Goal: Task Accomplishment & Management: Manage account settings

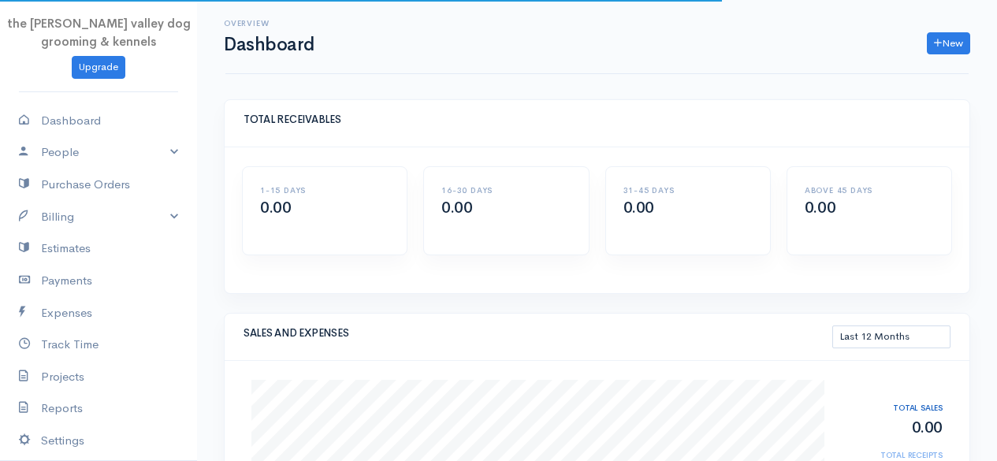
select select "365"
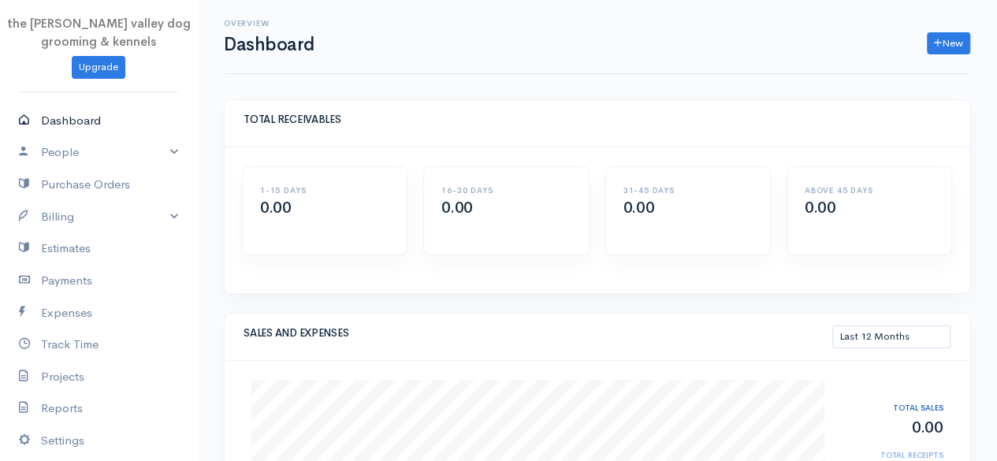
click at [78, 117] on link "Dashboard" at bounding box center [98, 121] width 197 height 32
click at [73, 125] on link "Dashboard" at bounding box center [98, 121] width 197 height 32
click at [102, 244] on link "Estimates" at bounding box center [98, 248] width 197 height 32
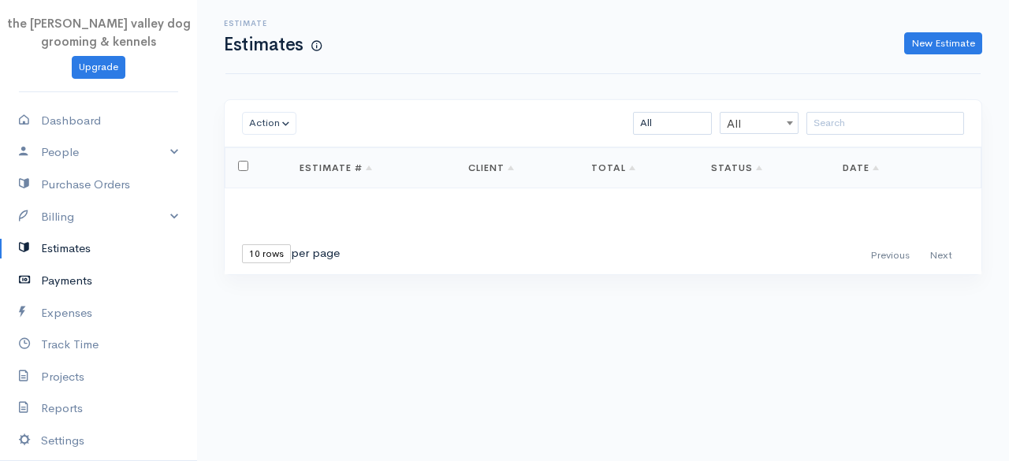
click at [97, 269] on link "Payments" at bounding box center [98, 281] width 197 height 32
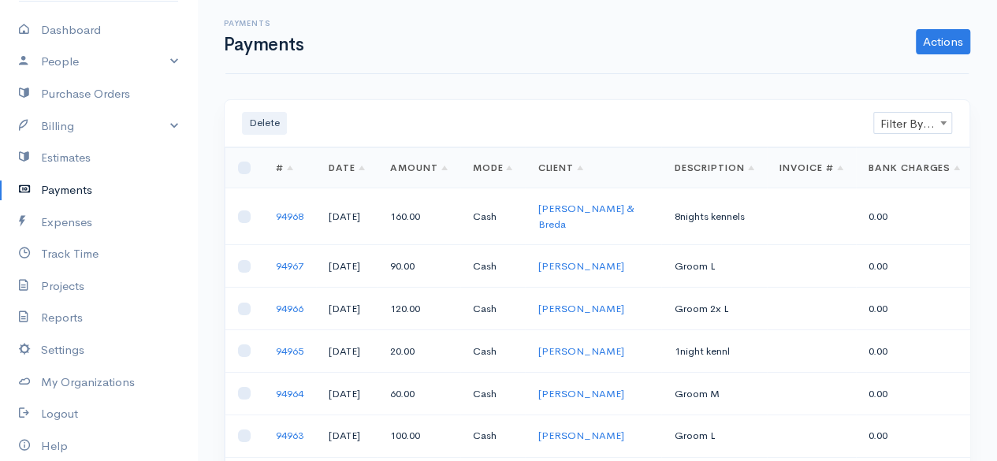
scroll to position [121, 0]
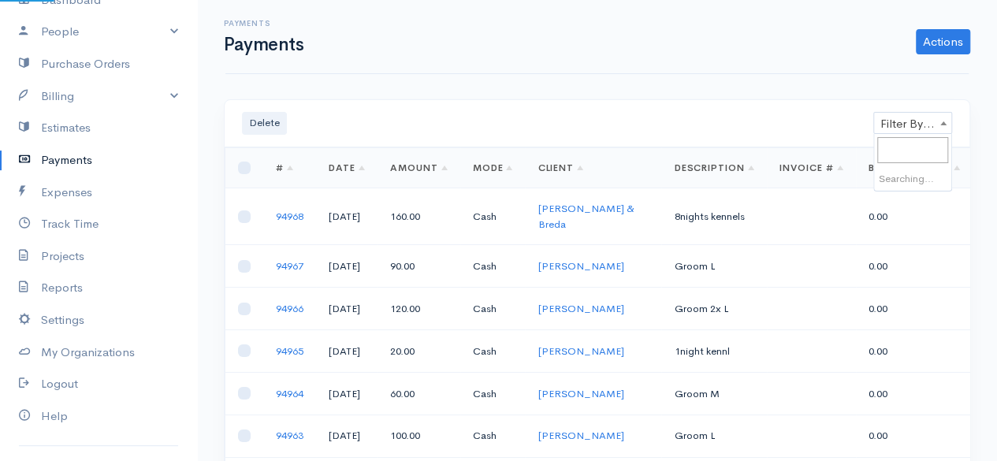
click at [900, 127] on span "Filter By Client" at bounding box center [912, 124] width 77 height 22
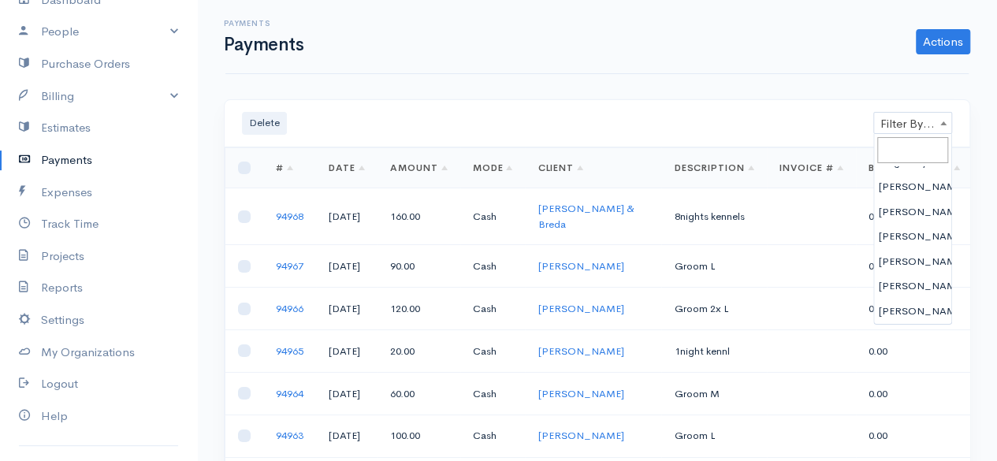
scroll to position [0, 0]
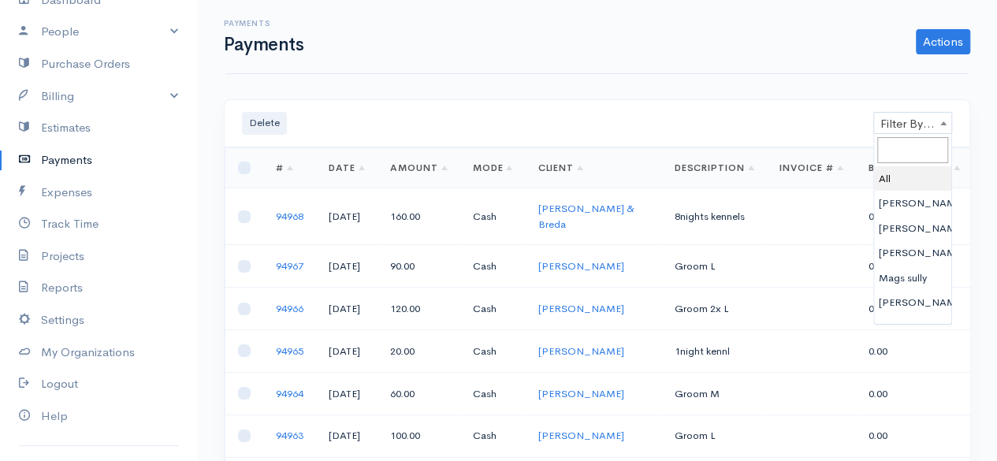
click at [744, 65] on div "Payments Payments Actions Enter Payment Import Bank Statement" at bounding box center [596, 37] width 743 height 74
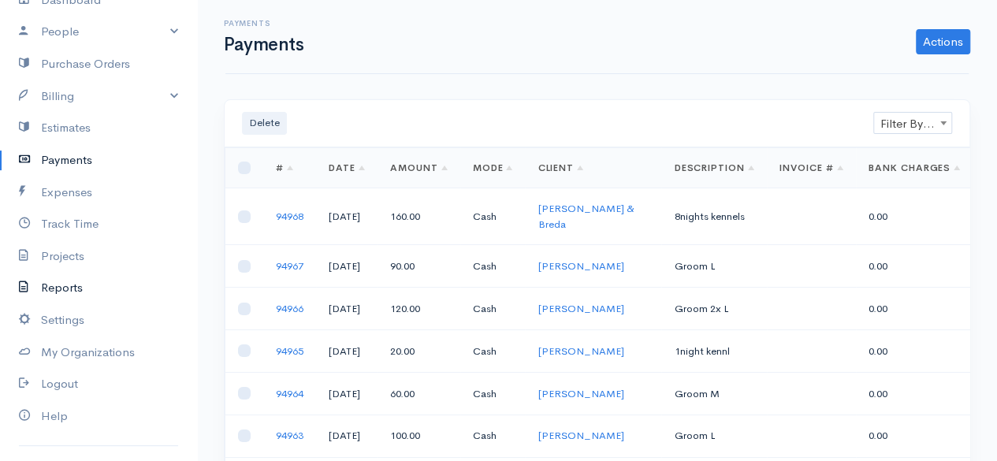
click at [72, 282] on link "Reports" at bounding box center [98, 288] width 197 height 32
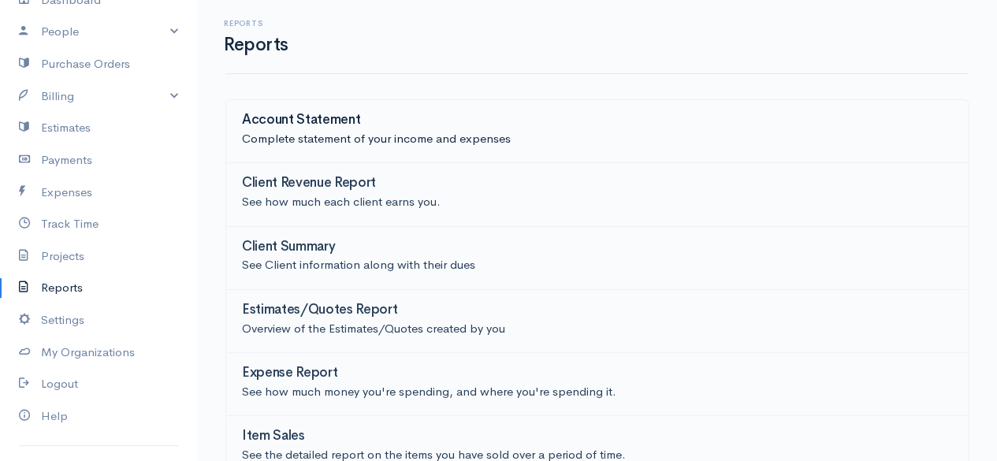
click at [337, 143] on p "Complete statement of your income and expenses" at bounding box center [597, 139] width 710 height 18
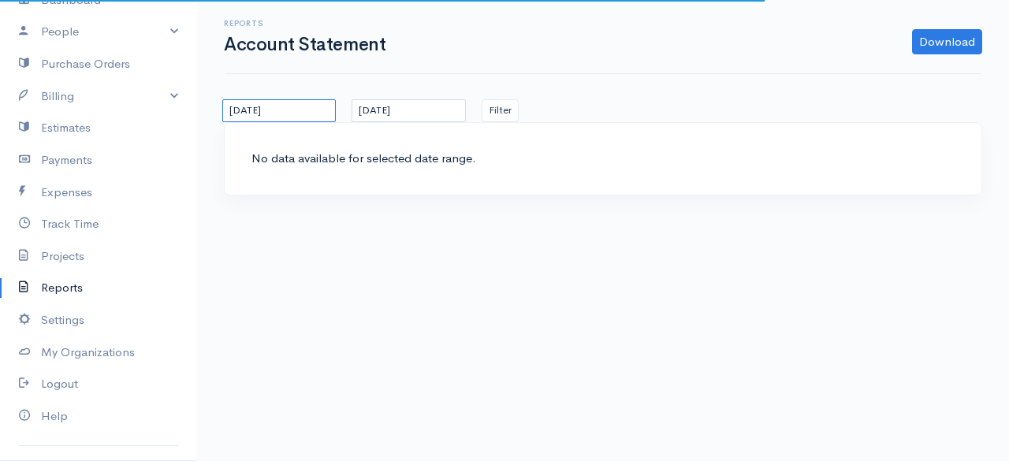
click at [302, 106] on input "[DATE]" at bounding box center [278, 110] width 113 height 23
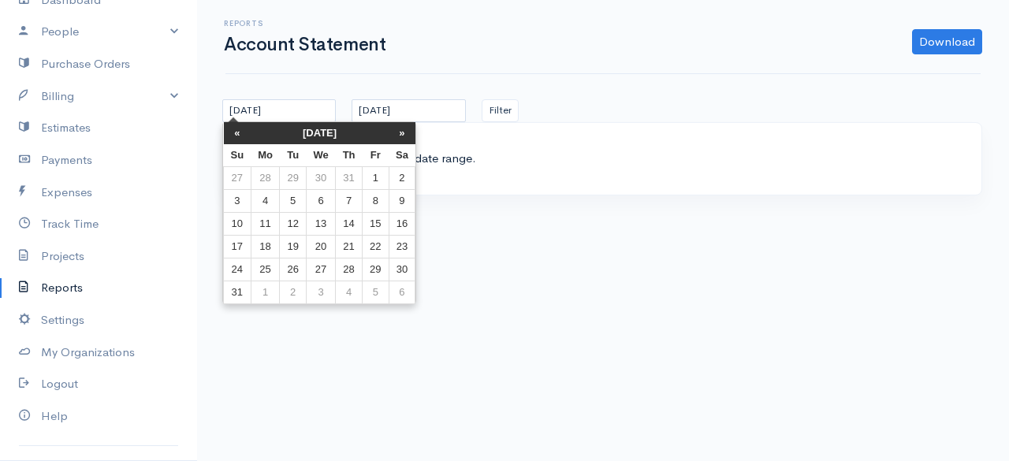
click at [309, 125] on th "[DATE]" at bounding box center [320, 133] width 138 height 22
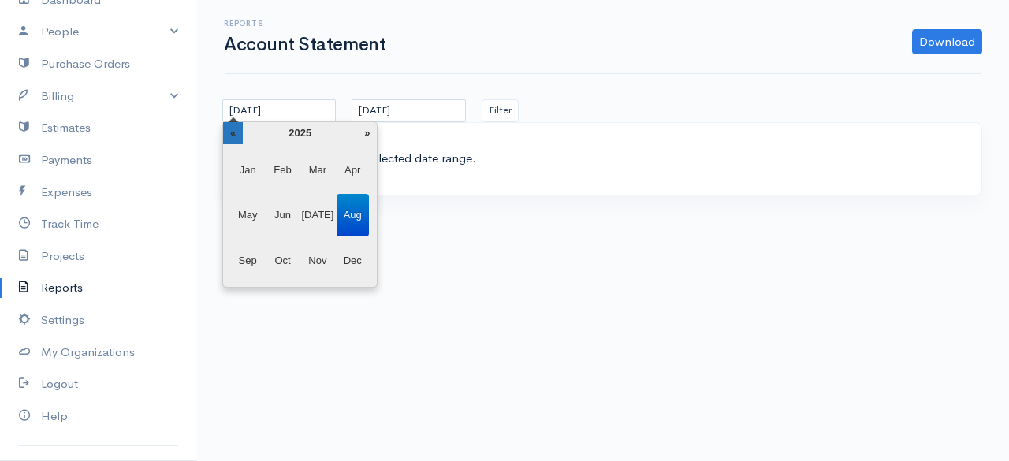
click at [235, 139] on th "«" at bounding box center [233, 133] width 20 height 22
click at [249, 169] on span "Jan" at bounding box center [248, 170] width 32 height 43
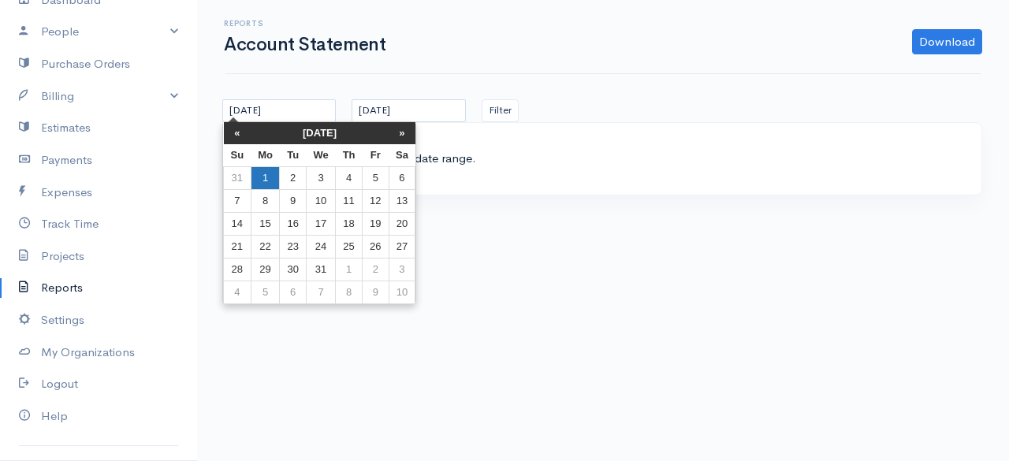
click at [263, 174] on td "1" at bounding box center [265, 177] width 29 height 23
type input "[DATE]"
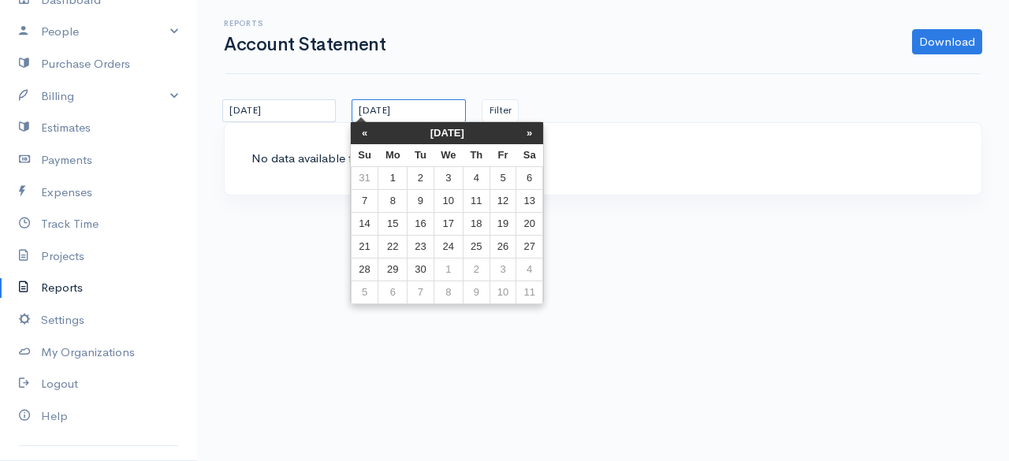
click at [437, 110] on input "[DATE]" at bounding box center [408, 110] width 113 height 23
click at [427, 133] on th "[DATE]" at bounding box center [447, 133] width 138 height 22
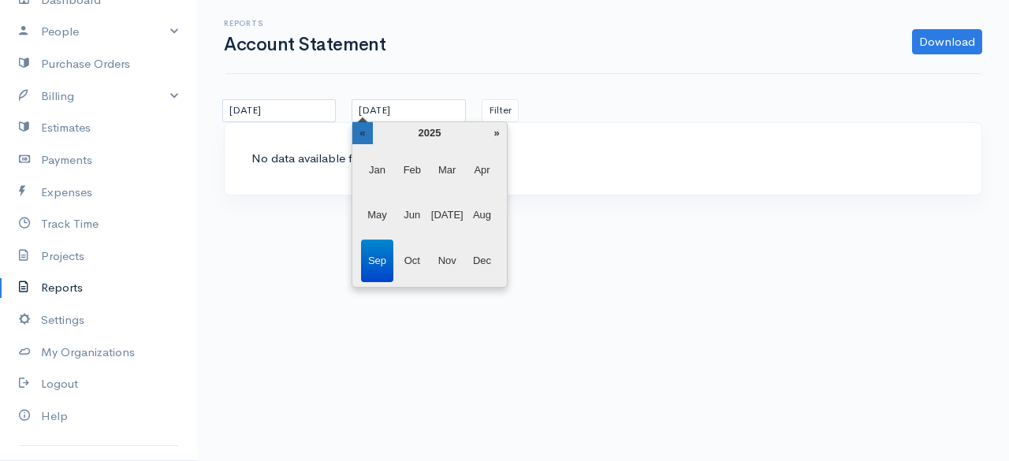
click at [363, 135] on th "«" at bounding box center [362, 133] width 20 height 22
click at [481, 250] on span "Dec" at bounding box center [482, 261] width 32 height 43
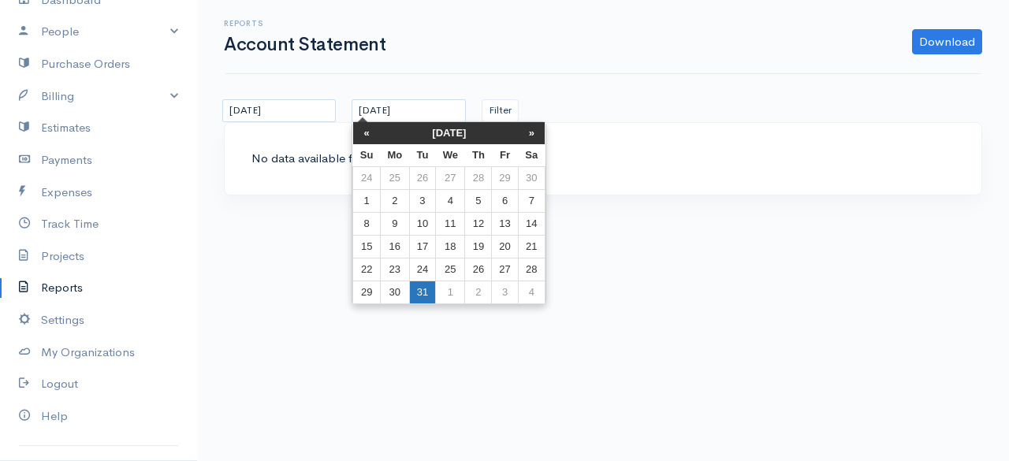
click at [426, 283] on td "31" at bounding box center [422, 292] width 26 height 23
type input "[DATE]"
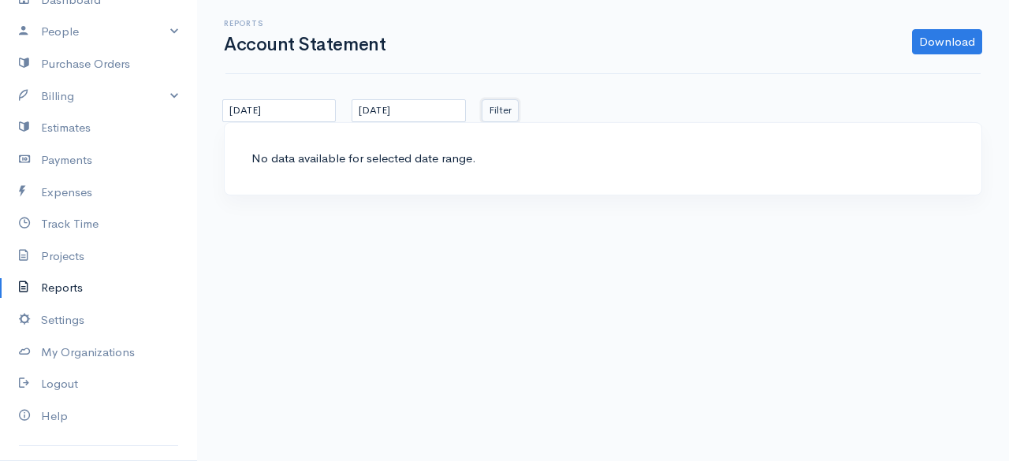
click at [493, 108] on button "Filter" at bounding box center [500, 110] width 37 height 23
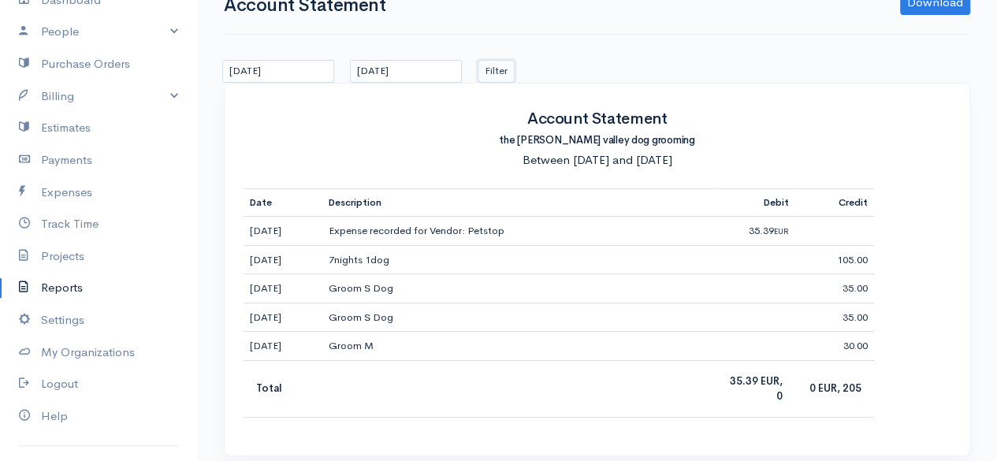
scroll to position [49, 0]
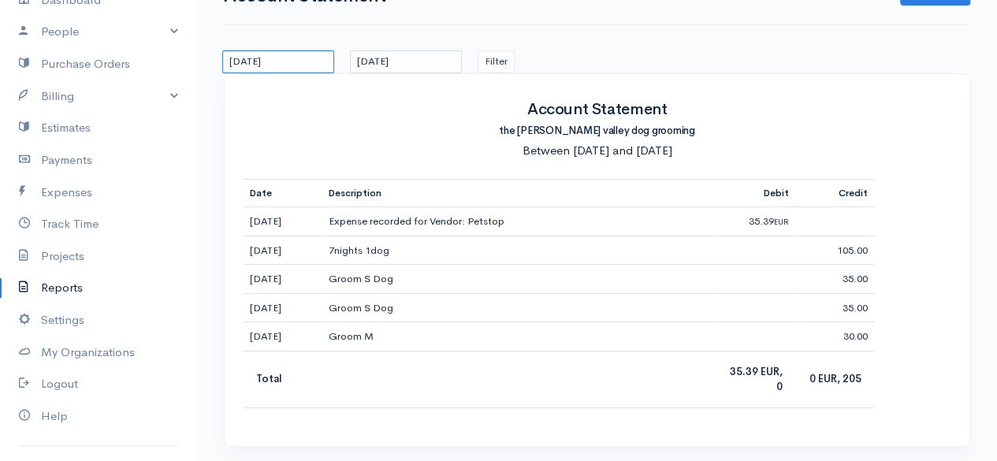
click at [299, 58] on input "[DATE]" at bounding box center [278, 61] width 112 height 23
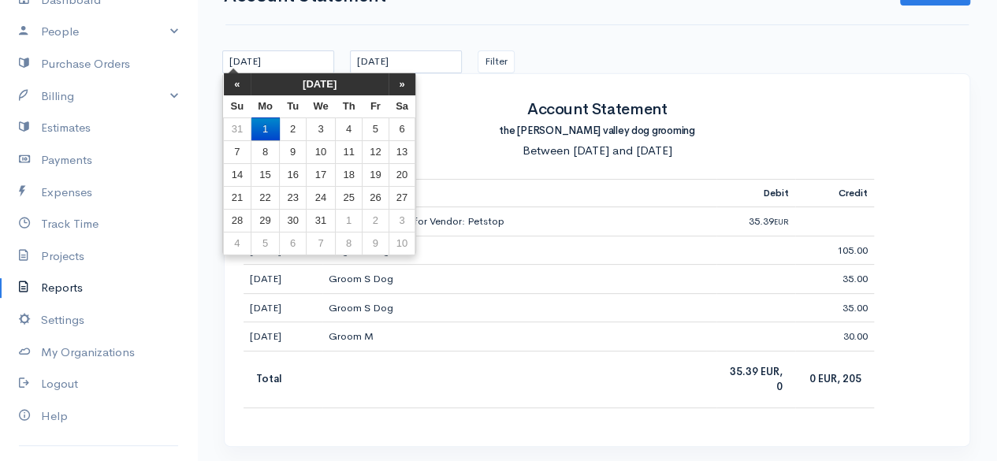
click at [332, 83] on th "[DATE]" at bounding box center [320, 84] width 138 height 22
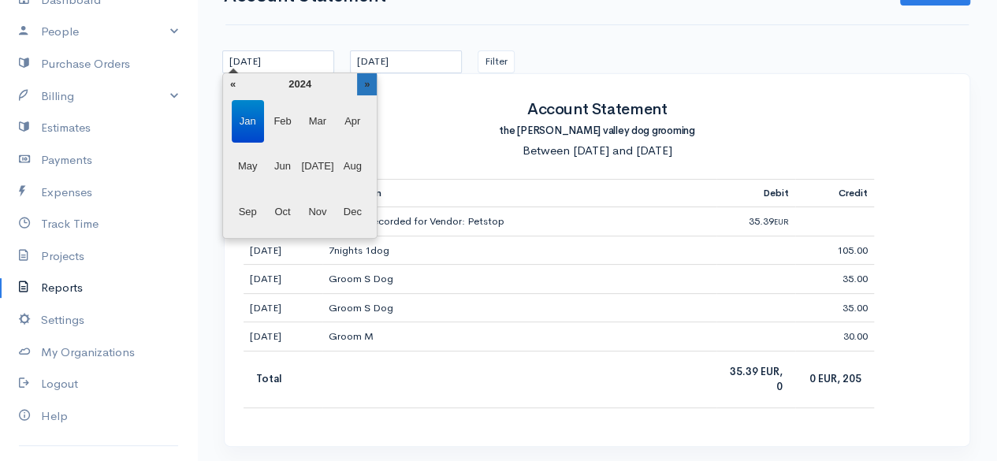
click at [365, 80] on th "»" at bounding box center [367, 84] width 20 height 22
click at [247, 115] on span "Jan" at bounding box center [248, 121] width 32 height 43
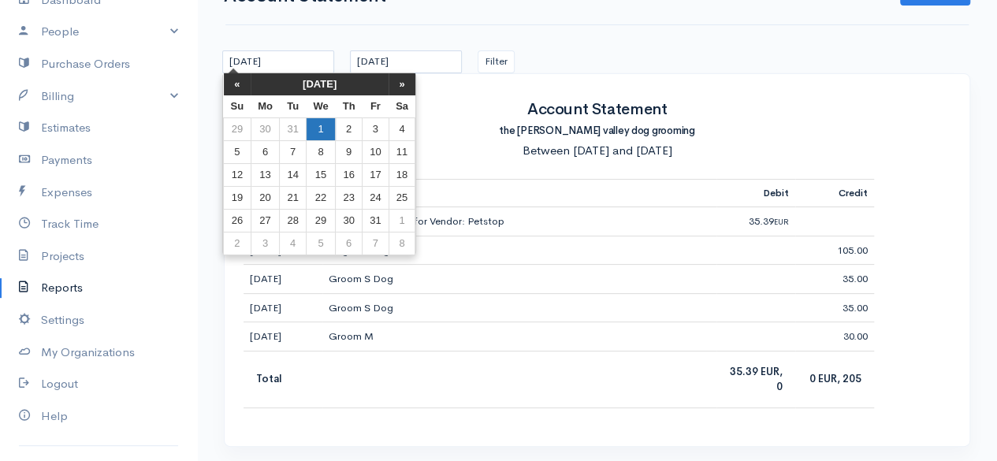
click at [319, 125] on td "1" at bounding box center [320, 128] width 29 height 23
type input "[DATE]"
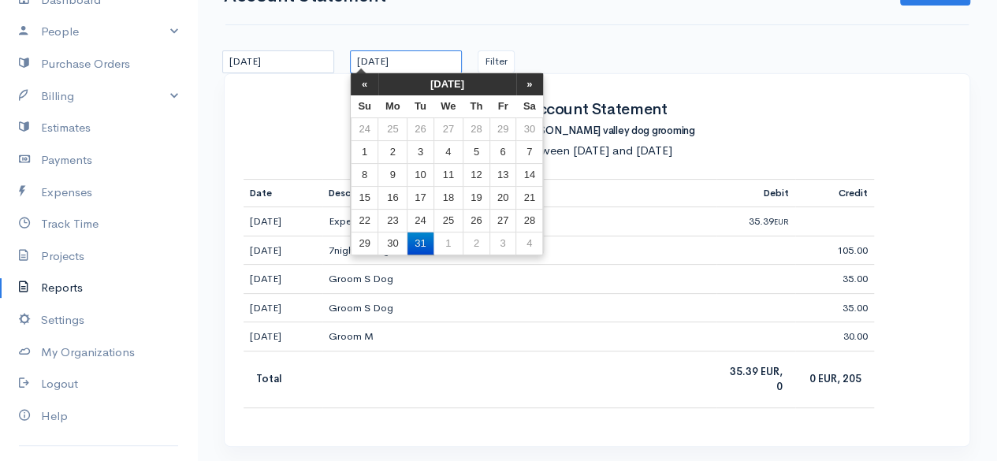
click at [437, 63] on input "[DATE]" at bounding box center [406, 61] width 112 height 23
click at [444, 82] on th "[DATE]" at bounding box center [447, 84] width 138 height 22
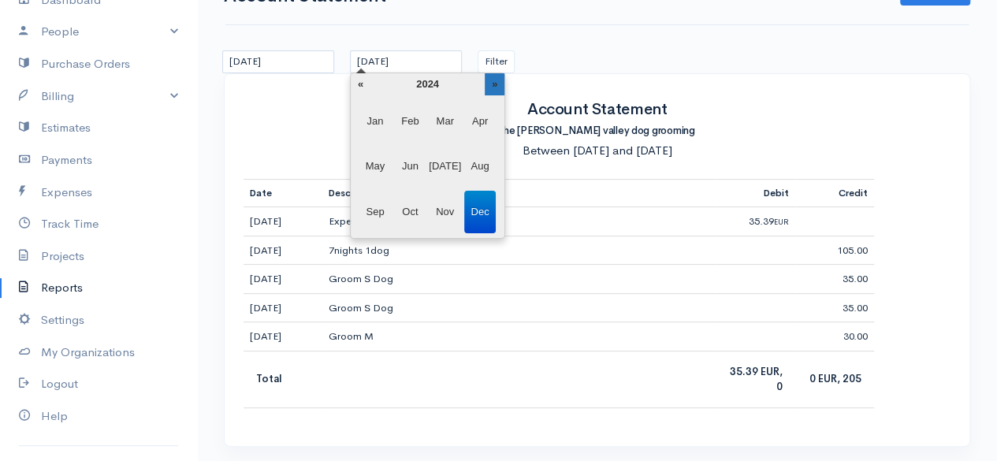
click at [489, 87] on th "»" at bounding box center [495, 84] width 20 height 22
click at [476, 200] on span "Dec" at bounding box center [480, 212] width 32 height 43
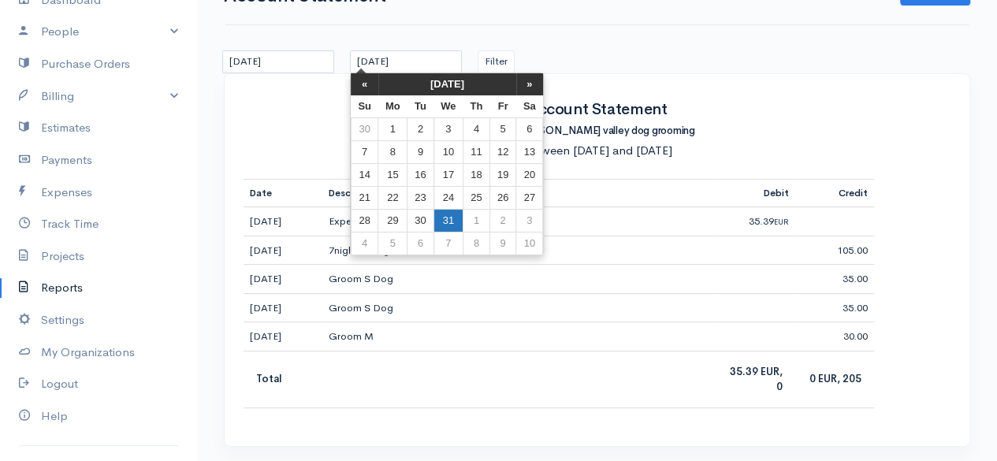
click at [439, 217] on td "31" at bounding box center [447, 220] width 29 height 23
type input "[DATE]"
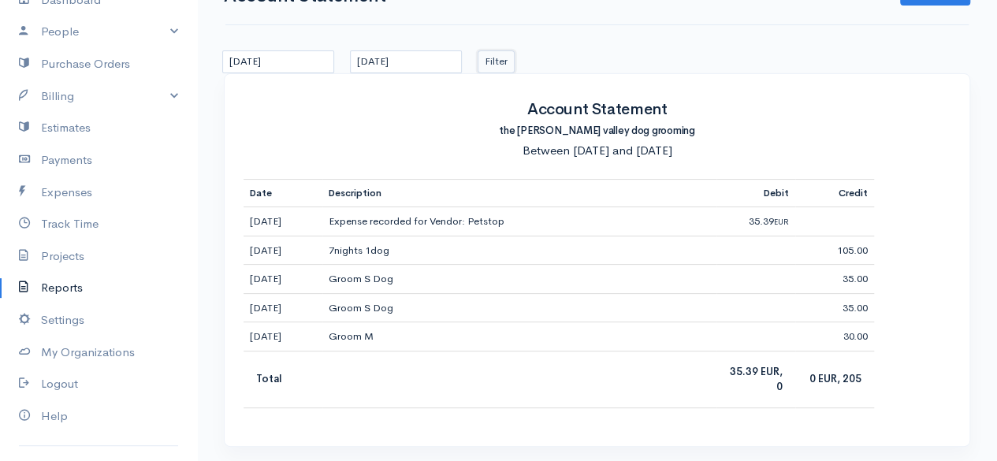
click at [495, 61] on button "Filter" at bounding box center [496, 61] width 37 height 23
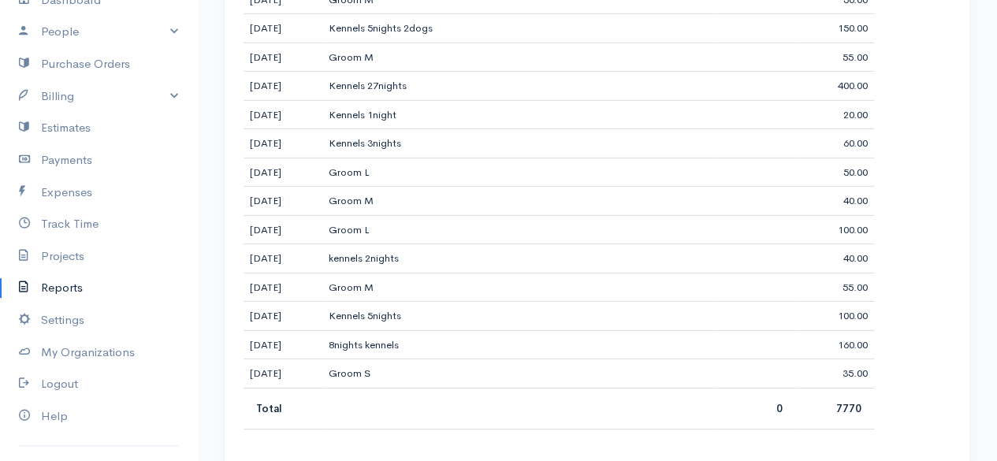
scroll to position [0, 0]
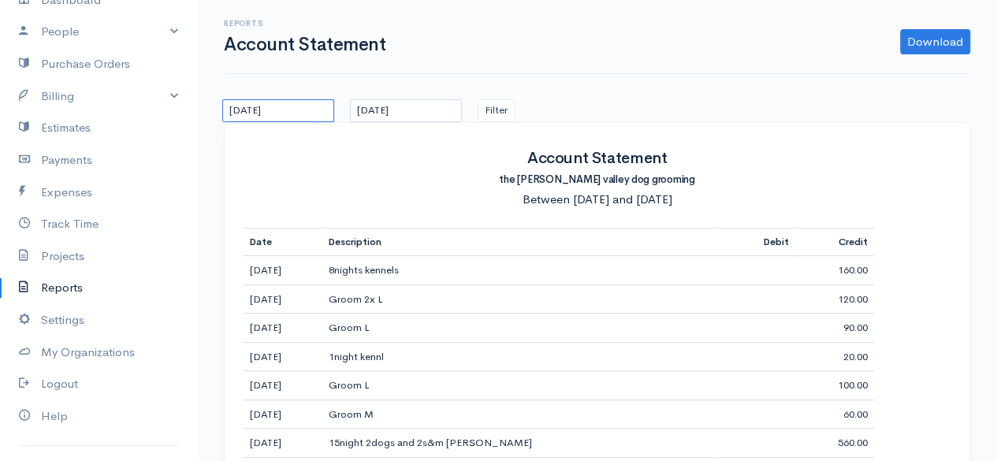
click at [285, 114] on input "[DATE]" at bounding box center [278, 110] width 112 height 23
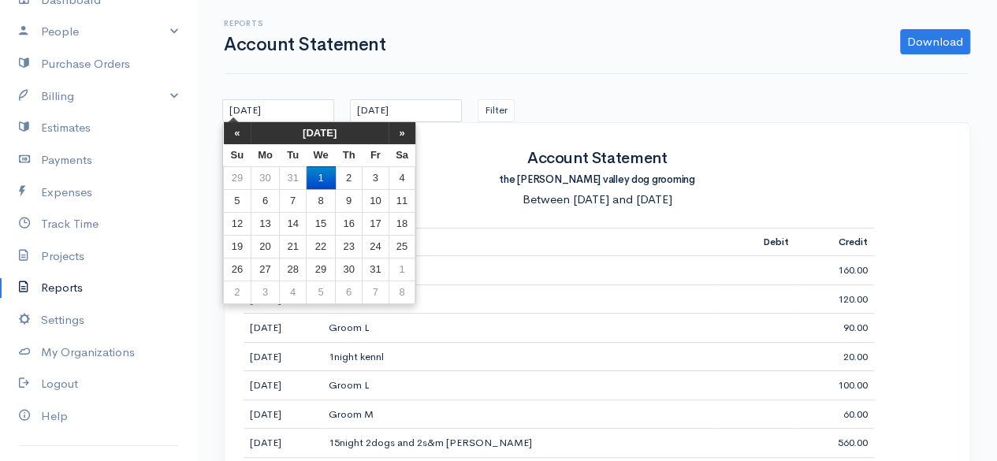
click at [301, 132] on th "[DATE]" at bounding box center [320, 133] width 138 height 22
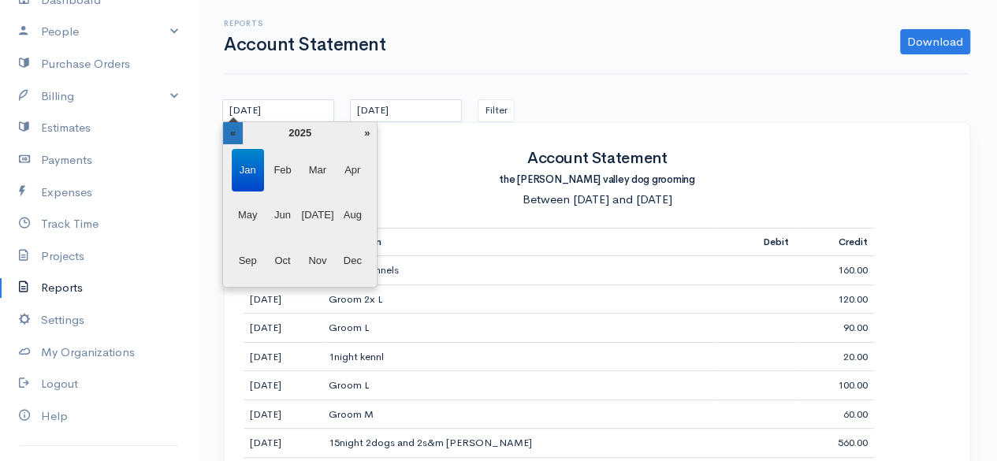
click at [233, 128] on th "«" at bounding box center [233, 133] width 20 height 22
click at [247, 158] on span "Jan" at bounding box center [248, 170] width 32 height 43
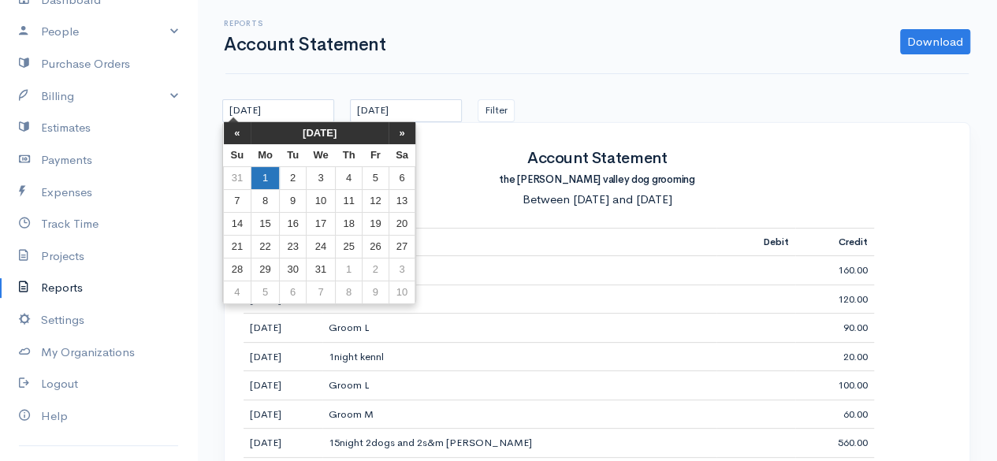
click at [262, 179] on td "1" at bounding box center [265, 177] width 29 height 23
type input "[DATE]"
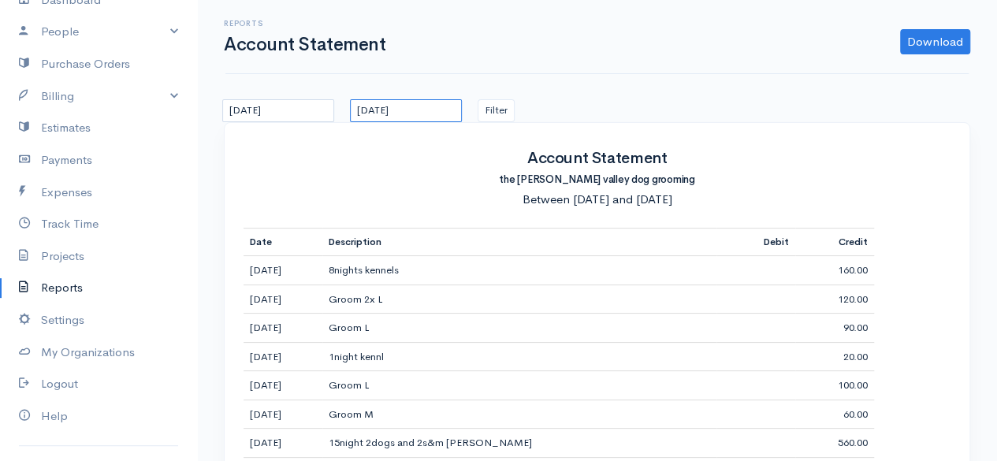
click at [388, 114] on input "[DATE]" at bounding box center [406, 110] width 112 height 23
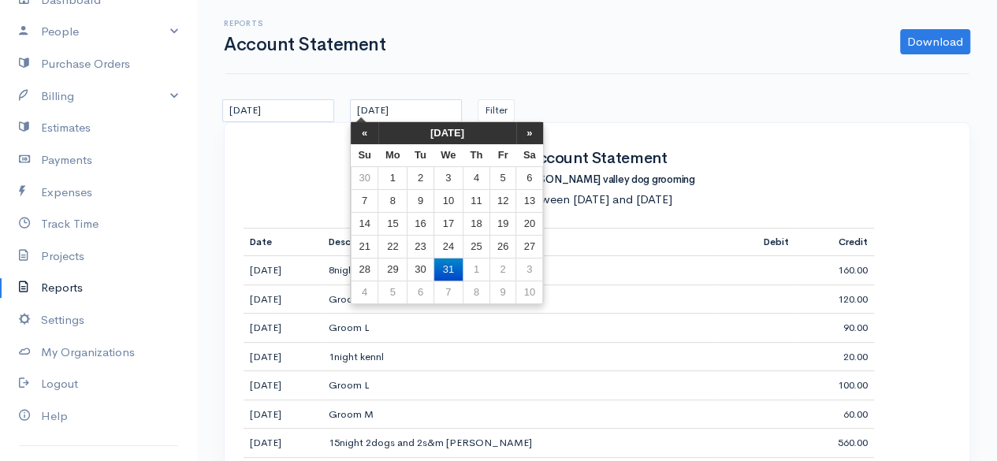
click at [427, 130] on th "[DATE]" at bounding box center [447, 133] width 138 height 22
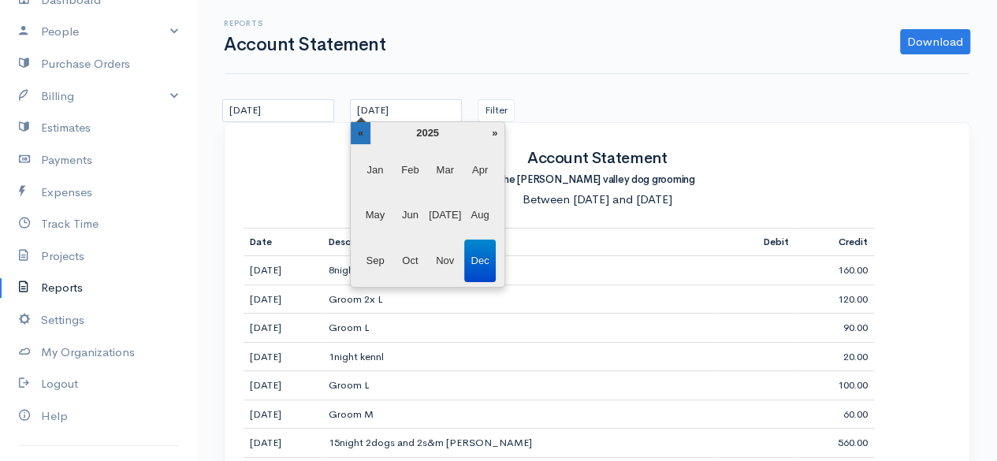
click at [362, 128] on th "«" at bounding box center [361, 133] width 20 height 22
click at [472, 251] on span "Dec" at bounding box center [480, 261] width 32 height 43
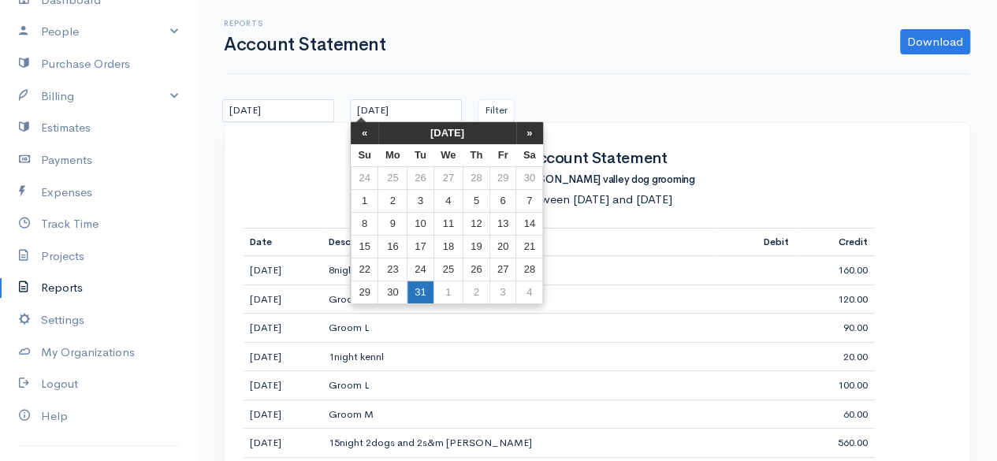
click at [415, 291] on td "31" at bounding box center [420, 292] width 26 height 23
type input "[DATE]"
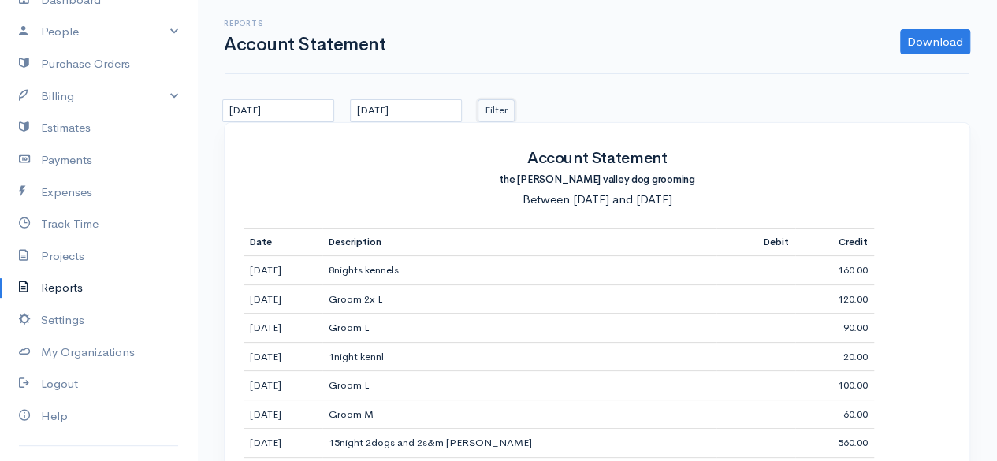
click at [499, 115] on button "Filter" at bounding box center [496, 110] width 37 height 23
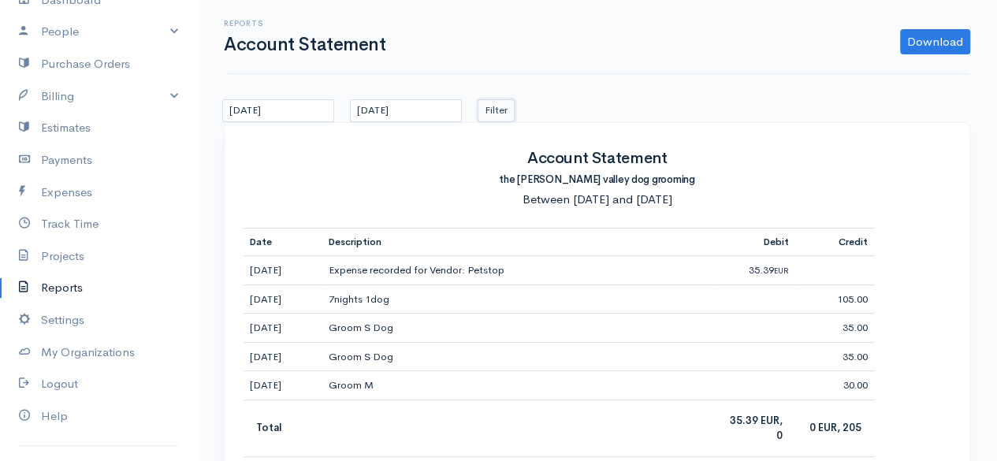
click at [478, 99] on button "Filter" at bounding box center [496, 110] width 37 height 23
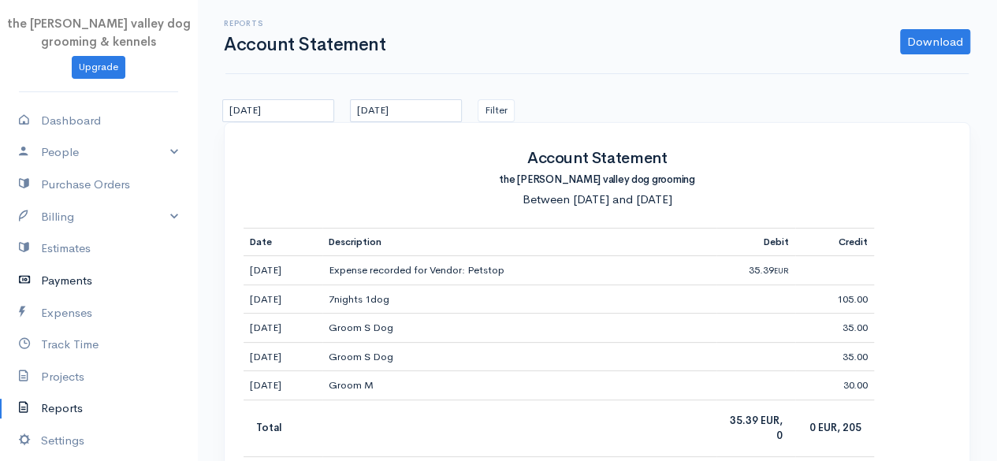
click at [101, 281] on link "Payments" at bounding box center [98, 281] width 197 height 32
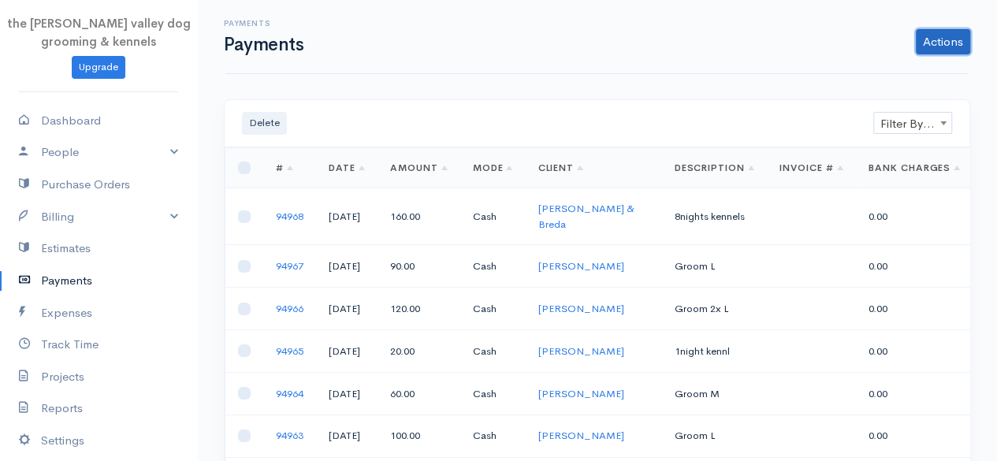
click at [922, 37] on link "Actions" at bounding box center [943, 41] width 54 height 25
click at [891, 65] on link "Enter Payment" at bounding box center [890, 75] width 162 height 28
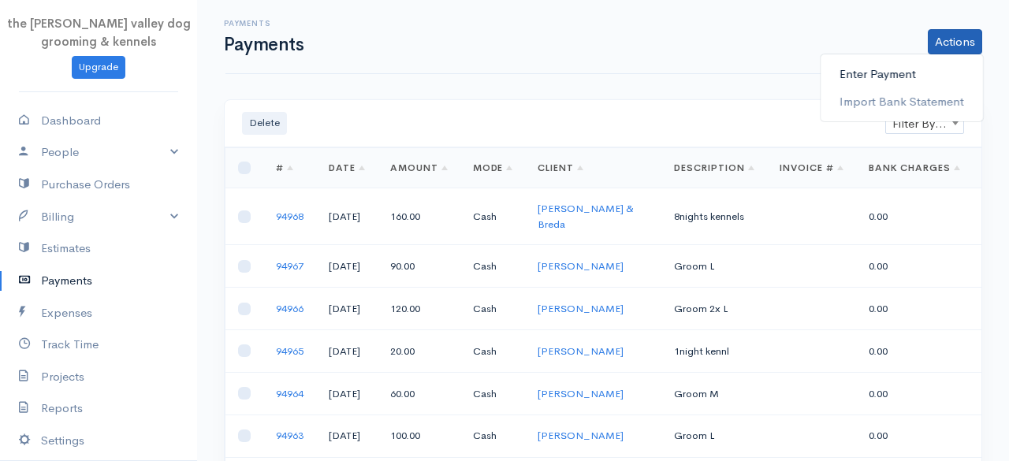
select select "2"
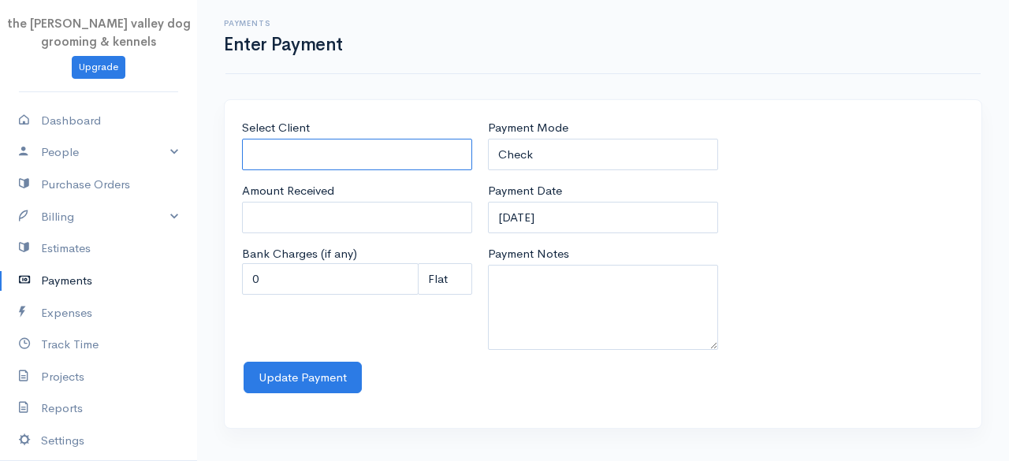
click at [344, 162] on input "Select Client" at bounding box center [357, 155] width 230 height 32
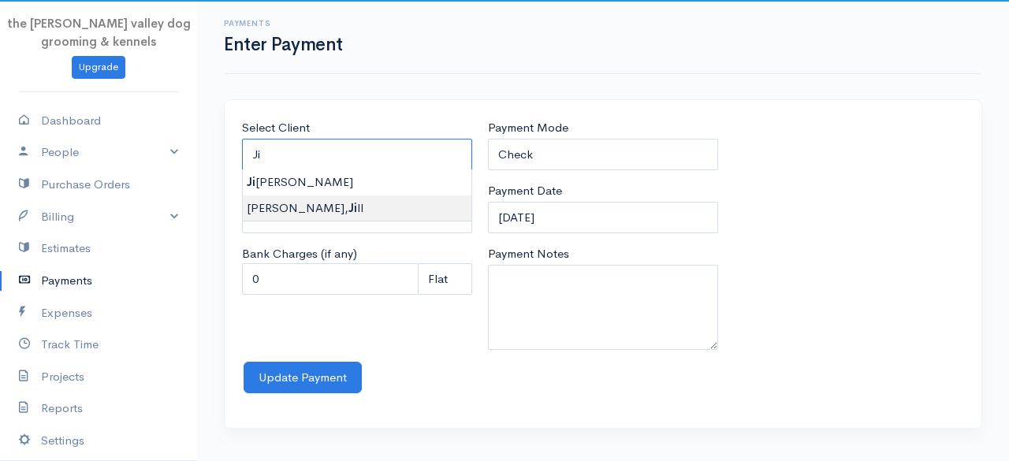
type input "[PERSON_NAME]"
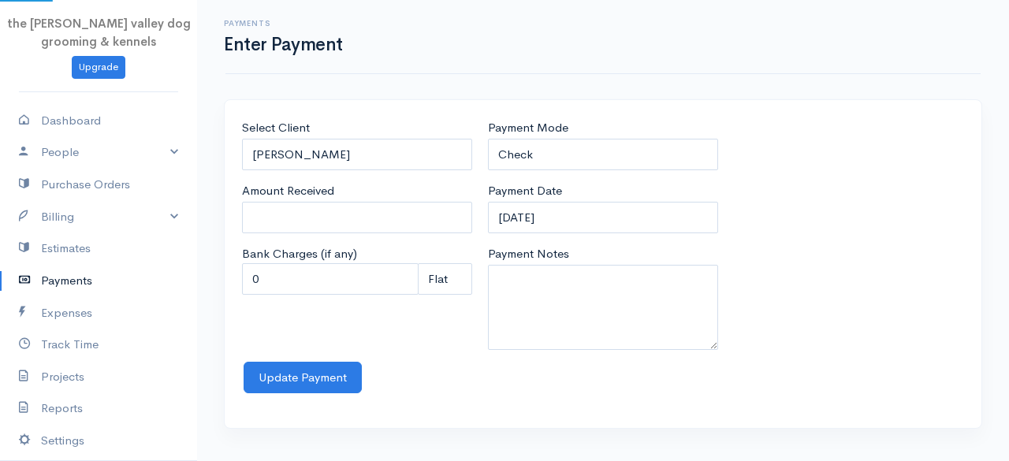
click at [284, 209] on body "the [PERSON_NAME] valley dog grooming & kennels Upgrade Dashboard People Client…" at bounding box center [504, 230] width 1009 height 461
type input "0"
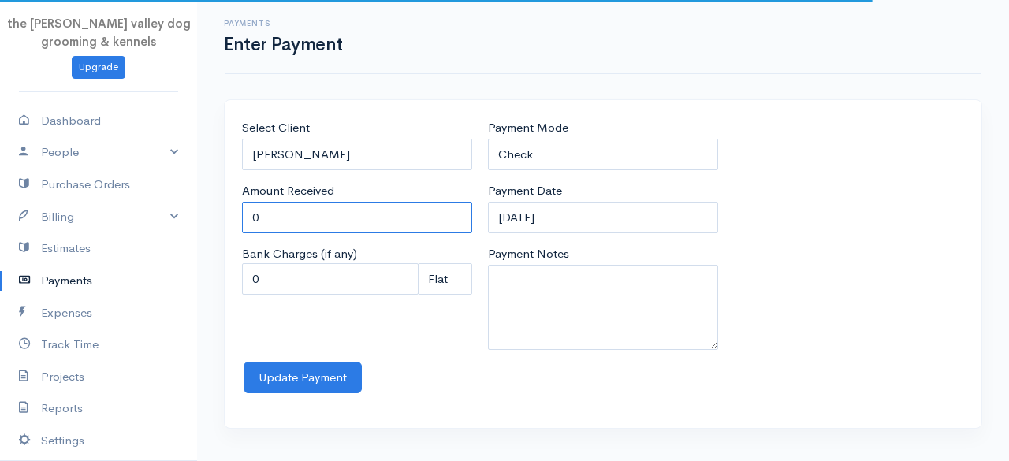
click at [295, 221] on input "0" at bounding box center [357, 218] width 230 height 32
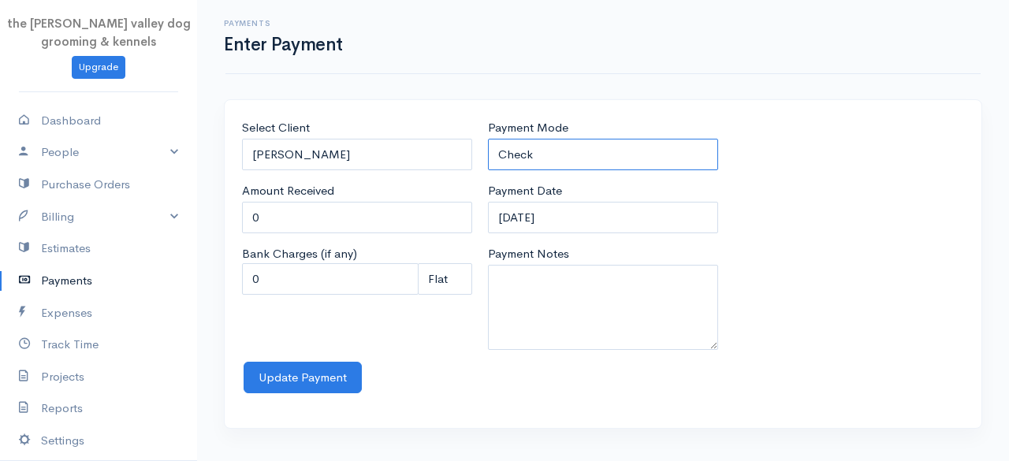
click at [597, 152] on select "Check Bank Transfer Credit Cash Debit ACH VISA MASTERCARD AMEX Discover DINERS …" at bounding box center [603, 155] width 230 height 32
select select "Cash"
click at [488, 139] on select "Check Bank Transfer Credit Cash Debit ACH VISA MASTERCARD AMEX Discover DINERS …" at bounding box center [603, 155] width 230 height 32
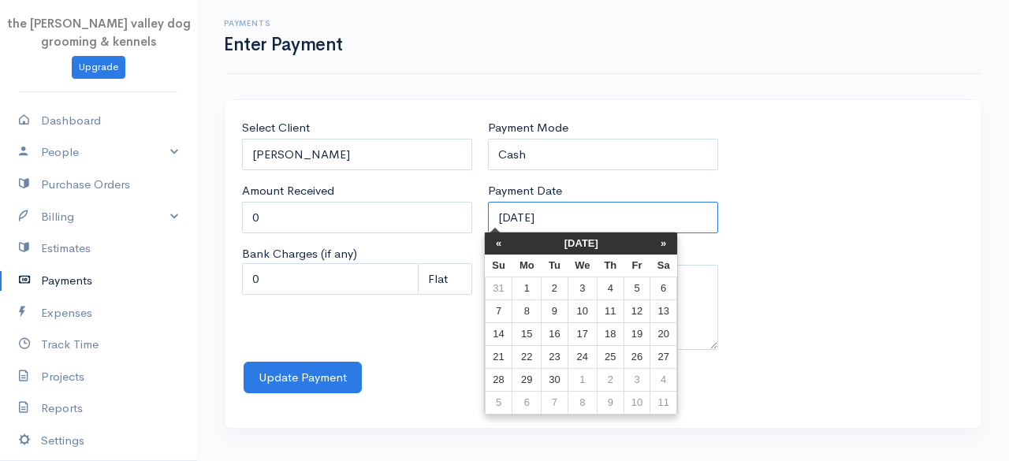
click at [586, 214] on input "[DATE]" at bounding box center [603, 218] width 230 height 32
click at [570, 238] on th "[DATE]" at bounding box center [581, 243] width 138 height 22
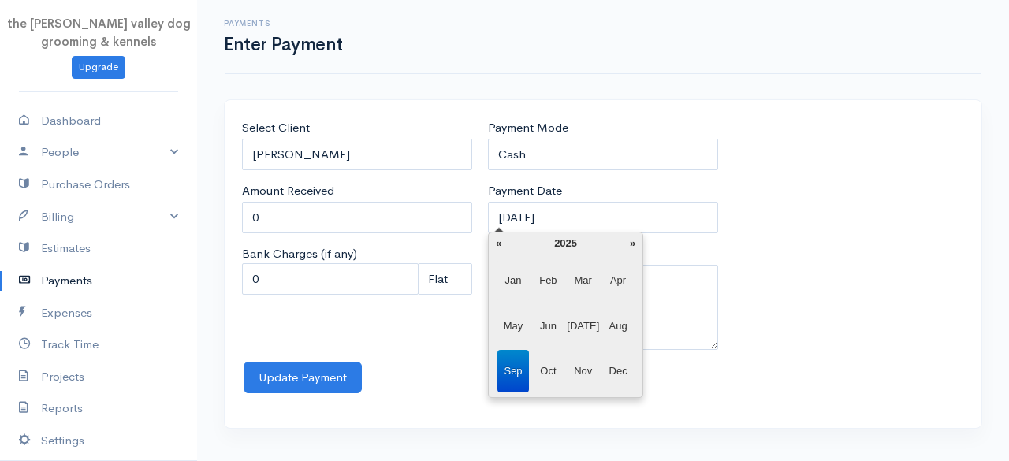
click at [508, 277] on span "Jan" at bounding box center [513, 280] width 32 height 43
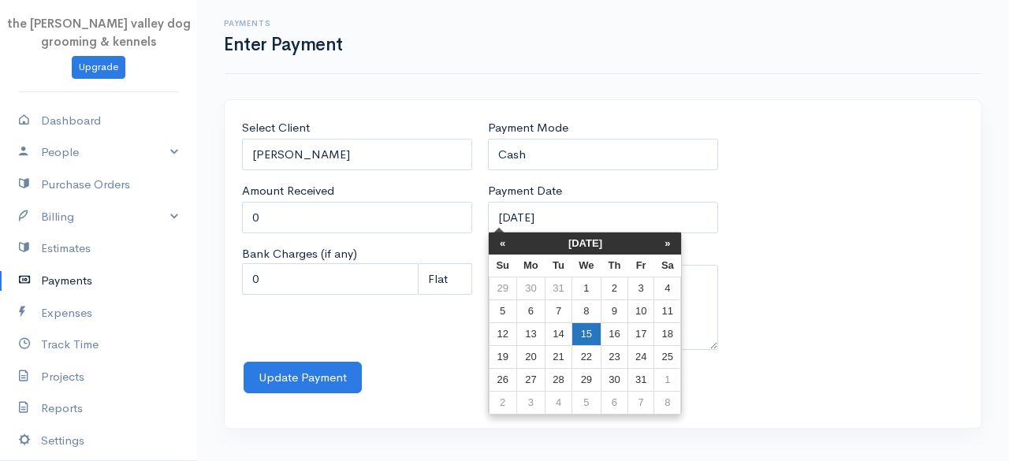
click at [582, 330] on td "15" at bounding box center [585, 334] width 29 height 23
type input "[DATE]"
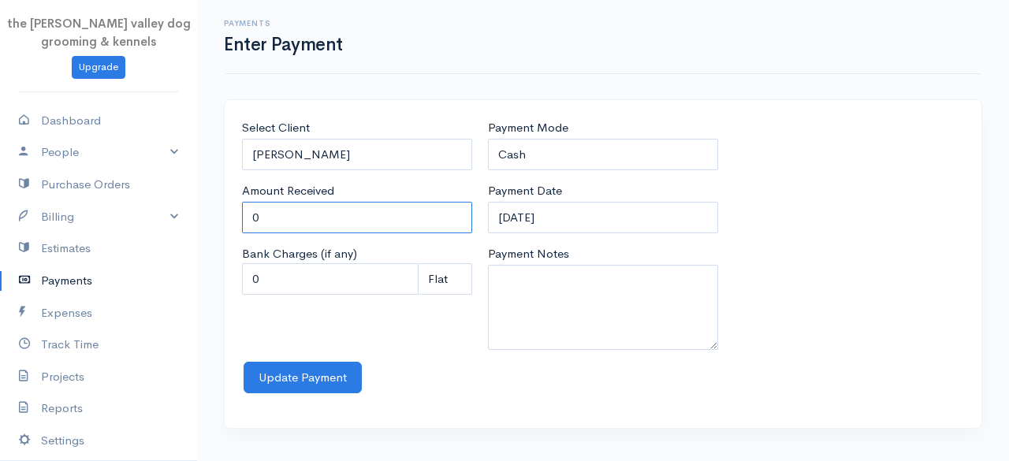
click at [290, 218] on input "0" at bounding box center [357, 218] width 230 height 32
type input "45"
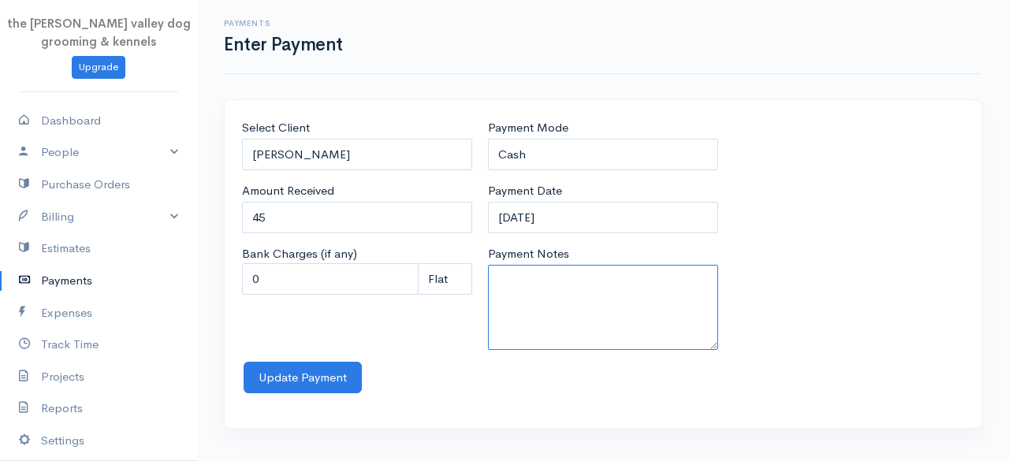
click at [586, 281] on textarea "Payment Notes" at bounding box center [603, 307] width 230 height 85
type textarea "3night kennels"
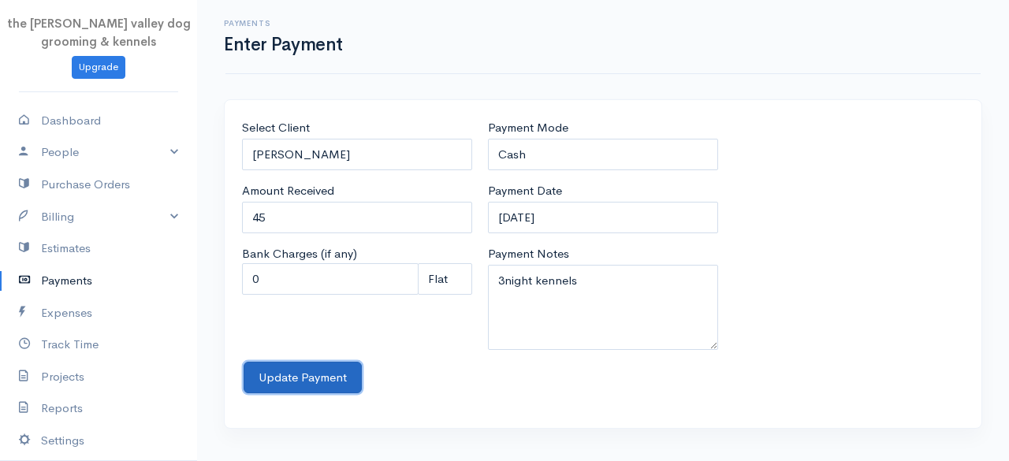
click at [301, 384] on button "Update Payment" at bounding box center [303, 378] width 118 height 32
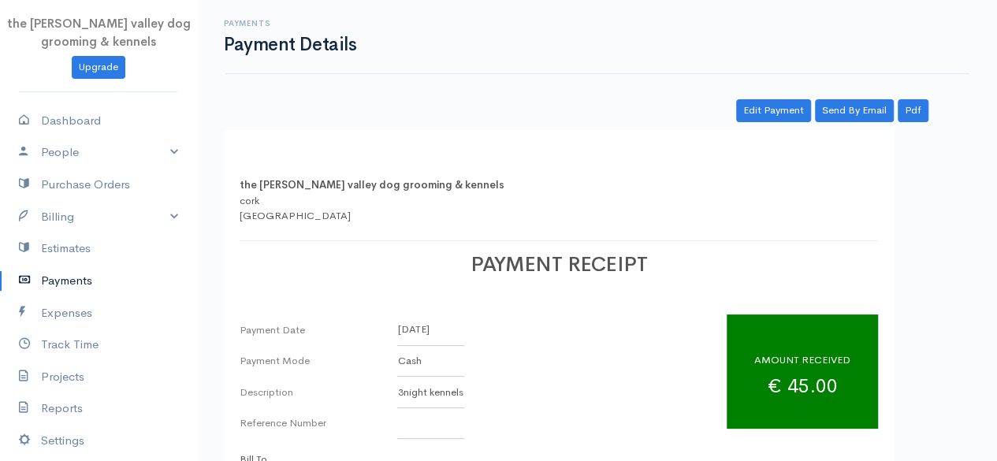
click at [83, 267] on link "Payments" at bounding box center [98, 281] width 197 height 32
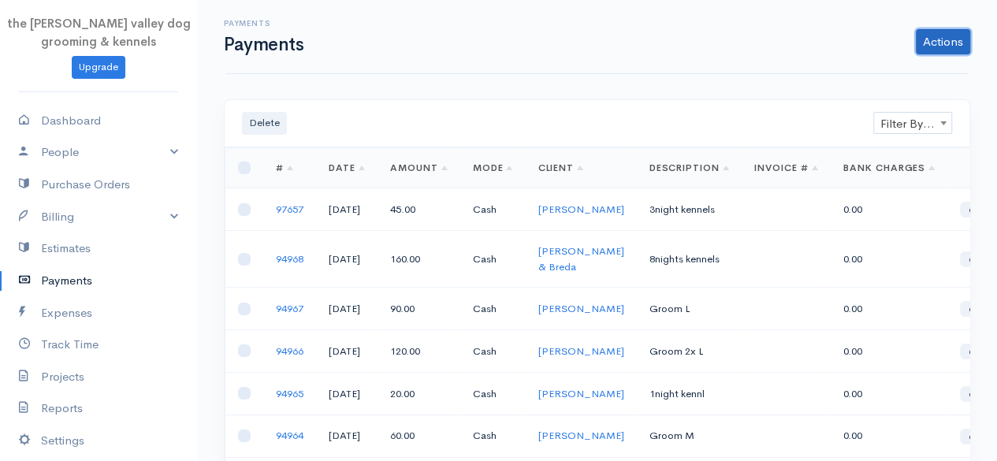
click at [930, 43] on link "Actions" at bounding box center [943, 41] width 54 height 25
click at [883, 80] on link "Enter Payment" at bounding box center [890, 75] width 162 height 28
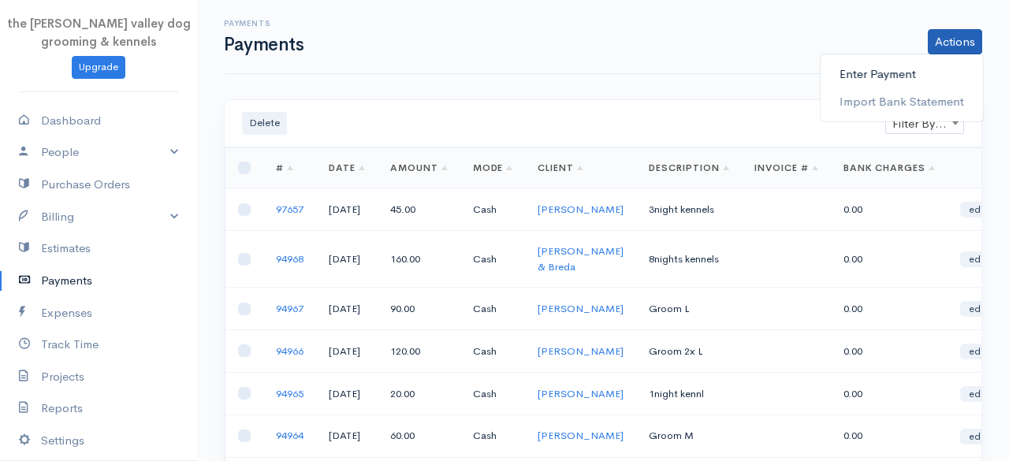
select select "2"
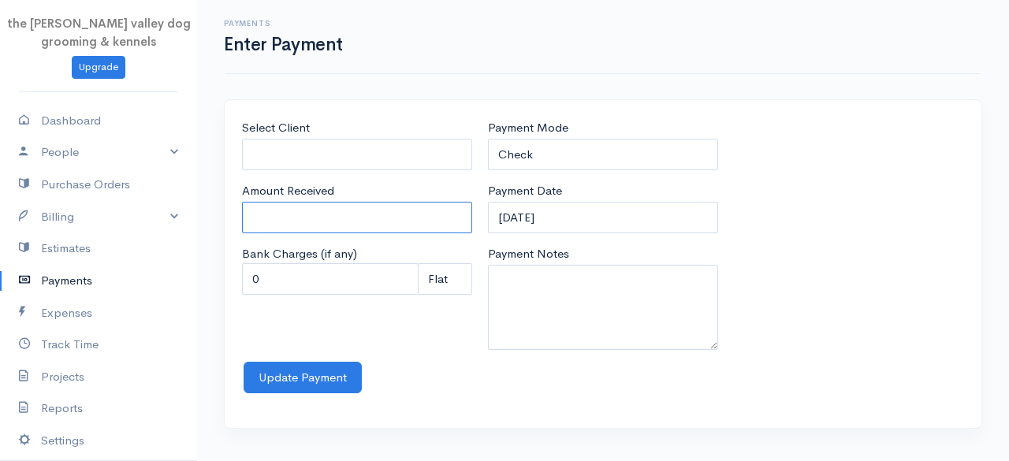
click at [297, 211] on input "Amount Received" at bounding box center [357, 218] width 230 height 32
type input "40"
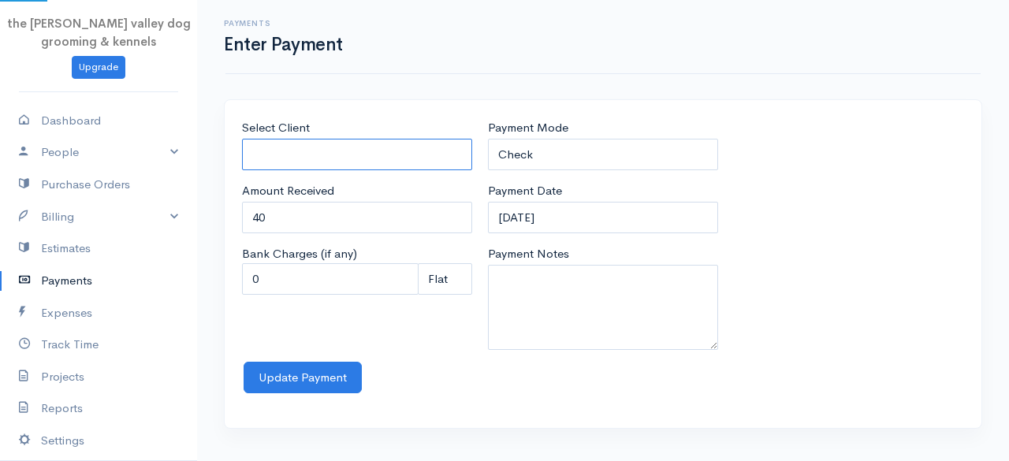
click at [353, 143] on input "Select Client" at bounding box center [357, 155] width 230 height 32
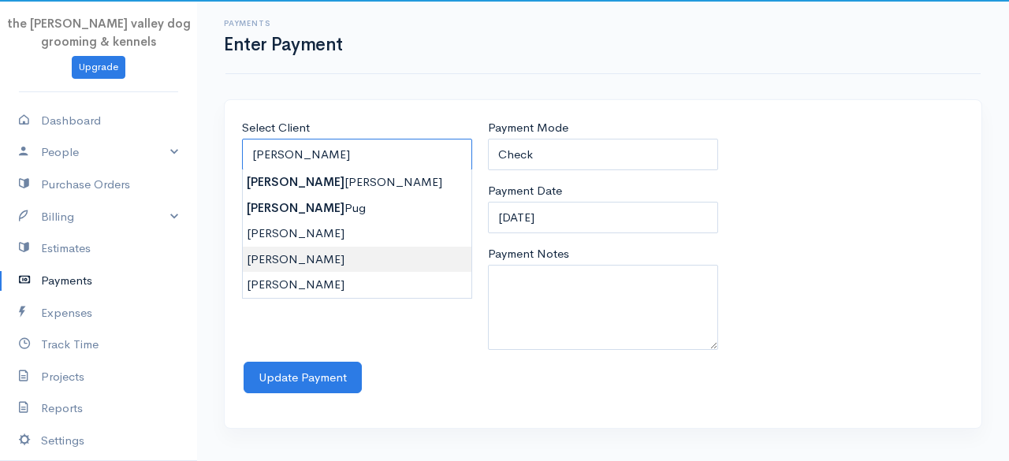
type input "[PERSON_NAME]"
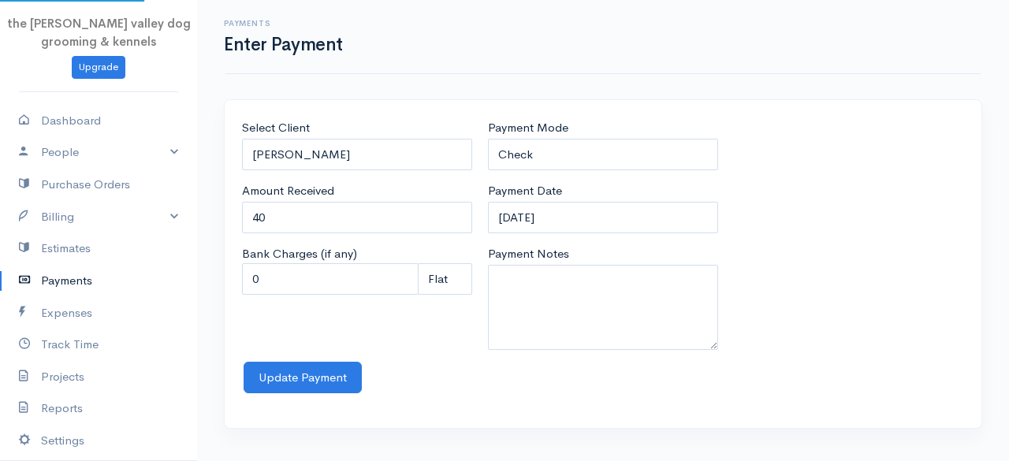
click at [316, 248] on body "the [PERSON_NAME] valley dog grooming & kennels Upgrade Dashboard People Client…" at bounding box center [504, 230] width 1009 height 461
type input "0"
click at [339, 217] on input "0" at bounding box center [357, 218] width 230 height 32
type input "40"
click at [586, 215] on input "[DATE]" at bounding box center [603, 218] width 230 height 32
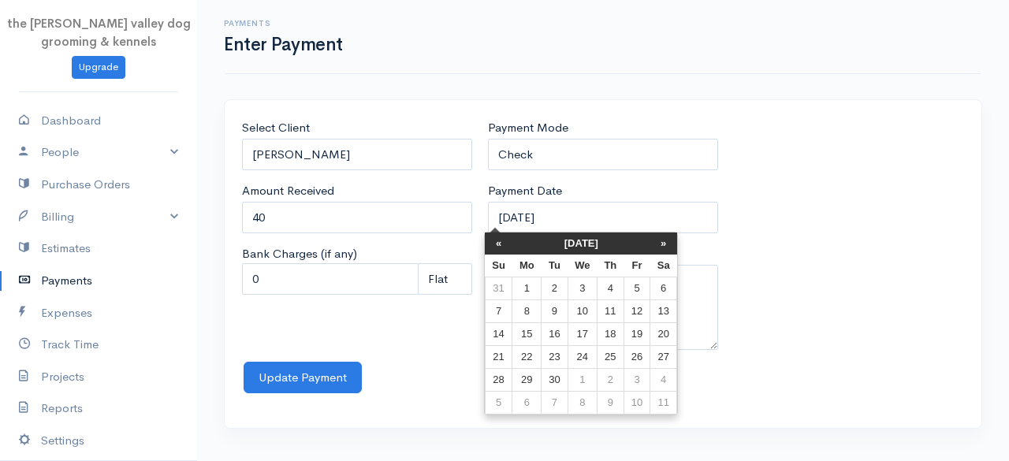
click at [589, 238] on th "[DATE]" at bounding box center [581, 243] width 138 height 22
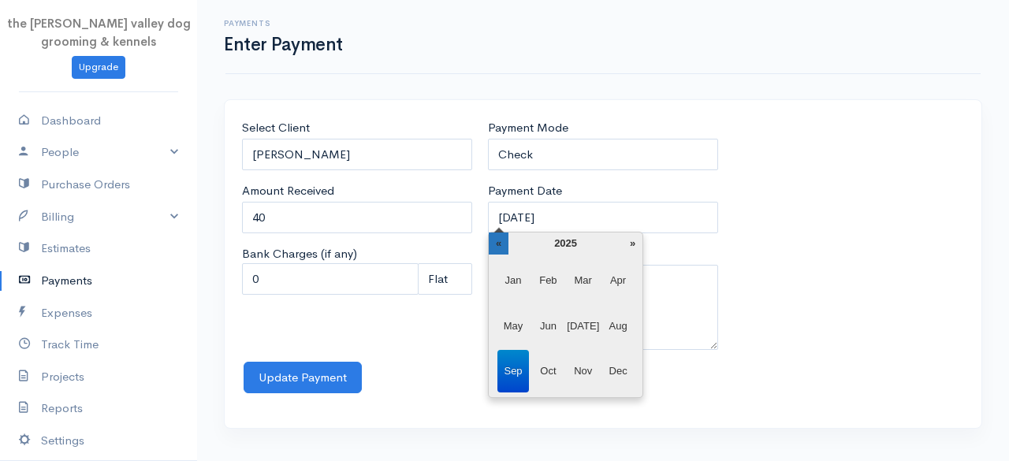
click at [501, 250] on th "«" at bounding box center [499, 243] width 20 height 22
click at [508, 279] on span "Jan" at bounding box center [513, 280] width 32 height 43
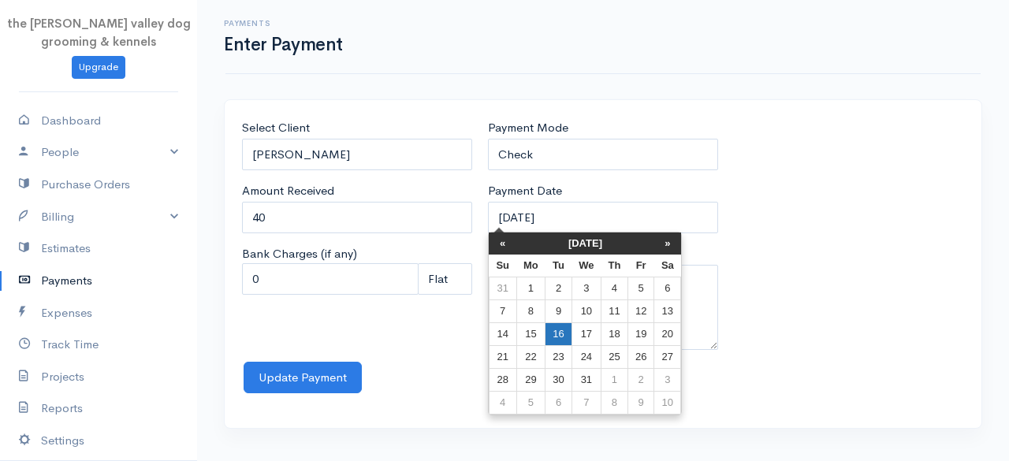
click at [551, 332] on td "16" at bounding box center [558, 334] width 26 height 23
type input "[DATE]"
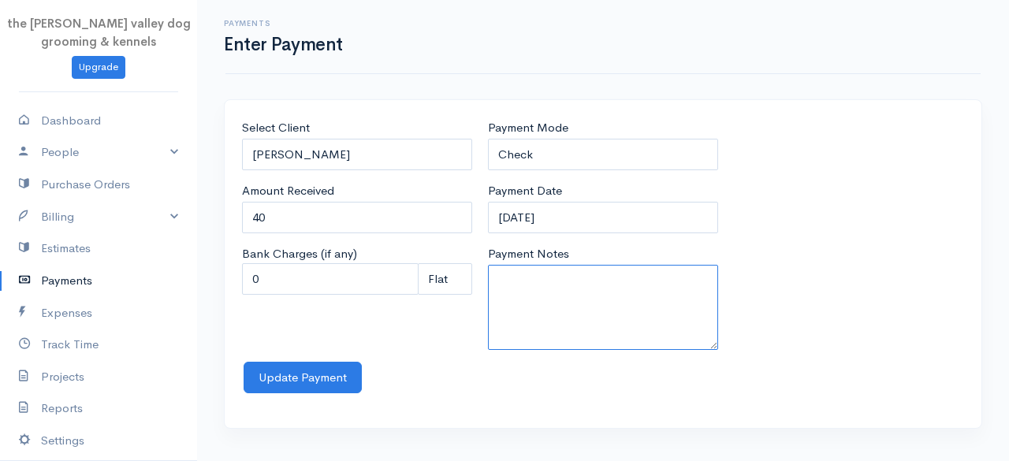
click at [533, 293] on textarea "Payment Notes" at bounding box center [603, 307] width 230 height 85
type textarea "Groom S"
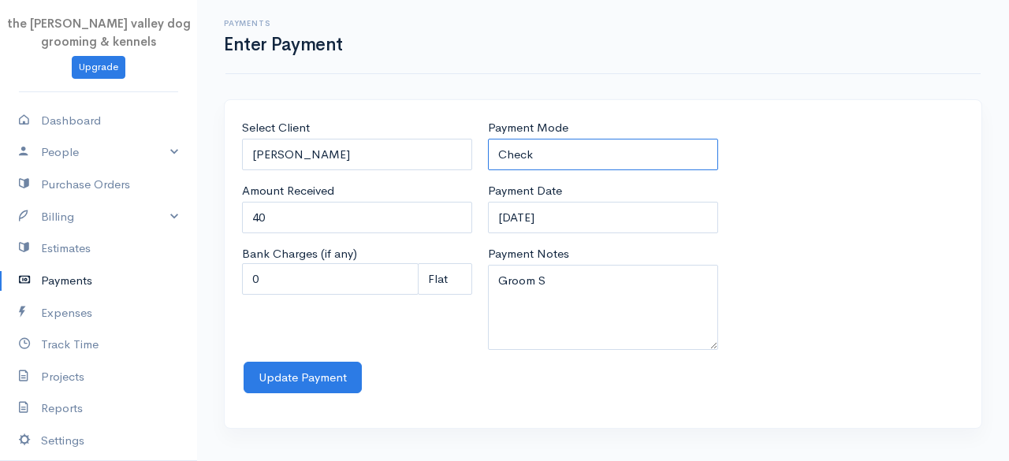
click at [568, 157] on select "Check Bank Transfer Credit Cash Debit ACH VISA MASTERCARD AMEX Discover DINERS …" at bounding box center [603, 155] width 230 height 32
select select "Cash"
click at [488, 139] on select "Check Bank Transfer Credit Cash Debit ACH VISA MASTERCARD AMEX Discover DINERS …" at bounding box center [603, 155] width 230 height 32
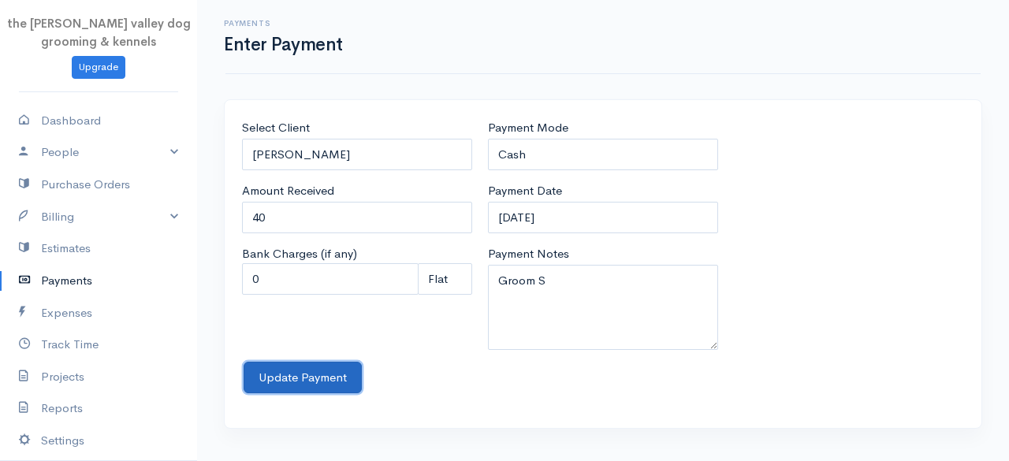
click at [273, 382] on button "Update Payment" at bounding box center [303, 378] width 118 height 32
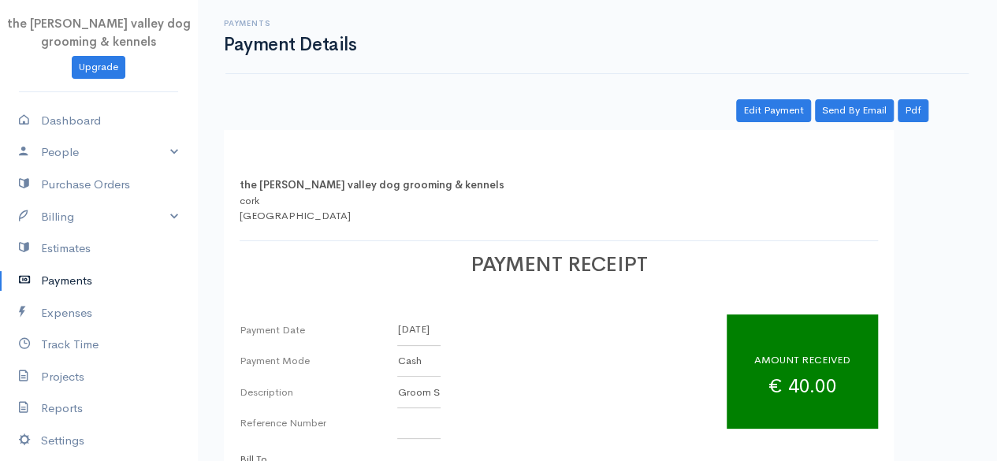
click at [63, 277] on link "Payments" at bounding box center [98, 281] width 197 height 32
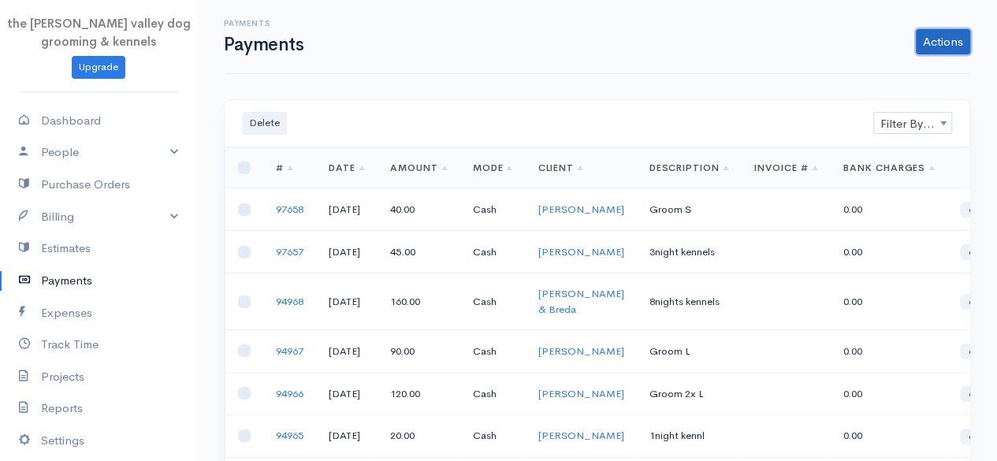
click at [954, 43] on link "Actions" at bounding box center [943, 41] width 54 height 25
click at [868, 70] on link "Enter Payment" at bounding box center [890, 75] width 162 height 28
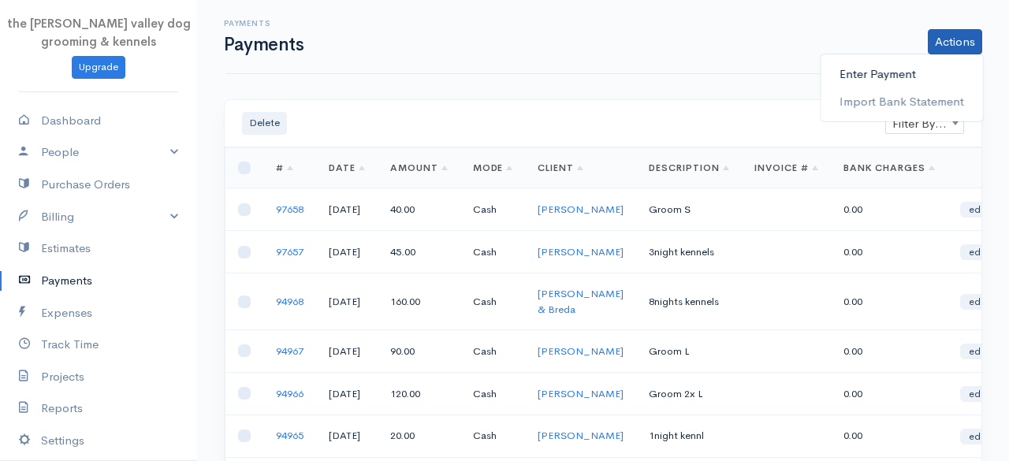
select select "2"
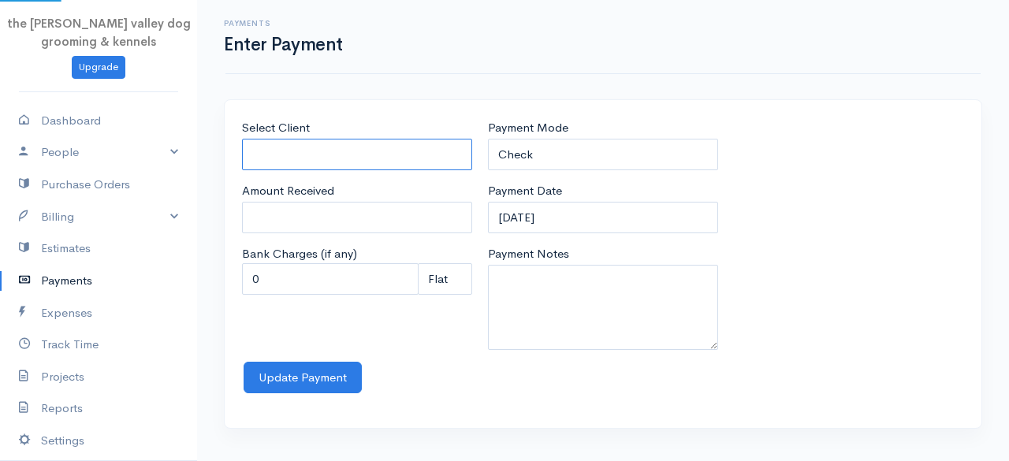
click at [339, 155] on input "Select Client" at bounding box center [357, 155] width 230 height 32
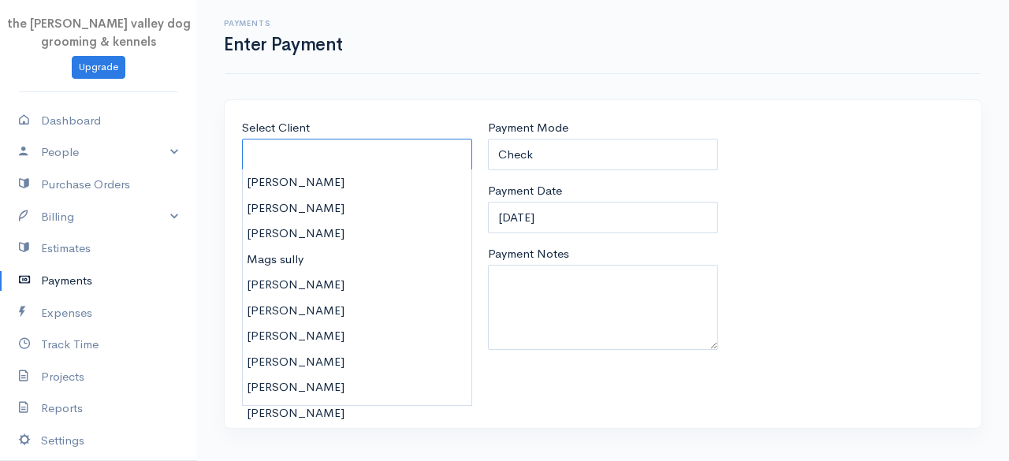
click at [339, 155] on input "Select Client" at bounding box center [357, 155] width 230 height 32
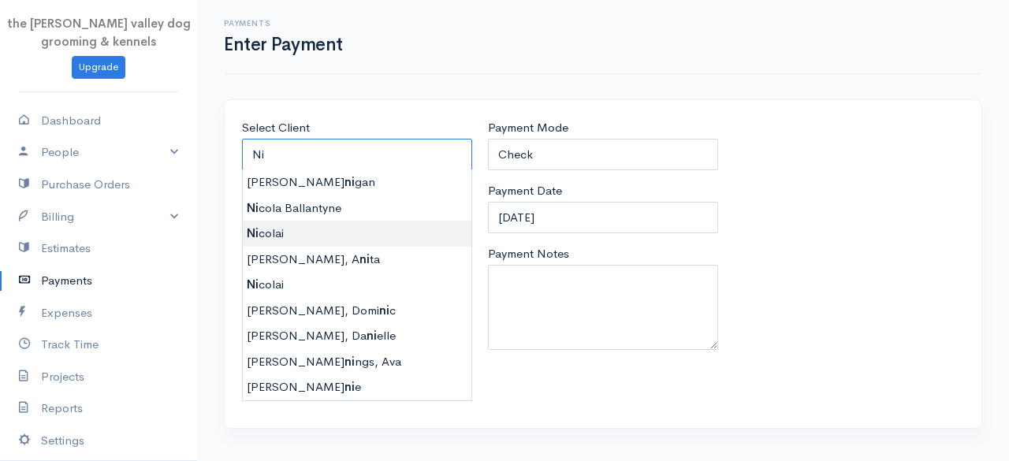
type input "[PERSON_NAME]"
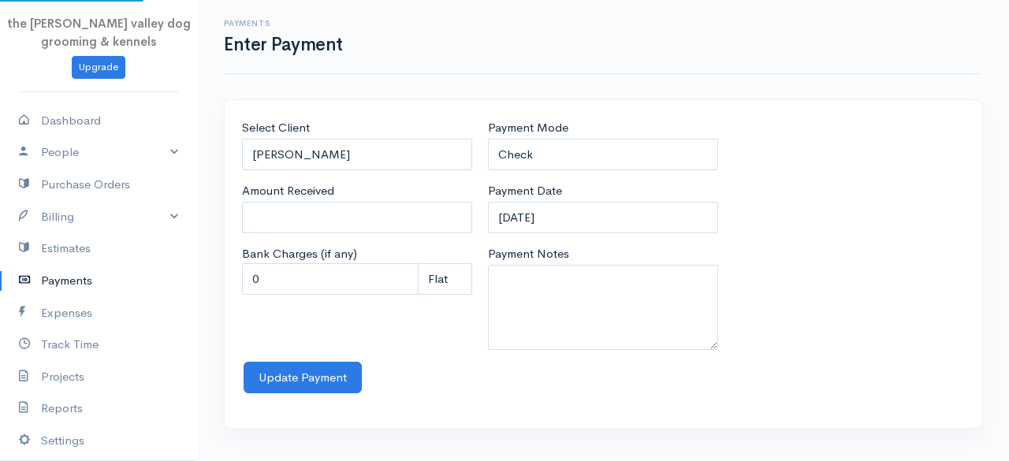
type input "0"
click at [307, 231] on body "the [PERSON_NAME] valley dog grooming & kennels Upgrade Dashboard People Client…" at bounding box center [504, 230] width 1009 height 461
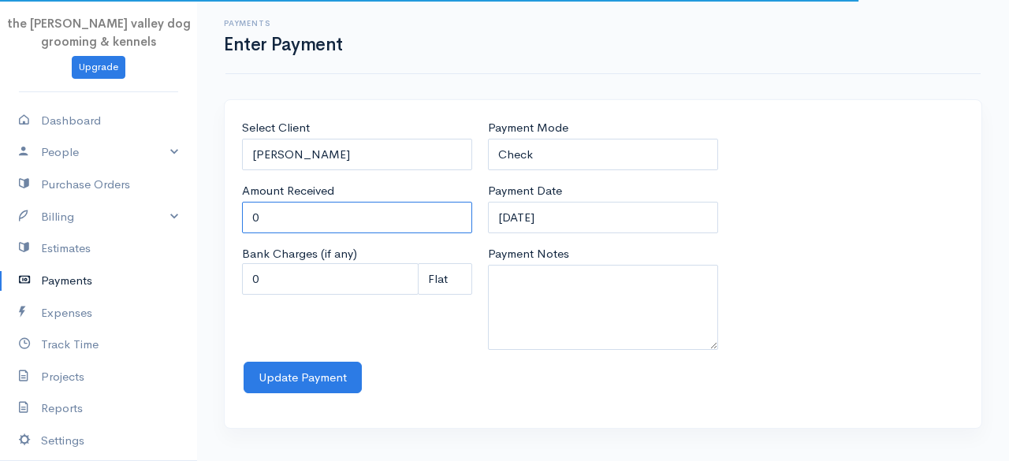
click at [307, 231] on input "0" at bounding box center [357, 218] width 230 height 32
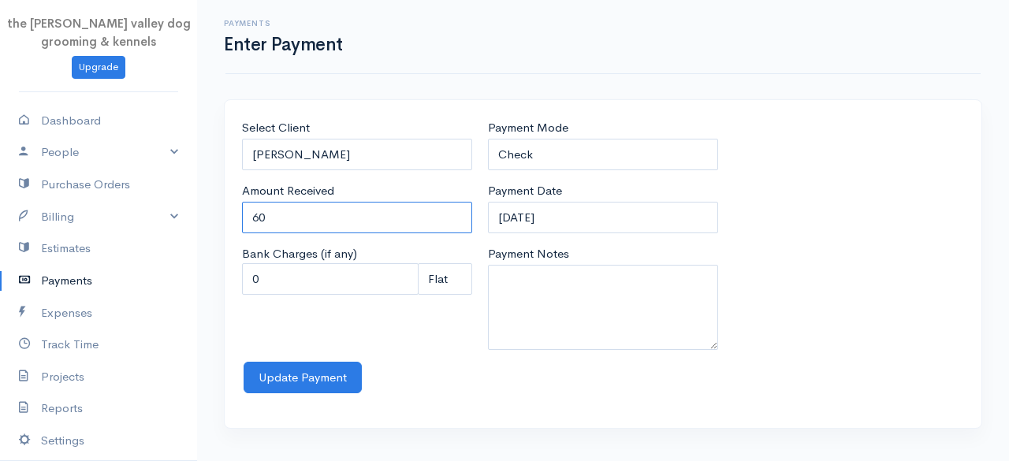
type input "6"
type input "52"
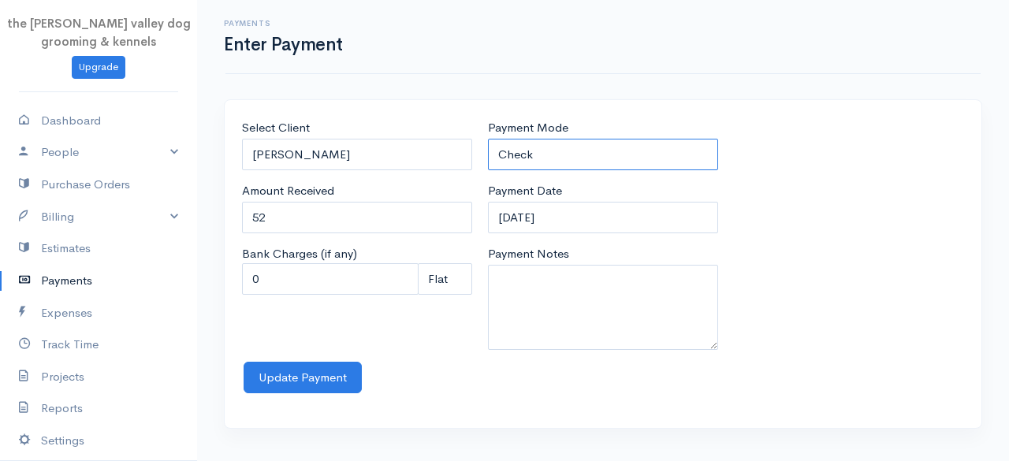
click at [632, 144] on select "Check Bank Transfer Credit Cash Debit ACH VISA MASTERCARD AMEX Discover DINERS …" at bounding box center [603, 155] width 230 height 32
select select "Cash"
click at [488, 139] on select "Check Bank Transfer Credit Cash Debit ACH VISA MASTERCARD AMEX Discover DINERS …" at bounding box center [603, 155] width 230 height 32
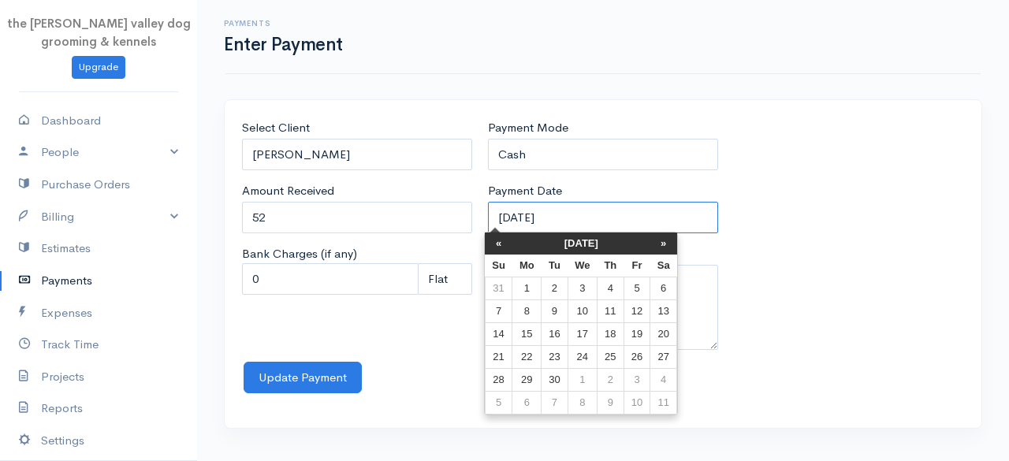
click at [577, 215] on input "[DATE]" at bounding box center [603, 218] width 230 height 32
click at [571, 232] on th "[DATE]" at bounding box center [581, 243] width 138 height 22
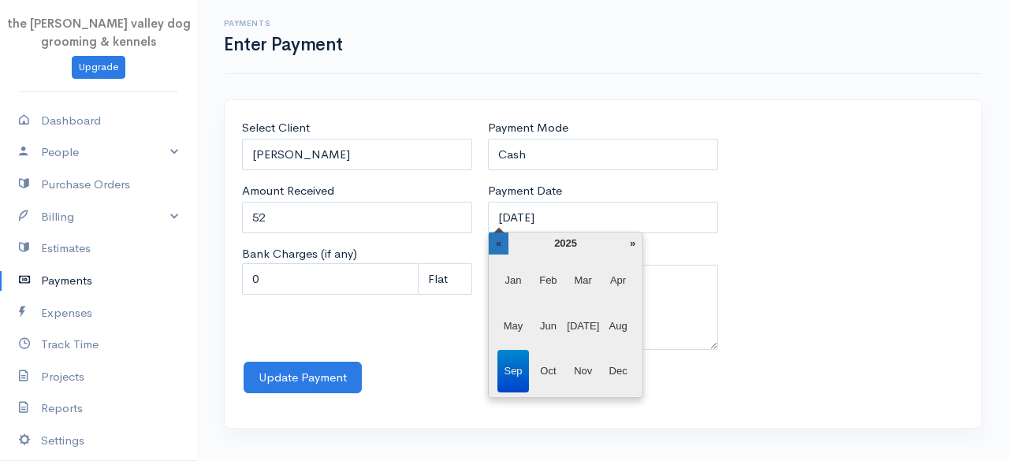
click at [500, 236] on th "«" at bounding box center [499, 243] width 20 height 22
click at [523, 282] on span "Jan" at bounding box center [513, 280] width 32 height 43
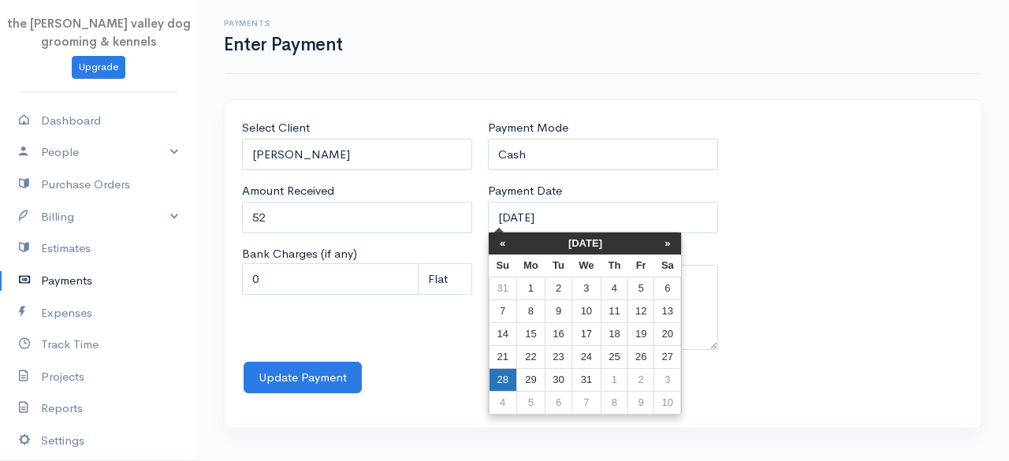
click at [511, 373] on td "28" at bounding box center [503, 380] width 28 height 23
type input "[DATE]"
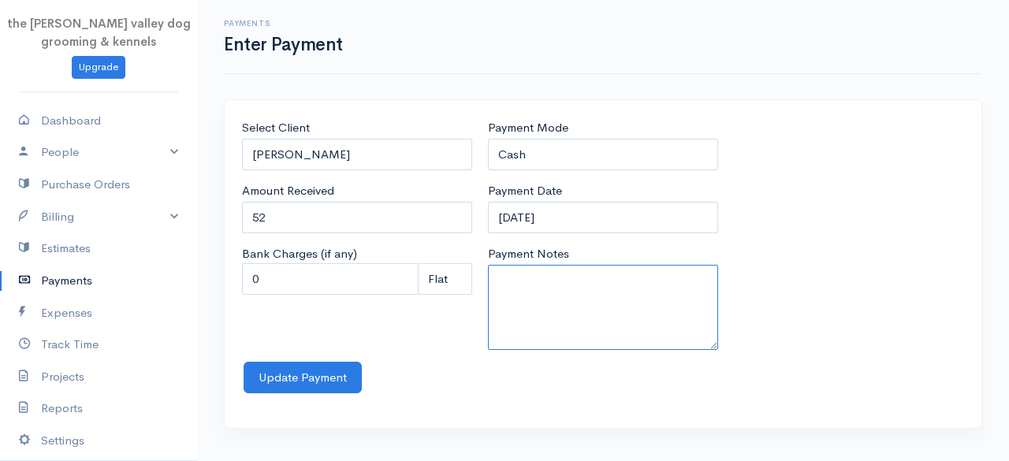
click at [544, 283] on textarea "Payment Notes" at bounding box center [603, 307] width 230 height 85
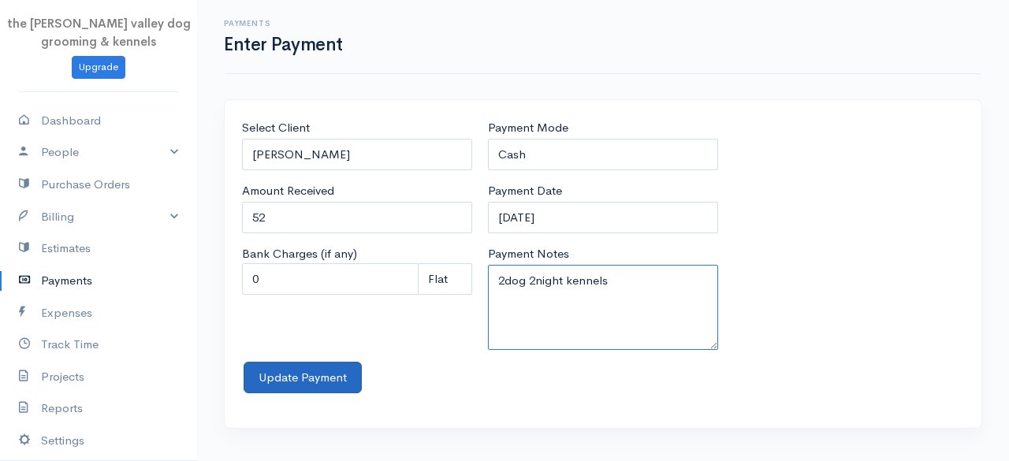
type textarea "2dog 2night kennels"
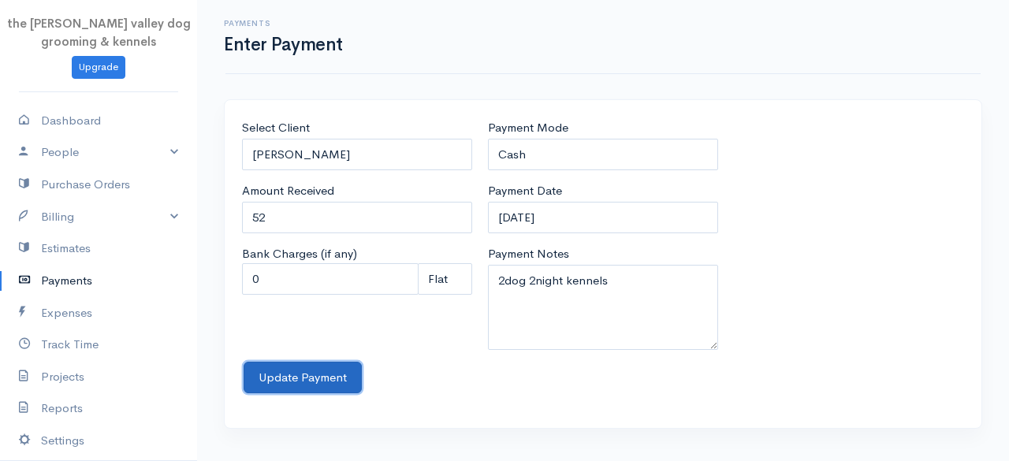
click at [311, 382] on button "Update Payment" at bounding box center [303, 378] width 118 height 32
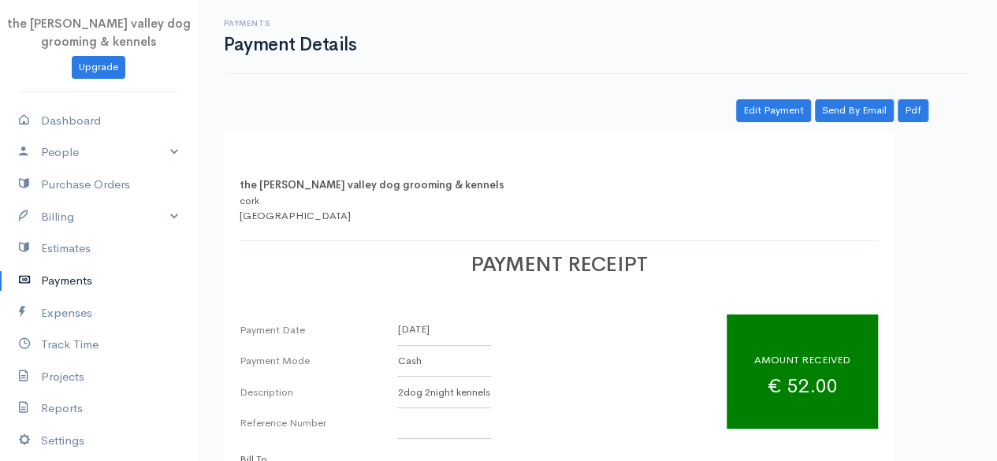
click at [75, 277] on link "Payments" at bounding box center [98, 281] width 197 height 32
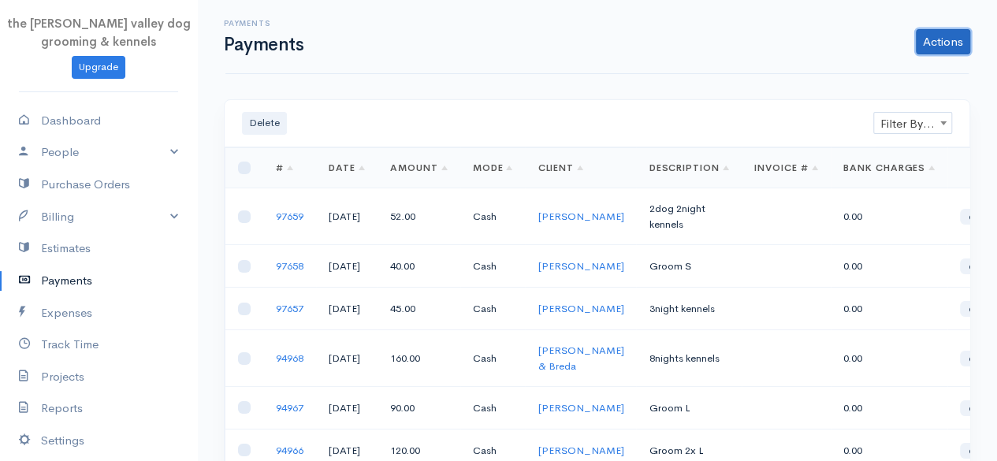
click at [934, 38] on link "Actions" at bounding box center [943, 41] width 54 height 25
click at [878, 69] on link "Enter Payment" at bounding box center [890, 75] width 162 height 28
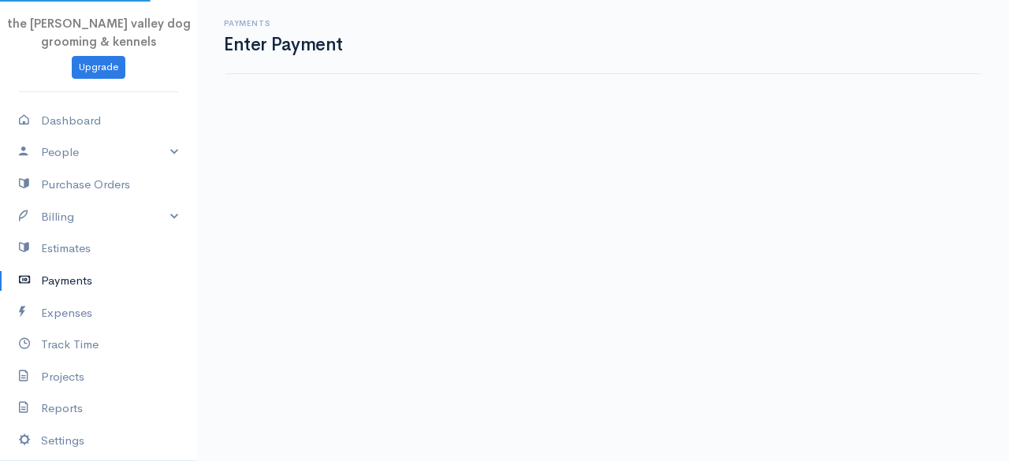
select select "2"
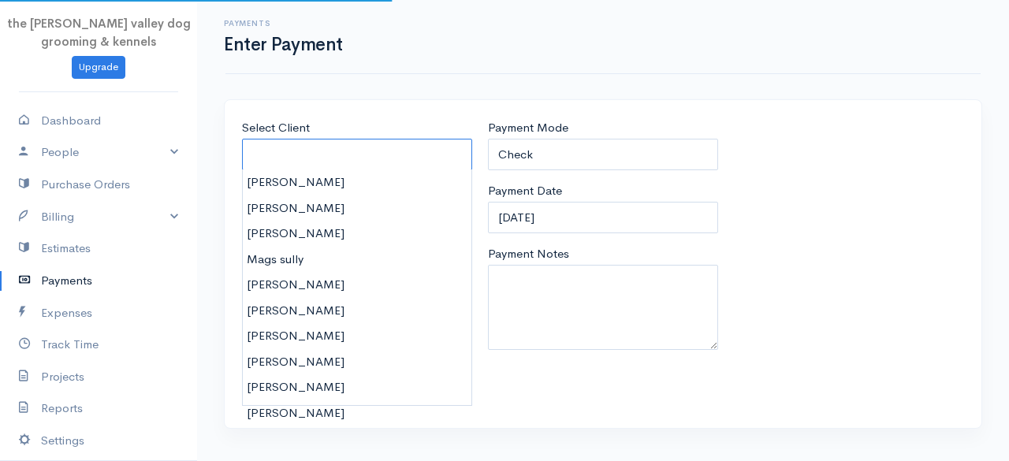
click at [362, 161] on input "Select Client" at bounding box center [357, 155] width 230 height 32
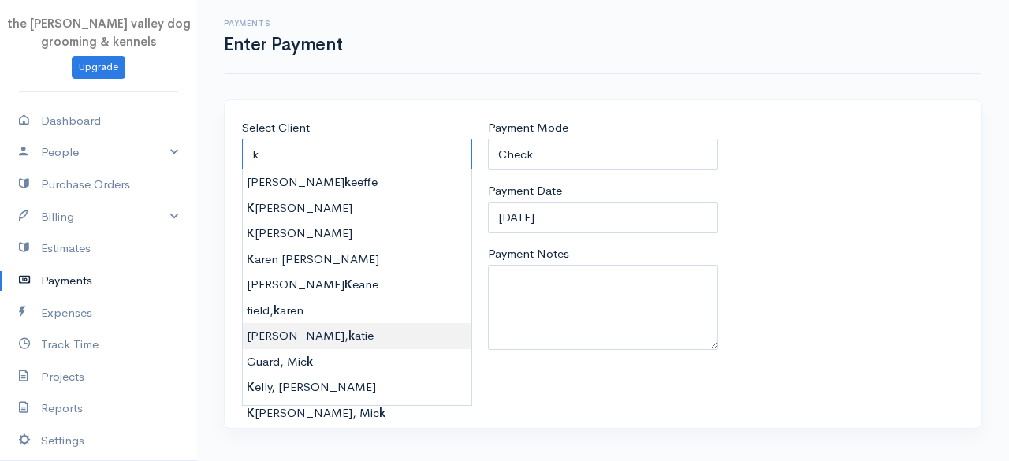
type input "[PERSON_NAME]"
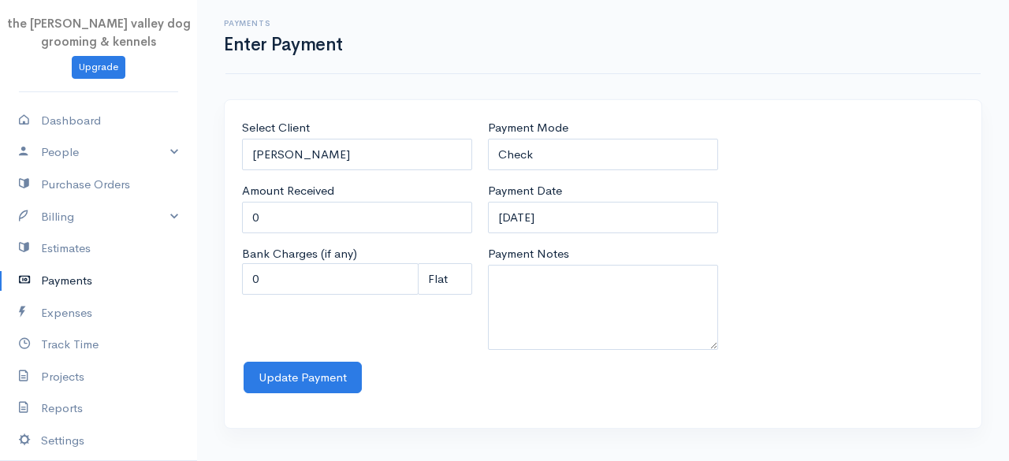
click at [317, 327] on body "the [PERSON_NAME] valley dog grooming & kennels Upgrade Dashboard People Client…" at bounding box center [504, 230] width 1009 height 461
click at [301, 215] on input "0" at bounding box center [357, 218] width 230 height 32
type input "0"
type input "45"
click at [548, 155] on select "Check Bank Transfer Credit Cash Debit ACH VISA MASTERCARD AMEX Discover DINERS …" at bounding box center [603, 155] width 230 height 32
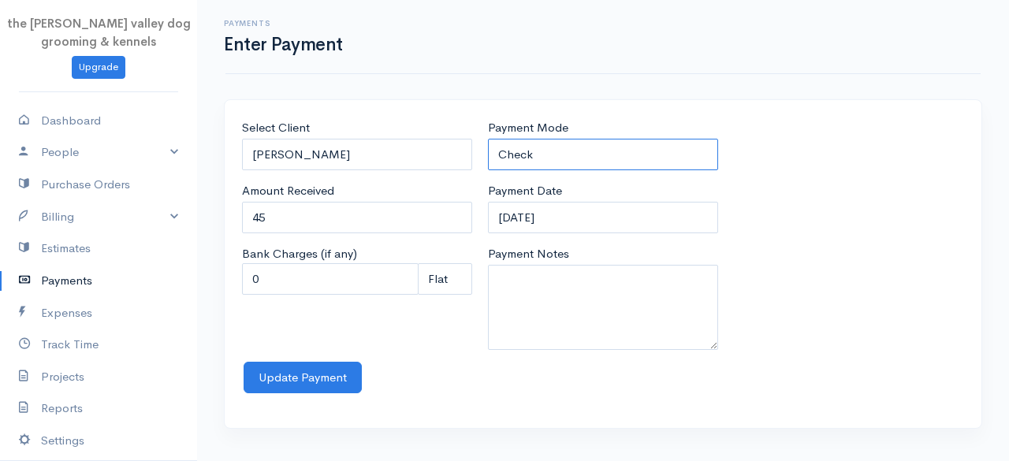
select select "Cash"
click at [488, 139] on select "Check Bank Transfer Credit Cash Debit ACH VISA MASTERCARD AMEX Discover DINERS …" at bounding box center [603, 155] width 230 height 32
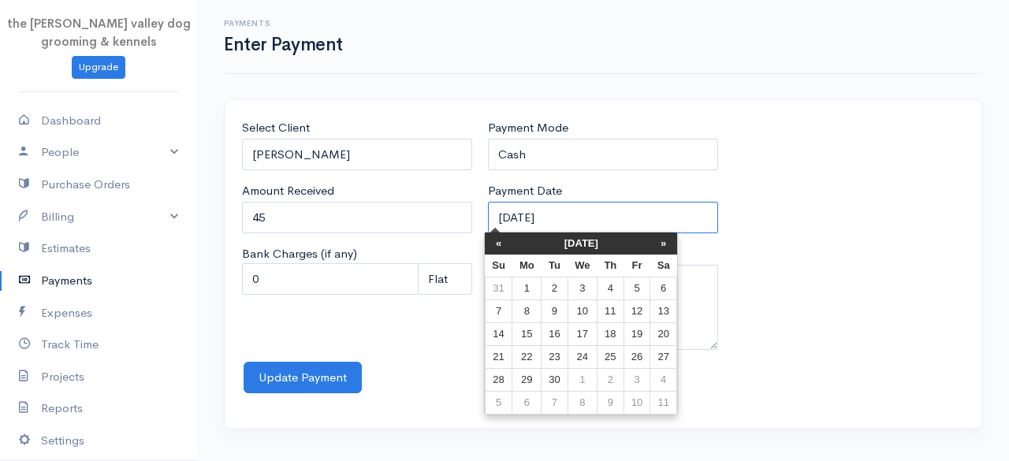
click at [598, 209] on input "[DATE]" at bounding box center [603, 218] width 230 height 32
click at [571, 237] on th "[DATE]" at bounding box center [581, 243] width 138 height 22
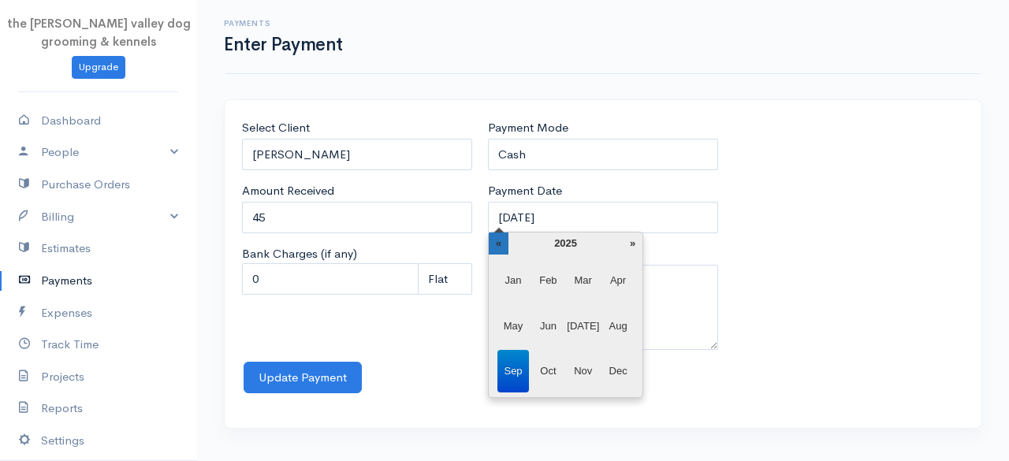
click at [493, 242] on th "«" at bounding box center [499, 243] width 20 height 22
click at [508, 288] on span "Jan" at bounding box center [513, 280] width 32 height 43
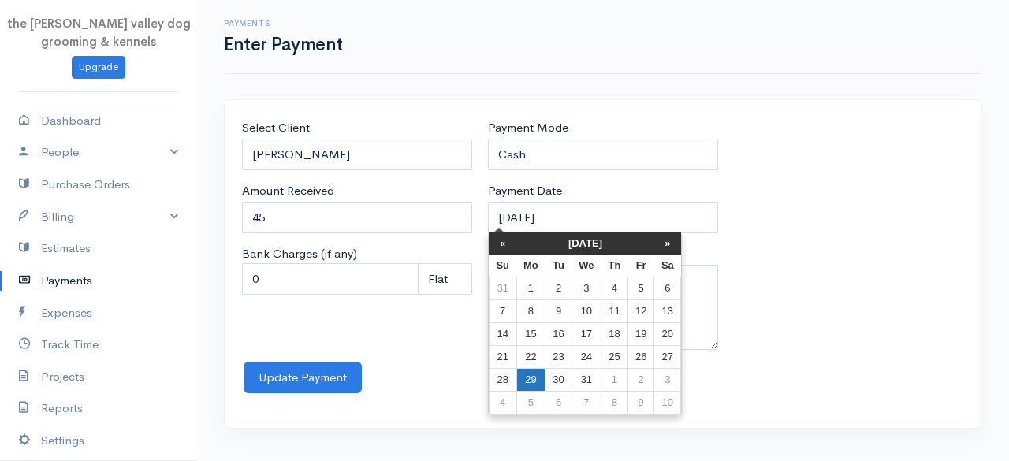
click at [533, 377] on td "29" at bounding box center [530, 380] width 29 height 23
type input "[DATE]"
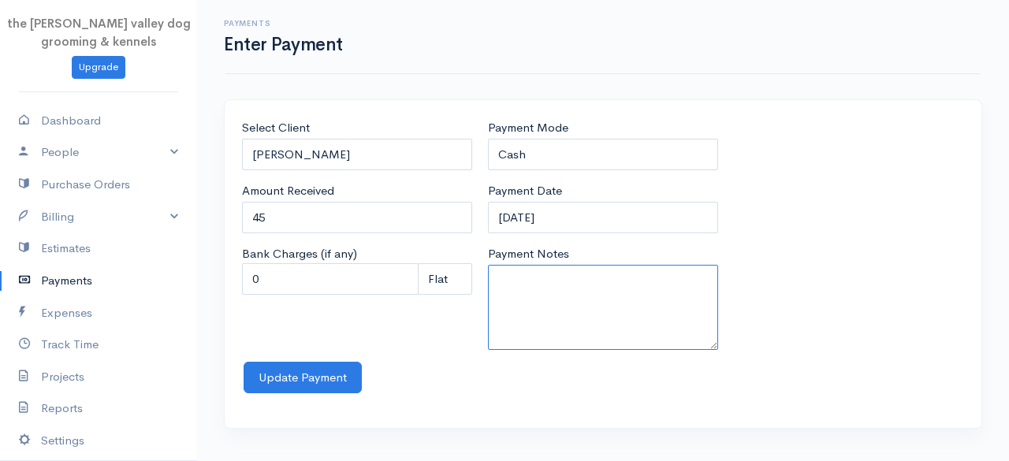
click at [547, 311] on textarea "Payment Notes" at bounding box center [603, 307] width 230 height 85
type textarea "3night kennels"
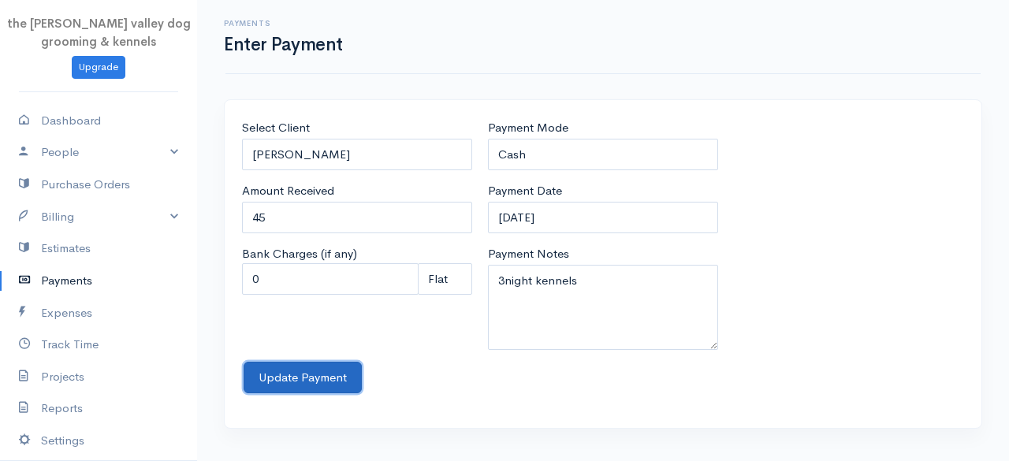
click at [310, 378] on button "Update Payment" at bounding box center [303, 378] width 118 height 32
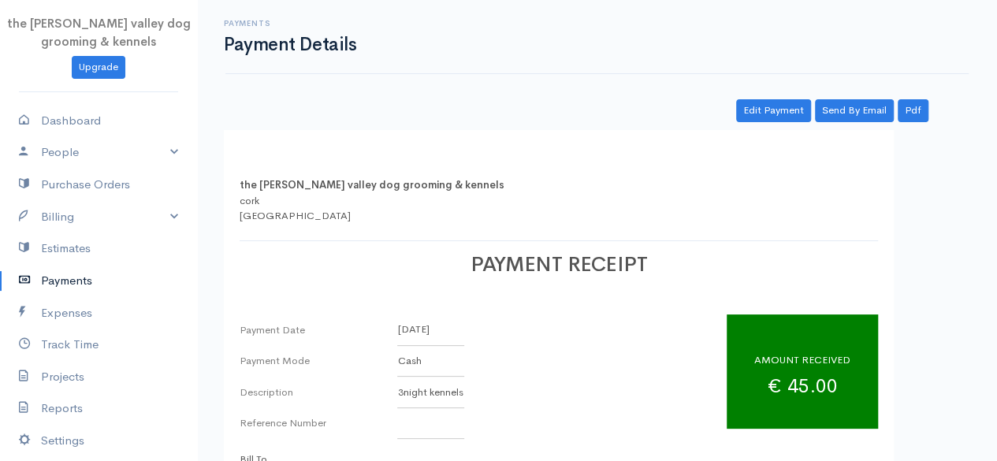
click at [50, 270] on link "Payments" at bounding box center [98, 281] width 197 height 32
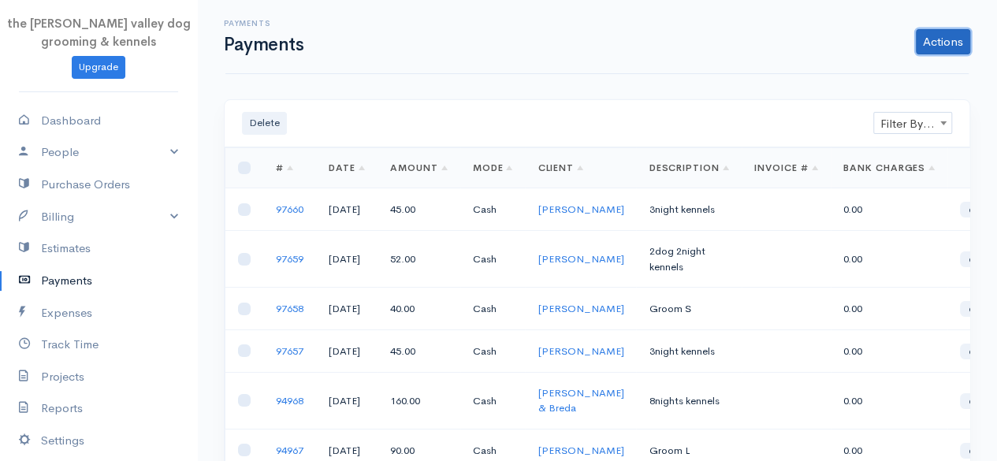
click at [943, 43] on link "Actions" at bounding box center [943, 41] width 54 height 25
click at [889, 64] on link "Enter Payment" at bounding box center [890, 75] width 162 height 28
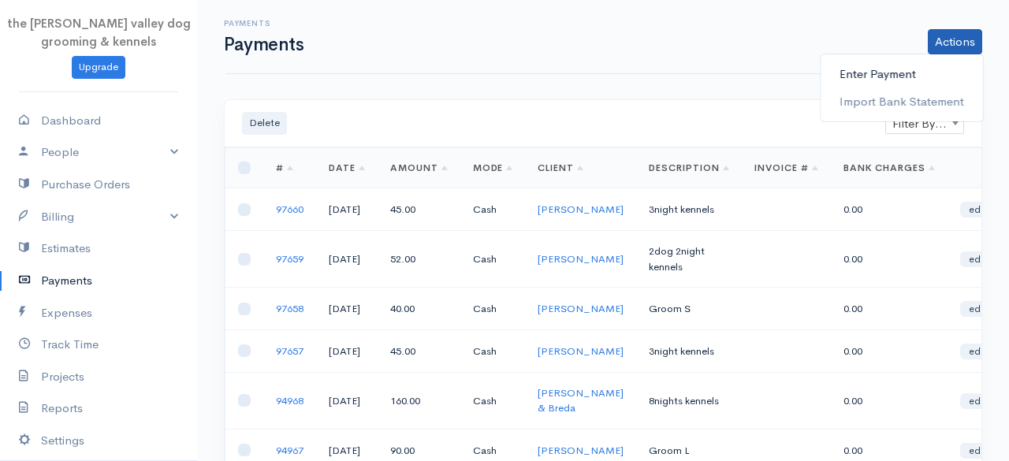
select select "2"
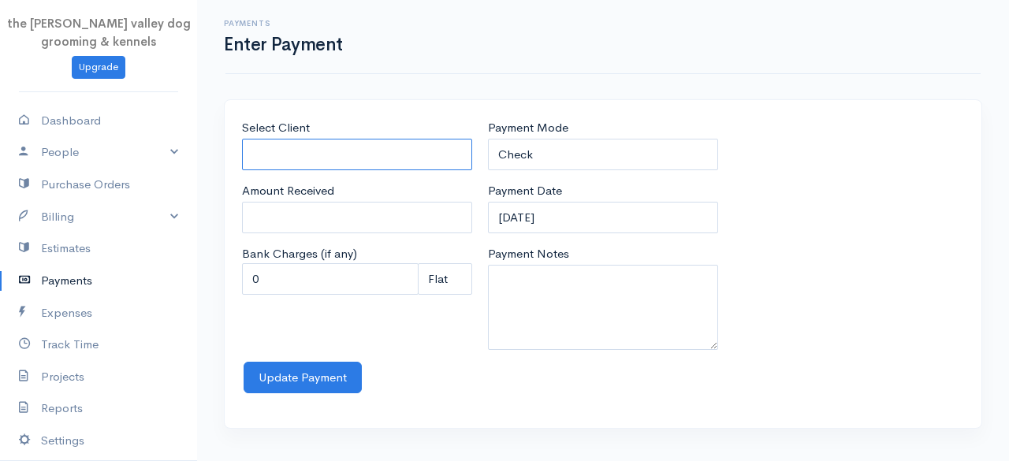
click at [422, 146] on input "Select Client" at bounding box center [357, 155] width 230 height 32
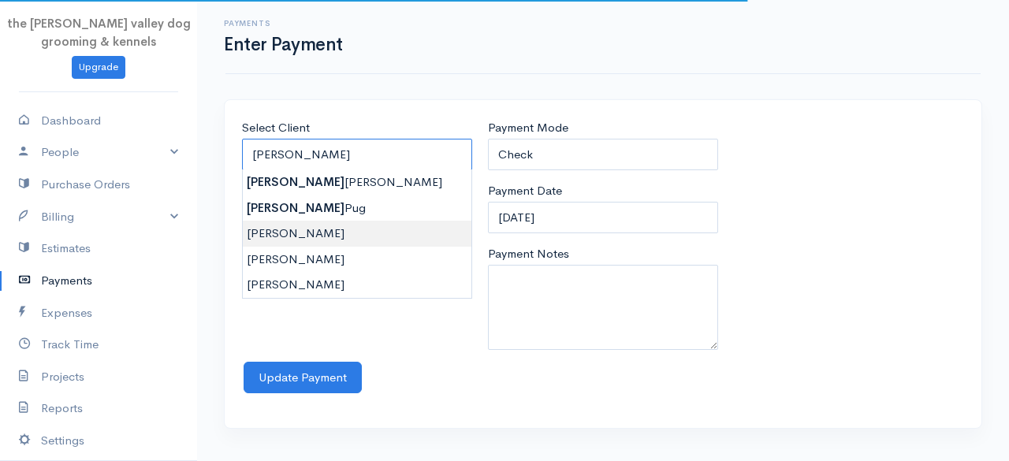
type input "[PERSON_NAME]"
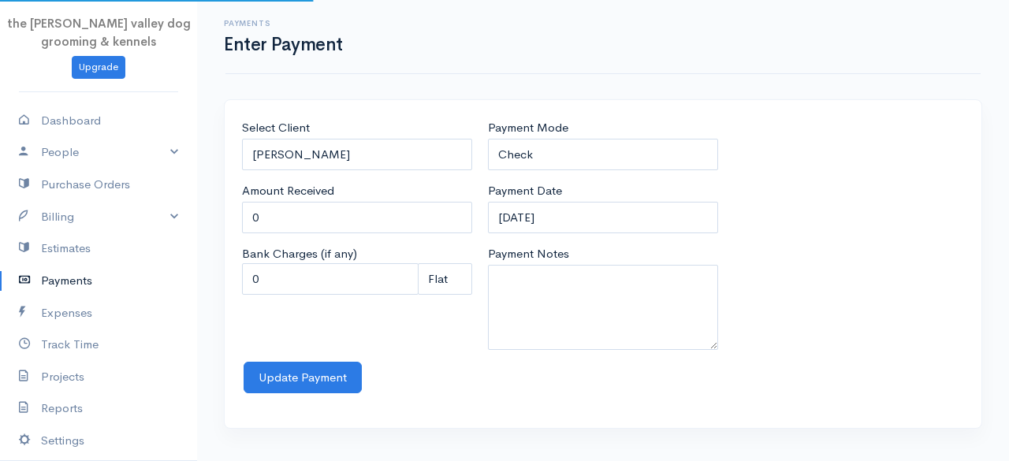
click at [306, 237] on body "the [PERSON_NAME] valley dog grooming & kennels Upgrade Dashboard People Client…" at bounding box center [504, 230] width 1009 height 461
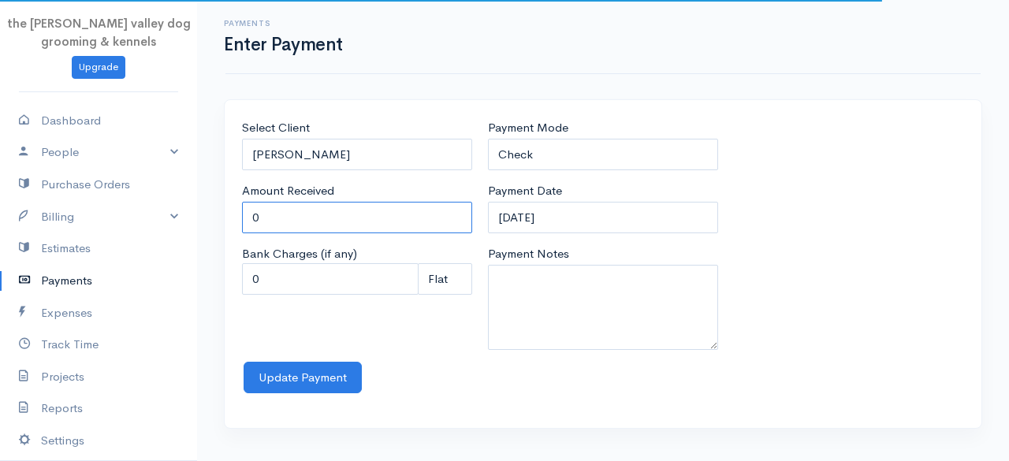
click at [299, 228] on input "0" at bounding box center [357, 218] width 230 height 32
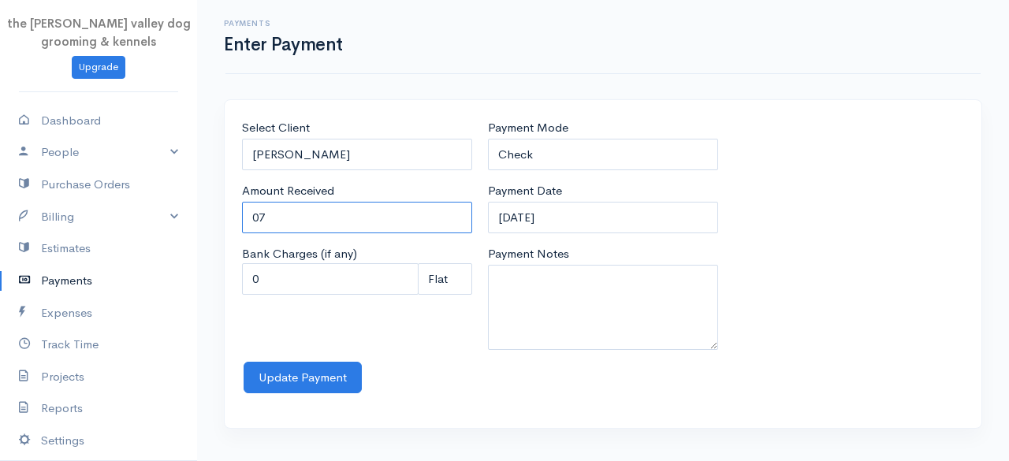
type input "0"
type input "78"
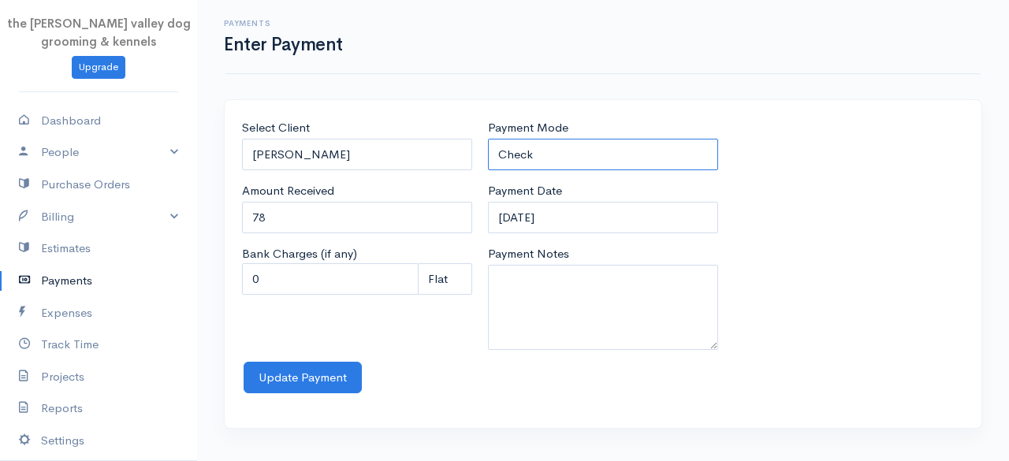
click at [611, 149] on select "Check Bank Transfer Credit Cash Debit ACH VISA MASTERCARD AMEX Discover DINERS …" at bounding box center [603, 155] width 230 height 32
select select "Cash"
click at [488, 139] on select "Check Bank Transfer Credit Cash Debit ACH VISA MASTERCARD AMEX Discover DINERS …" at bounding box center [603, 155] width 230 height 32
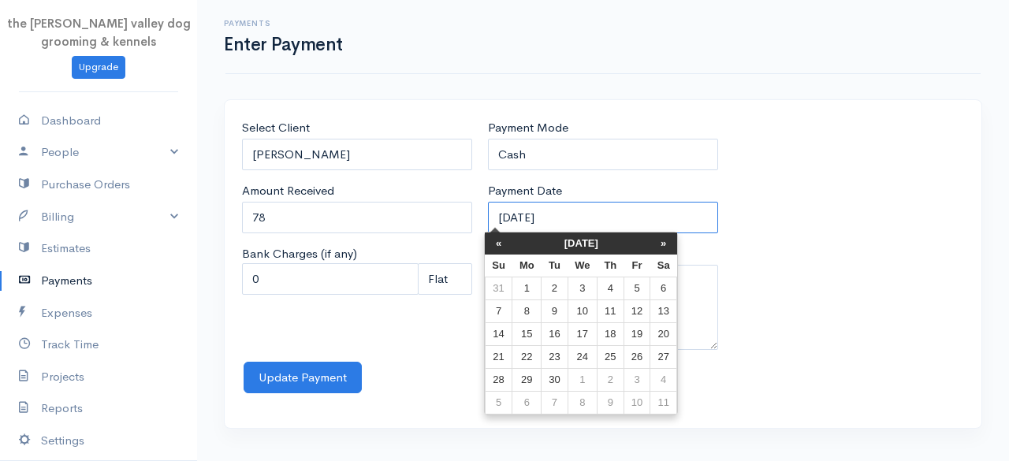
click at [585, 211] on input "[DATE]" at bounding box center [603, 218] width 230 height 32
click at [564, 244] on th "[DATE]" at bounding box center [581, 243] width 138 height 22
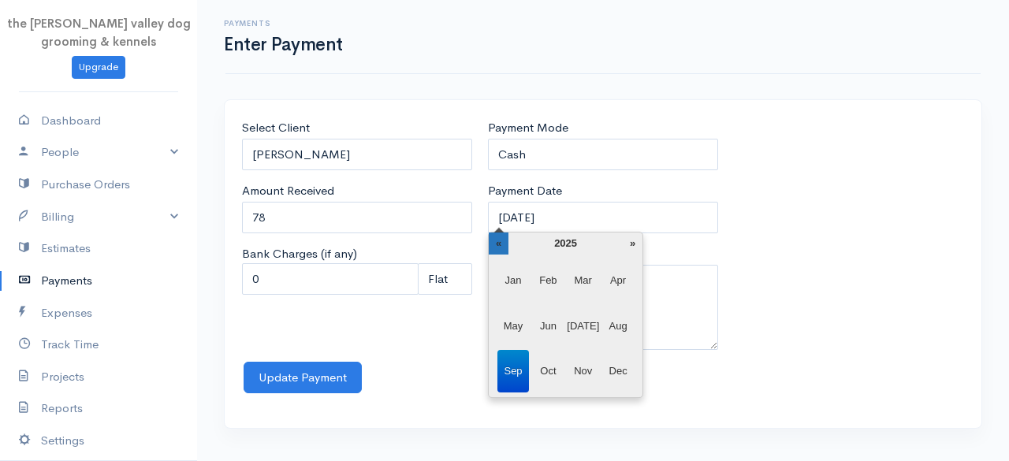
click at [489, 251] on th "«" at bounding box center [499, 243] width 20 height 22
click at [512, 288] on span "Jan" at bounding box center [513, 280] width 32 height 43
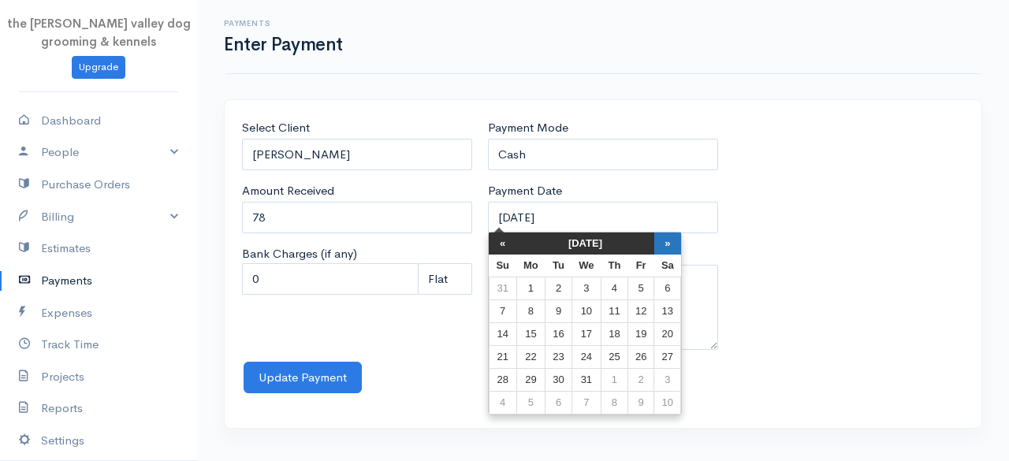
click at [660, 250] on th "»" at bounding box center [667, 243] width 27 height 22
click at [533, 311] on td "5" at bounding box center [530, 311] width 29 height 23
type input "[DATE]"
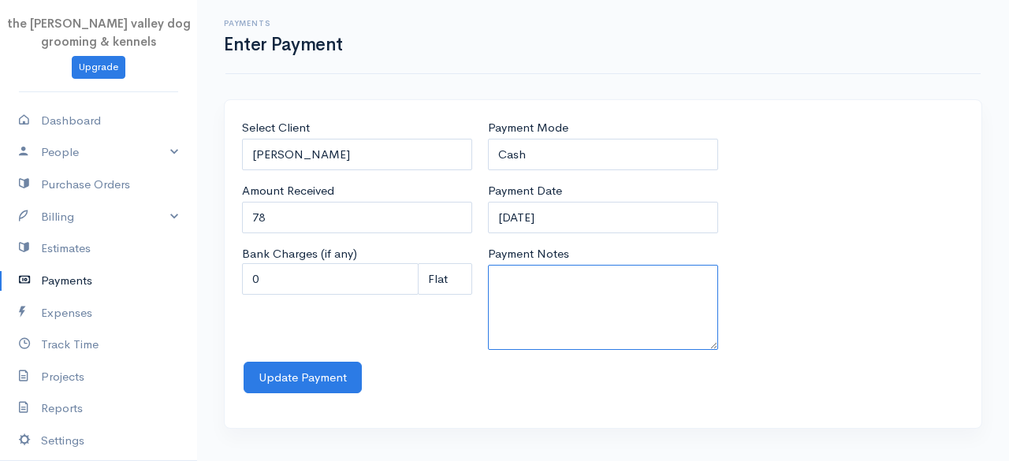
click at [533, 311] on textarea "Payment Notes" at bounding box center [603, 307] width 230 height 85
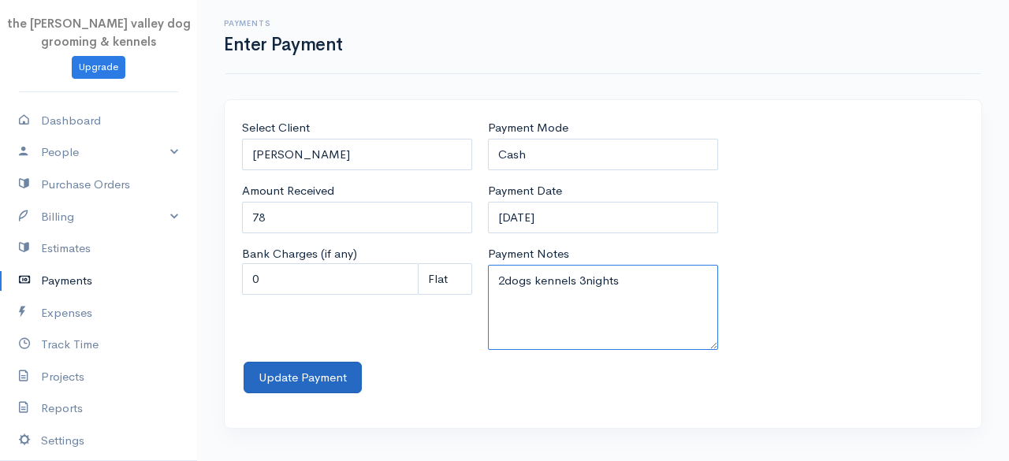
type textarea "2dogs kennels 3nights"
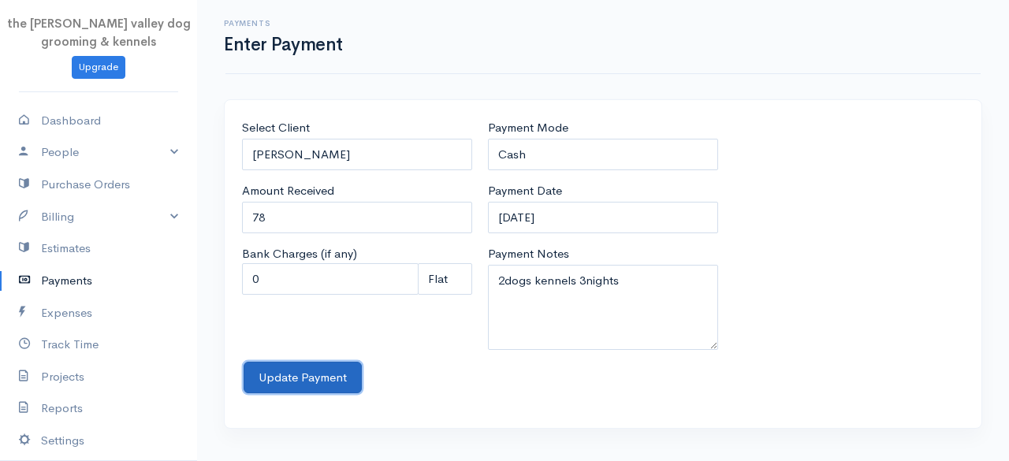
click at [330, 377] on button "Update Payment" at bounding box center [303, 378] width 118 height 32
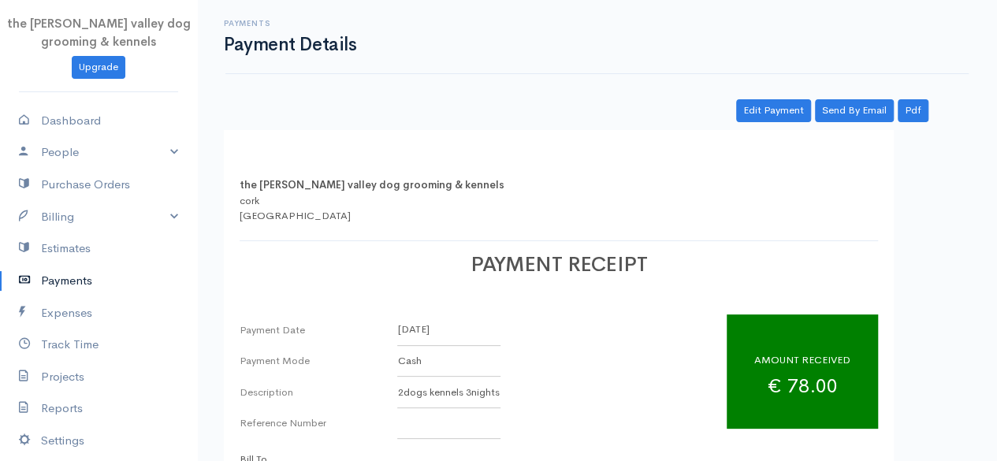
click at [65, 277] on link "Payments" at bounding box center [98, 281] width 197 height 32
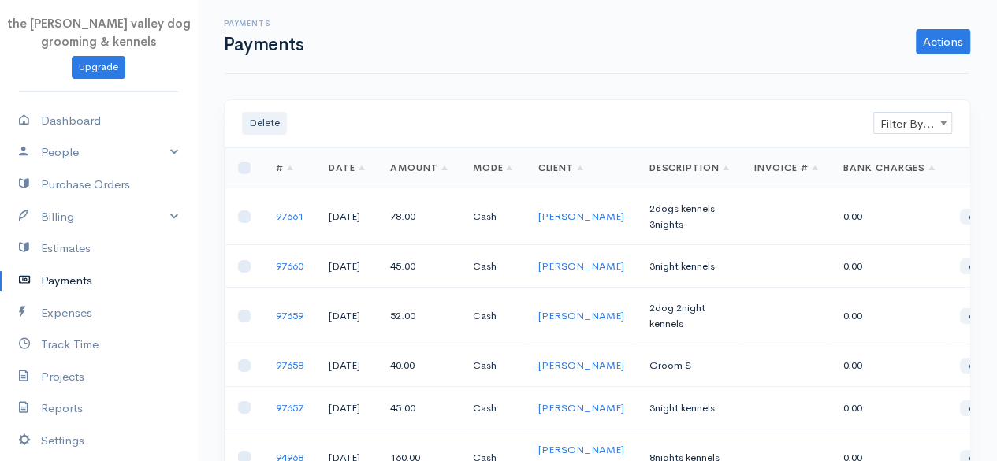
click at [42, 269] on link "Payments" at bounding box center [98, 281] width 197 height 32
click at [47, 281] on link "Payments" at bounding box center [98, 281] width 197 height 32
click at [938, 53] on link "Actions" at bounding box center [943, 41] width 54 height 25
click at [873, 76] on link "Enter Payment" at bounding box center [890, 75] width 162 height 28
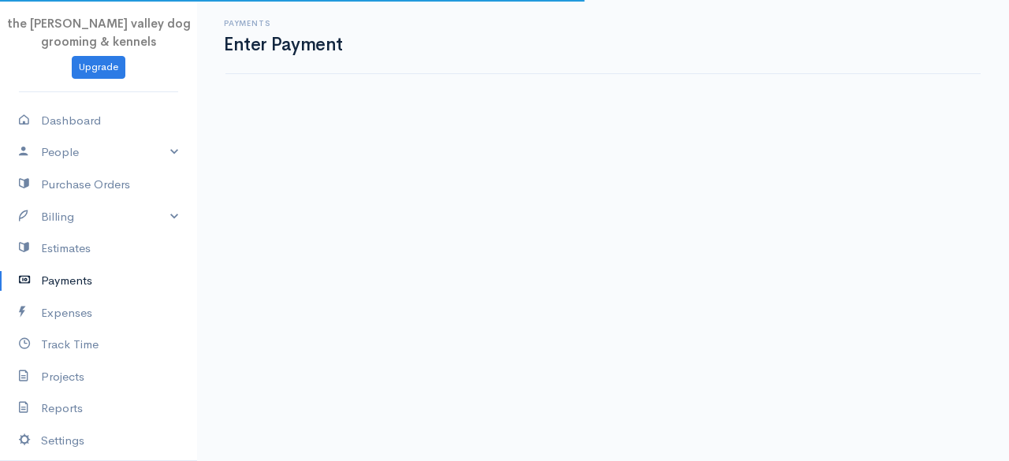
select select "2"
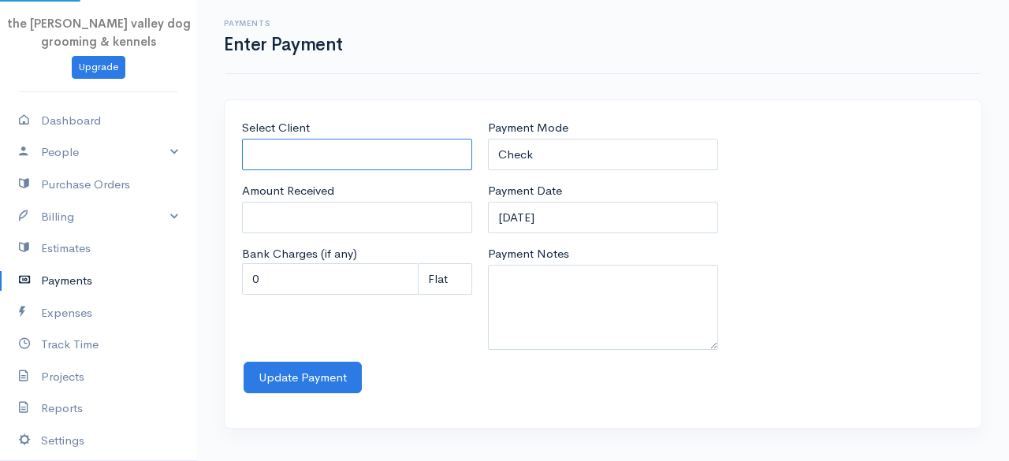
click at [327, 161] on input "Select Client" at bounding box center [357, 155] width 230 height 32
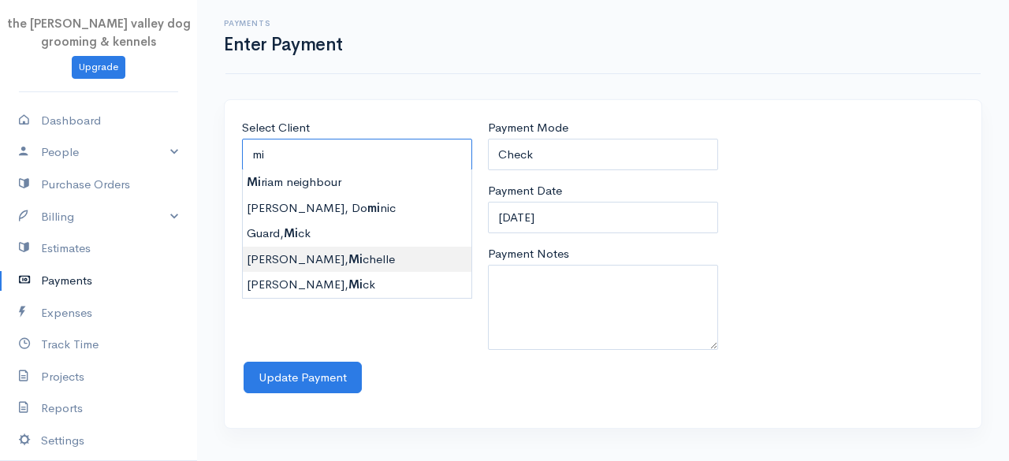
type input "[PERSON_NAME]"
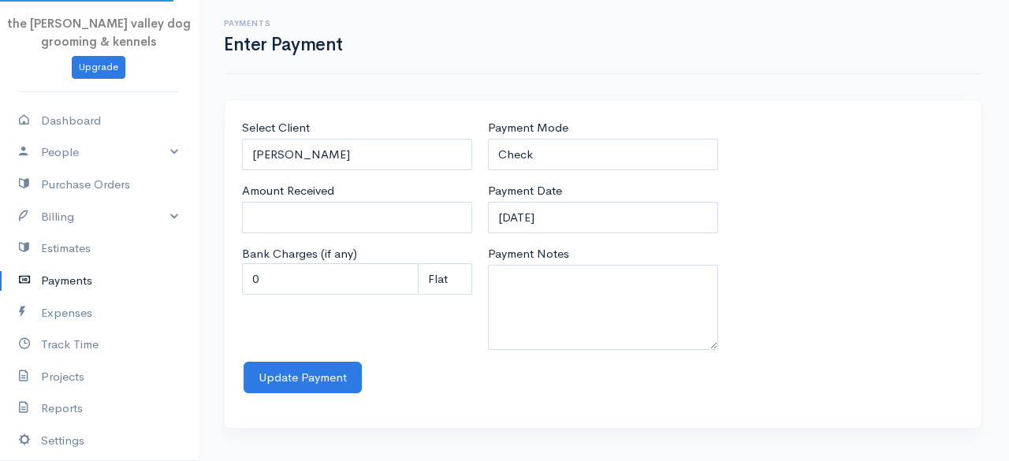
click at [302, 263] on body "the [PERSON_NAME] valley dog grooming & kennels Upgrade Dashboard People Client…" at bounding box center [504, 230] width 1009 height 461
type input "0"
click at [290, 221] on input "0" at bounding box center [357, 218] width 230 height 32
type input "45"
click at [572, 162] on select "Check Bank Transfer Credit Cash Debit ACH VISA MASTERCARD AMEX Discover DINERS …" at bounding box center [603, 155] width 230 height 32
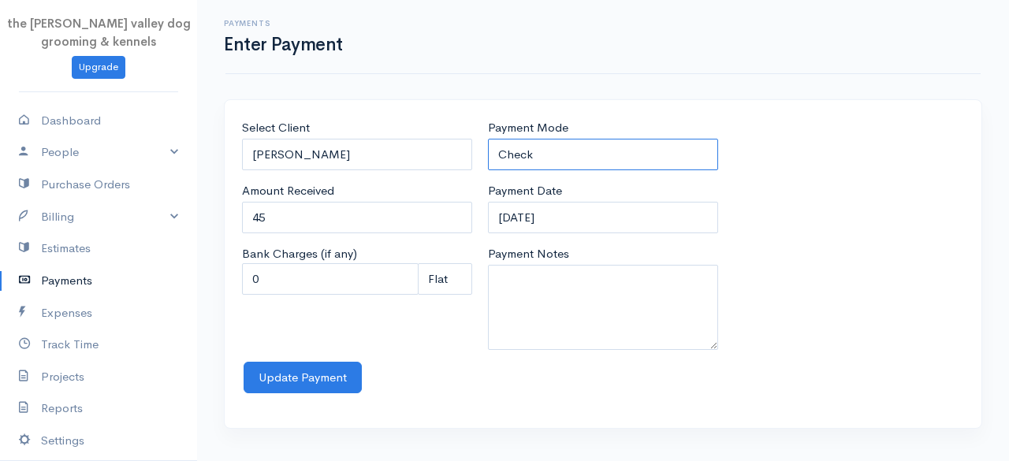
select select "Cash"
click at [488, 139] on select "Check Bank Transfer Credit Cash Debit ACH VISA MASTERCARD AMEX Discover DINERS …" at bounding box center [603, 155] width 230 height 32
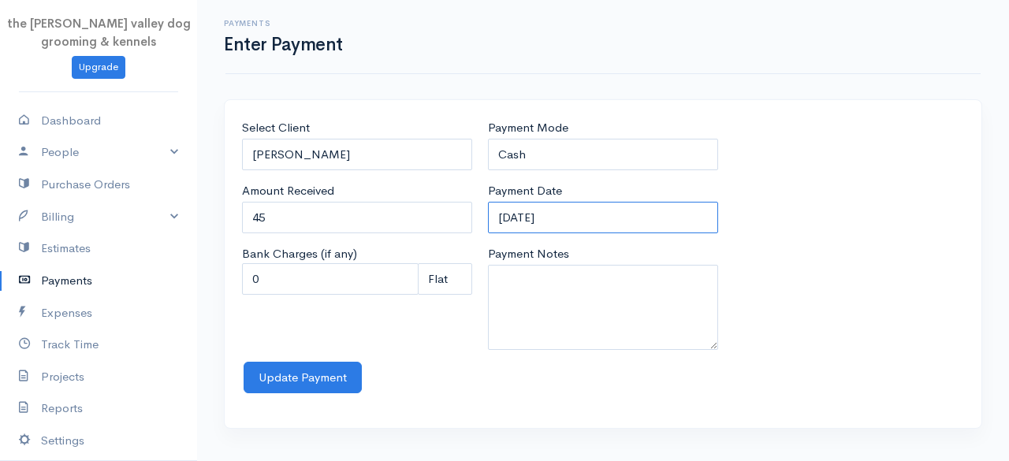
click at [593, 210] on input "[DATE]" at bounding box center [603, 218] width 230 height 32
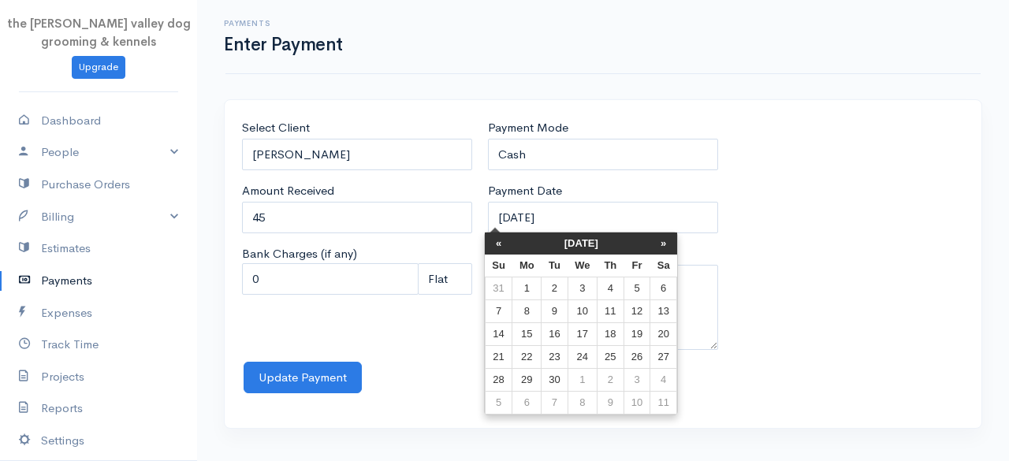
click at [566, 235] on th "[DATE]" at bounding box center [581, 243] width 138 height 22
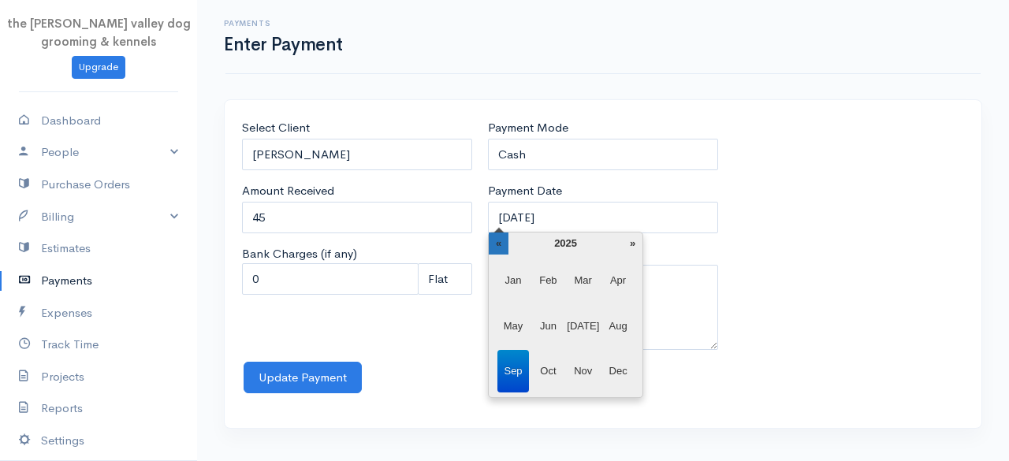
click at [504, 242] on th "«" at bounding box center [499, 243] width 20 height 22
click at [545, 270] on span "Feb" at bounding box center [548, 280] width 32 height 43
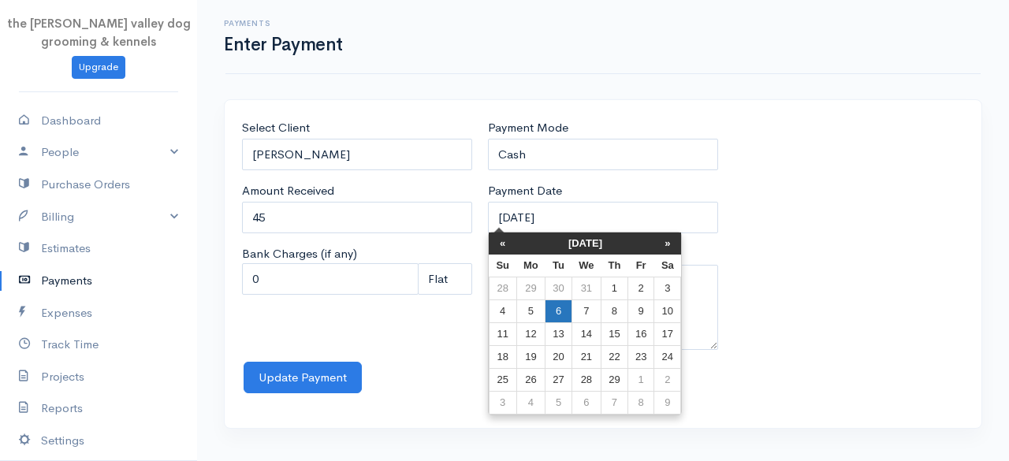
click at [560, 317] on td "6" at bounding box center [558, 311] width 26 height 23
type input "[DATE]"
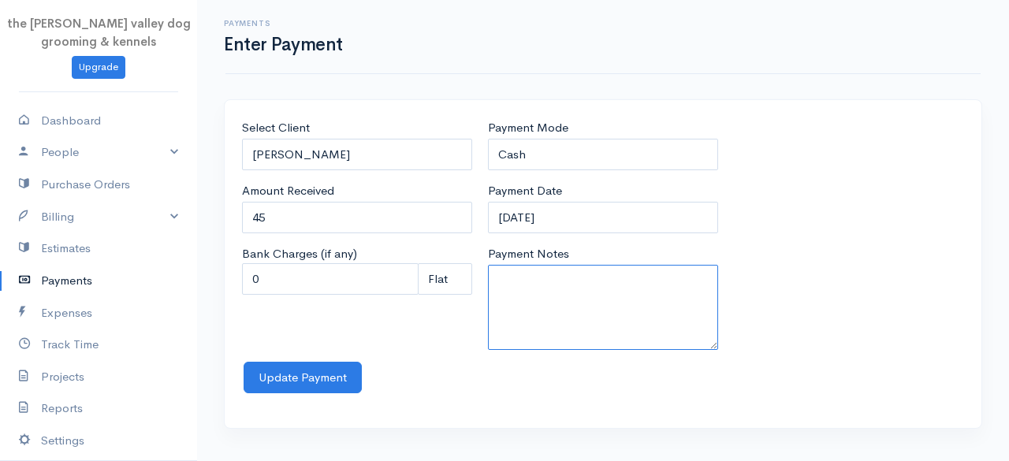
click at [555, 303] on textarea "Payment Notes" at bounding box center [603, 307] width 230 height 85
type textarea "3night kennels"
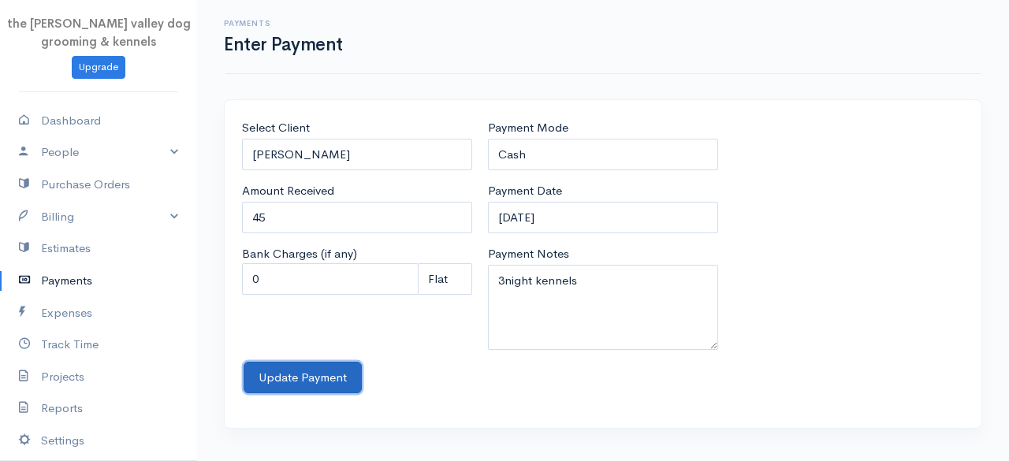
click at [318, 370] on button "Update Payment" at bounding box center [303, 378] width 118 height 32
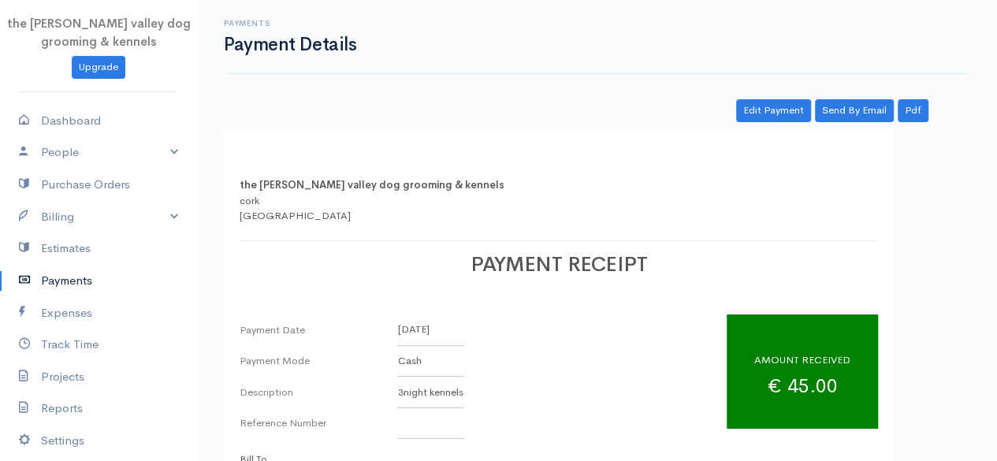
click at [53, 278] on link "Payments" at bounding box center [98, 281] width 197 height 32
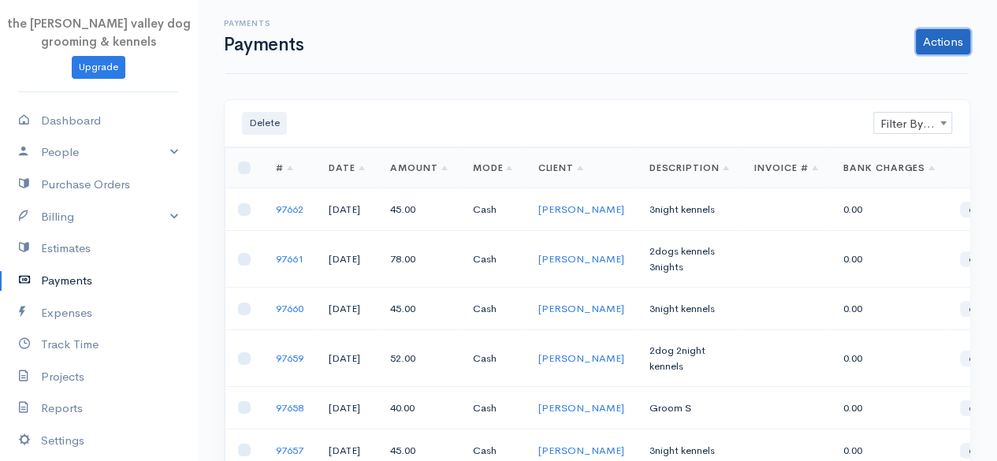
click at [932, 39] on link "Actions" at bounding box center [943, 41] width 54 height 25
click at [870, 72] on link "Enter Payment" at bounding box center [890, 75] width 162 height 28
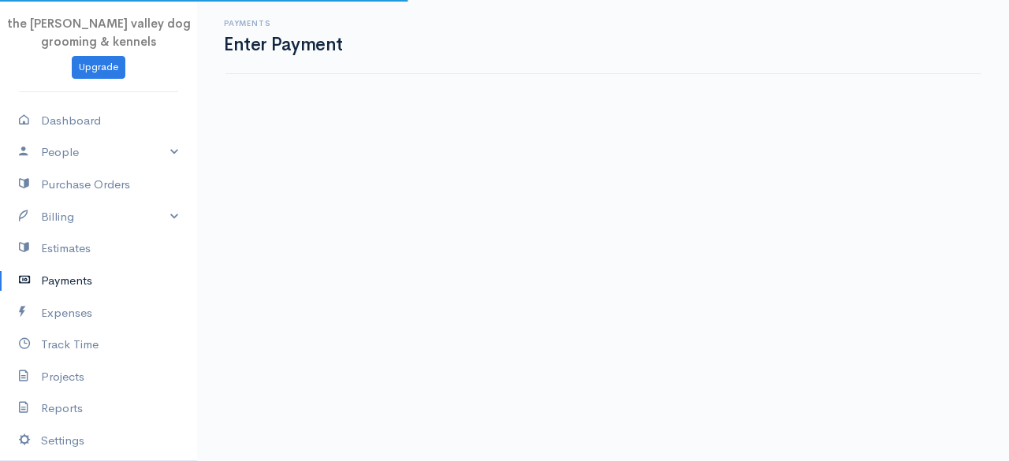
select select "2"
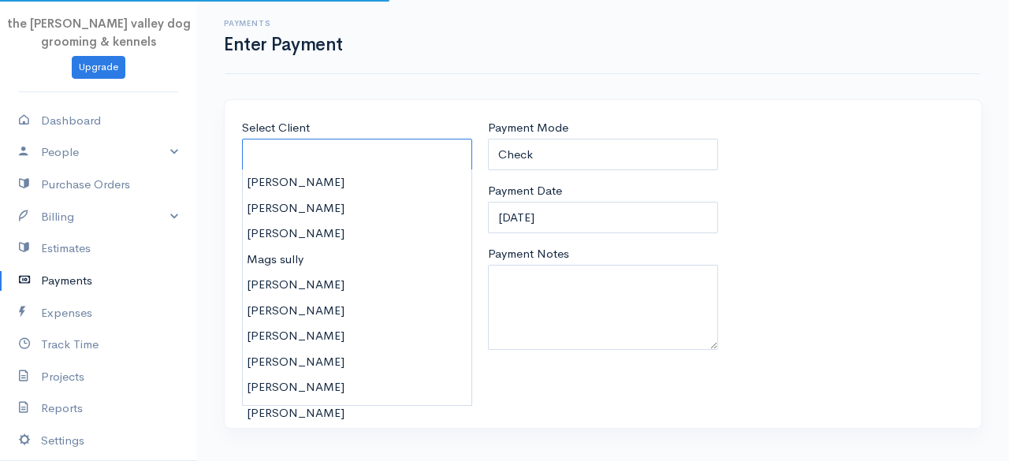
click at [386, 151] on input "Select Client" at bounding box center [357, 155] width 230 height 32
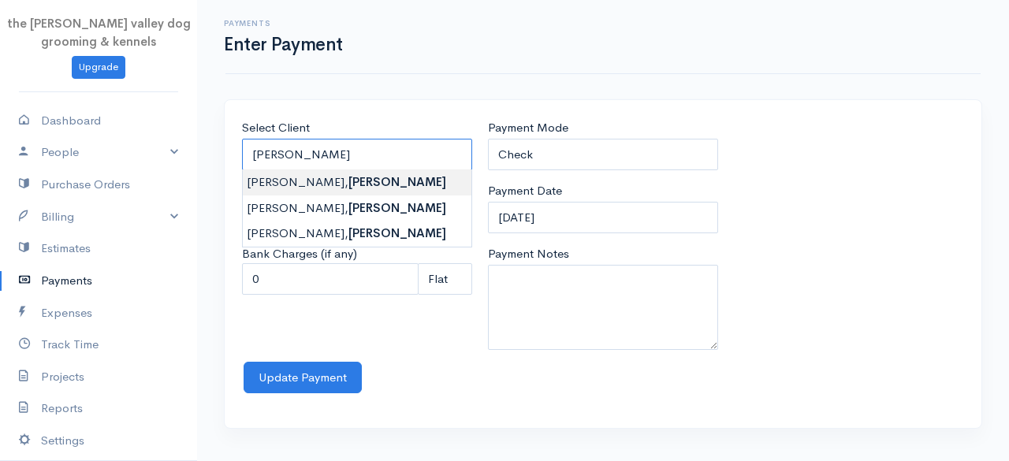
type input "[PERSON_NAME]"
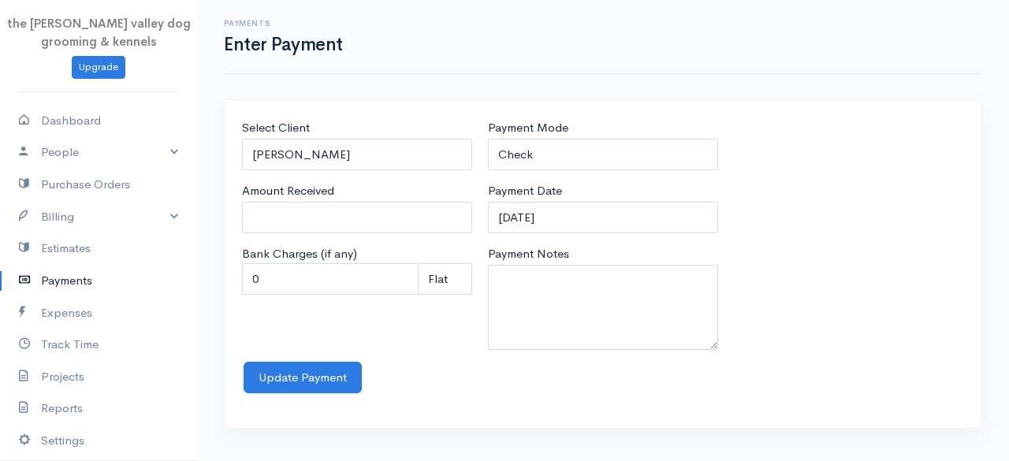
click at [348, 180] on body "the [PERSON_NAME] valley dog grooming & kennels Upgrade Dashboard People Client…" at bounding box center [504, 230] width 1009 height 461
click at [333, 219] on input "0" at bounding box center [357, 218] width 230 height 32
type input "0"
type input "182"
click at [612, 155] on select "Check Bank Transfer Credit Cash Debit ACH VISA MASTERCARD AMEX Discover DINERS …" at bounding box center [603, 155] width 230 height 32
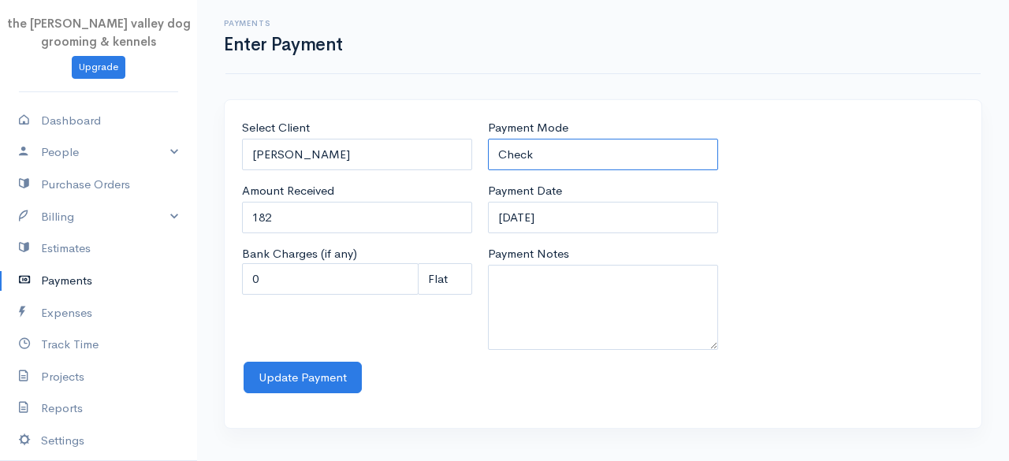
select select "Cash"
click at [488, 139] on select "Check Bank Transfer Credit Cash Debit ACH VISA MASTERCARD AMEX Discover DINERS …" at bounding box center [603, 155] width 230 height 32
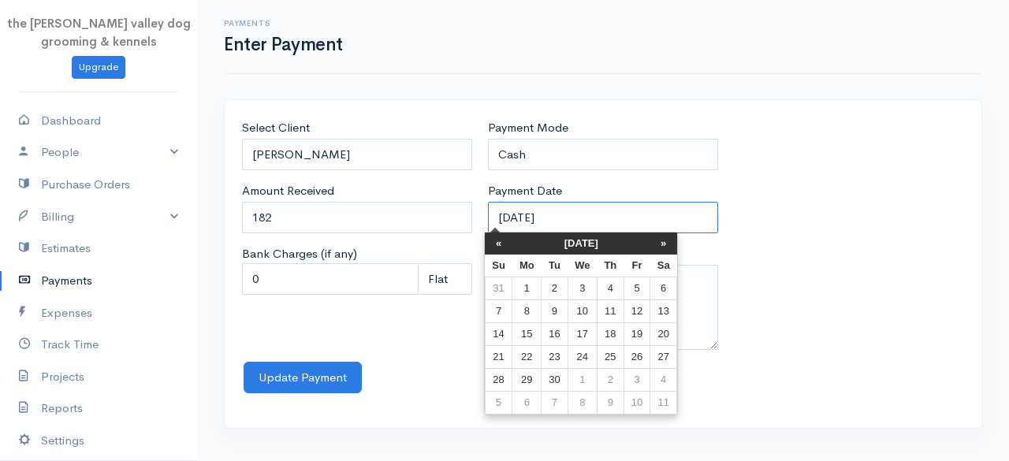
click at [608, 218] on input "[DATE]" at bounding box center [603, 218] width 230 height 32
click at [594, 247] on th "[DATE]" at bounding box center [581, 243] width 138 height 22
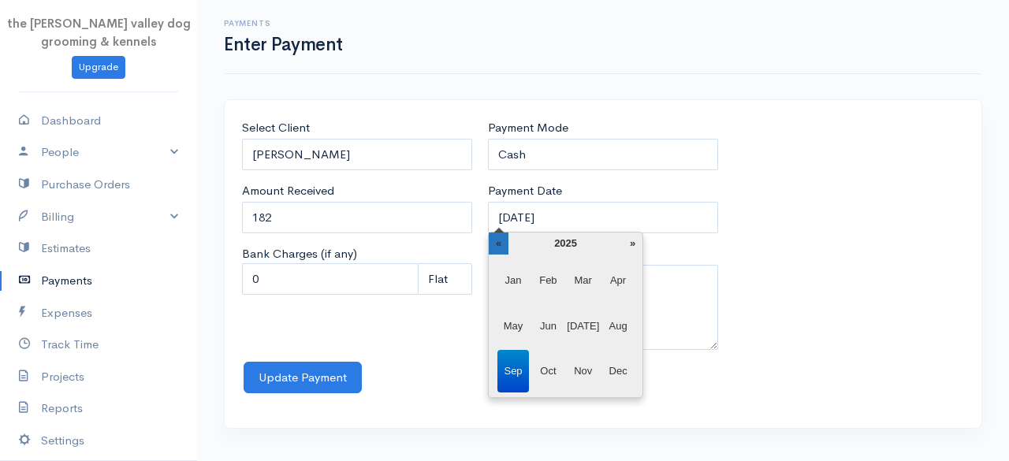
click at [504, 239] on th "«" at bounding box center [499, 243] width 20 height 22
click at [558, 280] on span "Feb" at bounding box center [548, 280] width 32 height 43
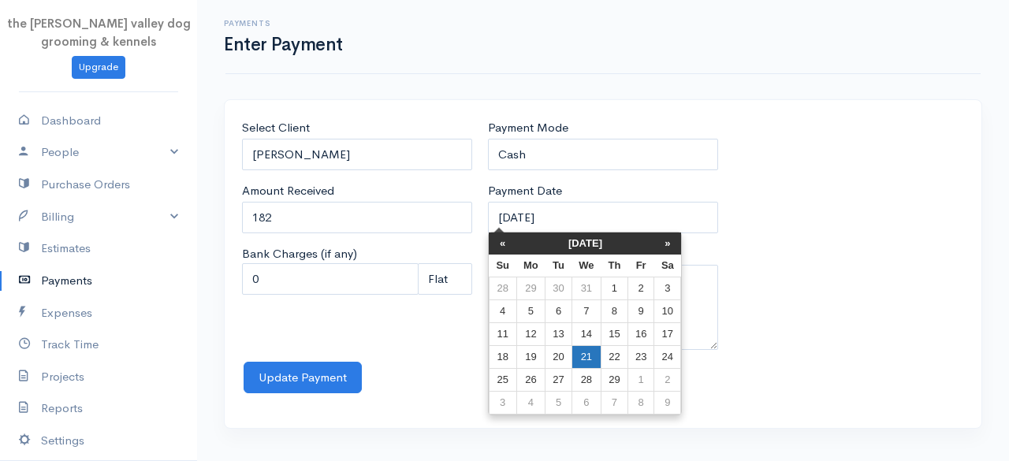
click at [586, 356] on td "21" at bounding box center [585, 357] width 29 height 23
type input "[DATE]"
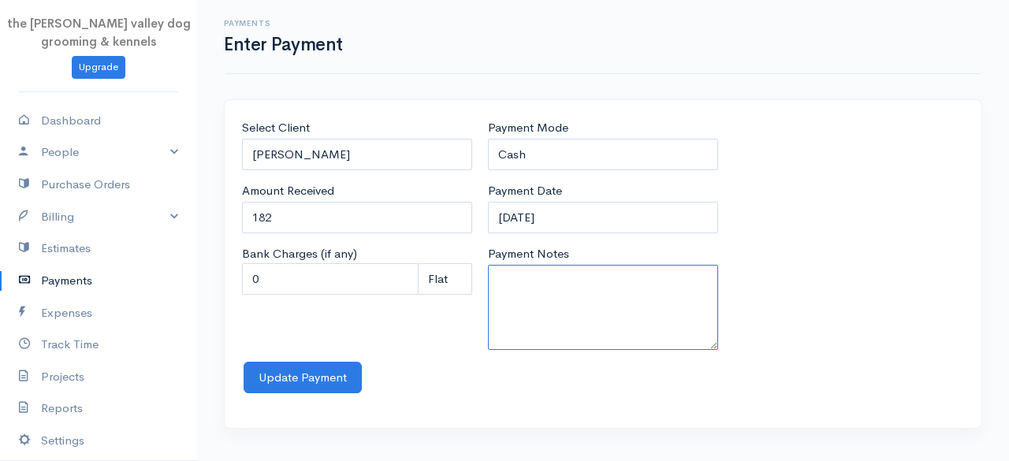
click at [582, 285] on textarea "Payment Notes" at bounding box center [603, 307] width 230 height 85
type textarea "2"
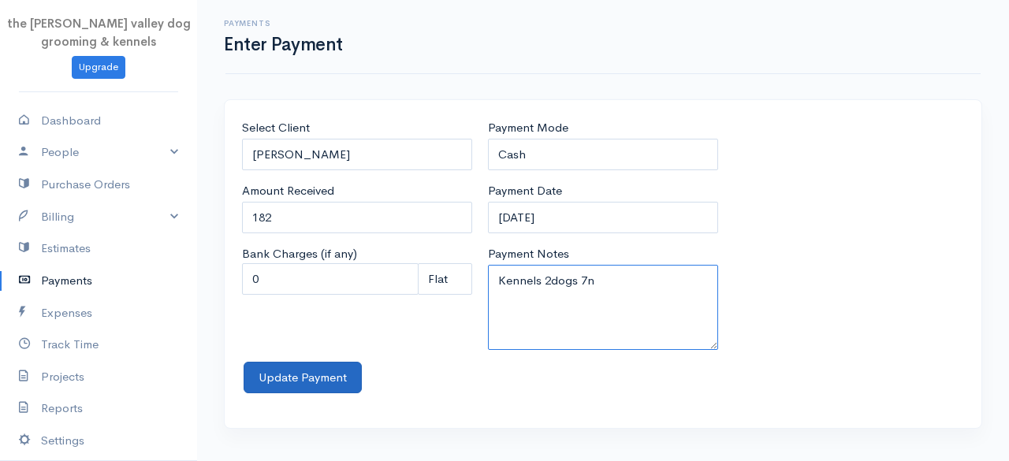
type textarea "Kennels 2dogs 7n"
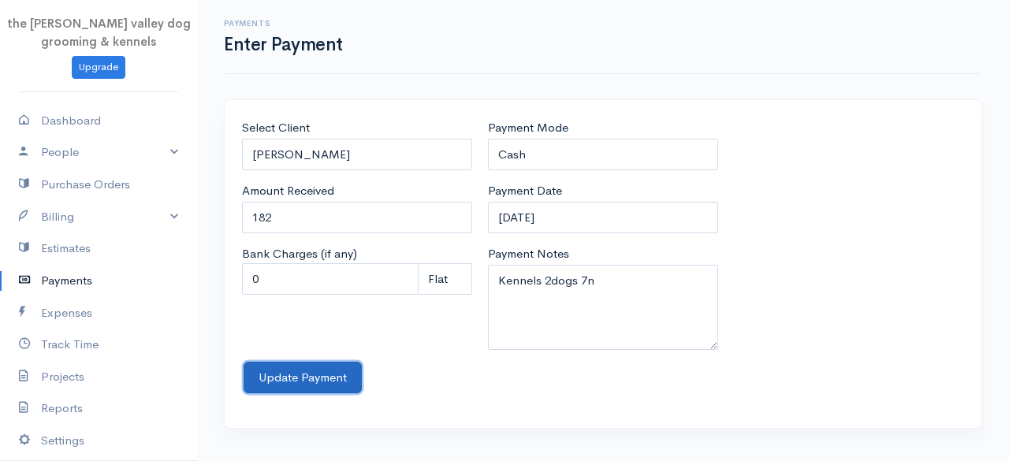
click at [284, 381] on button "Update Payment" at bounding box center [303, 378] width 118 height 32
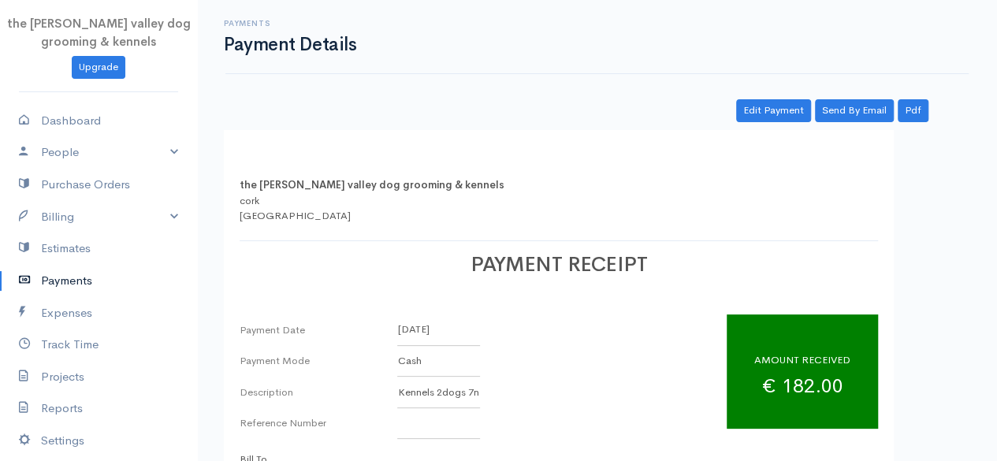
click at [68, 269] on link "Payments" at bounding box center [98, 281] width 197 height 32
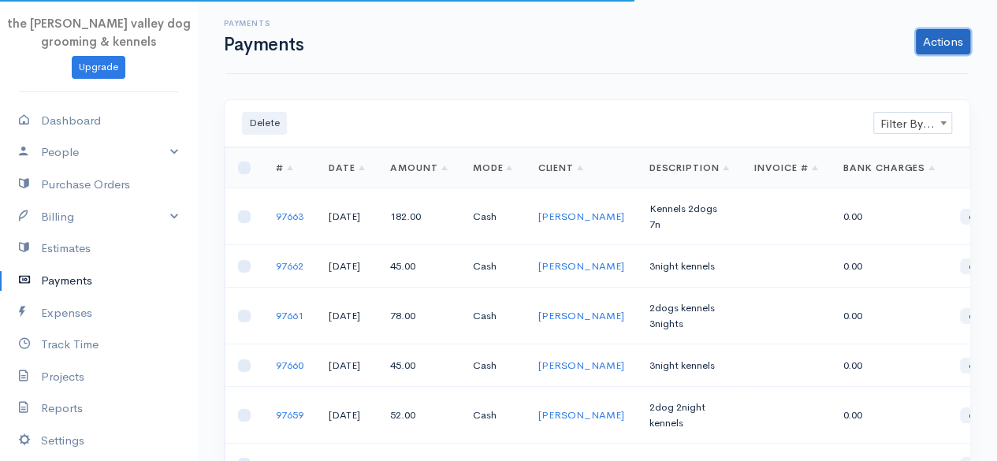
click at [927, 45] on link "Actions" at bounding box center [943, 41] width 54 height 25
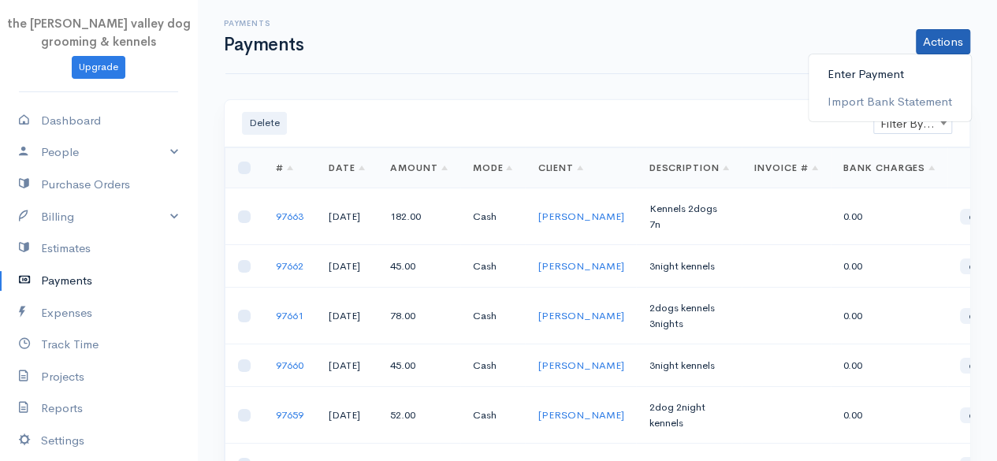
click at [865, 73] on link "Enter Payment" at bounding box center [890, 75] width 162 height 28
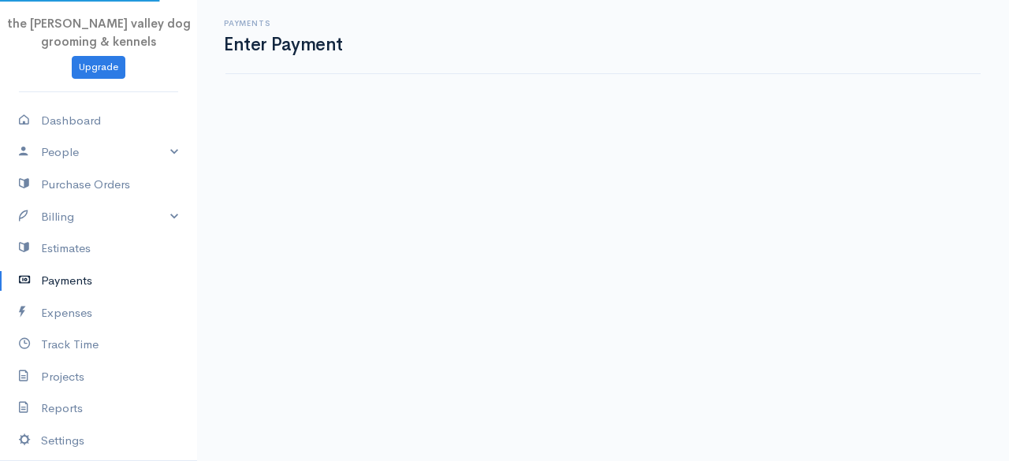
select select "2"
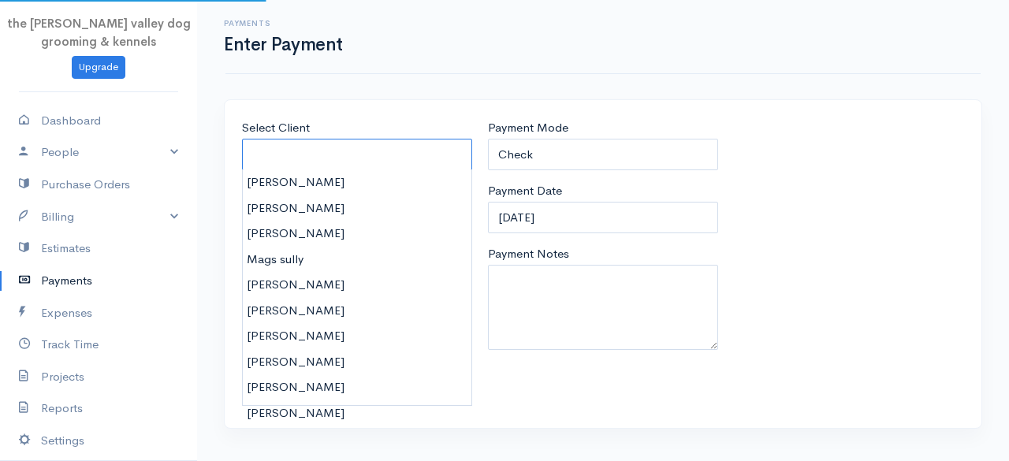
click at [340, 162] on input "Select Client" at bounding box center [357, 155] width 230 height 32
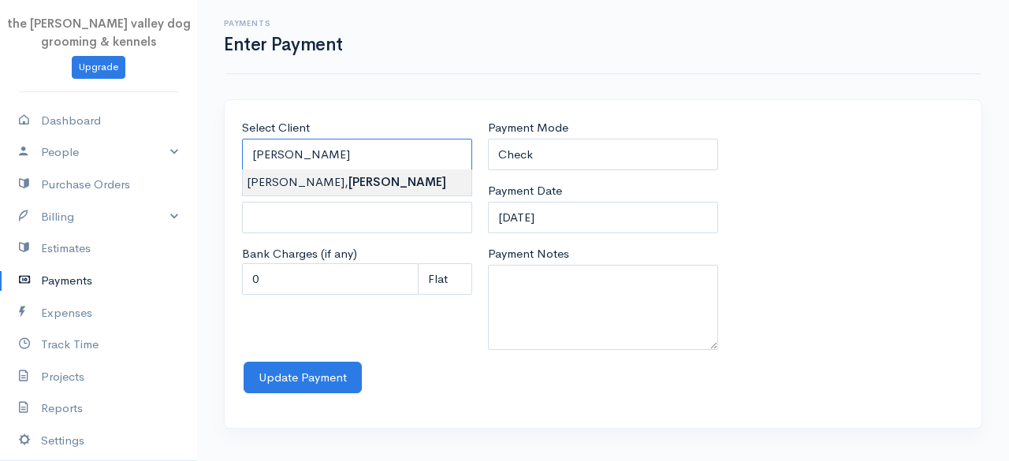
type input "O [PERSON_NAME]"
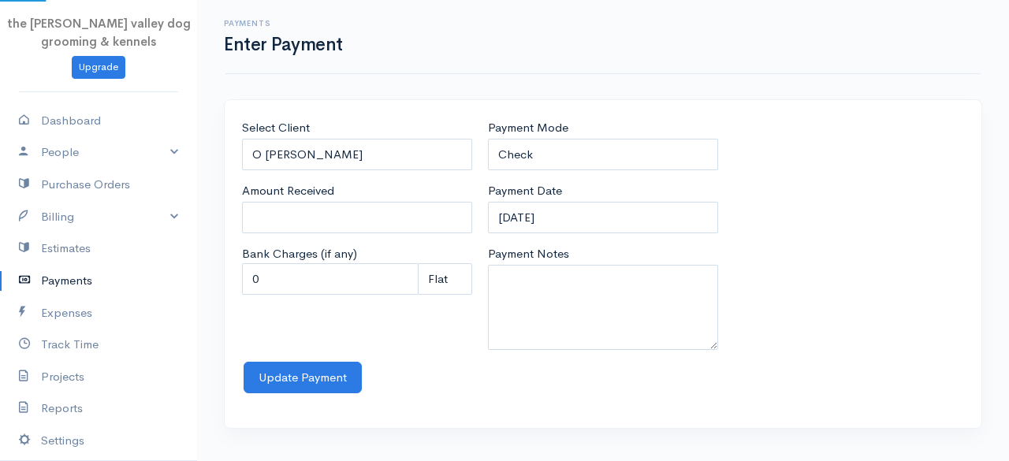
click at [332, 177] on body "the [PERSON_NAME] valley dog grooming & kennels Upgrade Dashboard People Client…" at bounding box center [504, 230] width 1009 height 461
type input "0"
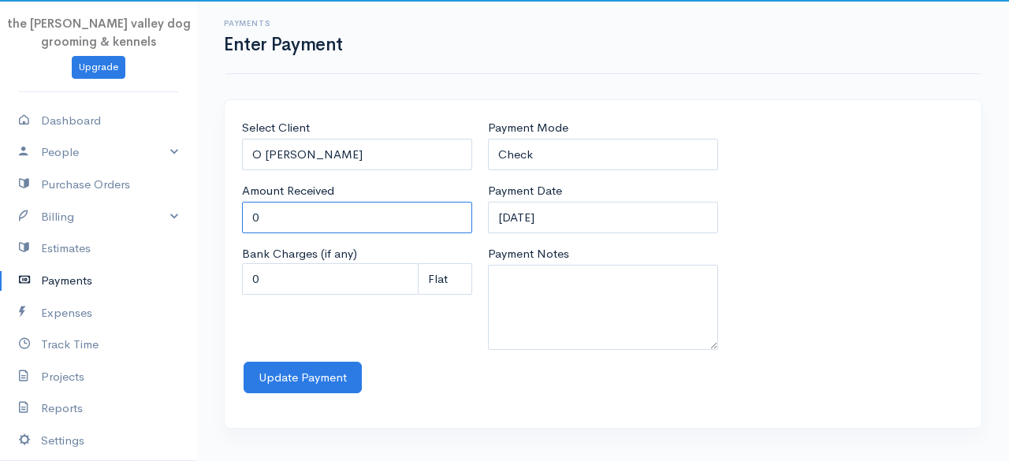
click at [320, 207] on input "0" at bounding box center [357, 218] width 230 height 32
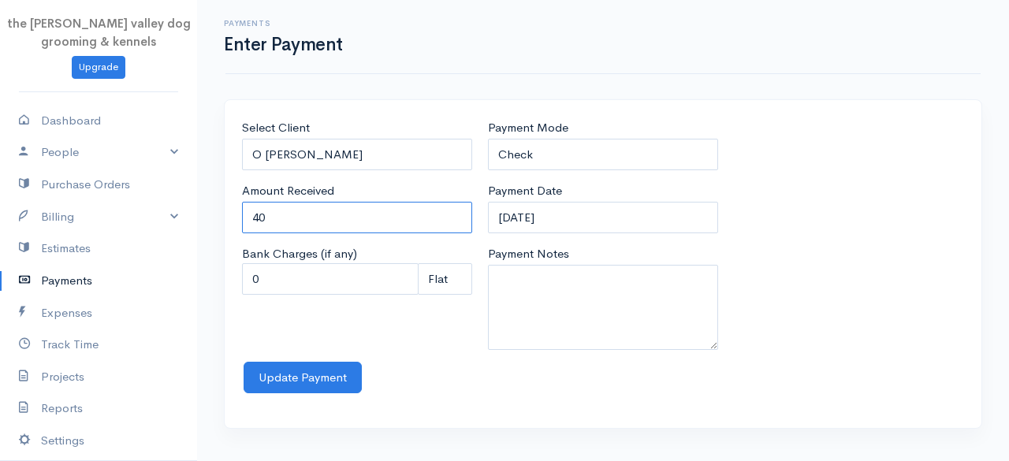
type input "40"
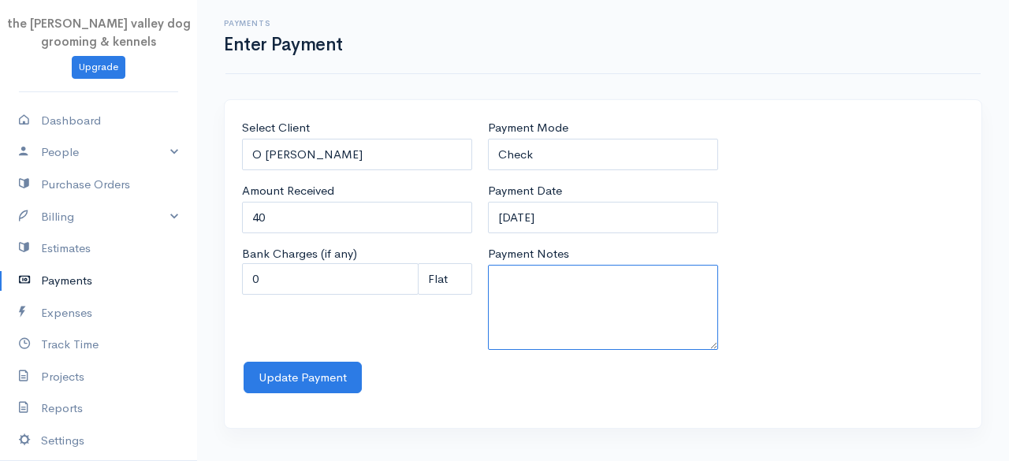
click at [533, 275] on textarea "Payment Notes" at bounding box center [603, 307] width 230 height 85
type textarea "Groom M"
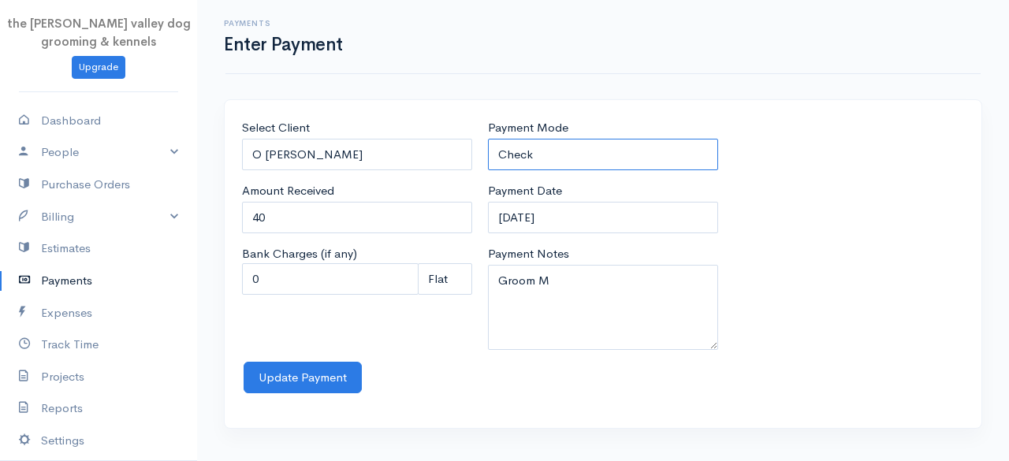
click at [560, 154] on select "Check Bank Transfer Credit Cash Debit ACH VISA MASTERCARD AMEX Discover DINERS …" at bounding box center [603, 155] width 230 height 32
select select "Cash"
click at [488, 139] on select "Check Bank Transfer Credit Cash Debit ACH VISA MASTERCARD AMEX Discover DINERS …" at bounding box center [603, 155] width 230 height 32
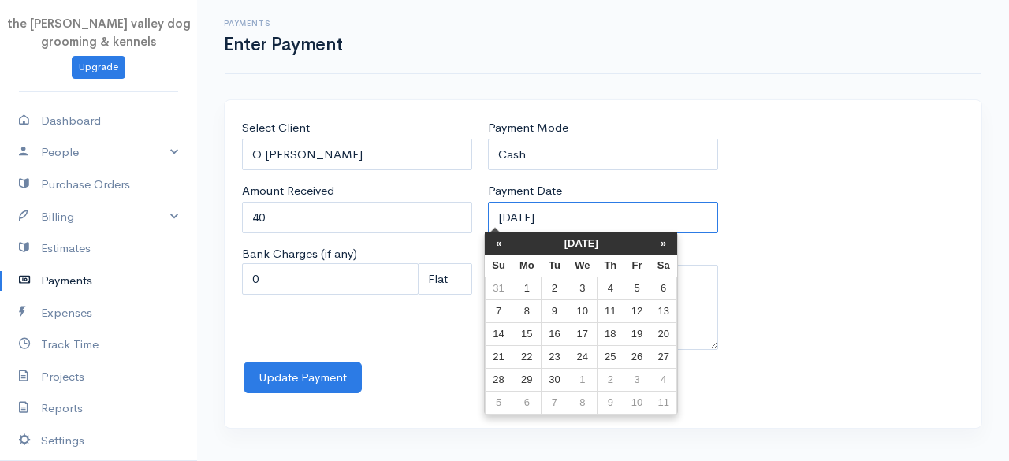
click at [571, 206] on input "[DATE]" at bounding box center [603, 218] width 230 height 32
click at [543, 240] on th "[DATE]" at bounding box center [581, 243] width 138 height 22
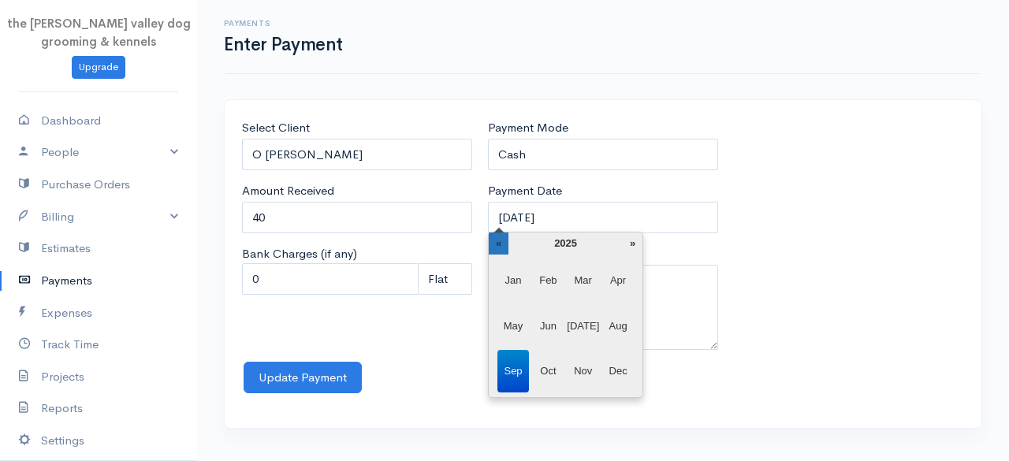
click at [494, 244] on th "«" at bounding box center [499, 243] width 20 height 22
click at [547, 283] on span "Feb" at bounding box center [548, 280] width 32 height 43
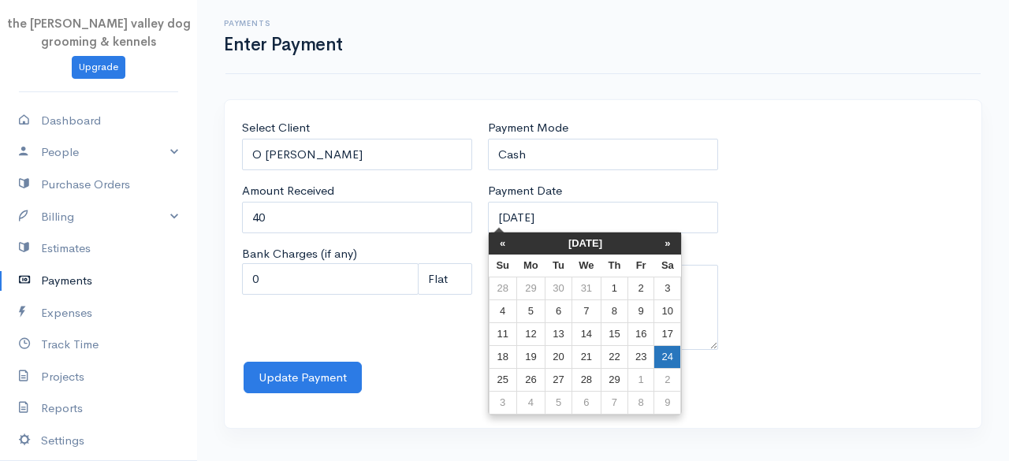
click at [666, 354] on td "24" at bounding box center [667, 357] width 27 height 23
type input "[DATE]"
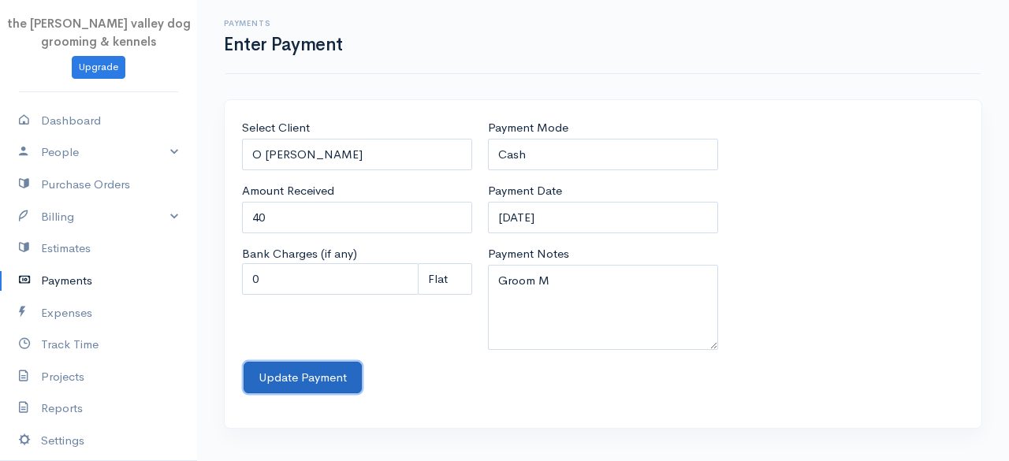
click at [321, 385] on button "Update Payment" at bounding box center [303, 378] width 118 height 32
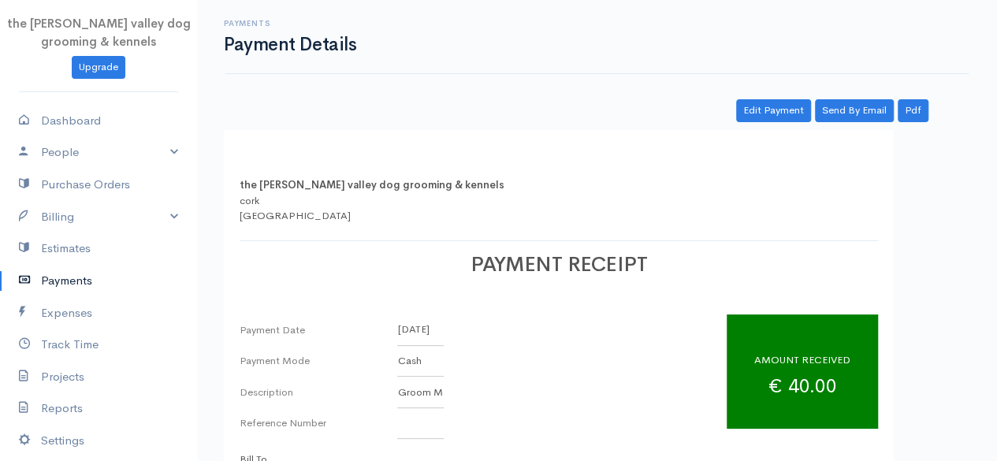
click at [68, 277] on link "Payments" at bounding box center [98, 281] width 197 height 32
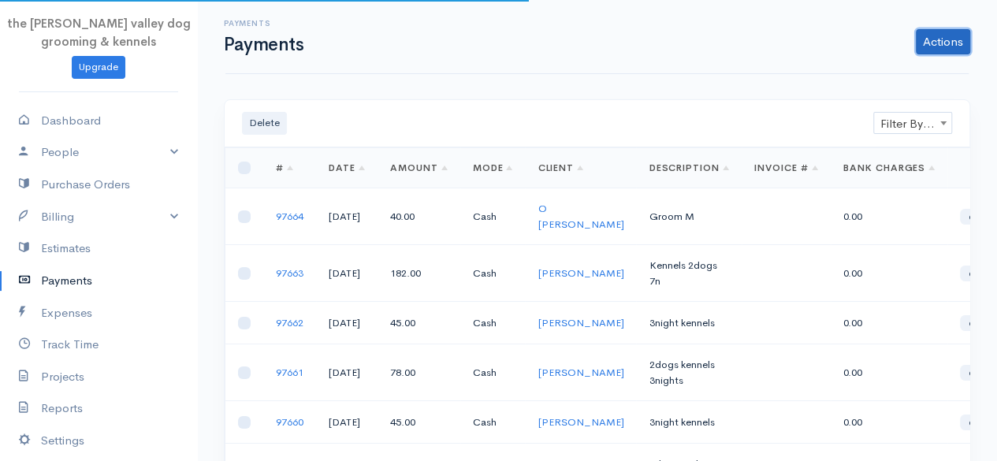
click at [950, 36] on link "Actions" at bounding box center [943, 41] width 54 height 25
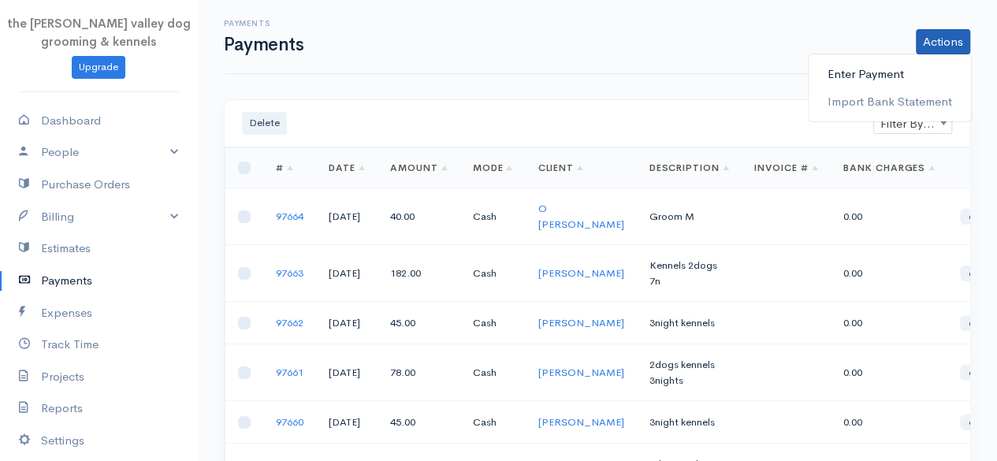
click at [892, 69] on link "Enter Payment" at bounding box center [890, 75] width 162 height 28
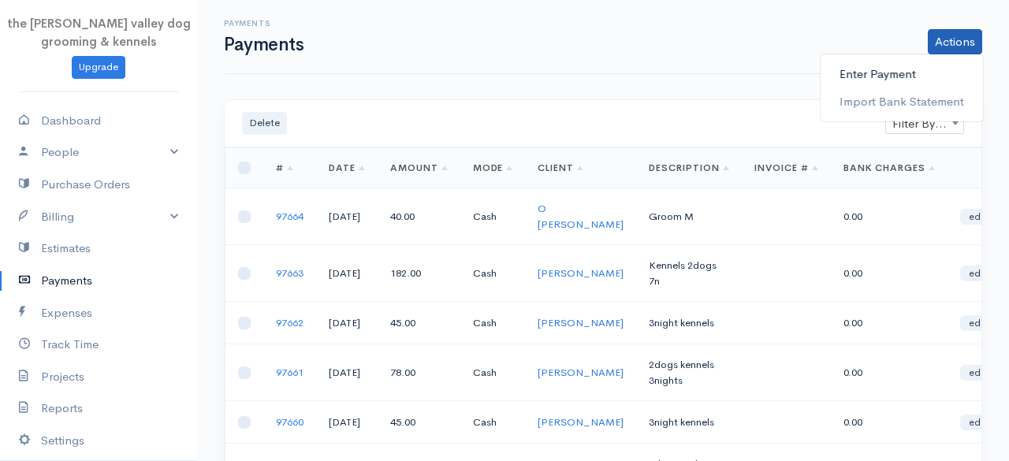
select select "2"
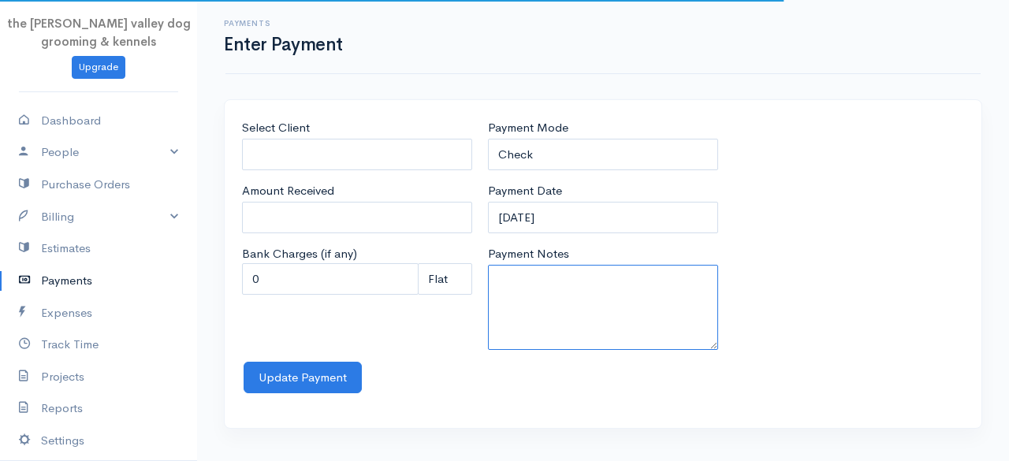
click at [594, 269] on textarea "Payment Notes" at bounding box center [603, 307] width 230 height 85
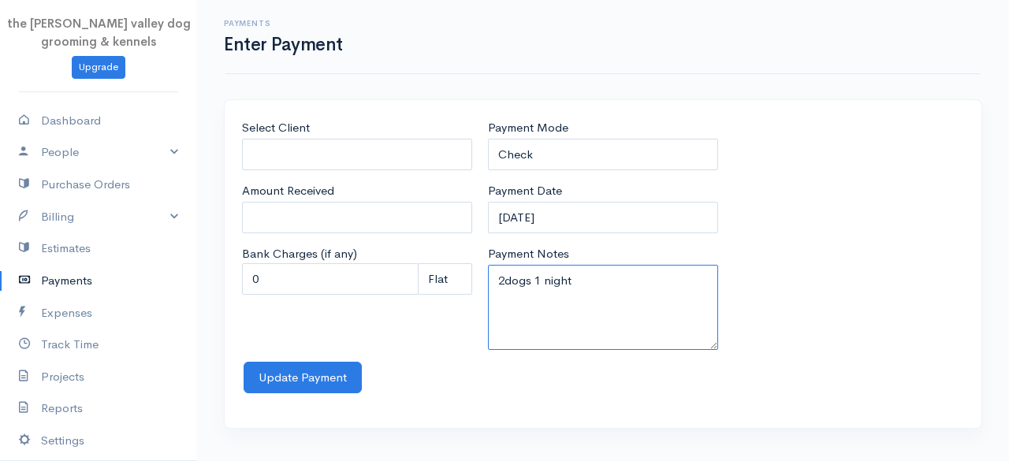
type textarea "2dogs 1 night"
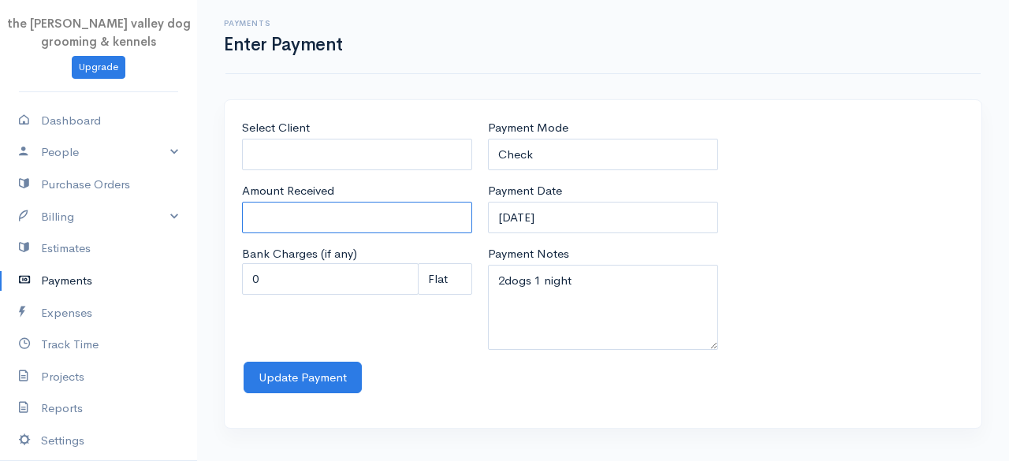
click at [380, 207] on input "Amount Received" at bounding box center [357, 218] width 230 height 32
type input "26"
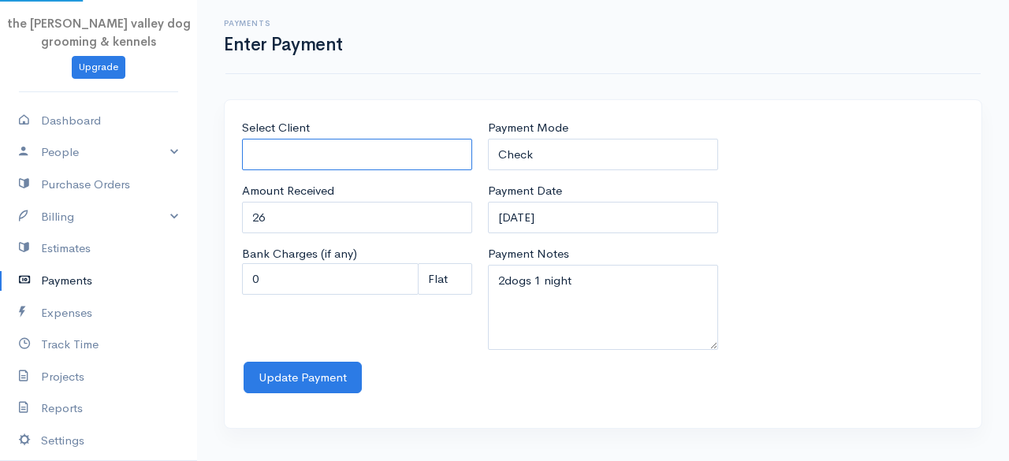
click at [326, 151] on input "Select Client" at bounding box center [357, 155] width 230 height 32
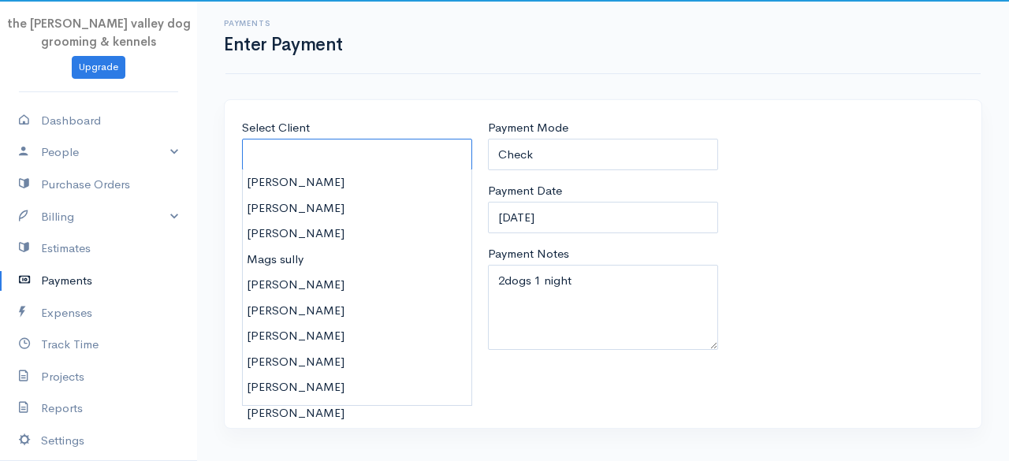
type input "K"
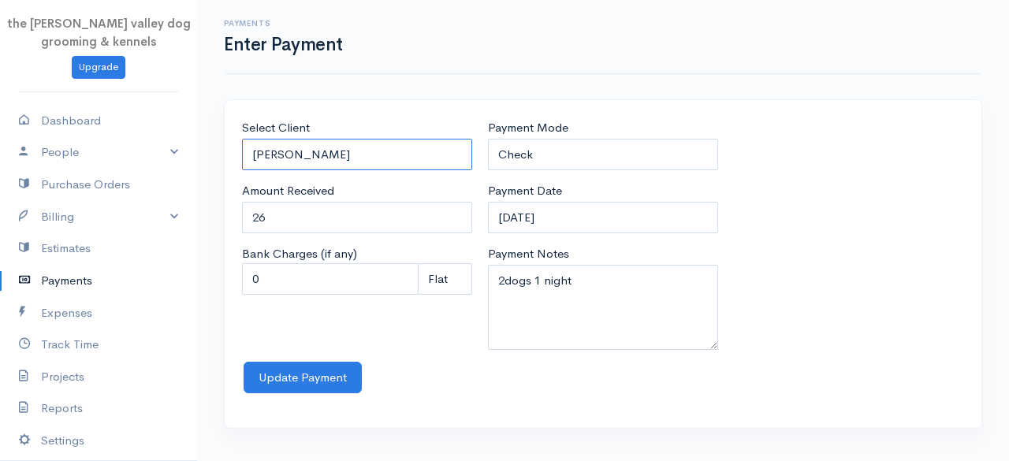
type input "[PERSON_NAME]"
click at [555, 143] on select "Check Bank Transfer Credit Cash Debit ACH VISA MASTERCARD AMEX Discover DINERS …" at bounding box center [603, 155] width 230 height 32
select select "Cash"
click at [488, 139] on select "Check Bank Transfer Credit Cash Debit ACH VISA MASTERCARD AMEX Discover DINERS …" at bounding box center [603, 155] width 230 height 32
click at [360, 155] on input "[PERSON_NAME]" at bounding box center [357, 155] width 230 height 32
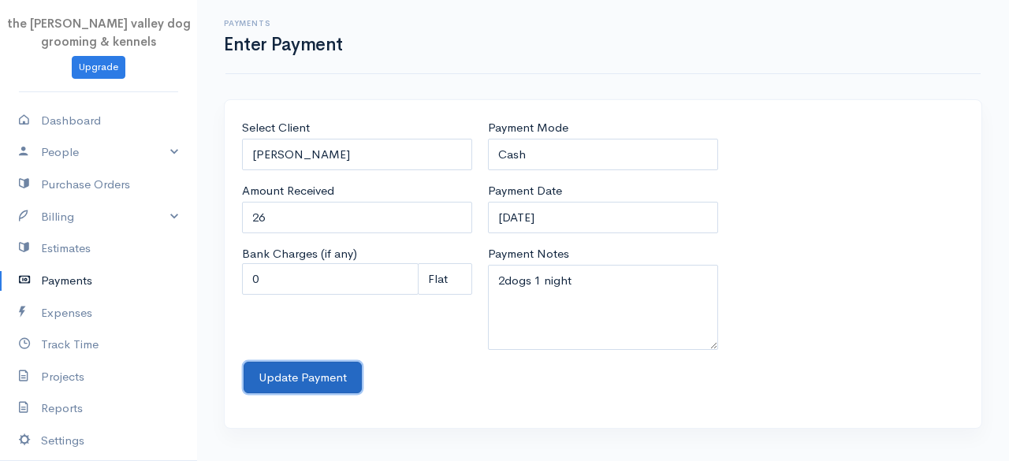
click at [304, 373] on button "Update Payment" at bounding box center [303, 378] width 118 height 32
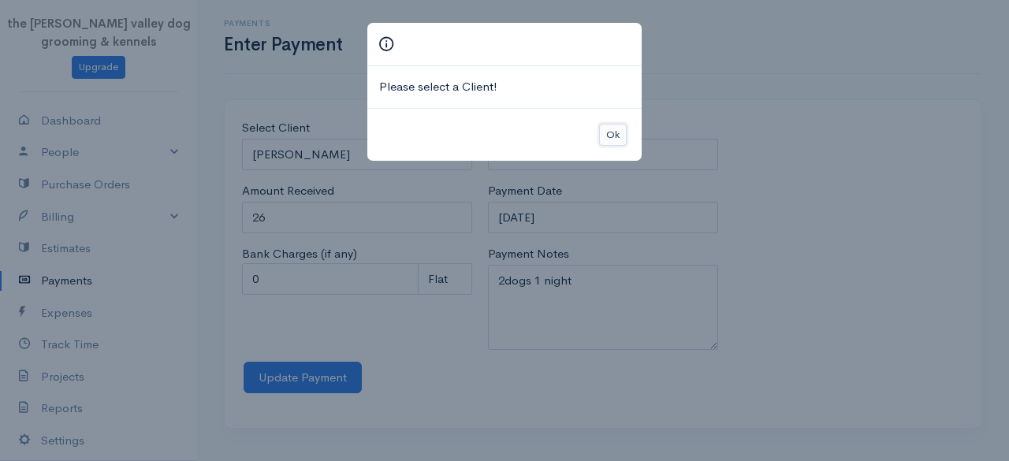
click at [615, 135] on button "Ok" at bounding box center [613, 135] width 28 height 23
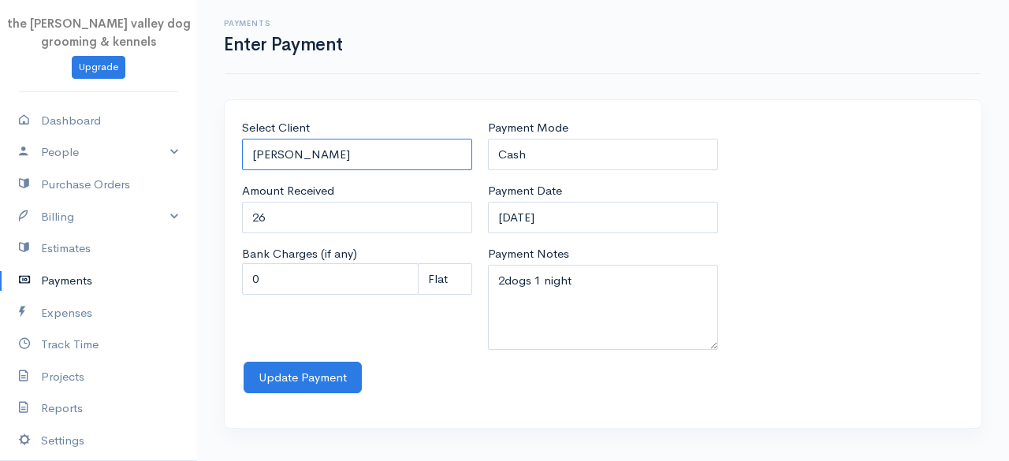
click at [426, 157] on input "[PERSON_NAME]" at bounding box center [357, 155] width 230 height 32
type input "L"
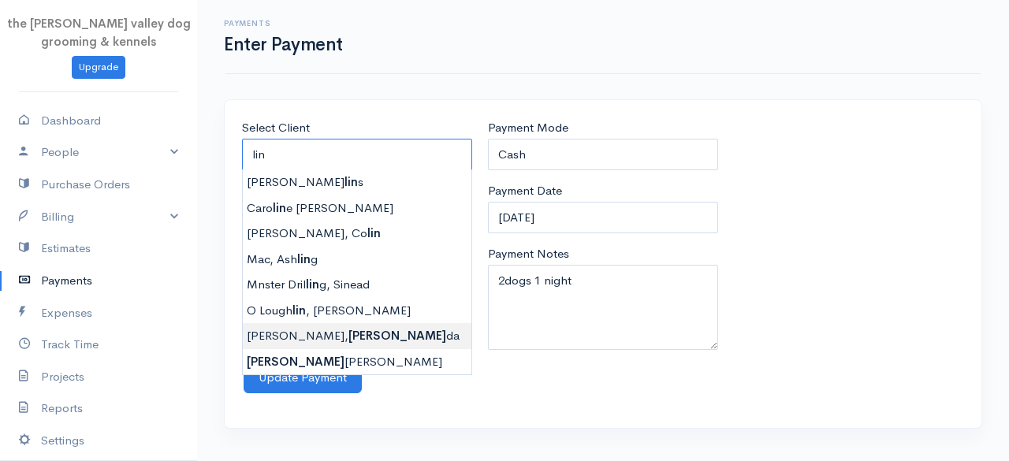
type input "O [PERSON_NAME]"
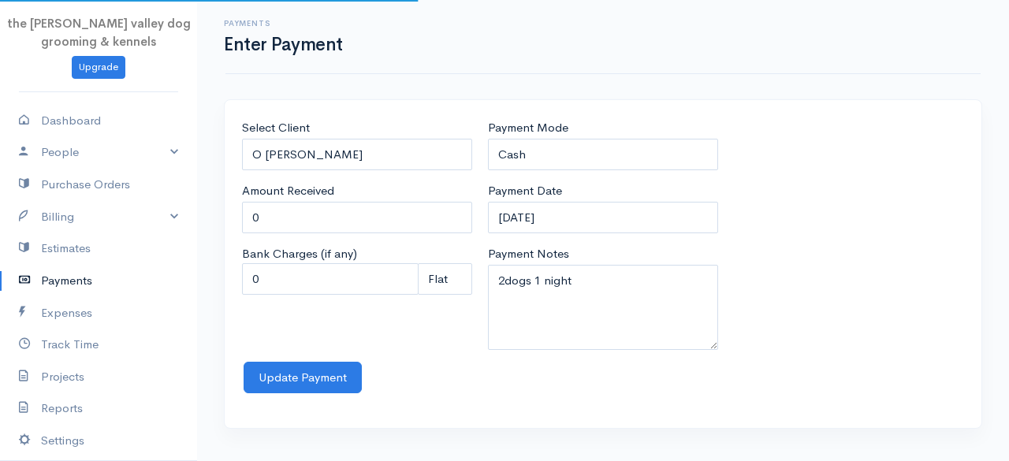
click at [317, 337] on body "the [PERSON_NAME] valley dog grooming & kennels Upgrade Dashboard People Client…" at bounding box center [504, 230] width 1009 height 461
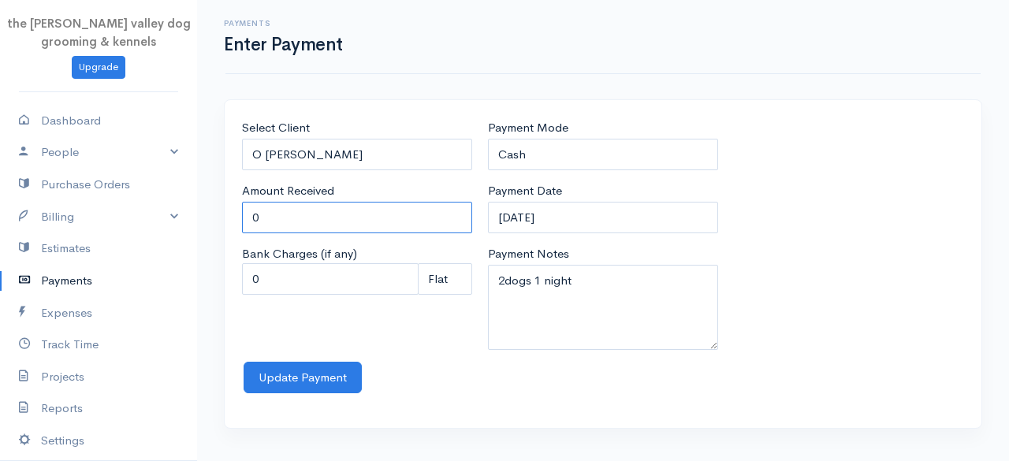
click at [326, 228] on input "0" at bounding box center [357, 218] width 230 height 32
type input "0"
type input "26"
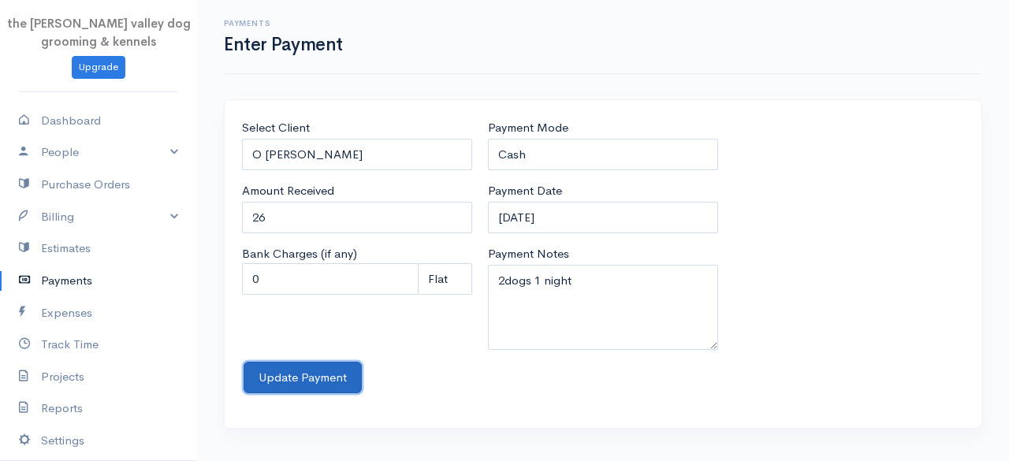
click at [270, 378] on button "Update Payment" at bounding box center [303, 378] width 118 height 32
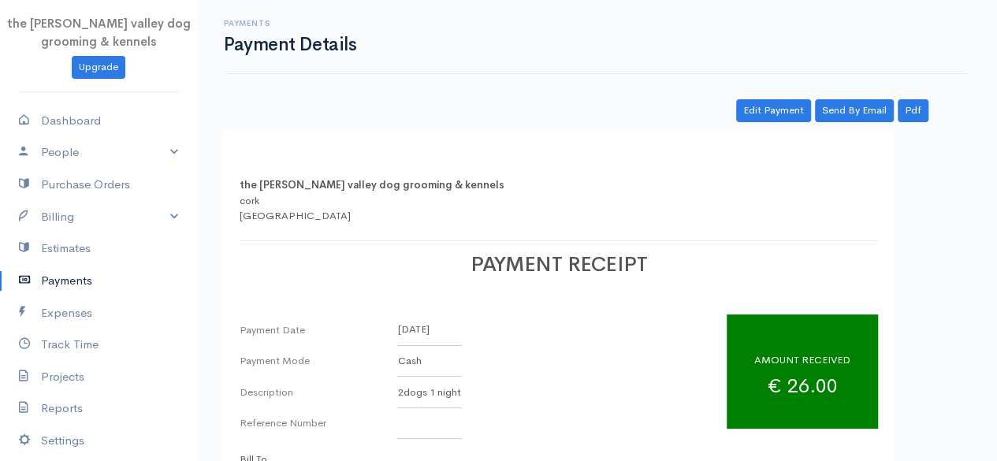
click at [65, 275] on link "Payments" at bounding box center [98, 281] width 197 height 32
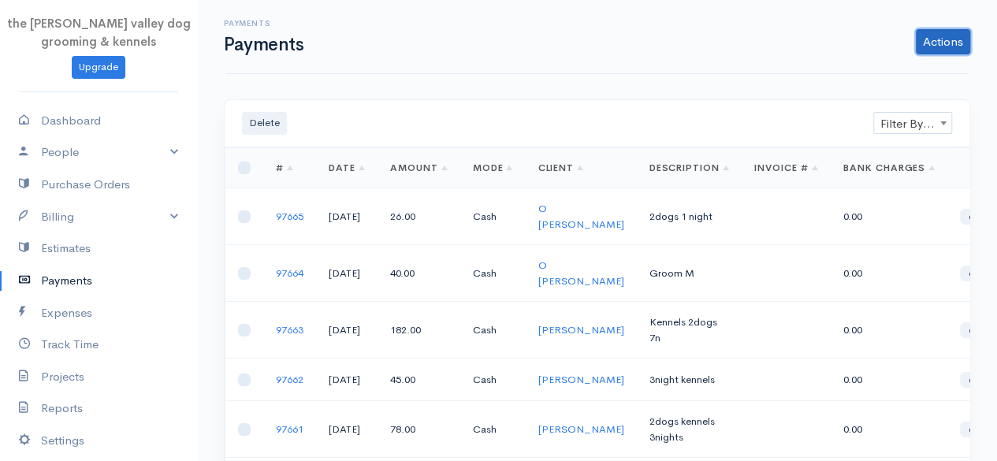
click at [945, 38] on link "Actions" at bounding box center [943, 41] width 54 height 25
click at [881, 69] on link "Enter Payment" at bounding box center [890, 75] width 162 height 28
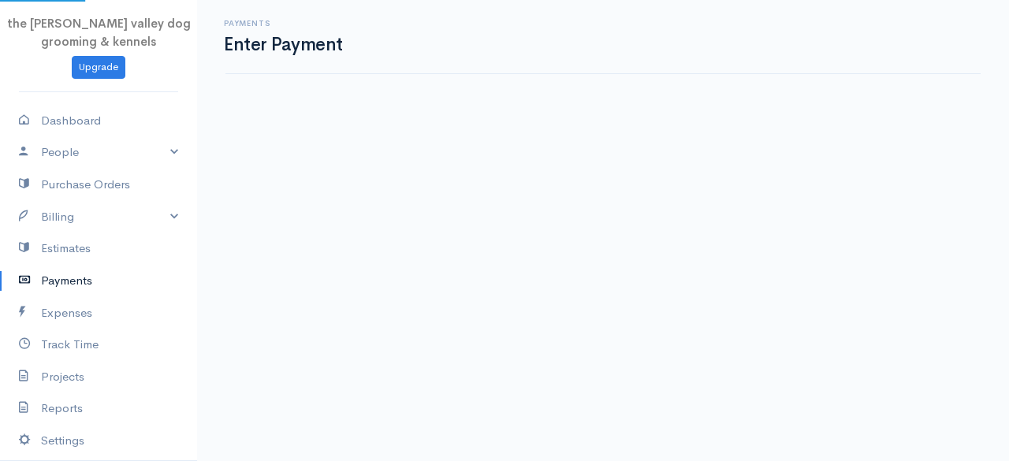
select select "2"
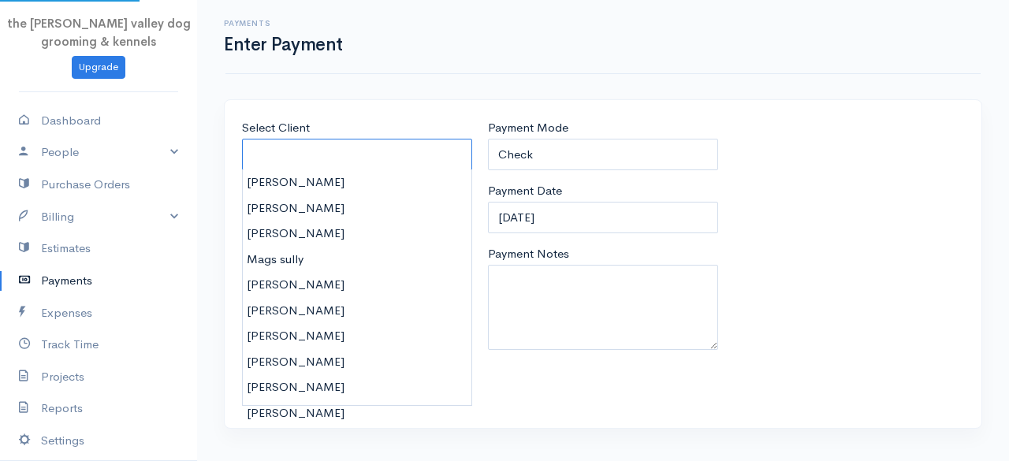
click at [387, 146] on input "Select Client" at bounding box center [357, 155] width 230 height 32
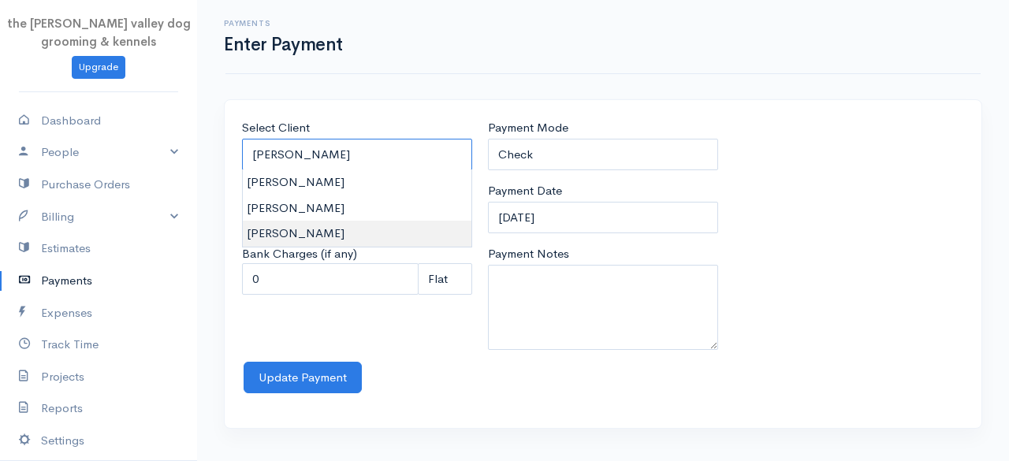
type input "[PERSON_NAME]"
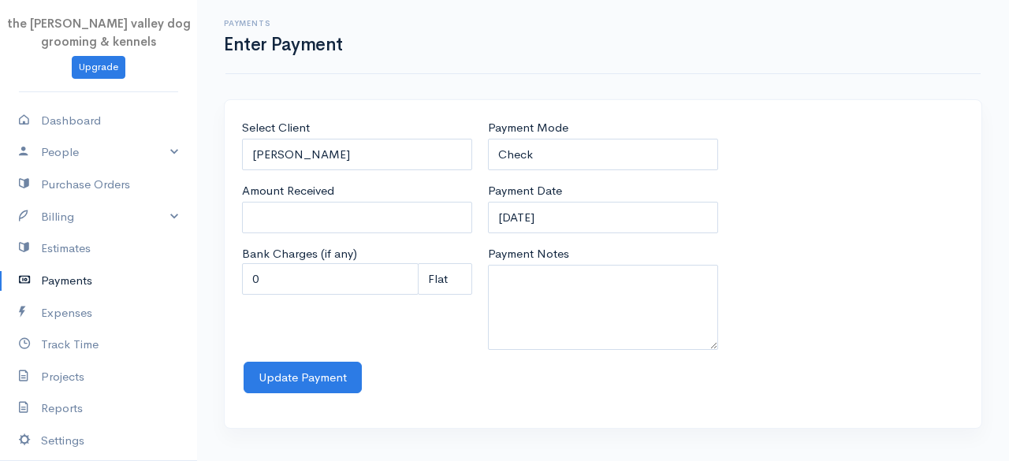
click at [296, 221] on body "the [PERSON_NAME] valley dog grooming & kennels Upgrade Dashboard People Client…" at bounding box center [504, 230] width 1009 height 461
type input "0"
click at [296, 221] on input "0" at bounding box center [357, 218] width 230 height 32
type input "40"
click at [527, 292] on textarea "Payment Notes" at bounding box center [603, 307] width 230 height 85
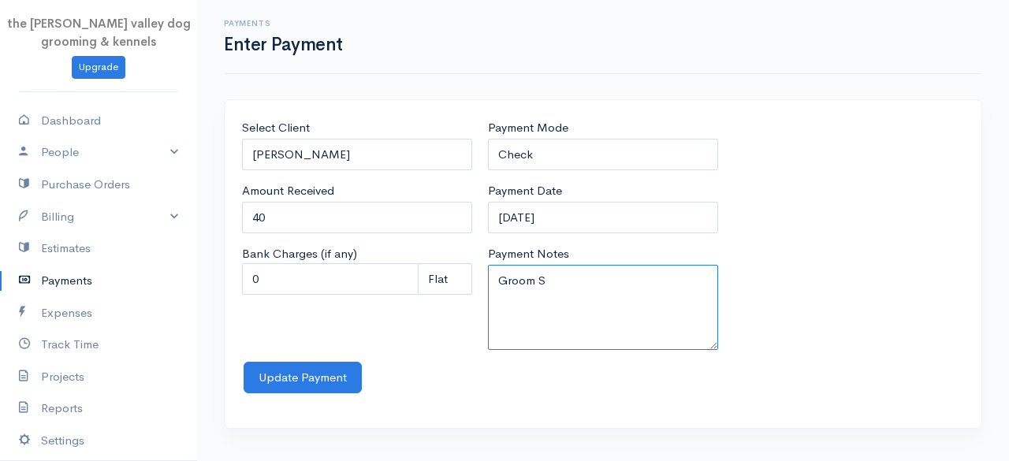
type textarea "Groom S"
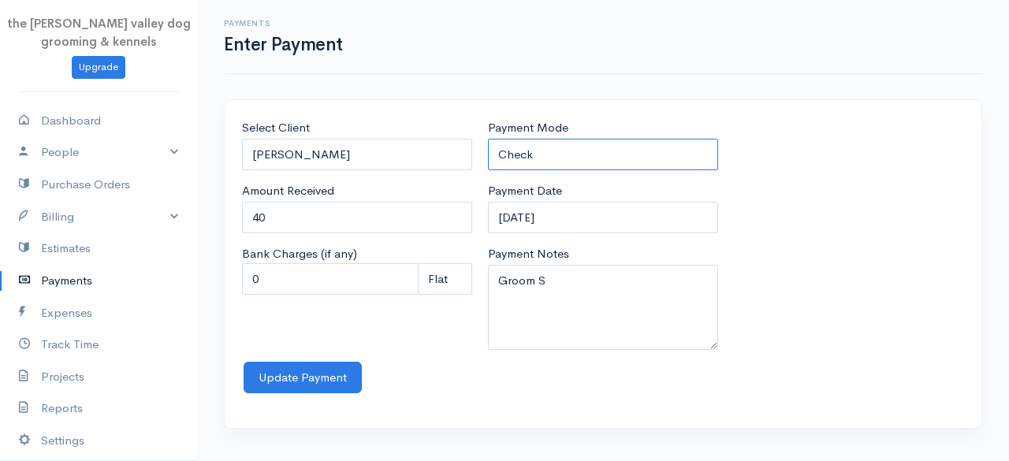
click at [547, 150] on select "Check Bank Transfer Credit Cash Debit ACH VISA MASTERCARD AMEX Discover DINERS …" at bounding box center [603, 155] width 230 height 32
select select "Cash"
click at [488, 139] on select "Check Bank Transfer Credit Cash Debit ACH VISA MASTERCARD AMEX Discover DINERS …" at bounding box center [603, 155] width 230 height 32
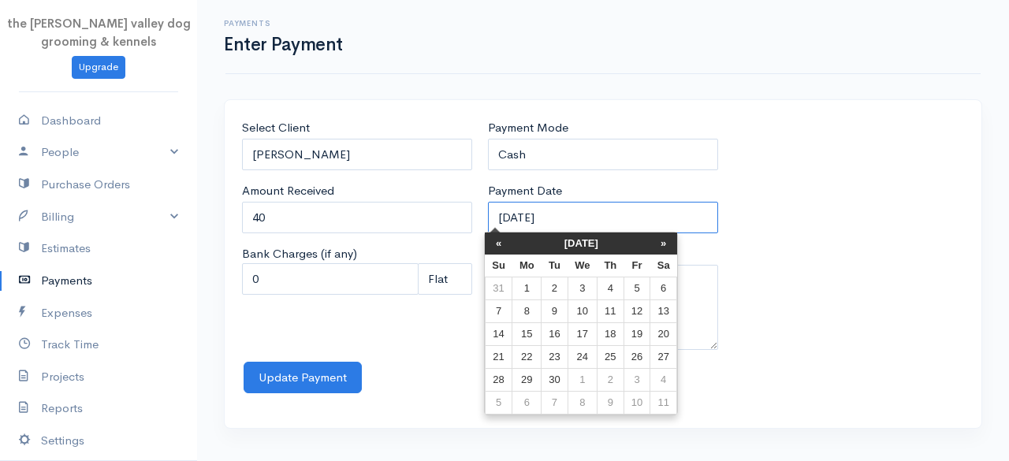
click at [597, 210] on input "[DATE]" at bounding box center [603, 218] width 230 height 32
click at [558, 239] on th "[DATE]" at bounding box center [581, 243] width 138 height 22
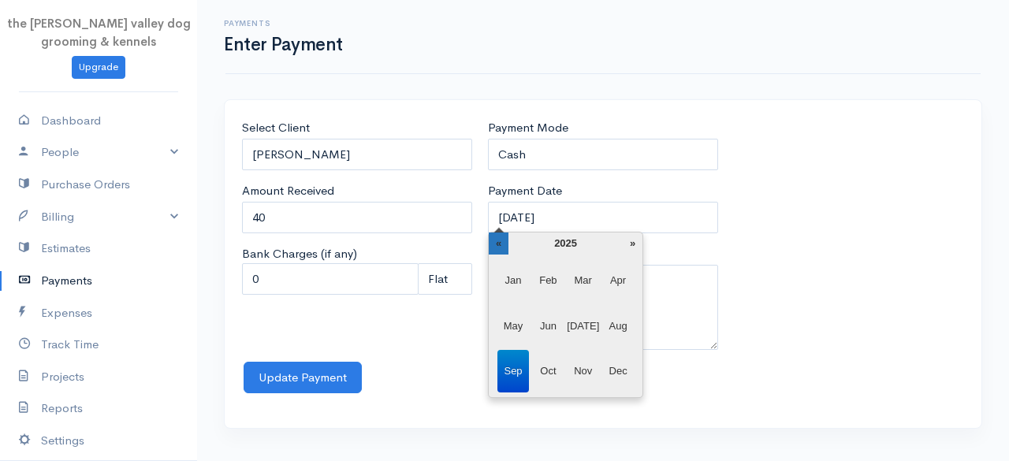
click at [495, 242] on th "«" at bounding box center [499, 243] width 20 height 22
click at [549, 281] on span "Feb" at bounding box center [548, 280] width 32 height 43
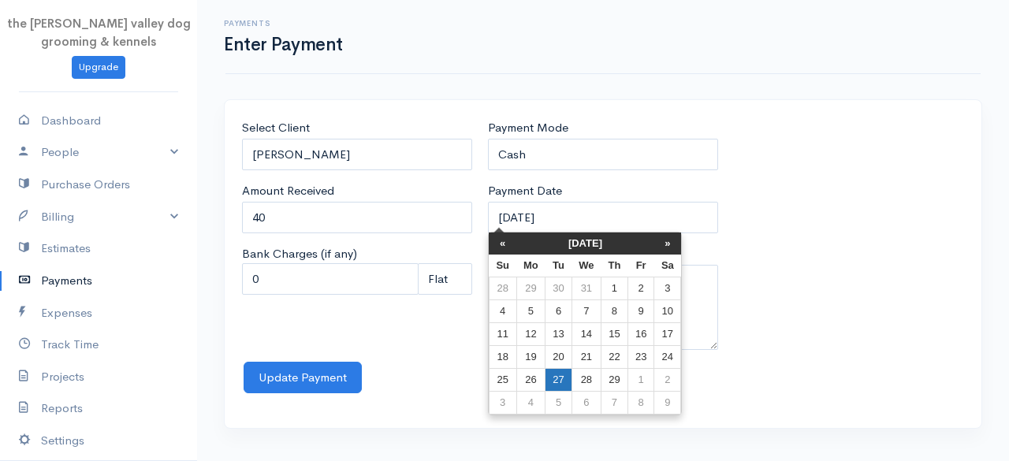
click at [558, 378] on td "27" at bounding box center [558, 380] width 26 height 23
type input "[DATE]"
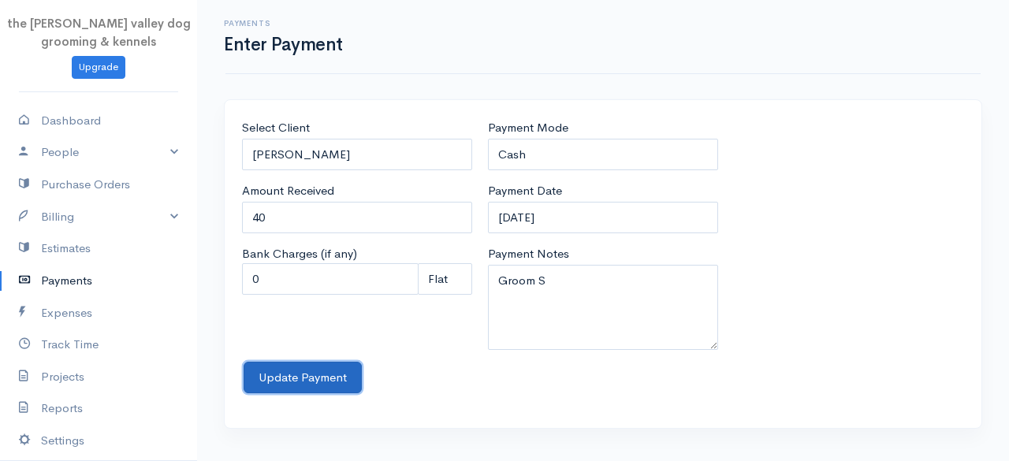
click at [303, 377] on button "Update Payment" at bounding box center [303, 378] width 118 height 32
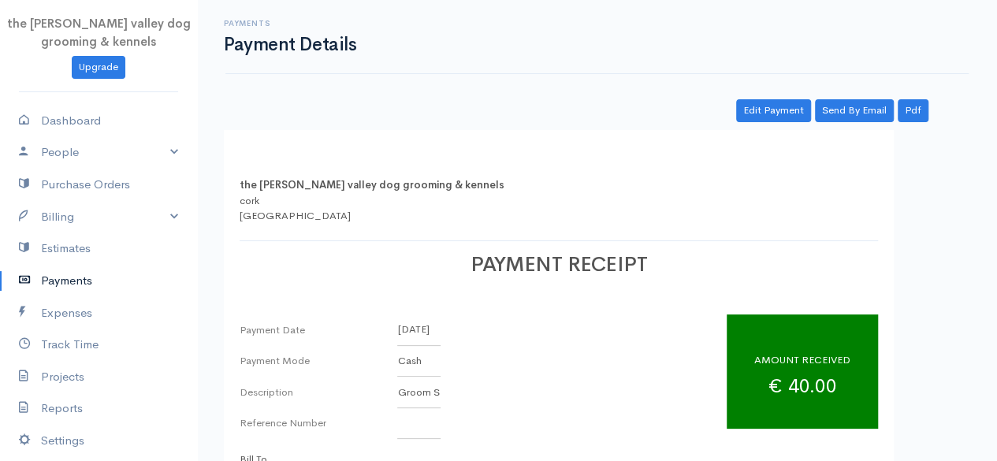
click at [61, 277] on link "Payments" at bounding box center [98, 281] width 197 height 32
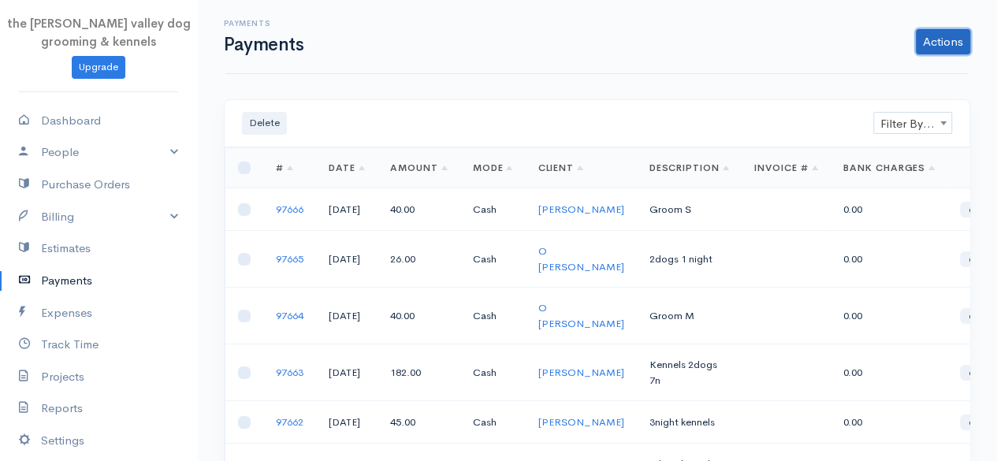
click at [949, 41] on link "Actions" at bounding box center [943, 41] width 54 height 25
click at [861, 76] on link "Enter Payment" at bounding box center [890, 75] width 162 height 28
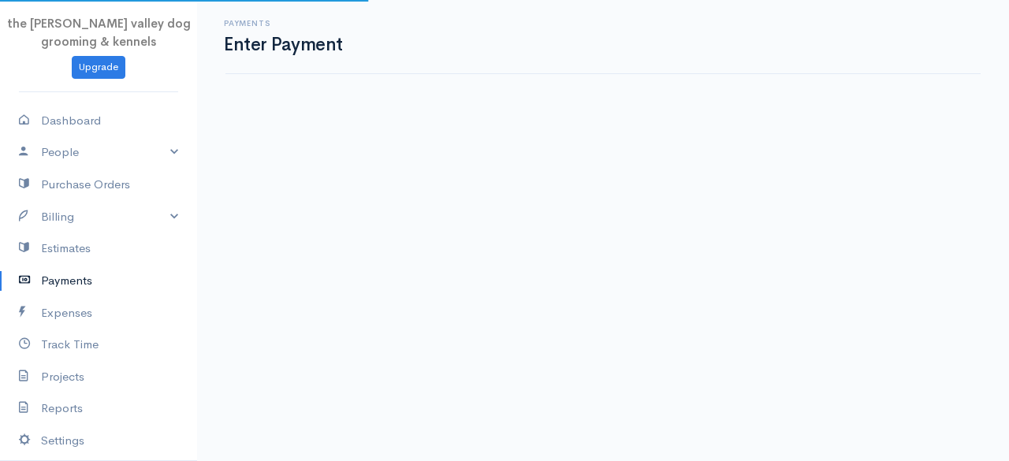
select select "2"
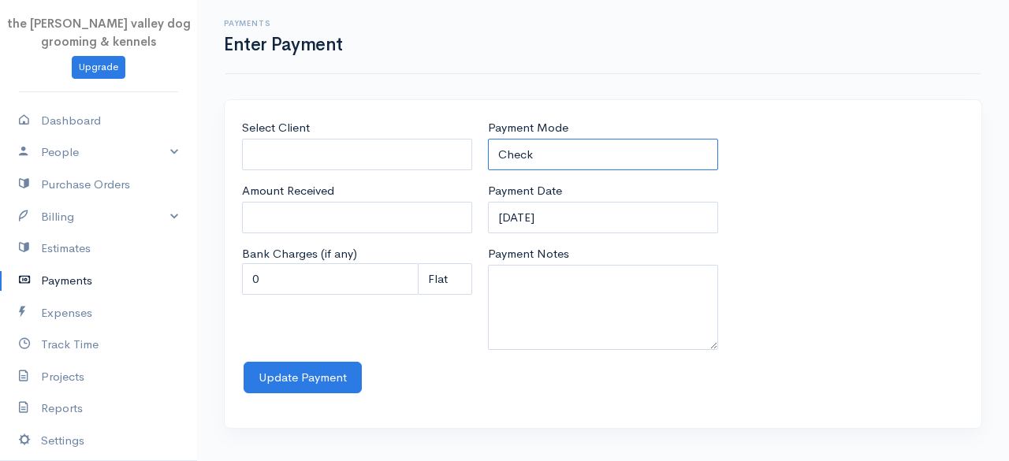
click at [537, 154] on select "Check Bank Transfer Credit Cash Debit ACH VISA MASTERCARD AMEX Discover DINERS …" at bounding box center [603, 155] width 230 height 32
select select "Cash"
click at [488, 139] on select "Check Bank Transfer Credit Cash Debit ACH VISA MASTERCARD AMEX Discover DINERS …" at bounding box center [603, 155] width 230 height 32
click at [397, 155] on input "Select Client" at bounding box center [357, 155] width 230 height 32
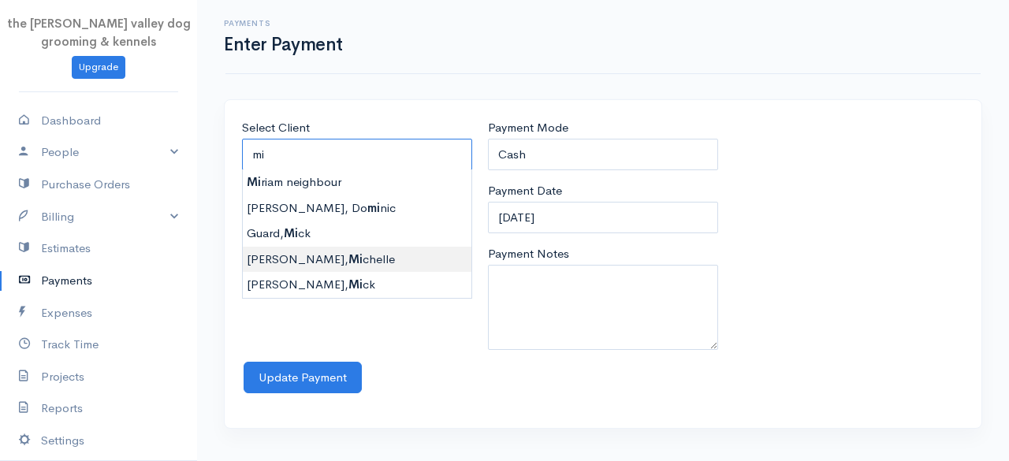
type input "[PERSON_NAME]"
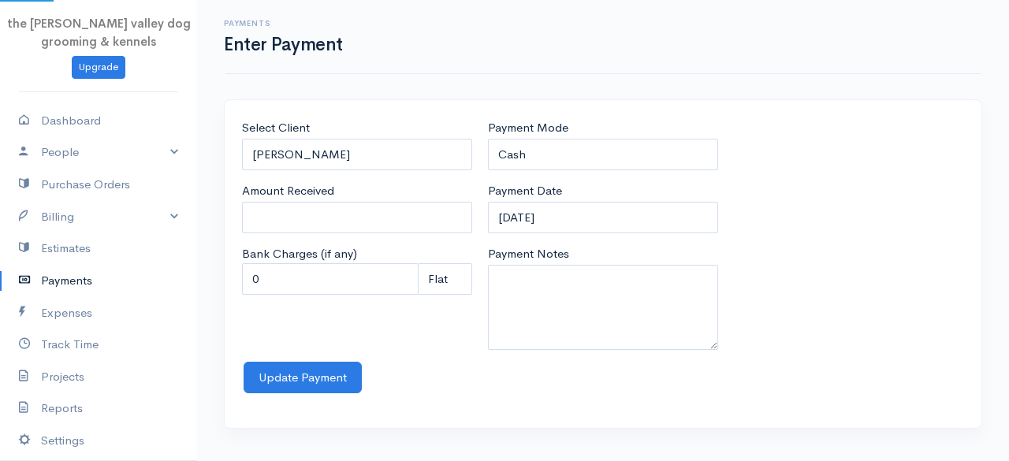
click at [310, 256] on body "the [PERSON_NAME] valley dog grooming & kennels Upgrade Dashboard People Client…" at bounding box center [504, 230] width 1009 height 461
type input "0"
click at [315, 216] on input "0" at bounding box center [357, 218] width 230 height 32
type input "15"
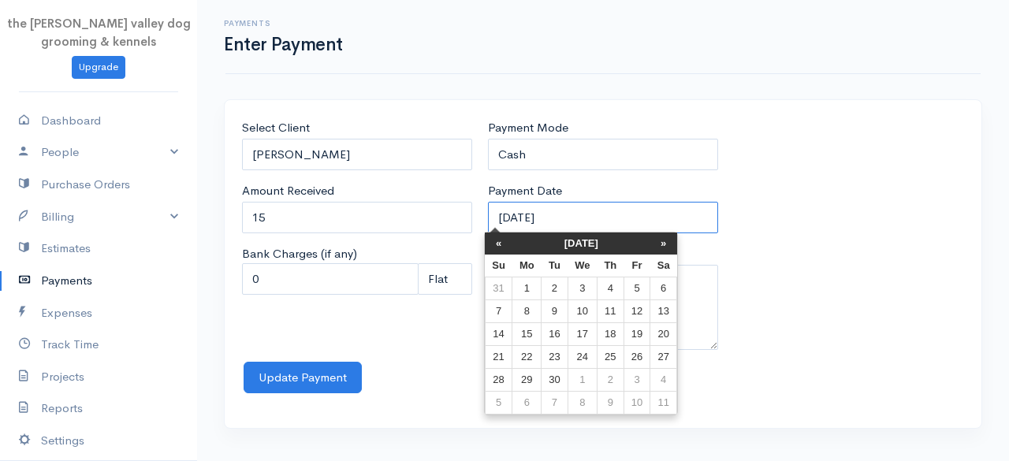
click at [567, 213] on input "[DATE]" at bounding box center [603, 218] width 230 height 32
click at [593, 239] on th "[DATE]" at bounding box center [581, 243] width 138 height 22
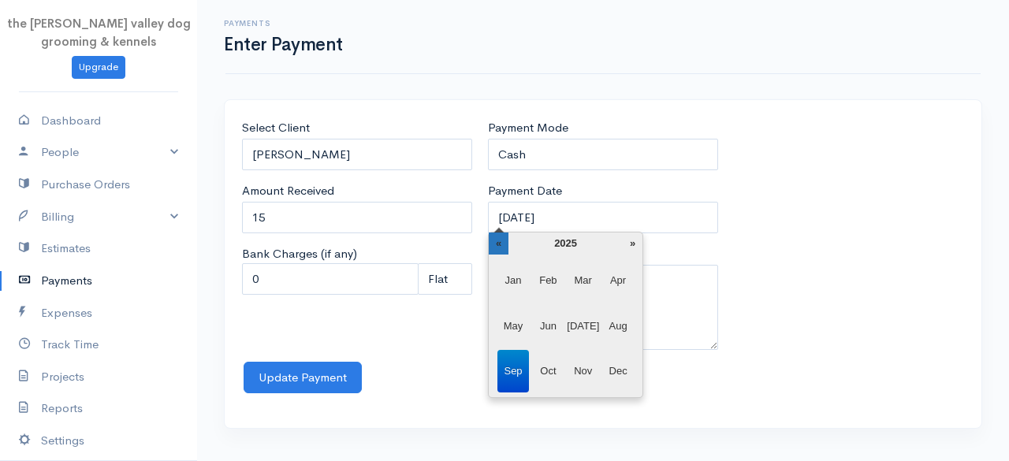
click at [499, 240] on th "«" at bounding box center [499, 243] width 20 height 22
click at [582, 267] on span "Mar" at bounding box center [583, 280] width 32 height 43
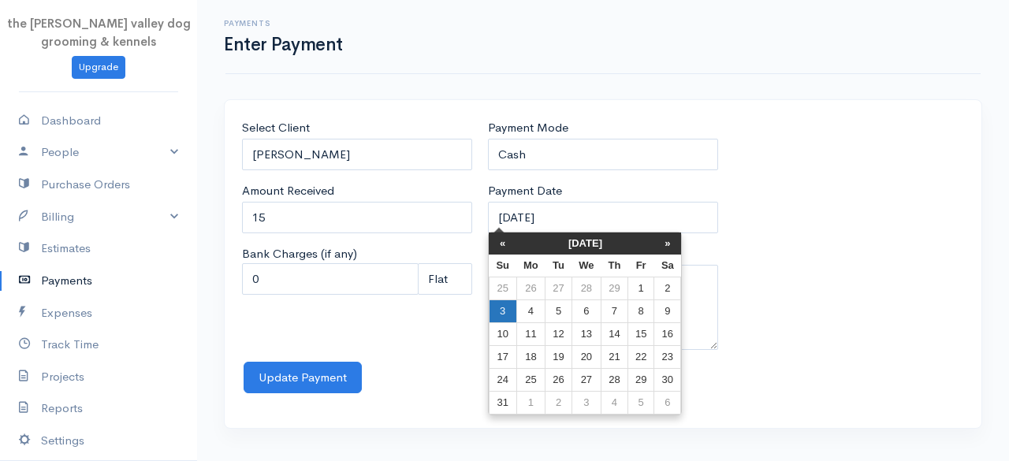
click at [503, 311] on td "3" at bounding box center [503, 311] width 28 height 23
type input "[DATE]"
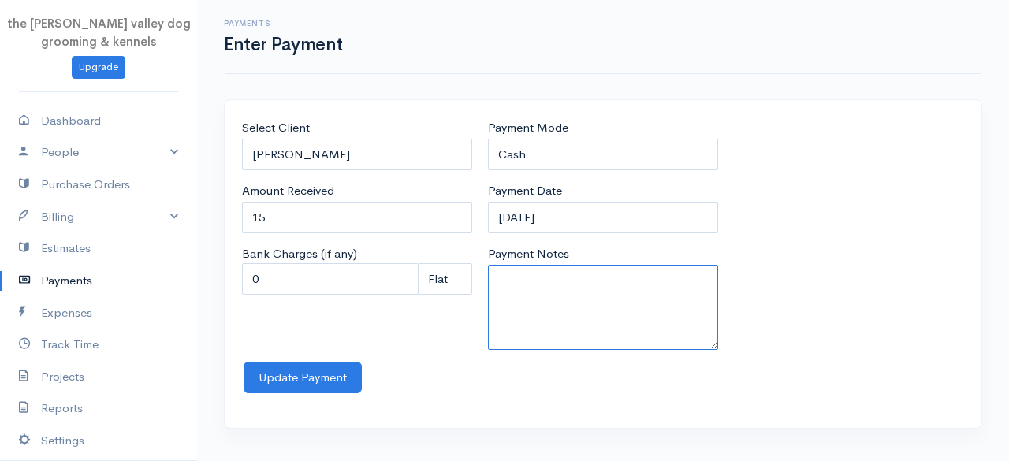
click at [503, 311] on textarea "Payment Notes" at bounding box center [603, 307] width 230 height 85
type textarea "1n kennels"
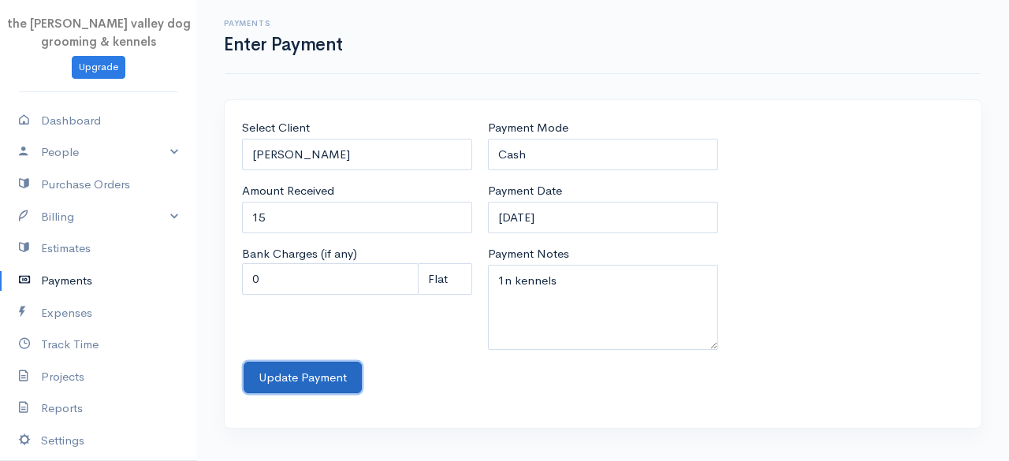
click at [295, 381] on button "Update Payment" at bounding box center [303, 378] width 118 height 32
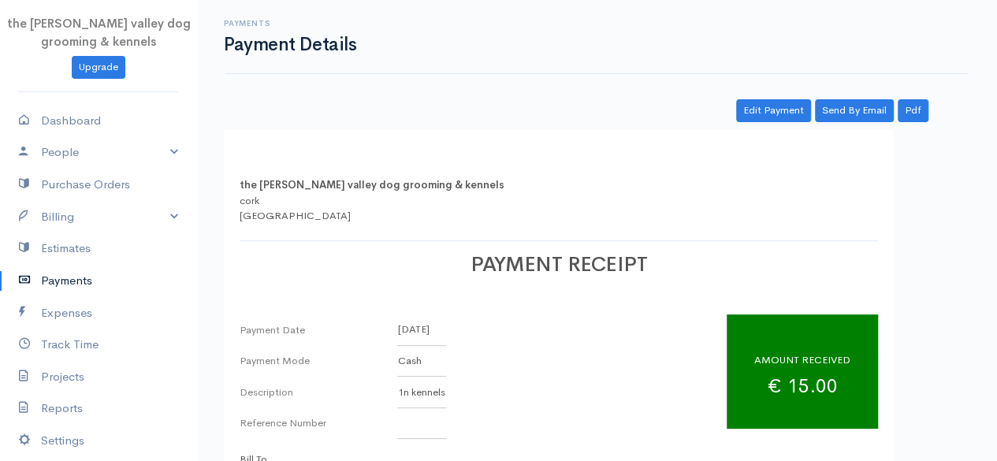
click at [58, 289] on link "Payments" at bounding box center [98, 281] width 197 height 32
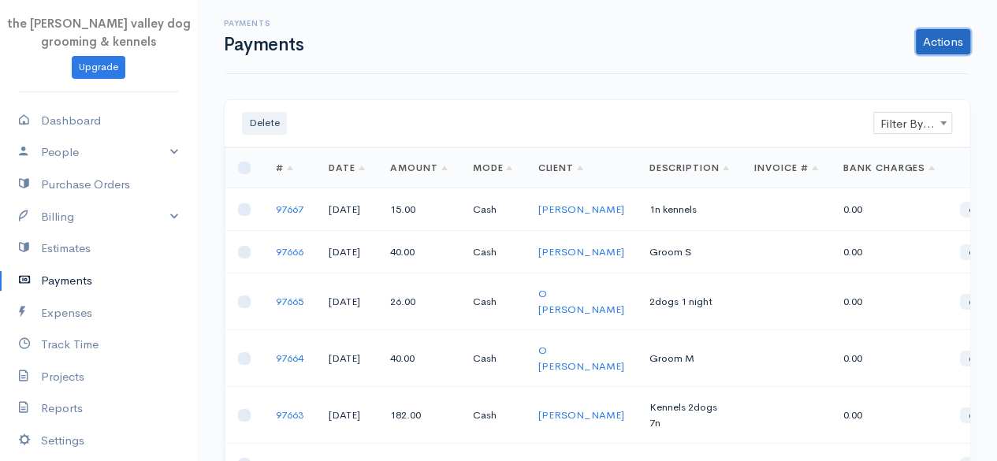
click at [939, 43] on link "Actions" at bounding box center [943, 41] width 54 height 25
click at [897, 69] on link "Enter Payment" at bounding box center [890, 75] width 162 height 28
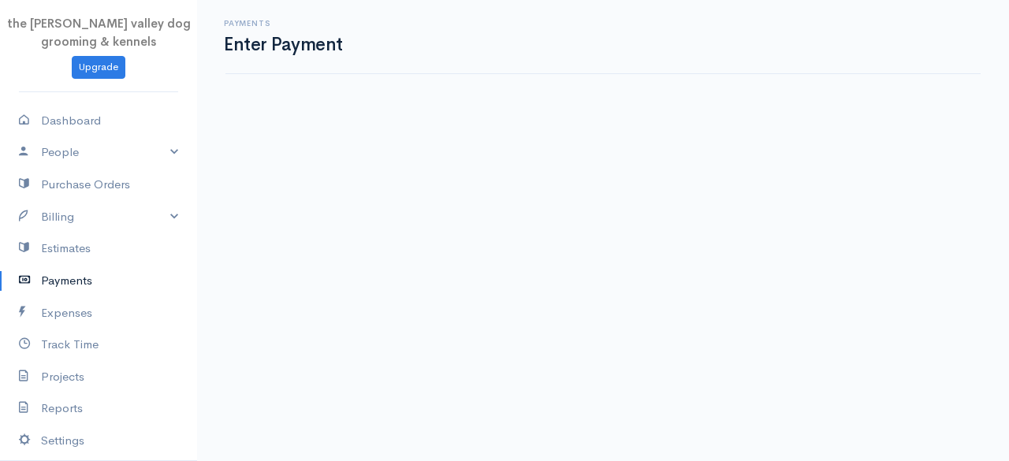
select select "2"
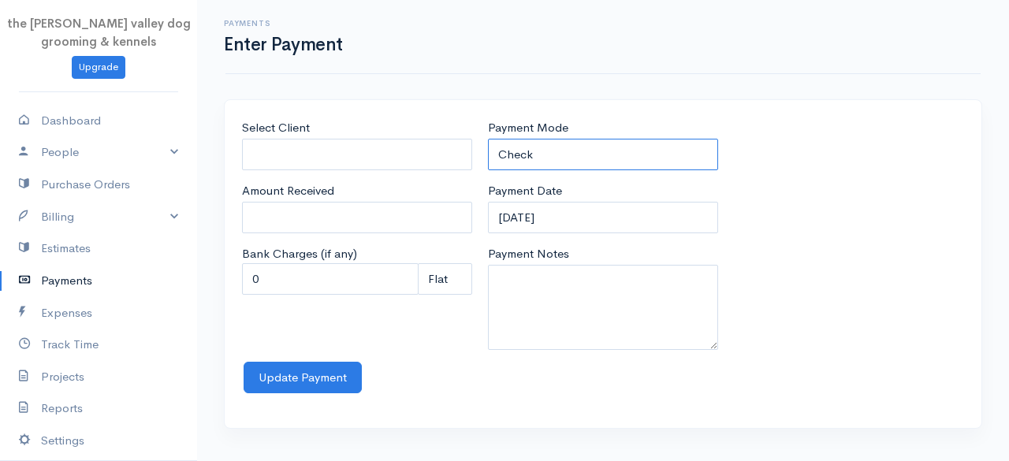
click at [629, 153] on select "Check Bank Transfer Credit Cash Debit ACH VISA MASTERCARD AMEX Discover DINERS …" at bounding box center [603, 155] width 230 height 32
select select "Cash"
click at [488, 139] on select "Check Bank Transfer Credit Cash Debit ACH VISA MASTERCARD AMEX Discover DINERS …" at bounding box center [603, 155] width 230 height 32
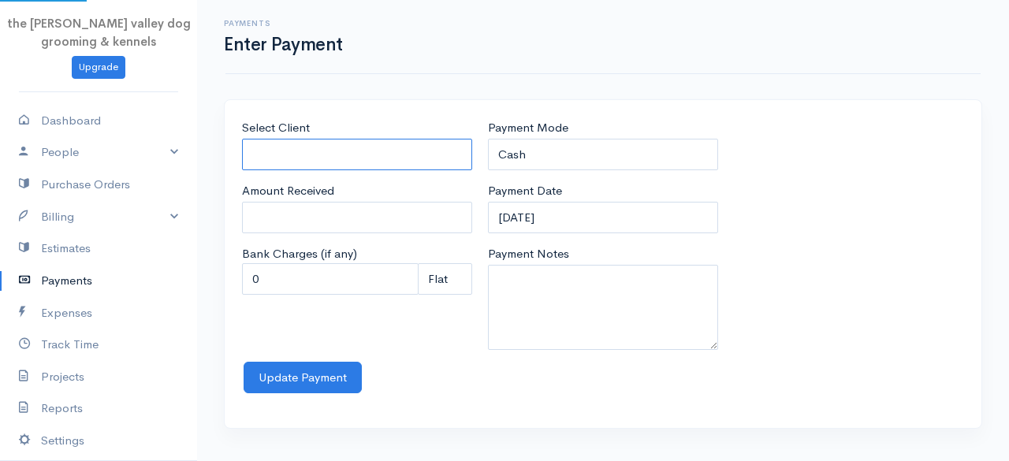
click at [347, 163] on input "Select Client" at bounding box center [357, 155] width 230 height 32
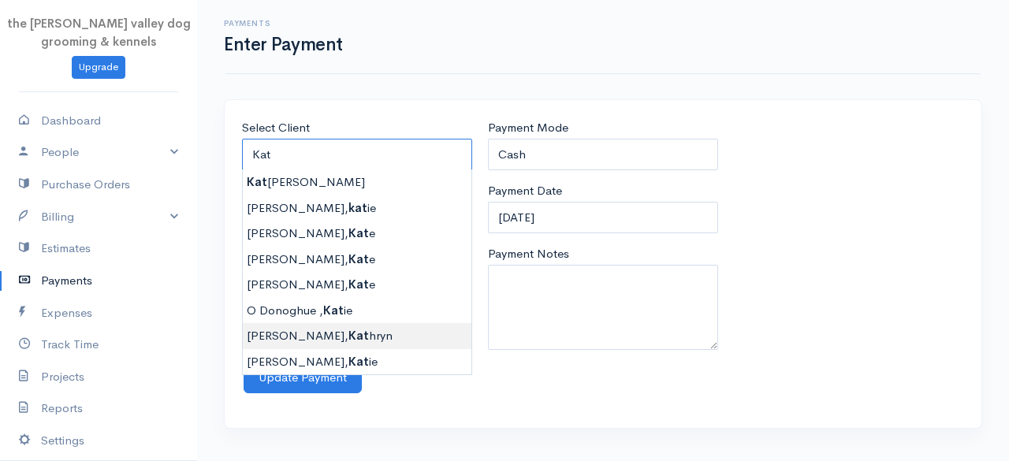
type input "[PERSON_NAME]"
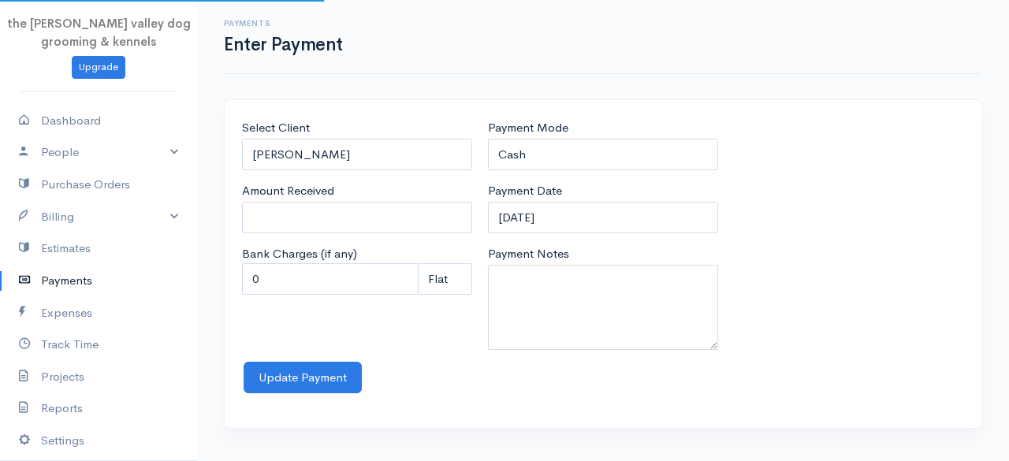
click at [296, 333] on body "the [PERSON_NAME] valley dog grooming & kennels Upgrade Dashboard People Client…" at bounding box center [504, 230] width 1009 height 461
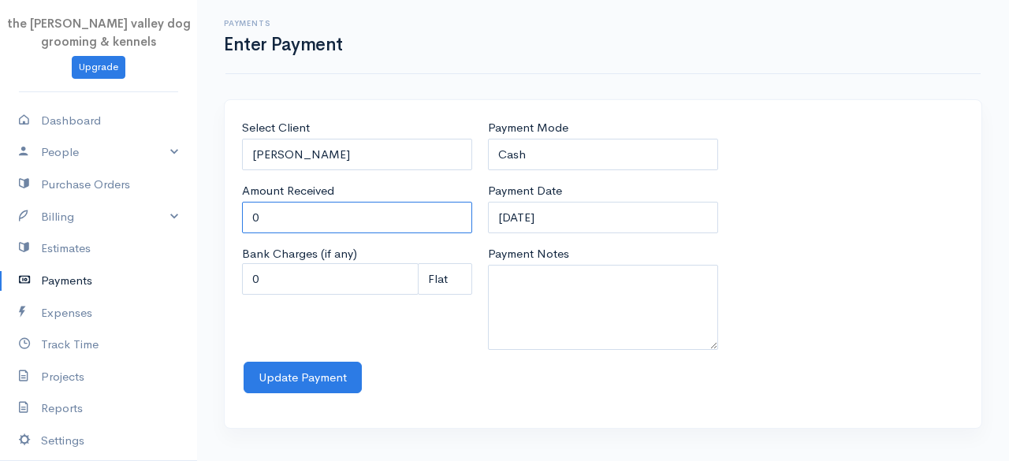
click at [301, 222] on input "0" at bounding box center [357, 218] width 230 height 32
type input "0"
type input "40"
click at [279, 314] on div "Select Client [PERSON_NAME] Amount Received 40 Bank Charges (if any) 0 Perc (%)…" at bounding box center [357, 240] width 246 height 243
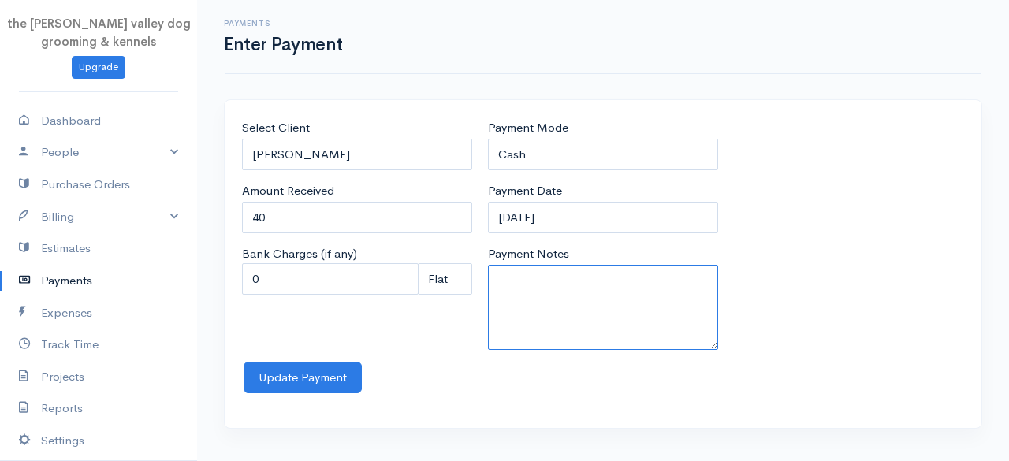
click at [527, 273] on textarea "Payment Notes" at bounding box center [603, 307] width 230 height 85
type textarea "Groom M"
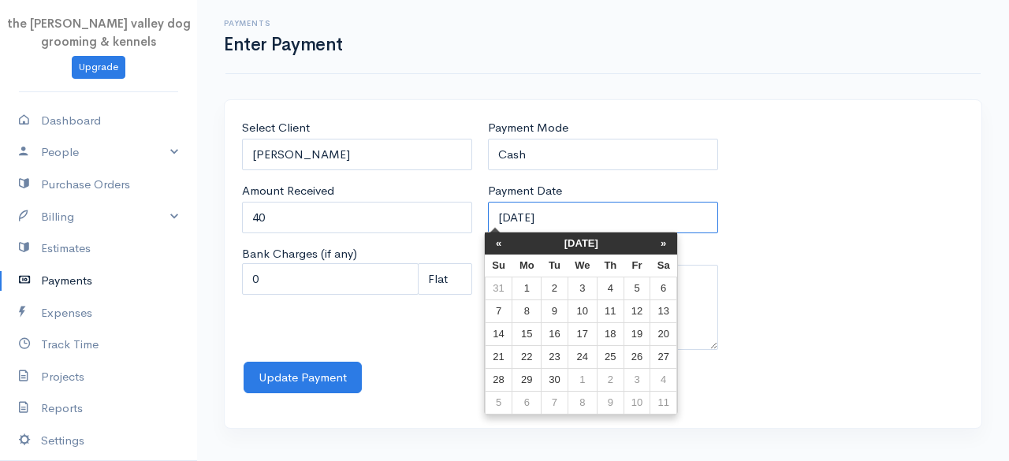
click at [584, 204] on input "[DATE]" at bounding box center [603, 218] width 230 height 32
click at [559, 237] on th "[DATE]" at bounding box center [581, 243] width 138 height 22
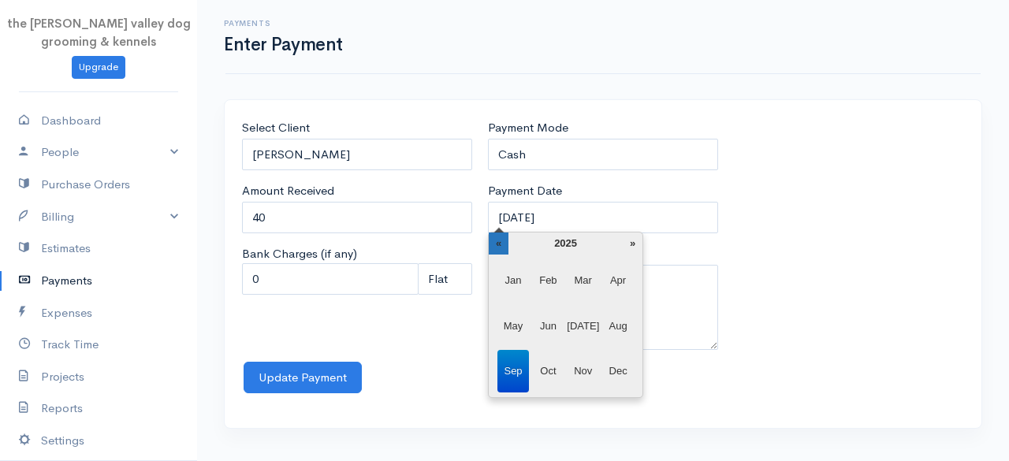
click at [500, 248] on th "«" at bounding box center [499, 243] width 20 height 22
click at [578, 281] on span "Mar" at bounding box center [583, 280] width 32 height 43
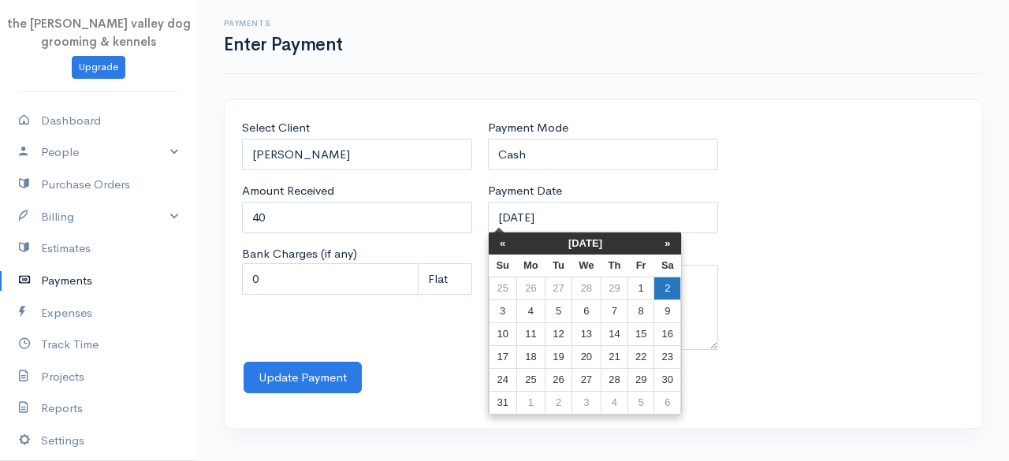
click at [660, 288] on td "2" at bounding box center [667, 288] width 27 height 23
type input "[DATE]"
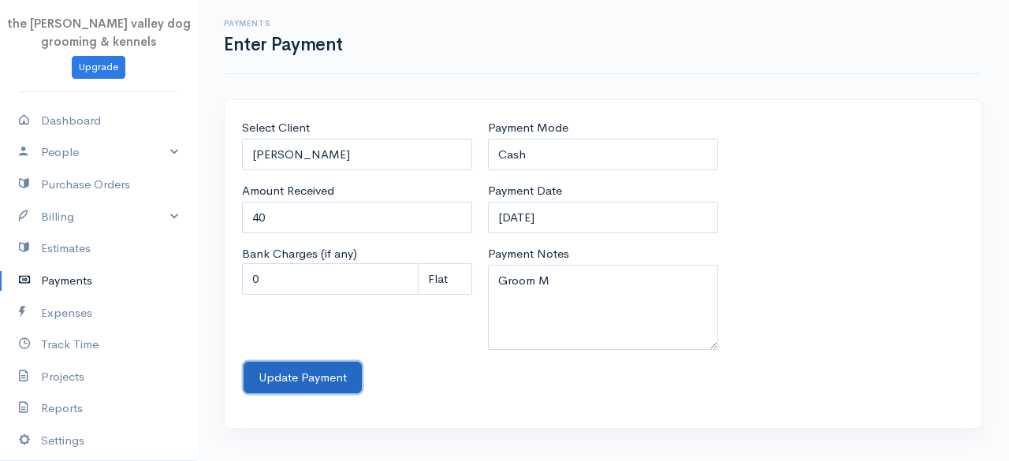
click at [287, 383] on button "Update Payment" at bounding box center [303, 378] width 118 height 32
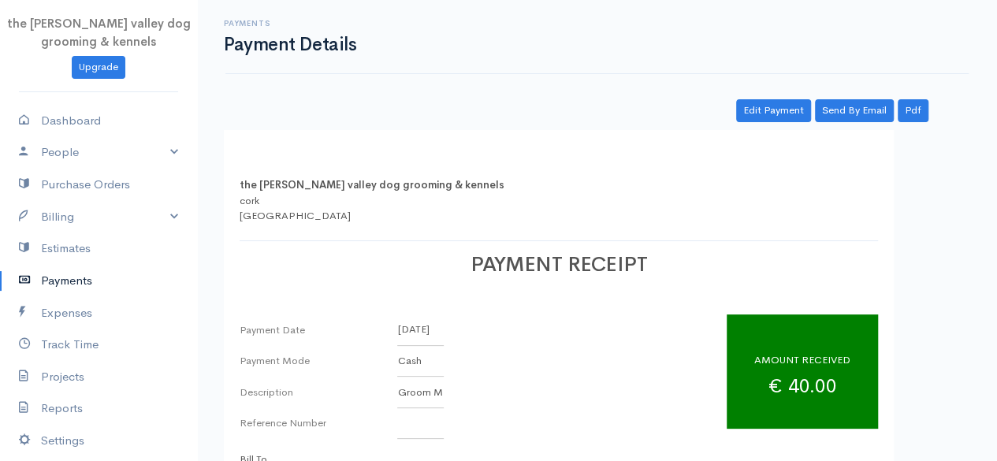
click at [60, 284] on link "Payments" at bounding box center [98, 281] width 197 height 32
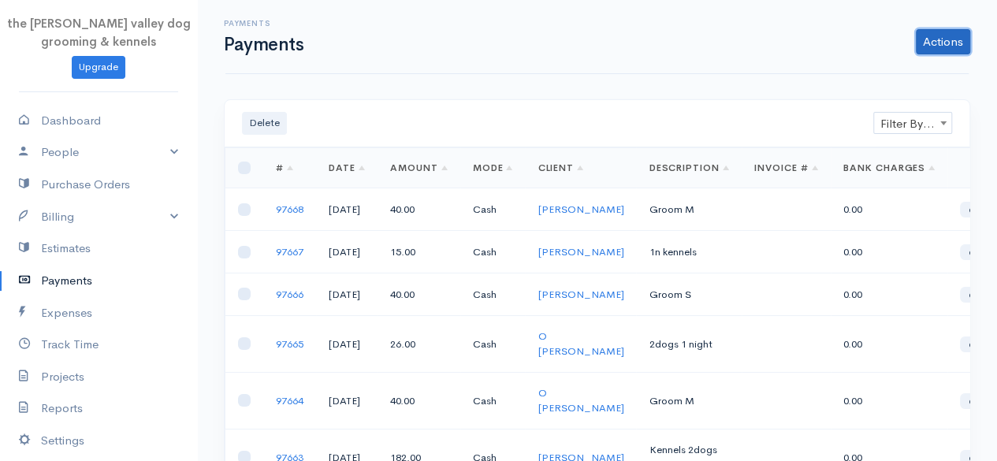
click at [944, 53] on link "Actions" at bounding box center [943, 41] width 54 height 25
click at [873, 84] on link "Enter Payment" at bounding box center [890, 75] width 162 height 28
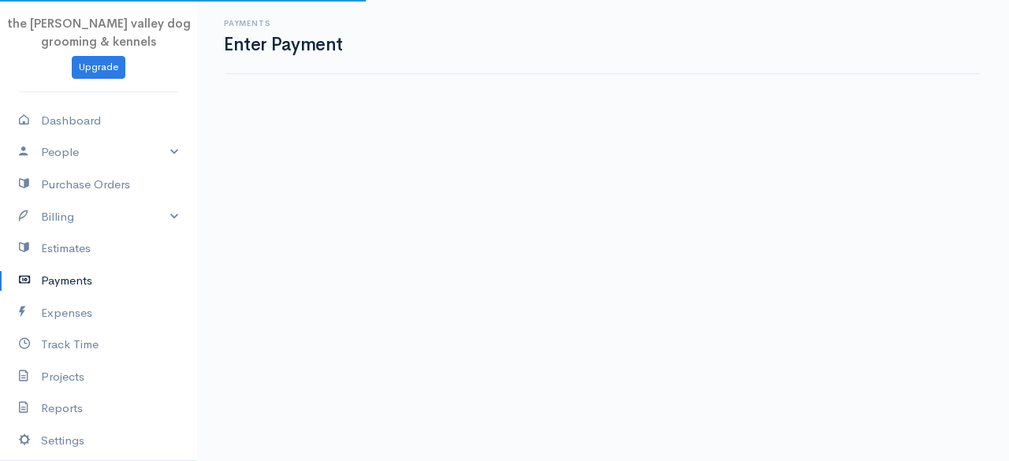
select select "2"
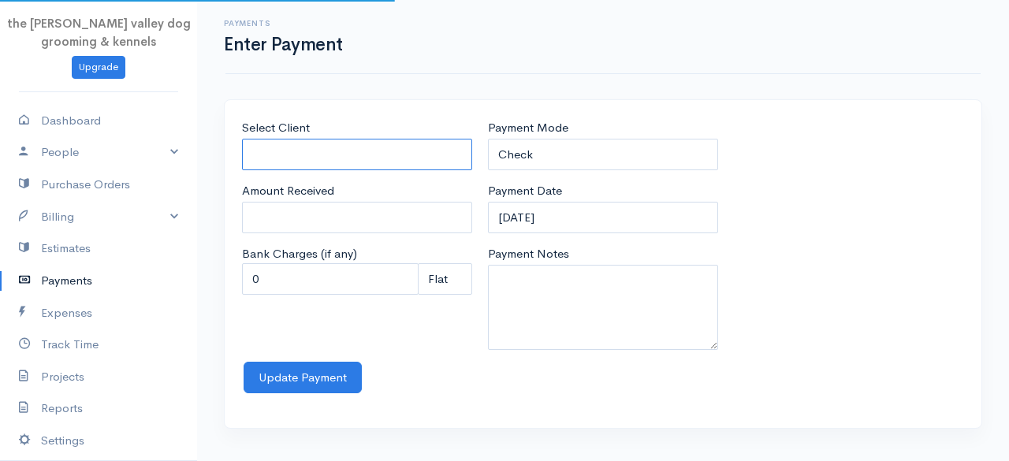
click at [394, 151] on input "Select Client" at bounding box center [357, 155] width 230 height 32
type input "H"
type input "a"
type input "H"
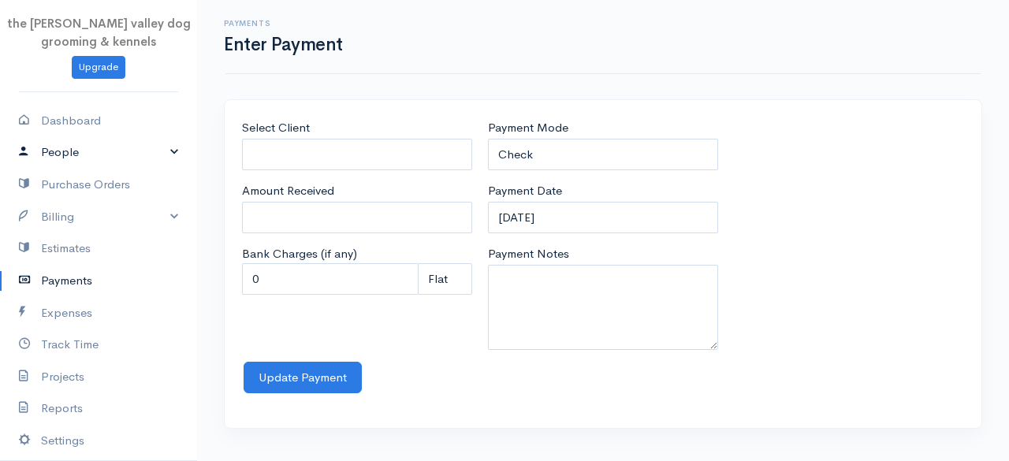
click at [58, 147] on link "People" at bounding box center [98, 152] width 197 height 32
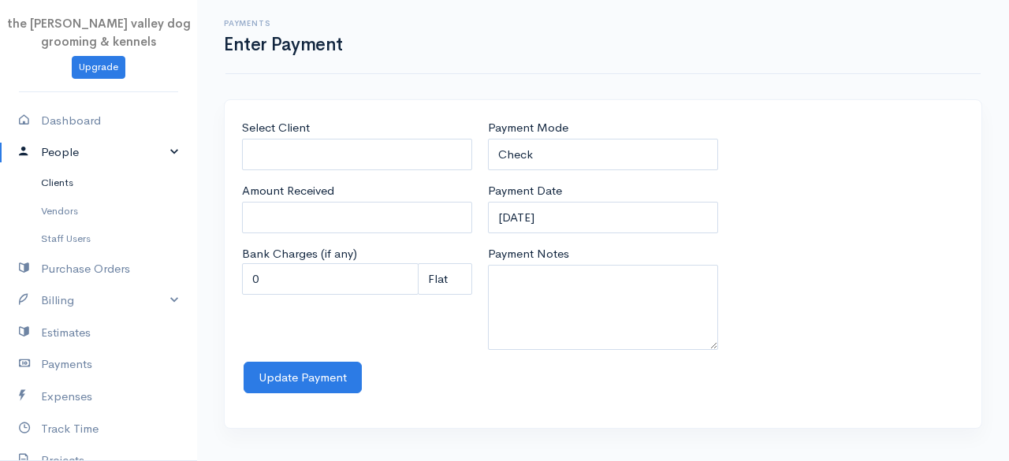
click at [53, 180] on link "Clients" at bounding box center [98, 183] width 197 height 28
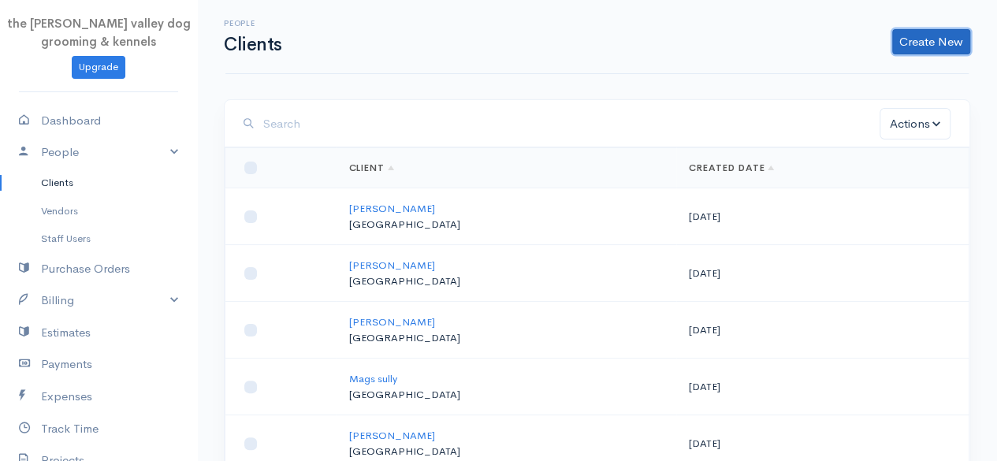
click at [919, 35] on link "Create New" at bounding box center [931, 41] width 78 height 25
click at [903, 67] on link "Client" at bounding box center [906, 75] width 125 height 28
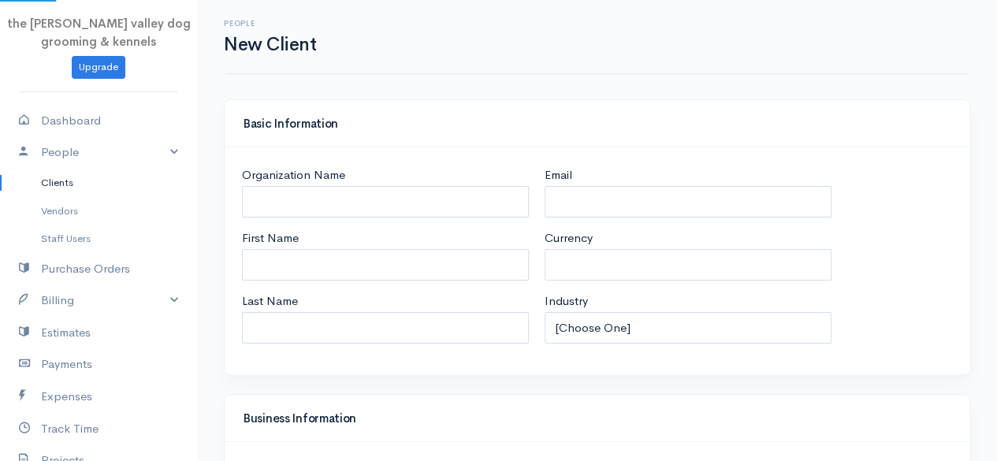
select select "EUR"
select select "[GEOGRAPHIC_DATA]"
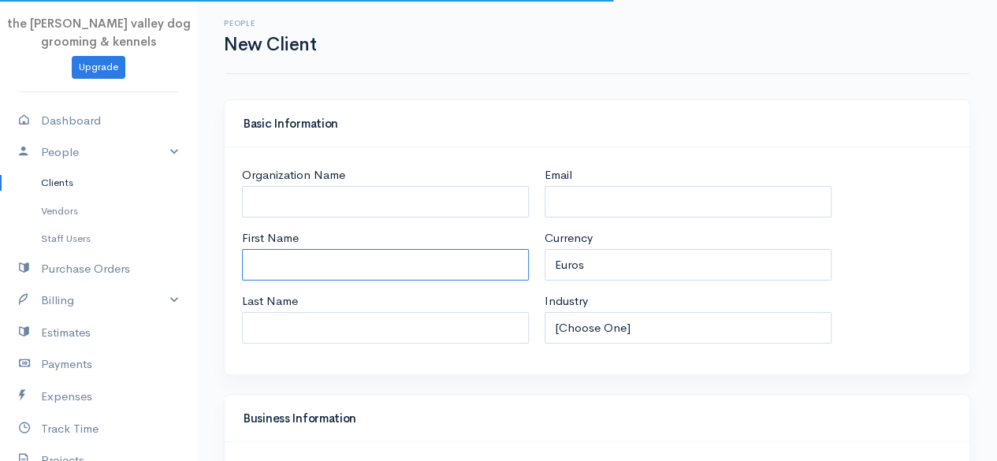
click at [314, 262] on input "First Name" at bounding box center [385, 265] width 287 height 32
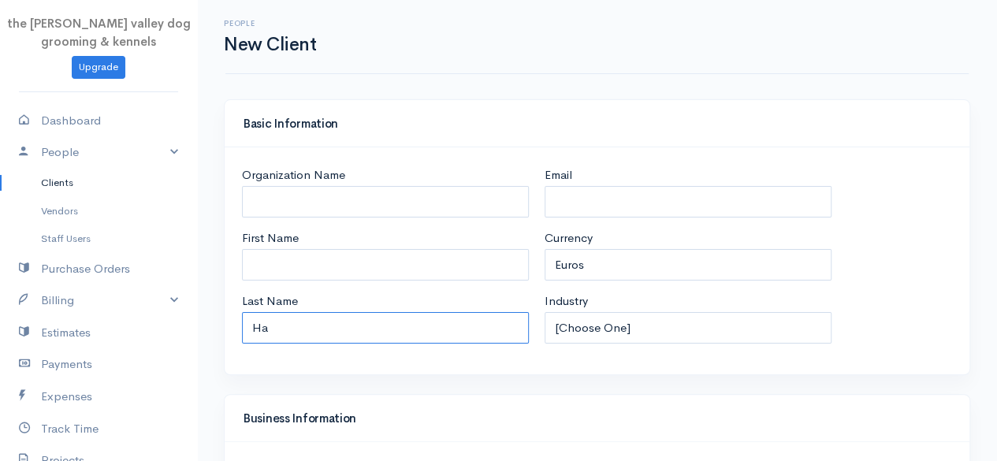
type input "H"
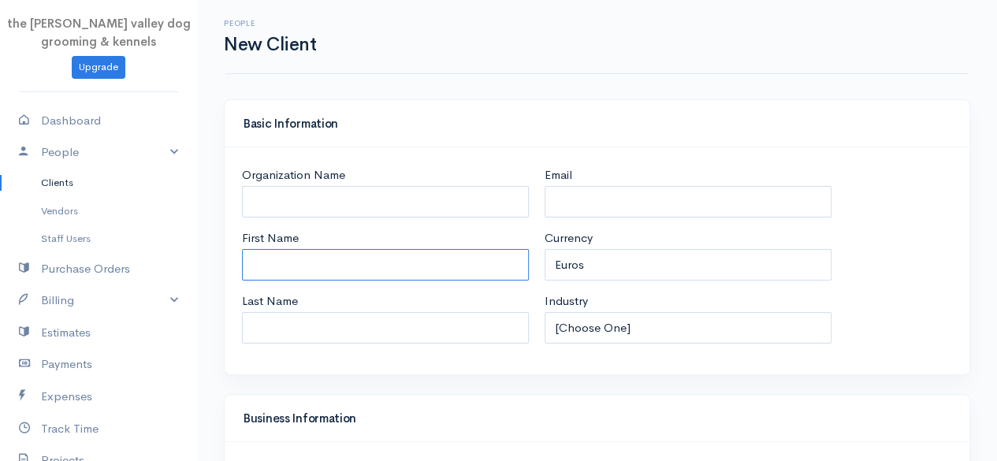
click at [318, 264] on input "First Name" at bounding box center [385, 265] width 287 height 32
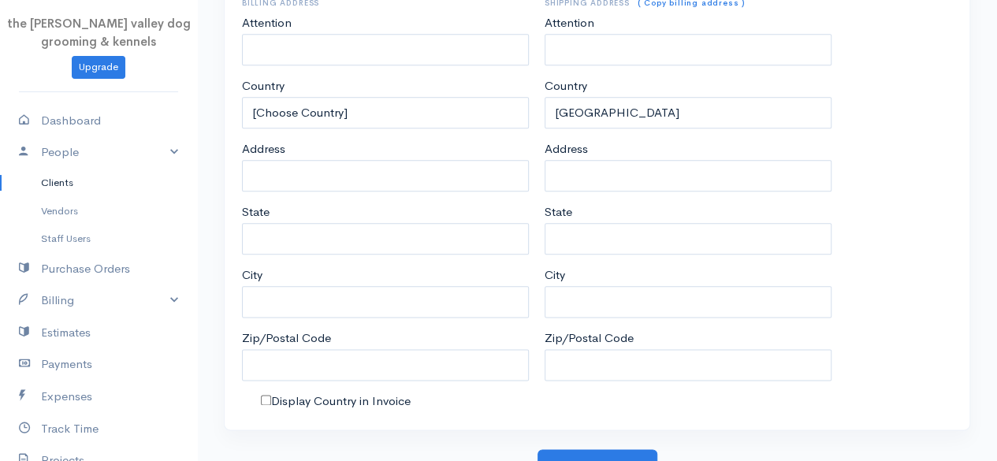
scroll to position [831, 0]
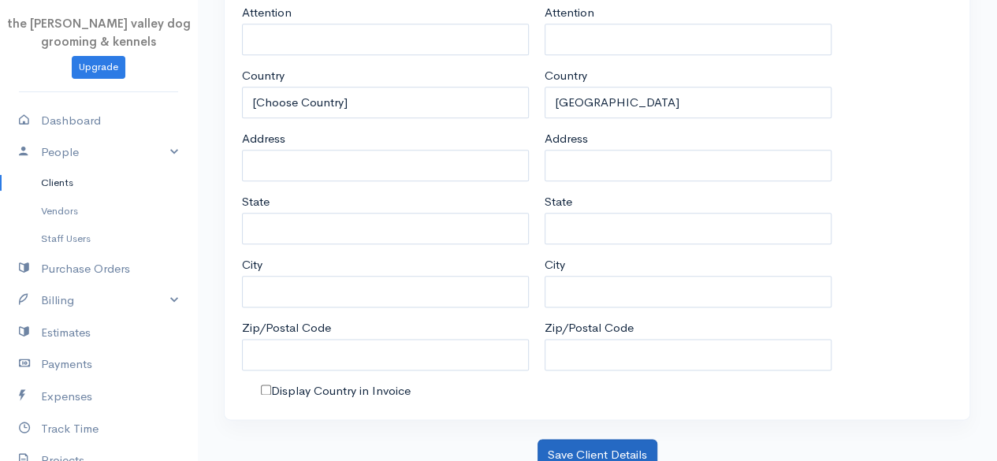
type input "[PERSON_NAME]"
click at [597, 439] on button "Save Client Details" at bounding box center [597, 455] width 120 height 32
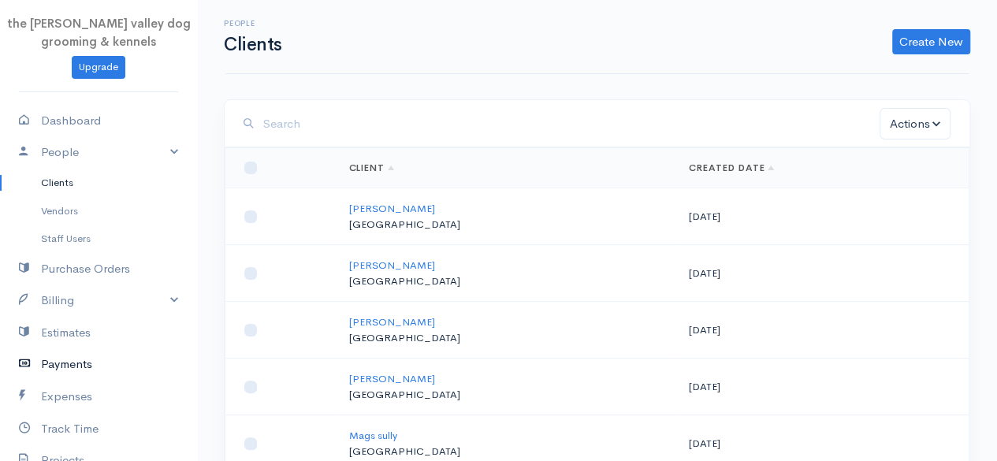
click at [61, 354] on link "Payments" at bounding box center [98, 364] width 197 height 32
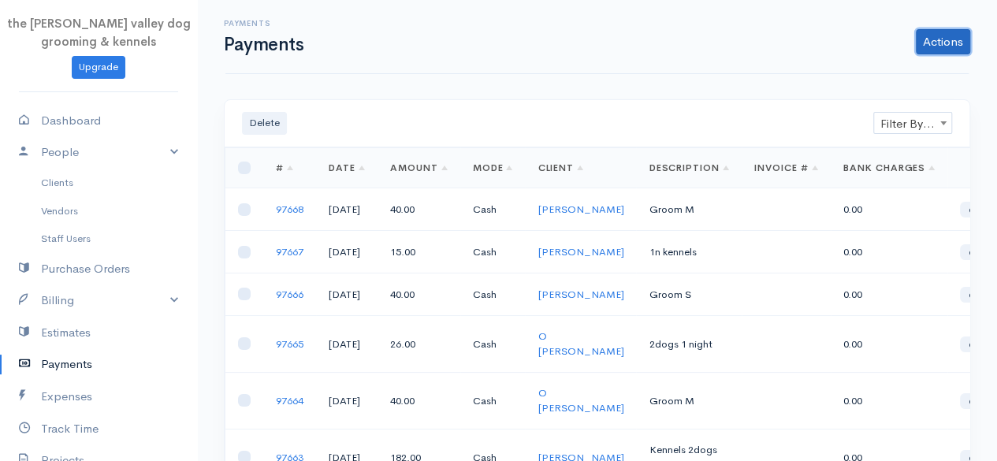
click at [932, 43] on link "Actions" at bounding box center [943, 41] width 54 height 25
click at [887, 69] on link "Enter Payment" at bounding box center [890, 75] width 162 height 28
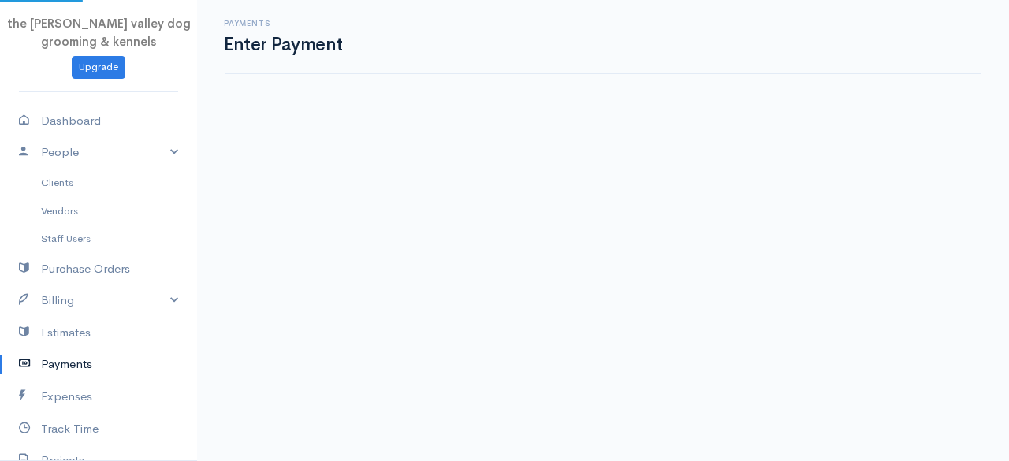
select select "2"
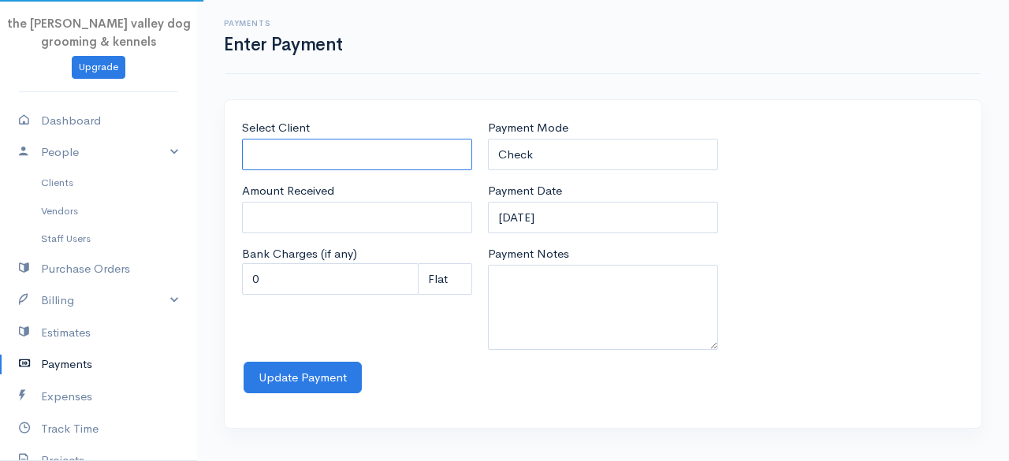
click at [410, 154] on input "Select Client" at bounding box center [357, 155] width 230 height 32
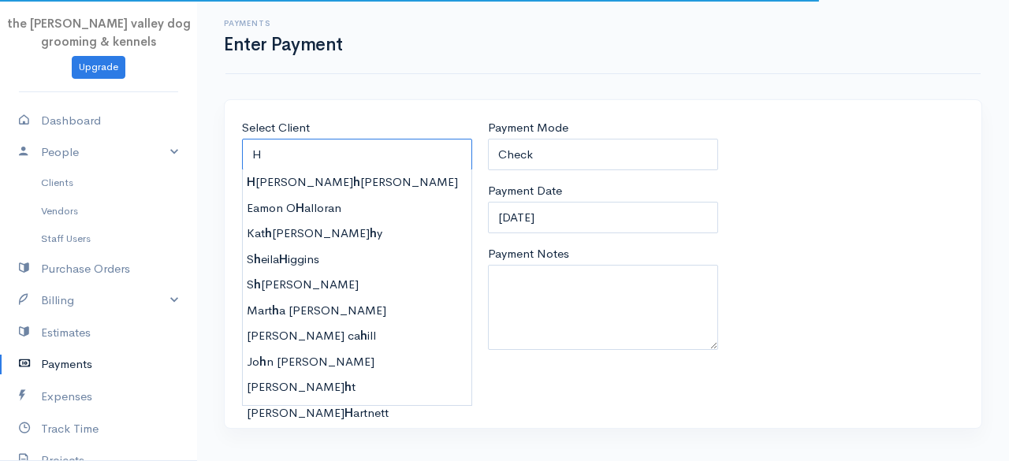
type input "[PERSON_NAME]"
type input "0"
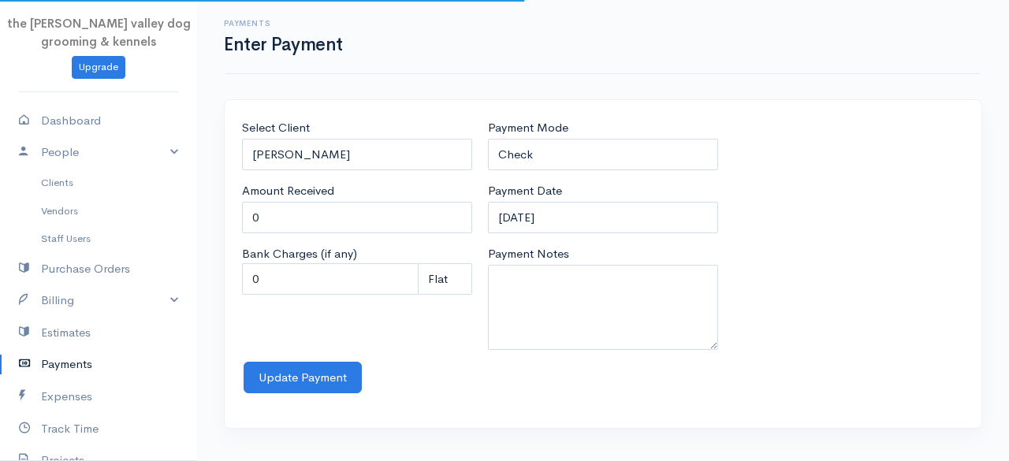
click at [328, 174] on body "the [PERSON_NAME] valley dog grooming & kennels Upgrade Dashboard People Client…" at bounding box center [504, 230] width 1009 height 461
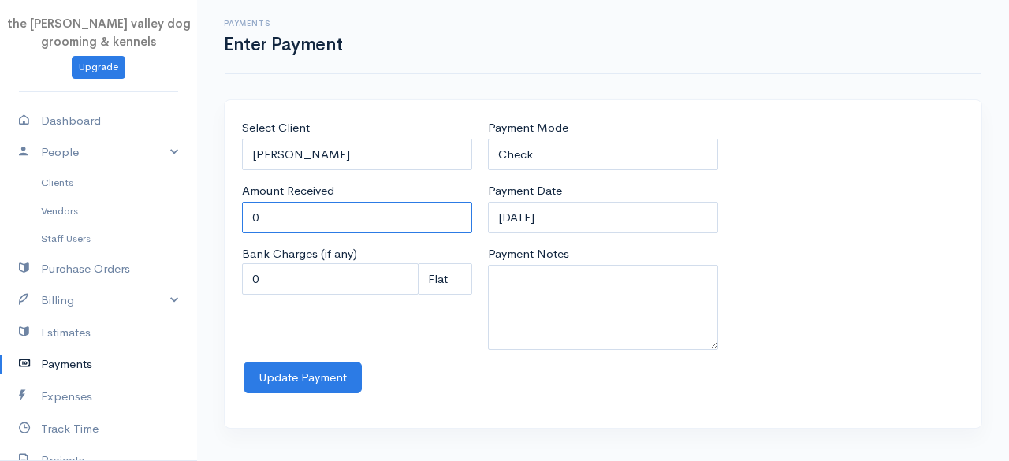
click at [297, 216] on input "0" at bounding box center [357, 218] width 230 height 32
type input "26"
click at [462, 334] on div "Select Client [PERSON_NAME] Amount Received 26 Bank Charges (if any) 0 Perc (%)…" at bounding box center [357, 240] width 246 height 243
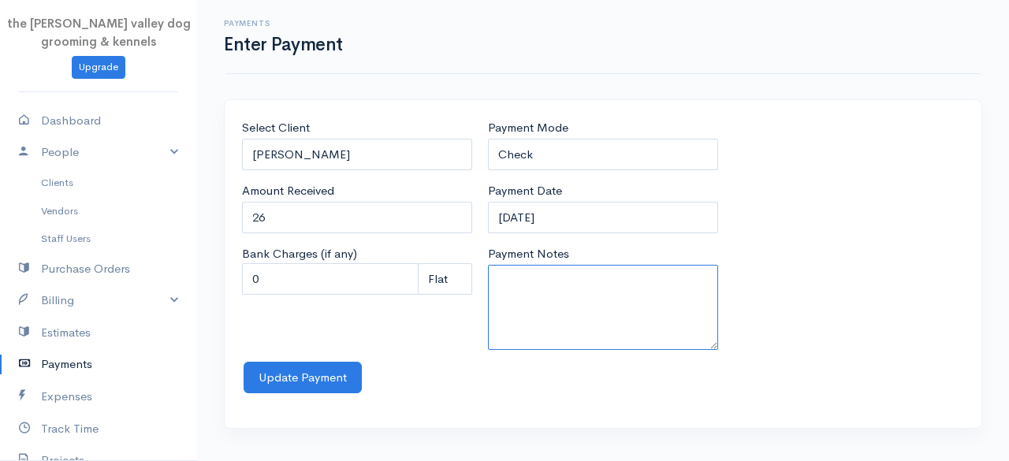
click at [544, 285] on textarea "Payment Notes" at bounding box center [603, 307] width 230 height 85
type textarea "2dog 1n kennels"
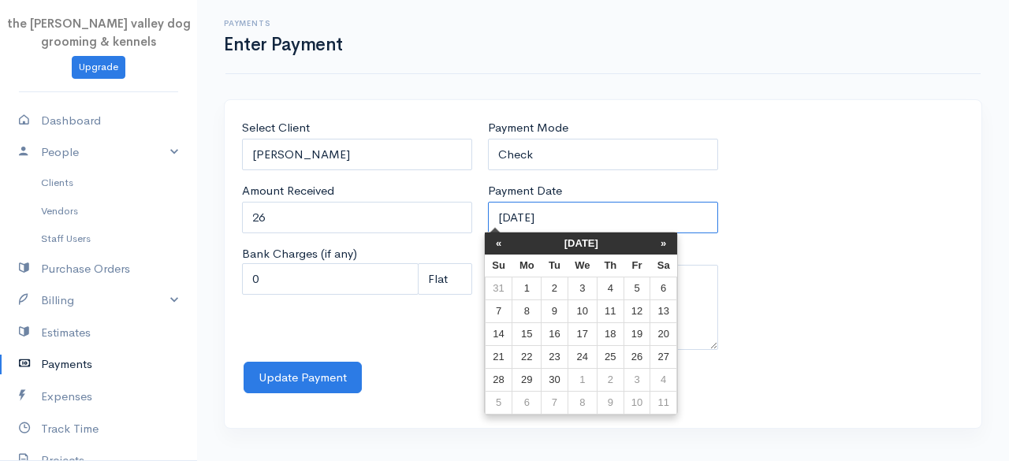
click at [575, 214] on input "[DATE]" at bounding box center [603, 218] width 230 height 32
click at [576, 242] on th "[DATE]" at bounding box center [581, 243] width 138 height 22
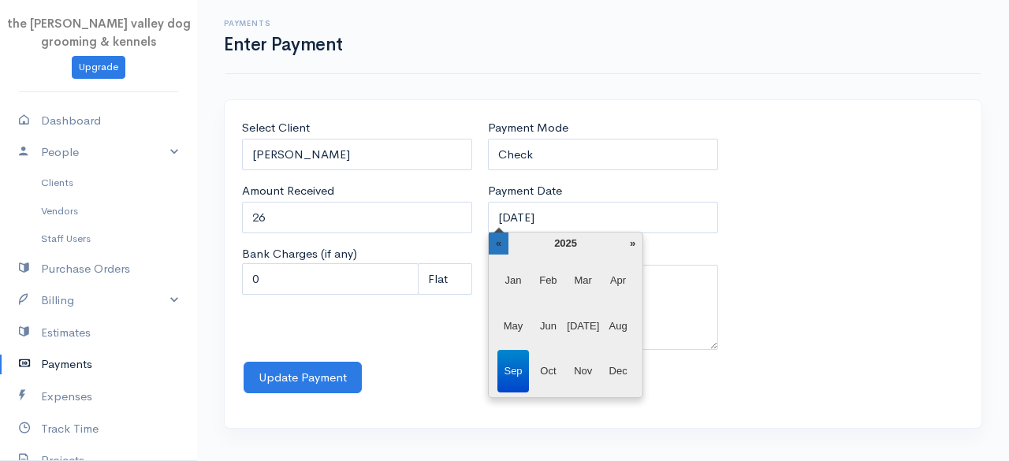
click at [494, 232] on th "«" at bounding box center [499, 243] width 20 height 22
click at [583, 283] on span "Mar" at bounding box center [583, 280] width 32 height 43
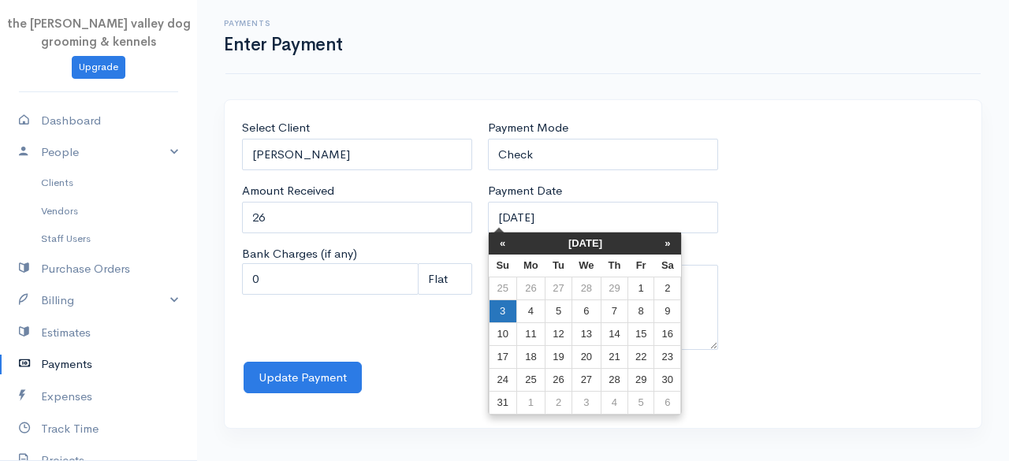
click at [501, 313] on td "3" at bounding box center [503, 311] width 28 height 23
type input "[DATE]"
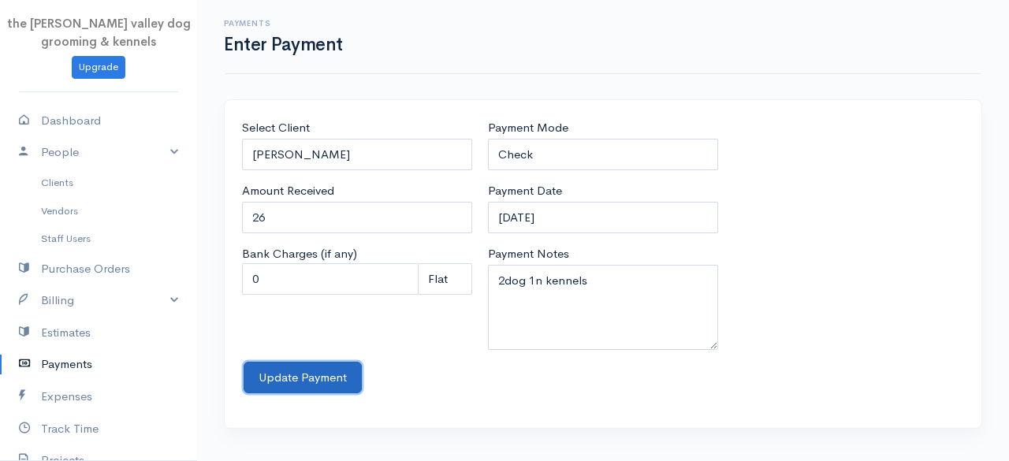
click at [303, 371] on button "Update Payment" at bounding box center [303, 378] width 118 height 32
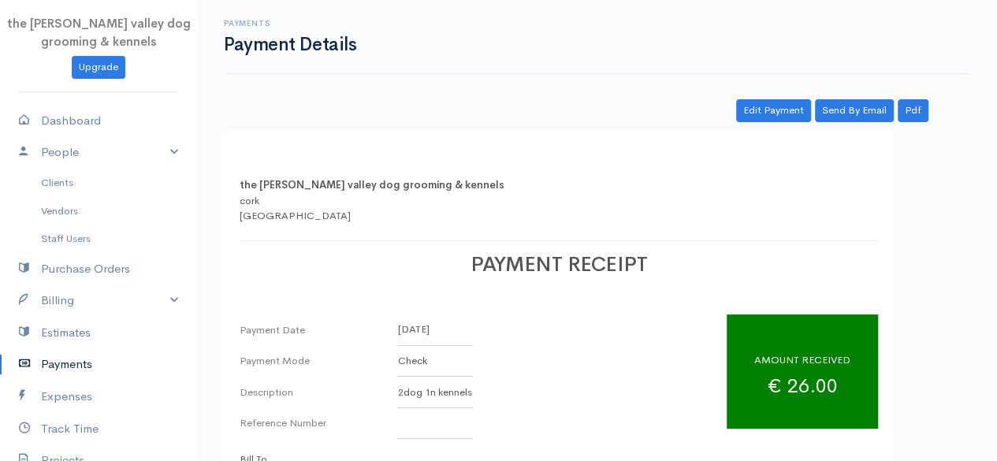
click at [57, 370] on link "Payments" at bounding box center [98, 364] width 197 height 32
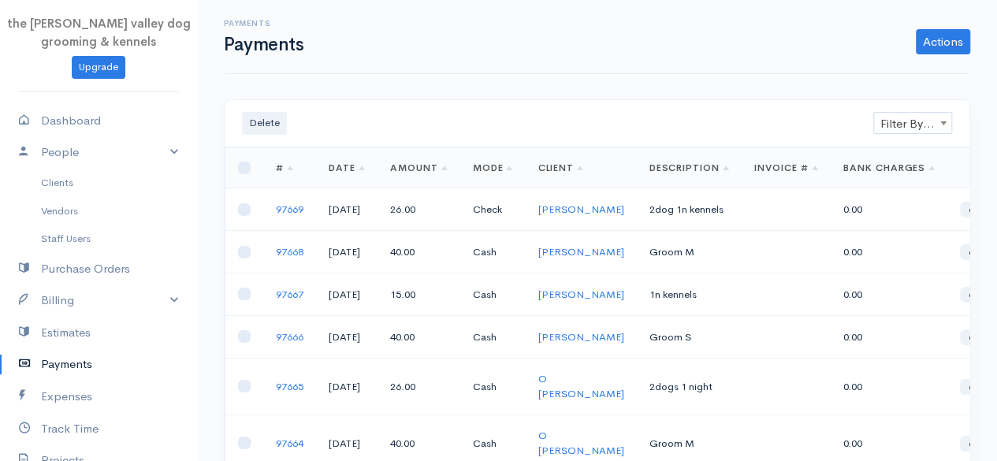
drag, startPoint x: 996, startPoint y: 163, endPoint x: 982, endPoint y: 198, distance: 37.5
click at [982, 198] on div "Delete Filter By Client Filter By Client Loading ... First Previous 1 2 3 4 5 6…" at bounding box center [597, 457] width 800 height 716
click at [52, 355] on link "Payments" at bounding box center [98, 364] width 197 height 32
click at [941, 39] on link "Actions" at bounding box center [943, 41] width 54 height 25
click at [883, 67] on link "Enter Payment" at bounding box center [890, 75] width 162 height 28
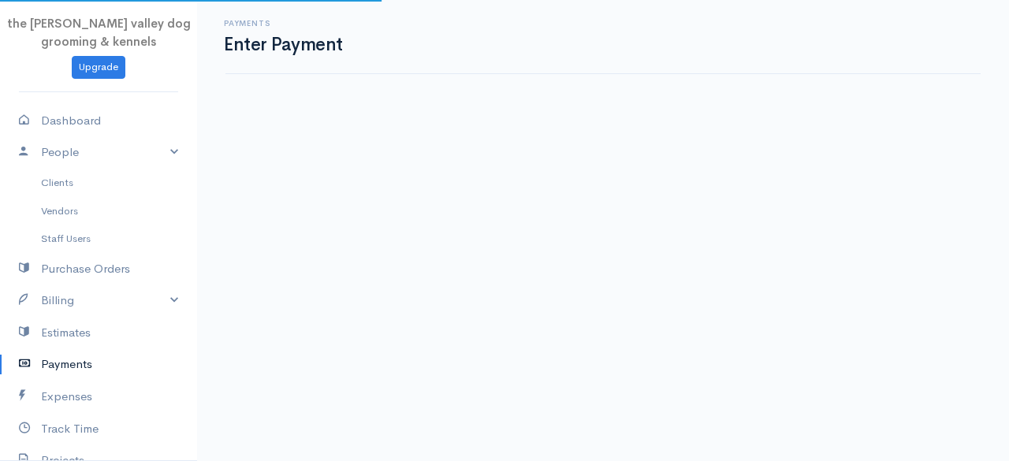
select select "2"
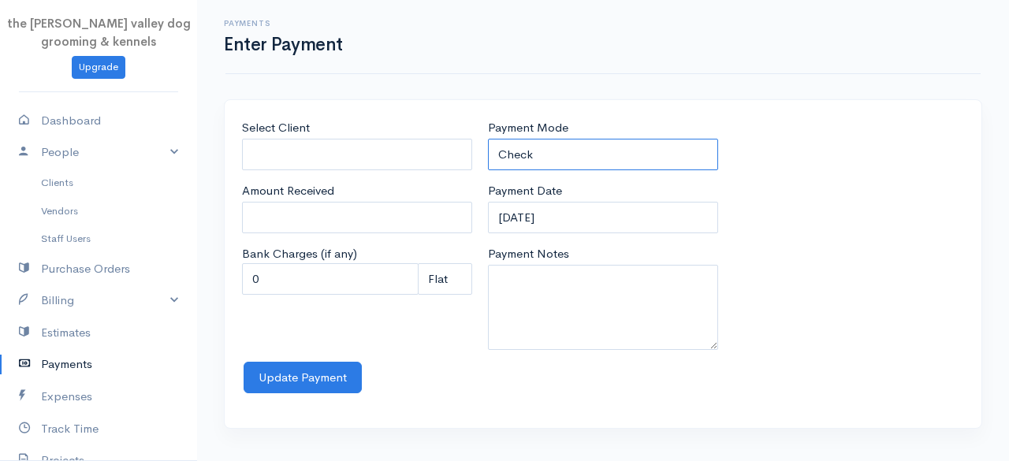
click at [588, 149] on select "Check Bank Transfer Credit Cash Debit ACH VISA MASTERCARD AMEX Discover DINERS …" at bounding box center [603, 155] width 230 height 32
select select "Cash"
click at [488, 139] on select "Check Bank Transfer Credit Cash Debit ACH VISA MASTERCARD AMEX Discover DINERS …" at bounding box center [603, 155] width 230 height 32
click at [377, 152] on input "Select Client" at bounding box center [357, 155] width 230 height 32
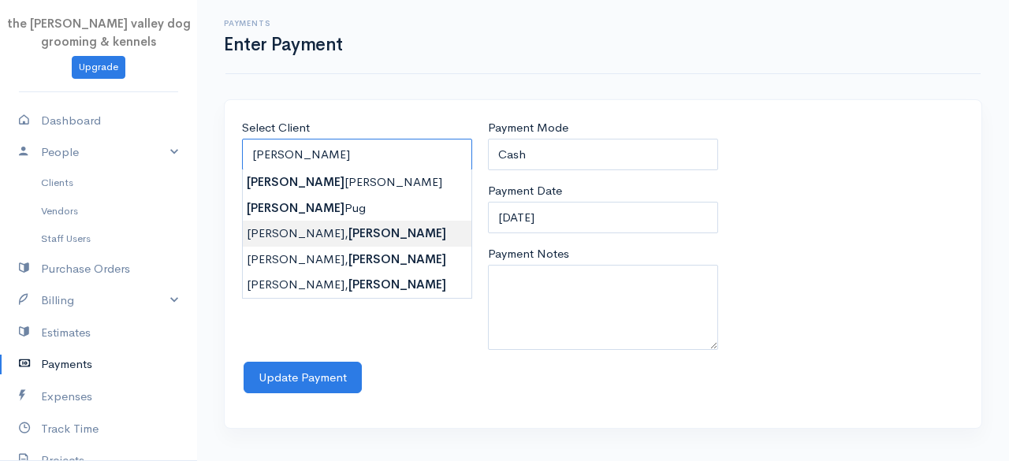
type input "[PERSON_NAME]"
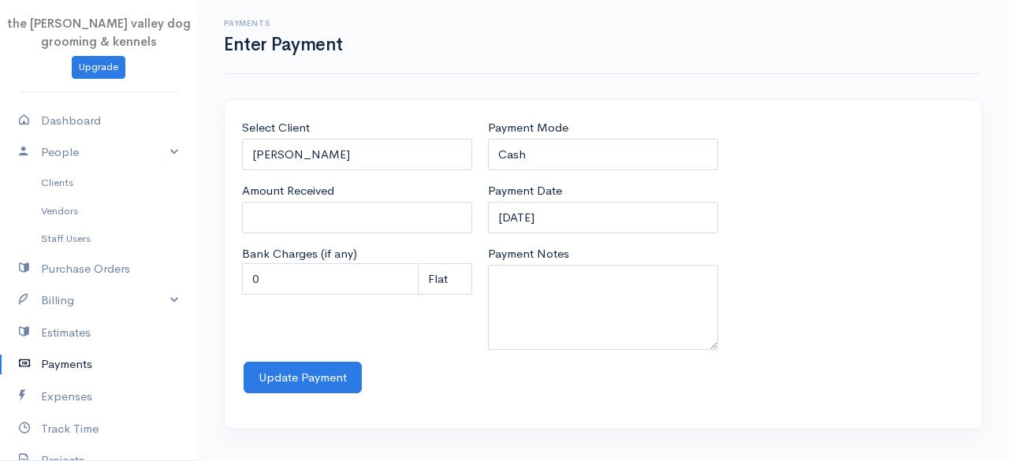
click at [336, 245] on body "the [PERSON_NAME] valley dog grooming & kennels Upgrade Dashboard People Client…" at bounding box center [504, 230] width 1009 height 461
click at [323, 212] on input "0" at bounding box center [357, 218] width 230 height 32
type input "0"
type input "78"
click at [577, 214] on input "[DATE]" at bounding box center [603, 218] width 230 height 32
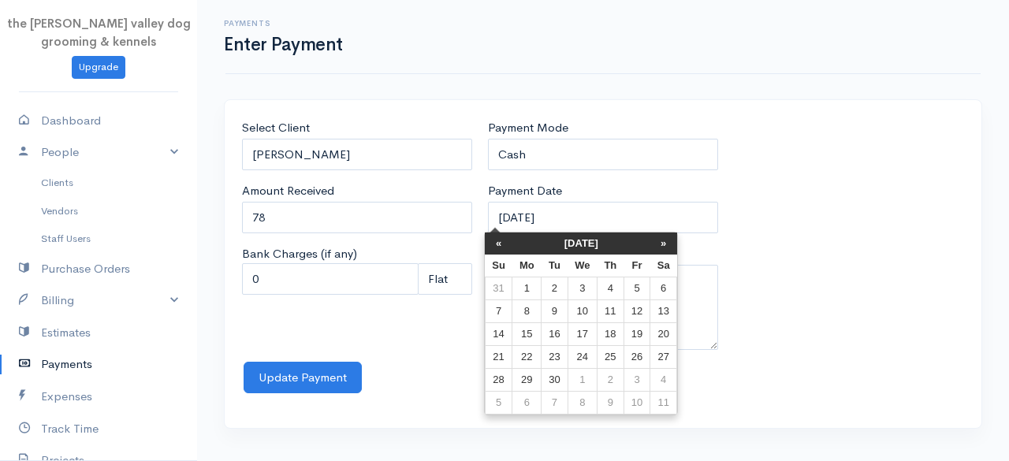
click at [561, 245] on th "[DATE]" at bounding box center [581, 243] width 138 height 22
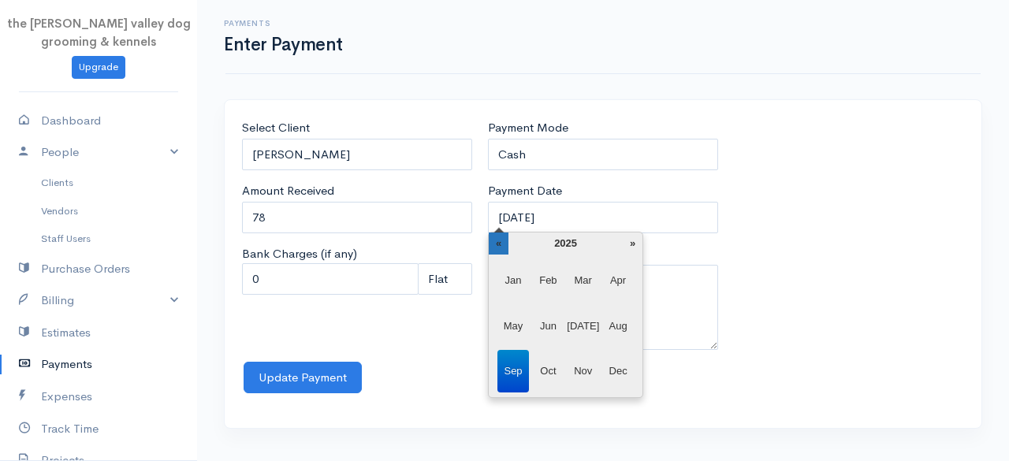
click at [500, 245] on th "«" at bounding box center [499, 243] width 20 height 22
click at [591, 281] on span "Mar" at bounding box center [583, 280] width 32 height 43
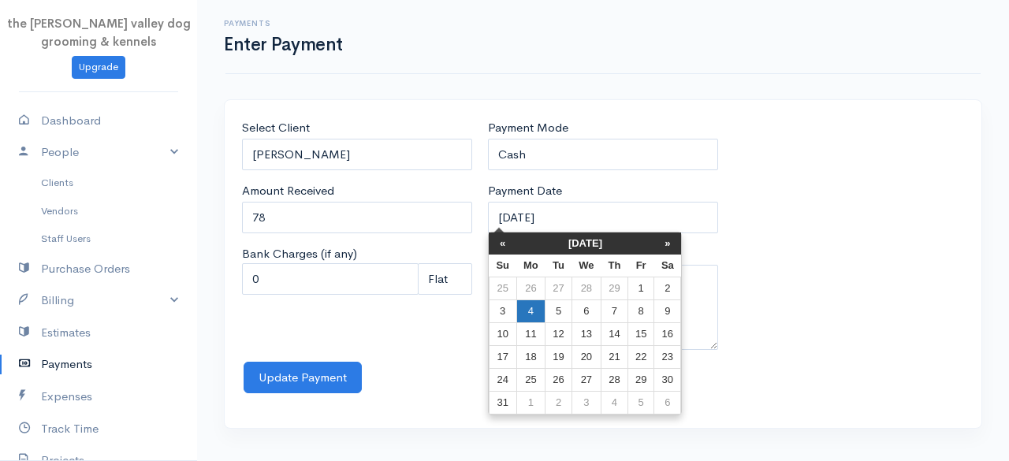
click at [531, 312] on td "4" at bounding box center [530, 311] width 29 height 23
type input "[DATE]"
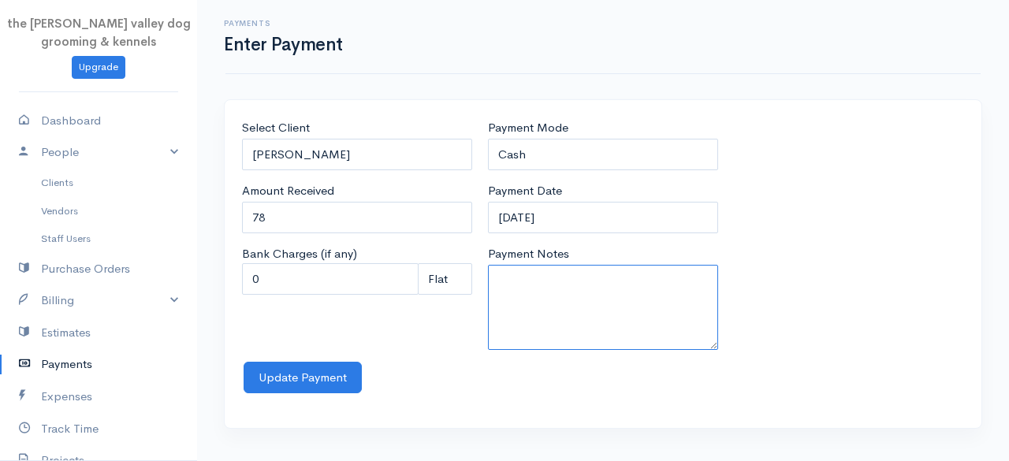
click at [531, 312] on textarea "Payment Notes" at bounding box center [603, 307] width 230 height 85
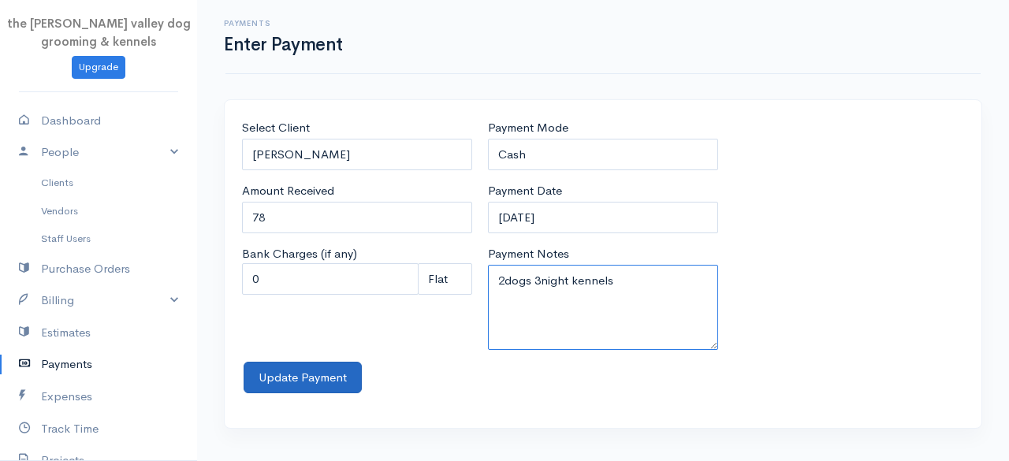
type textarea "2dogs 3night kennels"
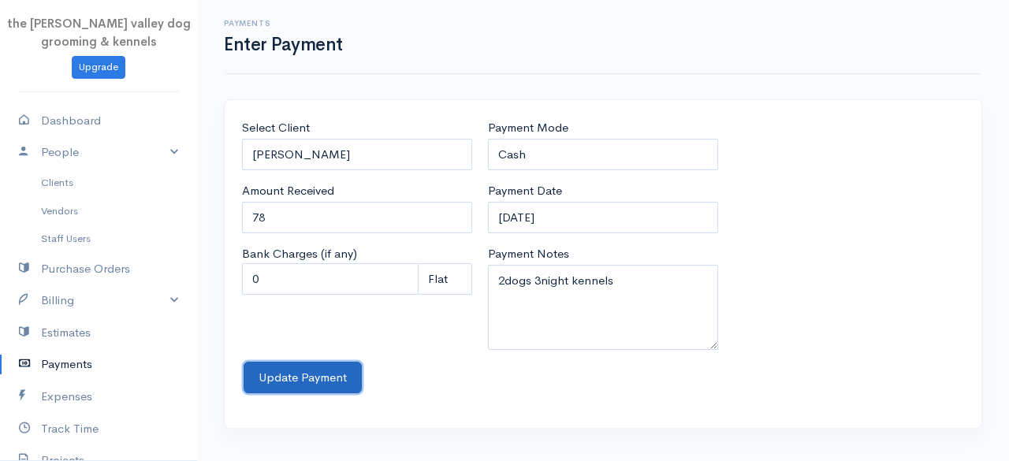
click at [315, 373] on button "Update Payment" at bounding box center [303, 378] width 118 height 32
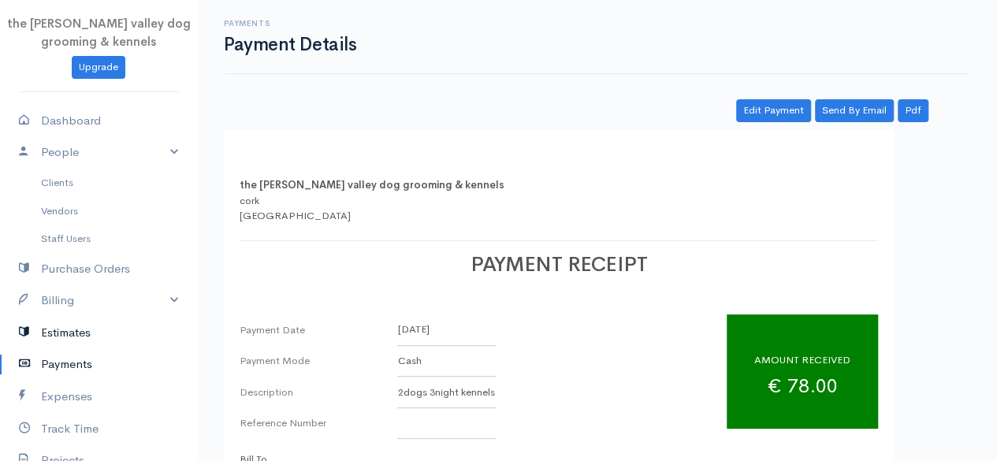
click at [76, 325] on link "Estimates" at bounding box center [98, 333] width 197 height 32
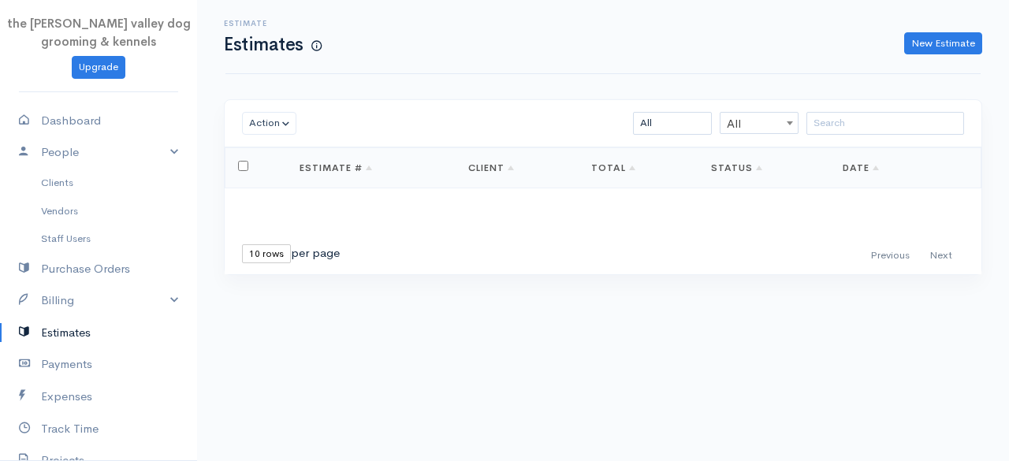
click at [0, 317] on link "Estimates" at bounding box center [98, 333] width 197 height 32
click at [65, 362] on link "Payments" at bounding box center [98, 364] width 197 height 32
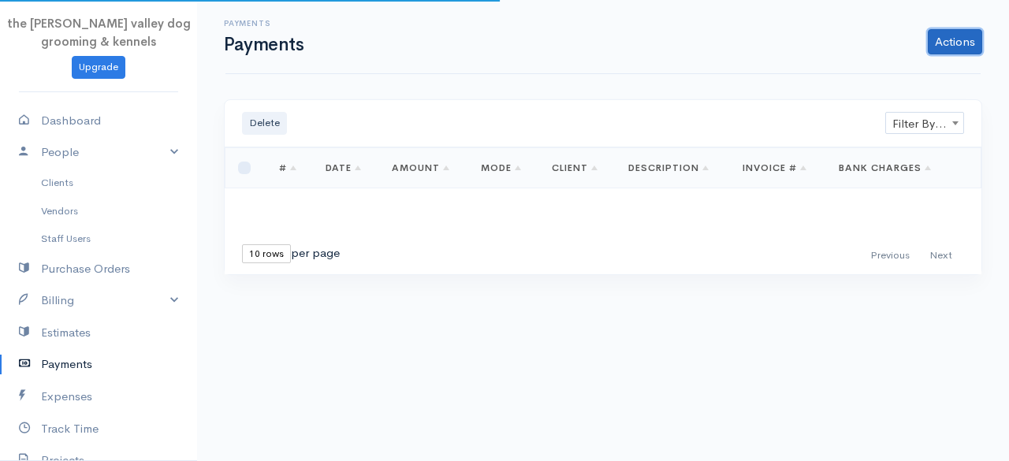
click at [947, 35] on link "Actions" at bounding box center [955, 41] width 54 height 25
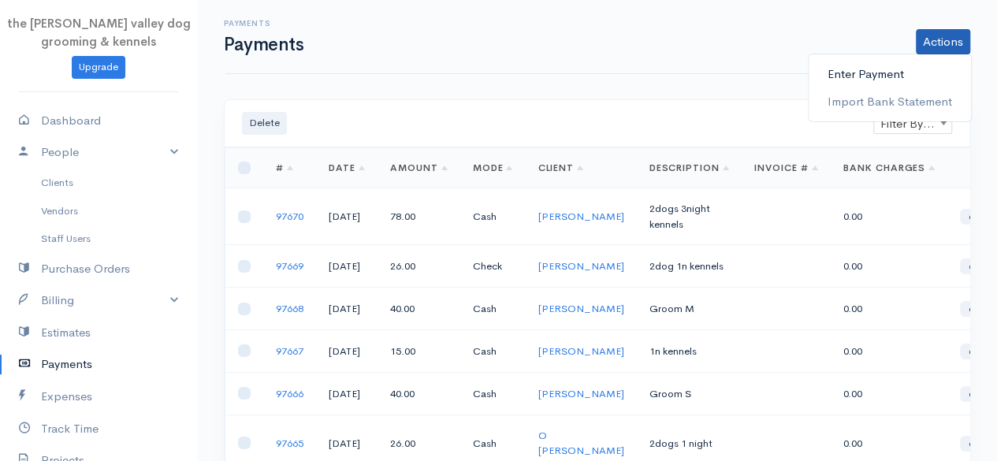
click at [880, 65] on link "Enter Payment" at bounding box center [890, 75] width 162 height 28
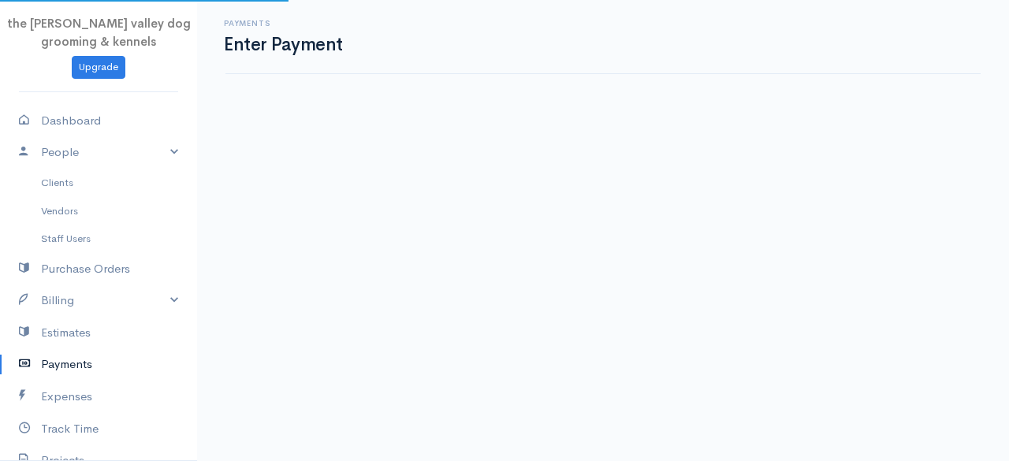
select select "2"
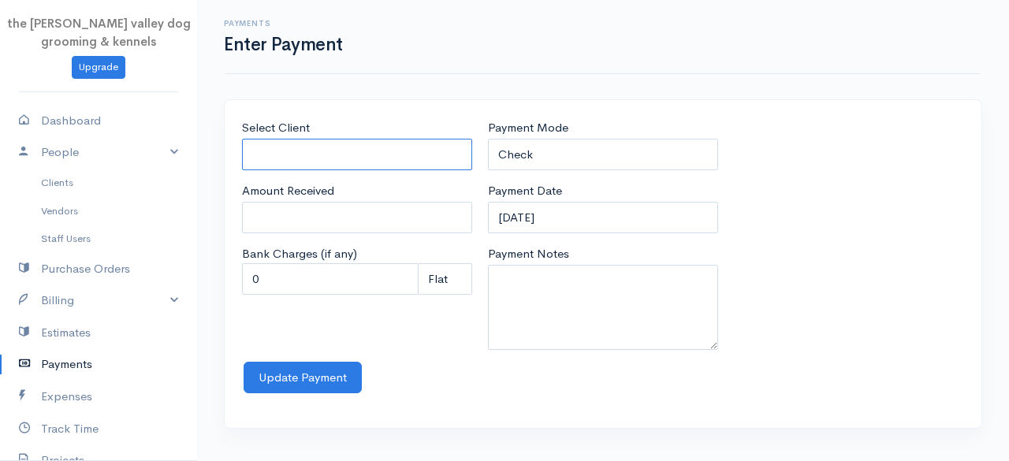
click at [350, 154] on input "Select Client" at bounding box center [357, 155] width 230 height 32
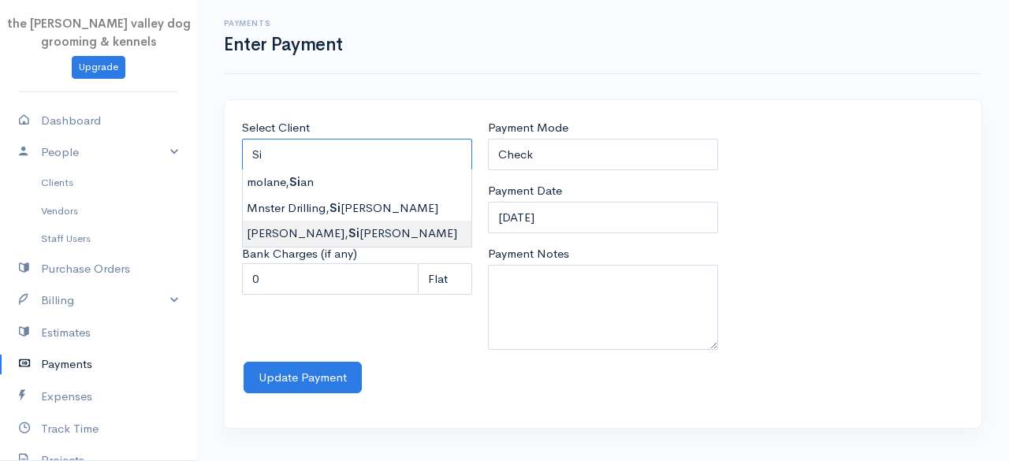
type input "[PERSON_NAME]"
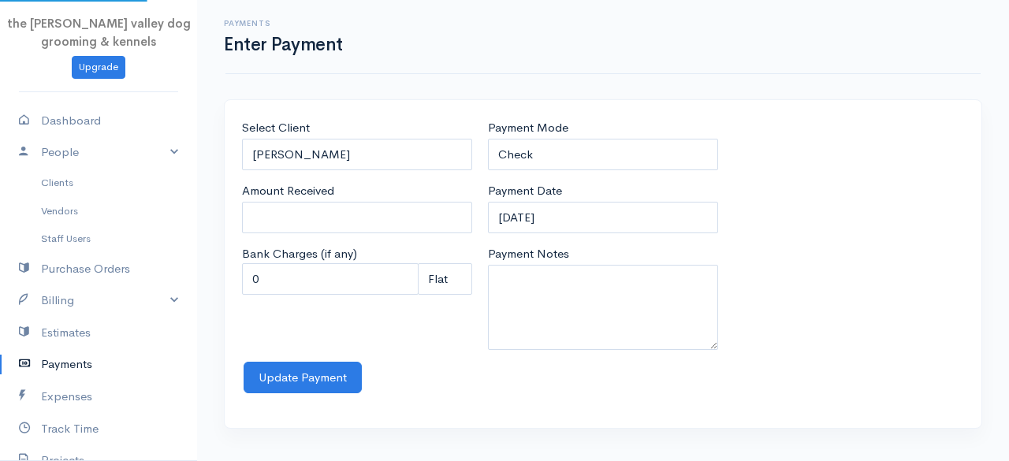
click at [336, 237] on body "the [PERSON_NAME] valley dog grooming & kennels Upgrade Dashboard People Client…" at bounding box center [504, 230] width 1009 height 461
type input "0"
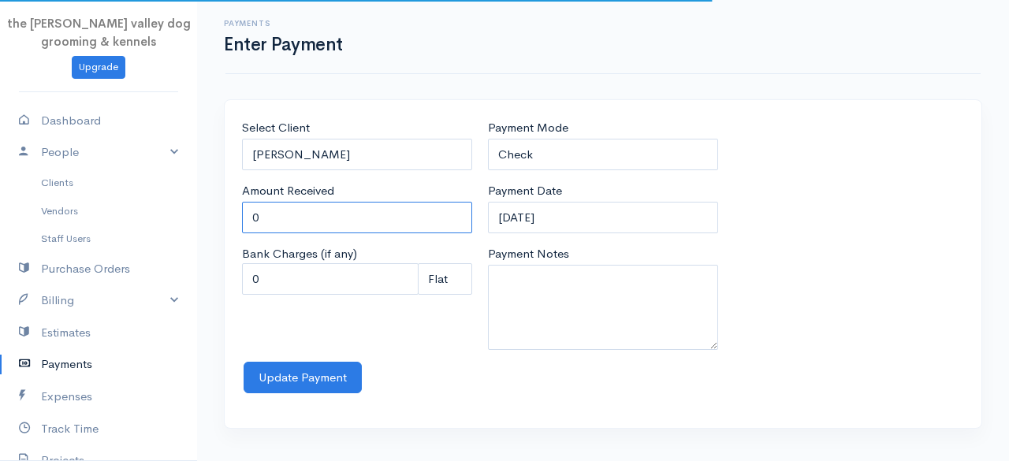
click at [313, 222] on input "0" at bounding box center [357, 218] width 230 height 32
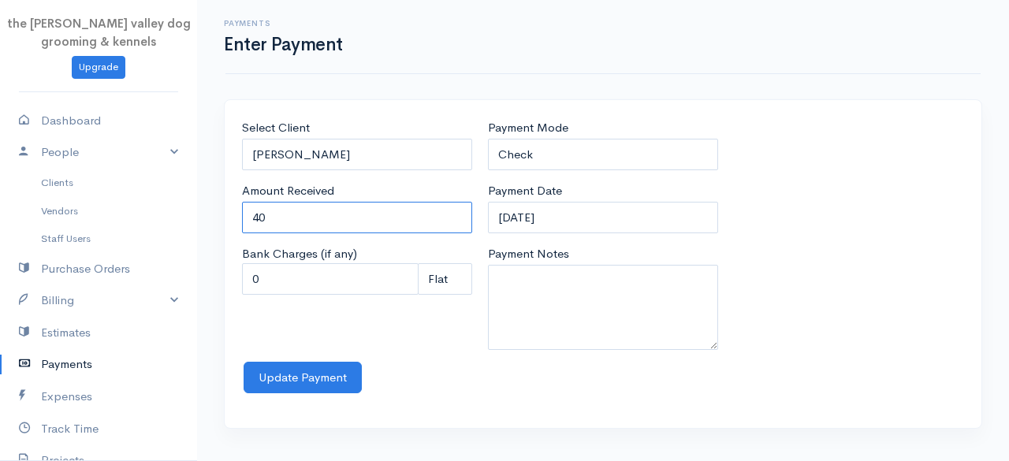
type input "40"
click at [884, 84] on div "Payments Enter Payment Select Client [PERSON_NAME] Amount Received 40 Bank Char…" at bounding box center [603, 224] width 812 height 448
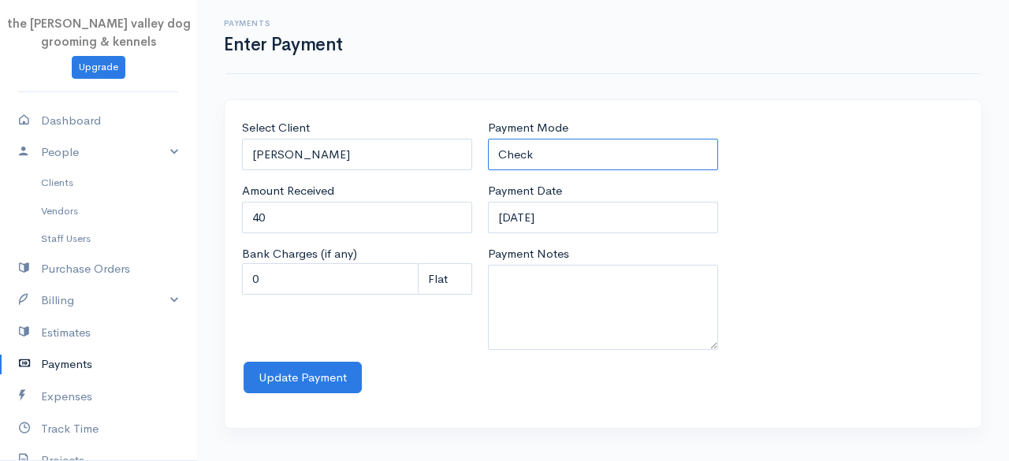
click at [629, 139] on select "Check Bank Transfer Credit Cash Debit ACH VISA MASTERCARD AMEX Discover DINERS …" at bounding box center [603, 155] width 230 height 32
select select "Cash"
click at [488, 139] on select "Check Bank Transfer Credit Cash Debit ACH VISA MASTERCARD AMEX Discover DINERS …" at bounding box center [603, 155] width 230 height 32
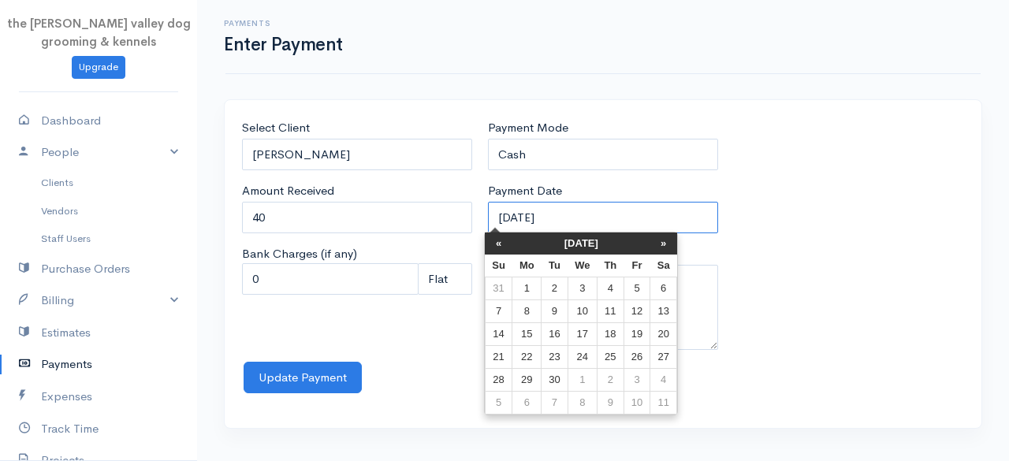
click at [610, 215] on input "[DATE]" at bounding box center [603, 218] width 230 height 32
click at [556, 241] on th "[DATE]" at bounding box center [581, 243] width 138 height 22
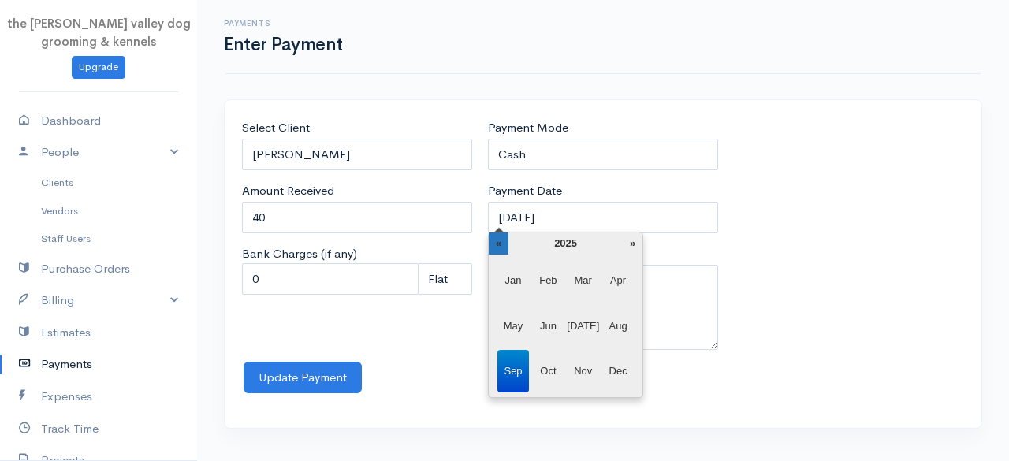
click at [505, 242] on th "«" at bounding box center [499, 243] width 20 height 22
click at [627, 374] on span "Dec" at bounding box center [618, 371] width 32 height 43
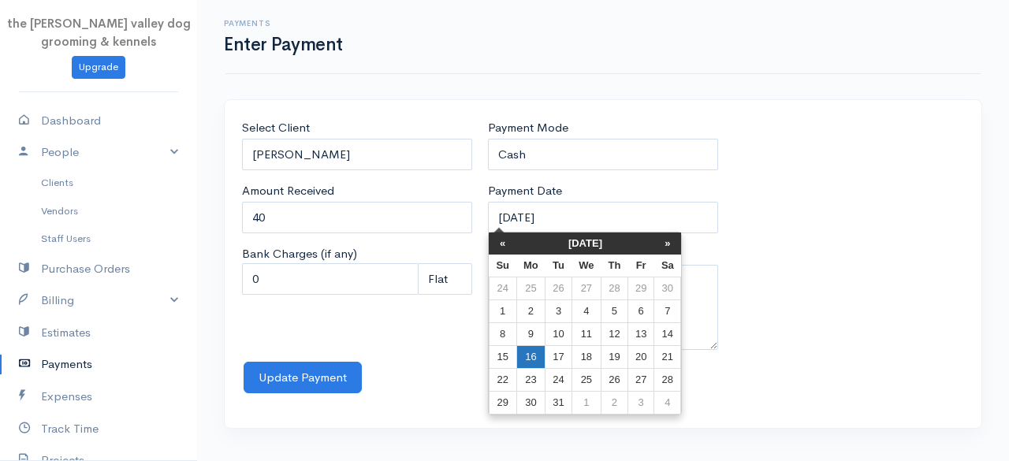
click at [533, 360] on td "16" at bounding box center [530, 357] width 29 height 23
type input "[DATE]"
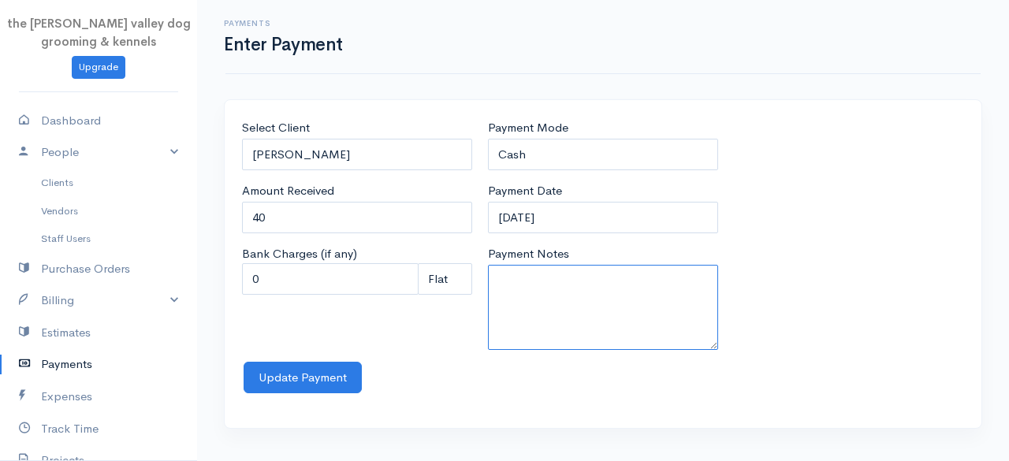
click at [526, 311] on textarea "Payment Notes" at bounding box center [603, 307] width 230 height 85
type textarea "Groom S"
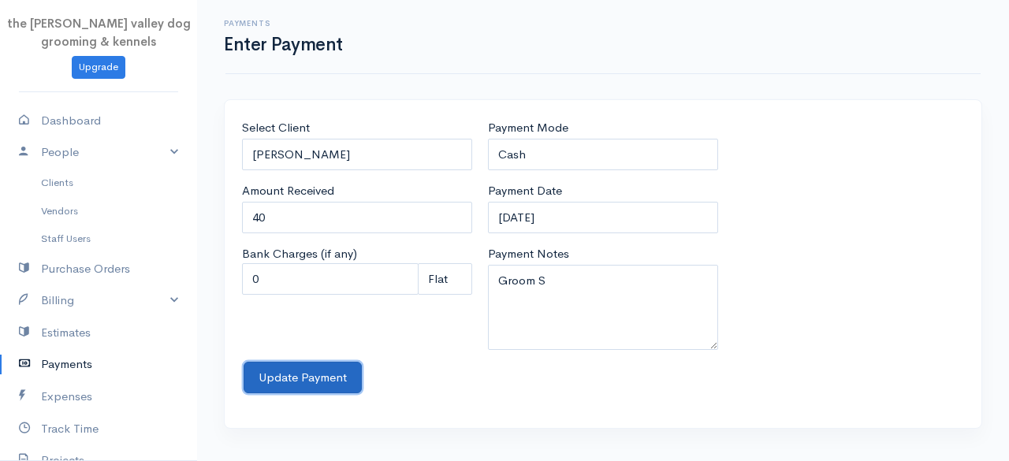
click at [314, 373] on button "Update Payment" at bounding box center [303, 378] width 118 height 32
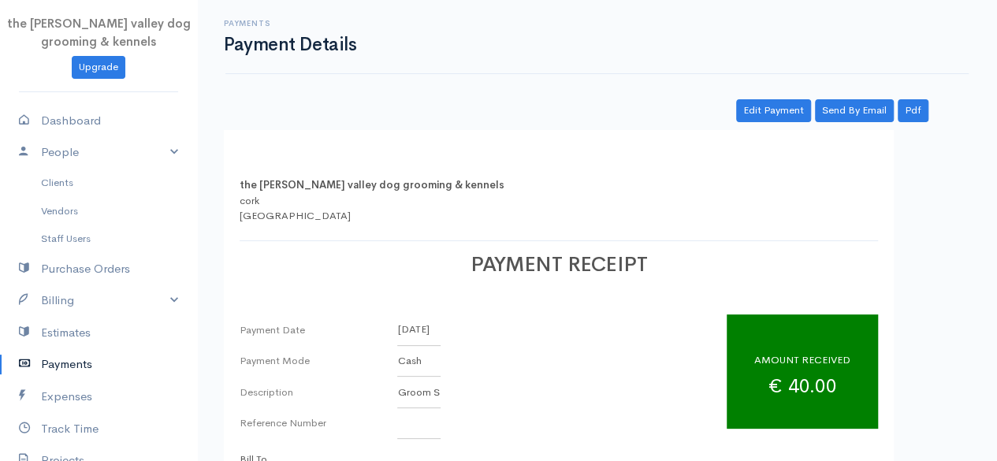
click at [54, 357] on link "Payments" at bounding box center [98, 364] width 197 height 32
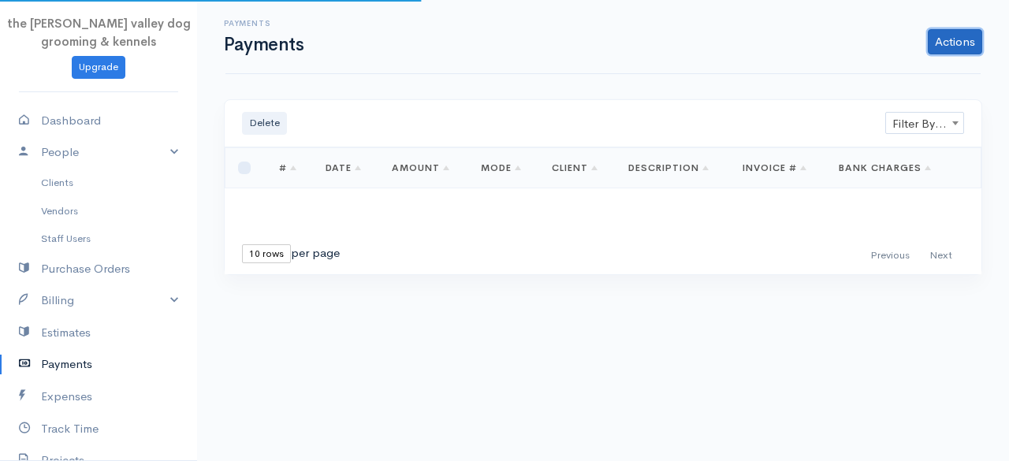
click at [936, 39] on link "Actions" at bounding box center [955, 41] width 54 height 25
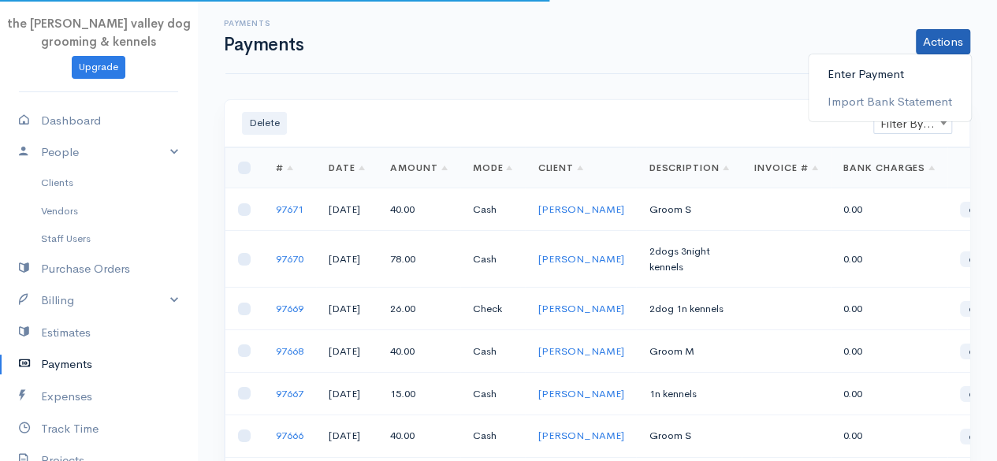
click at [908, 67] on link "Enter Payment" at bounding box center [890, 75] width 162 height 28
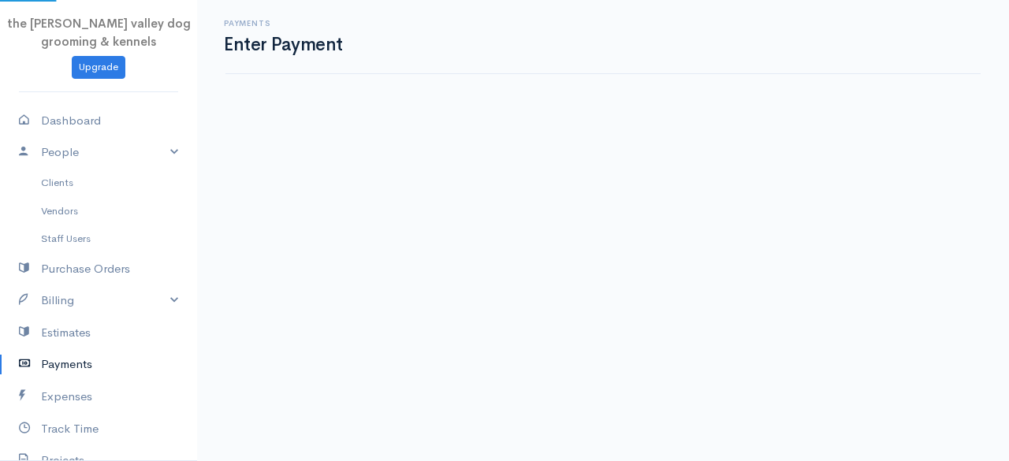
select select "2"
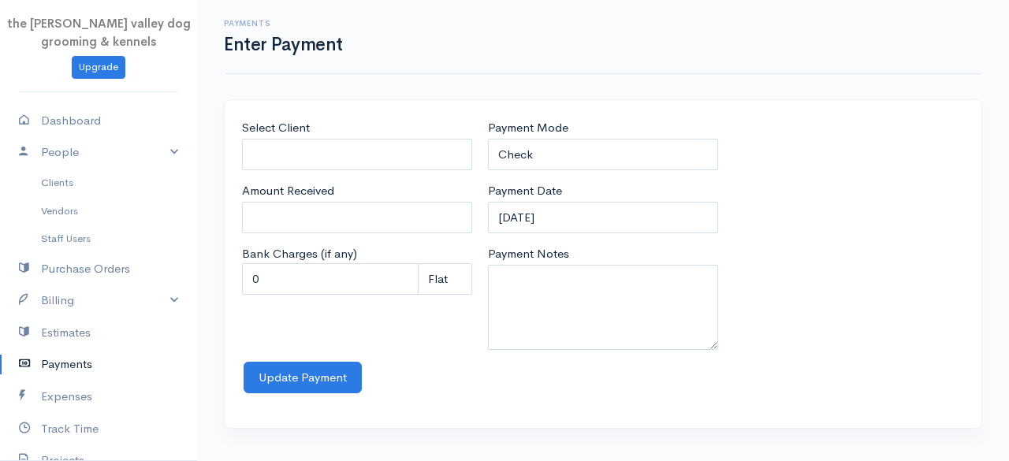
click at [374, 136] on div "Select Client" at bounding box center [357, 144] width 230 height 51
click at [342, 162] on input "Select Client" at bounding box center [357, 155] width 230 height 32
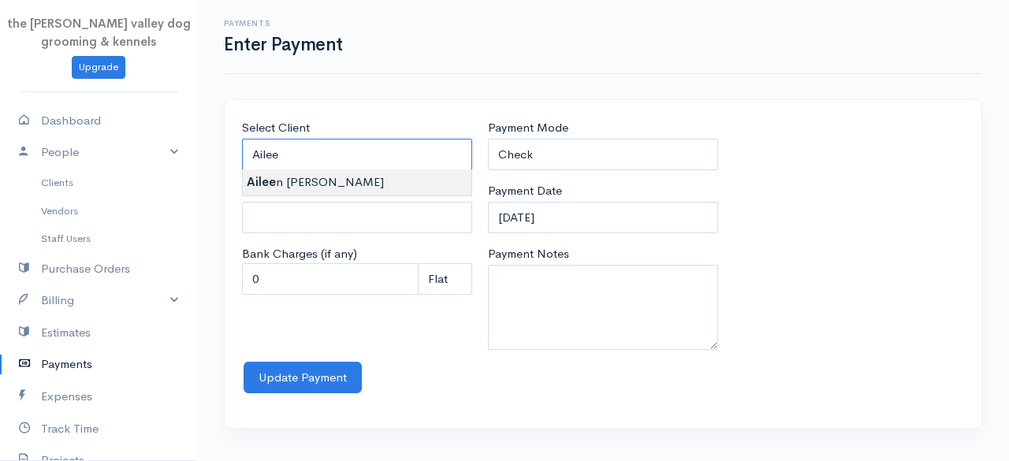
type input "[PERSON_NAME]"
click at [339, 184] on body "the [PERSON_NAME] valley dog grooming & kennels Upgrade Dashboard People Client…" at bounding box center [504, 230] width 1009 height 461
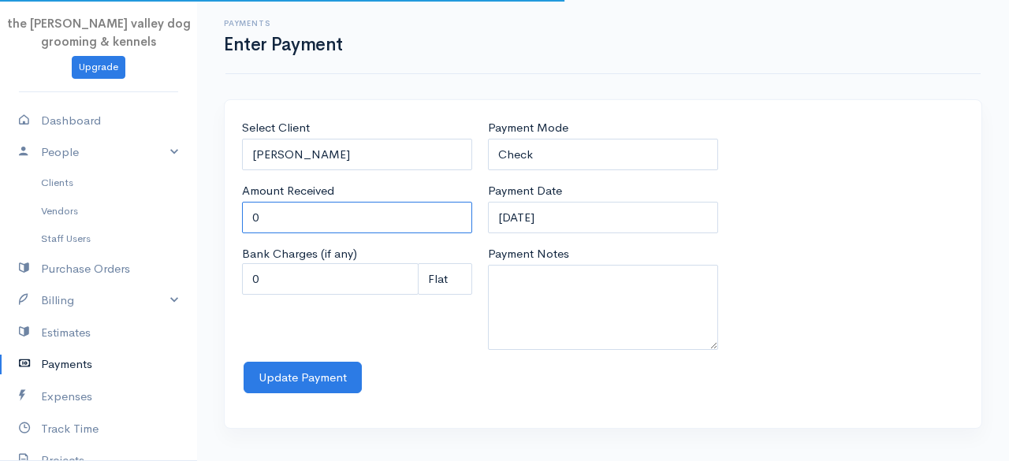
click at [318, 210] on input "0" at bounding box center [357, 218] width 230 height 32
type input "0"
type input "40"
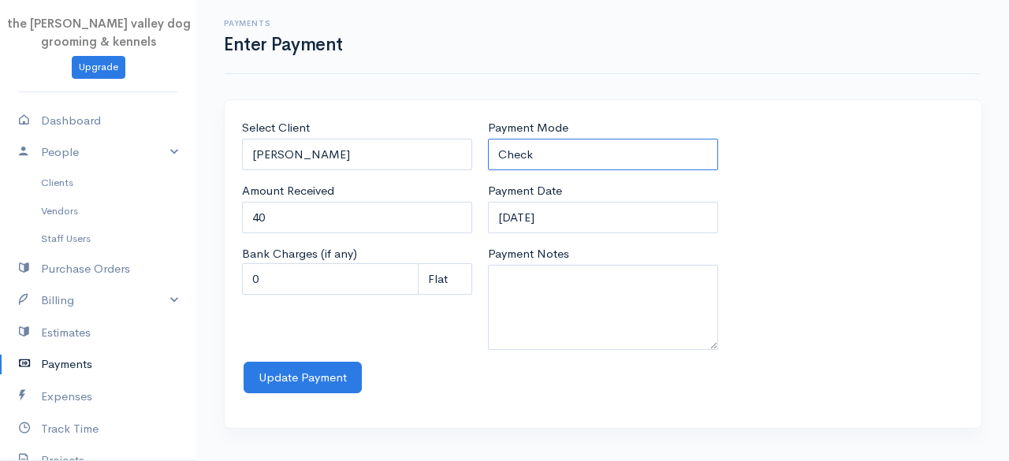
click at [638, 139] on select "Check Bank Transfer Credit Cash Debit ACH VISA MASTERCARD AMEX Discover DINERS …" at bounding box center [603, 155] width 230 height 32
select select "Cash"
click at [488, 139] on select "Check Bank Transfer Credit Cash Debit ACH VISA MASTERCARD AMEX Discover DINERS …" at bounding box center [603, 155] width 230 height 32
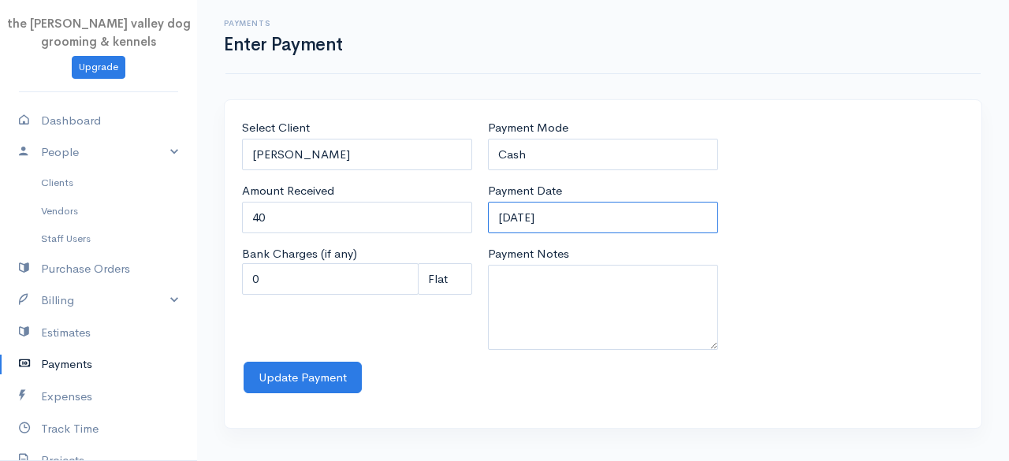
click at [593, 215] on input "[DATE]" at bounding box center [603, 218] width 230 height 32
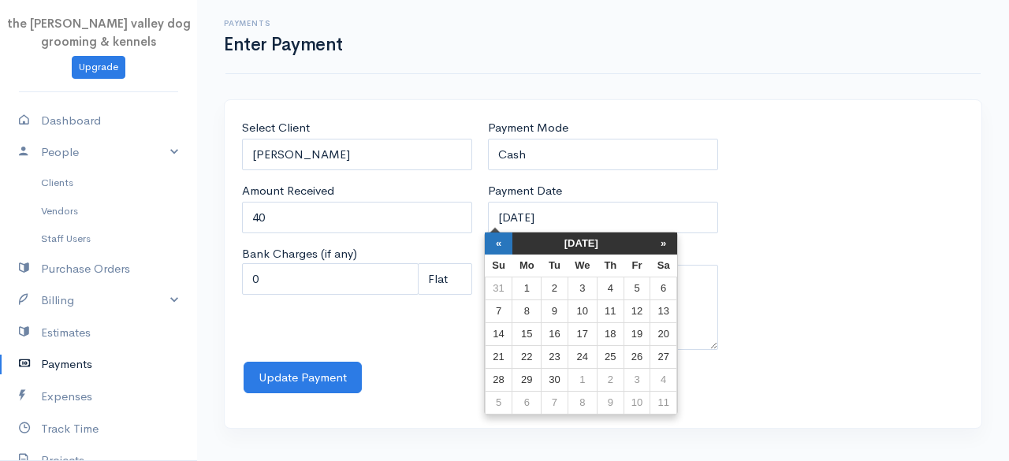
click at [497, 240] on th "«" at bounding box center [499, 243] width 28 height 22
click at [578, 244] on th "[DATE]" at bounding box center [585, 243] width 138 height 22
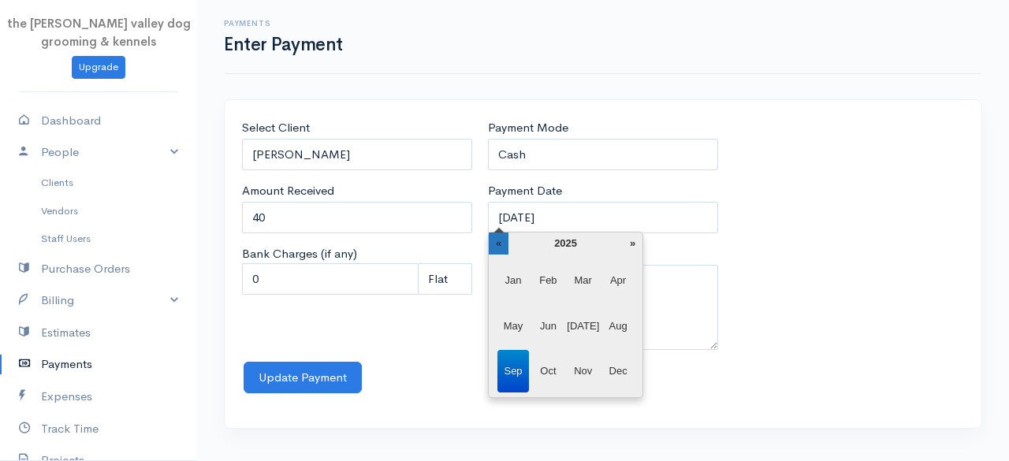
click at [499, 240] on th "«" at bounding box center [499, 243] width 20 height 22
click at [619, 363] on span "Dec" at bounding box center [618, 371] width 32 height 43
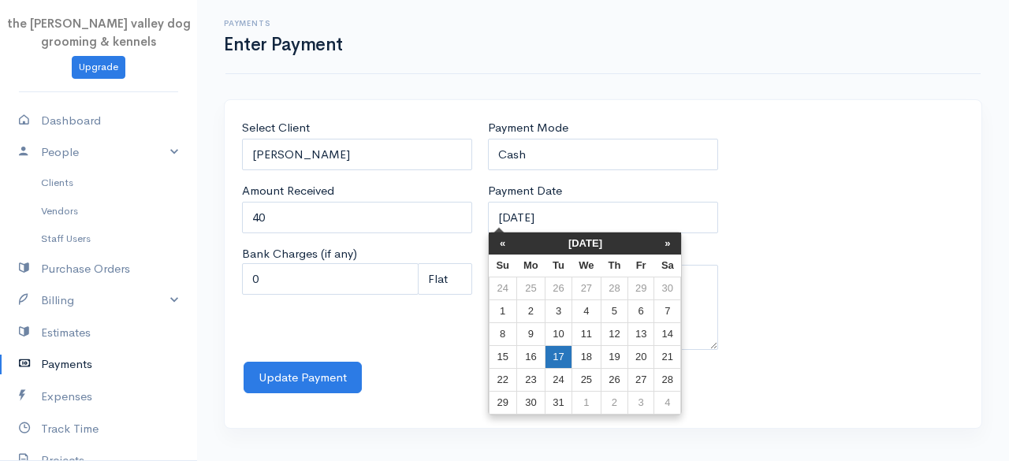
click at [557, 359] on td "17" at bounding box center [558, 357] width 26 height 23
type input "[DATE]"
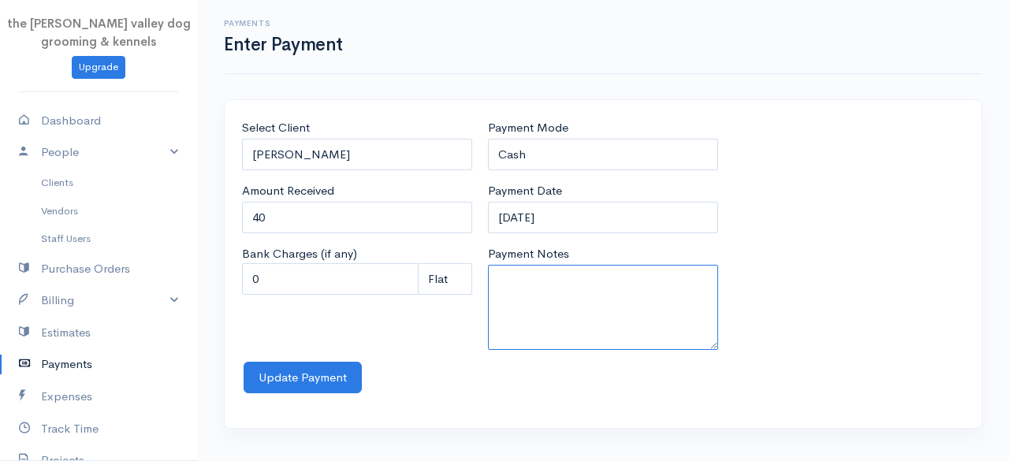
click at [526, 313] on textarea "Payment Notes" at bounding box center [603, 307] width 230 height 85
type textarea "Groom S"
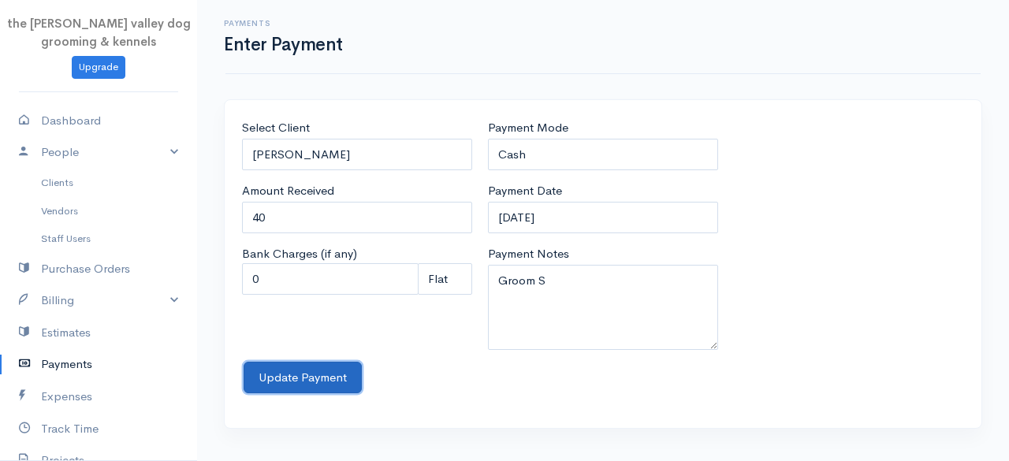
click at [318, 376] on button "Update Payment" at bounding box center [303, 378] width 118 height 32
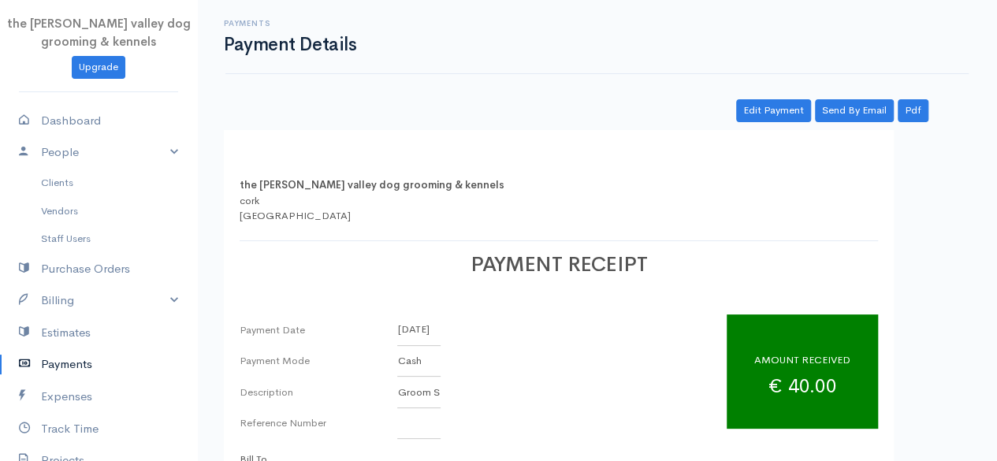
click at [69, 357] on link "Payments" at bounding box center [98, 364] width 197 height 32
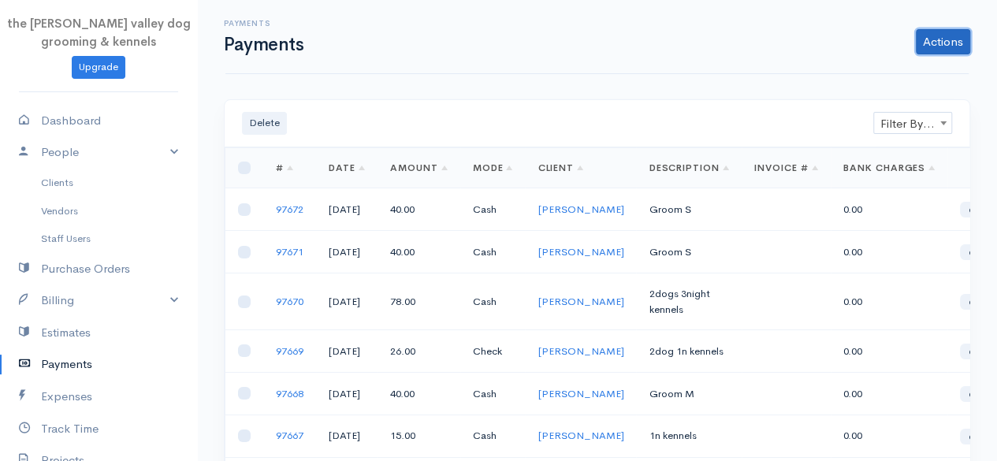
click at [952, 38] on link "Actions" at bounding box center [943, 41] width 54 height 25
click at [854, 65] on link "Enter Payment" at bounding box center [890, 75] width 162 height 28
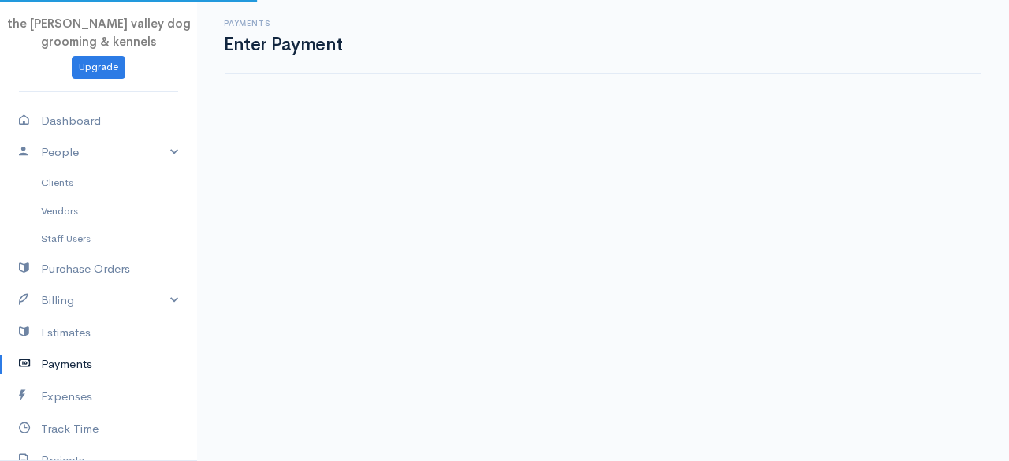
select select "2"
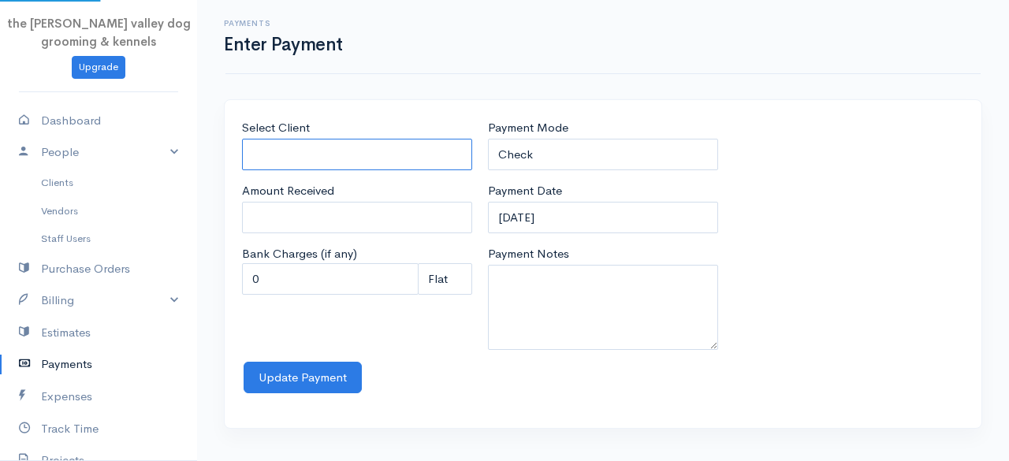
click at [310, 157] on input "Select Client" at bounding box center [357, 155] width 230 height 32
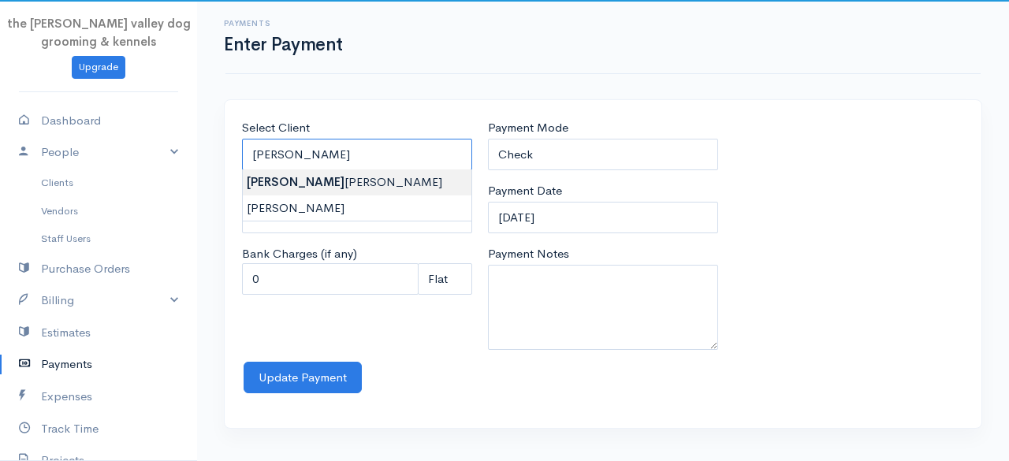
type input "[PERSON_NAME]"
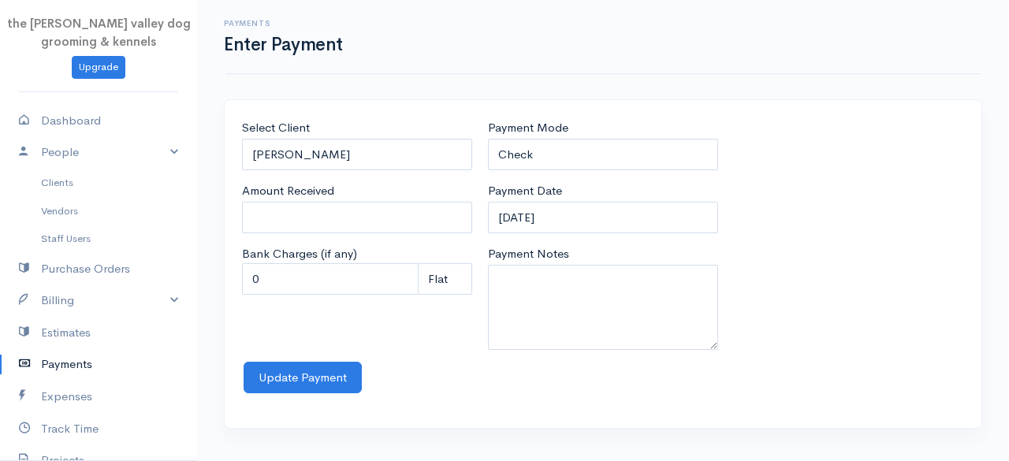
click at [293, 180] on body "the [PERSON_NAME] valley dog grooming & kennels Upgrade Dashboard People Client…" at bounding box center [504, 230] width 1009 height 461
type input "0"
click at [288, 208] on input "0" at bounding box center [357, 218] width 230 height 32
type input "40"
click at [597, 156] on select "Check Bank Transfer Credit Cash Debit ACH VISA MASTERCARD AMEX Discover DINERS …" at bounding box center [603, 155] width 230 height 32
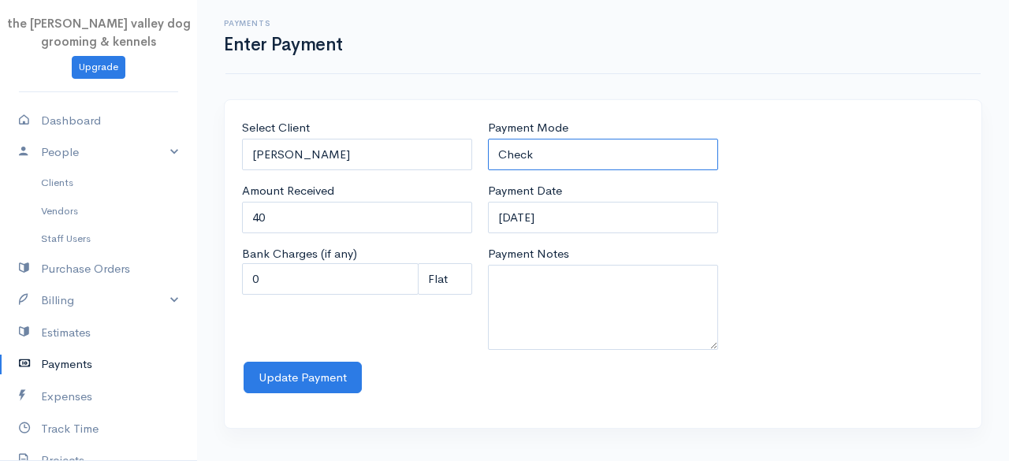
select select "Cash"
click at [488, 139] on select "Check Bank Transfer Credit Cash Debit ACH VISA MASTERCARD AMEX Discover DINERS …" at bounding box center [603, 155] width 230 height 32
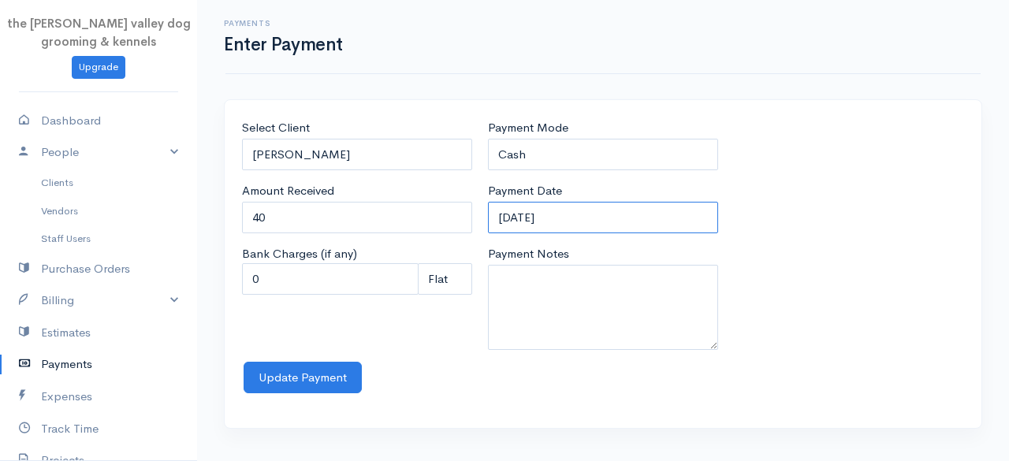
click at [621, 213] on input "[DATE]" at bounding box center [603, 218] width 230 height 32
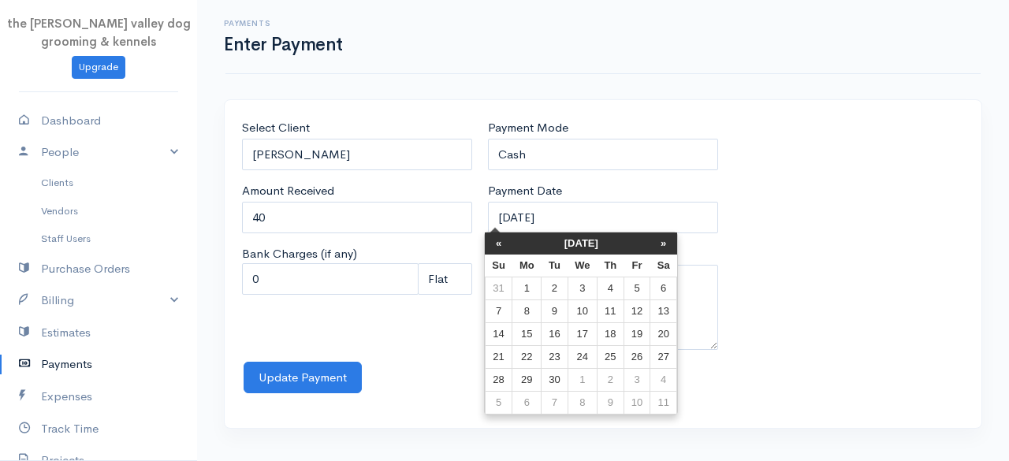
click at [560, 237] on th "[DATE]" at bounding box center [581, 243] width 138 height 22
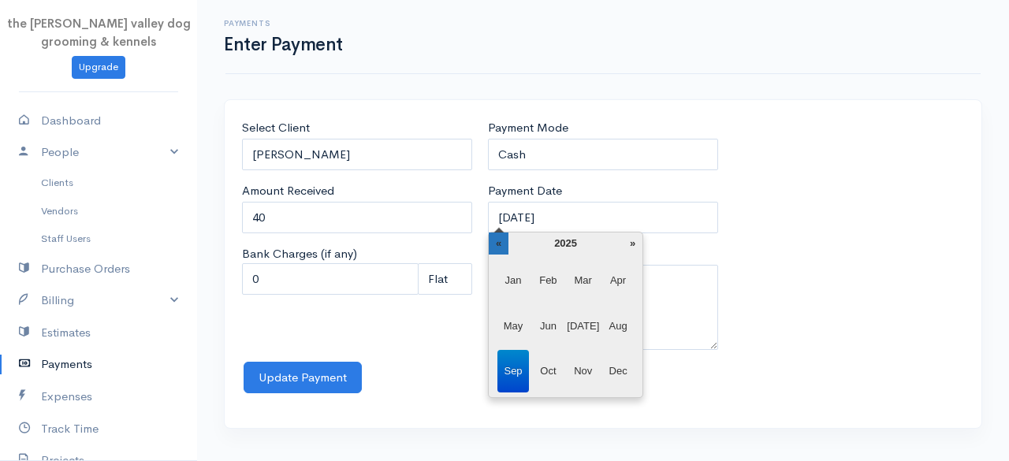
click at [507, 243] on th "«" at bounding box center [499, 243] width 20 height 22
click at [630, 375] on span "Dec" at bounding box center [618, 371] width 32 height 43
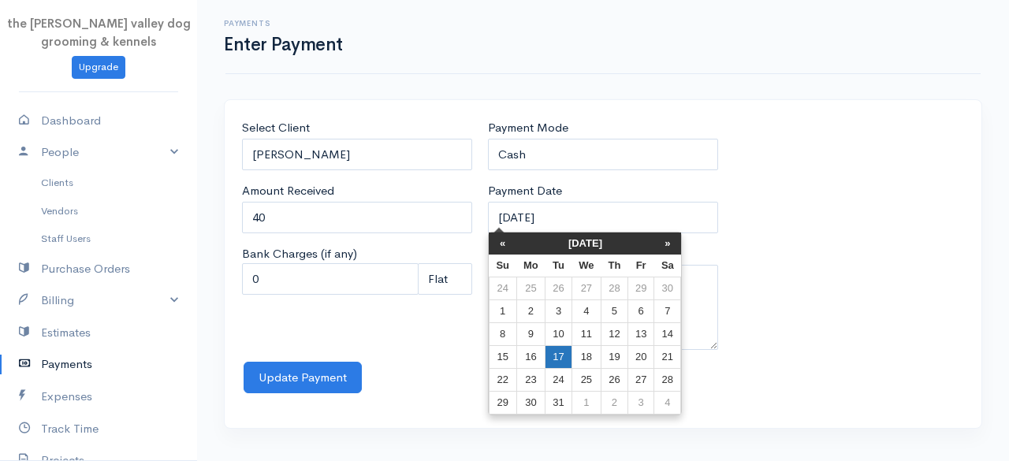
click at [556, 357] on td "17" at bounding box center [558, 357] width 26 height 23
type input "[DATE]"
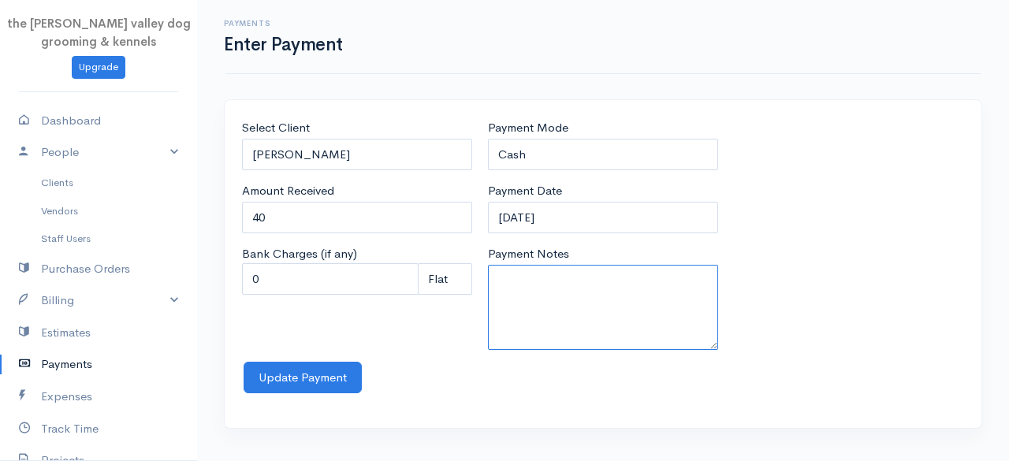
click at [523, 286] on textarea "Payment Notes" at bounding box center [603, 307] width 230 height 85
type textarea "Groom S"
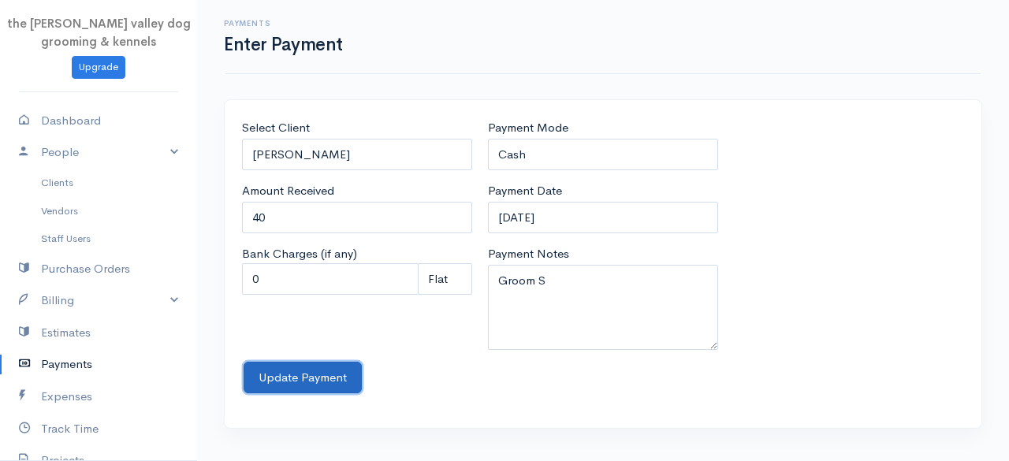
click at [339, 374] on button "Update Payment" at bounding box center [303, 378] width 118 height 32
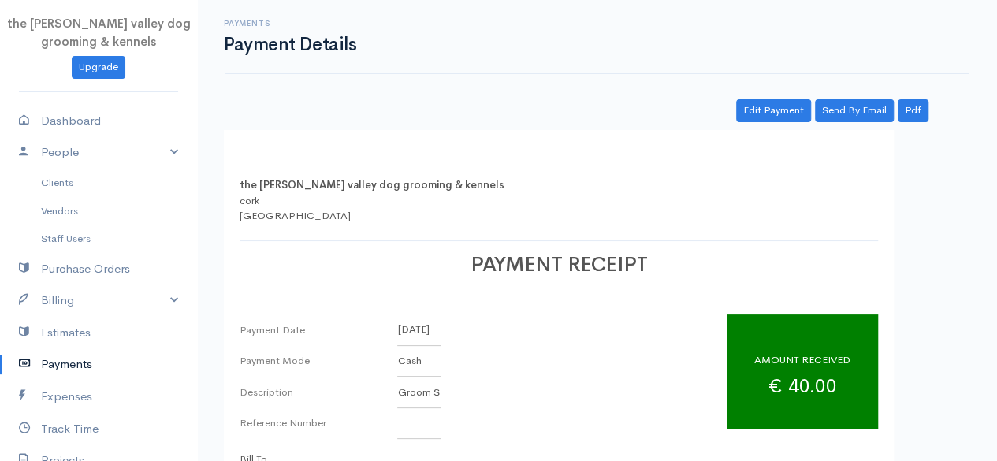
click at [39, 362] on icon at bounding box center [30, 365] width 22 height 20
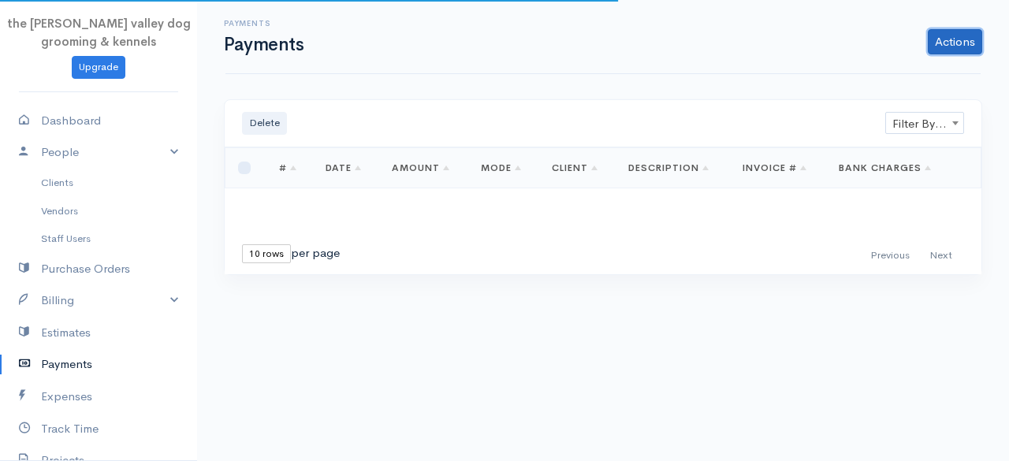
click at [950, 46] on link "Actions" at bounding box center [955, 41] width 54 height 25
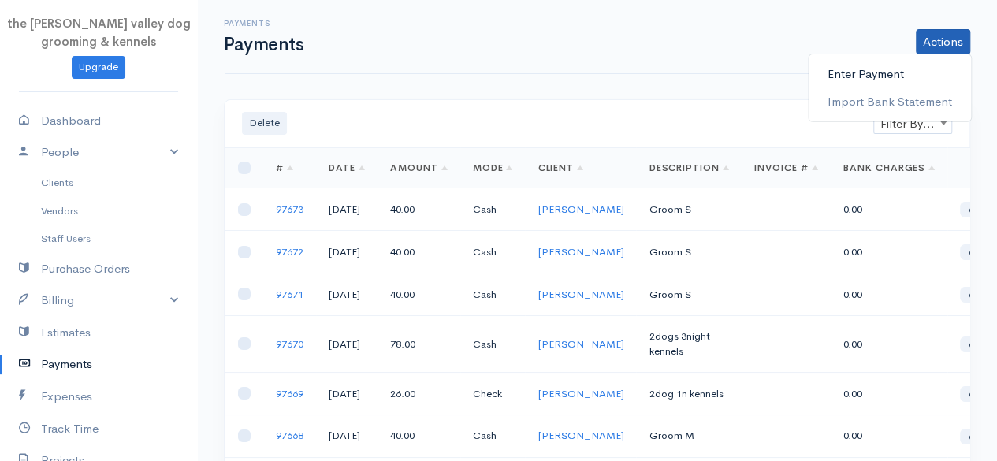
click at [923, 72] on link "Enter Payment" at bounding box center [890, 75] width 162 height 28
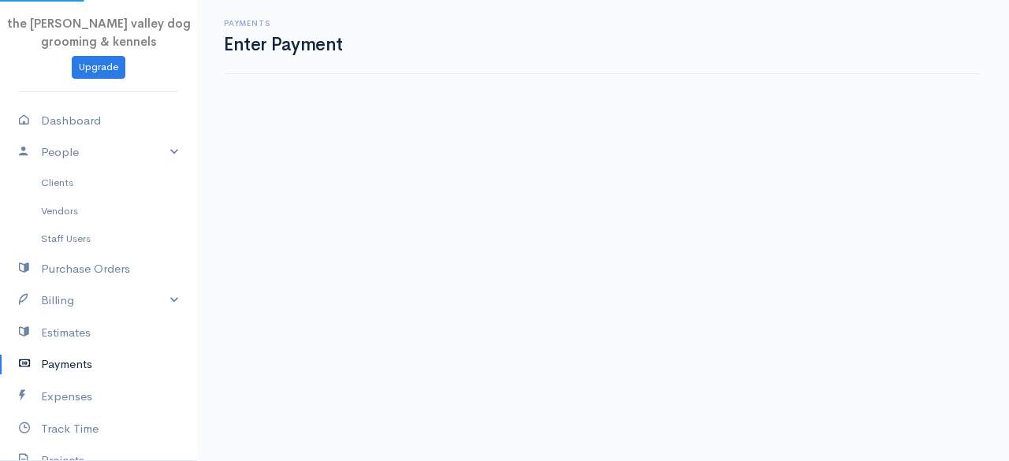
select select "2"
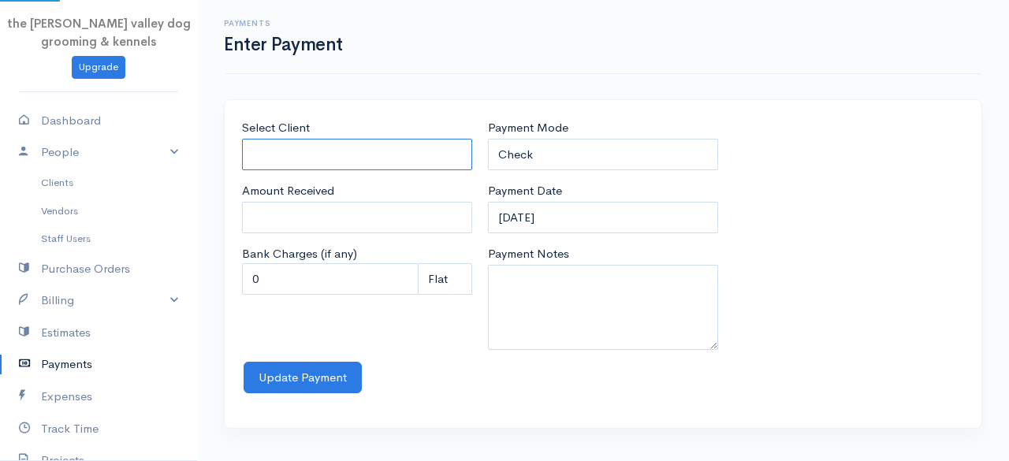
click at [413, 147] on input "Select Client" at bounding box center [357, 155] width 230 height 32
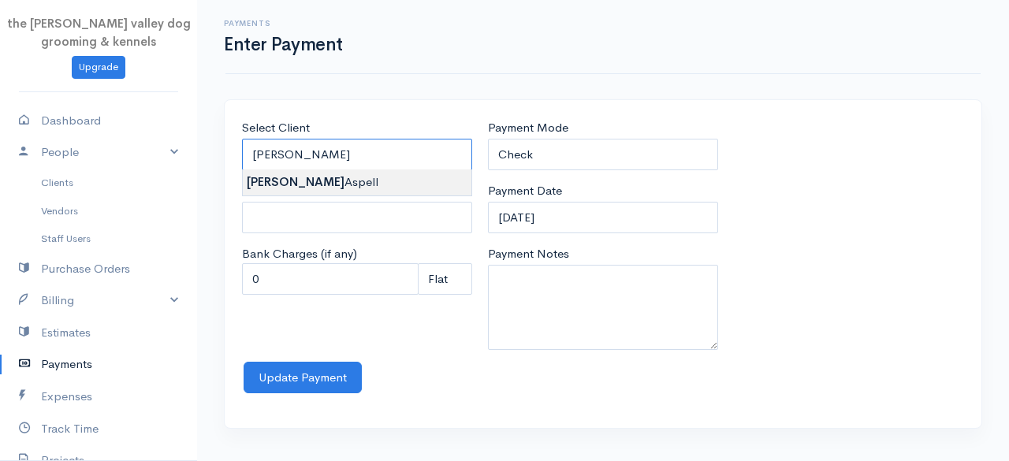
type input "[PERSON_NAME]"
click at [344, 180] on body "the [PERSON_NAME] valley dog grooming & kennels Upgrade Dashboard People Client…" at bounding box center [504, 230] width 1009 height 461
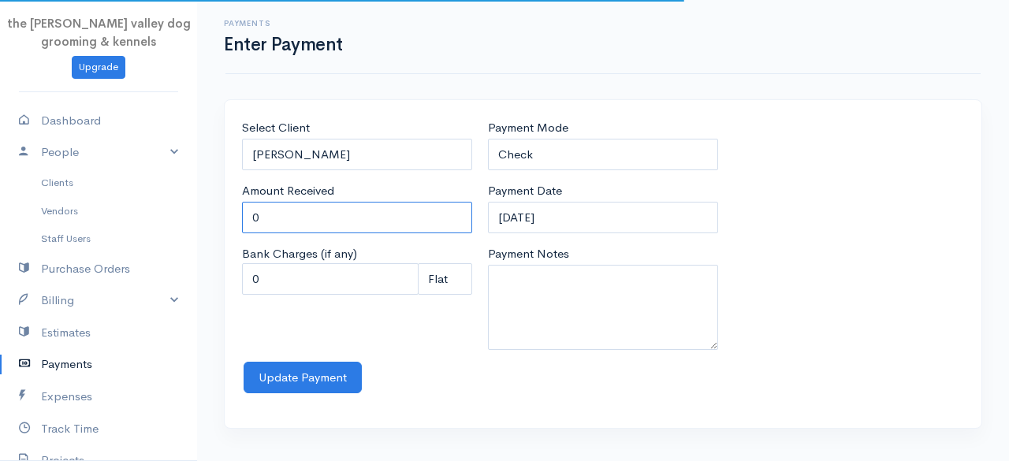
click at [326, 220] on input "0" at bounding box center [357, 218] width 230 height 32
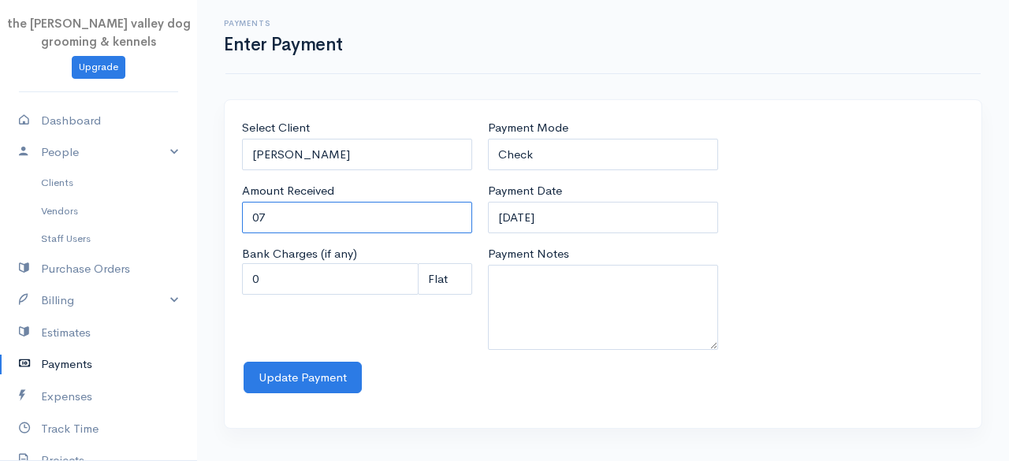
type input "0"
type input "70"
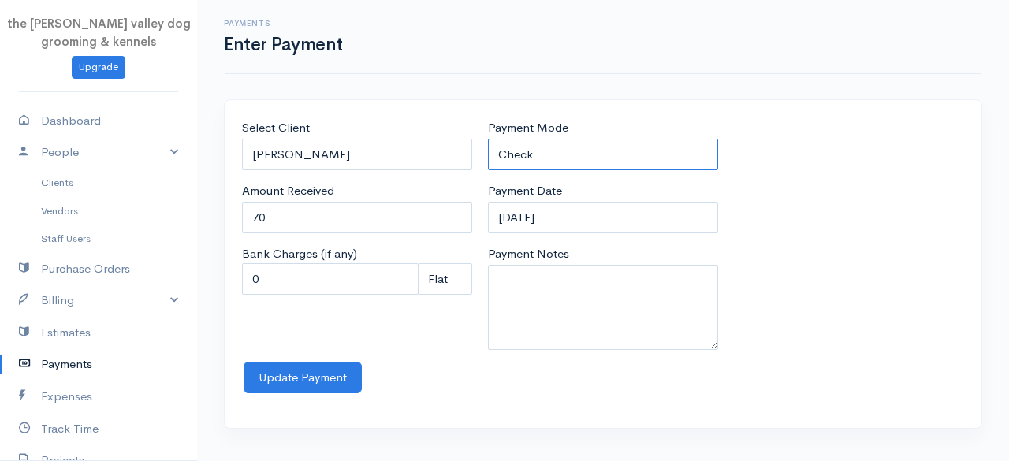
click at [594, 156] on select "Check Bank Transfer Credit Cash Debit ACH VISA MASTERCARD AMEX Discover DINERS …" at bounding box center [603, 155] width 230 height 32
select select "Cash"
click at [488, 139] on select "Check Bank Transfer Credit Cash Debit ACH VISA MASTERCARD AMEX Discover DINERS …" at bounding box center [603, 155] width 230 height 32
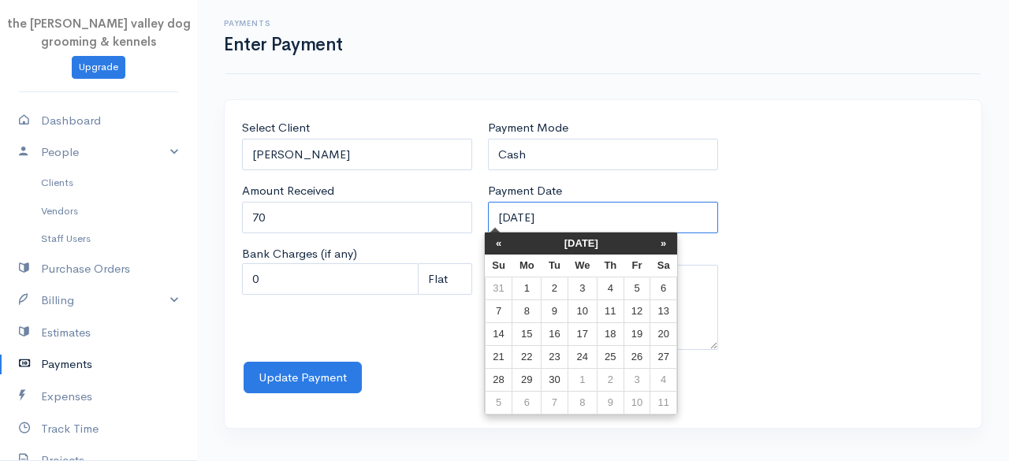
click at [580, 217] on input "[DATE]" at bounding box center [603, 218] width 230 height 32
click at [571, 236] on th "[DATE]" at bounding box center [581, 243] width 138 height 22
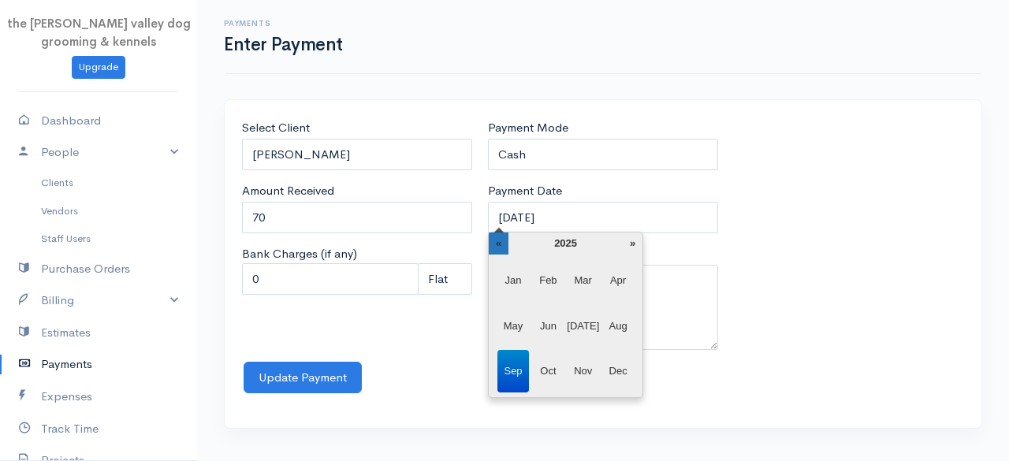
click at [507, 236] on th "«" at bounding box center [499, 243] width 20 height 22
click at [630, 370] on span "Dec" at bounding box center [618, 371] width 32 height 43
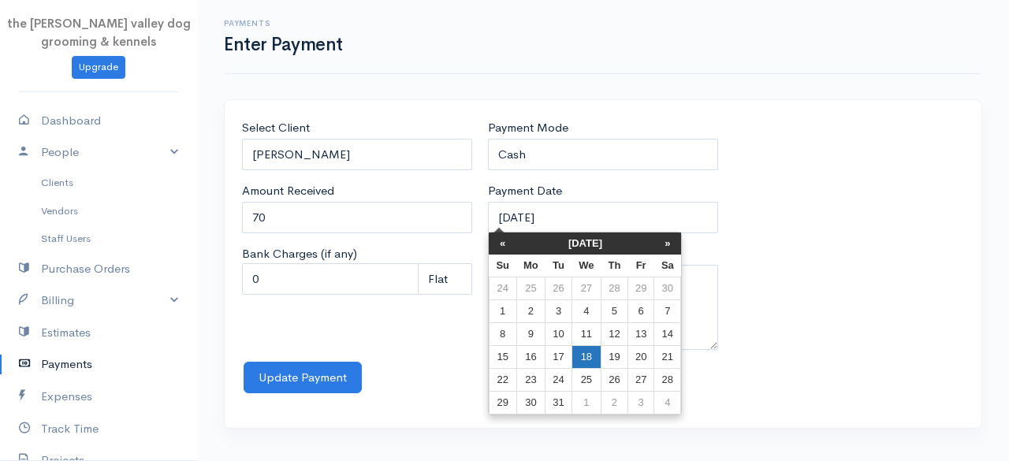
click at [586, 352] on td "18" at bounding box center [585, 357] width 29 height 23
type input "[DATE]"
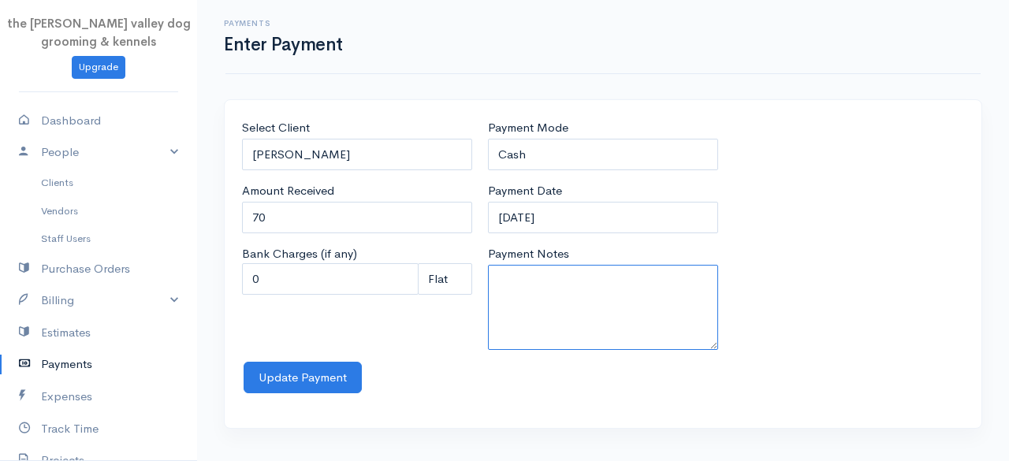
click at [582, 311] on textarea "Payment Notes" at bounding box center [603, 307] width 230 height 85
type textarea "Groom L"
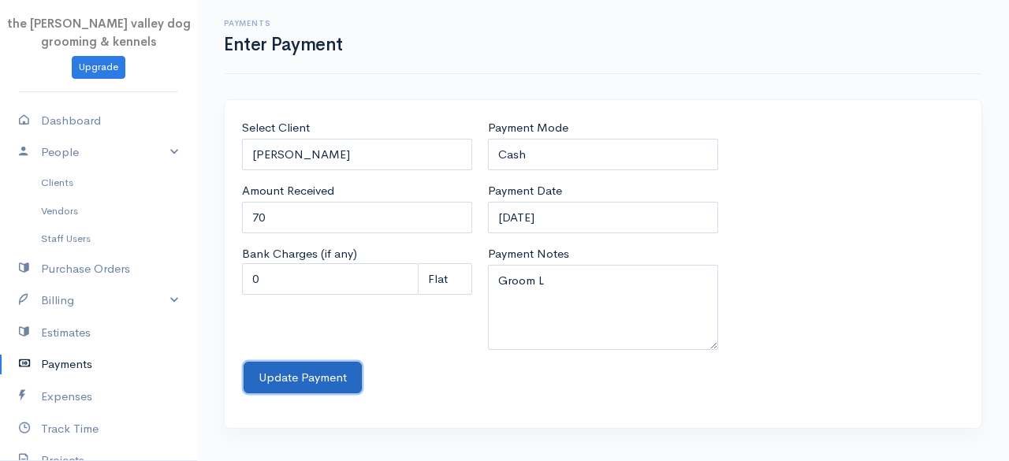
click at [293, 379] on button "Update Payment" at bounding box center [303, 378] width 118 height 32
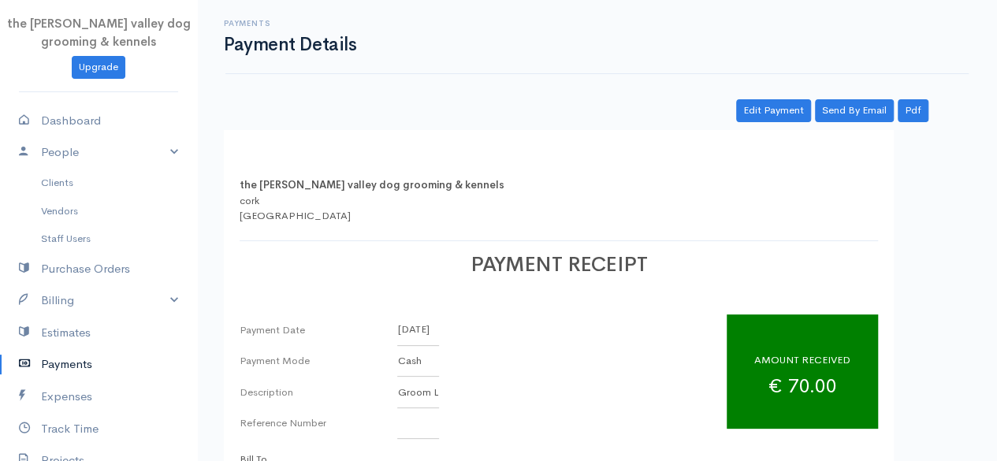
click at [73, 365] on link "Payments" at bounding box center [98, 364] width 197 height 32
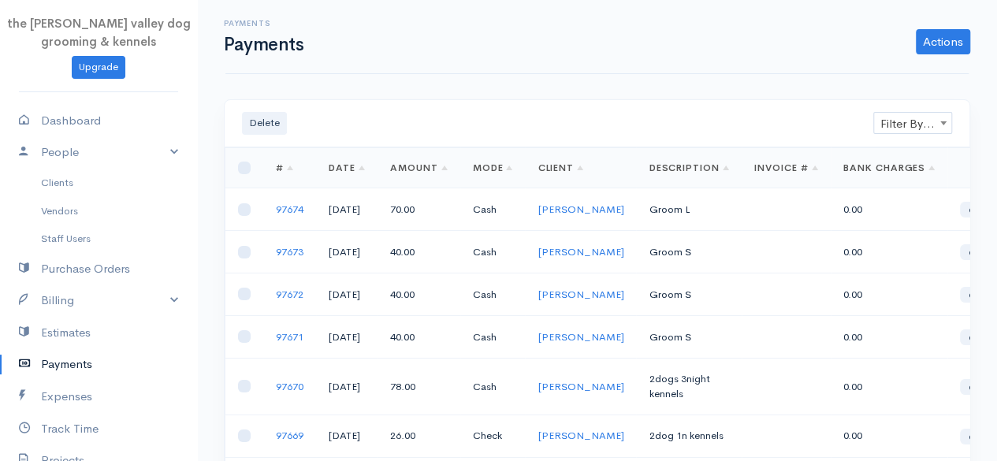
click at [73, 360] on link "Payments" at bounding box center [98, 364] width 197 height 32
click at [925, 35] on link "Actions" at bounding box center [943, 41] width 54 height 25
click at [864, 69] on link "Enter Payment" at bounding box center [890, 75] width 162 height 28
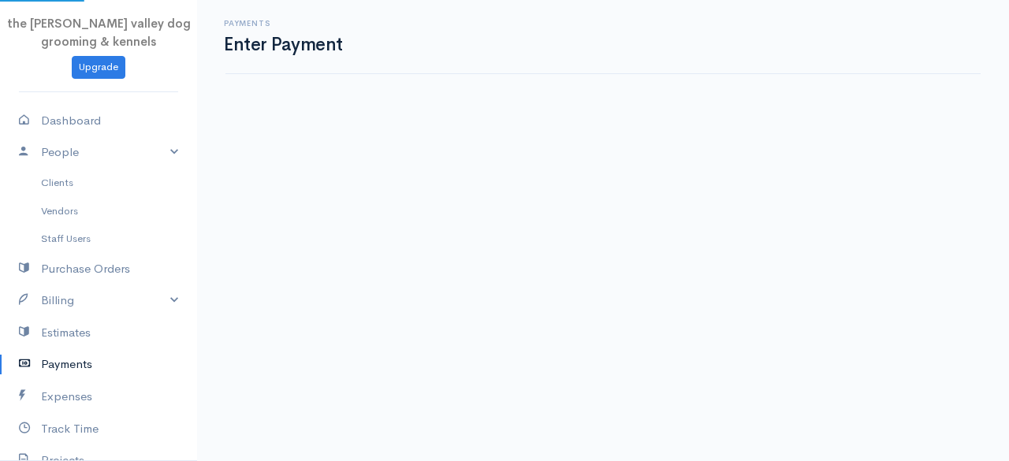
select select "2"
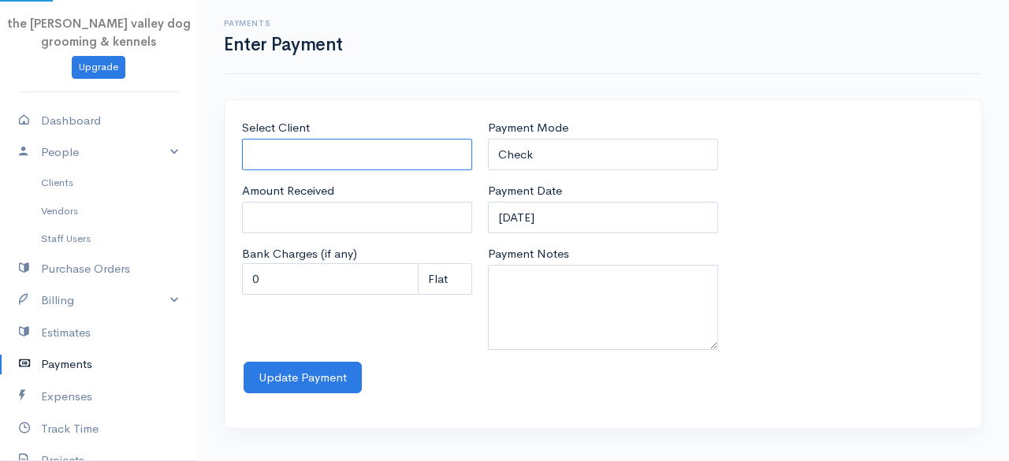
click at [309, 162] on input "Select Client" at bounding box center [357, 155] width 230 height 32
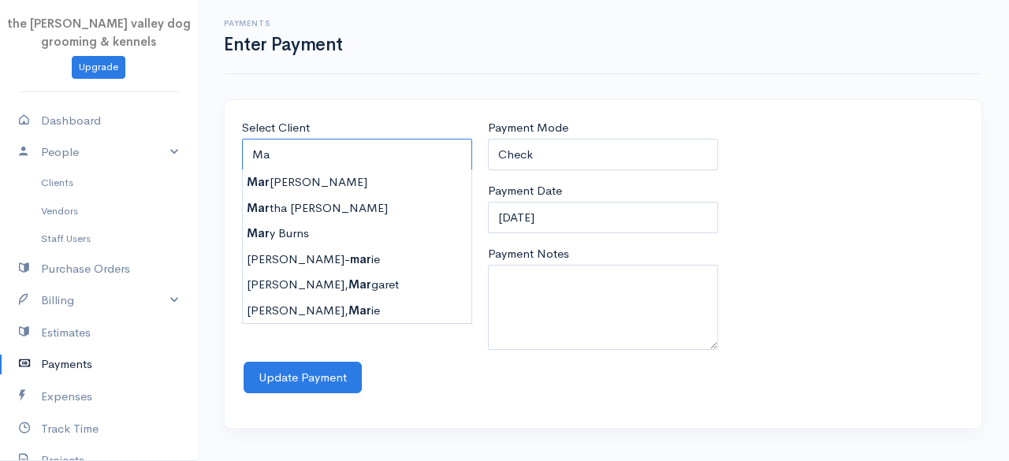
type input "M"
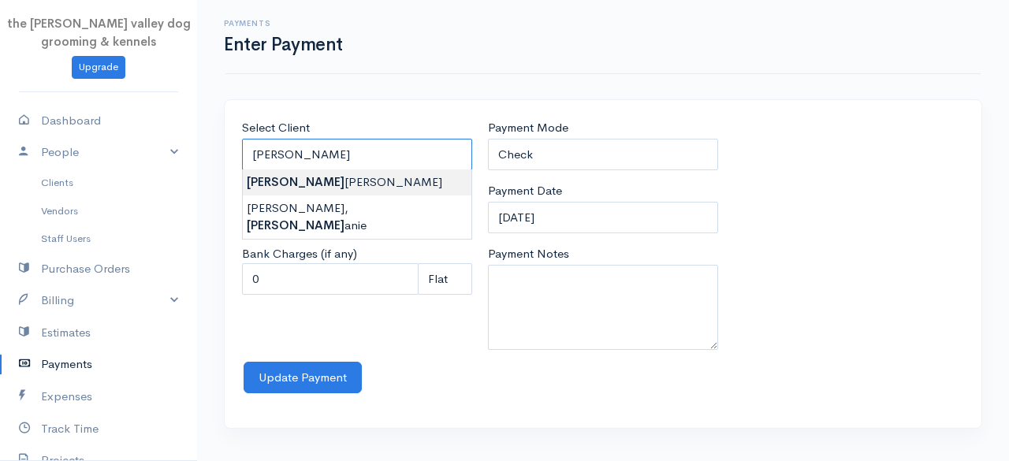
type input "[PERSON_NAME]"
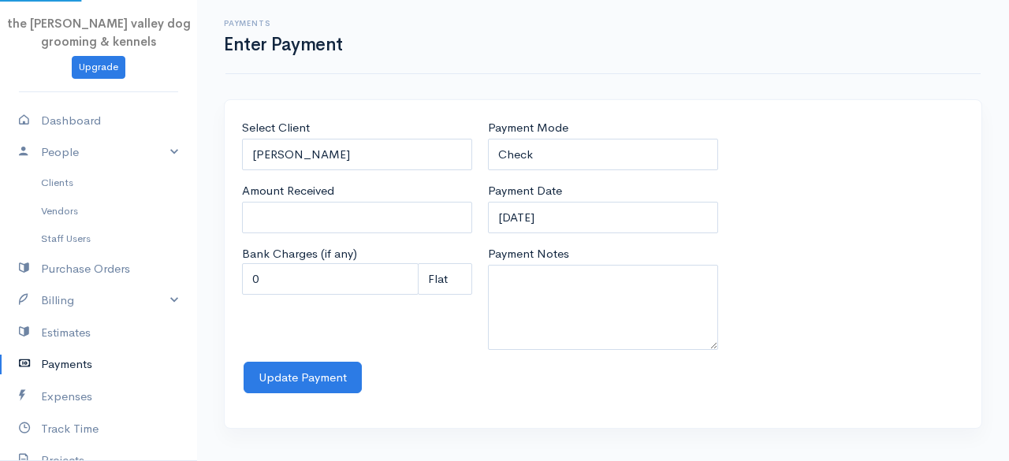
click at [296, 184] on body "the [PERSON_NAME] valley dog grooming & kennels Upgrade Dashboard People Client…" at bounding box center [504, 230] width 1009 height 461
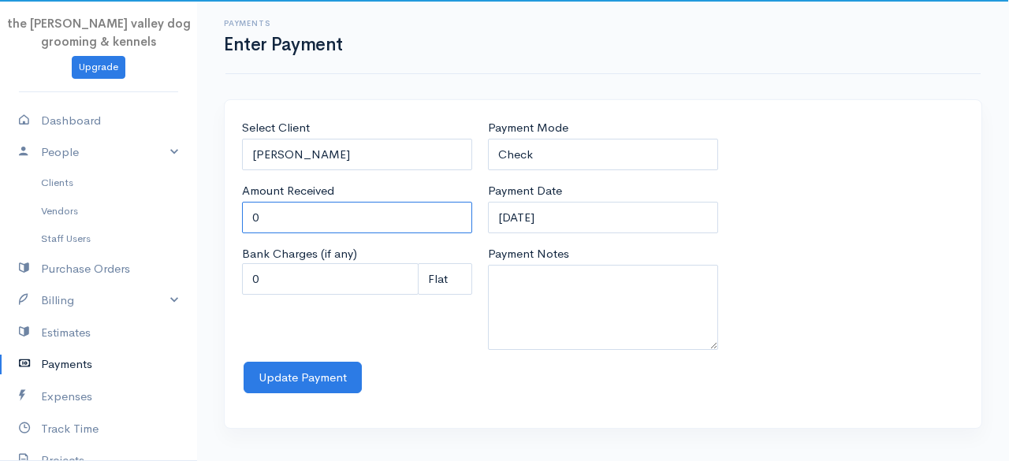
click at [307, 218] on input "0" at bounding box center [357, 218] width 230 height 32
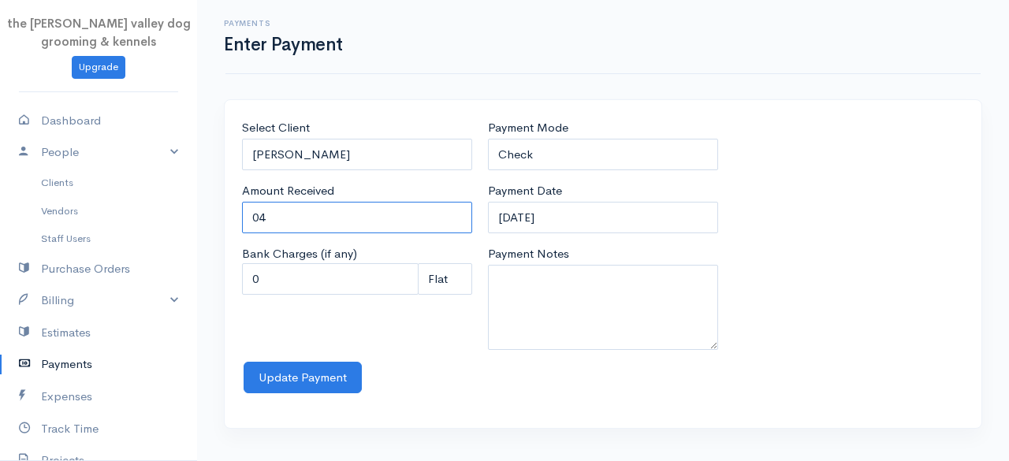
type input "0"
type input "40"
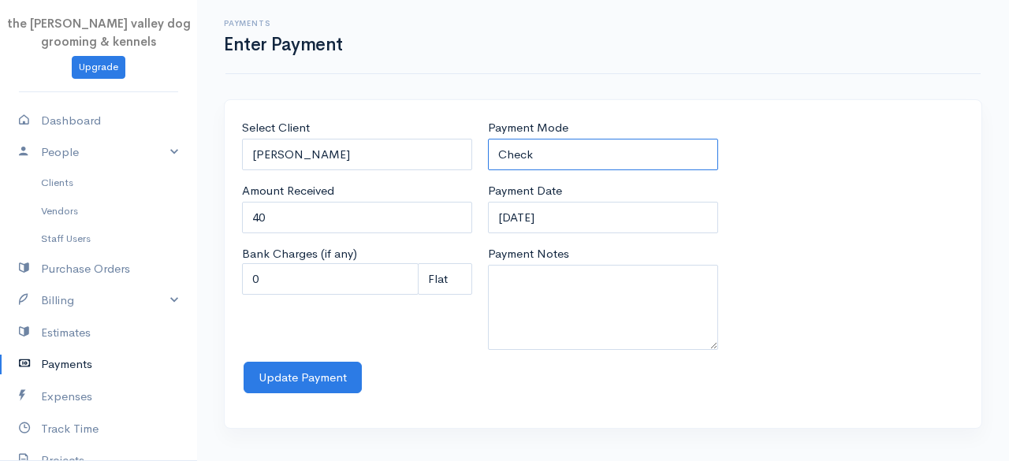
click at [561, 158] on select "Check Bank Transfer Credit Cash Debit ACH VISA MASTERCARD AMEX Discover DINERS …" at bounding box center [603, 155] width 230 height 32
select select "Cash"
click at [488, 139] on select "Check Bank Transfer Credit Cash Debit ACH VISA MASTERCARD AMEX Discover DINERS …" at bounding box center [603, 155] width 230 height 32
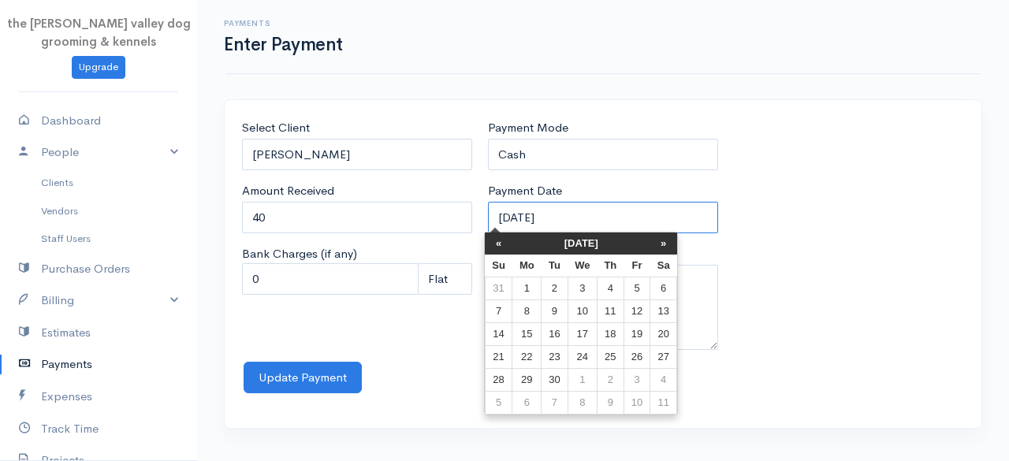
click at [586, 214] on input "[DATE]" at bounding box center [603, 218] width 230 height 32
click at [574, 236] on th "[DATE]" at bounding box center [581, 243] width 138 height 22
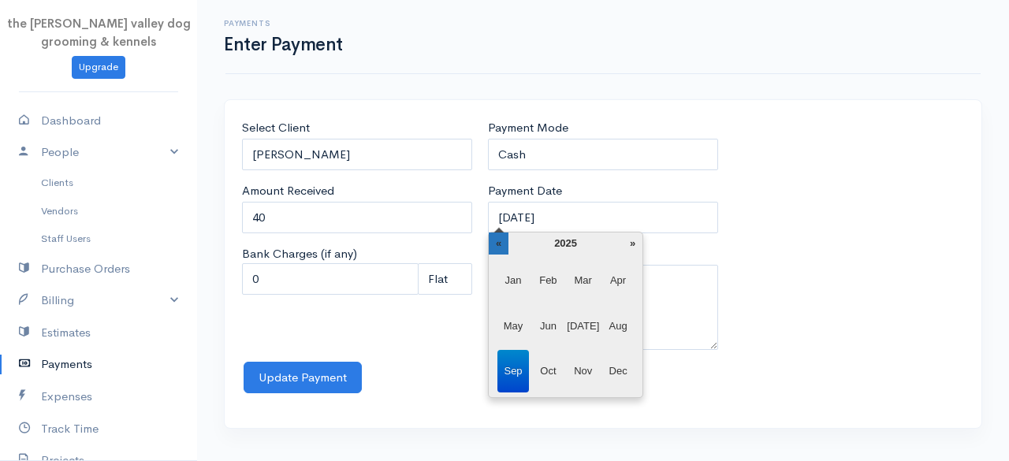
click at [503, 242] on th "«" at bounding box center [499, 243] width 20 height 22
click at [622, 357] on span "Dec" at bounding box center [618, 371] width 32 height 43
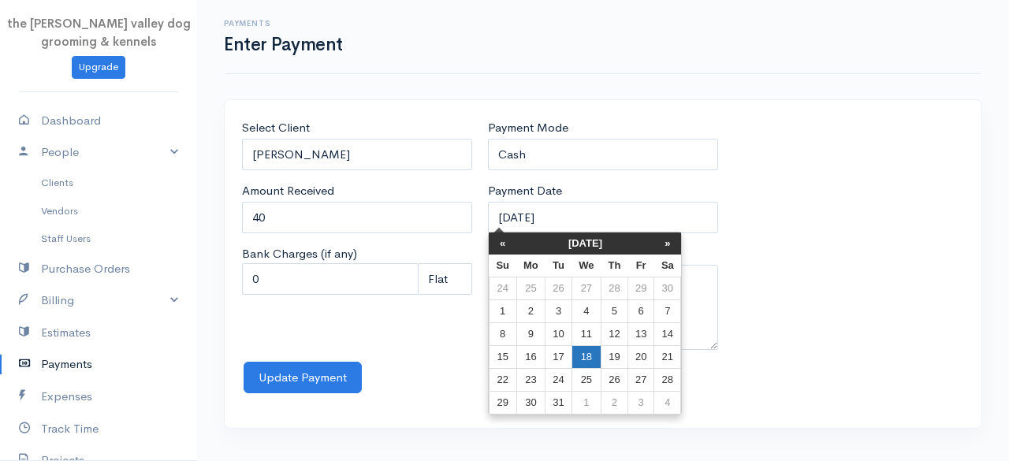
click at [593, 354] on td "18" at bounding box center [585, 357] width 29 height 23
type input "[DATE]"
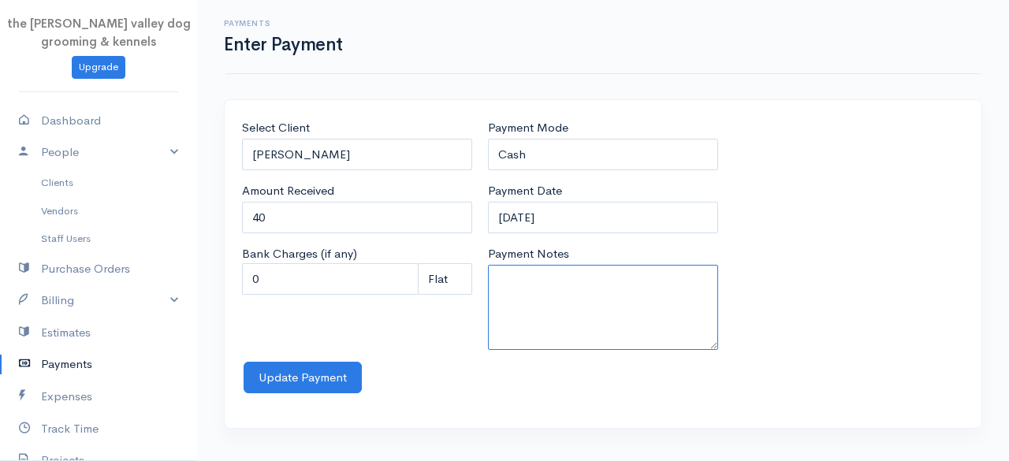
click at [567, 304] on textarea "Payment Notes" at bounding box center [603, 307] width 230 height 85
type textarea "Groom S"
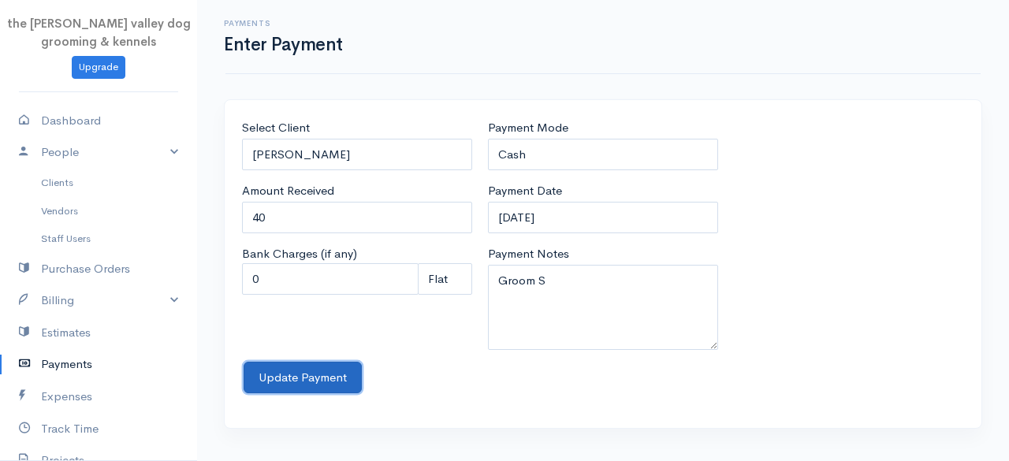
click at [309, 370] on button "Update Payment" at bounding box center [303, 378] width 118 height 32
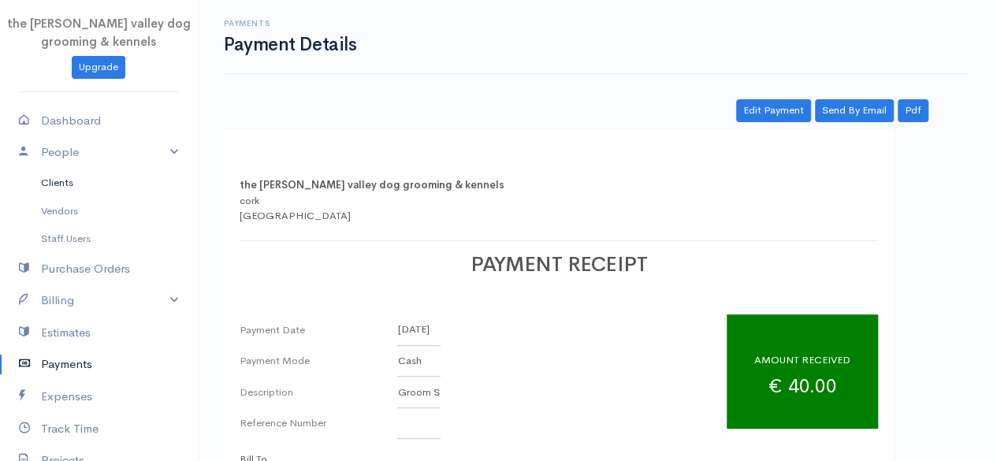
click at [65, 179] on link "Clients" at bounding box center [98, 183] width 197 height 28
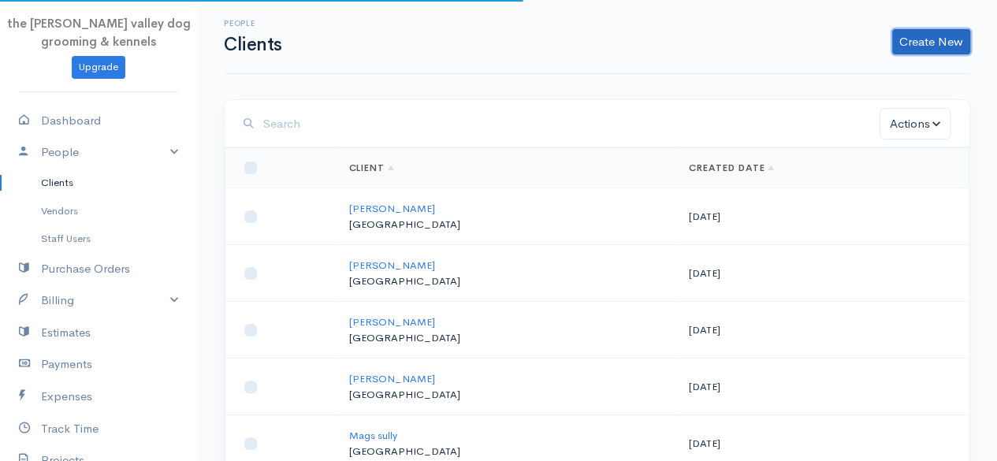
click at [935, 35] on link "Create New" at bounding box center [931, 41] width 78 height 25
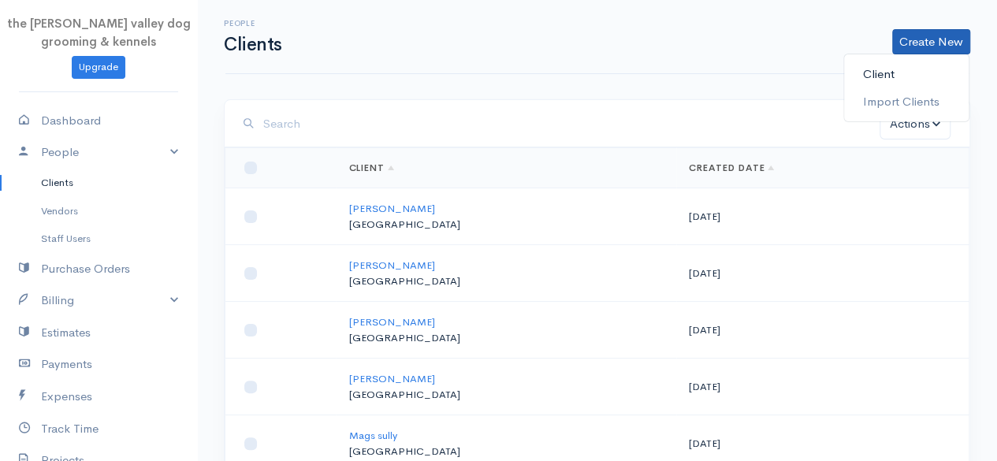
click at [875, 62] on link "Client" at bounding box center [906, 75] width 125 height 28
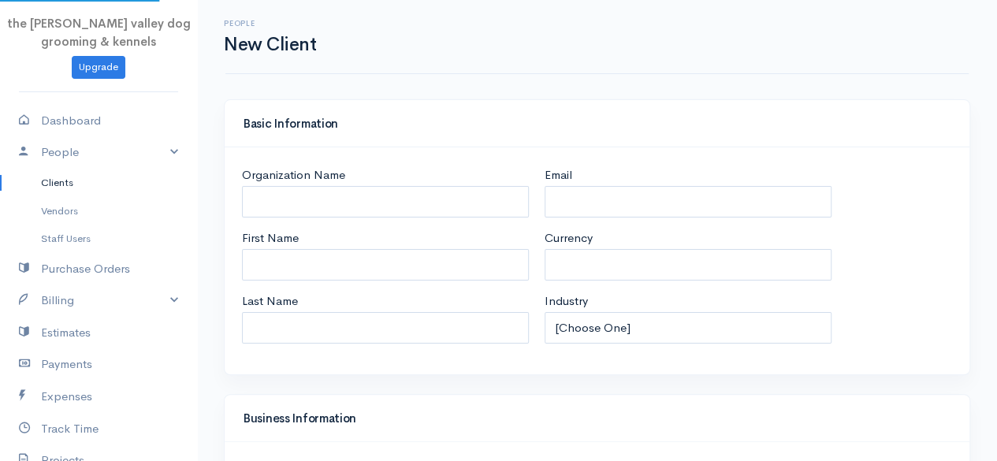
select select "EUR"
select select "[GEOGRAPHIC_DATA]"
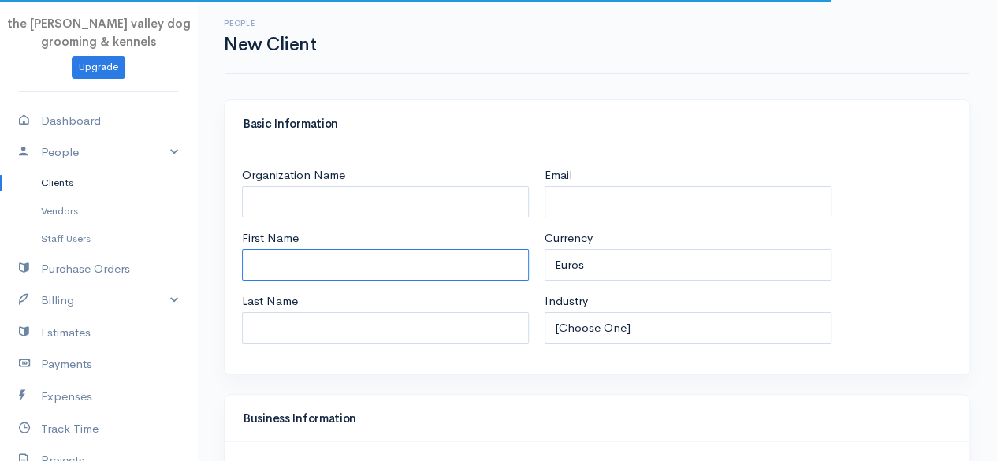
click at [329, 262] on input "First Name" at bounding box center [385, 265] width 287 height 32
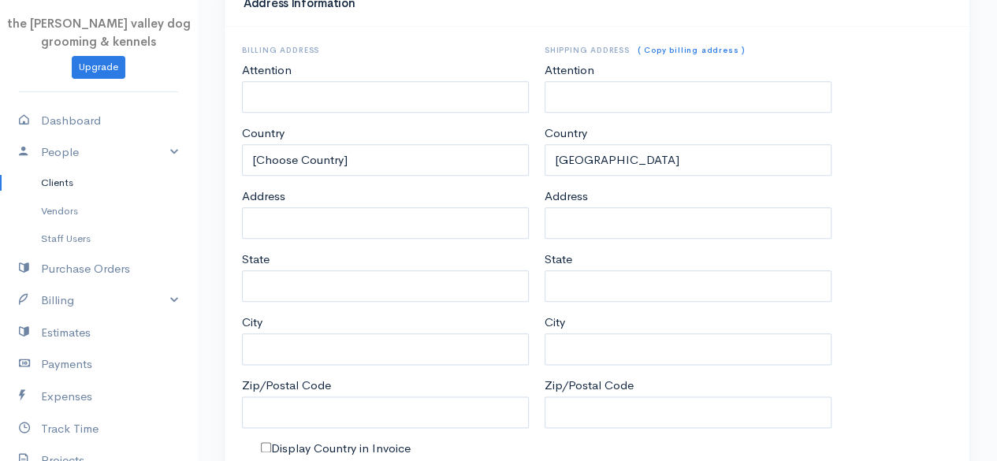
scroll to position [831, 0]
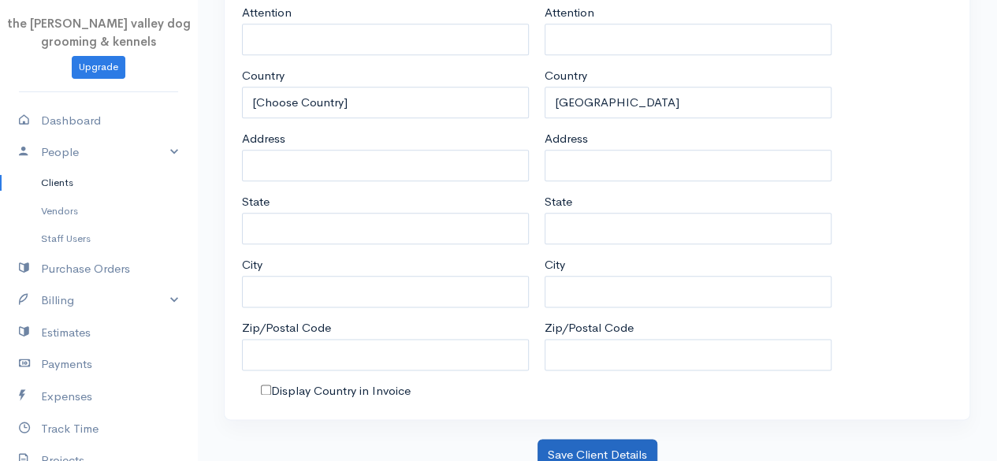
type input "[PERSON_NAME]"
click at [642, 439] on button "Save Client Details" at bounding box center [597, 455] width 120 height 32
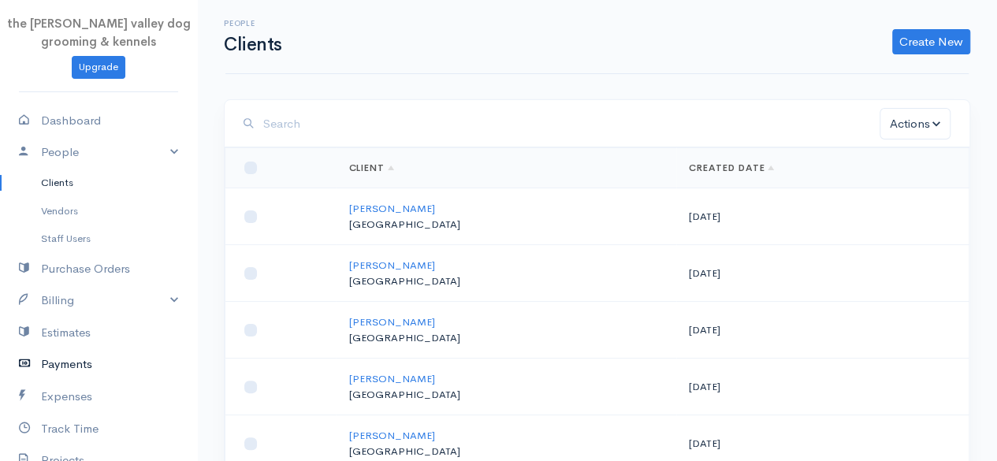
click at [67, 354] on link "Payments" at bounding box center [98, 364] width 197 height 32
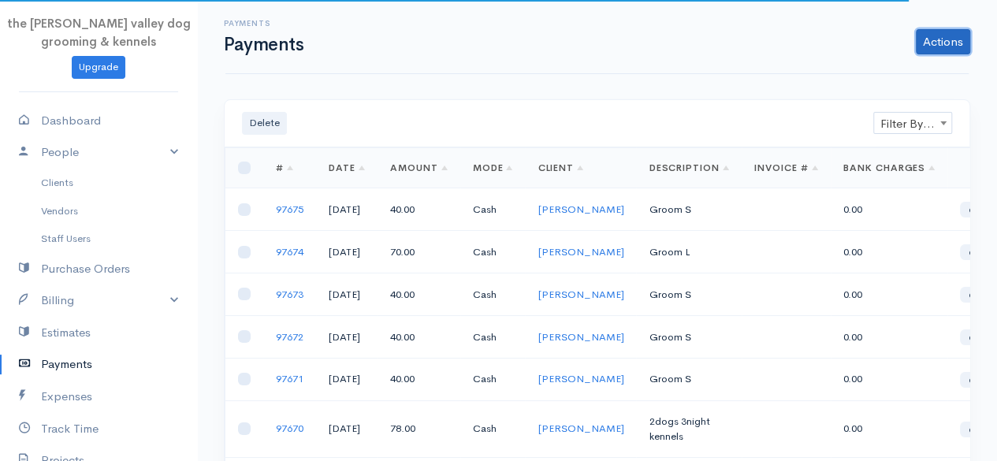
click at [933, 43] on link "Actions" at bounding box center [943, 41] width 54 height 25
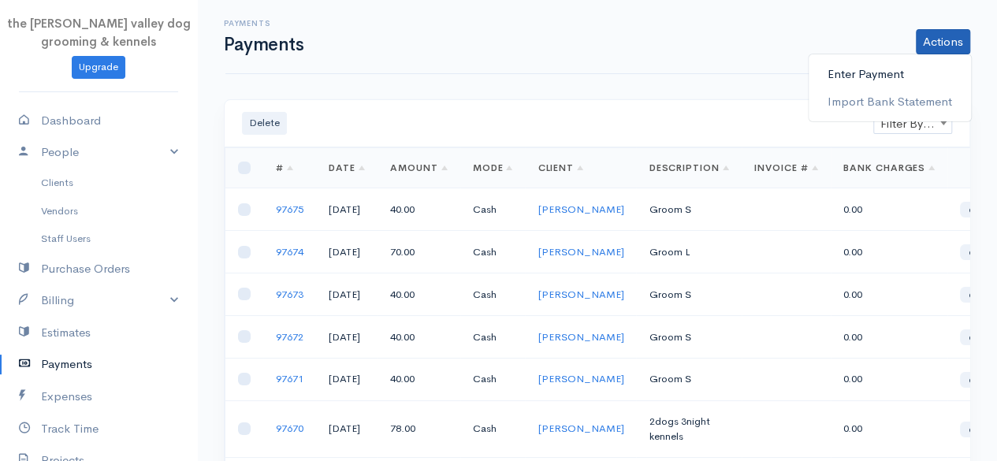
click at [890, 67] on link "Enter Payment" at bounding box center [890, 75] width 162 height 28
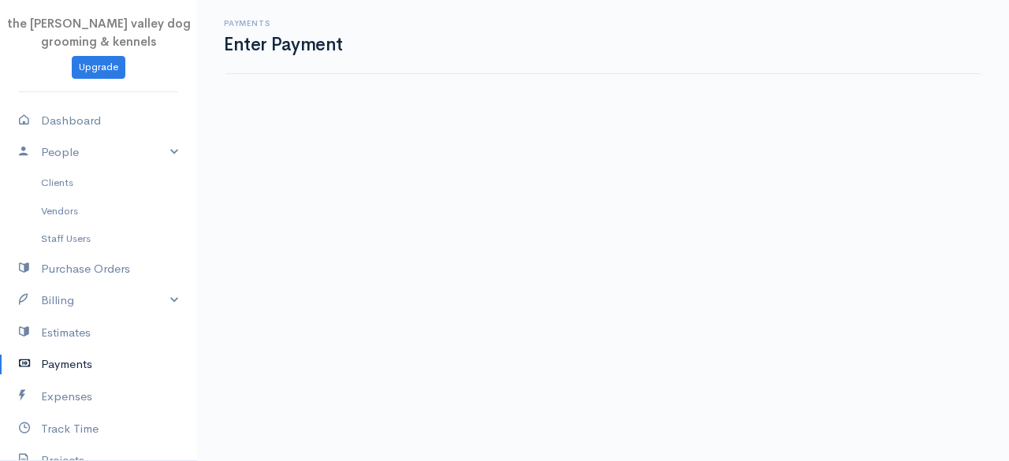
select select "2"
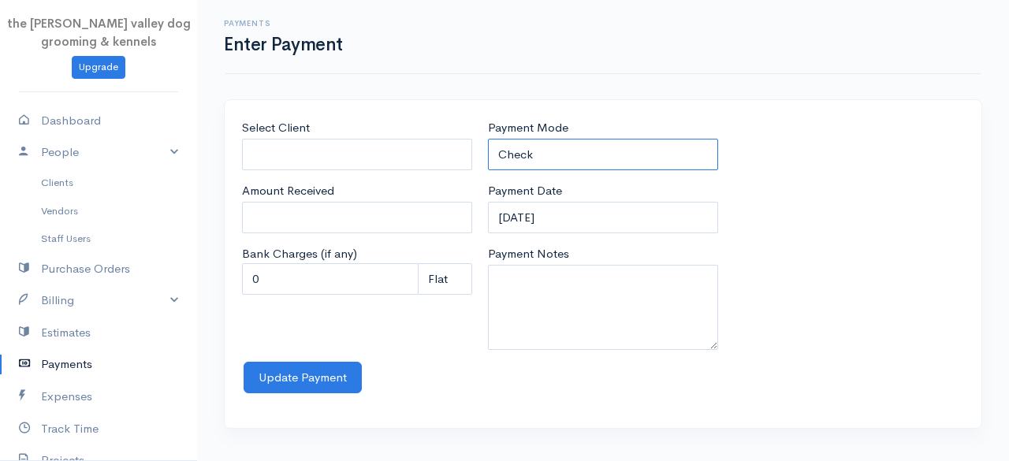
click at [607, 154] on select "Check Bank Transfer Credit Cash Debit ACH VISA MASTERCARD AMEX Discover DINERS …" at bounding box center [603, 155] width 230 height 32
select select "Cash"
click at [488, 139] on select "Check Bank Transfer Credit Cash Debit ACH VISA MASTERCARD AMEX Discover DINERS …" at bounding box center [603, 155] width 230 height 32
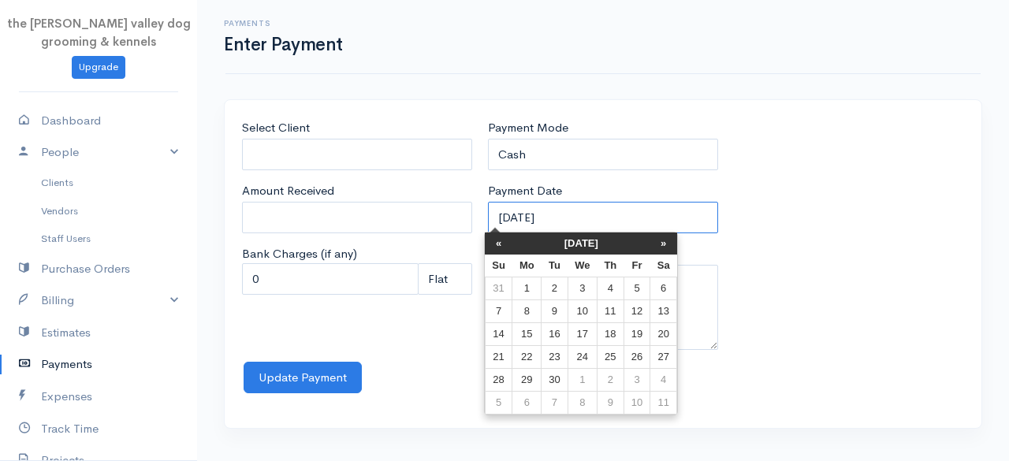
click at [617, 207] on input "[DATE]" at bounding box center [603, 218] width 230 height 32
click at [590, 237] on th "[DATE]" at bounding box center [581, 243] width 138 height 22
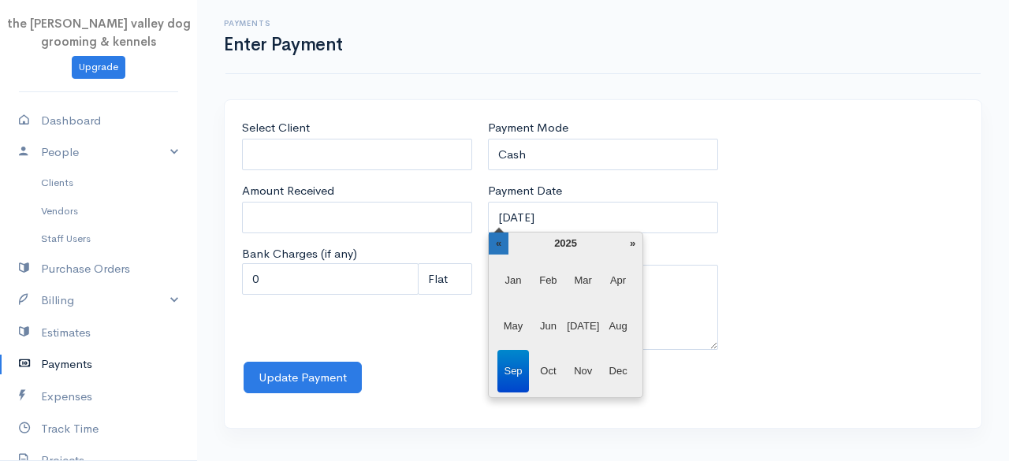
click at [496, 241] on th "«" at bounding box center [499, 243] width 20 height 22
click at [612, 363] on span "Dec" at bounding box center [618, 371] width 32 height 43
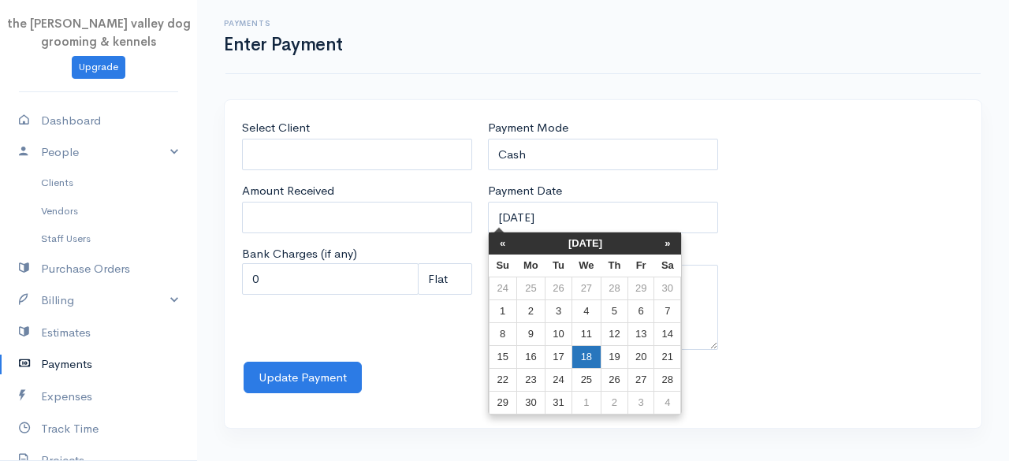
click at [593, 355] on td "18" at bounding box center [585, 357] width 29 height 23
type input "[DATE]"
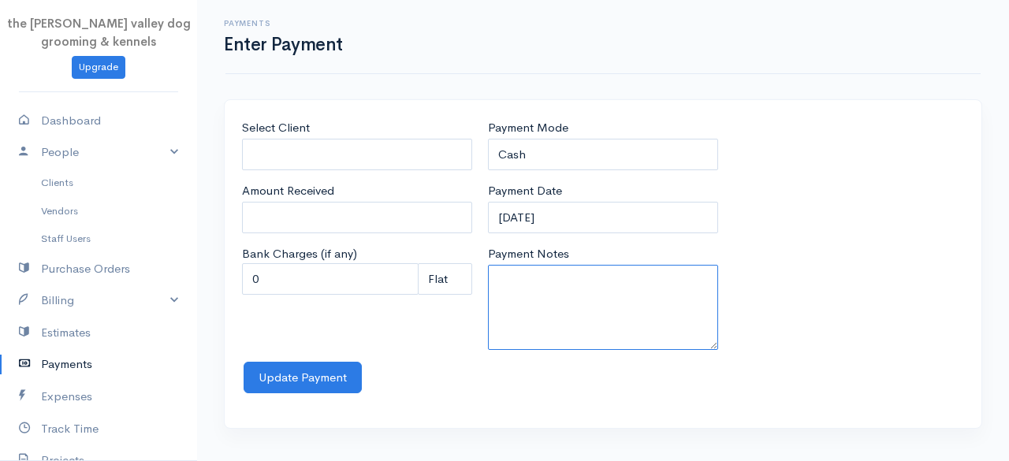
click at [564, 314] on textarea "Payment Notes" at bounding box center [603, 307] width 230 height 85
type textarea "Groom L"
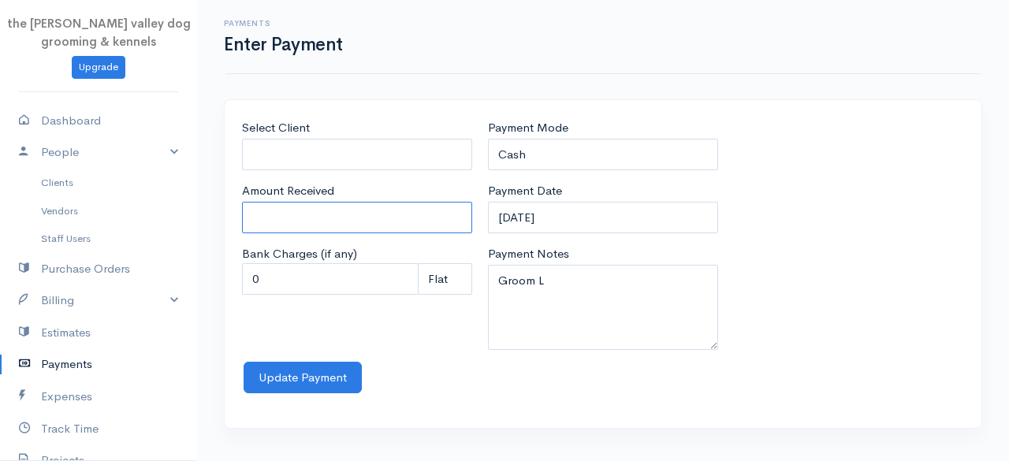
click at [320, 226] on input "Amount Received" at bounding box center [357, 218] width 230 height 32
type input "60"
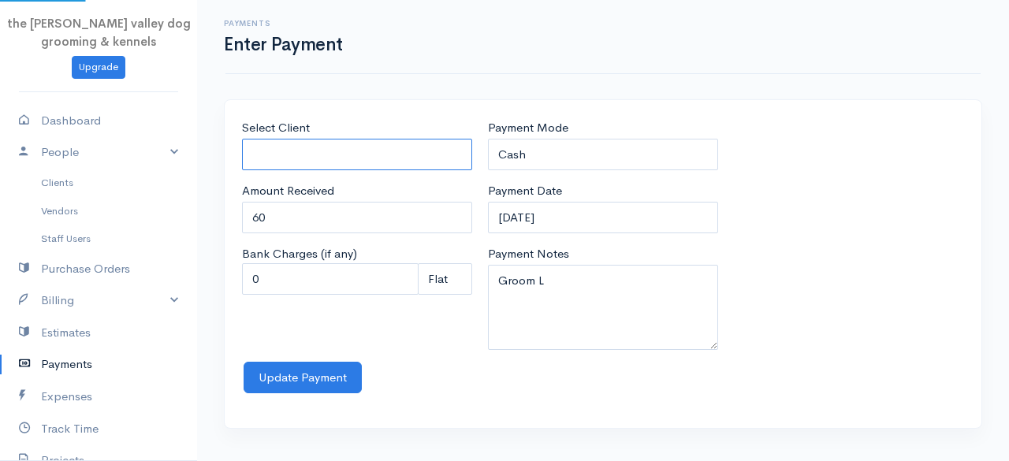
click at [326, 151] on input "Select Client" at bounding box center [357, 155] width 230 height 32
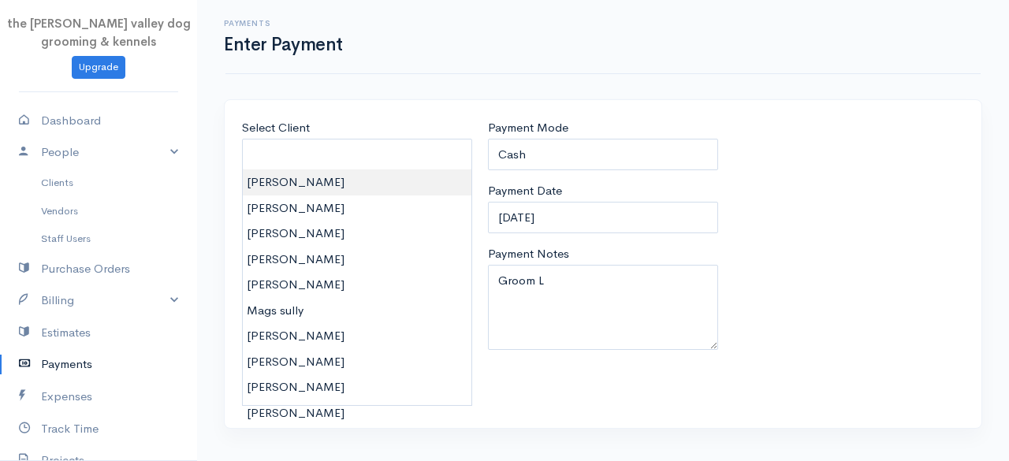
type input "[PERSON_NAME]"
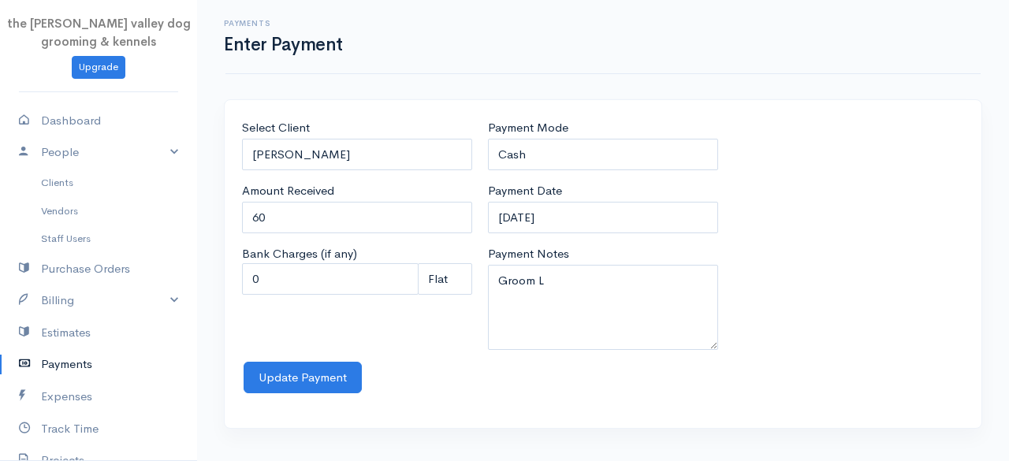
click at [319, 177] on body "the [PERSON_NAME] valley dog grooming & kennels Upgrade Dashboard People Client…" at bounding box center [504, 230] width 1009 height 461
type input "0"
click at [301, 221] on input "0" at bounding box center [357, 218] width 230 height 32
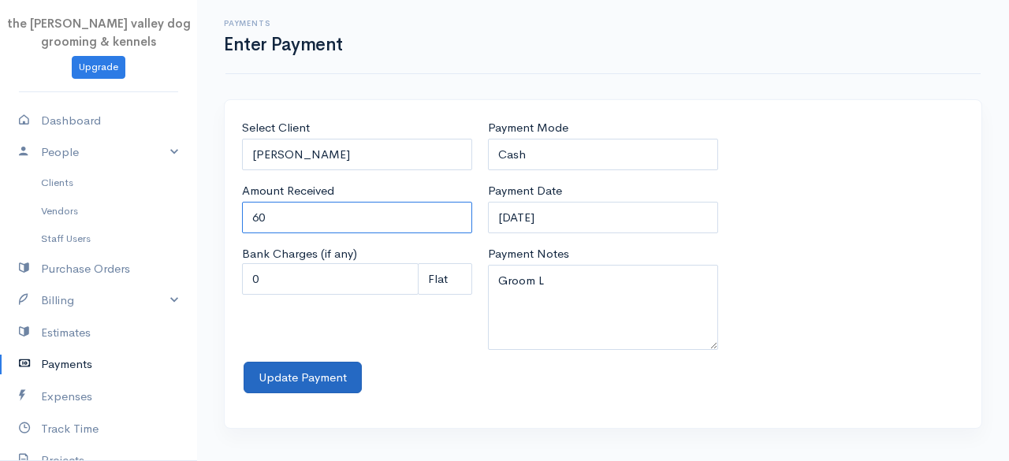
type input "60"
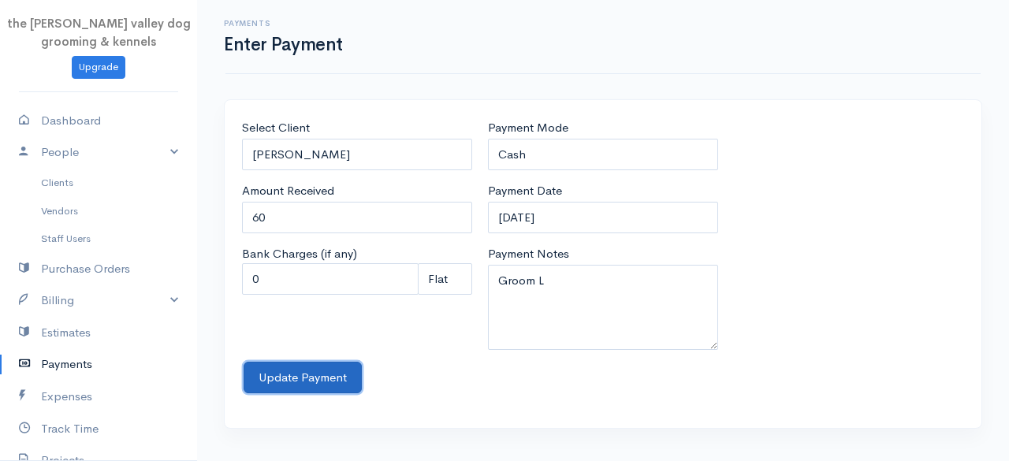
click at [325, 379] on button "Update Payment" at bounding box center [303, 378] width 118 height 32
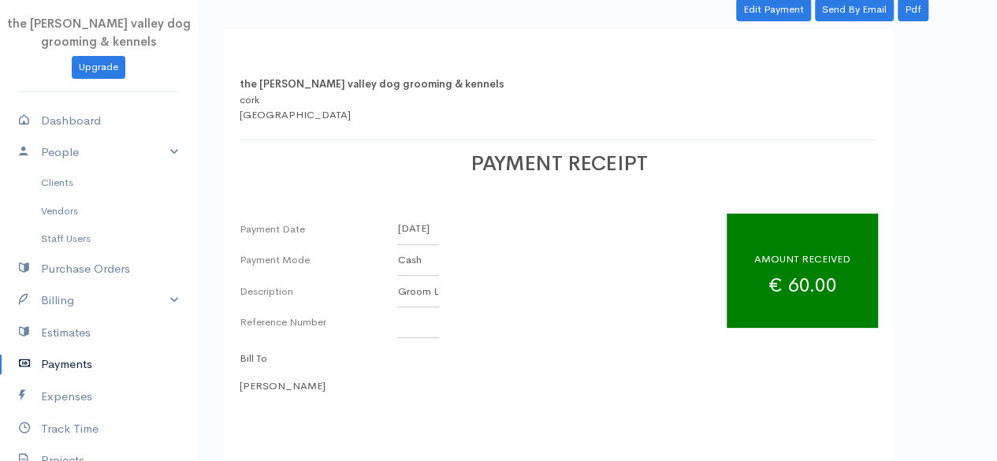
scroll to position [141, 0]
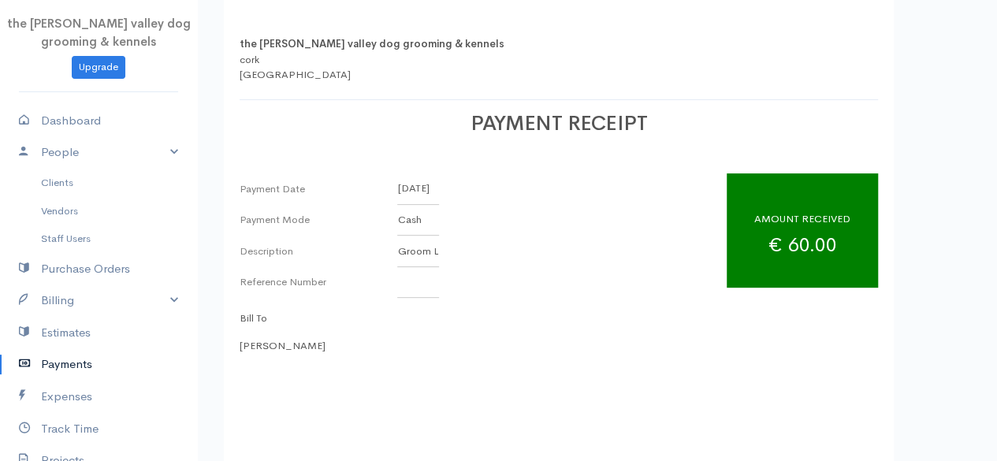
click at [58, 361] on link "Payments" at bounding box center [98, 364] width 197 height 32
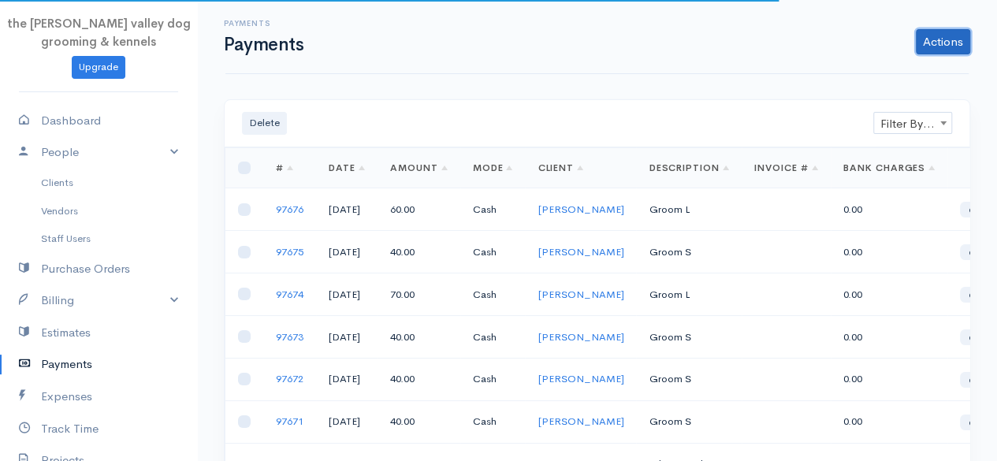
click at [962, 37] on link "Actions" at bounding box center [943, 41] width 54 height 25
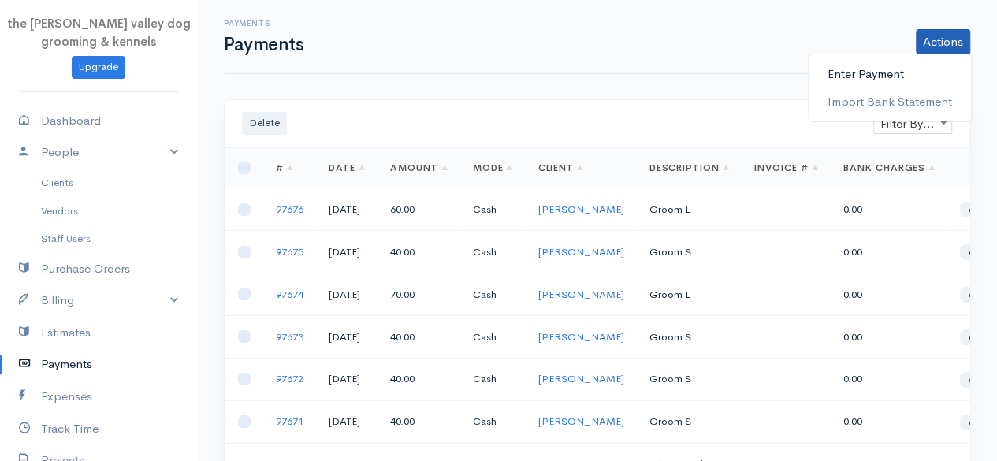
click at [873, 76] on link "Enter Payment" at bounding box center [890, 75] width 162 height 28
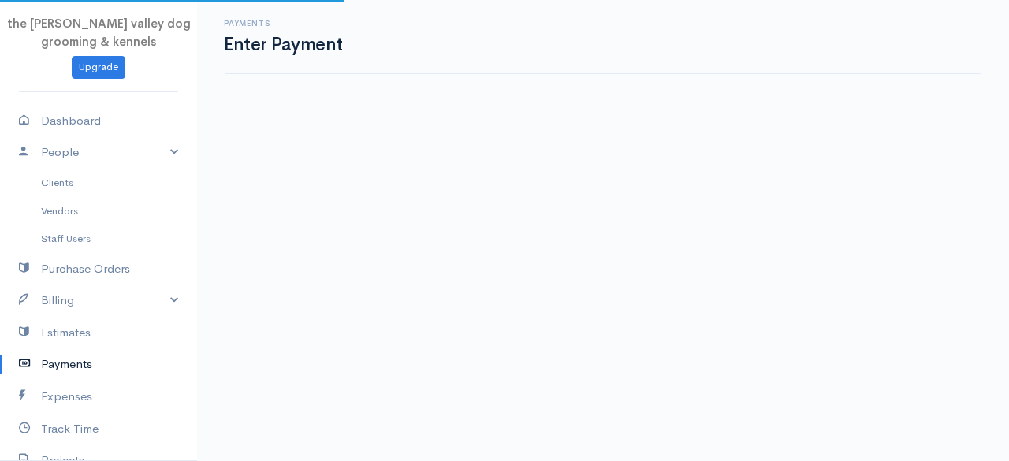
select select "2"
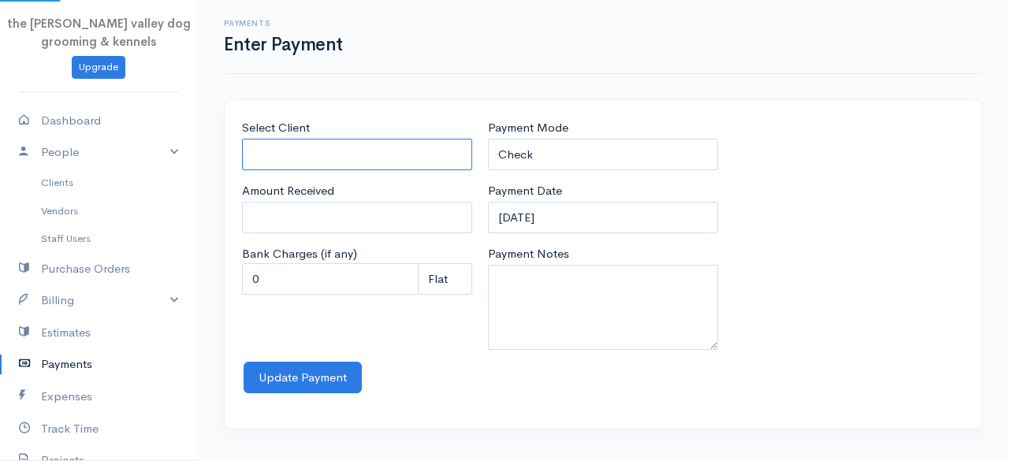
click at [358, 148] on input "Select Client" at bounding box center [357, 155] width 230 height 32
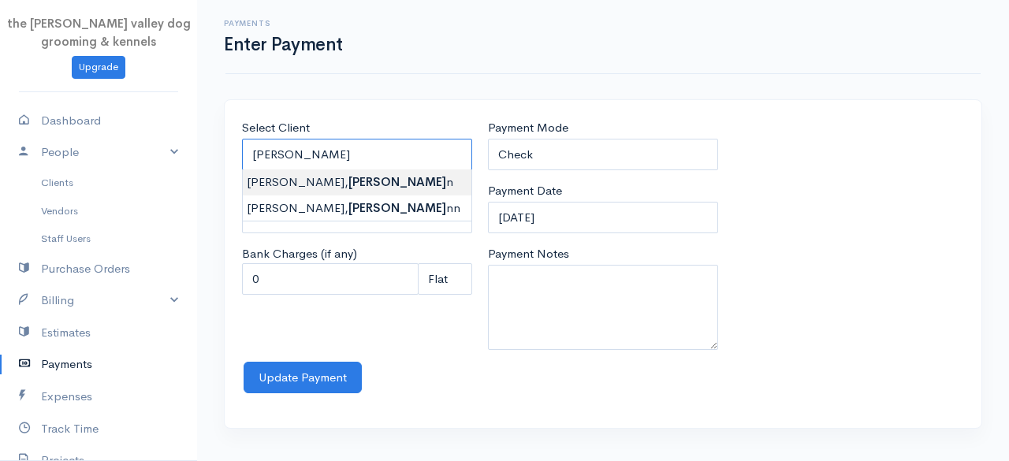
type input "[PERSON_NAME], [PERSON_NAME]"
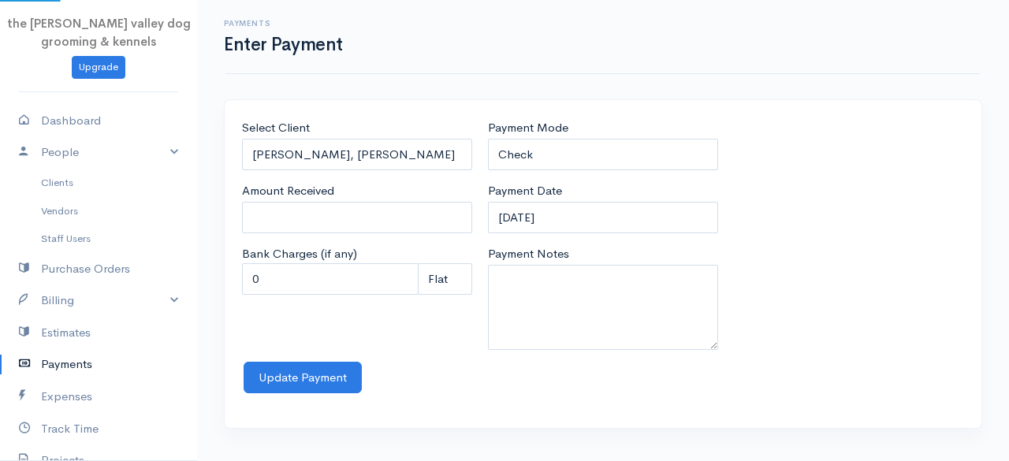
click at [358, 188] on body "the [PERSON_NAME] valley dog grooming & kennels Upgrade Dashboard People Client…" at bounding box center [504, 230] width 1009 height 461
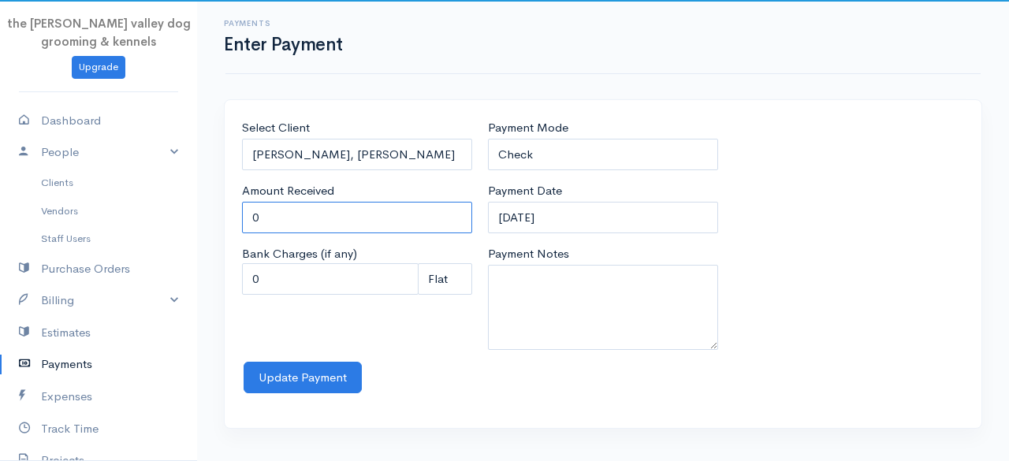
click at [322, 214] on input "0" at bounding box center [357, 218] width 230 height 32
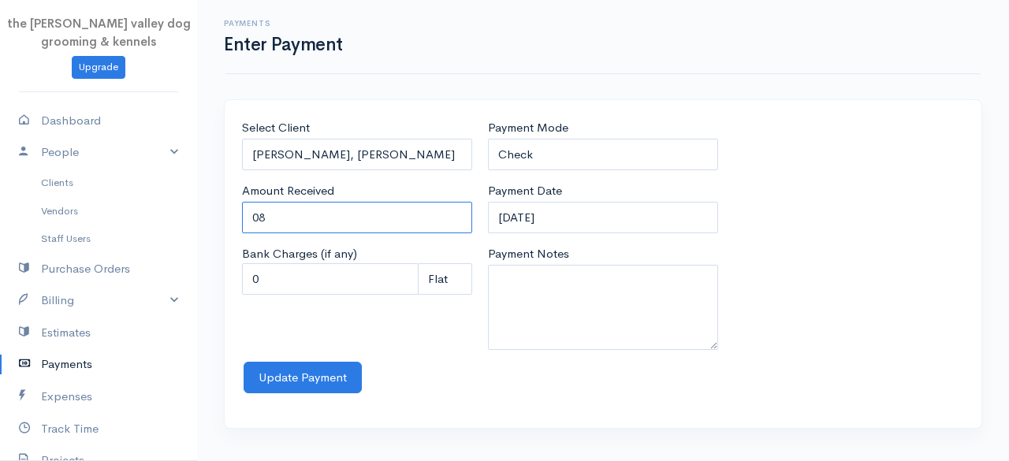
type input "0"
type input "8"
type input "80"
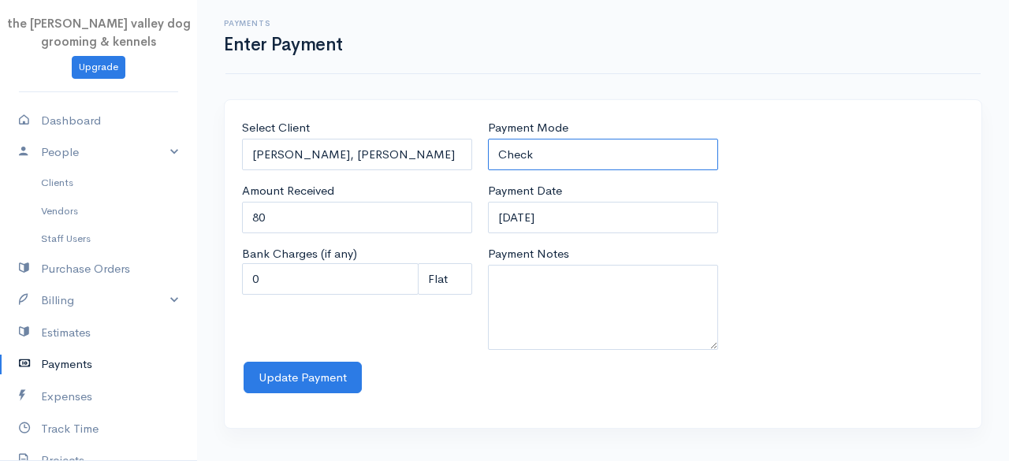
click at [577, 148] on select "Check Bank Transfer Credit Cash Debit ACH VISA MASTERCARD AMEX Discover DINERS …" at bounding box center [603, 155] width 230 height 32
select select "Cash"
click at [488, 139] on select "Check Bank Transfer Credit Cash Debit ACH VISA MASTERCARD AMEX Discover DINERS …" at bounding box center [603, 155] width 230 height 32
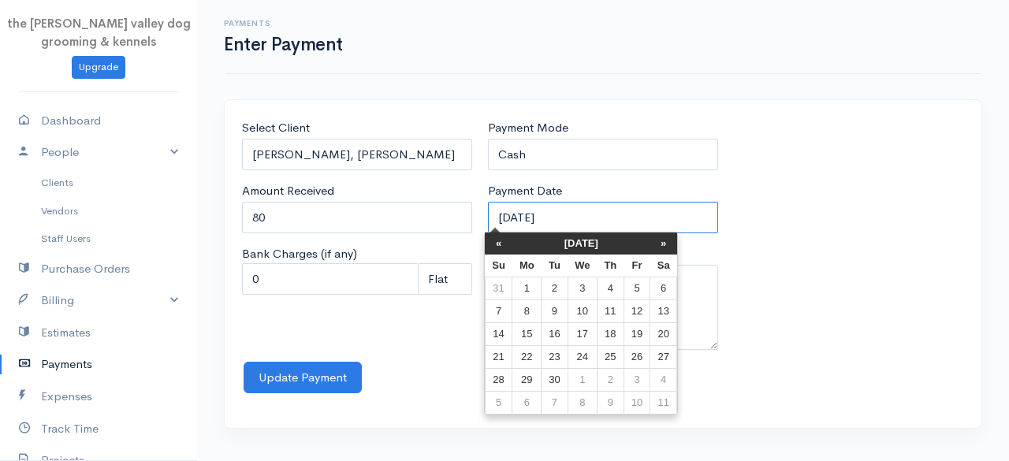
click at [599, 219] on input "[DATE]" at bounding box center [603, 218] width 230 height 32
click at [586, 244] on th "[DATE]" at bounding box center [581, 243] width 138 height 22
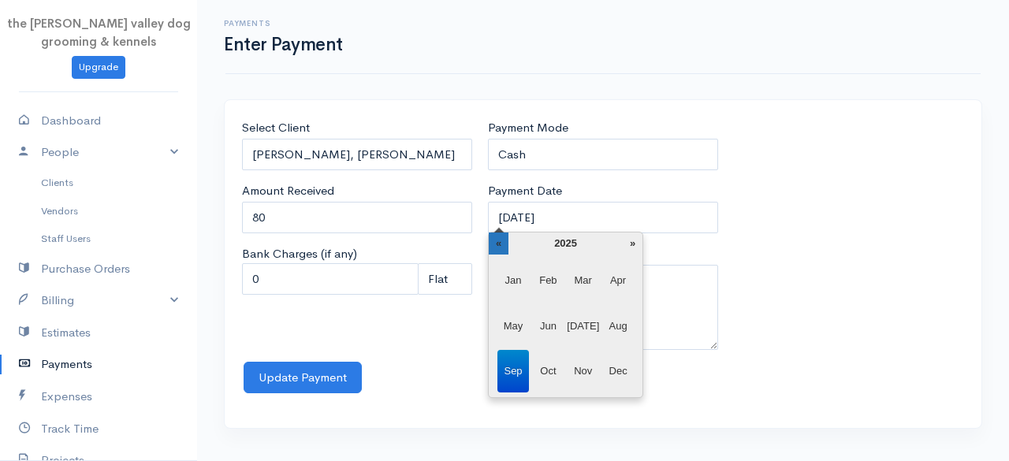
click at [503, 244] on th "«" at bounding box center [499, 243] width 20 height 22
click at [616, 368] on span "Dec" at bounding box center [618, 371] width 32 height 43
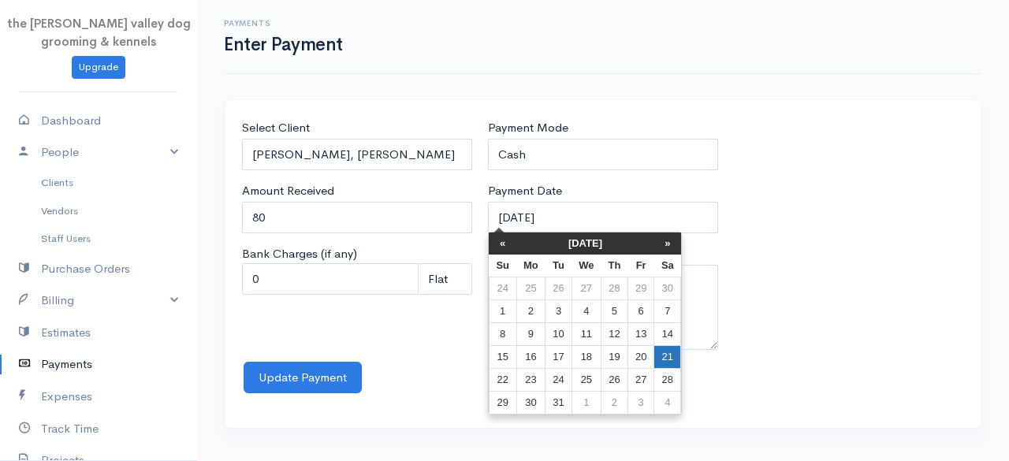
click at [662, 348] on td "21" at bounding box center [667, 357] width 27 height 23
type input "[DATE]"
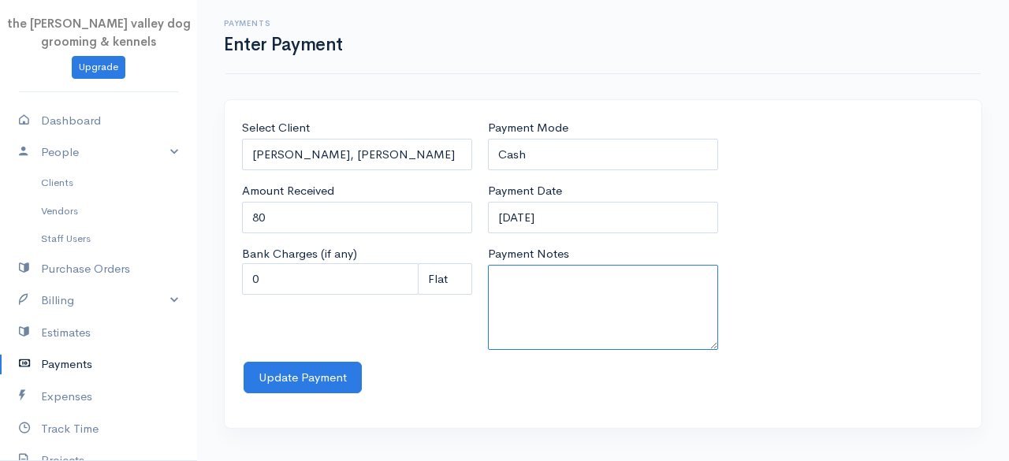
click at [578, 299] on textarea "Payment Notes" at bounding box center [603, 307] width 230 height 85
type textarea "Groom L"
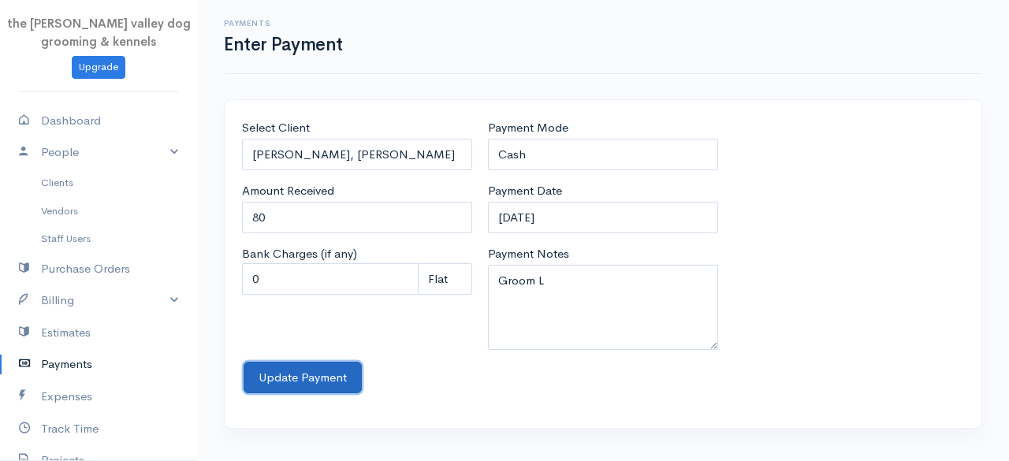
click at [303, 370] on button "Update Payment" at bounding box center [303, 378] width 118 height 32
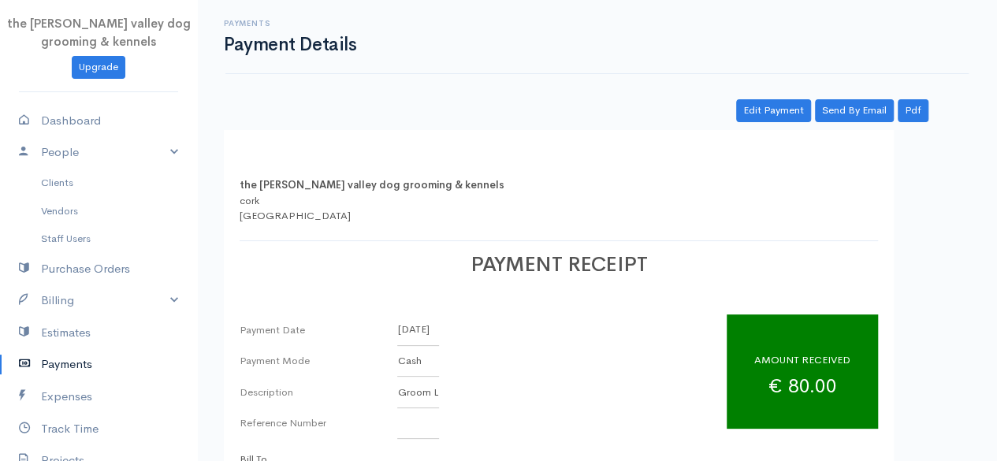
click at [73, 354] on link "Payments" at bounding box center [98, 364] width 197 height 32
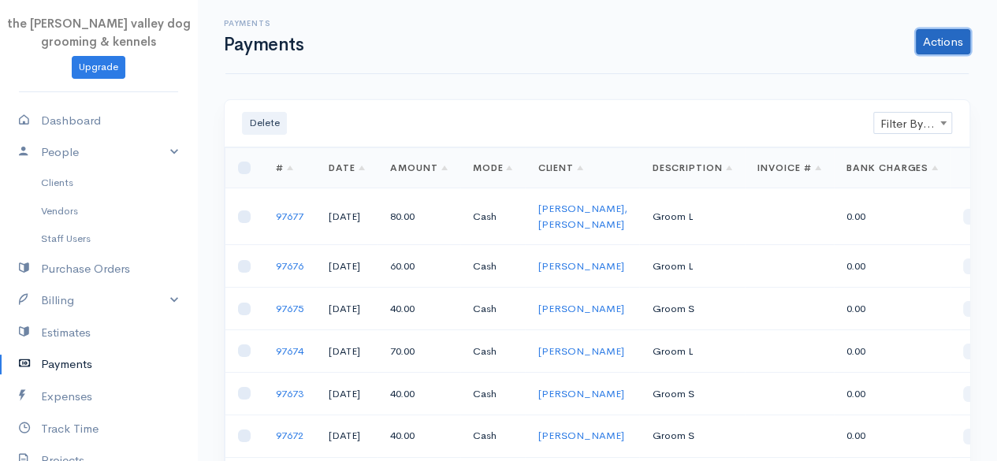
click at [962, 34] on link "Actions" at bounding box center [943, 41] width 54 height 25
click at [874, 69] on link "Enter Payment" at bounding box center [890, 75] width 162 height 28
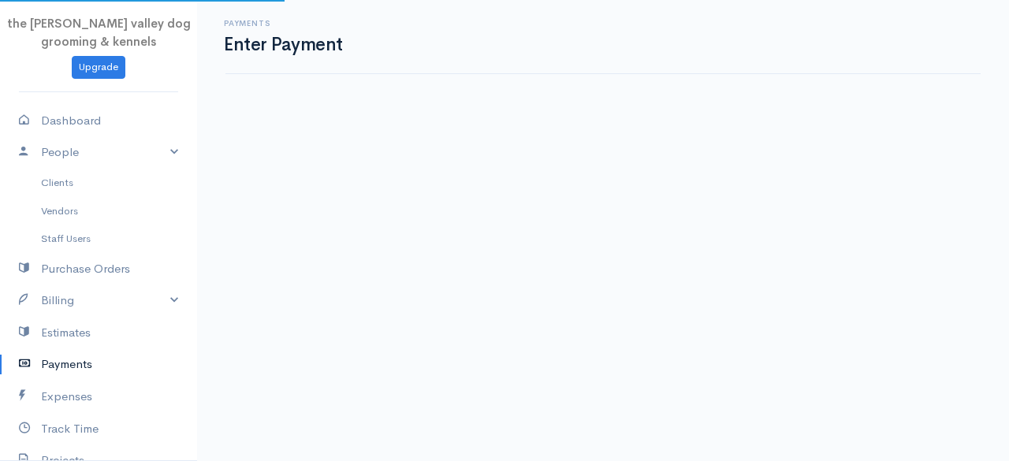
select select "2"
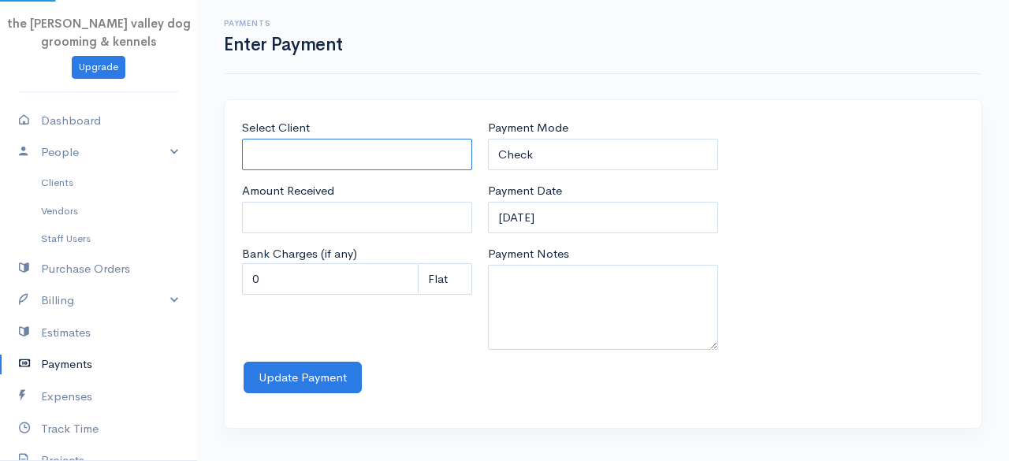
click at [325, 154] on input "Select Client" at bounding box center [357, 155] width 230 height 32
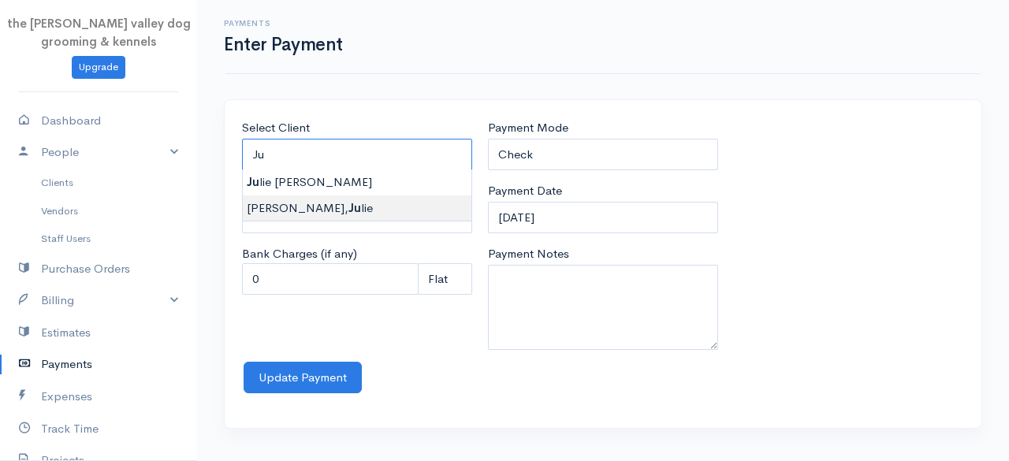
type input "[PERSON_NAME]"
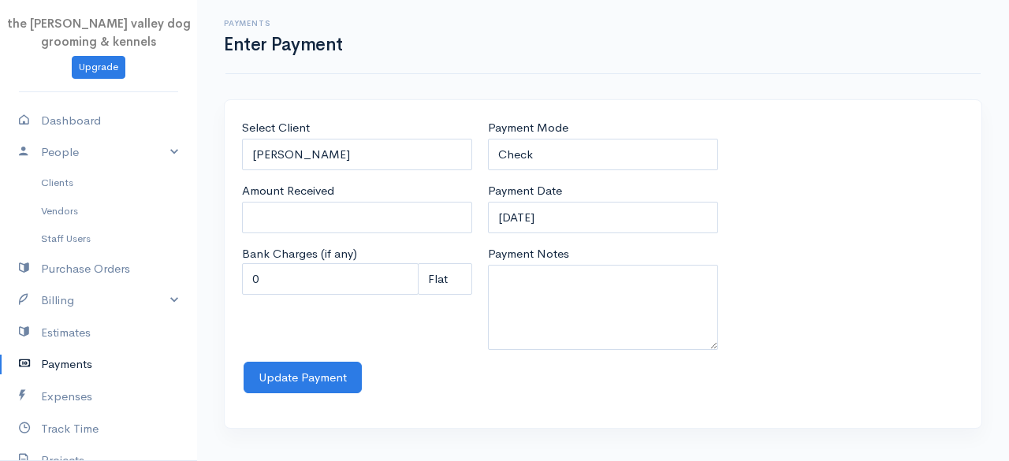
click at [331, 207] on body "the [PERSON_NAME] valley dog grooming & kennels Upgrade Dashboard People Client…" at bounding box center [504, 230] width 1009 height 461
type input "0"
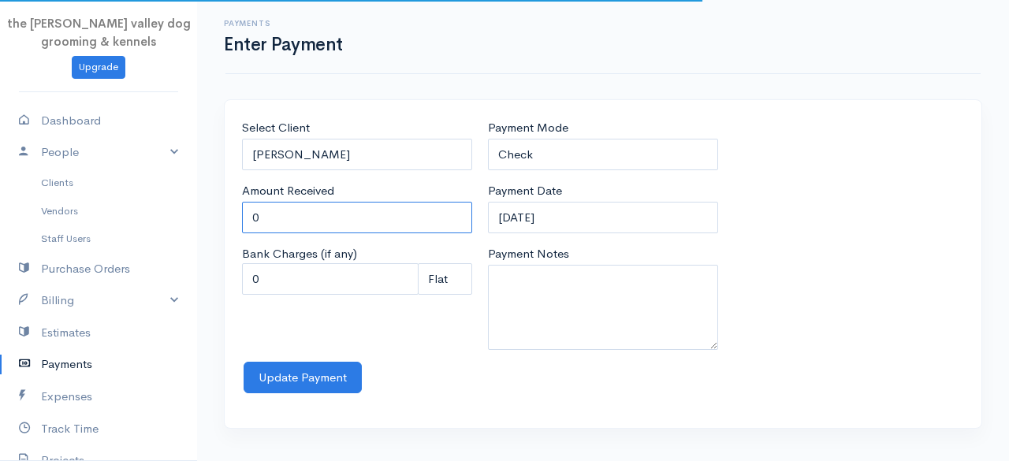
click at [331, 207] on input "0" at bounding box center [357, 218] width 230 height 32
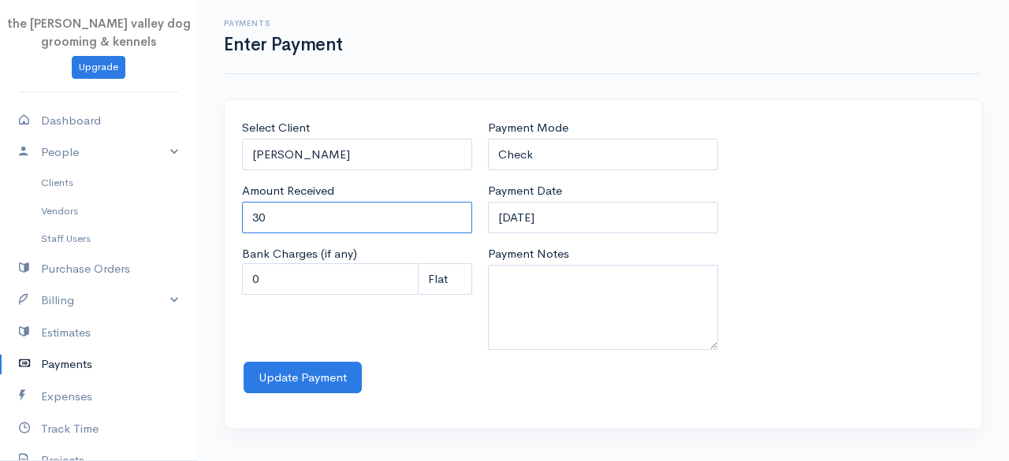
type input "30"
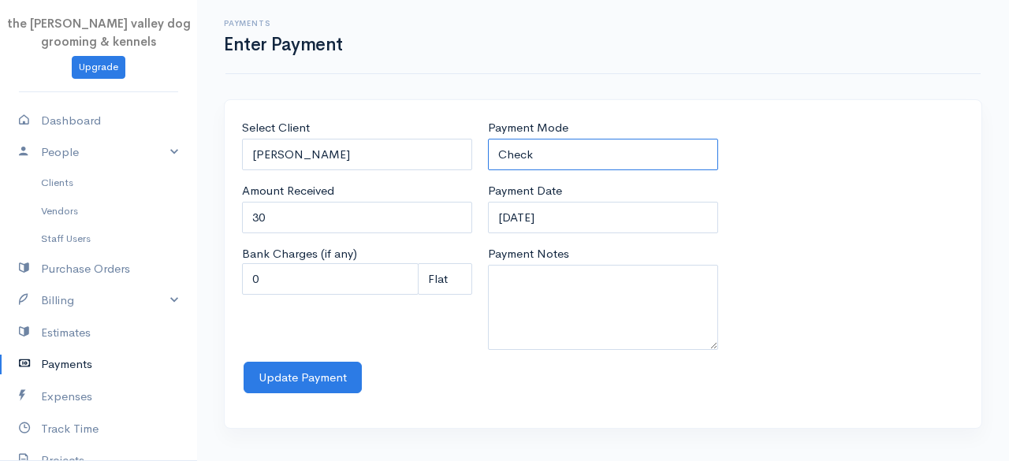
click at [591, 143] on select "Check Bank Transfer Credit Cash Debit ACH VISA MASTERCARD AMEX Discover DINERS …" at bounding box center [603, 155] width 230 height 32
select select "Cash"
click at [488, 139] on select "Check Bank Transfer Credit Cash Debit ACH VISA MASTERCARD AMEX Discover DINERS …" at bounding box center [603, 155] width 230 height 32
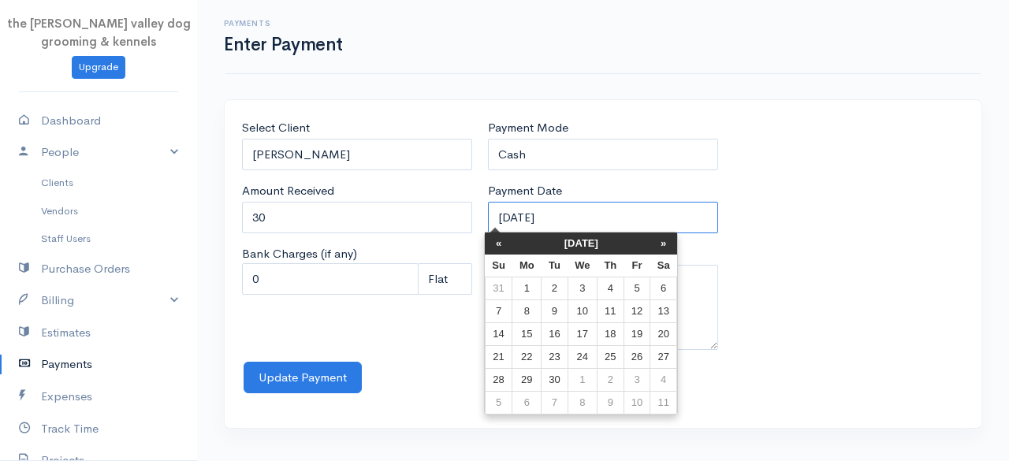
click at [589, 224] on input "[DATE]" at bounding box center [603, 218] width 230 height 32
click at [579, 247] on th "[DATE]" at bounding box center [581, 243] width 138 height 22
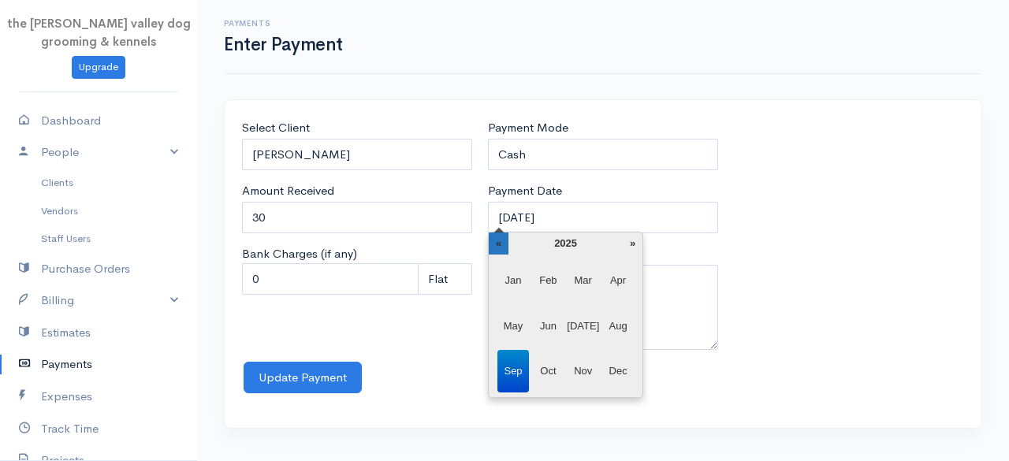
click at [498, 244] on th "«" at bounding box center [499, 243] width 20 height 22
click at [620, 373] on span "Dec" at bounding box center [618, 371] width 32 height 43
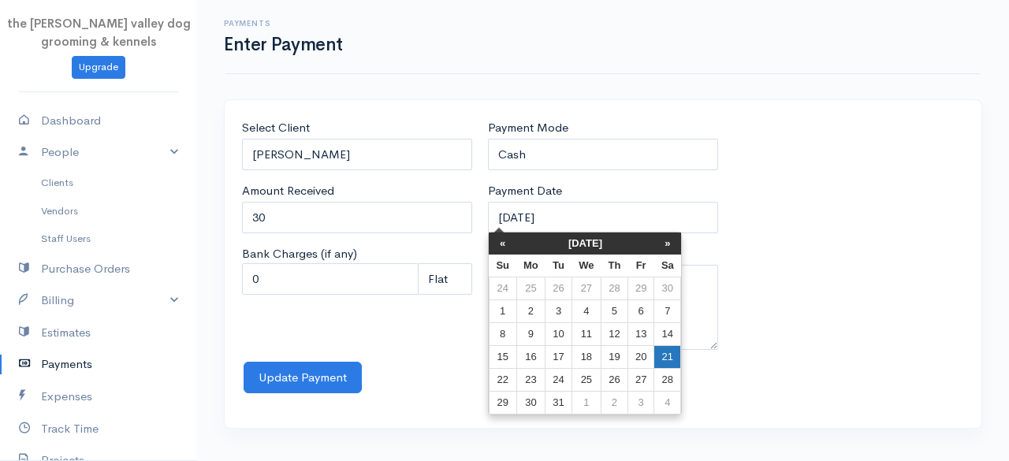
click at [659, 358] on td "21" at bounding box center [667, 357] width 27 height 23
type input "[DATE]"
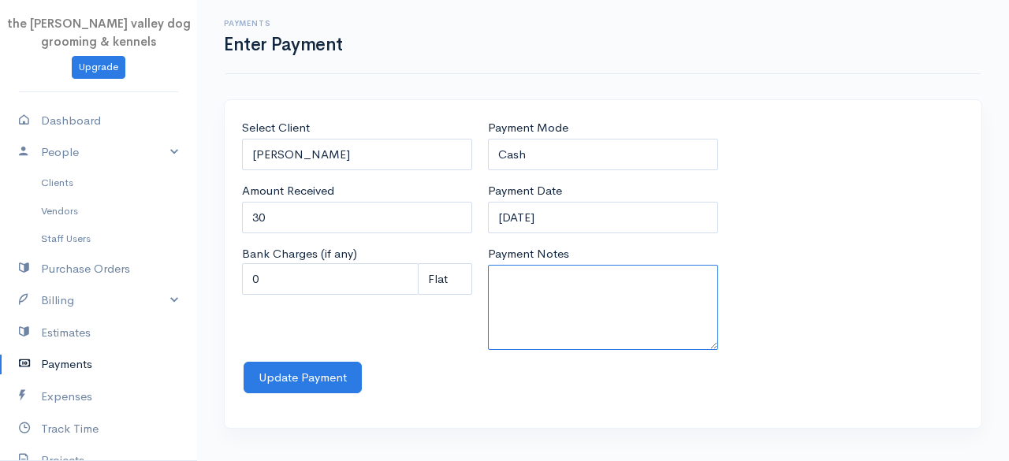
click at [577, 303] on textarea "Payment Notes" at bounding box center [603, 307] width 230 height 85
type textarea "Groom S"
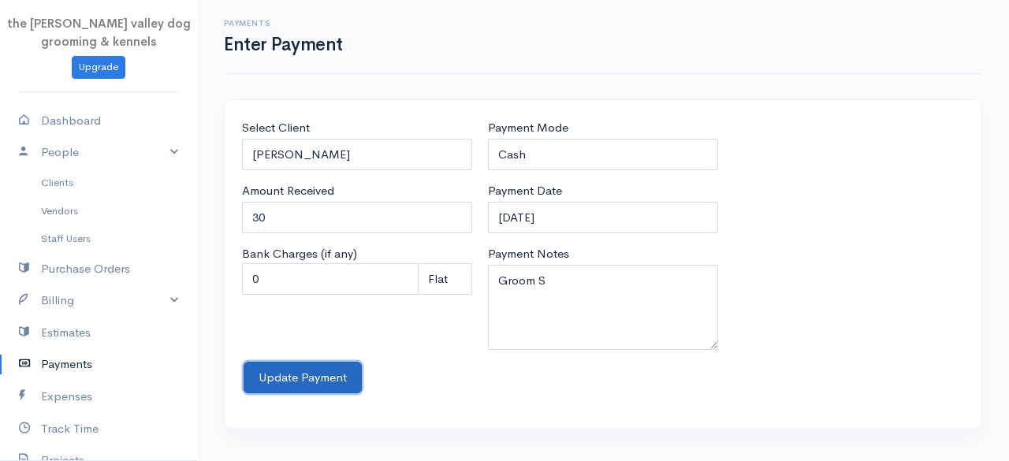
click at [314, 385] on button "Update Payment" at bounding box center [303, 378] width 118 height 32
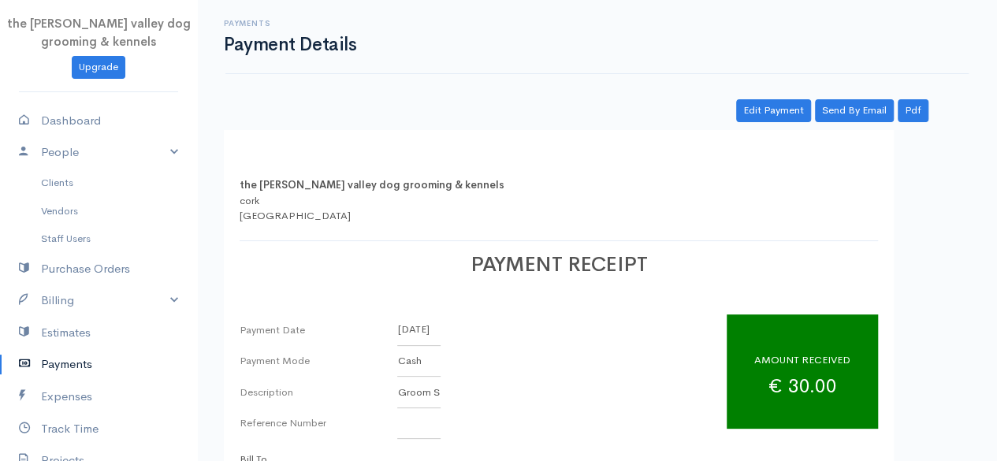
click at [50, 359] on link "Payments" at bounding box center [98, 364] width 197 height 32
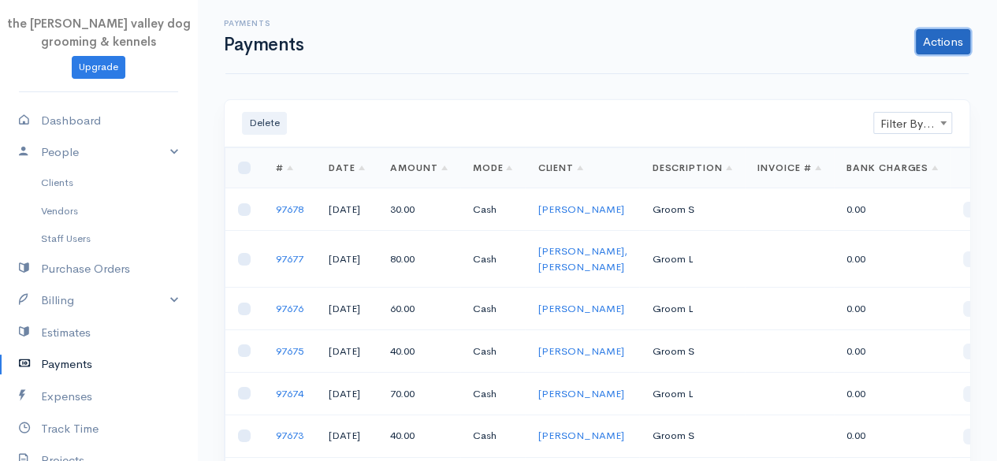
click at [943, 37] on link "Actions" at bounding box center [943, 41] width 54 height 25
click at [894, 69] on link "Enter Payment" at bounding box center [890, 75] width 162 height 28
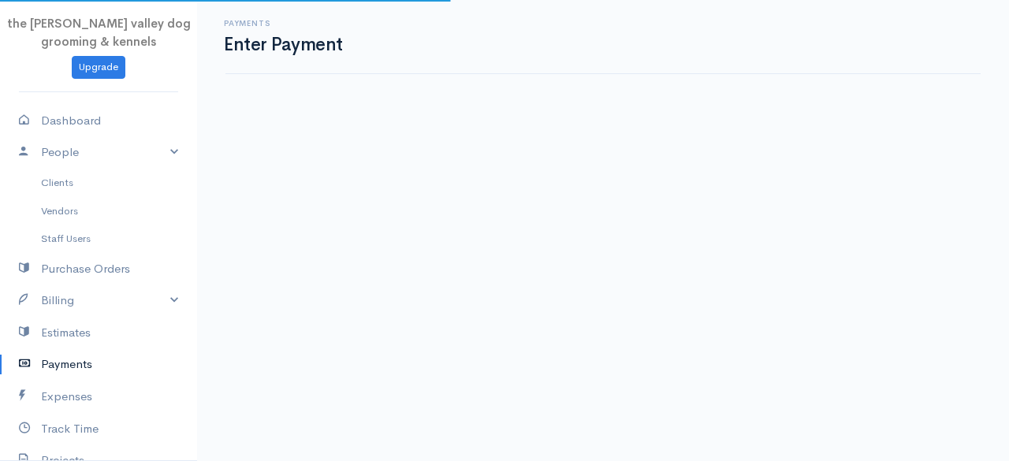
select select "2"
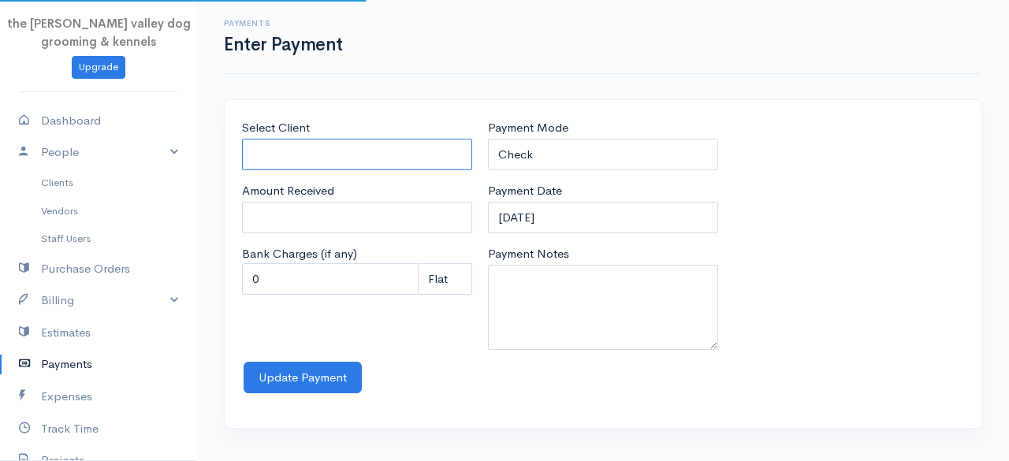
click at [375, 152] on input "Select Client" at bounding box center [357, 155] width 230 height 32
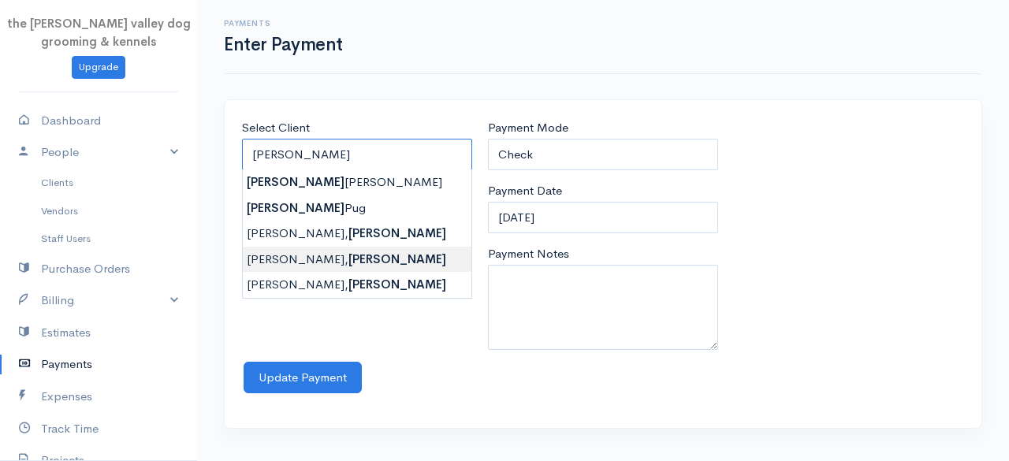
type input "[PERSON_NAME]"
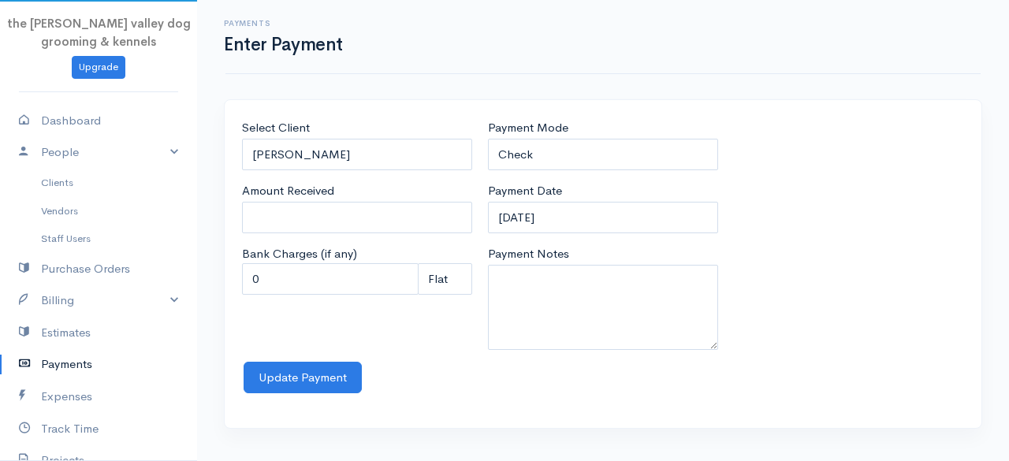
click at [328, 251] on body "the [PERSON_NAME] valley dog grooming & kennels Upgrade Dashboard People Client…" at bounding box center [504, 230] width 1009 height 461
type input "0"
click at [296, 213] on input "0" at bounding box center [357, 218] width 230 height 32
type input "40"
click at [582, 149] on select "Check Bank Transfer Credit Cash Debit ACH VISA MASTERCARD AMEX Discover DINERS …" at bounding box center [603, 155] width 230 height 32
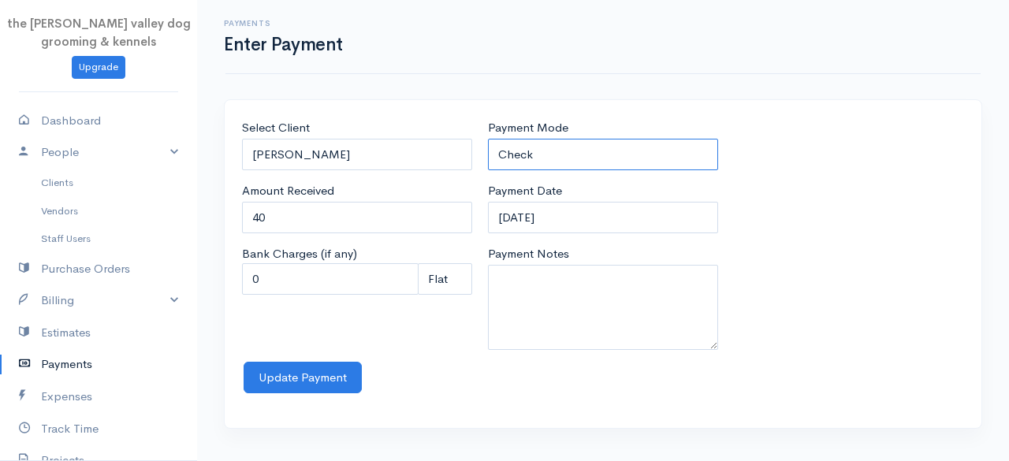
select select "Cash"
click at [488, 139] on select "Check Bank Transfer Credit Cash Debit ACH VISA MASTERCARD AMEX Discover DINERS …" at bounding box center [603, 155] width 230 height 32
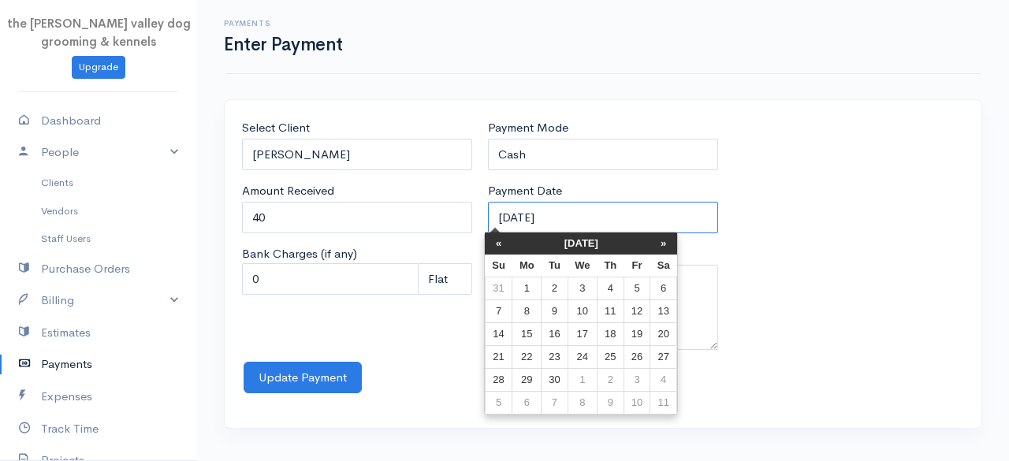
click at [582, 212] on input "[DATE]" at bounding box center [603, 218] width 230 height 32
click at [567, 236] on th "[DATE]" at bounding box center [581, 243] width 138 height 22
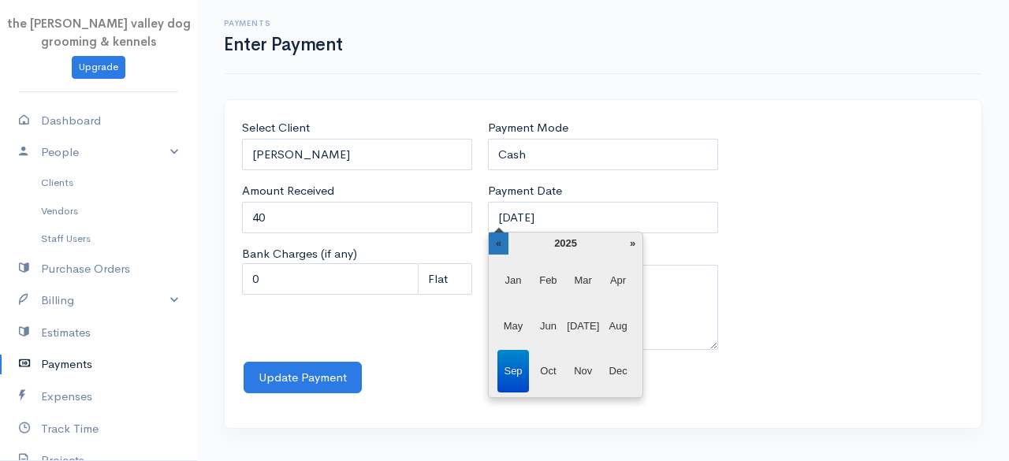
click at [493, 239] on th "«" at bounding box center [499, 243] width 20 height 22
click at [623, 373] on span "Dec" at bounding box center [618, 371] width 32 height 43
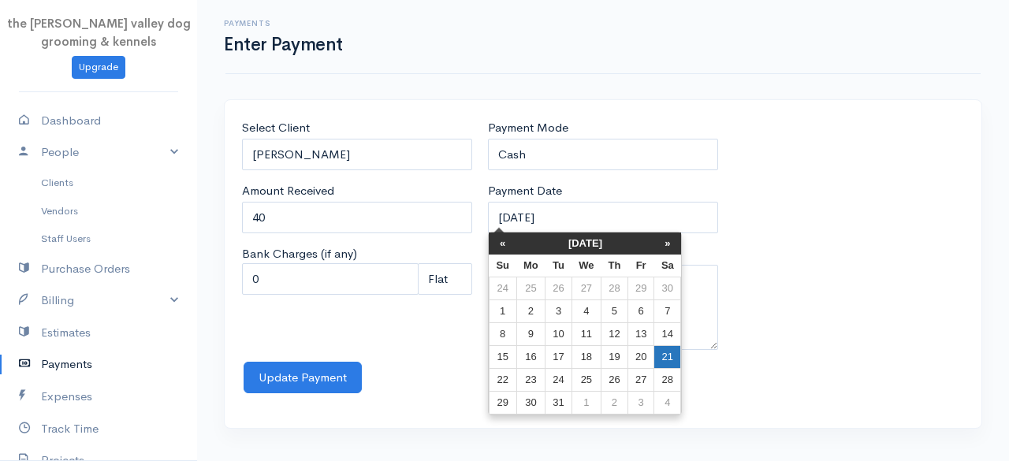
click at [664, 346] on td "21" at bounding box center [667, 357] width 27 height 23
type input "[DATE]"
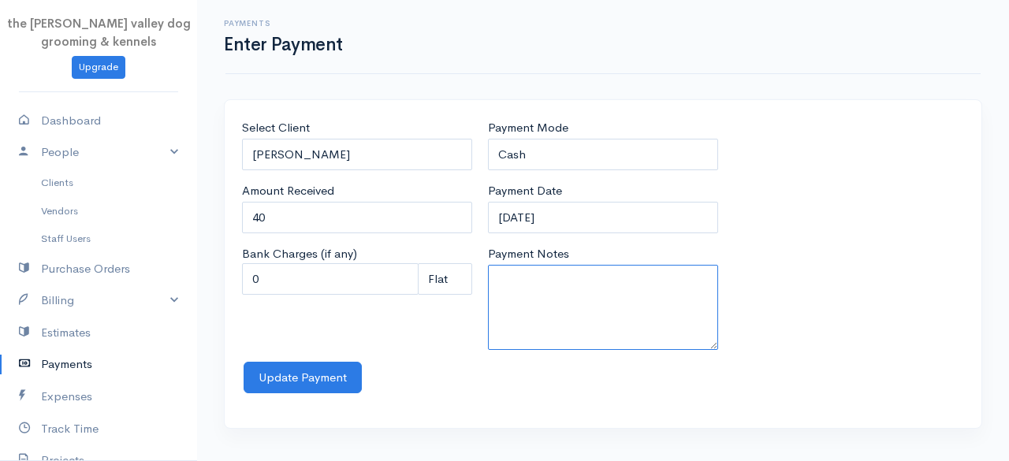
click at [581, 288] on textarea "Payment Notes" at bounding box center [603, 307] width 230 height 85
type textarea "Groom S"
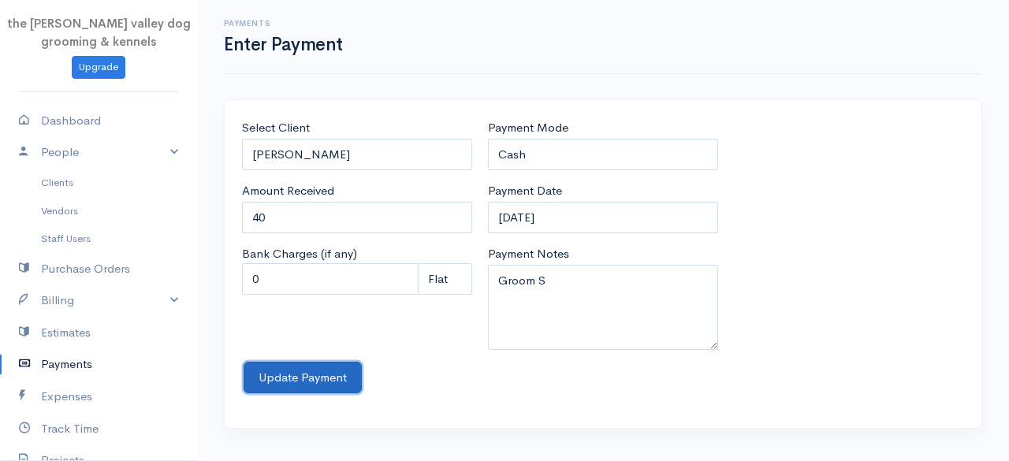
click at [323, 379] on button "Update Payment" at bounding box center [303, 378] width 118 height 32
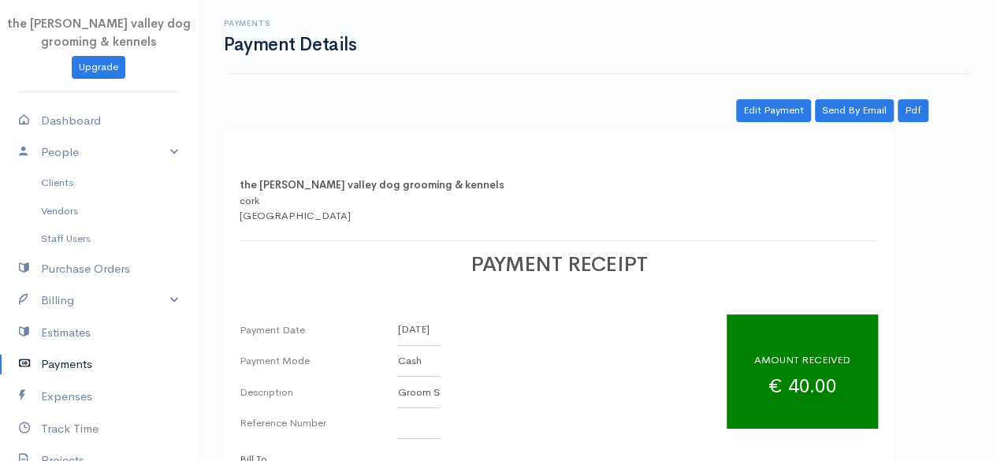
click at [77, 360] on link "Payments" at bounding box center [98, 364] width 197 height 32
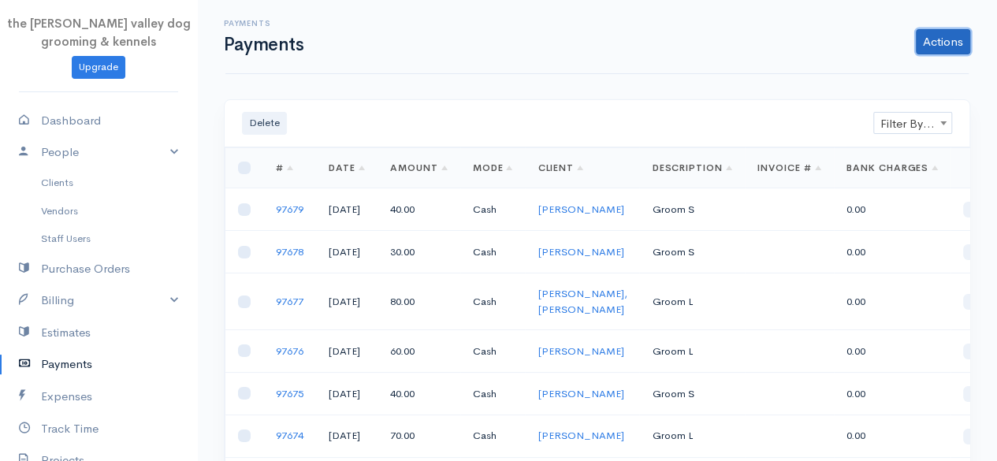
click at [962, 37] on link "Actions" at bounding box center [943, 41] width 54 height 25
click at [879, 72] on link "Enter Payment" at bounding box center [890, 75] width 162 height 28
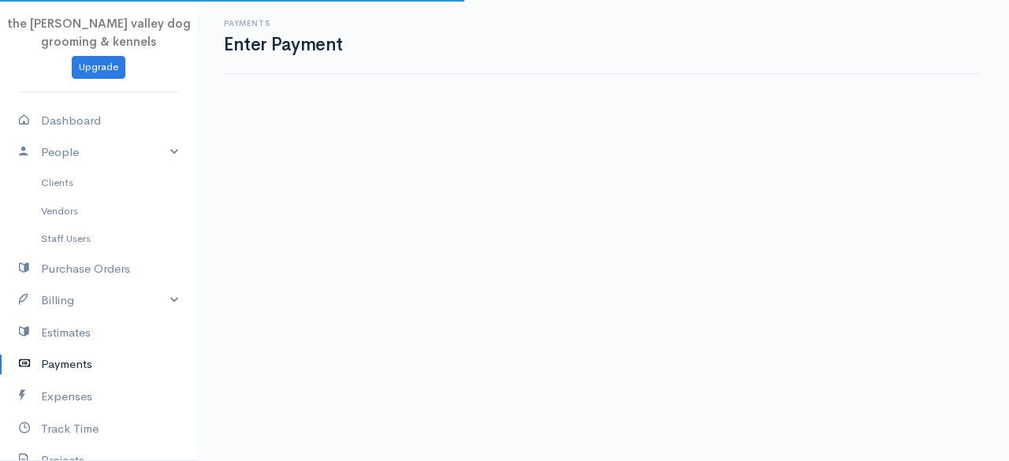
select select "2"
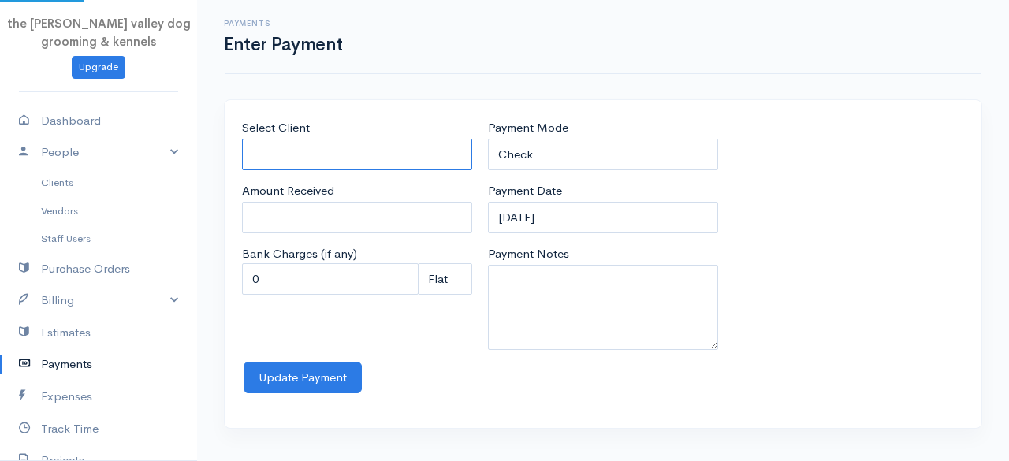
click at [369, 157] on input "Select Client" at bounding box center [357, 155] width 230 height 32
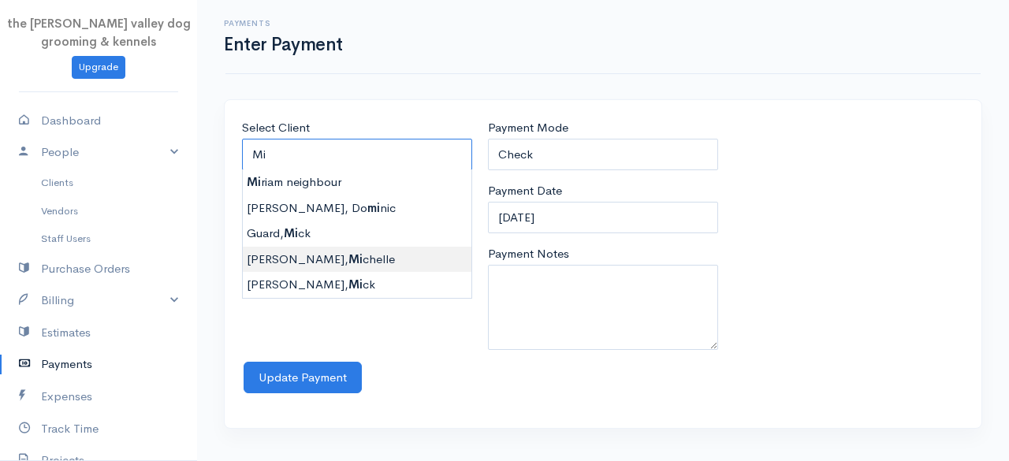
type input "[PERSON_NAME]"
click at [330, 249] on body "the [PERSON_NAME] valley dog grooming & kennels Upgrade Dashboard People Client…" at bounding box center [504, 230] width 1009 height 461
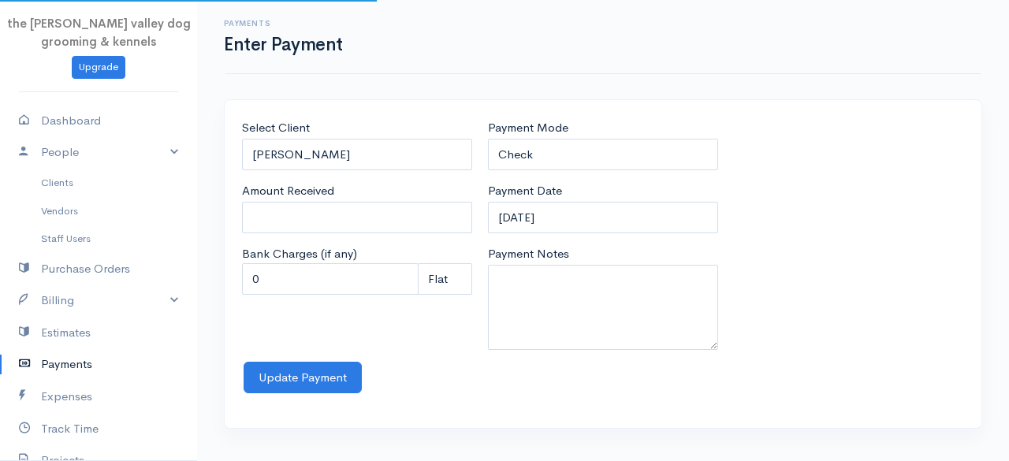
type input "0"
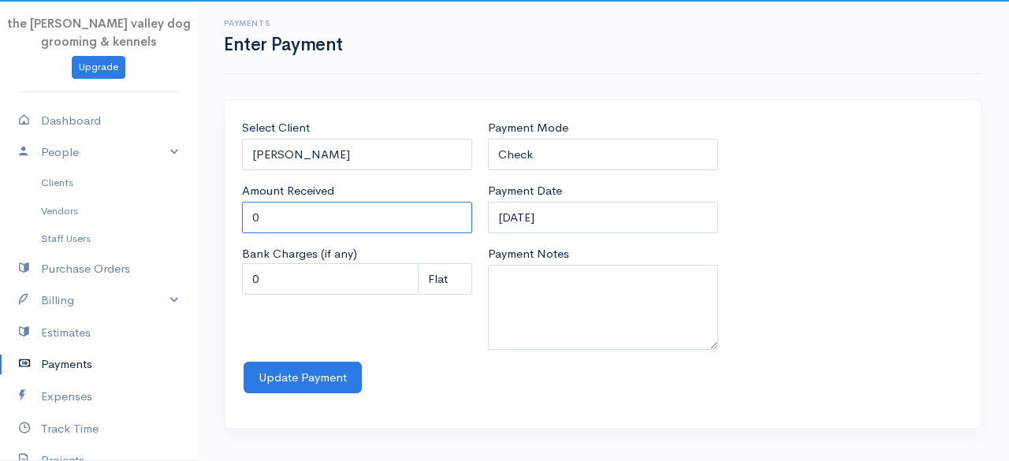
click at [312, 214] on input "0" at bounding box center [357, 218] width 230 height 32
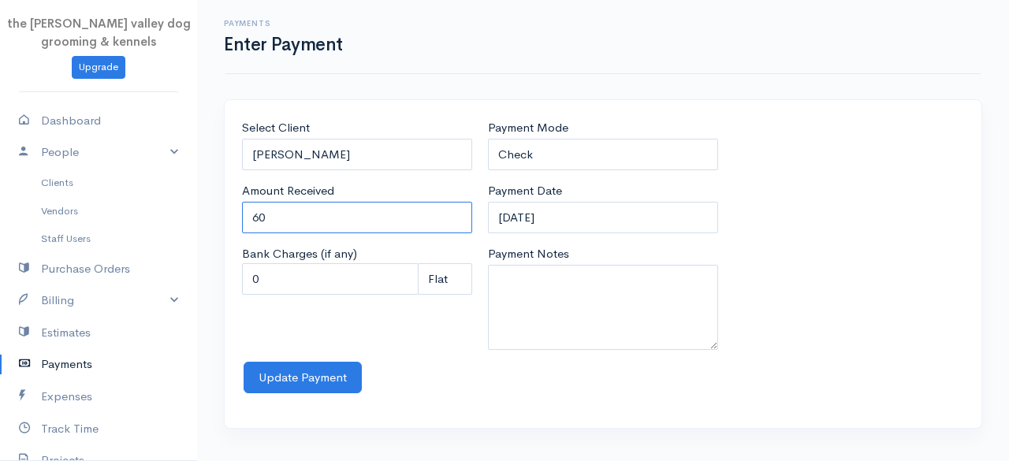
type input "60"
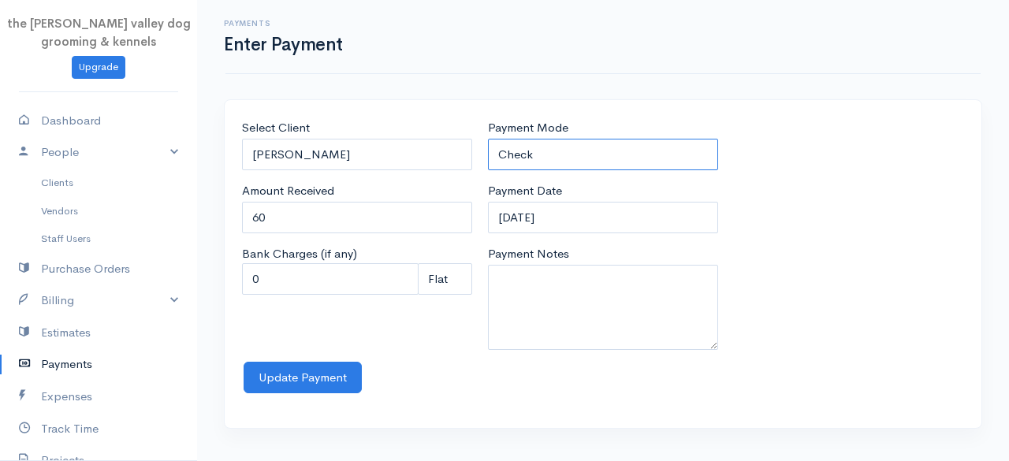
click at [547, 153] on select "Check Bank Transfer Credit Cash Debit ACH VISA MASTERCARD AMEX Discover DINERS …" at bounding box center [603, 155] width 230 height 32
select select "Cash"
click at [488, 139] on select "Check Bank Transfer Credit Cash Debit ACH VISA MASTERCARD AMEX Discover DINERS …" at bounding box center [603, 155] width 230 height 32
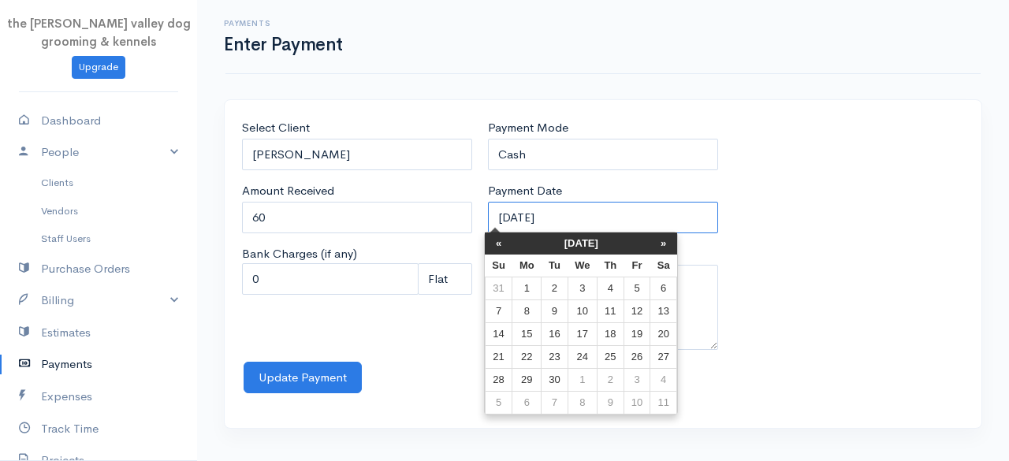
click at [593, 220] on input "[DATE]" at bounding box center [603, 218] width 230 height 32
click at [571, 242] on th "[DATE]" at bounding box center [581, 243] width 138 height 22
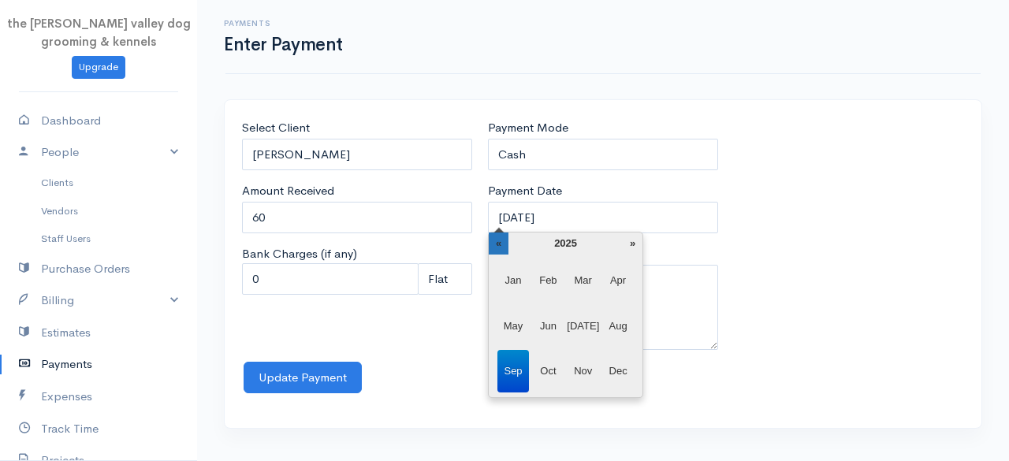
click at [498, 247] on th "«" at bounding box center [499, 243] width 20 height 22
click at [614, 360] on span "Dec" at bounding box center [618, 371] width 32 height 43
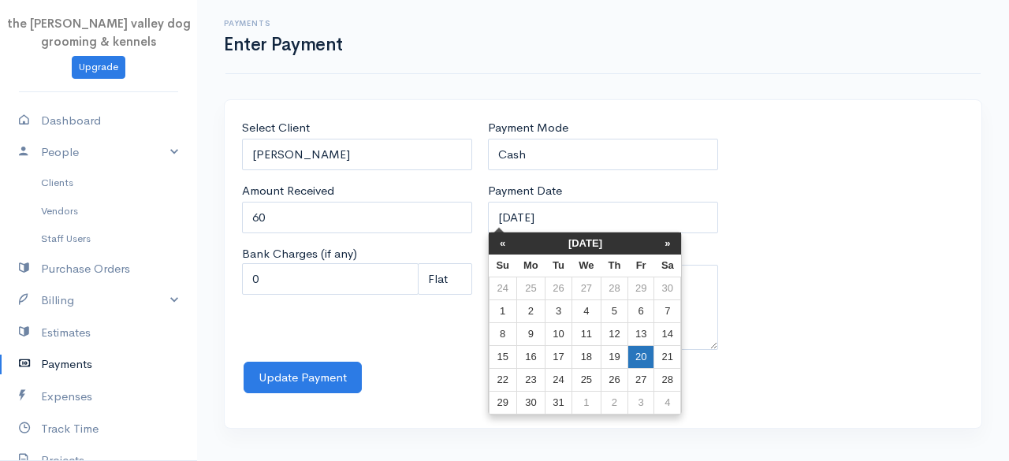
click at [649, 352] on td "20" at bounding box center [640, 357] width 26 height 23
type input "[DATE]"
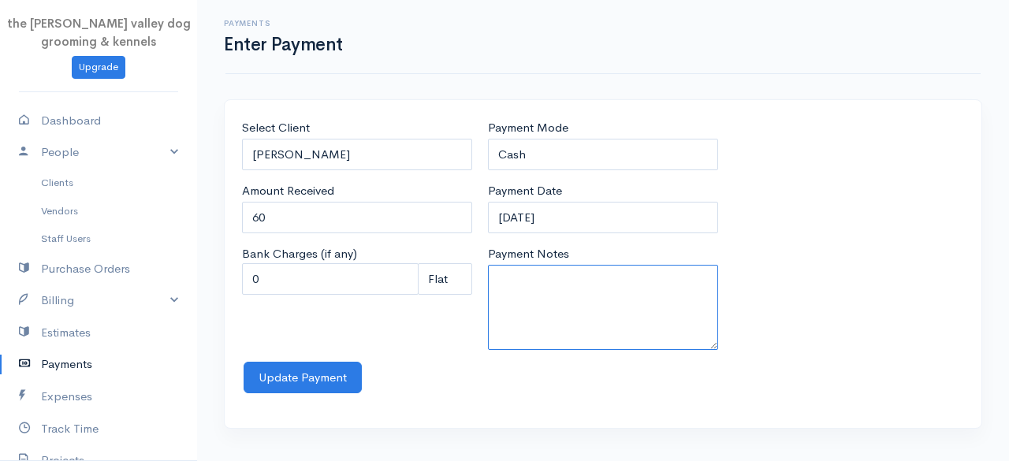
click at [597, 317] on textarea "Payment Notes" at bounding box center [603, 307] width 230 height 85
type textarea "Groom M"
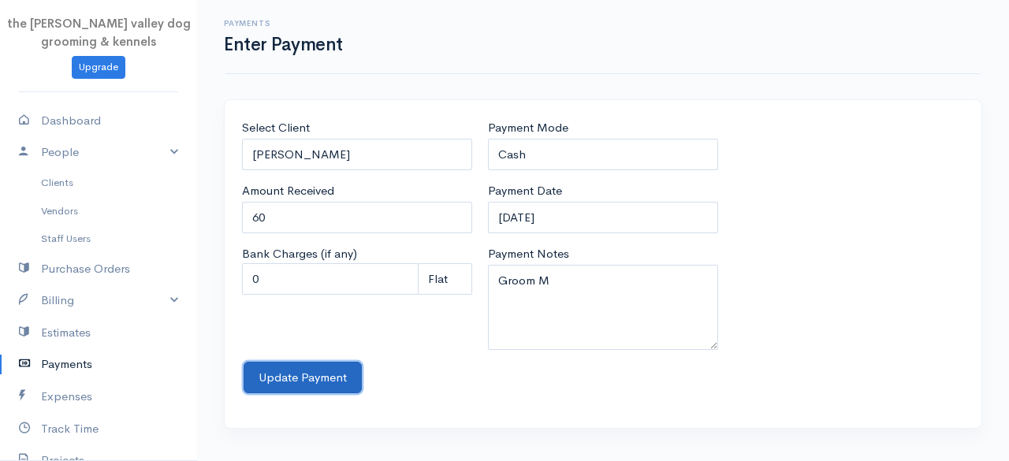
click at [287, 382] on button "Update Payment" at bounding box center [303, 378] width 118 height 32
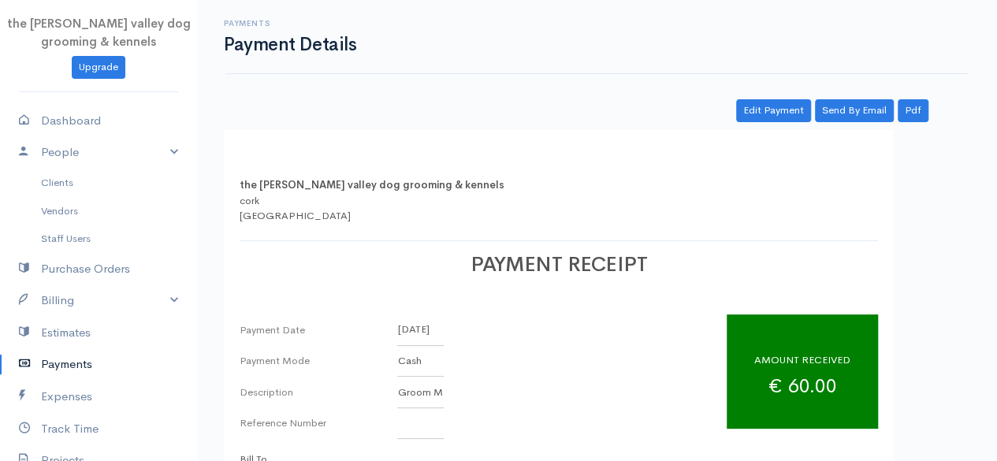
click at [60, 357] on link "Payments" at bounding box center [98, 364] width 197 height 32
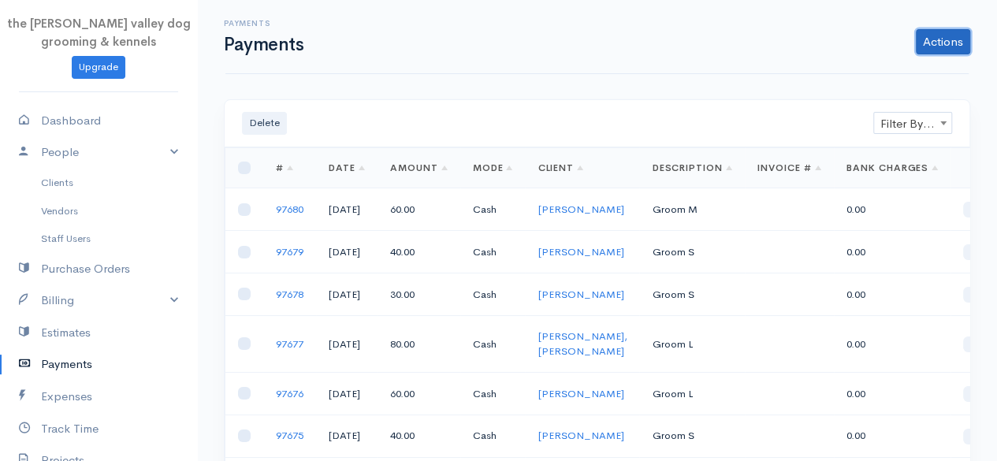
click at [925, 37] on link "Actions" at bounding box center [943, 41] width 54 height 25
click at [878, 68] on link "Enter Payment" at bounding box center [890, 75] width 162 height 28
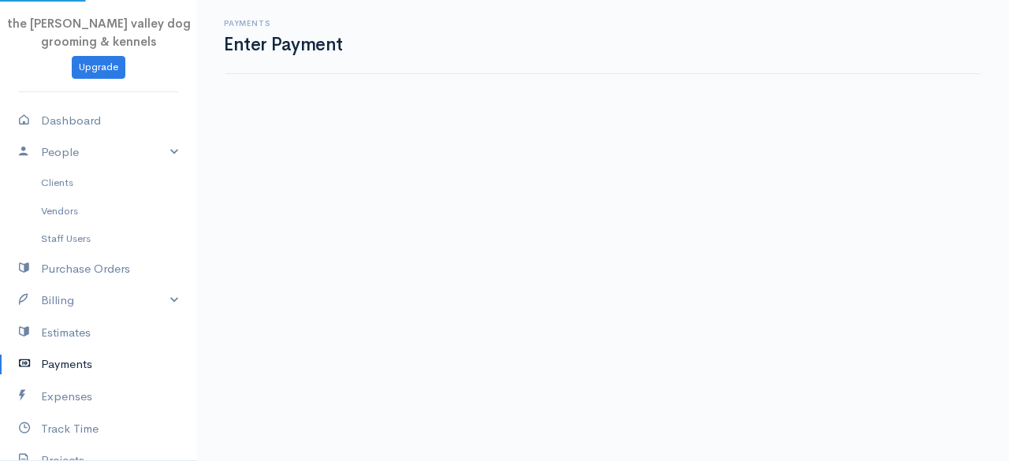
select select "2"
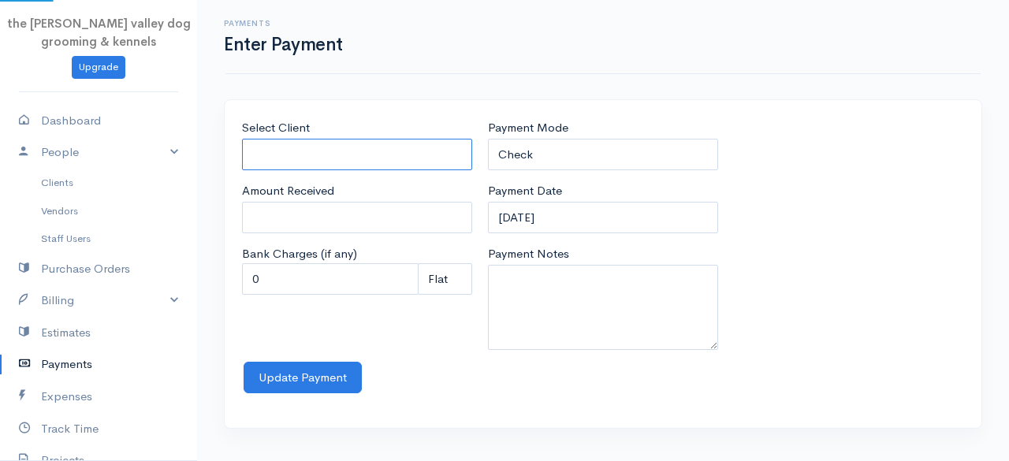
click at [296, 151] on input "Select Client" at bounding box center [357, 155] width 230 height 32
click at [314, 259] on body "the [PERSON_NAME] valley dog grooming & kennels Upgrade Dashboard People Client…" at bounding box center [504, 230] width 1009 height 461
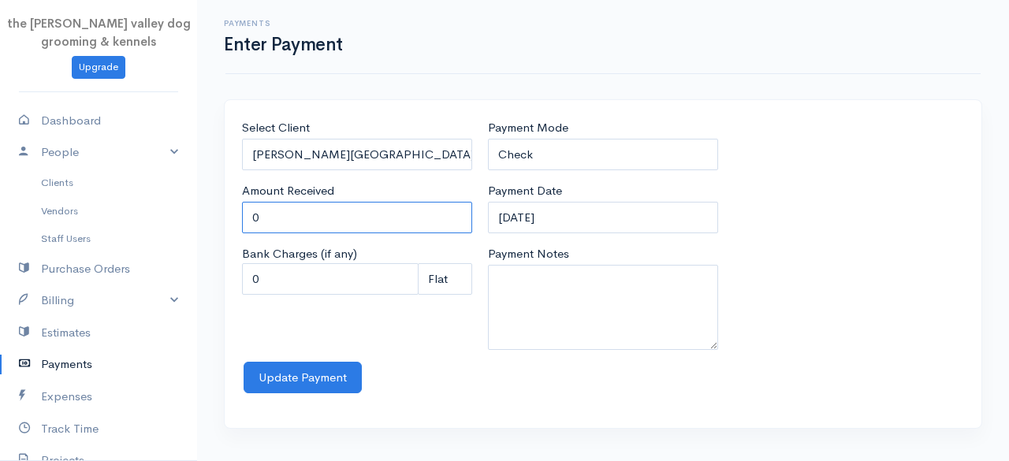
click at [294, 216] on input "0" at bounding box center [357, 218] width 230 height 32
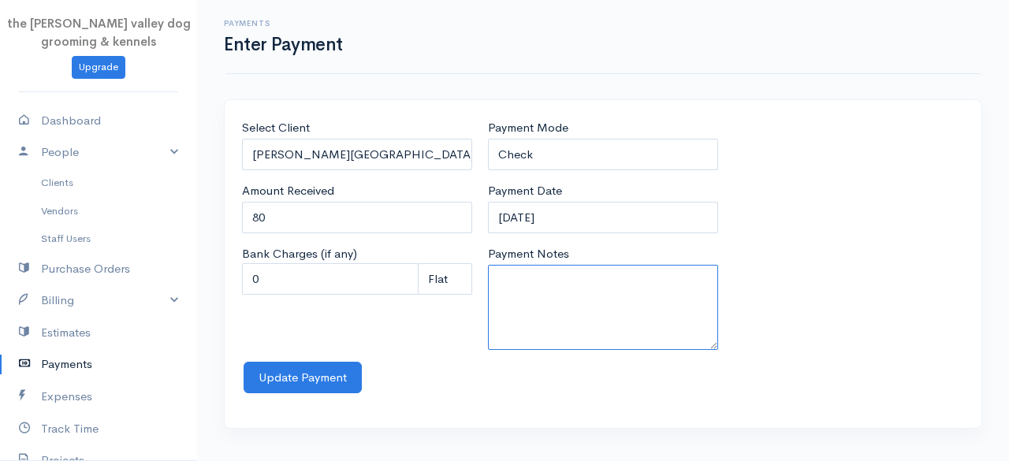
click at [519, 286] on textarea "Payment Notes" at bounding box center [603, 307] width 230 height 85
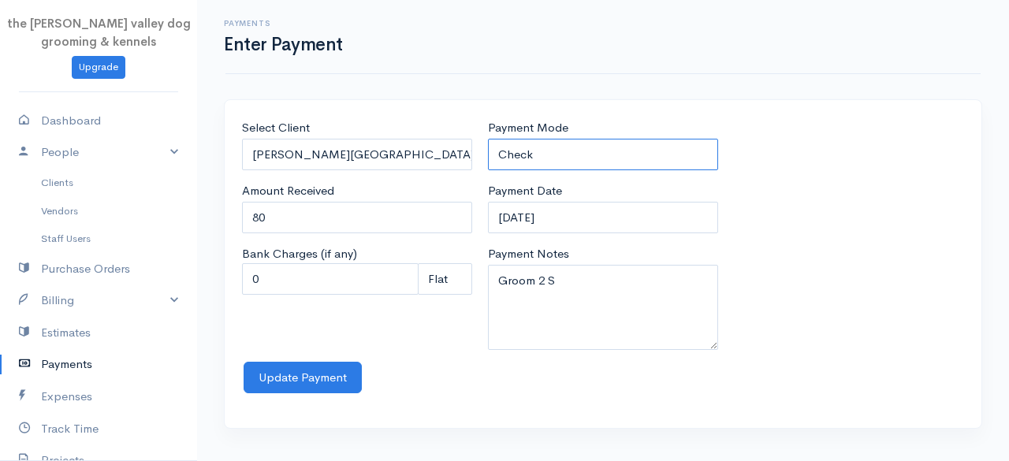
click at [590, 142] on select "Check Bank Transfer Credit Cash Debit ACH VISA MASTERCARD AMEX Discover DINERS …" at bounding box center [603, 155] width 230 height 32
click at [488, 139] on select "Check Bank Transfer Credit Cash Debit ACH VISA MASTERCARD AMEX Discover DINERS …" at bounding box center [603, 155] width 230 height 32
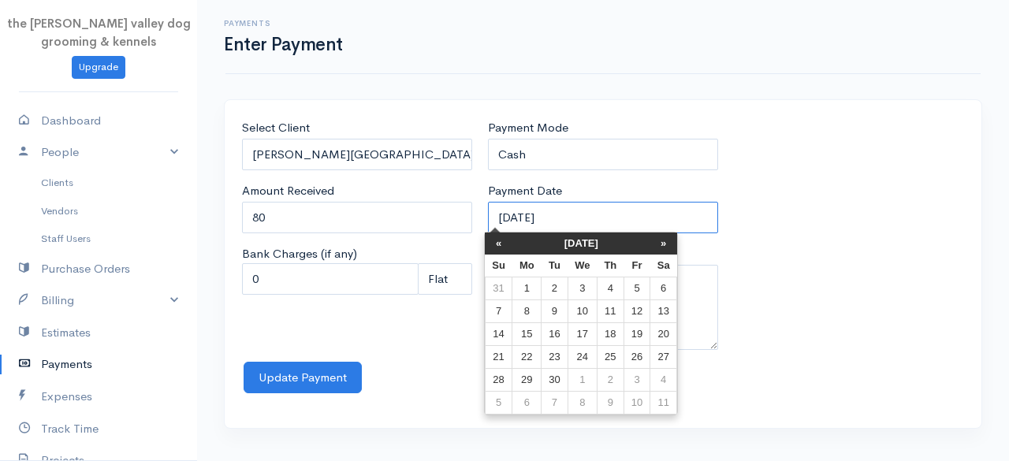
click at [588, 212] on input "[DATE]" at bounding box center [603, 218] width 230 height 32
click at [580, 247] on th "[DATE]" at bounding box center [581, 243] width 138 height 22
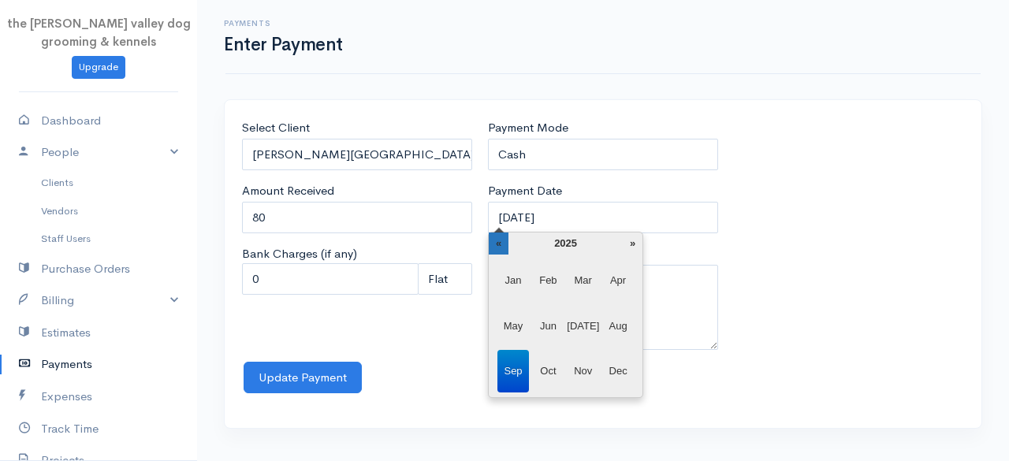
click at [495, 243] on th "«" at bounding box center [499, 243] width 20 height 22
click at [612, 376] on span "Dec" at bounding box center [618, 371] width 32 height 43
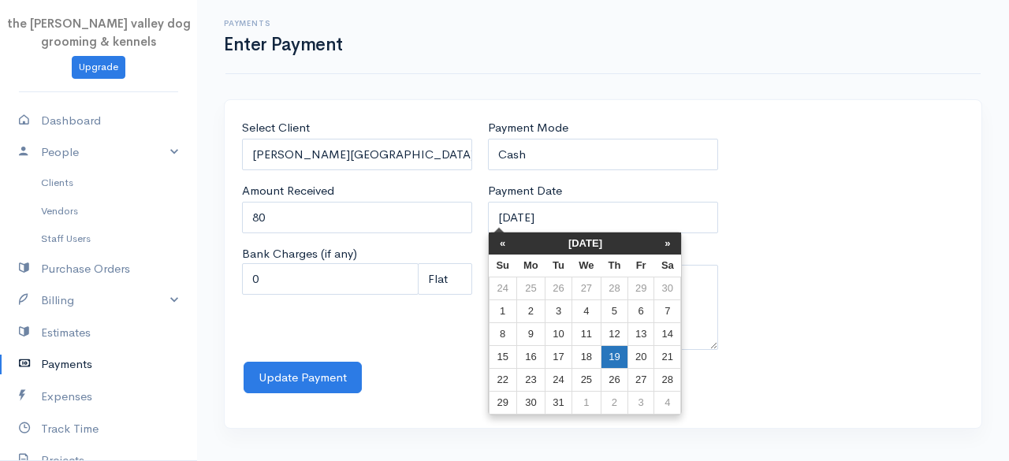
click at [611, 356] on td "19" at bounding box center [614, 357] width 27 height 23
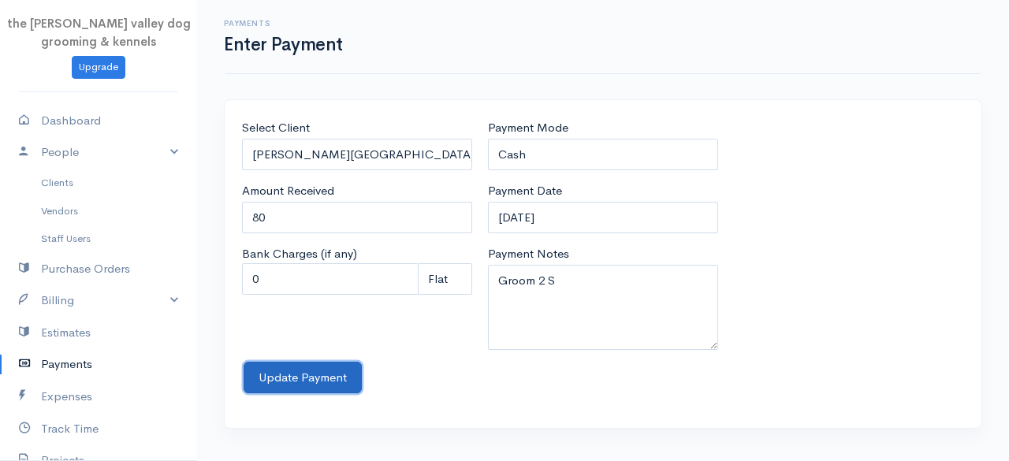
click at [309, 374] on button "Update Payment" at bounding box center [303, 378] width 118 height 32
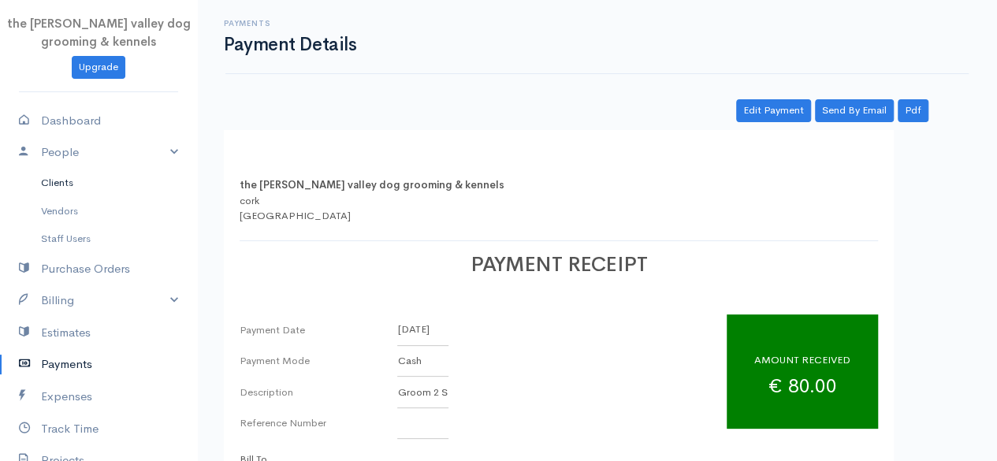
click at [65, 182] on link "Clients" at bounding box center [98, 183] width 197 height 28
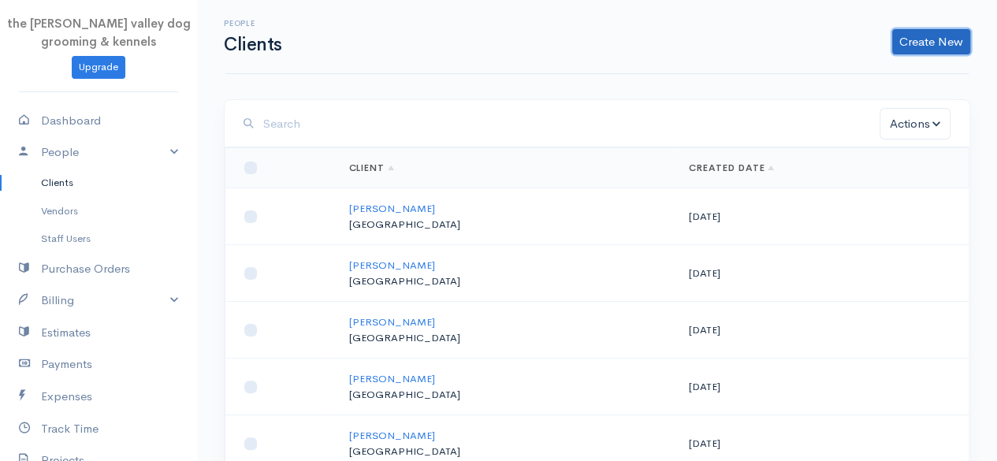
click at [919, 40] on link "Create New" at bounding box center [931, 41] width 78 height 25
click at [898, 69] on link "Client" at bounding box center [906, 75] width 125 height 28
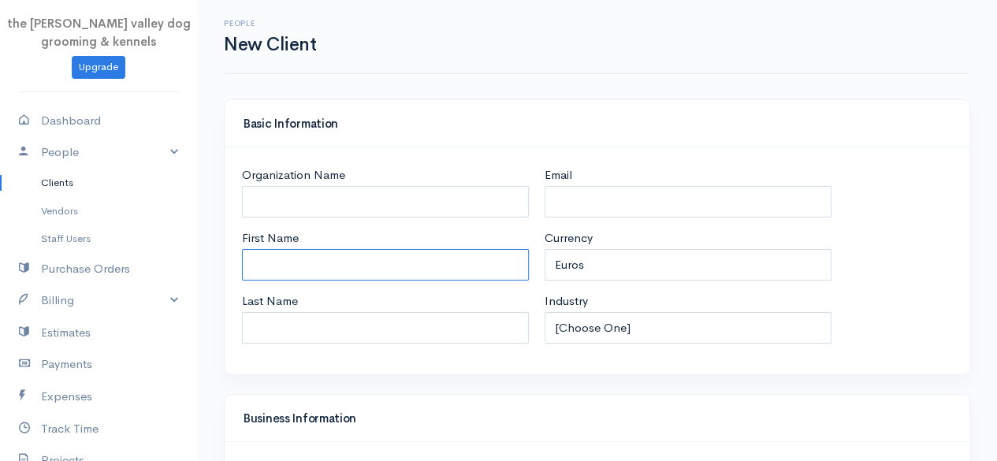
click at [358, 264] on input "First Name" at bounding box center [385, 265] width 287 height 32
click at [864, 135] on div "Basic Information" at bounding box center [597, 123] width 745 height 47
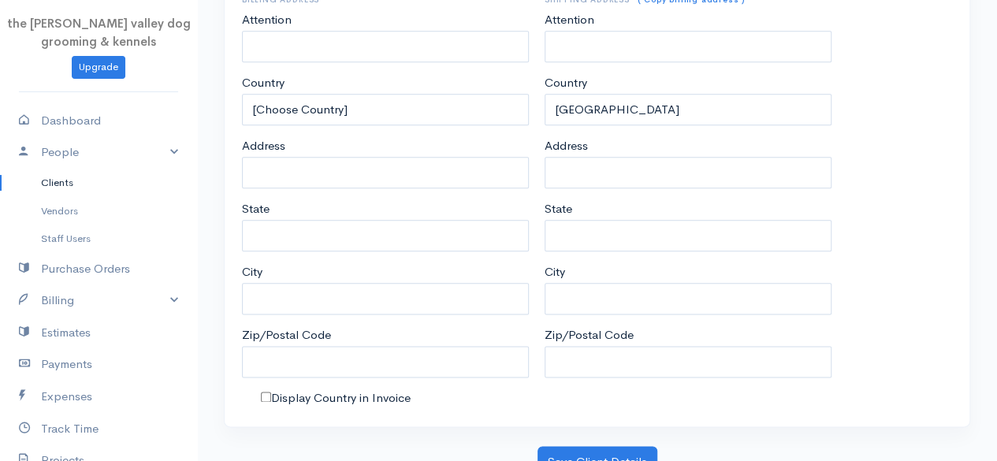
scroll to position [831, 0]
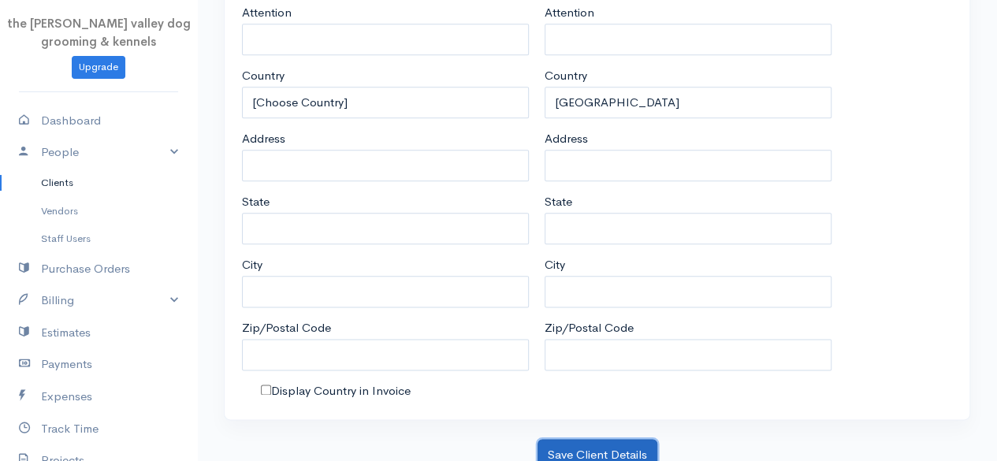
click at [618, 439] on button "Save Client Details" at bounding box center [597, 455] width 120 height 32
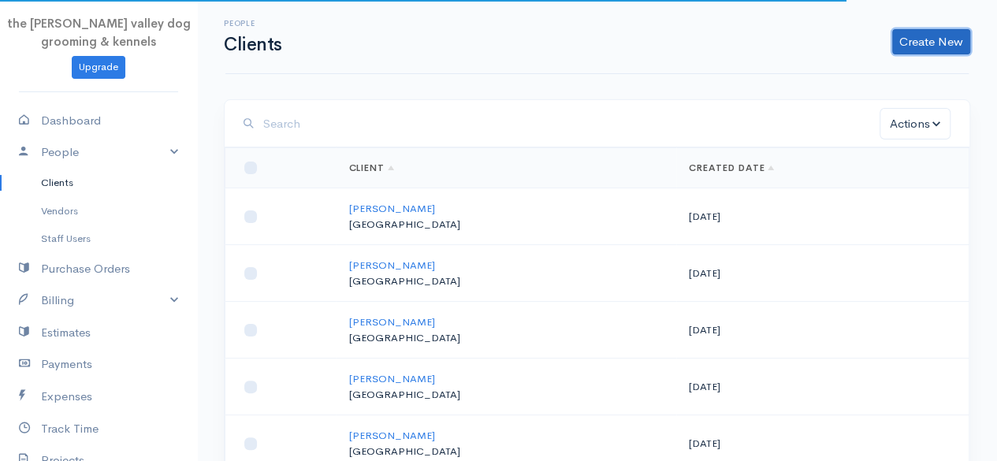
click at [928, 51] on link "Create New" at bounding box center [931, 41] width 78 height 25
click at [865, 76] on link "Client" at bounding box center [906, 75] width 125 height 28
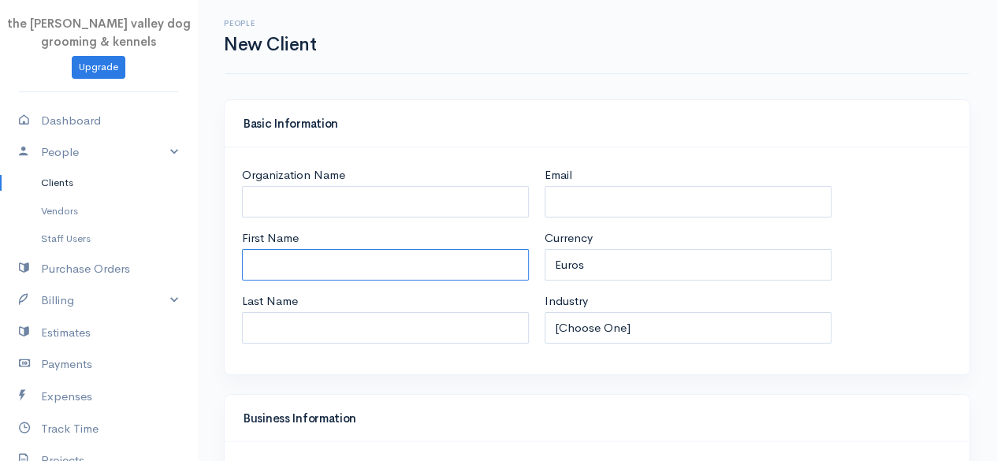
click at [264, 274] on input "First Name" at bounding box center [385, 265] width 287 height 32
click at [829, 55] on div "People New Client" at bounding box center [596, 37] width 743 height 74
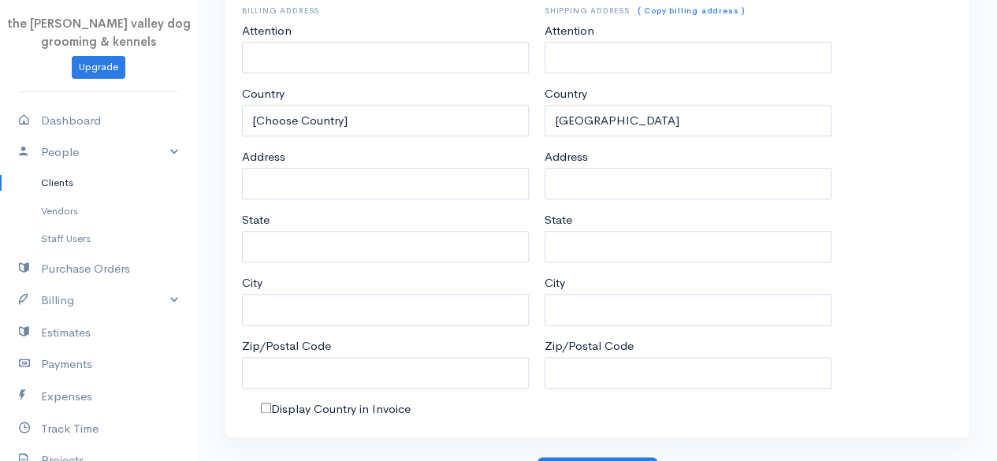
scroll to position [831, 0]
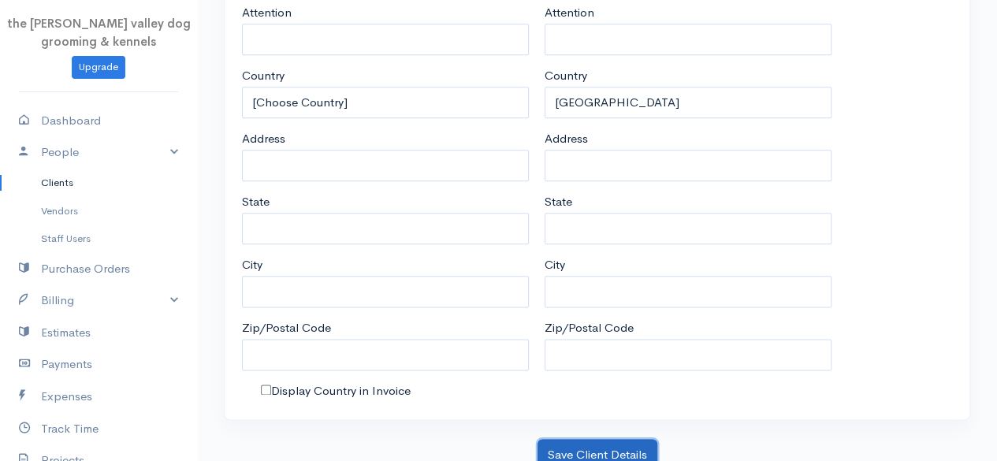
click at [634, 439] on button "Save Client Details" at bounding box center [597, 455] width 120 height 32
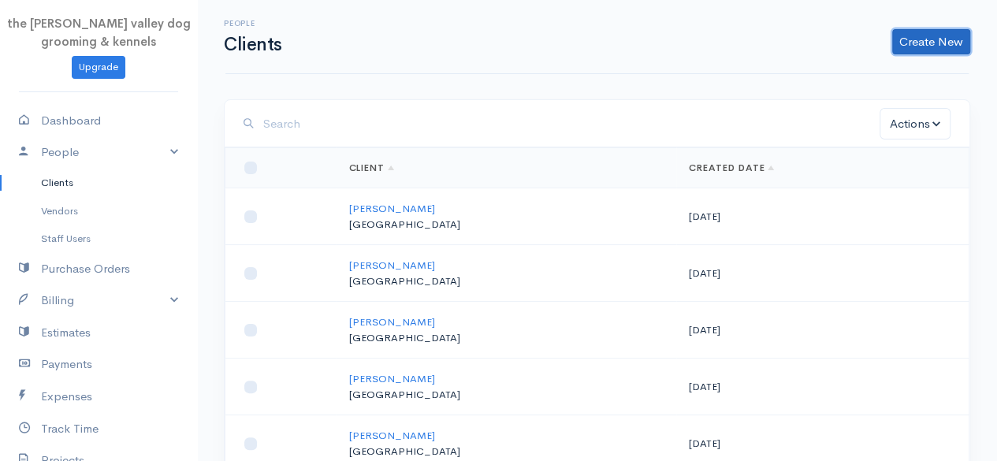
click at [919, 32] on link "Create New" at bounding box center [931, 41] width 78 height 25
click at [909, 67] on link "Client" at bounding box center [906, 75] width 125 height 28
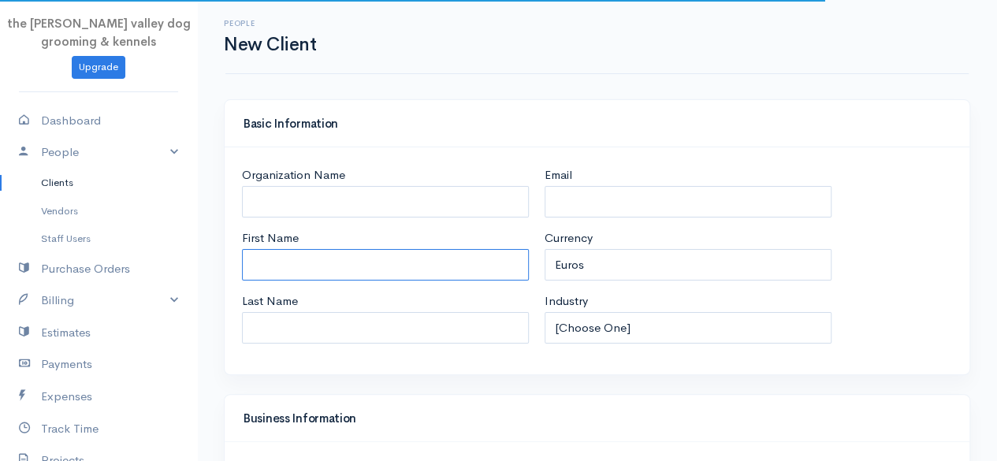
click at [270, 270] on input "First Name" at bounding box center [385, 265] width 287 height 32
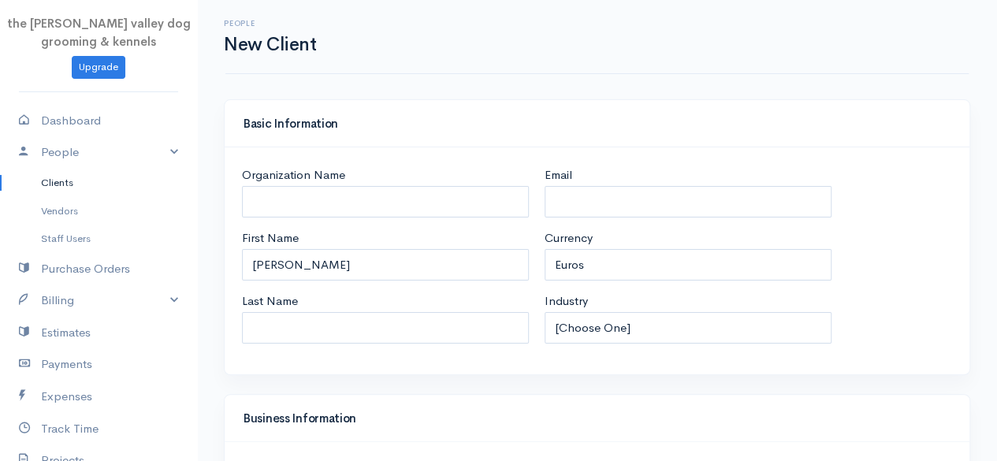
click at [962, 142] on div "Basic Information" at bounding box center [597, 123] width 745 height 47
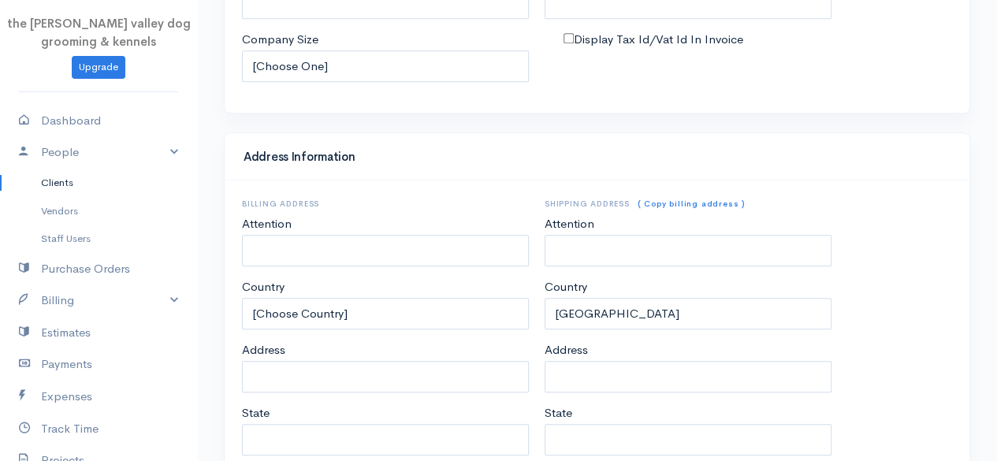
scroll to position [831, 0]
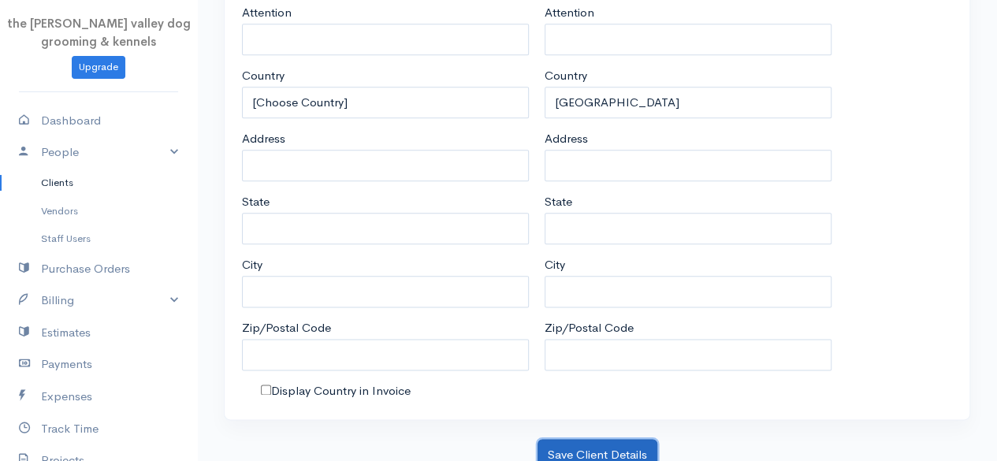
click at [593, 439] on button "Save Client Details" at bounding box center [597, 455] width 120 height 32
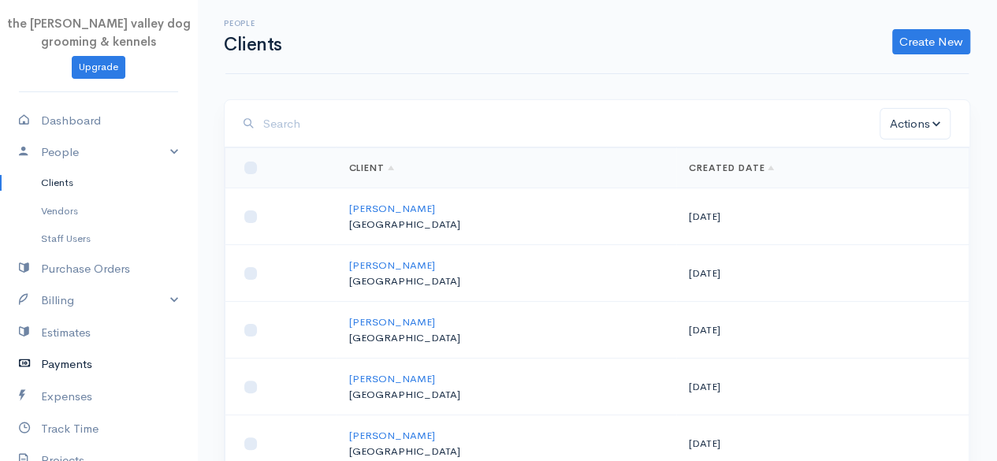
click at [80, 363] on link "Payments" at bounding box center [98, 364] width 197 height 32
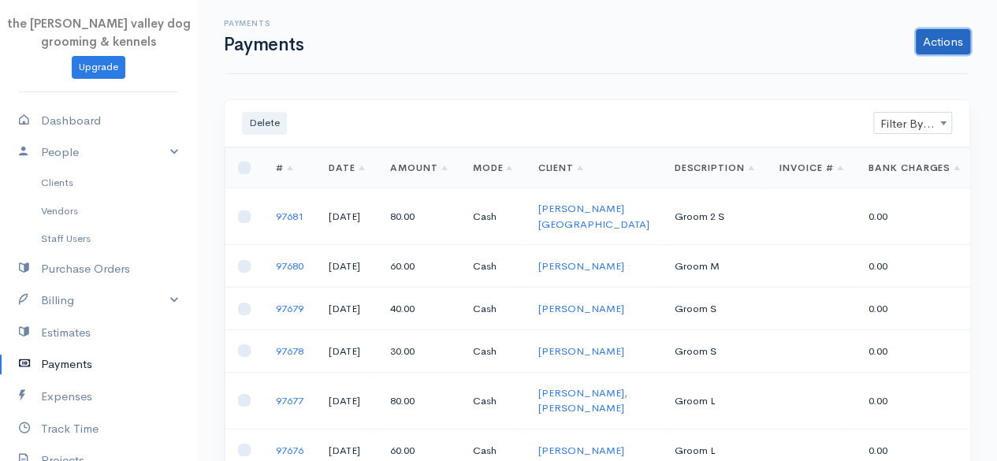
click at [944, 40] on link "Actions" at bounding box center [943, 41] width 54 height 25
click at [876, 68] on link "Enter Payment" at bounding box center [890, 75] width 162 height 28
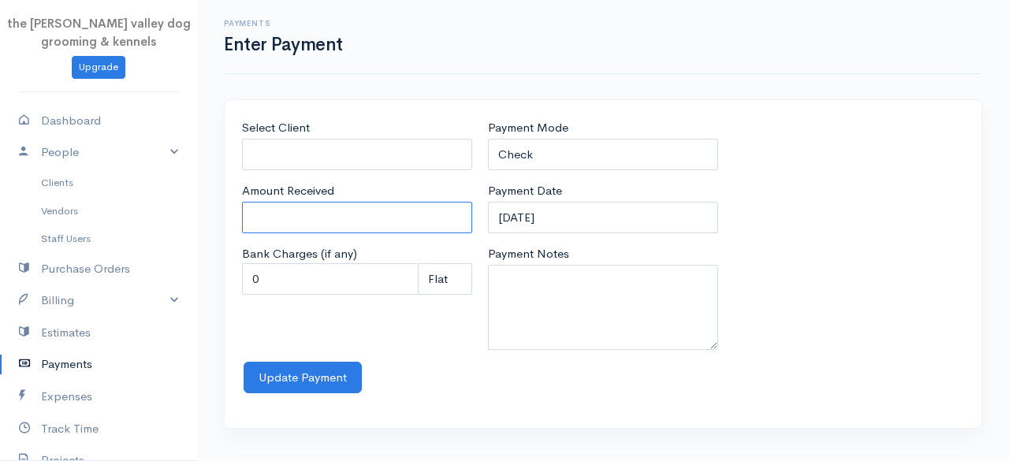
click at [324, 222] on input "Amount Received" at bounding box center [357, 218] width 230 height 32
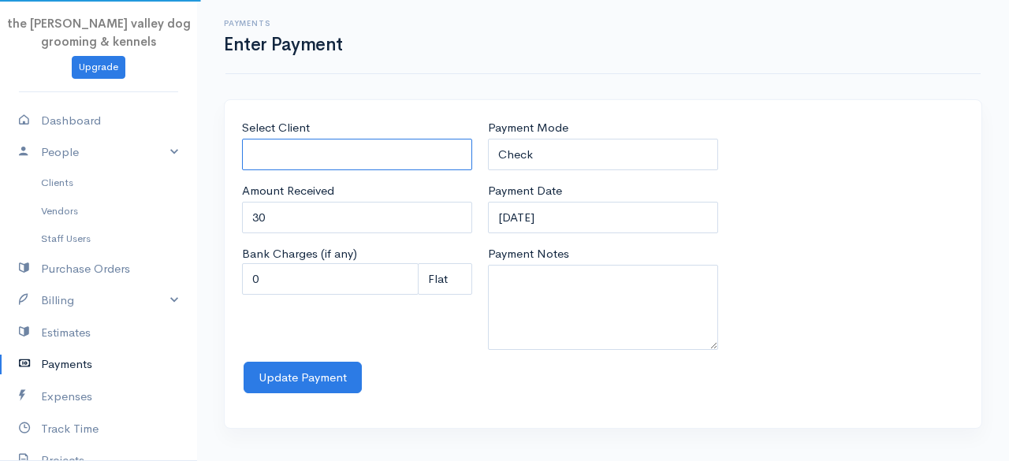
click at [322, 150] on input "Select Client" at bounding box center [357, 155] width 230 height 32
click at [317, 175] on body "the [PERSON_NAME] valley dog grooming & kennels Upgrade Dashboard People Client…" at bounding box center [504, 230] width 1009 height 461
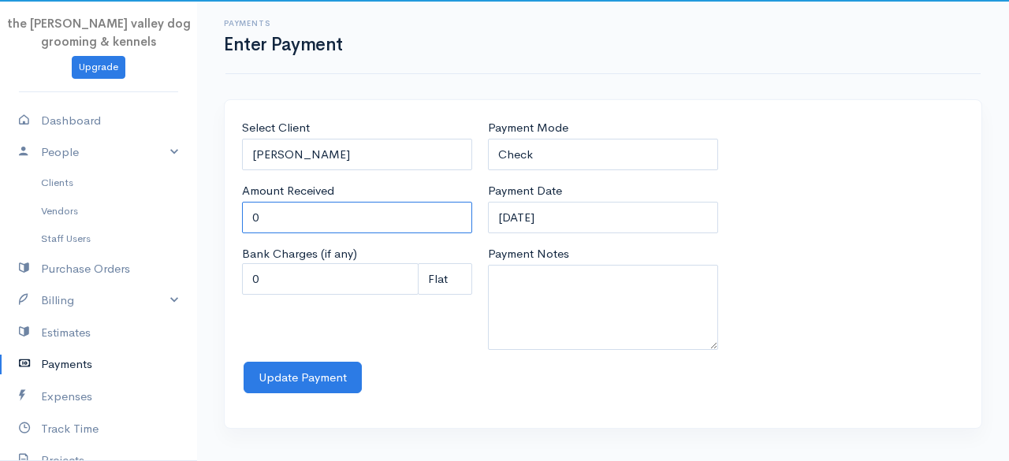
click at [316, 206] on input "0" at bounding box center [357, 218] width 230 height 32
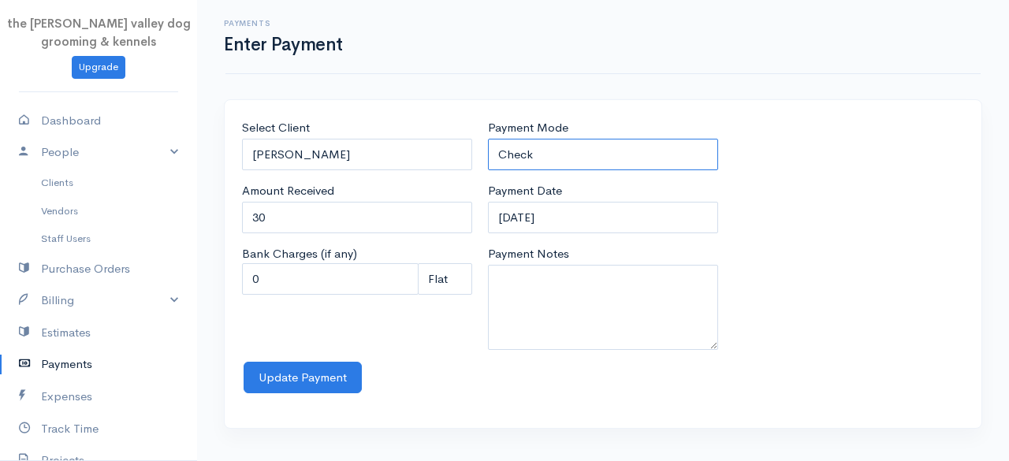
click at [563, 157] on select "Check Bank Transfer Credit Cash Debit ACH VISA MASTERCARD AMEX Discover DINERS …" at bounding box center [603, 155] width 230 height 32
click at [488, 139] on select "Check Bank Transfer Credit Cash Debit ACH VISA MASTERCARD AMEX Discover DINERS …" at bounding box center [603, 155] width 230 height 32
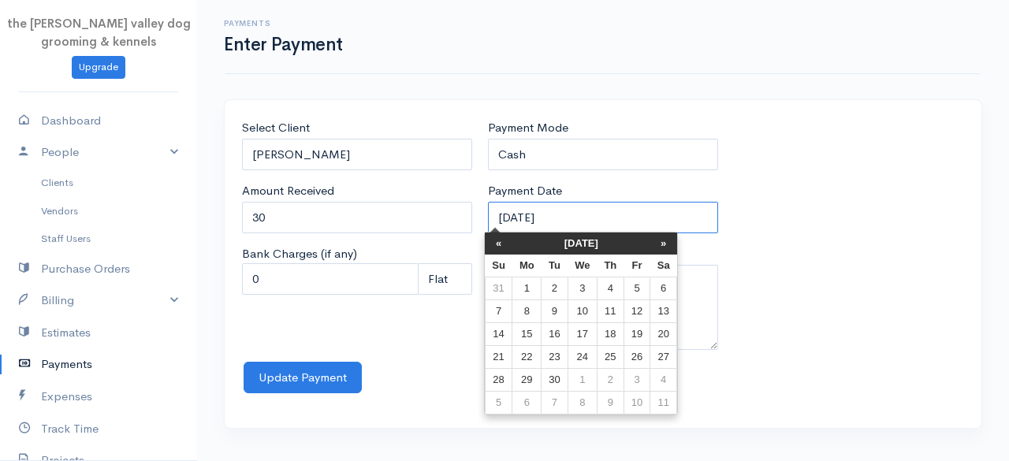
click at [565, 214] on input "[DATE]" at bounding box center [603, 218] width 230 height 32
click at [560, 244] on th "[DATE]" at bounding box center [581, 243] width 138 height 22
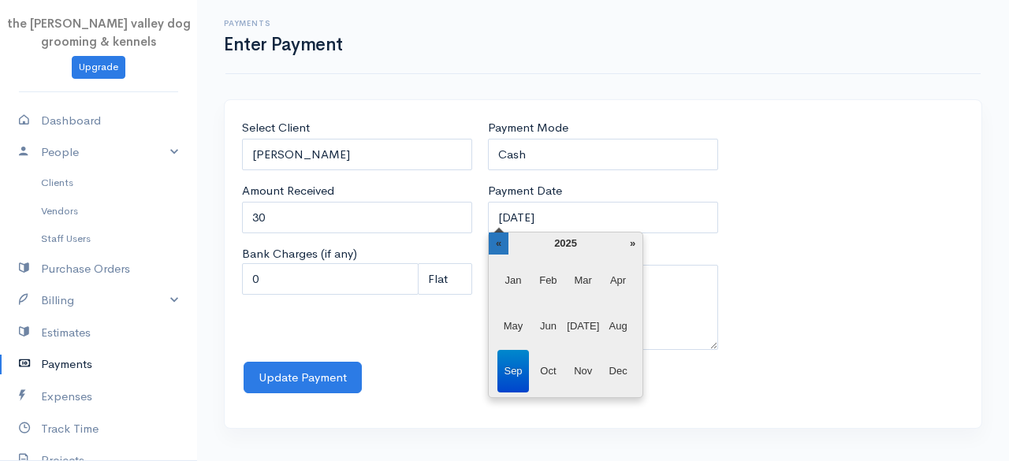
click at [493, 242] on th "«" at bounding box center [499, 243] width 20 height 22
click at [612, 360] on span "Dec" at bounding box center [618, 371] width 32 height 43
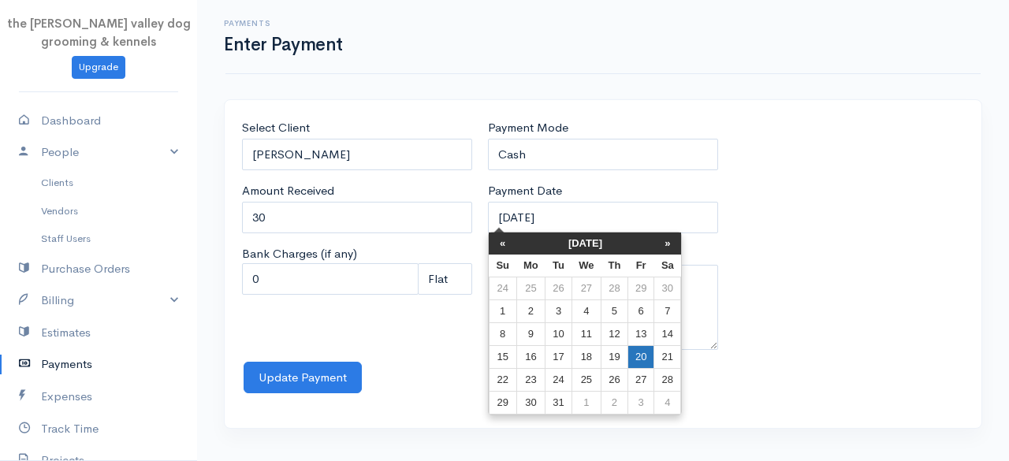
click at [649, 352] on td "20" at bounding box center [640, 357] width 26 height 23
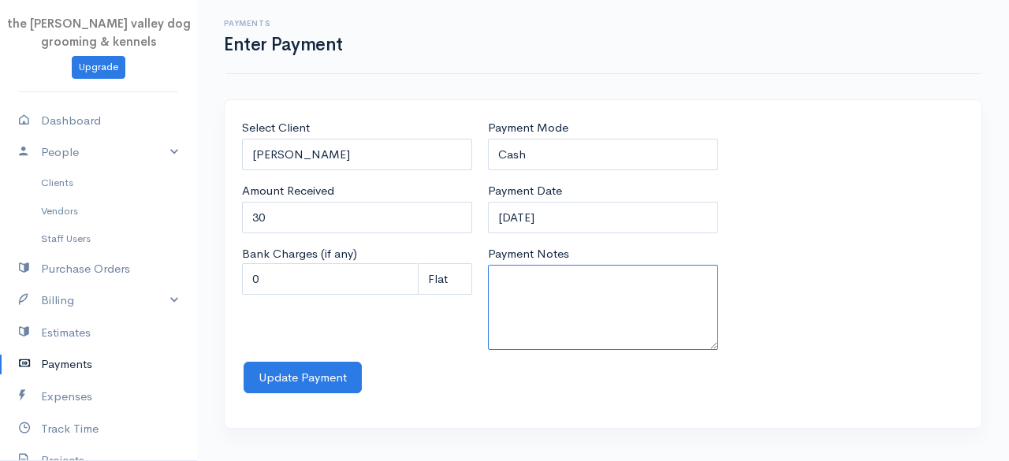
click at [585, 281] on textarea "Payment Notes" at bounding box center [603, 307] width 230 height 85
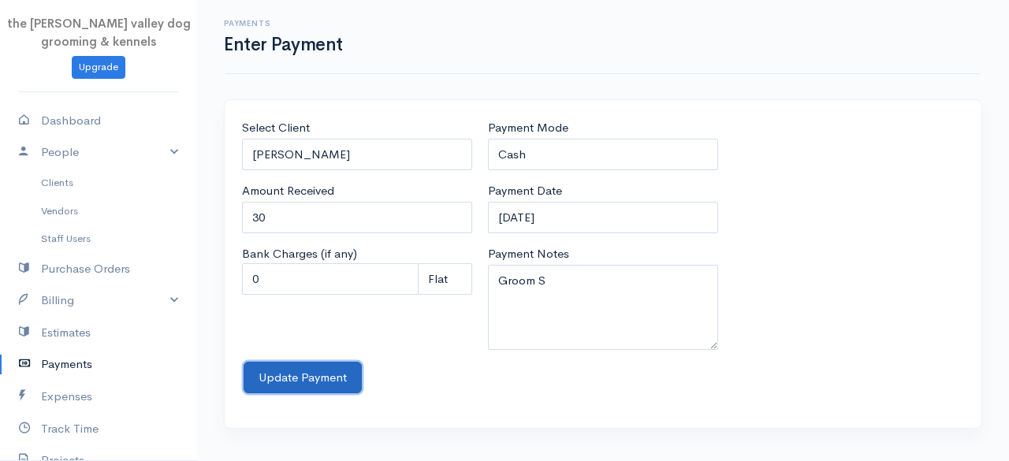
click at [287, 370] on button "Update Payment" at bounding box center [303, 378] width 118 height 32
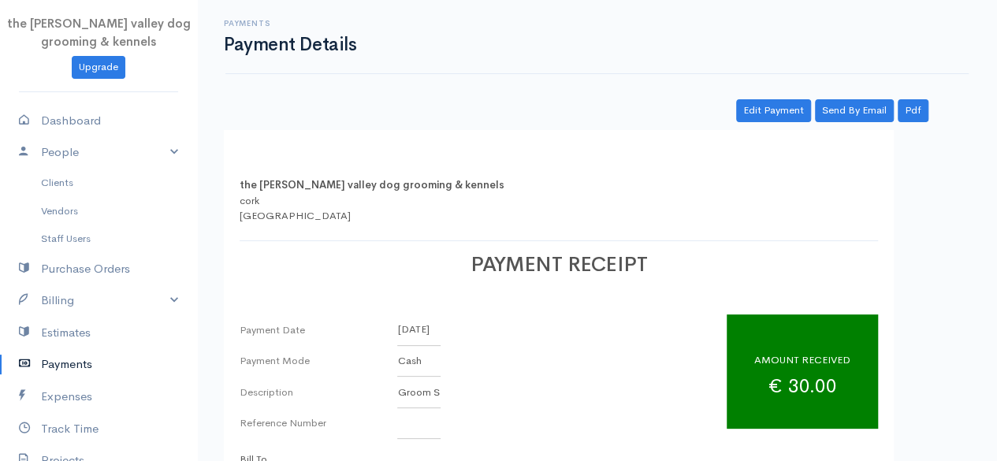
click at [54, 371] on link "Payments" at bounding box center [98, 364] width 197 height 32
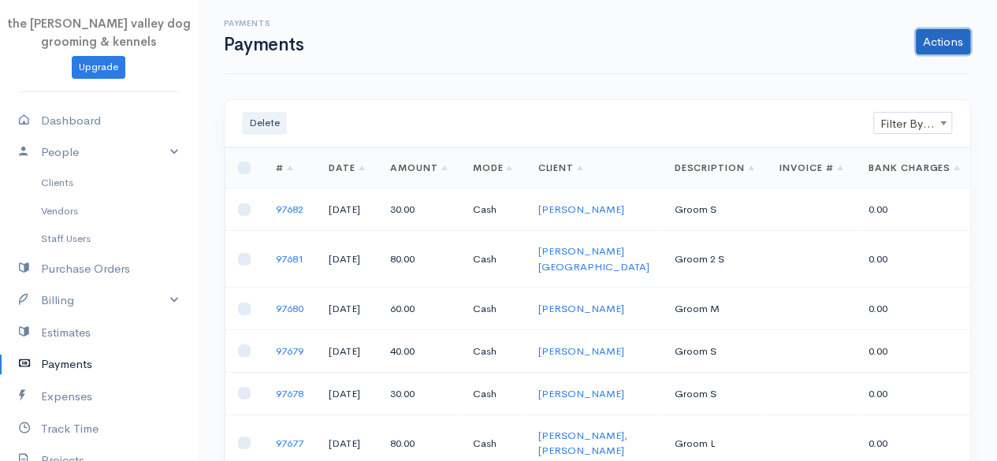
click at [939, 41] on link "Actions" at bounding box center [943, 41] width 54 height 25
click at [908, 65] on link "Enter Payment" at bounding box center [890, 75] width 162 height 28
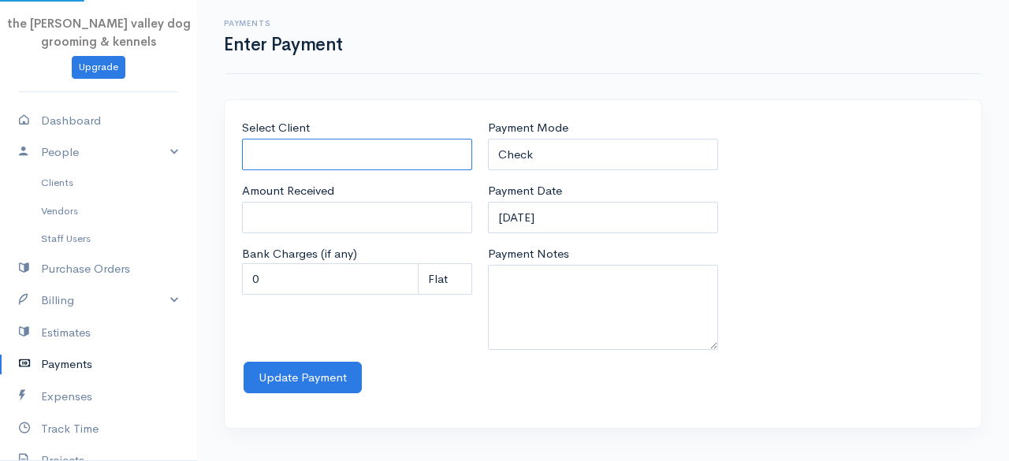
click at [363, 152] on input "Select Client" at bounding box center [357, 155] width 230 height 32
click at [323, 203] on body "the [PERSON_NAME] valley dog grooming & kennels Upgrade Dashboard People Client…" at bounding box center [504, 230] width 1009 height 461
click at [356, 146] on input "[PERSON_NAME]" at bounding box center [357, 155] width 230 height 32
click at [333, 173] on body "the [PERSON_NAME] valley dog grooming & kennels Upgrade Dashboard People Client…" at bounding box center [504, 230] width 1009 height 461
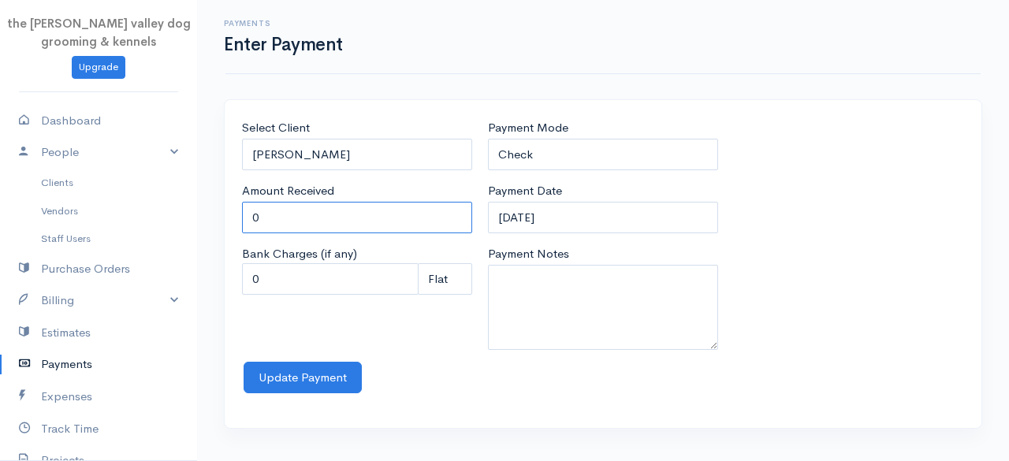
click at [301, 216] on input "0" at bounding box center [357, 218] width 230 height 32
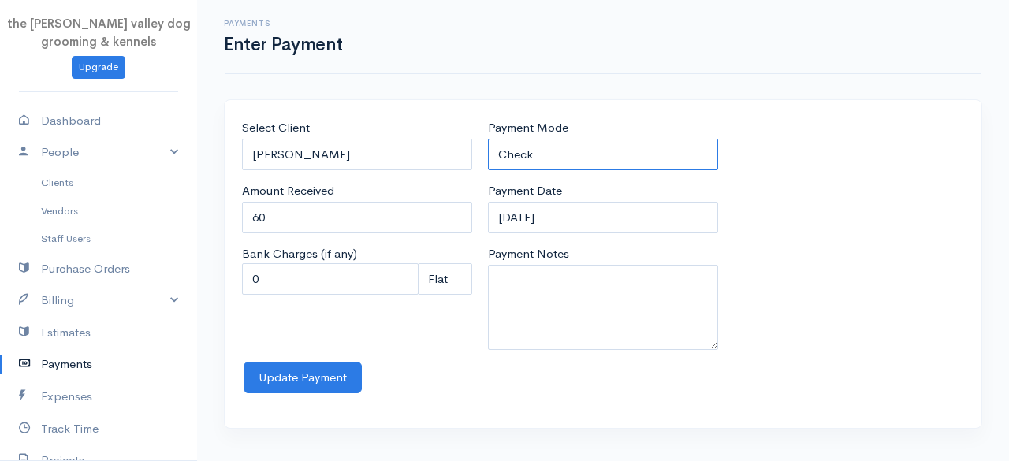
click at [567, 151] on select "Check Bank Transfer Credit Cash Debit ACH VISA MASTERCARD AMEX Discover DINERS …" at bounding box center [603, 155] width 230 height 32
click at [488, 139] on select "Check Bank Transfer Credit Cash Debit ACH VISA MASTERCARD AMEX Discover DINERS …" at bounding box center [603, 155] width 230 height 32
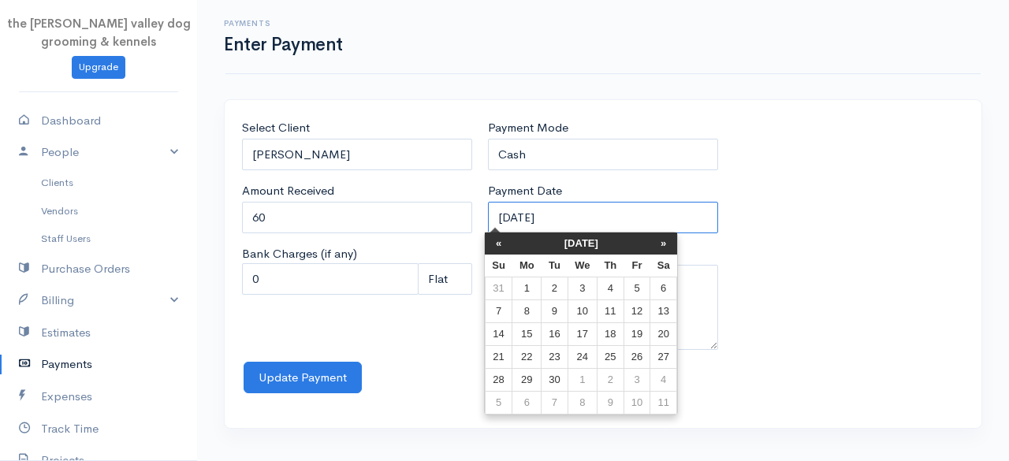
click at [586, 218] on input "[DATE]" at bounding box center [603, 218] width 230 height 32
click at [540, 244] on th "[DATE]" at bounding box center [581, 243] width 138 height 22
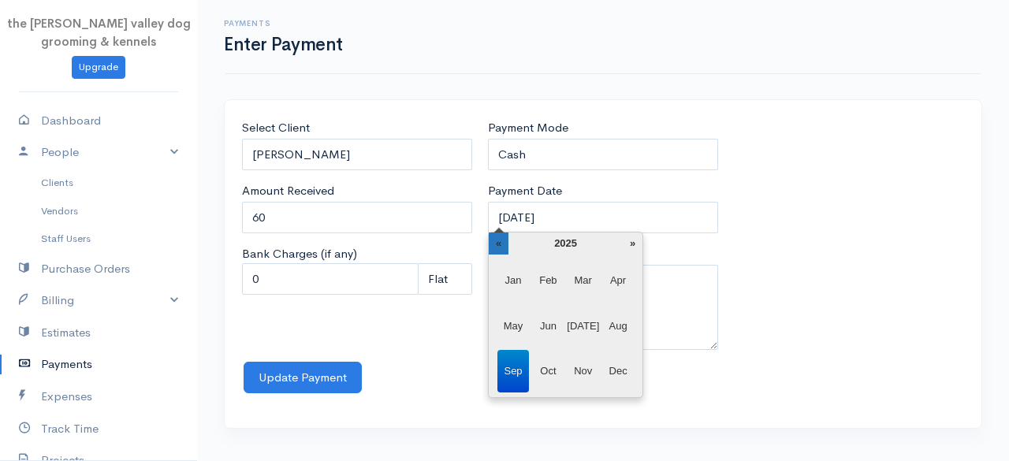
click at [505, 237] on th "«" at bounding box center [499, 243] width 20 height 22
click at [609, 363] on span "Dec" at bounding box center [618, 371] width 32 height 43
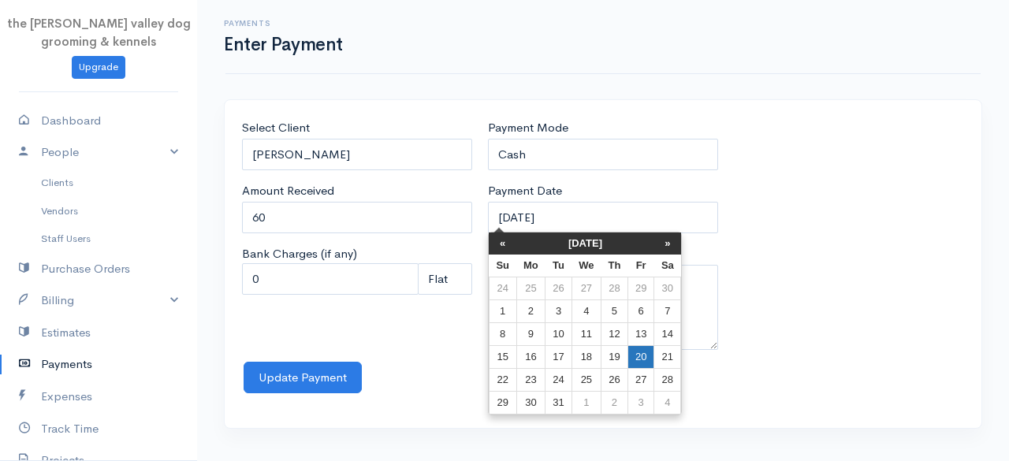
click at [639, 352] on td "20" at bounding box center [640, 357] width 26 height 23
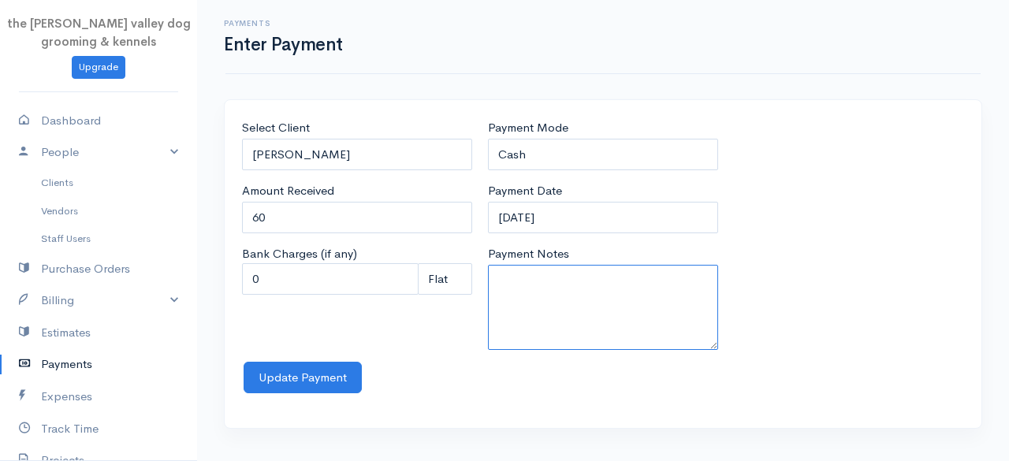
click at [580, 290] on textarea "Payment Notes" at bounding box center [603, 307] width 230 height 85
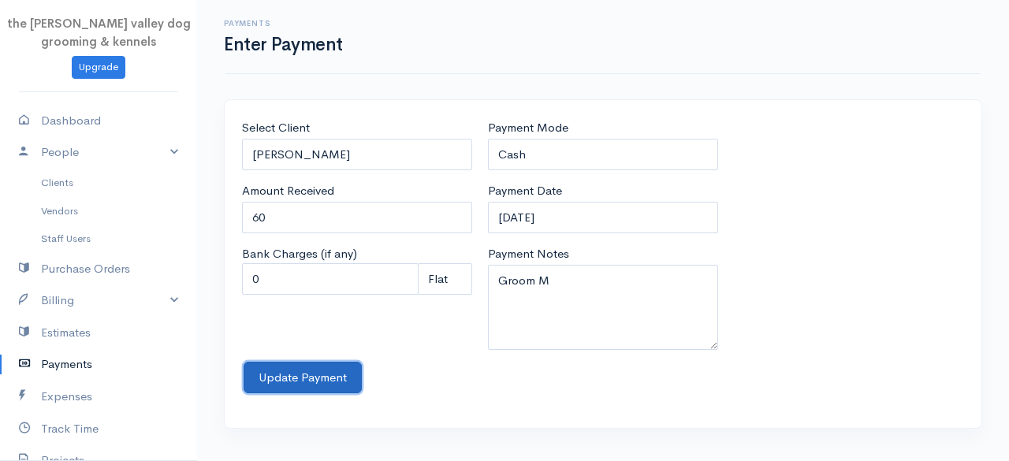
click at [281, 373] on button "Update Payment" at bounding box center [303, 378] width 118 height 32
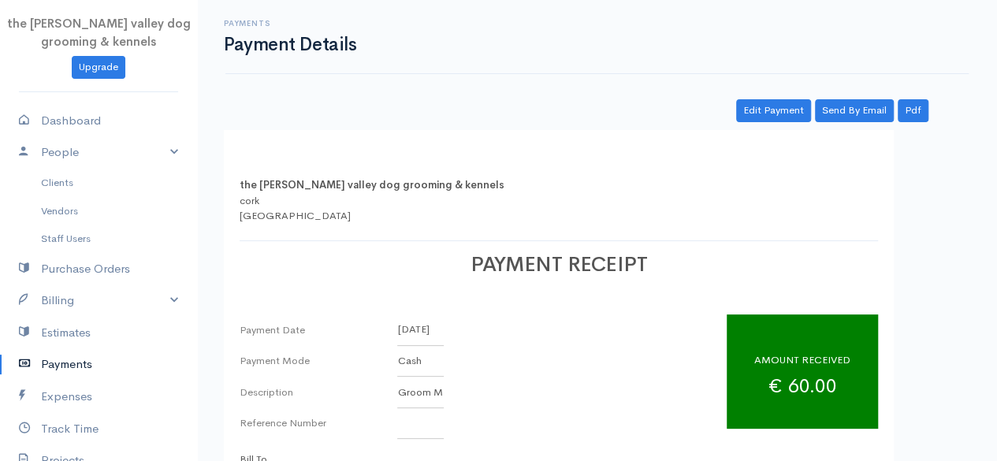
click at [65, 361] on link "Payments" at bounding box center [98, 364] width 197 height 32
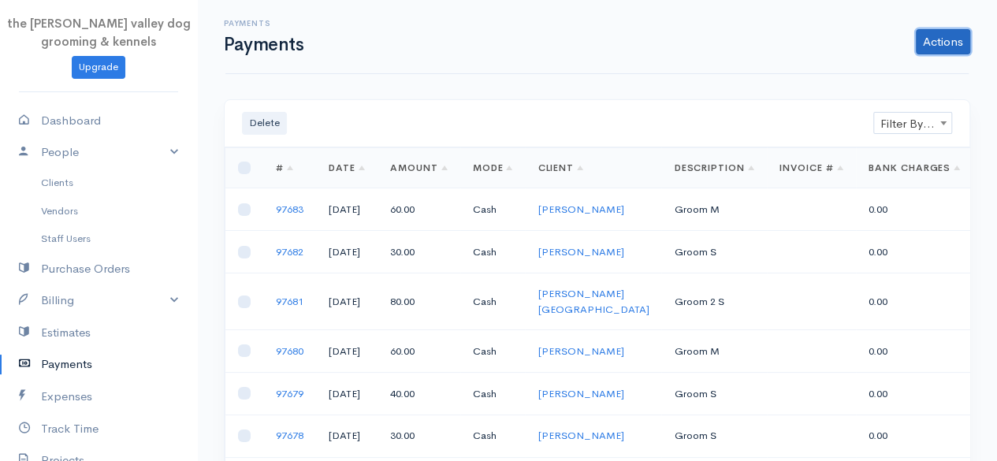
click at [945, 39] on link "Actions" at bounding box center [943, 41] width 54 height 25
click at [905, 65] on link "Enter Payment" at bounding box center [890, 75] width 162 height 28
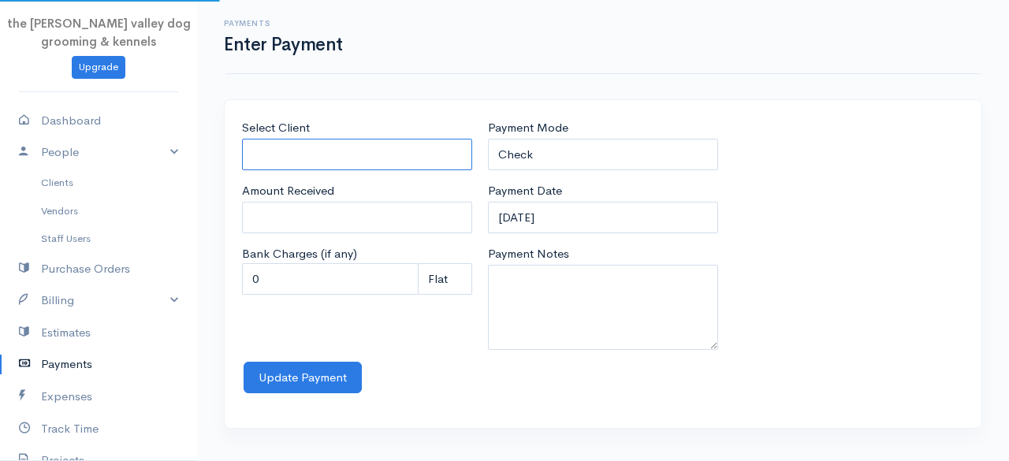
click at [381, 157] on input "Select Client" at bounding box center [357, 155] width 230 height 32
click at [350, 174] on body "the [PERSON_NAME] valley dog grooming & kennels Upgrade Dashboard People Client…" at bounding box center [504, 230] width 1009 height 461
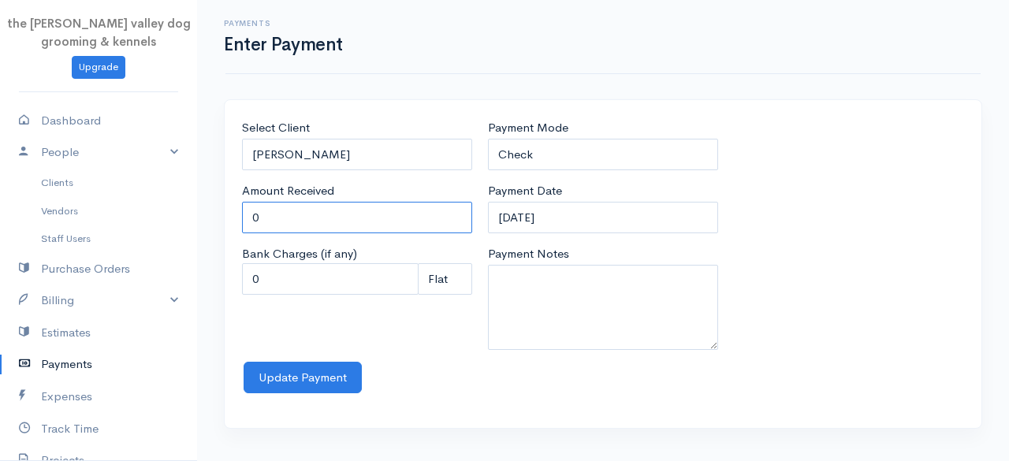
click at [309, 221] on input "0" at bounding box center [357, 218] width 230 height 32
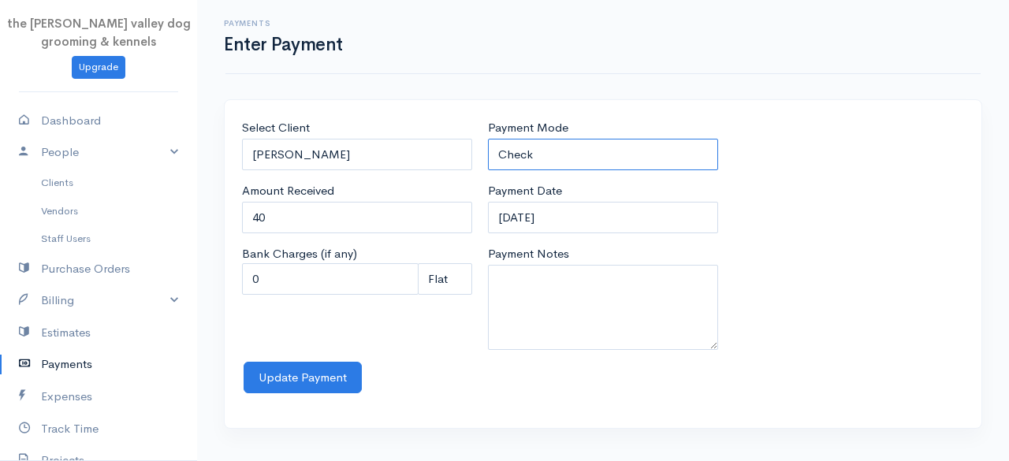
click at [577, 146] on select "Check Bank Transfer Credit Cash Debit ACH VISA MASTERCARD AMEX Discover DINERS …" at bounding box center [603, 155] width 230 height 32
click at [488, 139] on select "Check Bank Transfer Credit Cash Debit ACH VISA MASTERCARD AMEX Discover DINERS …" at bounding box center [603, 155] width 230 height 32
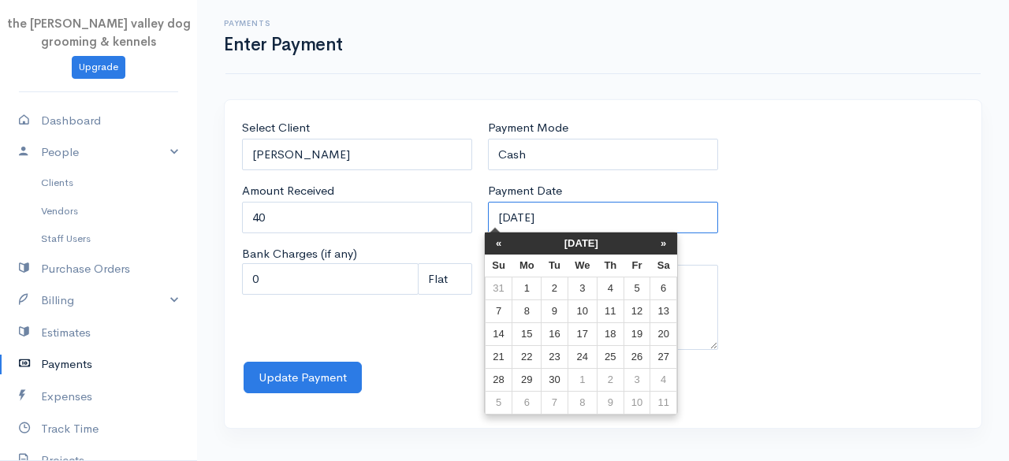
click at [595, 209] on input "[DATE]" at bounding box center [603, 218] width 230 height 32
click at [571, 244] on th "[DATE]" at bounding box center [581, 243] width 138 height 22
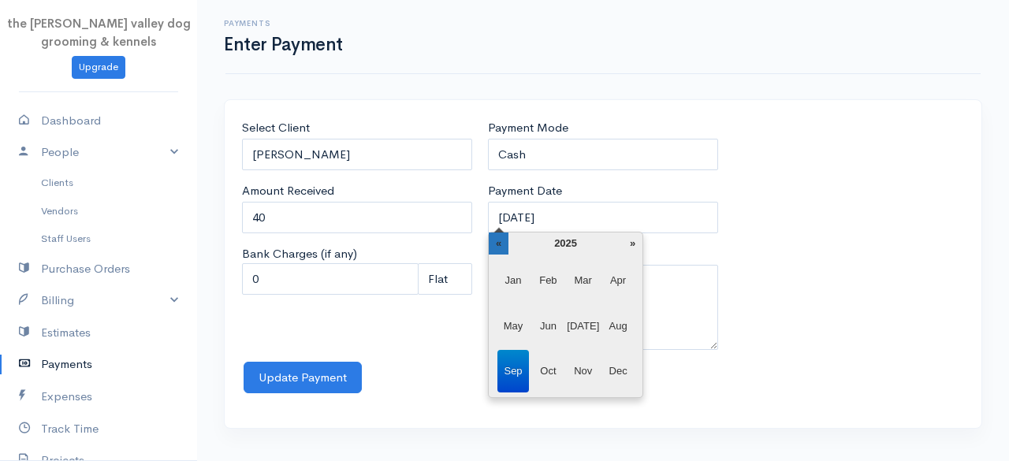
click at [500, 246] on th "«" at bounding box center [499, 243] width 20 height 22
click at [615, 363] on span "Dec" at bounding box center [618, 371] width 32 height 43
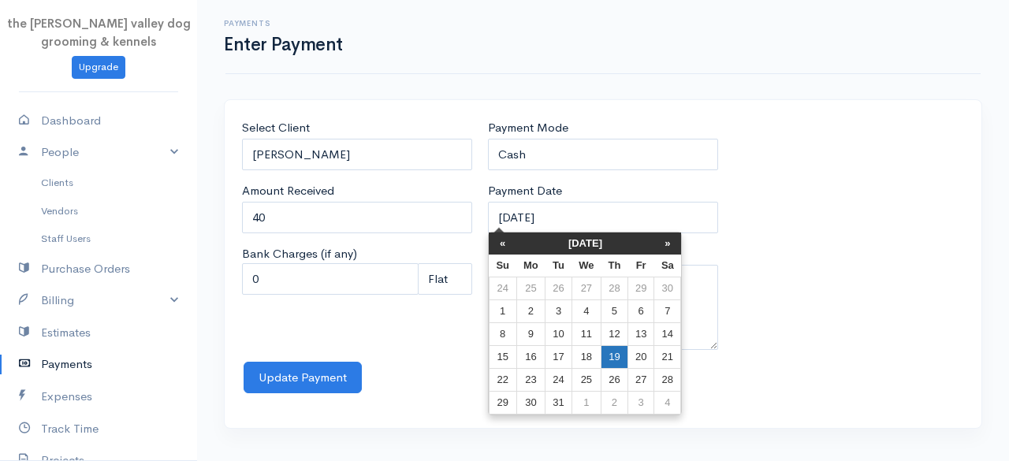
click at [613, 359] on td "19" at bounding box center [614, 357] width 27 height 23
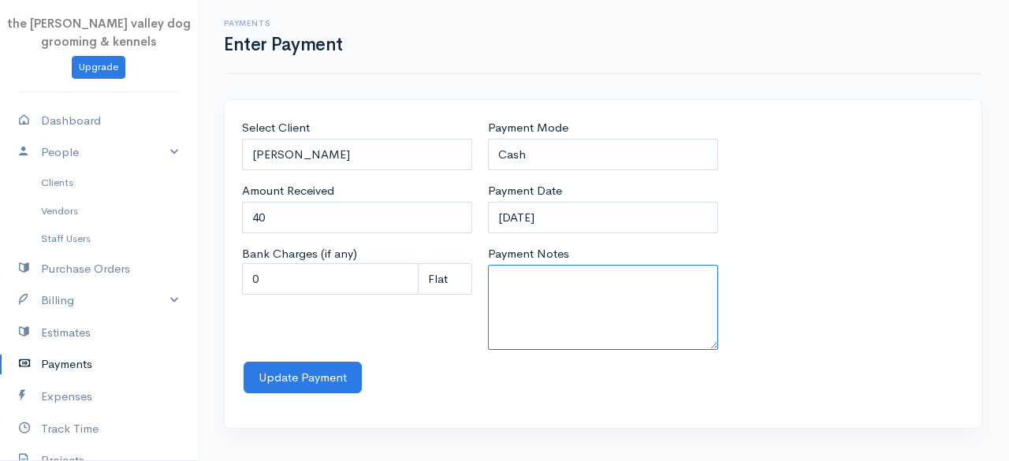
click at [545, 307] on textarea "Payment Notes" at bounding box center [603, 307] width 230 height 85
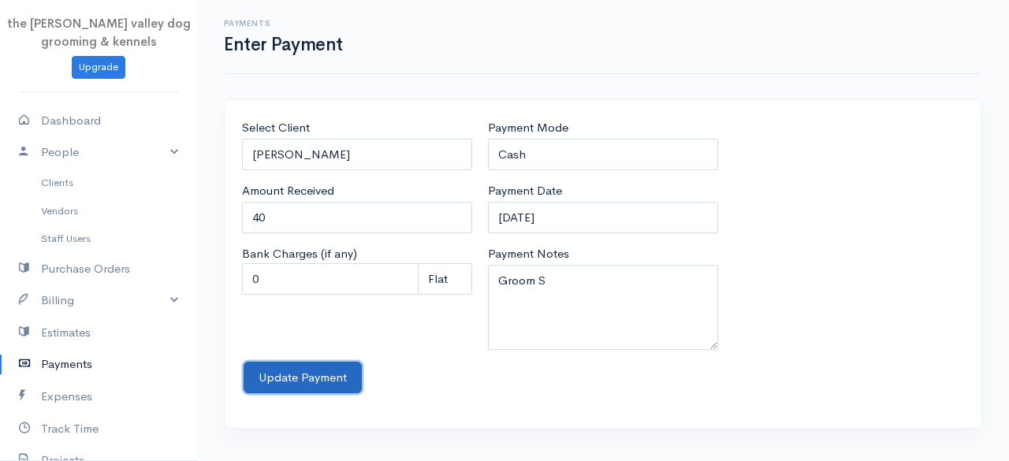
click at [277, 370] on button "Update Payment" at bounding box center [303, 378] width 118 height 32
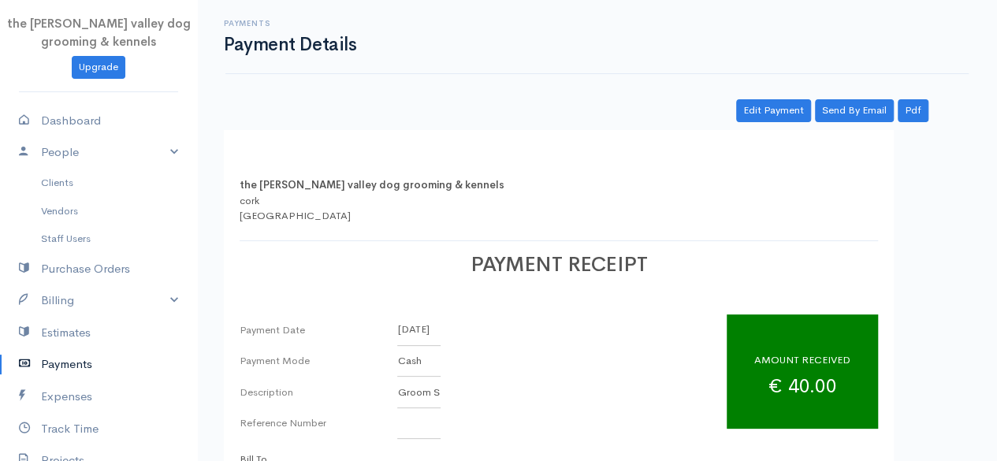
click at [36, 364] on icon at bounding box center [30, 365] width 22 height 20
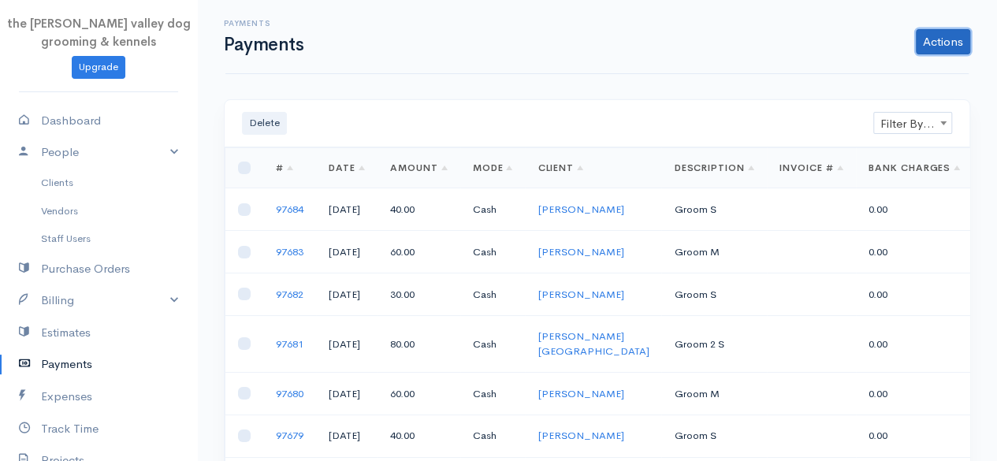
click at [936, 50] on link "Actions" at bounding box center [943, 41] width 54 height 25
click at [883, 83] on link "Enter Payment" at bounding box center [890, 75] width 162 height 28
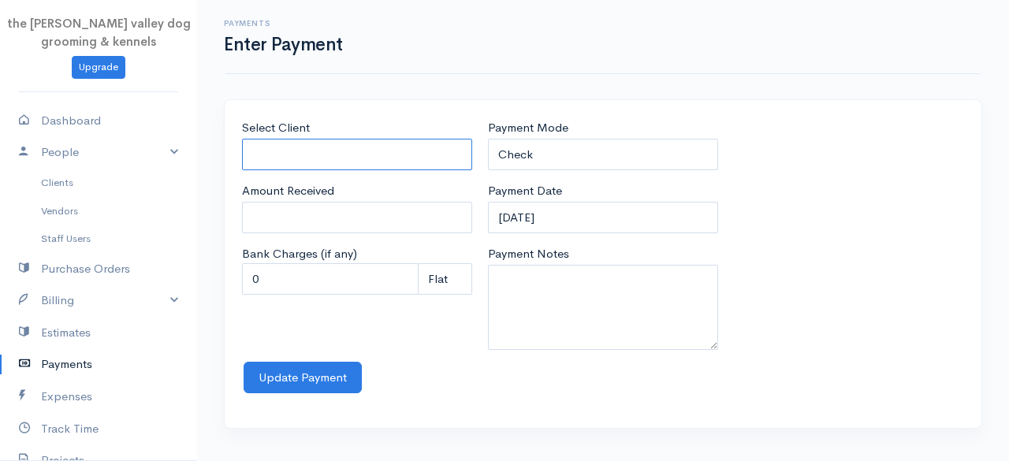
click at [333, 158] on input "Select Client" at bounding box center [357, 155] width 230 height 32
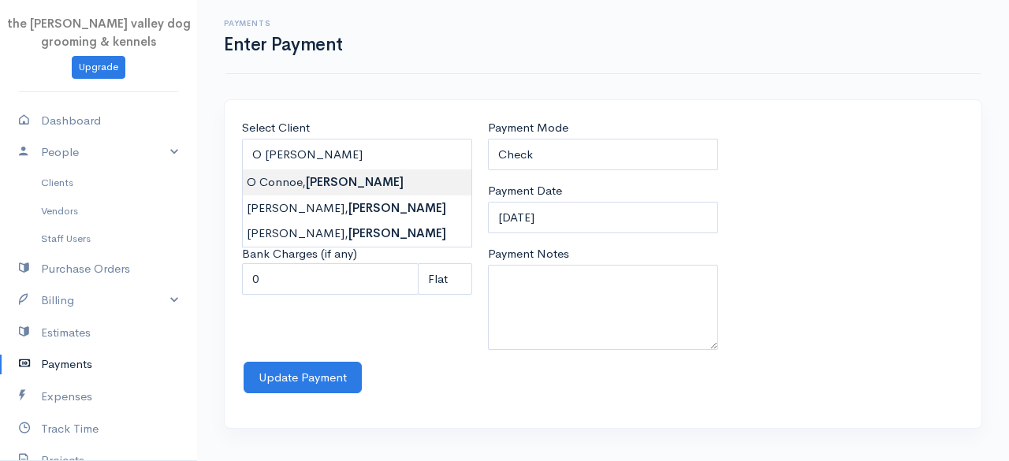
click at [335, 188] on body "the [PERSON_NAME] valley dog grooming & kennels Upgrade Dashboard People Client…" at bounding box center [504, 230] width 1009 height 461
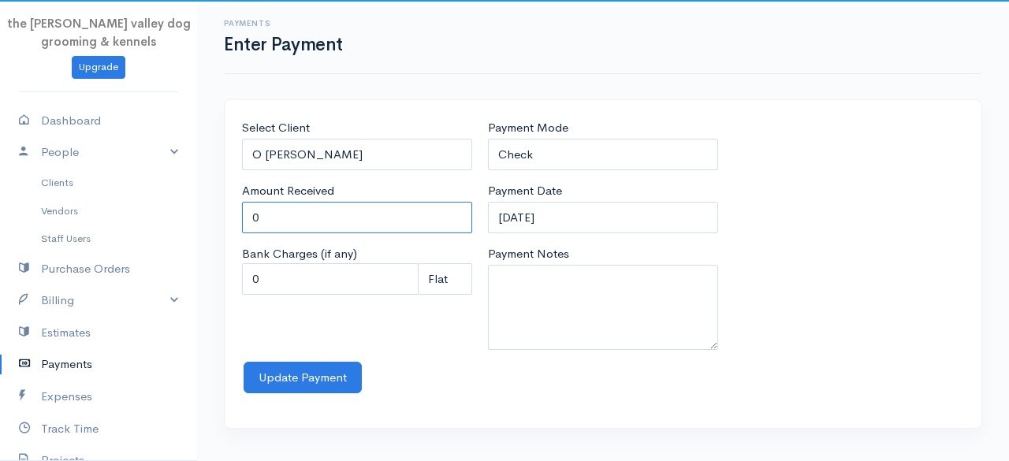
click at [316, 218] on input "0" at bounding box center [357, 218] width 230 height 32
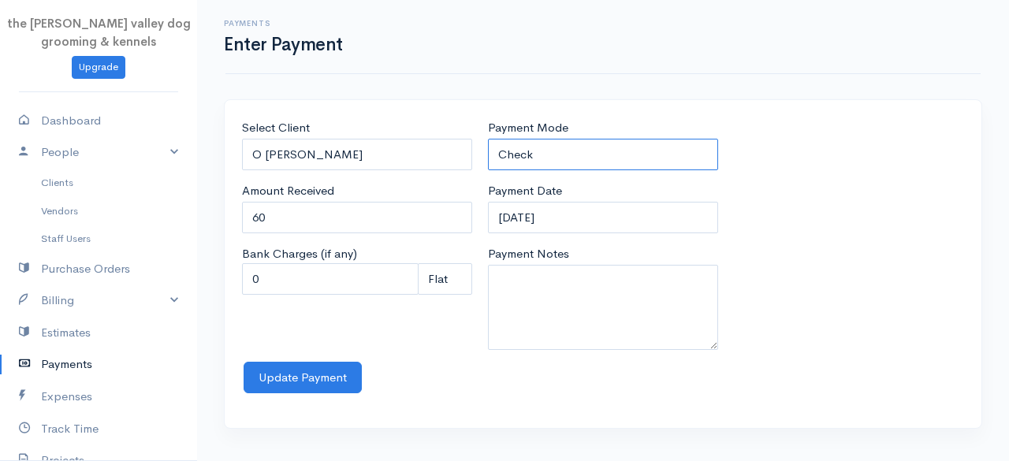
click at [559, 153] on select "Check Bank Transfer Credit Cash Debit ACH VISA MASTERCARD AMEX Discover DINERS …" at bounding box center [603, 155] width 230 height 32
click at [488, 139] on select "Check Bank Transfer Credit Cash Debit ACH VISA MASTERCARD AMEX Discover DINERS …" at bounding box center [603, 155] width 230 height 32
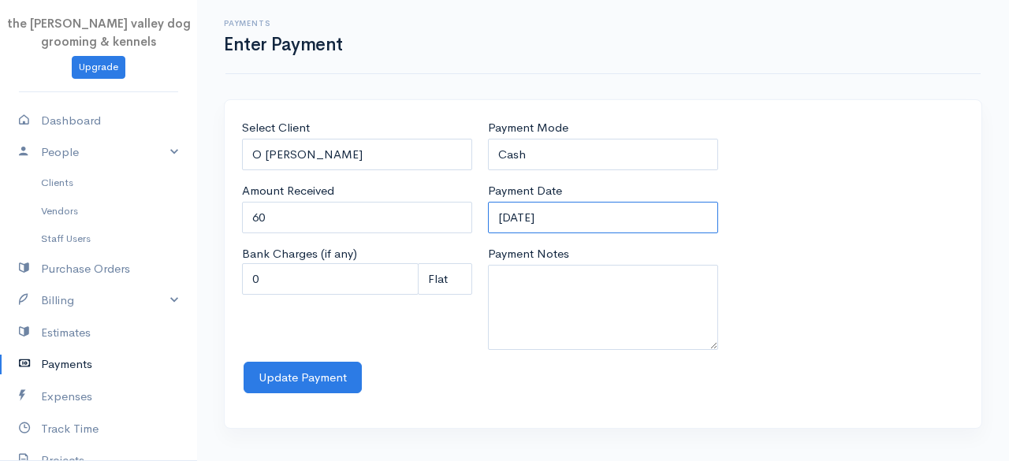
click at [575, 218] on input "[DATE]" at bounding box center [603, 218] width 230 height 32
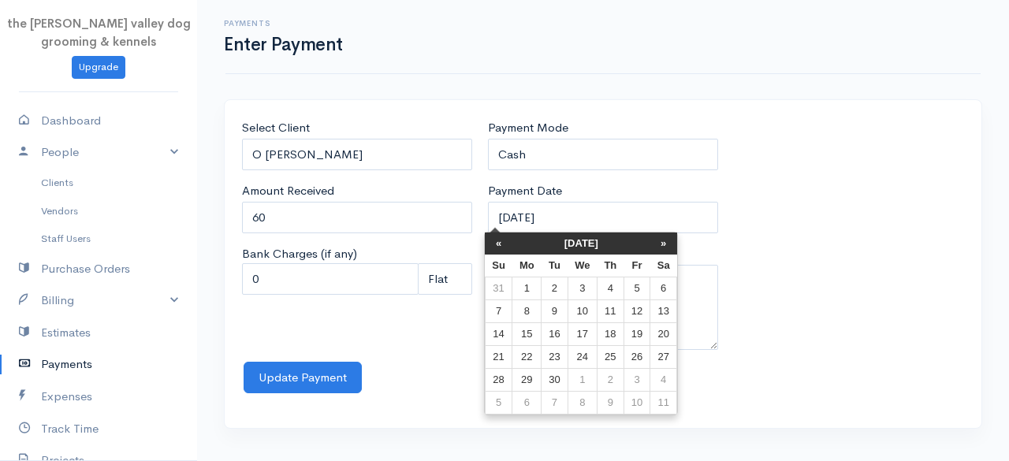
click at [577, 240] on th "[DATE]" at bounding box center [581, 243] width 138 height 22
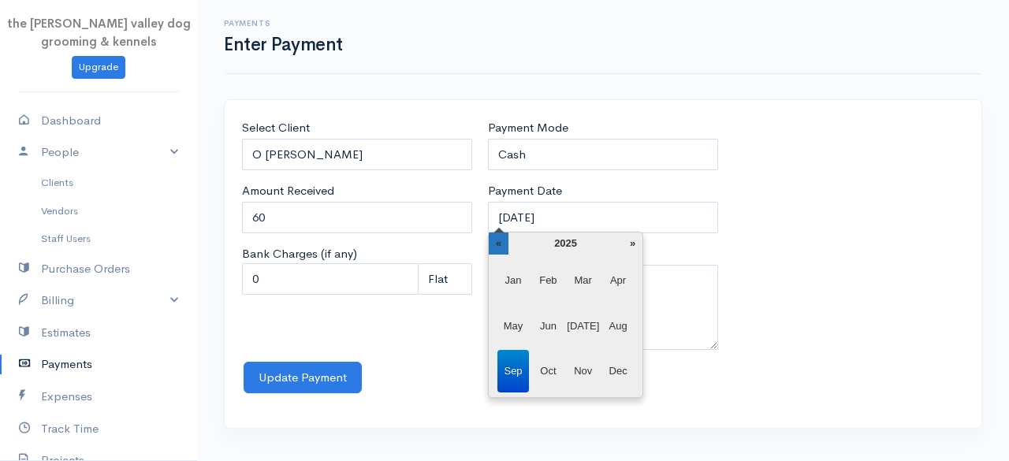
click at [502, 243] on th "«" at bounding box center [499, 243] width 20 height 22
click at [618, 381] on span "Dec" at bounding box center [618, 371] width 32 height 43
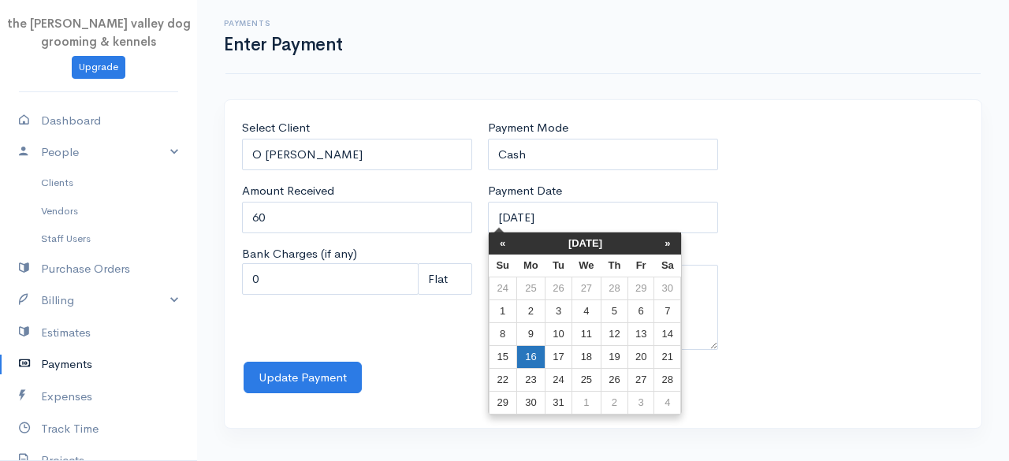
click at [534, 360] on td "16" at bounding box center [530, 357] width 29 height 23
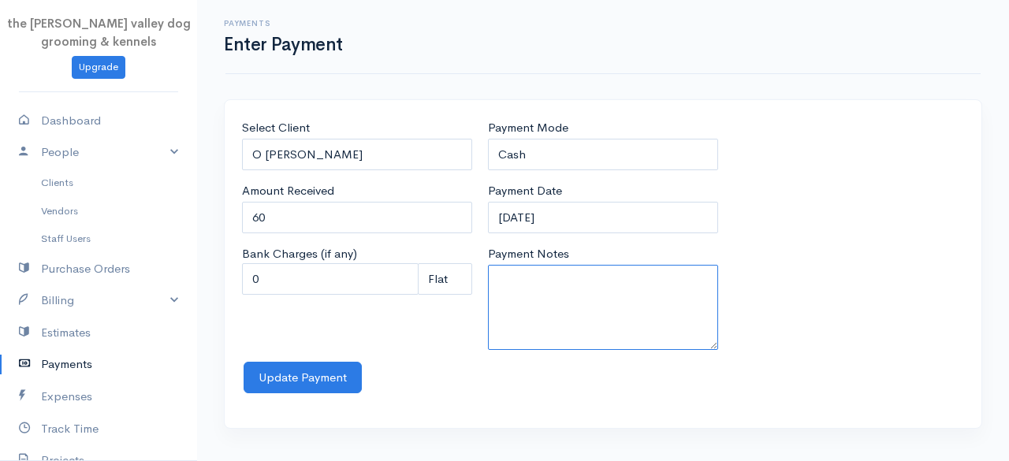
click at [526, 303] on textarea "Payment Notes" at bounding box center [603, 307] width 230 height 85
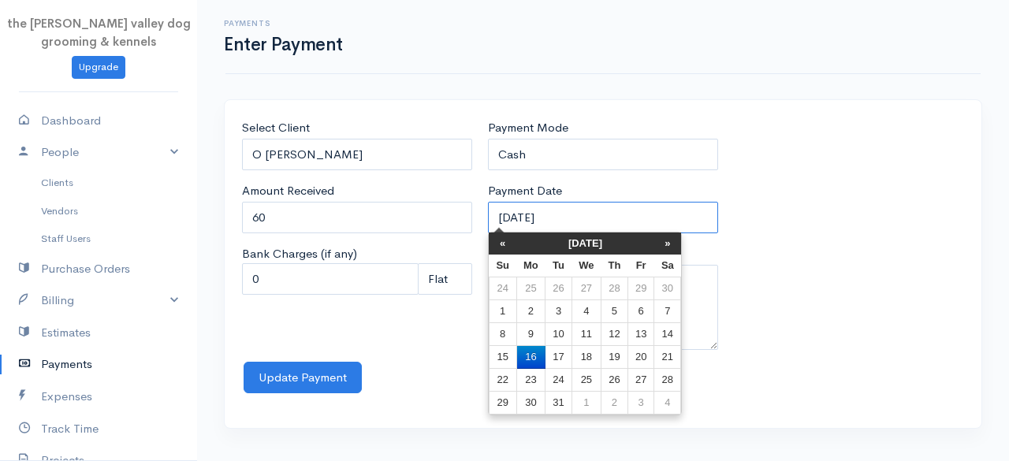
click at [583, 213] on input "[DATE]" at bounding box center [603, 218] width 230 height 32
click at [659, 330] on td "14" at bounding box center [667, 334] width 27 height 23
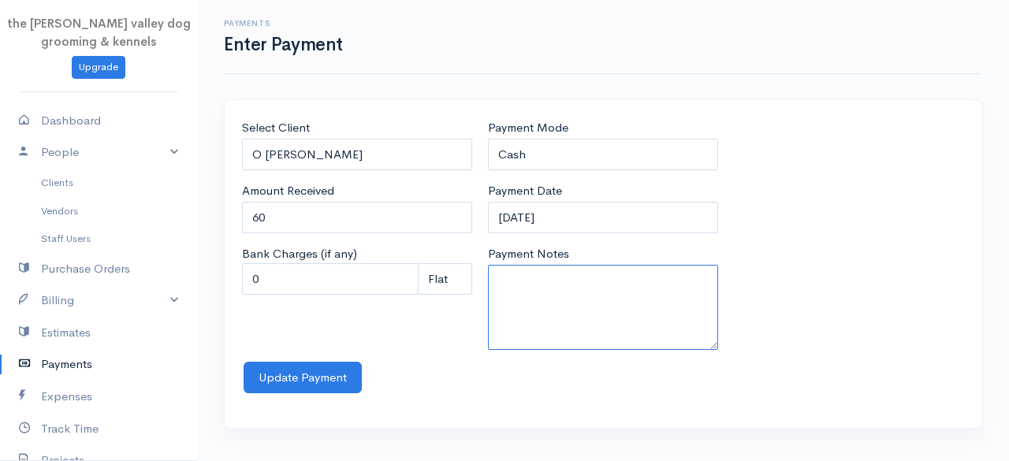
click at [582, 314] on textarea "Payment Notes" at bounding box center [603, 307] width 230 height 85
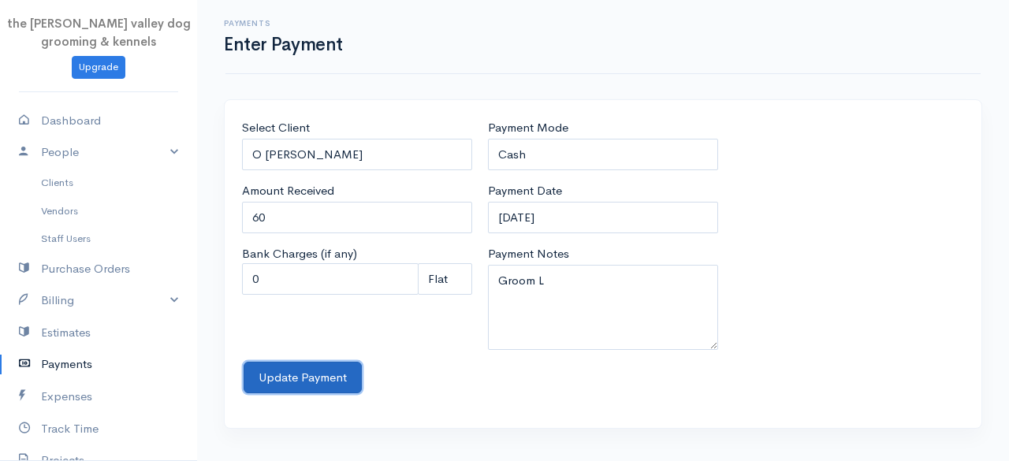
click at [309, 368] on button "Update Payment" at bounding box center [303, 378] width 118 height 32
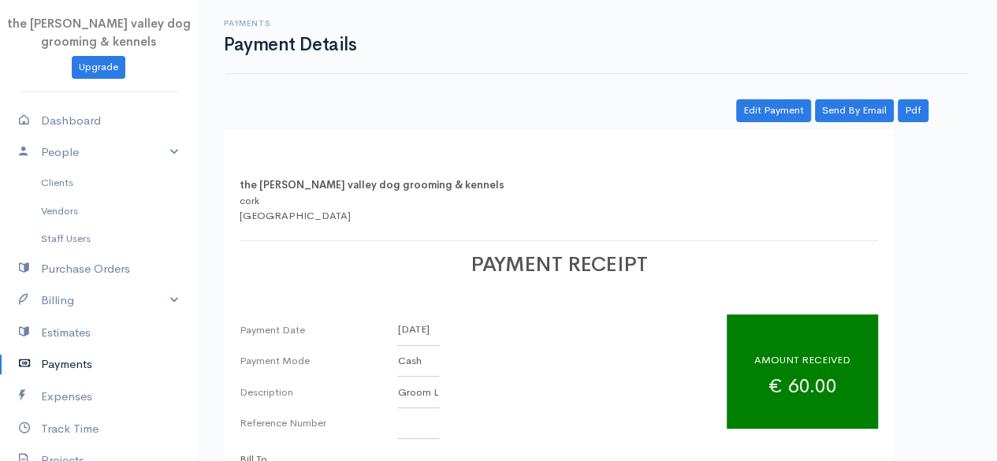
click at [56, 366] on link "Payments" at bounding box center [98, 364] width 197 height 32
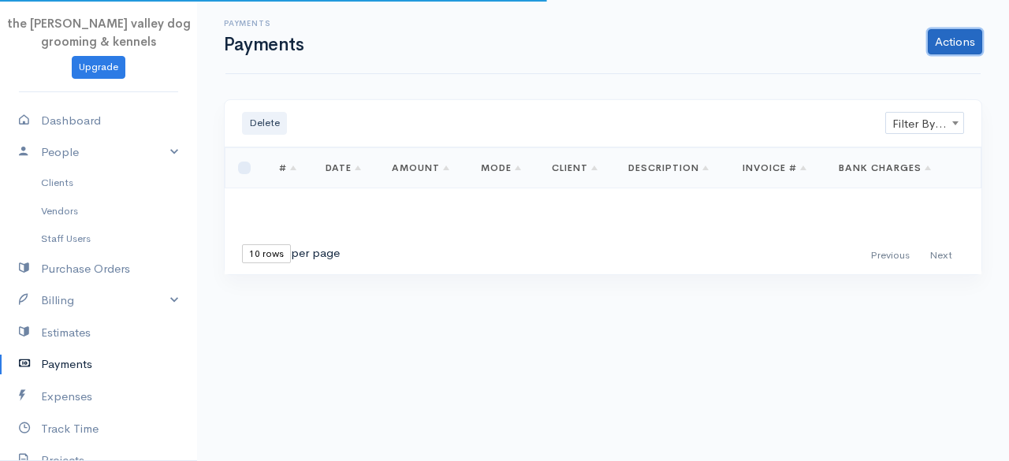
click at [947, 36] on link "Actions" at bounding box center [955, 41] width 54 height 25
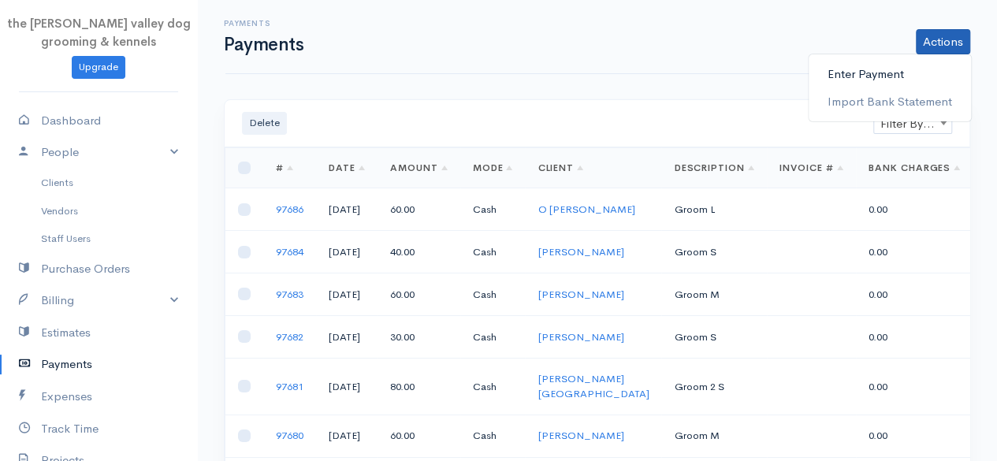
click at [906, 64] on link "Enter Payment" at bounding box center [890, 75] width 162 height 28
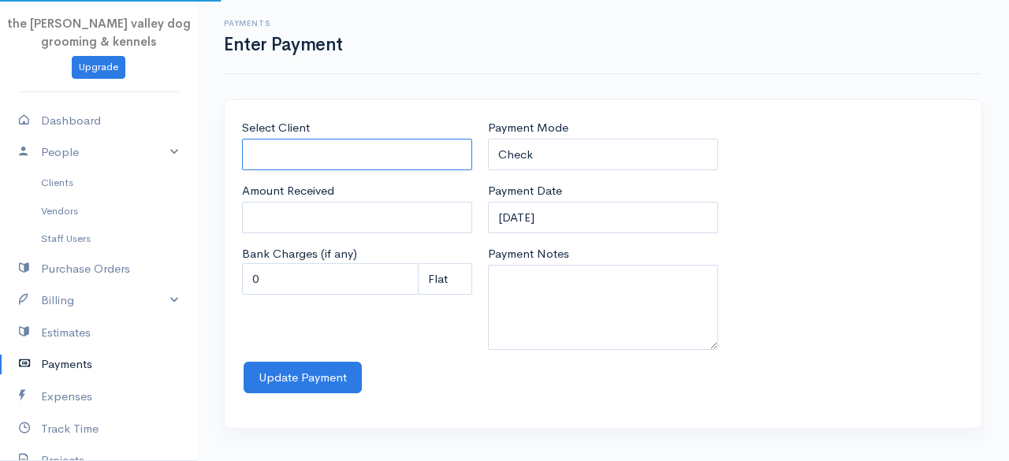
click at [344, 158] on input "Select Client" at bounding box center [357, 155] width 230 height 32
click at [326, 207] on body "the [PERSON_NAME] valley dog grooming & kennels Upgrade Dashboard People Client…" at bounding box center [504, 230] width 1009 height 461
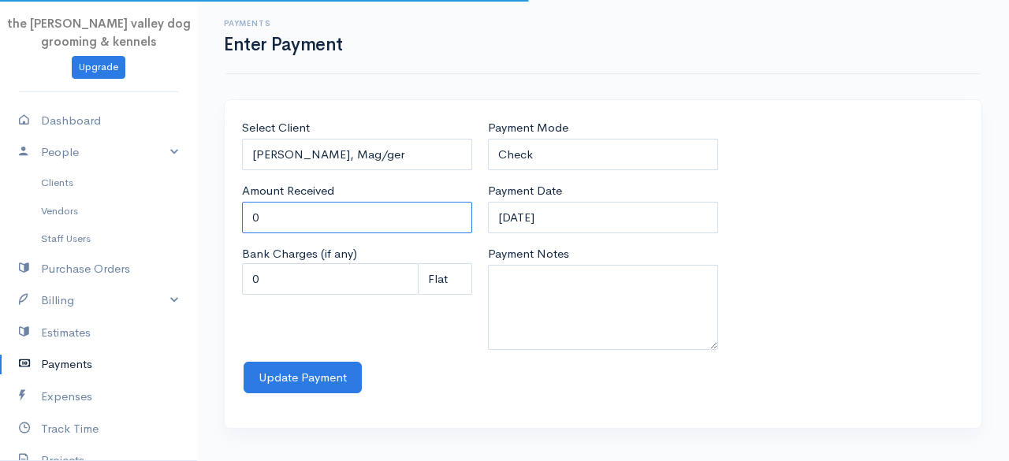
click at [326, 207] on input "0" at bounding box center [357, 218] width 230 height 32
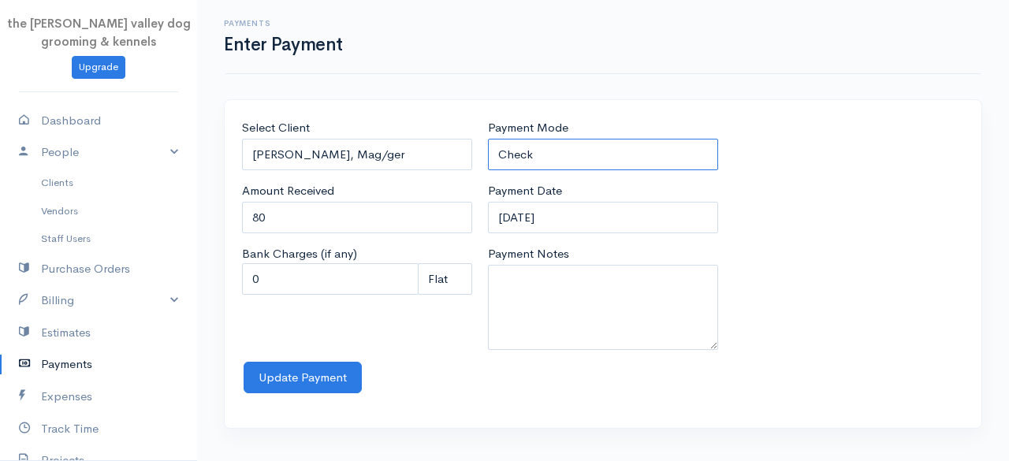
click at [578, 146] on select "Check Bank Transfer Credit Cash Debit ACH VISA MASTERCARD AMEX Discover DINERS …" at bounding box center [603, 155] width 230 height 32
click at [488, 139] on select "Check Bank Transfer Credit Cash Debit ACH VISA MASTERCARD AMEX Discover DINERS …" at bounding box center [603, 155] width 230 height 32
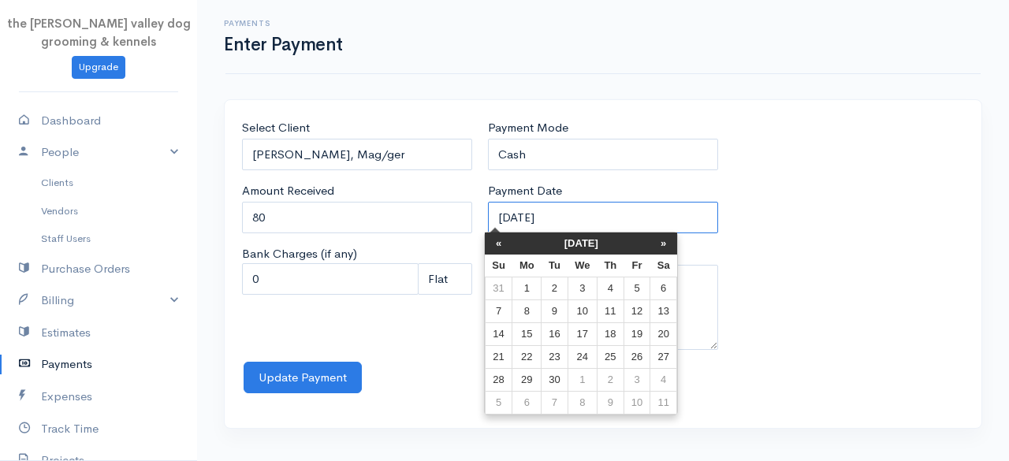
click at [578, 220] on input "[DATE]" at bounding box center [603, 218] width 230 height 32
click at [537, 236] on th "[DATE]" at bounding box center [581, 243] width 138 height 22
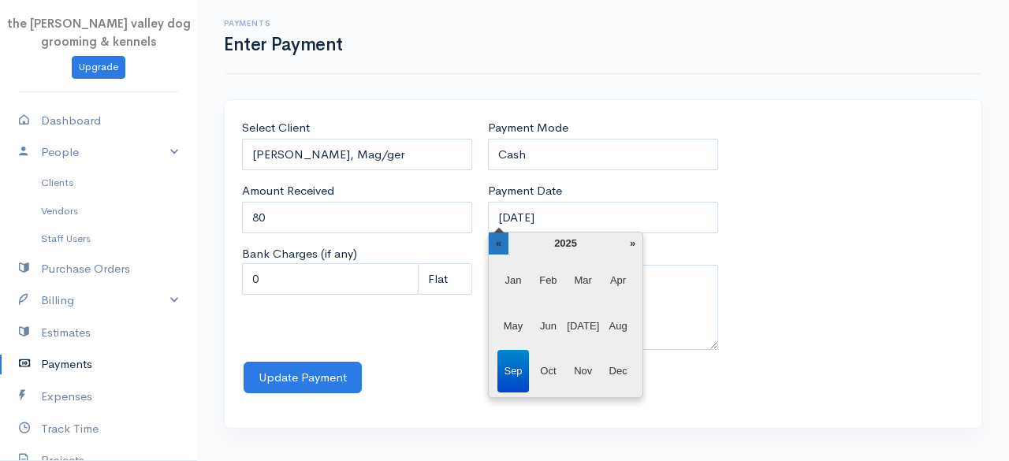
click at [497, 236] on th "«" at bounding box center [499, 243] width 20 height 22
click at [614, 359] on span "Dec" at bounding box center [618, 371] width 32 height 43
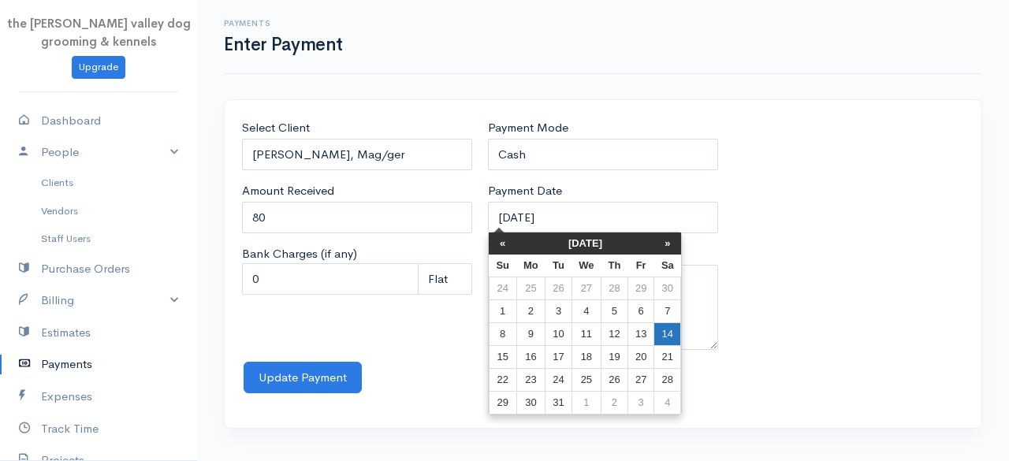
click at [662, 337] on td "14" at bounding box center [667, 334] width 27 height 23
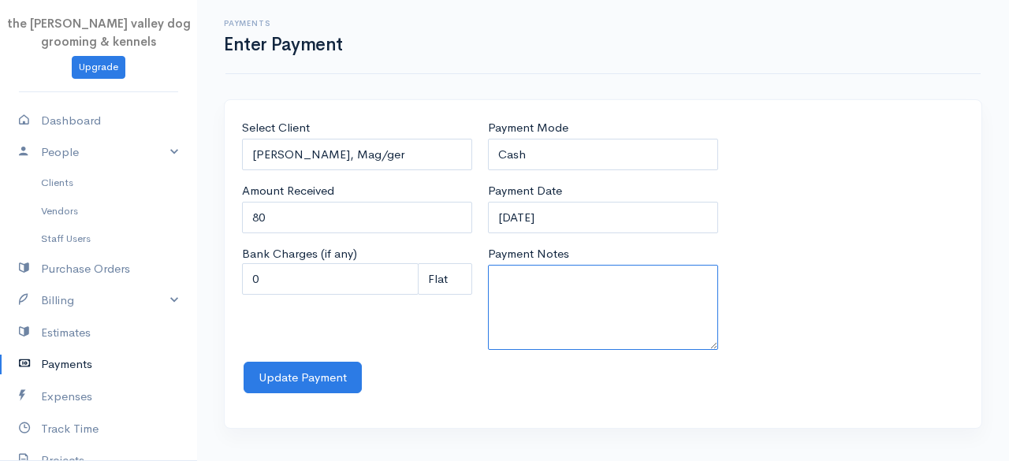
click at [564, 273] on textarea "Payment Notes" at bounding box center [603, 307] width 230 height 85
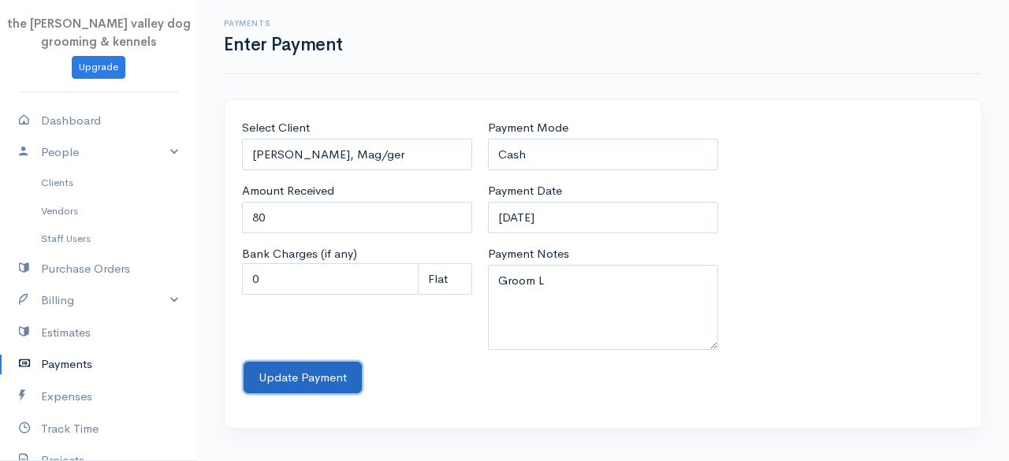
click at [317, 372] on button "Update Payment" at bounding box center [303, 378] width 118 height 32
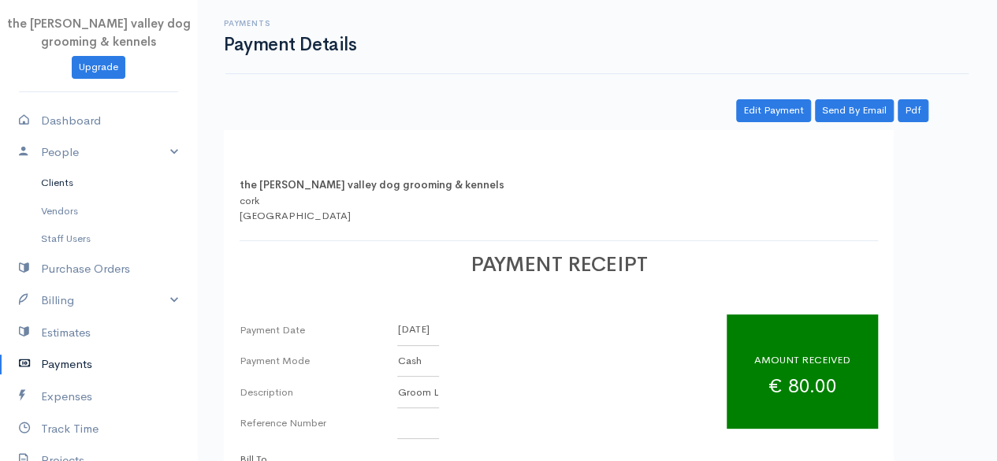
click at [67, 173] on link "Clients" at bounding box center [98, 183] width 197 height 28
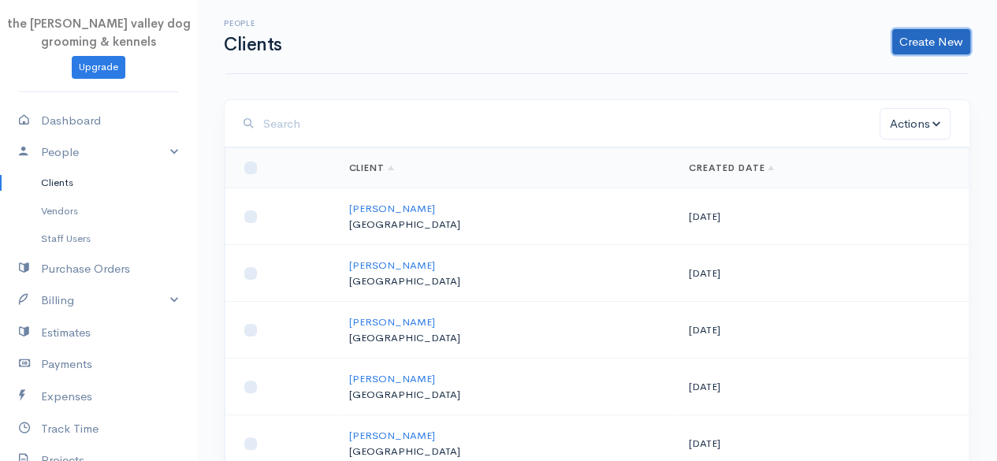
click at [898, 34] on link "Create New" at bounding box center [931, 41] width 78 height 25
click at [895, 65] on link "Client" at bounding box center [906, 75] width 125 height 28
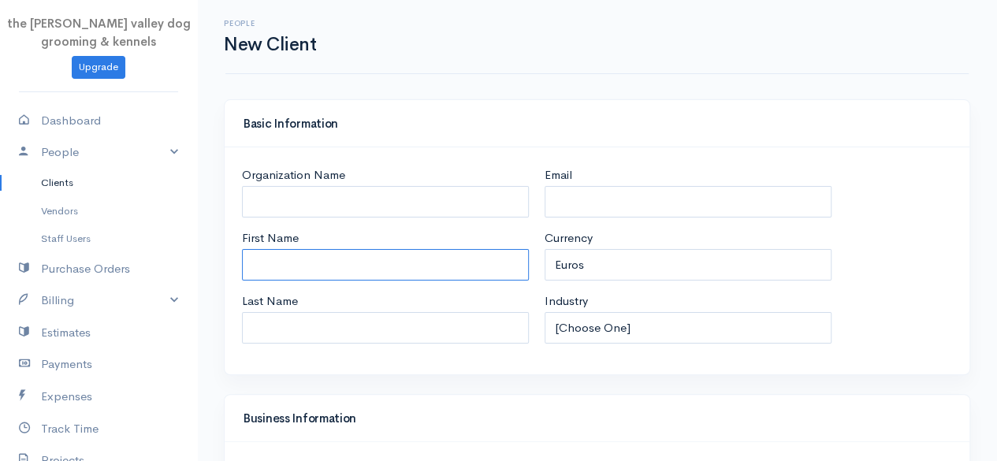
click at [400, 270] on input "First Name" at bounding box center [385, 265] width 287 height 32
click at [927, 177] on div "Organization Name First Name [PERSON_NAME] Last Name Email Currency U.S. Dollar…" at bounding box center [597, 260] width 726 height 189
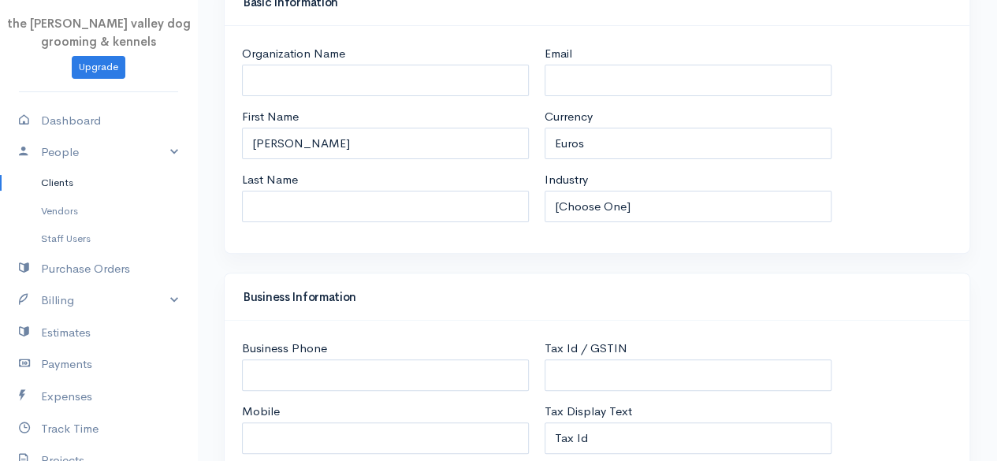
scroll to position [107, 0]
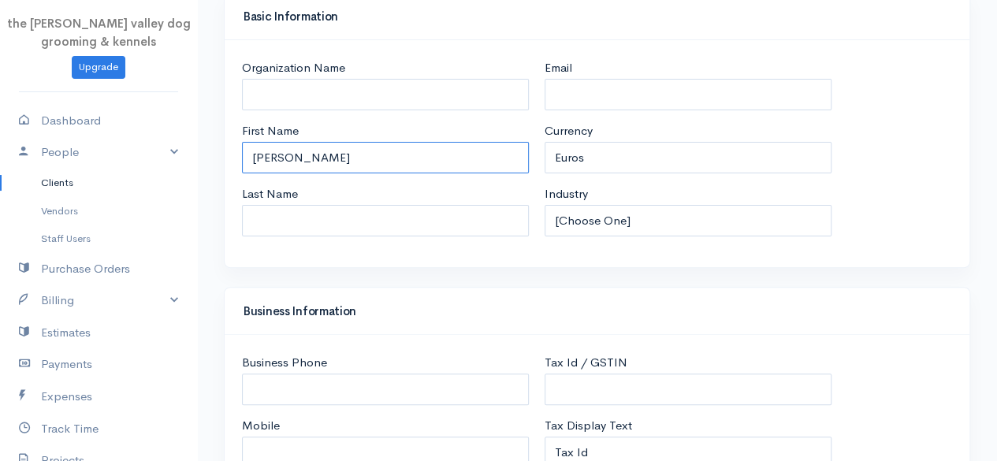
click at [404, 149] on input "[PERSON_NAME]" at bounding box center [385, 158] width 287 height 32
click at [970, 117] on div "Basic Information Organization Name First Name [PERSON_NAME] Last Name Email Cu…" at bounding box center [597, 139] width 762 height 295
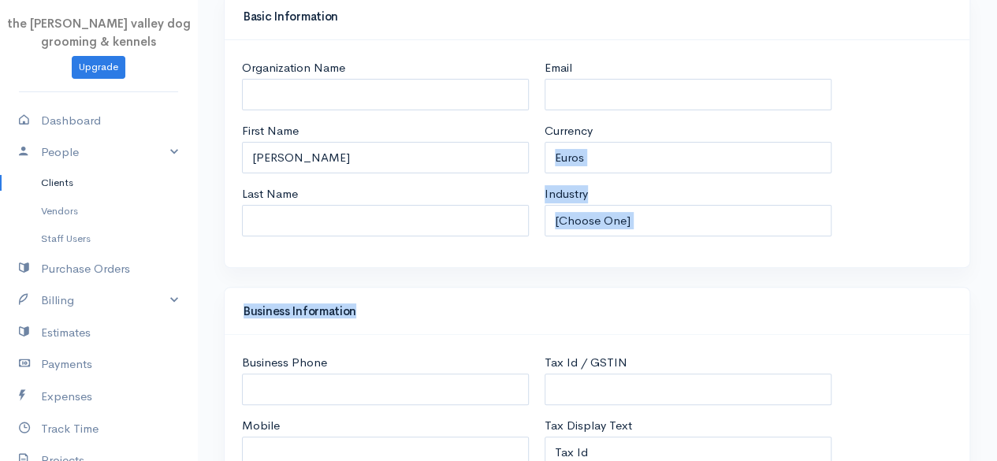
drag, startPoint x: 995, startPoint y: 114, endPoint x: 971, endPoint y: 332, distance: 218.8
click at [936, 151] on div "Organization Name First Name [PERSON_NAME] Last Name Email Currency U.S. Dollar…" at bounding box center [597, 153] width 726 height 189
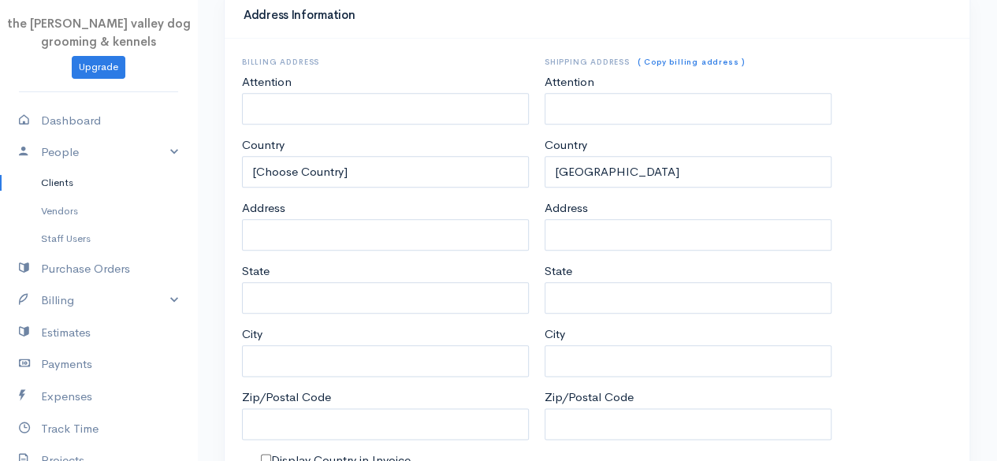
scroll to position [831, 0]
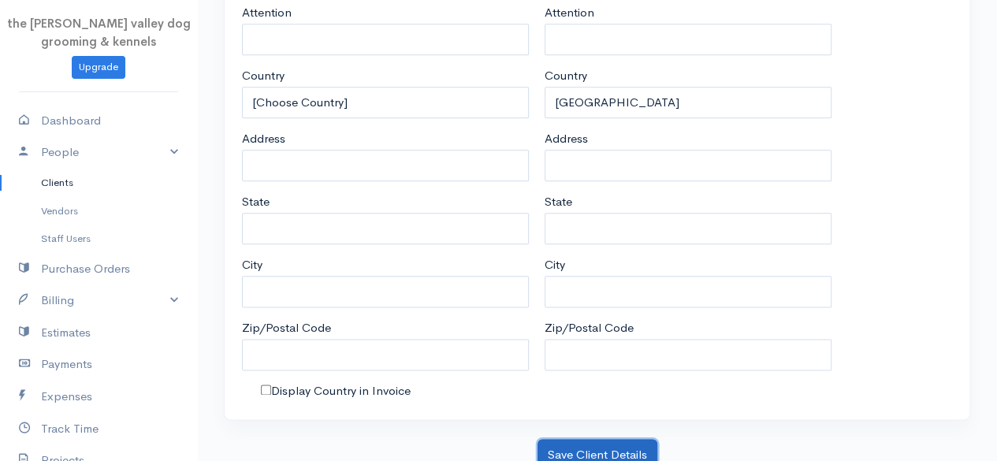
click at [630, 440] on button "Save Client Details" at bounding box center [597, 455] width 120 height 32
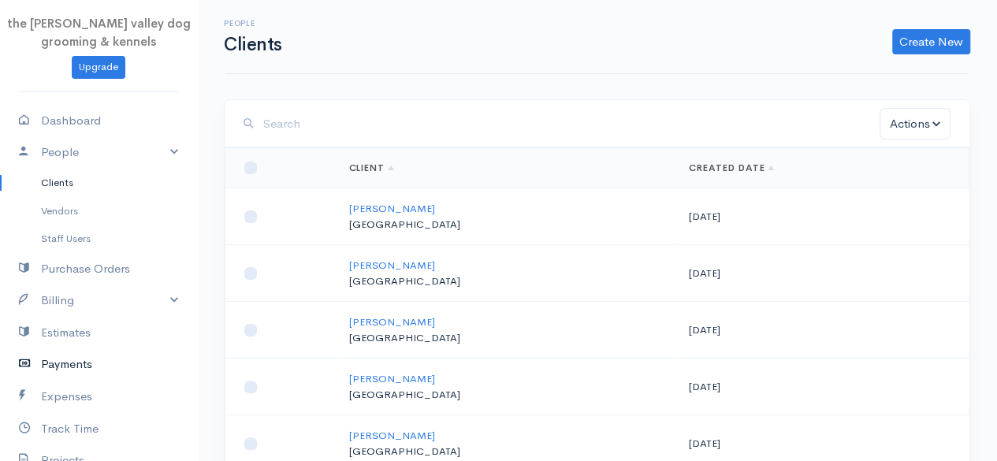
click at [71, 357] on link "Payments" at bounding box center [98, 364] width 197 height 32
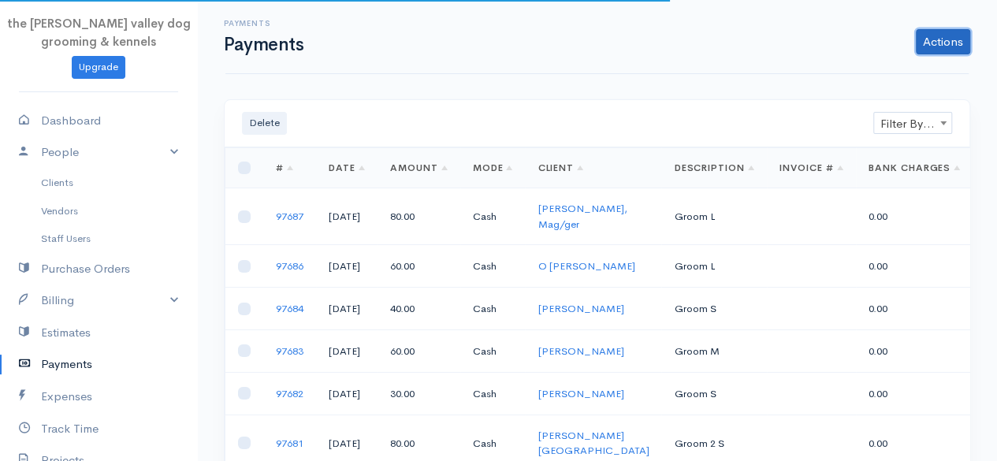
click at [930, 35] on link "Actions" at bounding box center [943, 41] width 54 height 25
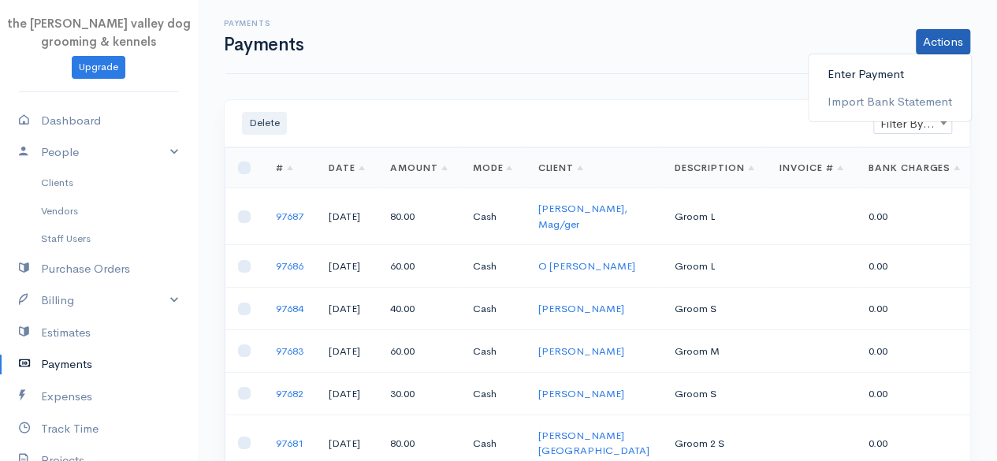
click at [889, 69] on link "Enter Payment" at bounding box center [890, 75] width 162 height 28
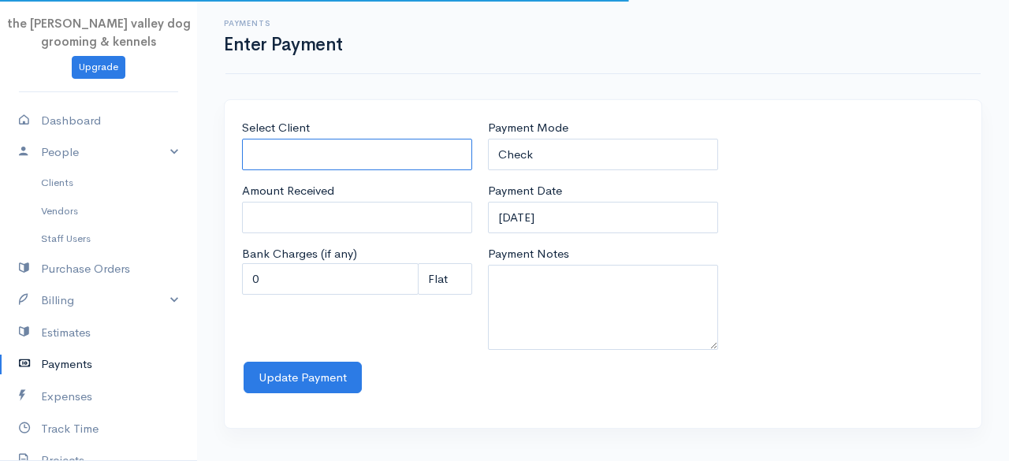
click at [363, 154] on input "Select Client" at bounding box center [357, 155] width 230 height 32
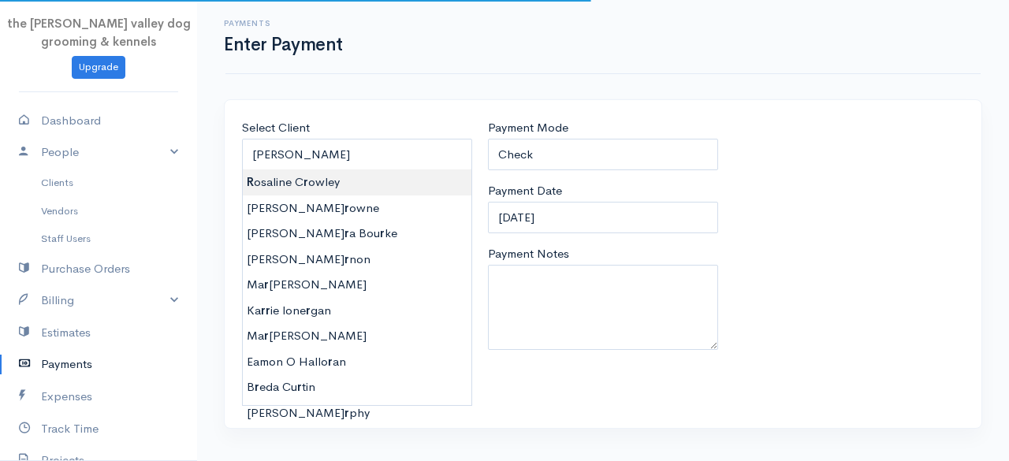
click at [342, 181] on body "the [PERSON_NAME] valley dog grooming & kennels Upgrade Dashboard People Client…" at bounding box center [504, 230] width 1009 height 461
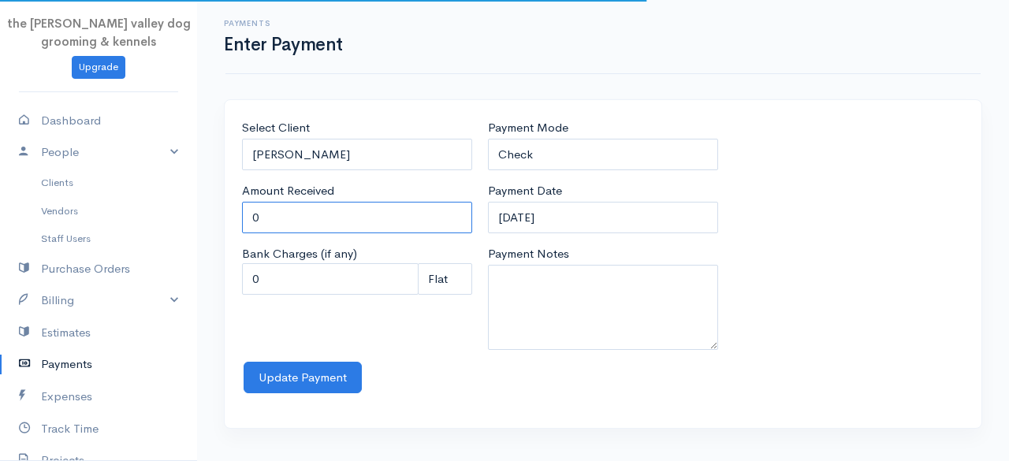
click at [329, 214] on input "0" at bounding box center [357, 218] width 230 height 32
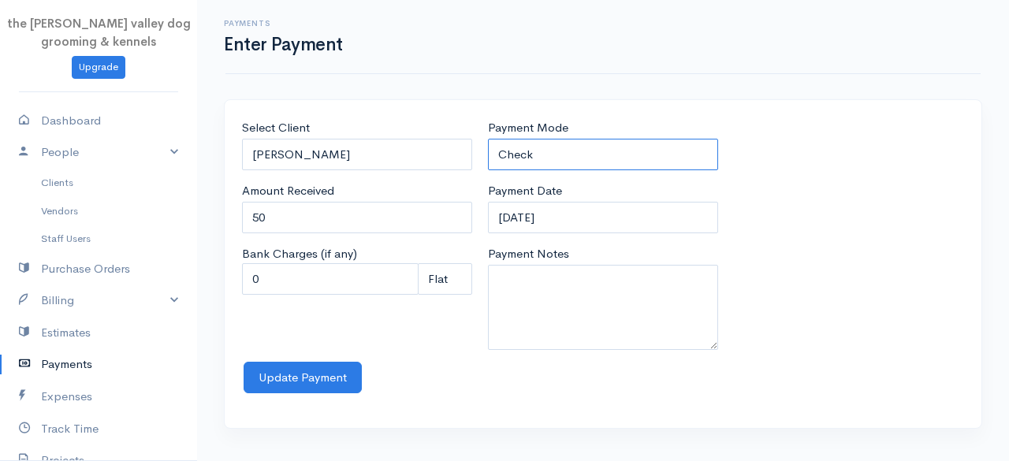
click at [593, 155] on select "Check Bank Transfer Credit Cash Debit ACH VISA MASTERCARD AMEX Discover DINERS …" at bounding box center [603, 155] width 230 height 32
click at [488, 139] on select "Check Bank Transfer Credit Cash Debit ACH VISA MASTERCARD AMEX Discover DINERS …" at bounding box center [603, 155] width 230 height 32
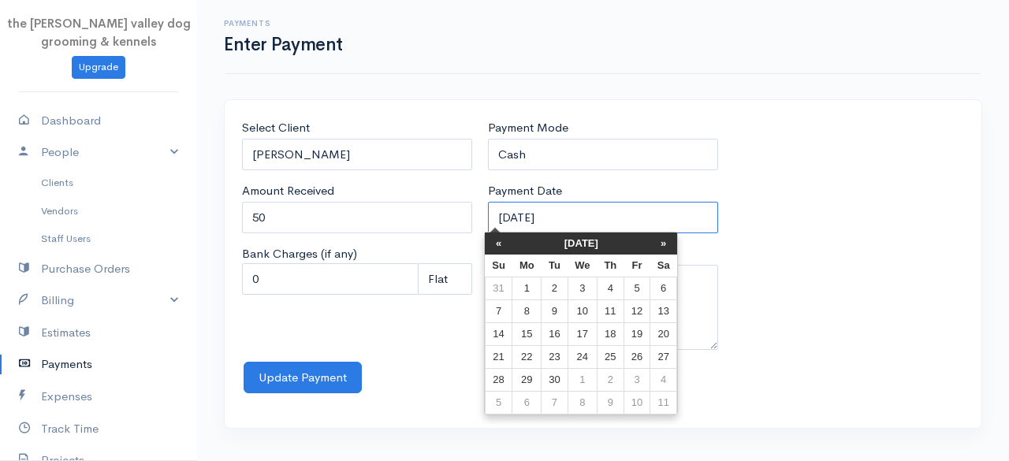
click at [624, 214] on input "[DATE]" at bounding box center [603, 218] width 230 height 32
click at [596, 244] on th "[DATE]" at bounding box center [581, 243] width 138 height 22
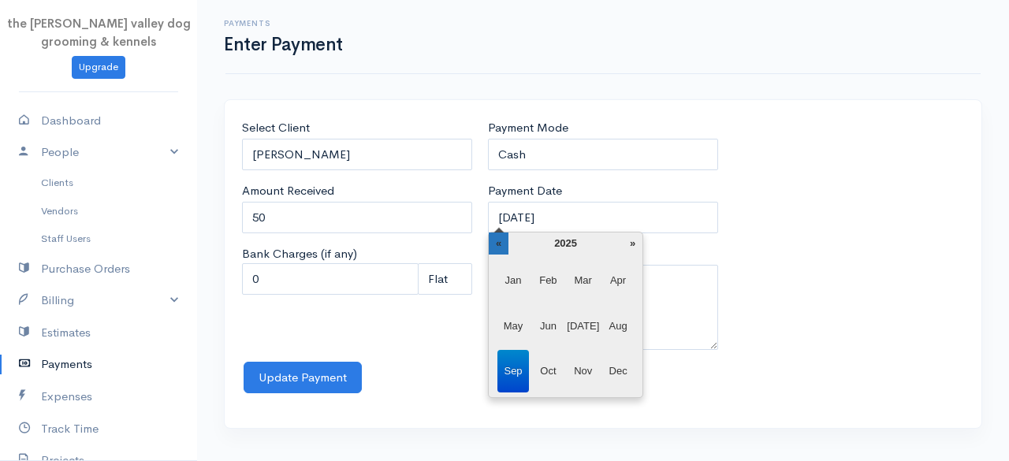
click at [501, 245] on th "«" at bounding box center [499, 243] width 20 height 22
click at [615, 365] on span "Dec" at bounding box center [618, 371] width 32 height 43
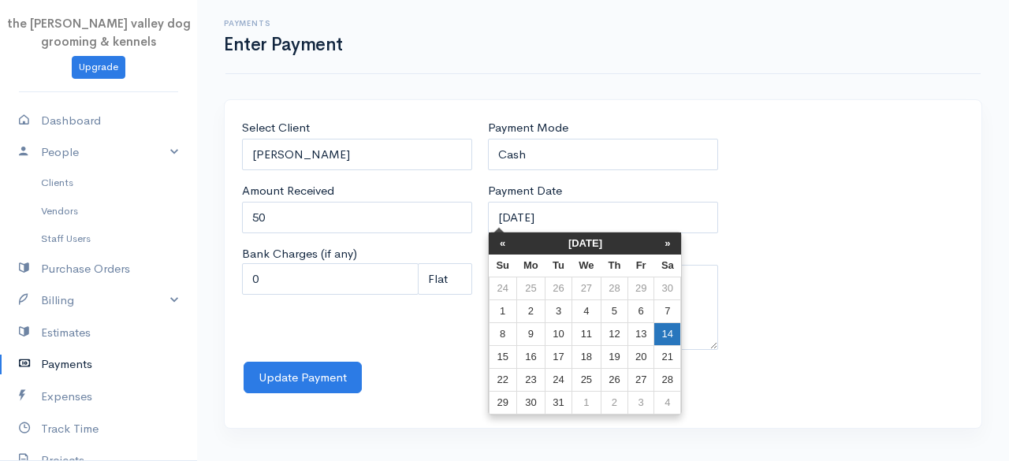
click at [673, 337] on td "14" at bounding box center [667, 334] width 27 height 23
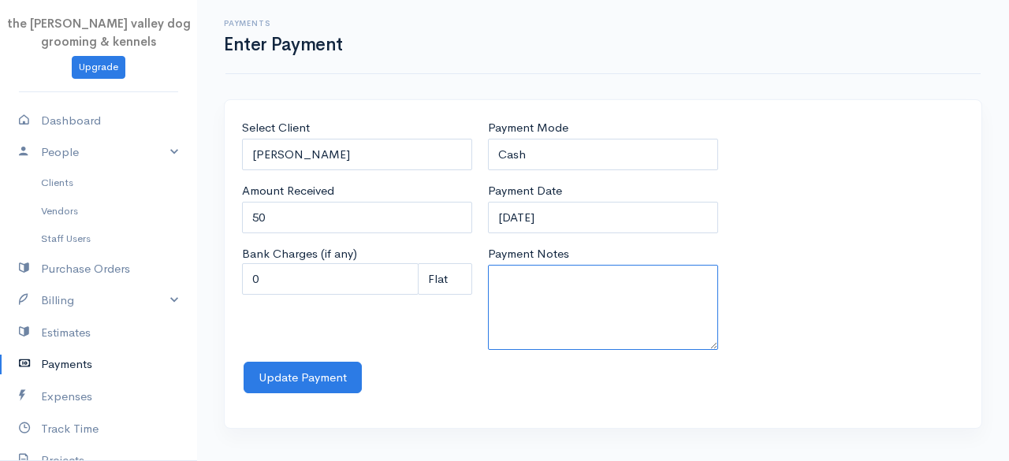
click at [580, 308] on textarea "Payment Notes" at bounding box center [603, 307] width 230 height 85
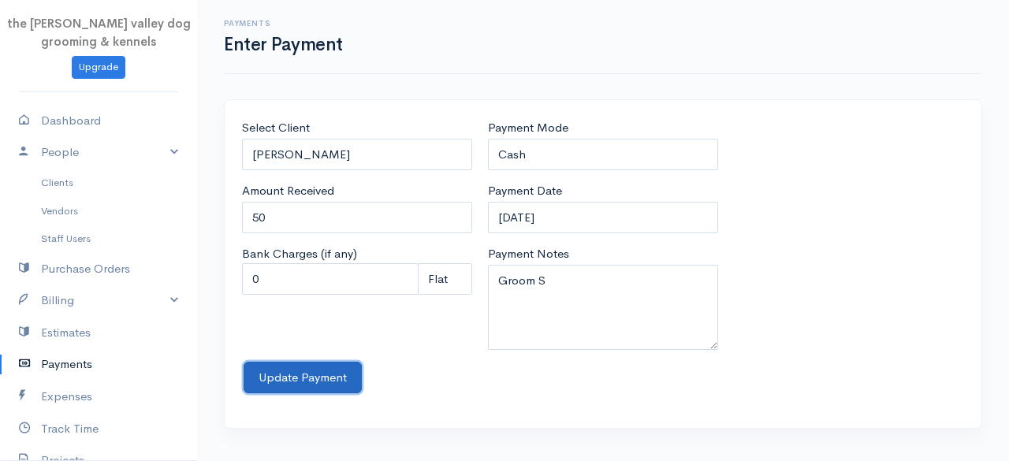
click at [273, 379] on button "Update Payment" at bounding box center [303, 378] width 118 height 32
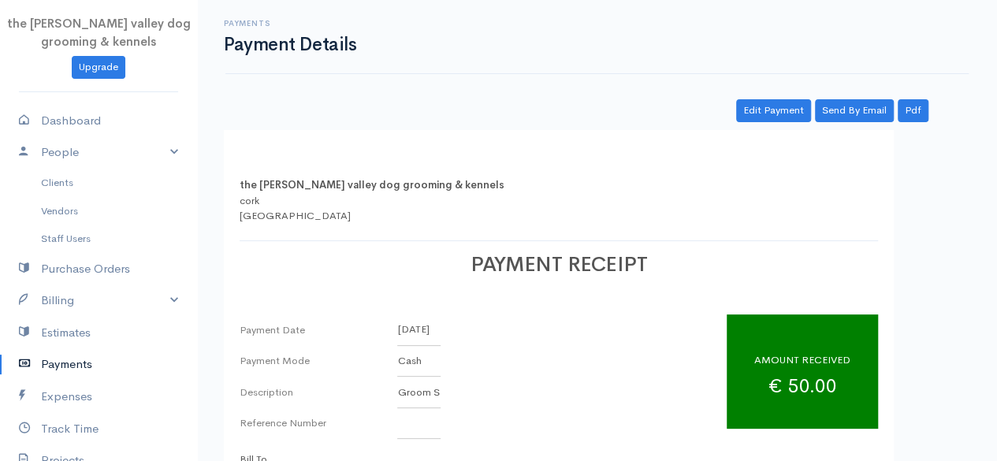
click at [67, 362] on link "Payments" at bounding box center [98, 364] width 197 height 32
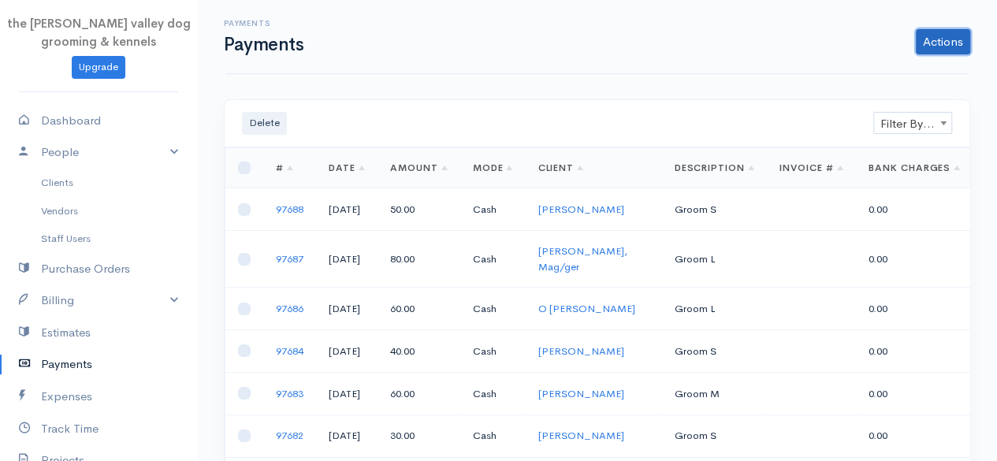
click at [943, 38] on link "Actions" at bounding box center [943, 41] width 54 height 25
click at [902, 70] on link "Enter Payment" at bounding box center [890, 75] width 162 height 28
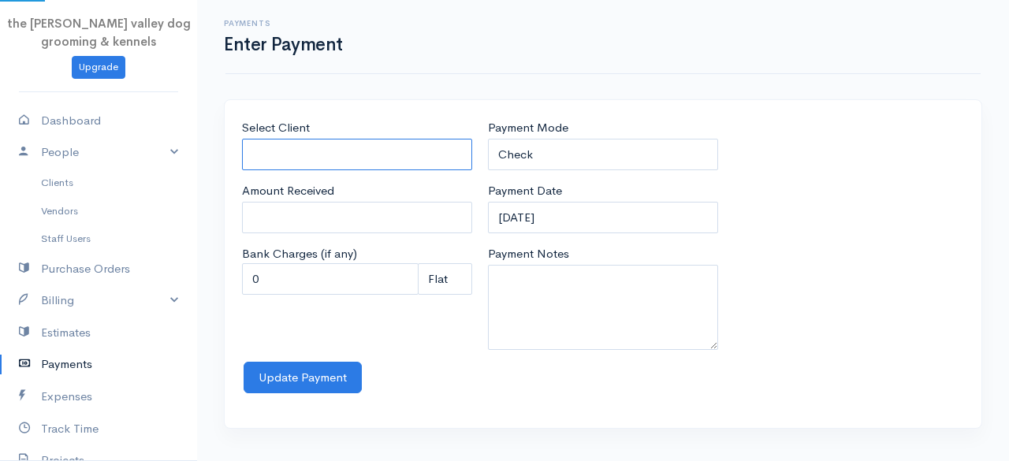
click at [353, 147] on input "Select Client" at bounding box center [357, 155] width 230 height 32
click at [322, 227] on body "the [PERSON_NAME] valley dog grooming & kennels Upgrade Dashboard People Client…" at bounding box center [504, 230] width 1009 height 461
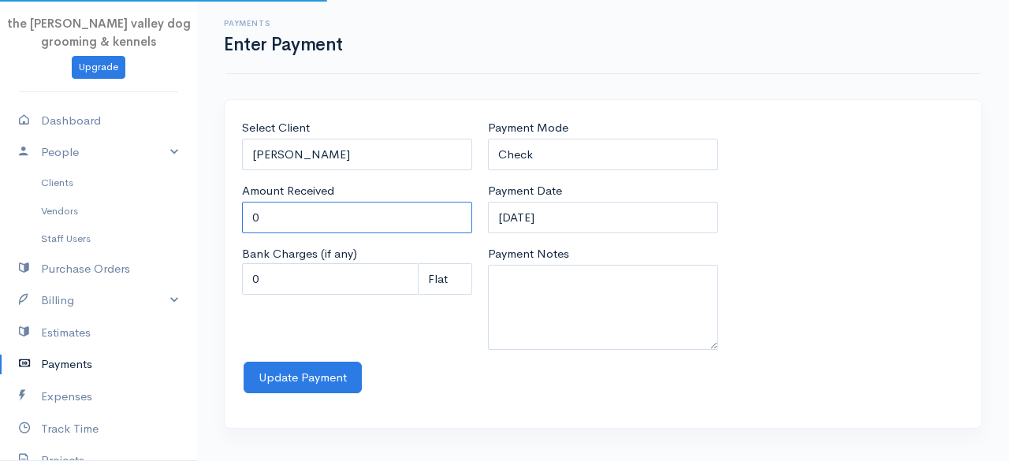
click at [324, 218] on input "0" at bounding box center [357, 218] width 230 height 32
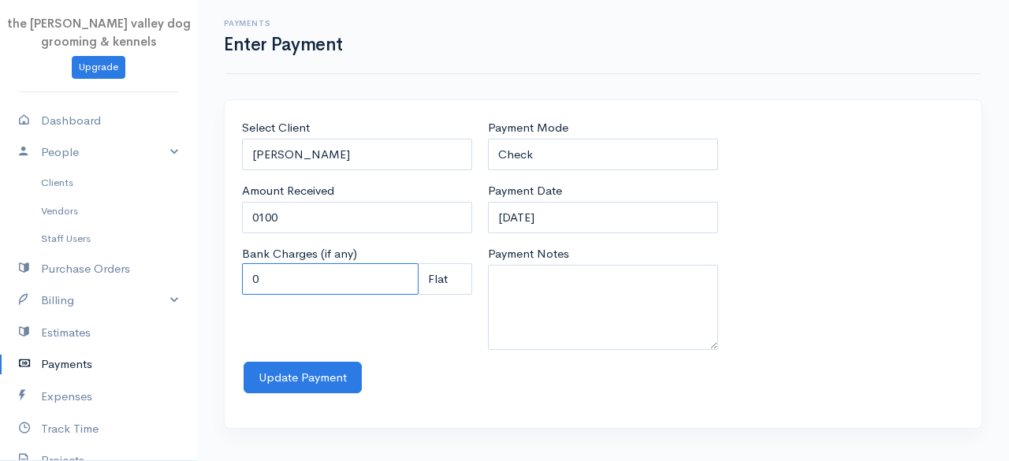
click at [318, 285] on input "0" at bounding box center [330, 279] width 177 height 32
click at [552, 147] on select "Check Bank Transfer Credit Cash Debit ACH VISA MASTERCARD AMEX Discover DINERS …" at bounding box center [603, 155] width 230 height 32
click at [488, 139] on select "Check Bank Transfer Credit Cash Debit ACH VISA MASTERCARD AMEX Discover DINERS …" at bounding box center [603, 155] width 230 height 32
click at [319, 219] on input "0100" at bounding box center [357, 218] width 230 height 32
click at [322, 330] on div "Select Client [PERSON_NAME] Amount Received 100 Bank Charges (if any) 0 Perc (%…" at bounding box center [357, 240] width 246 height 243
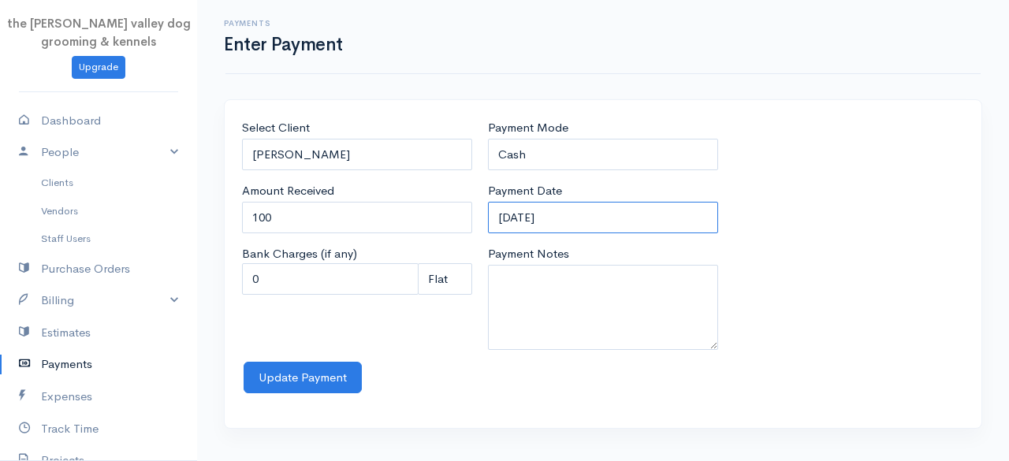
click at [584, 212] on input "[DATE]" at bounding box center [603, 218] width 230 height 32
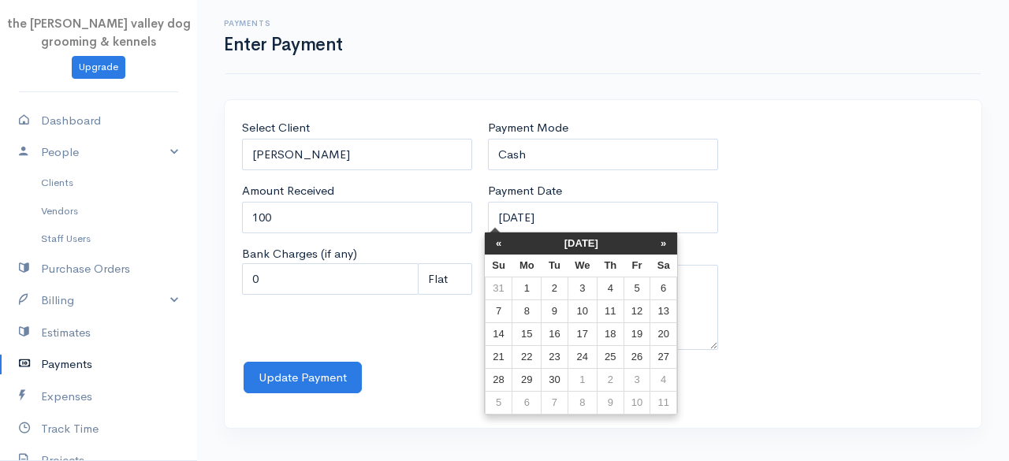
click at [578, 244] on th "[DATE]" at bounding box center [581, 243] width 138 height 22
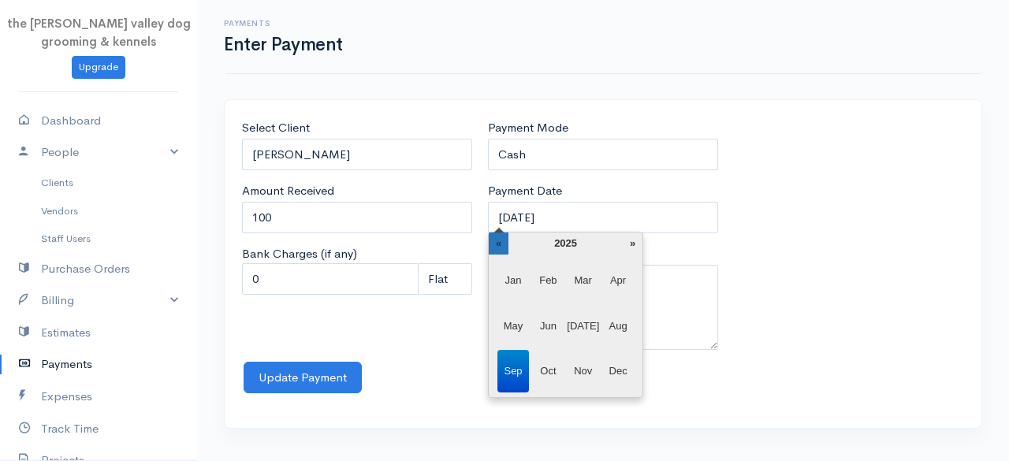
click at [504, 239] on th "«" at bounding box center [499, 243] width 20 height 22
click at [508, 365] on span "Sep" at bounding box center [513, 371] width 32 height 43
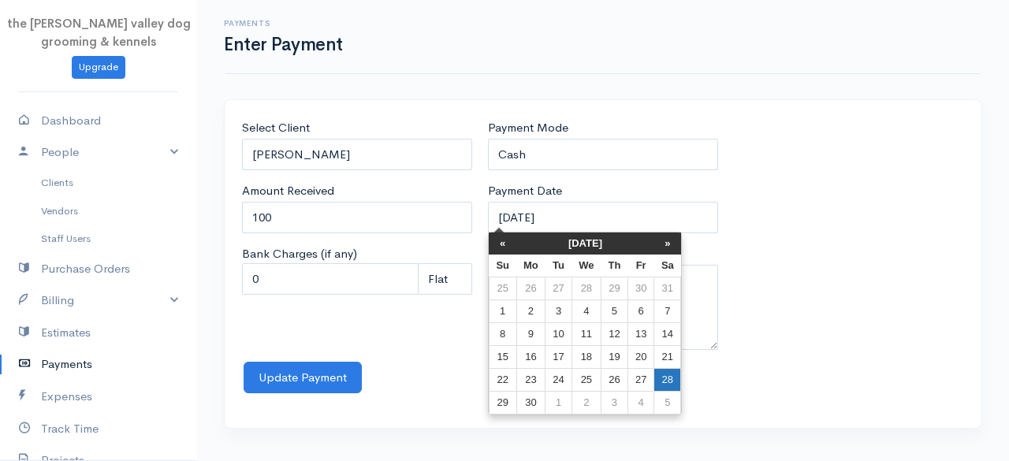
click at [658, 378] on td "28" at bounding box center [667, 380] width 27 height 23
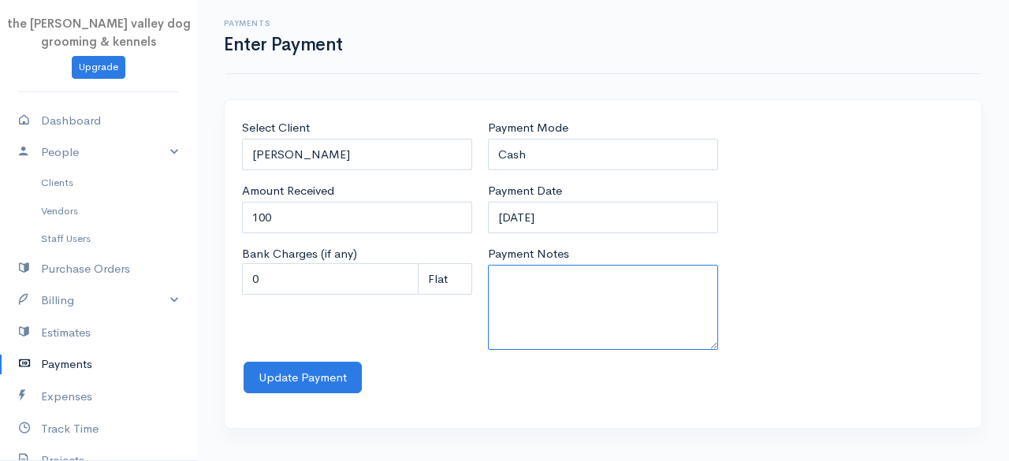
click at [569, 317] on textarea "Payment Notes" at bounding box center [603, 307] width 230 height 85
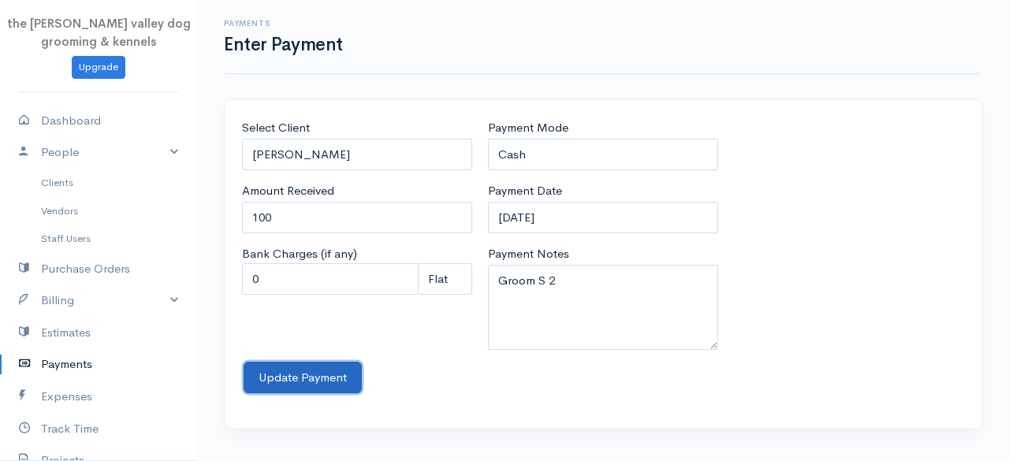
click at [325, 368] on button "Update Payment" at bounding box center [303, 378] width 118 height 32
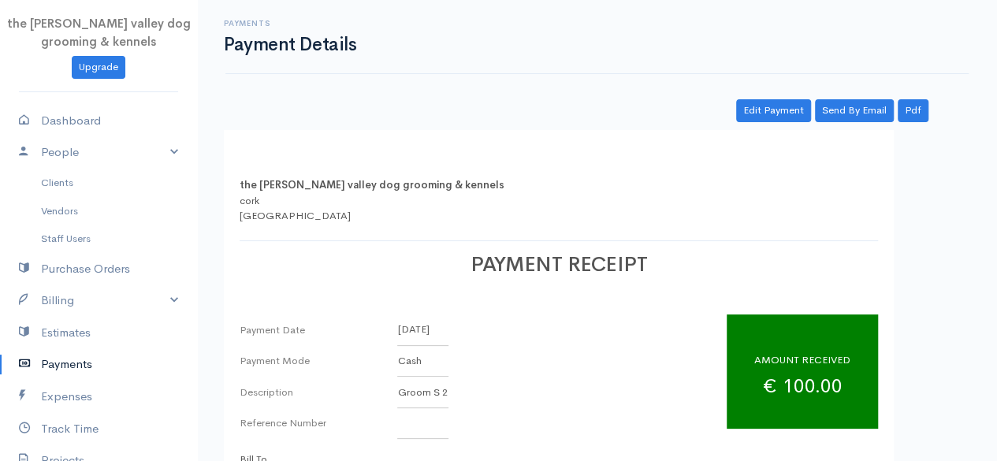
click at [73, 370] on link "Payments" at bounding box center [98, 364] width 197 height 32
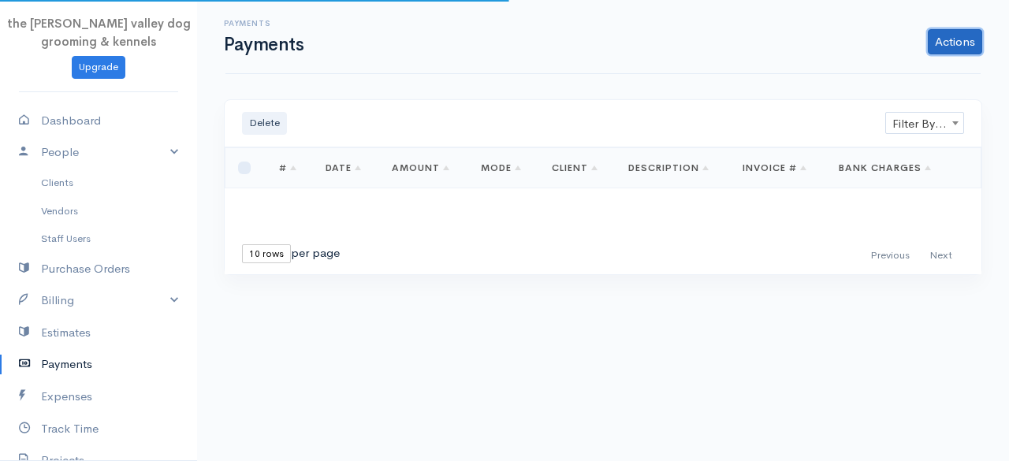
click at [943, 45] on link "Actions" at bounding box center [955, 41] width 54 height 25
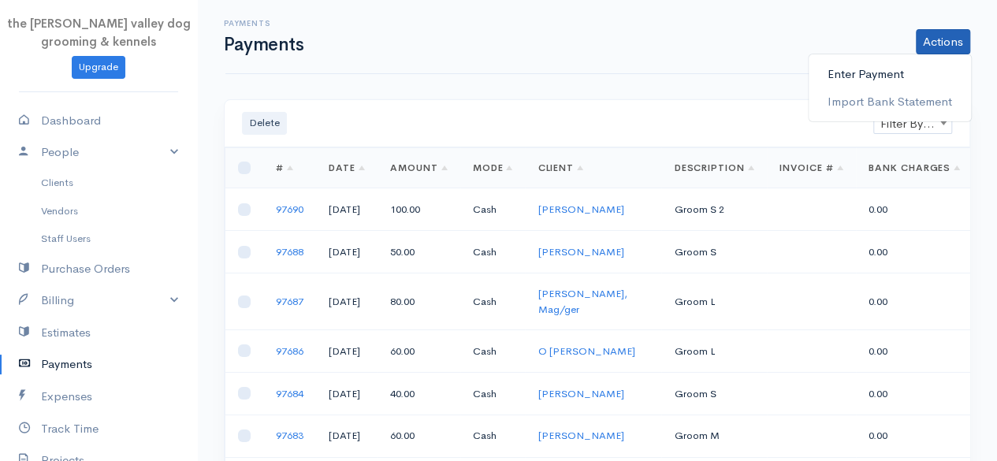
click at [861, 62] on link "Enter Payment" at bounding box center [890, 75] width 162 height 28
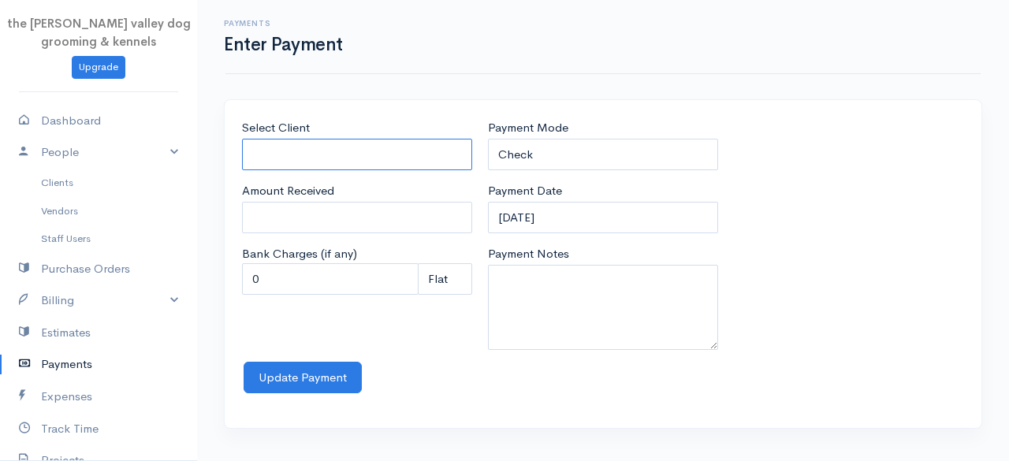
click at [314, 152] on input "Select Client" at bounding box center [357, 155] width 230 height 32
click at [345, 231] on body "the [PERSON_NAME] valley dog grooming & kennels Upgrade Dashboard People Client…" at bounding box center [504, 230] width 1009 height 461
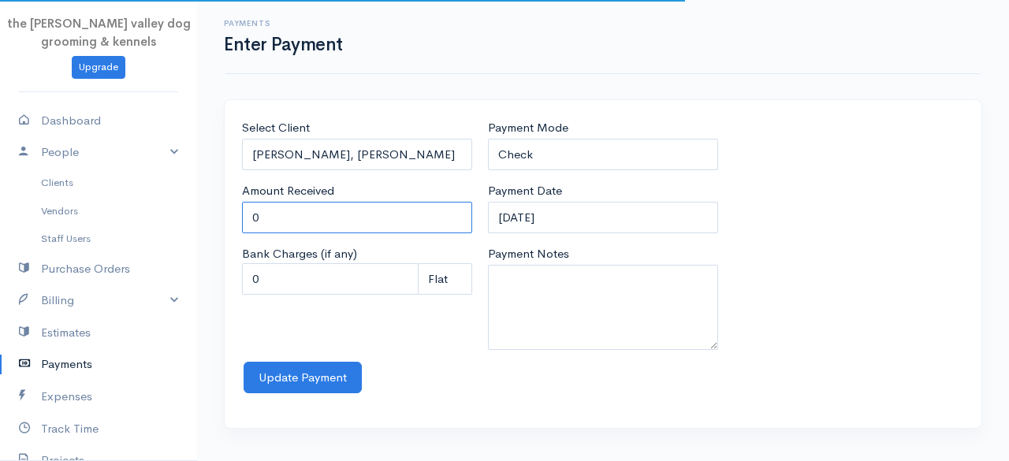
click at [330, 219] on input "0" at bounding box center [357, 218] width 230 height 32
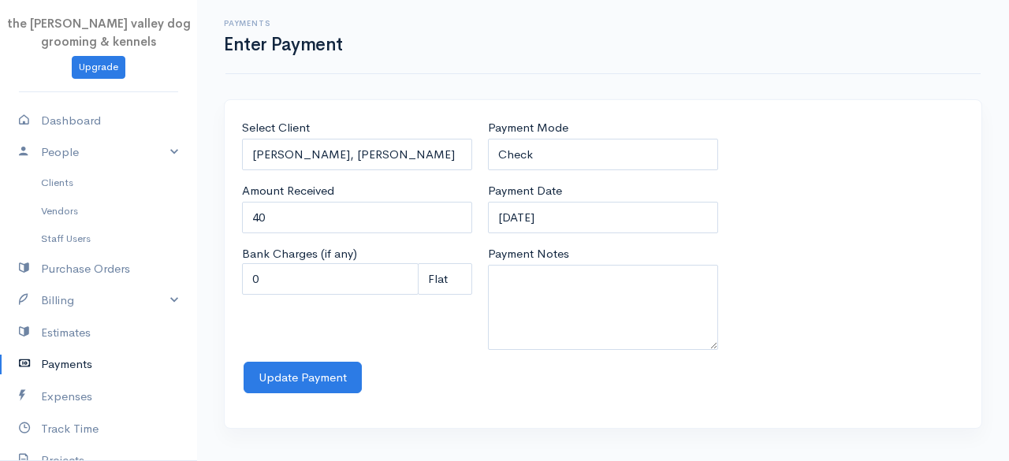
click at [456, 341] on div "Select Client [PERSON_NAME], [PERSON_NAME] Amount Received 40 Bank Charges (if …" at bounding box center [357, 240] width 246 height 243
click at [581, 144] on select "Check Bank Transfer Credit Cash Debit ACH VISA MASTERCARD AMEX Discover DINERS …" at bounding box center [603, 155] width 230 height 32
click at [488, 139] on select "Check Bank Transfer Credit Cash Debit ACH VISA MASTERCARD AMEX Discover DINERS …" at bounding box center [603, 155] width 230 height 32
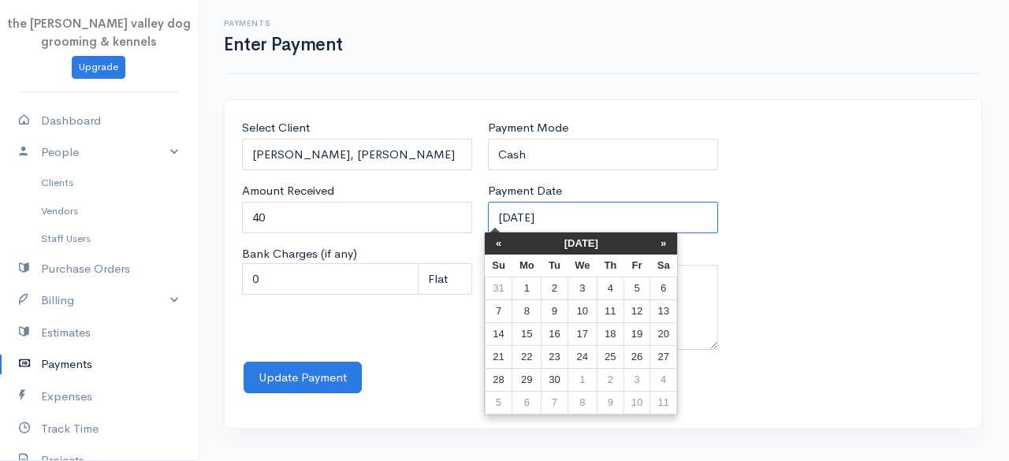
click at [596, 211] on input "[DATE]" at bounding box center [603, 218] width 230 height 32
click at [563, 249] on th "[DATE]" at bounding box center [581, 243] width 138 height 22
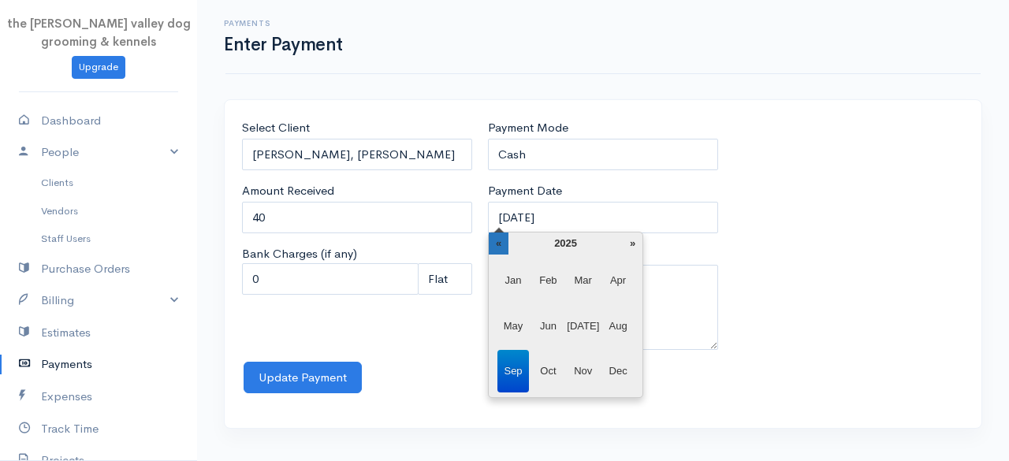
click at [503, 245] on th "«" at bounding box center [499, 243] width 20 height 22
click at [509, 362] on span "Sep" at bounding box center [513, 371] width 32 height 43
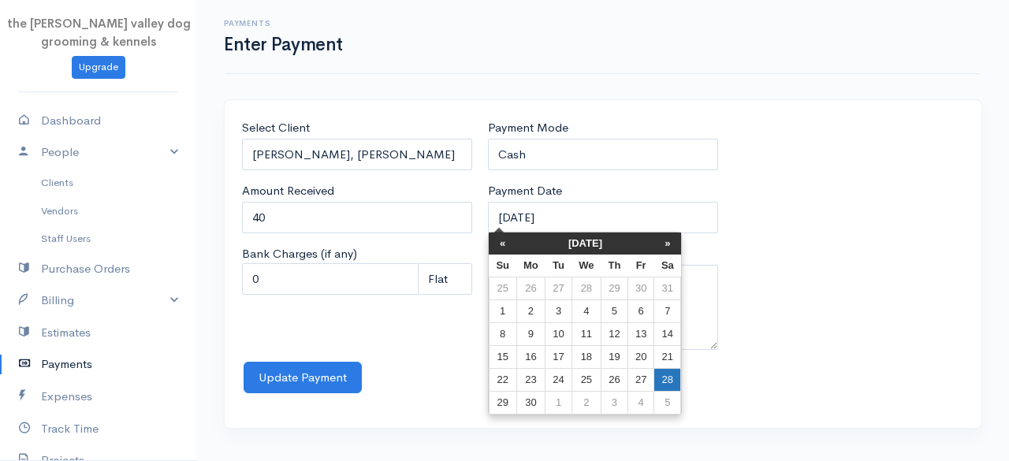
click at [659, 380] on td "28" at bounding box center [667, 380] width 27 height 23
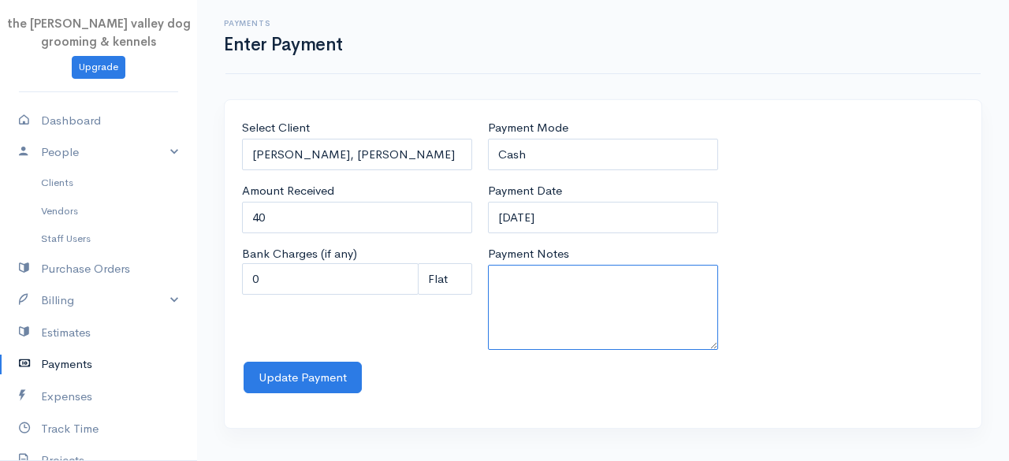
click at [542, 292] on textarea "Payment Notes" at bounding box center [603, 307] width 230 height 85
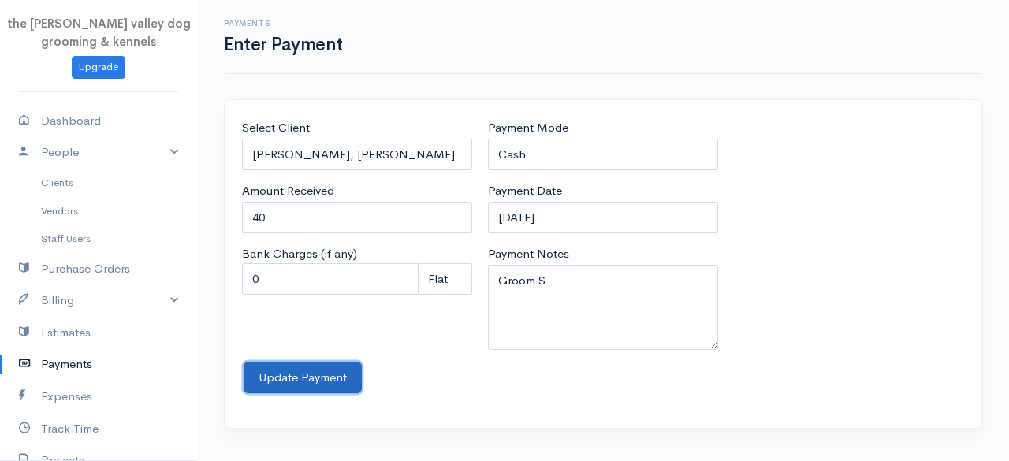
click at [323, 367] on button "Update Payment" at bounding box center [303, 378] width 118 height 32
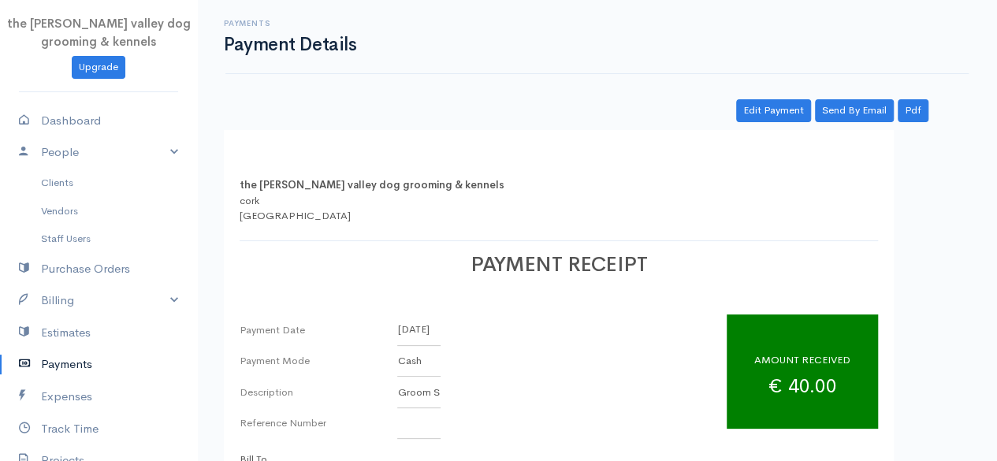
click at [62, 371] on link "Payments" at bounding box center [98, 364] width 197 height 32
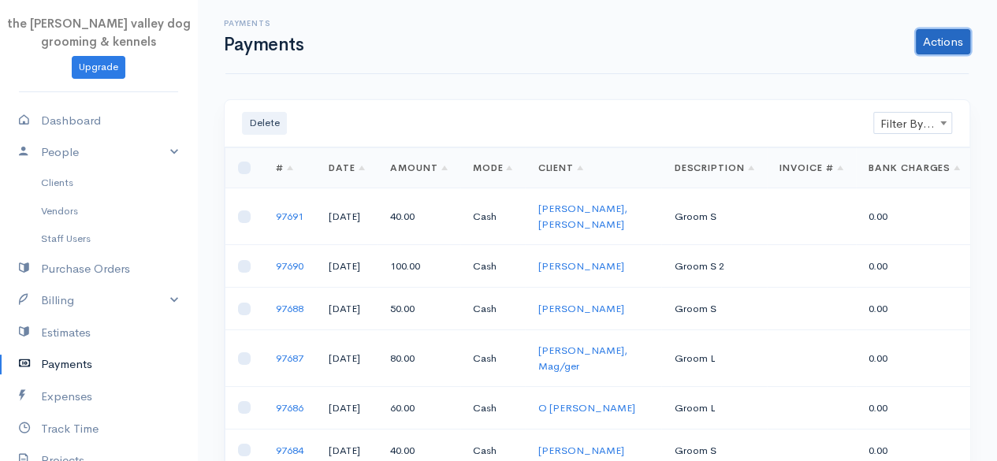
click at [956, 52] on link "Actions" at bounding box center [943, 41] width 54 height 25
click at [905, 75] on link "Enter Payment" at bounding box center [890, 75] width 162 height 28
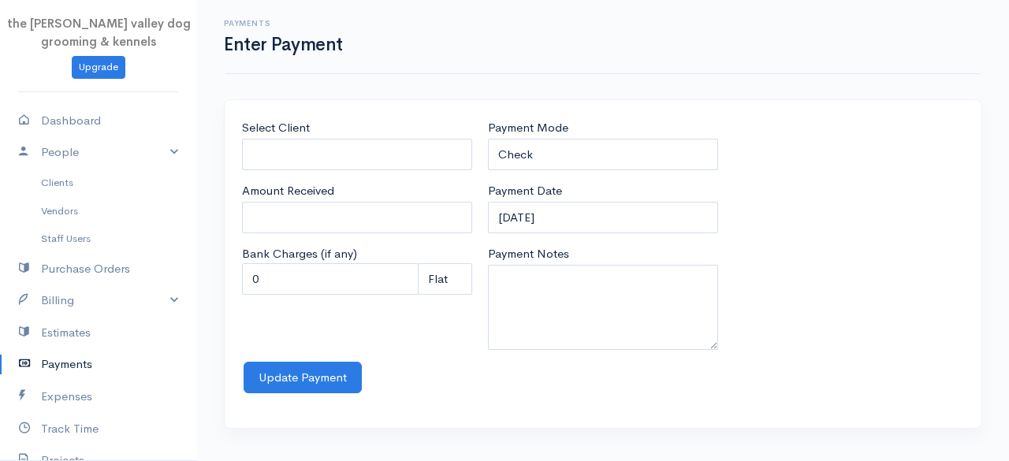
click at [289, 171] on div "Select Client Amount Received Bank Charges (if any) 0 Perc (%) Perc (%) Flat Fl…" at bounding box center [357, 240] width 246 height 243
click at [293, 158] on input "Select Client" at bounding box center [357, 155] width 230 height 32
click at [293, 180] on body "the [PERSON_NAME] valley dog grooming & kennels Upgrade Dashboard People Client…" at bounding box center [504, 230] width 1009 height 461
click at [291, 209] on input "0" at bounding box center [357, 218] width 230 height 32
click at [544, 160] on select "Check Bank Transfer Credit Cash Debit ACH VISA MASTERCARD AMEX Discover DINERS …" at bounding box center [603, 155] width 230 height 32
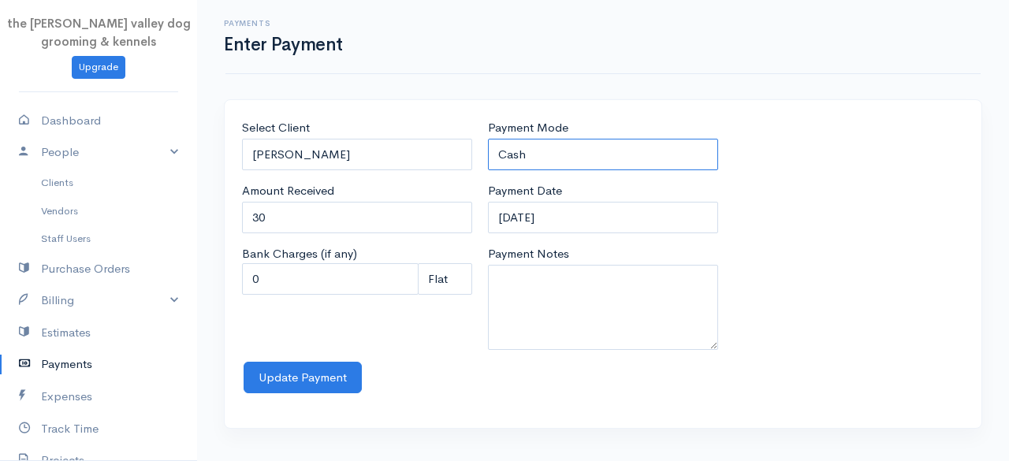
click at [488, 139] on select "Check Bank Transfer Credit Cash Debit ACH VISA MASTERCARD AMEX Discover DINERS …" at bounding box center [603, 155] width 230 height 32
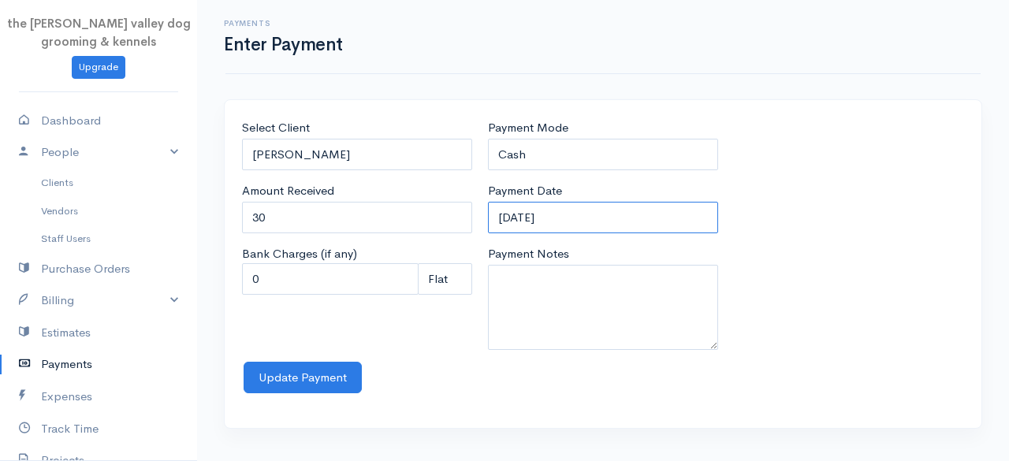
click at [583, 217] on input "[DATE]" at bounding box center [603, 218] width 230 height 32
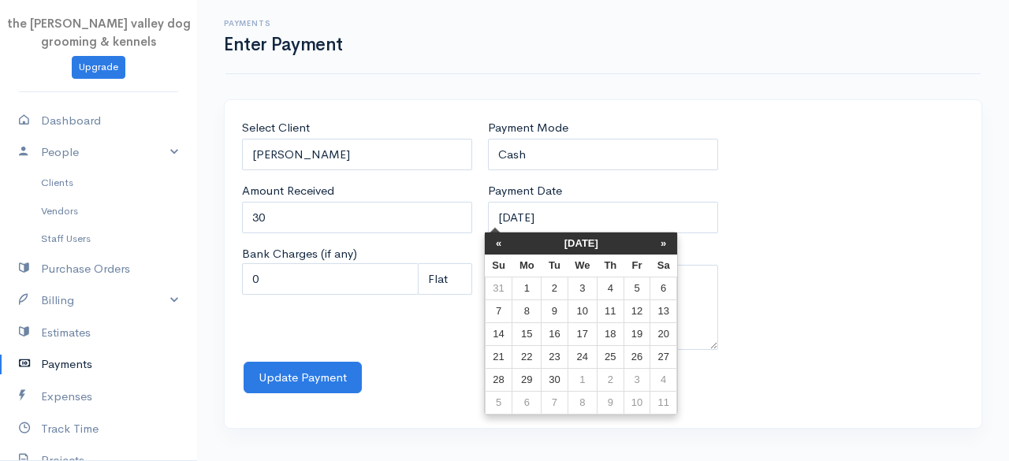
click at [572, 244] on th "[DATE]" at bounding box center [581, 243] width 138 height 22
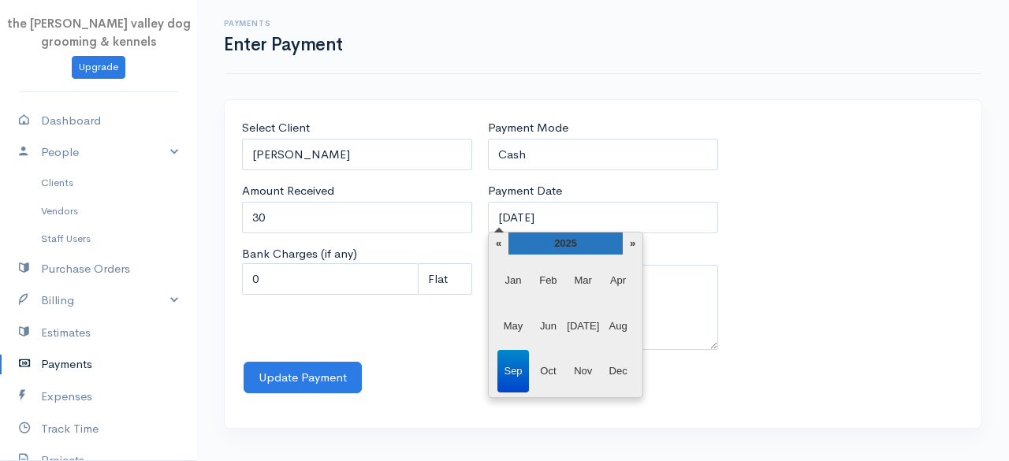
click at [508, 237] on th "2025" at bounding box center [565, 243] width 114 height 22
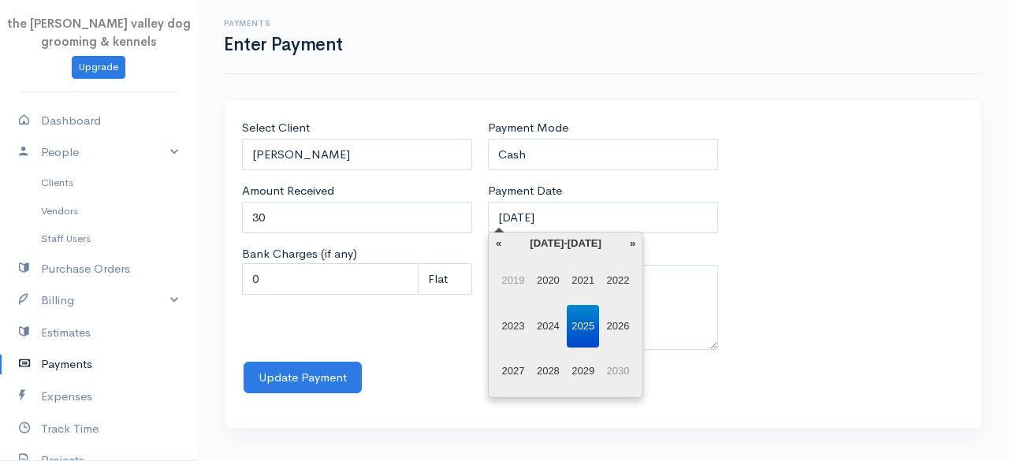
click at [547, 318] on span "2024" at bounding box center [548, 326] width 32 height 43
click at [513, 366] on span "Sep" at bounding box center [513, 371] width 32 height 43
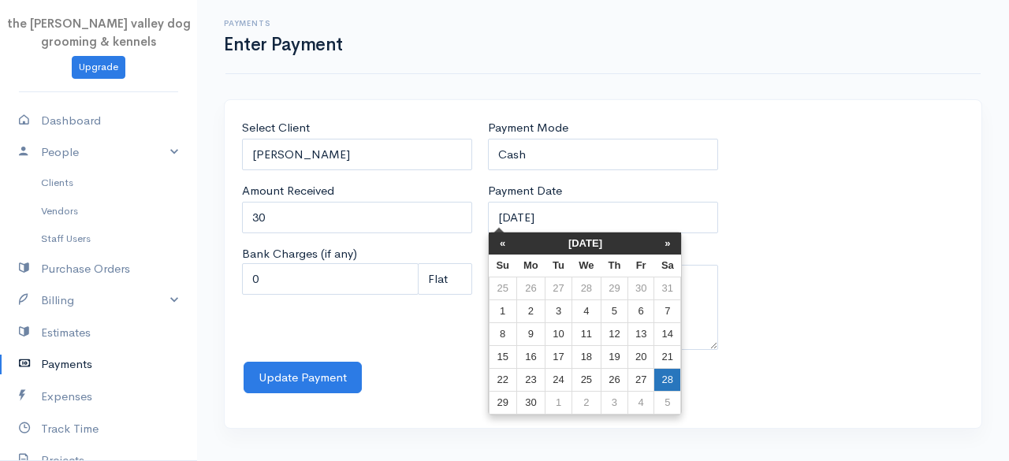
click at [661, 373] on td "28" at bounding box center [667, 380] width 27 height 23
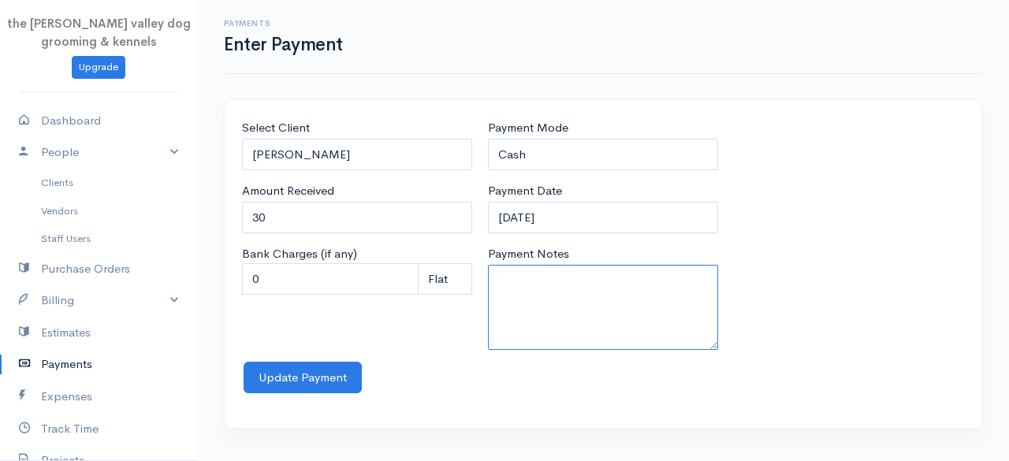
click at [563, 314] on textarea "Payment Notes" at bounding box center [603, 307] width 230 height 85
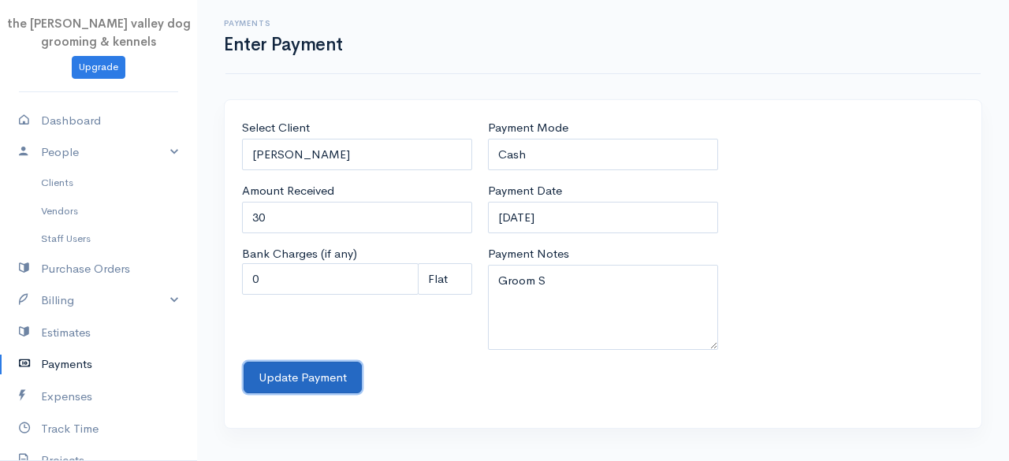
click at [339, 373] on button "Update Payment" at bounding box center [303, 378] width 118 height 32
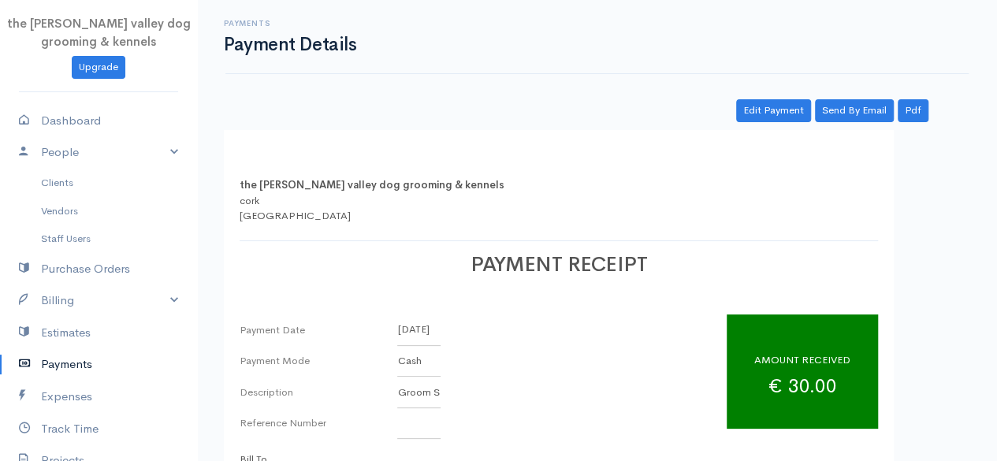
click at [61, 363] on link "Payments" at bounding box center [98, 364] width 197 height 32
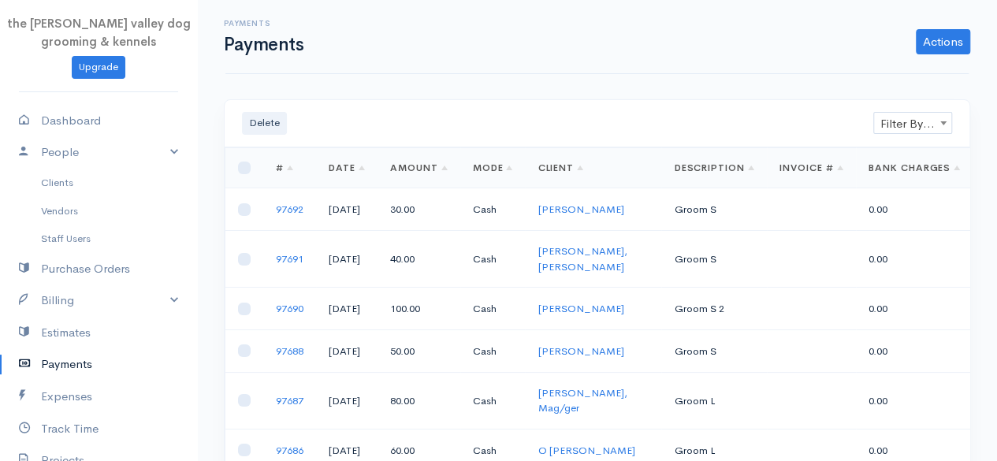
click at [36, 357] on icon at bounding box center [30, 365] width 22 height 20
click at [942, 32] on link "Actions" at bounding box center [943, 41] width 54 height 25
click at [869, 69] on link "Enter Payment" at bounding box center [890, 75] width 162 height 28
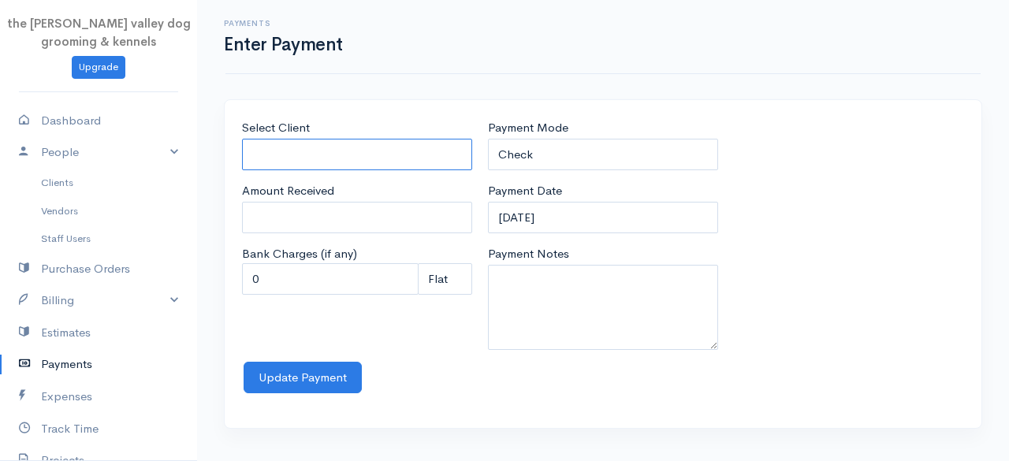
click at [435, 146] on input "Select Client" at bounding box center [357, 155] width 230 height 32
click at [328, 208] on body "the [PERSON_NAME] valley dog grooming & kennels Upgrade Dashboard People Client…" at bounding box center [504, 230] width 1009 height 461
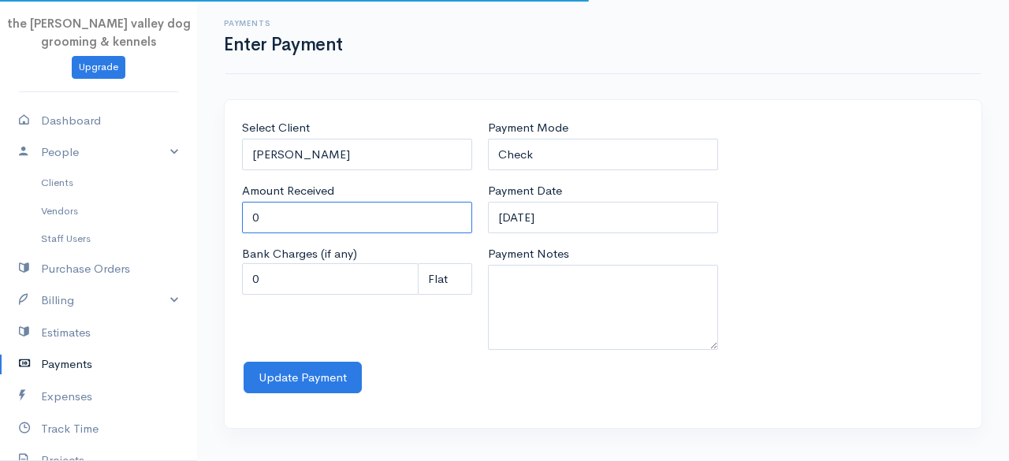
click at [328, 208] on input "0" at bounding box center [357, 218] width 230 height 32
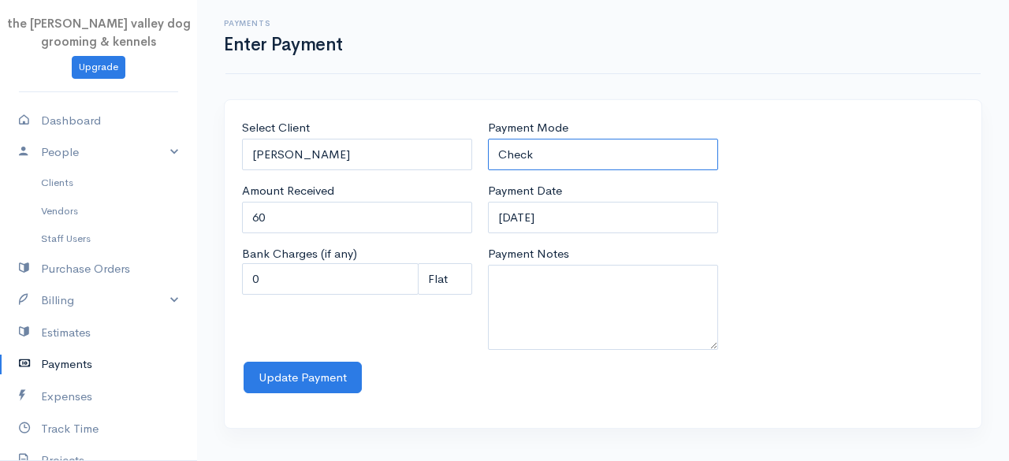
click at [550, 151] on select "Check Bank Transfer Credit Cash Debit ACH VISA MASTERCARD AMEX Discover DINERS …" at bounding box center [603, 155] width 230 height 32
click at [488, 139] on select "Check Bank Transfer Credit Cash Debit ACH VISA MASTERCARD AMEX Discover DINERS …" at bounding box center [603, 155] width 230 height 32
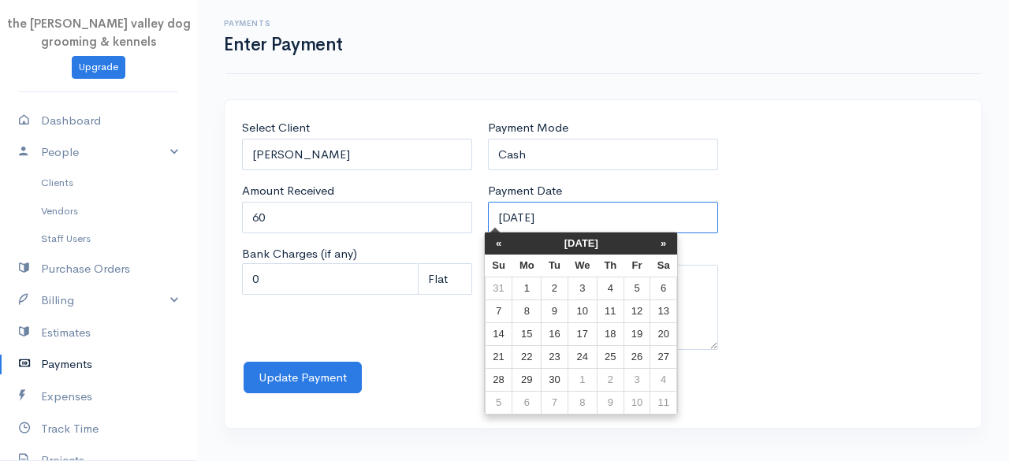
click at [609, 216] on input "[DATE]" at bounding box center [603, 218] width 230 height 32
click at [596, 237] on th "[DATE]" at bounding box center [581, 243] width 138 height 22
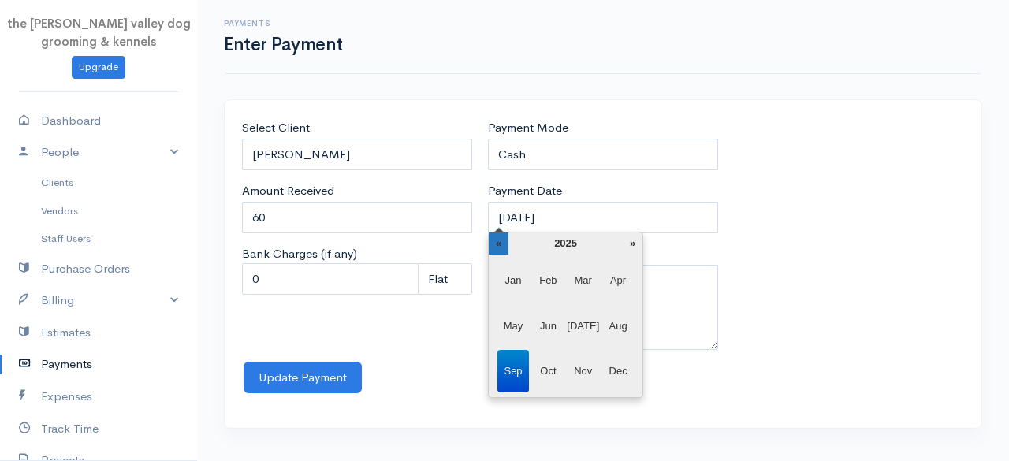
click at [504, 236] on th "«" at bounding box center [499, 243] width 20 height 22
click at [510, 365] on span "Sep" at bounding box center [513, 371] width 32 height 43
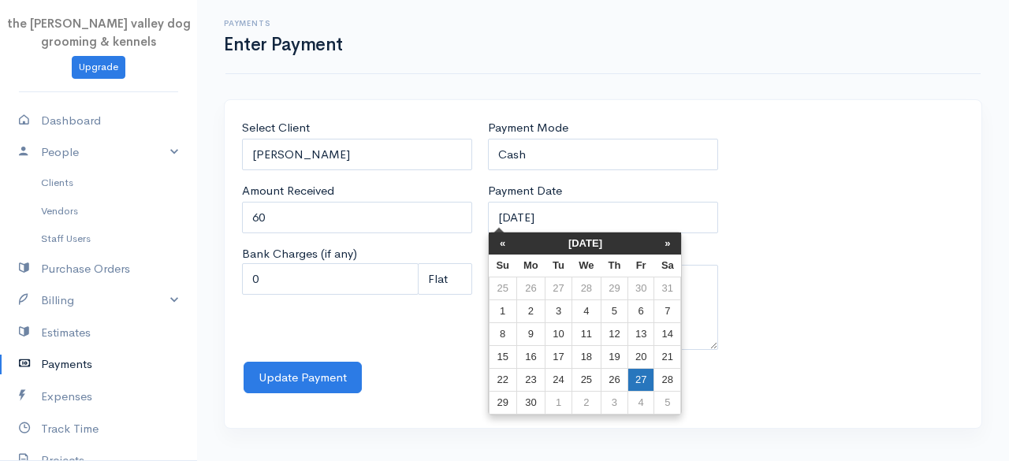
click at [640, 373] on td "27" at bounding box center [640, 380] width 26 height 23
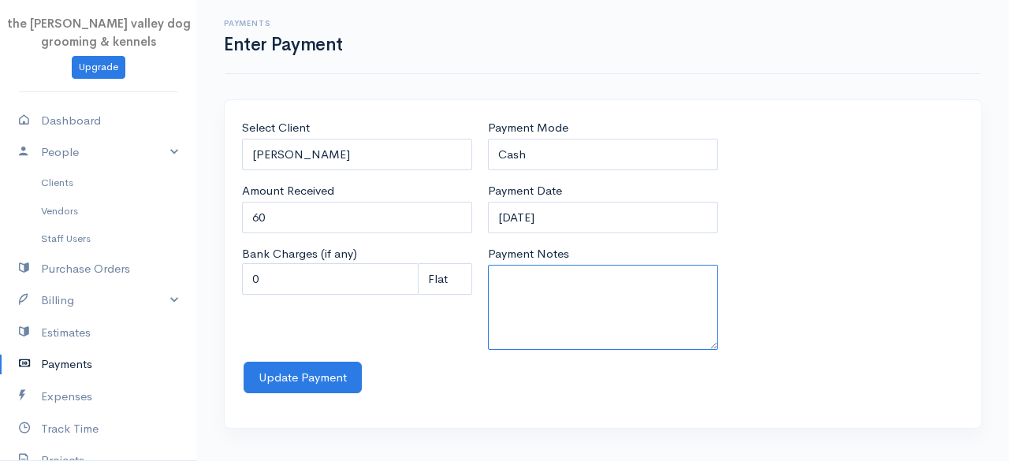
click at [553, 291] on textarea "Payment Notes" at bounding box center [603, 307] width 230 height 85
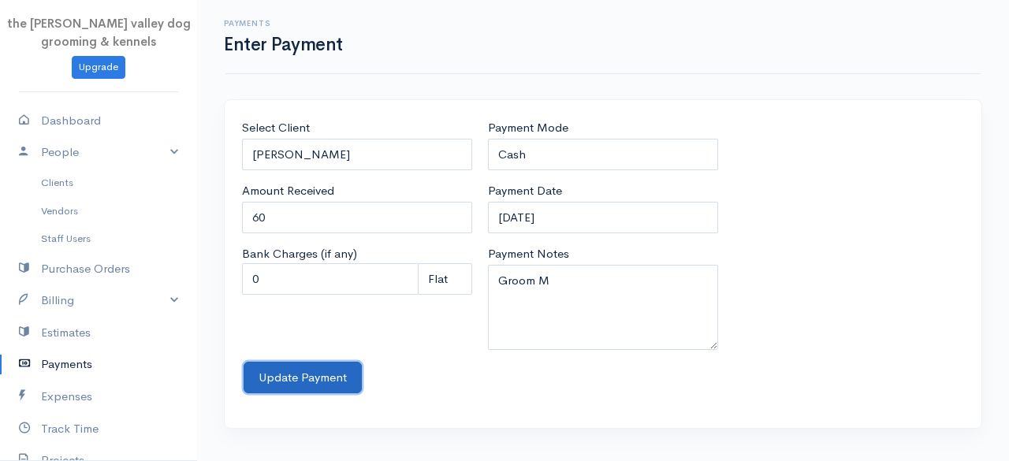
click at [332, 367] on button "Update Payment" at bounding box center [303, 378] width 118 height 32
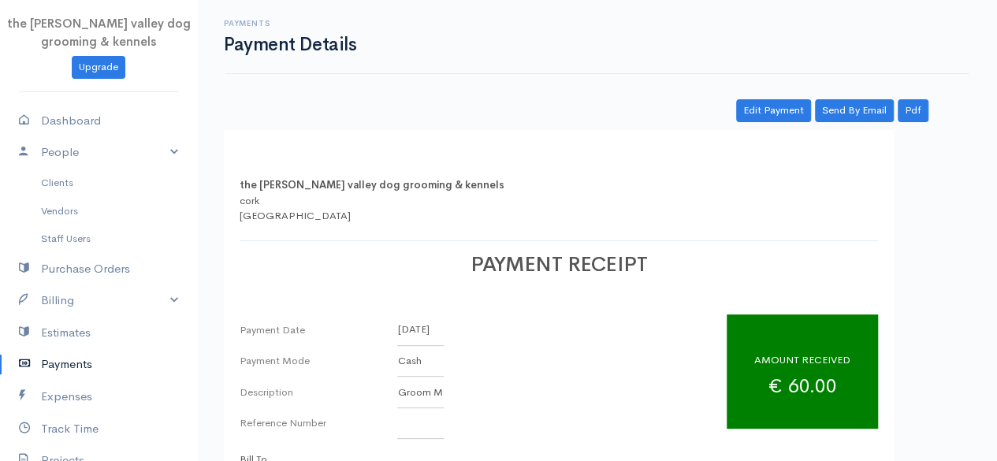
click at [64, 360] on link "Payments" at bounding box center [98, 364] width 197 height 32
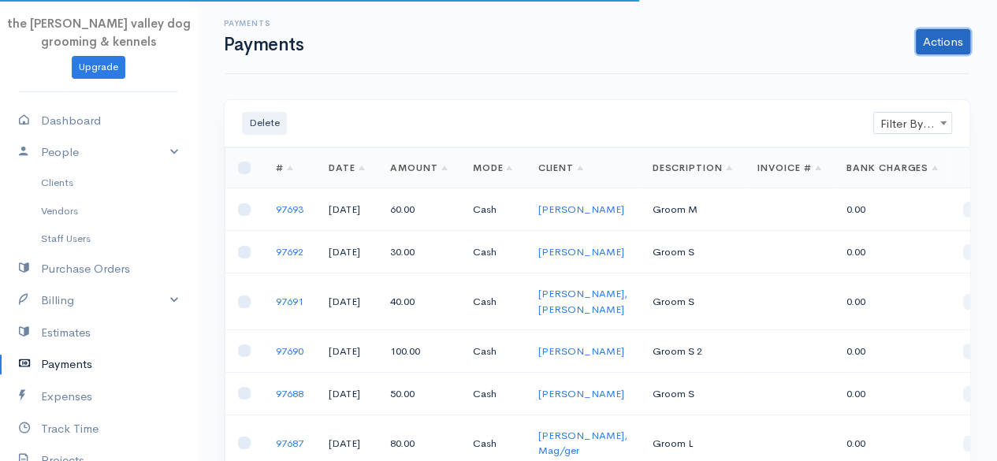
click at [932, 42] on link "Actions" at bounding box center [943, 41] width 54 height 25
click at [872, 74] on link "Enter Payment" at bounding box center [890, 75] width 162 height 28
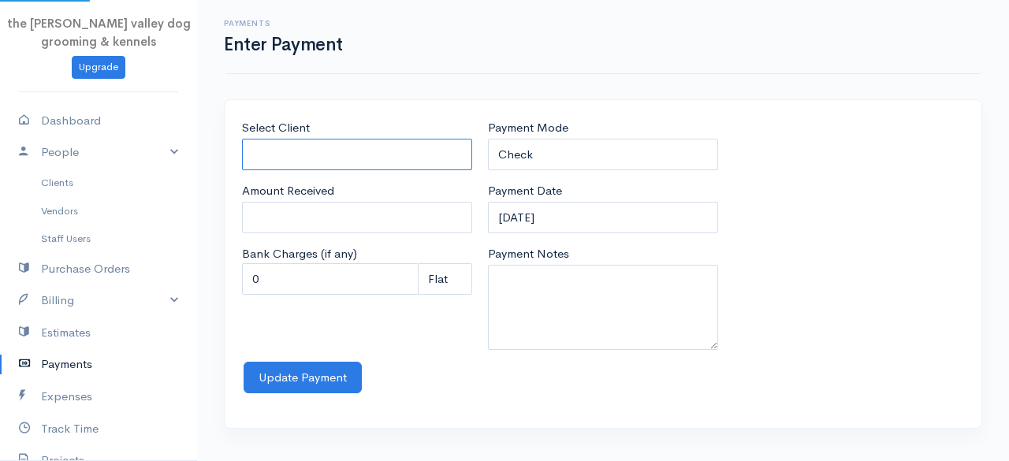
click at [407, 152] on input "Select Client" at bounding box center [357, 155] width 230 height 32
click at [342, 325] on body "the [PERSON_NAME] valley dog grooming & kennels Upgrade Dashboard People Client…" at bounding box center [504, 230] width 1009 height 461
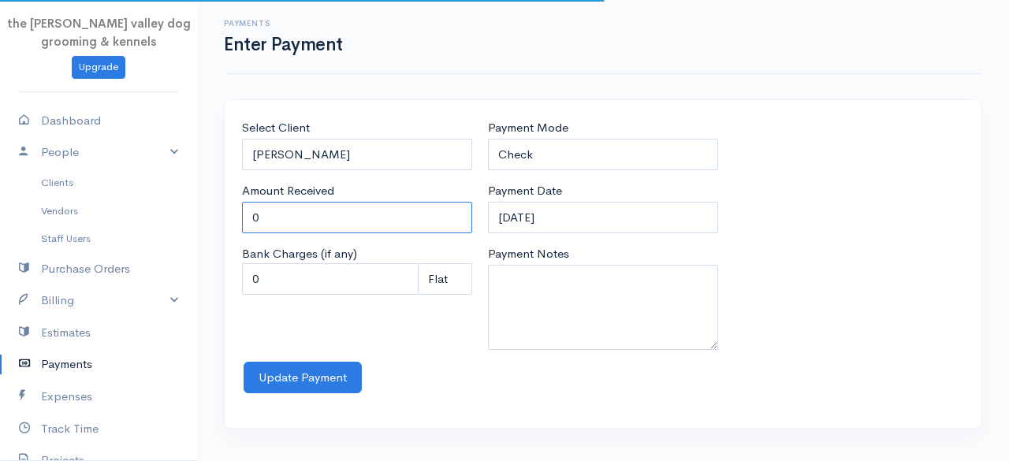
click at [303, 221] on input "0" at bounding box center [357, 218] width 230 height 32
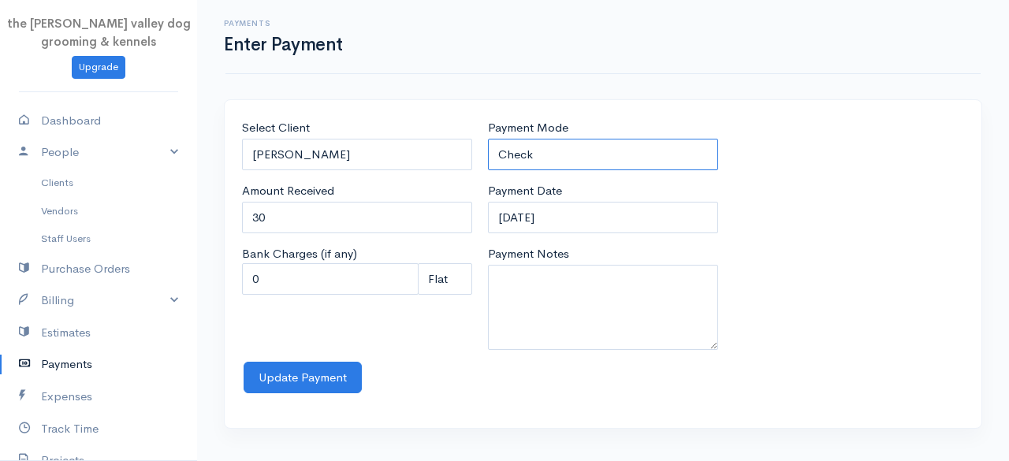
click at [585, 146] on select "Check Bank Transfer Credit Cash Debit ACH VISA MASTERCARD AMEX Discover DINERS …" at bounding box center [603, 155] width 230 height 32
click at [488, 139] on select "Check Bank Transfer Credit Cash Debit ACH VISA MASTERCARD AMEX Discover DINERS …" at bounding box center [603, 155] width 230 height 32
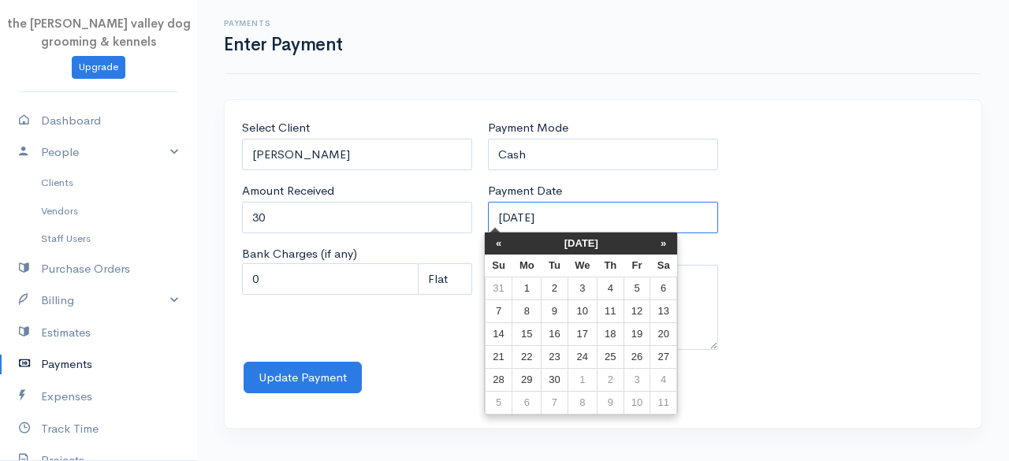
click at [585, 225] on input "[DATE]" at bounding box center [603, 218] width 230 height 32
click at [578, 237] on th "[DATE]" at bounding box center [581, 243] width 138 height 22
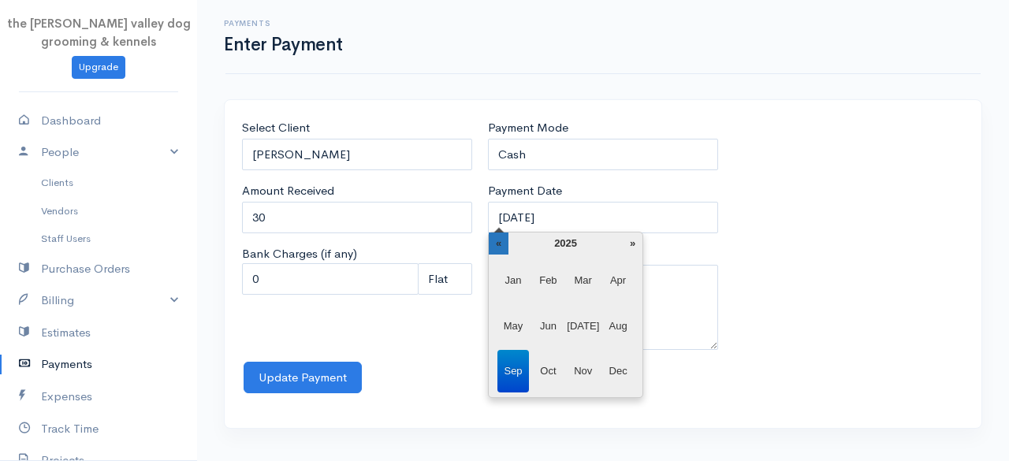
click at [493, 239] on th "«" at bounding box center [499, 243] width 20 height 22
click at [513, 374] on span "Sep" at bounding box center [513, 371] width 32 height 43
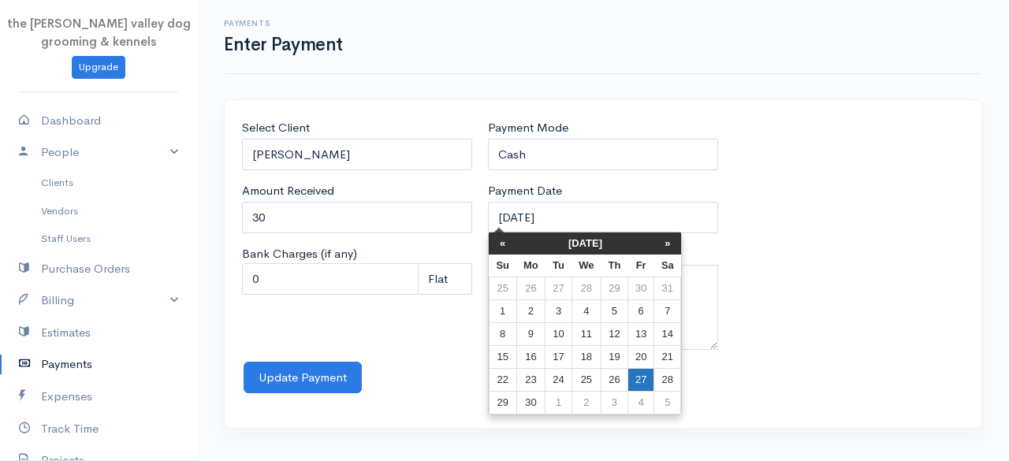
click at [638, 377] on td "27" at bounding box center [640, 380] width 26 height 23
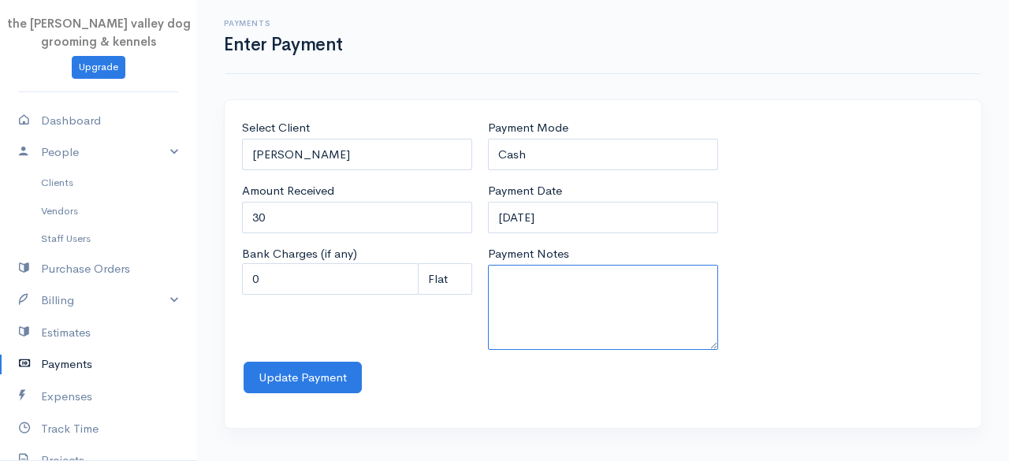
click at [585, 317] on textarea "Payment Notes" at bounding box center [603, 307] width 230 height 85
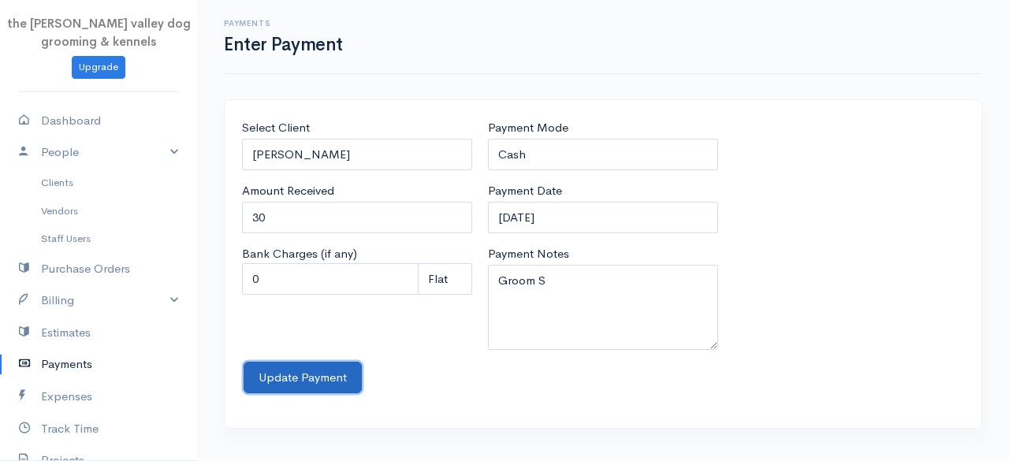
click at [293, 367] on button "Update Payment" at bounding box center [303, 378] width 118 height 32
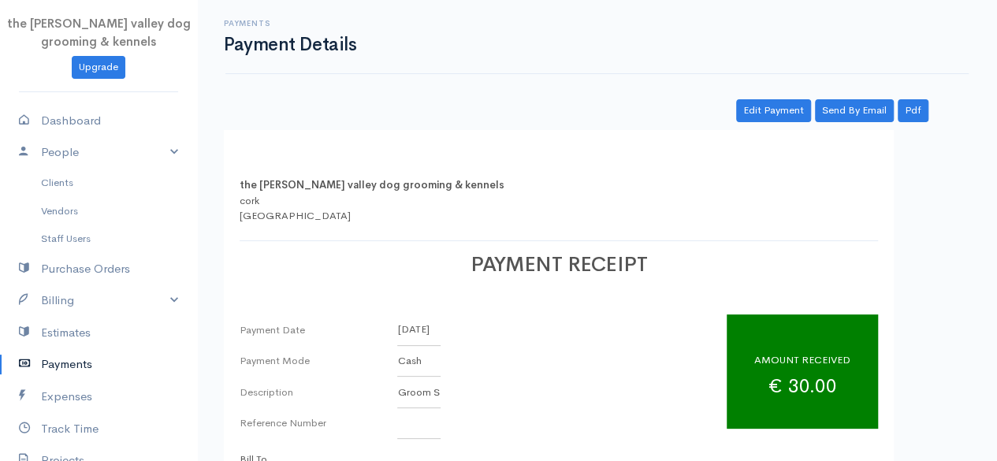
click at [58, 361] on link "Payments" at bounding box center [98, 364] width 197 height 32
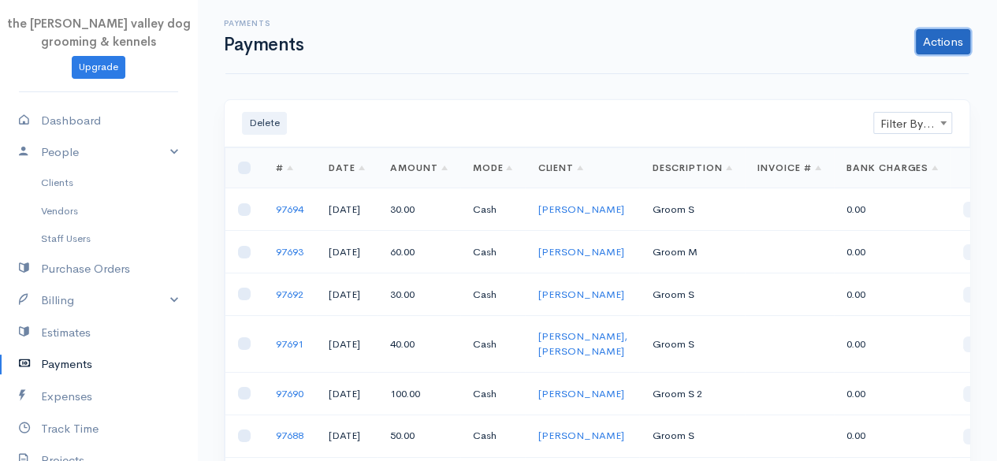
click at [938, 35] on link "Actions" at bounding box center [943, 41] width 54 height 25
click at [885, 73] on link "Enter Payment" at bounding box center [890, 75] width 162 height 28
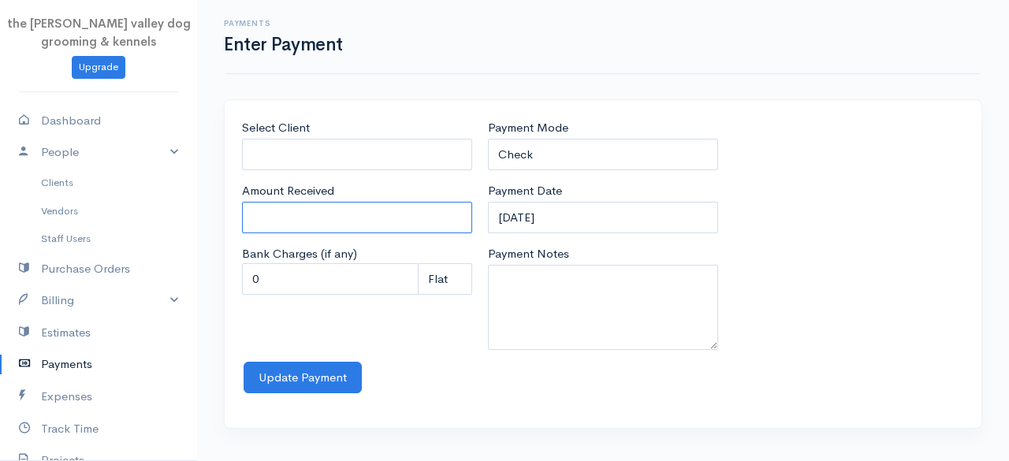
click at [348, 223] on input "Amount Received" at bounding box center [357, 218] width 230 height 32
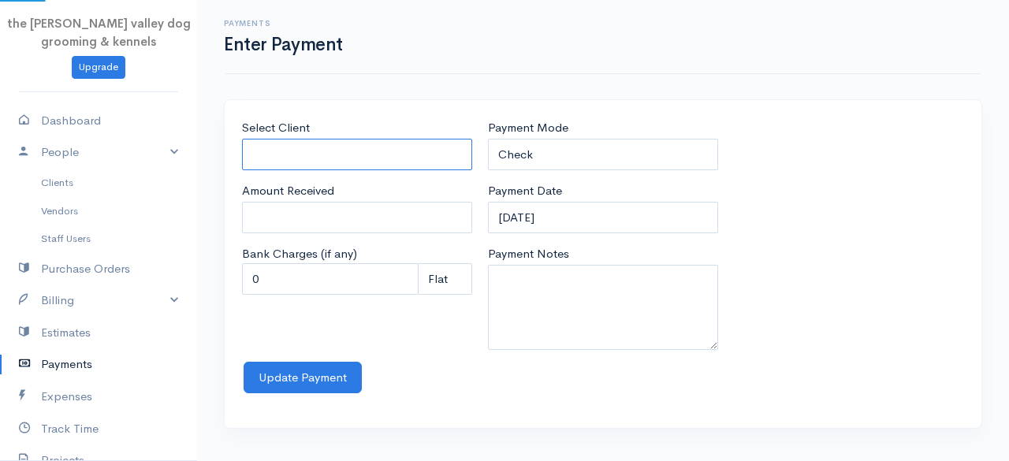
click at [336, 158] on input "Select Client" at bounding box center [357, 155] width 230 height 32
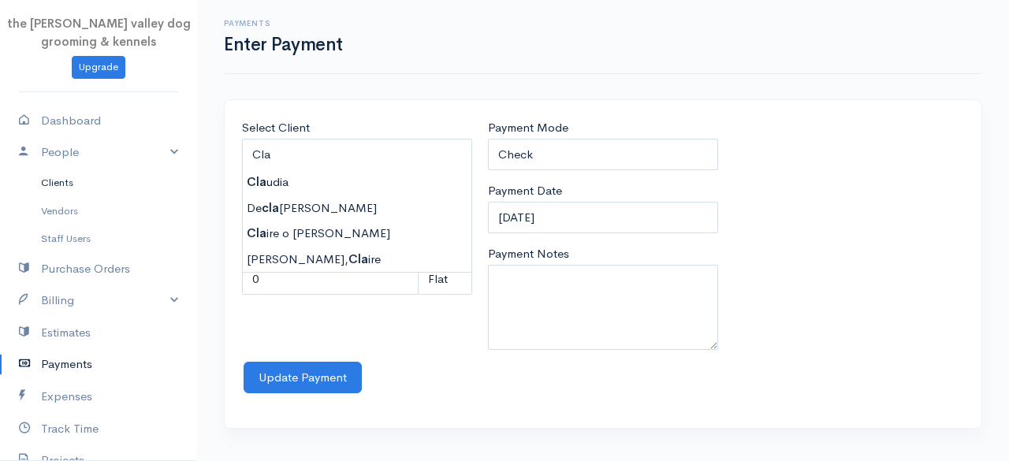
click at [58, 179] on link "Clients" at bounding box center [98, 183] width 197 height 28
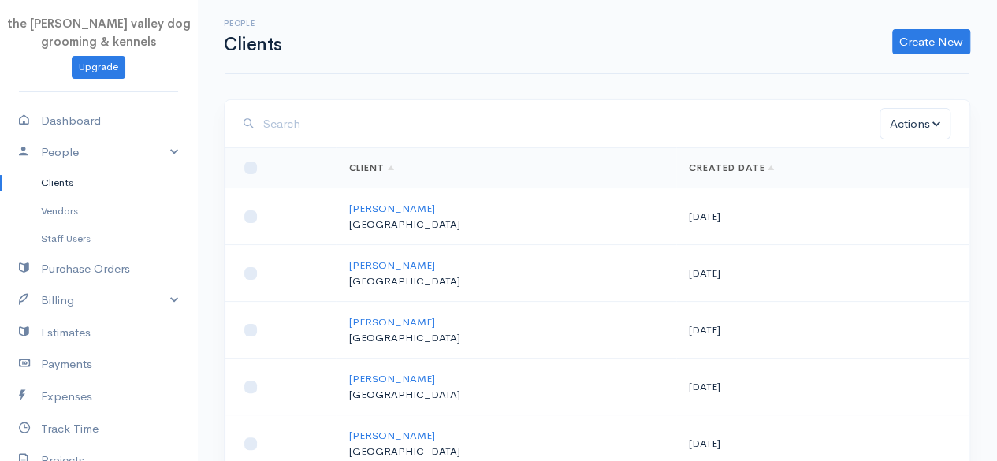
click at [964, 21] on div "People Clients Create New Client Import Clients" at bounding box center [597, 36] width 762 height 35
click at [950, 32] on link "Create New" at bounding box center [931, 41] width 78 height 25
click at [887, 69] on link "Client" at bounding box center [906, 75] width 125 height 28
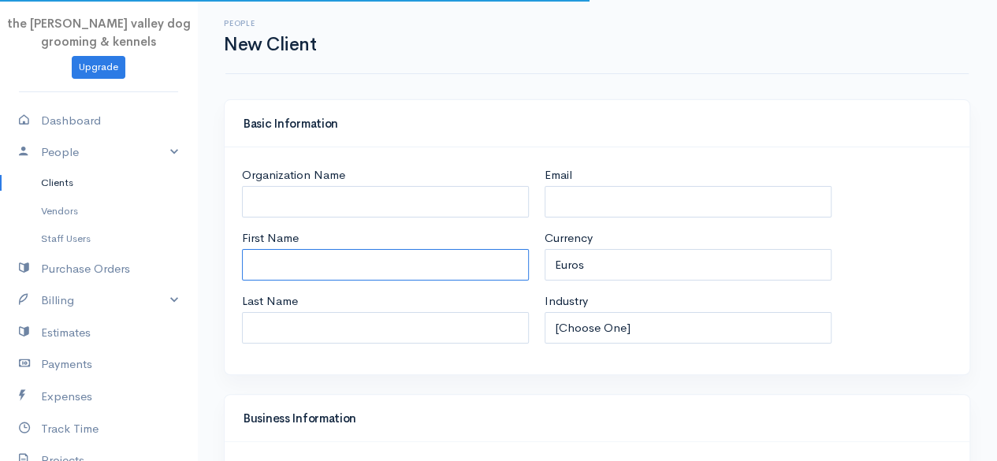
click at [388, 249] on input "First Name" at bounding box center [385, 265] width 287 height 32
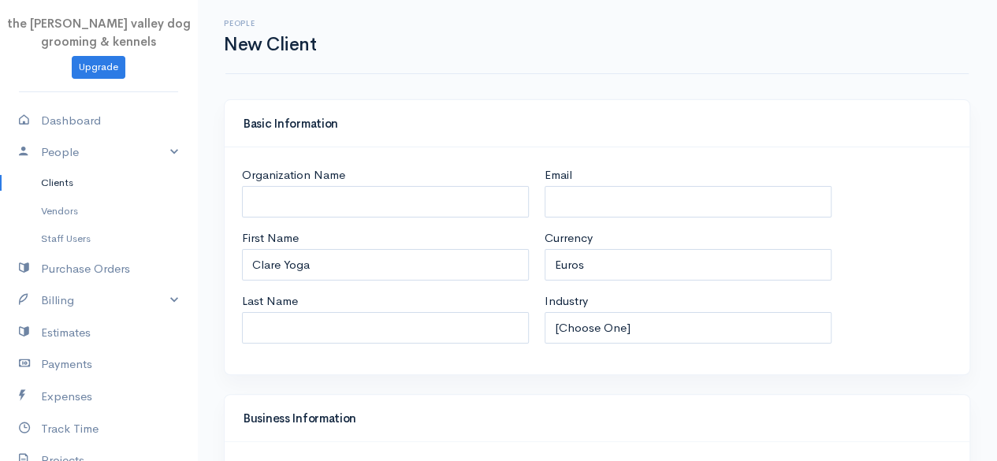
click at [526, 70] on div "People New Client" at bounding box center [596, 37] width 743 height 74
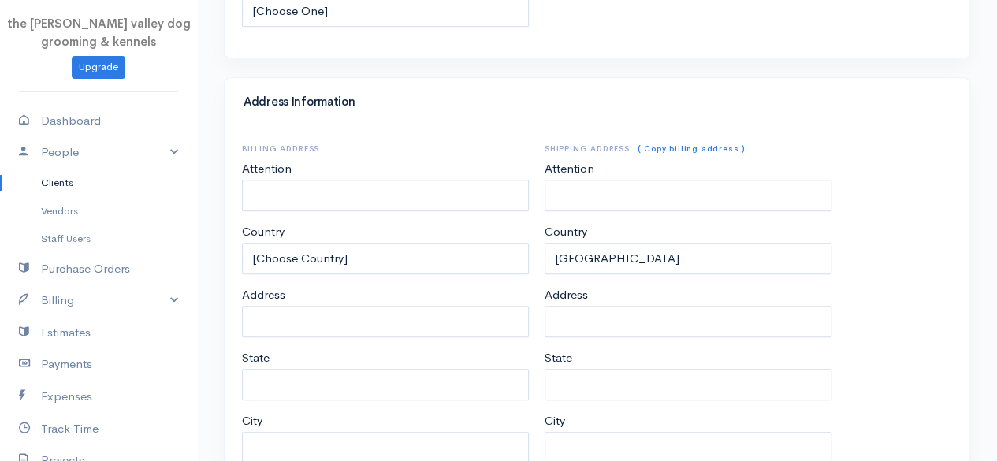
scroll to position [831, 0]
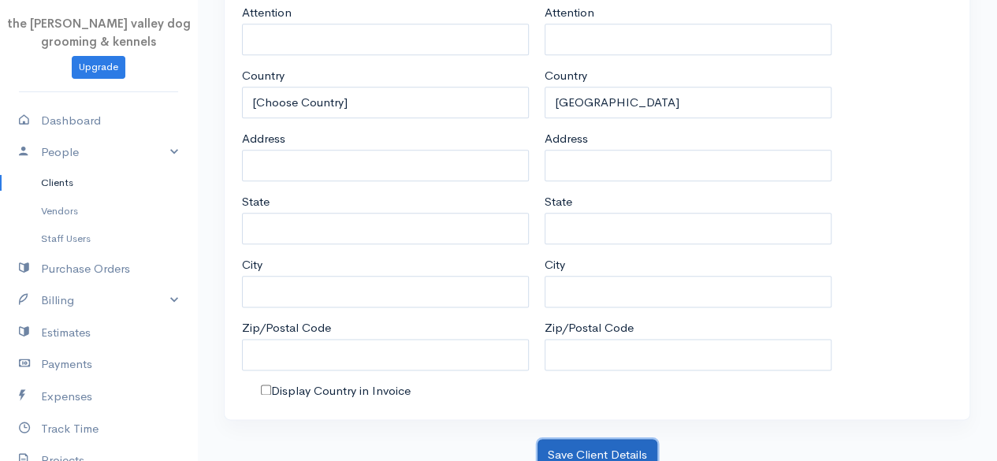
click at [571, 447] on button "Save Client Details" at bounding box center [597, 455] width 120 height 32
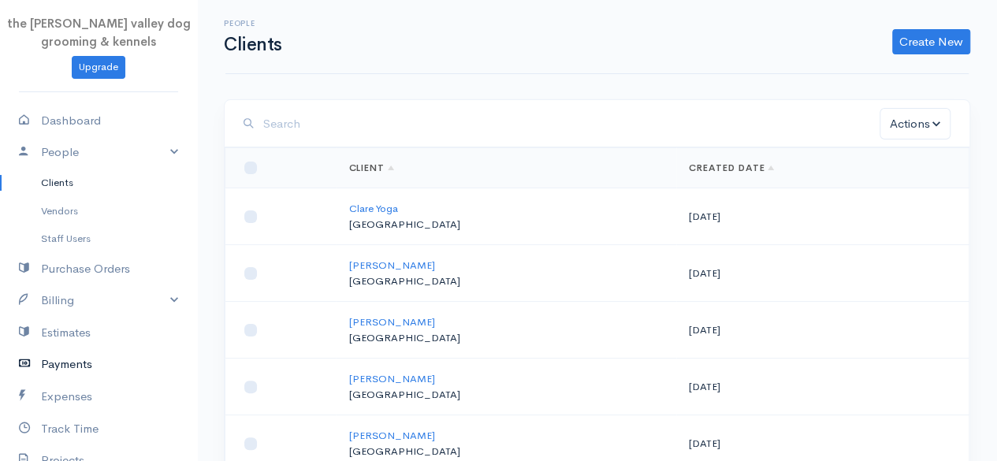
click at [69, 360] on link "Payments" at bounding box center [98, 364] width 197 height 32
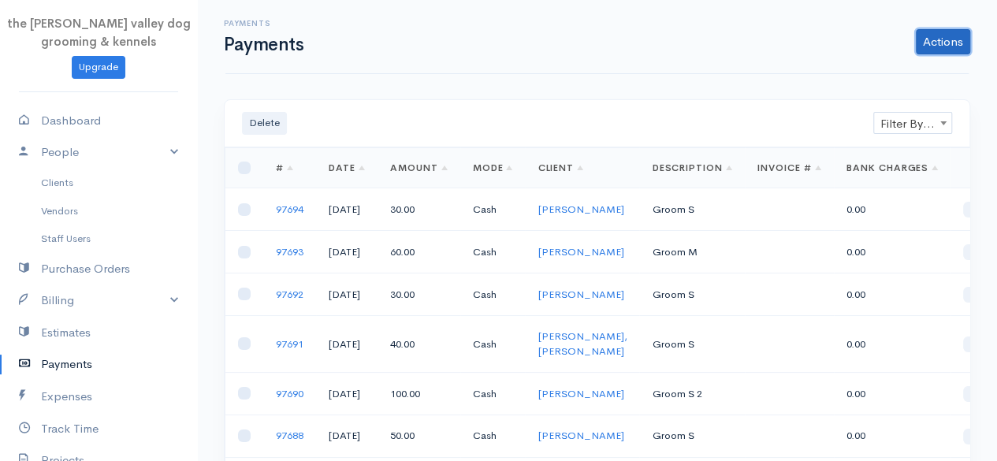
click at [938, 46] on link "Actions" at bounding box center [943, 41] width 54 height 25
click at [886, 74] on link "Enter Payment" at bounding box center [890, 75] width 162 height 28
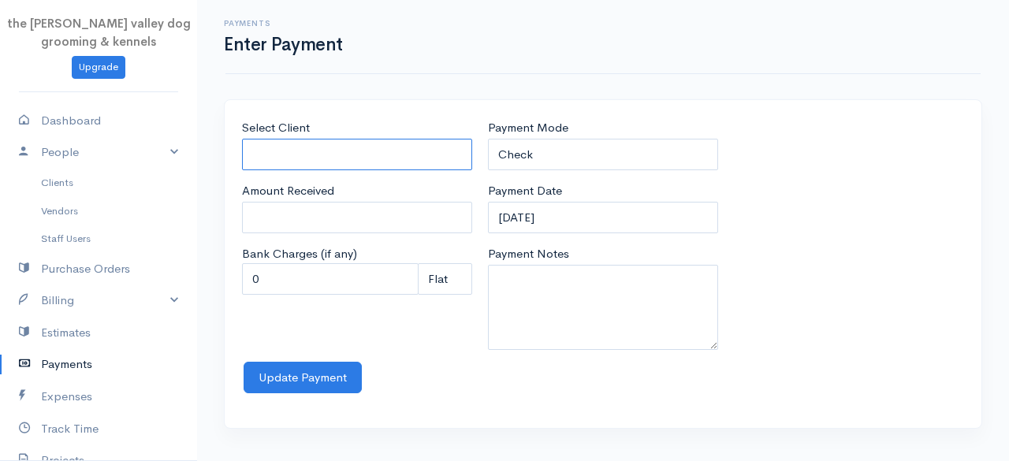
click at [374, 157] on input "Select Client" at bounding box center [357, 155] width 230 height 32
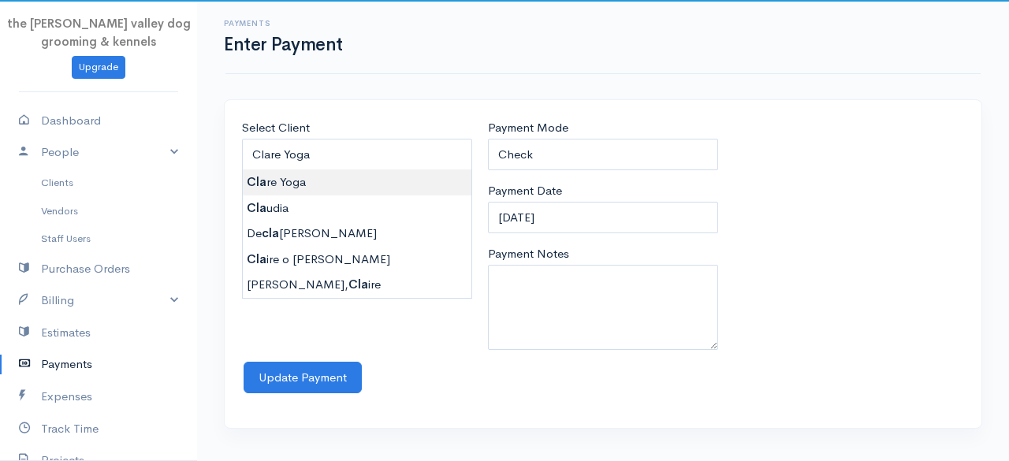
click at [337, 179] on body "the [PERSON_NAME] valley dog grooming & kennels Upgrade Dashboard People Client…" at bounding box center [504, 230] width 1009 height 461
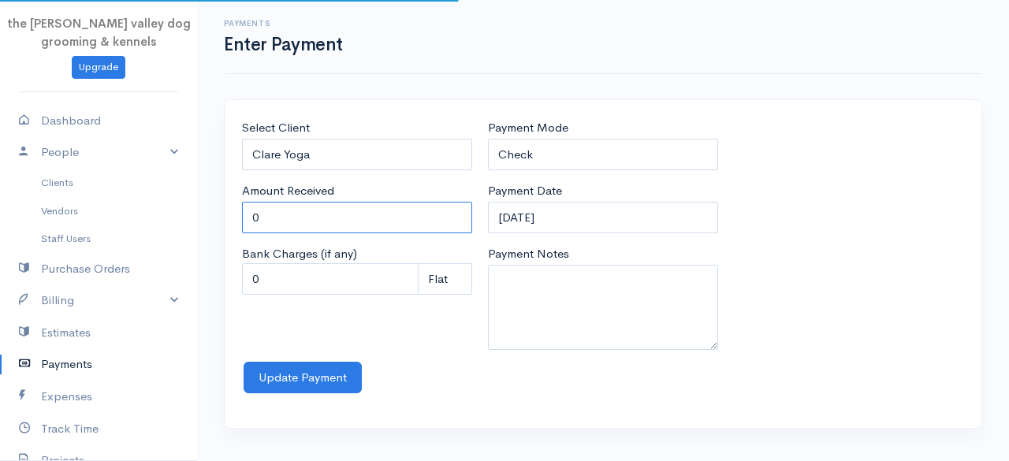
click at [315, 226] on input "0" at bounding box center [357, 218] width 230 height 32
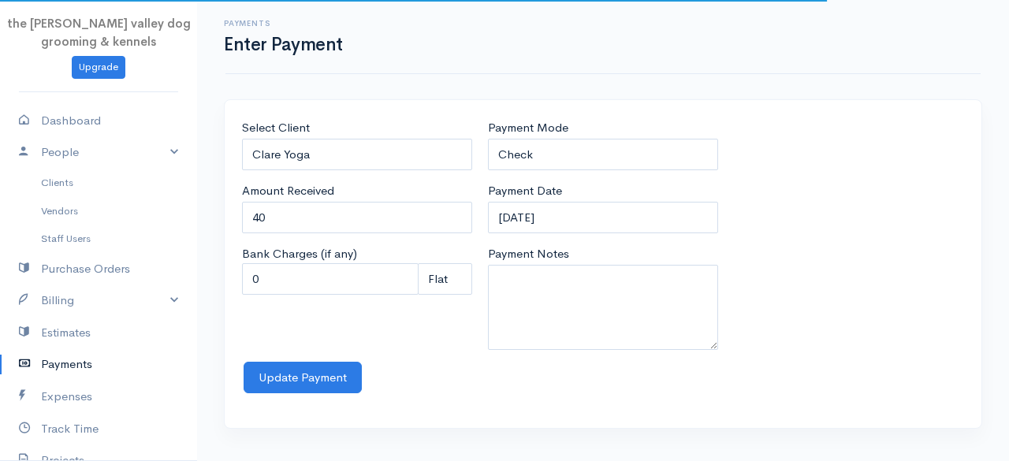
click at [558, 137] on div "Payment Mode Check Bank Transfer Credit Cash Debit ACH VISA MASTERCARD AMEX Dis…" at bounding box center [603, 144] width 230 height 51
click at [559, 152] on select "Check Bank Transfer Credit Cash Debit ACH VISA MASTERCARD AMEX Discover DINERS …" at bounding box center [603, 155] width 230 height 32
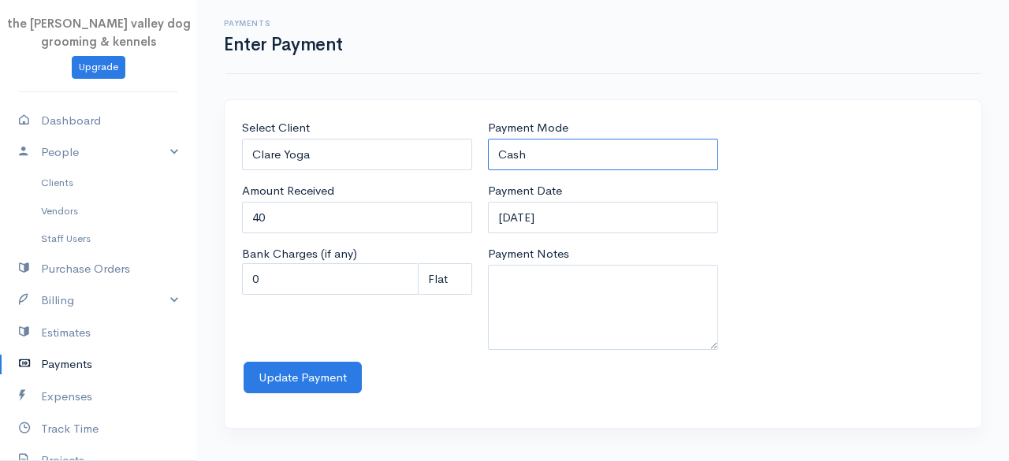
click at [488, 139] on select "Check Bank Transfer Credit Cash Debit ACH VISA MASTERCARD AMEX Discover DINERS …" at bounding box center [603, 155] width 230 height 32
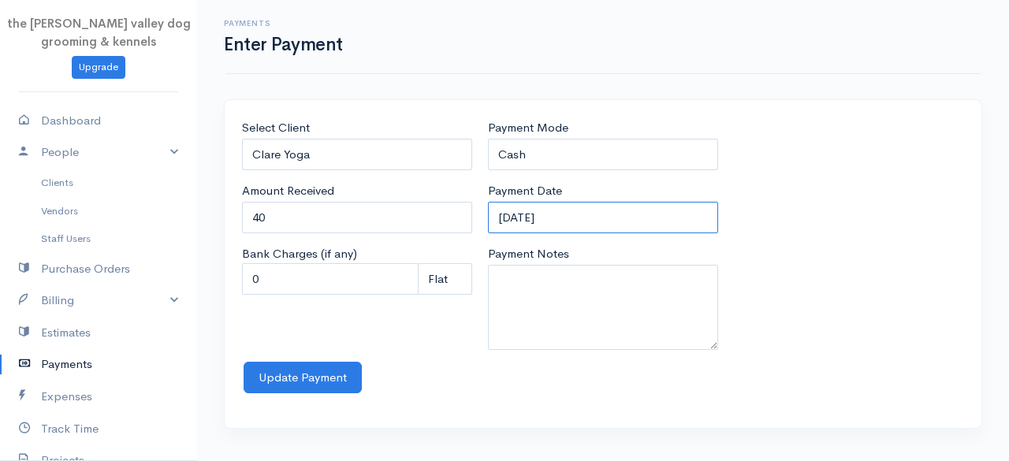
click at [617, 215] on input "[DATE]" at bounding box center [603, 218] width 230 height 32
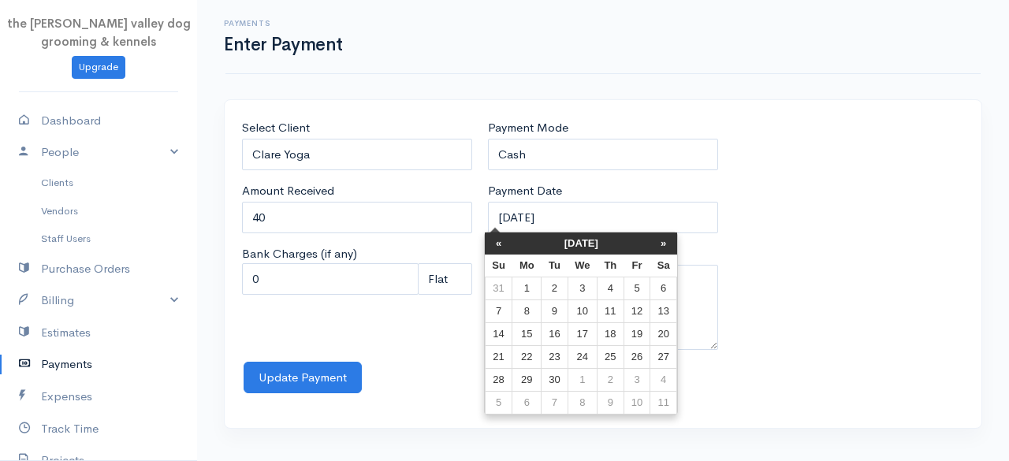
click at [545, 248] on th "[DATE]" at bounding box center [581, 243] width 138 height 22
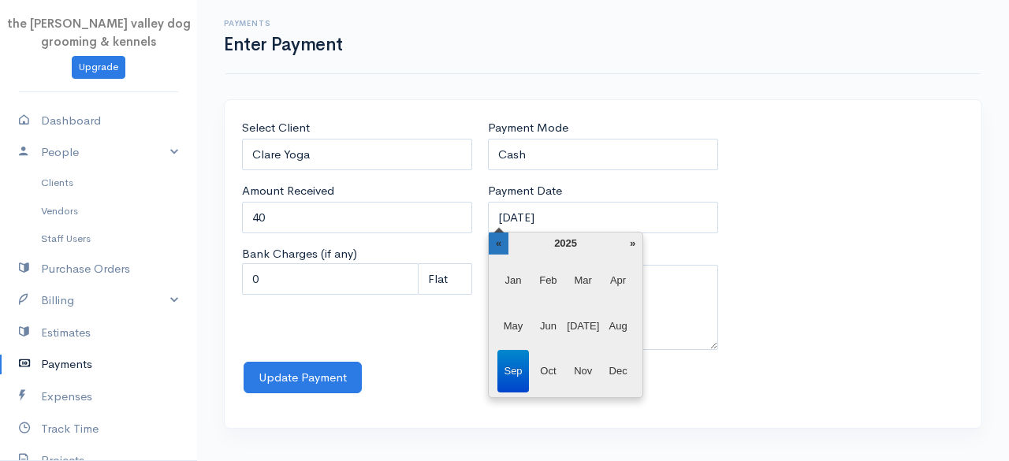
click at [504, 239] on th "«" at bounding box center [499, 243] width 20 height 22
click at [619, 331] on span "Aug" at bounding box center [618, 326] width 32 height 43
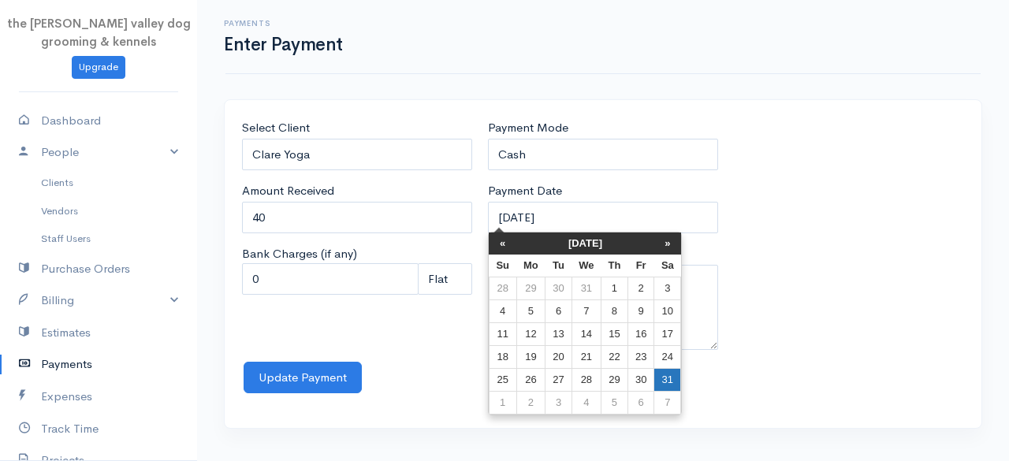
click at [670, 378] on td "31" at bounding box center [667, 380] width 27 height 23
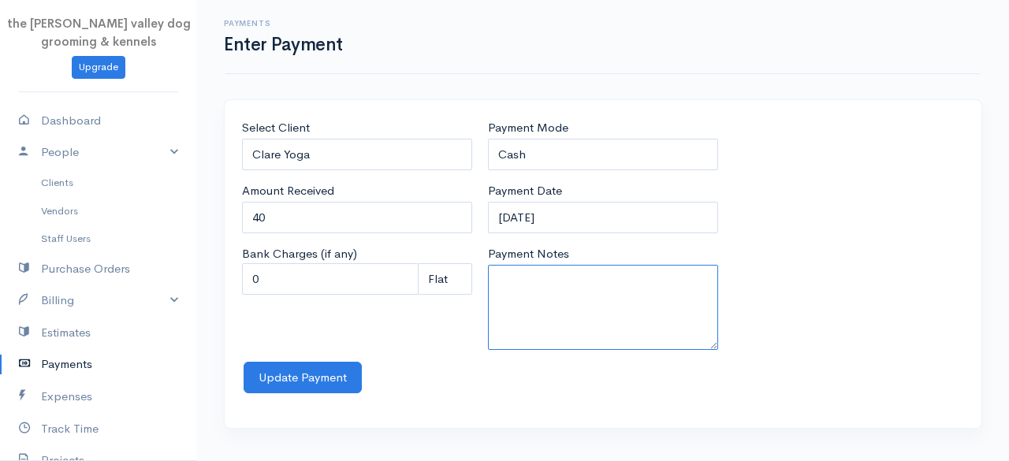
click at [561, 298] on textarea "Payment Notes" at bounding box center [603, 307] width 230 height 85
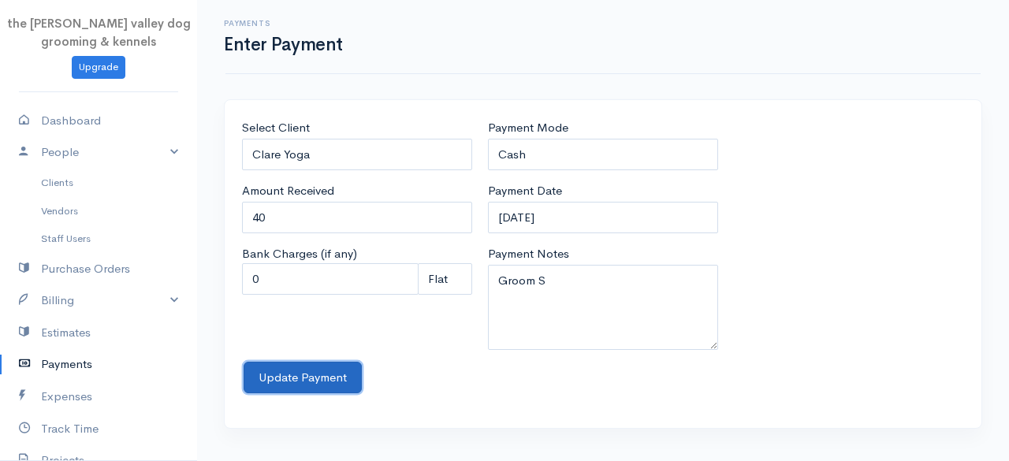
click at [299, 377] on button "Update Payment" at bounding box center [303, 378] width 118 height 32
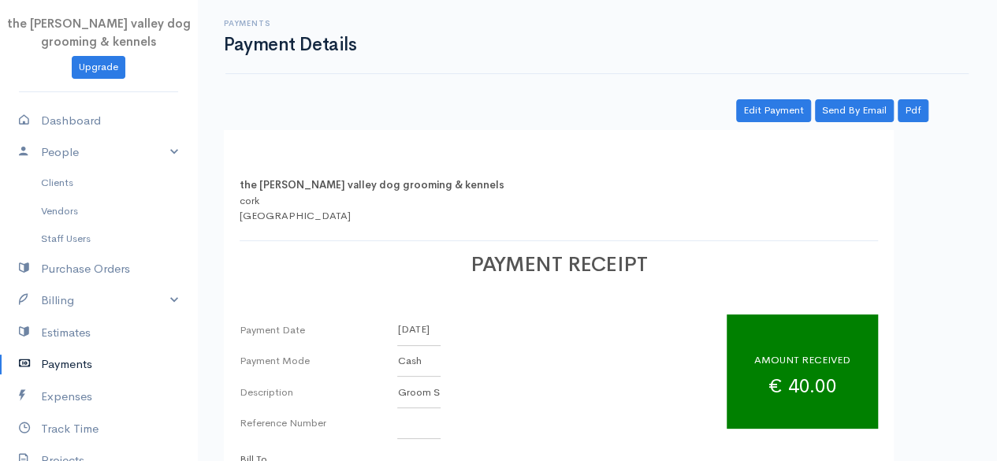
click at [69, 368] on link "Payments" at bounding box center [98, 364] width 197 height 32
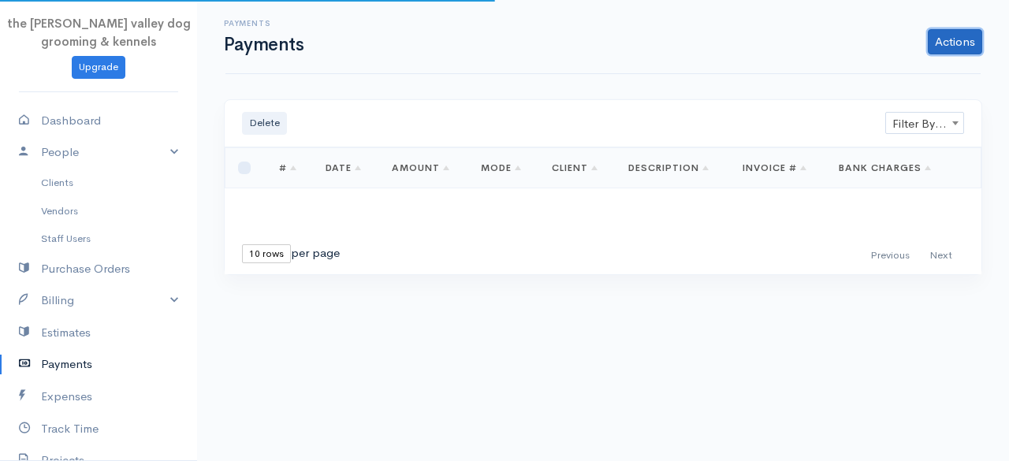
click at [957, 46] on link "Actions" at bounding box center [955, 41] width 54 height 25
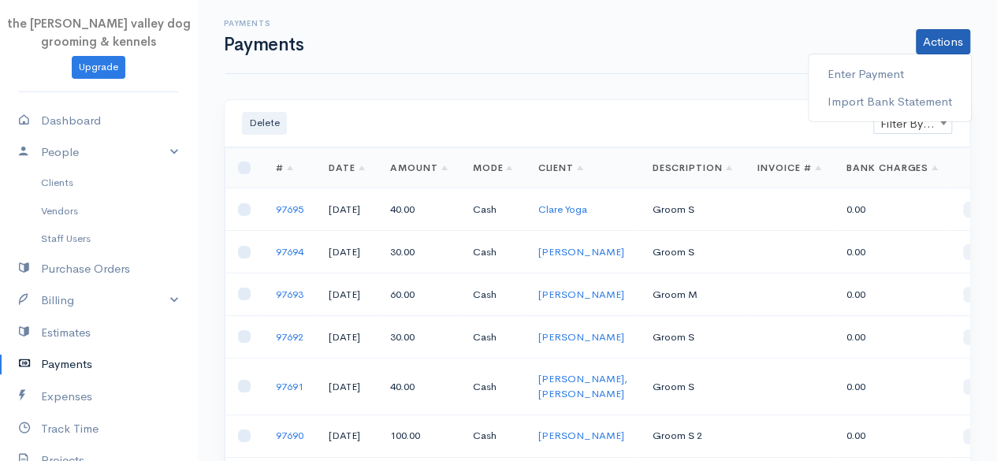
click at [930, 56] on div "Enter Payment Import Bank Statement" at bounding box center [890, 88] width 164 height 69
click at [939, 41] on link "Actions" at bounding box center [943, 41] width 54 height 25
click at [907, 66] on link "Enter Payment" at bounding box center [890, 75] width 162 height 28
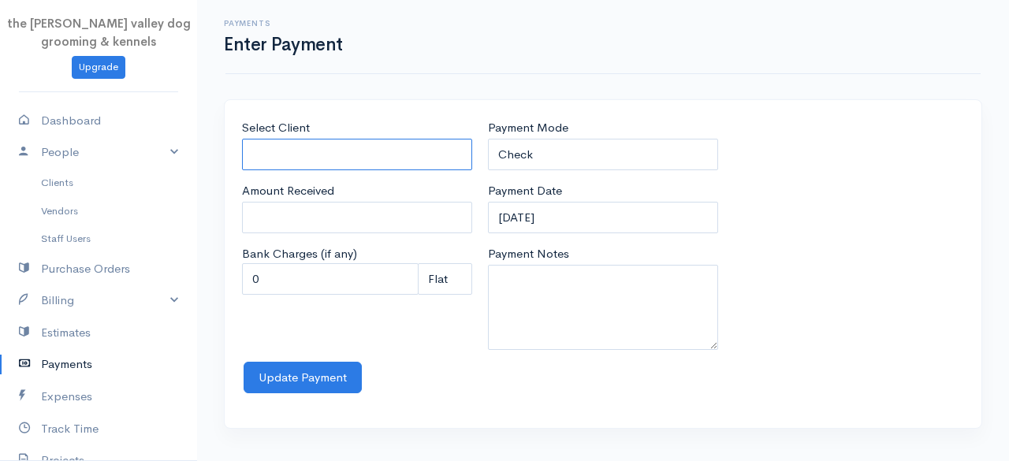
click at [313, 161] on input "Select Client" at bounding box center [357, 155] width 230 height 32
click at [303, 210] on body "the [PERSON_NAME] valley dog grooming & kennels Upgrade Dashboard People Client…" at bounding box center [504, 230] width 1009 height 461
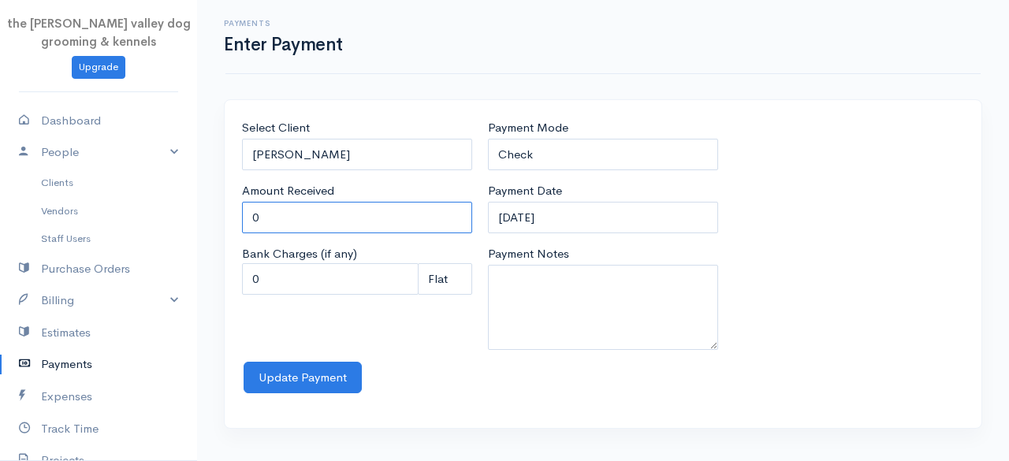
click at [303, 210] on input "0" at bounding box center [357, 218] width 230 height 32
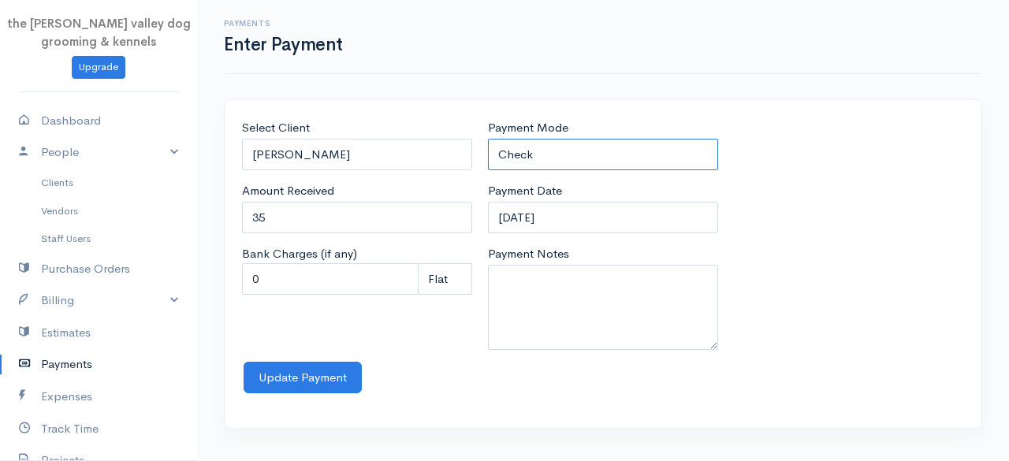
click at [608, 154] on select "Check Bank Transfer Credit Cash Debit ACH VISA MASTERCARD AMEX Discover DINERS …" at bounding box center [603, 155] width 230 height 32
click at [488, 139] on select "Check Bank Transfer Credit Cash Debit ACH VISA MASTERCARD AMEX Discover DINERS …" at bounding box center [603, 155] width 230 height 32
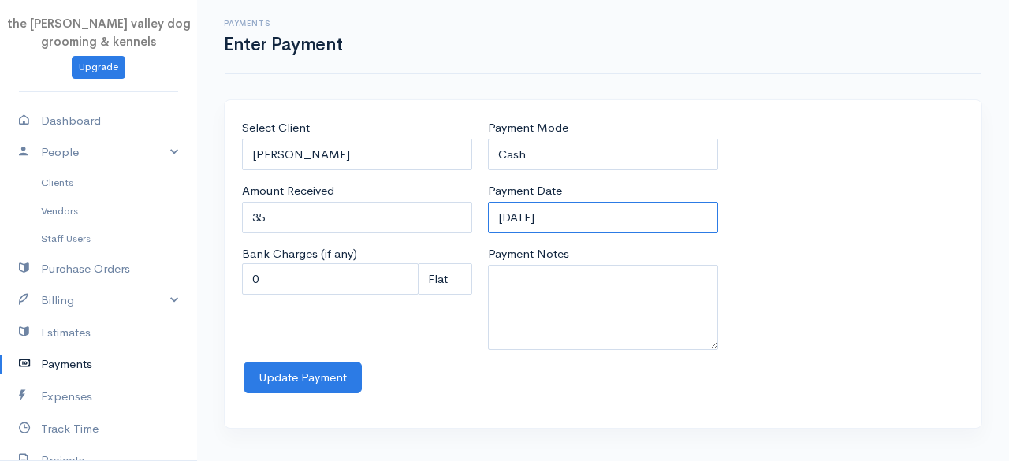
click at [603, 214] on input "[DATE]" at bounding box center [603, 218] width 230 height 32
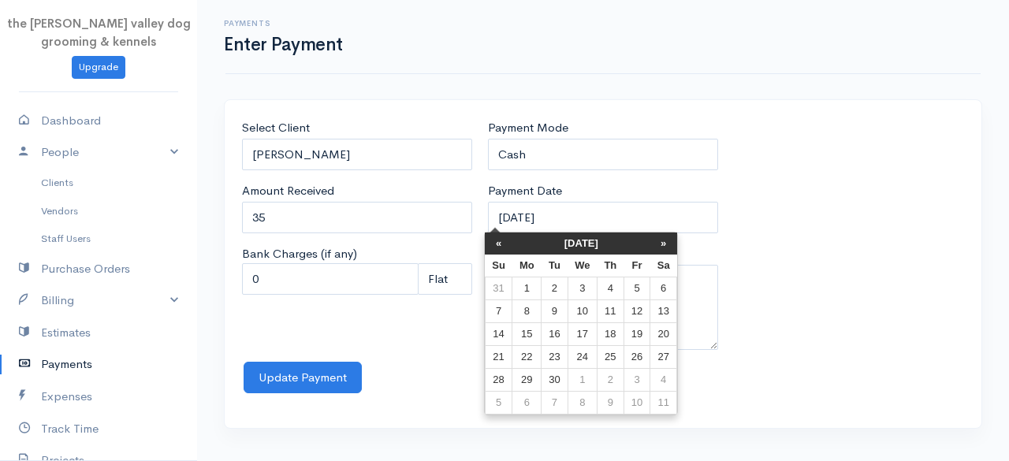
click at [585, 237] on th "[DATE]" at bounding box center [581, 243] width 138 height 22
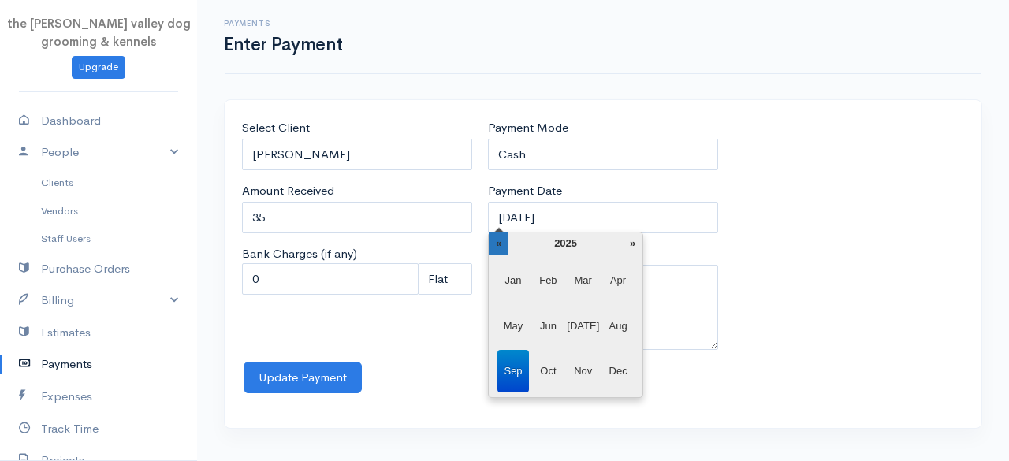
click at [502, 240] on th "«" at bounding box center [499, 243] width 20 height 22
click at [618, 325] on span "Aug" at bounding box center [618, 326] width 32 height 43
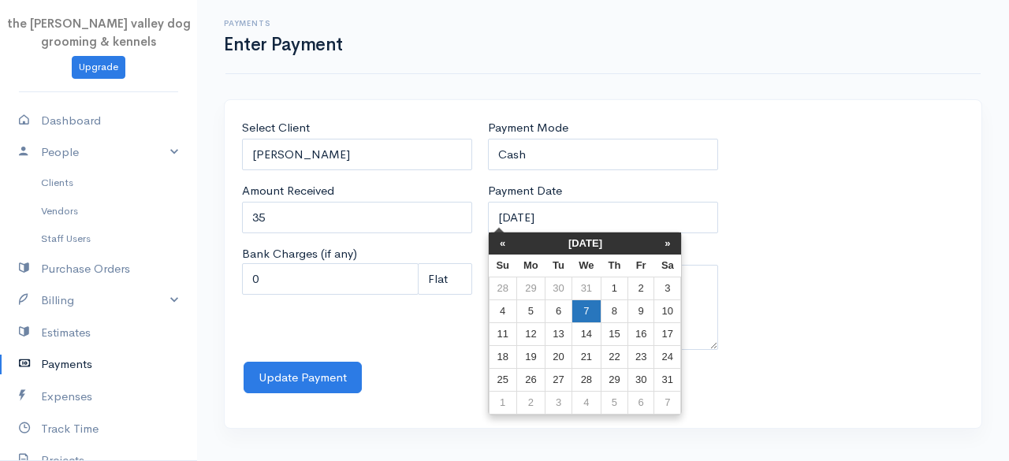
click at [575, 312] on td "7" at bounding box center [585, 311] width 29 height 23
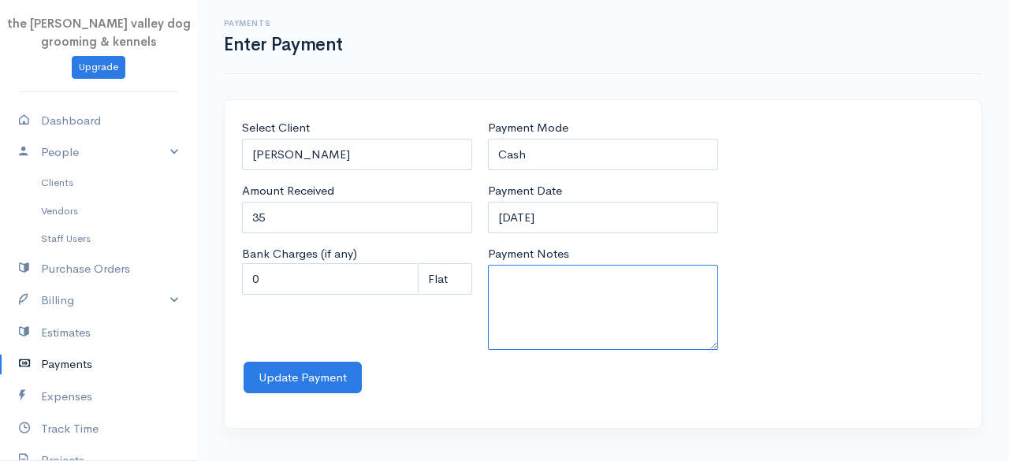
click at [541, 296] on textarea "Payment Notes" at bounding box center [603, 307] width 230 height 85
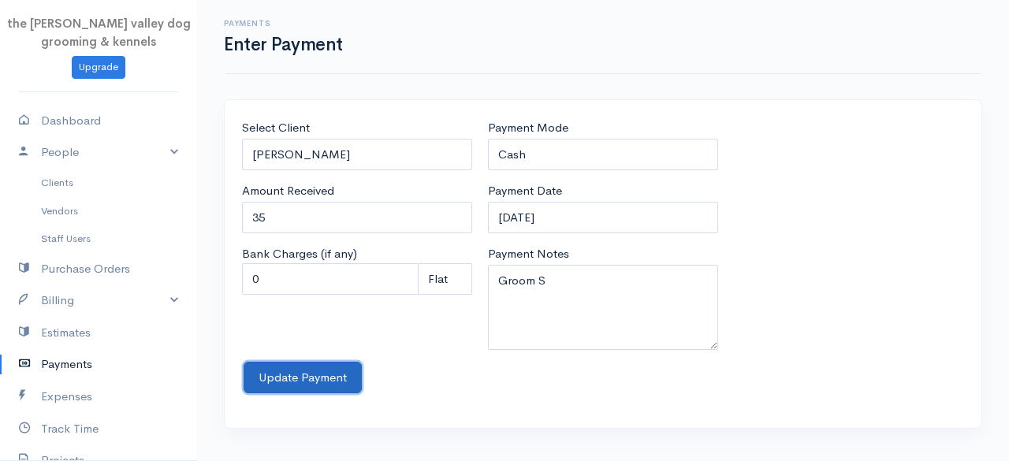
click at [330, 362] on button "Update Payment" at bounding box center [303, 378] width 118 height 32
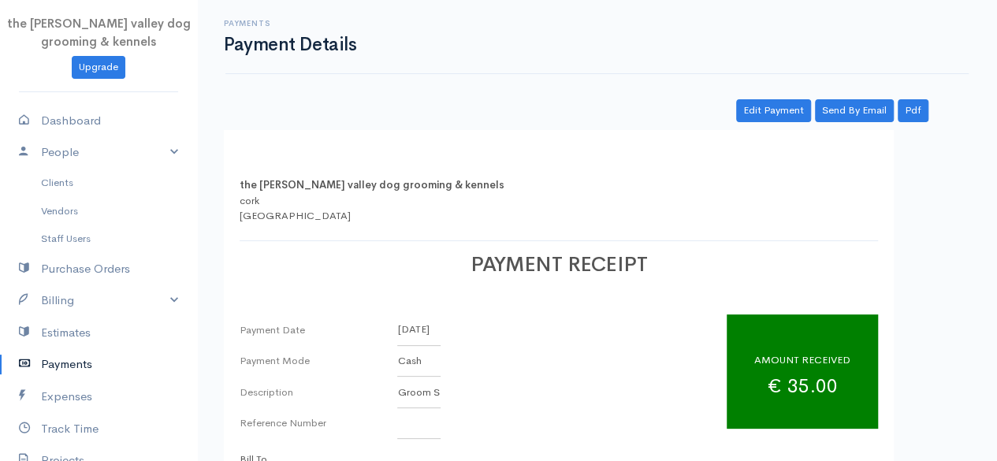
click at [65, 353] on link "Payments" at bounding box center [98, 364] width 197 height 32
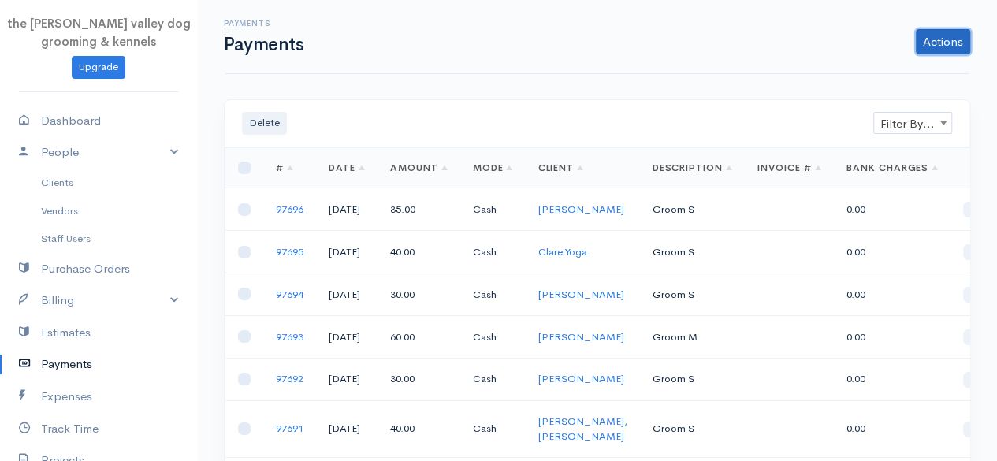
click at [951, 46] on link "Actions" at bounding box center [943, 41] width 54 height 25
click at [890, 80] on link "Enter Payment" at bounding box center [890, 75] width 162 height 28
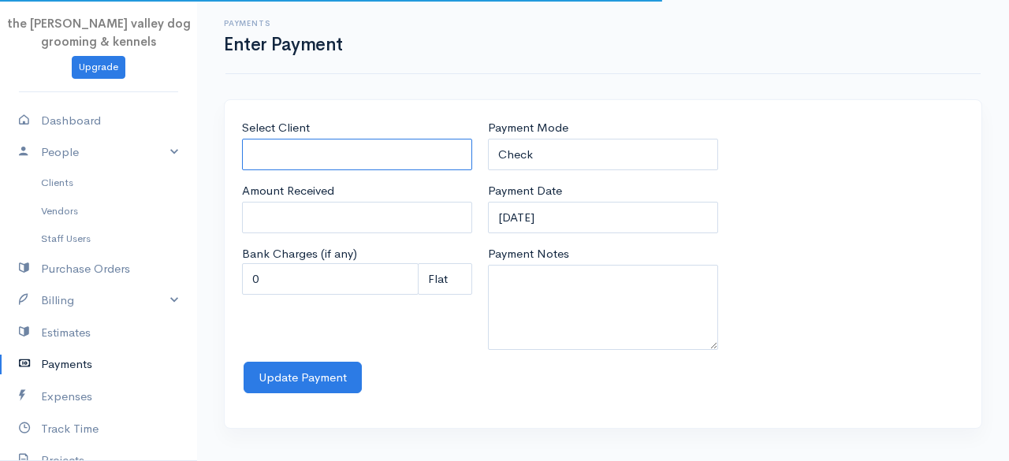
click at [414, 144] on input "Select Client" at bounding box center [357, 155] width 230 height 32
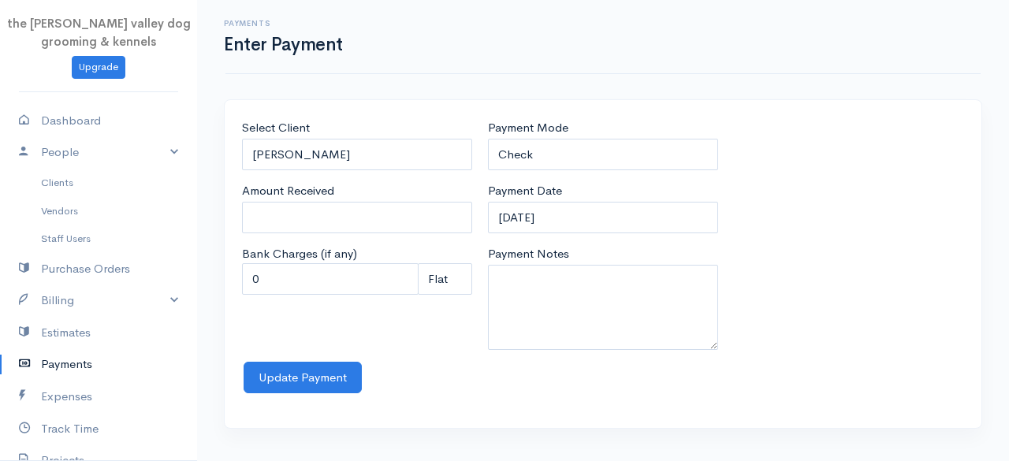
click at [304, 199] on body "the [PERSON_NAME] valley dog grooming & kennels Upgrade Dashboard People Client…" at bounding box center [504, 230] width 1009 height 461
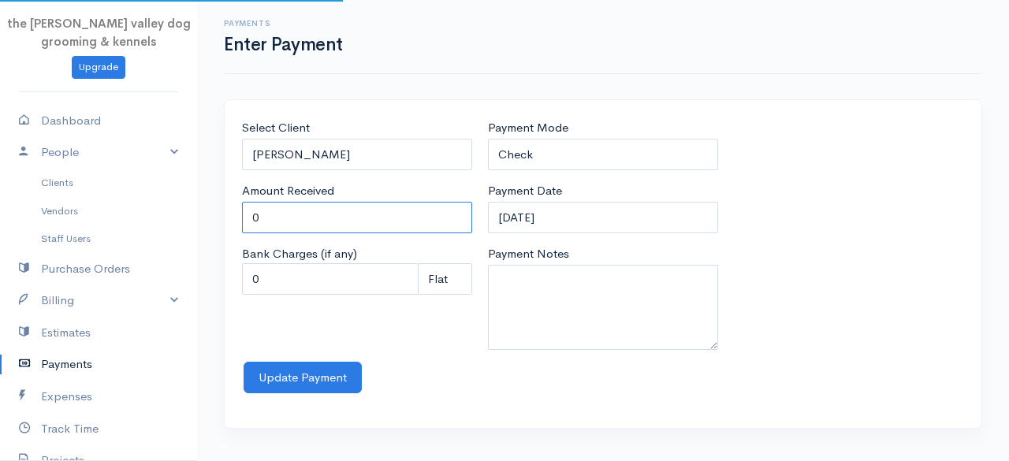
click at [299, 207] on input "0" at bounding box center [357, 218] width 230 height 32
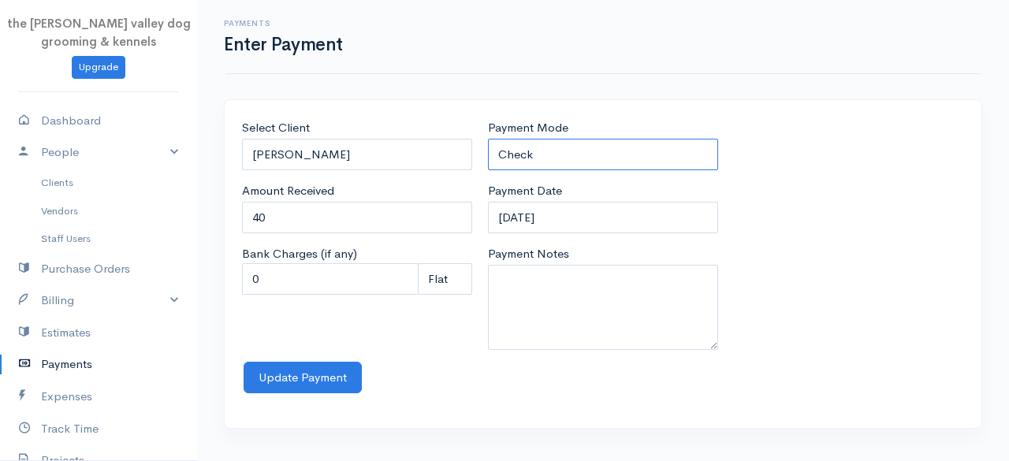
click at [542, 154] on select "Check Bank Transfer Credit Cash Debit ACH VISA MASTERCARD AMEX Discover DINERS …" at bounding box center [603, 155] width 230 height 32
click at [488, 139] on select "Check Bank Transfer Credit Cash Debit ACH VISA MASTERCARD AMEX Discover DINERS …" at bounding box center [603, 155] width 230 height 32
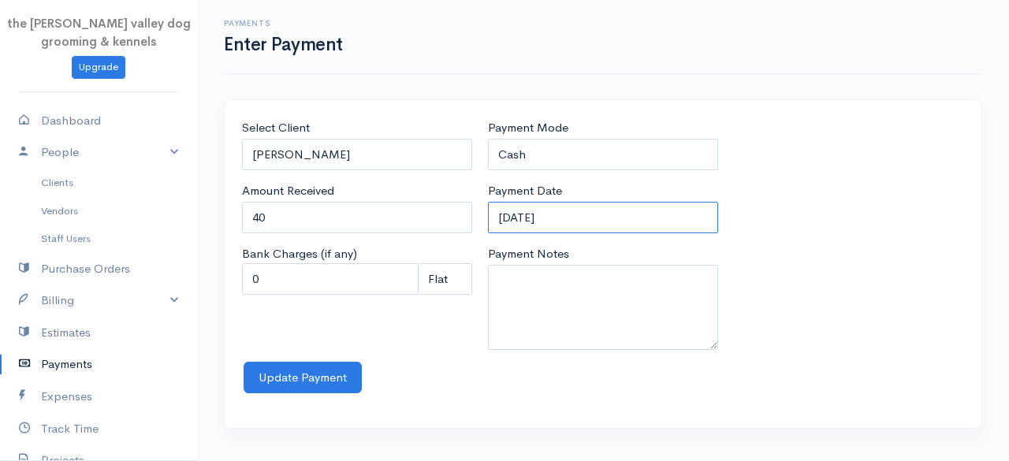
click at [595, 211] on input "[DATE]" at bounding box center [603, 218] width 230 height 32
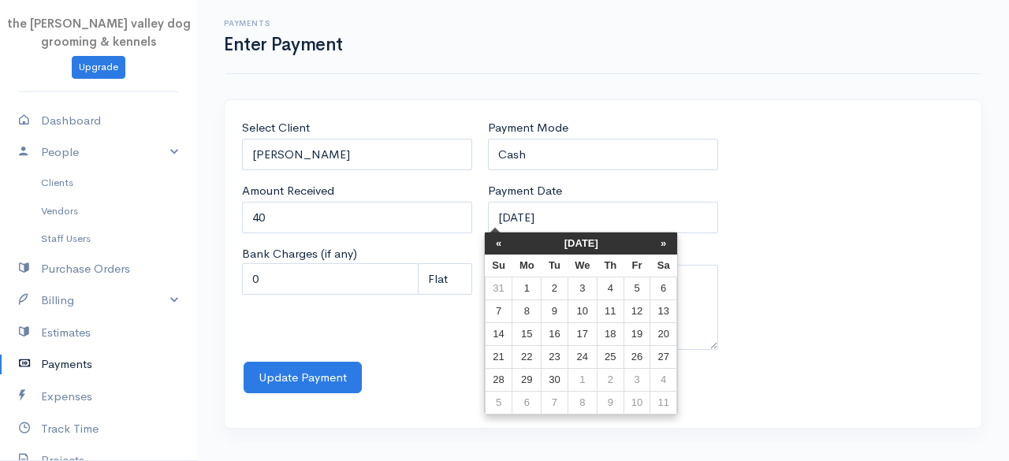
click at [581, 240] on th "[DATE]" at bounding box center [581, 243] width 138 height 22
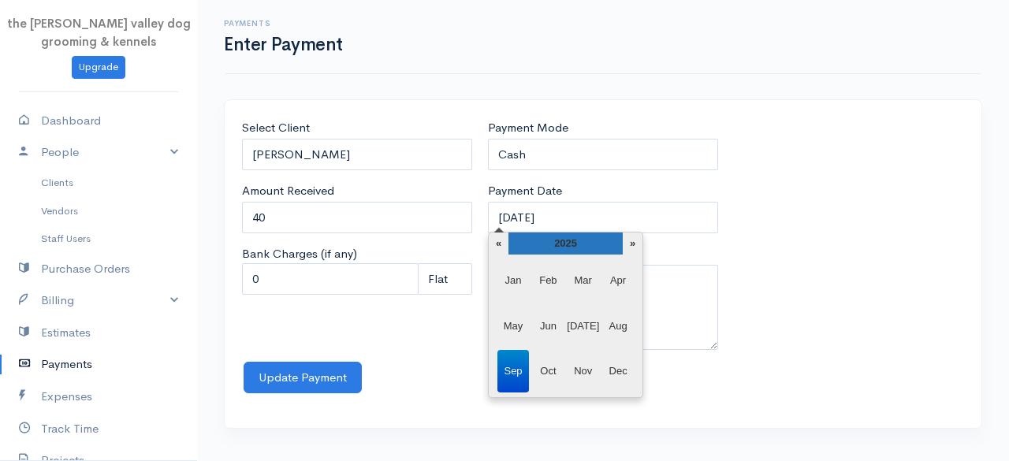
click at [513, 240] on th "2025" at bounding box center [565, 243] width 114 height 22
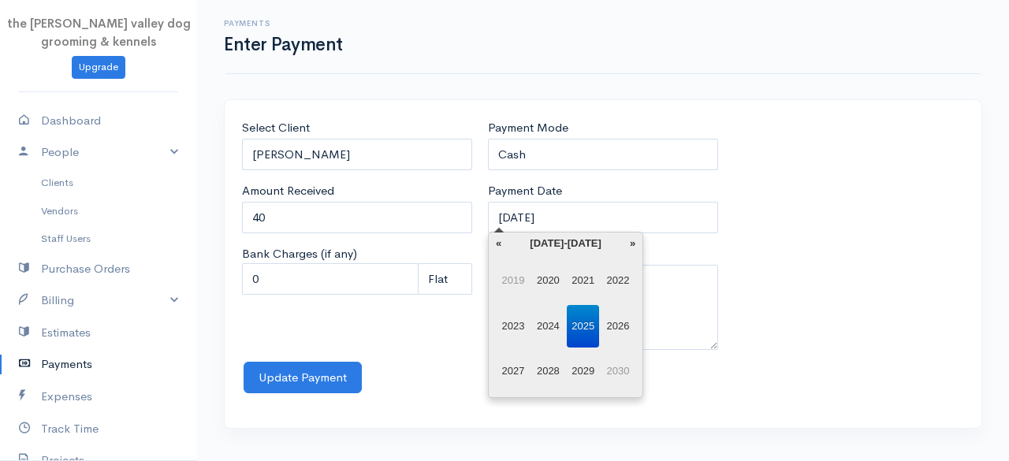
click at [547, 328] on span "2024" at bounding box center [548, 326] width 32 height 43
click at [542, 326] on span "Jun" at bounding box center [548, 326] width 32 height 43
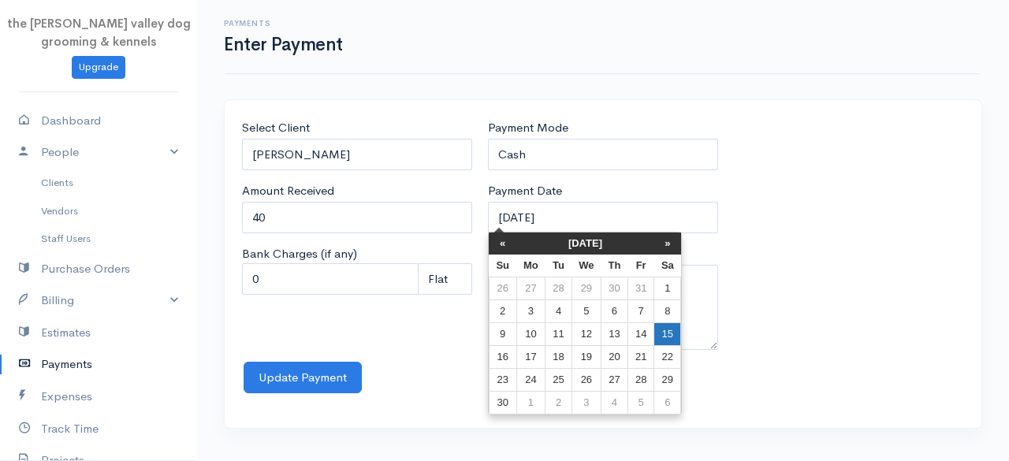
click at [660, 327] on td "15" at bounding box center [667, 334] width 27 height 23
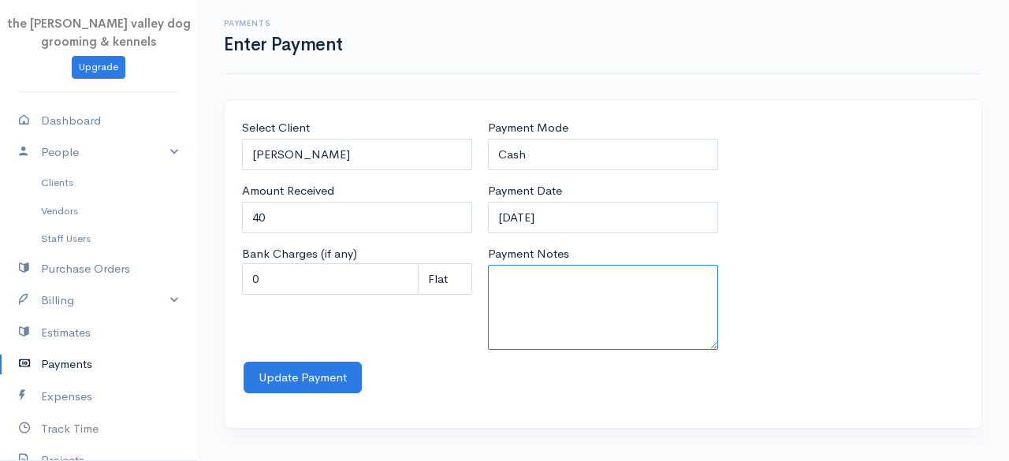
click at [583, 295] on textarea "Payment Notes" at bounding box center [603, 307] width 230 height 85
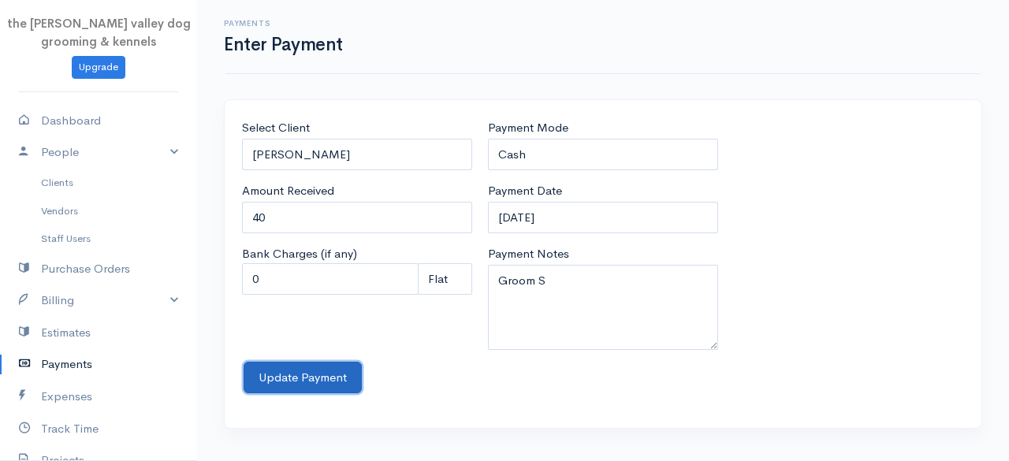
click at [285, 378] on button "Update Payment" at bounding box center [303, 378] width 118 height 32
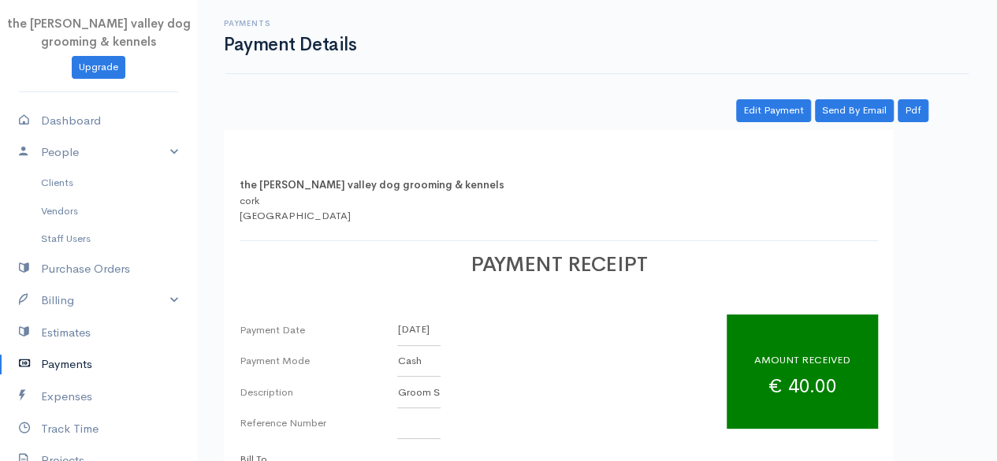
click at [61, 365] on link "Payments" at bounding box center [98, 364] width 197 height 32
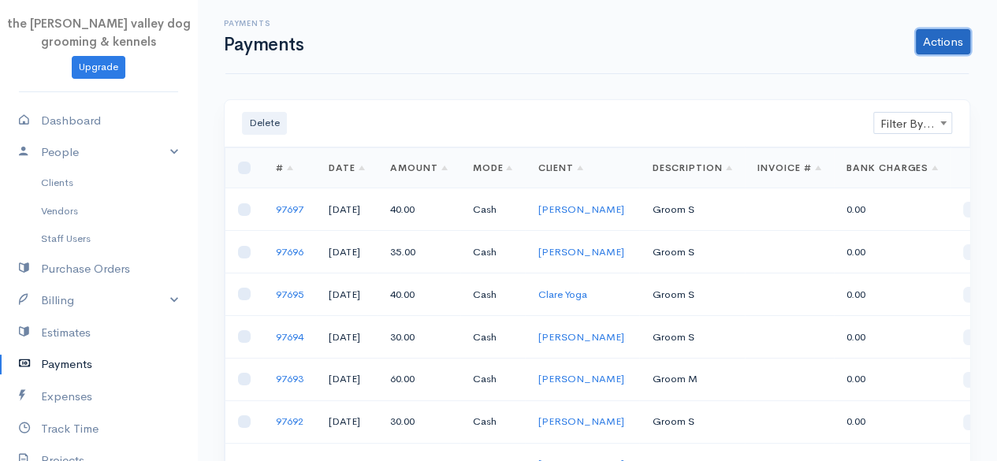
click at [922, 40] on link "Actions" at bounding box center [943, 41] width 54 height 25
click at [869, 69] on link "Enter Payment" at bounding box center [890, 75] width 162 height 28
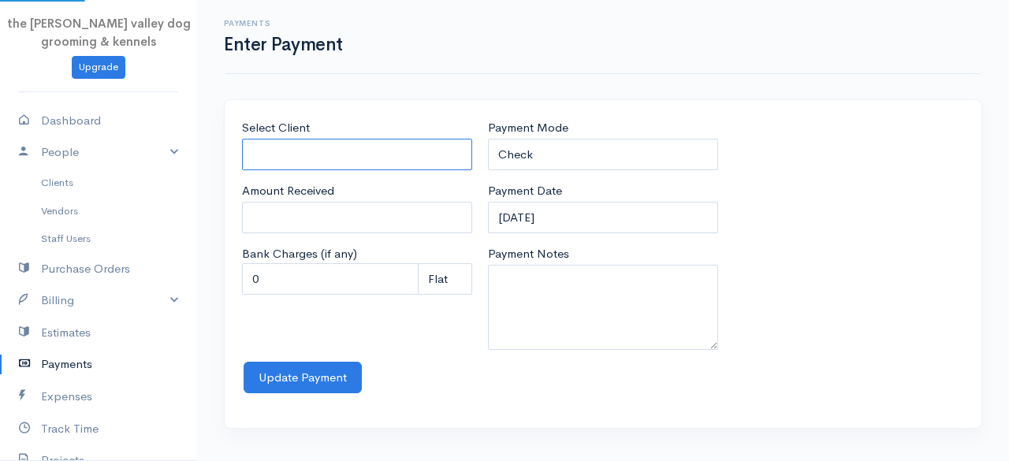
click at [369, 152] on input "Select Client" at bounding box center [357, 155] width 230 height 32
click at [337, 201] on body "the [PERSON_NAME] valley dog grooming & kennels Upgrade Dashboard People Client…" at bounding box center [504, 230] width 1009 height 461
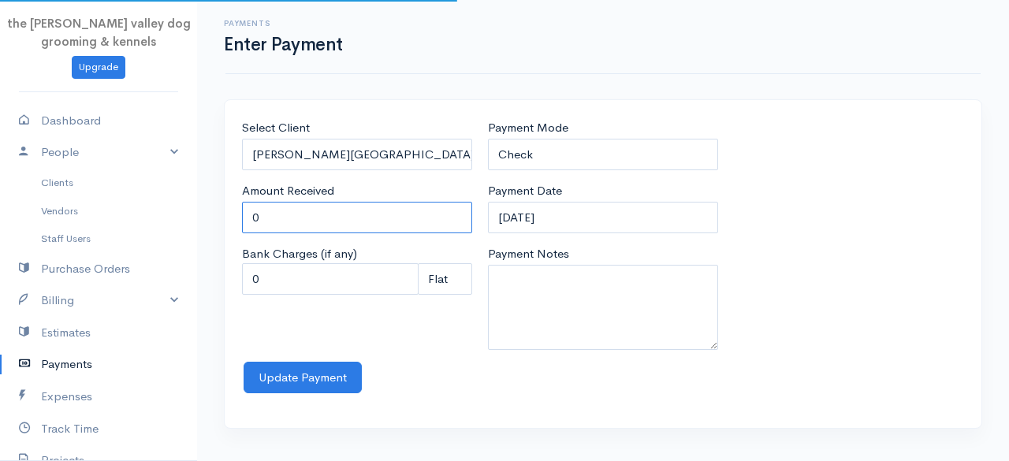
click at [337, 202] on input "0" at bounding box center [357, 218] width 230 height 32
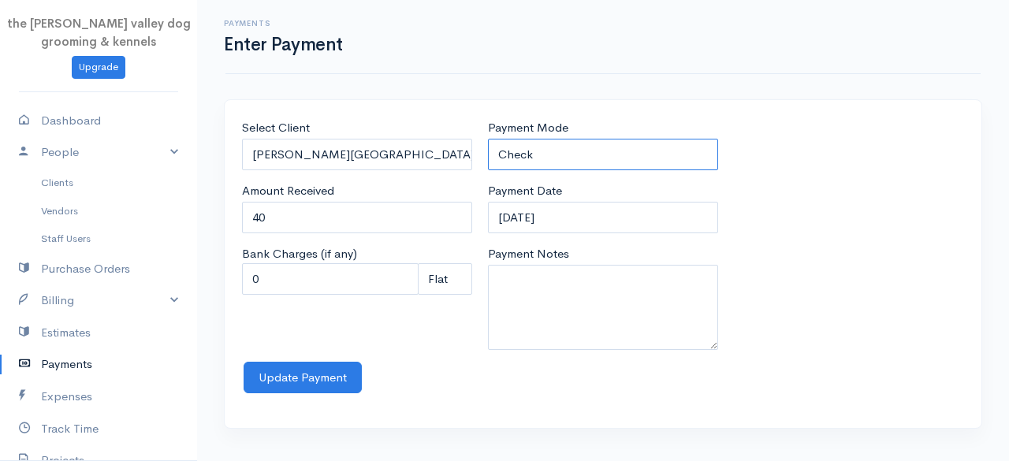
click at [555, 155] on select "Check Bank Transfer Credit Cash Debit ACH VISA MASTERCARD AMEX Discover DINERS …" at bounding box center [603, 155] width 230 height 32
click at [488, 139] on select "Check Bank Transfer Credit Cash Debit ACH VISA MASTERCARD AMEX Discover DINERS …" at bounding box center [603, 155] width 230 height 32
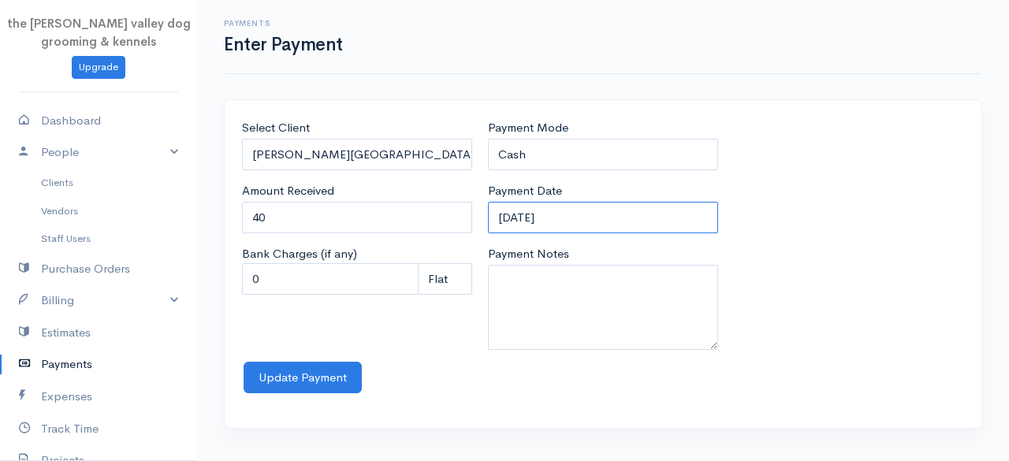
click at [585, 210] on input "[DATE]" at bounding box center [603, 218] width 230 height 32
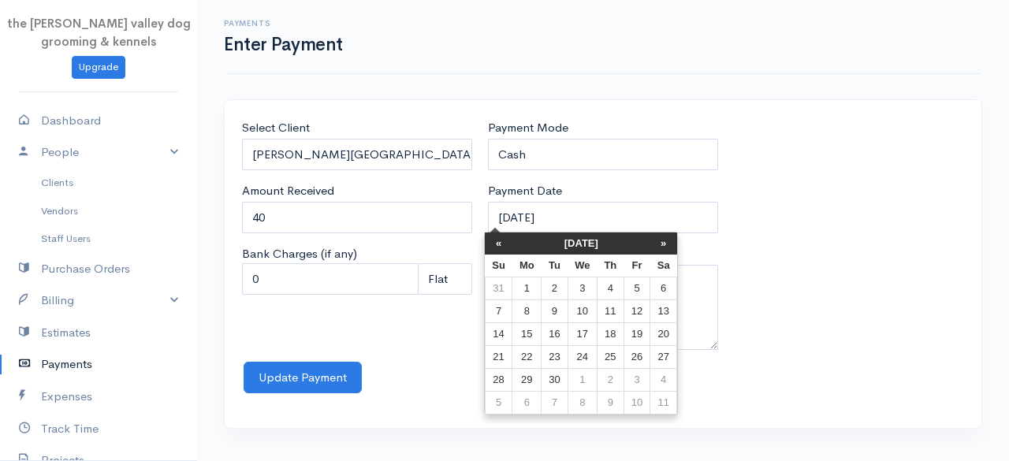
click at [575, 241] on th "[DATE]" at bounding box center [581, 243] width 138 height 22
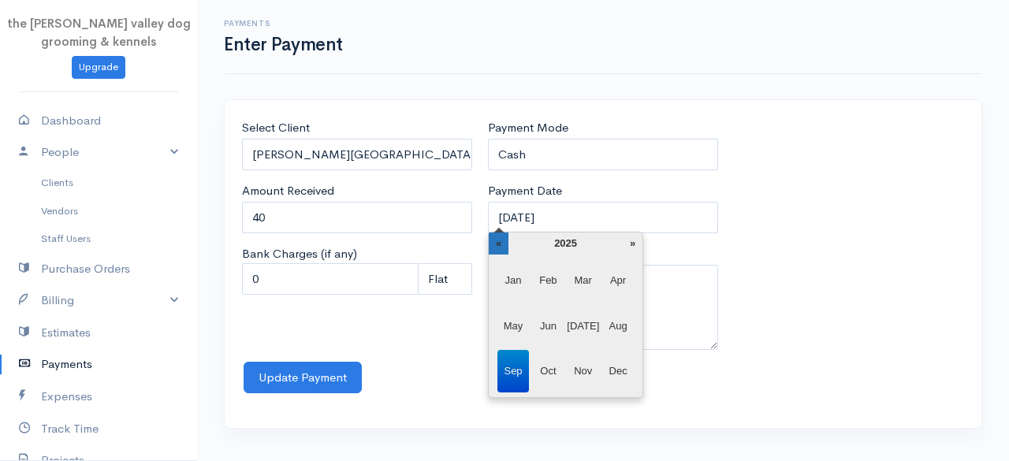
click at [497, 244] on th "«" at bounding box center [499, 243] width 20 height 22
click at [549, 315] on span "Jun" at bounding box center [548, 326] width 32 height 43
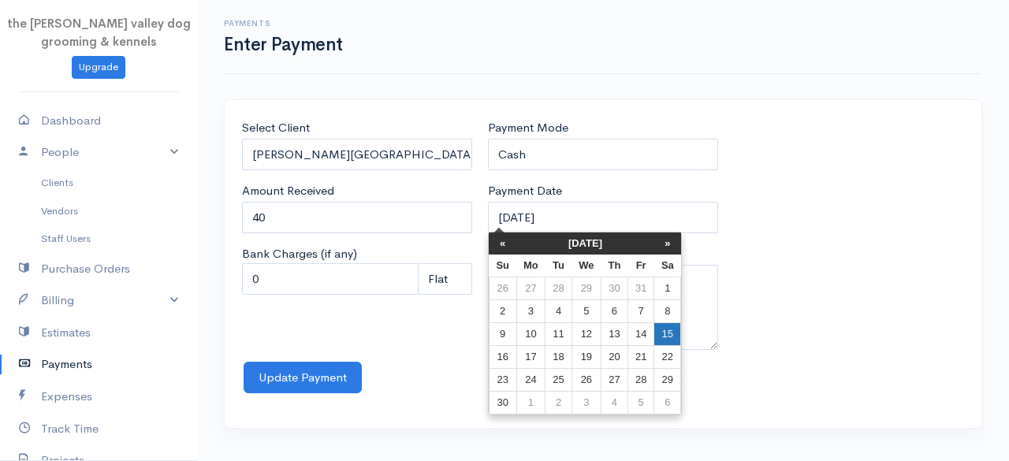
click at [657, 332] on td "15" at bounding box center [667, 334] width 27 height 23
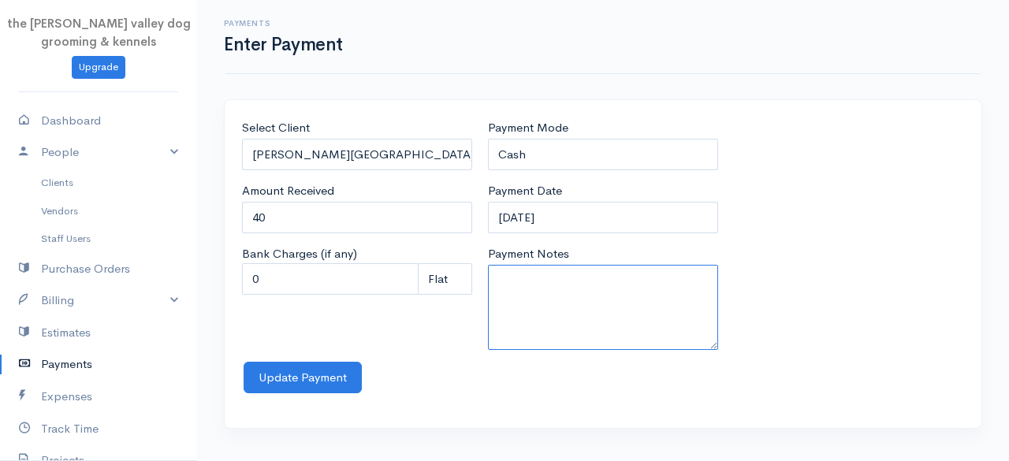
click at [569, 299] on textarea "Payment Notes" at bounding box center [603, 307] width 230 height 85
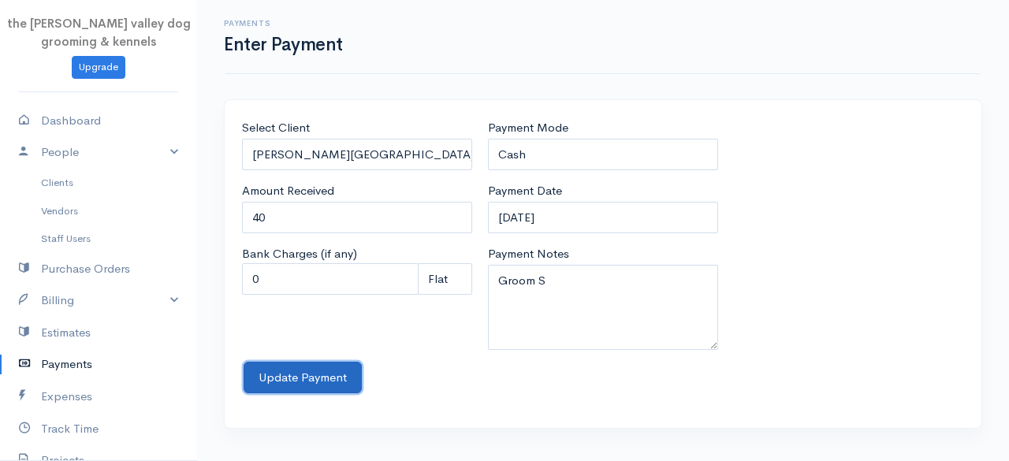
click at [323, 379] on button "Update Payment" at bounding box center [303, 378] width 118 height 32
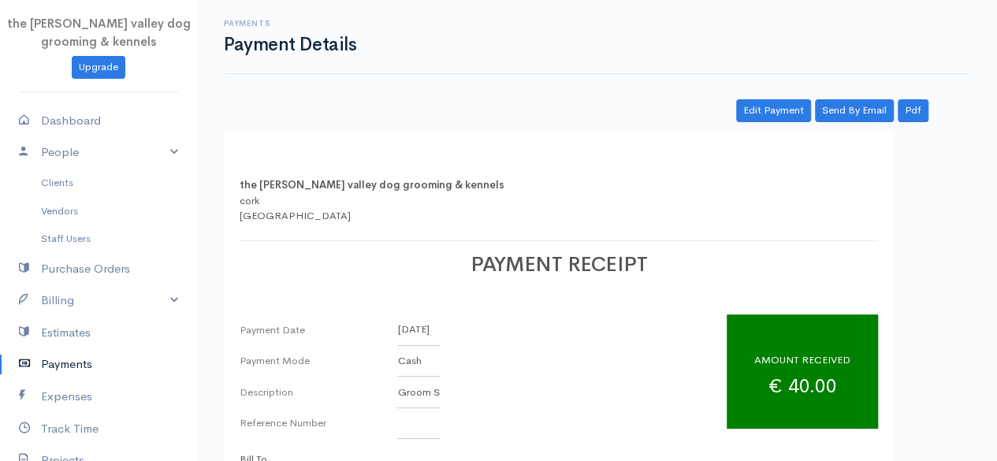
click at [66, 361] on link "Payments" at bounding box center [98, 364] width 197 height 32
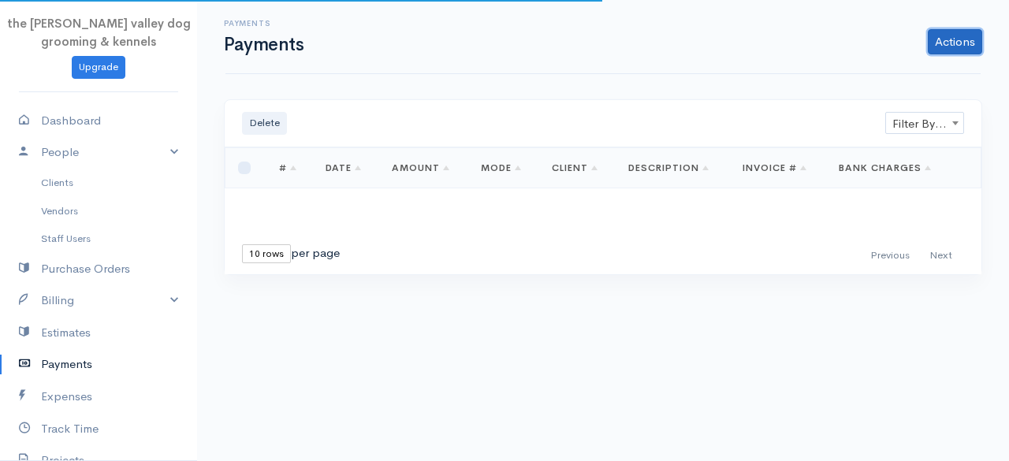
click at [962, 36] on link "Actions" at bounding box center [955, 41] width 54 height 25
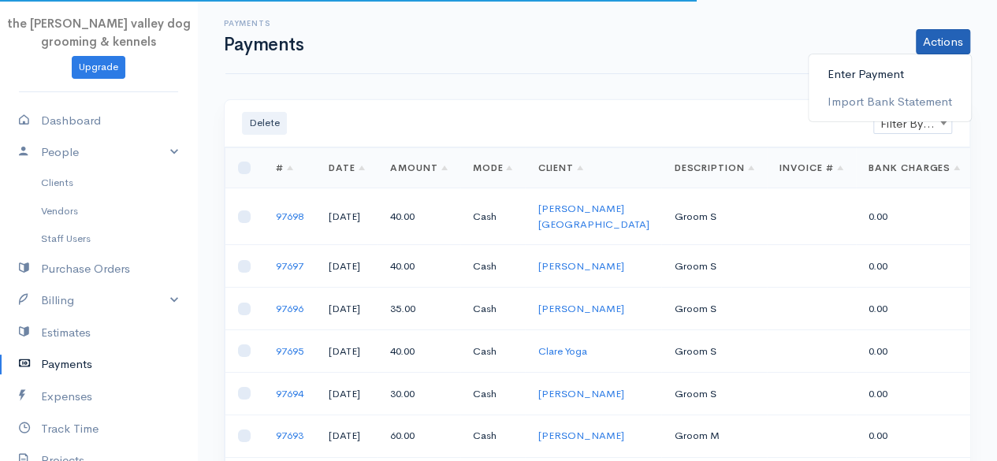
click at [878, 75] on link "Enter Payment" at bounding box center [890, 75] width 162 height 28
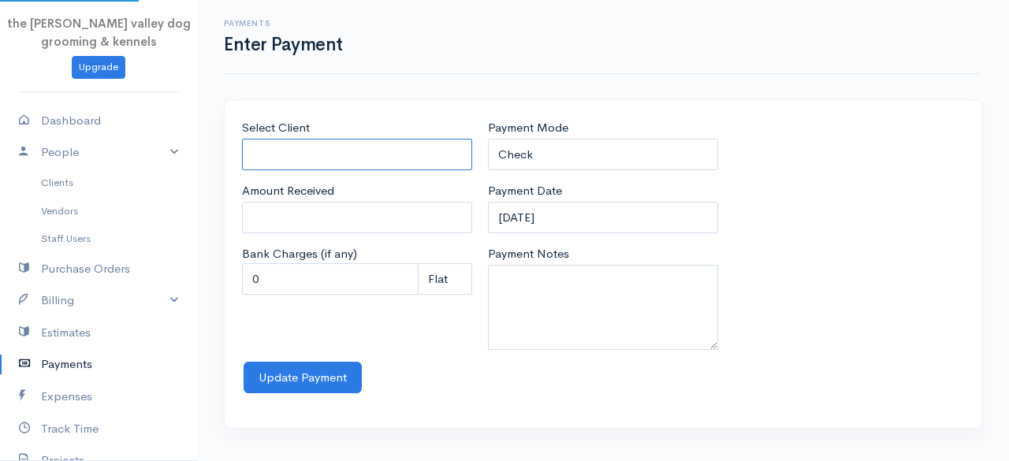
click at [329, 151] on input "Select Client" at bounding box center [357, 155] width 230 height 32
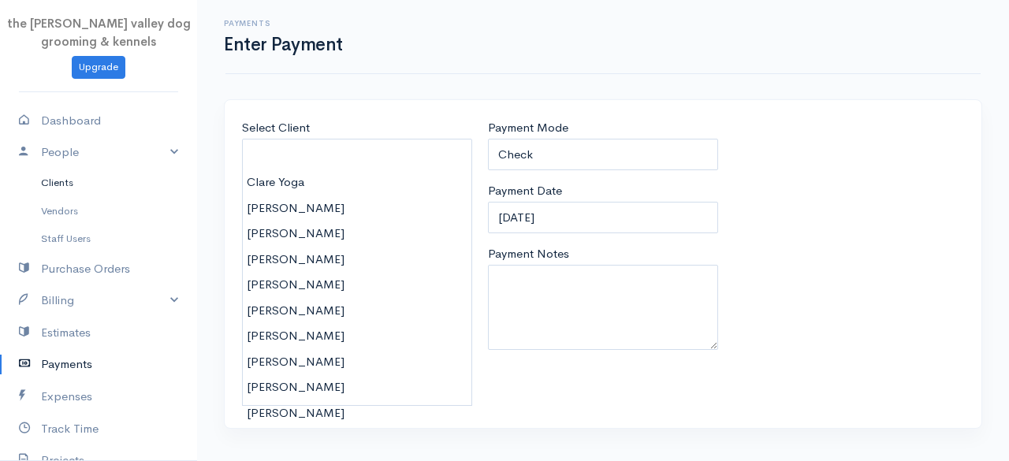
click at [61, 182] on link "Clients" at bounding box center [98, 183] width 197 height 28
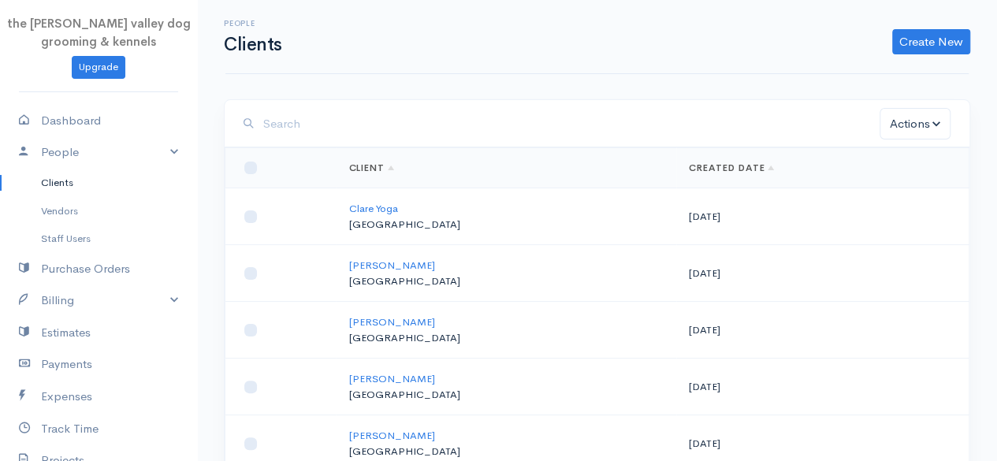
click at [323, 111] on input "search" at bounding box center [571, 124] width 616 height 32
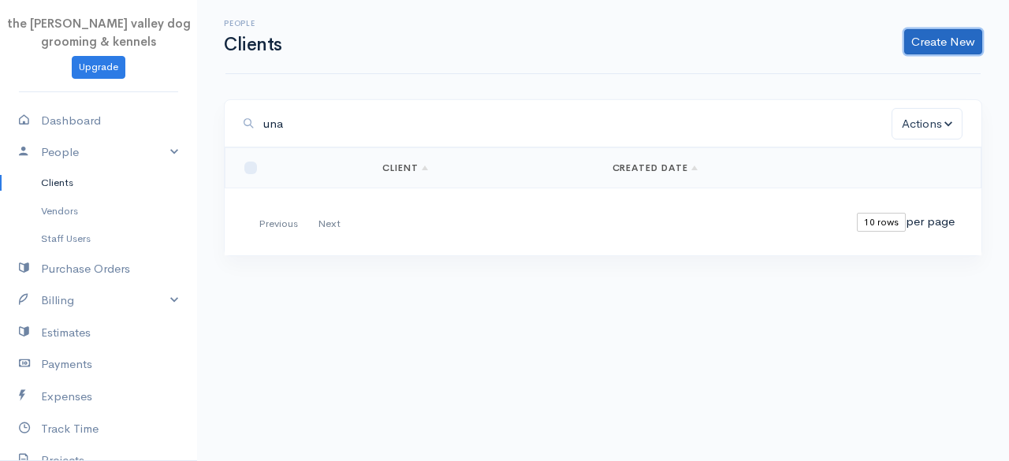
click at [935, 46] on link "Create New" at bounding box center [943, 41] width 78 height 25
click at [882, 83] on link "Client" at bounding box center [918, 75] width 125 height 28
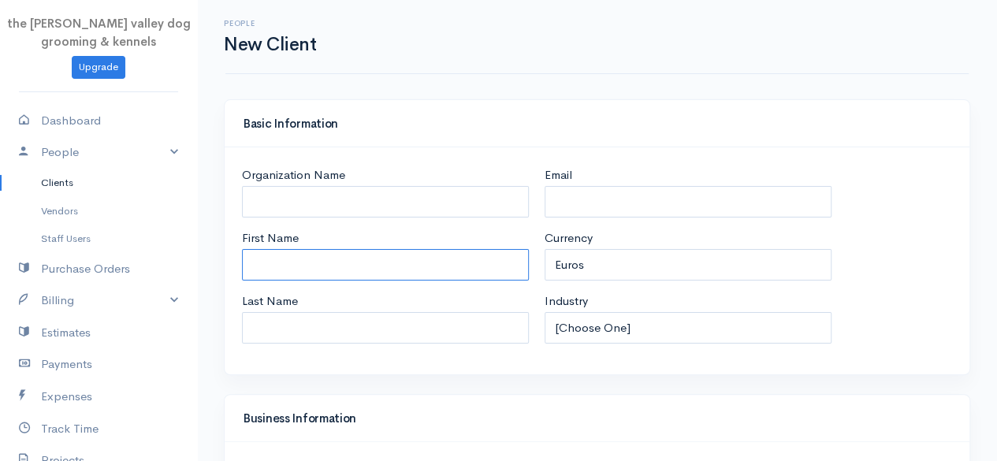
click at [339, 253] on input "First Name" at bounding box center [385, 265] width 287 height 32
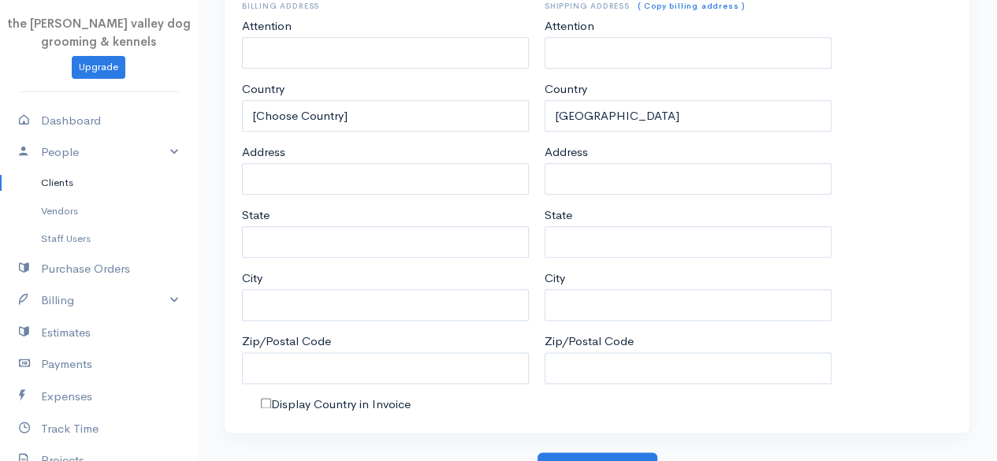
scroll to position [831, 0]
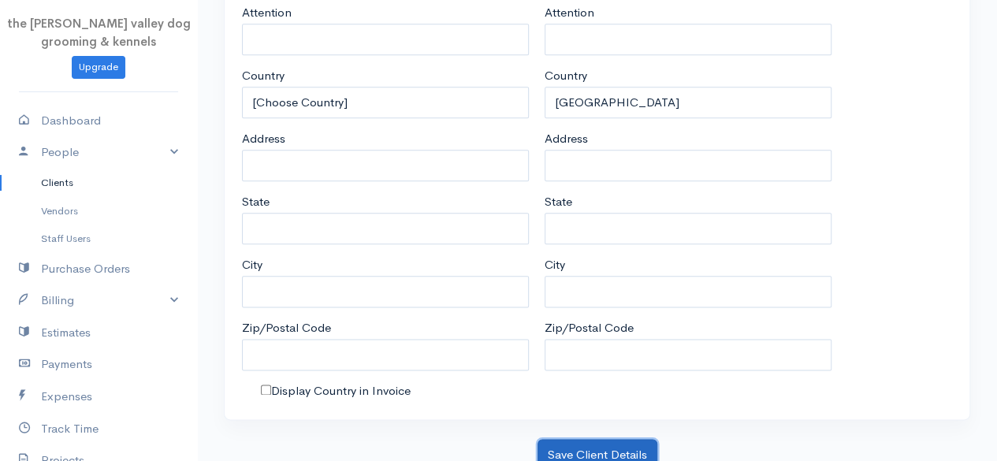
click at [586, 439] on button "Save Client Details" at bounding box center [597, 455] width 120 height 32
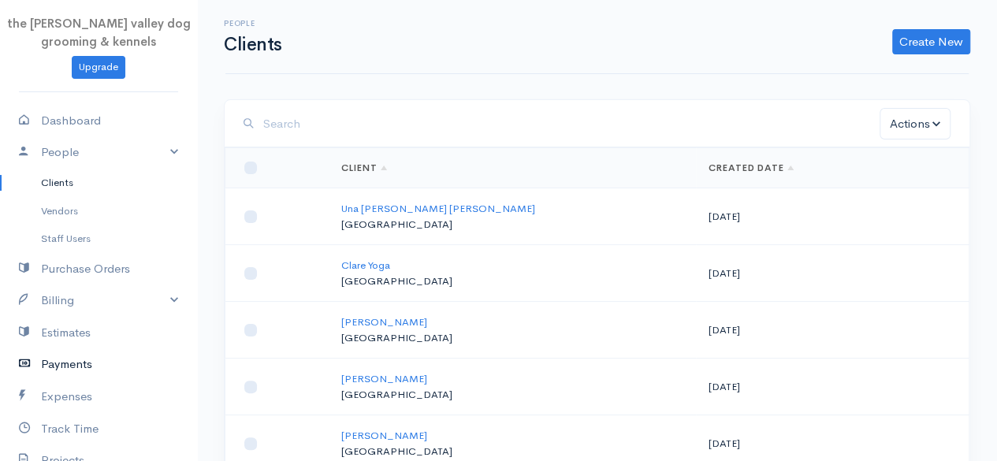
click at [76, 352] on link "Payments" at bounding box center [98, 364] width 197 height 32
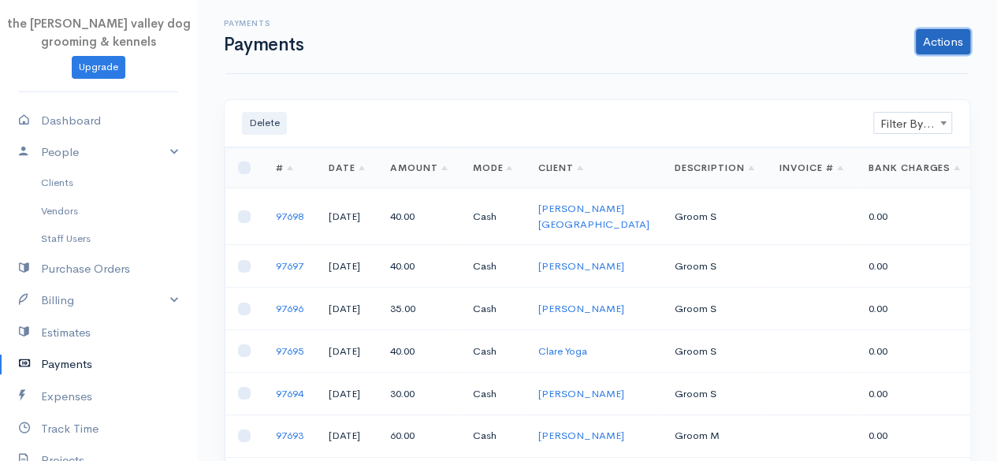
click at [931, 44] on link "Actions" at bounding box center [943, 41] width 54 height 25
click at [875, 78] on link "Enter Payment" at bounding box center [890, 75] width 162 height 28
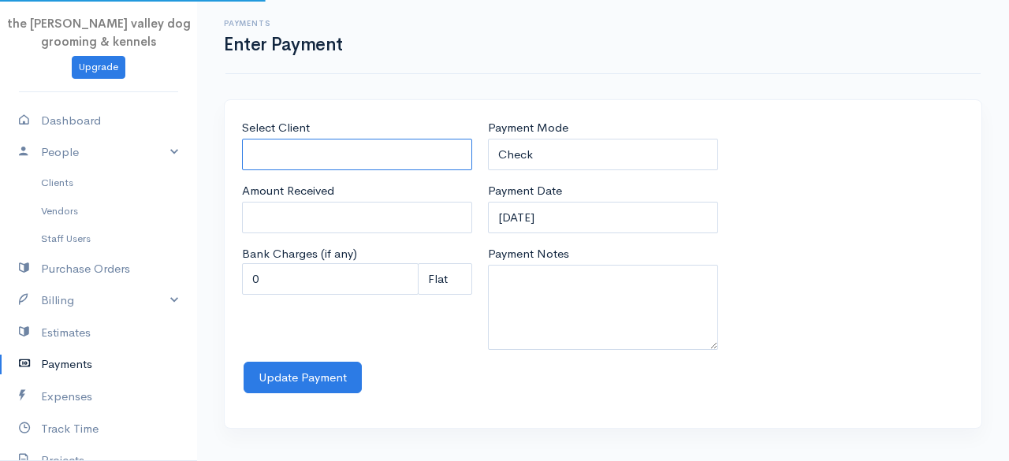
click at [303, 154] on input "Select Client" at bounding box center [357, 155] width 230 height 32
click at [313, 190] on body "the [PERSON_NAME] valley dog grooming & kennels Upgrade Dashboard People Client…" at bounding box center [504, 230] width 1009 height 461
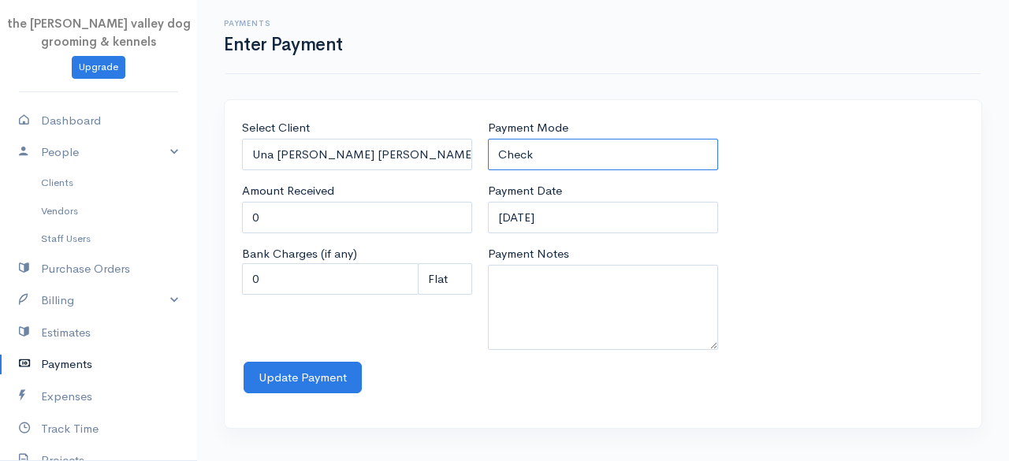
click at [571, 147] on select "Check Bank Transfer Credit Cash Debit ACH VISA MASTERCARD AMEX Discover DINERS …" at bounding box center [603, 155] width 230 height 32
click at [488, 139] on select "Check Bank Transfer Credit Cash Debit ACH VISA MASTERCARD AMEX Discover DINERS …" at bounding box center [603, 155] width 230 height 32
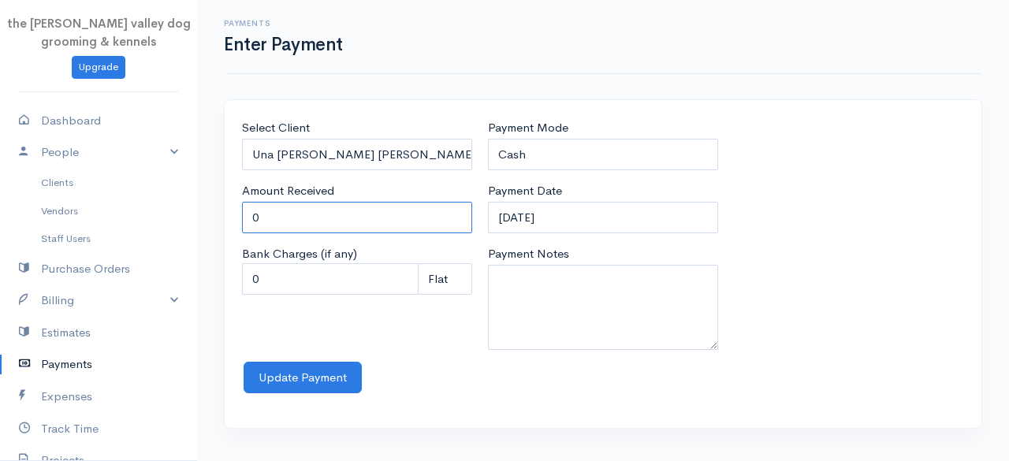
click at [351, 225] on input "0" at bounding box center [357, 218] width 230 height 32
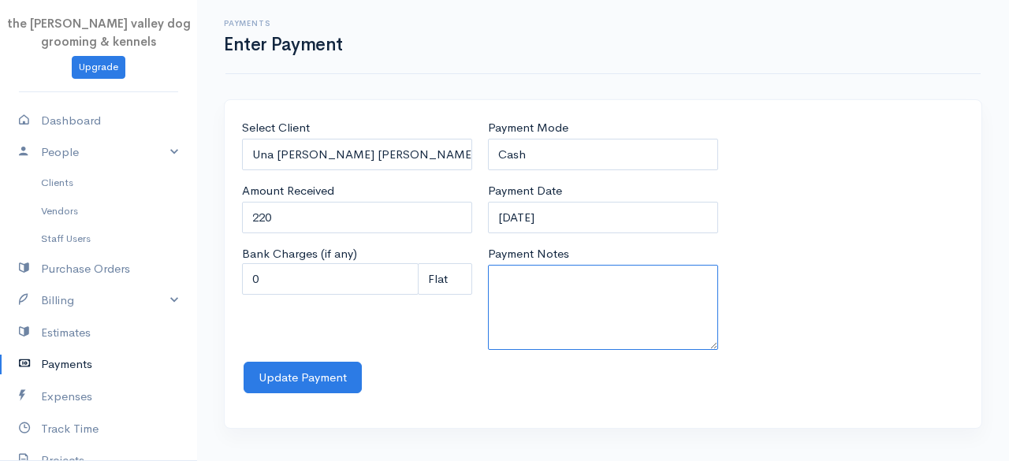
click at [542, 279] on textarea "Payment Notes" at bounding box center [603, 307] width 230 height 85
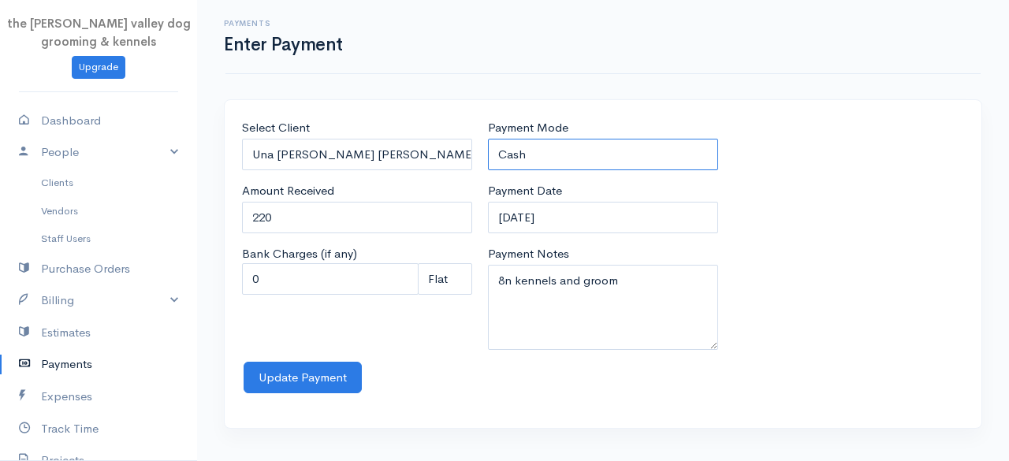
click at [615, 153] on select "Check Bank Transfer Credit Cash Debit ACH VISA MASTERCARD AMEX Discover DINERS …" at bounding box center [603, 155] width 230 height 32
click at [488, 139] on select "Check Bank Transfer Credit Cash Debit ACH VISA MASTERCARD AMEX Discover DINERS …" at bounding box center [603, 155] width 230 height 32
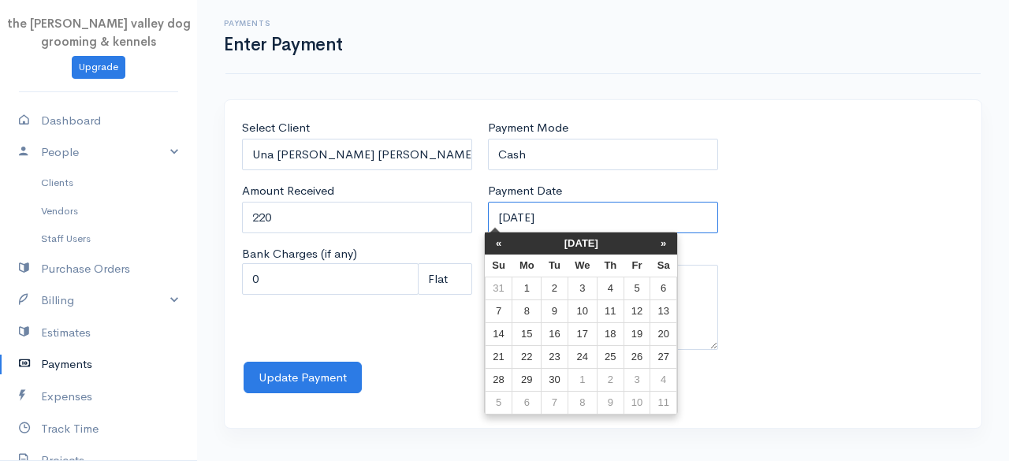
click at [618, 209] on input "[DATE]" at bounding box center [603, 218] width 230 height 32
click at [549, 242] on th "[DATE]" at bounding box center [581, 243] width 138 height 22
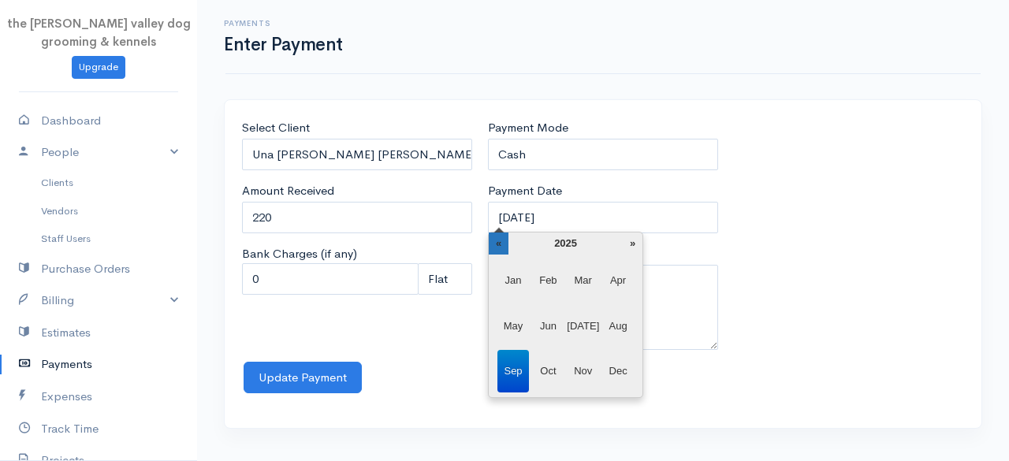
click at [497, 244] on th "«" at bounding box center [499, 243] width 20 height 22
click at [556, 321] on span "Jun" at bounding box center [548, 326] width 32 height 43
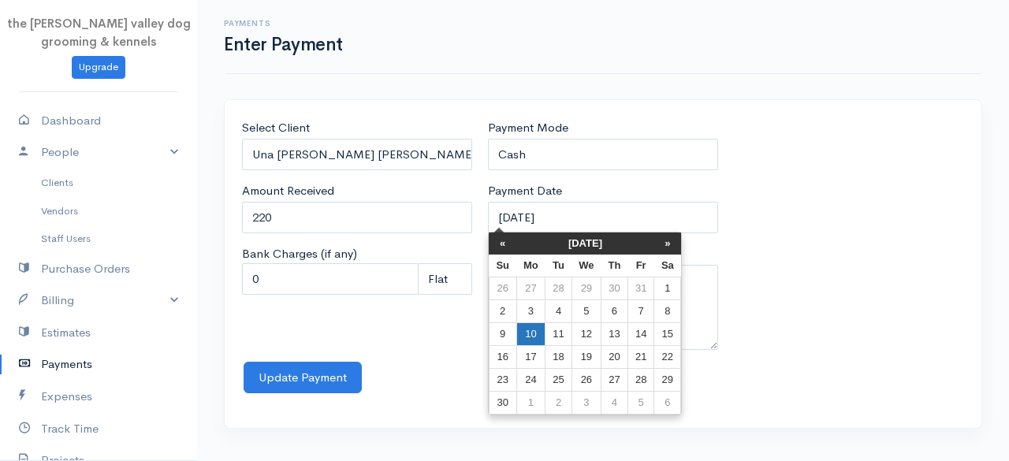
click at [530, 332] on td "10" at bounding box center [530, 334] width 29 height 23
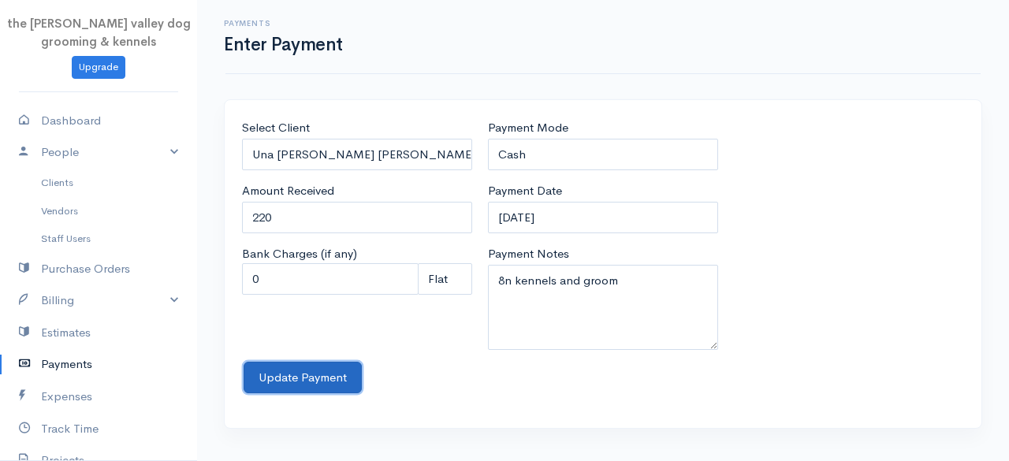
click at [325, 365] on button "Update Payment" at bounding box center [303, 378] width 118 height 32
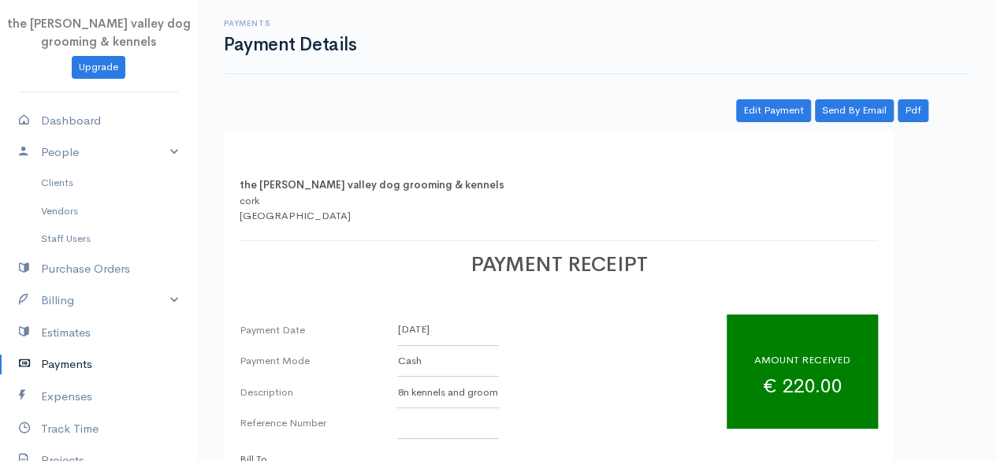
click at [41, 351] on link "Payments" at bounding box center [98, 364] width 197 height 32
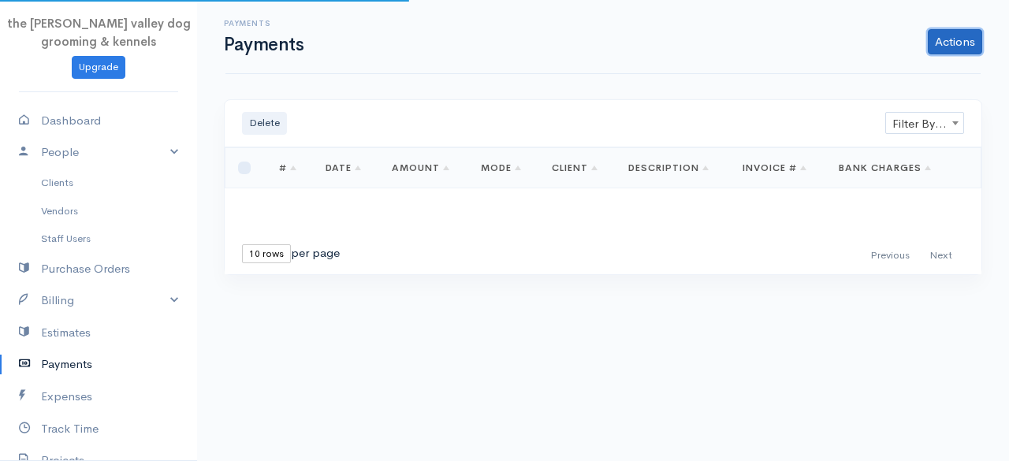
click at [974, 32] on link "Actions" at bounding box center [955, 41] width 54 height 25
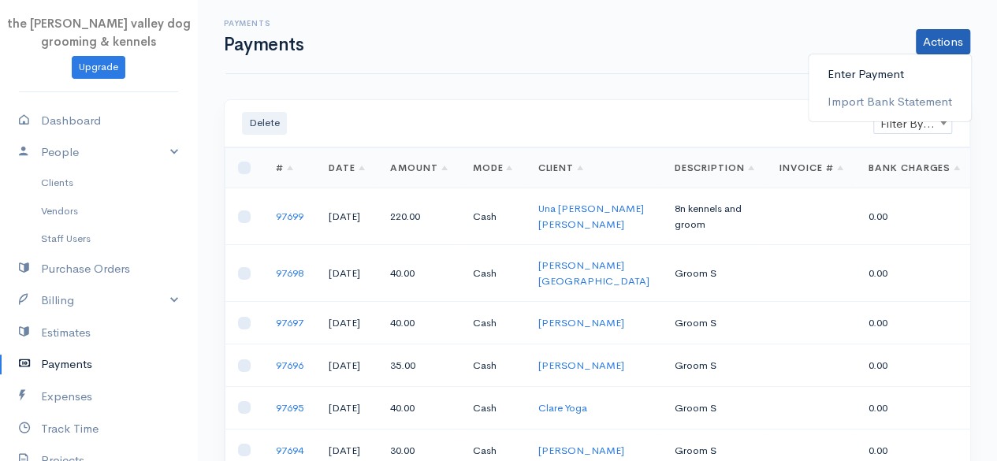
click at [901, 61] on link "Enter Payment" at bounding box center [890, 75] width 162 height 28
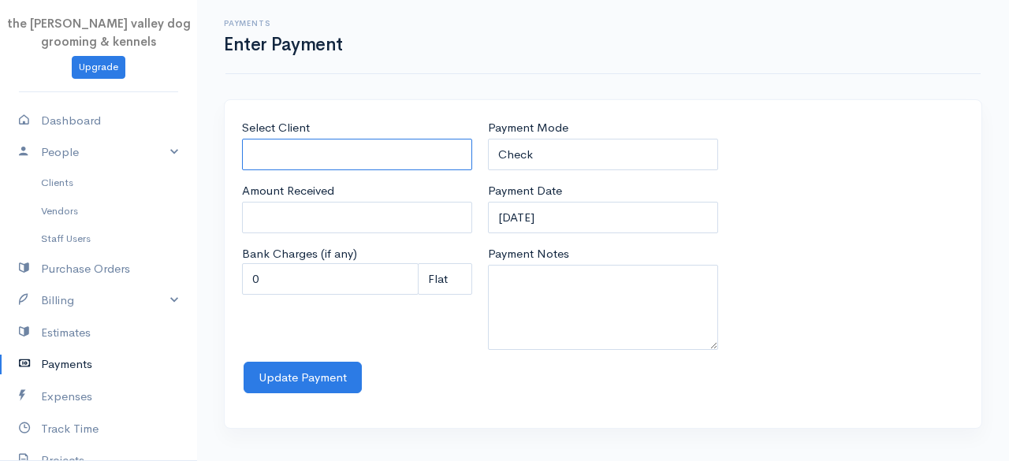
click at [358, 160] on input "Select Client" at bounding box center [357, 155] width 230 height 32
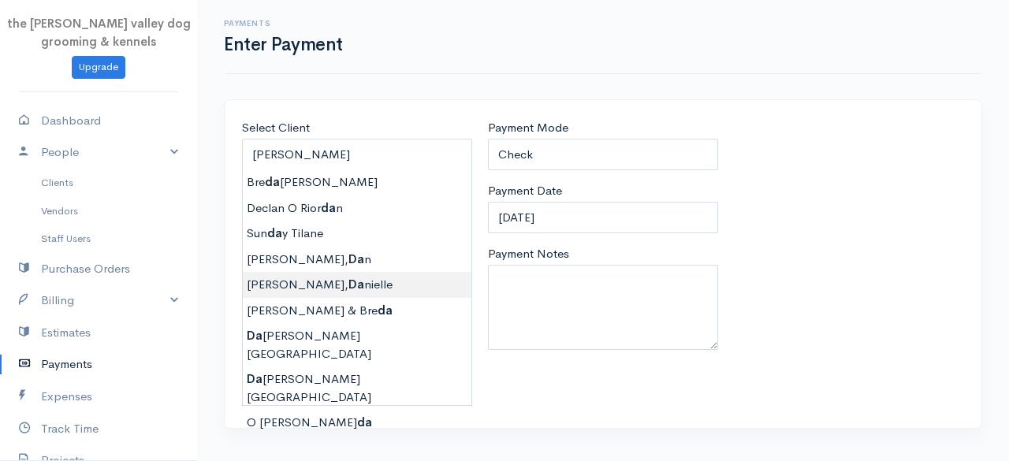
click at [328, 273] on body "the [PERSON_NAME] valley dog grooming & kennels Upgrade Dashboard People Client…" at bounding box center [504, 230] width 1009 height 461
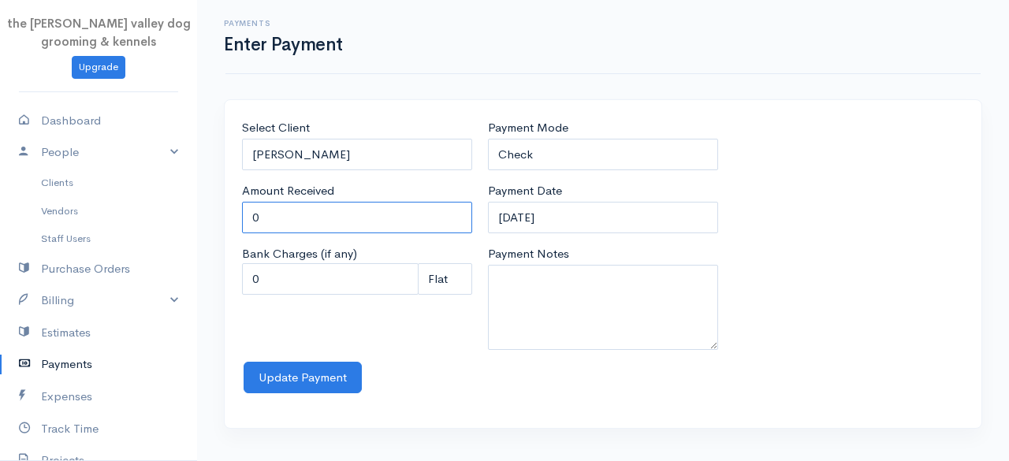
click at [301, 206] on input "0" at bounding box center [357, 218] width 230 height 32
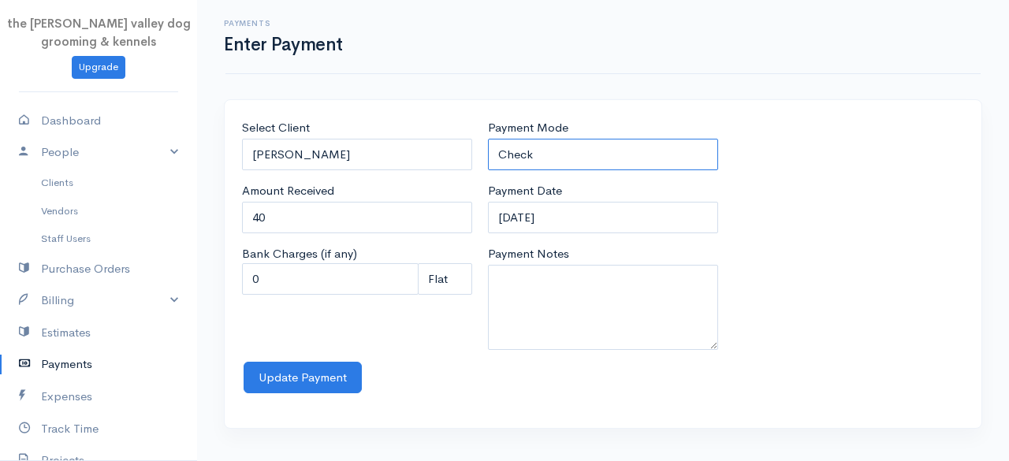
click at [556, 156] on select "Check Bank Transfer Credit Cash Debit ACH VISA MASTERCARD AMEX Discover DINERS …" at bounding box center [603, 155] width 230 height 32
click at [488, 139] on select "Check Bank Transfer Credit Cash Debit ACH VISA MASTERCARD AMEX Discover DINERS …" at bounding box center [603, 155] width 230 height 32
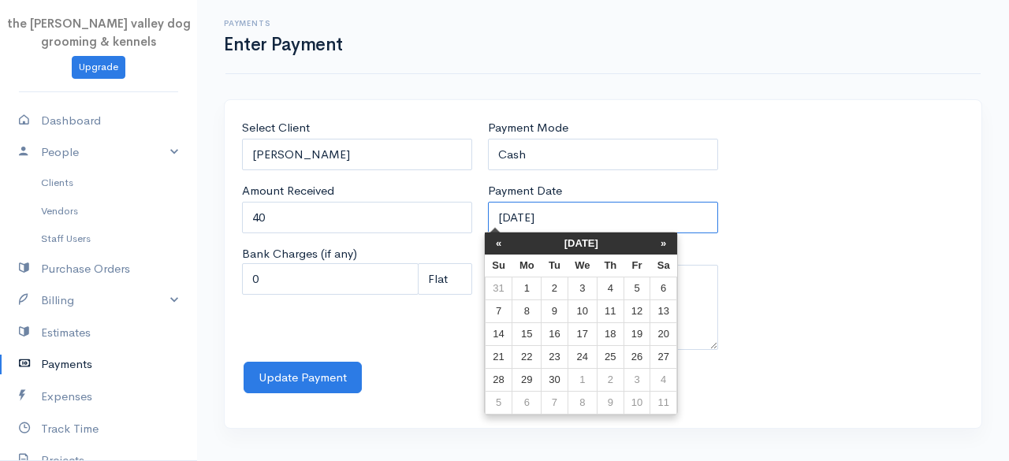
click at [585, 214] on input "[DATE]" at bounding box center [603, 218] width 230 height 32
click at [562, 247] on th "[DATE]" at bounding box center [581, 243] width 138 height 22
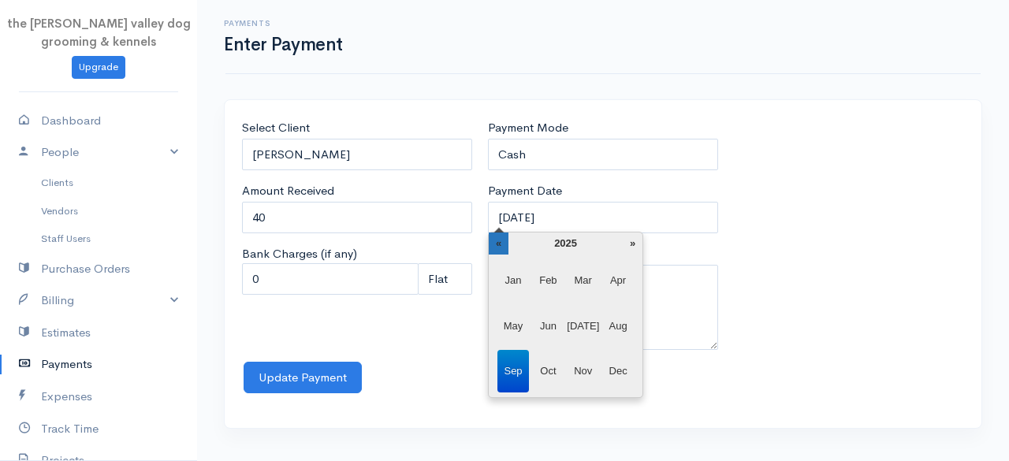
click at [500, 243] on th "«" at bounding box center [499, 243] width 20 height 22
click at [549, 322] on span "Jun" at bounding box center [548, 326] width 32 height 43
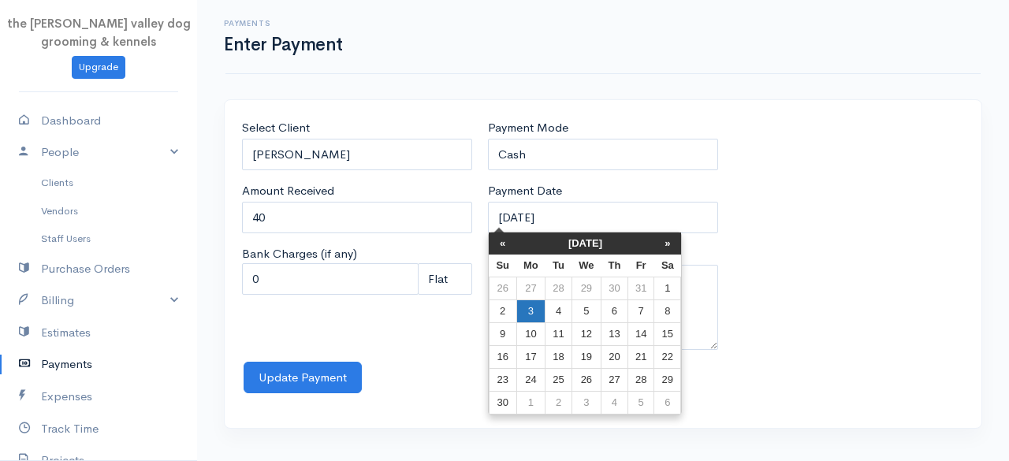
click at [531, 311] on td "3" at bounding box center [530, 311] width 29 height 23
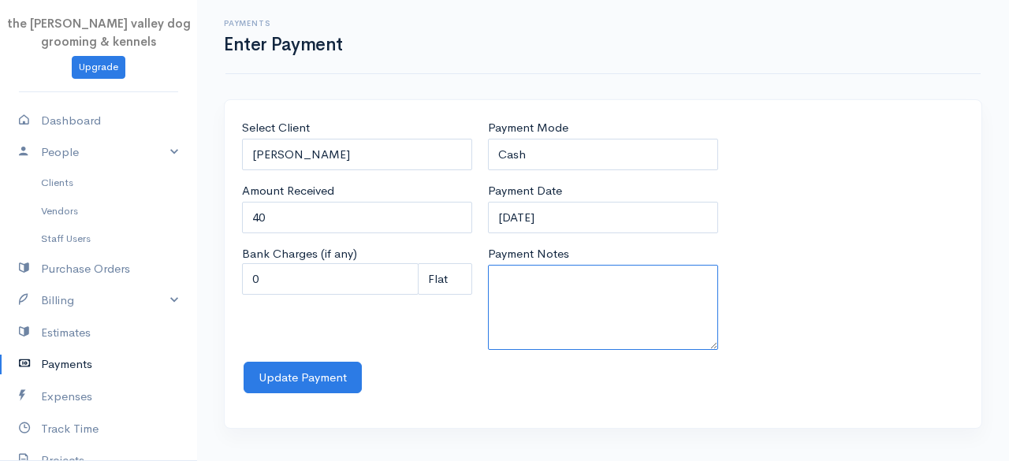
click at [531, 311] on textarea "Payment Notes" at bounding box center [603, 307] width 230 height 85
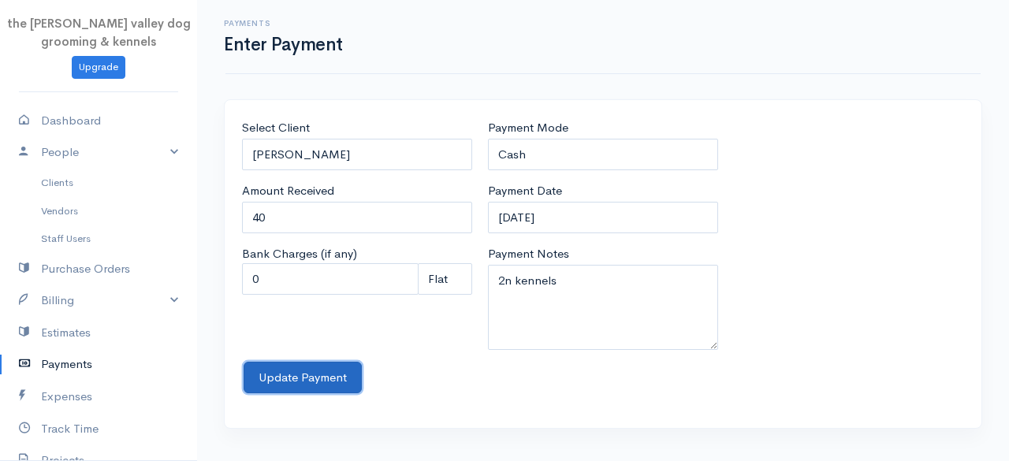
click at [283, 376] on button "Update Payment" at bounding box center [303, 378] width 118 height 32
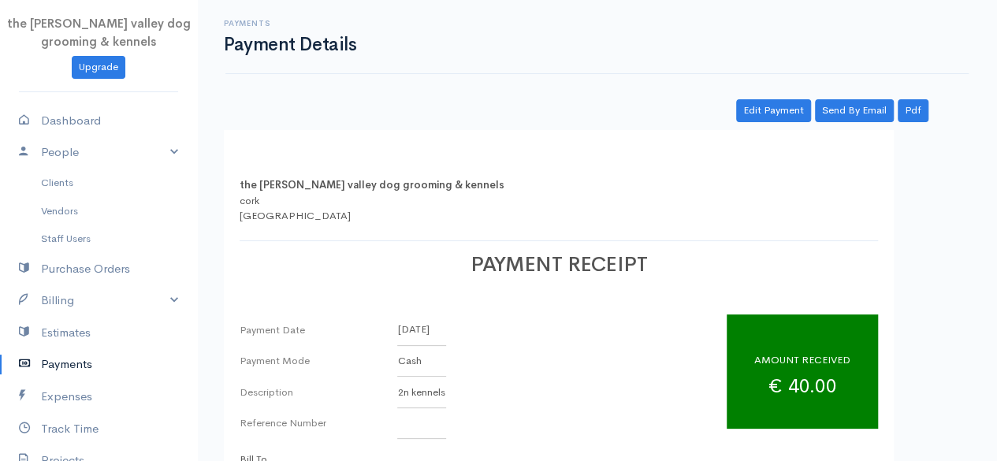
click at [50, 364] on link "Payments" at bounding box center [98, 364] width 197 height 32
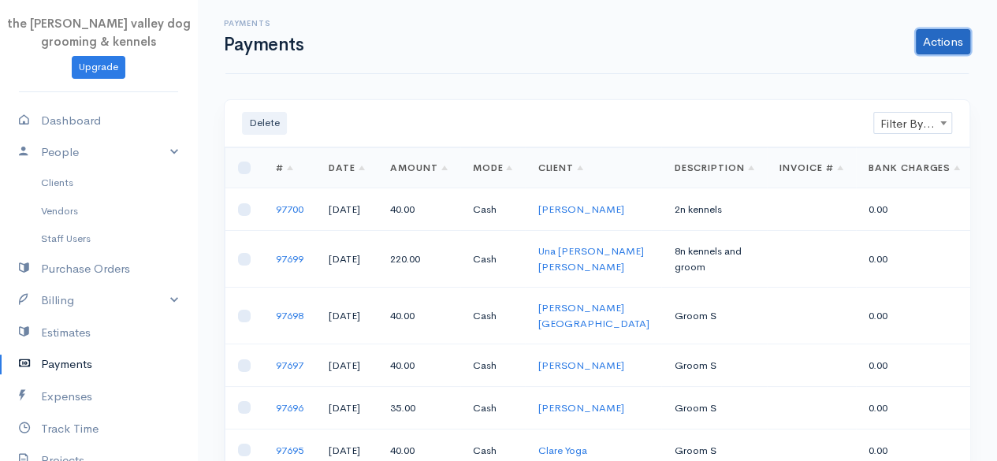
click at [932, 38] on link "Actions" at bounding box center [943, 41] width 54 height 25
click at [875, 63] on link "Enter Payment" at bounding box center [890, 75] width 162 height 28
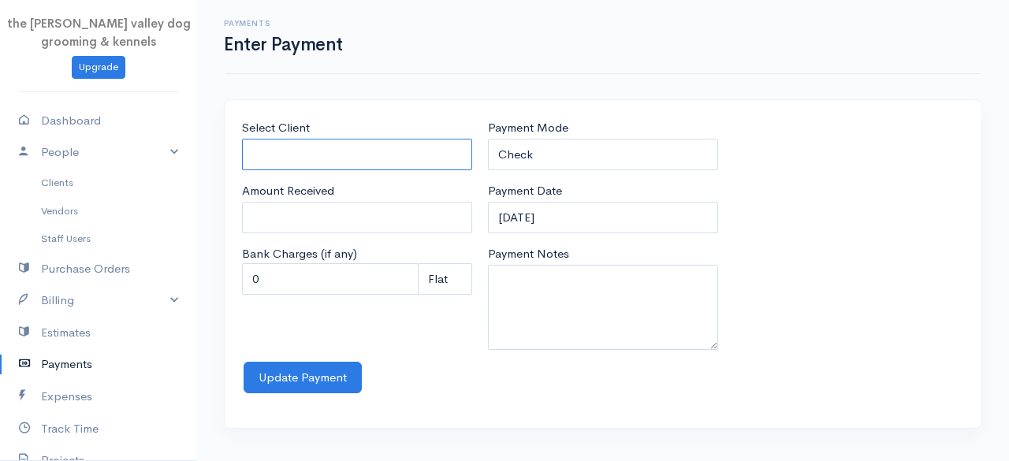
click at [385, 162] on input "Select Client" at bounding box center [357, 155] width 230 height 32
click at [314, 188] on body "the [PERSON_NAME] valley dog grooming & kennels Upgrade Dashboard People Client…" at bounding box center [504, 230] width 1009 height 461
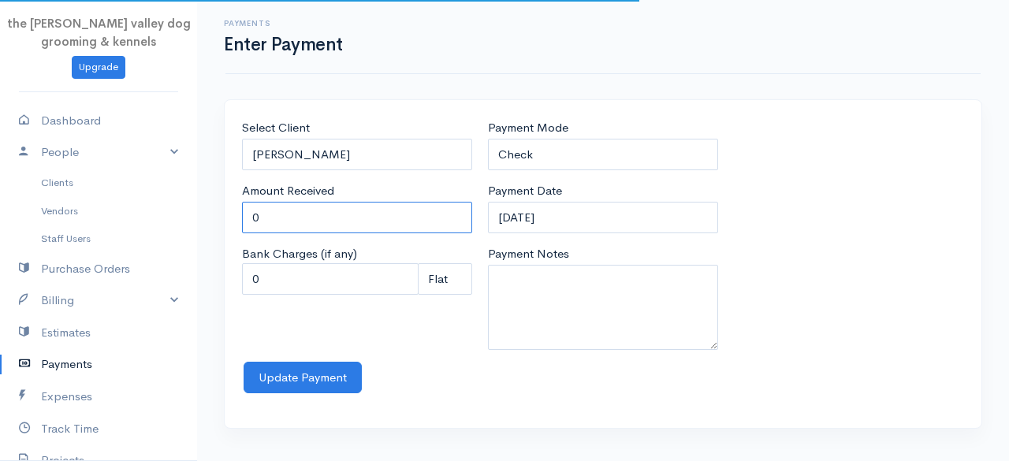
click at [310, 212] on input "0" at bounding box center [357, 218] width 230 height 32
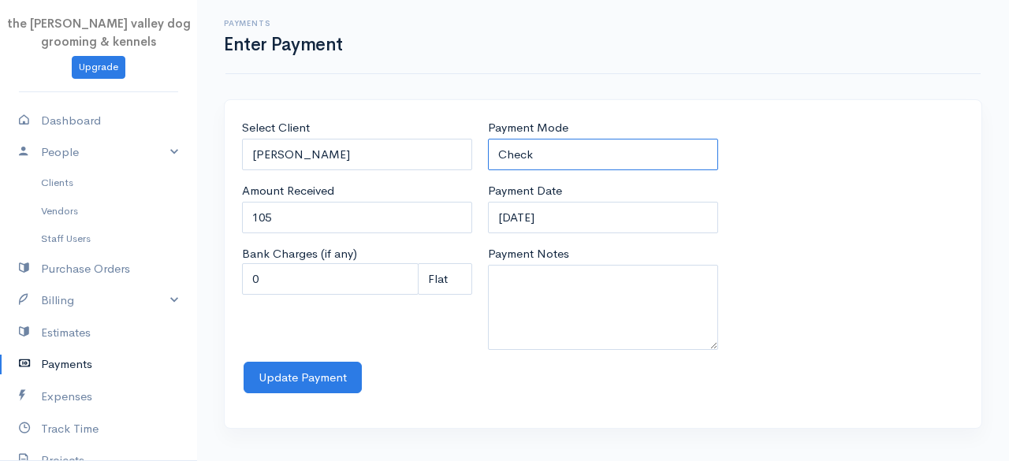
click at [597, 148] on select "Check Bank Transfer Credit Cash Debit ACH VISA MASTERCARD AMEX Discover DINERS …" at bounding box center [603, 155] width 230 height 32
click at [488, 139] on select "Check Bank Transfer Credit Cash Debit ACH VISA MASTERCARD AMEX Discover DINERS …" at bounding box center [603, 155] width 230 height 32
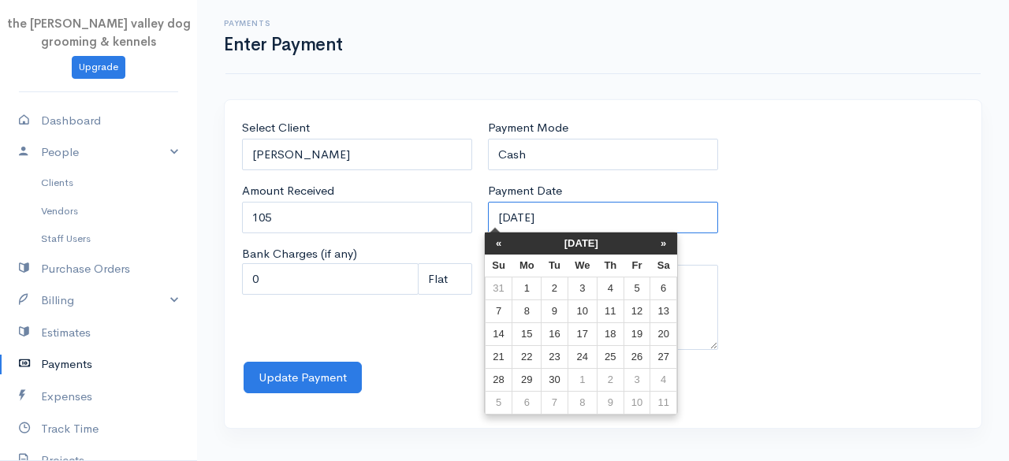
click at [596, 217] on input "[DATE]" at bounding box center [603, 218] width 230 height 32
click at [544, 242] on th "[DATE]" at bounding box center [581, 243] width 138 height 22
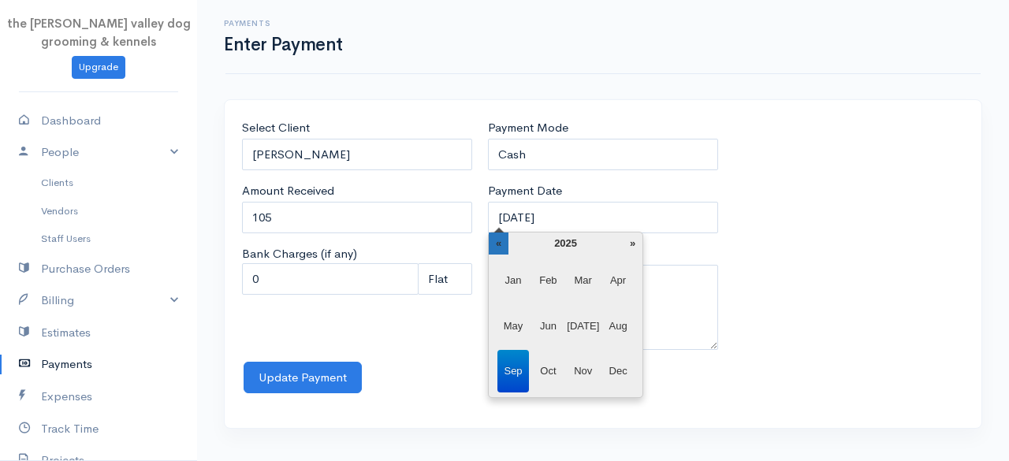
click at [504, 236] on th "«" at bounding box center [499, 243] width 20 height 22
click at [549, 318] on span "Jun" at bounding box center [548, 326] width 32 height 43
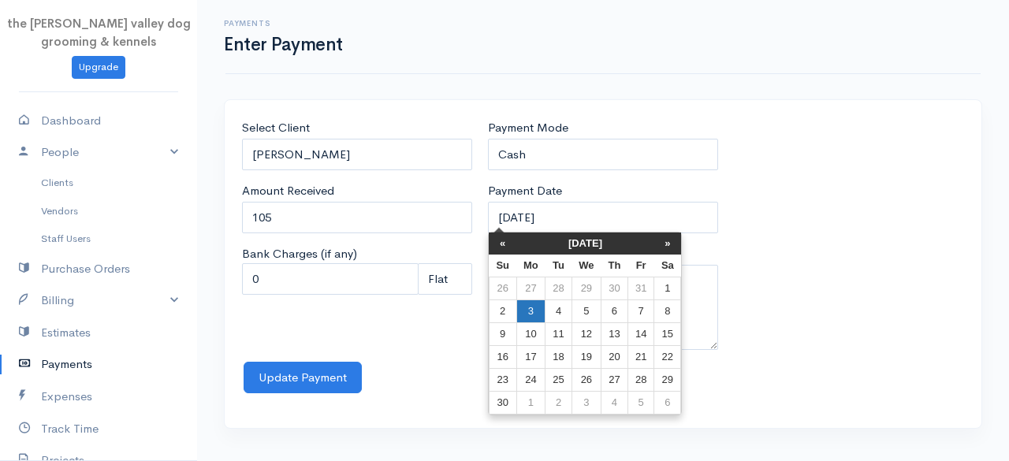
click at [525, 312] on td "3" at bounding box center [530, 311] width 29 height 23
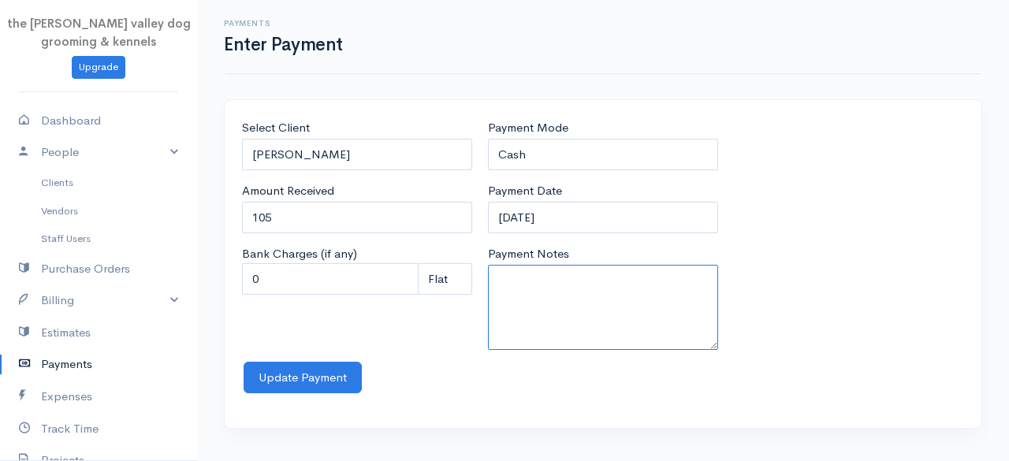
click at [525, 312] on textarea "Payment Notes" at bounding box center [603, 307] width 230 height 85
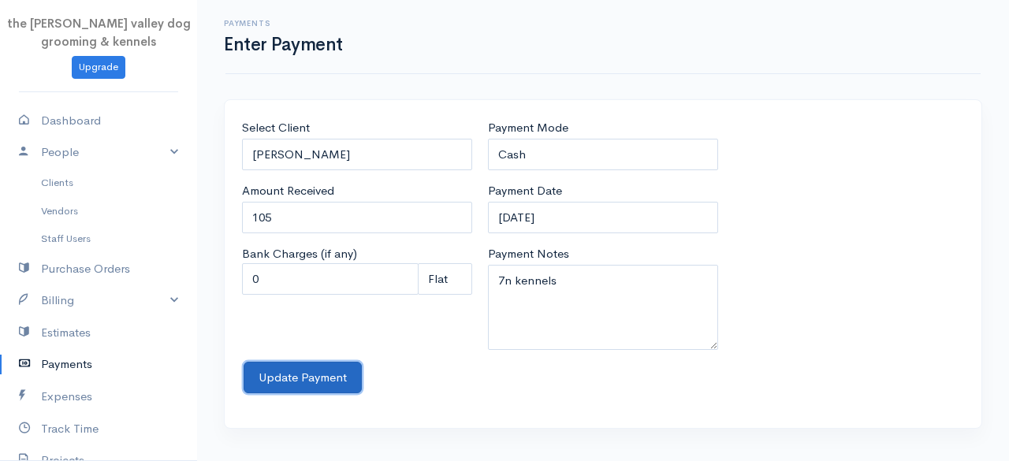
click at [287, 379] on button "Update Payment" at bounding box center [303, 378] width 118 height 32
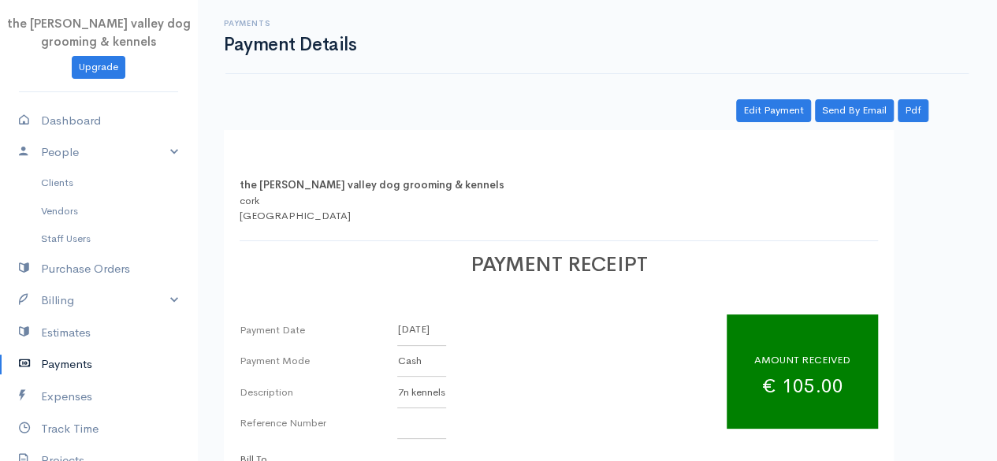
click at [63, 359] on link "Payments" at bounding box center [98, 364] width 197 height 32
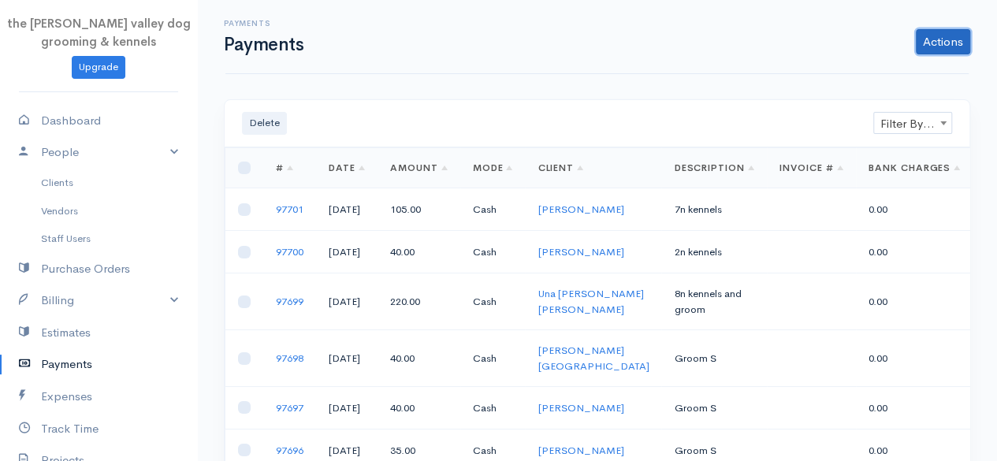
click at [950, 39] on link "Actions" at bounding box center [943, 41] width 54 height 25
click at [869, 69] on link "Enter Payment" at bounding box center [890, 75] width 162 height 28
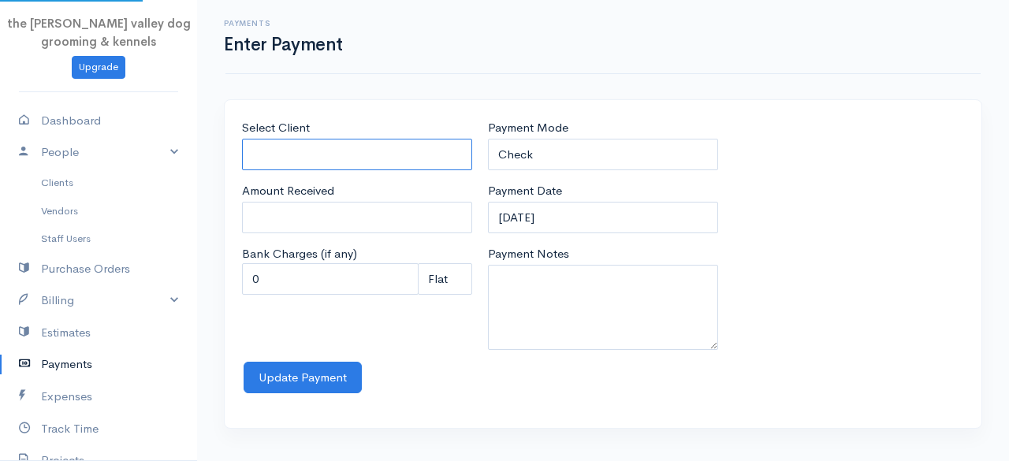
click at [306, 155] on input "Select Client" at bounding box center [357, 155] width 230 height 32
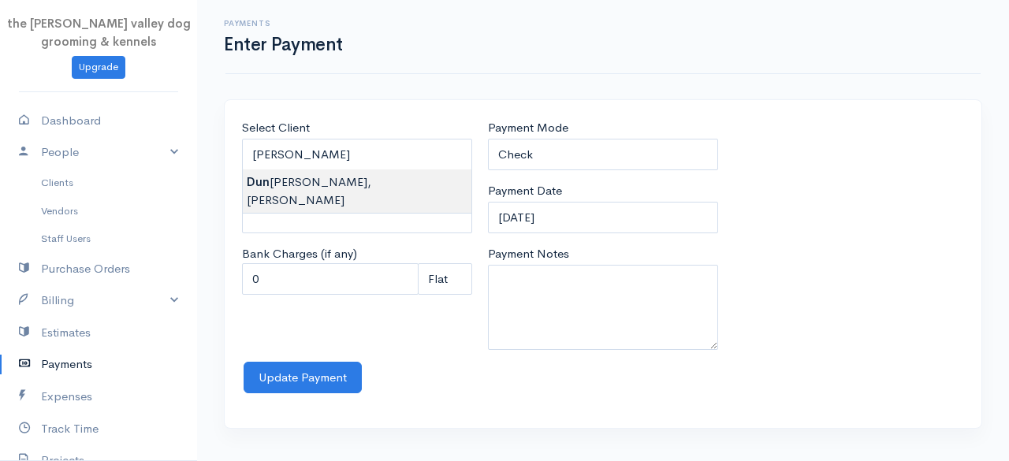
click at [306, 181] on body "the [PERSON_NAME] valley dog grooming & kennels Upgrade Dashboard People Client…" at bounding box center [504, 230] width 1009 height 461
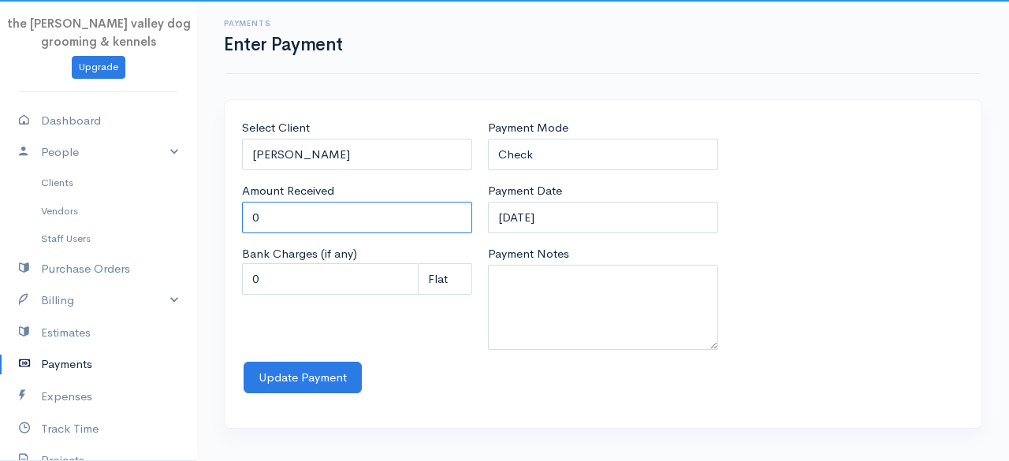
click at [281, 225] on input "0" at bounding box center [357, 218] width 230 height 32
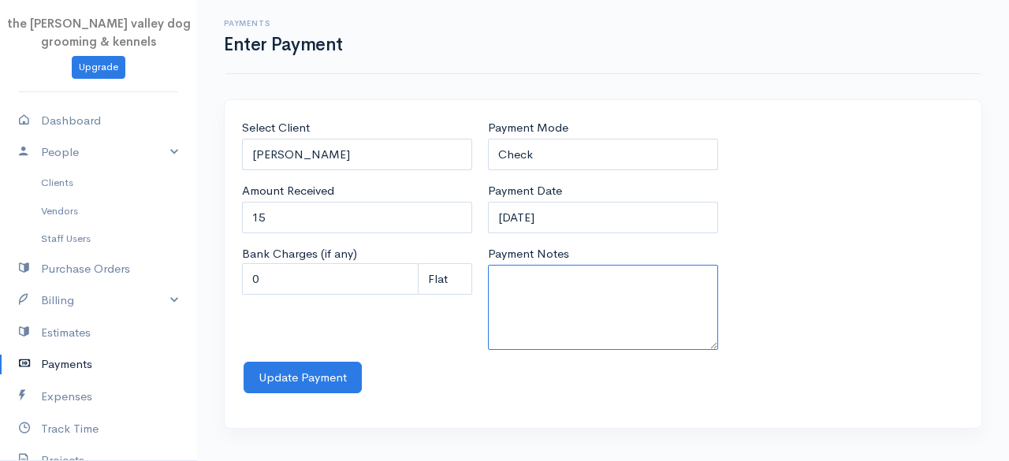
click at [605, 287] on textarea "Payment Notes" at bounding box center [603, 307] width 230 height 85
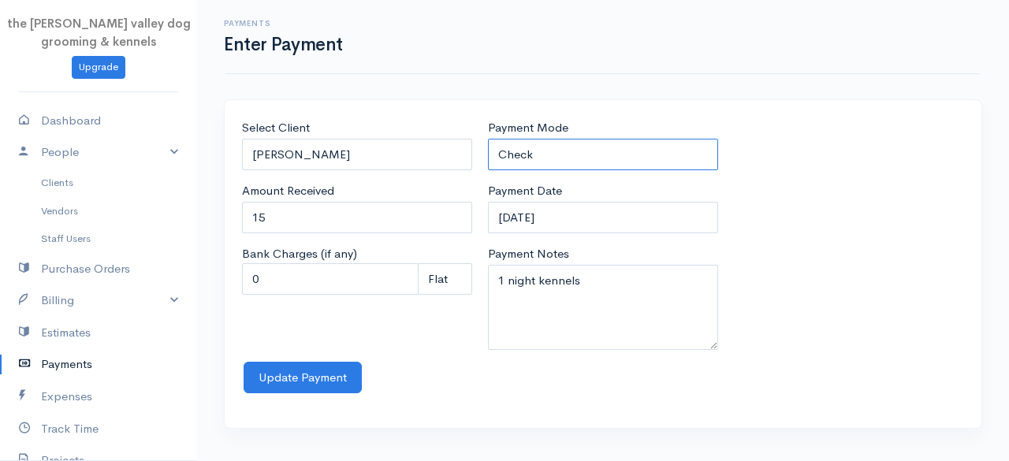
click at [588, 158] on select "Check Bank Transfer Credit Cash Debit ACH VISA MASTERCARD AMEX Discover DINERS …" at bounding box center [603, 155] width 230 height 32
click at [488, 139] on select "Check Bank Transfer Credit Cash Debit ACH VISA MASTERCARD AMEX Discover DINERS …" at bounding box center [603, 155] width 230 height 32
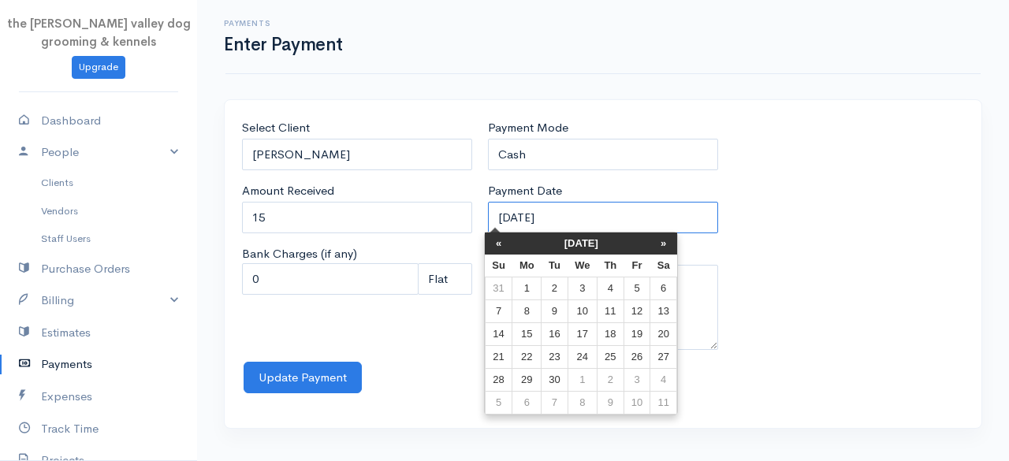
click at [569, 214] on input "[DATE]" at bounding box center [603, 218] width 230 height 32
click at [561, 244] on th "[DATE]" at bounding box center [581, 243] width 138 height 22
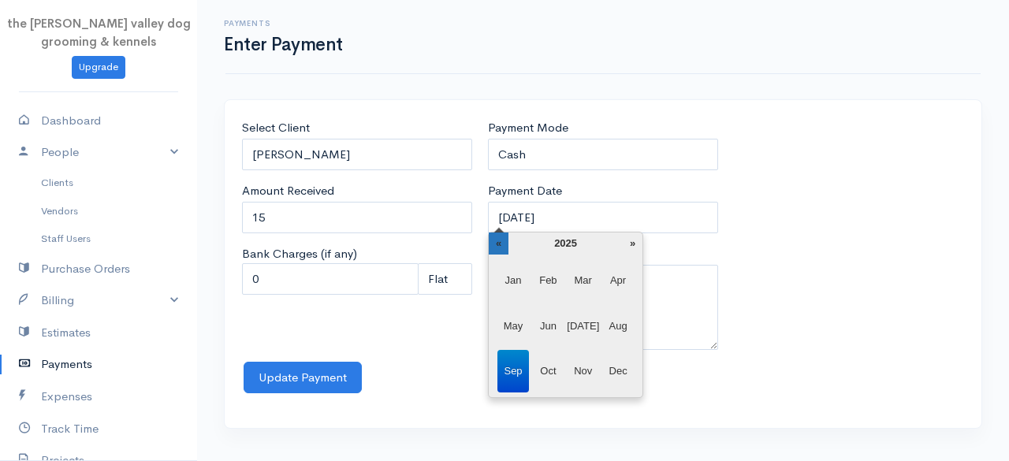
click at [504, 242] on th "«" at bounding box center [499, 243] width 20 height 22
click at [545, 329] on span "Jun" at bounding box center [548, 326] width 32 height 43
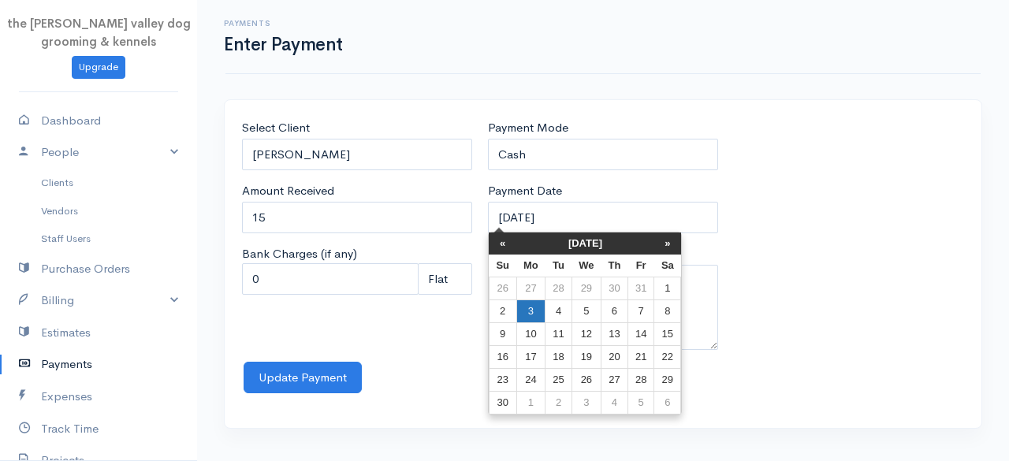
click at [528, 313] on td "3" at bounding box center [530, 311] width 29 height 23
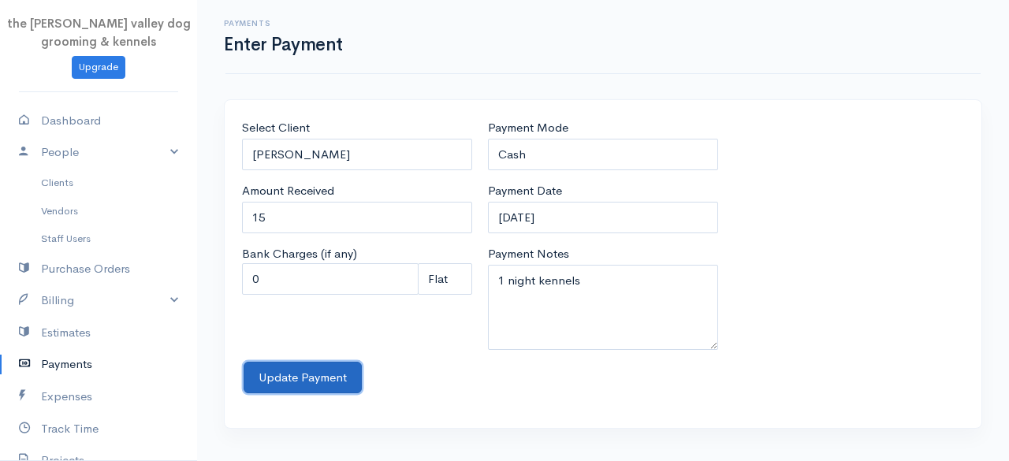
click at [329, 381] on button "Update Payment" at bounding box center [303, 378] width 118 height 32
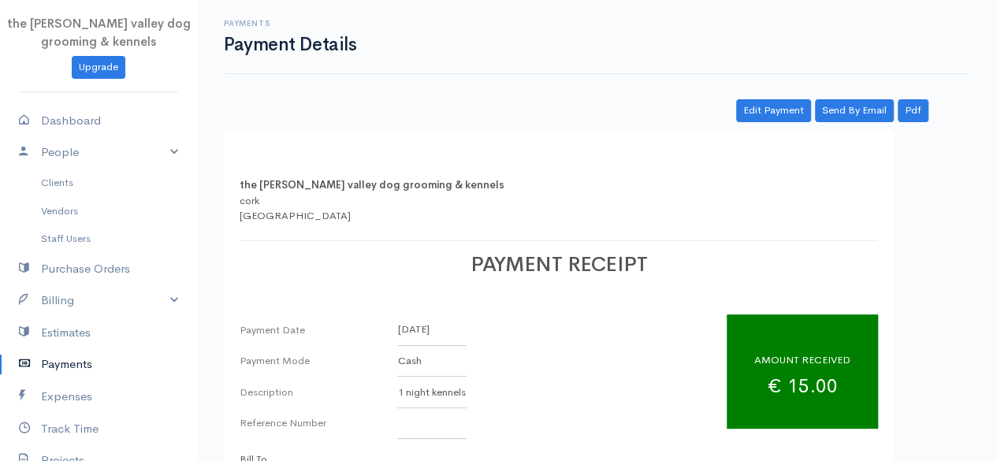
click at [76, 360] on link "Payments" at bounding box center [98, 364] width 197 height 32
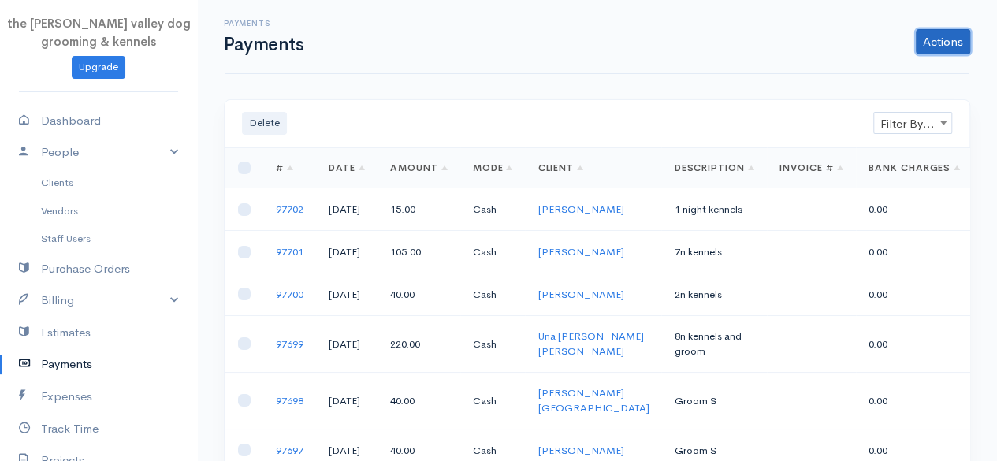
click at [945, 46] on link "Actions" at bounding box center [943, 41] width 54 height 25
click at [880, 66] on link "Enter Payment" at bounding box center [890, 75] width 162 height 28
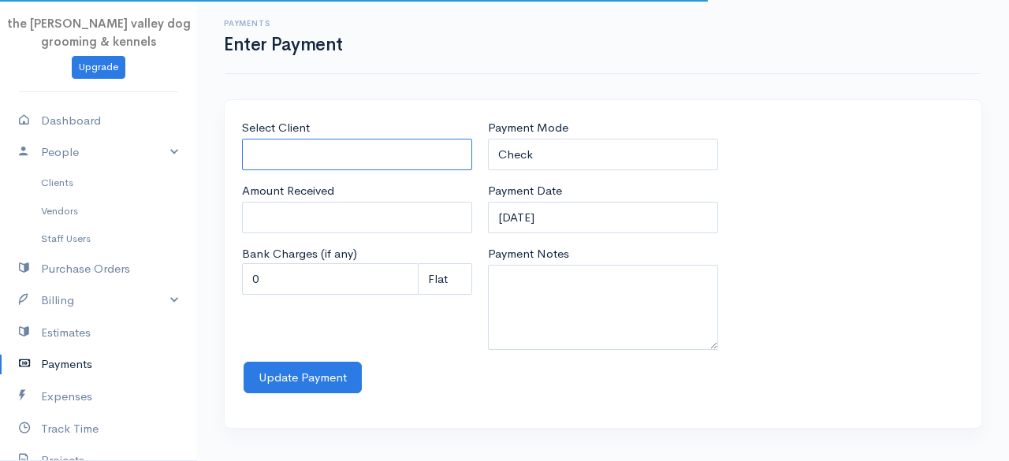
click at [322, 162] on input "Select Client" at bounding box center [357, 155] width 230 height 32
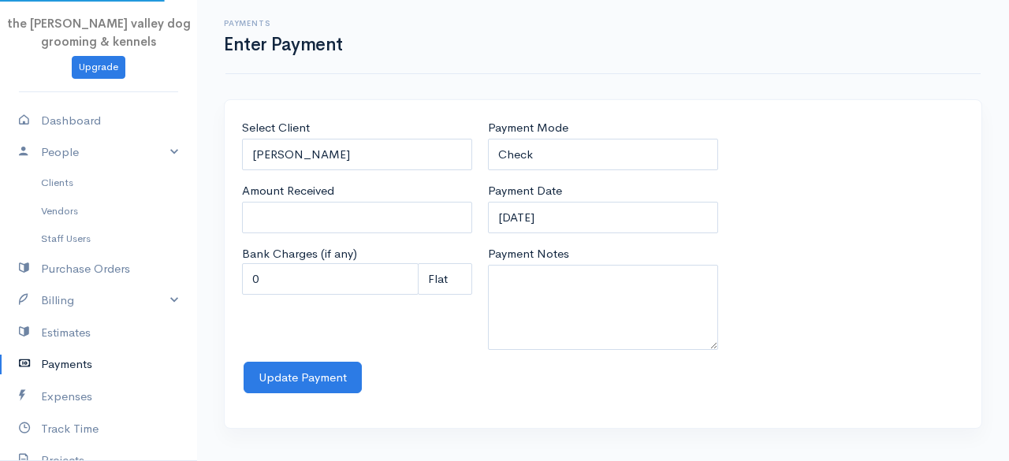
click at [316, 279] on body "the [PERSON_NAME] valley dog grooming & kennels Upgrade Dashboard People Client…" at bounding box center [504, 230] width 1009 height 461
click at [309, 220] on input "0" at bounding box center [357, 218] width 230 height 32
click at [585, 157] on select "Check Bank Transfer Credit Cash Debit ACH VISA MASTERCARD AMEX Discover DINERS …" at bounding box center [603, 155] width 230 height 32
click at [488, 139] on select "Check Bank Transfer Credit Cash Debit ACH VISA MASTERCARD AMEX Discover DINERS …" at bounding box center [603, 155] width 230 height 32
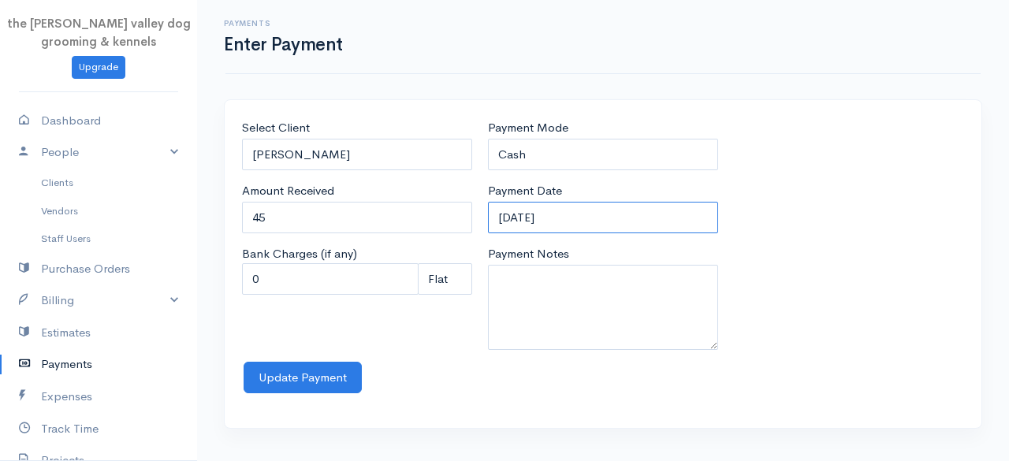
click at [585, 217] on input "[DATE]" at bounding box center [603, 218] width 230 height 32
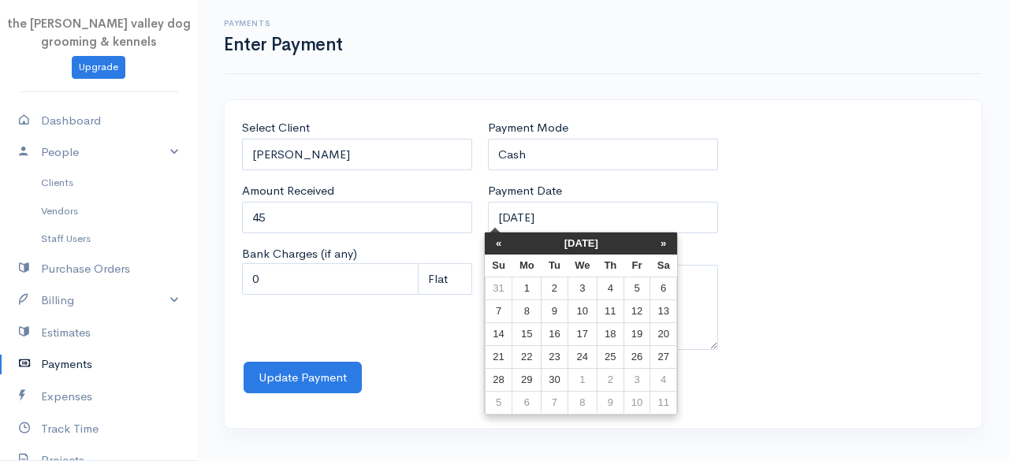
click at [569, 247] on th "[DATE]" at bounding box center [581, 243] width 138 height 22
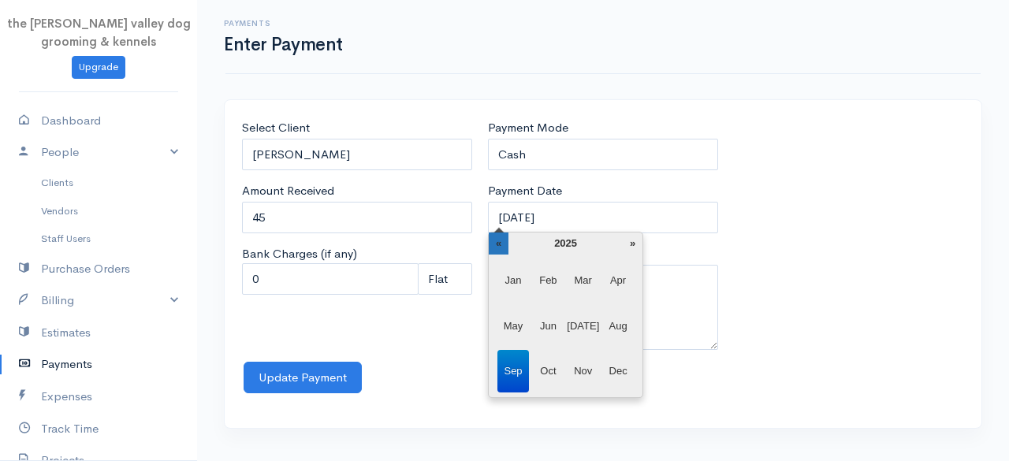
click at [501, 236] on th "«" at bounding box center [499, 243] width 20 height 22
click at [544, 325] on span "Jun" at bounding box center [548, 326] width 32 height 43
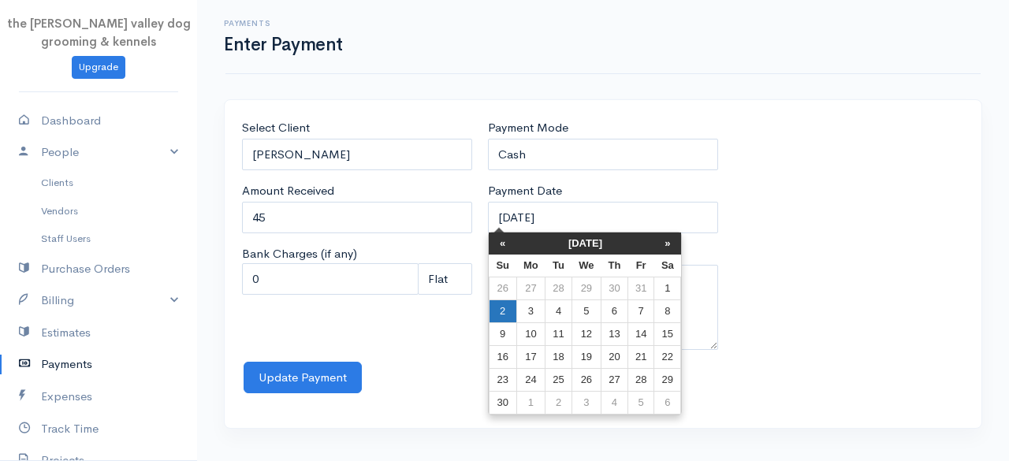
click at [508, 306] on td "2" at bounding box center [503, 311] width 28 height 23
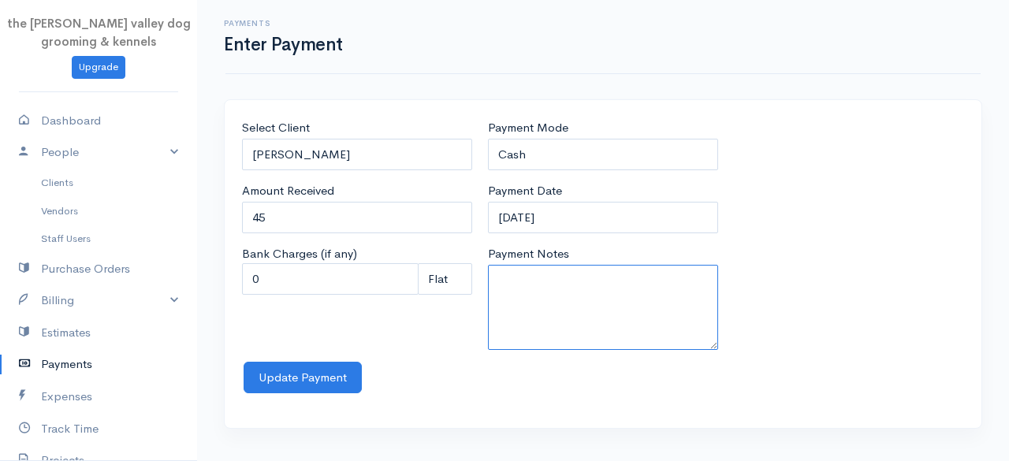
click at [586, 288] on textarea "Payment Notes" at bounding box center [603, 307] width 230 height 85
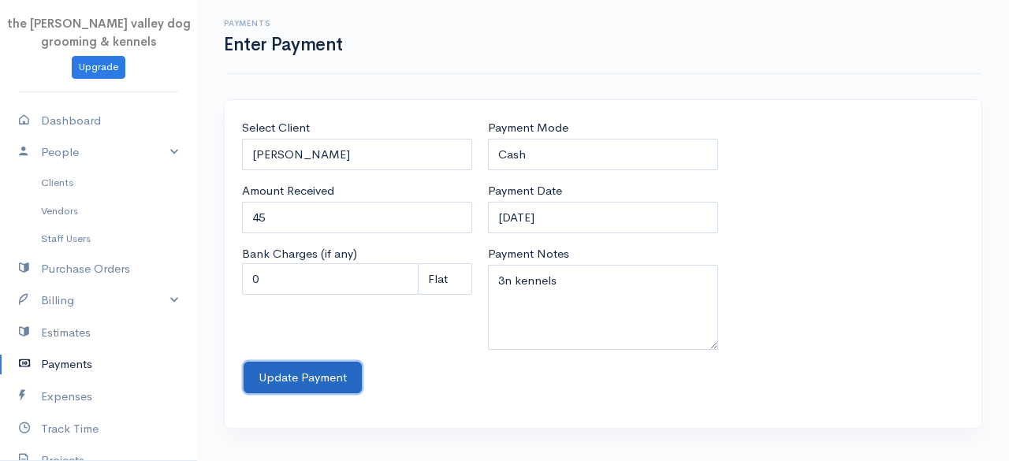
click at [290, 371] on button "Update Payment" at bounding box center [303, 378] width 118 height 32
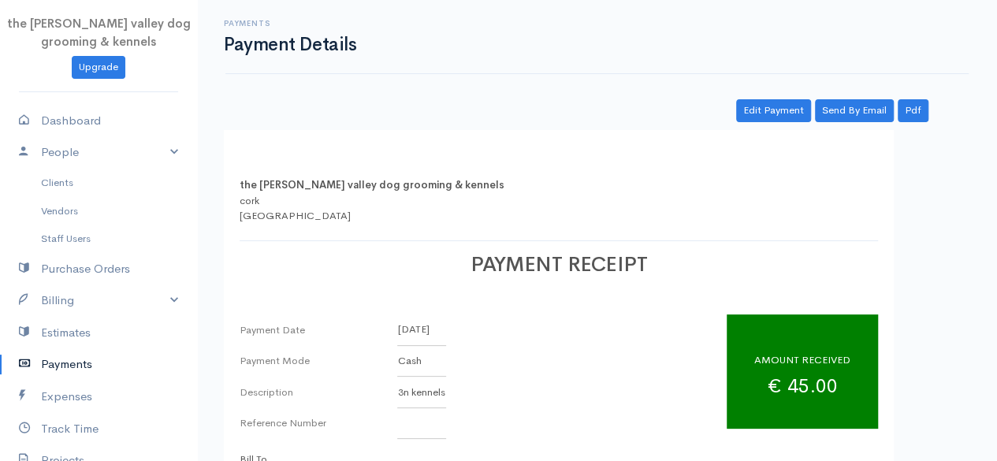
click at [60, 363] on link "Payments" at bounding box center [98, 364] width 197 height 32
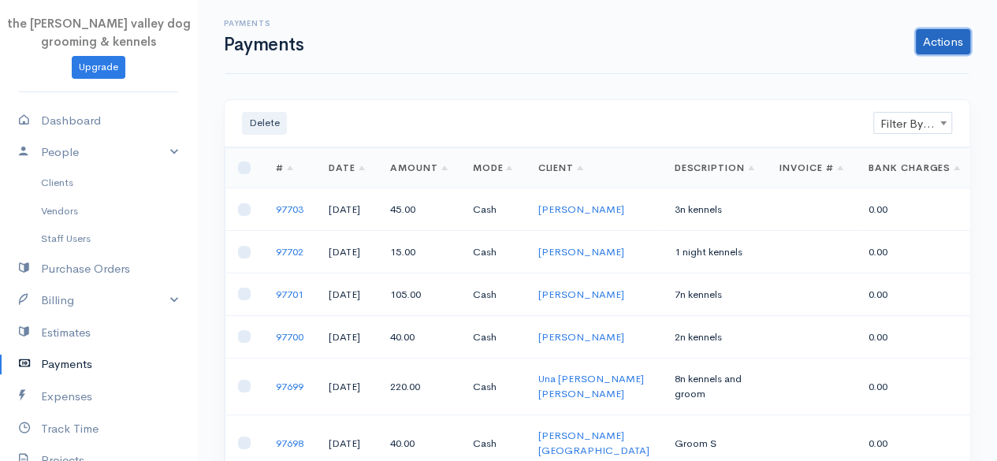
click at [954, 50] on link "Actions" at bounding box center [943, 41] width 54 height 25
click at [887, 72] on link "Enter Payment" at bounding box center [890, 75] width 162 height 28
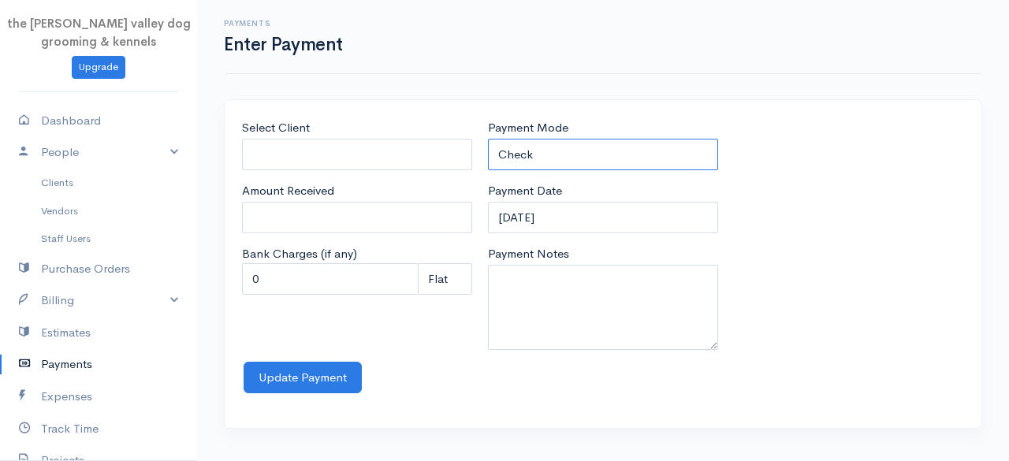
click at [599, 143] on select "Check Bank Transfer Credit Cash Debit ACH VISA MASTERCARD AMEX Discover DINERS …" at bounding box center [603, 155] width 230 height 32
click at [488, 139] on select "Check Bank Transfer Credit Cash Debit ACH VISA MASTERCARD AMEX Discover DINERS …" at bounding box center [603, 155] width 230 height 32
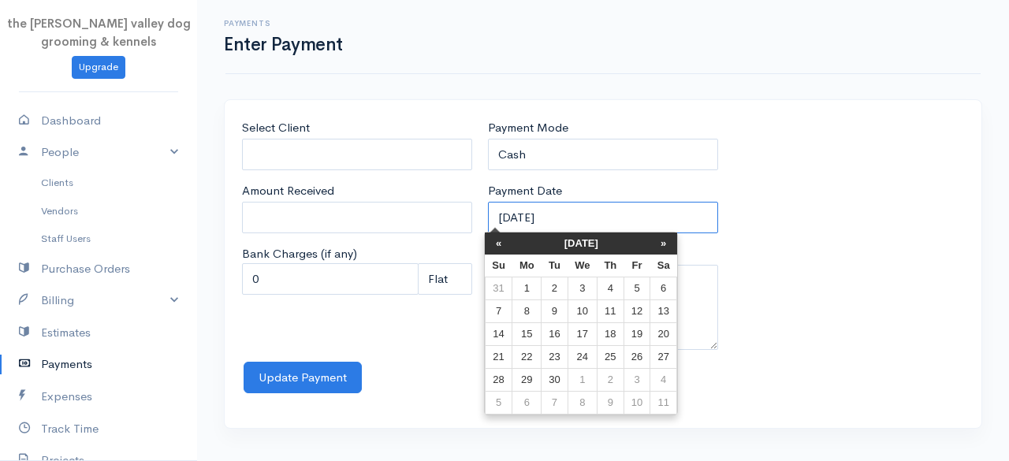
click at [578, 212] on input "[DATE]" at bounding box center [603, 218] width 230 height 32
click at [564, 239] on th "[DATE]" at bounding box center [581, 243] width 138 height 22
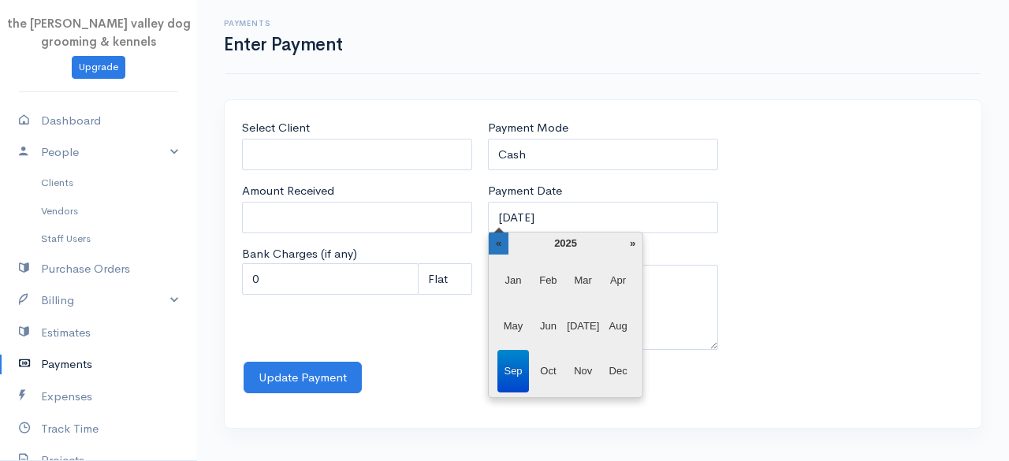
click at [501, 239] on th "«" at bounding box center [499, 243] width 20 height 22
click at [491, 249] on th "«" at bounding box center [499, 243] width 20 height 22
click at [545, 334] on span "Jun" at bounding box center [548, 326] width 32 height 43
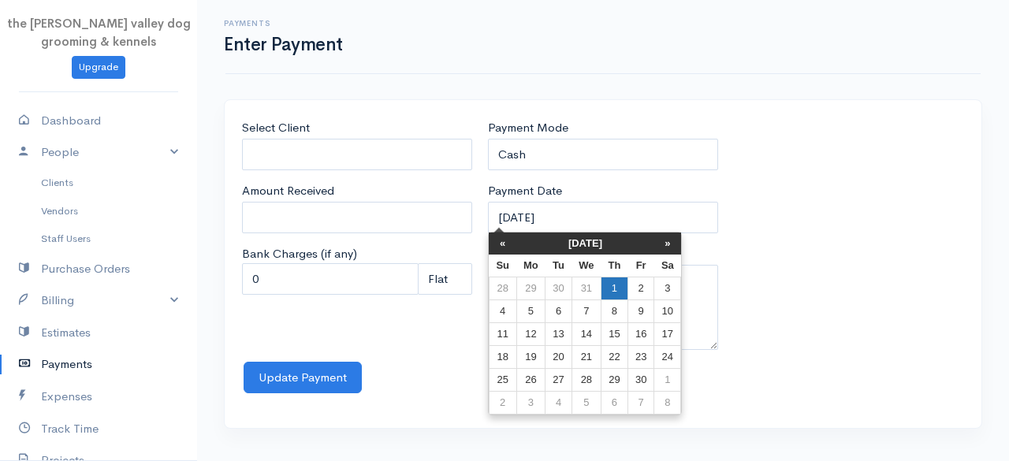
click at [618, 289] on td "1" at bounding box center [614, 288] width 27 height 23
click at [603, 214] on input "[DATE]" at bounding box center [603, 218] width 230 height 32
click at [661, 246] on th "»" at bounding box center [667, 243] width 27 height 22
click at [624, 236] on th "[DATE]" at bounding box center [585, 243] width 138 height 22
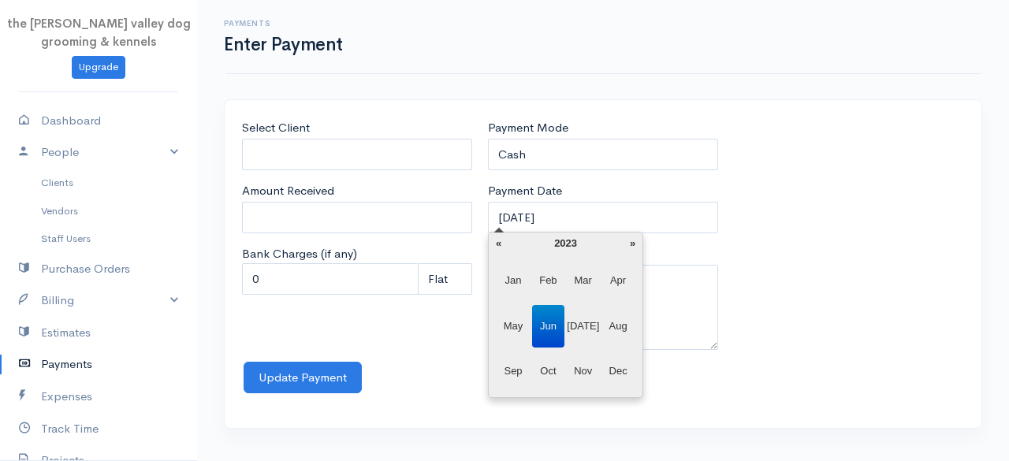
click at [624, 236] on th "»" at bounding box center [633, 243] width 20 height 22
click at [549, 325] on span "Jun" at bounding box center [548, 326] width 32 height 43
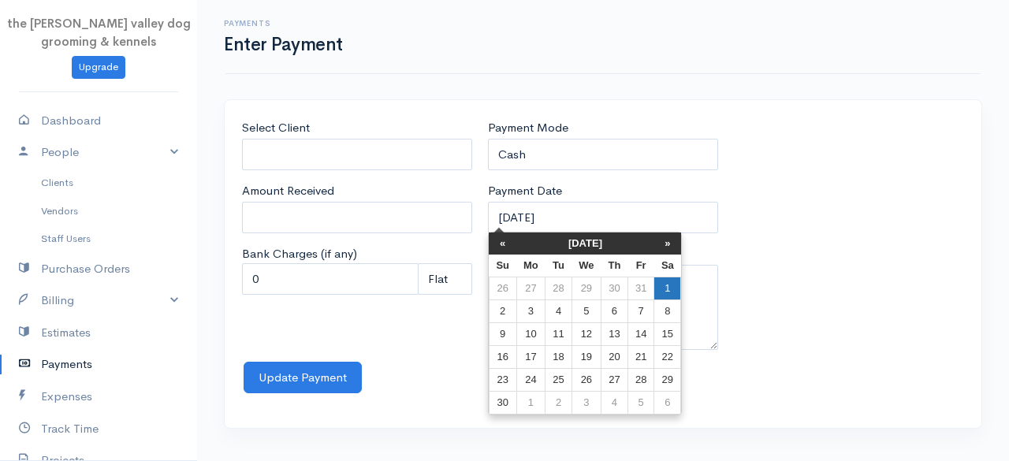
click at [661, 289] on td "1" at bounding box center [667, 288] width 27 height 23
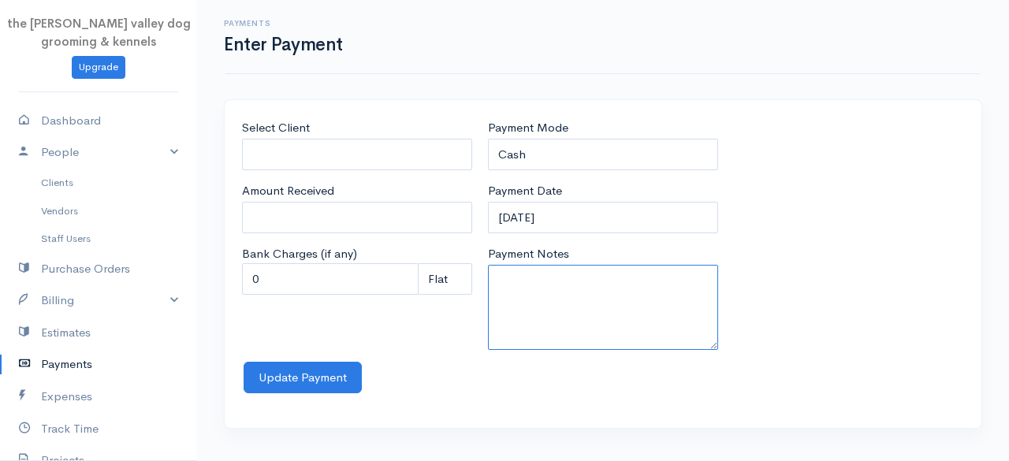
click at [593, 288] on textarea "Payment Notes" at bounding box center [603, 307] width 230 height 85
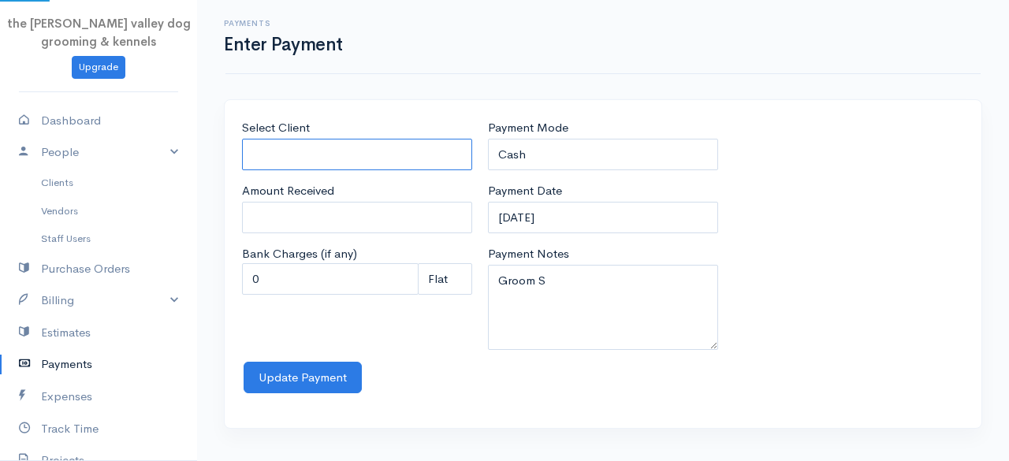
click at [306, 154] on input "Select Client" at bounding box center [357, 155] width 230 height 32
click at [333, 191] on body "the [PERSON_NAME] valley dog grooming & kennels Upgrade Dashboard People Client…" at bounding box center [504, 230] width 1009 height 461
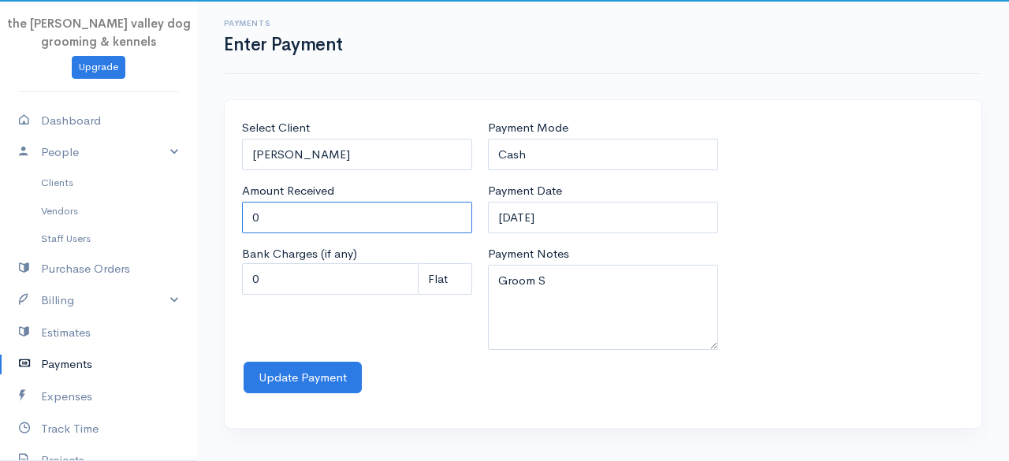
click at [312, 215] on input "0" at bounding box center [357, 218] width 230 height 32
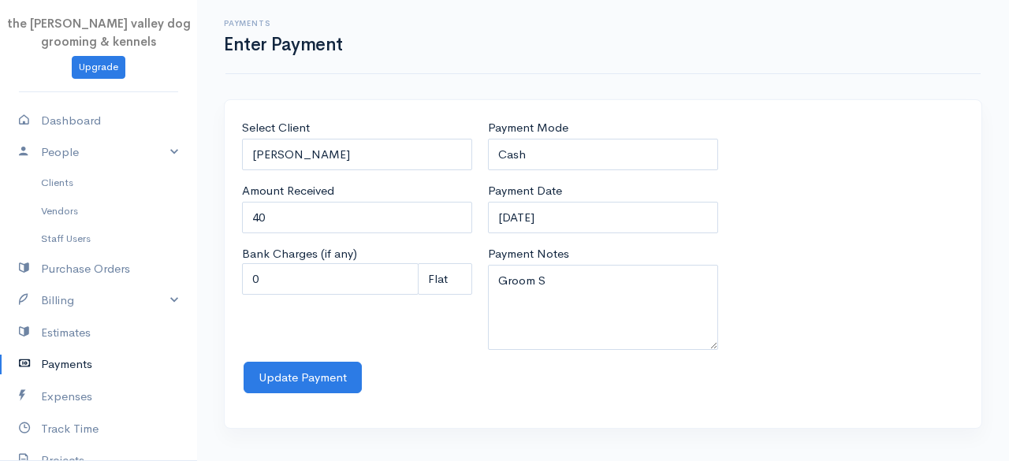
click at [269, 307] on div "Select Client [PERSON_NAME][GEOGRAPHIC_DATA] Amount Received 40 Bank Charges (i…" at bounding box center [357, 240] width 246 height 243
click at [282, 381] on button "Update Payment" at bounding box center [303, 378] width 118 height 32
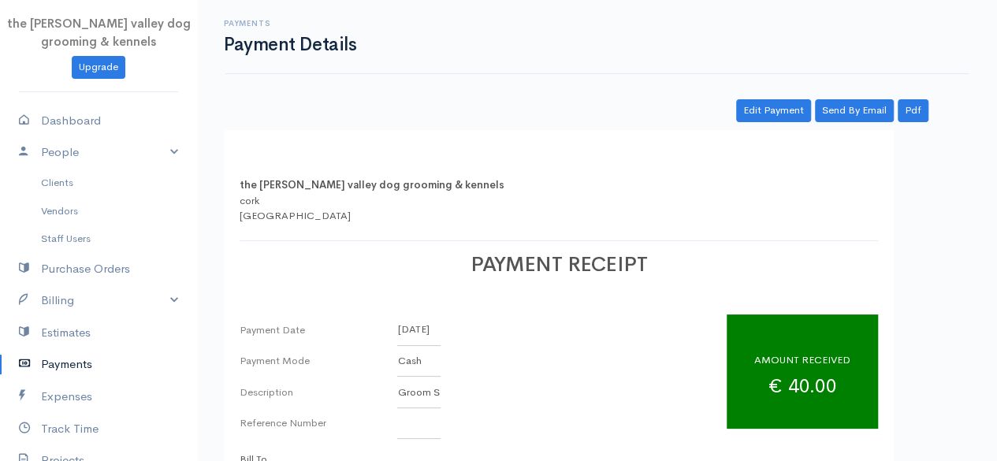
click at [54, 366] on link "Payments" at bounding box center [98, 364] width 197 height 32
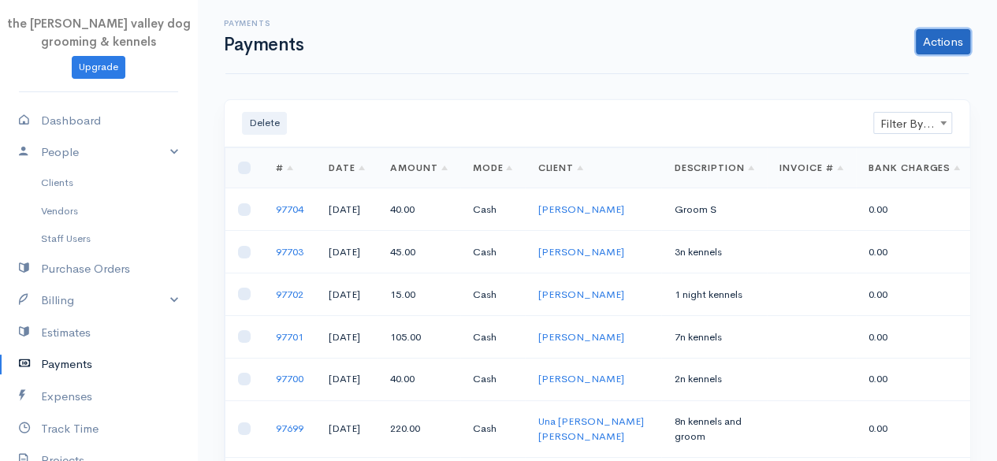
click at [941, 43] on link "Actions" at bounding box center [943, 41] width 54 height 25
click at [850, 66] on link "Enter Payment" at bounding box center [890, 75] width 162 height 28
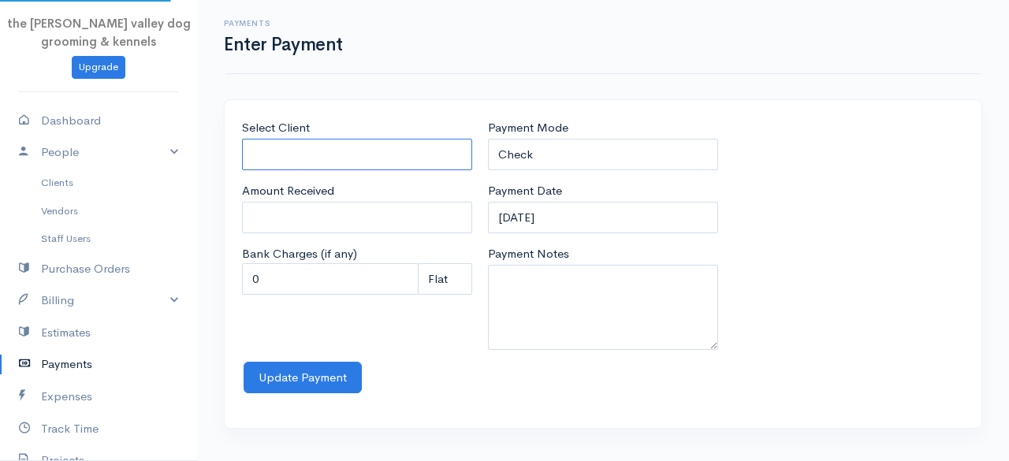
click at [371, 165] on input "Select Client" at bounding box center [357, 155] width 230 height 32
click at [318, 199] on body "the [PERSON_NAME] valley dog grooming & kennels Upgrade Dashboard People Client…" at bounding box center [504, 230] width 1009 height 461
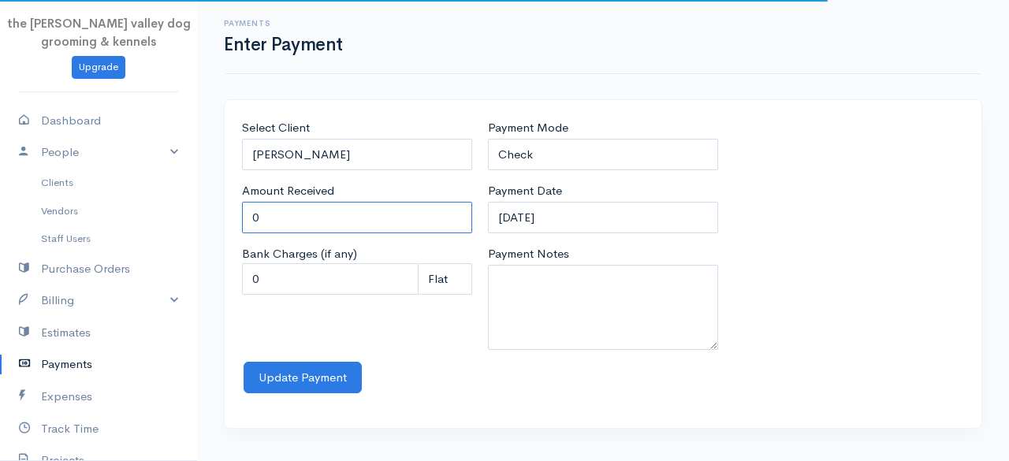
click at [304, 221] on input "0" at bounding box center [357, 218] width 230 height 32
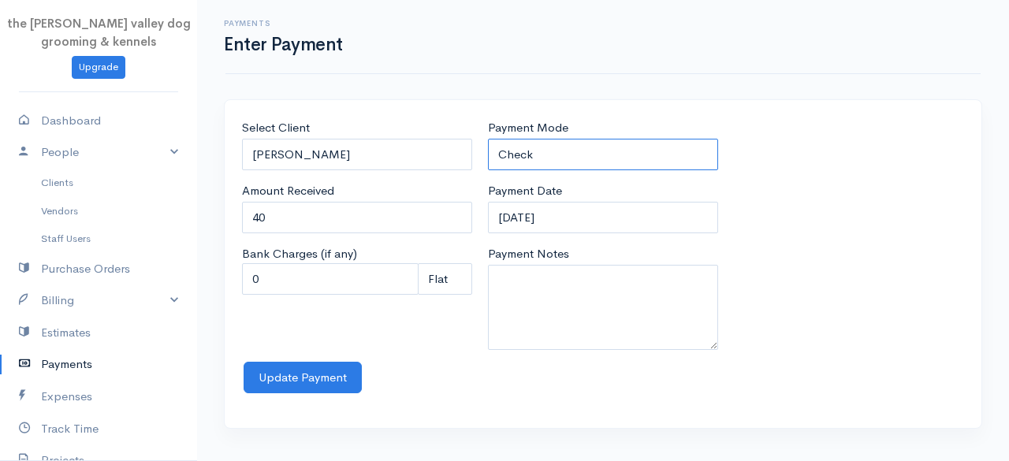
click at [549, 146] on select "Check Bank Transfer Credit Cash Debit ACH VISA MASTERCARD AMEX Discover DINERS …" at bounding box center [603, 155] width 230 height 32
click at [488, 139] on select "Check Bank Transfer Credit Cash Debit ACH VISA MASTERCARD AMEX Discover DINERS …" at bounding box center [603, 155] width 230 height 32
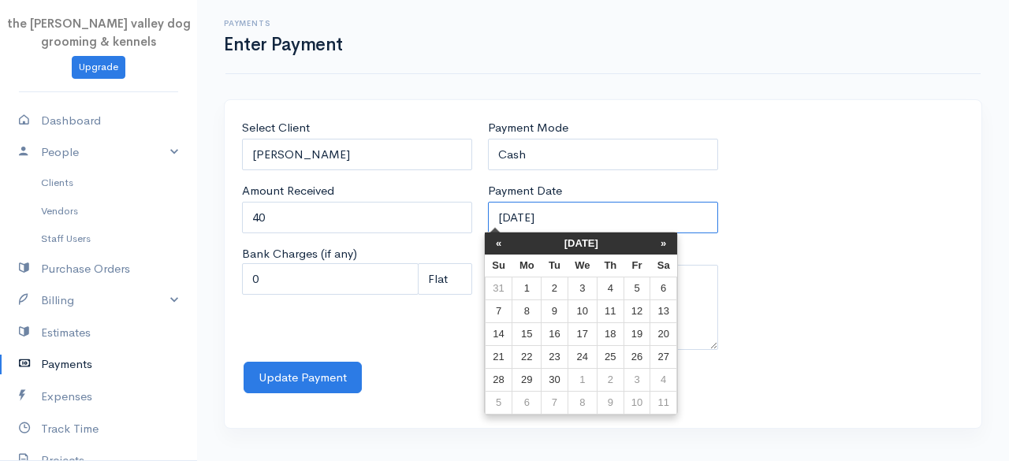
click at [596, 213] on input "[DATE]" at bounding box center [603, 218] width 230 height 32
click at [580, 238] on th "[DATE]" at bounding box center [581, 243] width 138 height 22
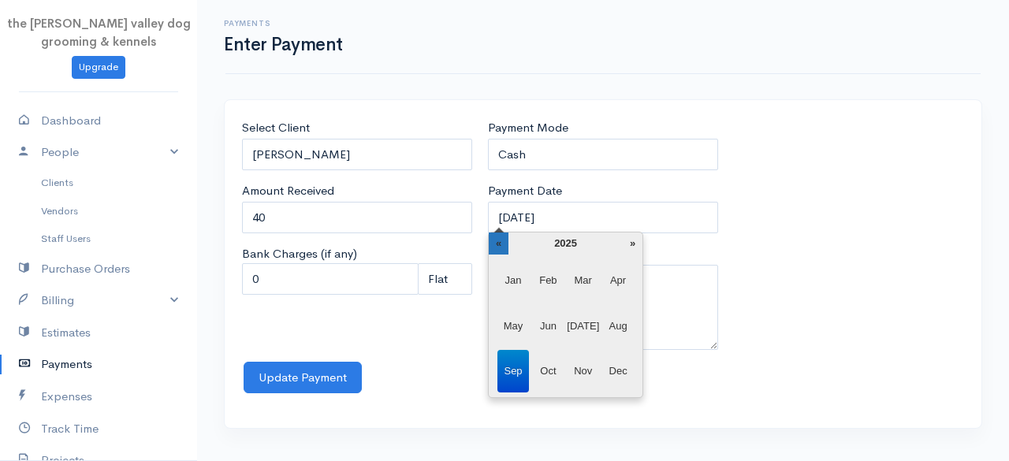
click at [496, 251] on th "«" at bounding box center [499, 243] width 20 height 22
click at [536, 325] on span "Jun" at bounding box center [548, 326] width 32 height 43
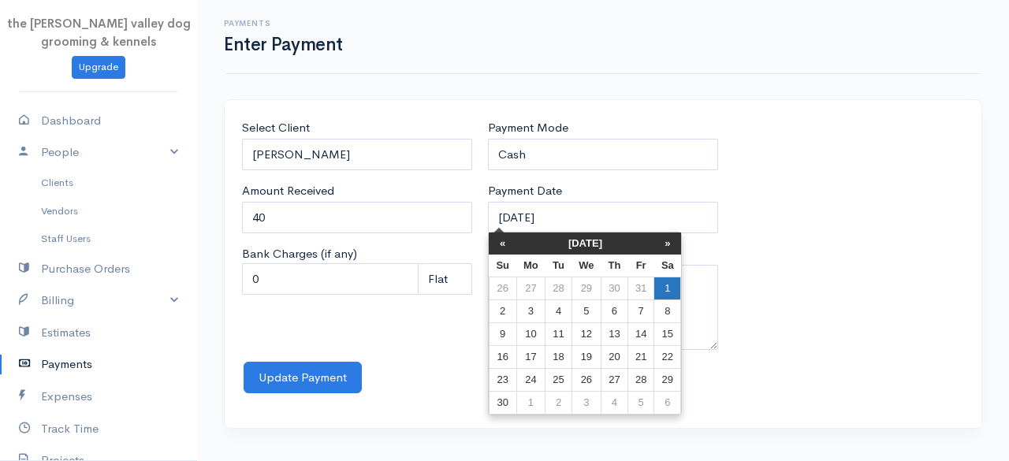
click at [659, 277] on td "1" at bounding box center [667, 288] width 27 height 23
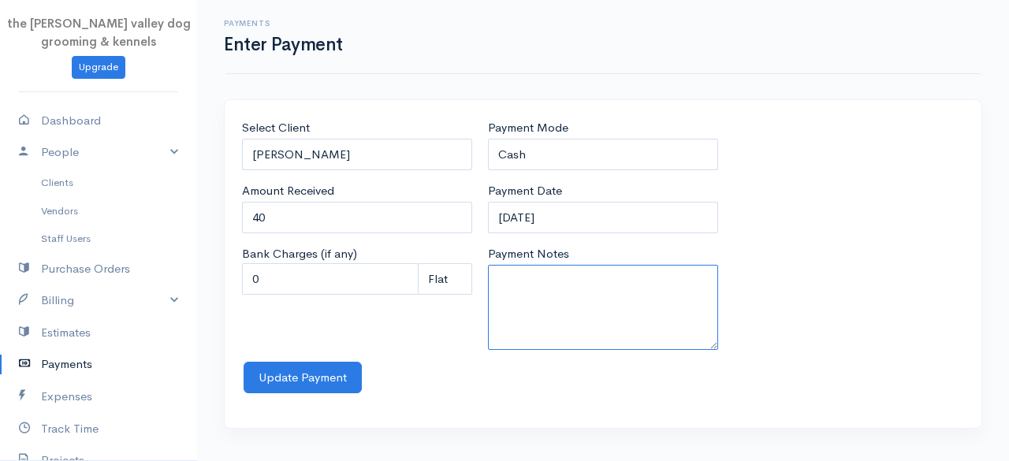
click at [549, 275] on textarea "Payment Notes" at bounding box center [603, 307] width 230 height 85
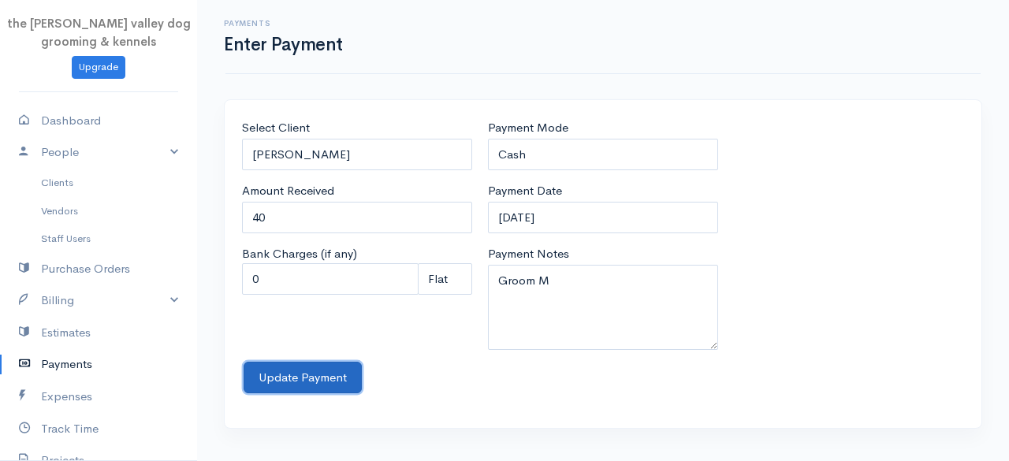
click at [288, 377] on button "Update Payment" at bounding box center [303, 378] width 118 height 32
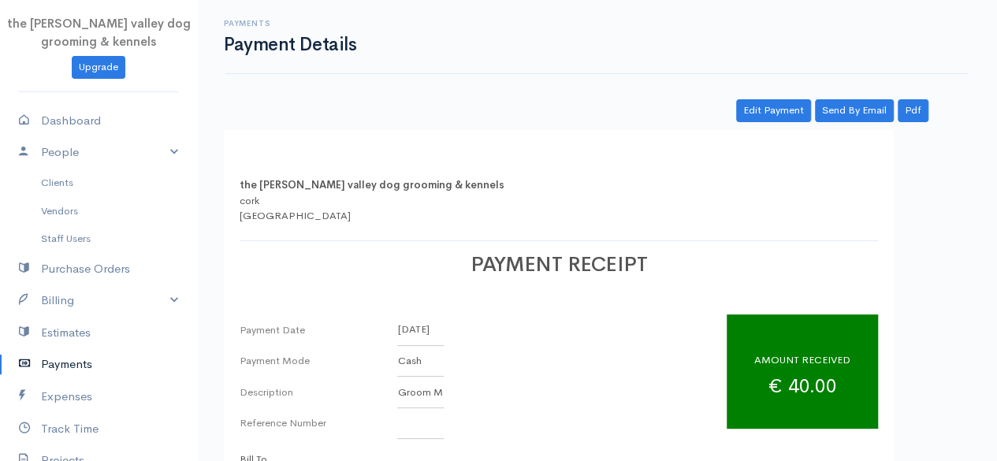
click at [33, 376] on link "Payments" at bounding box center [98, 364] width 197 height 32
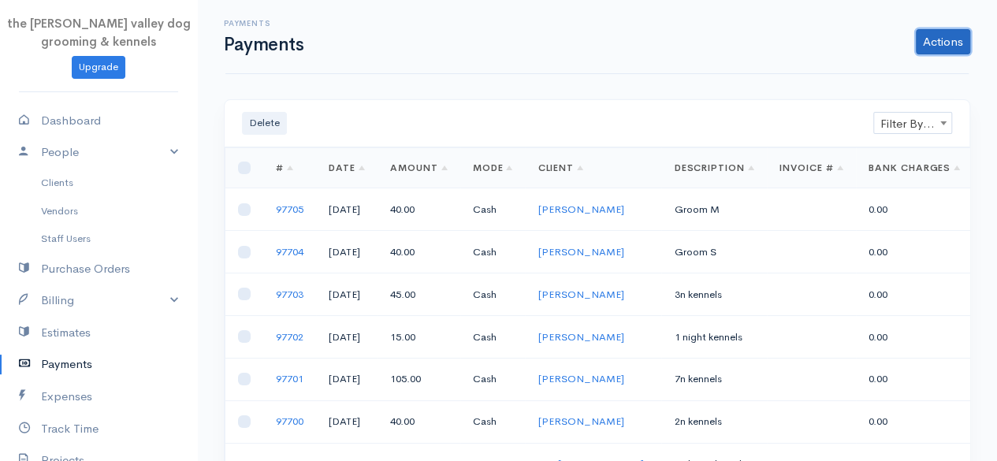
click at [947, 45] on link "Actions" at bounding box center [943, 41] width 54 height 25
click at [876, 76] on link "Enter Payment" at bounding box center [890, 75] width 162 height 28
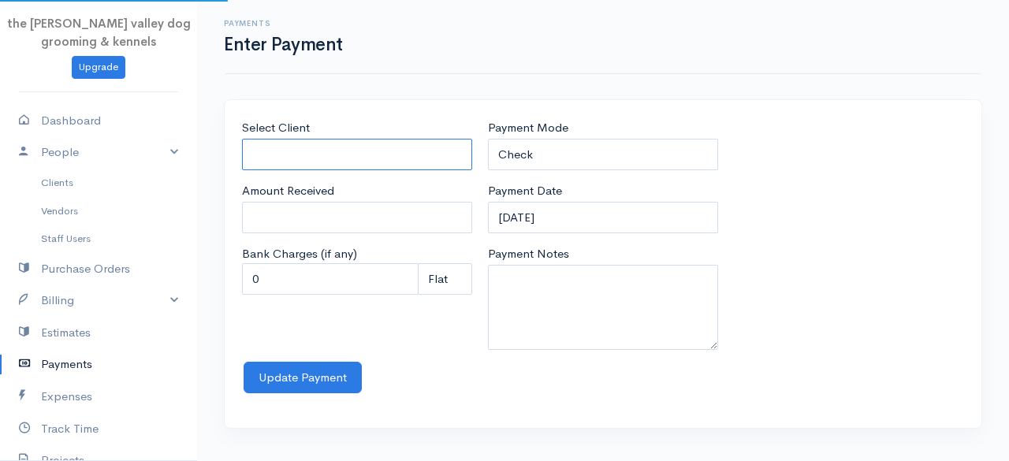
click at [352, 162] on input "Select Client" at bounding box center [357, 155] width 230 height 32
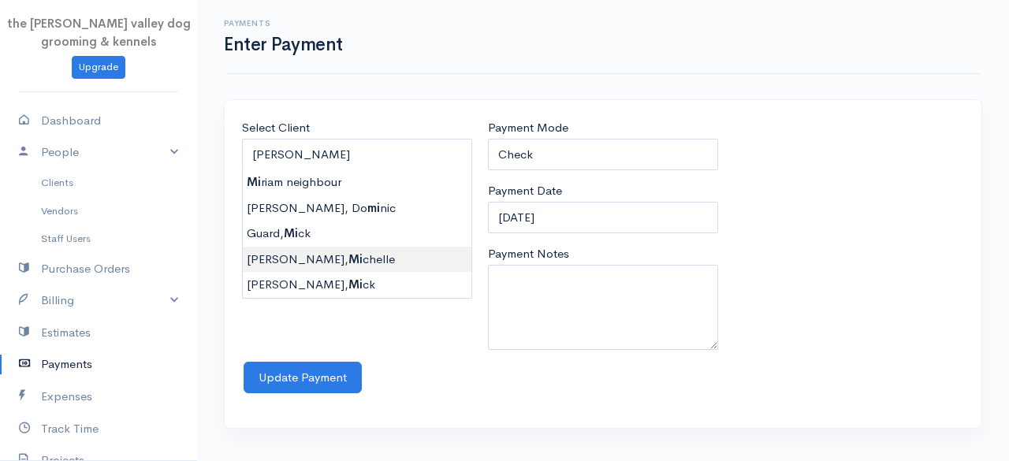
click at [320, 254] on body "the [PERSON_NAME] valley dog grooming & kennels Upgrade Dashboard People Client…" at bounding box center [504, 230] width 1009 height 461
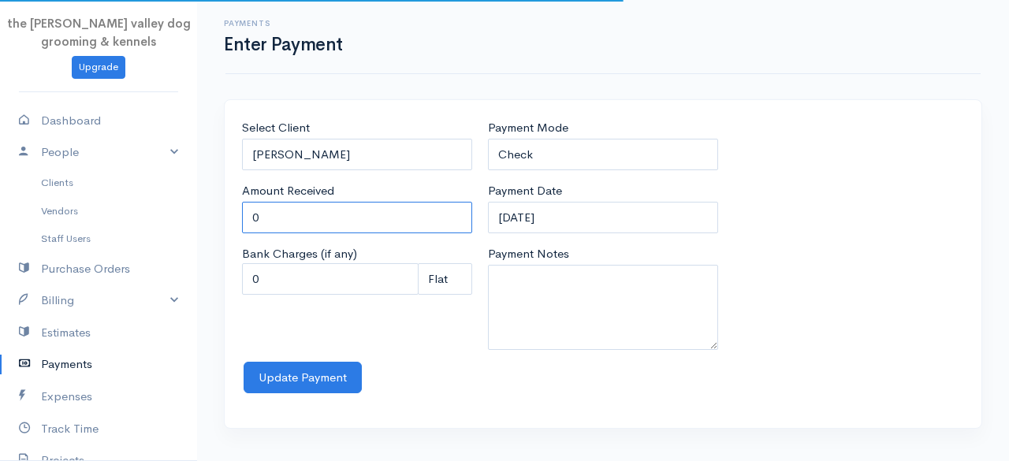
click at [329, 209] on input "0" at bounding box center [357, 218] width 230 height 32
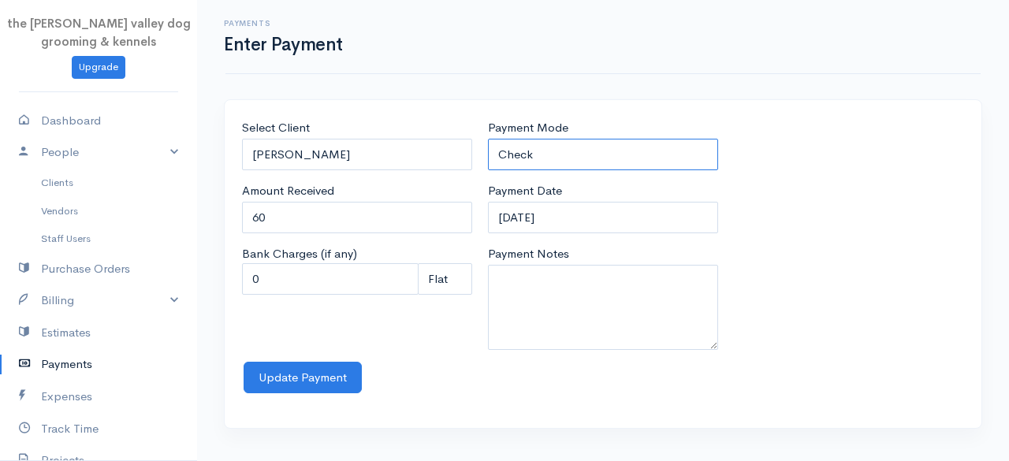
click at [603, 144] on select "Check Bank Transfer Credit Cash Debit ACH VISA MASTERCARD AMEX Discover DINERS …" at bounding box center [603, 155] width 230 height 32
click at [488, 139] on select "Check Bank Transfer Credit Cash Debit ACH VISA MASTERCARD AMEX Discover DINERS …" at bounding box center [603, 155] width 230 height 32
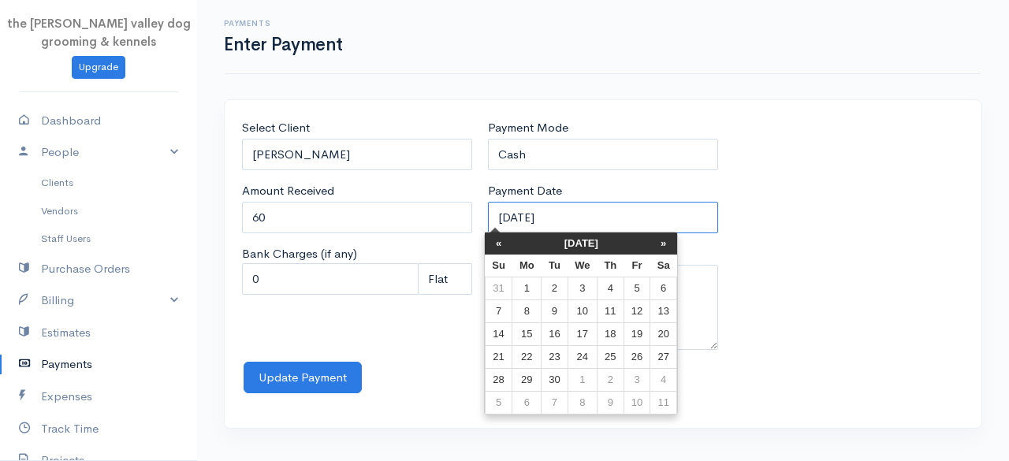
click at [594, 207] on input "[DATE]" at bounding box center [603, 218] width 230 height 32
click at [571, 243] on th "[DATE]" at bounding box center [581, 243] width 138 height 22
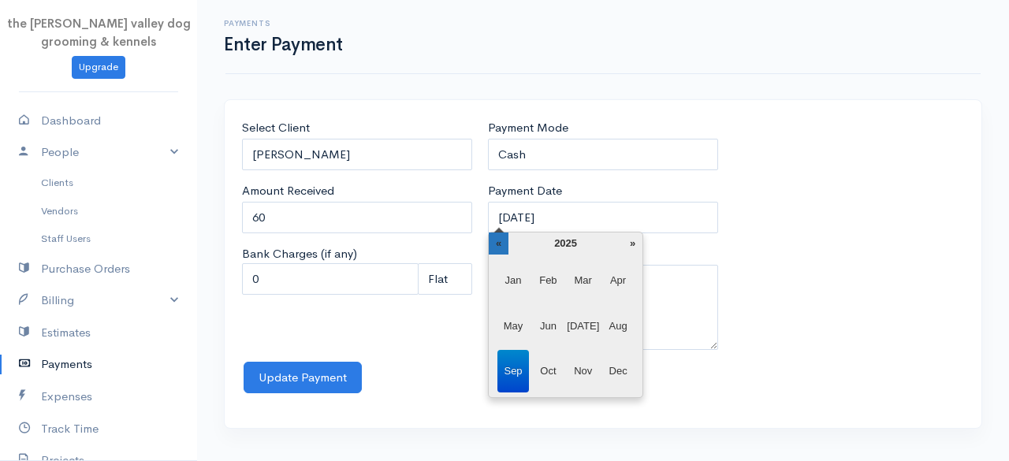
click at [501, 239] on th "«" at bounding box center [499, 243] width 20 height 22
click at [544, 314] on span "Jun" at bounding box center [548, 326] width 32 height 43
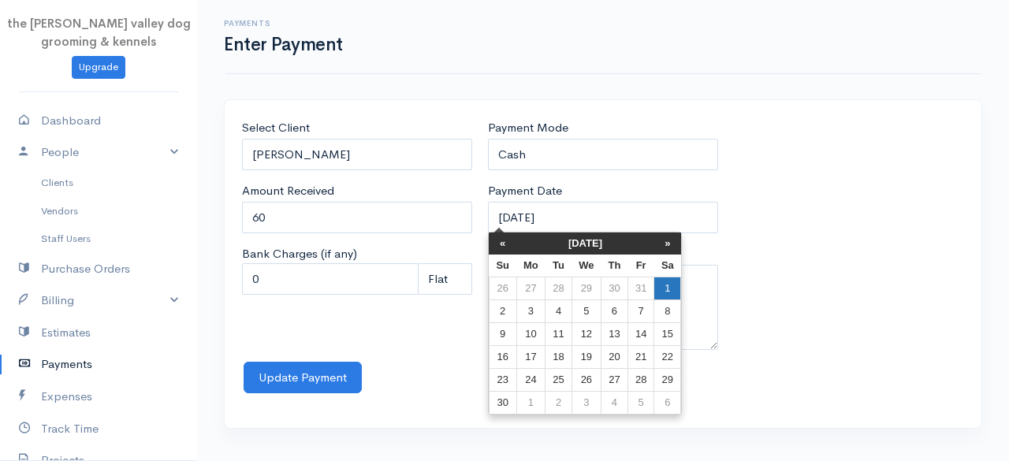
click at [666, 291] on td "1" at bounding box center [667, 288] width 27 height 23
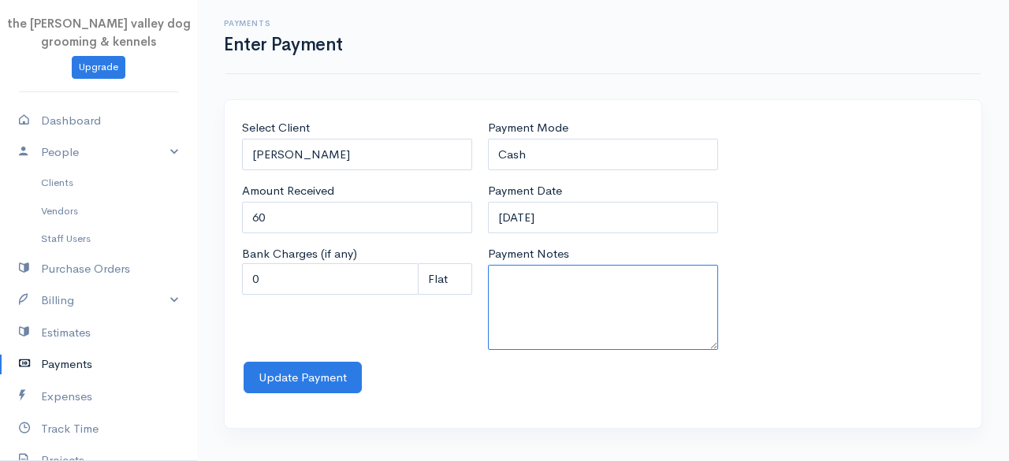
click at [611, 284] on textarea "Payment Notes" at bounding box center [603, 307] width 230 height 85
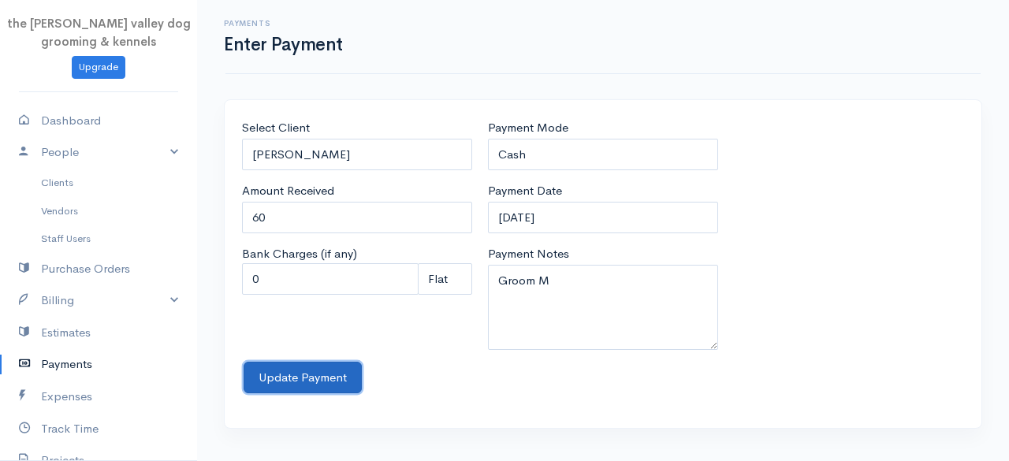
click at [285, 376] on button "Update Payment" at bounding box center [303, 378] width 118 height 32
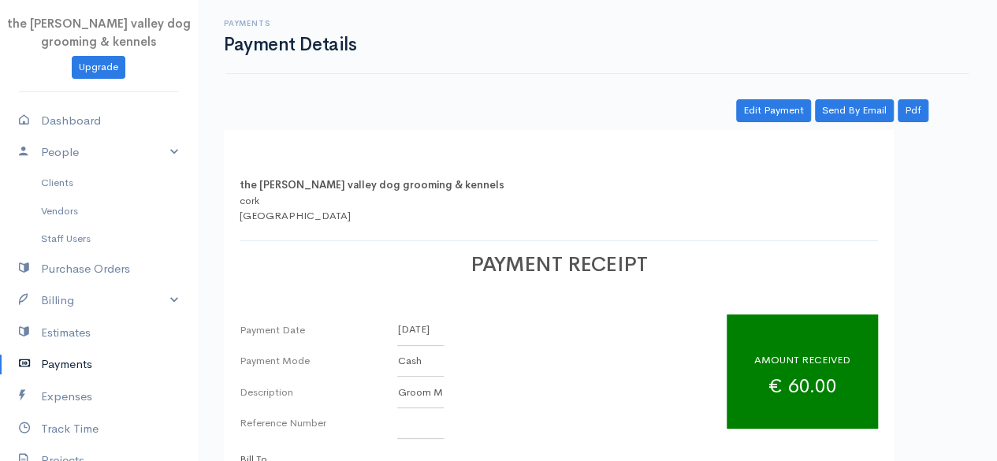
click at [54, 363] on link "Payments" at bounding box center [98, 364] width 197 height 32
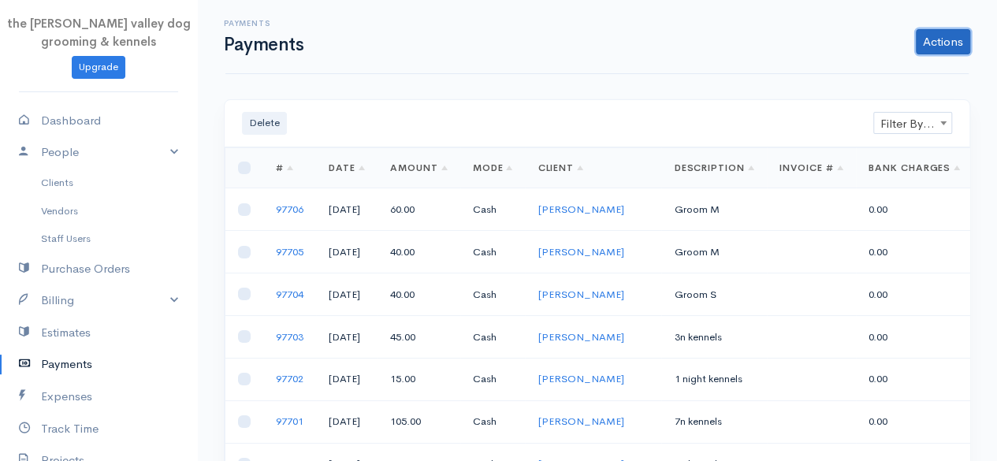
click at [941, 42] on link "Actions" at bounding box center [943, 41] width 54 height 25
click at [857, 70] on link "Enter Payment" at bounding box center [890, 75] width 162 height 28
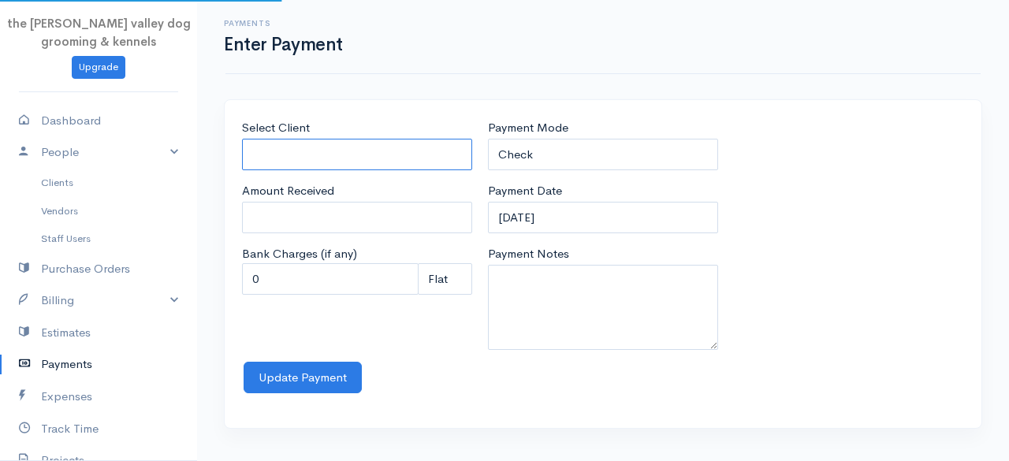
click at [345, 153] on input "Select Client" at bounding box center [357, 155] width 230 height 32
click at [317, 206] on body "the [PERSON_NAME] valley dog grooming & kennels Upgrade Dashboard People Client…" at bounding box center [504, 230] width 1009 height 461
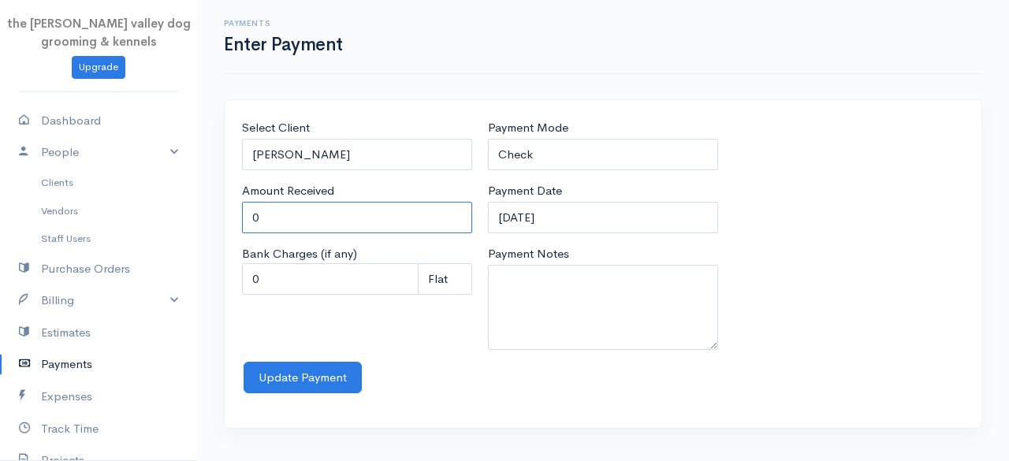
click at [311, 223] on input "0" at bounding box center [357, 218] width 230 height 32
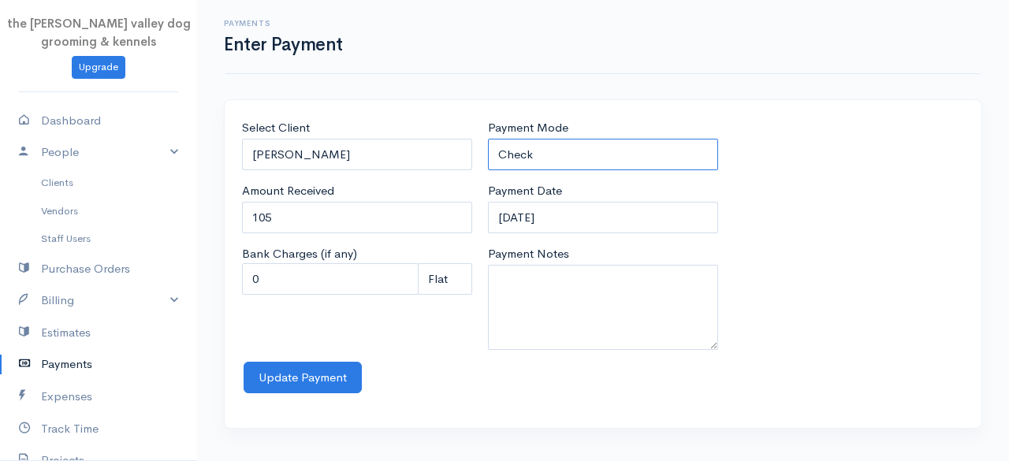
click at [593, 139] on select "Check Bank Transfer Credit Cash Debit ACH VISA MASTERCARD AMEX Discover DINERS …" at bounding box center [603, 155] width 230 height 32
click at [488, 139] on select "Check Bank Transfer Credit Cash Debit ACH VISA MASTERCARD AMEX Discover DINERS …" at bounding box center [603, 155] width 230 height 32
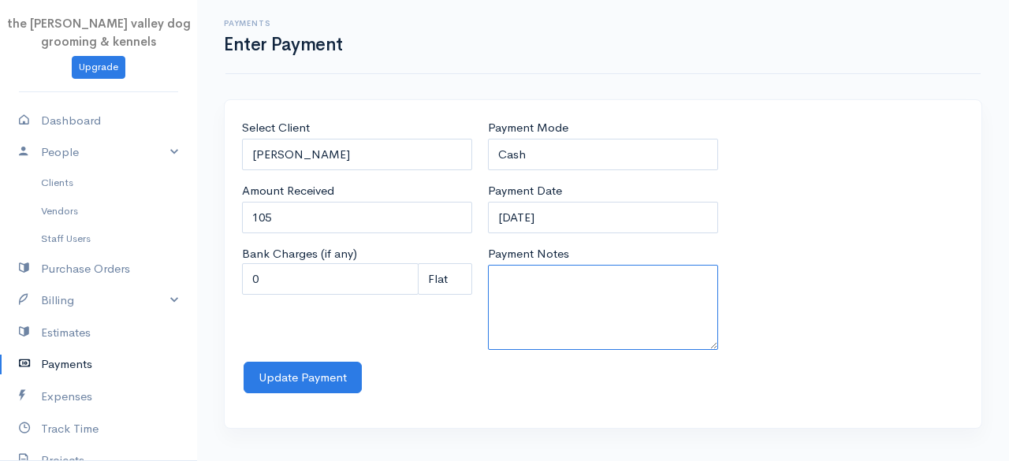
click at [536, 267] on textarea "Payment Notes" at bounding box center [603, 307] width 230 height 85
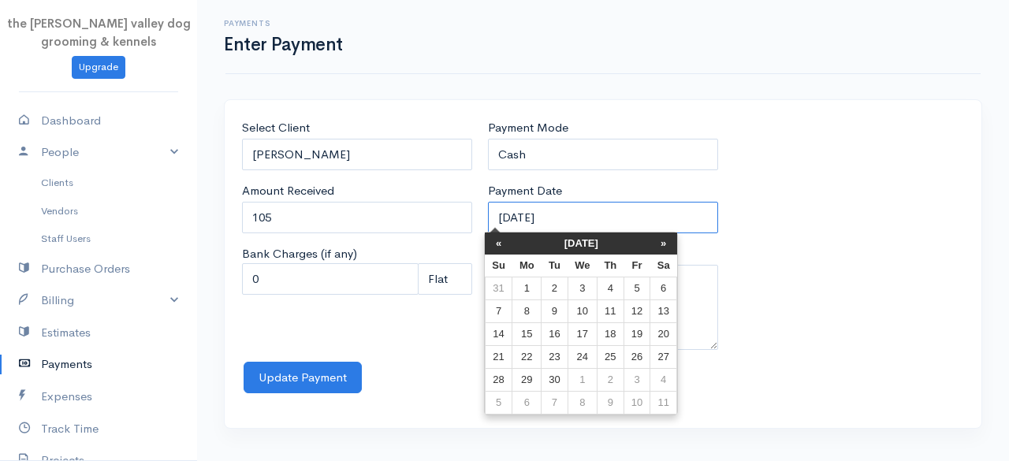
click at [563, 220] on input "[DATE]" at bounding box center [603, 218] width 230 height 32
click at [560, 239] on th "[DATE]" at bounding box center [581, 243] width 138 height 22
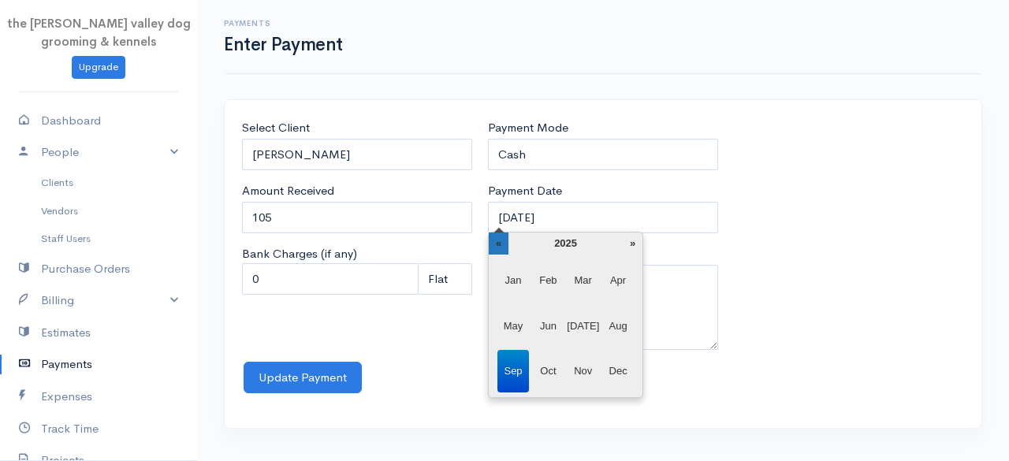
click at [500, 234] on th "«" at bounding box center [499, 243] width 20 height 22
click at [550, 324] on span "Jun" at bounding box center [548, 326] width 32 height 43
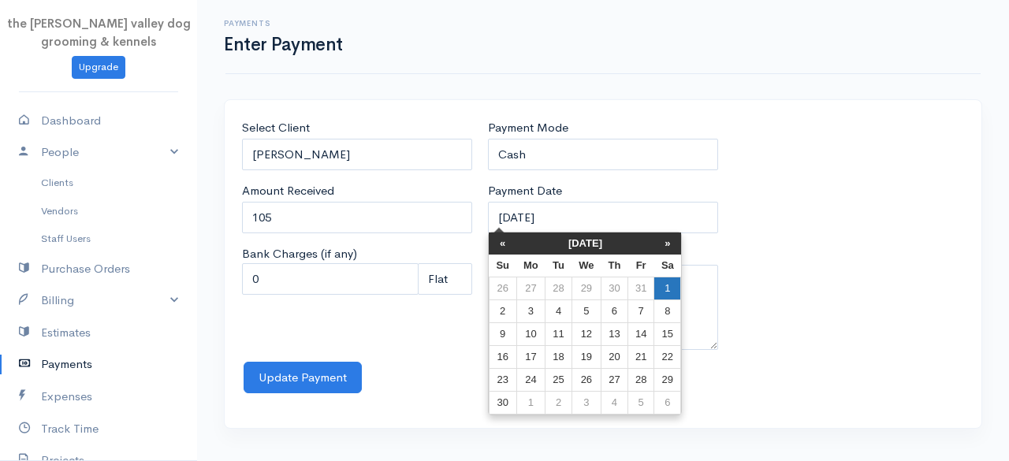
click at [664, 281] on td "1" at bounding box center [667, 288] width 27 height 23
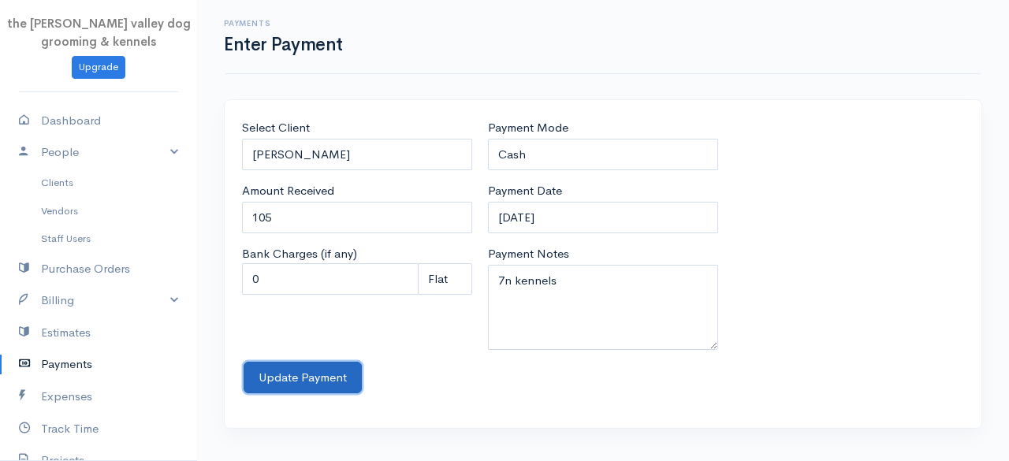
click at [276, 371] on button "Update Payment" at bounding box center [303, 378] width 118 height 32
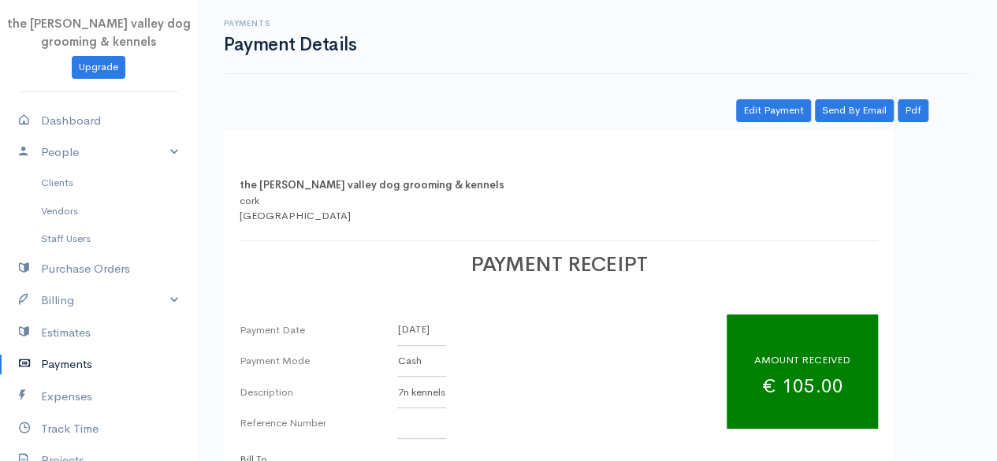
click at [60, 359] on link "Payments" at bounding box center [98, 364] width 197 height 32
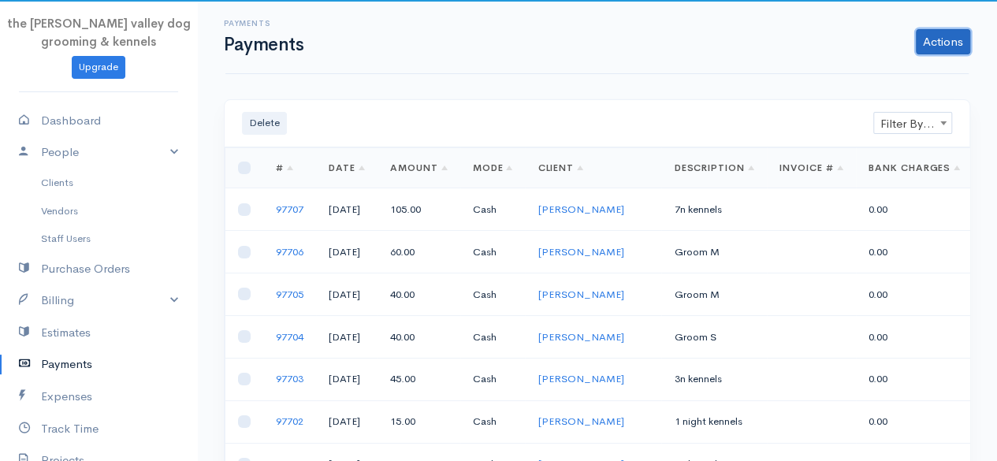
click at [950, 39] on link "Actions" at bounding box center [943, 41] width 54 height 25
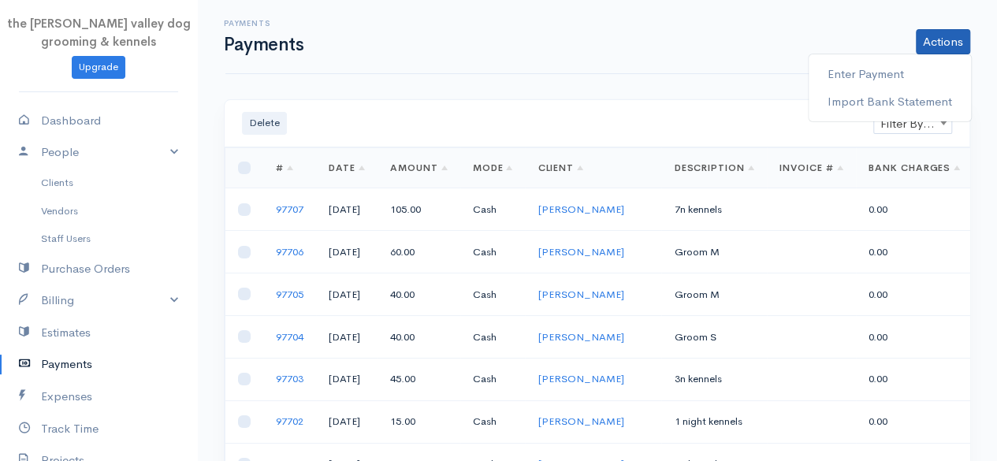
click at [917, 58] on div "Enter Payment Import Bank Statement" at bounding box center [890, 88] width 164 height 69
click at [947, 40] on link "Actions" at bounding box center [943, 41] width 54 height 25
click at [902, 69] on link "Enter Payment" at bounding box center [890, 75] width 162 height 28
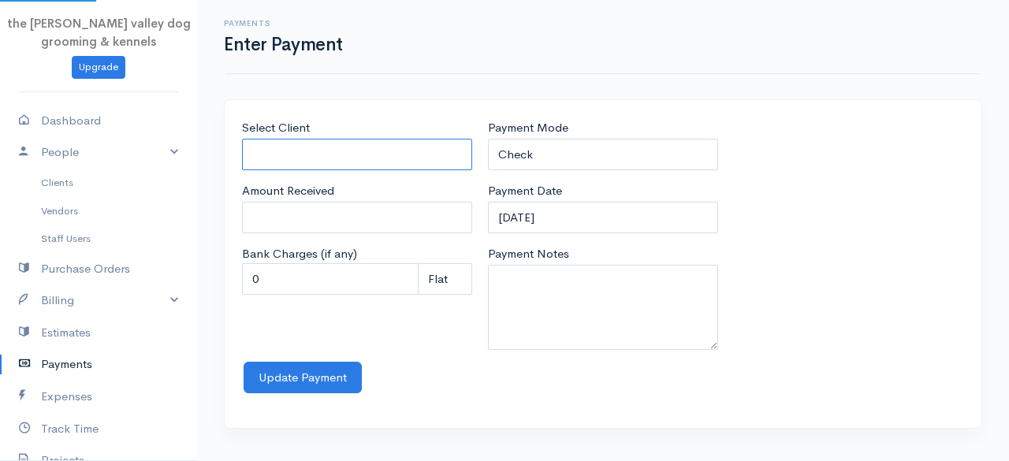
click at [349, 146] on input "Select Client" at bounding box center [357, 155] width 230 height 32
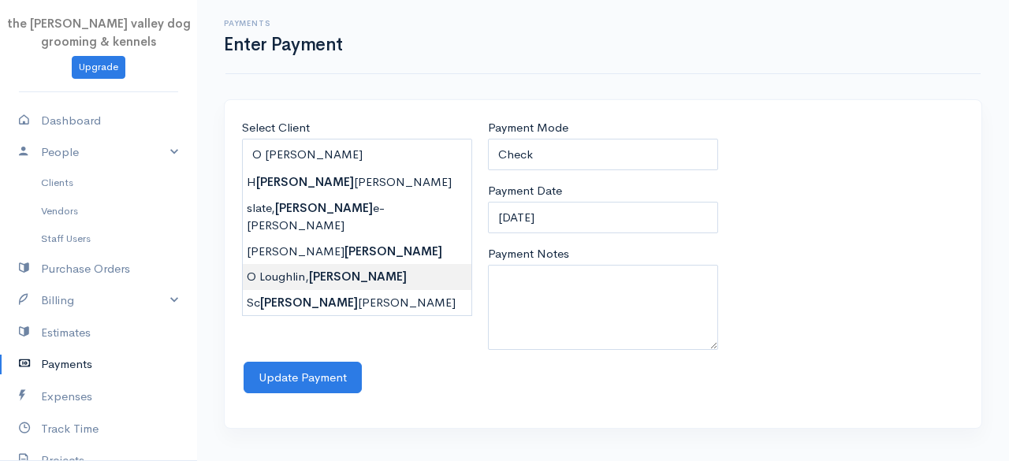
click at [301, 253] on body "the [PERSON_NAME] valley dog grooming & kennels Upgrade Dashboard People Client…" at bounding box center [504, 230] width 1009 height 461
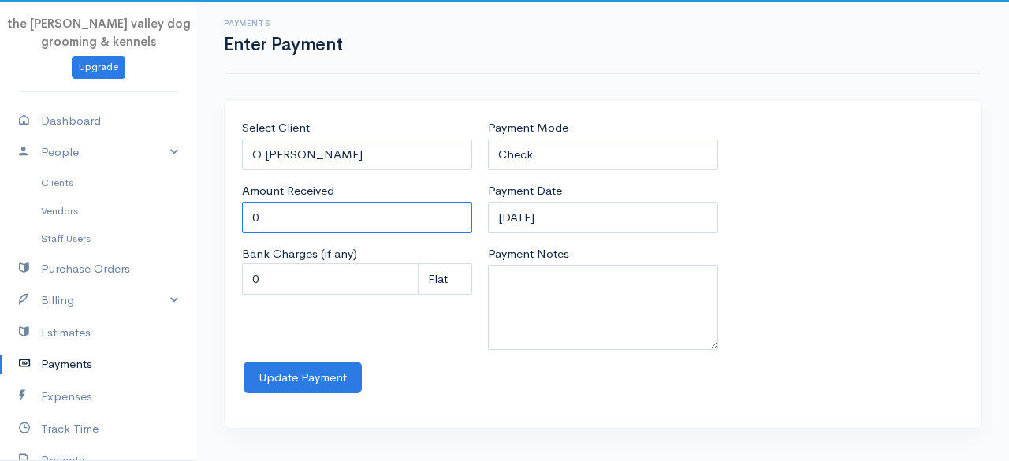
click at [311, 220] on input "0" at bounding box center [357, 218] width 230 height 32
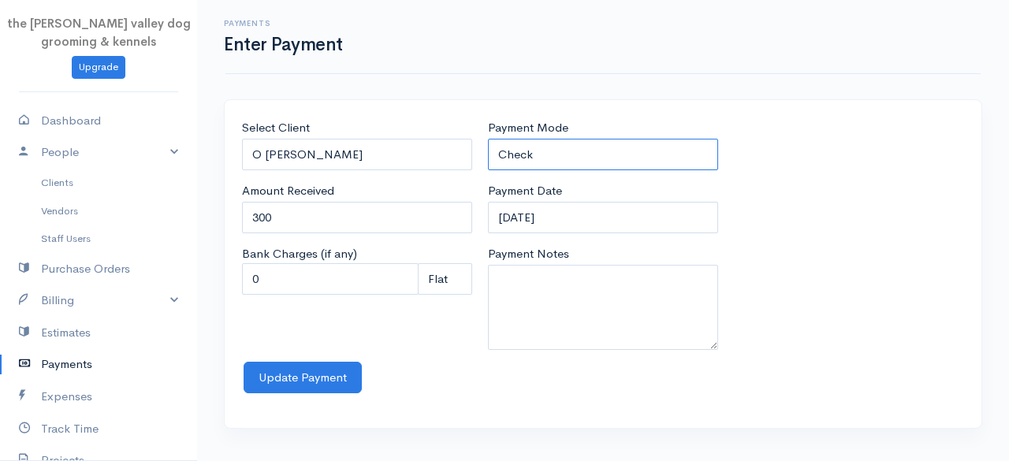
click at [577, 151] on select "Check Bank Transfer Credit Cash Debit ACH VISA MASTERCARD AMEX Discover DINERS …" at bounding box center [603, 155] width 230 height 32
click at [488, 139] on select "Check Bank Transfer Credit Cash Debit ACH VISA MASTERCARD AMEX Discover DINERS …" at bounding box center [603, 155] width 230 height 32
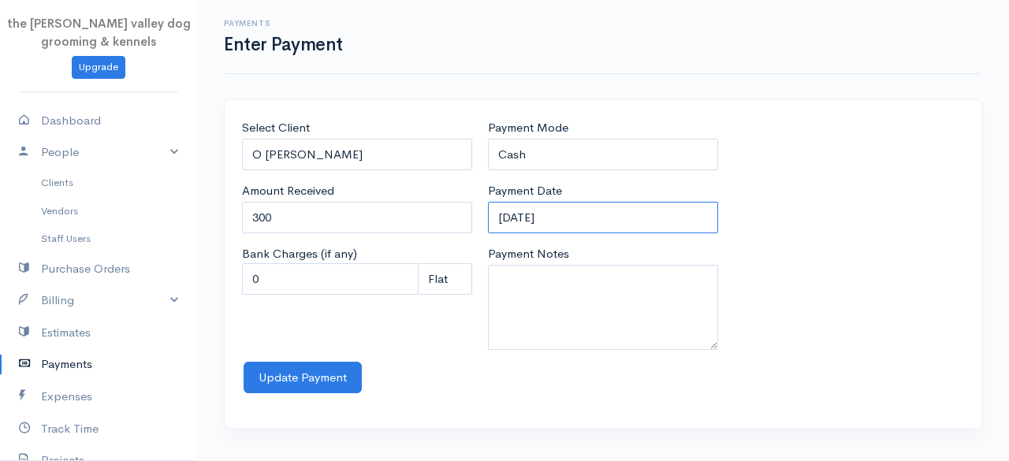
click at [581, 210] on input "[DATE]" at bounding box center [603, 218] width 230 height 32
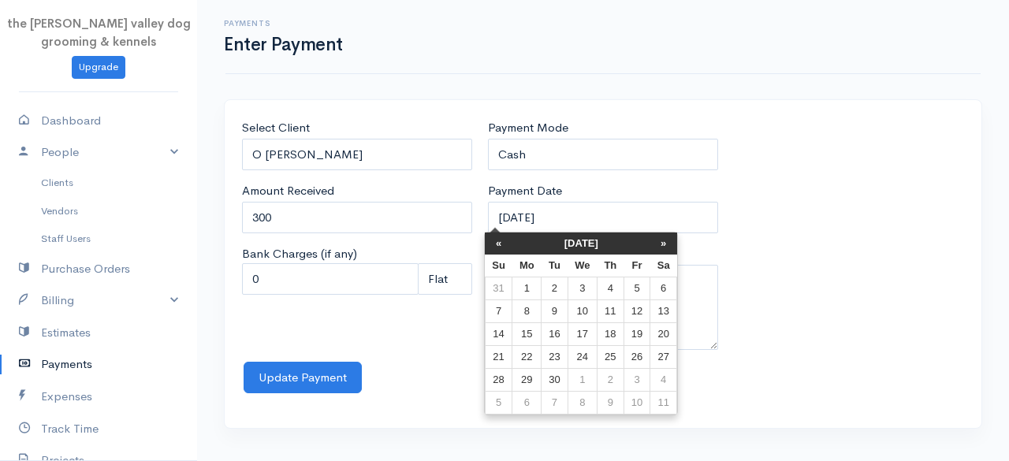
click at [569, 243] on th "[DATE]" at bounding box center [581, 243] width 138 height 22
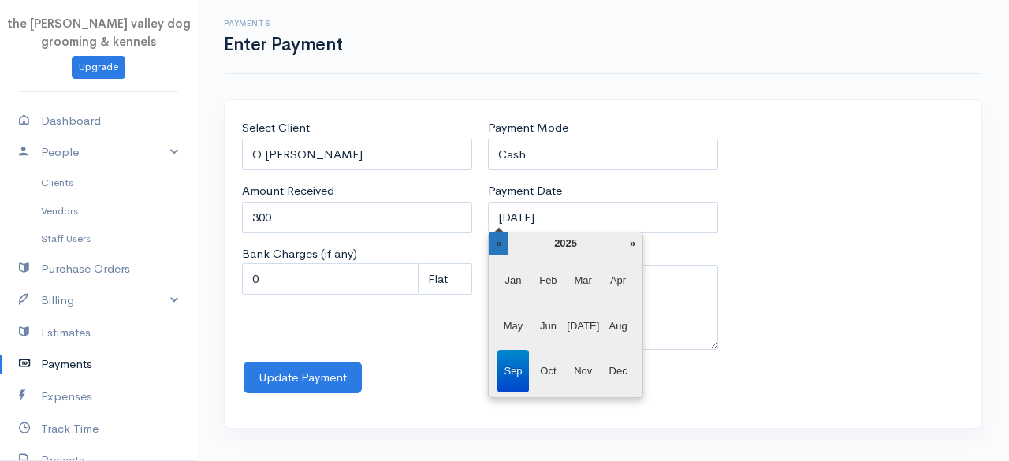
click at [490, 244] on th "«" at bounding box center [499, 243] width 20 height 22
click at [515, 323] on span "May" at bounding box center [513, 326] width 32 height 43
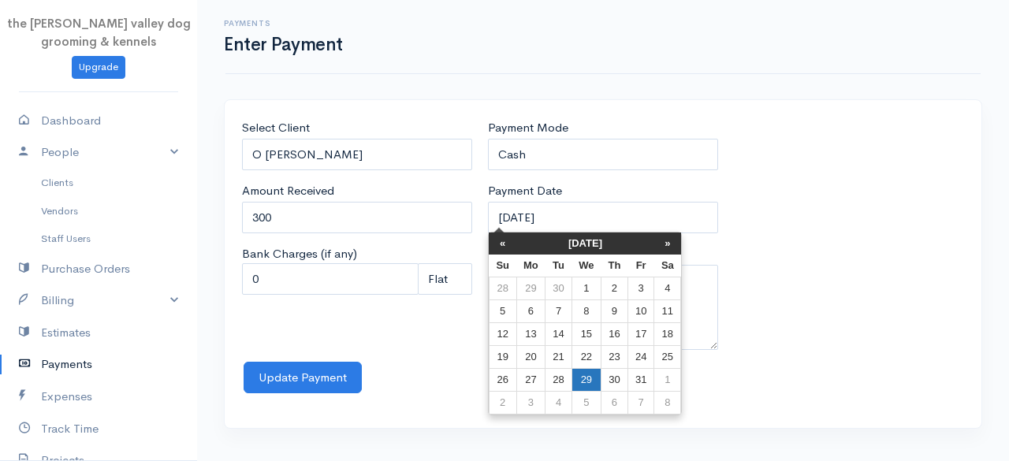
click at [588, 380] on td "29" at bounding box center [585, 380] width 29 height 23
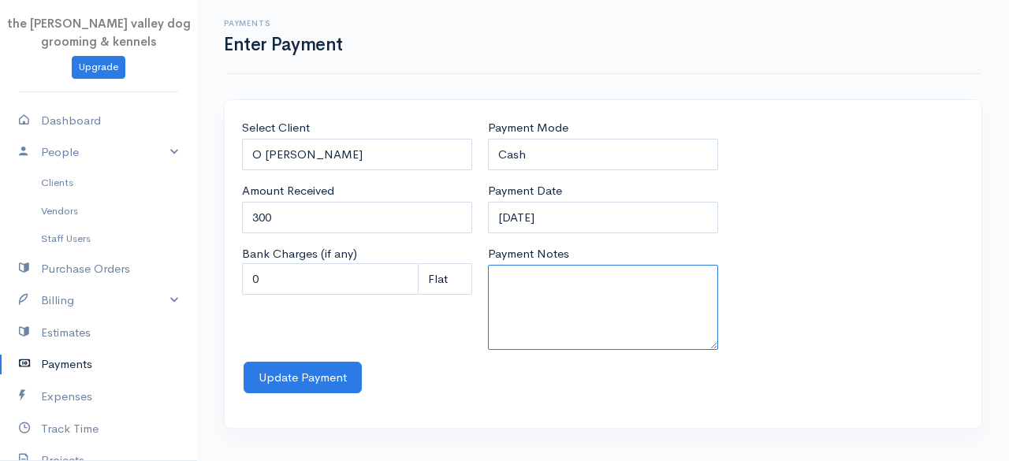
click at [534, 319] on textarea "Payment Notes" at bounding box center [603, 307] width 230 height 85
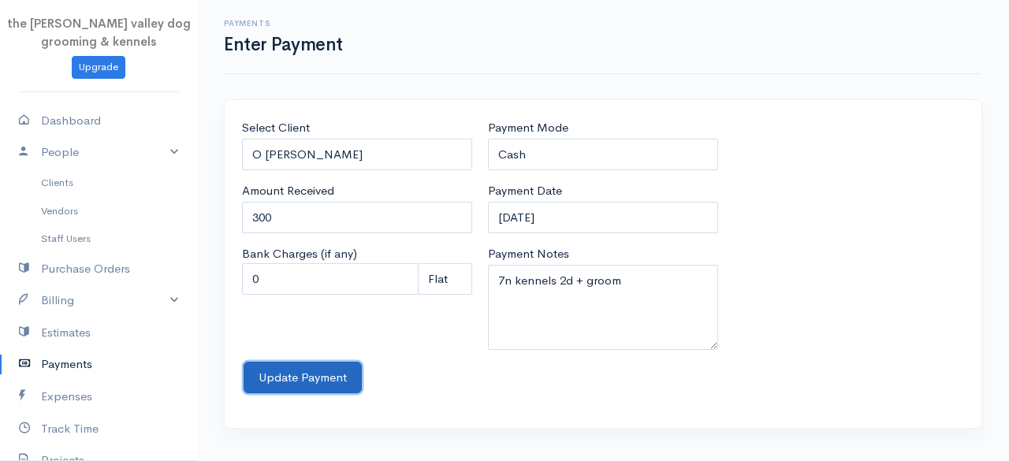
click at [292, 384] on button "Update Payment" at bounding box center [303, 378] width 118 height 32
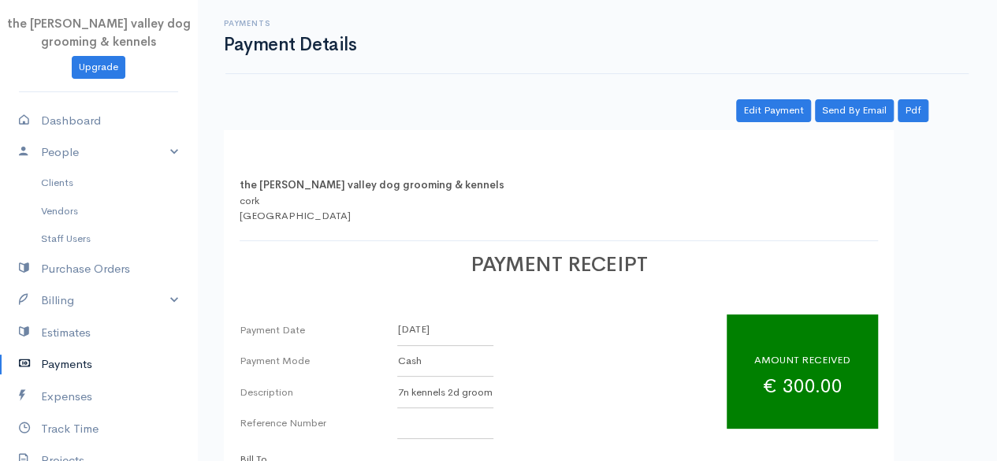
click at [69, 366] on link "Payments" at bounding box center [98, 364] width 197 height 32
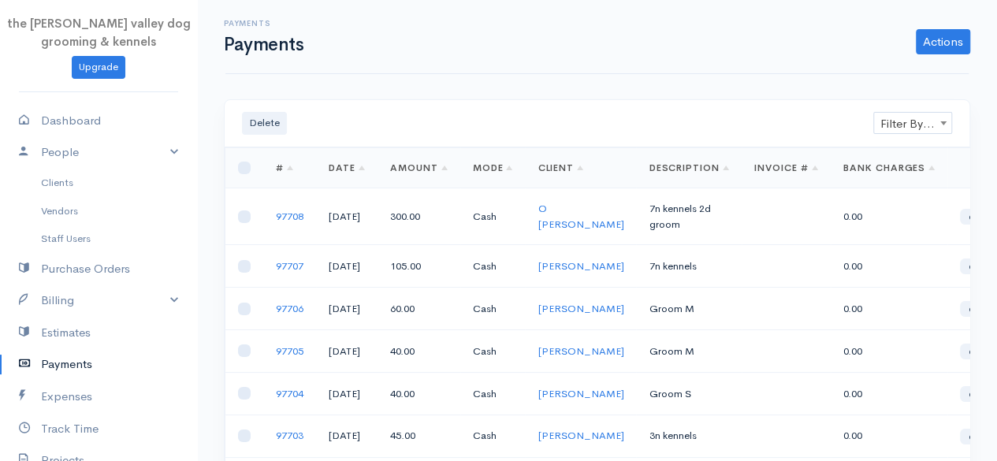
click at [50, 365] on link "Payments" at bounding box center [98, 364] width 197 height 32
click at [945, 33] on link "Actions" at bounding box center [943, 41] width 54 height 25
click at [883, 72] on link "Enter Payment" at bounding box center [890, 75] width 162 height 28
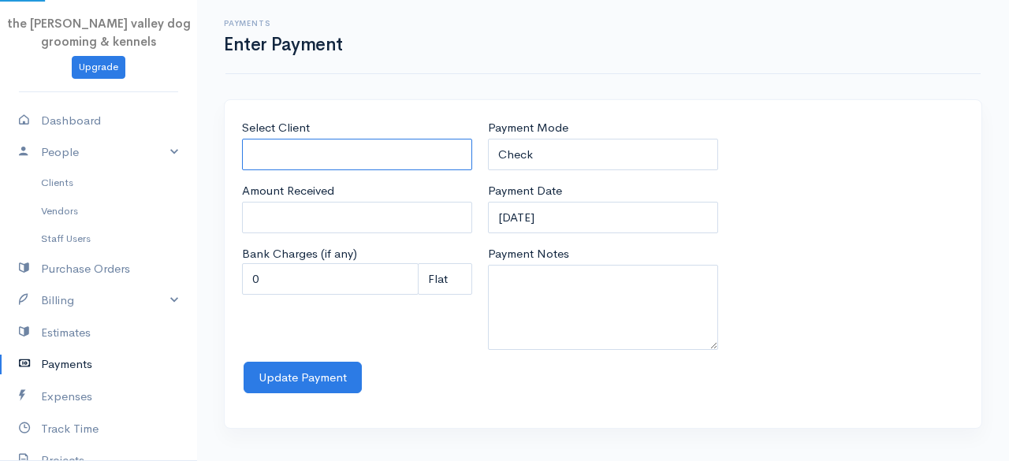
click at [293, 165] on input "Select Client" at bounding box center [357, 155] width 230 height 32
click at [306, 235] on body "the [PERSON_NAME] valley dog grooming & kennels Upgrade Dashboard People Client…" at bounding box center [504, 230] width 1009 height 461
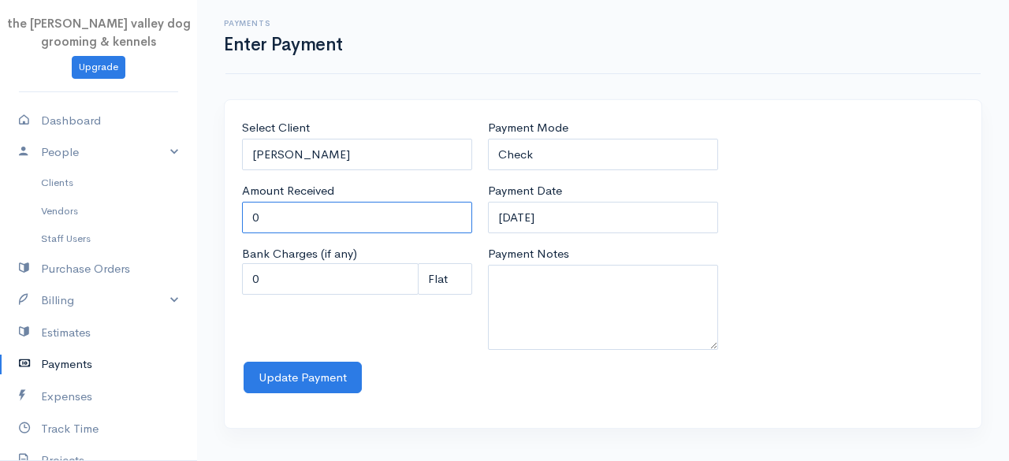
click at [295, 219] on input "0" at bounding box center [357, 218] width 230 height 32
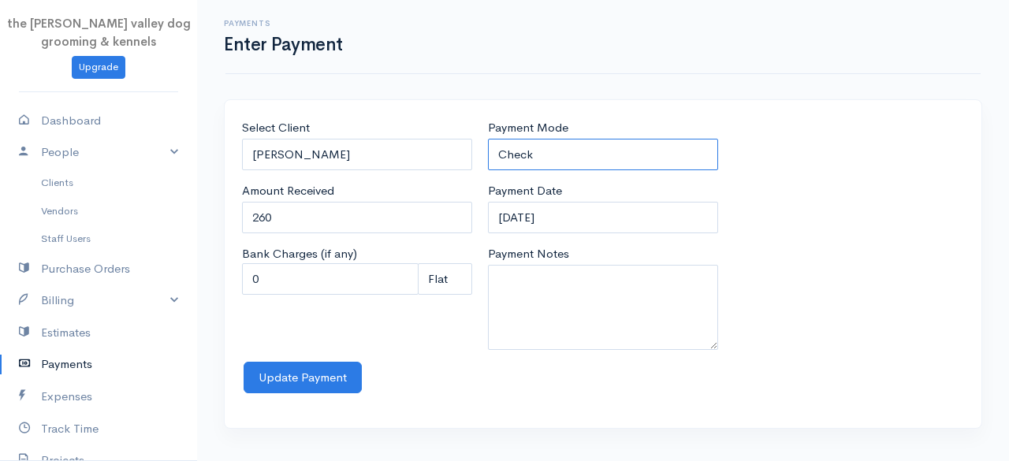
click at [572, 147] on select "Check Bank Transfer Credit Cash Debit ACH VISA MASTERCARD AMEX Discover DINERS …" at bounding box center [603, 155] width 230 height 32
click at [488, 139] on select "Check Bank Transfer Credit Cash Debit ACH VISA MASTERCARD AMEX Discover DINERS …" at bounding box center [603, 155] width 230 height 32
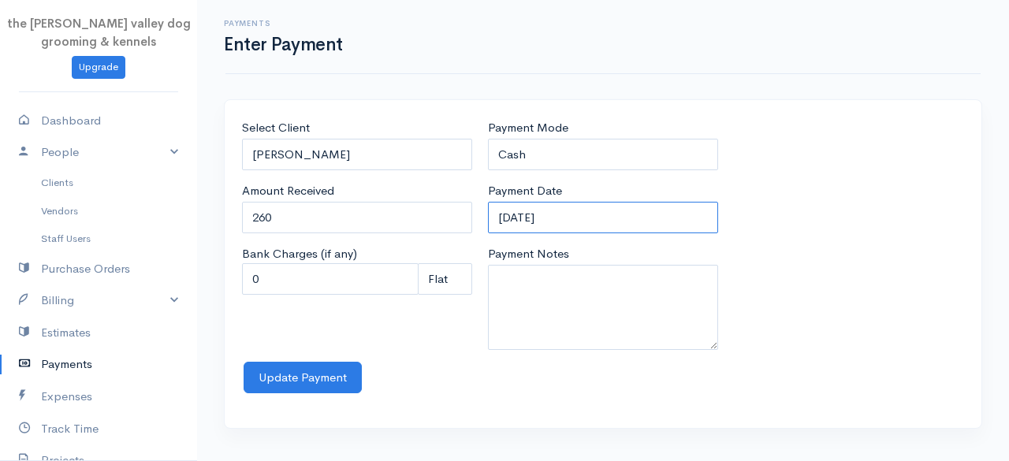
click at [594, 221] on input "[DATE]" at bounding box center [603, 218] width 230 height 32
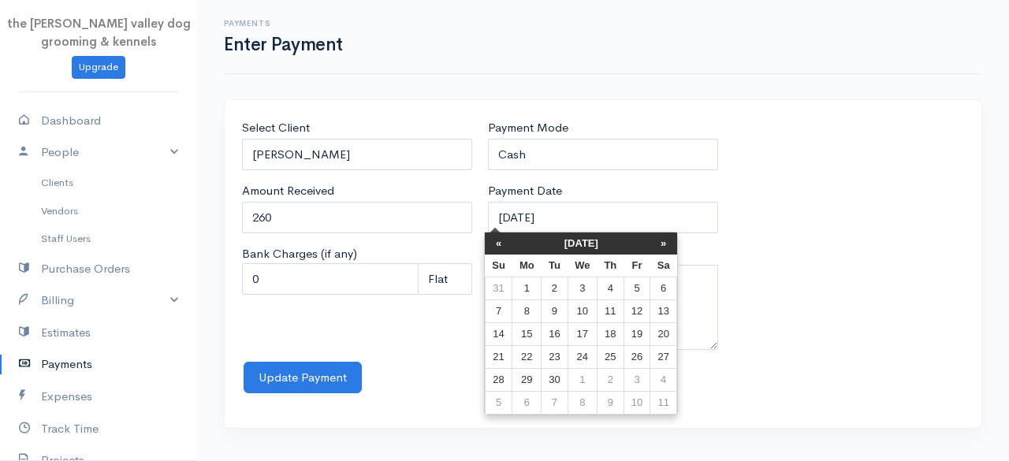
click at [571, 242] on th "[DATE]" at bounding box center [581, 243] width 138 height 22
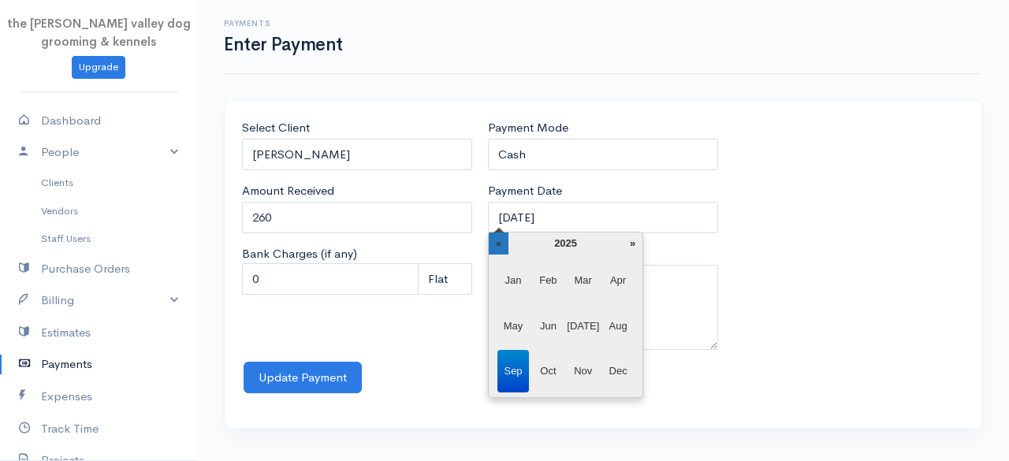
click at [498, 236] on th "«" at bounding box center [499, 243] width 20 height 22
click at [508, 325] on span "May" at bounding box center [513, 326] width 32 height 43
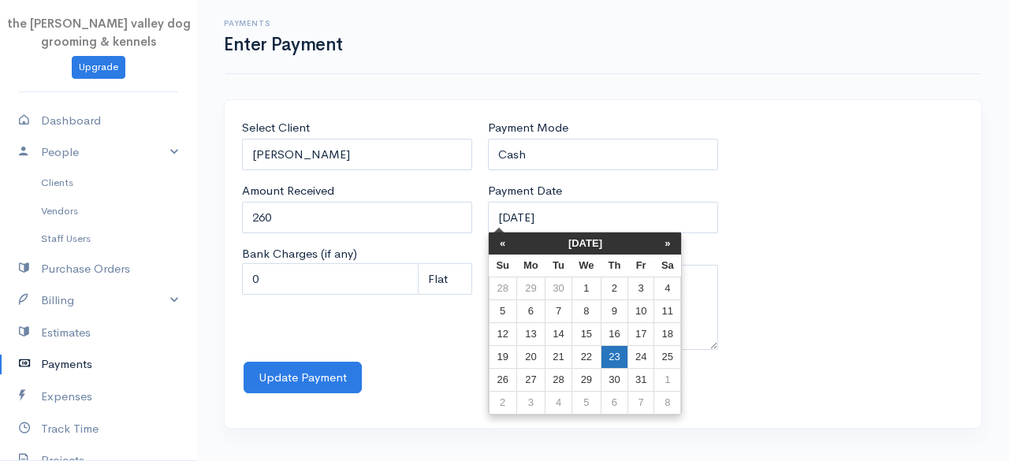
click at [605, 358] on td "23" at bounding box center [614, 357] width 27 height 23
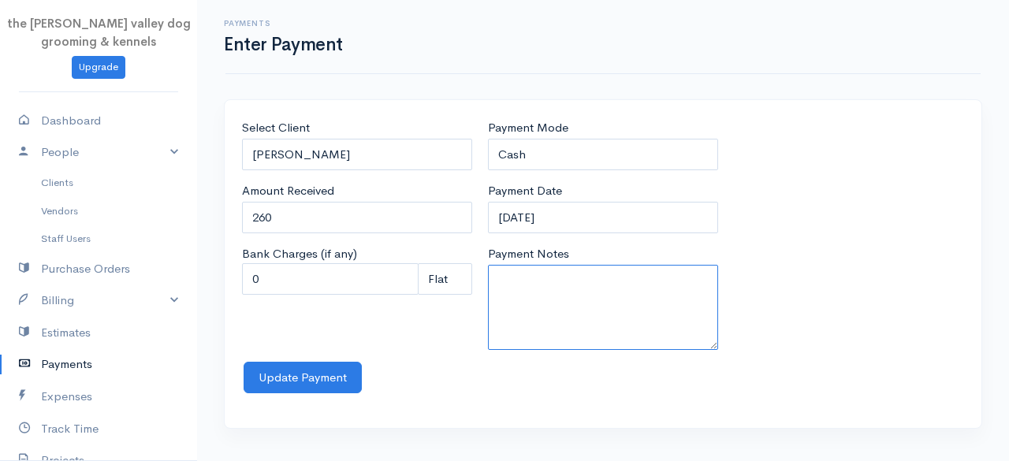
click at [526, 307] on textarea "Payment Notes" at bounding box center [603, 307] width 230 height 85
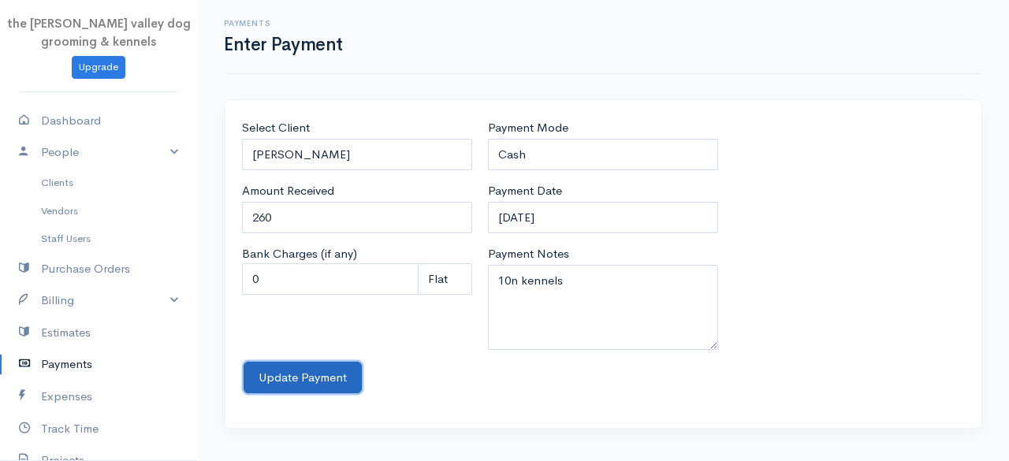
click at [320, 373] on button "Update Payment" at bounding box center [303, 378] width 118 height 32
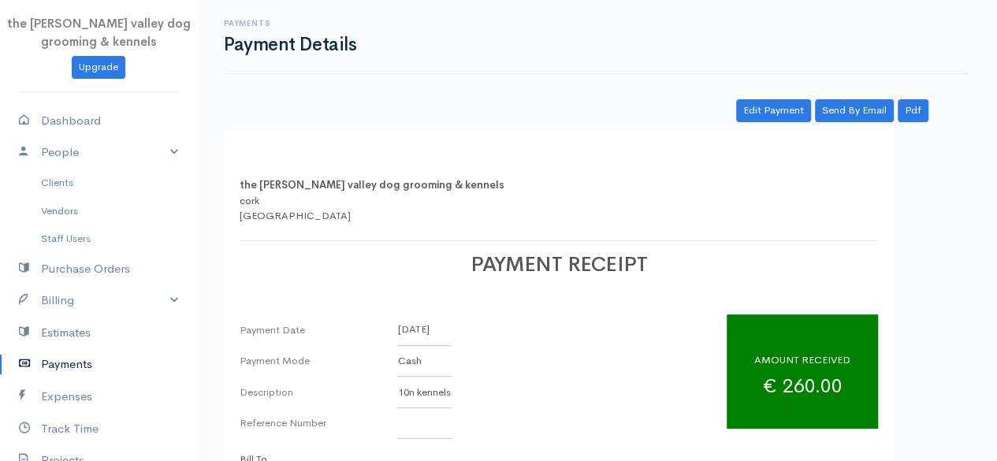
click at [77, 359] on link "Payments" at bounding box center [98, 364] width 197 height 32
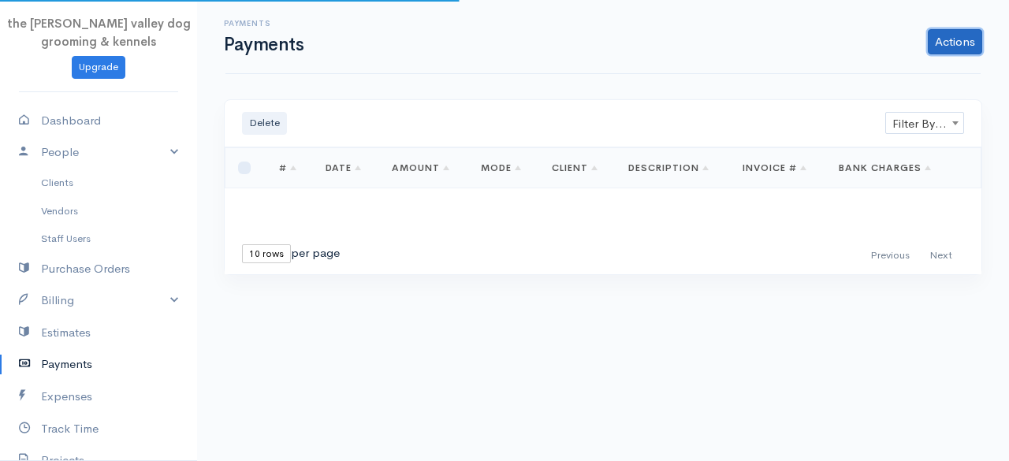
click at [955, 39] on link "Actions" at bounding box center [955, 41] width 54 height 25
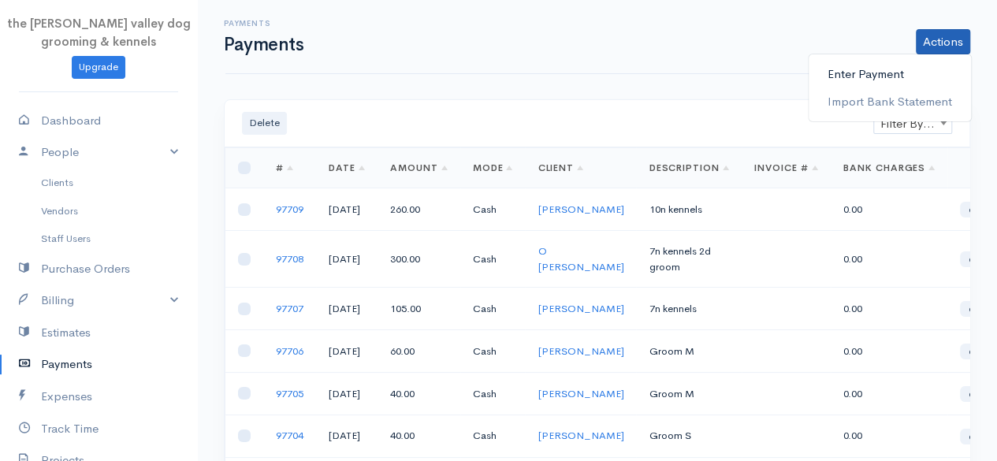
click at [843, 73] on link "Enter Payment" at bounding box center [890, 75] width 162 height 28
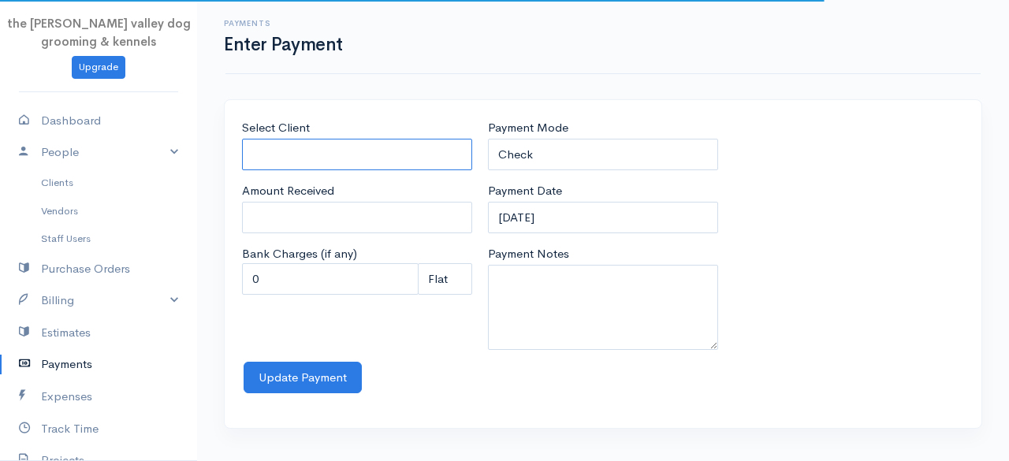
click at [382, 139] on input "Select Client" at bounding box center [357, 155] width 230 height 32
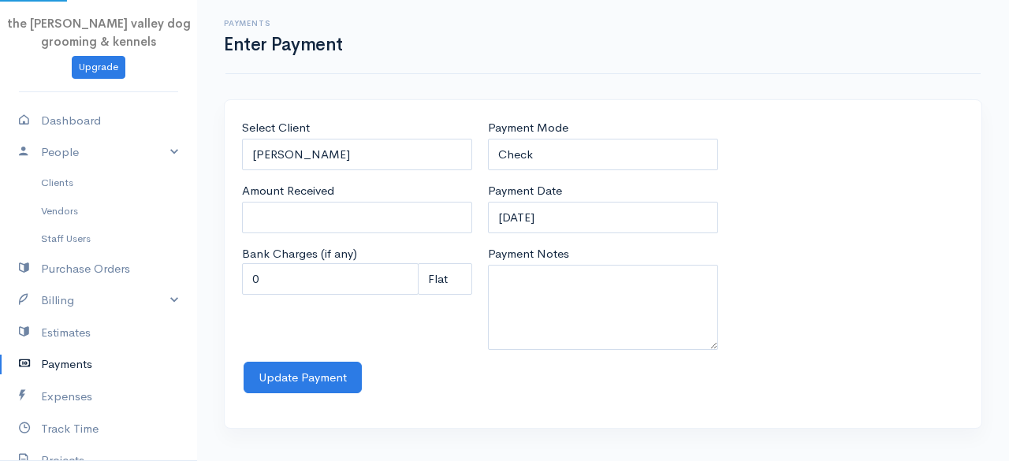
click at [329, 243] on body "the [PERSON_NAME] valley dog grooming & kennels Upgrade Dashboard People Client…" at bounding box center [504, 230] width 1009 height 461
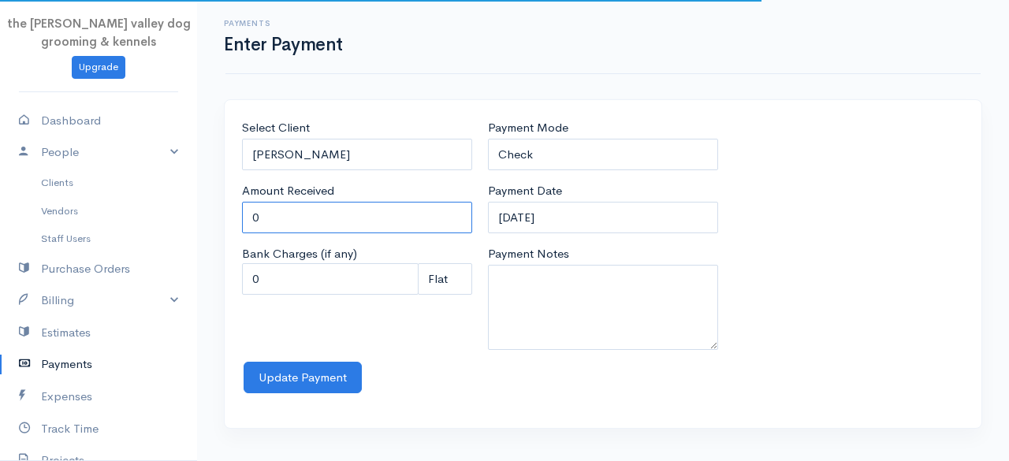
click at [324, 218] on input "0" at bounding box center [357, 218] width 230 height 32
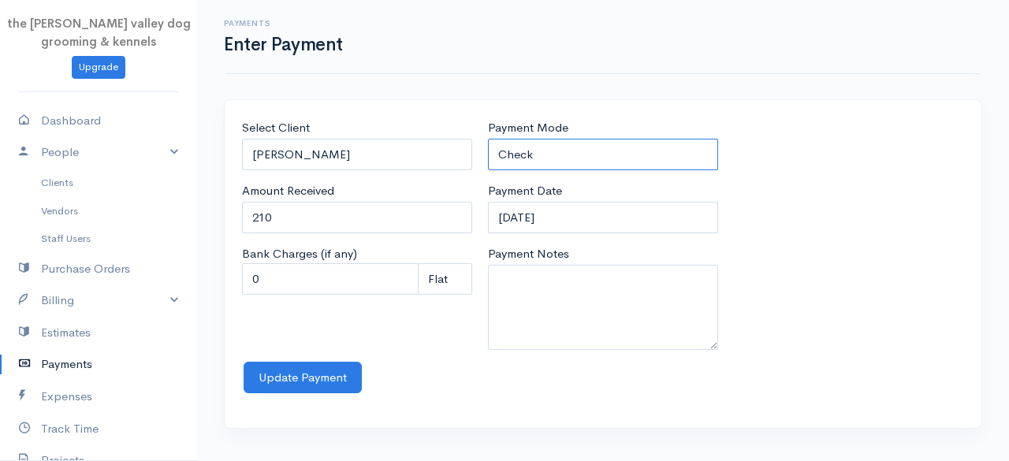
click at [560, 139] on select "Check Bank Transfer Credit Cash Debit ACH VISA MASTERCARD AMEX Discover DINERS …" at bounding box center [603, 155] width 230 height 32
click at [488, 139] on select "Check Bank Transfer Credit Cash Debit ACH VISA MASTERCARD AMEX Discover DINERS …" at bounding box center [603, 155] width 230 height 32
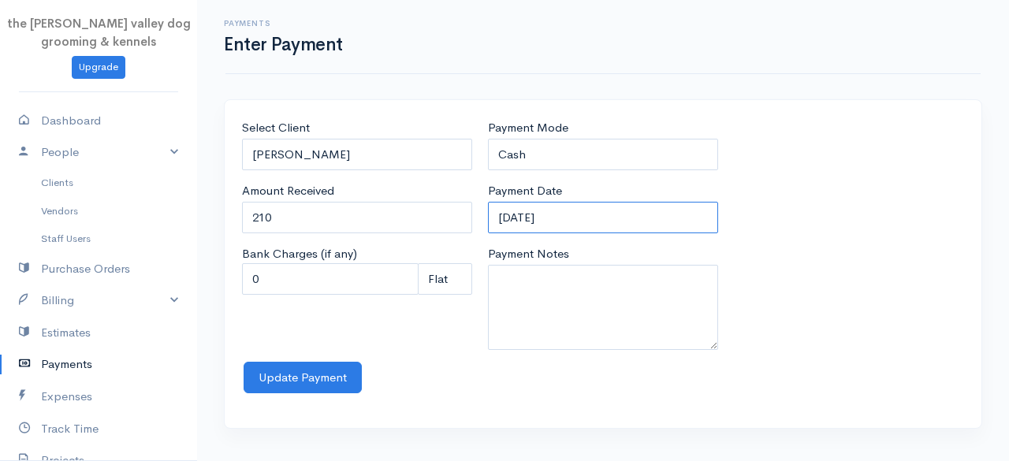
click at [578, 225] on input "[DATE]" at bounding box center [603, 218] width 230 height 32
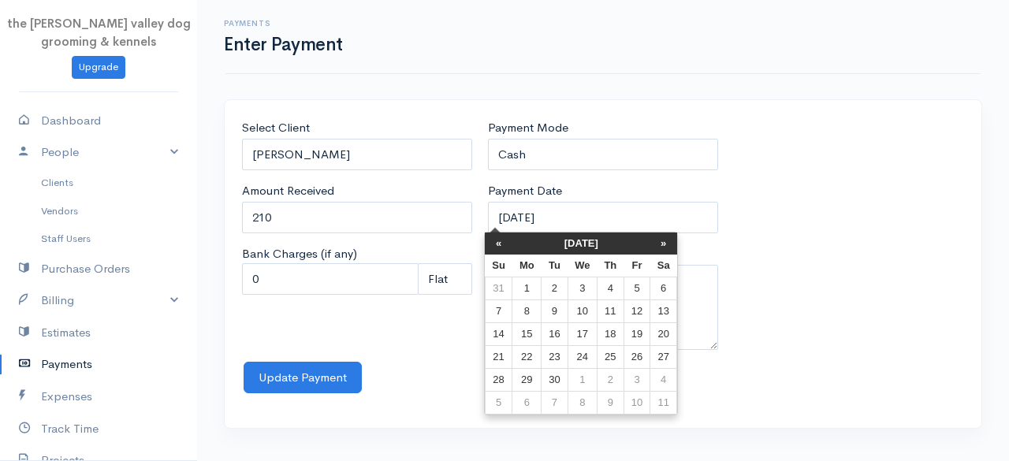
click at [572, 237] on th "[DATE]" at bounding box center [581, 243] width 138 height 22
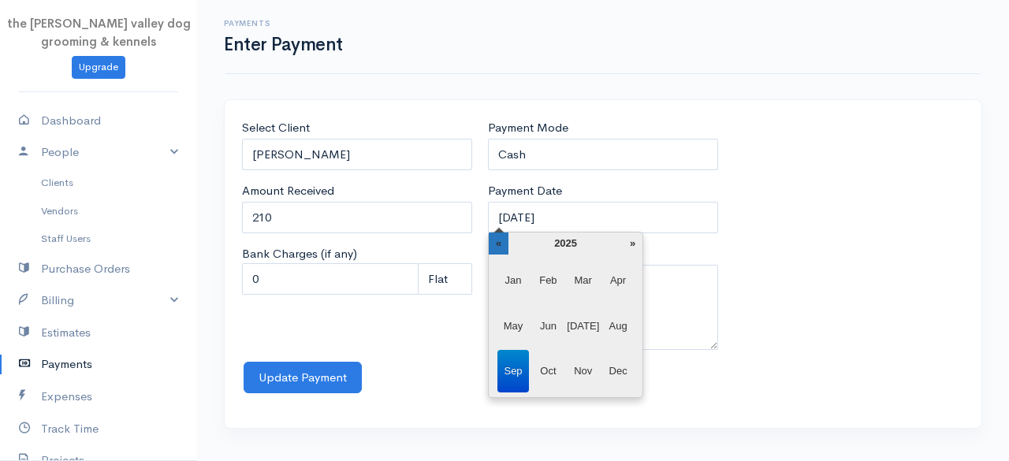
click at [499, 241] on th "«" at bounding box center [499, 243] width 20 height 22
click at [512, 324] on span "May" at bounding box center [513, 326] width 32 height 43
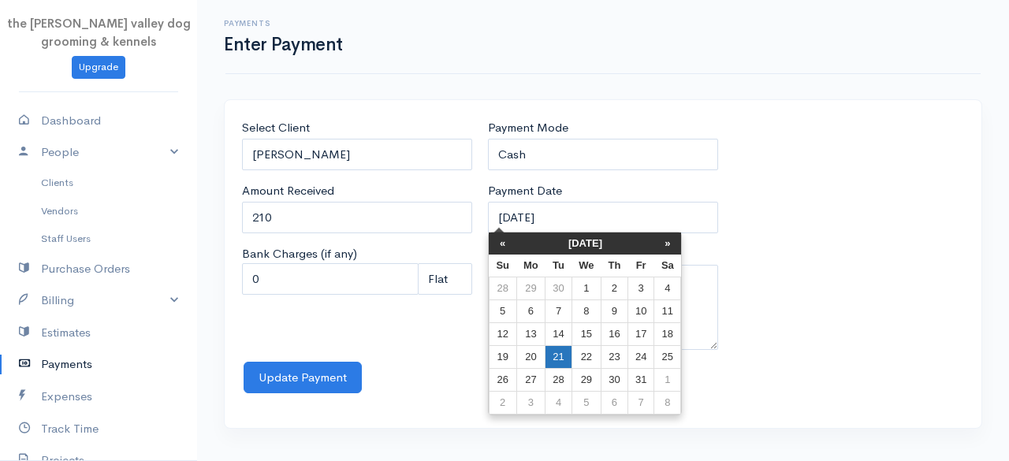
click at [549, 359] on td "21" at bounding box center [558, 357] width 26 height 23
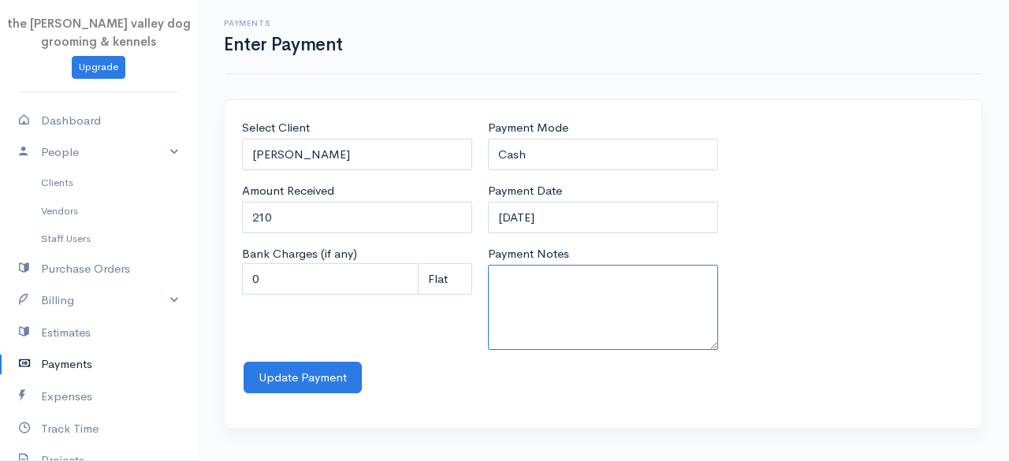
click at [537, 293] on textarea "Payment Notes" at bounding box center [603, 307] width 230 height 85
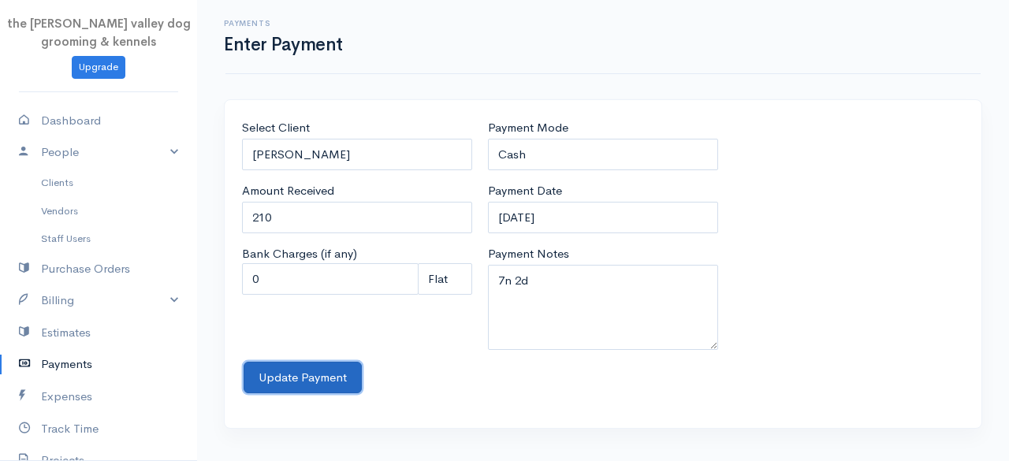
click at [317, 372] on button "Update Payment" at bounding box center [303, 378] width 118 height 32
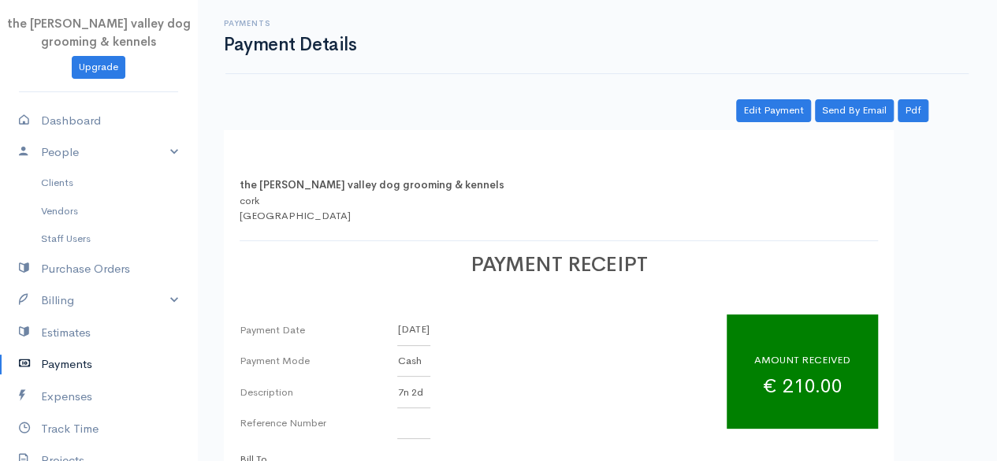
click at [44, 357] on link "Payments" at bounding box center [98, 364] width 197 height 32
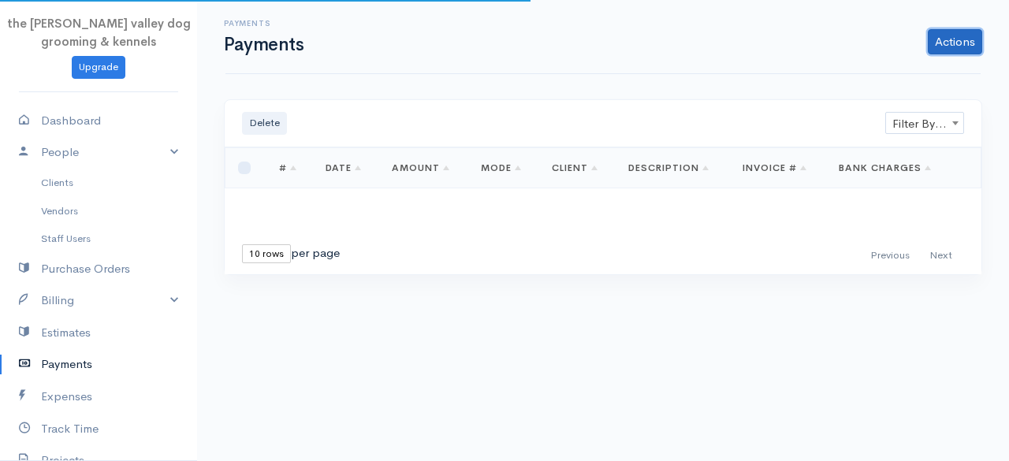
click at [952, 43] on link "Actions" at bounding box center [955, 41] width 54 height 25
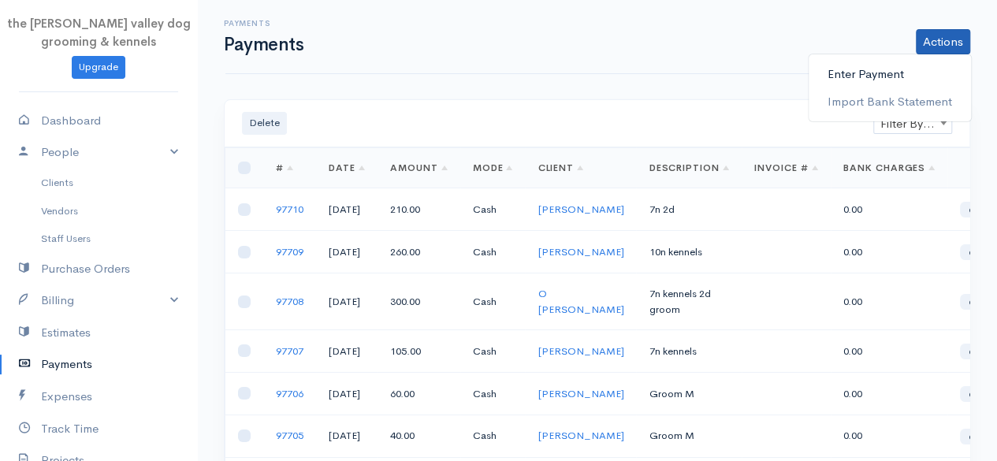
click at [868, 69] on link "Enter Payment" at bounding box center [890, 75] width 162 height 28
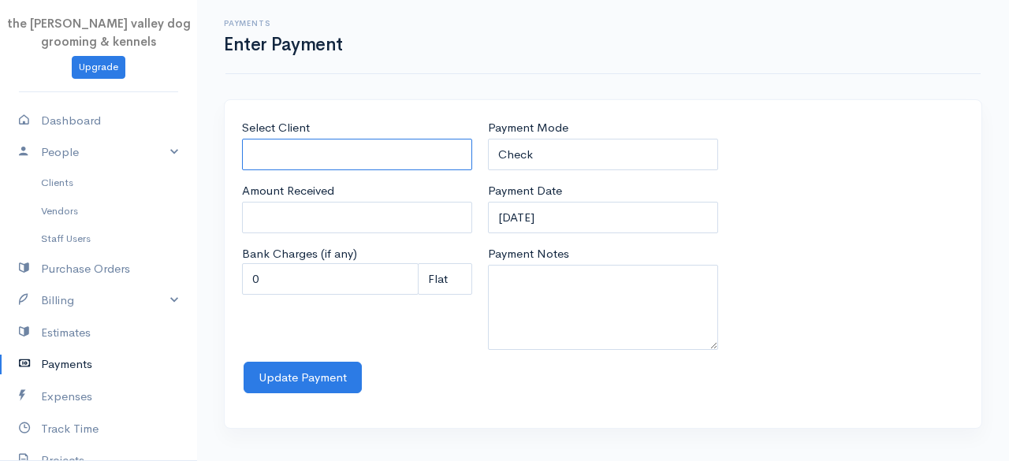
click at [349, 143] on input "Select Client" at bounding box center [357, 155] width 230 height 32
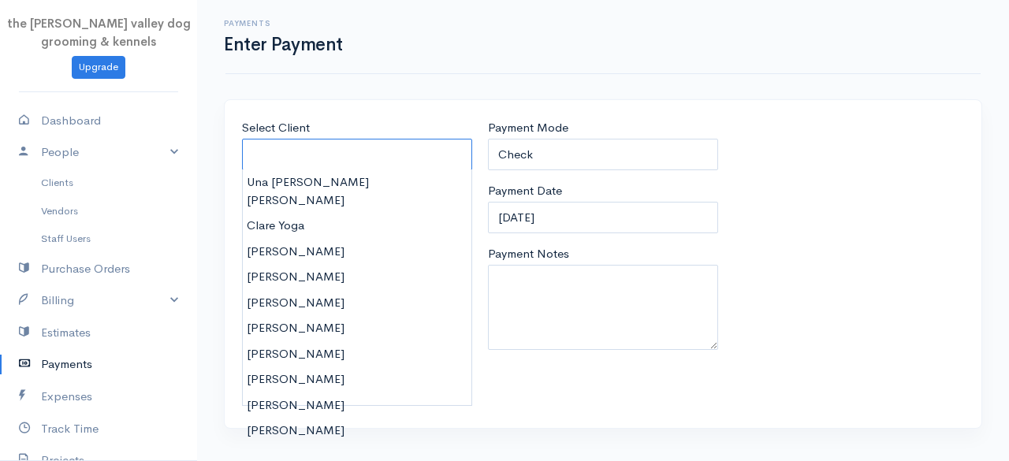
click at [308, 147] on input "Select Client" at bounding box center [357, 155] width 230 height 32
click at [49, 178] on link "Clients" at bounding box center [98, 183] width 197 height 28
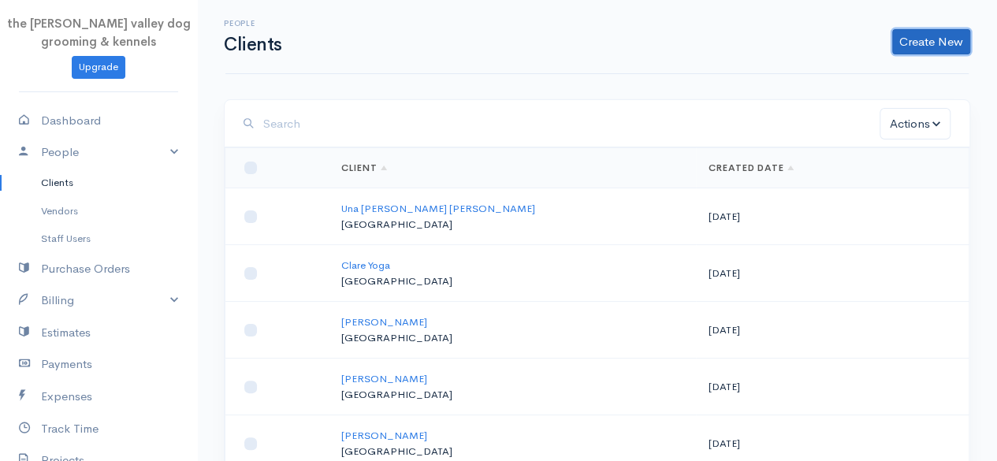
click at [904, 39] on link "Create New" at bounding box center [931, 41] width 78 height 25
click at [886, 86] on link "Client" at bounding box center [906, 75] width 125 height 28
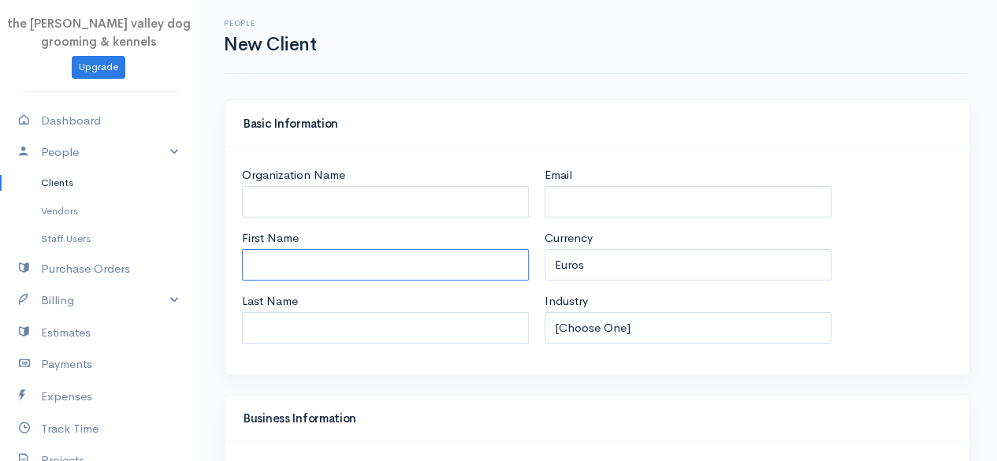
click at [384, 258] on input "First Name" at bounding box center [385, 265] width 287 height 32
click at [910, 151] on div "Organization Name First Name [PERSON_NAME] Last Name Email Currency U.S. Dollar…" at bounding box center [597, 260] width 745 height 227
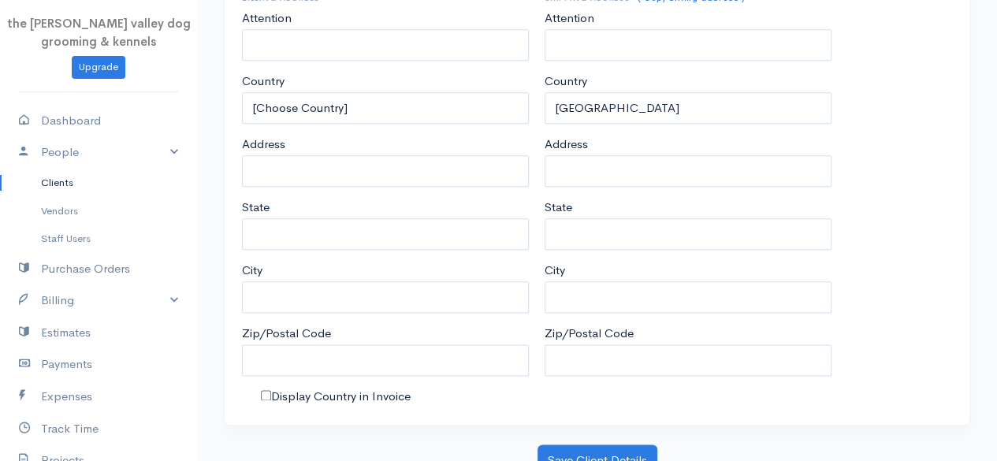
scroll to position [831, 0]
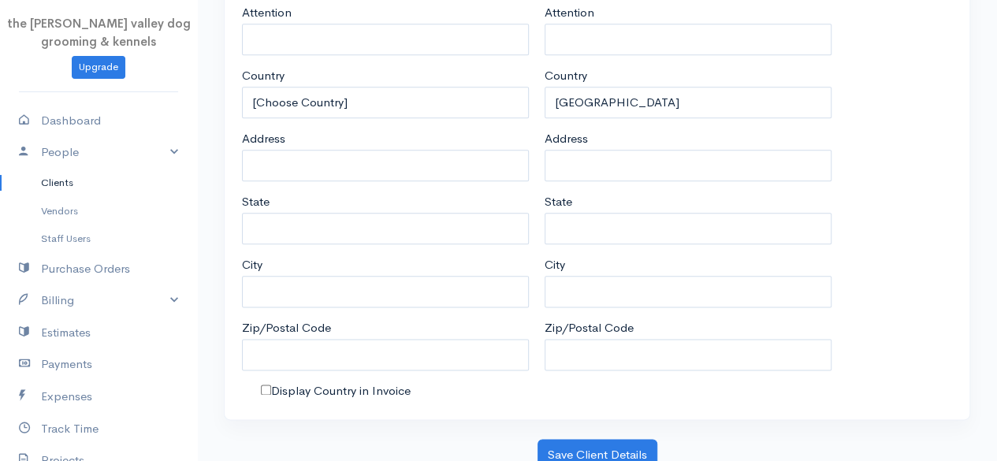
click at [645, 426] on div "Address Information Billing Address Attention Country [Choose Country] [GEOGRAP…" at bounding box center [597, 180] width 762 height 518
click at [627, 448] on button "Save Client Details" at bounding box center [597, 455] width 120 height 32
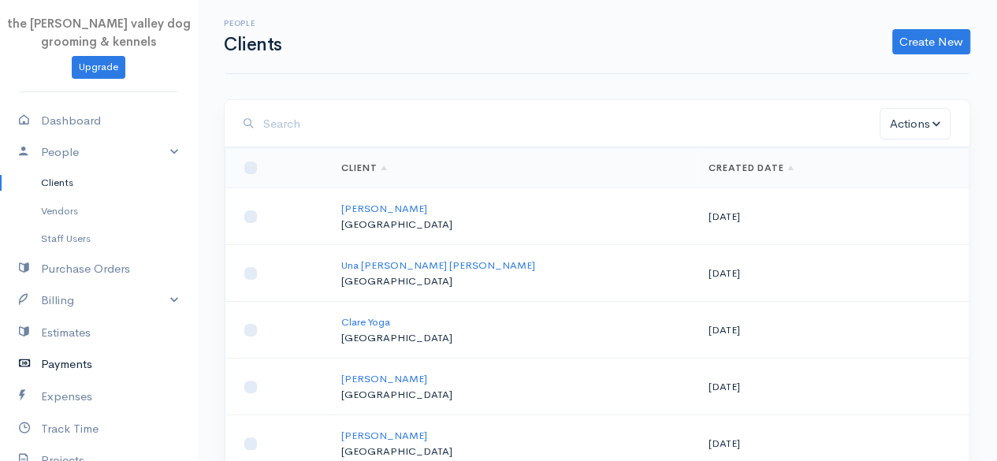
click at [50, 359] on link "Payments" at bounding box center [98, 364] width 197 height 32
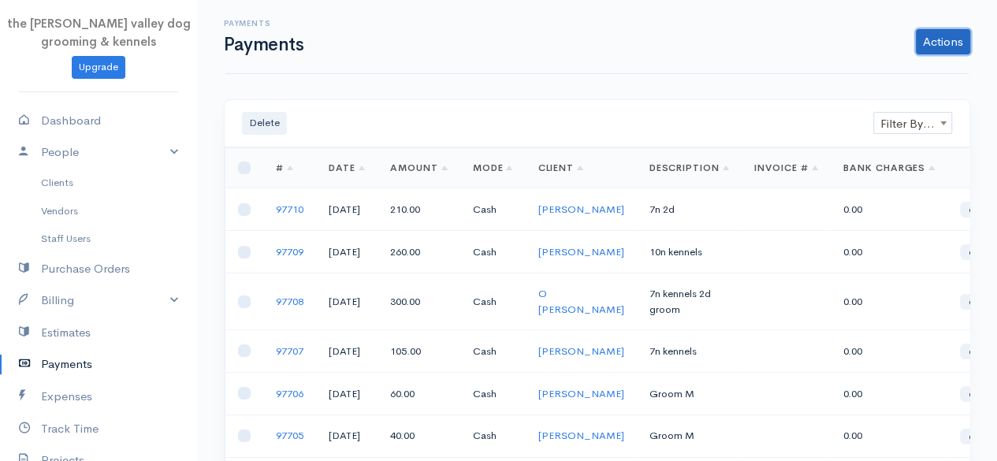
click at [949, 43] on link "Actions" at bounding box center [943, 41] width 54 height 25
click at [894, 69] on link "Enter Payment" at bounding box center [890, 75] width 162 height 28
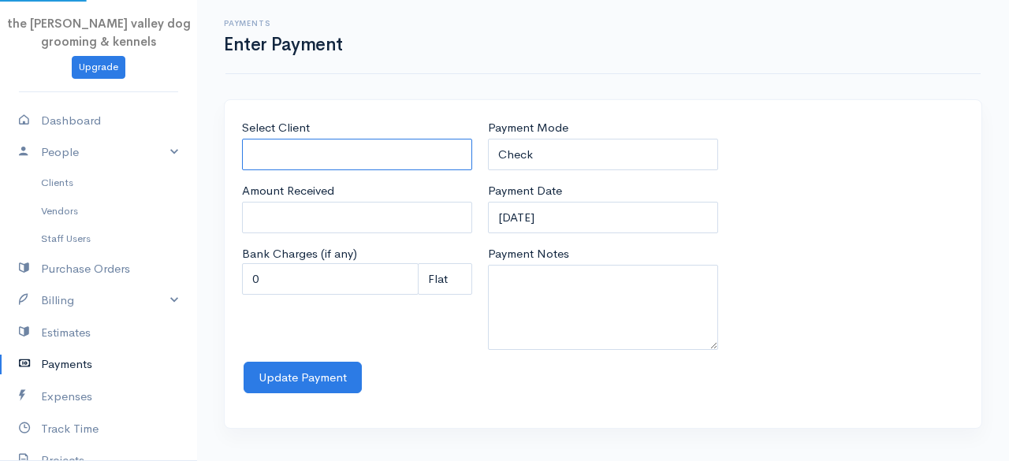
click at [357, 165] on input "Select Client" at bounding box center [357, 155] width 230 height 32
click at [337, 190] on body "the [PERSON_NAME] valley dog grooming & kennels Upgrade Dashboard People Client…" at bounding box center [504, 230] width 1009 height 461
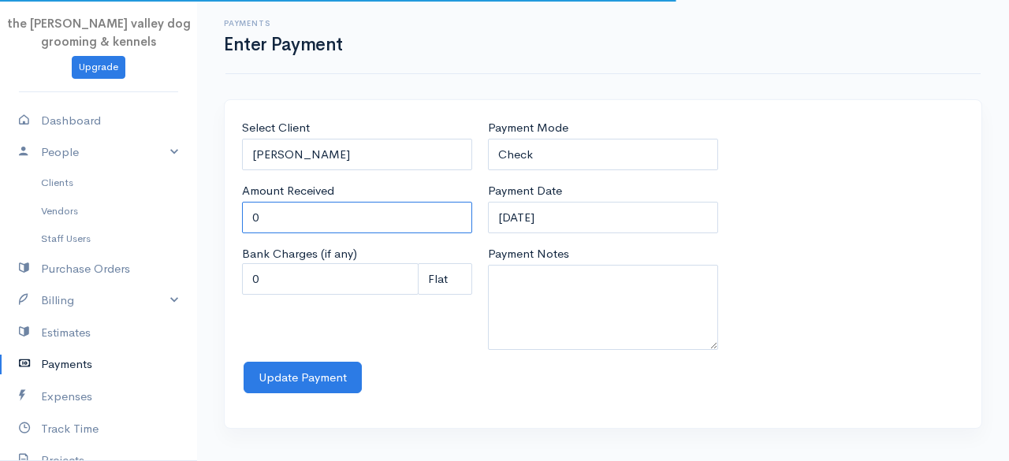
click at [324, 207] on input "0" at bounding box center [357, 218] width 230 height 32
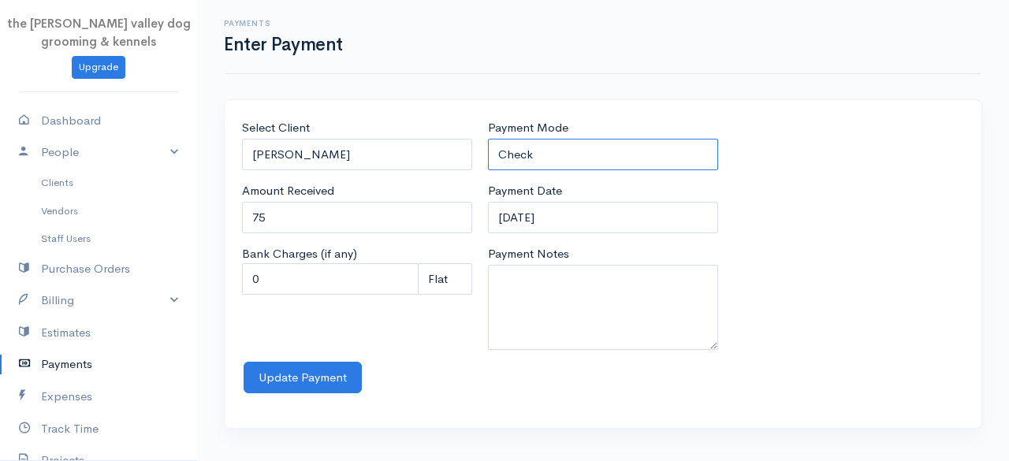
click at [563, 151] on select "Check Bank Transfer Credit Cash Debit ACH VISA MASTERCARD AMEX Discover DINERS …" at bounding box center [603, 155] width 230 height 32
click at [488, 139] on select "Check Bank Transfer Credit Cash Debit ACH VISA MASTERCARD AMEX Discover DINERS …" at bounding box center [603, 155] width 230 height 32
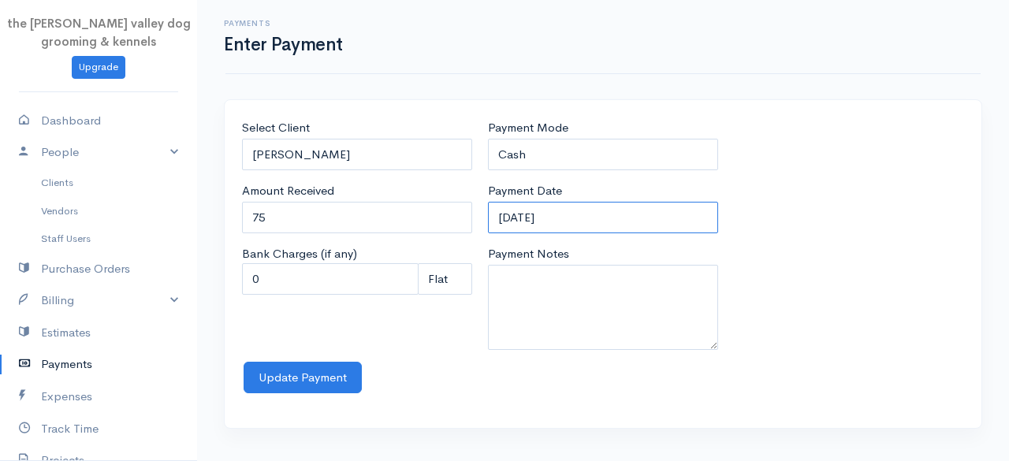
click at [593, 214] on input "[DATE]" at bounding box center [603, 218] width 230 height 32
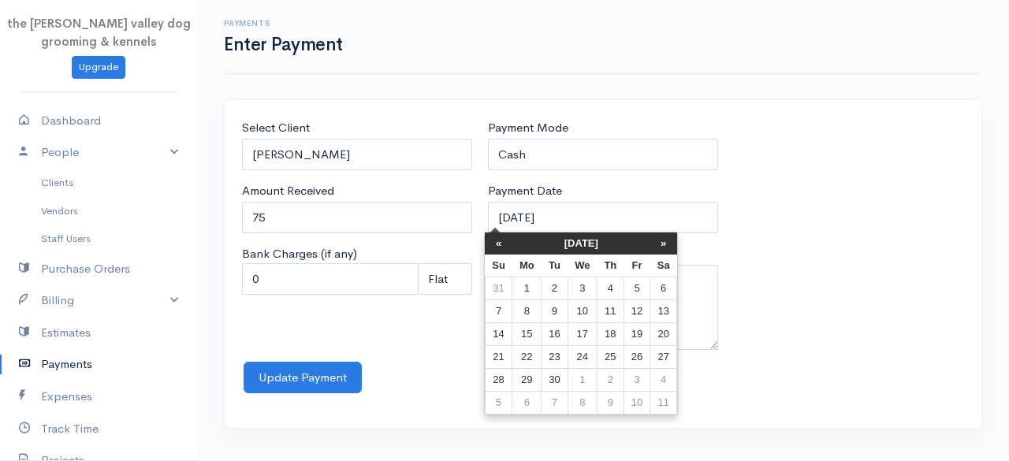
click at [581, 240] on th "[DATE]" at bounding box center [581, 243] width 138 height 22
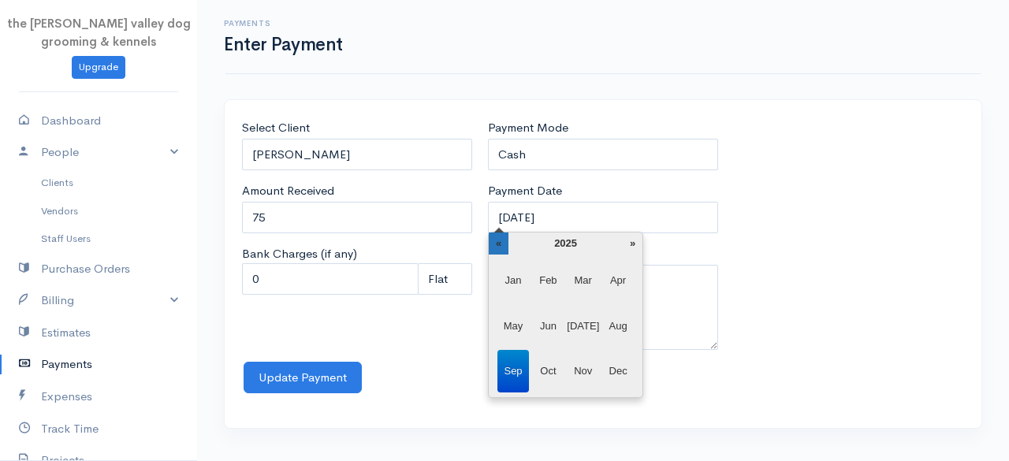
click at [507, 252] on th "«" at bounding box center [499, 243] width 20 height 22
click at [508, 332] on span "May" at bounding box center [513, 326] width 32 height 43
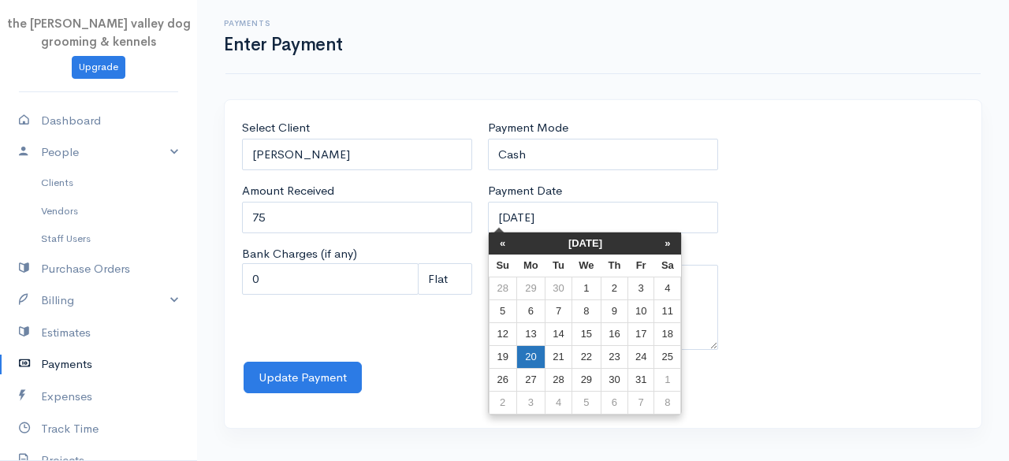
click at [534, 346] on td "20" at bounding box center [530, 357] width 29 height 23
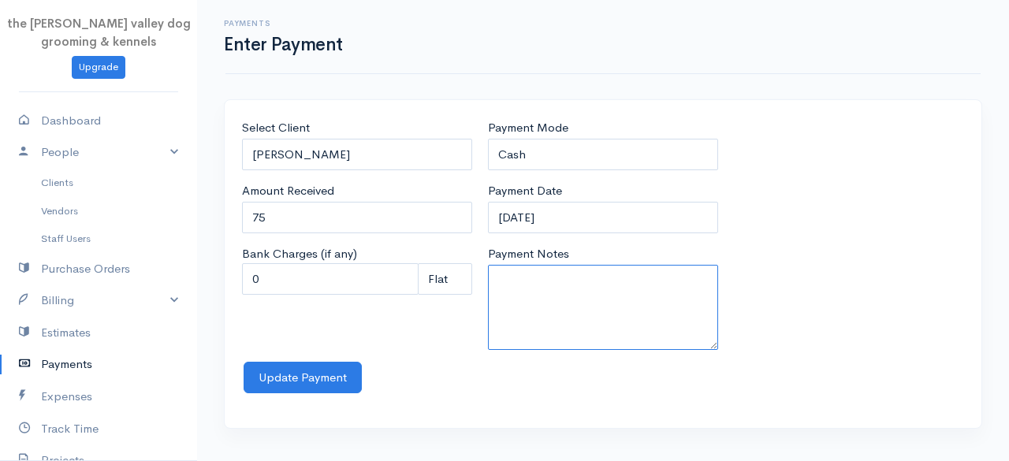
click at [541, 307] on textarea "Payment Notes" at bounding box center [603, 307] width 230 height 85
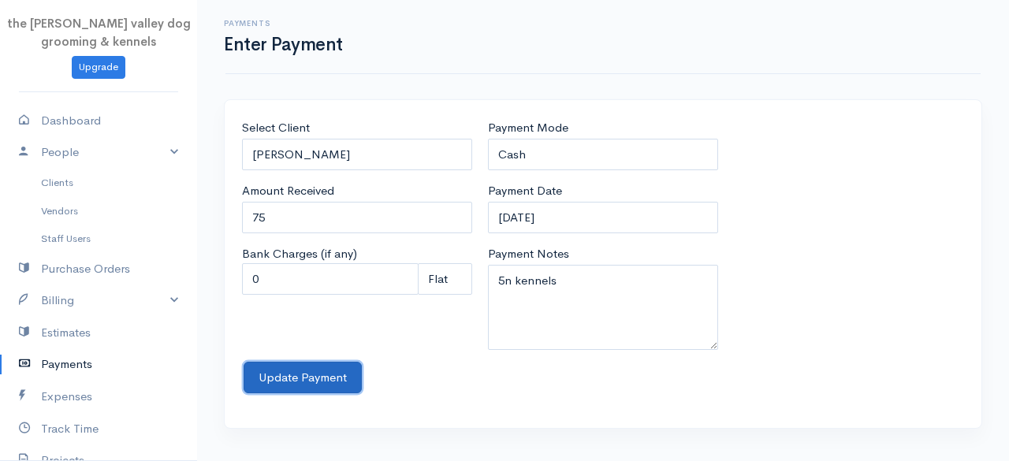
click at [297, 370] on button "Update Payment" at bounding box center [303, 378] width 118 height 32
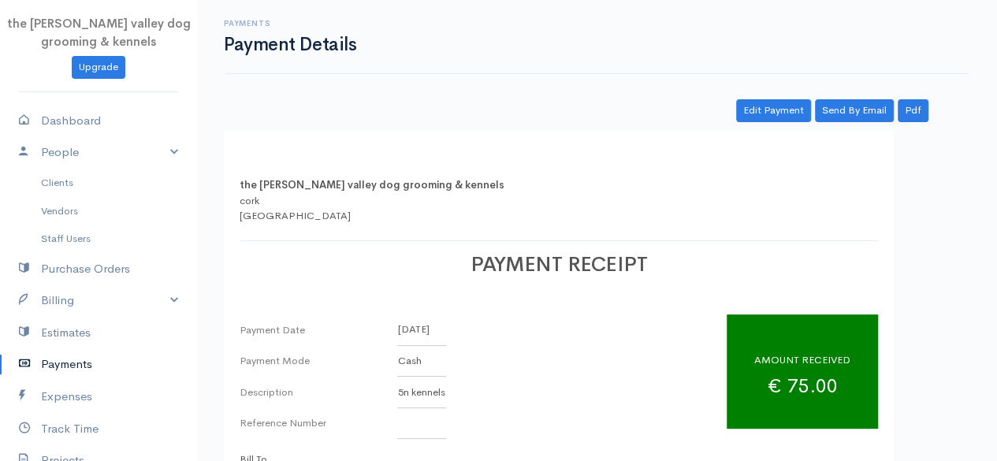
click at [61, 363] on link "Payments" at bounding box center [98, 364] width 197 height 32
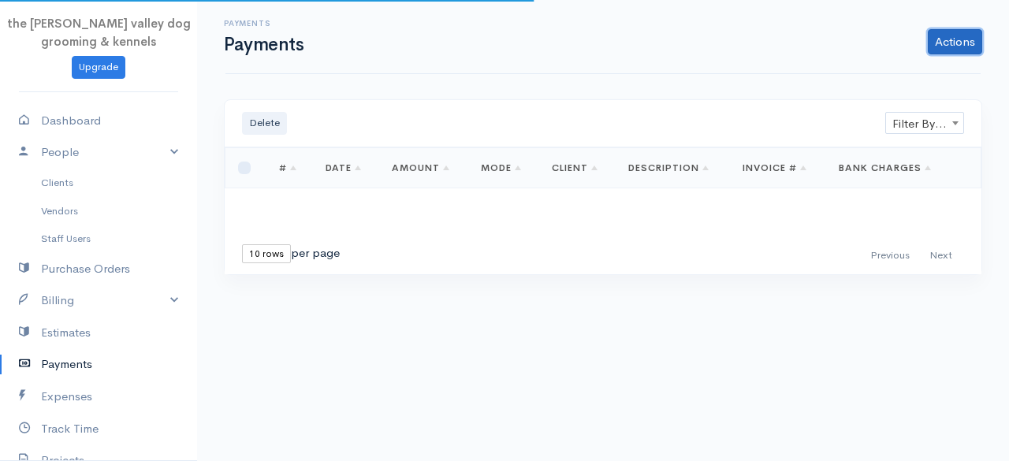
click at [933, 40] on link "Actions" at bounding box center [955, 41] width 54 height 25
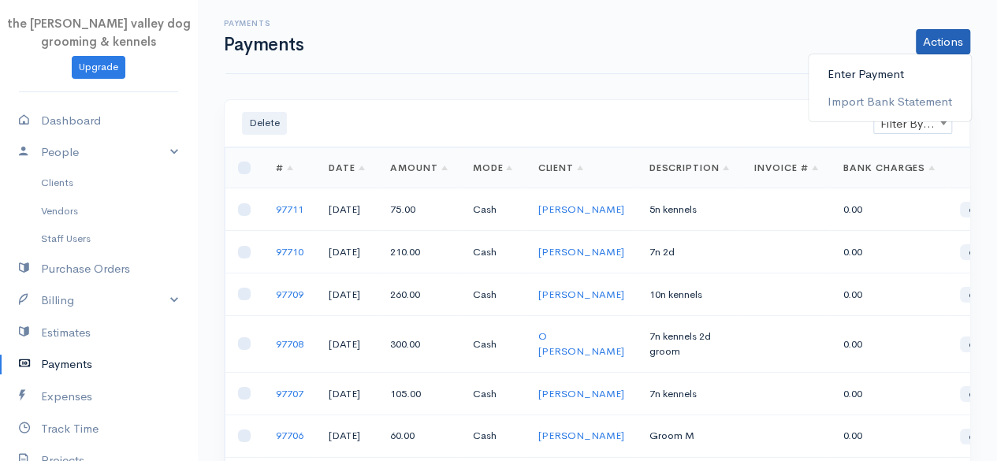
click at [903, 69] on link "Enter Payment" at bounding box center [890, 75] width 162 height 28
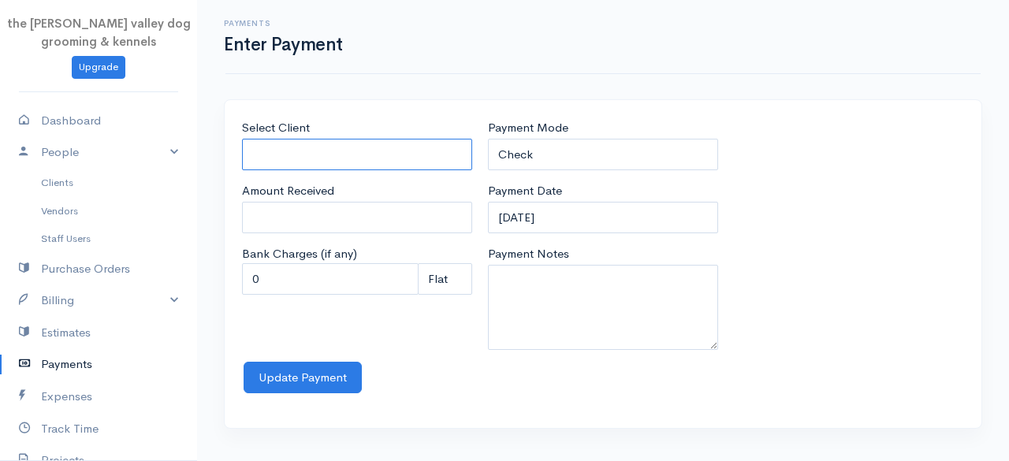
click at [366, 139] on input "Select Client" at bounding box center [357, 155] width 230 height 32
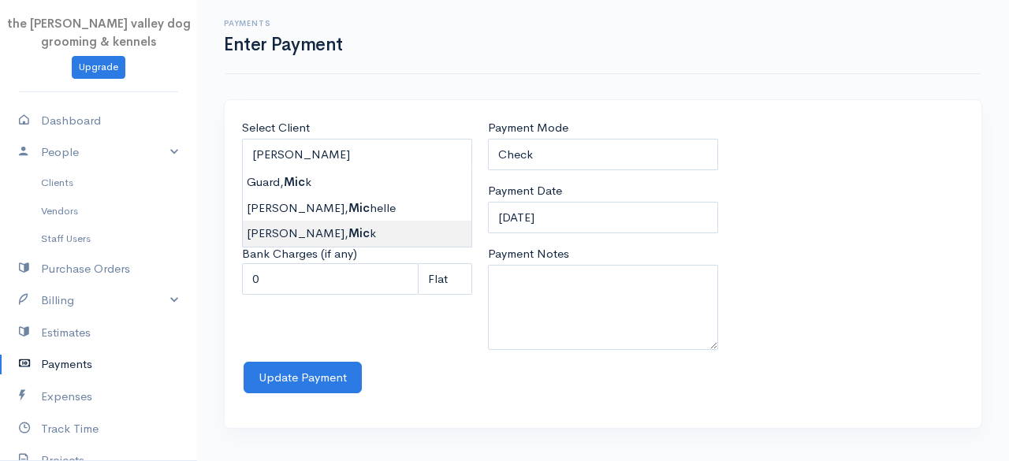
click at [318, 228] on body "the [PERSON_NAME] valley dog grooming & kennels Upgrade Dashboard People Client…" at bounding box center [504, 230] width 1009 height 461
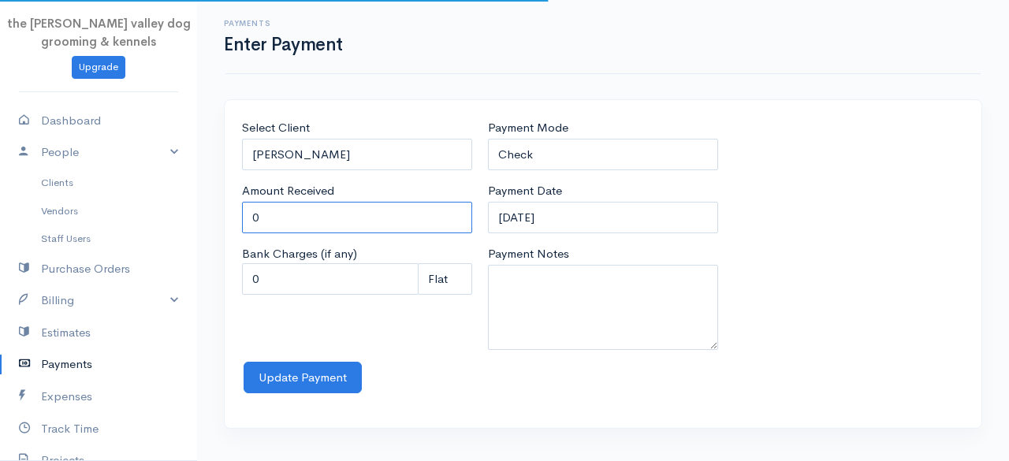
click at [314, 222] on input "0" at bounding box center [357, 218] width 230 height 32
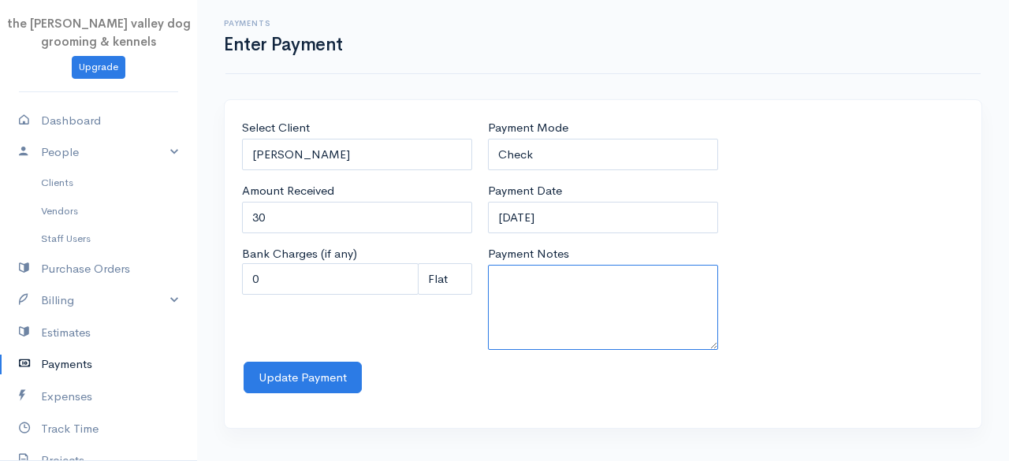
click at [636, 307] on textarea "Payment Notes" at bounding box center [603, 307] width 230 height 85
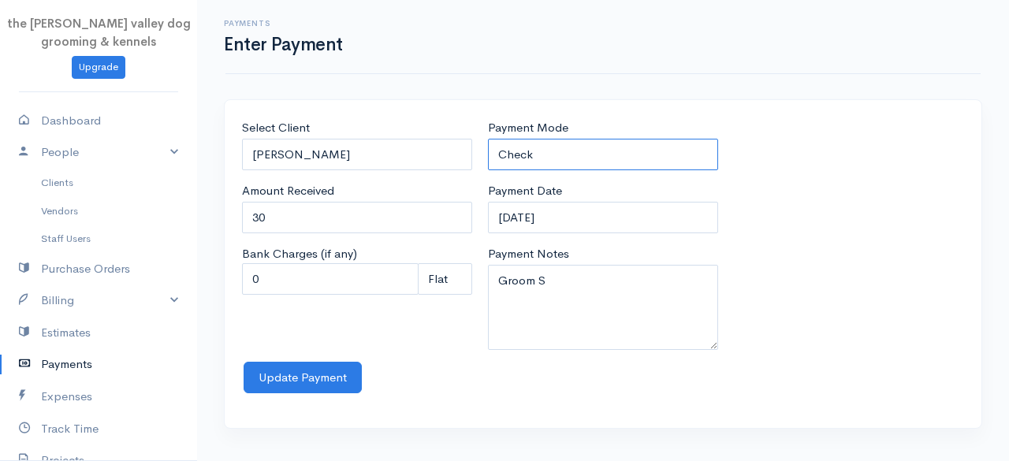
click at [600, 160] on select "Check Bank Transfer Credit Cash Debit ACH VISA MASTERCARD AMEX Discover DINERS …" at bounding box center [603, 155] width 230 height 32
click at [488, 139] on select "Check Bank Transfer Credit Cash Debit ACH VISA MASTERCARD AMEX Discover DINERS …" at bounding box center [603, 155] width 230 height 32
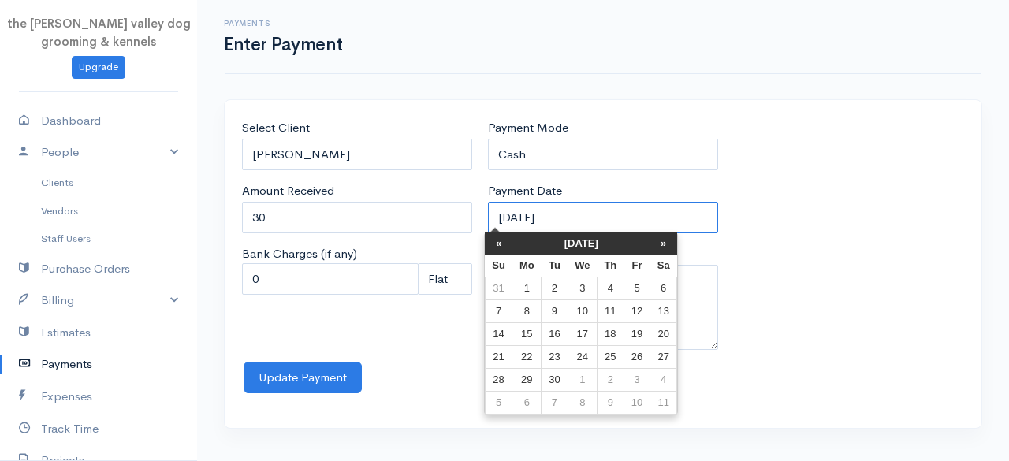
click at [608, 218] on input "[DATE]" at bounding box center [603, 218] width 230 height 32
click at [593, 247] on th "[DATE]" at bounding box center [581, 243] width 138 height 22
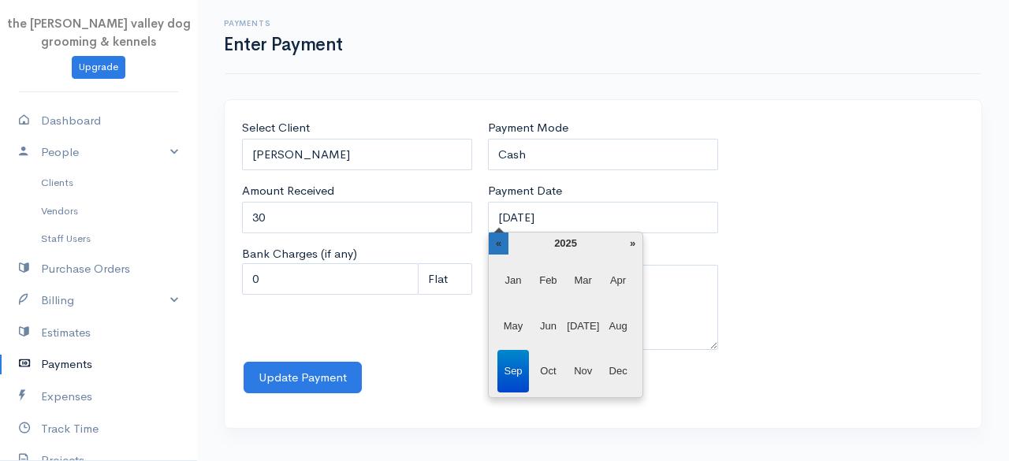
click at [505, 240] on th "«" at bounding box center [499, 243] width 20 height 22
click at [506, 327] on span "May" at bounding box center [513, 326] width 32 height 43
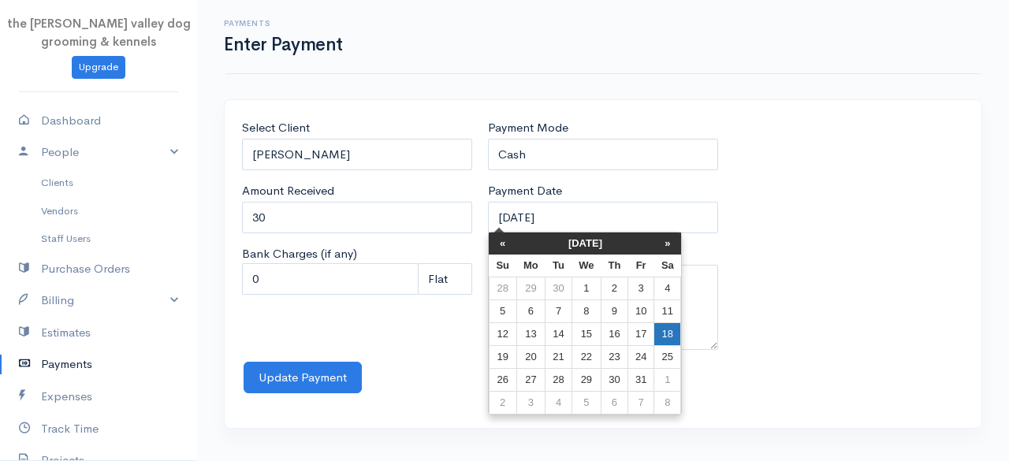
click at [660, 331] on td "18" at bounding box center [667, 334] width 27 height 23
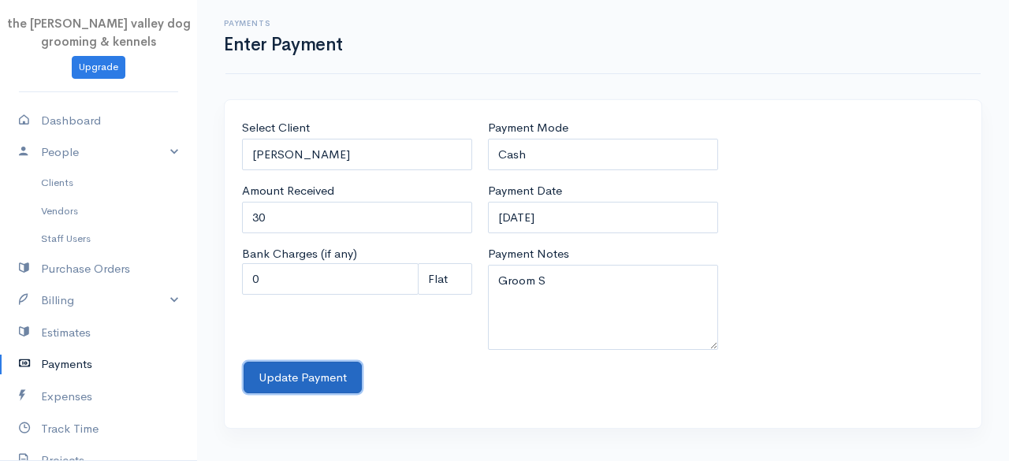
click at [322, 362] on button "Update Payment" at bounding box center [303, 378] width 118 height 32
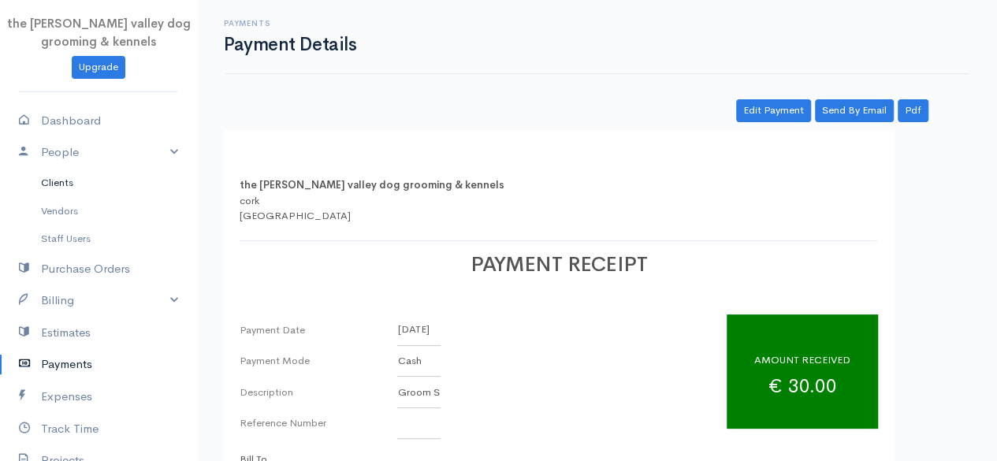
click at [61, 185] on link "Clients" at bounding box center [98, 183] width 197 height 28
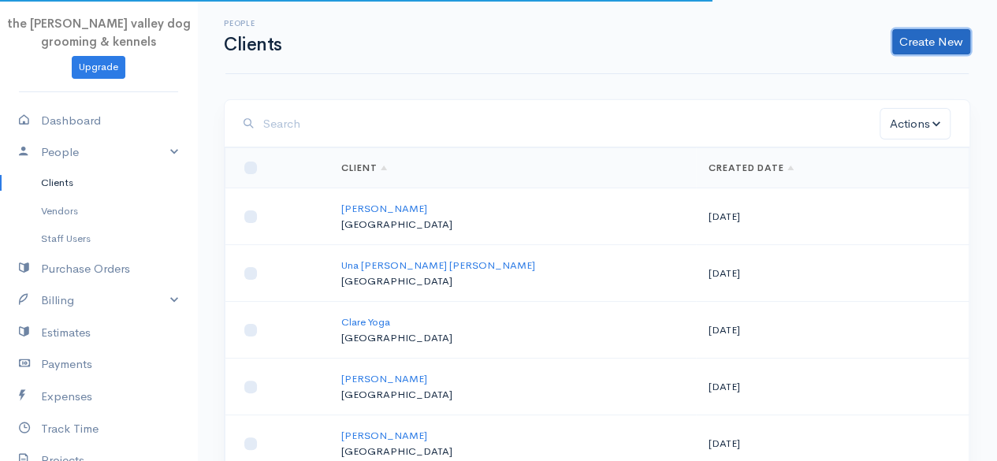
click at [909, 43] on link "Create New" at bounding box center [931, 41] width 78 height 25
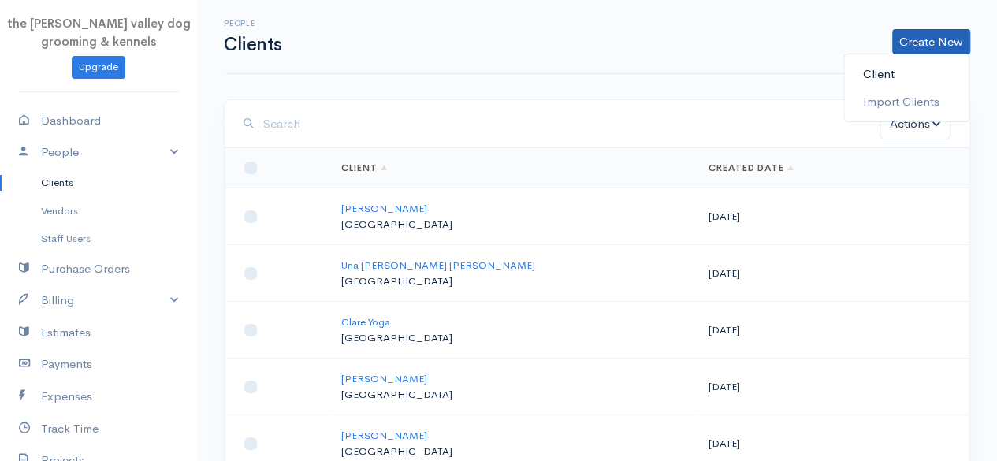
click at [886, 69] on link "Client" at bounding box center [906, 75] width 125 height 28
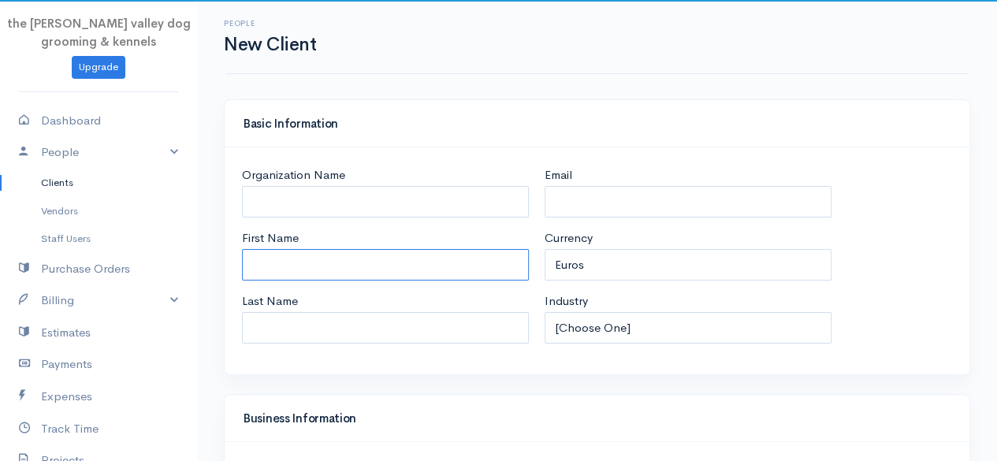
click at [298, 262] on input "First Name" at bounding box center [385, 265] width 287 height 32
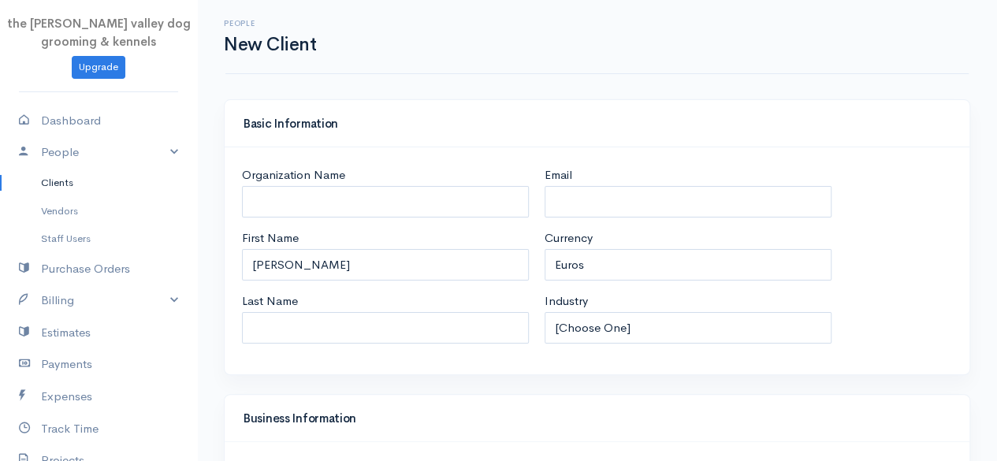
click at [886, 159] on div "Organization Name First Name [PERSON_NAME] Last Name Email Currency U.S. Dollar…" at bounding box center [597, 260] width 745 height 227
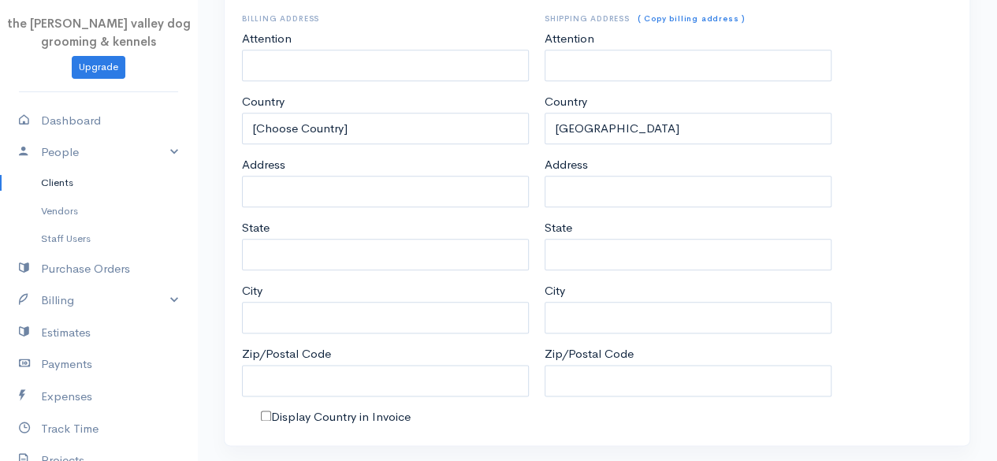
scroll to position [831, 0]
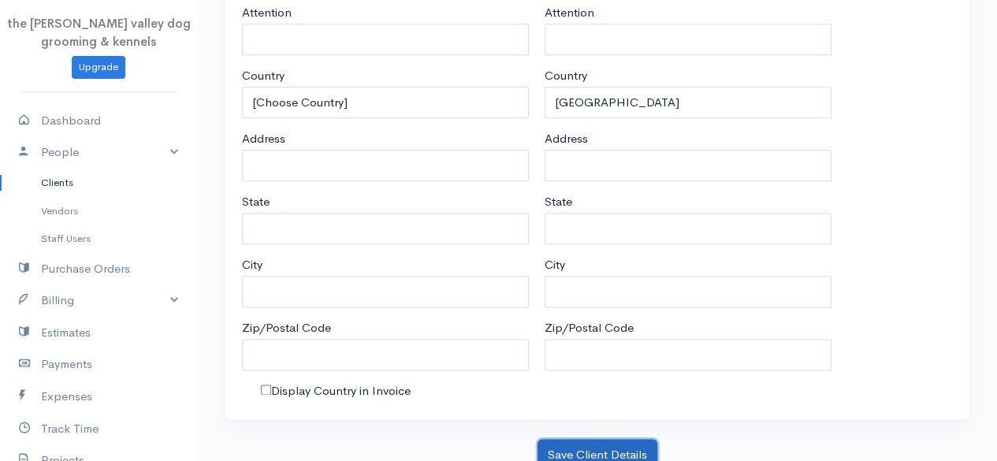
click at [627, 439] on button "Save Client Details" at bounding box center [597, 455] width 120 height 32
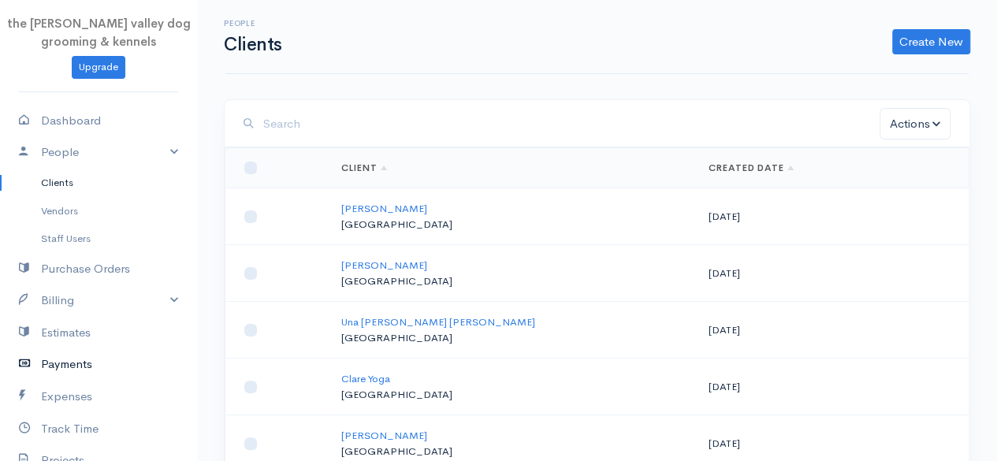
click at [54, 361] on link "Payments" at bounding box center [98, 364] width 197 height 32
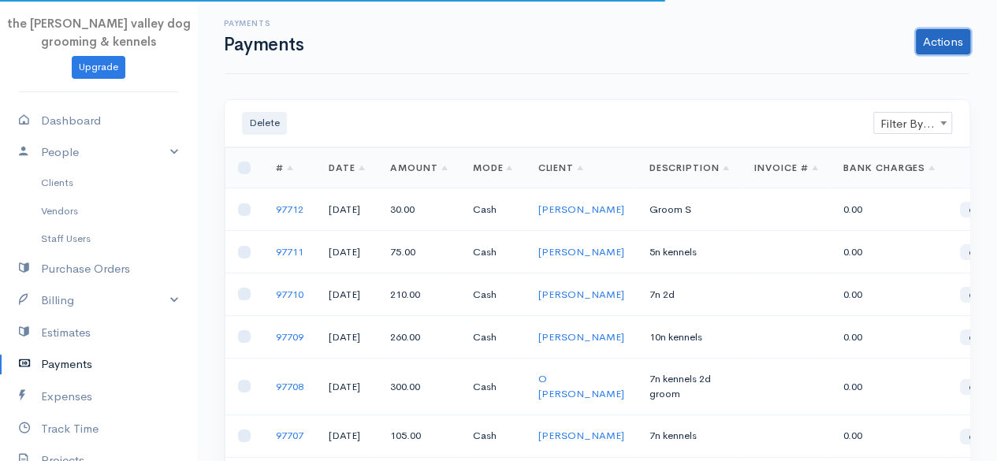
click at [958, 35] on link "Actions" at bounding box center [943, 41] width 54 height 25
click at [880, 70] on link "Enter Payment" at bounding box center [890, 75] width 162 height 28
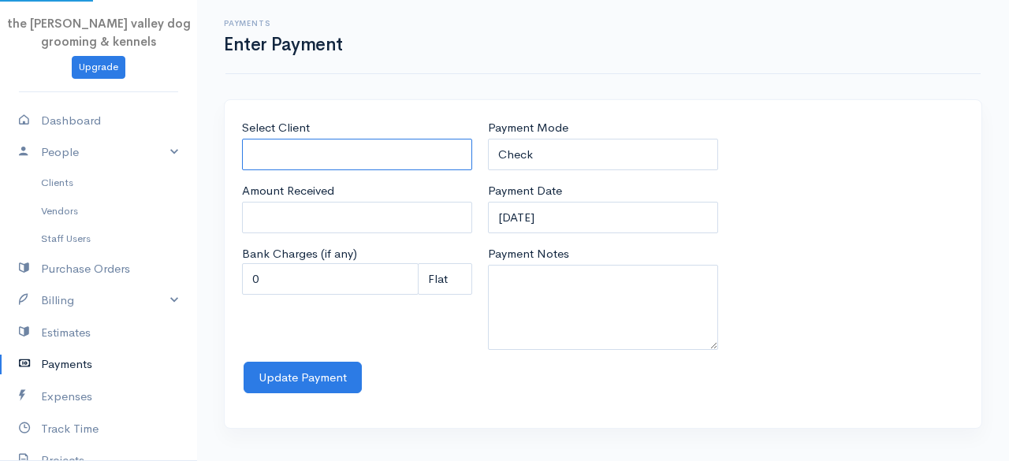
click at [342, 150] on input "Select Client" at bounding box center [357, 155] width 230 height 32
click at [333, 174] on body "the [PERSON_NAME] valley dog grooming & kennels Upgrade Dashboard People Client…" at bounding box center [504, 230] width 1009 height 461
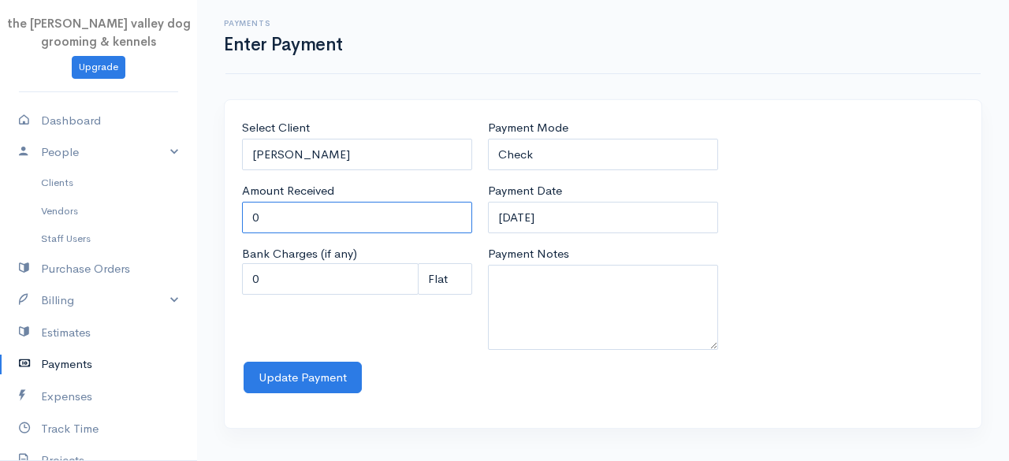
click at [296, 222] on input "0" at bounding box center [357, 218] width 230 height 32
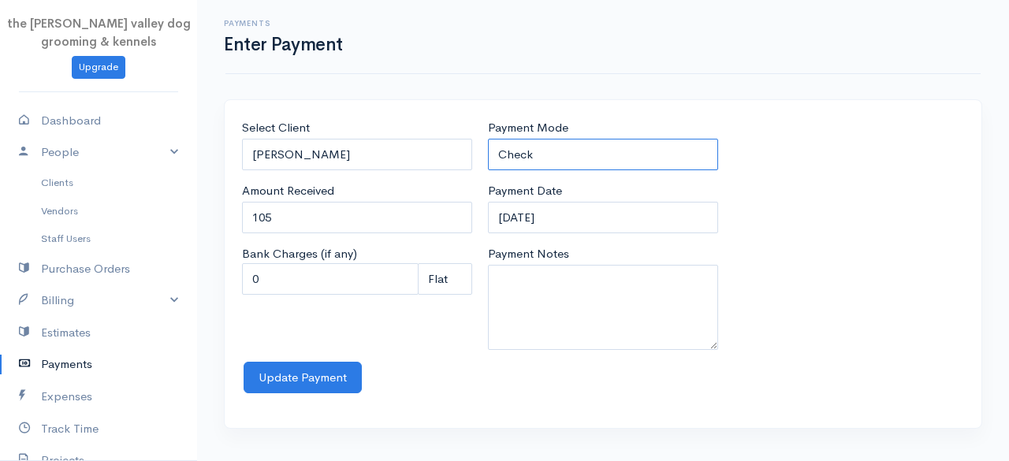
click at [612, 143] on select "Check Bank Transfer Credit Cash Debit ACH VISA MASTERCARD AMEX Discover DINERS …" at bounding box center [603, 155] width 230 height 32
click at [488, 139] on select "Check Bank Transfer Credit Cash Debit ACH VISA MASTERCARD AMEX Discover DINERS …" at bounding box center [603, 155] width 230 height 32
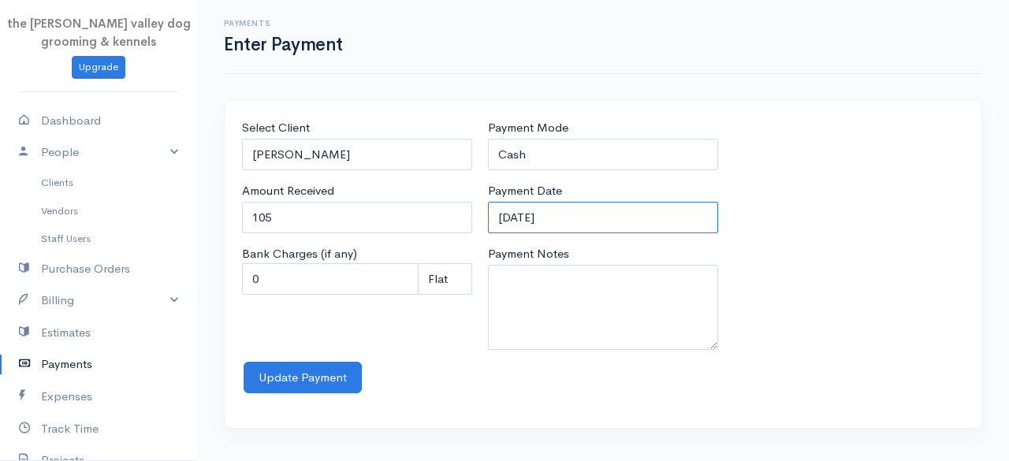
click at [601, 211] on input "[DATE]" at bounding box center [603, 218] width 230 height 32
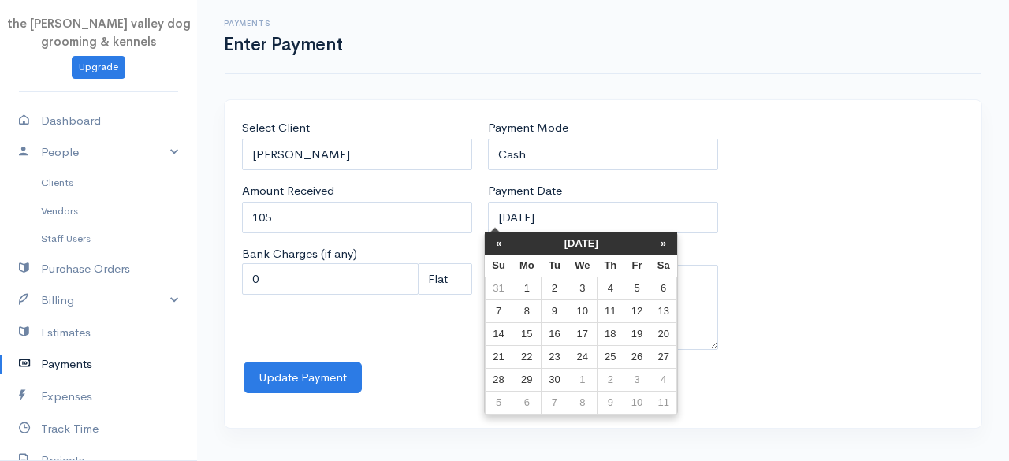
click at [576, 239] on th "[DATE]" at bounding box center [581, 243] width 138 height 22
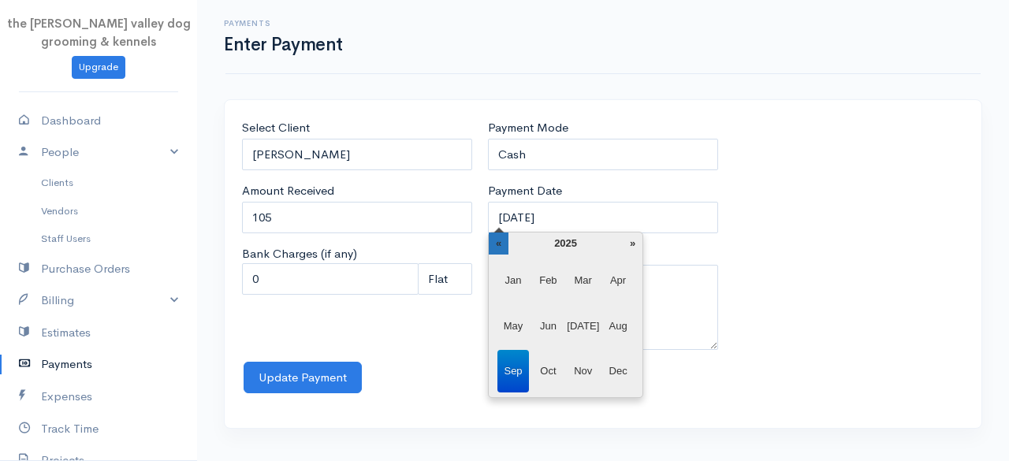
click at [504, 239] on th "«" at bounding box center [499, 243] width 20 height 22
click at [505, 325] on span "May" at bounding box center [513, 326] width 32 height 43
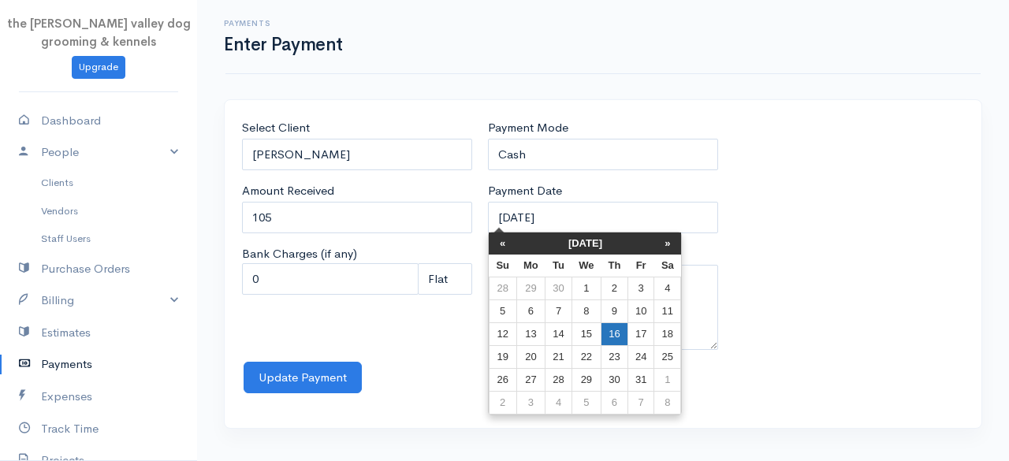
click at [624, 325] on td "16" at bounding box center [614, 334] width 27 height 23
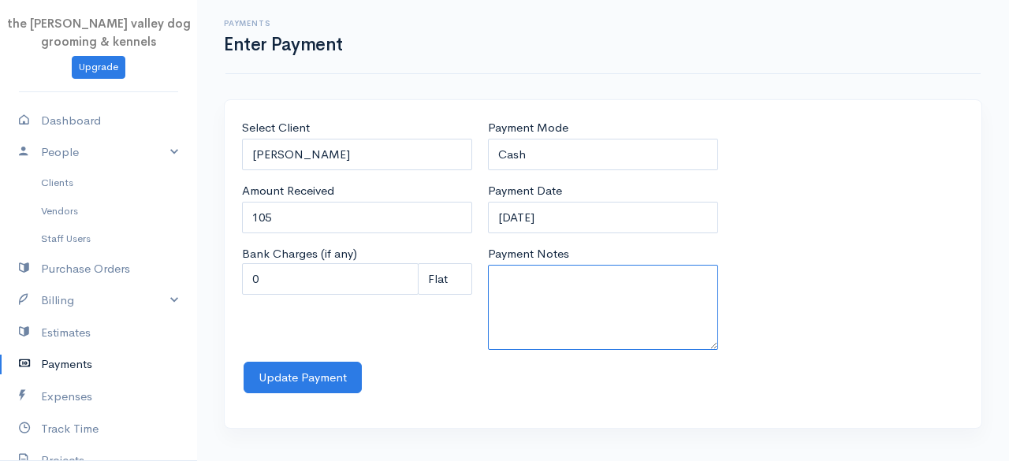
click at [536, 280] on textarea "Payment Notes" at bounding box center [603, 307] width 230 height 85
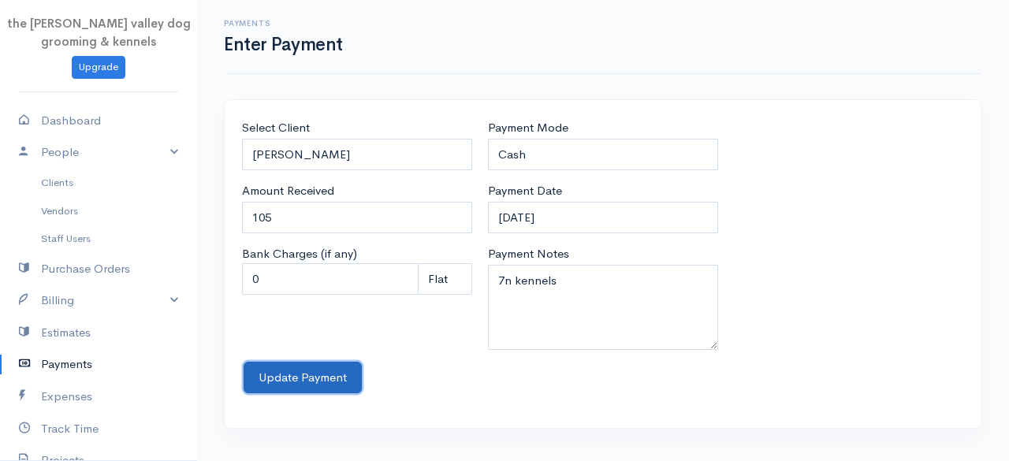
click at [306, 385] on button "Update Payment" at bounding box center [303, 378] width 118 height 32
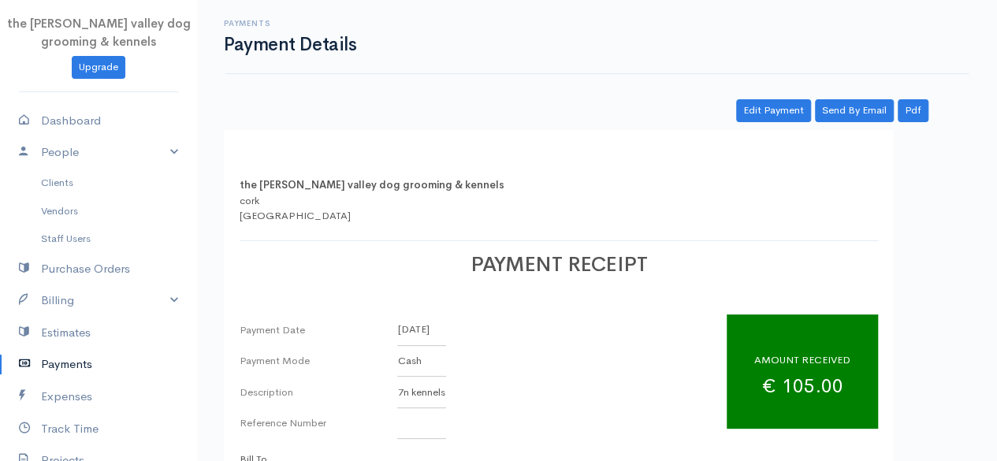
click at [45, 358] on link "Payments" at bounding box center [98, 364] width 197 height 32
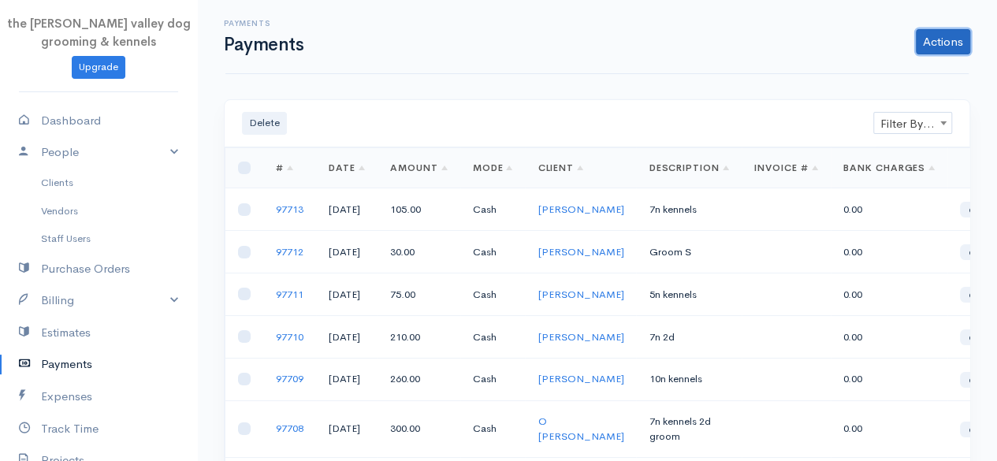
click at [941, 44] on link "Actions" at bounding box center [943, 41] width 54 height 25
click at [916, 69] on link "Enter Payment" at bounding box center [890, 75] width 162 height 28
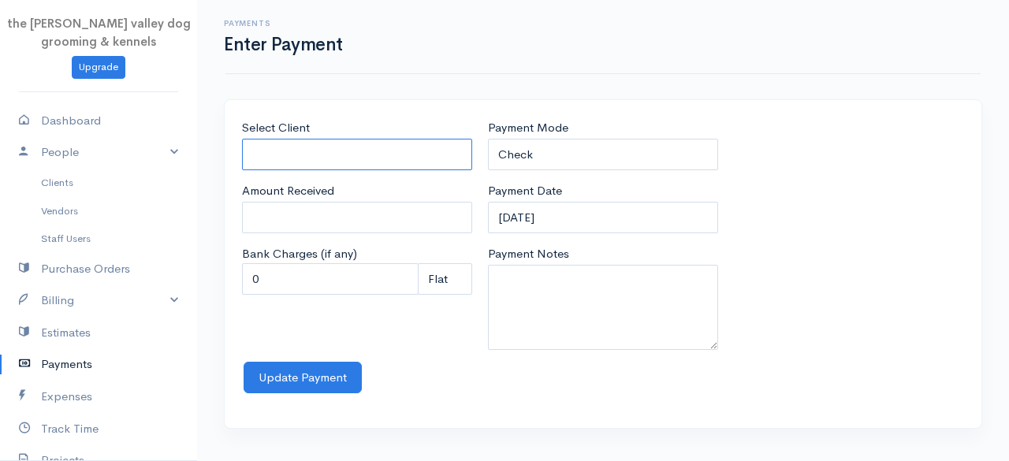
click at [384, 158] on input "Select Client" at bounding box center [357, 155] width 230 height 32
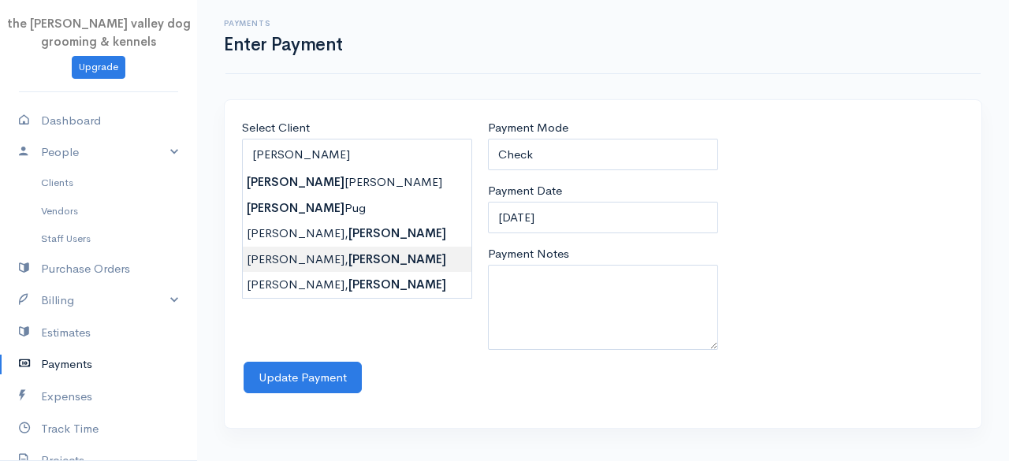
click at [320, 253] on body "the [PERSON_NAME] valley dog grooming & kennels Upgrade Dashboard People Client…" at bounding box center [504, 230] width 1009 height 461
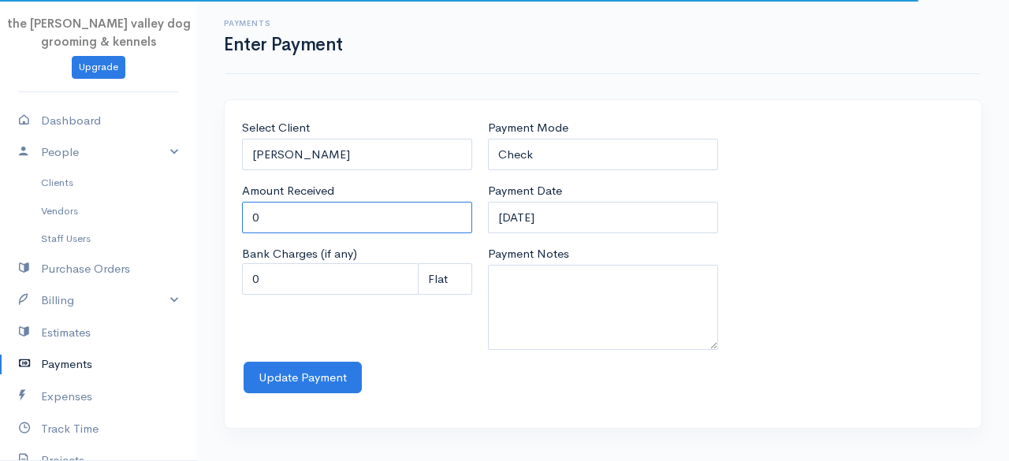
click at [310, 203] on input "0" at bounding box center [357, 218] width 230 height 32
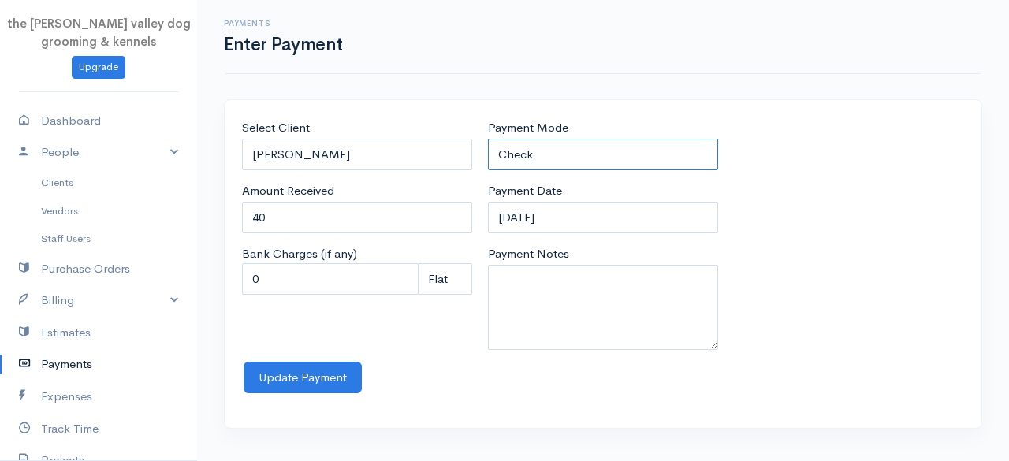
click at [618, 143] on select "Check Bank Transfer Credit Cash Debit ACH VISA MASTERCARD AMEX Discover DINERS …" at bounding box center [603, 155] width 230 height 32
click at [488, 139] on select "Check Bank Transfer Credit Cash Debit ACH VISA MASTERCARD AMEX Discover DINERS …" at bounding box center [603, 155] width 230 height 32
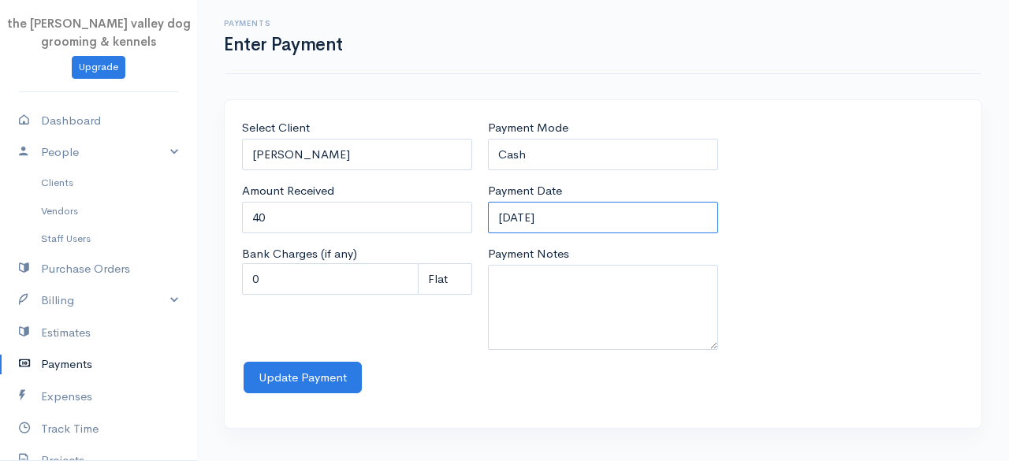
click at [596, 216] on input "[DATE]" at bounding box center [603, 218] width 230 height 32
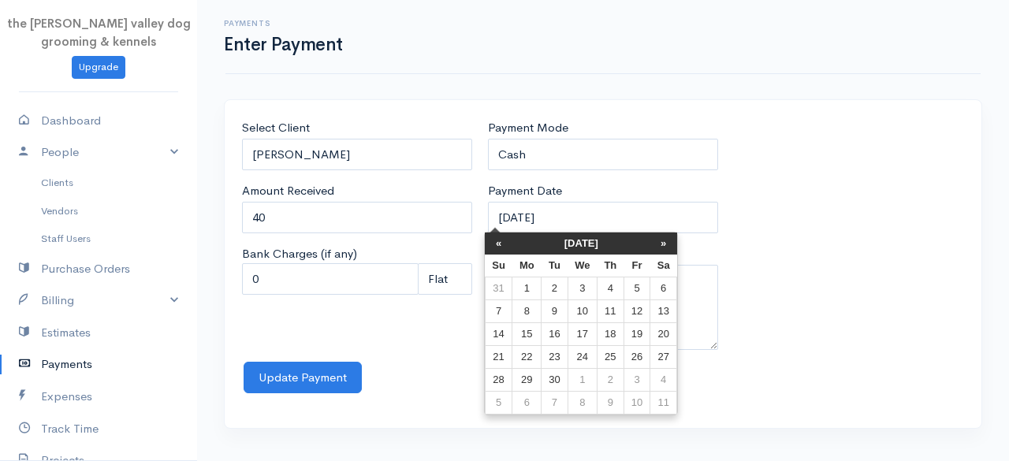
click at [571, 246] on th "[DATE]" at bounding box center [581, 243] width 138 height 22
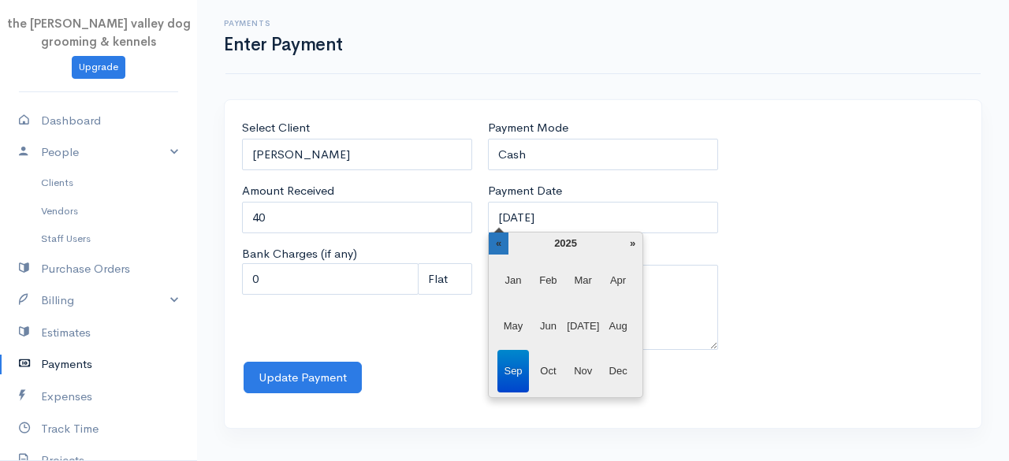
click at [498, 248] on th "«" at bounding box center [499, 243] width 20 height 22
click at [512, 319] on span "May" at bounding box center [513, 326] width 32 height 43
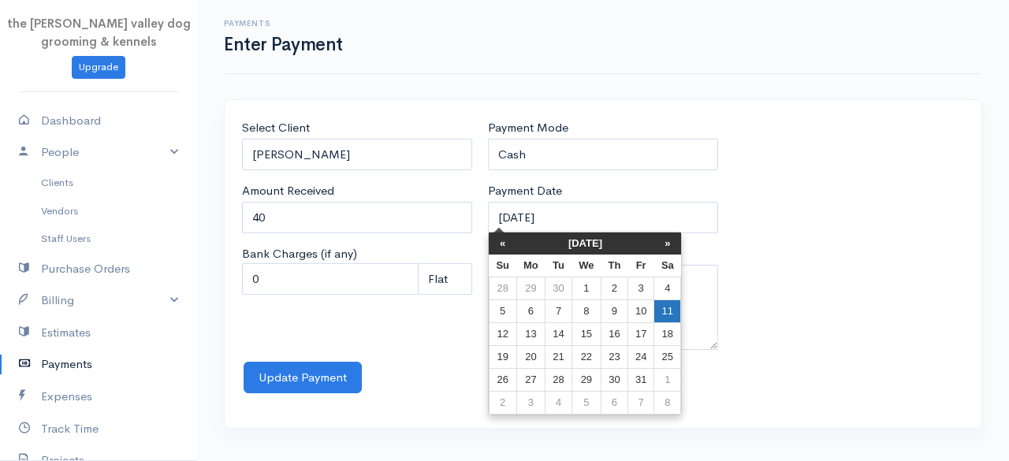
click at [663, 314] on td "11" at bounding box center [667, 311] width 27 height 23
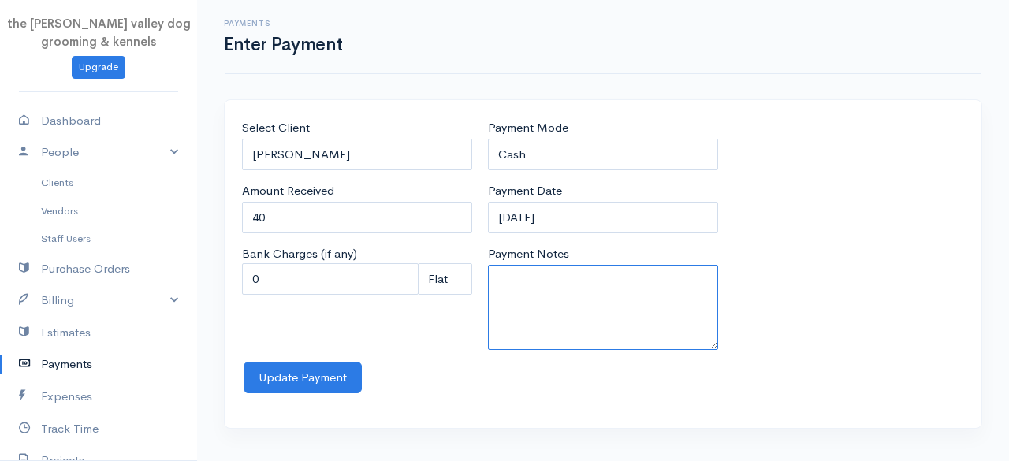
click at [623, 307] on textarea "Payment Notes" at bounding box center [603, 307] width 230 height 85
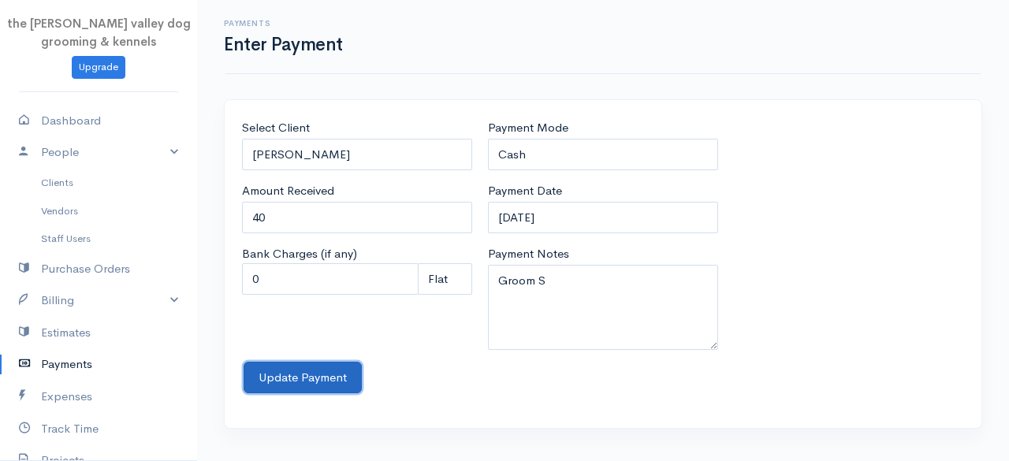
click at [299, 384] on button "Update Payment" at bounding box center [303, 378] width 118 height 32
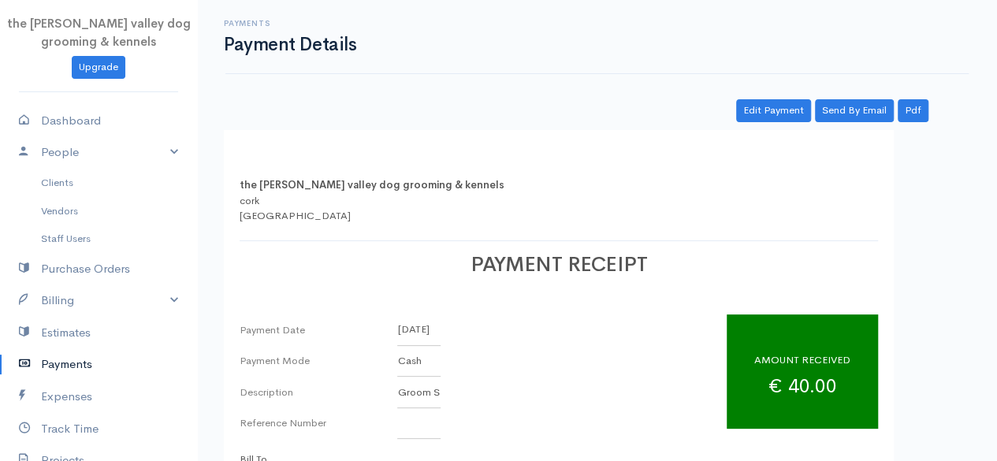
click at [63, 361] on link "Payments" at bounding box center [98, 364] width 197 height 32
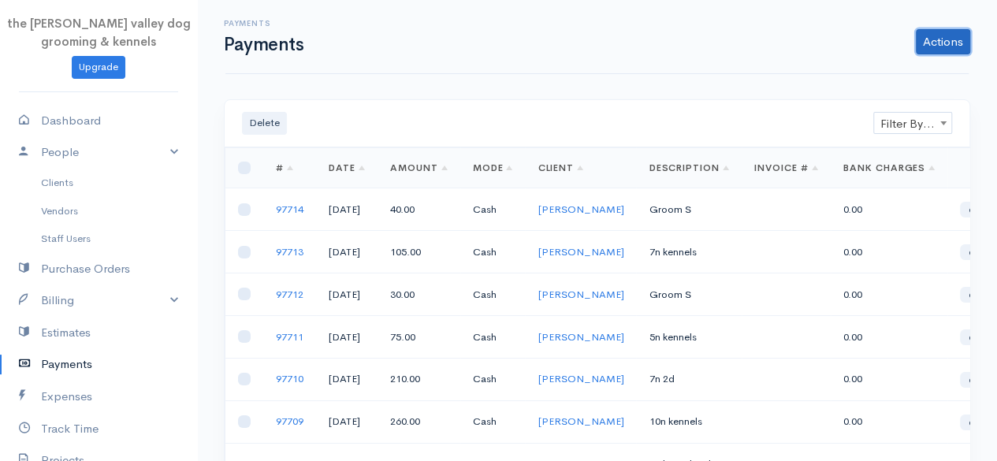
click at [923, 51] on link "Actions" at bounding box center [943, 41] width 54 height 25
click at [886, 64] on link "Enter Payment" at bounding box center [890, 75] width 162 height 28
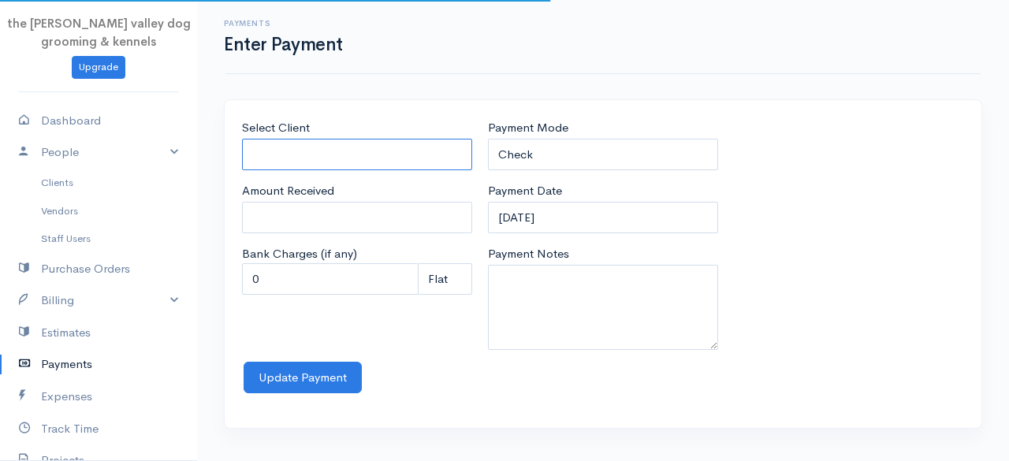
click at [355, 158] on input "Select Client" at bounding box center [357, 155] width 230 height 32
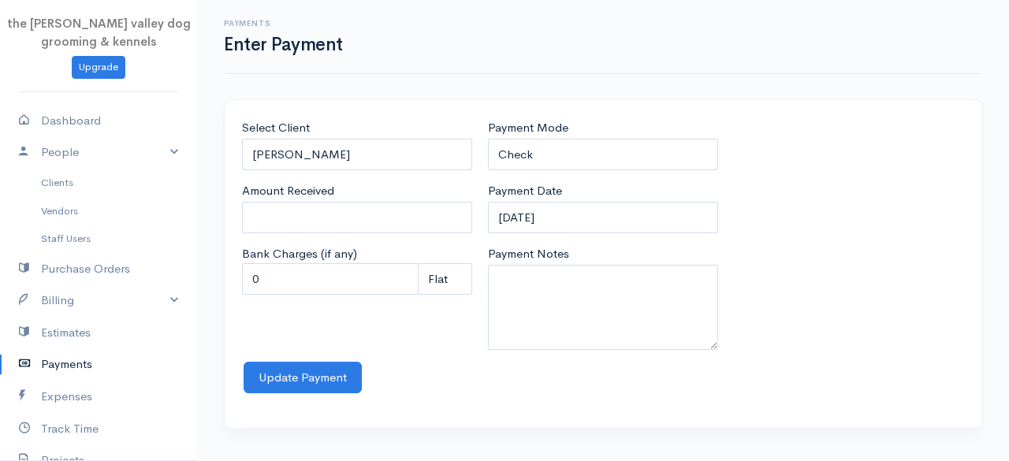
click at [323, 229] on body "the [PERSON_NAME] valley dog grooming & kennels Upgrade Dashboard People Client…" at bounding box center [504, 230] width 1009 height 461
click at [322, 225] on input "0" at bounding box center [357, 218] width 230 height 32
click at [580, 144] on select "Check Bank Transfer Credit Cash Debit ACH VISA MASTERCARD AMEX Discover DINERS …" at bounding box center [603, 155] width 230 height 32
click at [488, 139] on select "Check Bank Transfer Credit Cash Debit ACH VISA MASTERCARD AMEX Discover DINERS …" at bounding box center [603, 155] width 230 height 32
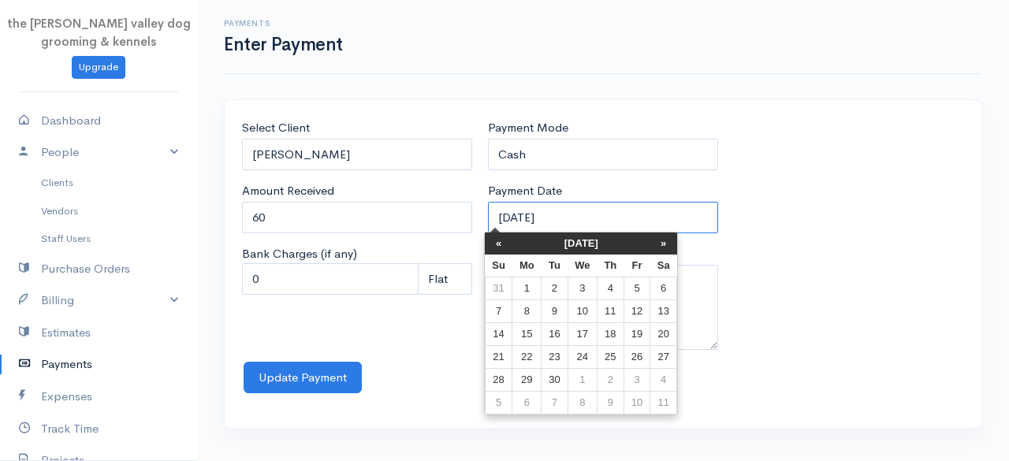
click at [597, 223] on input "[DATE]" at bounding box center [603, 218] width 230 height 32
click at [582, 250] on th "[DATE]" at bounding box center [581, 243] width 138 height 22
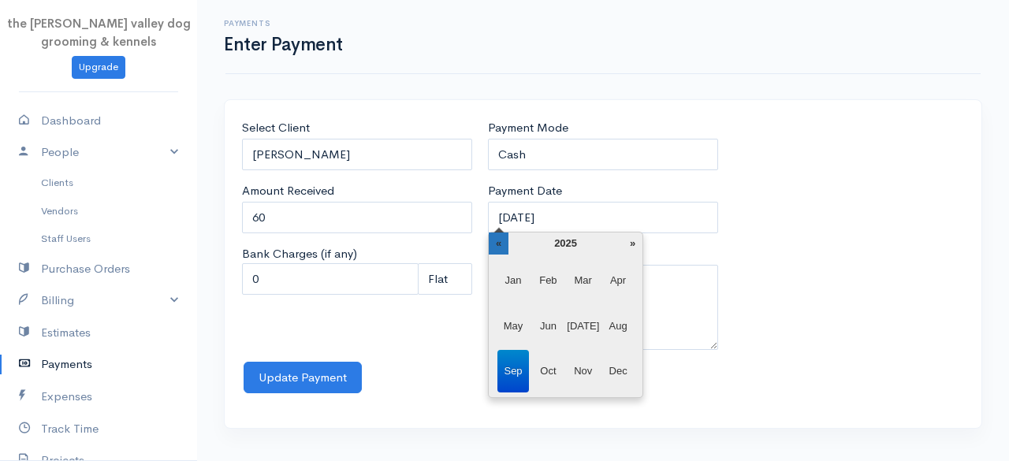
click at [505, 237] on th "«" at bounding box center [499, 243] width 20 height 22
click at [515, 314] on span "May" at bounding box center [513, 326] width 32 height 43
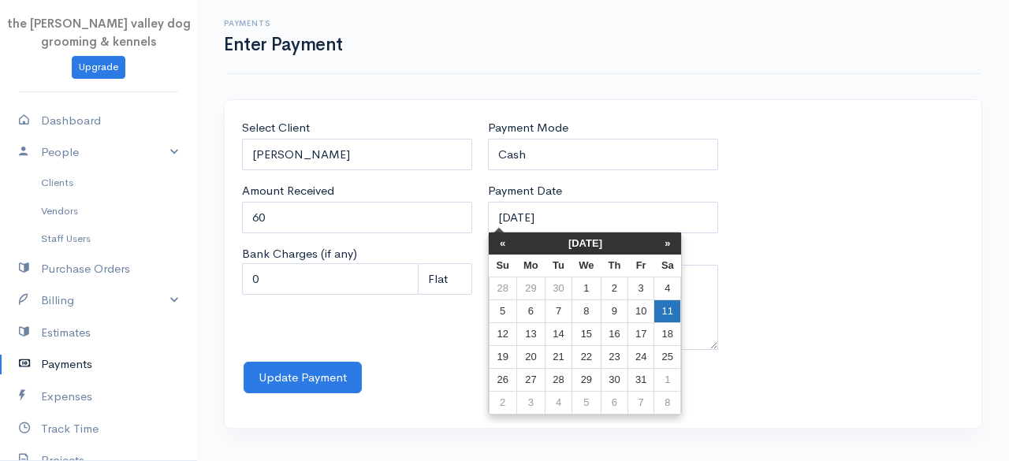
click at [665, 314] on td "11" at bounding box center [667, 311] width 27 height 23
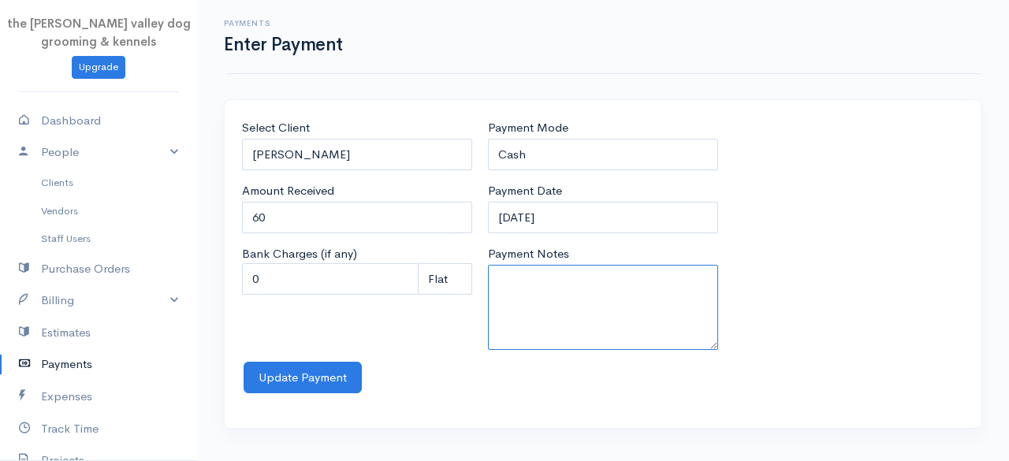
click at [606, 311] on textarea "Payment Notes" at bounding box center [603, 307] width 230 height 85
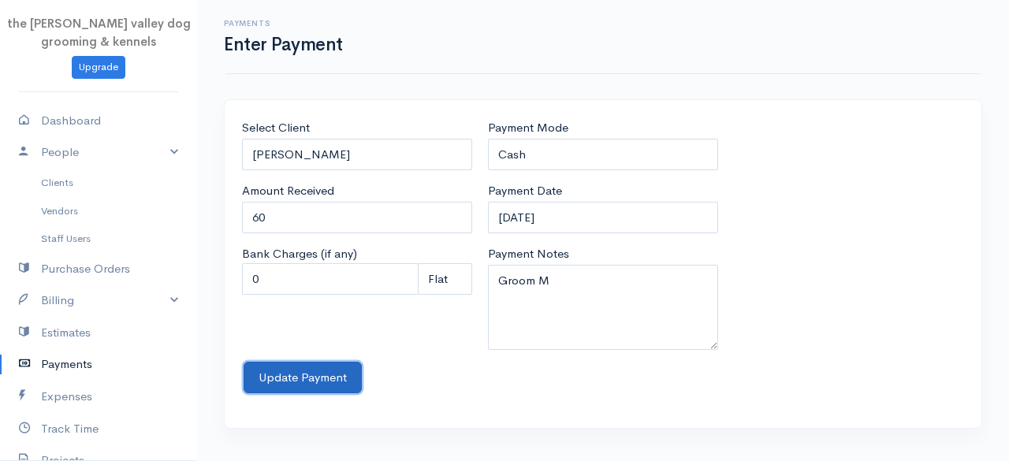
click at [299, 381] on button "Update Payment" at bounding box center [303, 378] width 118 height 32
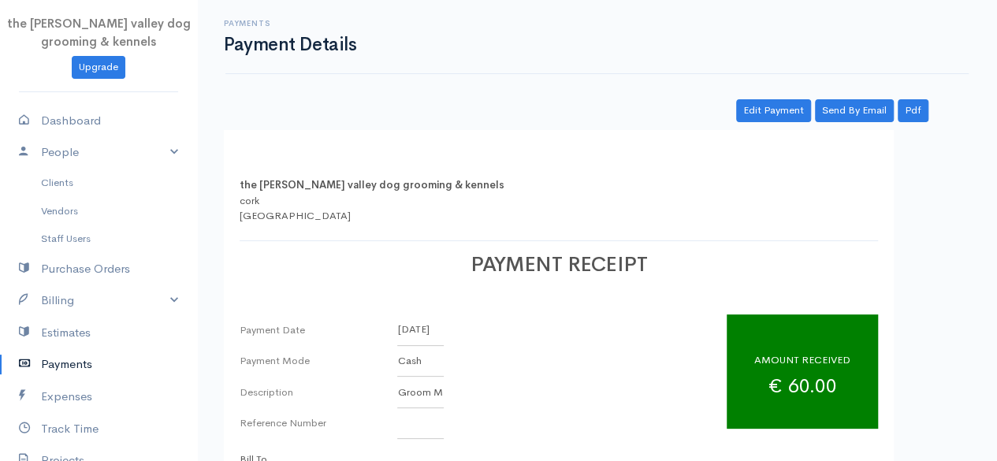
click at [52, 362] on link "Payments" at bounding box center [98, 364] width 197 height 32
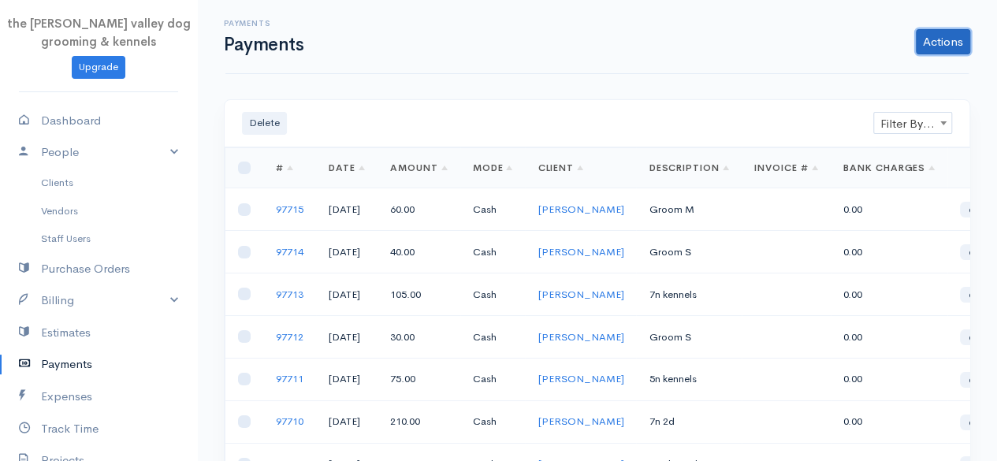
click at [941, 31] on link "Actions" at bounding box center [943, 41] width 54 height 25
click at [894, 69] on link "Enter Payment" at bounding box center [890, 75] width 162 height 28
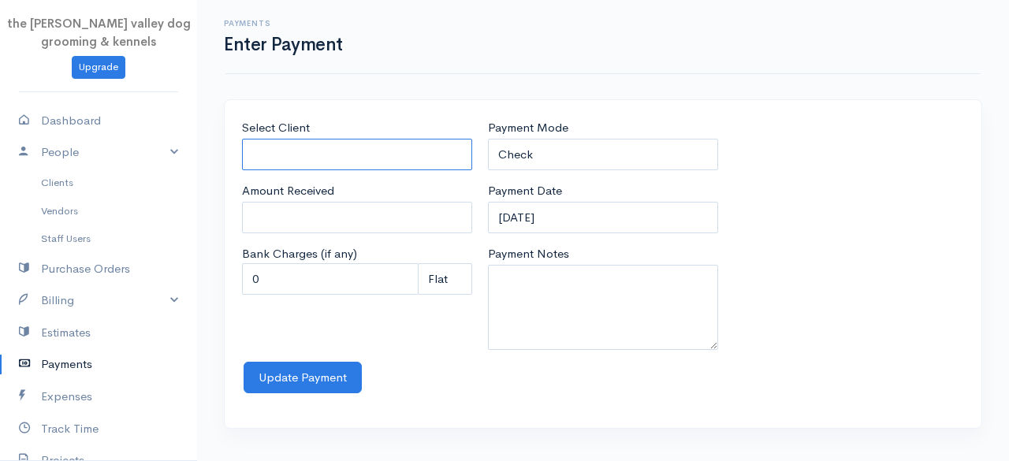
click at [355, 151] on input "Select Client" at bounding box center [357, 155] width 230 height 32
click at [331, 190] on body "the [PERSON_NAME] valley dog grooming & kennels Upgrade Dashboard People Client…" at bounding box center [504, 230] width 1009 height 461
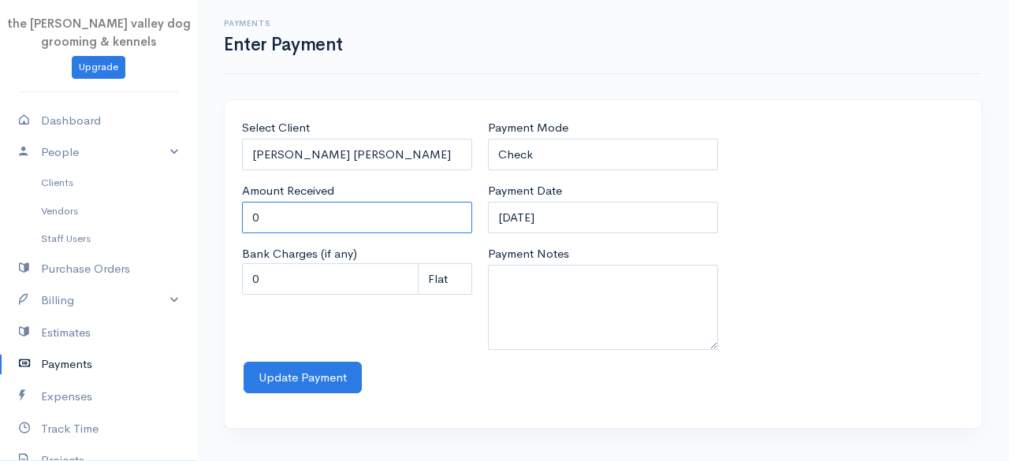
click at [311, 212] on input "0" at bounding box center [357, 218] width 230 height 32
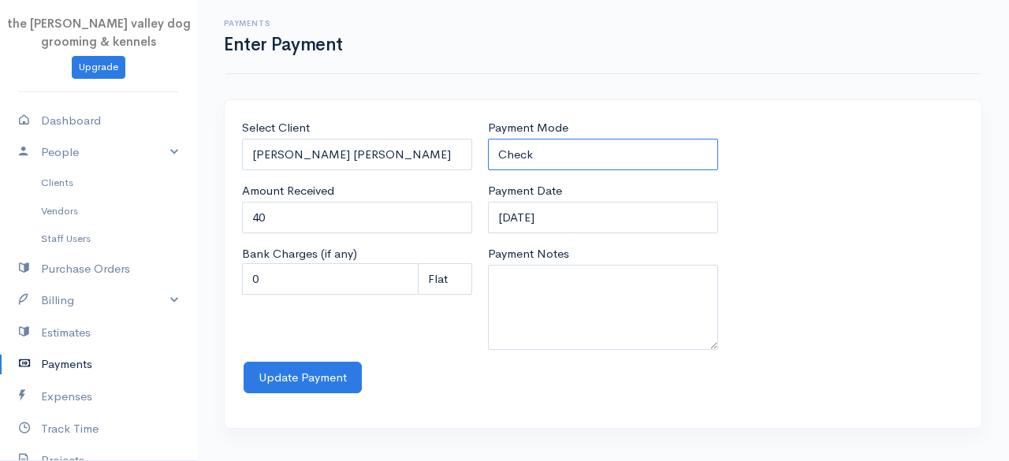
click at [618, 152] on select "Check Bank Transfer Credit Cash Debit ACH VISA MASTERCARD AMEX Discover DINERS …" at bounding box center [603, 155] width 230 height 32
click at [488, 139] on select "Check Bank Transfer Credit Cash Debit ACH VISA MASTERCARD AMEX Discover DINERS …" at bounding box center [603, 155] width 230 height 32
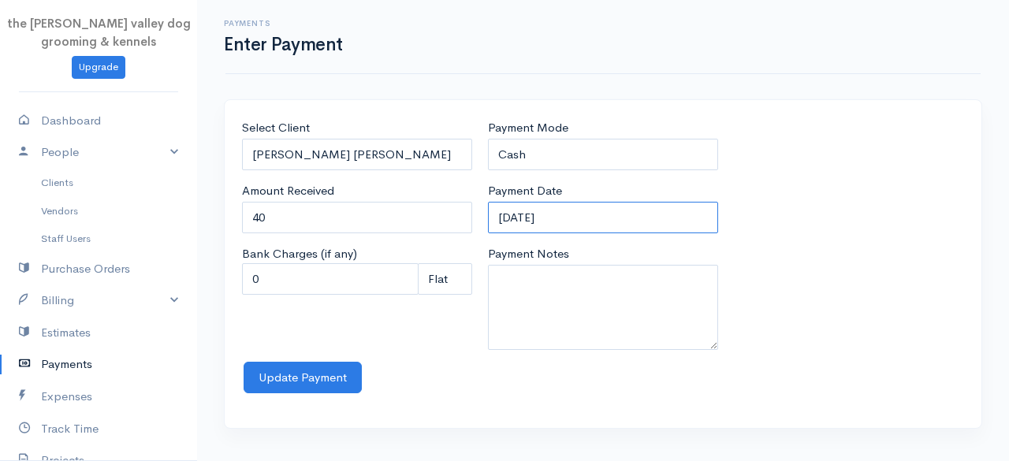
click at [591, 214] on input "[DATE]" at bounding box center [603, 218] width 230 height 32
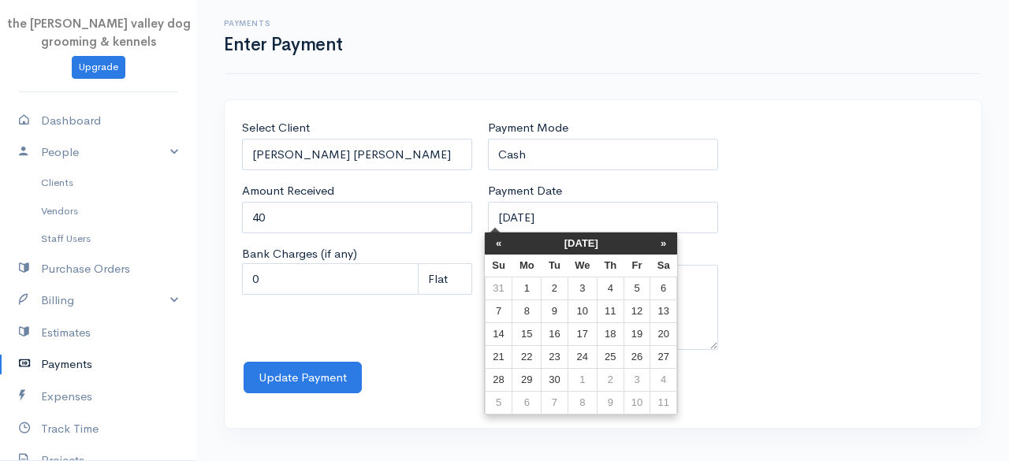
click at [570, 245] on th "[DATE]" at bounding box center [581, 243] width 138 height 22
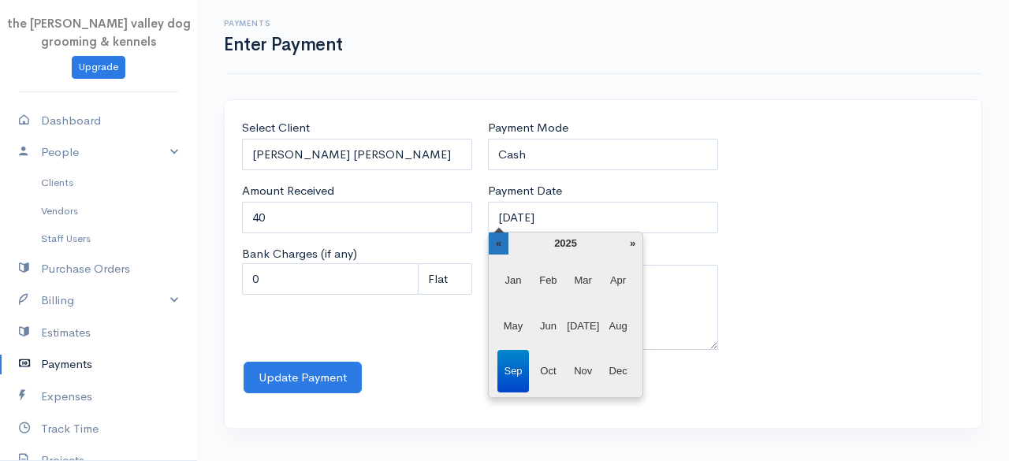
click at [504, 245] on th "«" at bounding box center [499, 243] width 20 height 22
click at [511, 325] on span "May" at bounding box center [513, 326] width 32 height 43
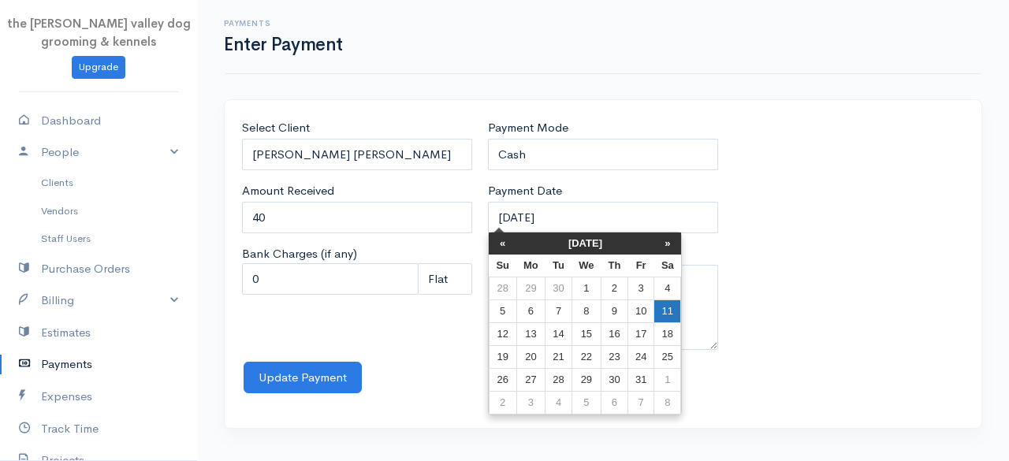
click at [672, 313] on td "11" at bounding box center [667, 311] width 27 height 23
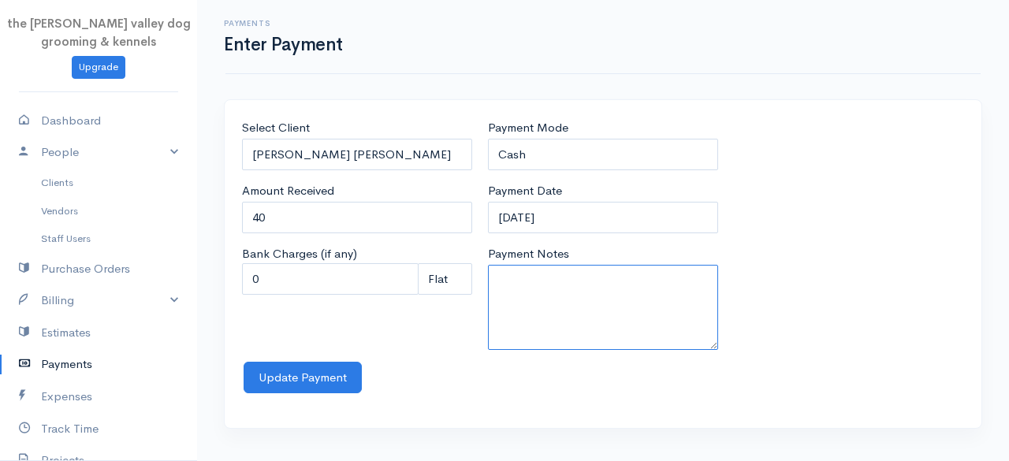
click at [621, 306] on textarea "Payment Notes" at bounding box center [603, 307] width 230 height 85
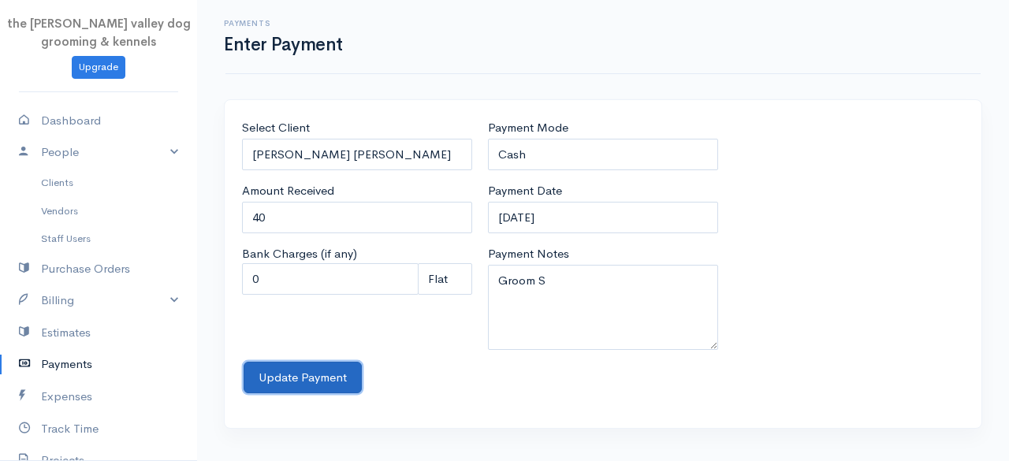
click at [270, 371] on button "Update Payment" at bounding box center [303, 378] width 118 height 32
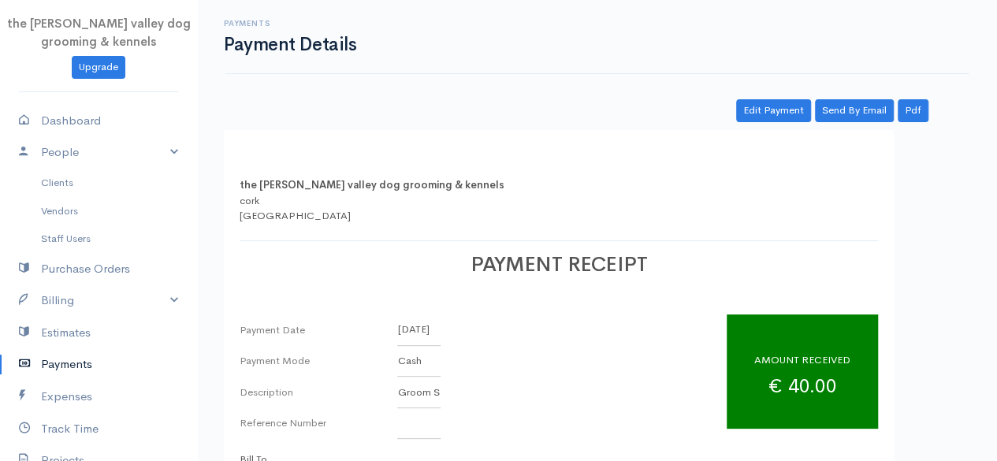
click at [56, 371] on link "Payments" at bounding box center [98, 364] width 197 height 32
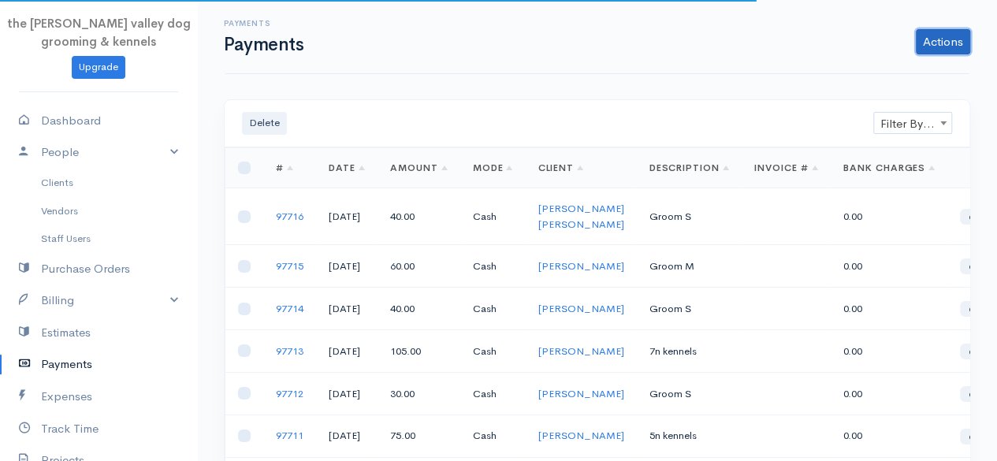
click at [923, 45] on link "Actions" at bounding box center [943, 41] width 54 height 25
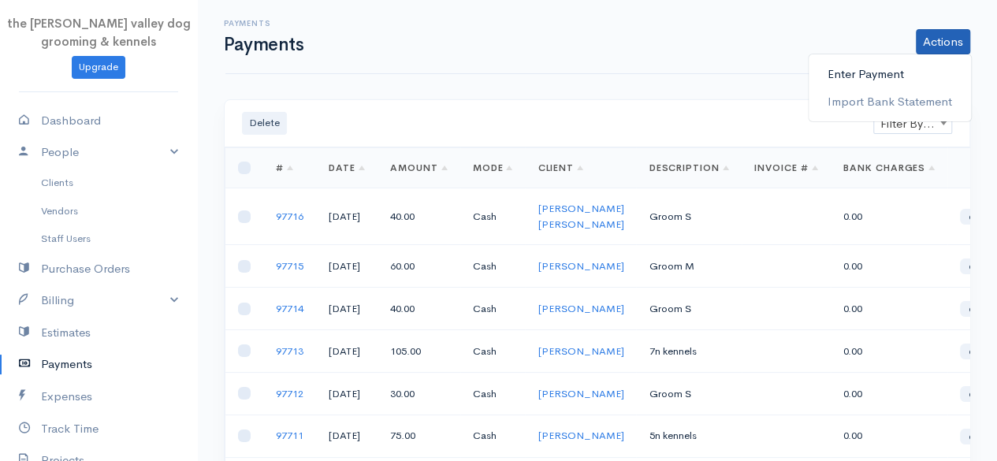
click at [873, 73] on link "Enter Payment" at bounding box center [890, 75] width 162 height 28
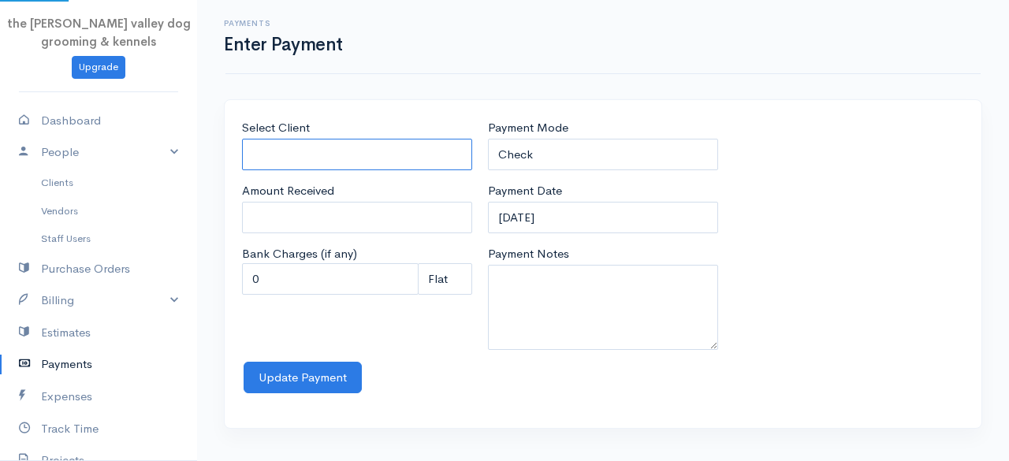
click at [343, 156] on input "Select Client" at bounding box center [357, 155] width 230 height 32
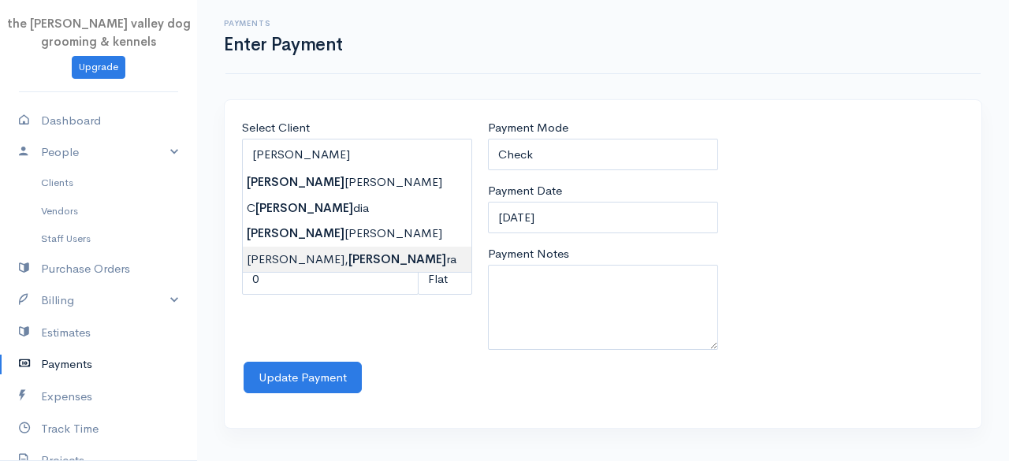
click at [299, 258] on body "the [PERSON_NAME] valley dog grooming & kennels Upgrade Dashboard People Client…" at bounding box center [504, 230] width 1009 height 461
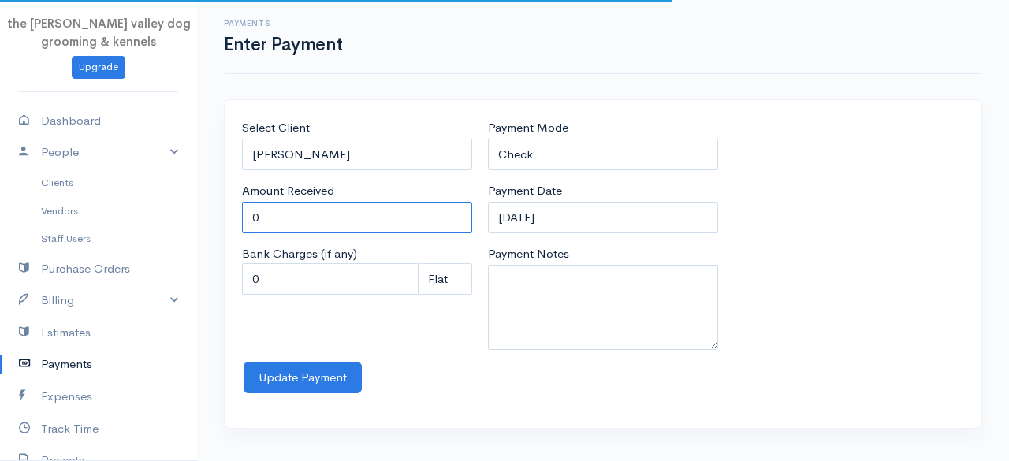
click at [296, 215] on input "0" at bounding box center [357, 218] width 230 height 32
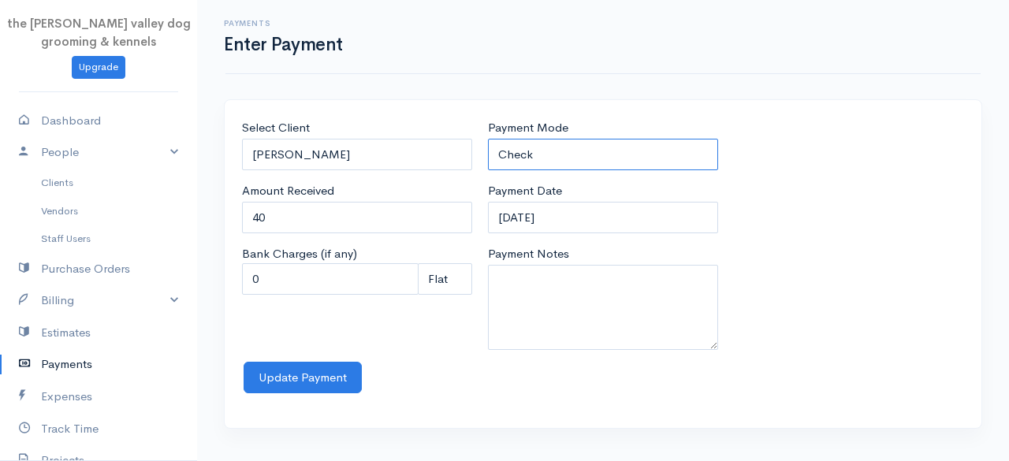
click at [561, 150] on select "Check Bank Transfer Credit Cash Debit ACH VISA MASTERCARD AMEX Discover DINERS …" at bounding box center [603, 155] width 230 height 32
click at [488, 139] on select "Check Bank Transfer Credit Cash Debit ACH VISA MASTERCARD AMEX Discover DINERS …" at bounding box center [603, 155] width 230 height 32
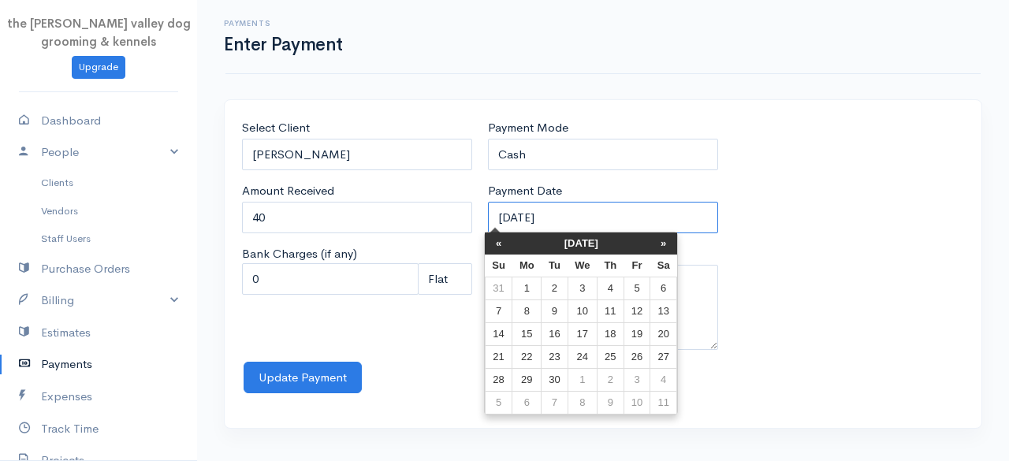
click at [586, 218] on input "[DATE]" at bounding box center [603, 218] width 230 height 32
click at [582, 236] on th "[DATE]" at bounding box center [581, 243] width 138 height 22
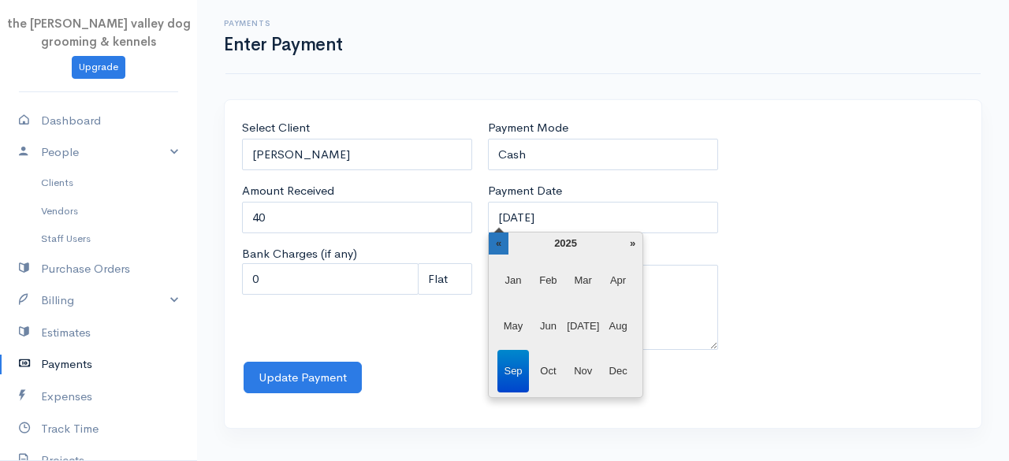
click at [504, 239] on th "«" at bounding box center [499, 243] width 20 height 22
click at [512, 314] on span "May" at bounding box center [513, 326] width 32 height 43
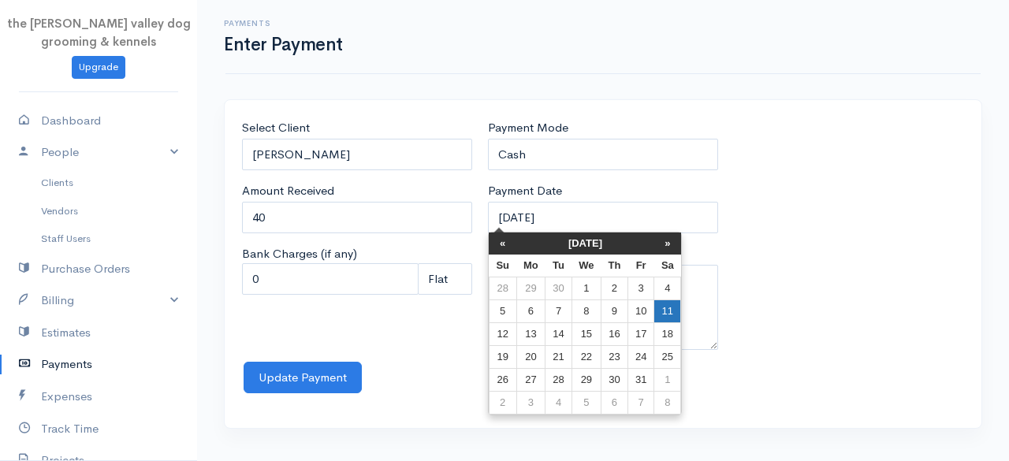
click at [659, 308] on td "11" at bounding box center [667, 311] width 27 height 23
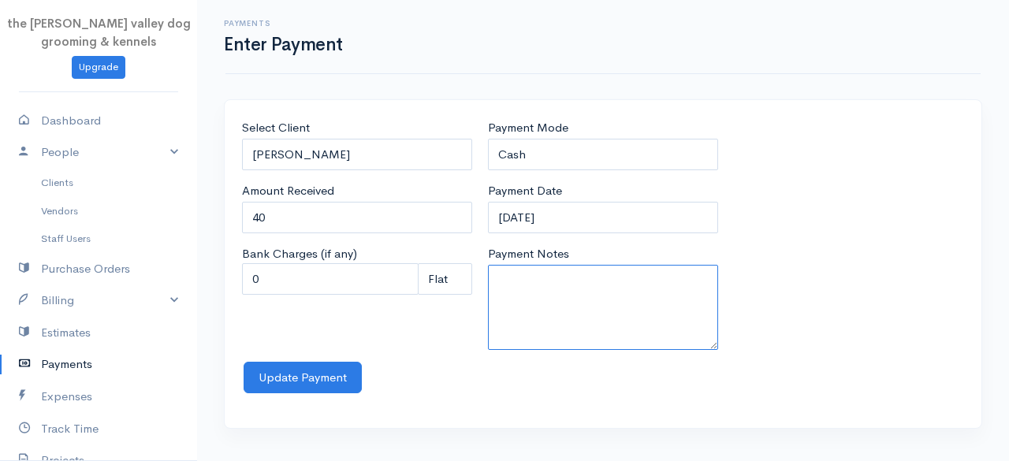
click at [659, 308] on textarea "Payment Notes" at bounding box center [603, 307] width 230 height 85
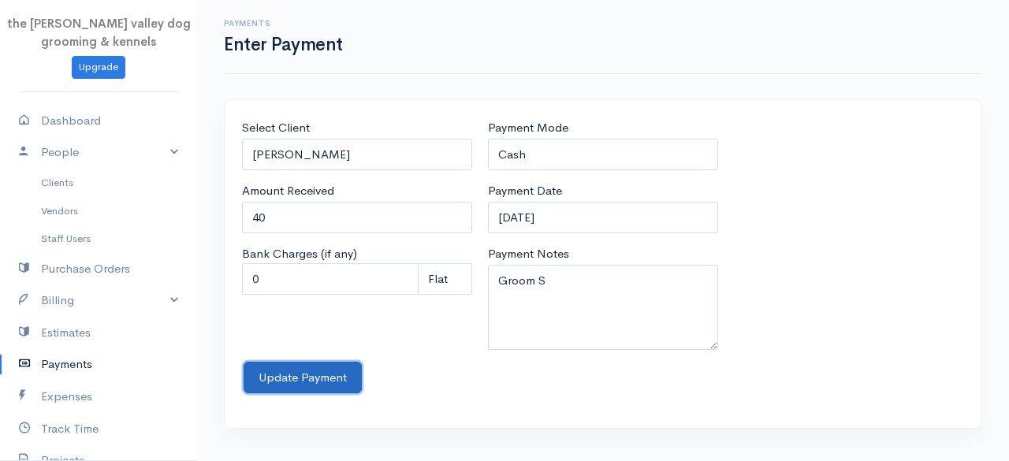
click at [327, 375] on button "Update Payment" at bounding box center [303, 378] width 118 height 32
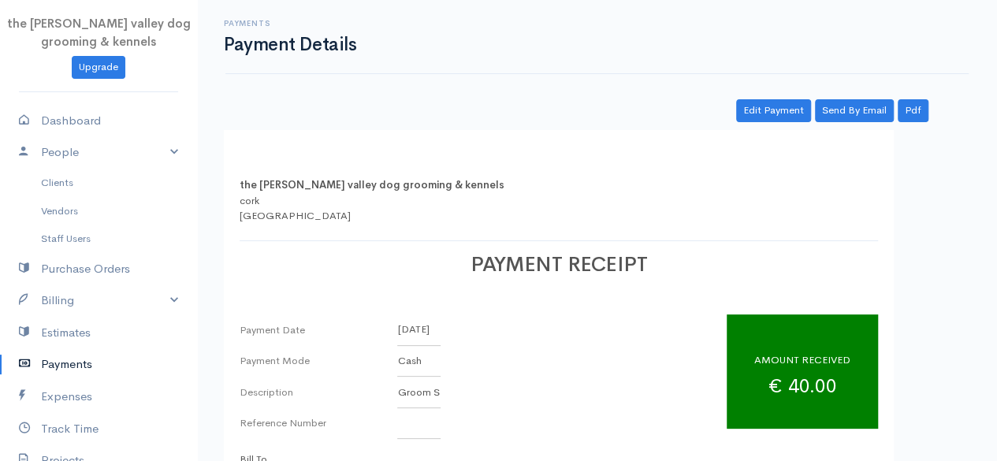
click at [43, 370] on link "Payments" at bounding box center [98, 364] width 197 height 32
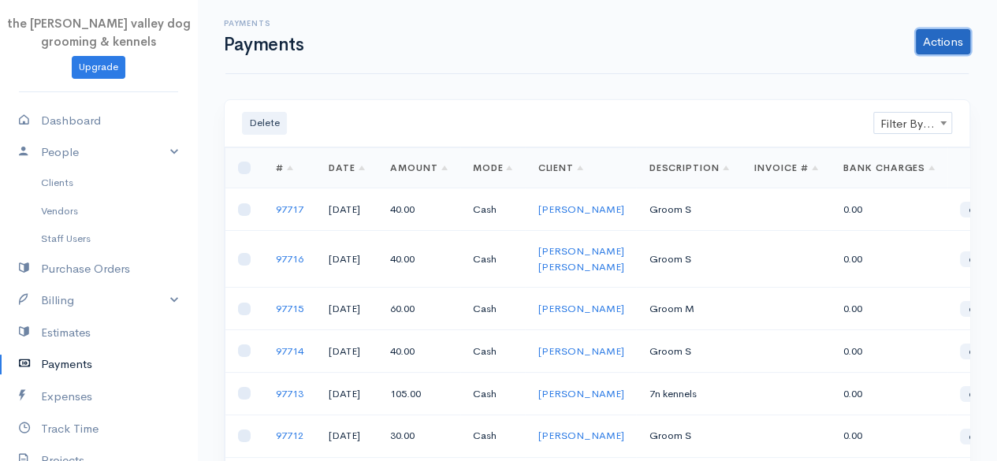
click at [960, 38] on link "Actions" at bounding box center [943, 41] width 54 height 25
click at [854, 69] on link "Enter Payment" at bounding box center [890, 75] width 162 height 28
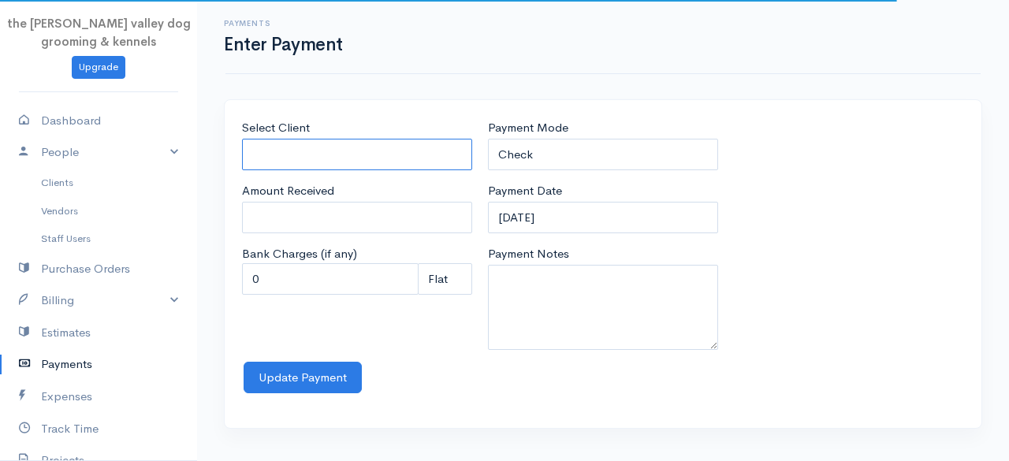
click at [411, 144] on input "Select Client" at bounding box center [357, 155] width 230 height 32
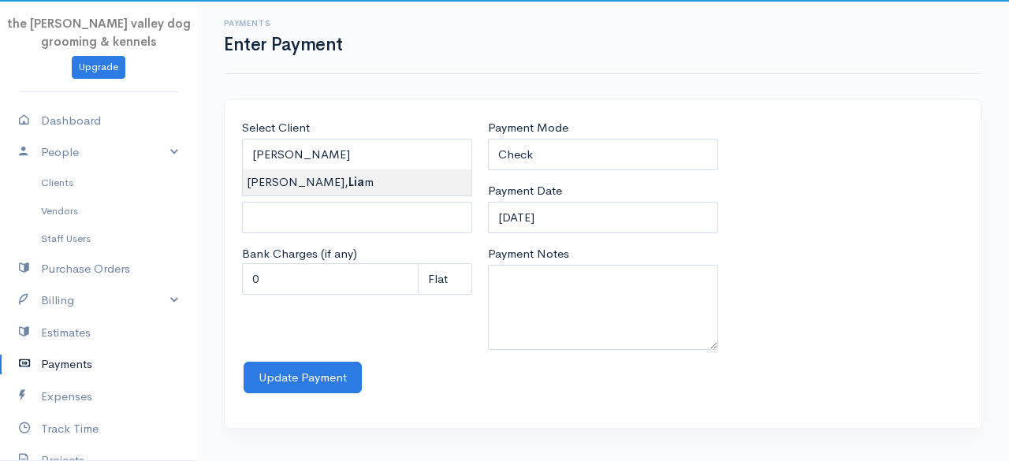
click at [339, 180] on body "the [PERSON_NAME] valley dog grooming & kennels Upgrade Dashboard People Client…" at bounding box center [504, 230] width 1009 height 461
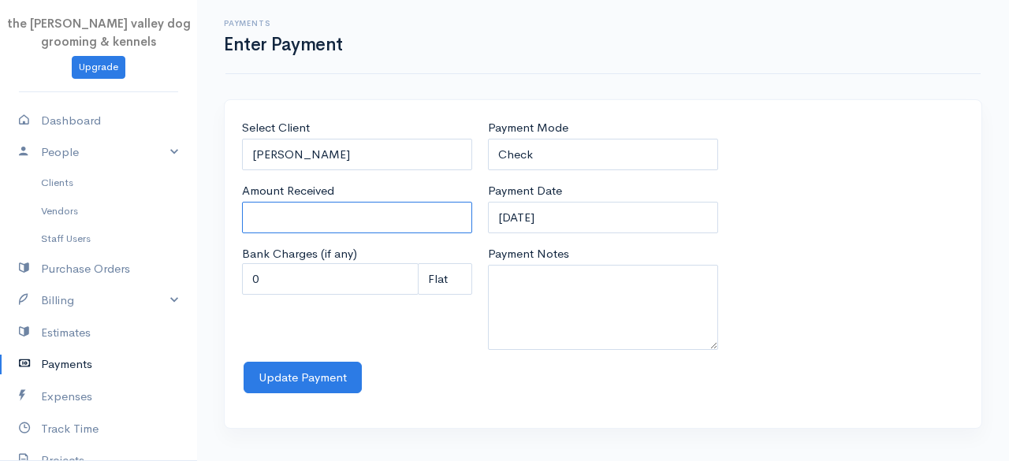
click at [317, 222] on input "Amount Received" at bounding box center [357, 218] width 230 height 32
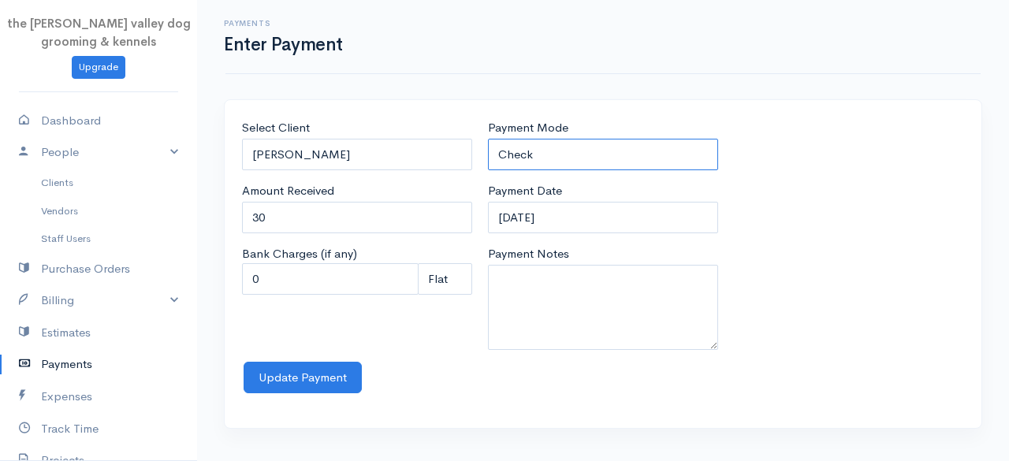
click at [575, 163] on select "Check Bank Transfer Credit Cash Debit ACH VISA MASTERCARD AMEX Discover DINERS …" at bounding box center [603, 155] width 230 height 32
click at [488, 139] on select "Check Bank Transfer Credit Cash Debit ACH VISA MASTERCARD AMEX Discover DINERS …" at bounding box center [603, 155] width 230 height 32
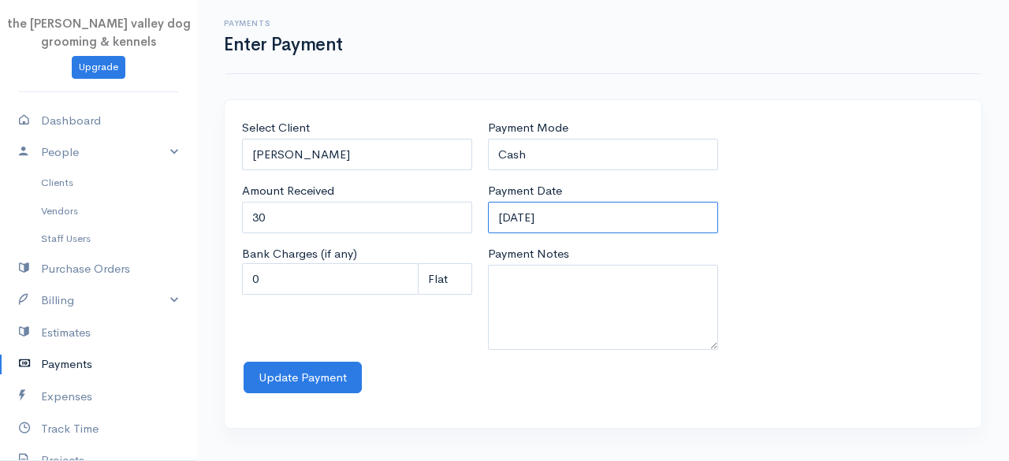
click at [596, 222] on input "[DATE]" at bounding box center [603, 218] width 230 height 32
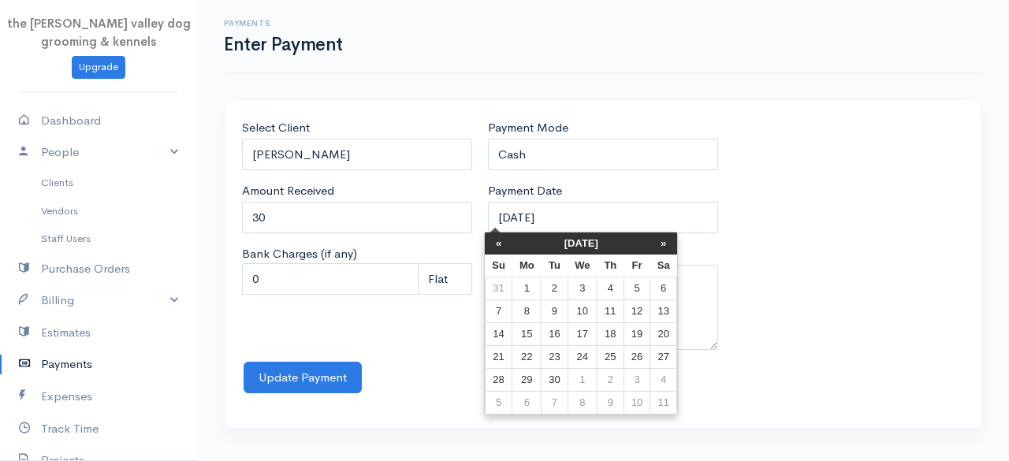
click at [578, 246] on th "[DATE]" at bounding box center [581, 243] width 138 height 22
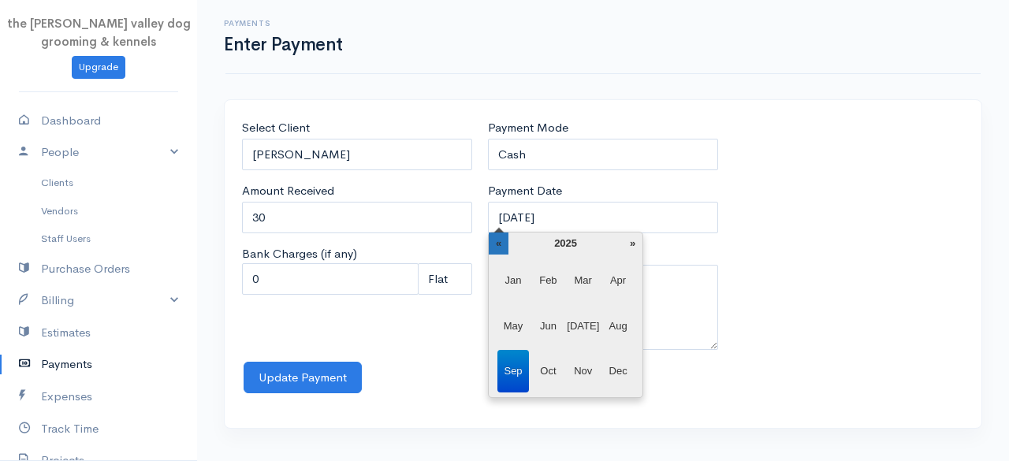
click at [503, 232] on th "«" at bounding box center [499, 243] width 20 height 22
click at [519, 318] on span "May" at bounding box center [513, 326] width 32 height 43
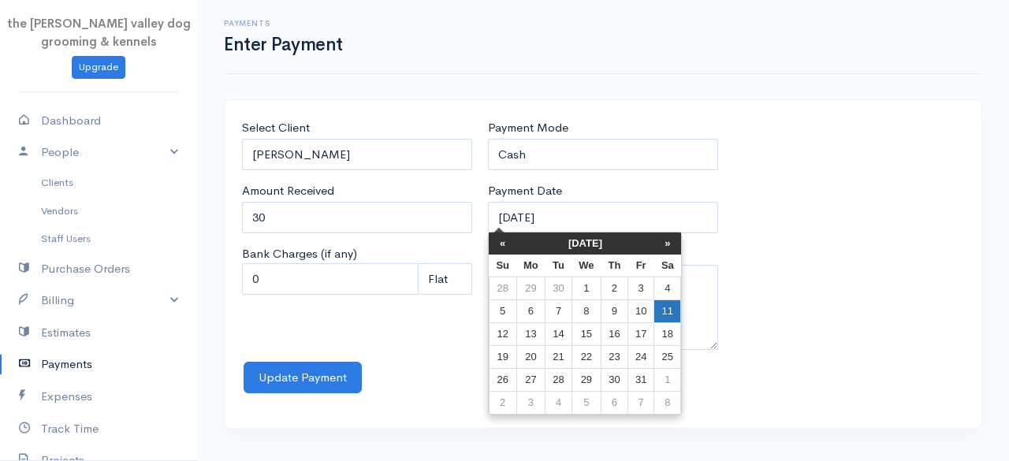
click at [669, 313] on td "11" at bounding box center [667, 311] width 27 height 23
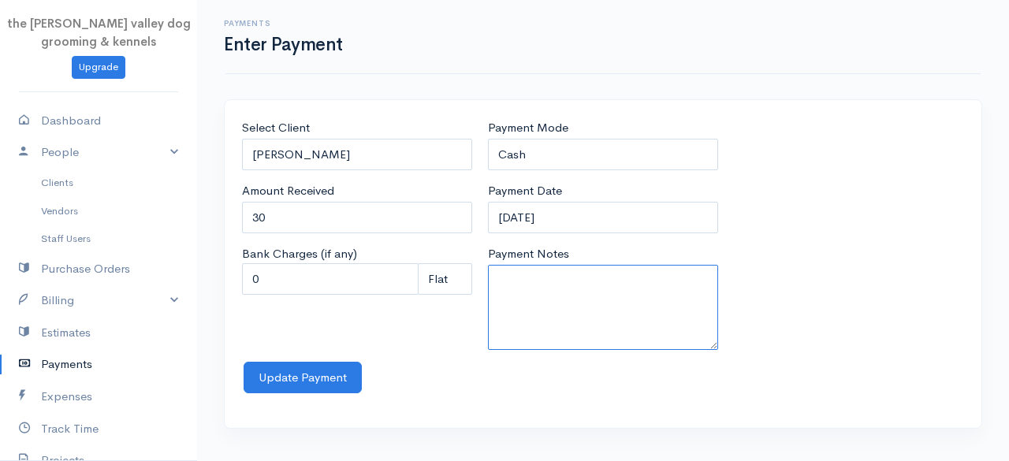
click at [669, 313] on textarea "Payment Notes" at bounding box center [603, 307] width 230 height 85
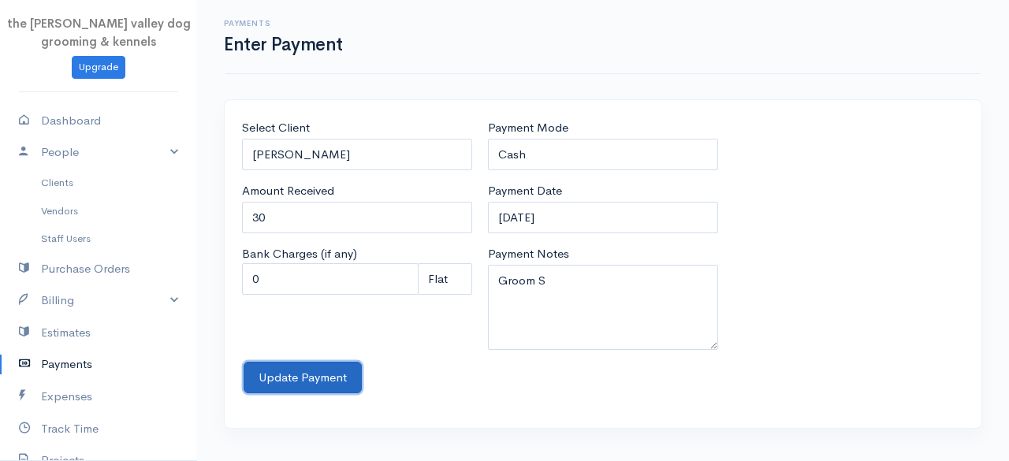
click at [351, 375] on button "Update Payment" at bounding box center [303, 378] width 118 height 32
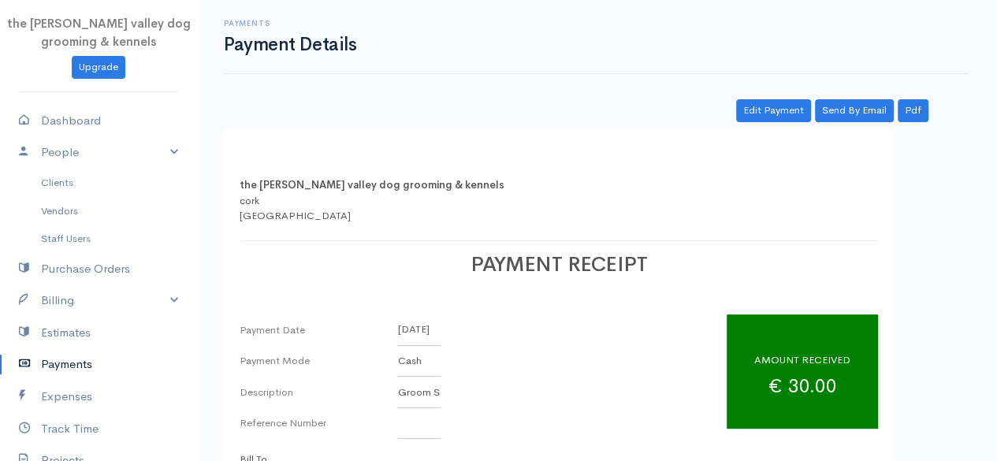
click at [65, 363] on link "Payments" at bounding box center [98, 364] width 197 height 32
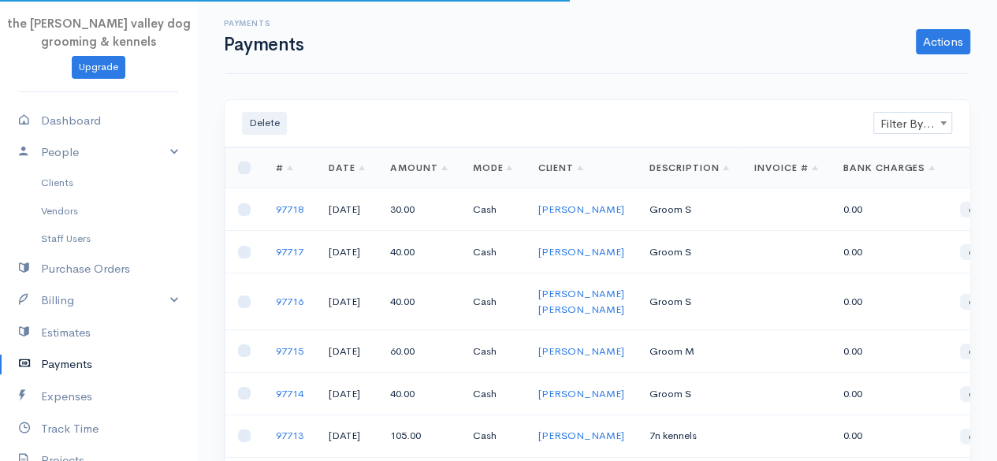
click at [918, 60] on div "Payments Payments Actions Enter Payment Import Bank Statement" at bounding box center [596, 37] width 743 height 74
click at [936, 46] on link "Actions" at bounding box center [943, 41] width 54 height 25
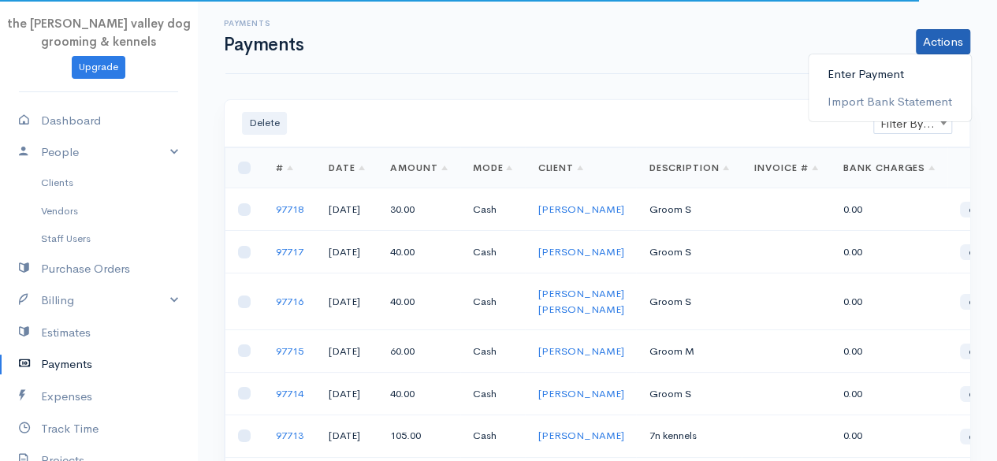
click at [869, 76] on link "Enter Payment" at bounding box center [890, 75] width 162 height 28
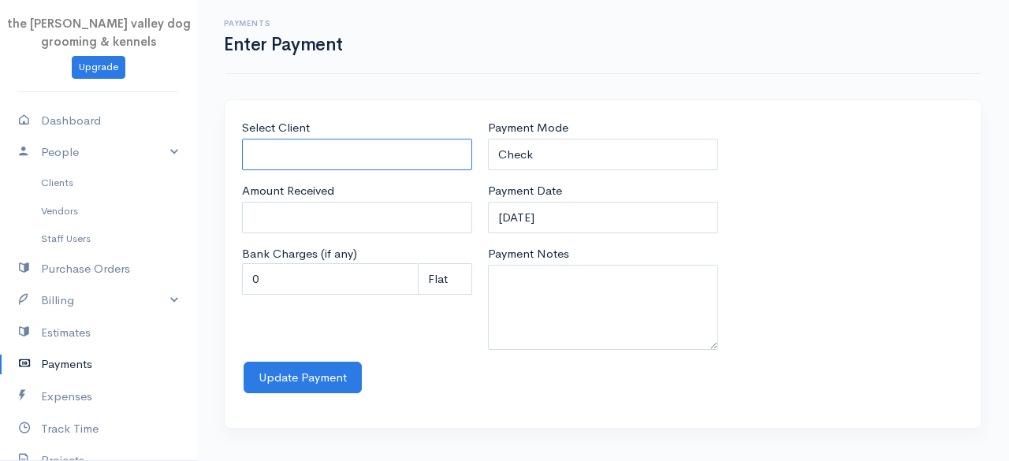
click at [328, 147] on input "Select Client" at bounding box center [357, 155] width 230 height 32
click at [329, 203] on body "the [PERSON_NAME] valley dog grooming & kennels Upgrade Dashboard People Client…" at bounding box center [504, 230] width 1009 height 461
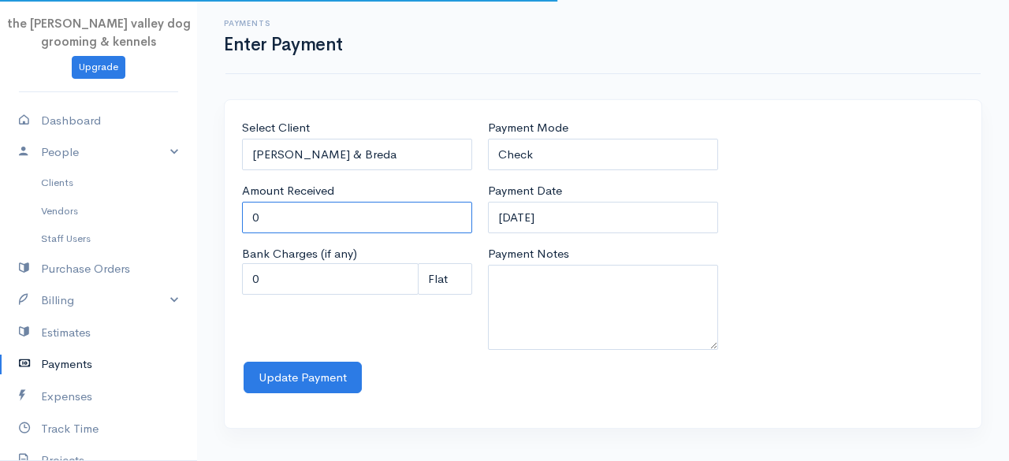
click at [324, 210] on input "0" at bounding box center [357, 218] width 230 height 32
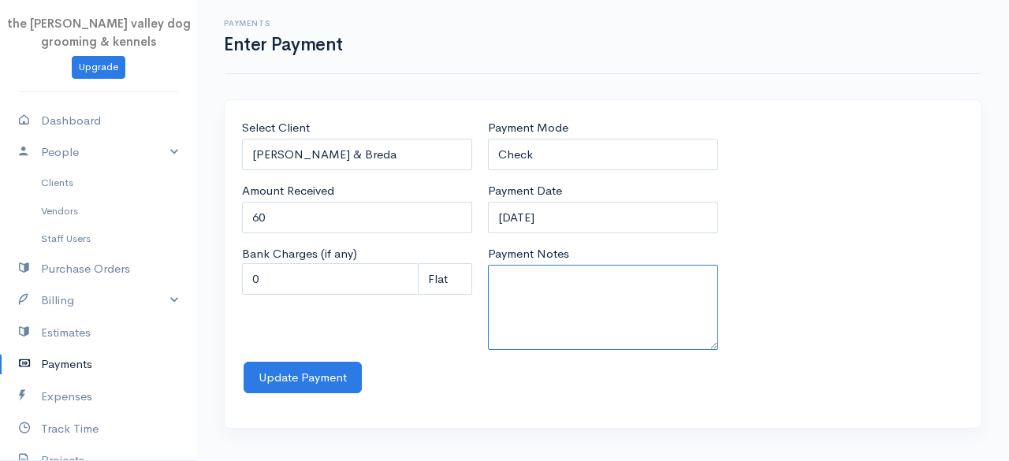
click at [575, 281] on textarea "Payment Notes" at bounding box center [603, 307] width 230 height 85
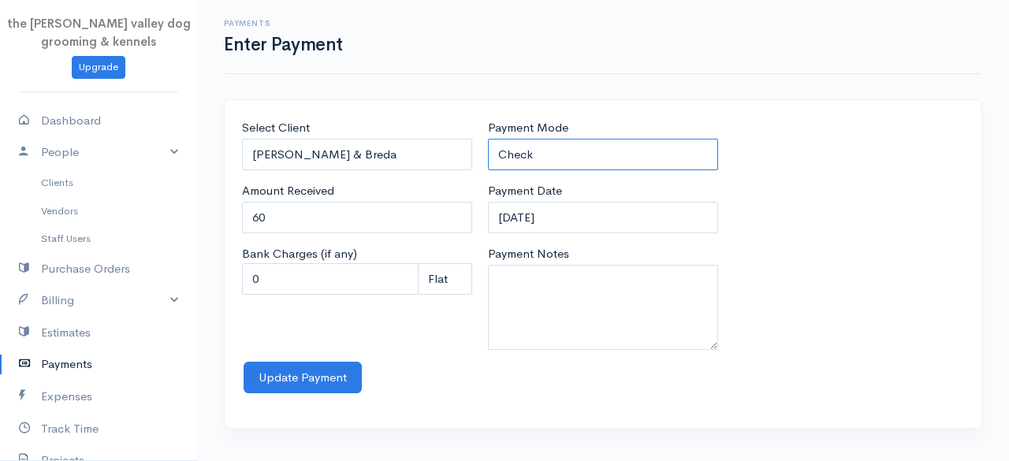
click at [559, 151] on select "Check Bank Transfer Credit Cash Debit ACH VISA MASTERCARD AMEX Discover DINERS …" at bounding box center [603, 155] width 230 height 32
click at [488, 139] on select "Check Bank Transfer Credit Cash Debit ACH VISA MASTERCARD AMEX Discover DINERS …" at bounding box center [603, 155] width 230 height 32
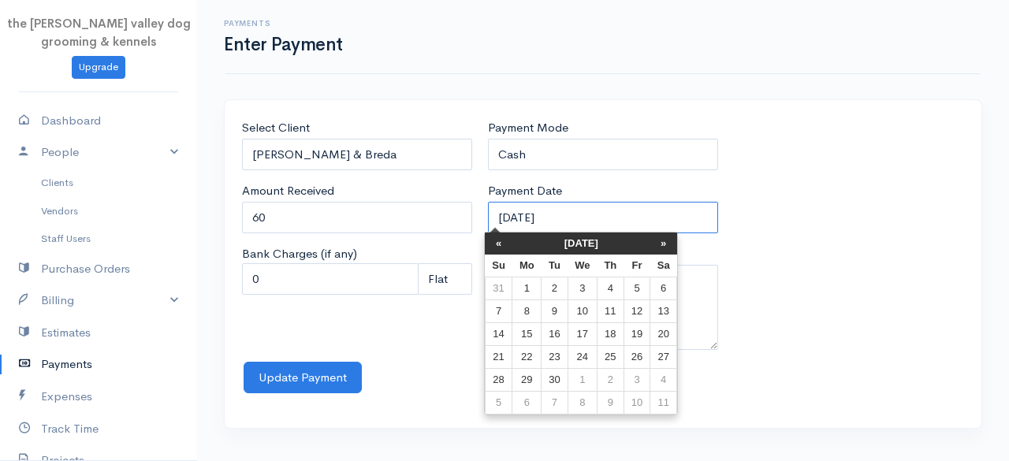
click at [588, 218] on input "[DATE]" at bounding box center [603, 218] width 230 height 32
click at [576, 236] on th "[DATE]" at bounding box center [581, 243] width 138 height 22
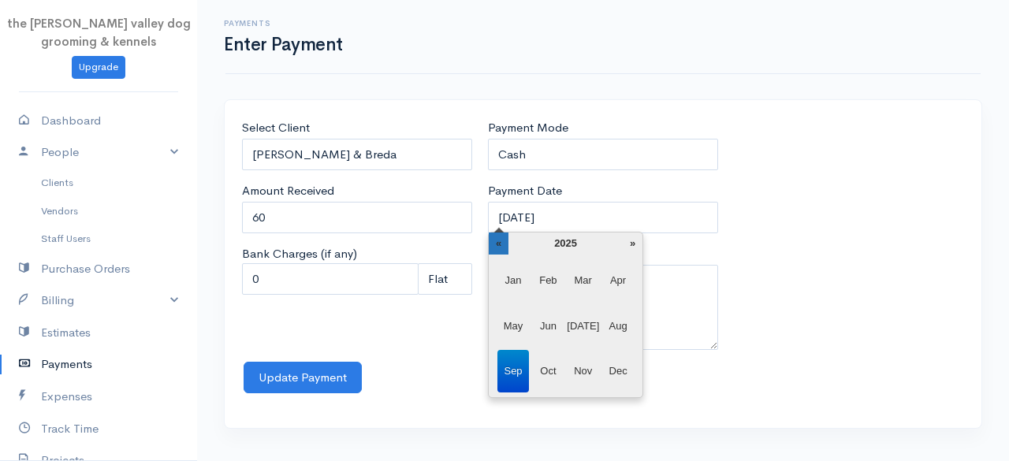
click at [504, 237] on th "«" at bounding box center [499, 243] width 20 height 22
click at [519, 321] on span "May" at bounding box center [513, 326] width 32 height 43
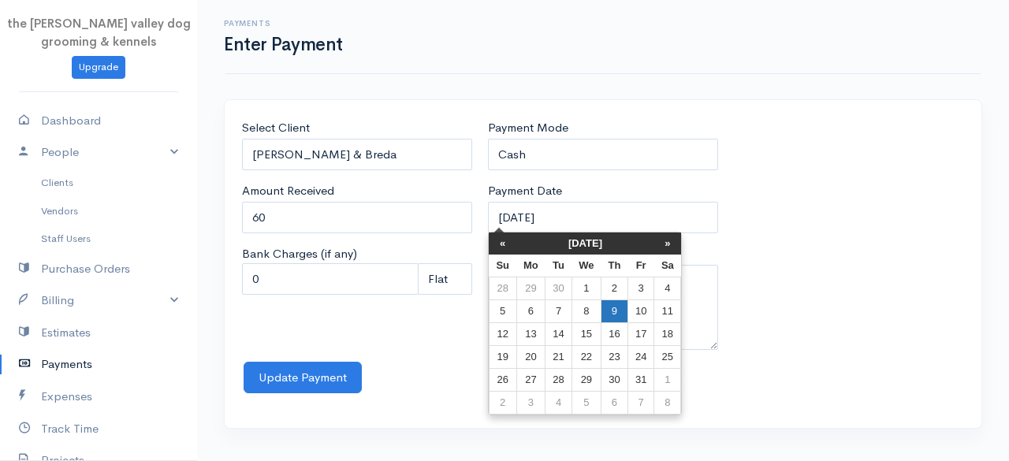
click at [619, 308] on td "9" at bounding box center [614, 311] width 27 height 23
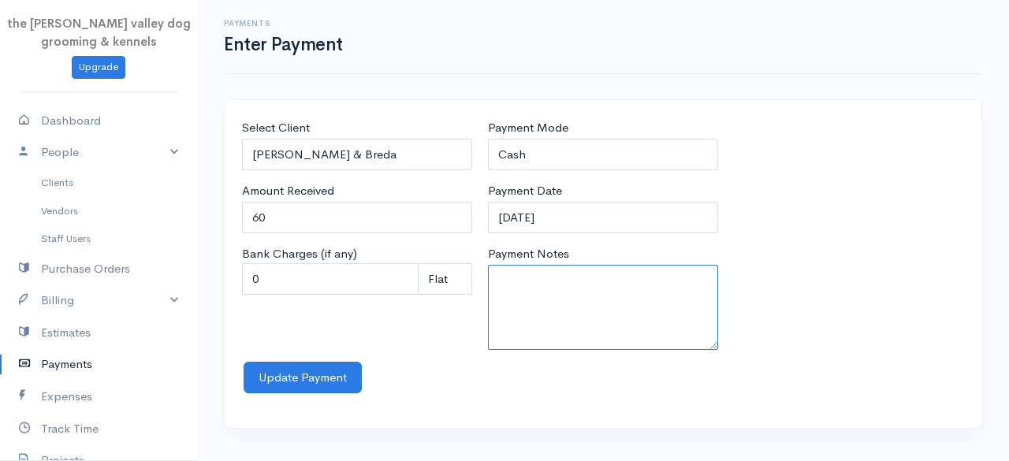
click at [573, 285] on textarea "Payment Notes" at bounding box center [603, 307] width 230 height 85
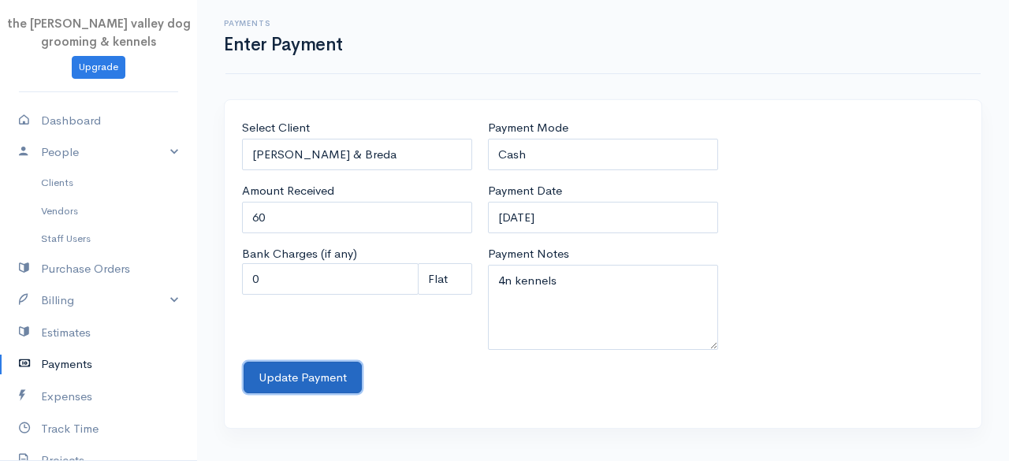
click at [290, 369] on button "Update Payment" at bounding box center [303, 378] width 118 height 32
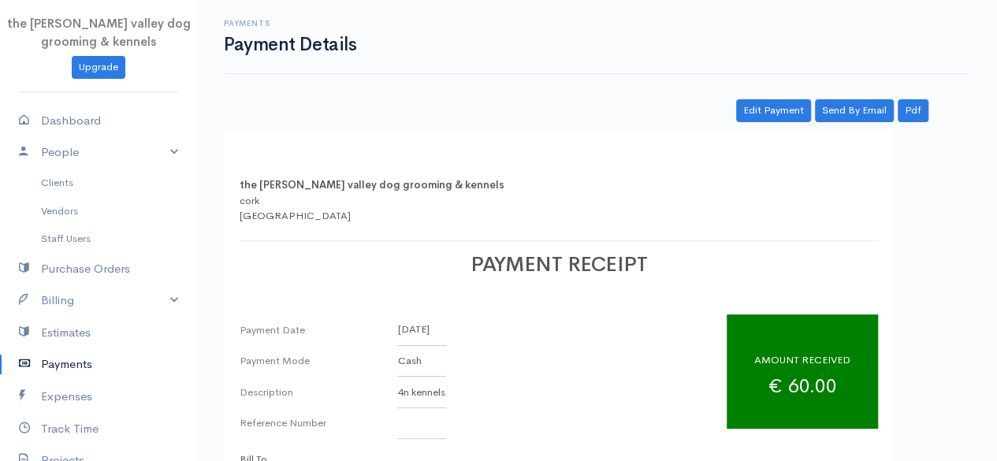
click at [75, 359] on link "Payments" at bounding box center [98, 364] width 197 height 32
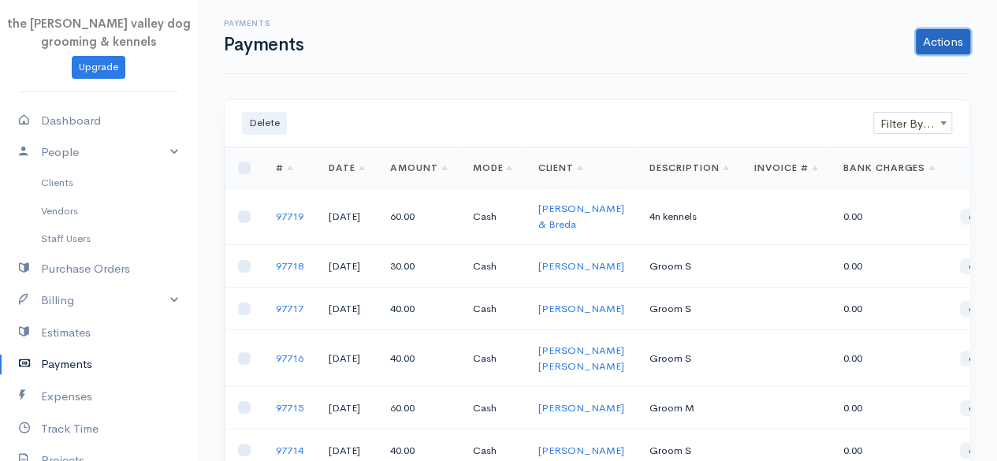
click at [958, 34] on link "Actions" at bounding box center [943, 41] width 54 height 25
click at [899, 71] on link "Enter Payment" at bounding box center [890, 75] width 162 height 28
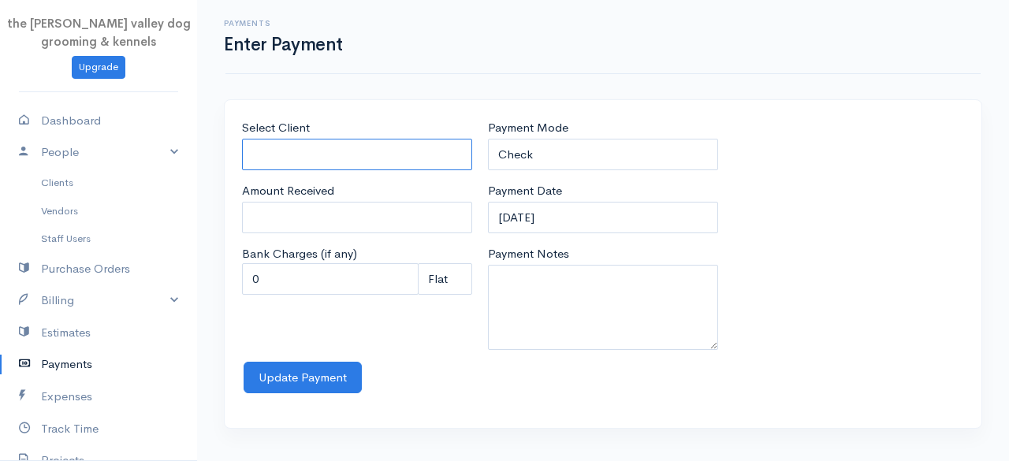
click at [413, 157] on input "Select Client" at bounding box center [357, 155] width 230 height 32
click at [340, 179] on body "the [PERSON_NAME] valley dog grooming & kennels Upgrade Dashboard People Client…" at bounding box center [504, 230] width 1009 height 461
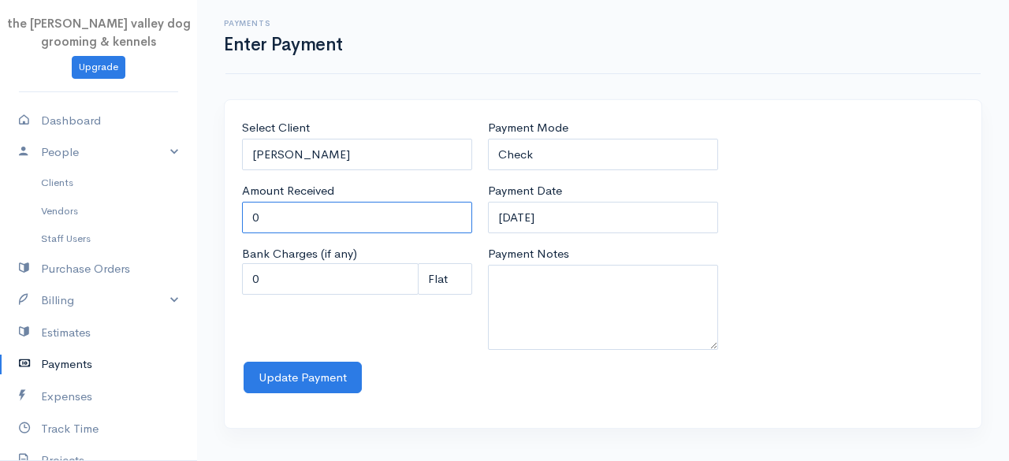
click at [325, 210] on input "0" at bounding box center [357, 218] width 230 height 32
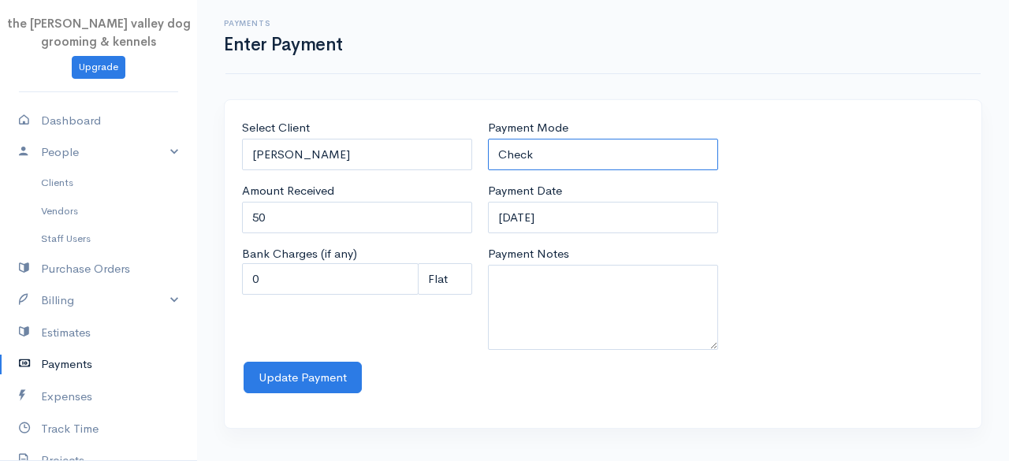
click at [553, 155] on select "Check Bank Transfer Credit Cash Debit ACH VISA MASTERCARD AMEX Discover DINERS …" at bounding box center [603, 155] width 230 height 32
click at [488, 139] on select "Check Bank Transfer Credit Cash Debit ACH VISA MASTERCARD AMEX Discover DINERS …" at bounding box center [603, 155] width 230 height 32
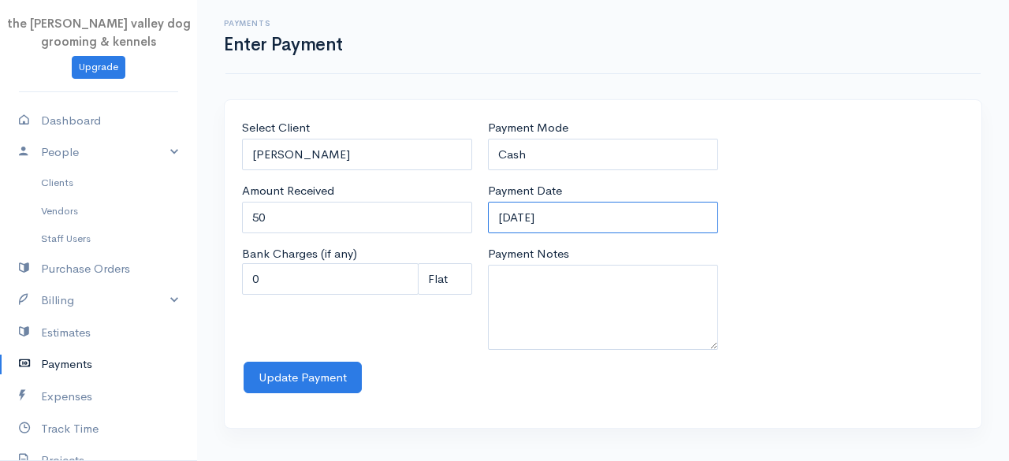
click at [594, 211] on input "[DATE]" at bounding box center [603, 218] width 230 height 32
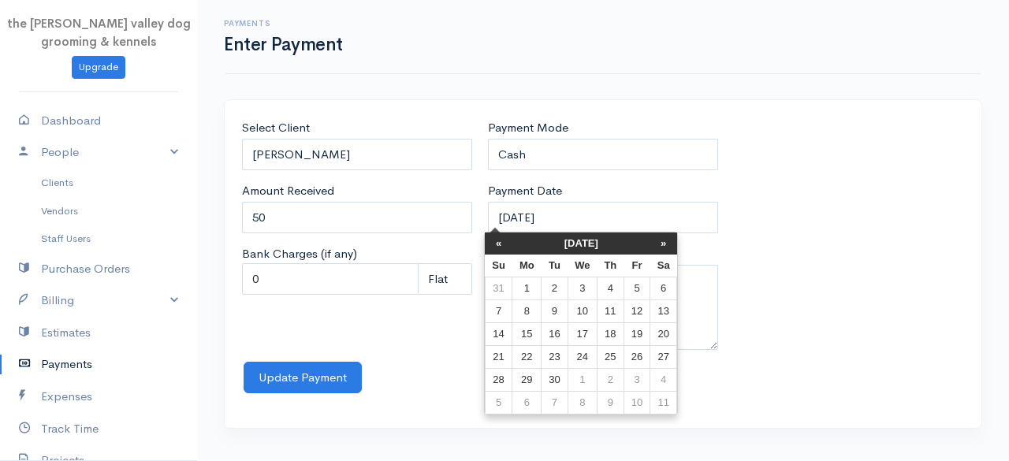
click at [586, 238] on th "[DATE]" at bounding box center [581, 243] width 138 height 22
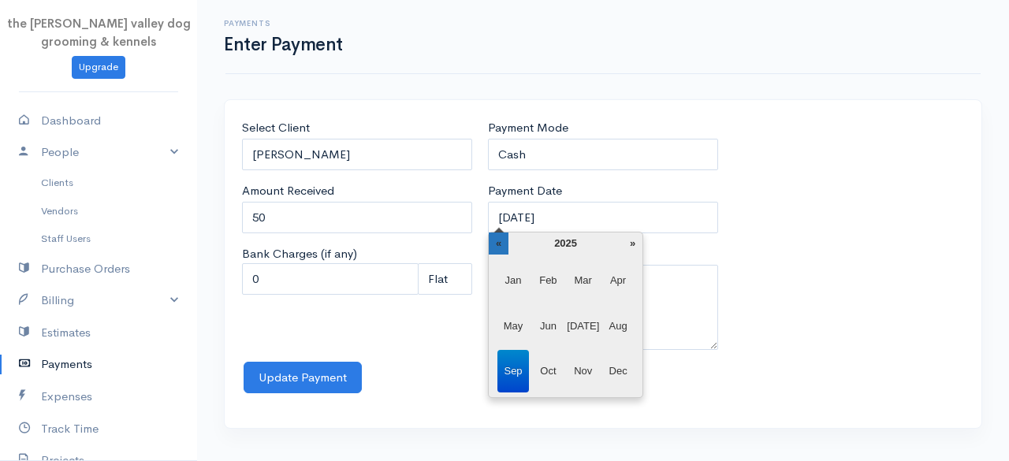
click at [506, 242] on th "«" at bounding box center [499, 243] width 20 height 22
click at [623, 280] on span "Apr" at bounding box center [618, 280] width 32 height 43
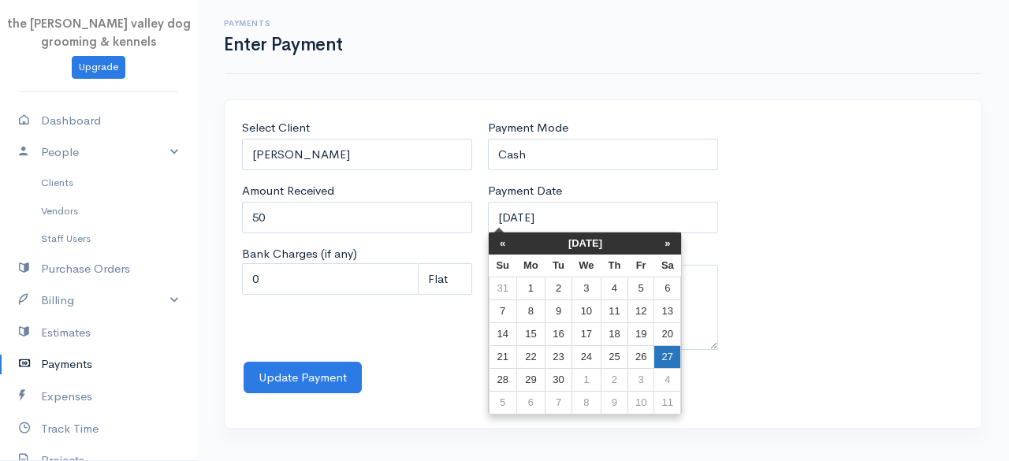
click at [662, 357] on td "27" at bounding box center [667, 357] width 27 height 23
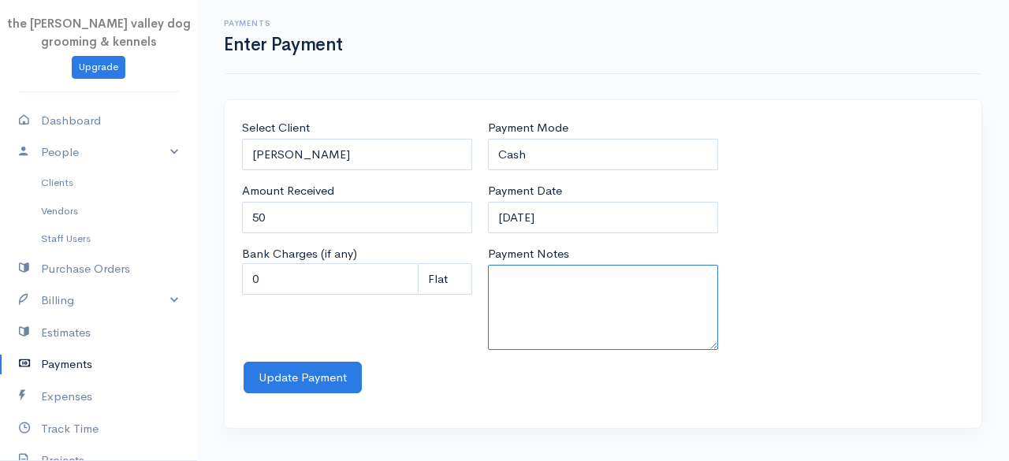
click at [590, 325] on textarea "Payment Notes" at bounding box center [603, 307] width 230 height 85
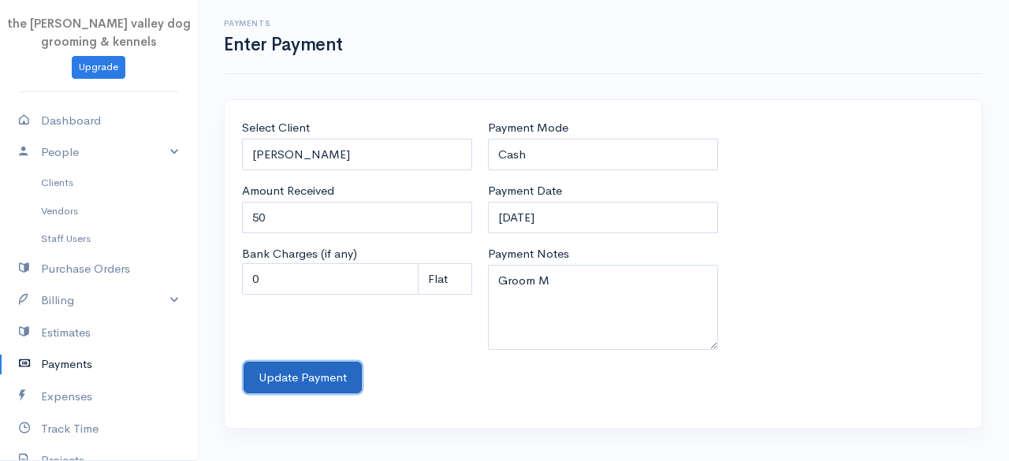
click at [289, 371] on button "Update Payment" at bounding box center [303, 378] width 118 height 32
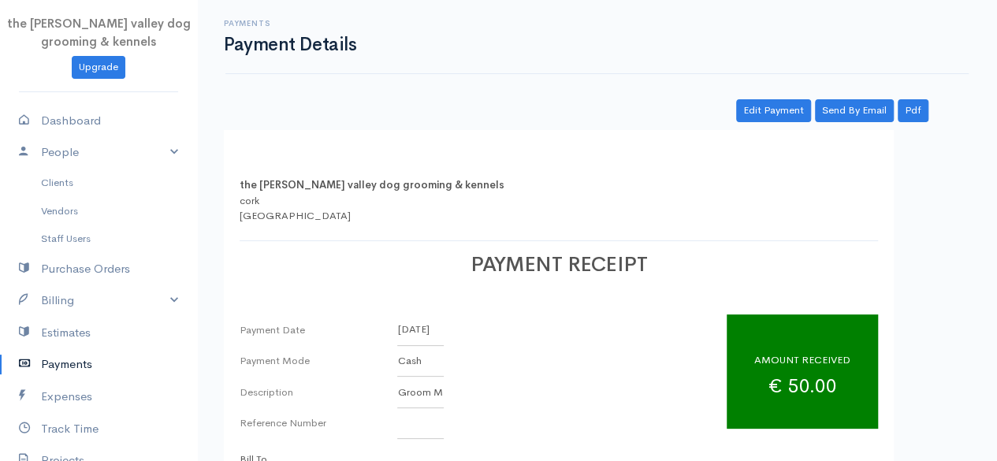
click at [64, 361] on link "Payments" at bounding box center [98, 364] width 197 height 32
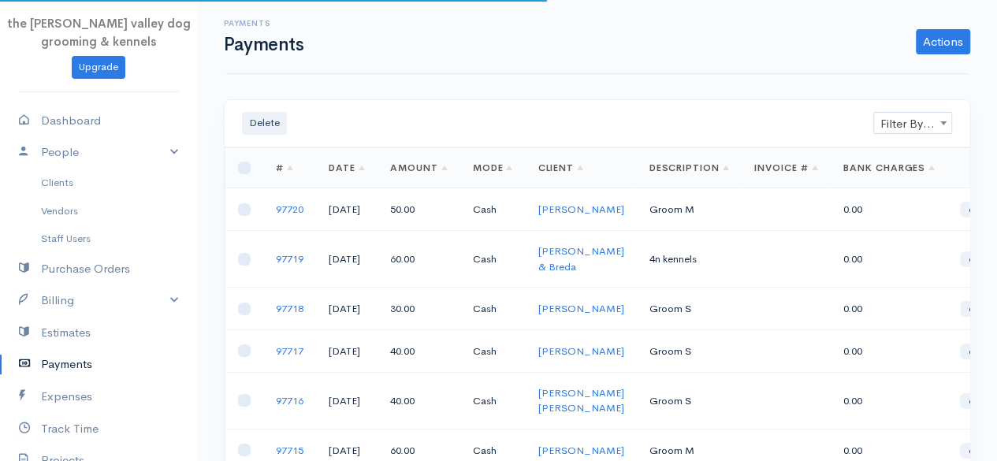
click at [946, 58] on div "Payments Payments Actions Enter Payment Import Bank Statement" at bounding box center [596, 37] width 743 height 74
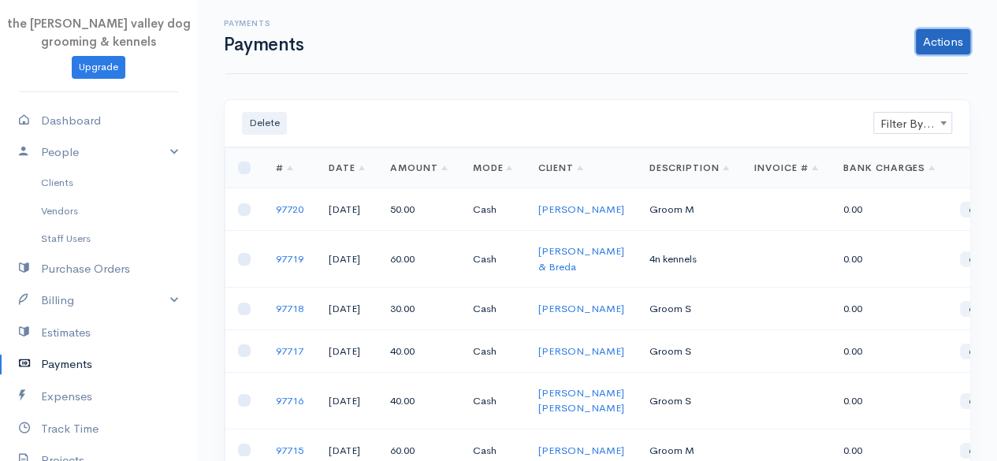
click at [939, 48] on link "Actions" at bounding box center [943, 41] width 54 height 25
click at [902, 78] on link "Enter Payment" at bounding box center [890, 75] width 162 height 28
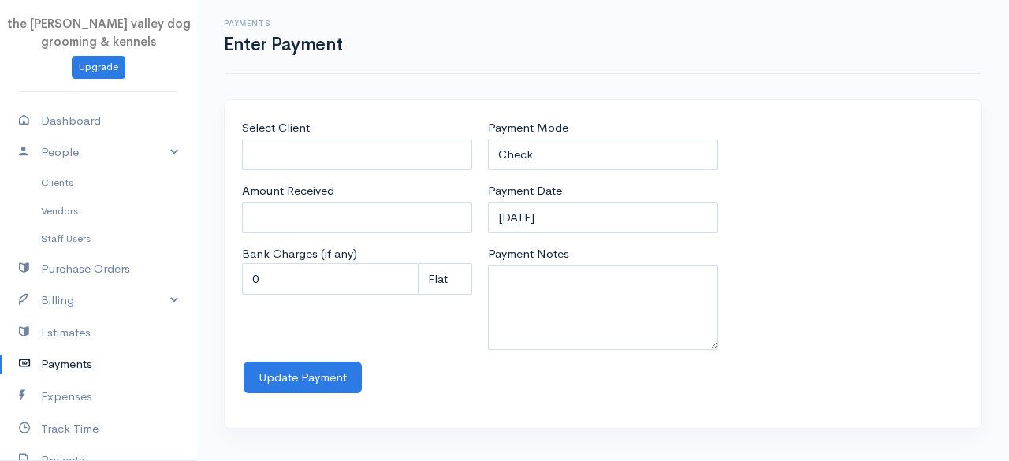
click at [394, 130] on div "Select Client" at bounding box center [357, 144] width 230 height 51
click at [392, 146] on input "Select Client" at bounding box center [357, 155] width 230 height 32
click at [75, 171] on link "Clients" at bounding box center [98, 183] width 197 height 28
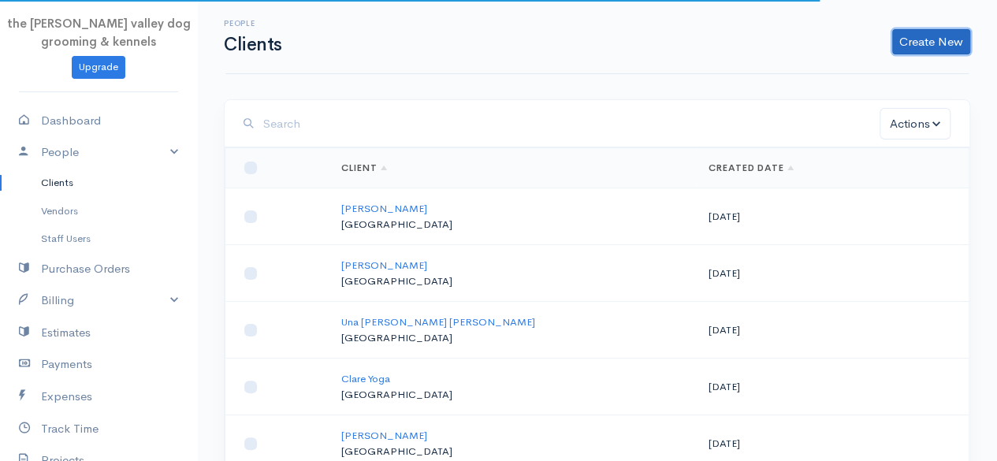
click at [900, 39] on link "Create New" at bounding box center [931, 41] width 78 height 25
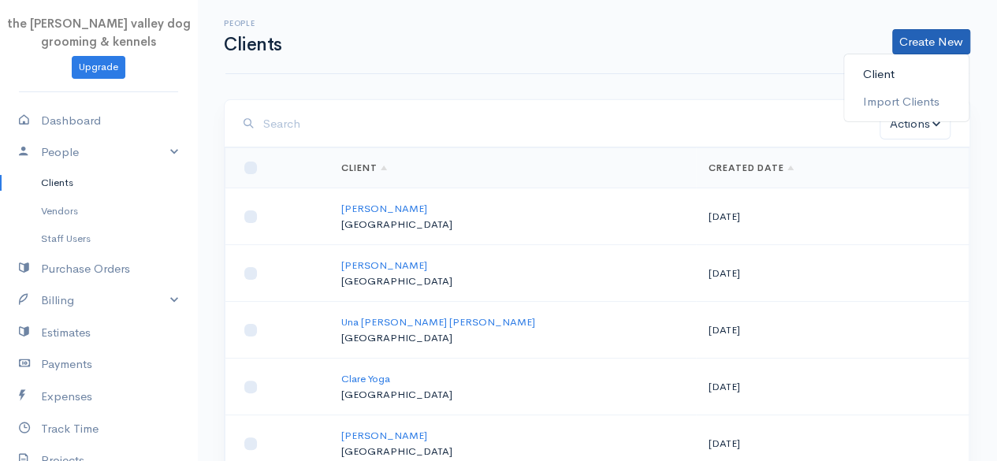
click at [869, 75] on link "Client" at bounding box center [906, 75] width 125 height 28
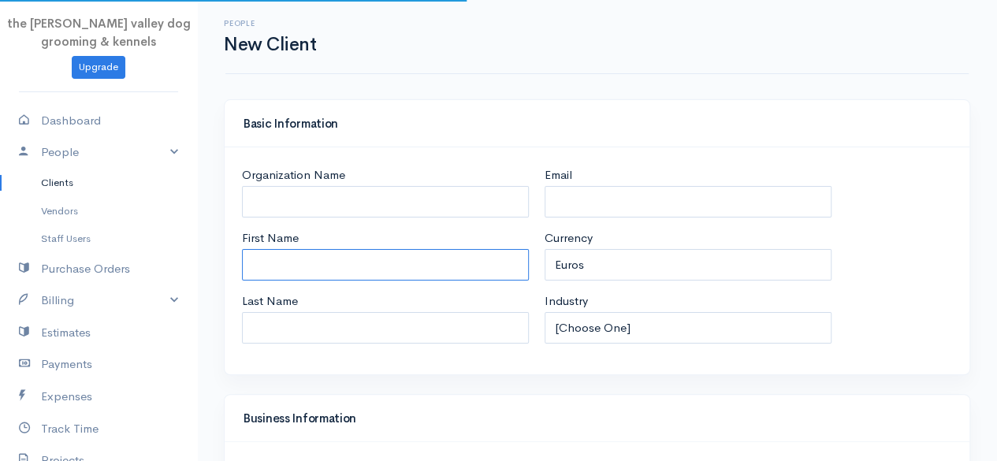
click at [311, 256] on input "First Name" at bounding box center [385, 265] width 287 height 32
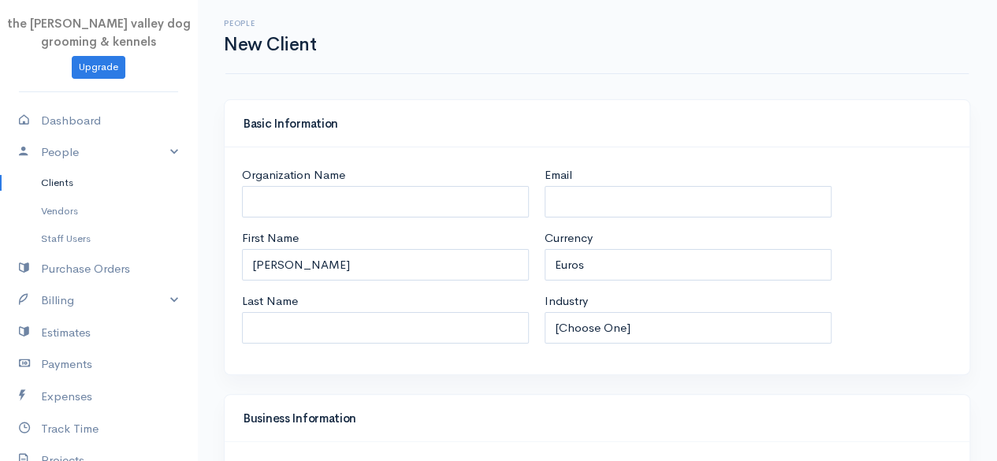
click at [626, 239] on div "Currency U.S. Dollars Canadian Dollars British Pounds Sterling Euros Australian…" at bounding box center [688, 254] width 287 height 51
click at [829, 174] on div "Email" at bounding box center [688, 191] width 287 height 51
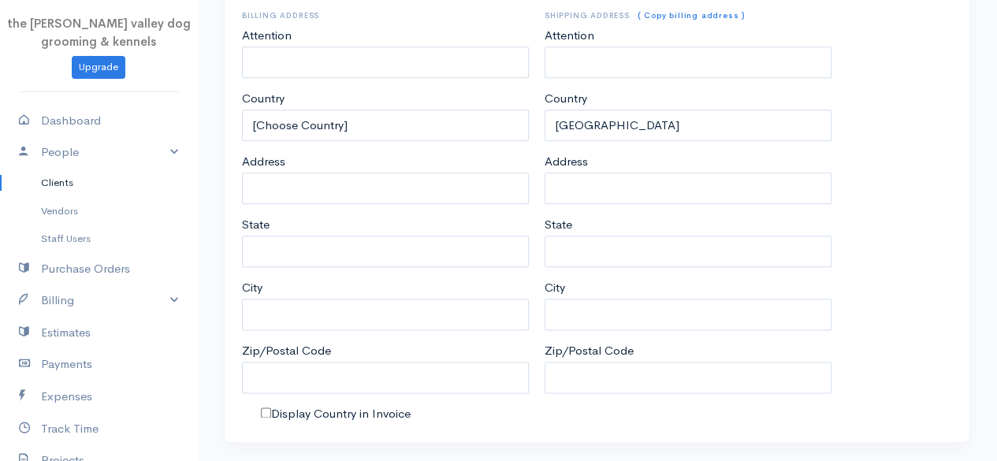
scroll to position [827, 0]
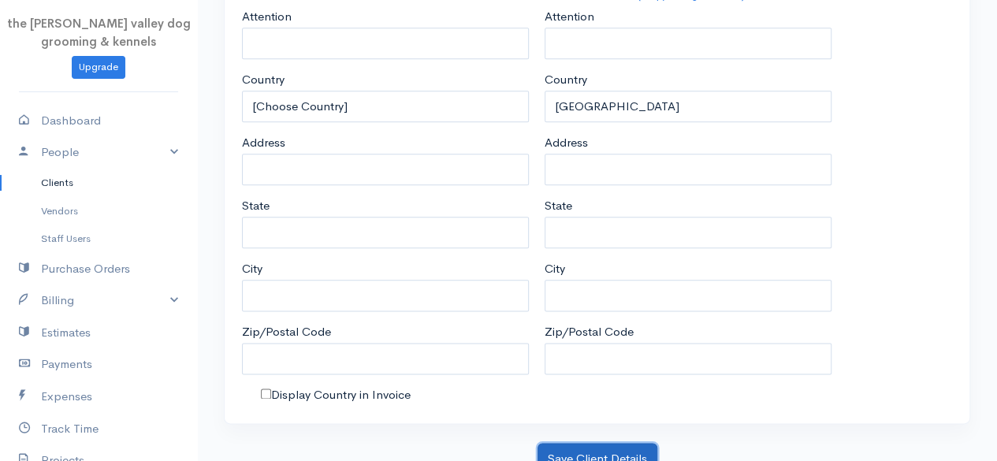
click at [599, 452] on button "Save Client Details" at bounding box center [597, 459] width 120 height 32
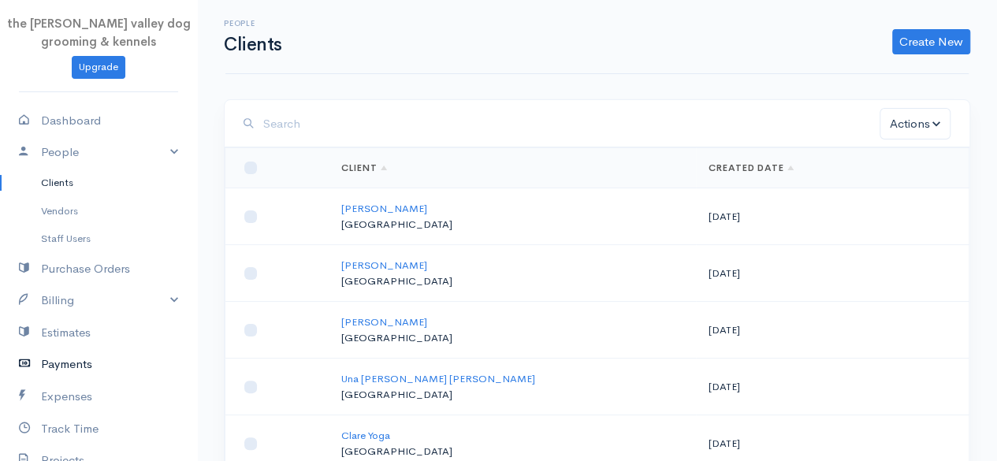
click at [58, 355] on link "Payments" at bounding box center [98, 364] width 197 height 32
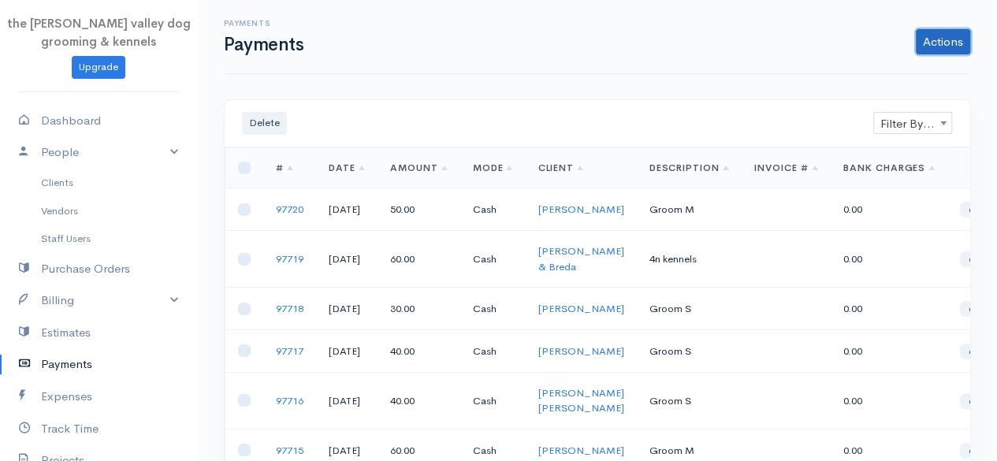
click at [946, 43] on link "Actions" at bounding box center [943, 41] width 54 height 25
click at [909, 67] on link "Enter Payment" at bounding box center [890, 75] width 162 height 28
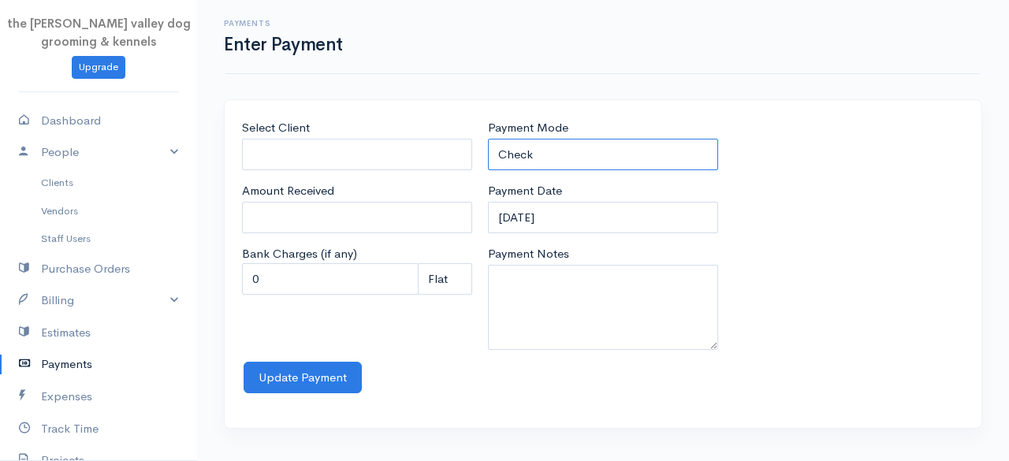
click at [556, 142] on select "Check Bank Transfer Credit Cash Debit ACH VISA MASTERCARD AMEX Discover DINERS …" at bounding box center [603, 155] width 230 height 32
click at [488, 139] on select "Check Bank Transfer Credit Cash Debit ACH VISA MASTERCARD AMEX Discover DINERS …" at bounding box center [603, 155] width 230 height 32
click at [331, 157] on input "Select Client" at bounding box center [357, 155] width 230 height 32
click at [327, 171] on body "the [PERSON_NAME] valley dog grooming & kennels Upgrade Dashboard People Client…" at bounding box center [504, 230] width 1009 height 461
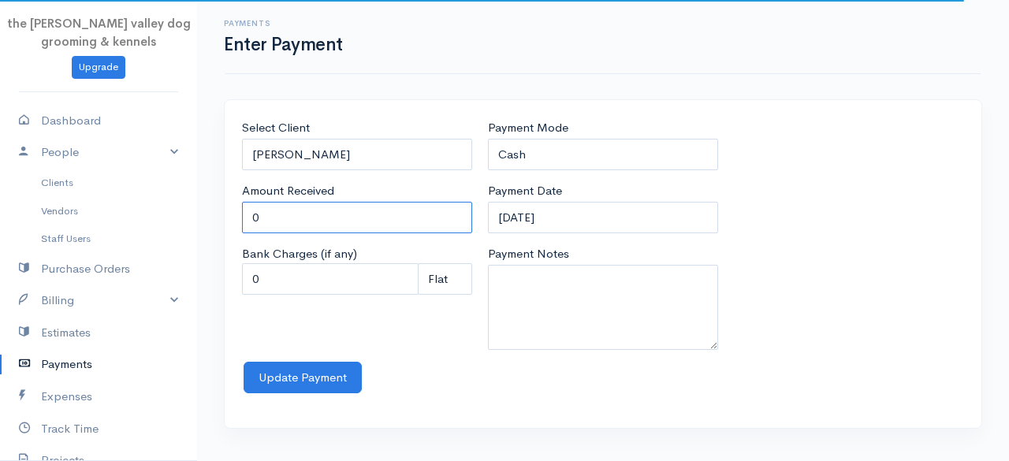
click at [307, 216] on input "0" at bounding box center [357, 218] width 230 height 32
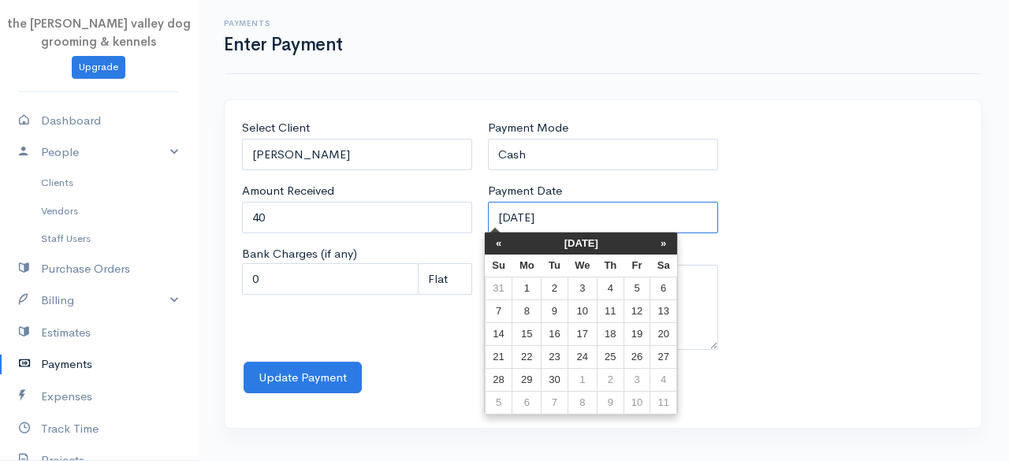
click at [561, 214] on input "[DATE]" at bounding box center [603, 218] width 230 height 32
click at [553, 238] on th "[DATE]" at bounding box center [581, 243] width 138 height 22
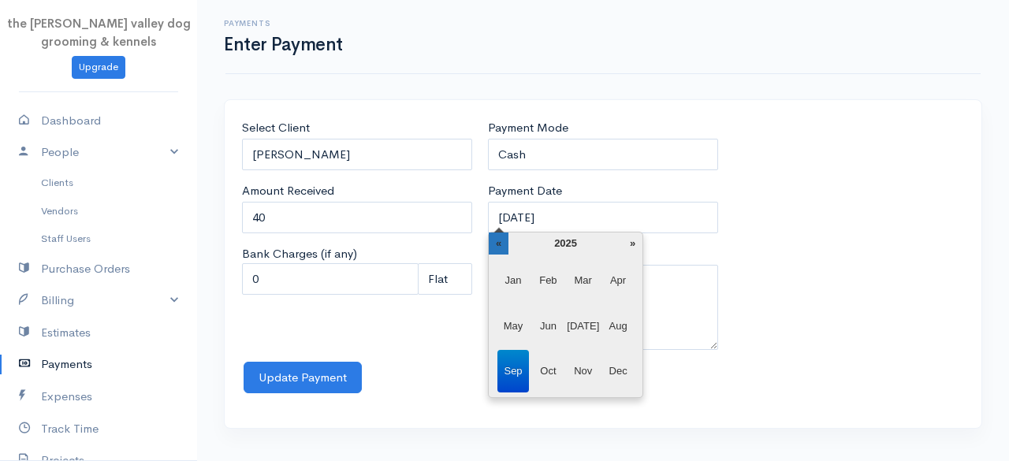
click at [502, 245] on th "«" at bounding box center [499, 243] width 20 height 22
click at [632, 280] on span "Apr" at bounding box center [618, 280] width 32 height 43
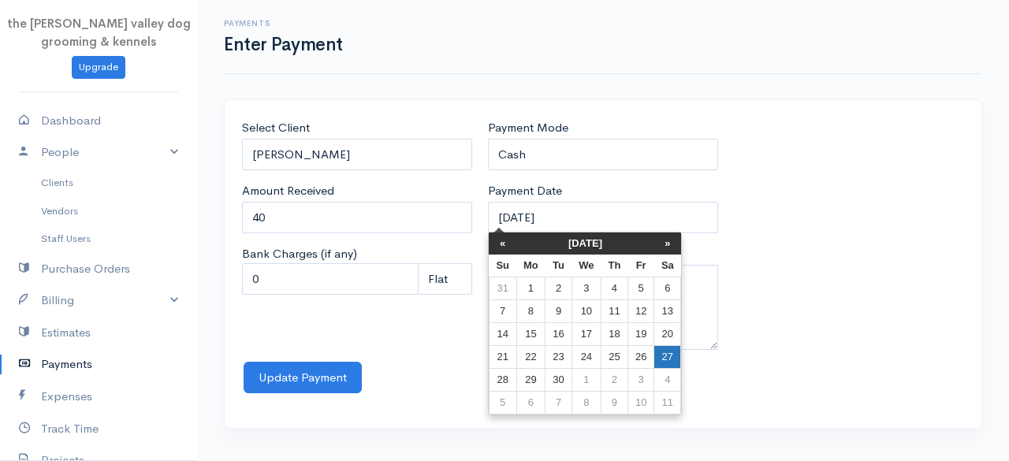
click at [662, 352] on td "27" at bounding box center [667, 357] width 27 height 23
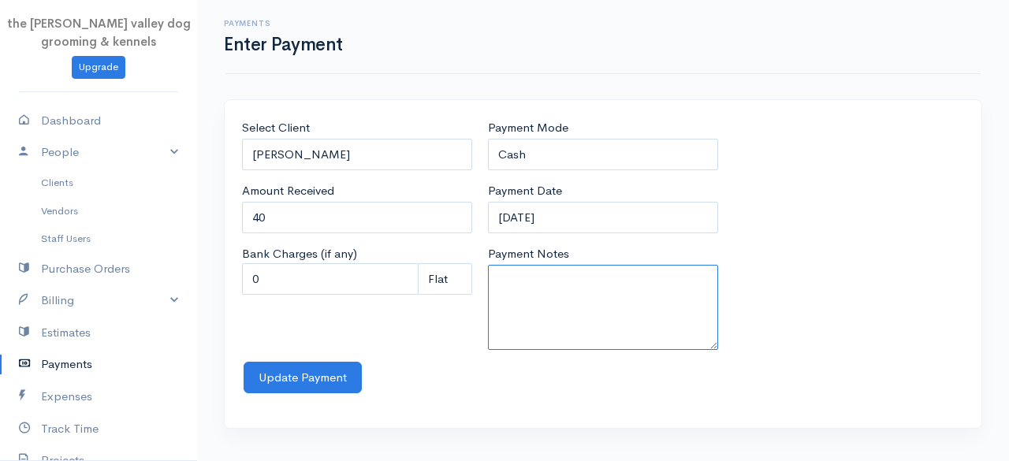
click at [591, 314] on textarea "Payment Notes" at bounding box center [603, 307] width 230 height 85
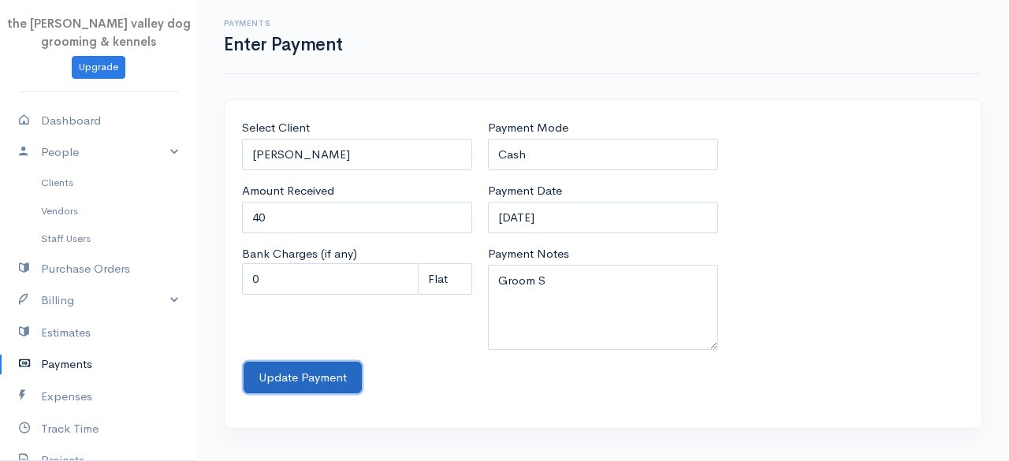
click at [336, 366] on button "Update Payment" at bounding box center [303, 378] width 118 height 32
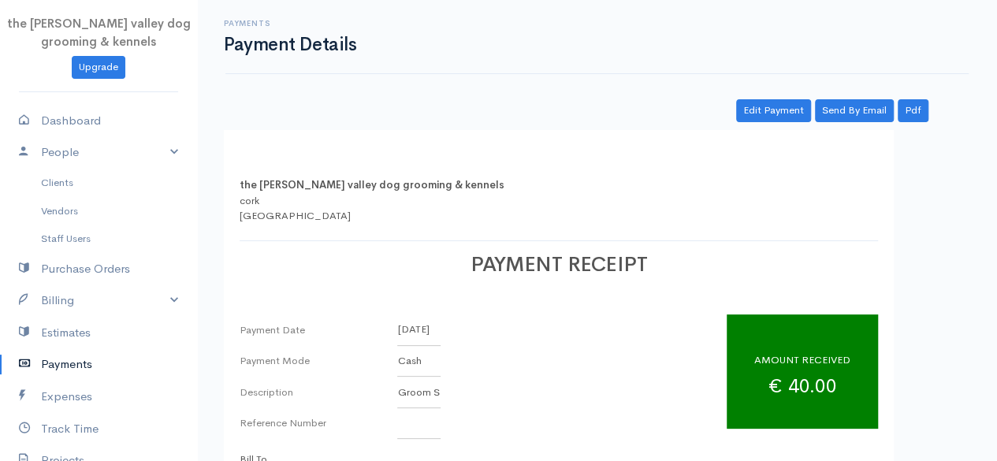
click at [60, 357] on link "Payments" at bounding box center [98, 364] width 197 height 32
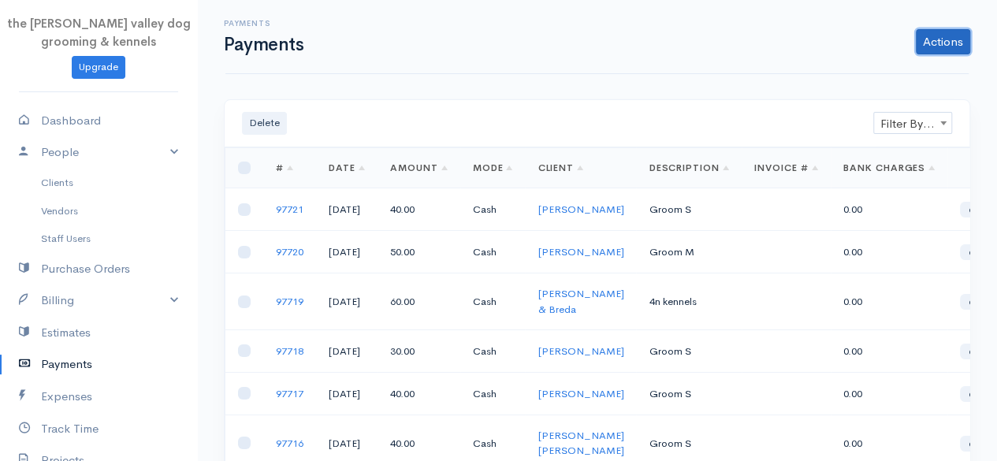
click at [955, 35] on link "Actions" at bounding box center [943, 41] width 54 height 25
click at [876, 73] on link "Enter Payment" at bounding box center [890, 75] width 162 height 28
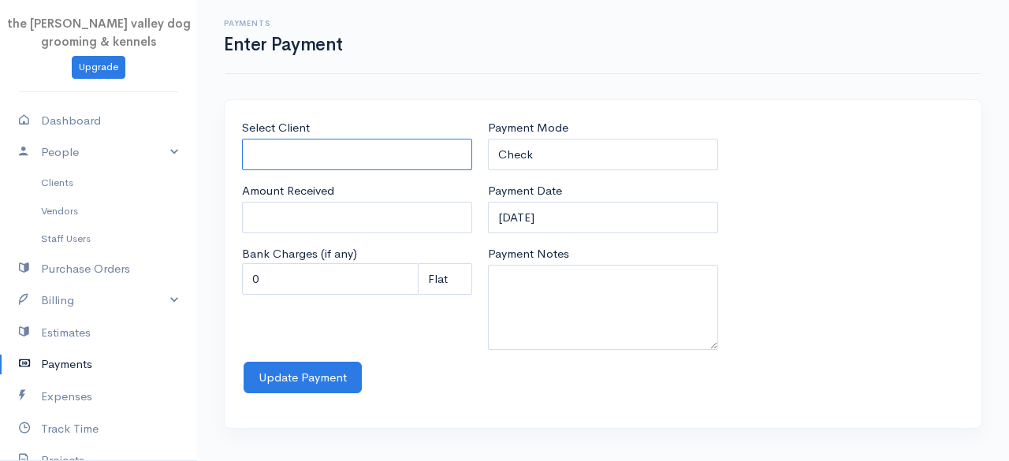
click at [340, 157] on input "Select Client" at bounding box center [357, 155] width 230 height 32
click at [70, 183] on link "Clients" at bounding box center [98, 183] width 197 height 28
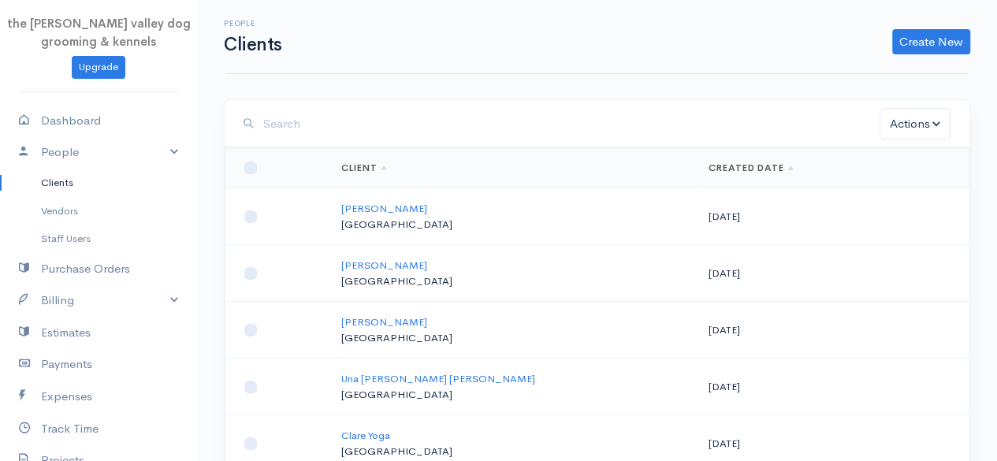
click at [939, 55] on div "People Clients Create New Client Import Clients" at bounding box center [596, 37] width 743 height 74
click at [921, 48] on link "Create New" at bounding box center [931, 41] width 78 height 25
click at [878, 69] on link "Client" at bounding box center [906, 75] width 125 height 28
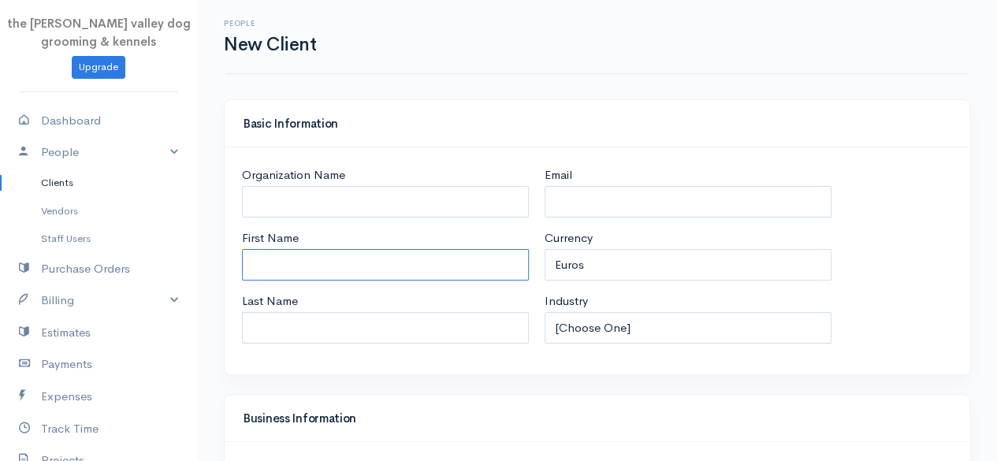
click at [277, 273] on input "First Name" at bounding box center [385, 265] width 287 height 32
click at [941, 132] on div "Basic Information" at bounding box center [597, 123] width 745 height 47
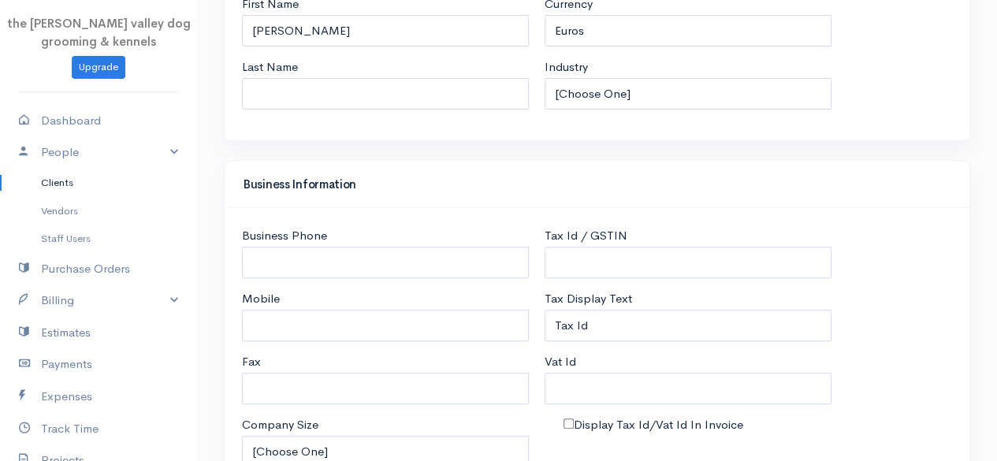
scroll to position [831, 0]
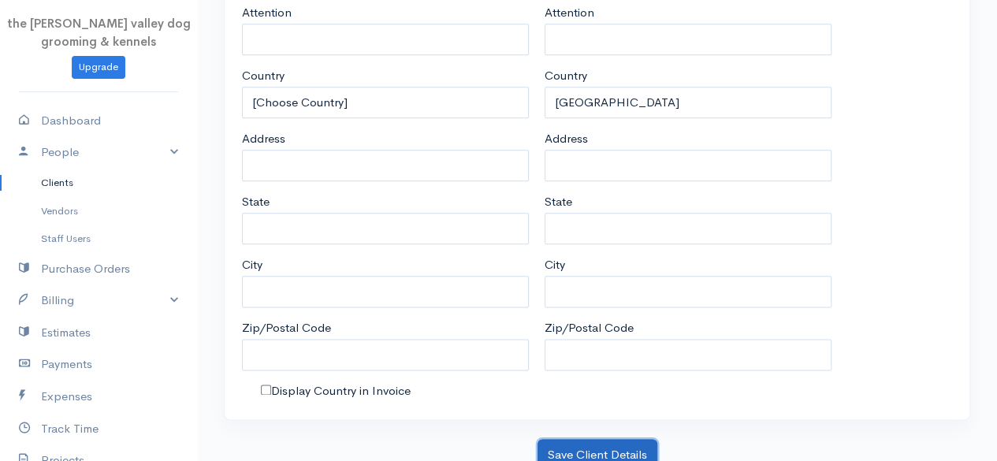
click at [559, 444] on button "Save Client Details" at bounding box center [597, 455] width 120 height 32
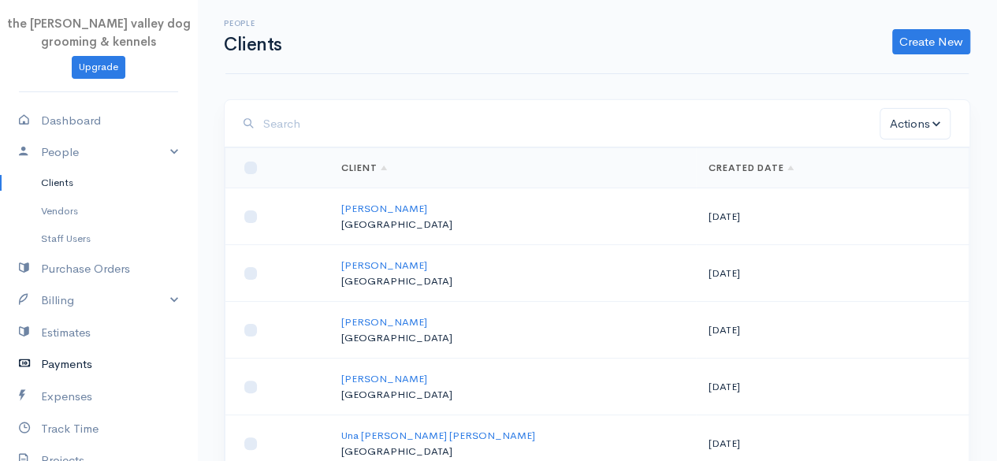
click at [71, 358] on link "Payments" at bounding box center [98, 364] width 197 height 32
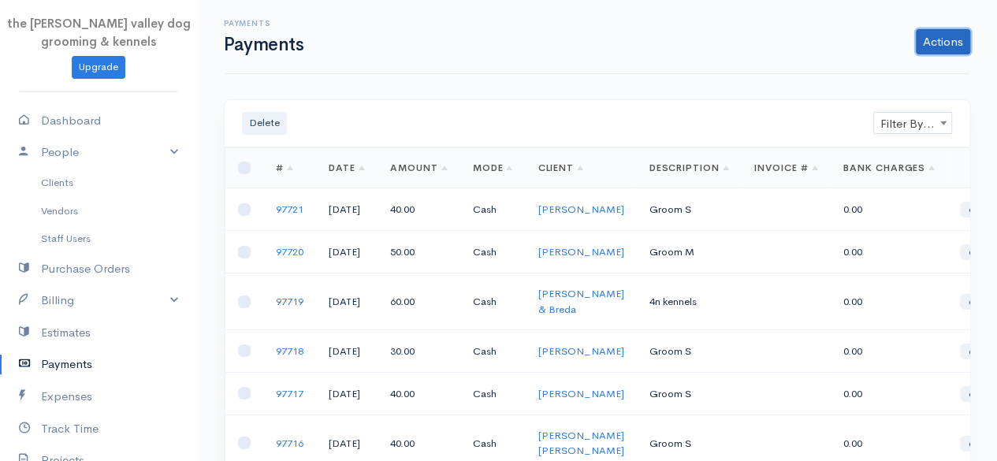
click at [948, 43] on link "Actions" at bounding box center [943, 41] width 54 height 25
click at [908, 76] on link "Enter Payment" at bounding box center [890, 75] width 162 height 28
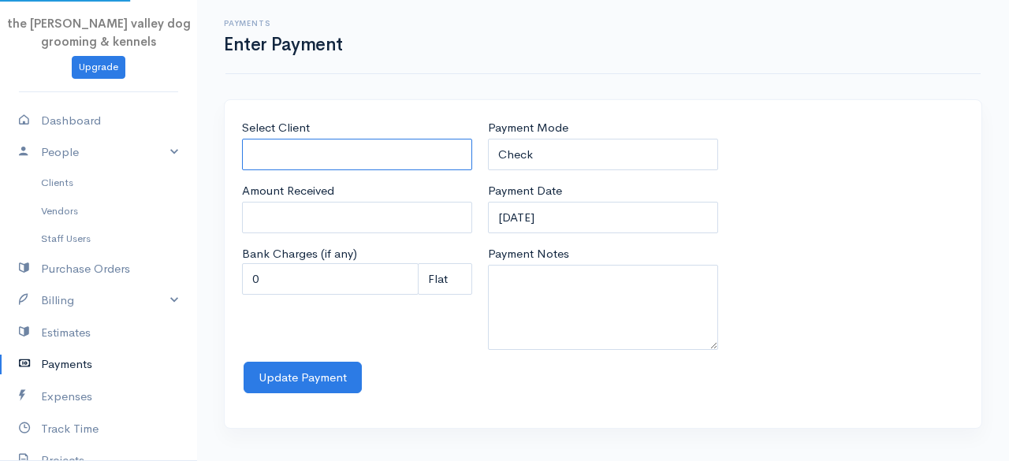
click at [314, 163] on input "Select Client" at bounding box center [357, 155] width 230 height 32
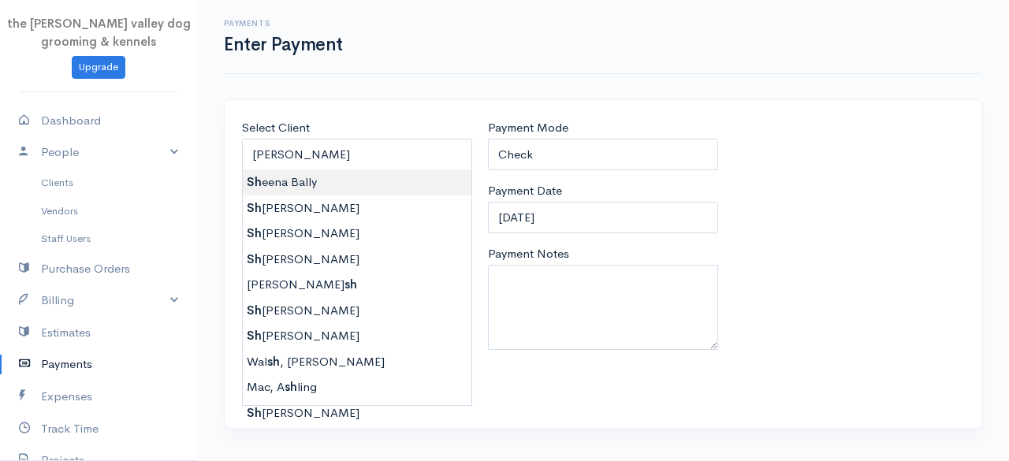
click at [311, 184] on body "the [PERSON_NAME] valley dog grooming & kennels Upgrade Dashboard People Client…" at bounding box center [504, 230] width 1009 height 461
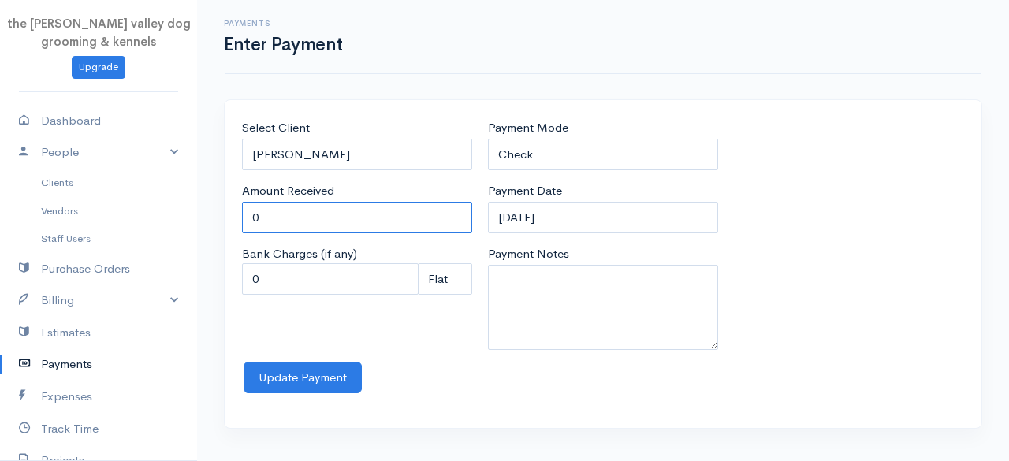
click at [307, 224] on input "0" at bounding box center [357, 218] width 230 height 32
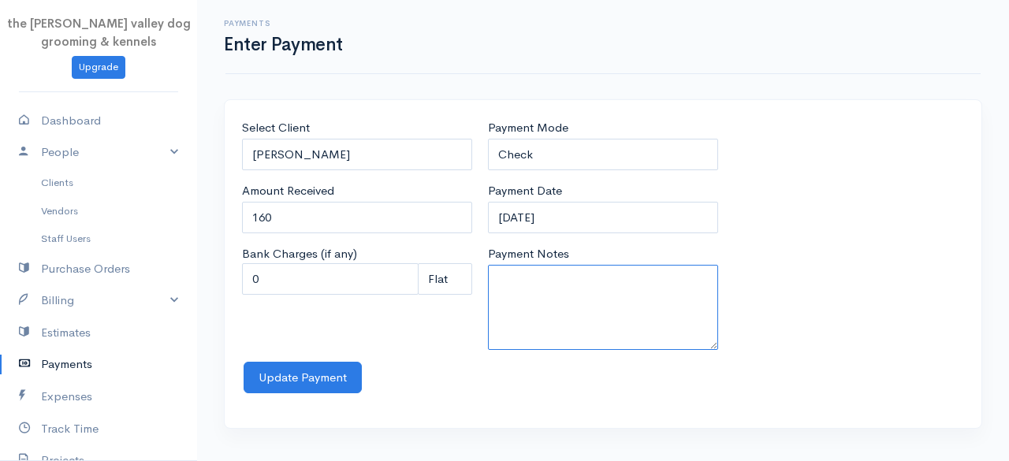
click at [493, 291] on textarea "Payment Notes" at bounding box center [603, 307] width 230 height 85
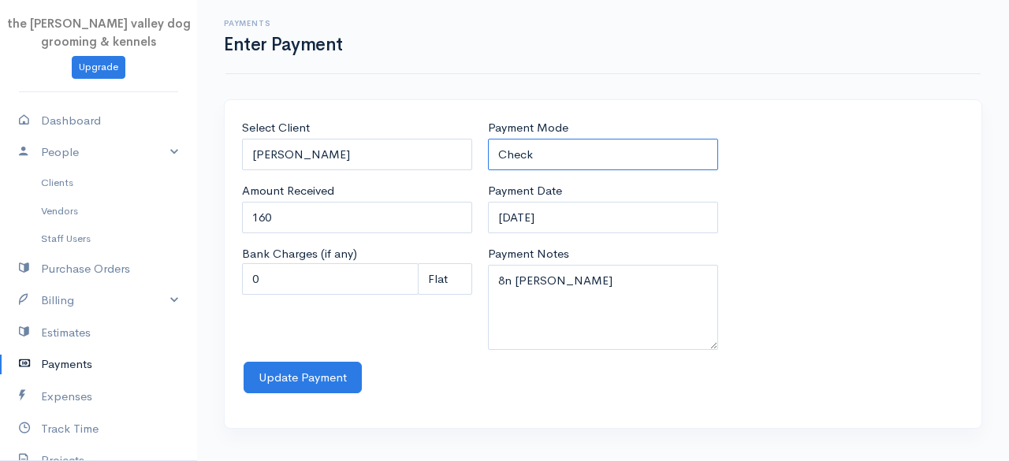
click at [629, 151] on select "Check Bank Transfer Credit Cash Debit ACH VISA MASTERCARD AMEX Discover DINERS …" at bounding box center [603, 155] width 230 height 32
click at [488, 139] on select "Check Bank Transfer Credit Cash Debit ACH VISA MASTERCARD AMEX Discover DINERS …" at bounding box center [603, 155] width 230 height 32
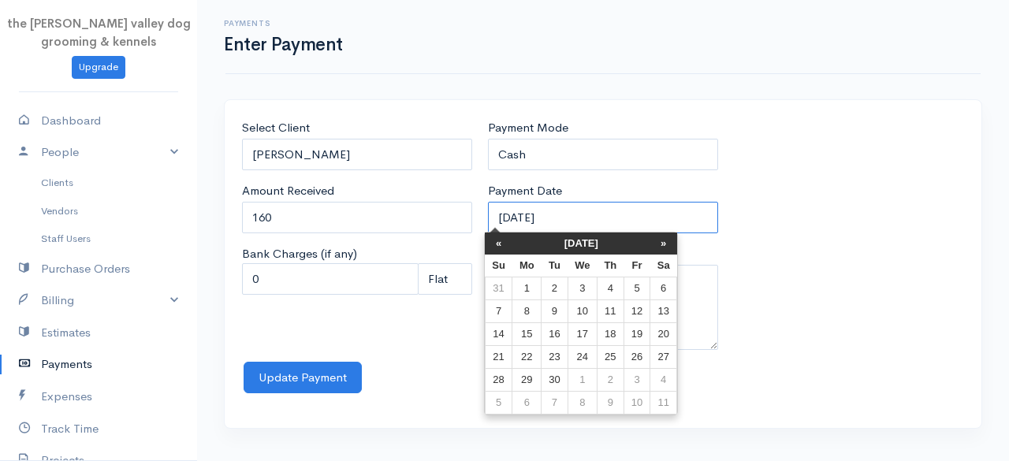
click at [600, 216] on input "[DATE]" at bounding box center [603, 218] width 230 height 32
click at [575, 246] on th "[DATE]" at bounding box center [581, 243] width 138 height 22
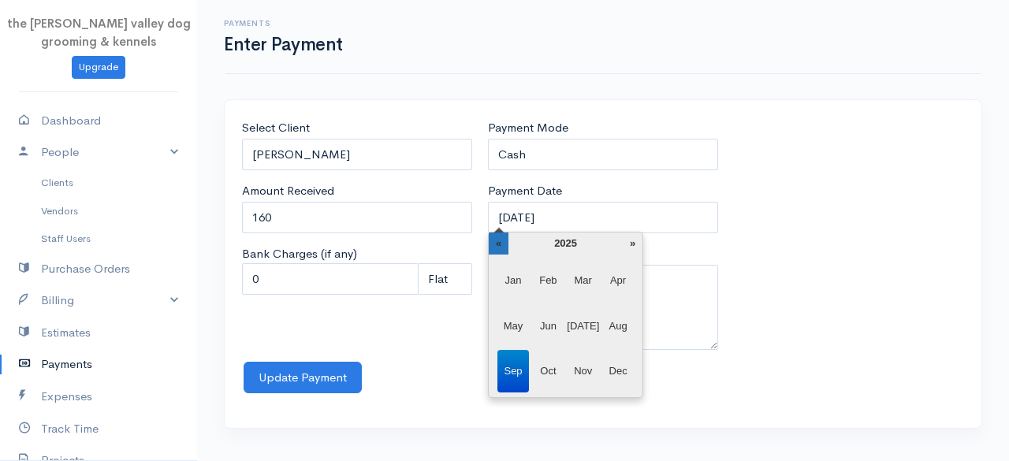
click at [506, 236] on th "«" at bounding box center [499, 243] width 20 height 22
click at [624, 279] on span "Apr" at bounding box center [618, 280] width 32 height 43
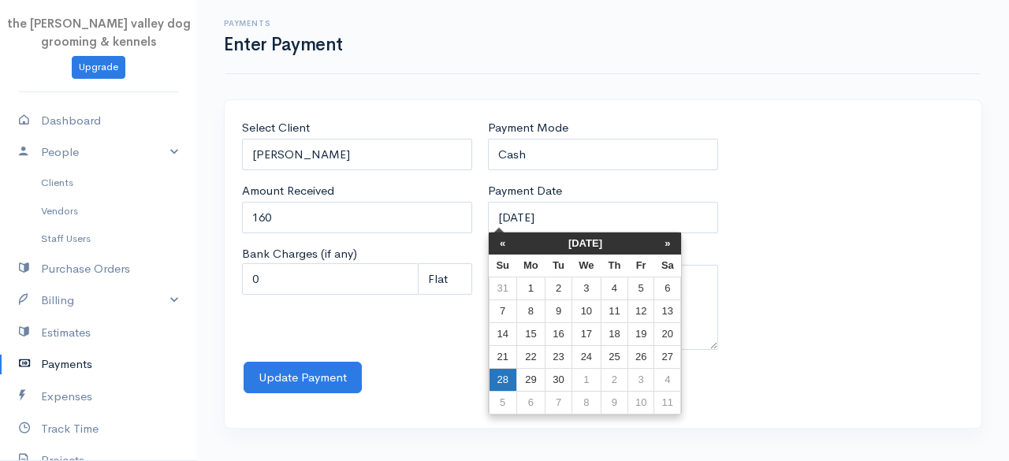
click at [492, 381] on td "28" at bounding box center [503, 380] width 28 height 23
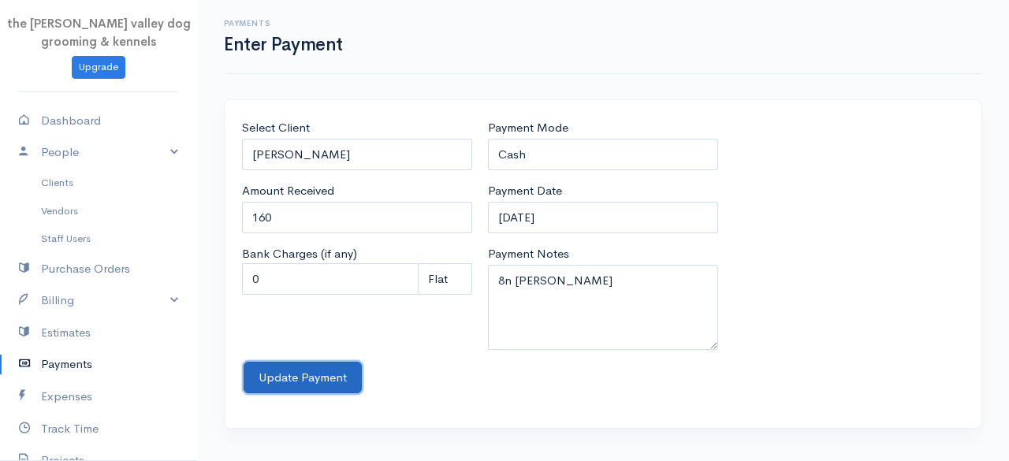
click at [287, 378] on button "Update Payment" at bounding box center [303, 378] width 118 height 32
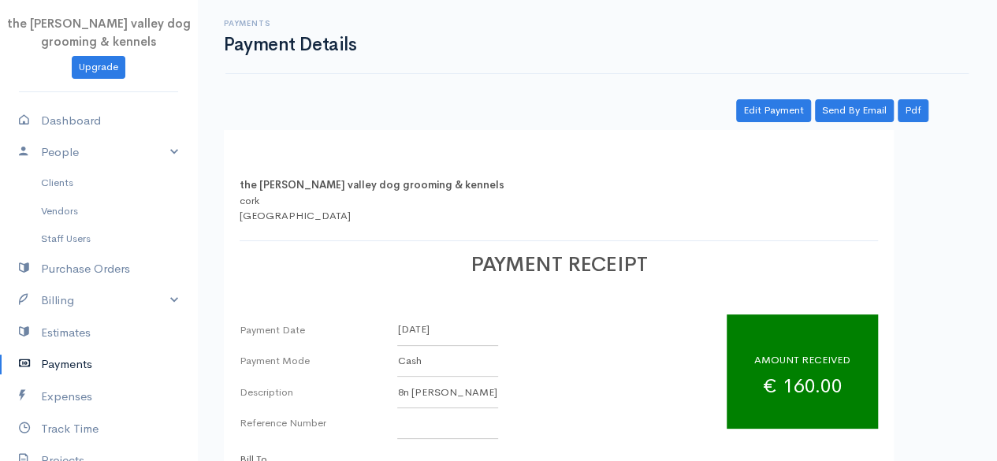
click at [77, 355] on link "Payments" at bounding box center [98, 364] width 197 height 32
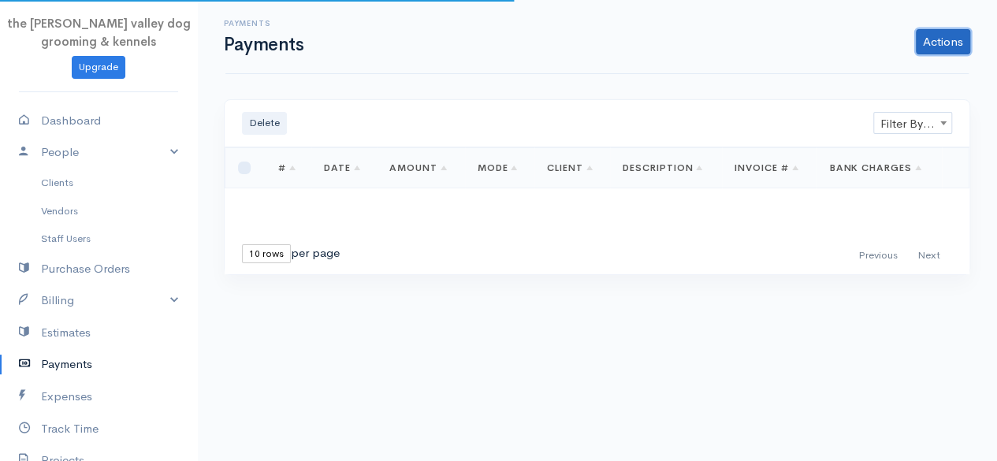
click at [952, 50] on link "Actions" at bounding box center [943, 41] width 54 height 25
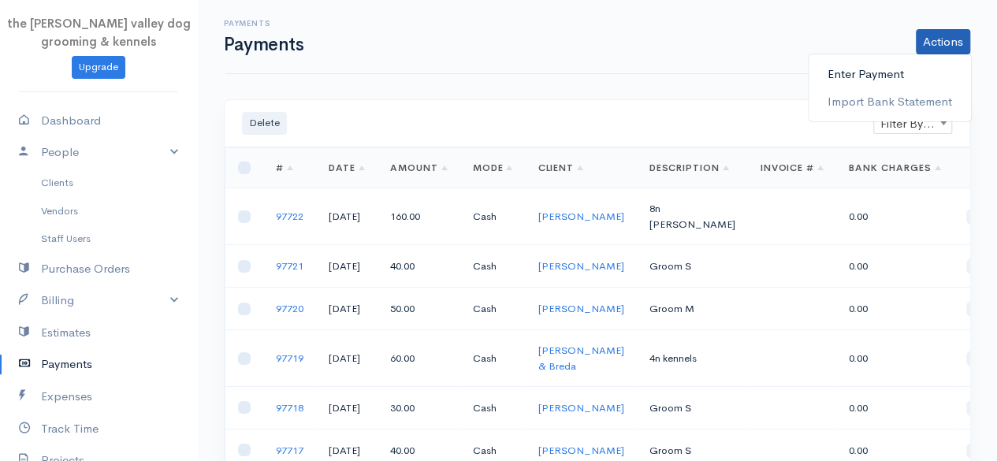
click at [895, 61] on link "Enter Payment" at bounding box center [890, 75] width 162 height 28
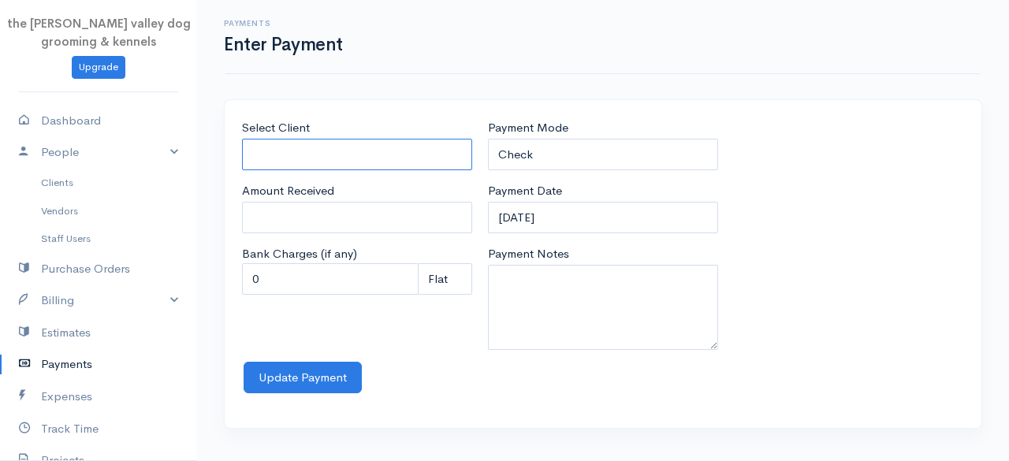
click at [320, 144] on input "Select Client" at bounding box center [357, 155] width 230 height 32
click at [307, 201] on body "the [PERSON_NAME] valley dog grooming & kennels Upgrade Dashboard People Client…" at bounding box center [504, 230] width 1009 height 461
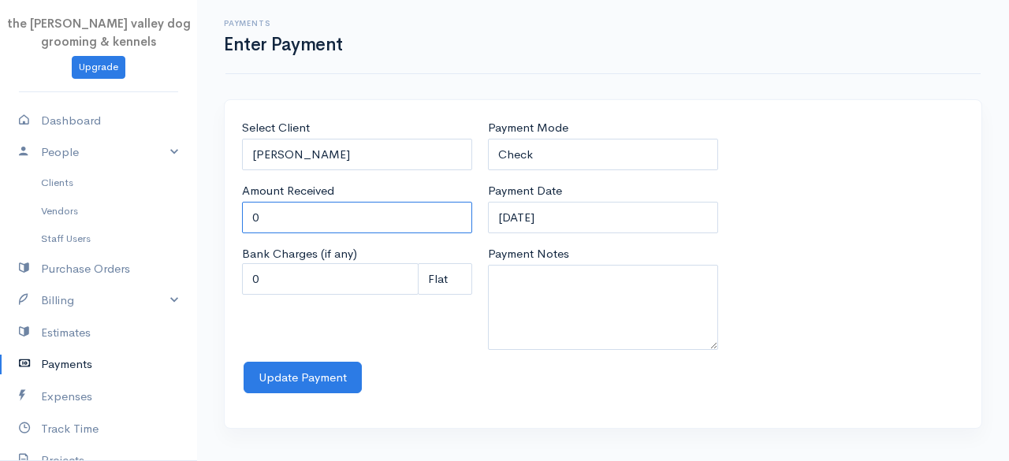
click at [306, 214] on input "0" at bounding box center [357, 218] width 230 height 32
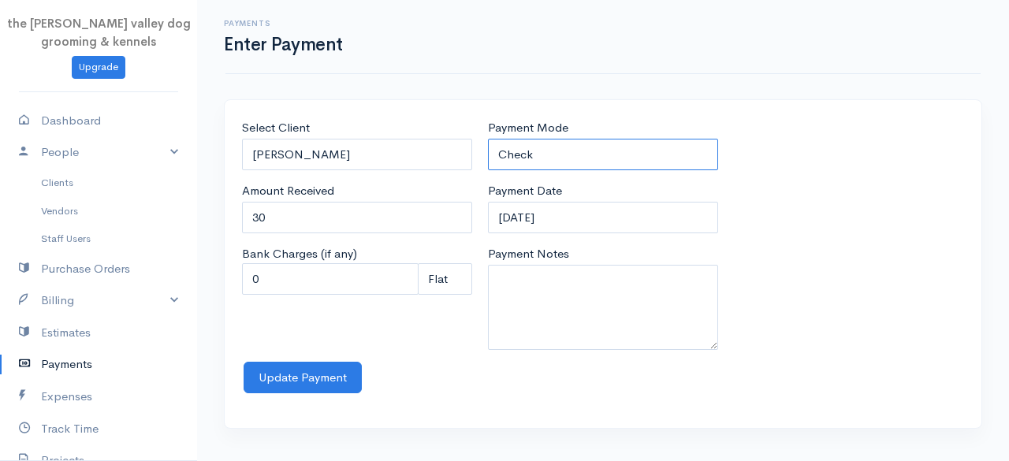
click at [541, 156] on select "Check Bank Transfer Credit Cash Debit ACH VISA MASTERCARD AMEX Discover DINERS …" at bounding box center [603, 155] width 230 height 32
click at [488, 139] on select "Check Bank Transfer Credit Cash Debit ACH VISA MASTERCARD AMEX Discover DINERS …" at bounding box center [603, 155] width 230 height 32
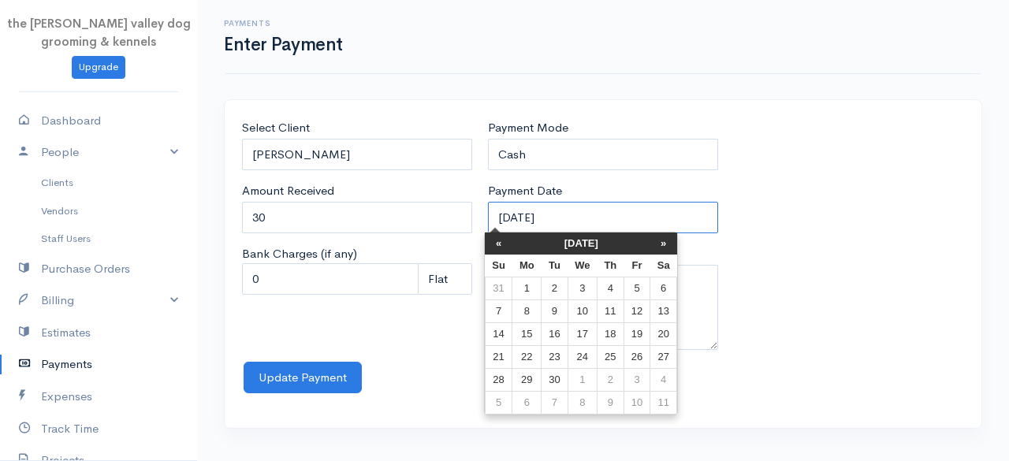
click at [597, 219] on input "[DATE]" at bounding box center [603, 218] width 230 height 32
click at [582, 239] on th "[DATE]" at bounding box center [581, 243] width 138 height 22
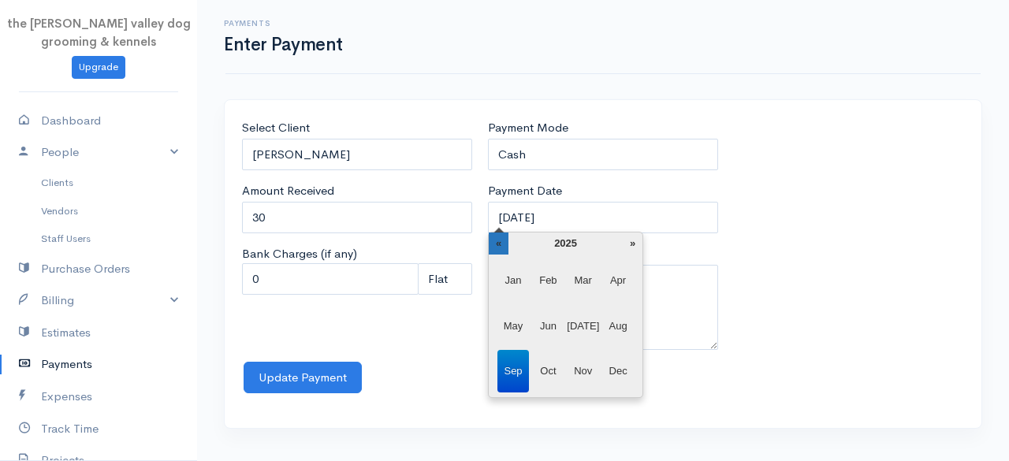
click at [504, 241] on th "«" at bounding box center [499, 243] width 20 height 22
click at [619, 280] on span "Apr" at bounding box center [618, 280] width 32 height 43
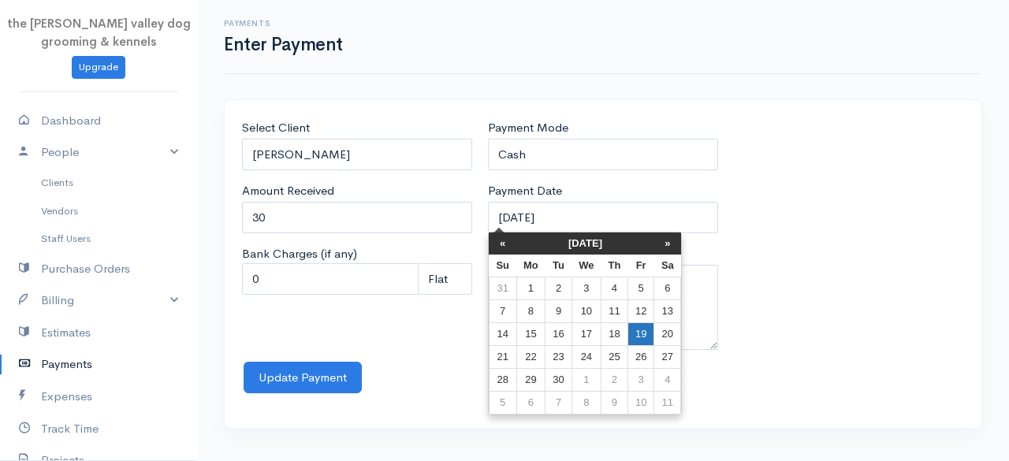
click at [640, 325] on td "19" at bounding box center [640, 334] width 26 height 23
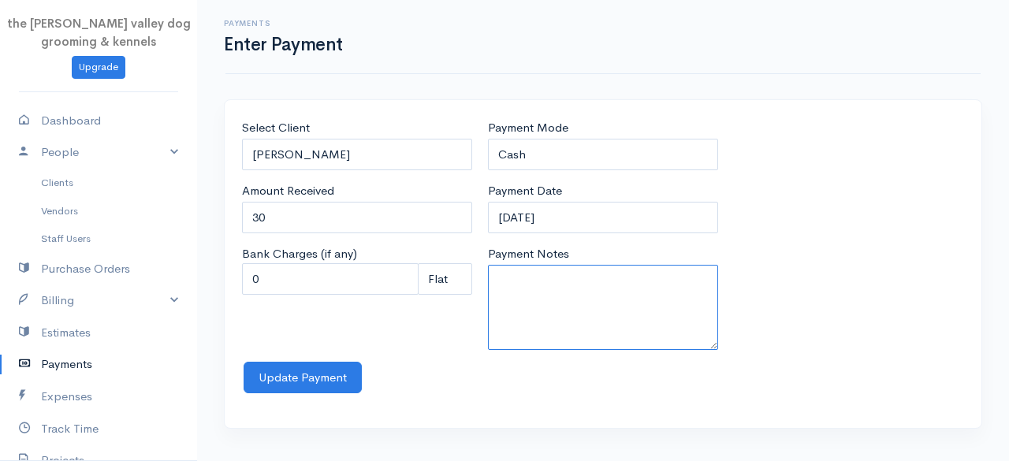
click at [590, 300] on textarea "Payment Notes" at bounding box center [603, 307] width 230 height 85
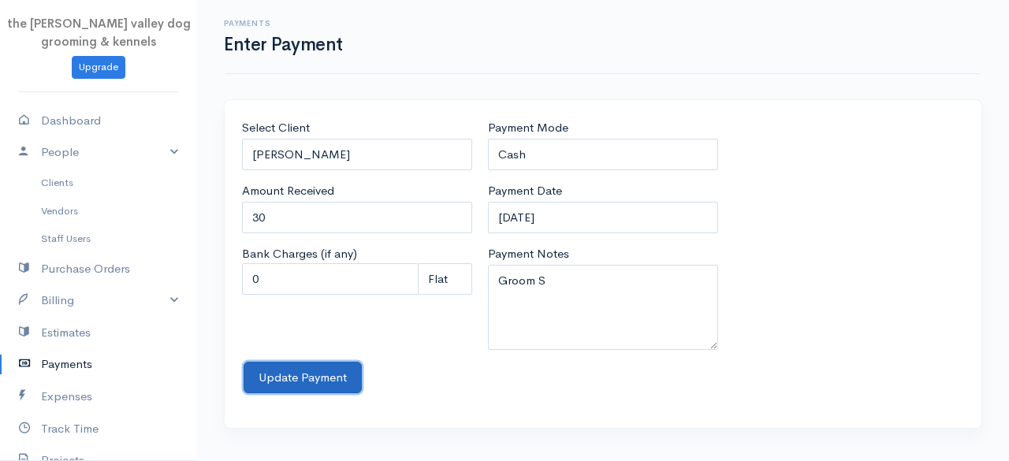
click at [283, 378] on button "Update Payment" at bounding box center [303, 378] width 118 height 32
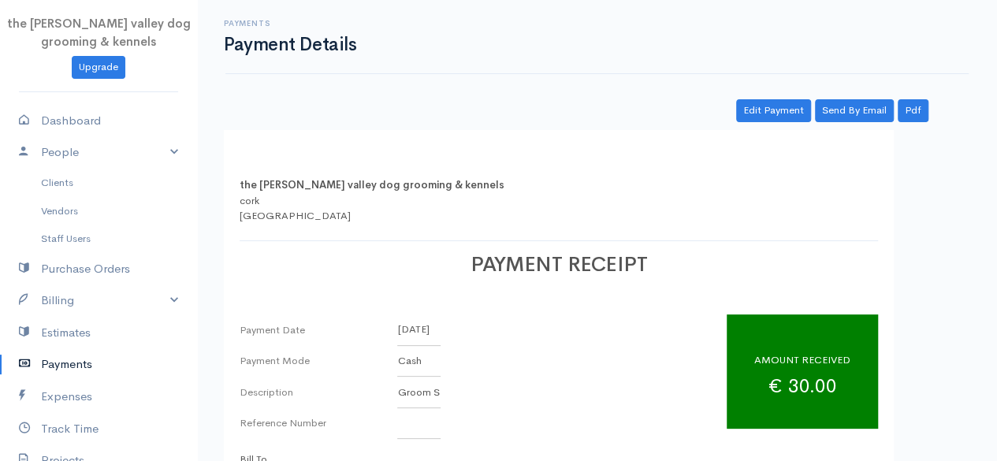
click at [52, 362] on link "Payments" at bounding box center [98, 364] width 197 height 32
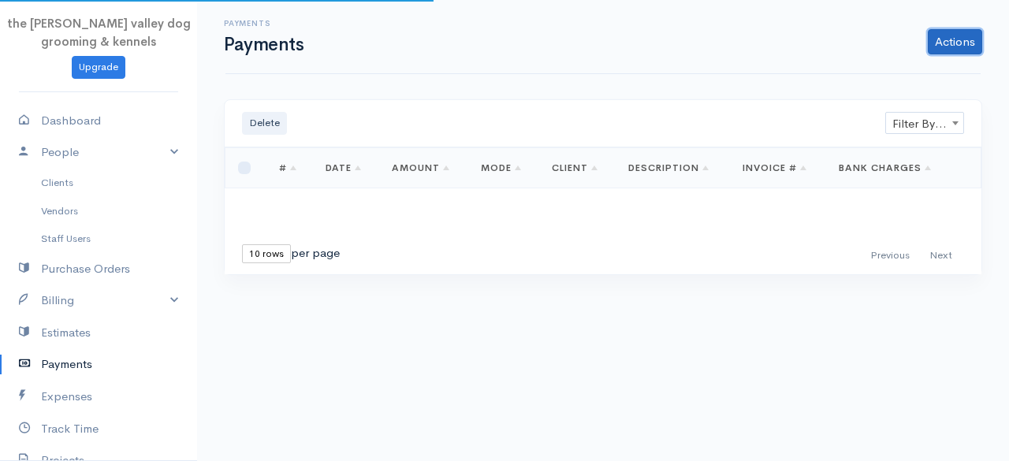
click at [944, 43] on link "Actions" at bounding box center [955, 41] width 54 height 25
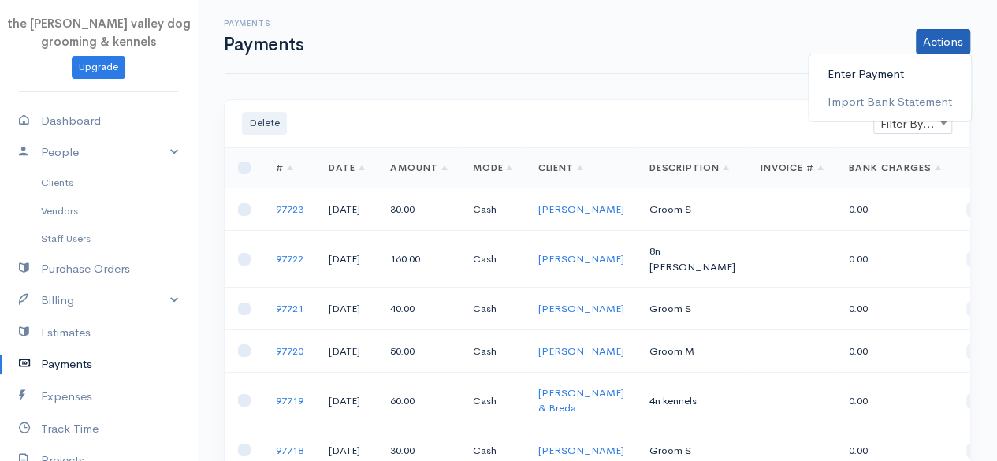
click at [906, 65] on link "Enter Payment" at bounding box center [890, 75] width 162 height 28
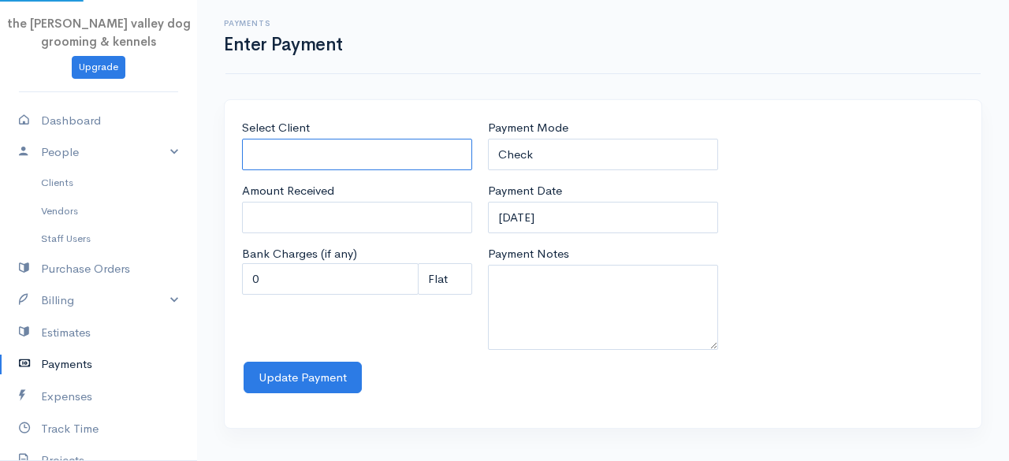
click at [339, 147] on input "Select Client" at bounding box center [357, 155] width 230 height 32
click at [307, 285] on body "the [PERSON_NAME] valley dog grooming & kennels Upgrade Dashboard People Client…" at bounding box center [504, 230] width 1009 height 461
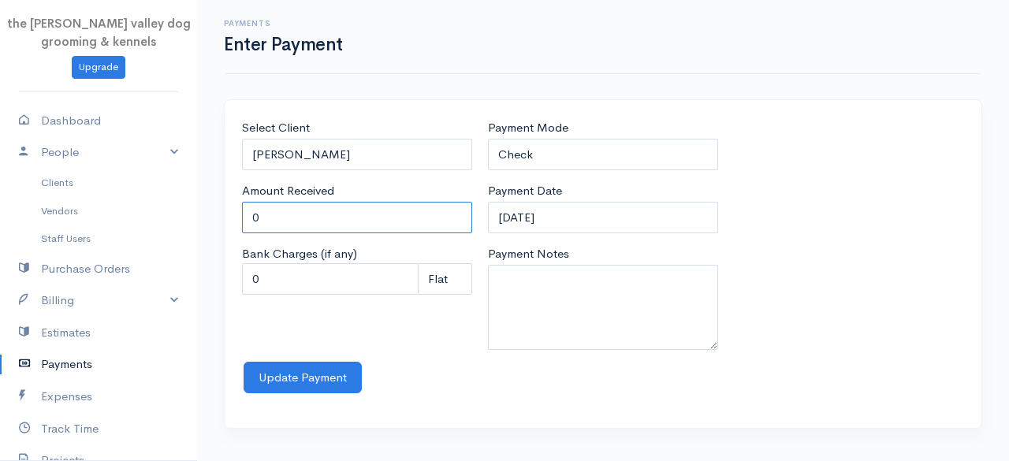
click at [317, 217] on input "0" at bounding box center [357, 218] width 230 height 32
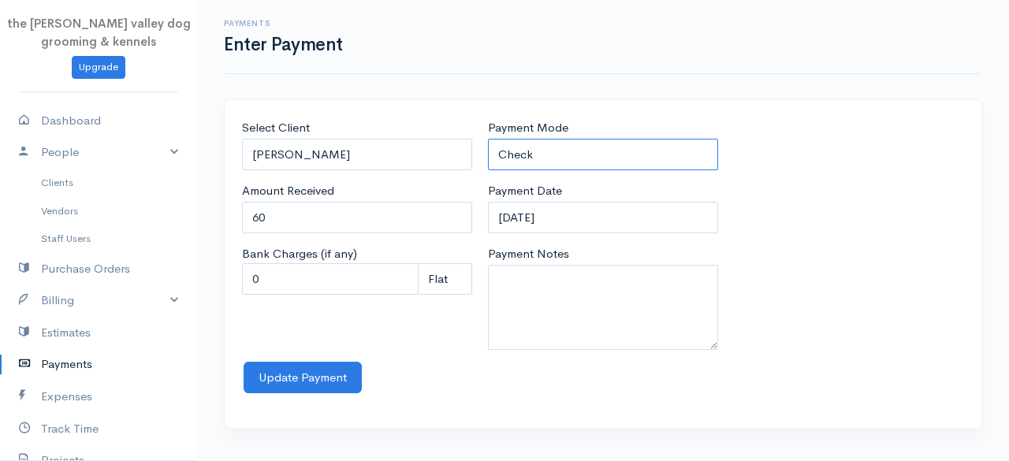
click at [582, 153] on select "Check Bank Transfer Credit Cash Debit ACH VISA MASTERCARD AMEX Discover DINERS …" at bounding box center [603, 155] width 230 height 32
click at [488, 139] on select "Check Bank Transfer Credit Cash Debit ACH VISA MASTERCARD AMEX Discover DINERS …" at bounding box center [603, 155] width 230 height 32
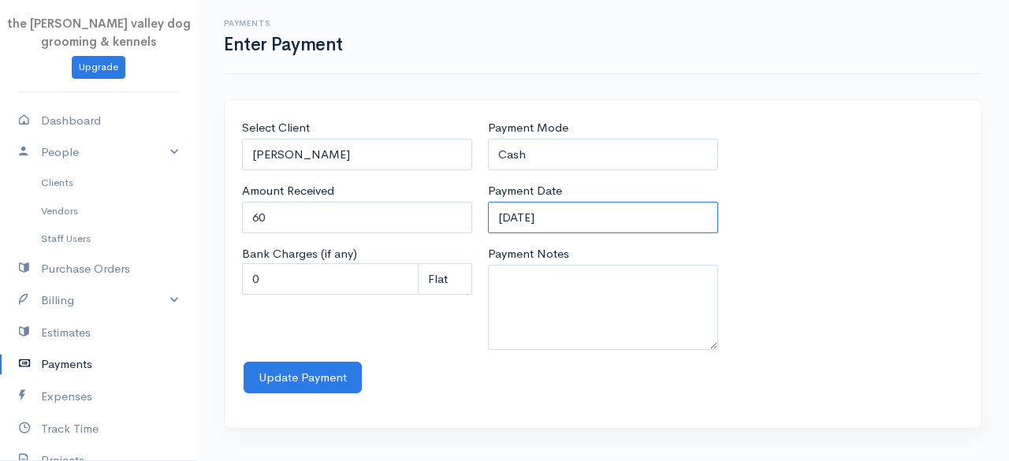
click at [569, 218] on input "[DATE]" at bounding box center [603, 218] width 230 height 32
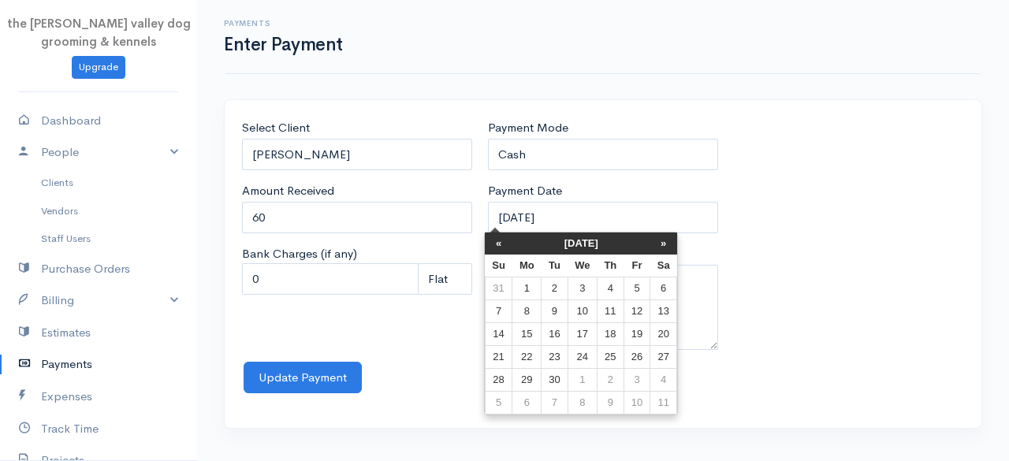
click at [564, 242] on th "[DATE]" at bounding box center [581, 243] width 138 height 22
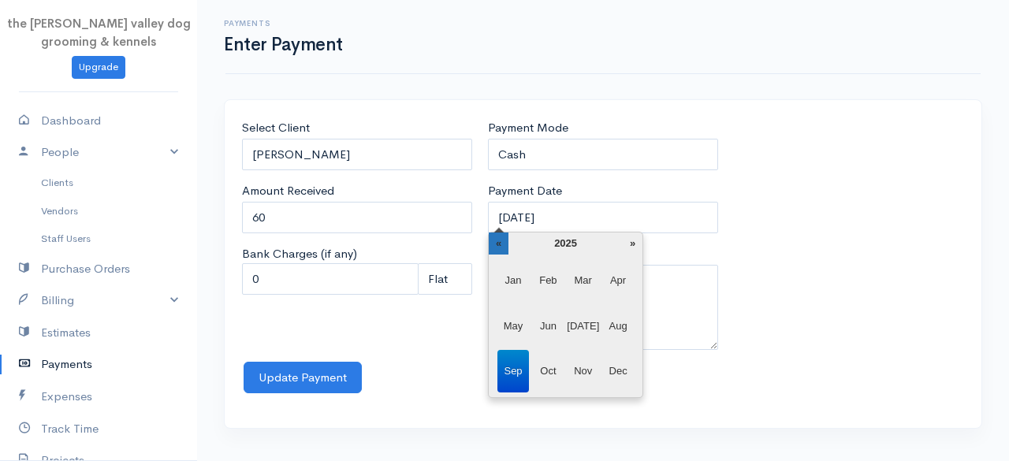
click at [504, 239] on th "«" at bounding box center [499, 243] width 20 height 22
click at [621, 286] on span "Apr" at bounding box center [618, 280] width 32 height 43
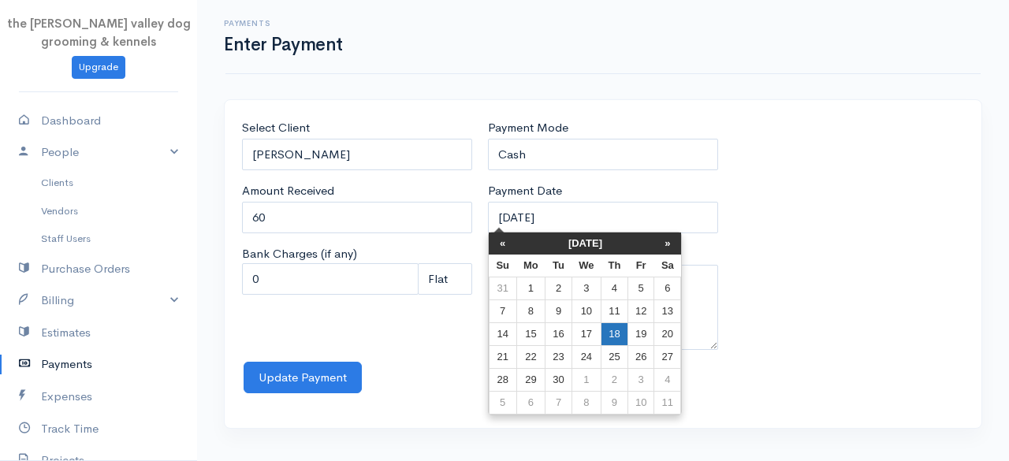
click at [608, 329] on td "18" at bounding box center [614, 334] width 27 height 23
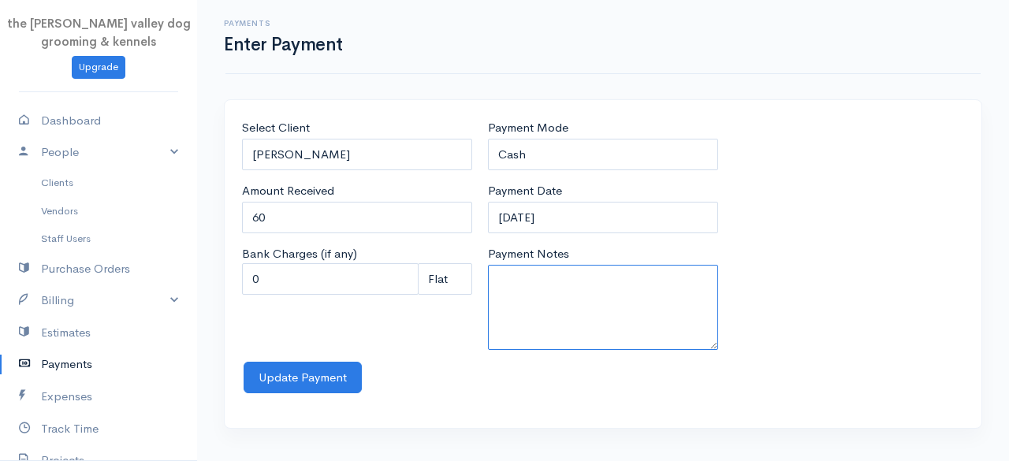
click at [561, 302] on textarea "Payment Notes" at bounding box center [603, 307] width 230 height 85
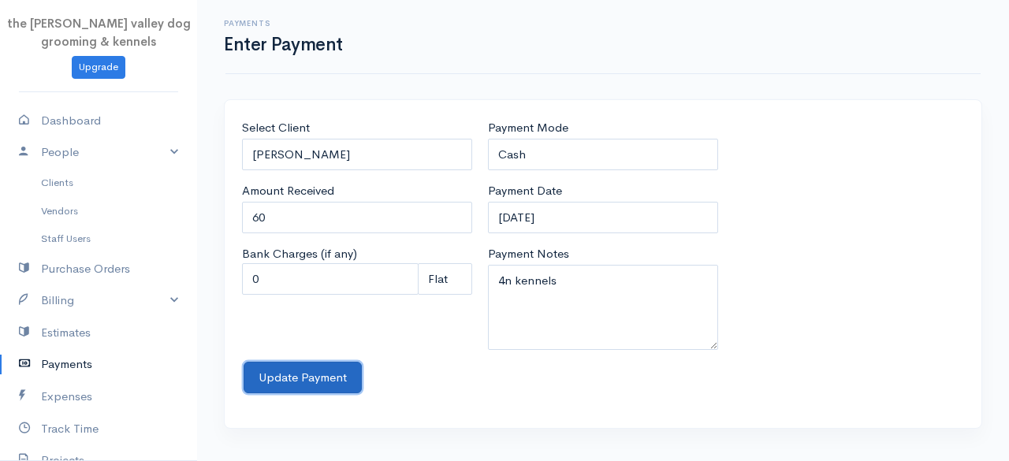
click at [296, 373] on button "Update Payment" at bounding box center [303, 378] width 118 height 32
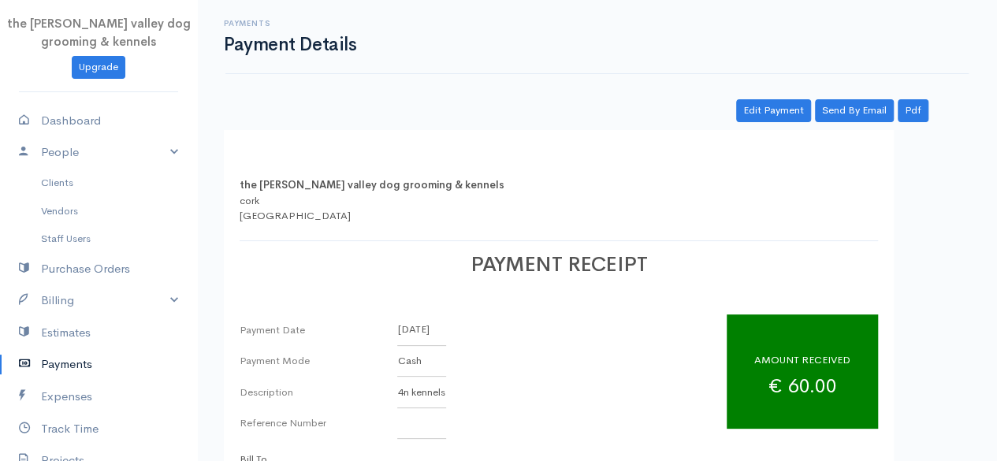
click at [38, 359] on icon at bounding box center [30, 365] width 22 height 20
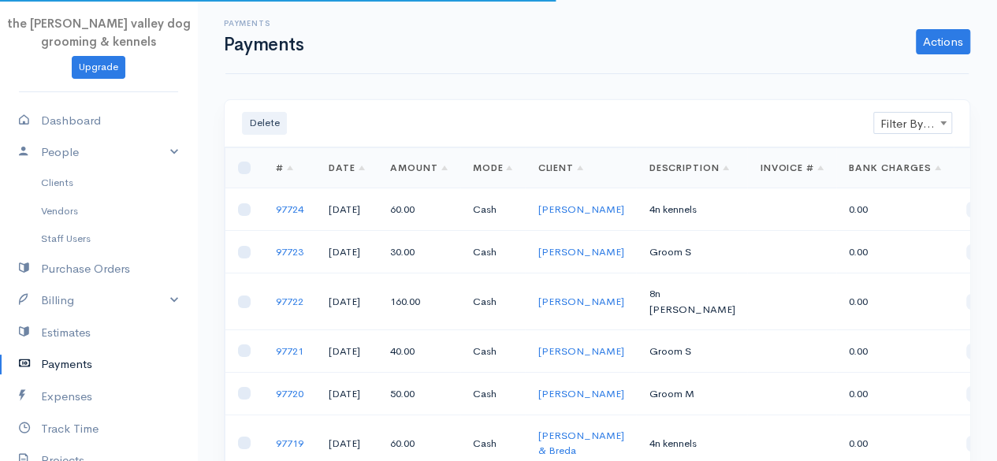
click at [932, 55] on div "Payments Payments Actions Enter Payment Import Bank Statement" at bounding box center [596, 37] width 743 height 74
click at [939, 55] on div "Payments Payments Actions Enter Payment Import Bank Statement" at bounding box center [596, 37] width 743 height 74
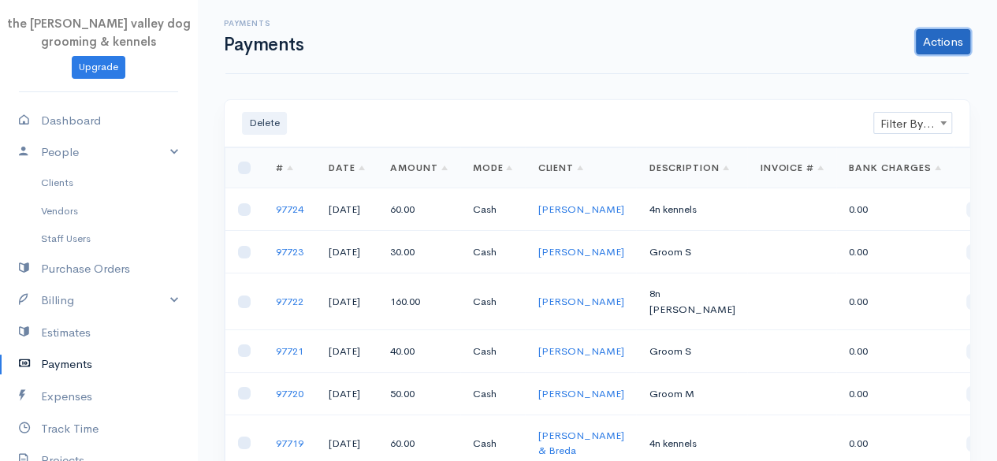
click at [933, 37] on link "Actions" at bounding box center [943, 41] width 54 height 25
click at [854, 69] on link "Enter Payment" at bounding box center [890, 75] width 162 height 28
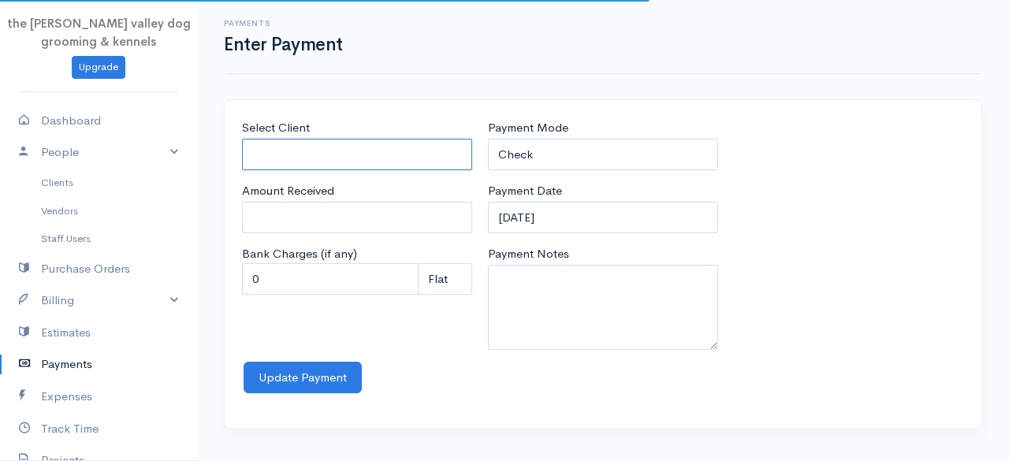
click at [342, 150] on input "Select Client" at bounding box center [357, 155] width 230 height 32
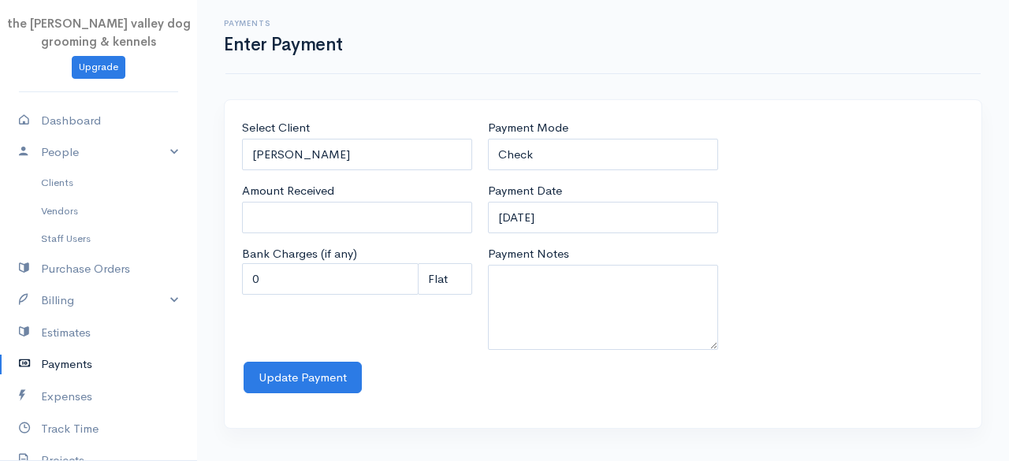
click at [313, 185] on body "the [PERSON_NAME] valley dog grooming & kennels Upgrade Dashboard People Client…" at bounding box center [504, 230] width 1009 height 461
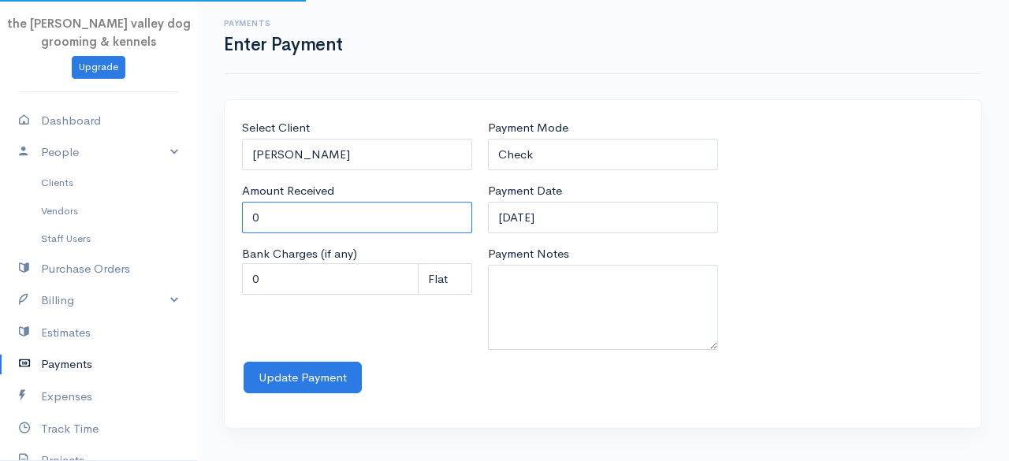
click at [311, 214] on input "0" at bounding box center [357, 218] width 230 height 32
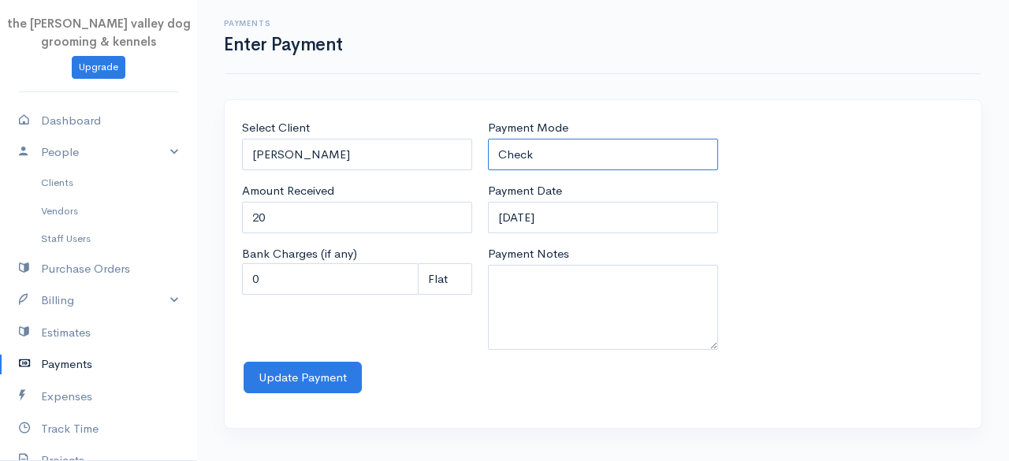
click at [545, 158] on select "Check Bank Transfer Credit Cash Debit ACH VISA MASTERCARD AMEX Discover DINERS …" at bounding box center [603, 155] width 230 height 32
click at [488, 139] on select "Check Bank Transfer Credit Cash Debit ACH VISA MASTERCARD AMEX Discover DINERS …" at bounding box center [603, 155] width 230 height 32
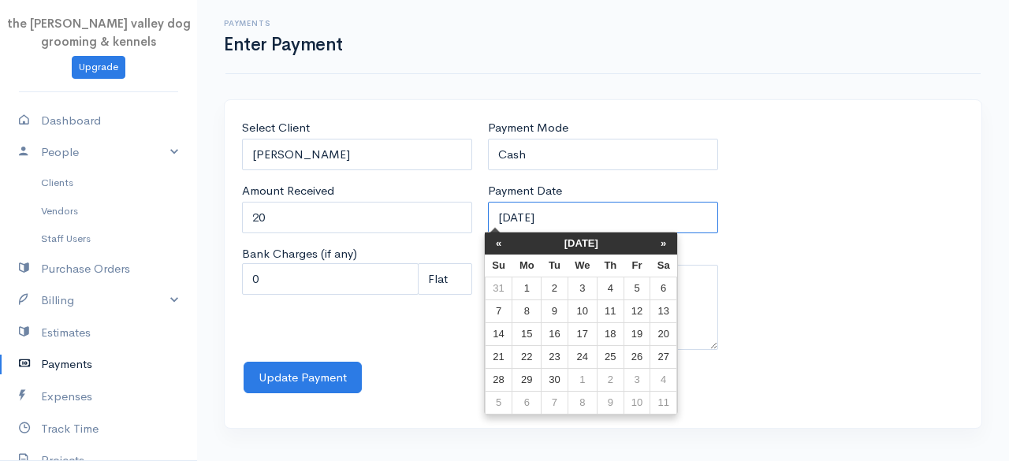
click at [583, 220] on input "[DATE]" at bounding box center [603, 218] width 230 height 32
click at [567, 247] on th "[DATE]" at bounding box center [581, 243] width 138 height 22
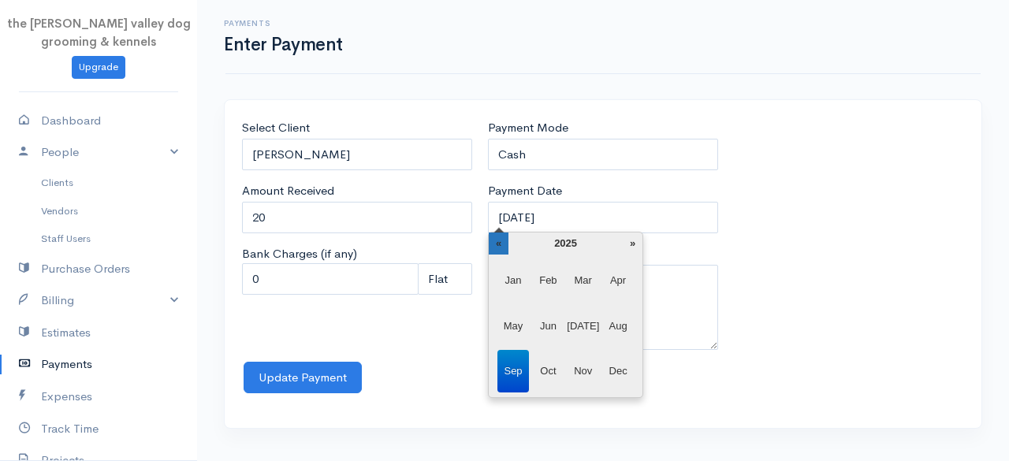
click at [502, 242] on th "«" at bounding box center [499, 243] width 20 height 22
click at [616, 272] on span "Apr" at bounding box center [618, 280] width 32 height 43
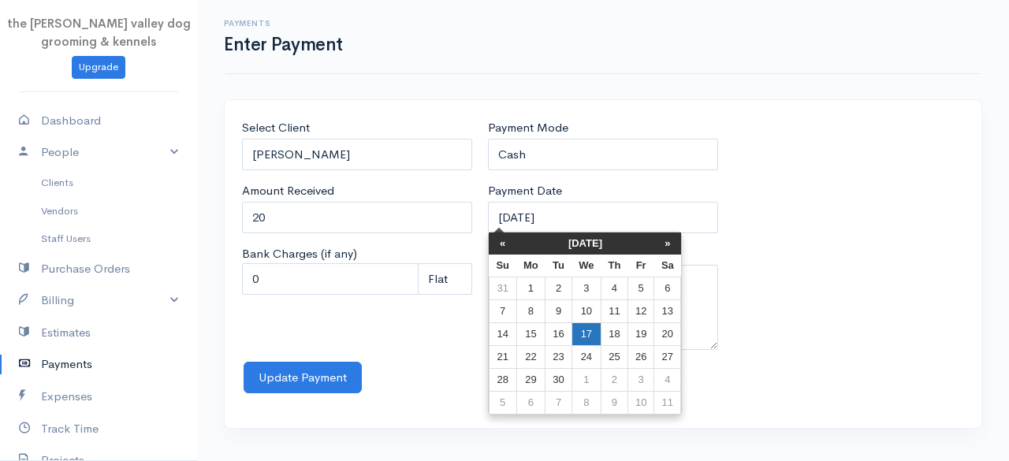
click at [592, 329] on td "17" at bounding box center [585, 334] width 29 height 23
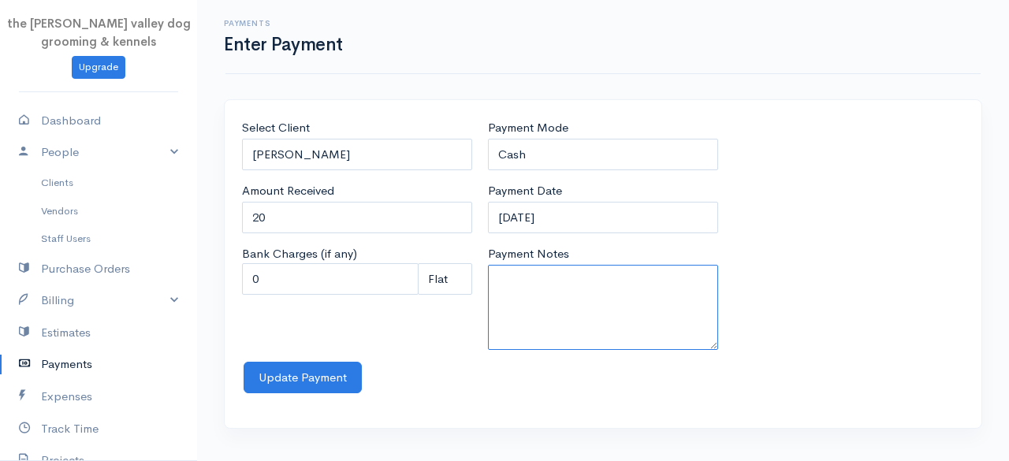
click at [580, 322] on textarea "Payment Notes" at bounding box center [603, 307] width 230 height 85
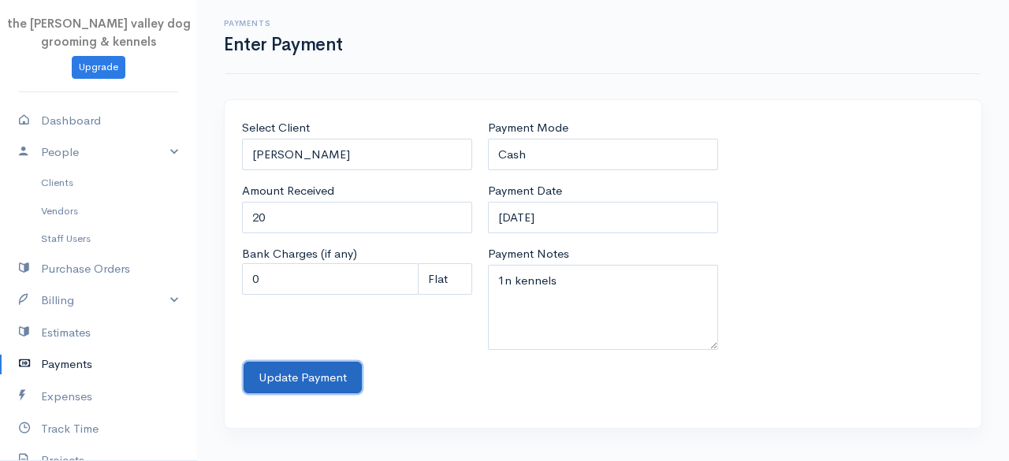
click at [323, 364] on button "Update Payment" at bounding box center [303, 378] width 118 height 32
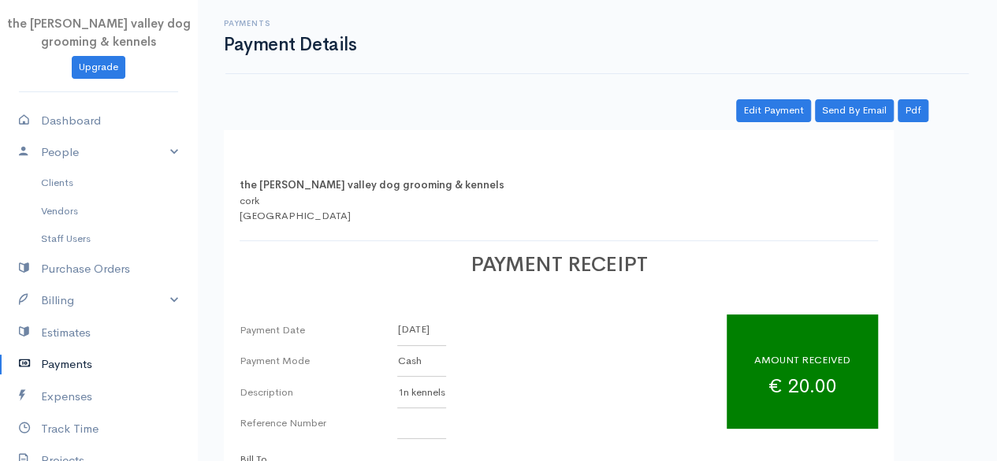
click at [84, 355] on link "Payments" at bounding box center [98, 364] width 197 height 32
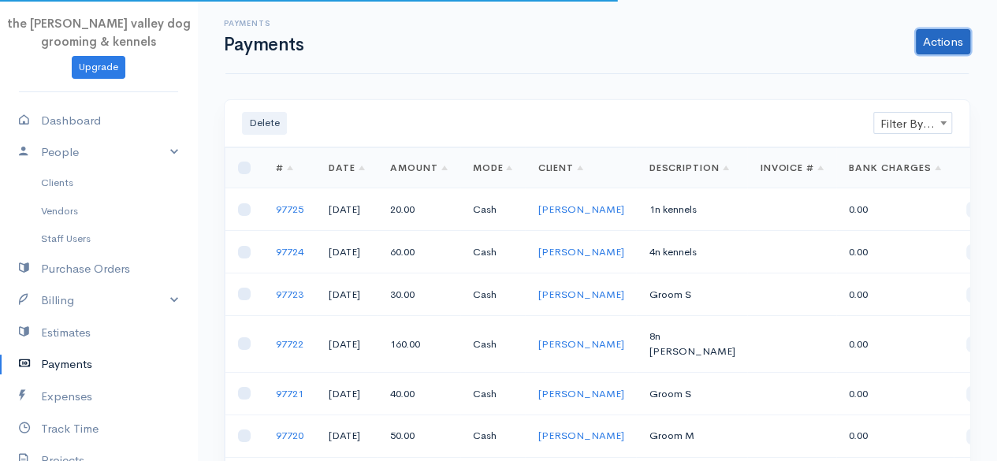
click at [943, 51] on link "Actions" at bounding box center [943, 41] width 54 height 25
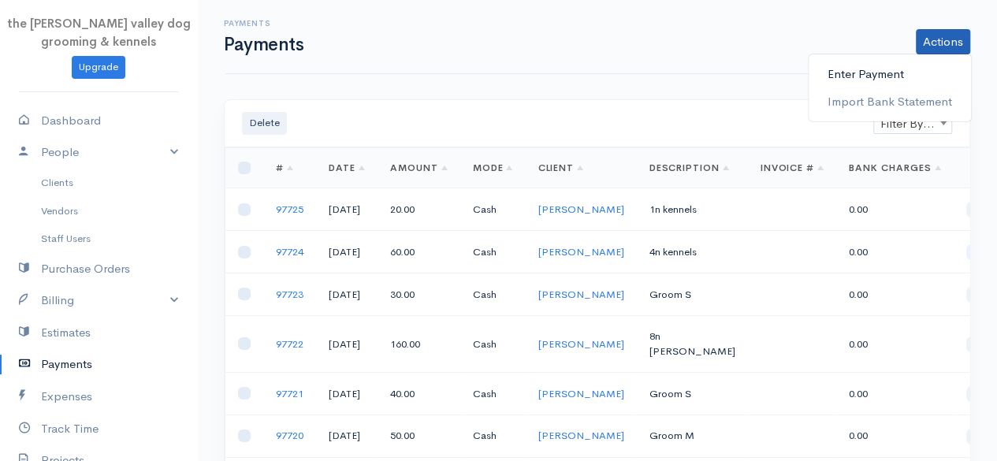
click at [886, 69] on link "Enter Payment" at bounding box center [890, 75] width 162 height 28
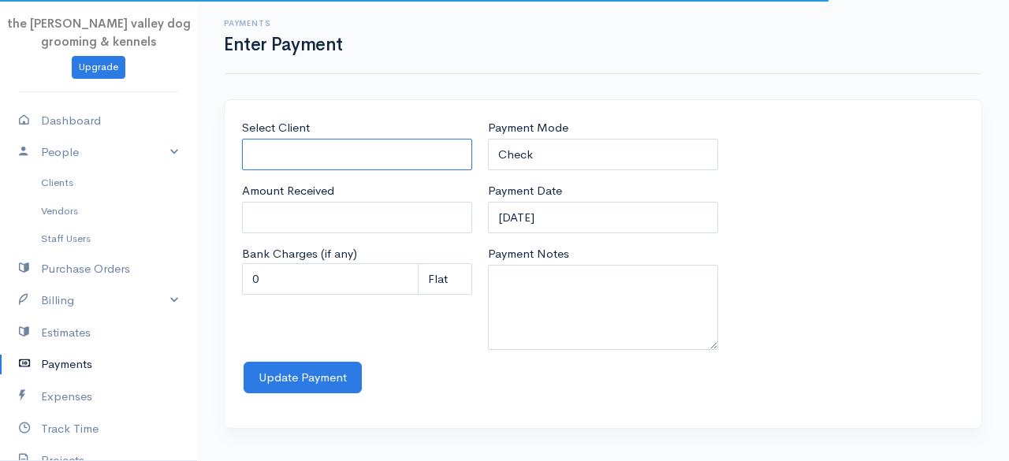
click at [311, 147] on input "Select Client" at bounding box center [357, 155] width 230 height 32
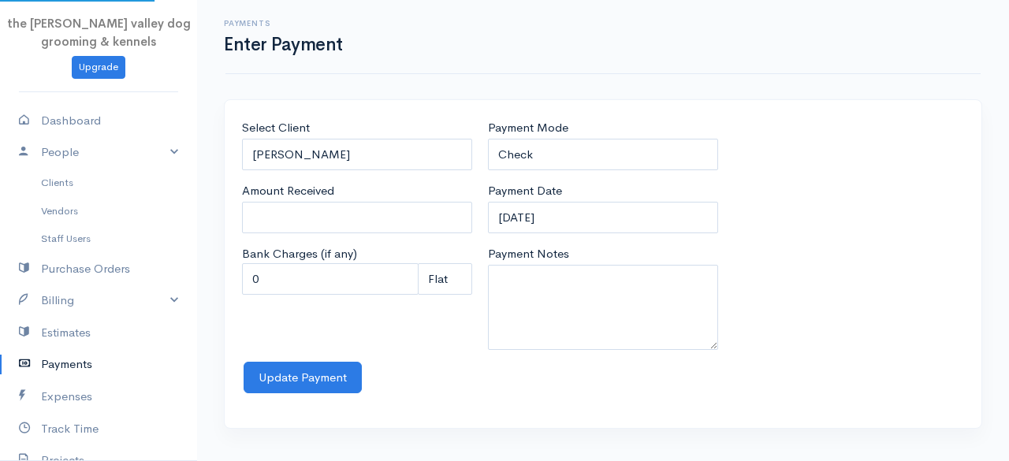
click at [308, 177] on body "the [PERSON_NAME] valley dog grooming & kennels Upgrade Dashboard People Client…" at bounding box center [504, 230] width 1009 height 461
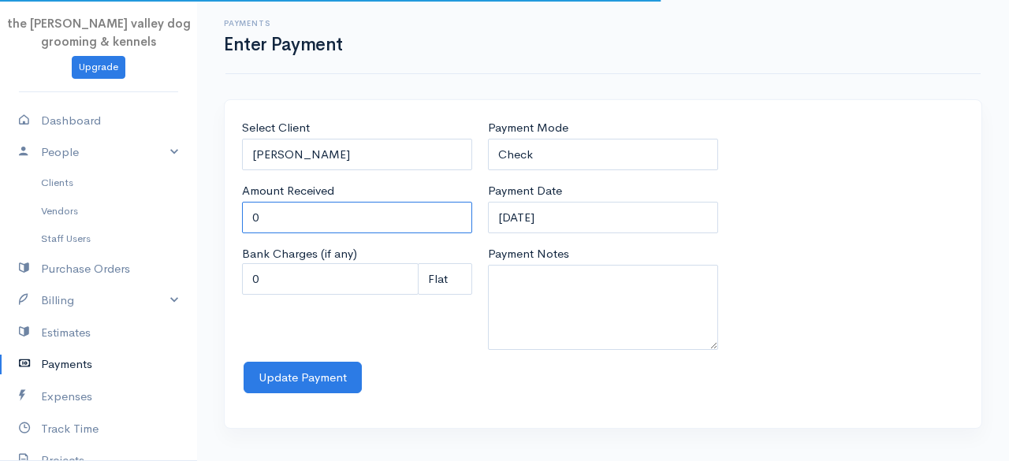
click at [297, 204] on input "0" at bounding box center [357, 218] width 230 height 32
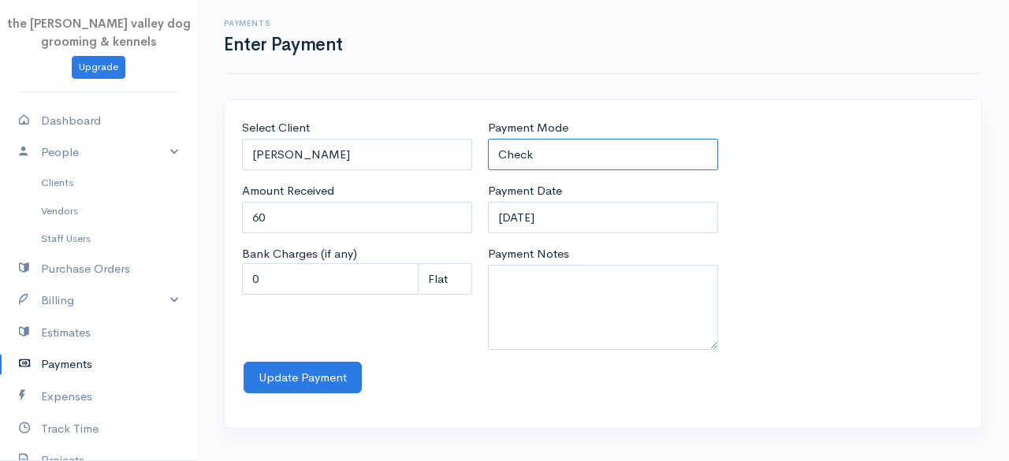
click at [542, 155] on select "Check Bank Transfer Credit Cash Debit ACH VISA MASTERCARD AMEX Discover DINERS …" at bounding box center [603, 155] width 230 height 32
click at [488, 139] on select "Check Bank Transfer Credit Cash Debit ACH VISA MASTERCARD AMEX Discover DINERS …" at bounding box center [603, 155] width 230 height 32
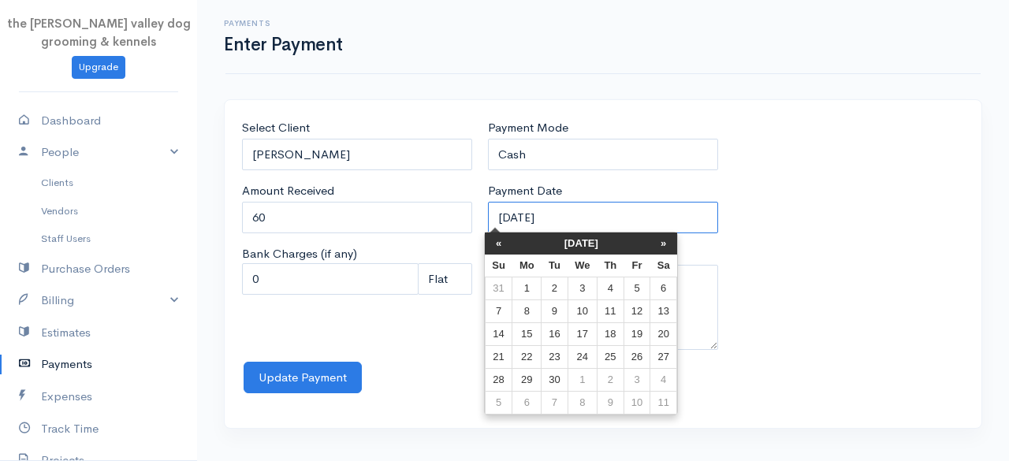
click at [586, 230] on input "[DATE]" at bounding box center [603, 218] width 230 height 32
click at [586, 250] on th "[DATE]" at bounding box center [581, 243] width 138 height 22
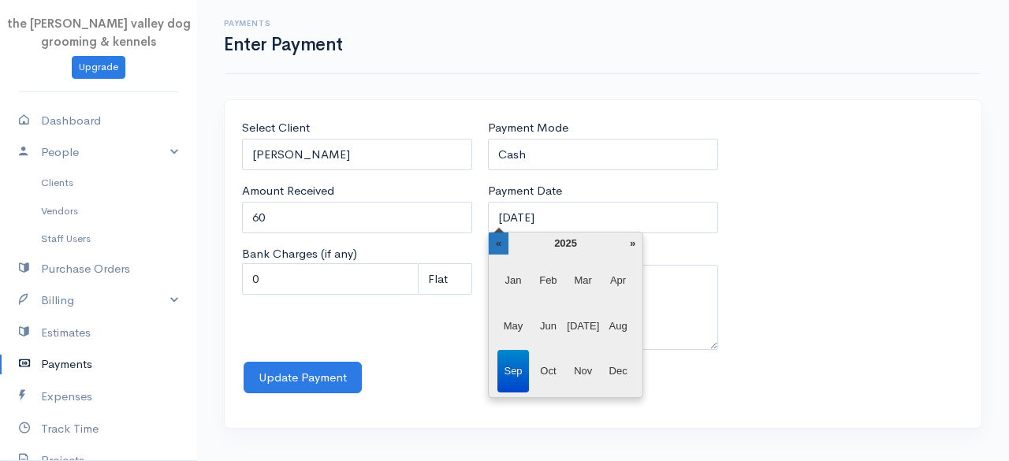
click at [495, 244] on th "«" at bounding box center [499, 243] width 20 height 22
click at [614, 277] on span "Apr" at bounding box center [618, 280] width 32 height 43
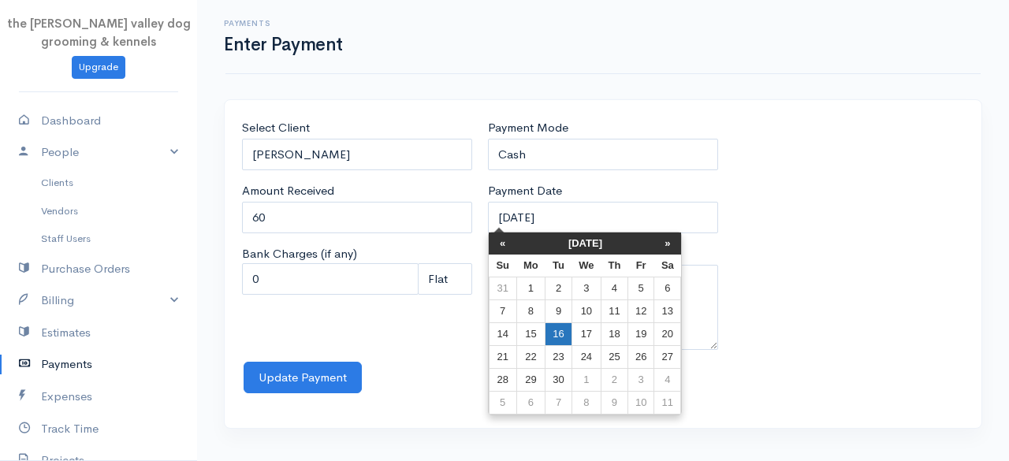
click at [562, 325] on td "16" at bounding box center [558, 334] width 26 height 23
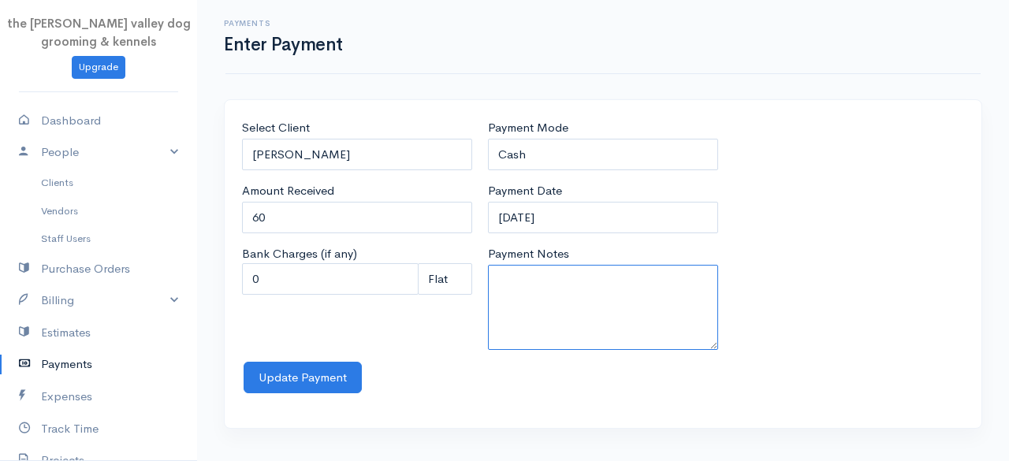
click at [549, 306] on textarea "Payment Notes" at bounding box center [603, 307] width 230 height 85
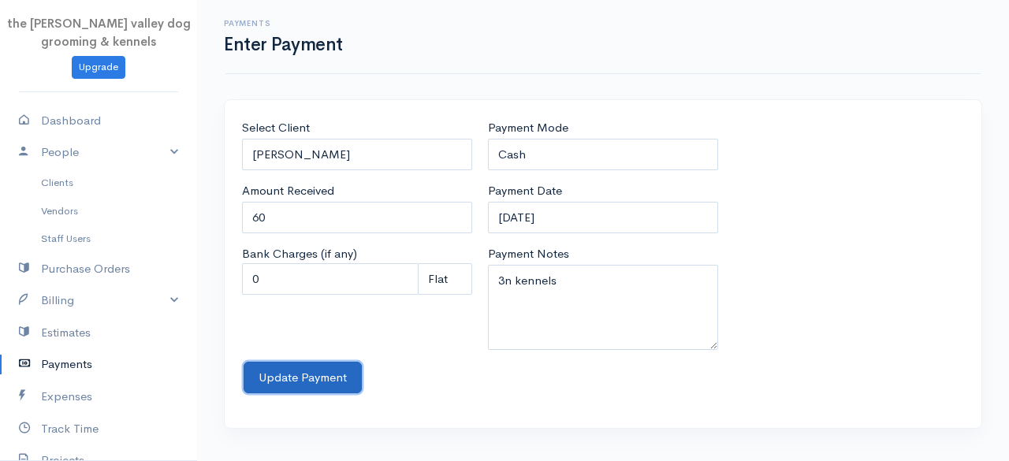
click at [299, 380] on button "Update Payment" at bounding box center [303, 378] width 118 height 32
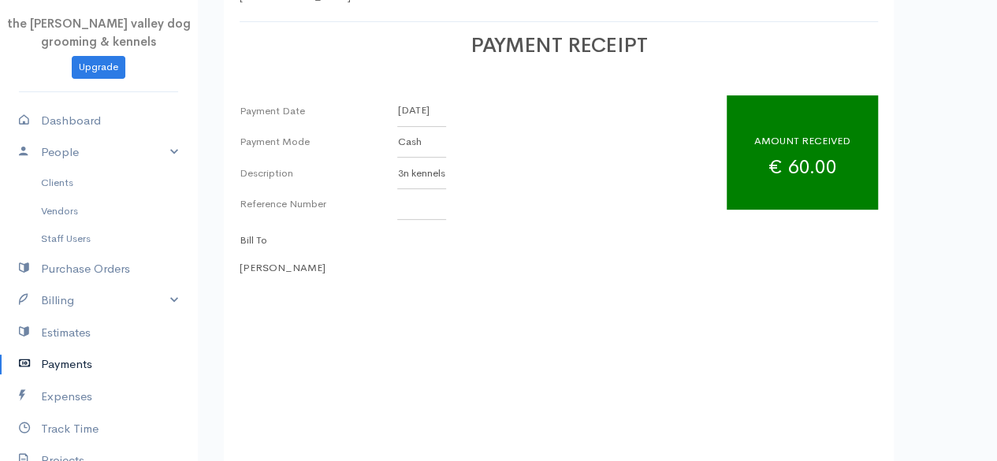
scroll to position [298, 0]
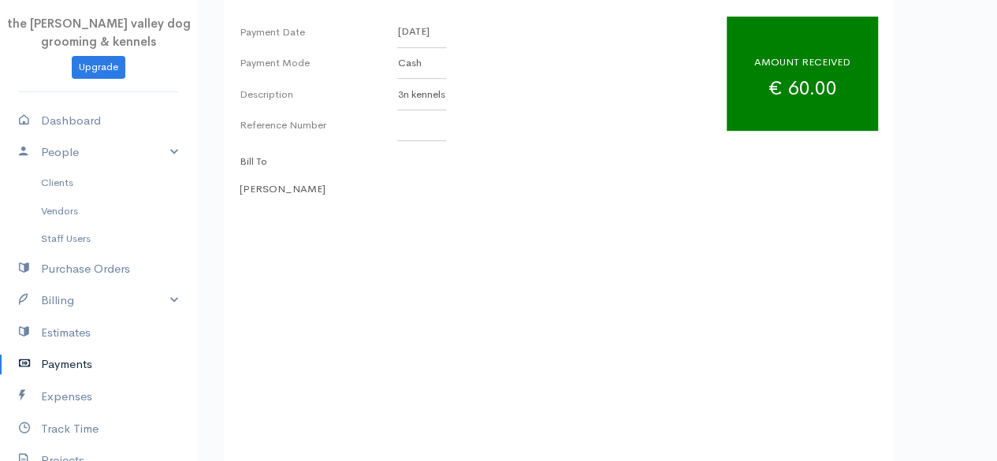
click at [69, 371] on link "Payments" at bounding box center [98, 364] width 197 height 32
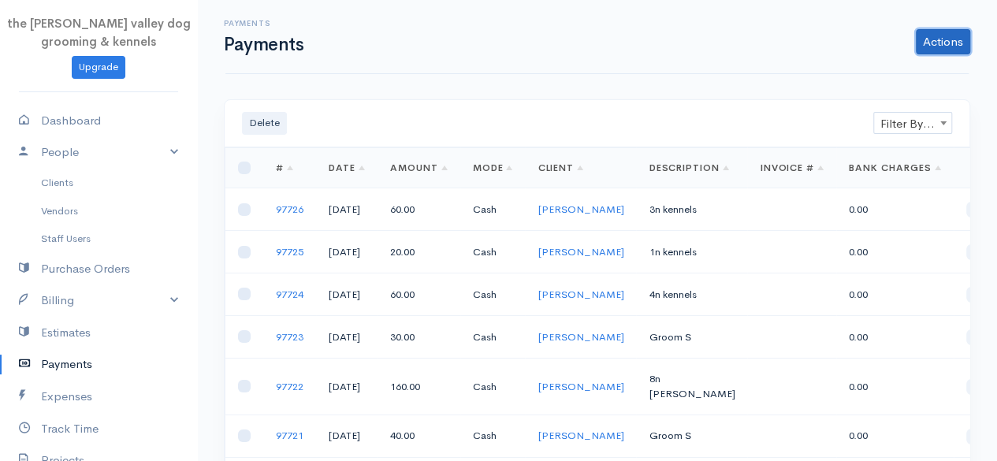
click at [954, 39] on link "Actions" at bounding box center [943, 41] width 54 height 25
click at [883, 65] on link "Enter Payment" at bounding box center [890, 75] width 162 height 28
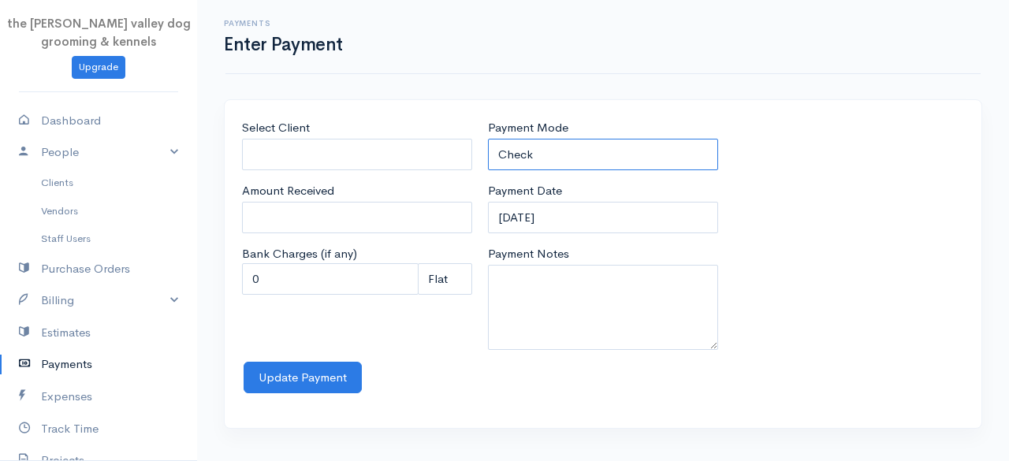
click at [586, 151] on select "Check Bank Transfer Credit Cash Debit ACH VISA MASTERCARD AMEX Discover DINERS …" at bounding box center [603, 155] width 230 height 32
click at [488, 139] on select "Check Bank Transfer Credit Cash Debit ACH VISA MASTERCARD AMEX Discover DINERS …" at bounding box center [603, 155] width 230 height 32
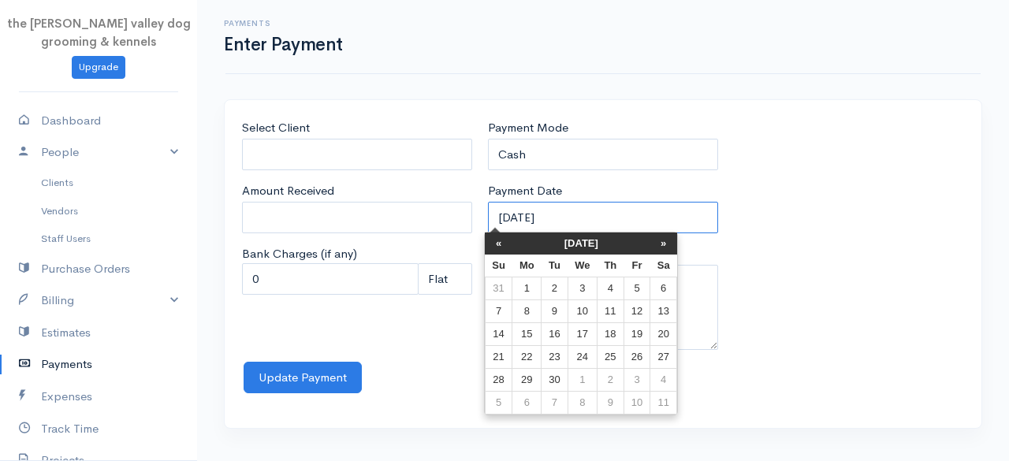
click at [629, 206] on input "[DATE]" at bounding box center [603, 218] width 230 height 32
click at [601, 241] on th "[DATE]" at bounding box center [581, 243] width 138 height 22
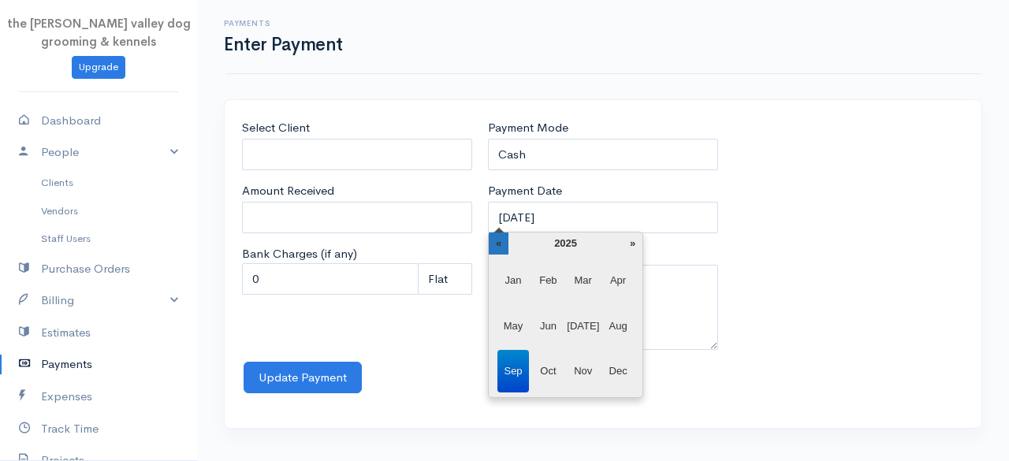
click at [500, 246] on th "«" at bounding box center [499, 243] width 20 height 22
click at [619, 276] on span "Apr" at bounding box center [618, 280] width 32 height 43
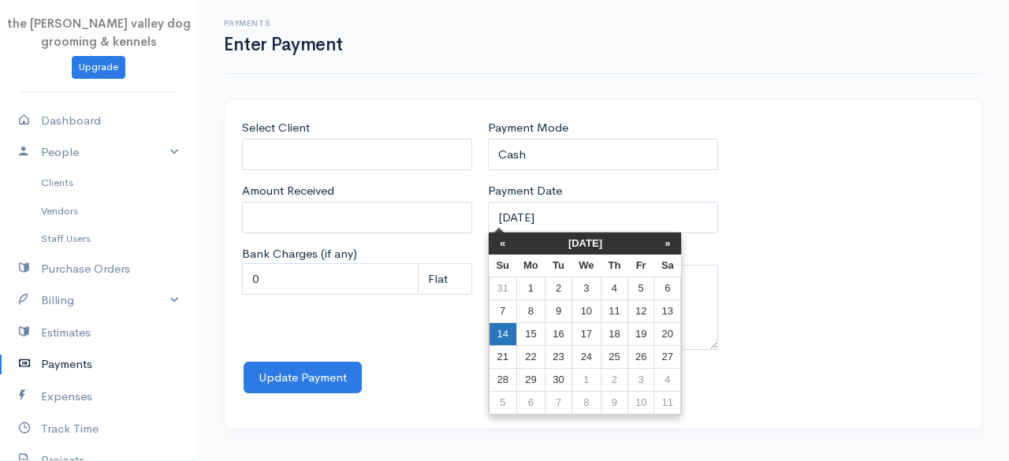
click at [502, 327] on td "14" at bounding box center [503, 334] width 28 height 23
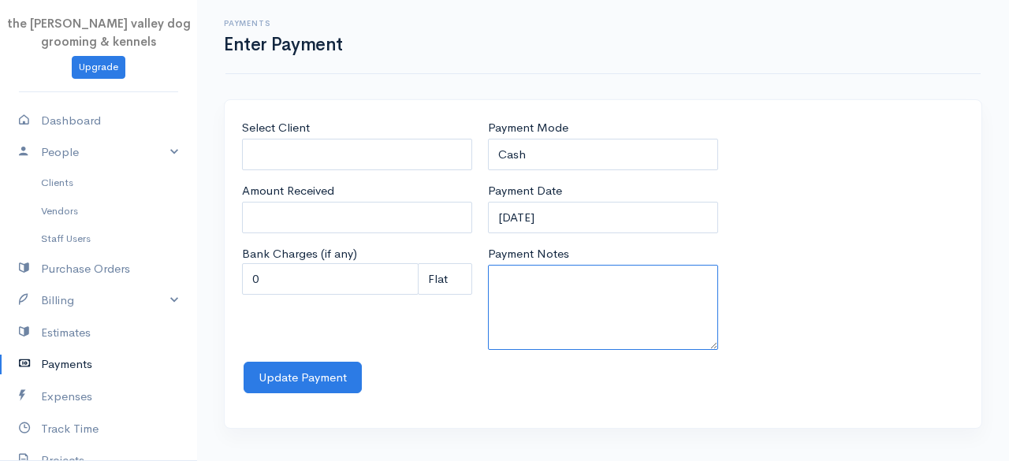
click at [547, 265] on textarea "Payment Notes" at bounding box center [603, 307] width 230 height 85
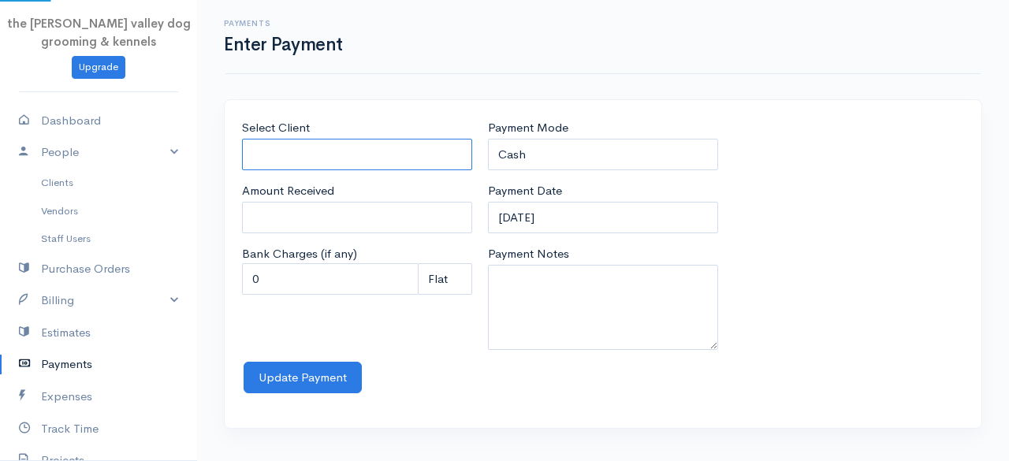
click at [382, 152] on input "Select Client" at bounding box center [357, 155] width 230 height 32
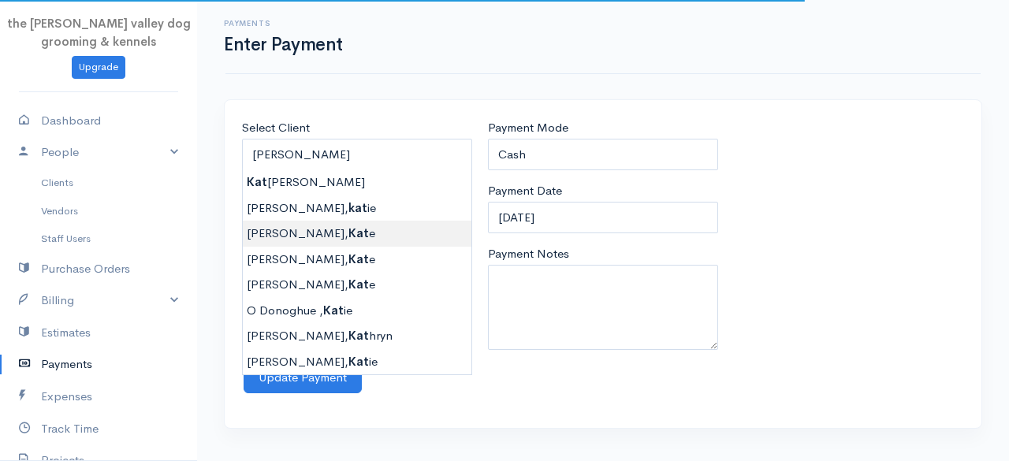
click at [335, 232] on body "the [PERSON_NAME] valley dog grooming & kennels Upgrade Dashboard People Client…" at bounding box center [504, 230] width 1009 height 461
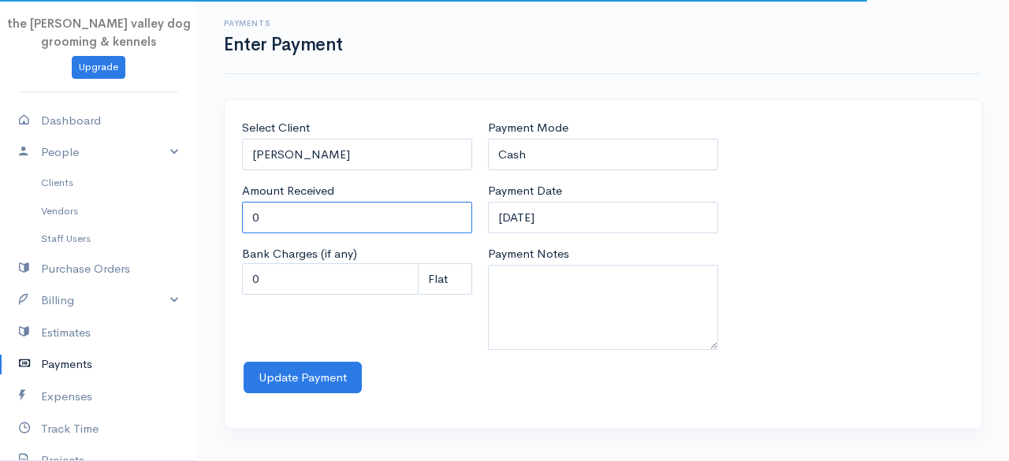
click at [347, 215] on input "0" at bounding box center [357, 218] width 230 height 32
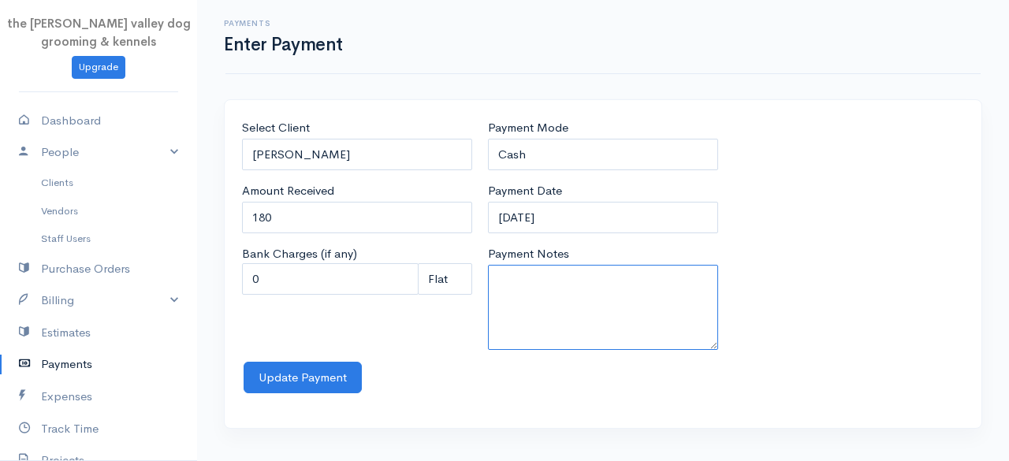
click at [507, 284] on textarea "Payment Notes" at bounding box center [603, 307] width 230 height 85
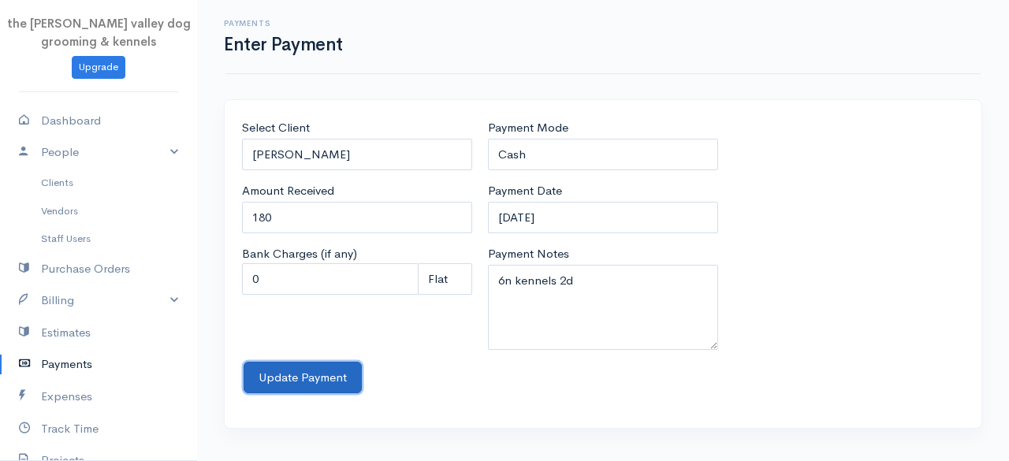
click at [305, 366] on button "Update Payment" at bounding box center [303, 378] width 118 height 32
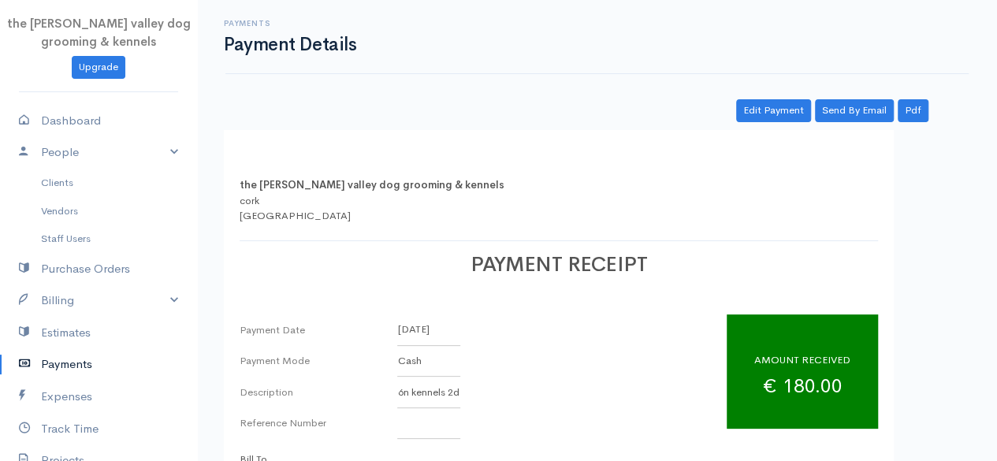
click at [82, 352] on link "Payments" at bounding box center [98, 364] width 197 height 32
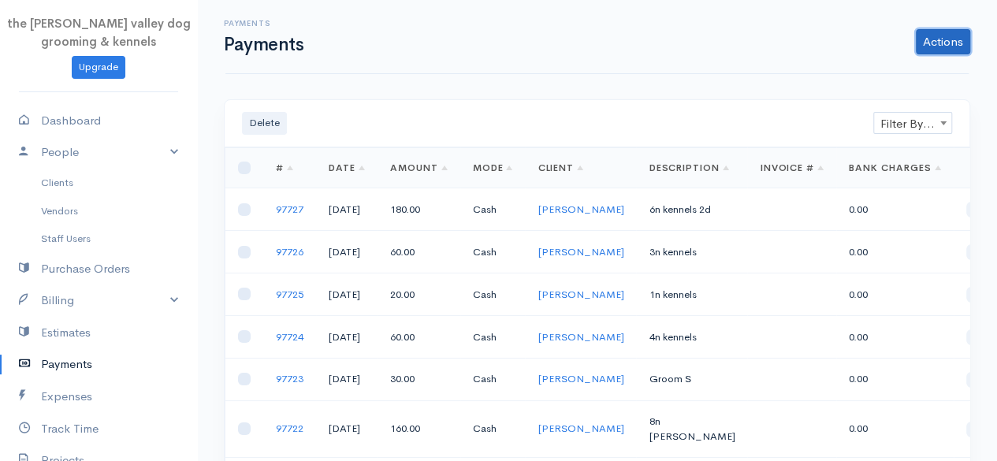
click at [932, 38] on link "Actions" at bounding box center [943, 41] width 54 height 25
click at [883, 72] on link "Enter Payment" at bounding box center [890, 75] width 162 height 28
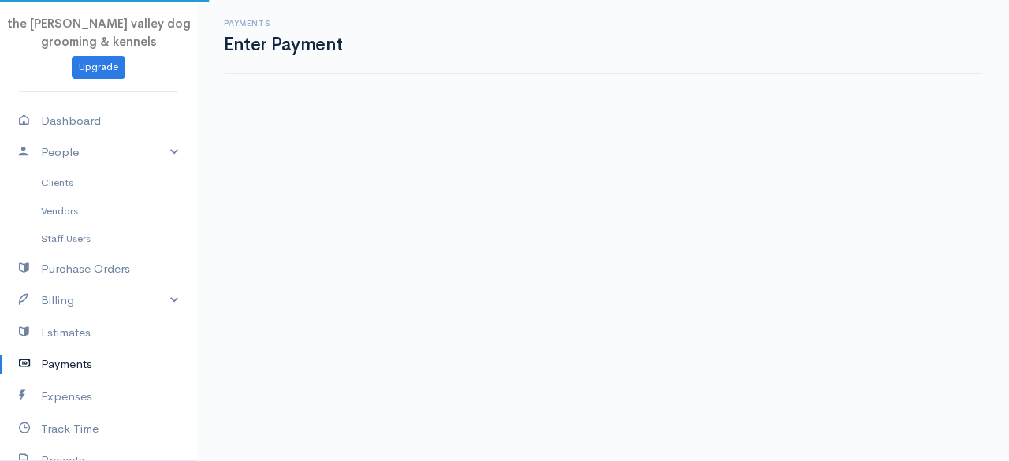
click at [883, 72] on div "Payments Enter Payment" at bounding box center [602, 37] width 755 height 74
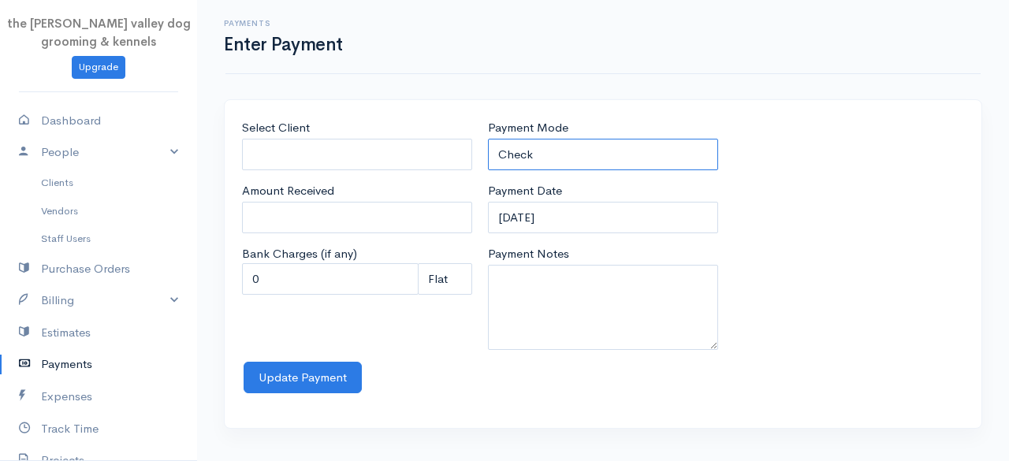
click at [593, 148] on select "Check Bank Transfer Credit Cash Debit ACH VISA MASTERCARD AMEX Discover DINERS …" at bounding box center [603, 155] width 230 height 32
click at [488, 139] on select "Check Bank Transfer Credit Cash Debit ACH VISA MASTERCARD AMEX Discover DINERS …" at bounding box center [603, 155] width 230 height 32
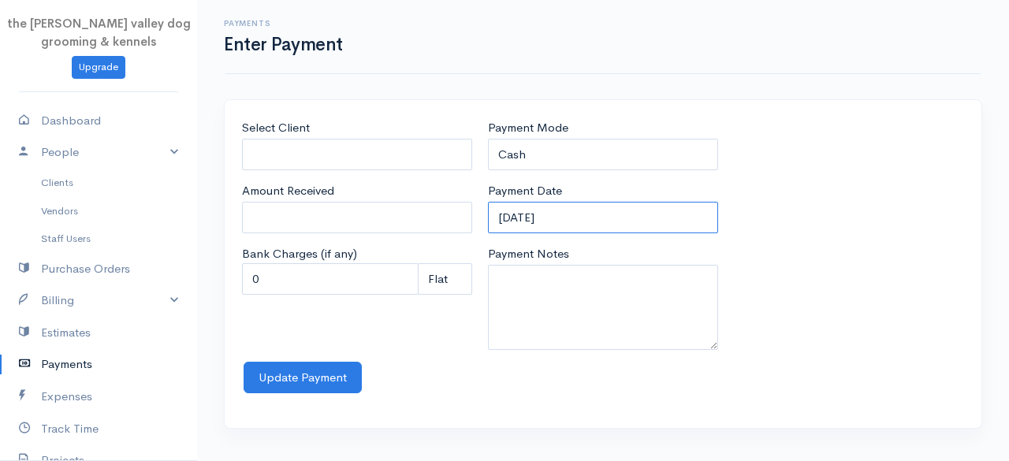
click at [611, 209] on input "[DATE]" at bounding box center [603, 218] width 230 height 32
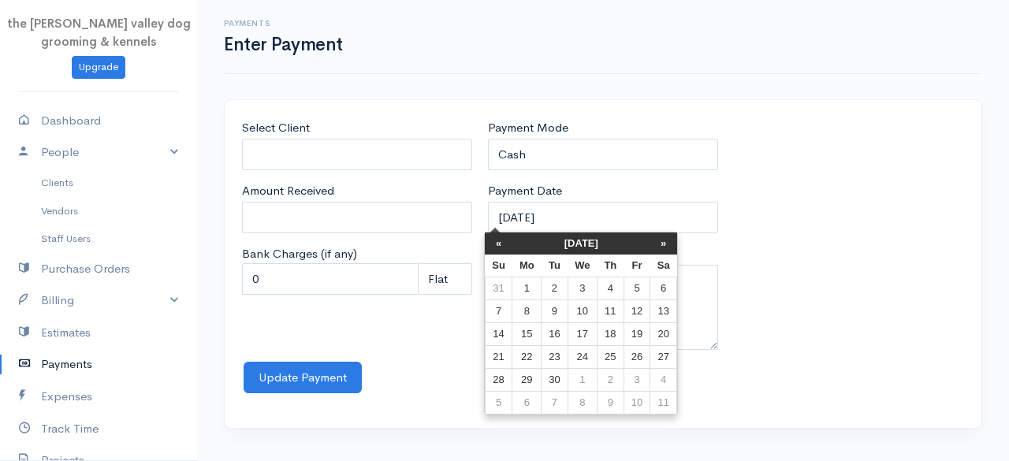
click at [571, 244] on th "[DATE]" at bounding box center [581, 243] width 138 height 22
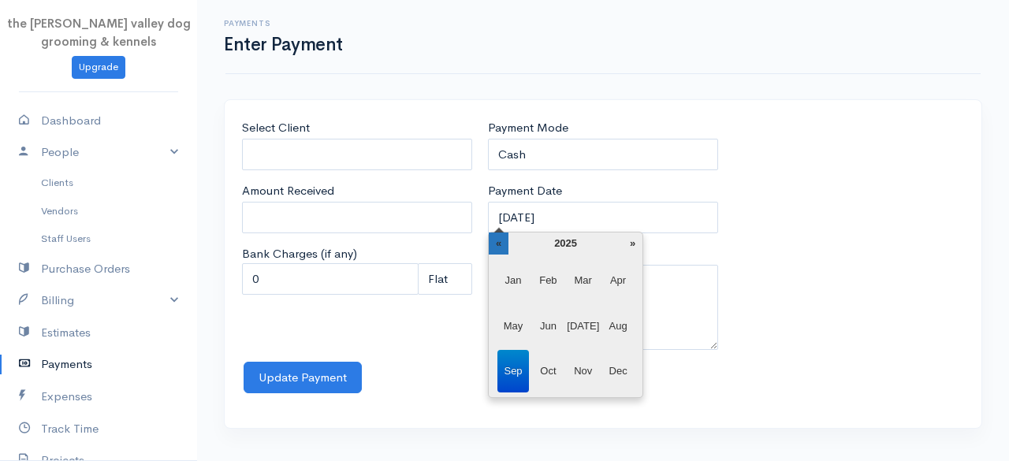
click at [496, 241] on th "«" at bounding box center [499, 243] width 20 height 22
click at [621, 272] on span "Apr" at bounding box center [618, 280] width 32 height 43
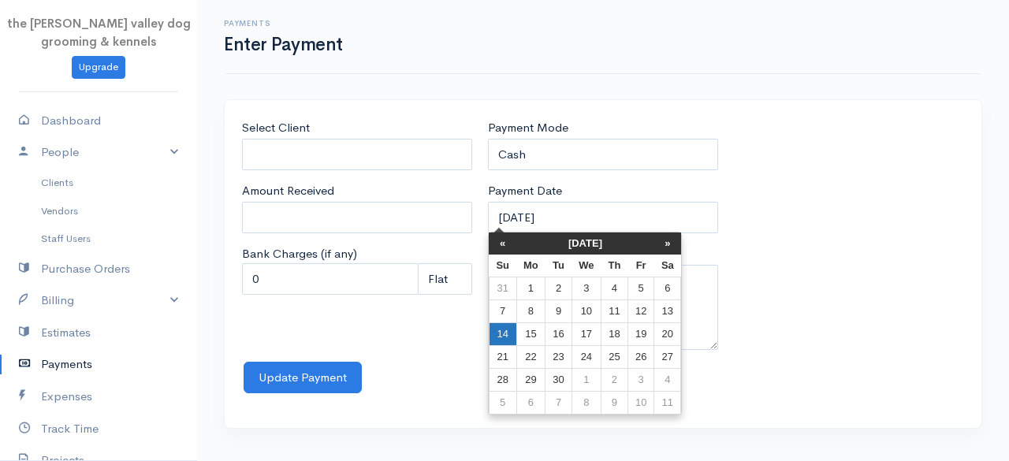
click at [509, 328] on td "14" at bounding box center [503, 334] width 28 height 23
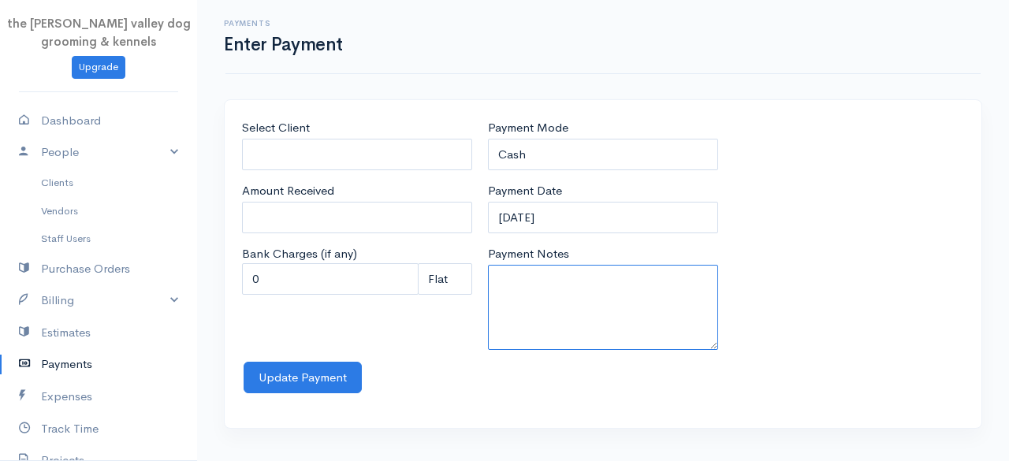
click at [526, 296] on textarea "Payment Notes" at bounding box center [603, 307] width 230 height 85
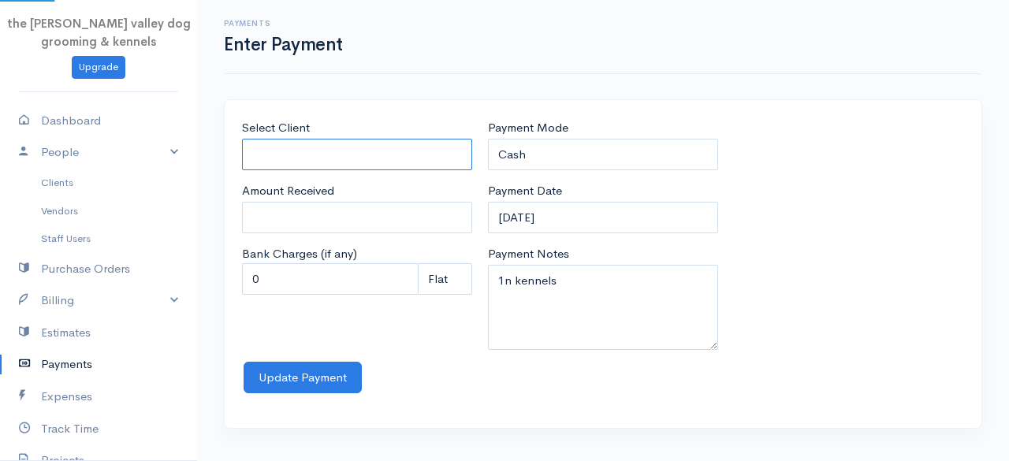
click at [364, 158] on input "Select Client" at bounding box center [357, 155] width 230 height 32
click at [300, 202] on body "the [PERSON_NAME] valley dog grooming & kennels Upgrade Dashboard People Client…" at bounding box center [504, 230] width 1009 height 461
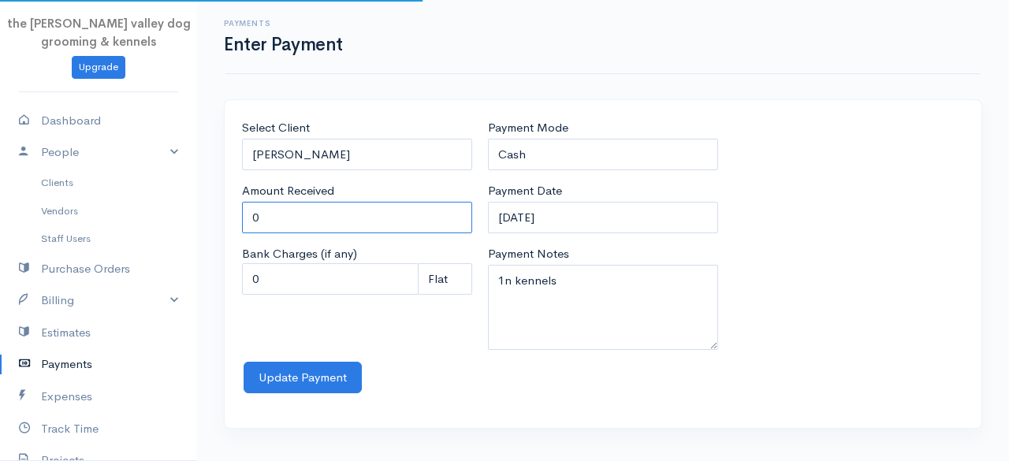
click at [300, 202] on input "0" at bounding box center [357, 218] width 230 height 32
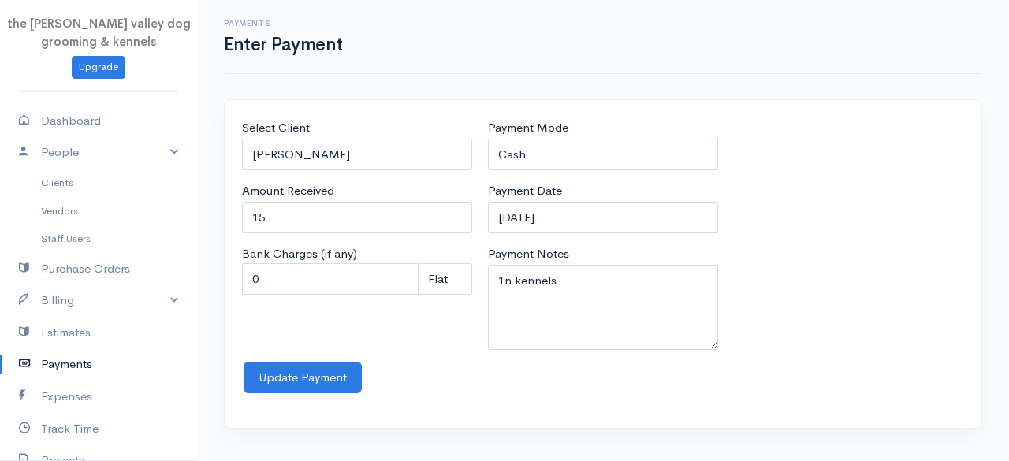
click at [231, 308] on div "Select Client [PERSON_NAME] Amount Received 15 Bank Charges (if any) 0 Perc (%)…" at bounding box center [603, 264] width 757 height 328
click at [277, 374] on button "Update Payment" at bounding box center [303, 378] width 118 height 32
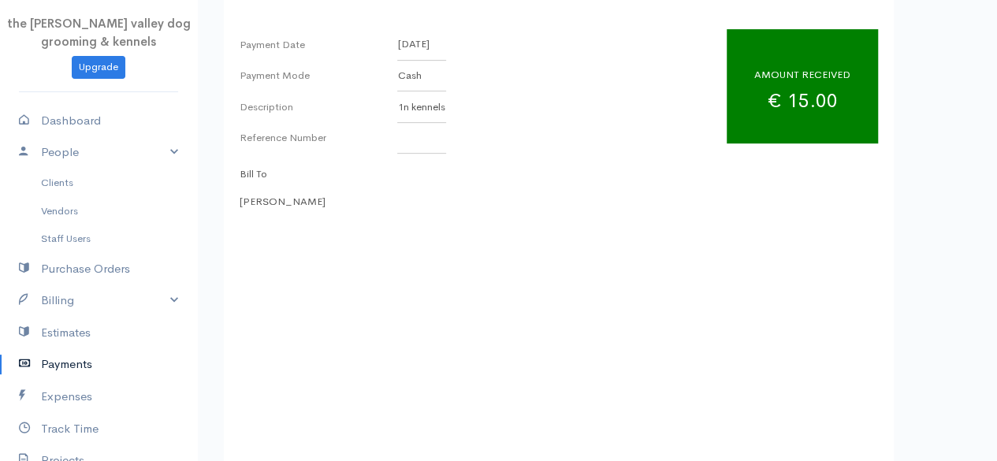
scroll to position [298, 0]
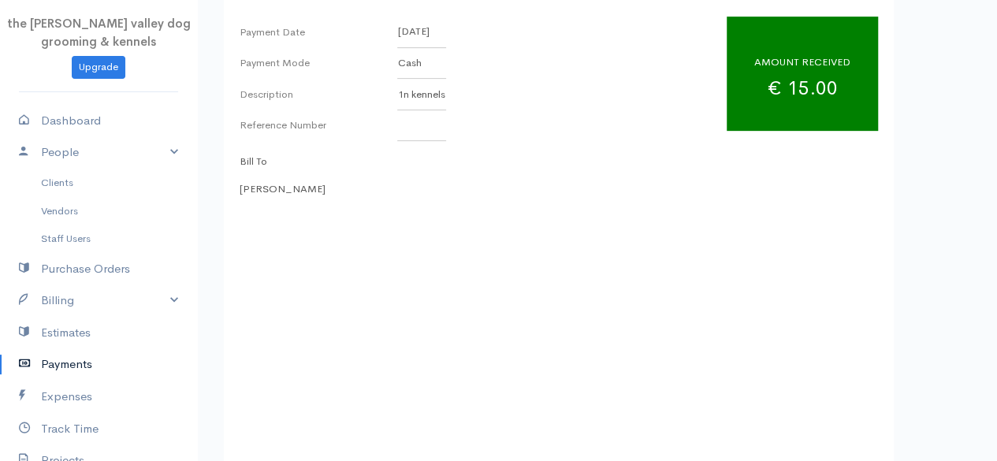
click at [69, 357] on link "Payments" at bounding box center [98, 364] width 197 height 32
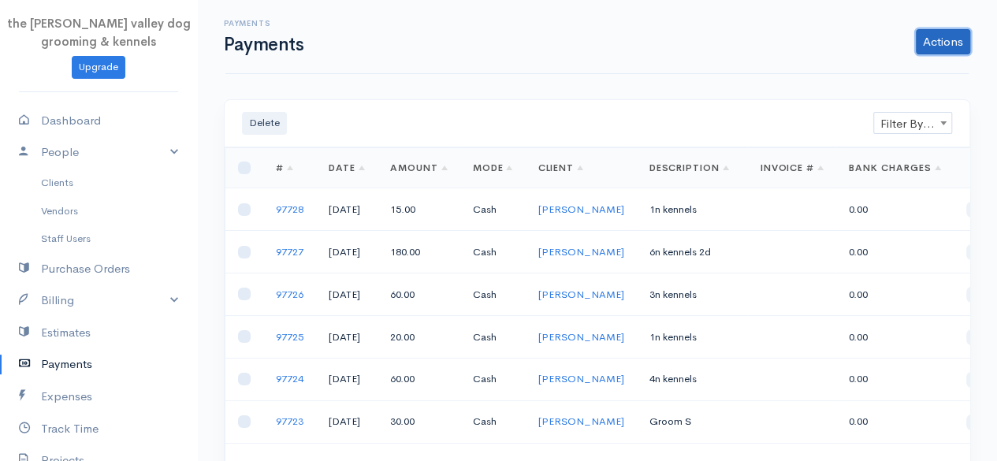
click at [930, 36] on link "Actions" at bounding box center [943, 41] width 54 height 25
click at [854, 80] on link "Enter Payment" at bounding box center [890, 75] width 162 height 28
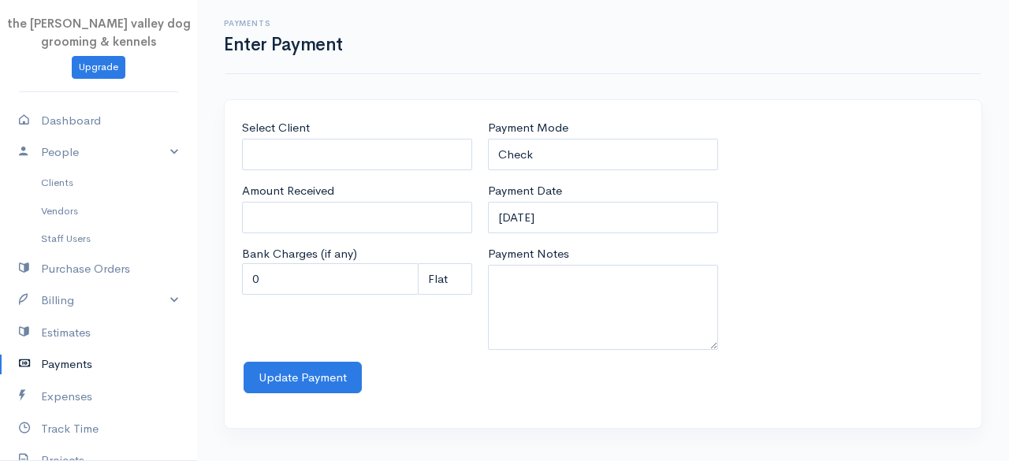
click at [542, 136] on div "Payment Mode Check Bank Transfer Credit Cash Debit ACH VISA MASTERCARD AMEX Dis…" at bounding box center [603, 144] width 230 height 51
click at [560, 154] on select "Check Bank Transfer Credit Cash Debit ACH VISA MASTERCARD AMEX Discover DINERS …" at bounding box center [603, 155] width 230 height 32
click at [488, 139] on select "Check Bank Transfer Credit Cash Debit ACH VISA MASTERCARD AMEX Discover DINERS …" at bounding box center [603, 155] width 230 height 32
click at [599, 207] on input "[DATE]" at bounding box center [603, 218] width 230 height 32
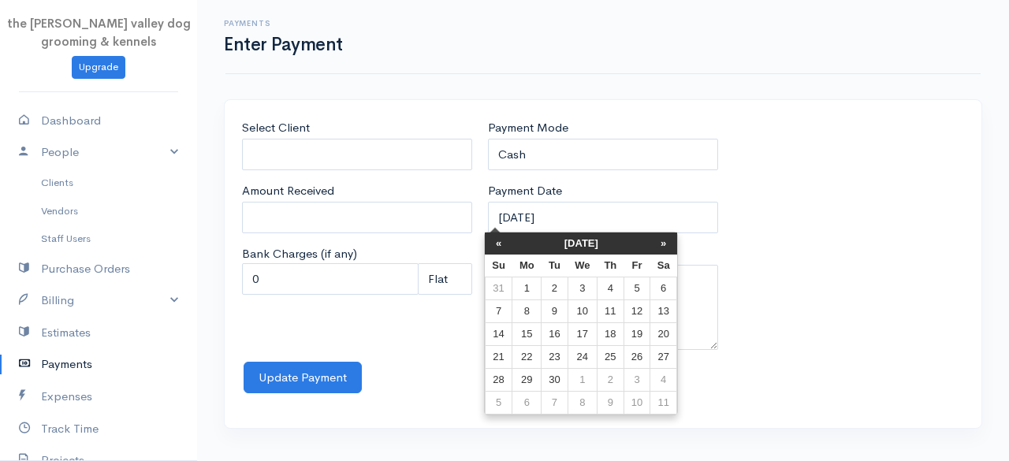
click at [570, 243] on th "[DATE]" at bounding box center [581, 243] width 138 height 22
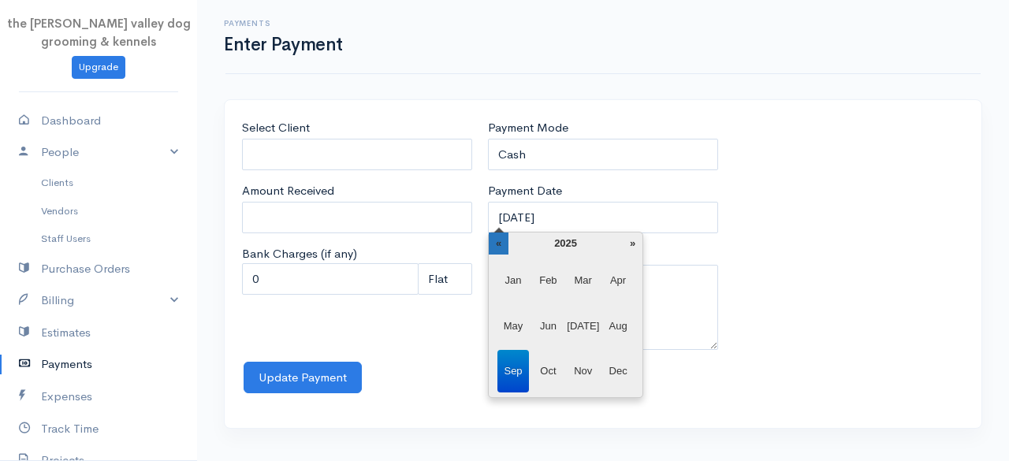
click at [498, 240] on th "«" at bounding box center [499, 243] width 20 height 22
click at [611, 279] on span "Apr" at bounding box center [618, 280] width 32 height 43
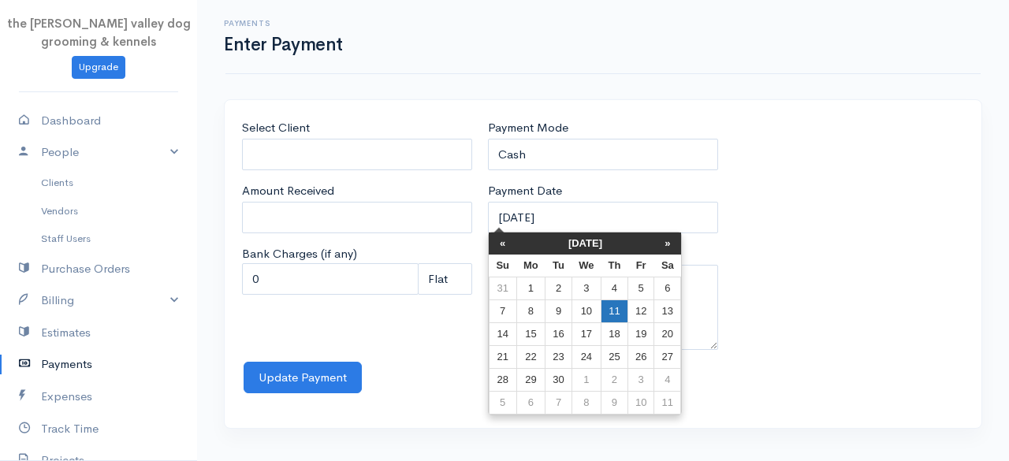
click at [615, 315] on td "11" at bounding box center [614, 311] width 27 height 23
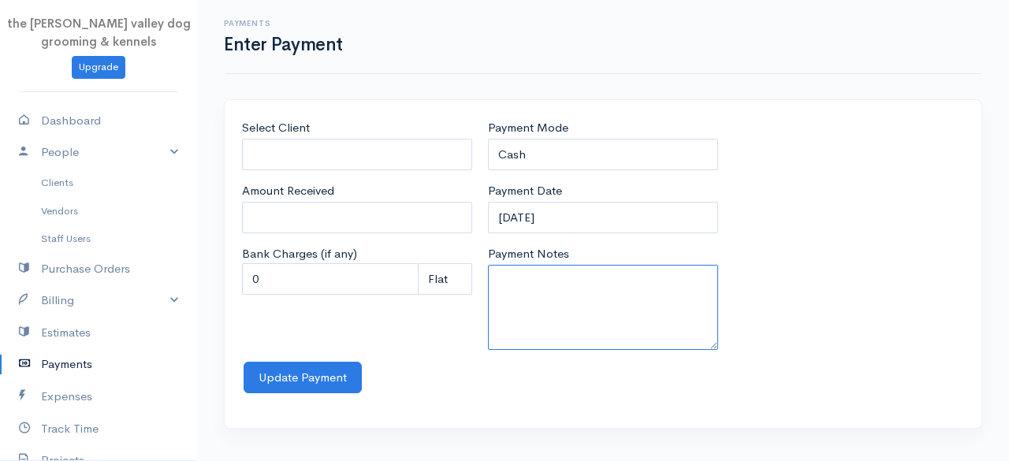
click at [552, 308] on textarea "Payment Notes" at bounding box center [603, 307] width 230 height 85
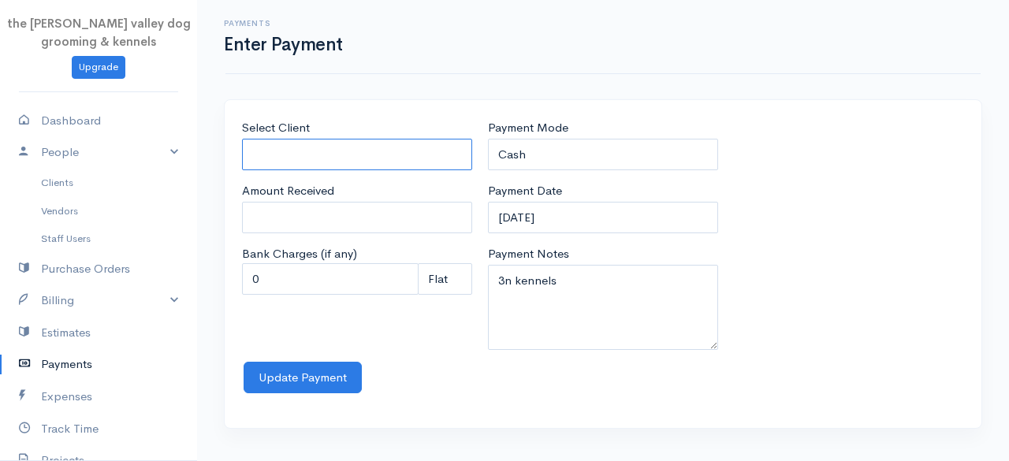
click at [400, 157] on input "Select Client" at bounding box center [357, 155] width 230 height 32
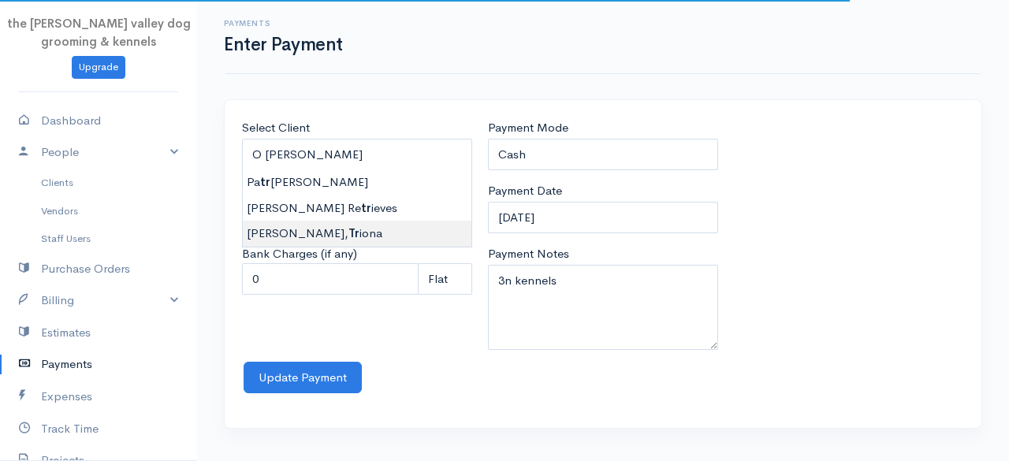
click at [381, 232] on body "the [PERSON_NAME] valley dog grooming & kennels Upgrade Dashboard People Client…" at bounding box center [504, 230] width 1009 height 461
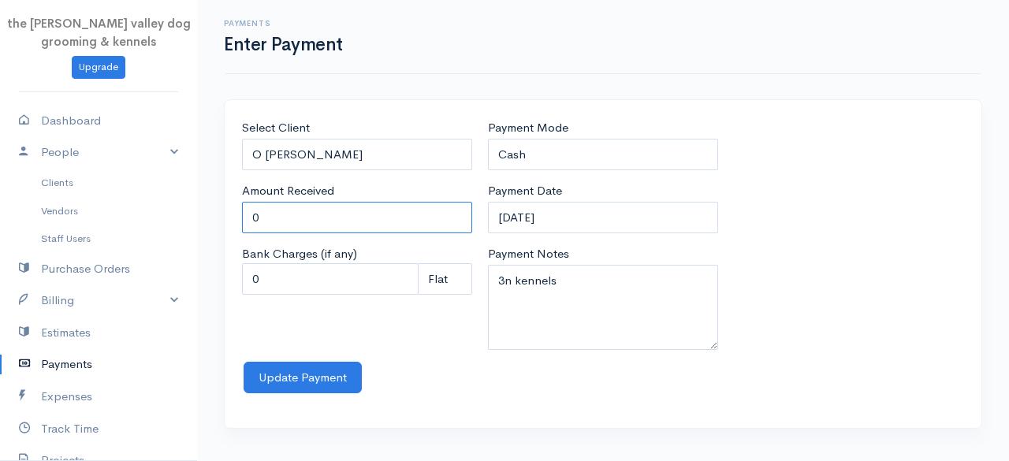
click at [359, 225] on input "0" at bounding box center [357, 218] width 230 height 32
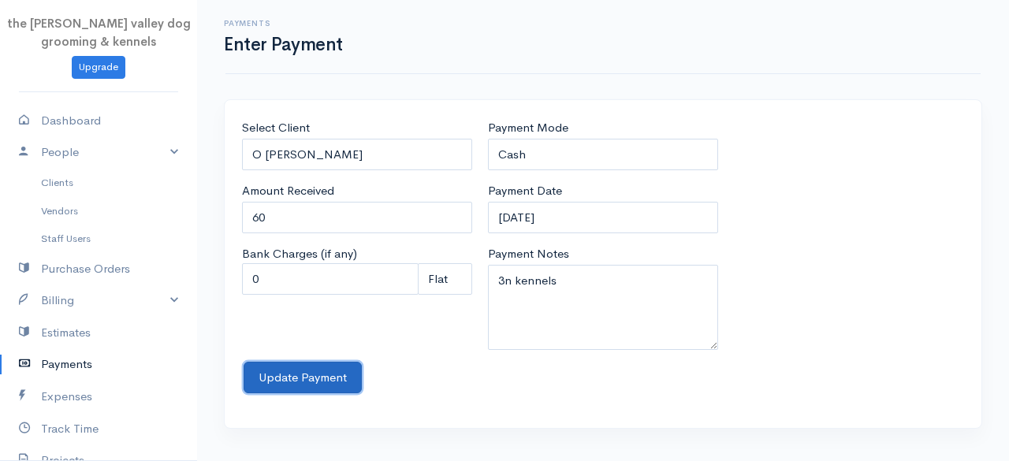
click at [272, 370] on button "Update Payment" at bounding box center [303, 378] width 118 height 32
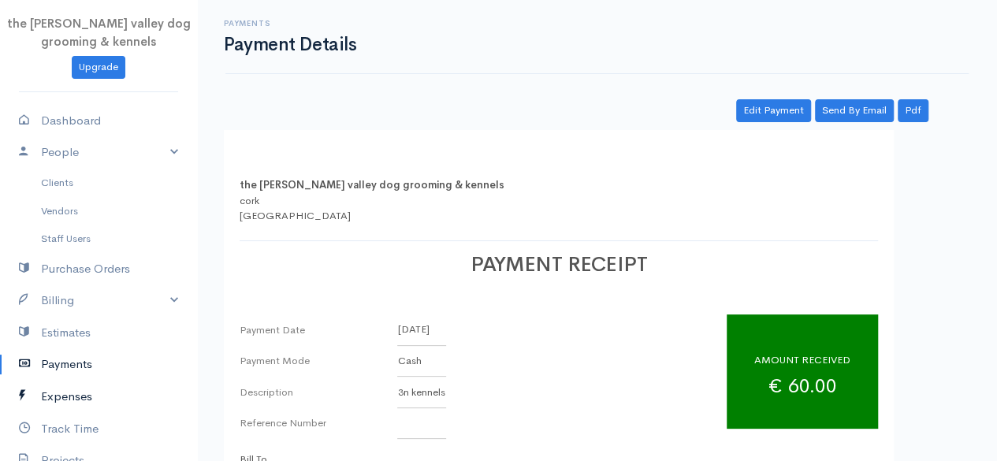
click at [80, 390] on link "Expenses" at bounding box center [98, 397] width 197 height 32
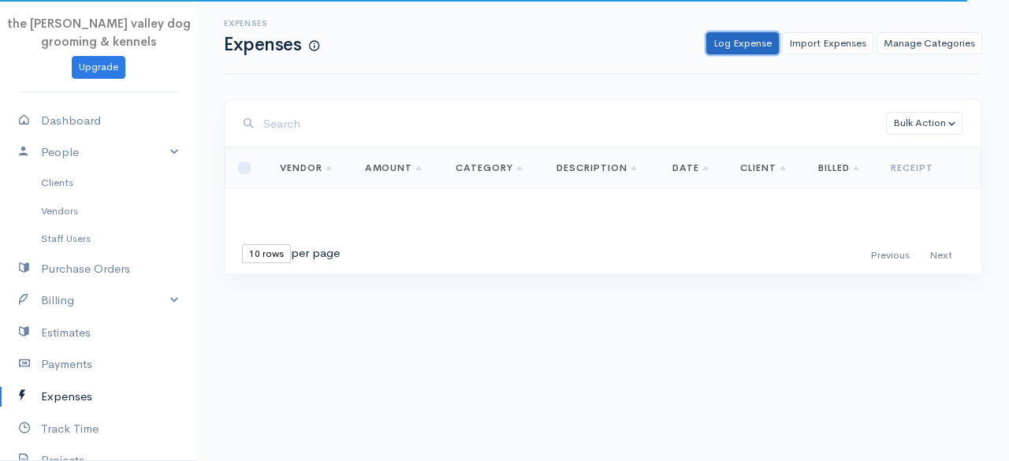
click at [738, 43] on link "Log Expense" at bounding box center [742, 43] width 73 height 23
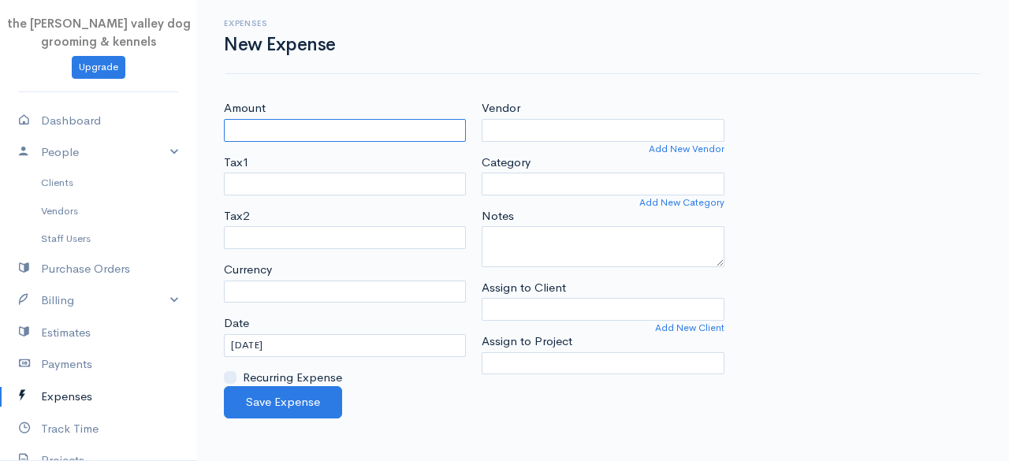
click at [295, 130] on input "Amount" at bounding box center [345, 130] width 242 height 23
click at [940, 59] on div "Expenses New Expense" at bounding box center [602, 37] width 755 height 74
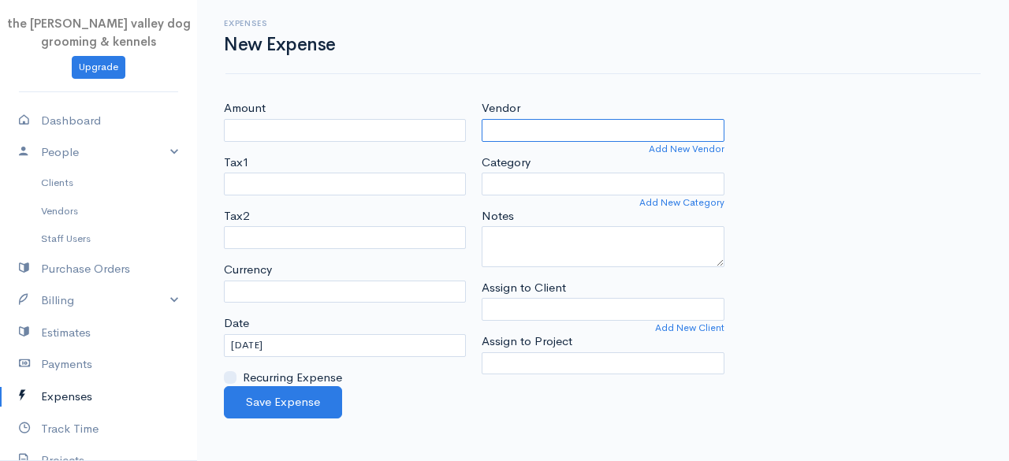
click at [541, 119] on input "Vendor" at bounding box center [603, 130] width 242 height 23
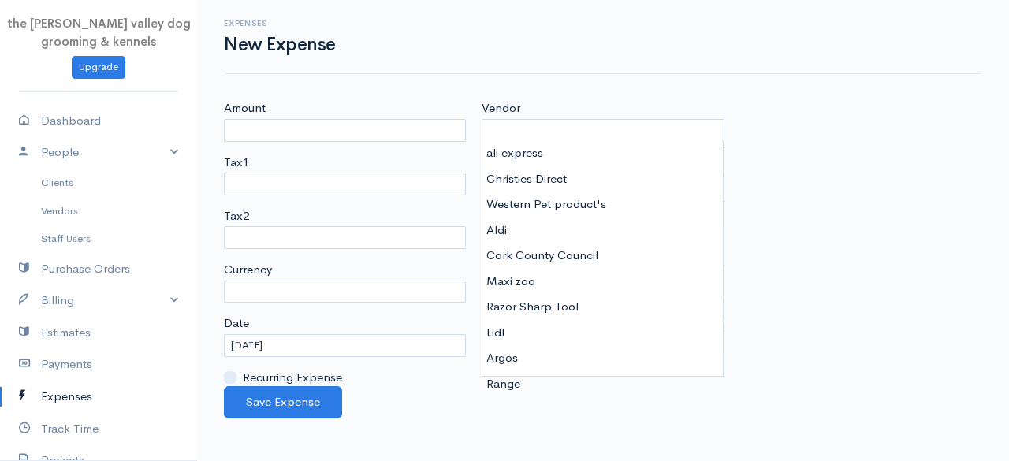
click at [427, 432] on body "the [PERSON_NAME] valley dog grooming & kennels Upgrade Dashboard People Client…" at bounding box center [504, 230] width 1009 height 461
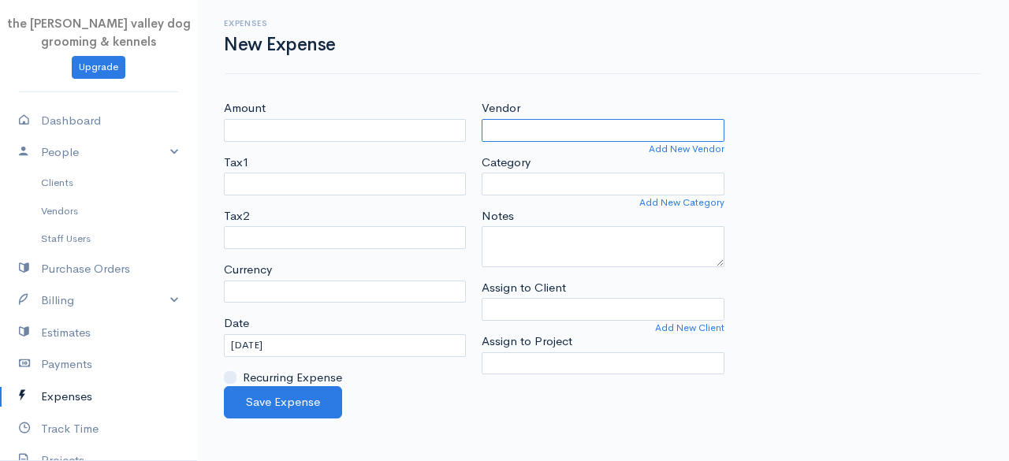
click at [595, 133] on input "Vendor" at bounding box center [603, 130] width 242 height 23
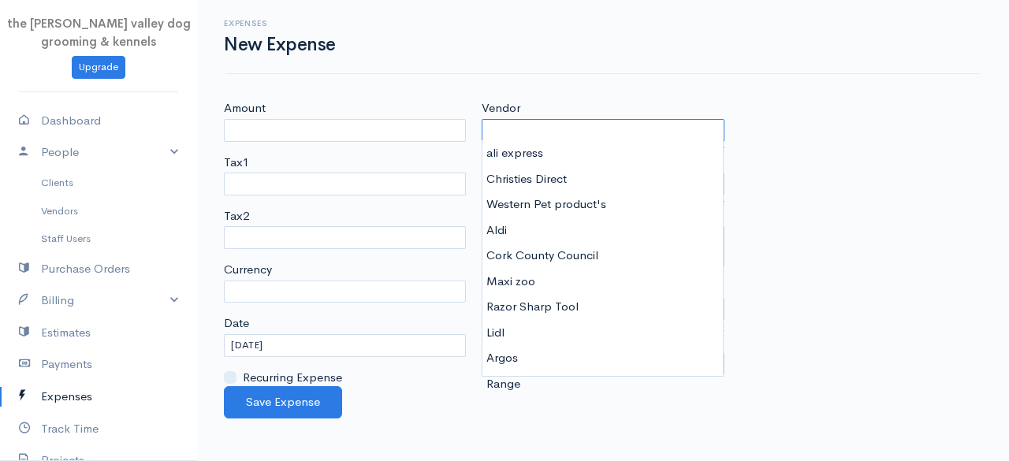
click at [585, 123] on input "Vendor" at bounding box center [603, 130] width 242 height 23
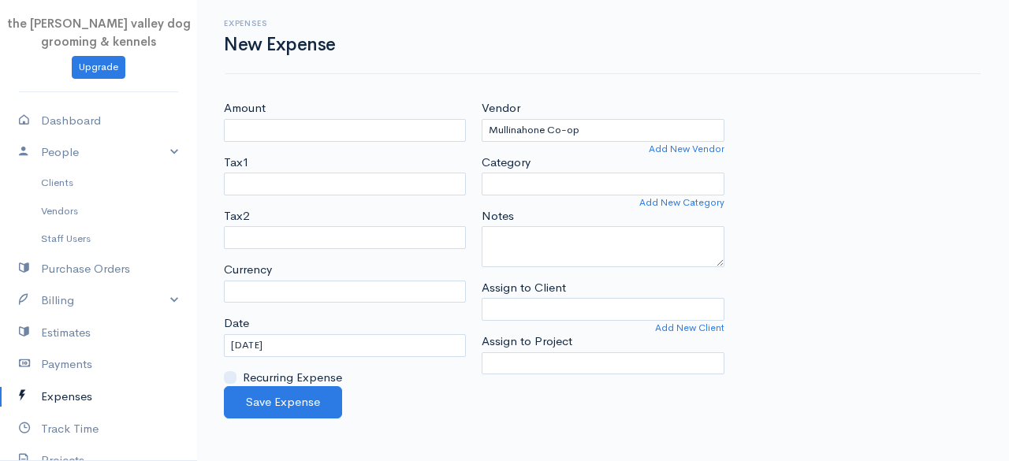
click at [584, 158] on body "the [PERSON_NAME] valley dog grooming & kennels Upgrade Dashboard People Client…" at bounding box center [504, 230] width 1009 height 461
click at [418, 126] on input "Amount" at bounding box center [345, 130] width 242 height 23
click at [545, 188] on select "Category" at bounding box center [603, 184] width 242 height 23
click at [586, 184] on select "Category" at bounding box center [603, 184] width 242 height 23
click at [560, 174] on select "Category" at bounding box center [603, 184] width 242 height 23
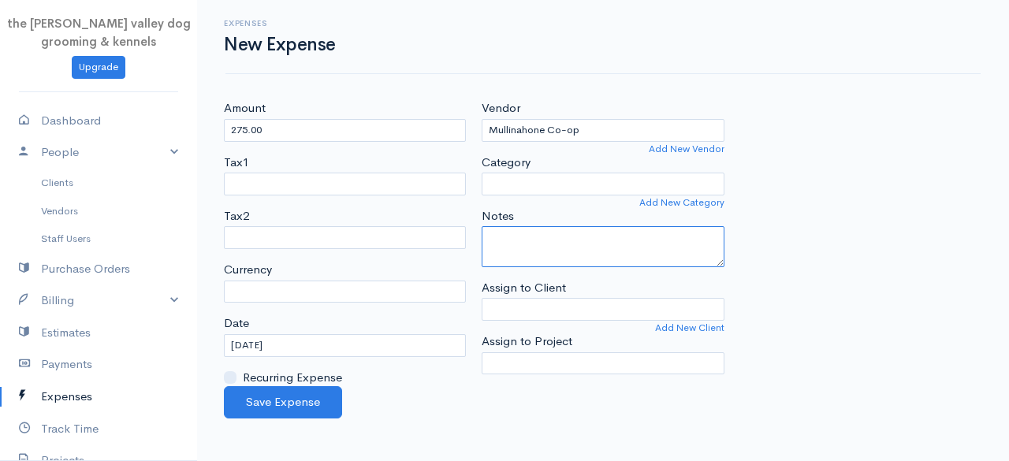
click at [536, 256] on textarea "Notes" at bounding box center [603, 246] width 242 height 41
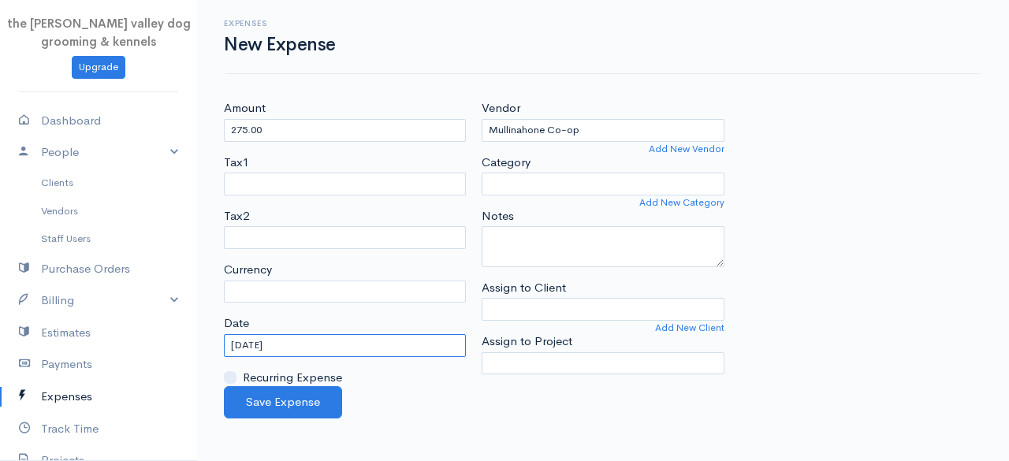
click at [326, 343] on input "[DATE]" at bounding box center [345, 345] width 242 height 23
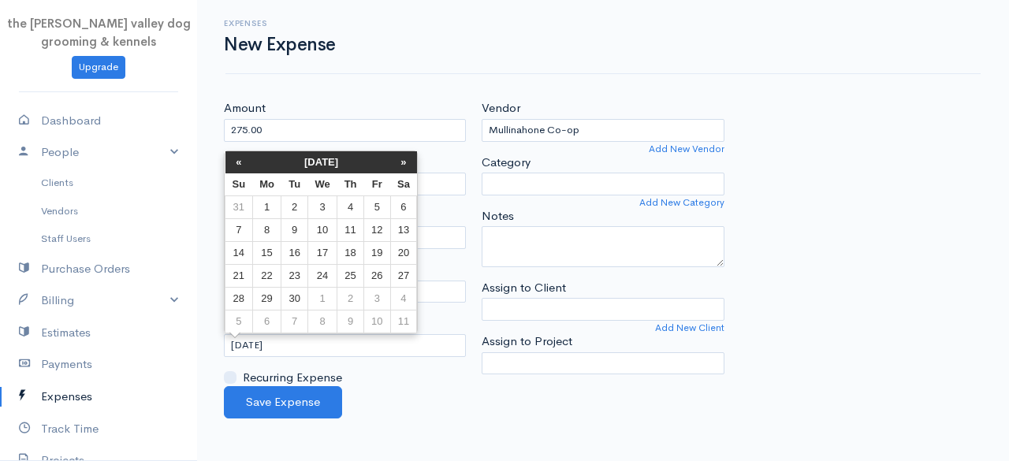
click at [325, 155] on th "[DATE]" at bounding box center [321, 162] width 138 height 22
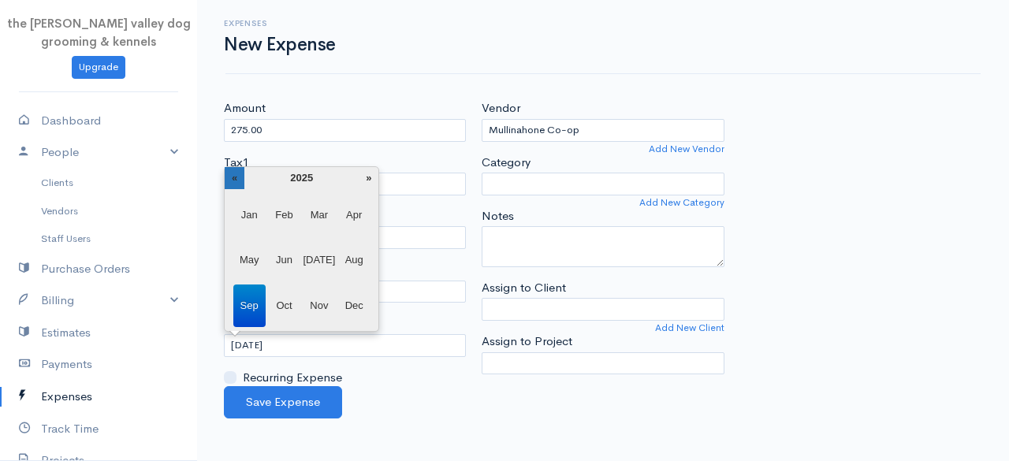
click at [240, 177] on th "«" at bounding box center [235, 178] width 20 height 22
click at [244, 292] on span "Sep" at bounding box center [249, 306] width 32 height 43
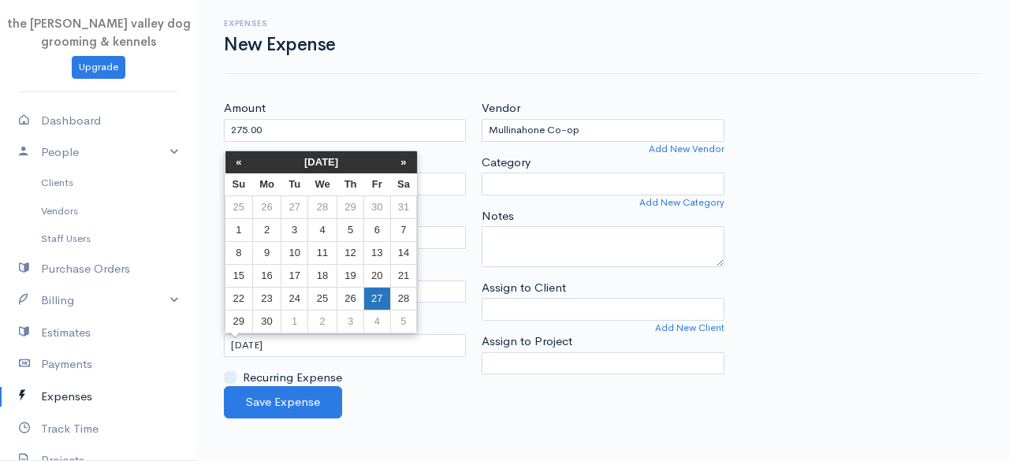
click at [371, 292] on td "27" at bounding box center [377, 298] width 26 height 23
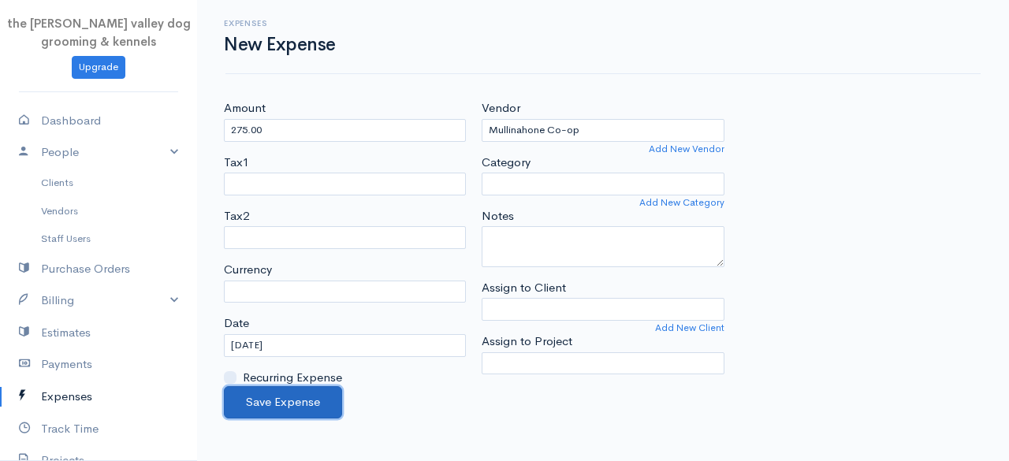
click at [302, 395] on button "Save Expense" at bounding box center [283, 402] width 118 height 32
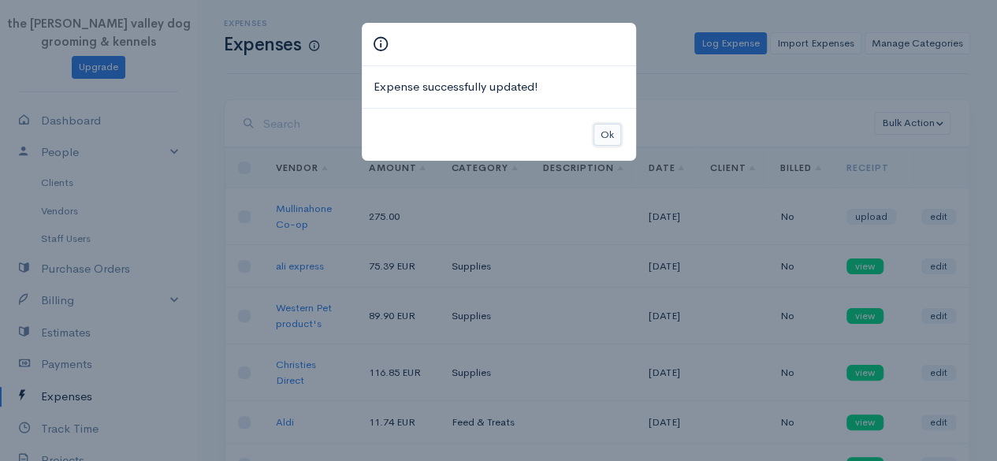
click at [602, 130] on button "Ok" at bounding box center [607, 135] width 28 height 23
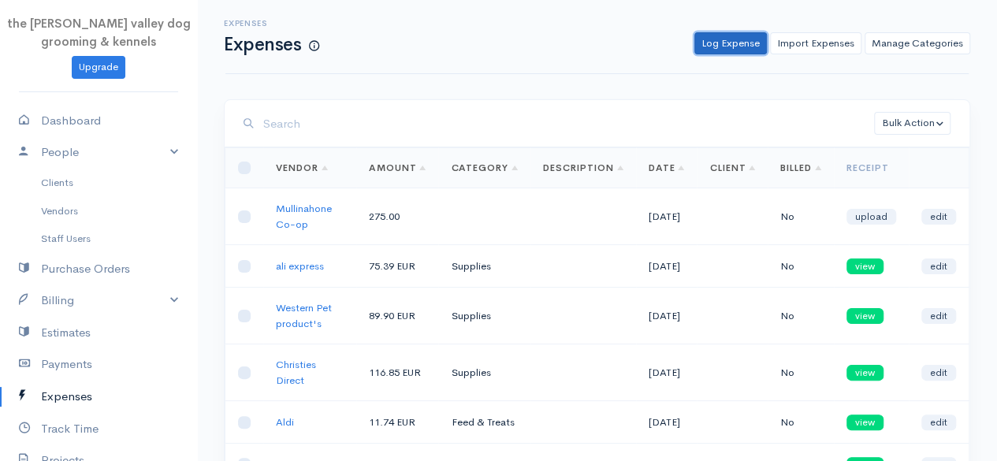
click at [720, 43] on link "Log Expense" at bounding box center [730, 43] width 73 height 23
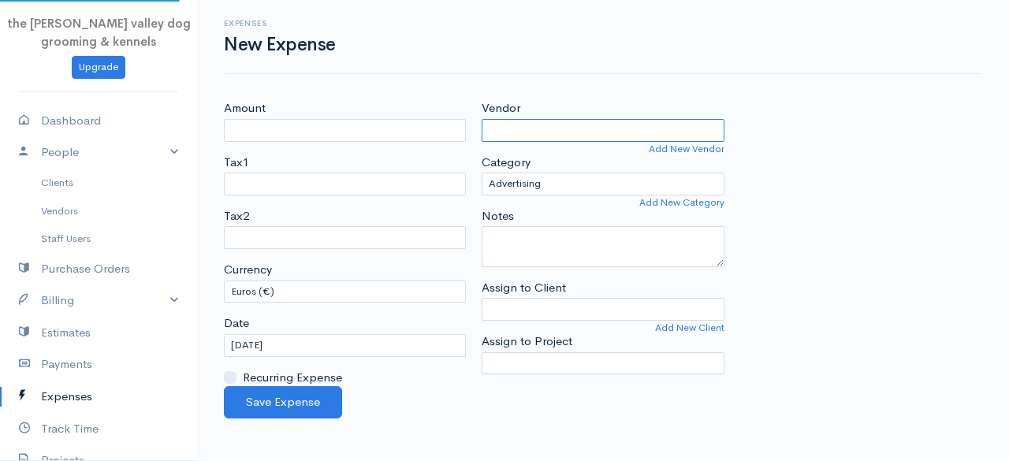
click at [552, 131] on input "Vendor" at bounding box center [603, 130] width 242 height 23
click at [534, 143] on body "the [PERSON_NAME] valley dog grooming & kennels Upgrade Dashboard People Client…" at bounding box center [504, 230] width 1009 height 461
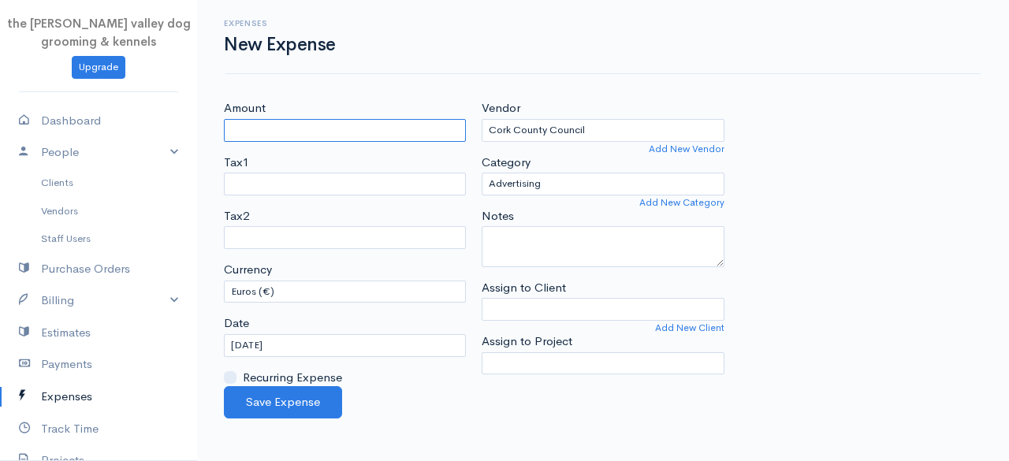
click at [385, 136] on input "Amount" at bounding box center [345, 130] width 242 height 23
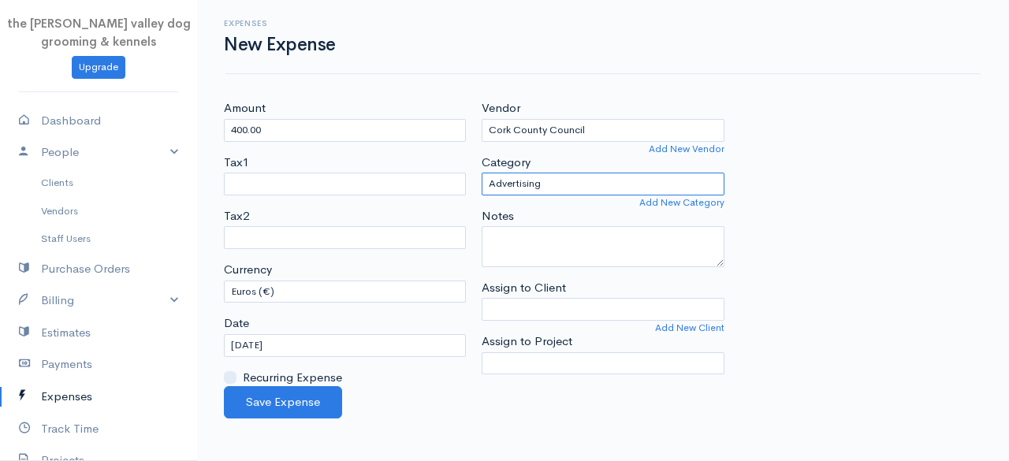
click at [588, 183] on select "Advertising Car & Truck Expenses Contractors Decorations Education Education an…" at bounding box center [603, 184] width 242 height 23
click at [482, 173] on select "Advertising Car & Truck Expenses Contractors Decorations Education Education an…" at bounding box center [603, 184] width 242 height 23
click at [575, 182] on select "Advertising Car & Truck Expenses Contractors Decorations Education Education an…" at bounding box center [603, 184] width 242 height 23
click at [482, 173] on select "Advertising Car & Truck Expenses Contractors Decorations Education Education an…" at bounding box center [603, 184] width 242 height 23
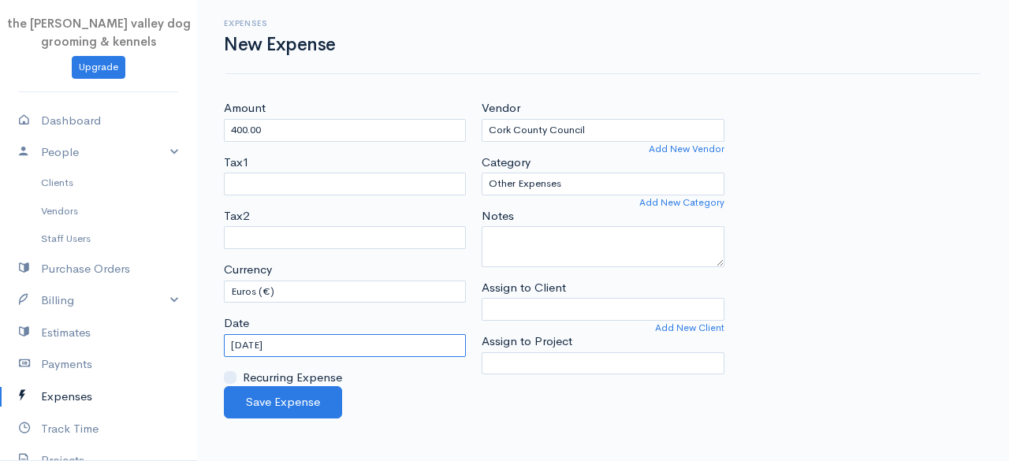
click at [287, 343] on input "[DATE]" at bounding box center [345, 345] width 242 height 23
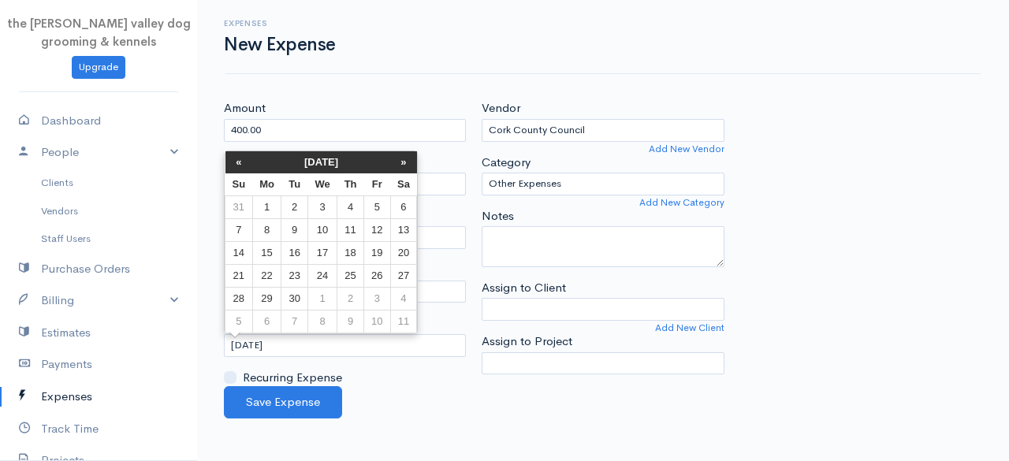
click at [318, 159] on th "[DATE]" at bounding box center [321, 162] width 138 height 22
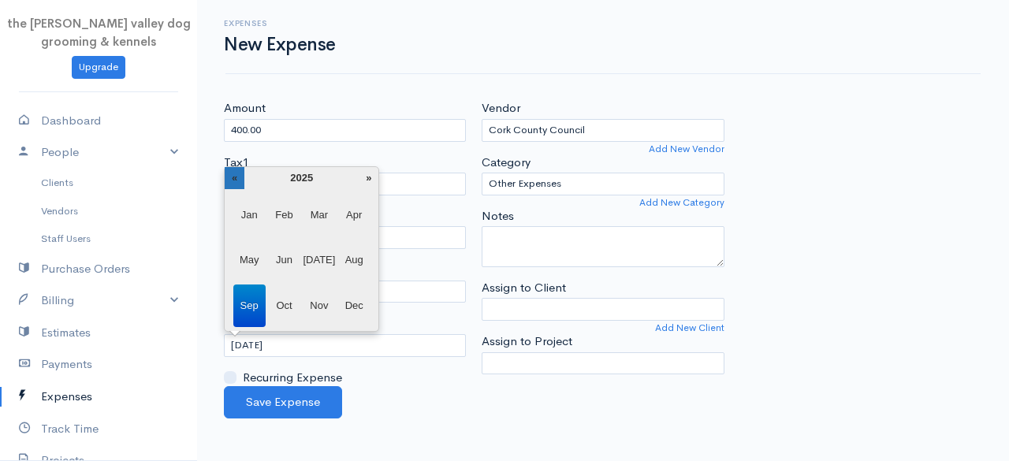
click at [241, 177] on th "«" at bounding box center [235, 178] width 20 height 22
click at [252, 259] on span "May" at bounding box center [249, 260] width 32 height 43
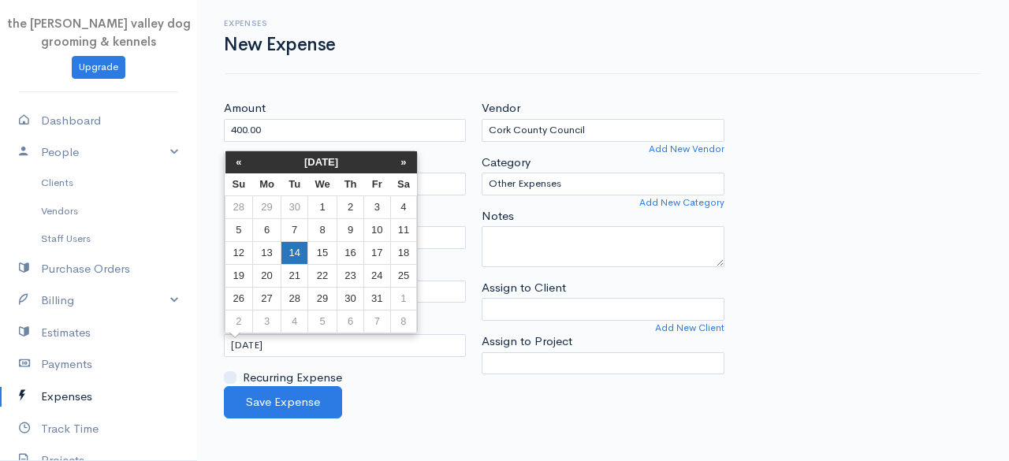
click at [297, 253] on td "14" at bounding box center [294, 252] width 26 height 23
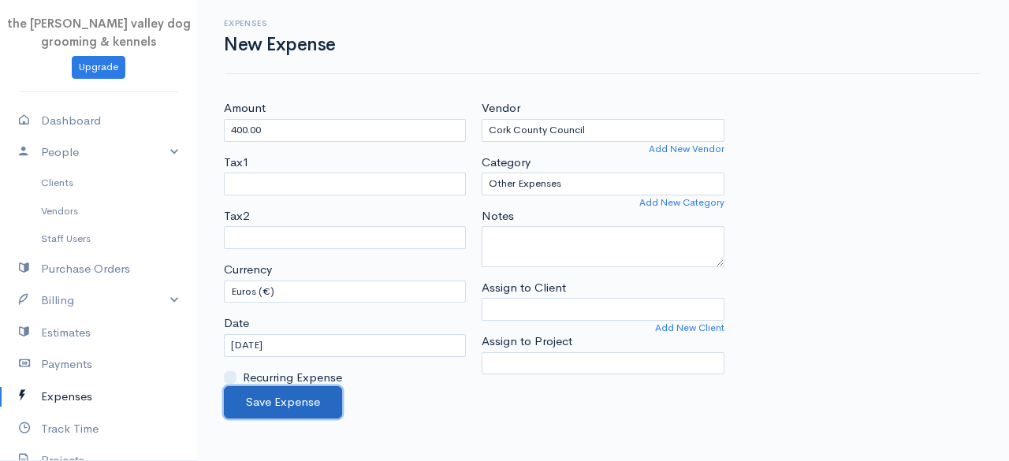
click at [306, 394] on button "Save Expense" at bounding box center [283, 402] width 118 height 32
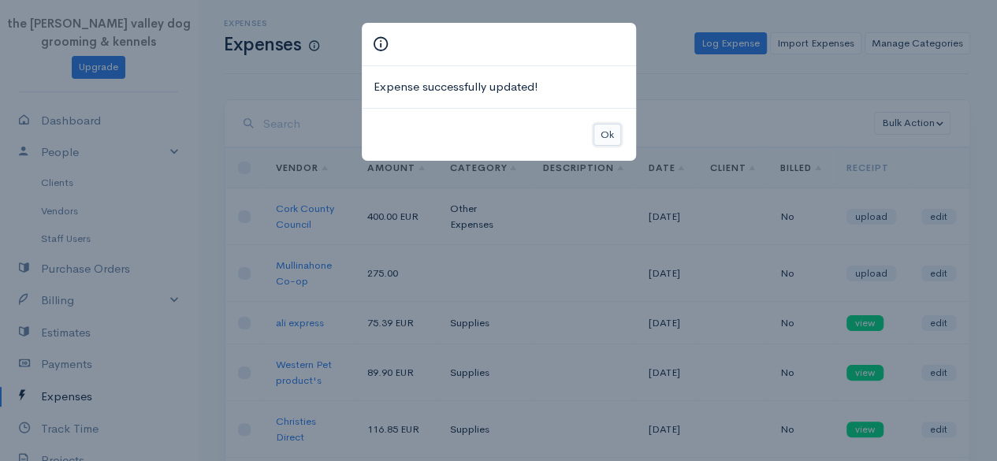
click at [601, 134] on button "Ok" at bounding box center [607, 135] width 28 height 23
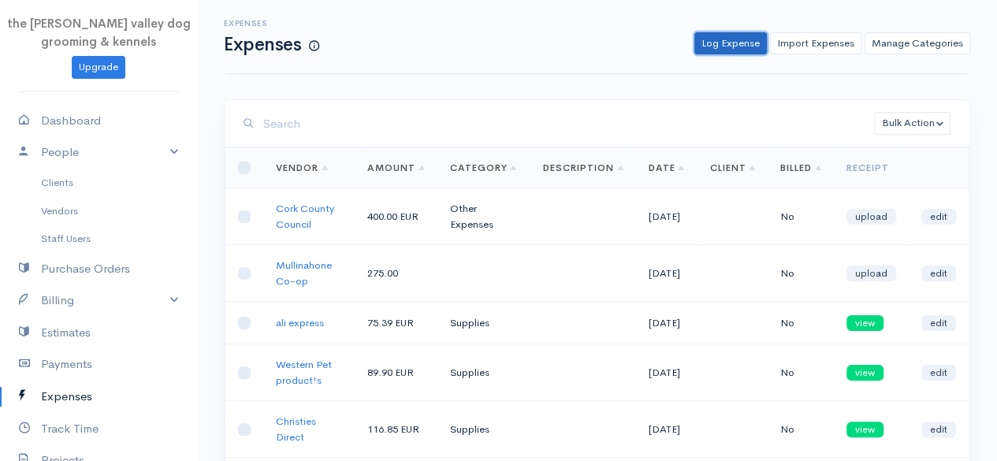
click at [719, 40] on link "Log Expense" at bounding box center [730, 43] width 73 height 23
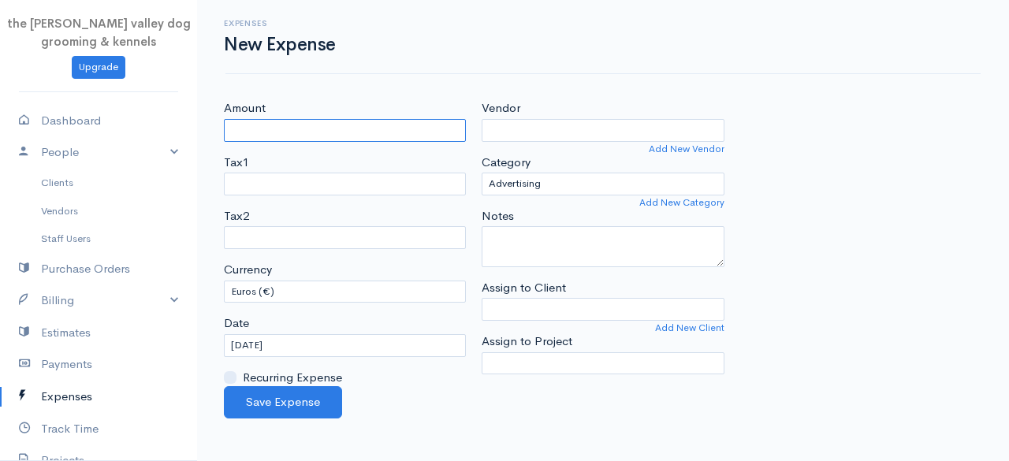
click at [292, 134] on input "Amount" at bounding box center [345, 130] width 242 height 23
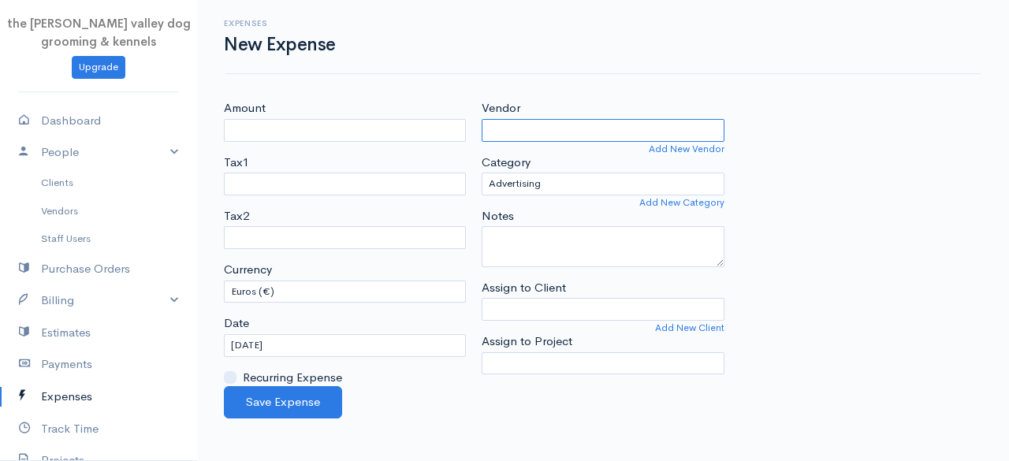
click at [533, 119] on input "Vendor" at bounding box center [603, 130] width 242 height 23
click at [525, 154] on body "the [PERSON_NAME] valley dog grooming & kennels Upgrade Dashboard People Client…" at bounding box center [504, 230] width 1009 height 461
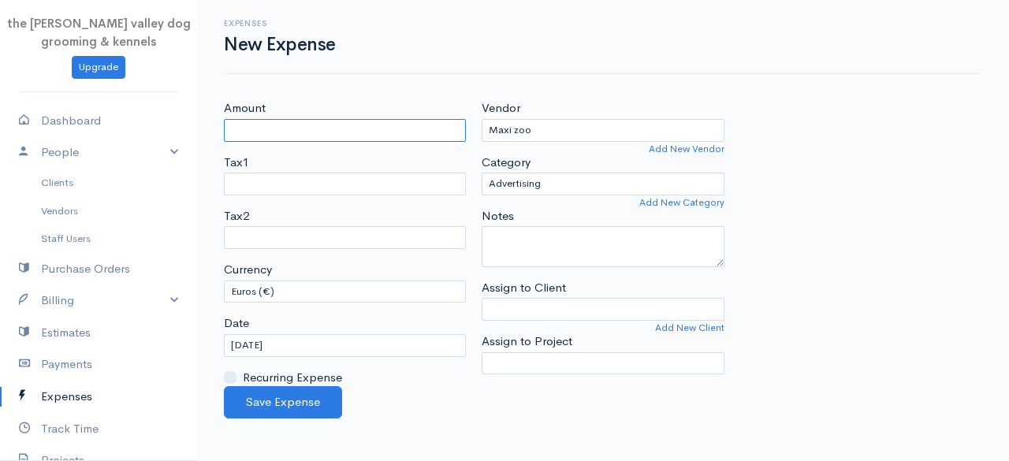
click at [349, 132] on input "Amount" at bounding box center [345, 130] width 242 height 23
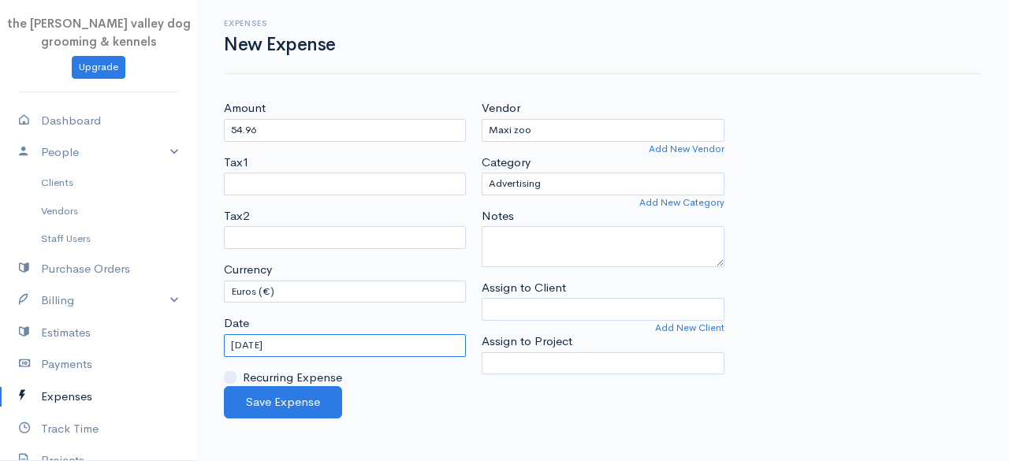
click at [355, 337] on input "[DATE]" at bounding box center [345, 345] width 242 height 23
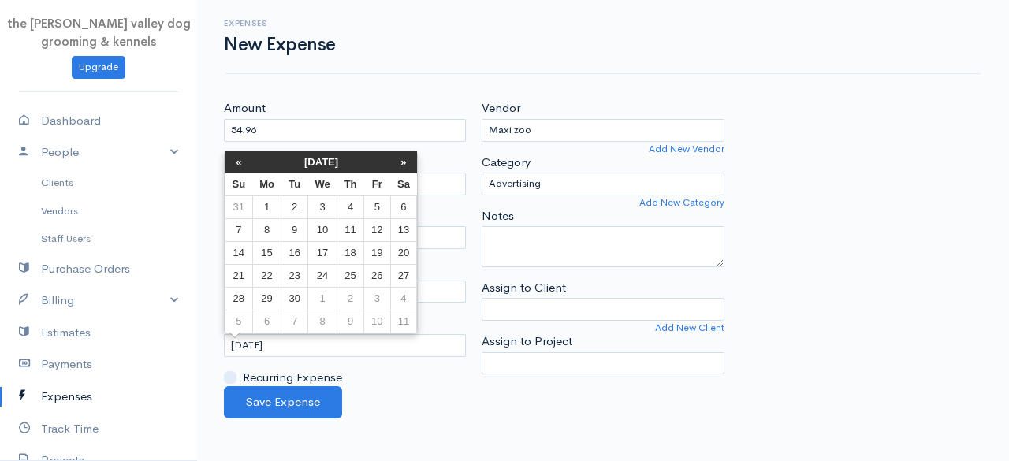
click at [312, 162] on th "[DATE]" at bounding box center [321, 162] width 138 height 22
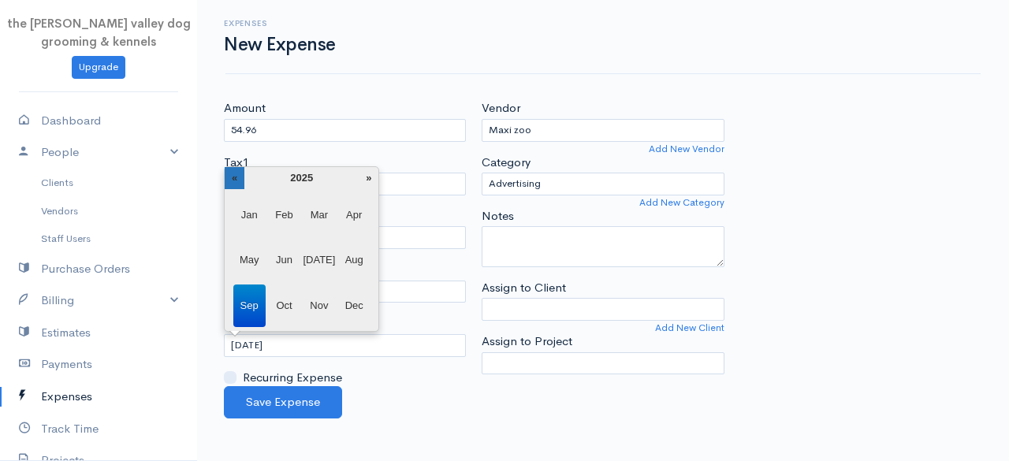
click at [233, 175] on th "«" at bounding box center [235, 178] width 20 height 22
click at [314, 297] on span "Nov" at bounding box center [319, 306] width 32 height 43
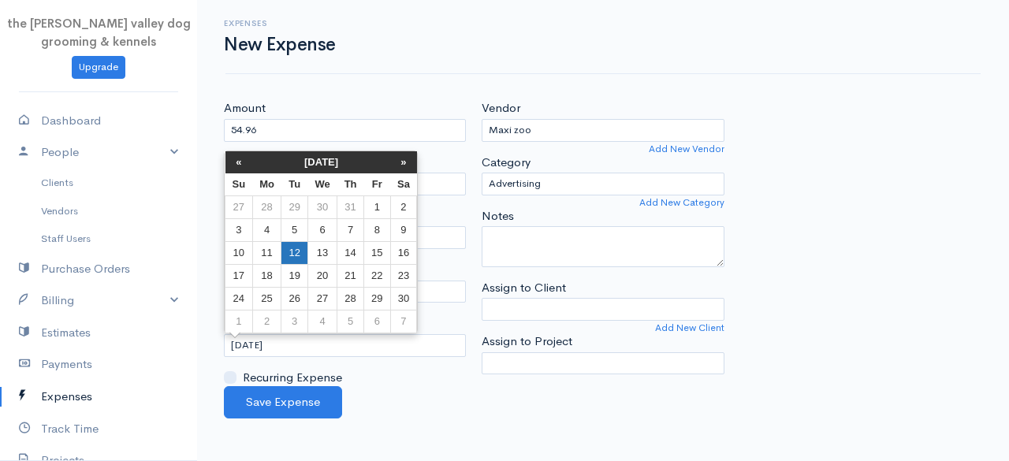
click at [297, 251] on td "12" at bounding box center [294, 252] width 26 height 23
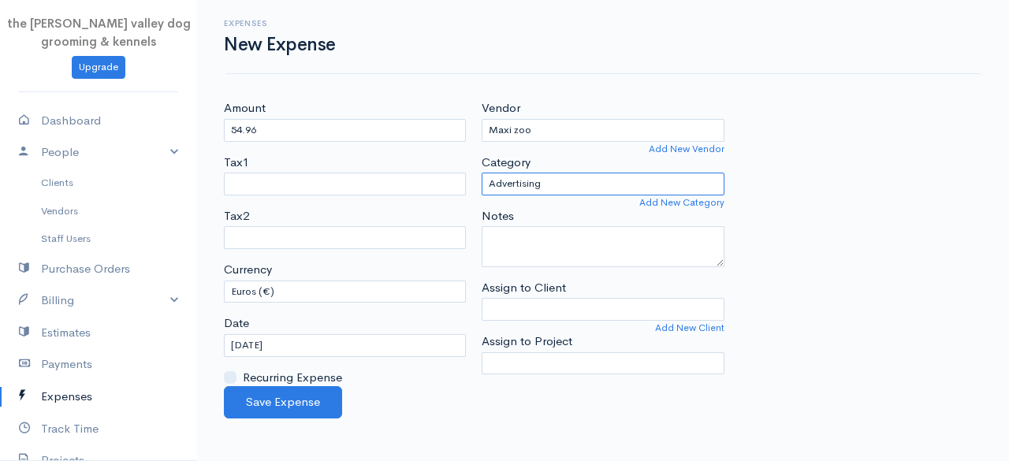
click at [564, 183] on select "Advertising Car & Truck Expenses Contractors Decorations Education Education an…" at bounding box center [603, 184] width 242 height 23
click at [482, 173] on select "Advertising Car & Truck Expenses Contractors Decorations Education Education an…" at bounding box center [603, 184] width 242 height 23
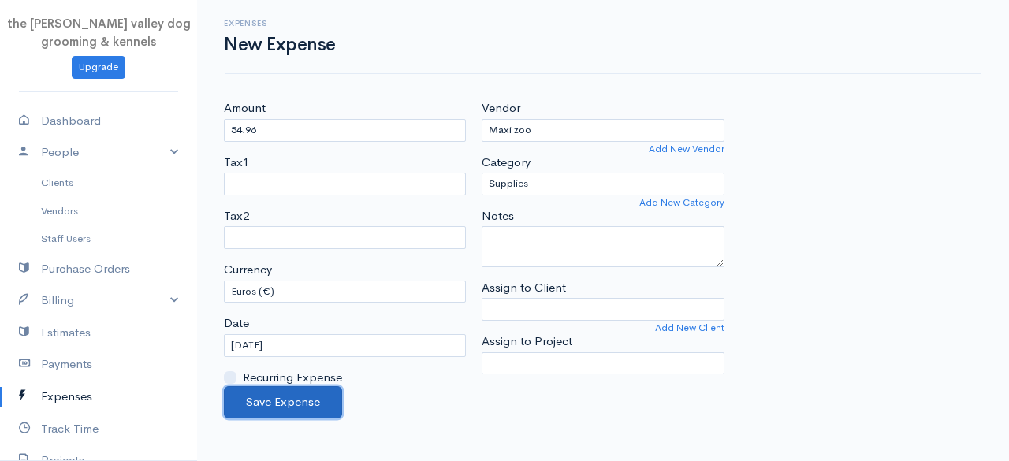
click at [315, 390] on button "Save Expense" at bounding box center [283, 402] width 118 height 32
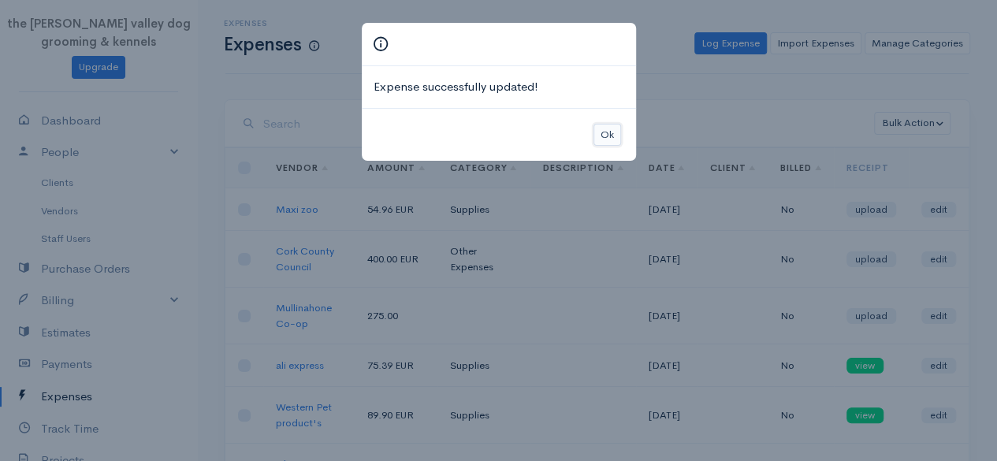
click at [600, 136] on button "Ok" at bounding box center [607, 135] width 28 height 23
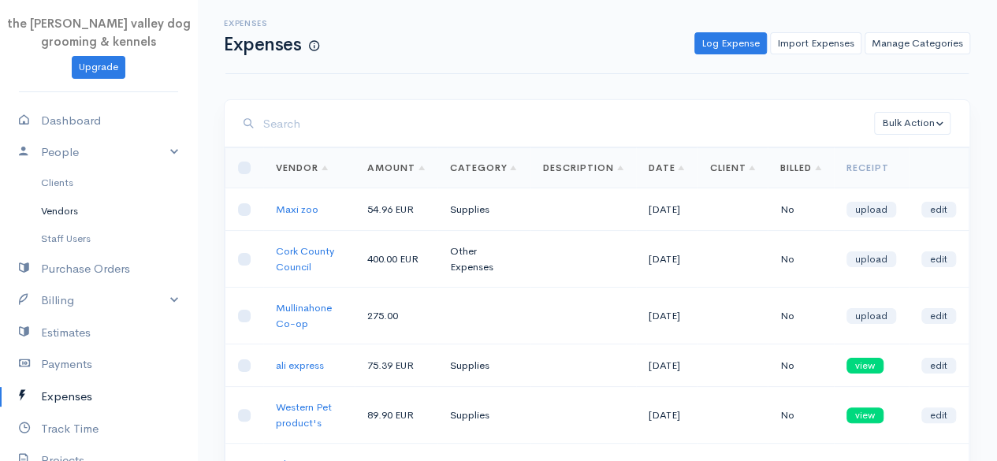
click at [73, 209] on link "Vendors" at bounding box center [98, 211] width 197 height 28
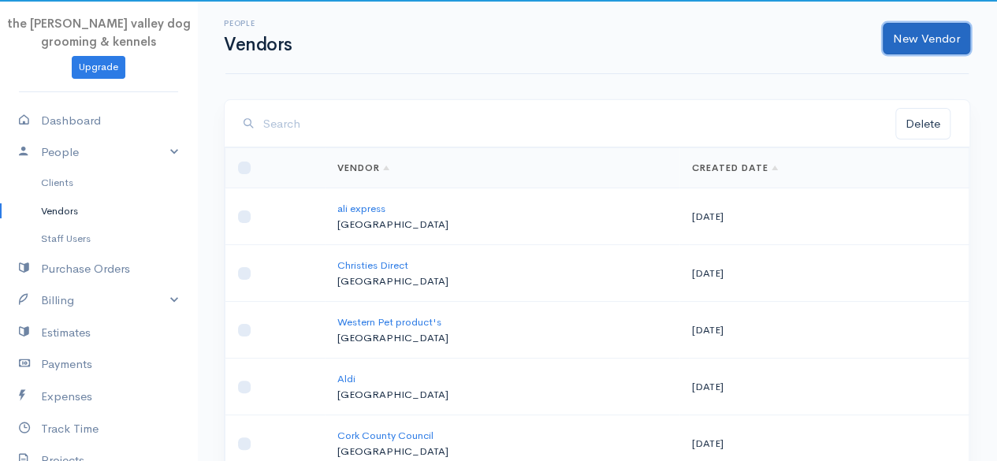
click at [938, 34] on link "New Vendor" at bounding box center [926, 39] width 87 height 32
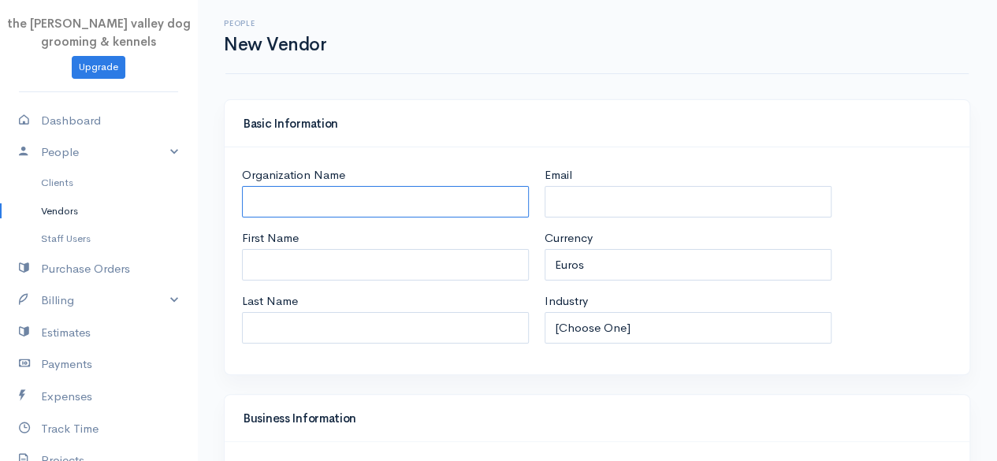
click at [331, 199] on input "Organization Name" at bounding box center [385, 202] width 287 height 32
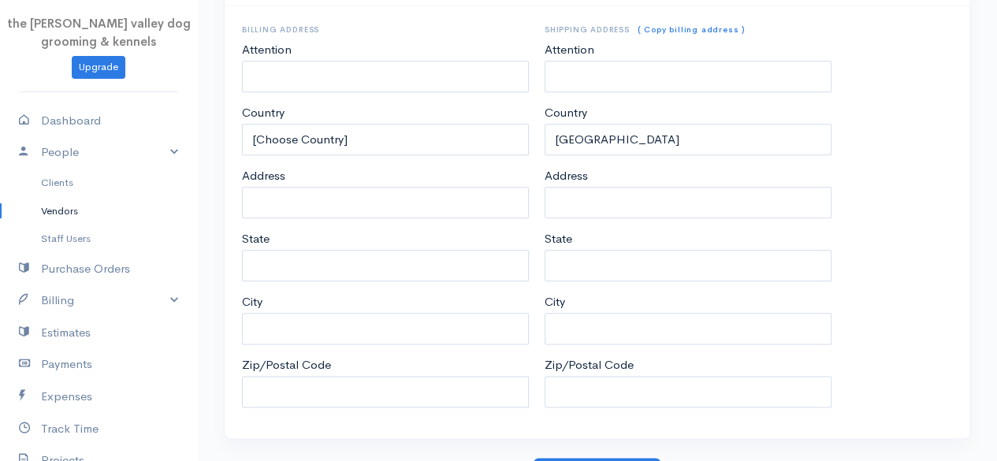
scroll to position [813, 0]
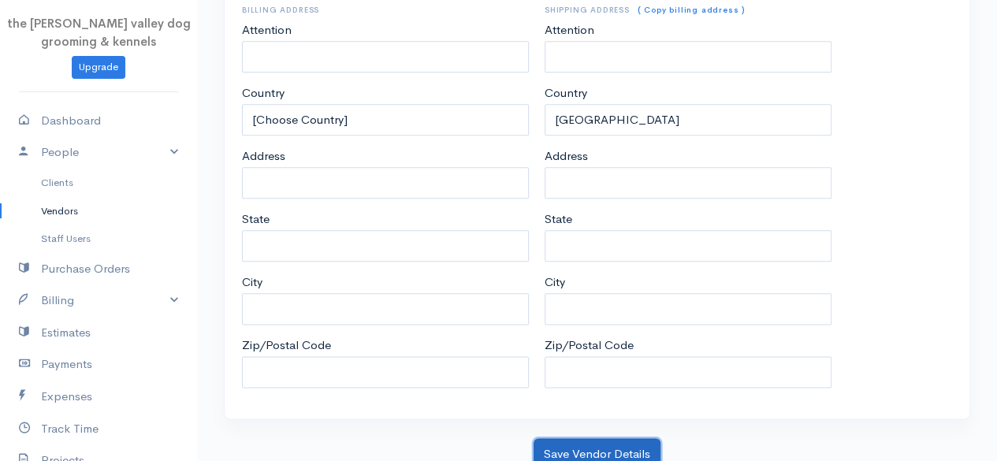
click at [578, 438] on button "Save Vendor Details" at bounding box center [597, 454] width 127 height 32
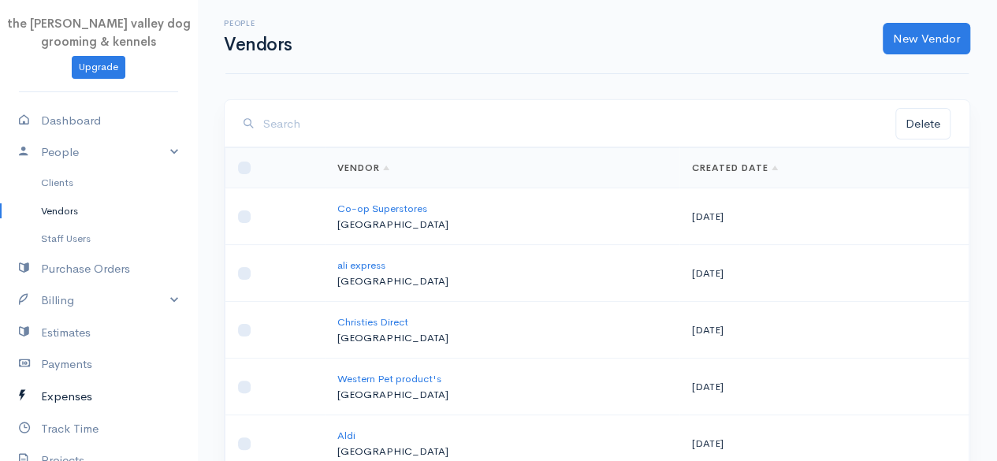
click at [65, 392] on link "Expenses" at bounding box center [98, 397] width 197 height 32
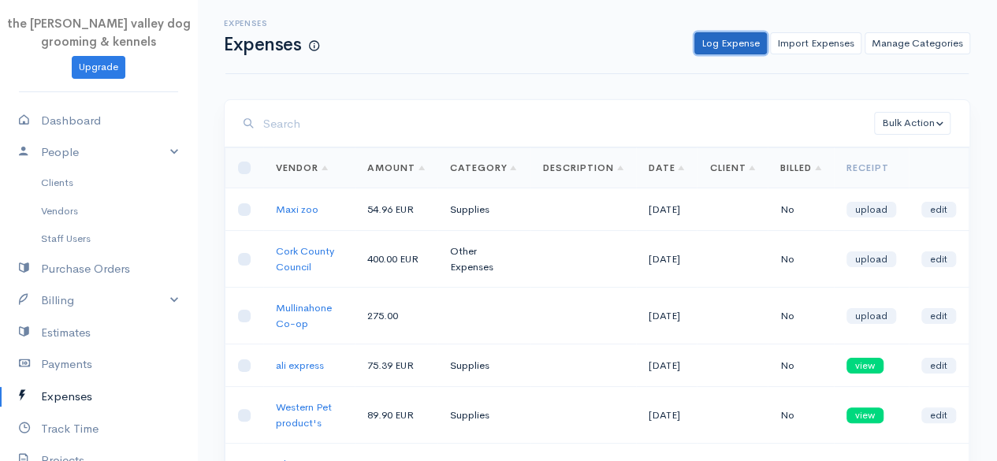
click at [730, 39] on link "Log Expense" at bounding box center [730, 43] width 73 height 23
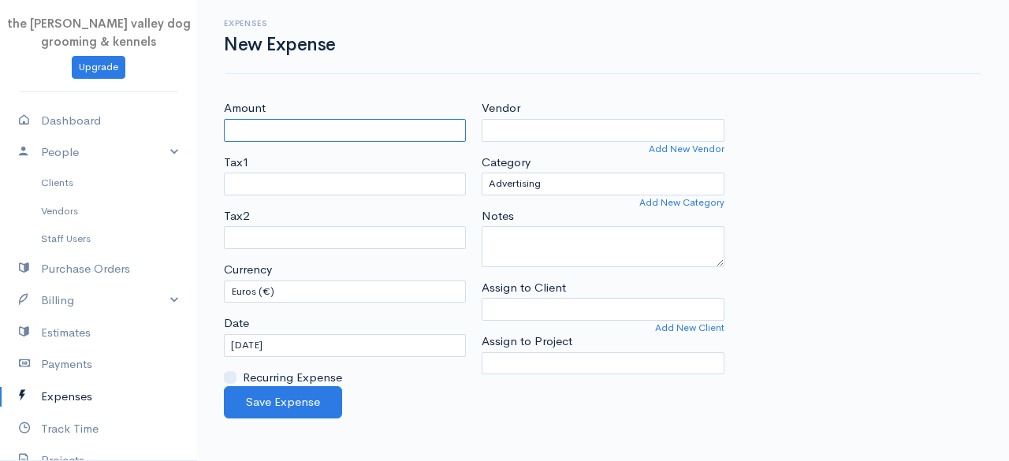
click at [297, 125] on input "Amount" at bounding box center [345, 130] width 242 height 23
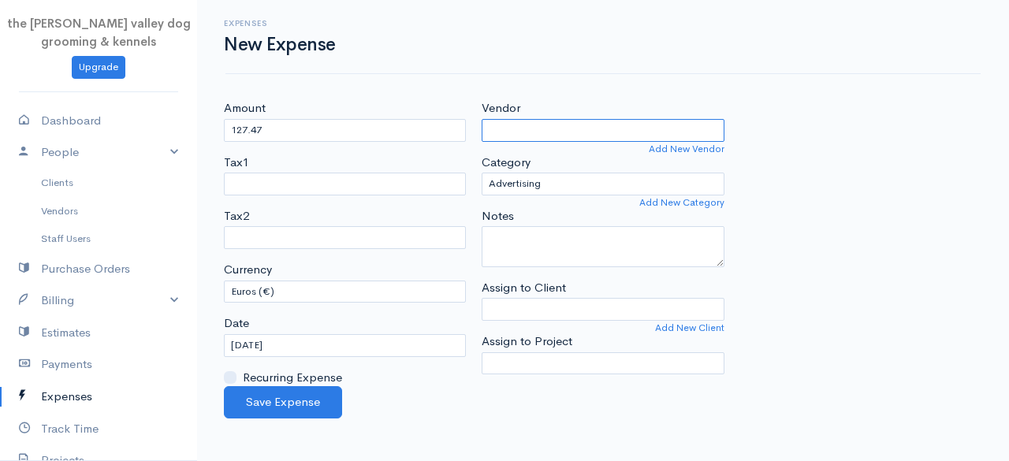
click at [494, 126] on input "Vendor" at bounding box center [603, 130] width 242 height 23
click at [522, 154] on body "the [PERSON_NAME] valley dog grooming & kennels Upgrade Dashboard People Client…" at bounding box center [504, 230] width 1009 height 461
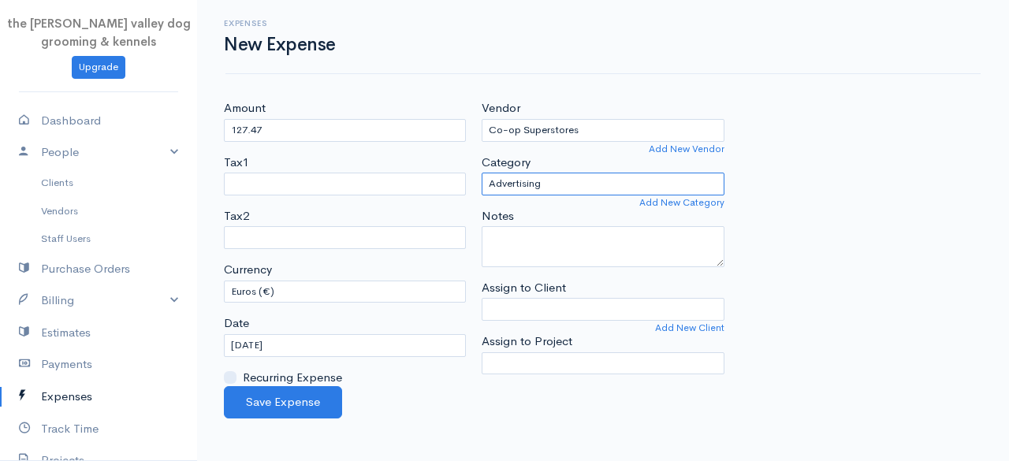
click at [517, 179] on select "Advertising Car & Truck Expenses Contractors Decorations Education Education an…" at bounding box center [603, 184] width 242 height 23
click at [482, 173] on select "Advertising Car & Truck Expenses Contractors Decorations Education Education an…" at bounding box center [603, 184] width 242 height 23
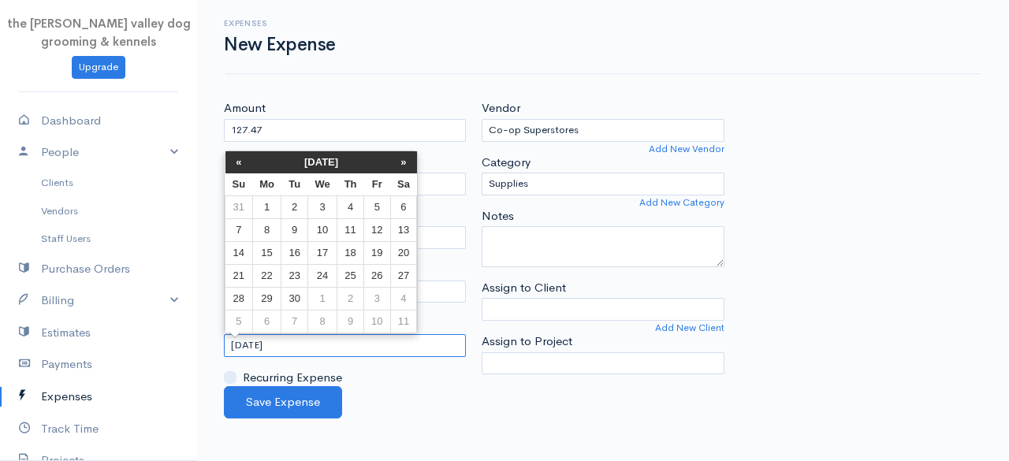
click at [287, 340] on input "[DATE]" at bounding box center [345, 345] width 242 height 23
click at [317, 160] on th "[DATE]" at bounding box center [321, 162] width 138 height 22
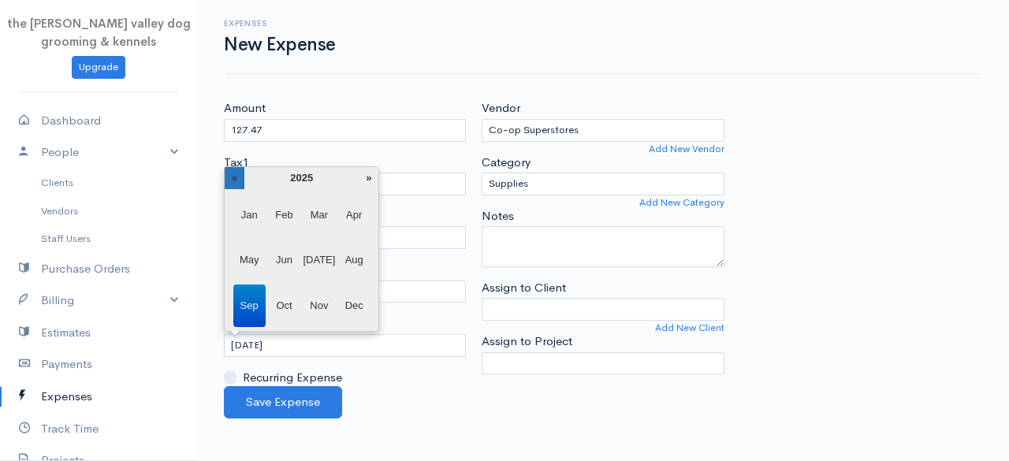
click at [236, 173] on th "«" at bounding box center [235, 178] width 20 height 22
click at [326, 303] on span "Nov" at bounding box center [319, 306] width 32 height 43
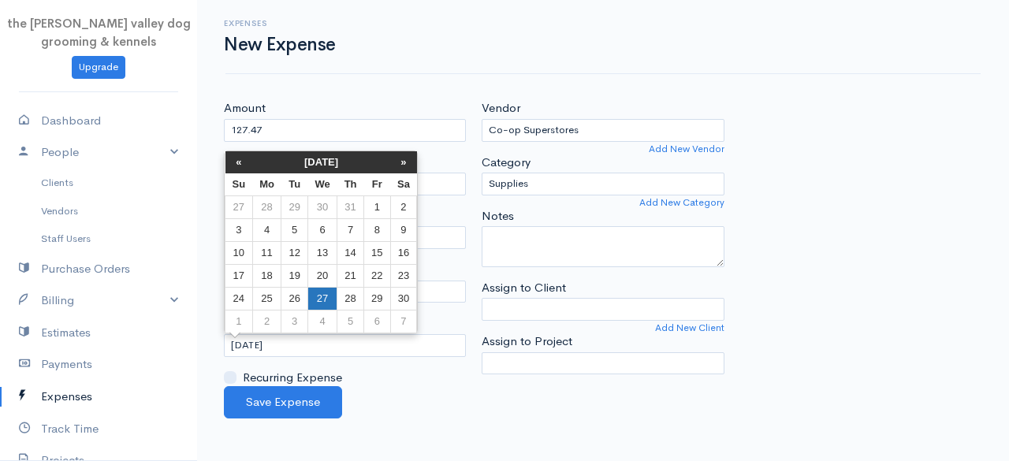
click at [314, 296] on td "27" at bounding box center [321, 298] width 29 height 23
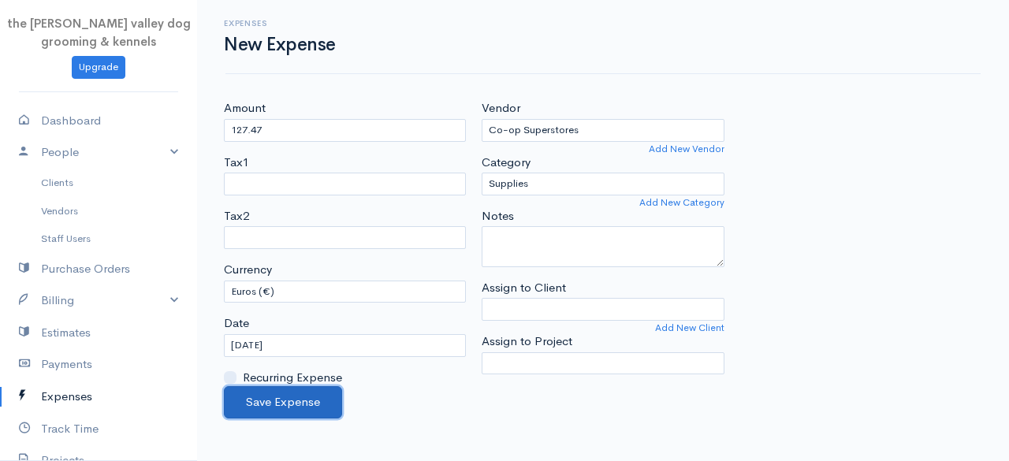
click at [280, 396] on button "Save Expense" at bounding box center [283, 402] width 118 height 32
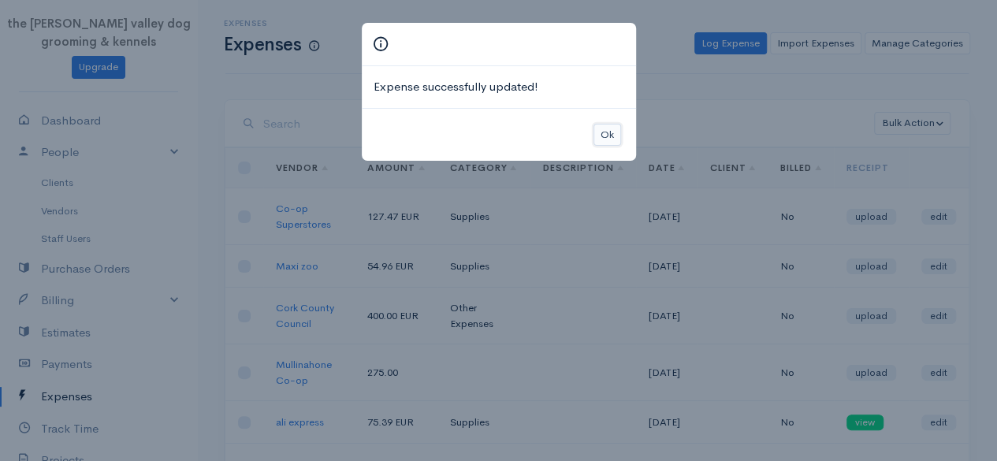
click at [610, 139] on button "Ok" at bounding box center [607, 135] width 28 height 23
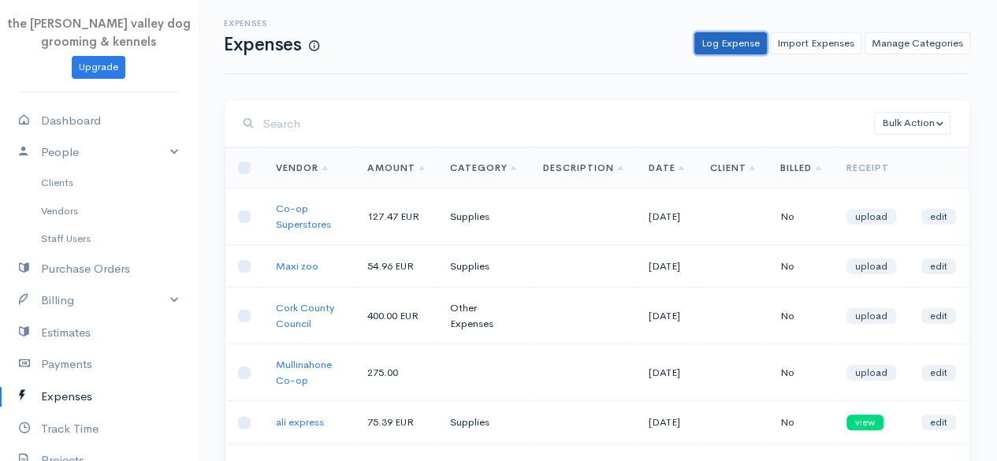
click at [743, 39] on link "Log Expense" at bounding box center [730, 43] width 73 height 23
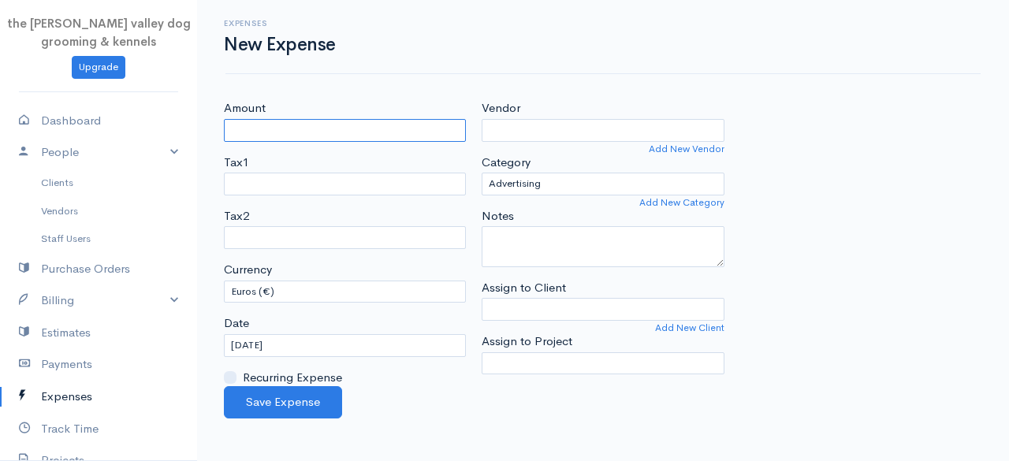
click at [352, 119] on input "Amount" at bounding box center [345, 130] width 242 height 23
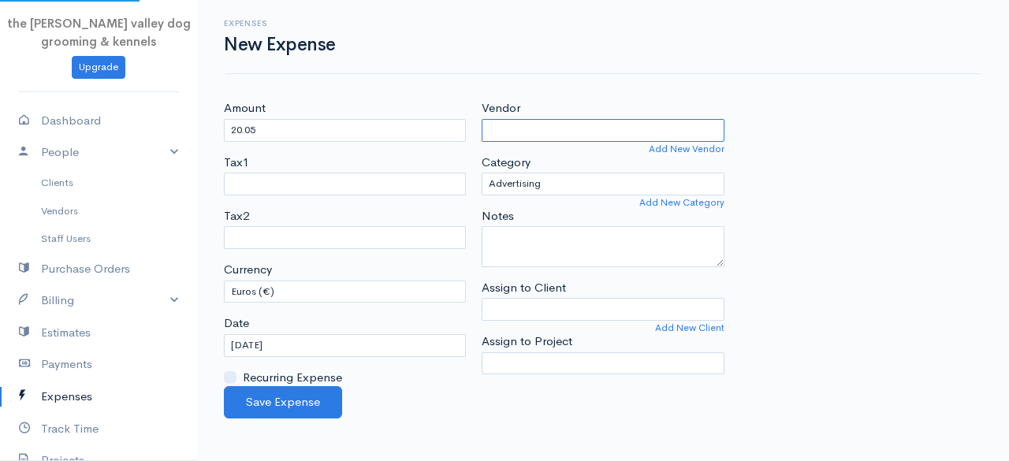
click at [529, 127] on input "Vendor" at bounding box center [603, 130] width 242 height 23
click at [545, 178] on body "the [PERSON_NAME] valley dog grooming & kennels Upgrade Dashboard People Client…" at bounding box center [504, 230] width 1009 height 461
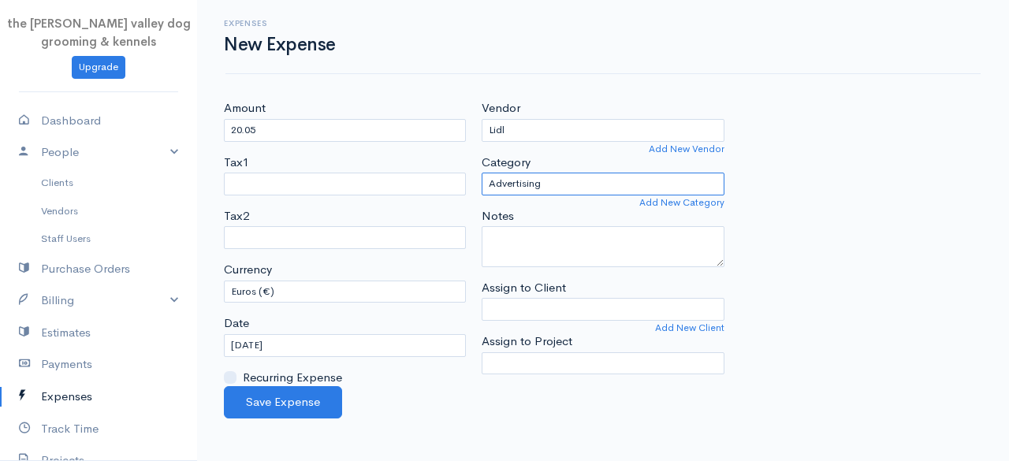
click at [534, 180] on select "Advertising Car & Truck Expenses Contractors Decorations Education Education an…" at bounding box center [603, 184] width 242 height 23
click at [482, 173] on select "Advertising Car & Truck Expenses Contractors Decorations Education Education an…" at bounding box center [603, 184] width 242 height 23
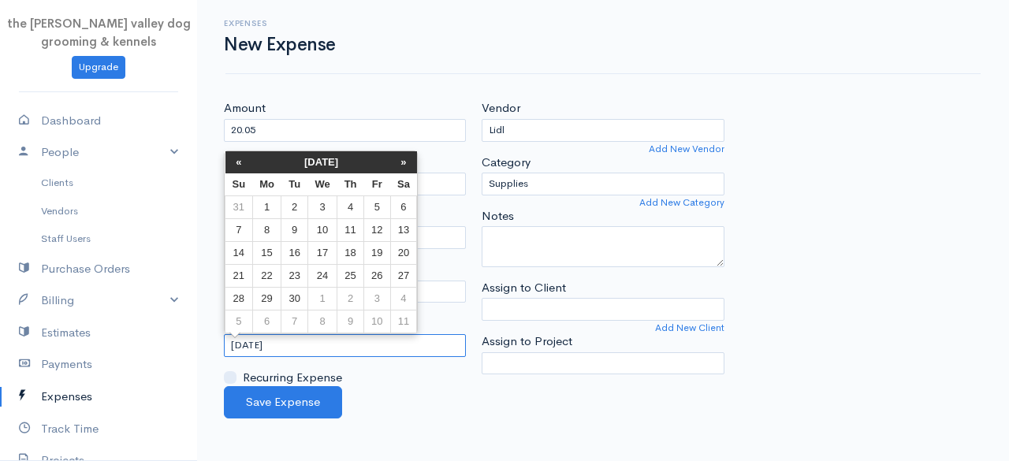
click at [330, 339] on input "[DATE]" at bounding box center [345, 345] width 242 height 23
click at [315, 166] on th "[DATE]" at bounding box center [321, 162] width 138 height 22
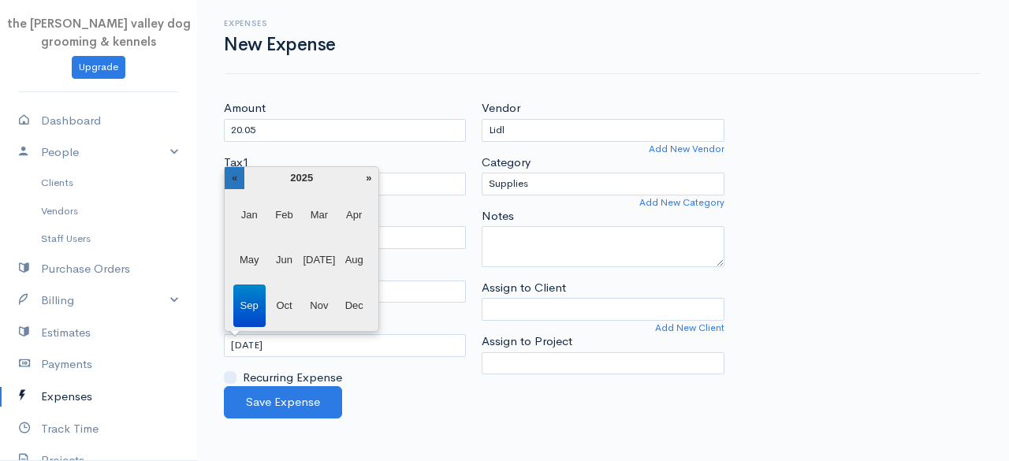
click at [238, 175] on th "«" at bounding box center [235, 178] width 20 height 22
click at [291, 296] on span "Oct" at bounding box center [284, 306] width 32 height 43
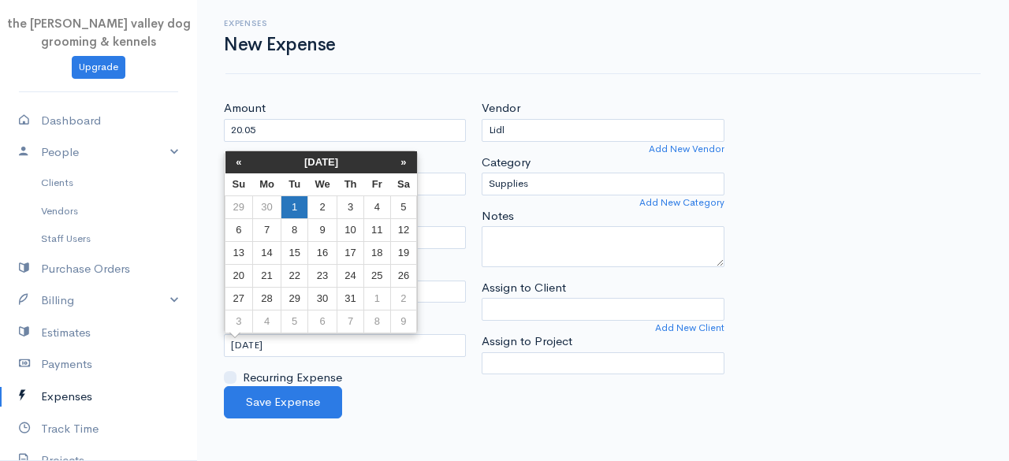
click at [296, 206] on td "1" at bounding box center [294, 206] width 26 height 23
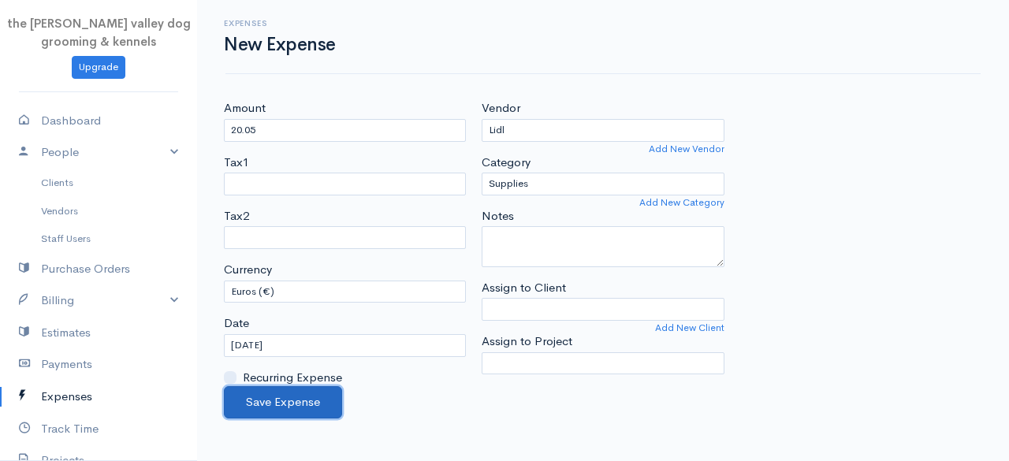
click at [282, 392] on button "Save Expense" at bounding box center [283, 402] width 118 height 32
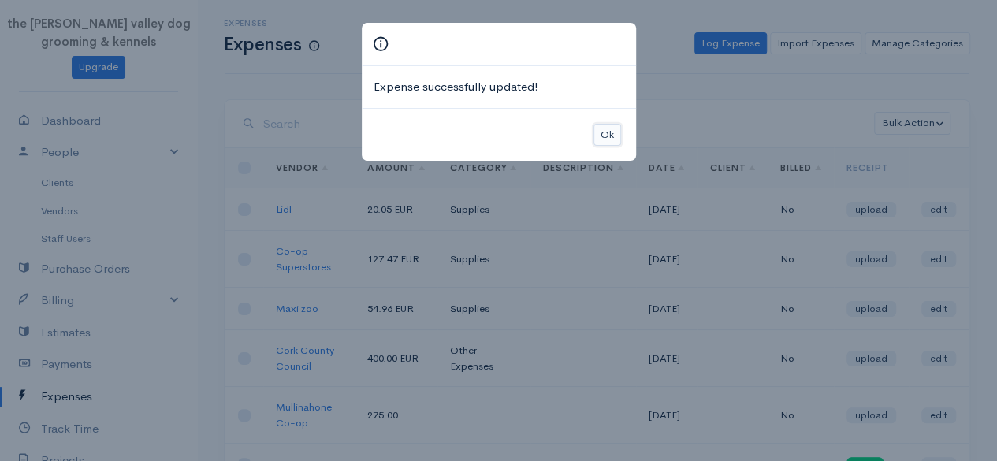
click at [608, 128] on button "Ok" at bounding box center [607, 135] width 28 height 23
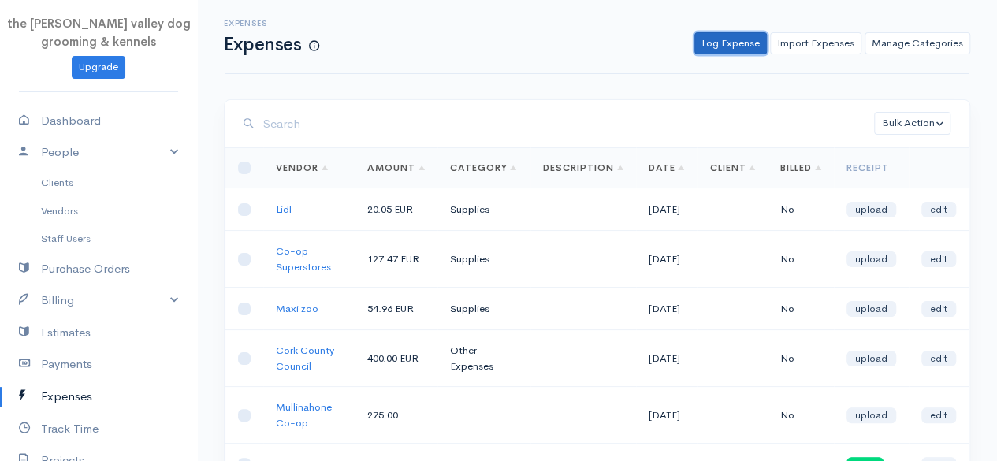
click at [730, 45] on link "Log Expense" at bounding box center [730, 43] width 73 height 23
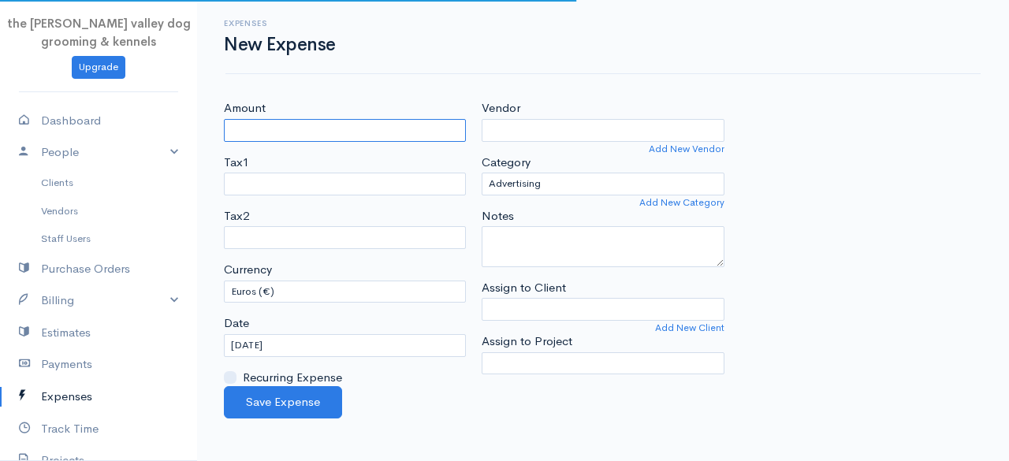
click at [302, 127] on input "Amount" at bounding box center [345, 130] width 242 height 23
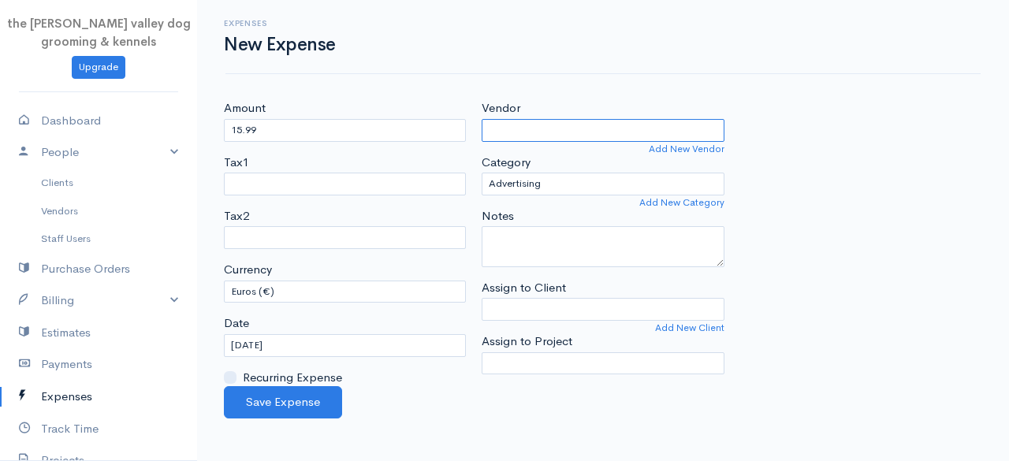
click at [530, 130] on input "Vendor" at bounding box center [603, 130] width 242 height 23
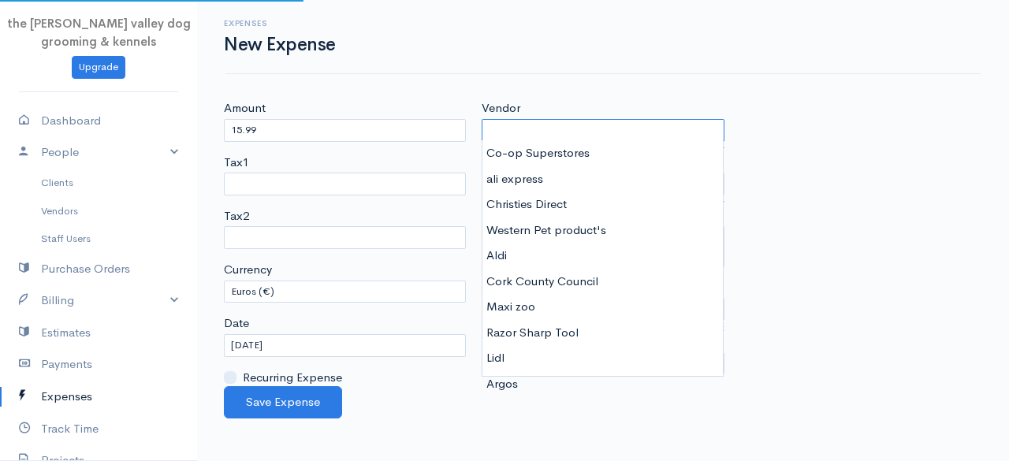
click at [530, 130] on input "Vendor" at bounding box center [603, 130] width 242 height 23
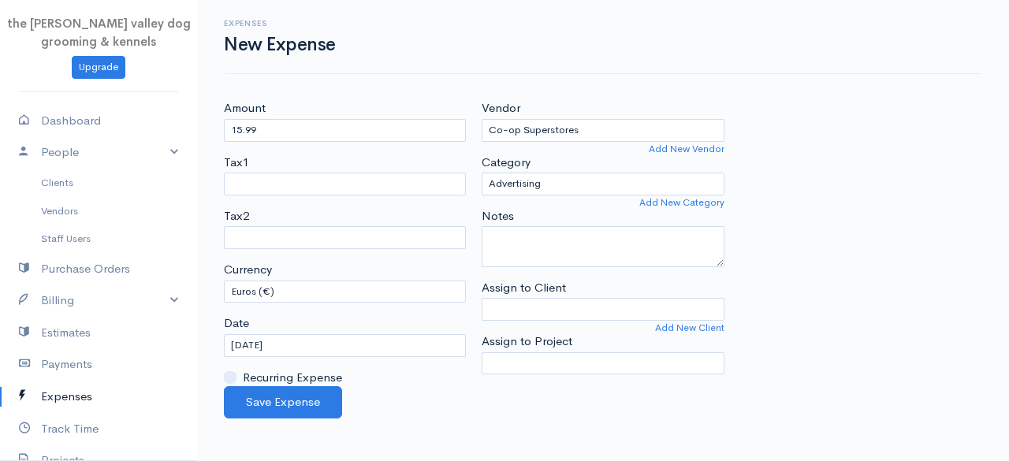
click at [539, 158] on body "the [PERSON_NAME] valley dog grooming & kennels Upgrade Dashboard People Client…" at bounding box center [504, 230] width 1009 height 461
click at [530, 247] on textarea "Notes" at bounding box center [603, 246] width 242 height 41
click at [542, 180] on select "Advertising Car & Truck Expenses Contractors Decorations Education Education an…" at bounding box center [603, 184] width 242 height 23
click at [482, 173] on select "Advertising Car & Truck Expenses Contractors Decorations Education Education an…" at bounding box center [603, 184] width 242 height 23
click at [580, 184] on select "Advertising Car & Truck Expenses Contractors Decorations Education Education an…" at bounding box center [603, 184] width 242 height 23
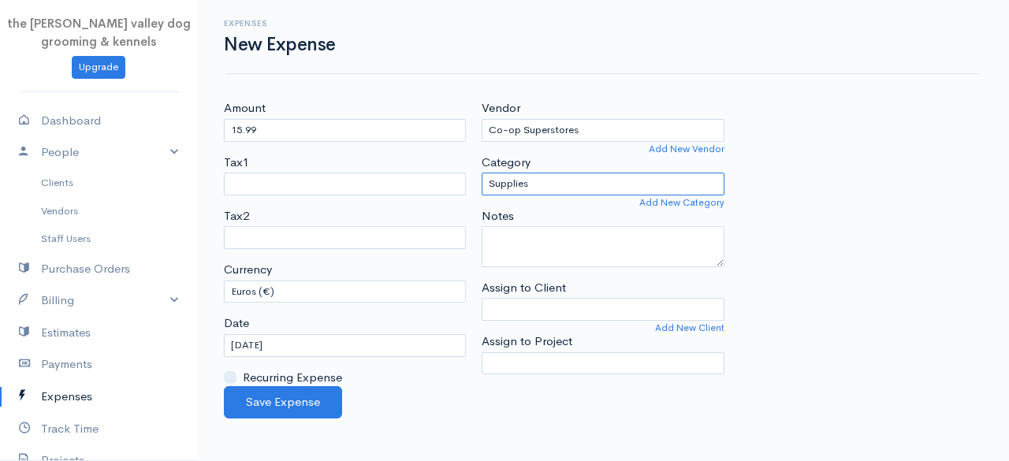
click at [482, 173] on select "Advertising Car & Truck Expenses Contractors Decorations Education Education an…" at bounding box center [603, 184] width 242 height 23
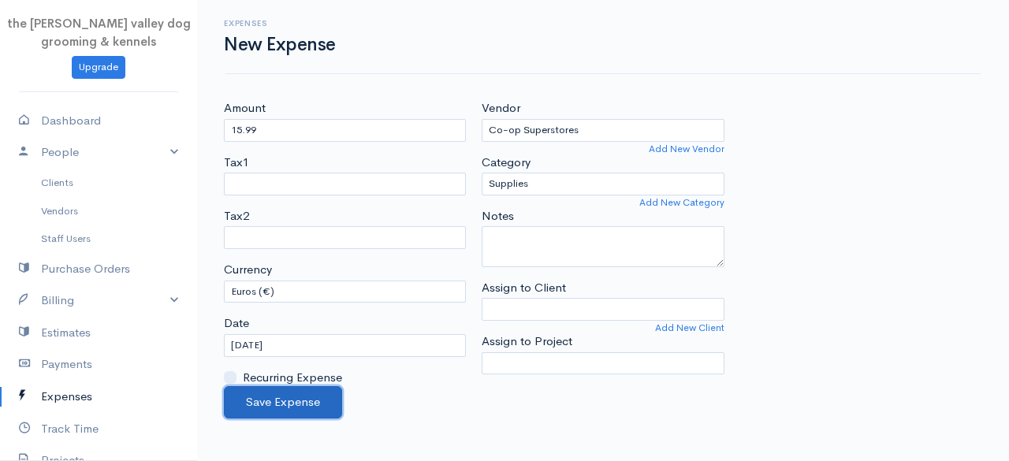
click at [299, 386] on button "Save Expense" at bounding box center [283, 402] width 118 height 32
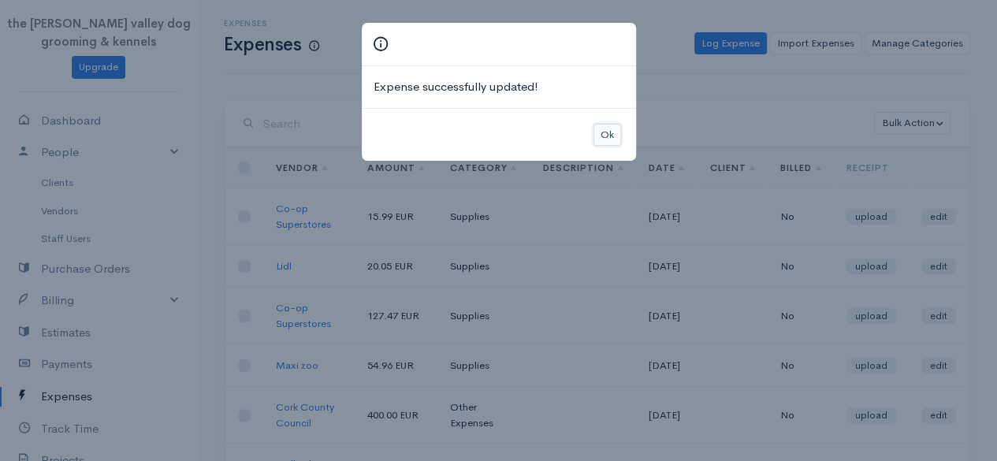
click at [615, 134] on button "Ok" at bounding box center [607, 135] width 28 height 23
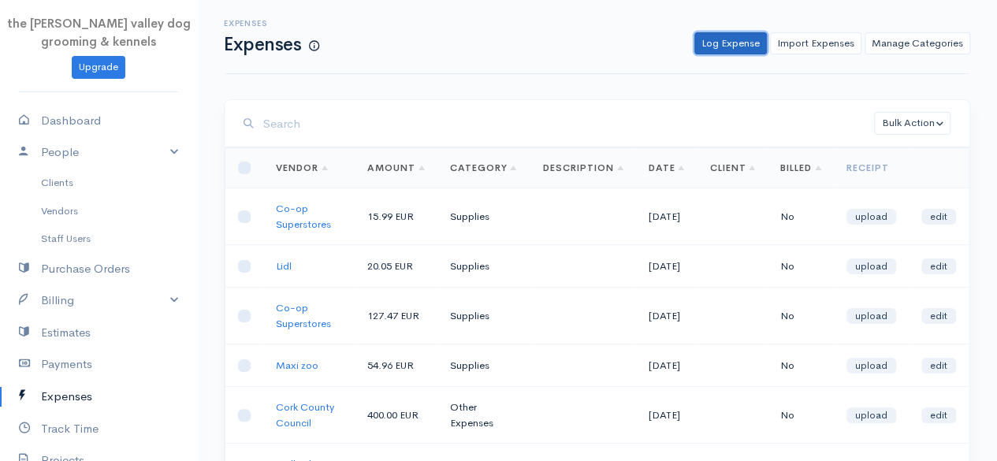
click at [738, 43] on link "Log Expense" at bounding box center [730, 43] width 73 height 23
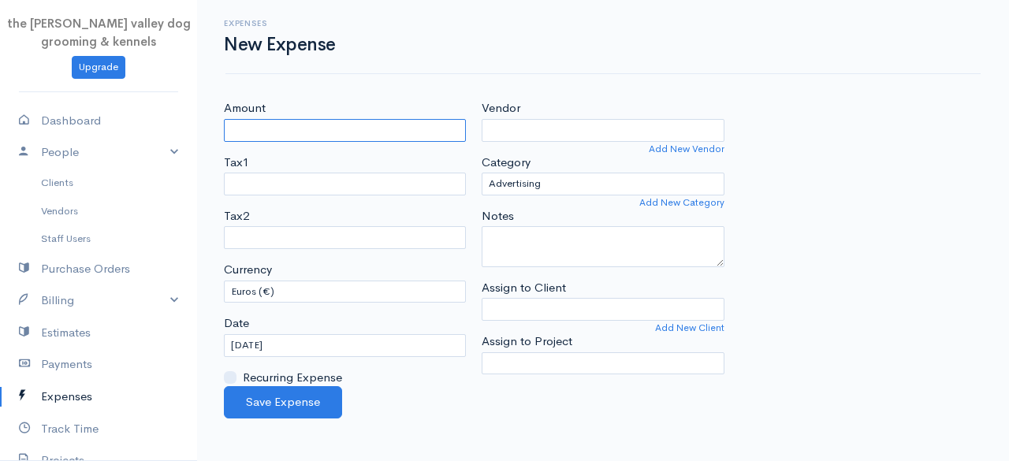
click at [329, 139] on input "Amount" at bounding box center [345, 130] width 242 height 23
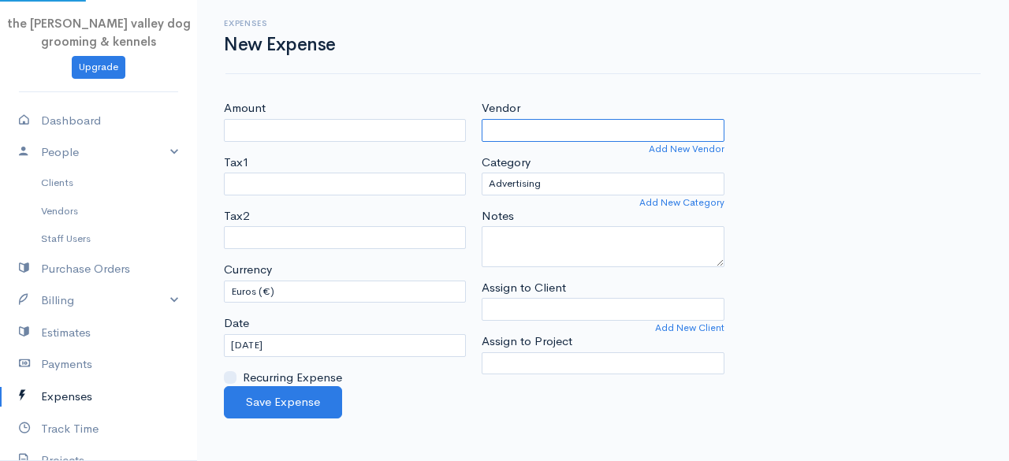
click at [521, 125] on input "Vendor" at bounding box center [603, 130] width 242 height 23
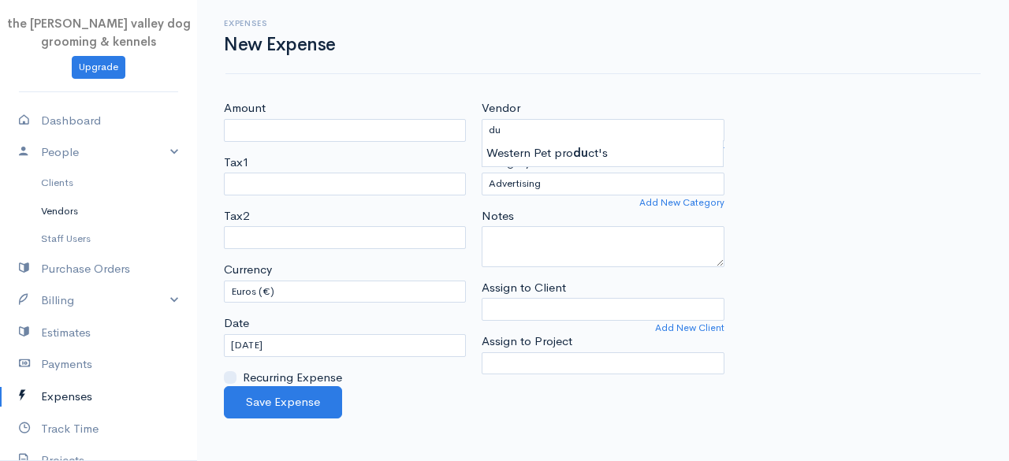
click at [60, 207] on link "Vendors" at bounding box center [98, 211] width 197 height 28
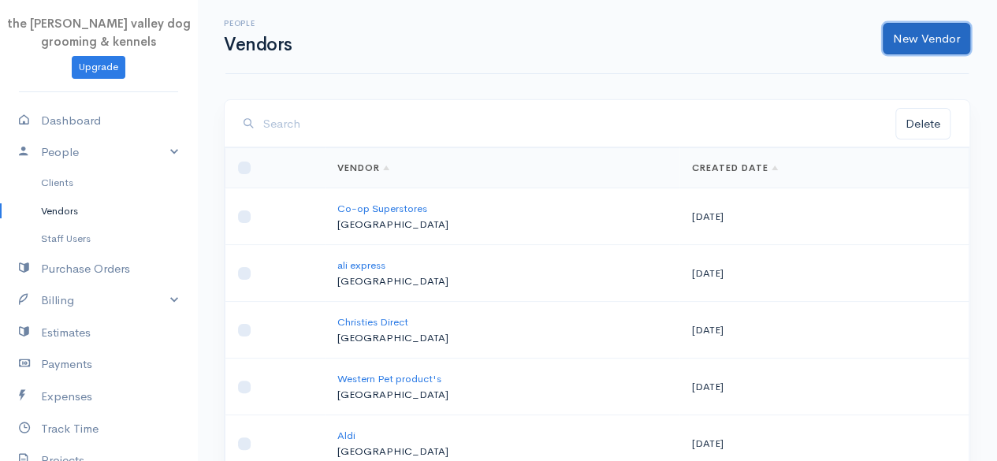
click at [911, 37] on link "New Vendor" at bounding box center [926, 39] width 87 height 32
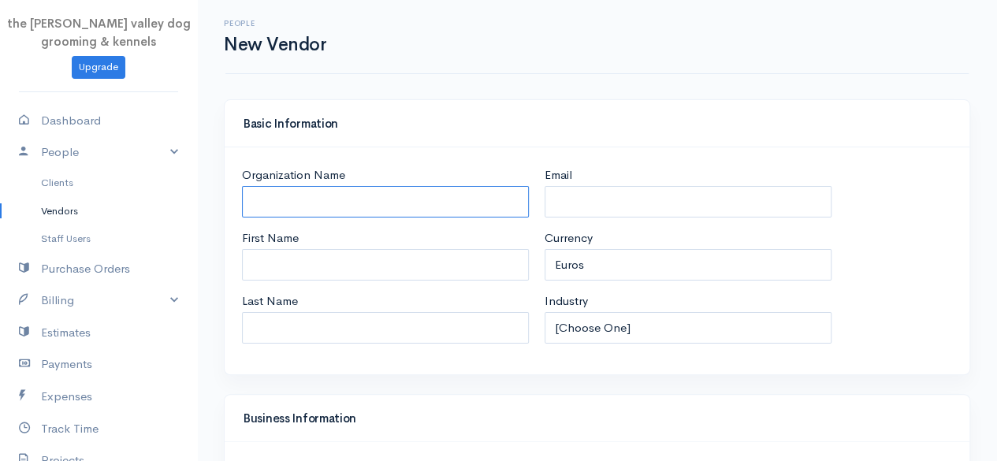
click at [311, 199] on input "Organization Name" at bounding box center [385, 202] width 287 height 32
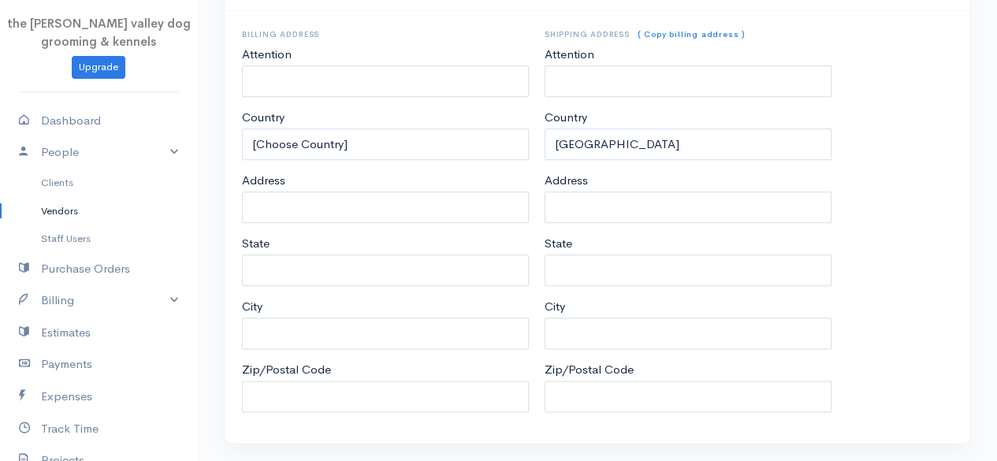
scroll to position [813, 0]
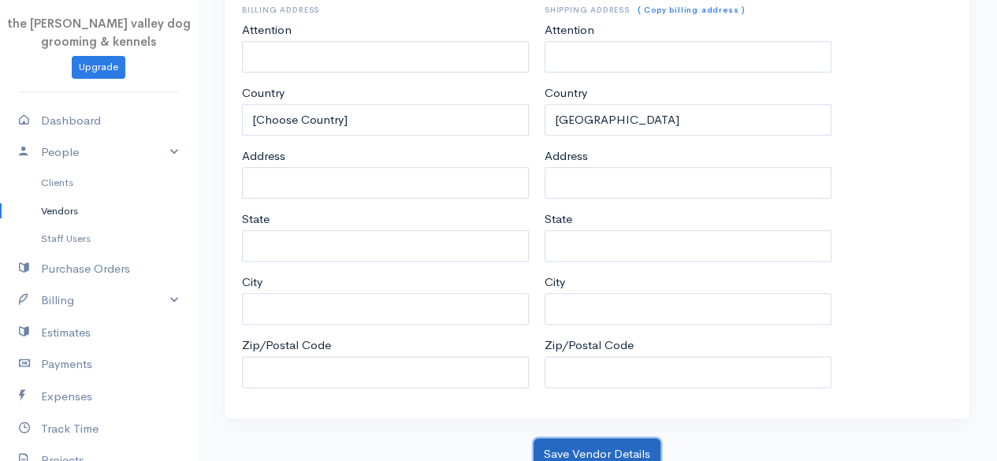
click at [582, 447] on button "Save Vendor Details" at bounding box center [597, 454] width 127 height 32
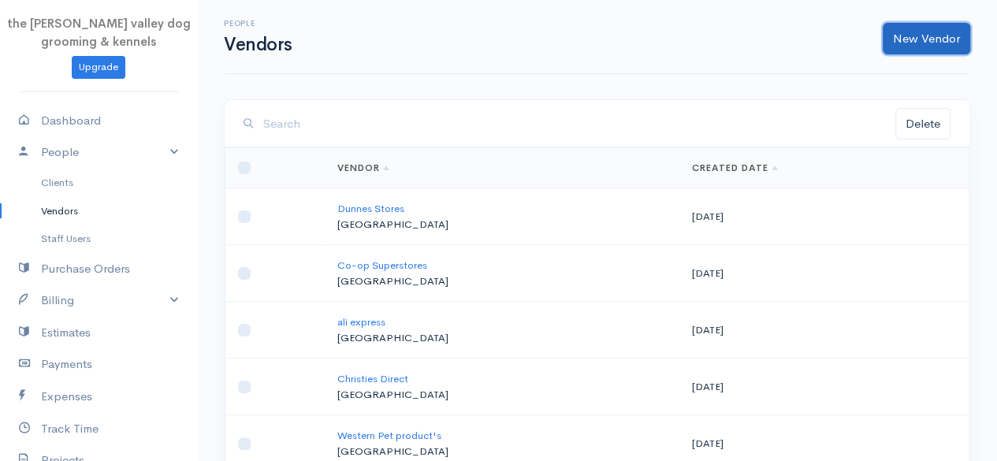
click at [951, 45] on link "New Vendor" at bounding box center [926, 39] width 87 height 32
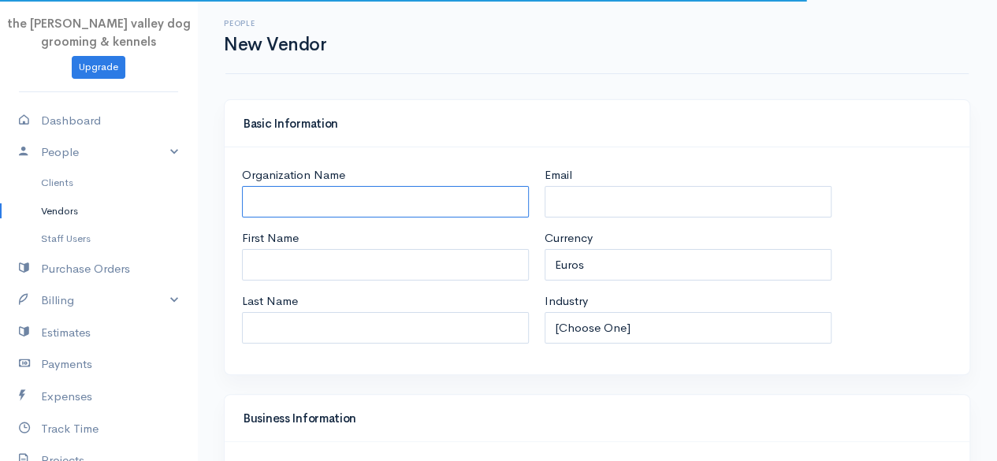
click at [328, 195] on input "Organization Name" at bounding box center [385, 202] width 287 height 32
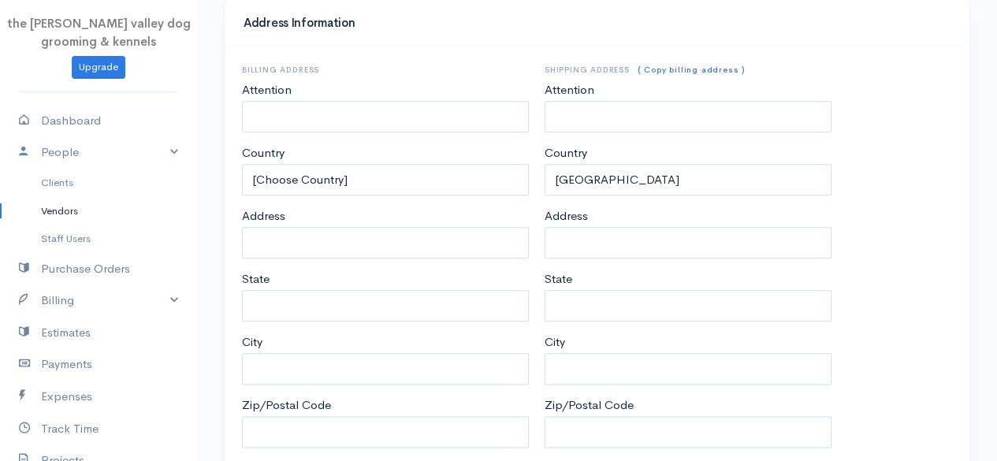
scroll to position [813, 0]
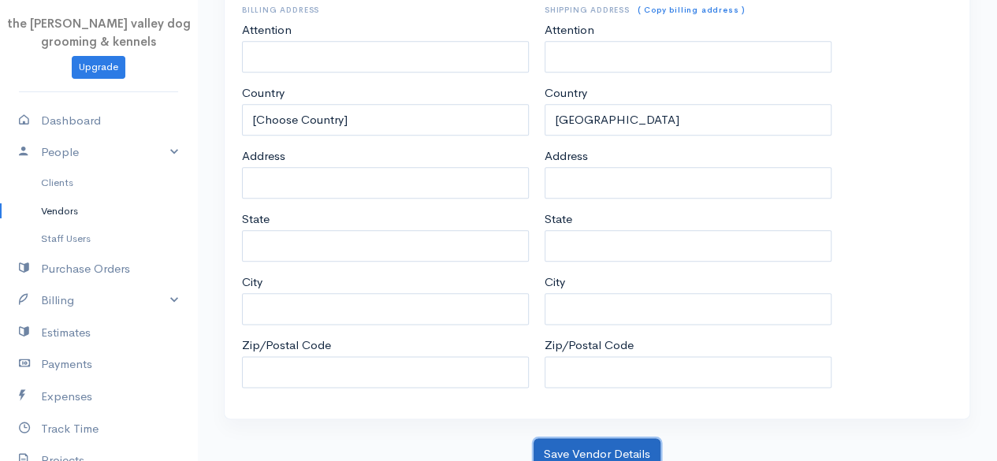
click at [616, 443] on button "Save Vendor Details" at bounding box center [597, 454] width 127 height 32
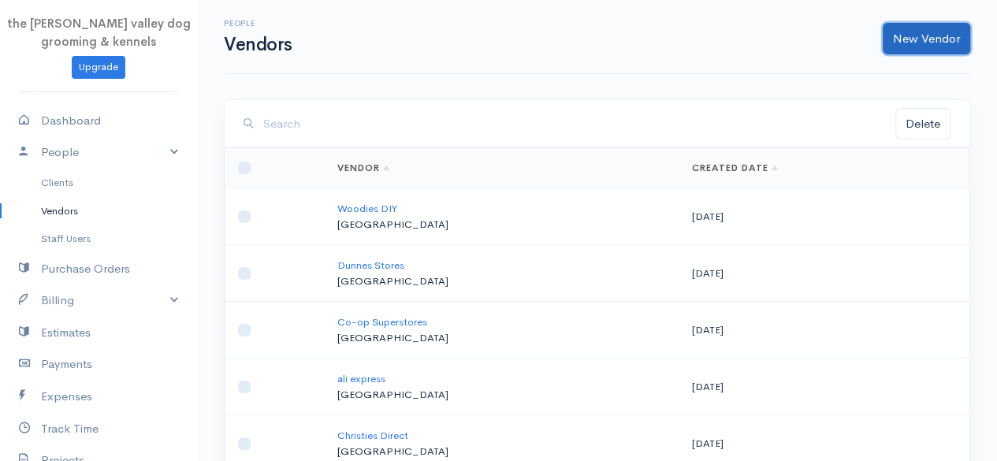
click at [922, 31] on link "New Vendor" at bounding box center [926, 39] width 87 height 32
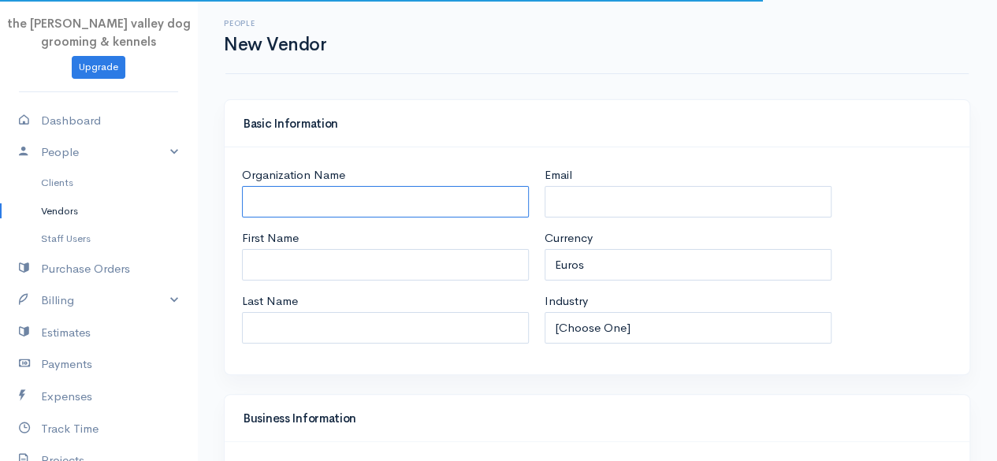
click at [312, 197] on input "Organization Name" at bounding box center [385, 202] width 287 height 32
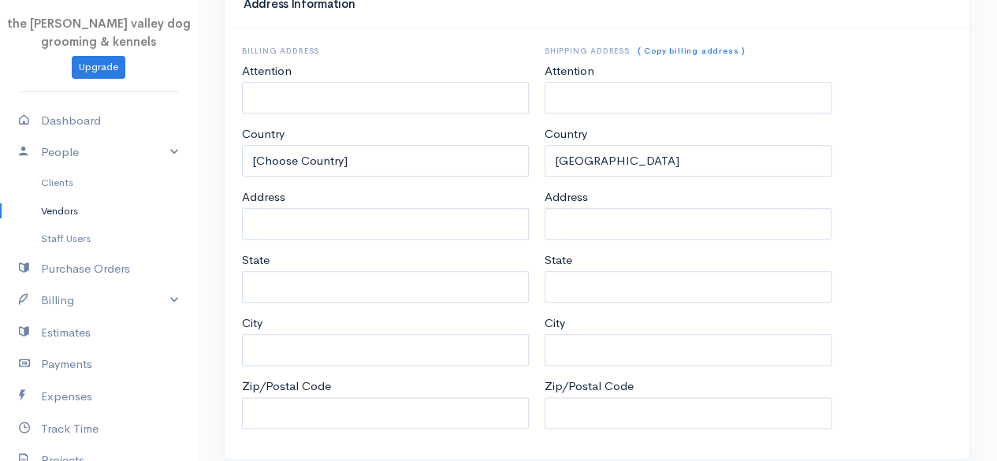
scroll to position [813, 0]
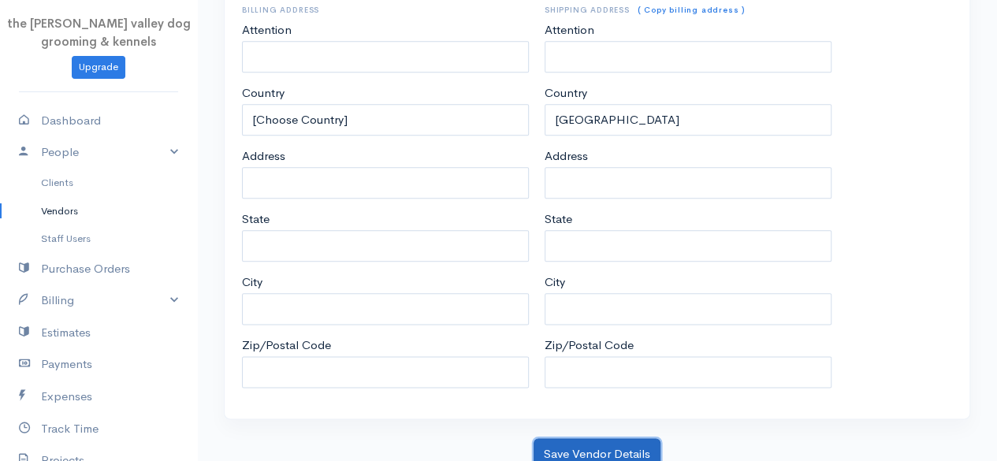
click at [571, 441] on button "Save Vendor Details" at bounding box center [597, 454] width 127 height 32
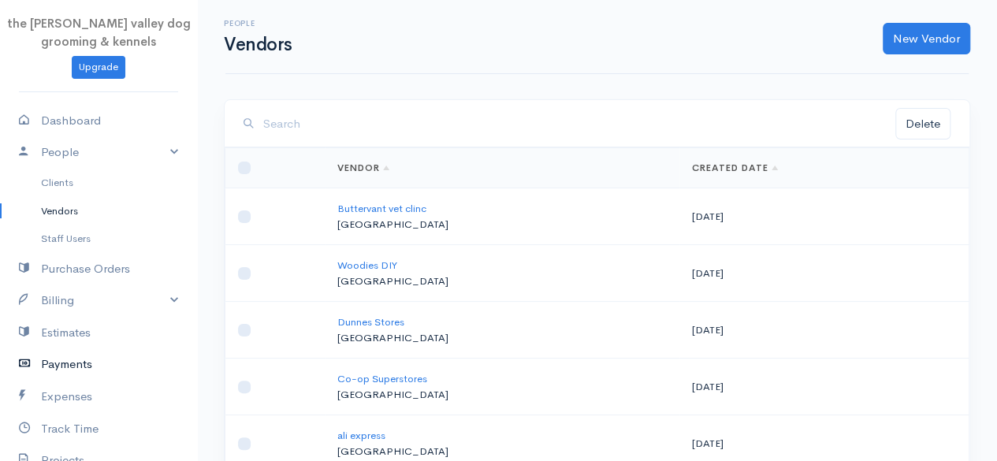
click at [80, 363] on link "Payments" at bounding box center [98, 364] width 197 height 32
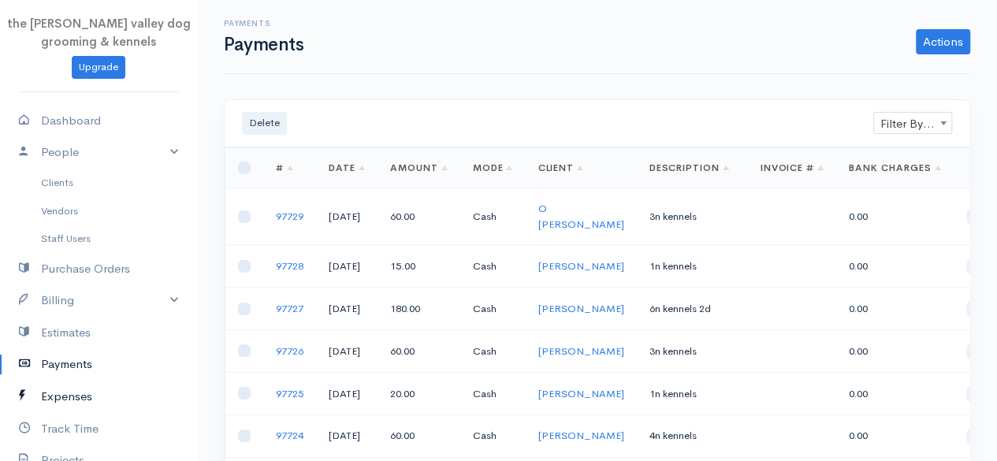
click at [76, 392] on link "Expenses" at bounding box center [98, 397] width 197 height 32
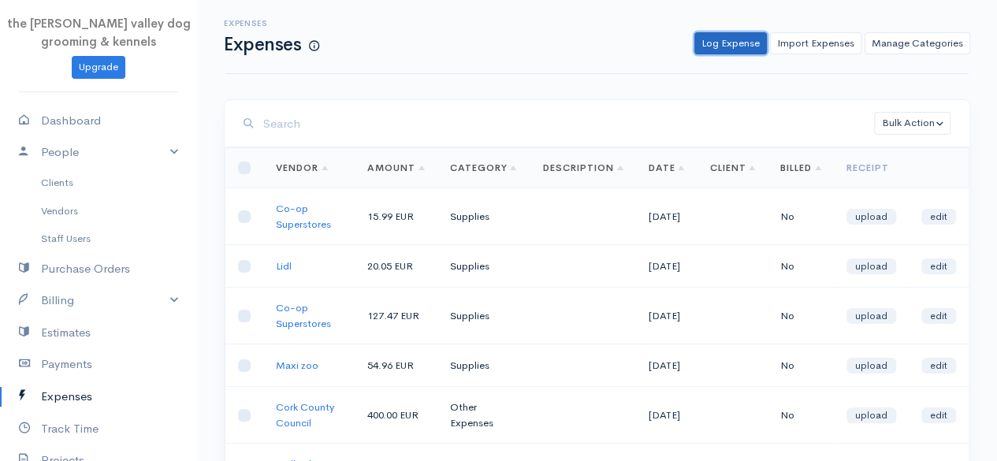
click at [728, 50] on link "Log Expense" at bounding box center [730, 43] width 73 height 23
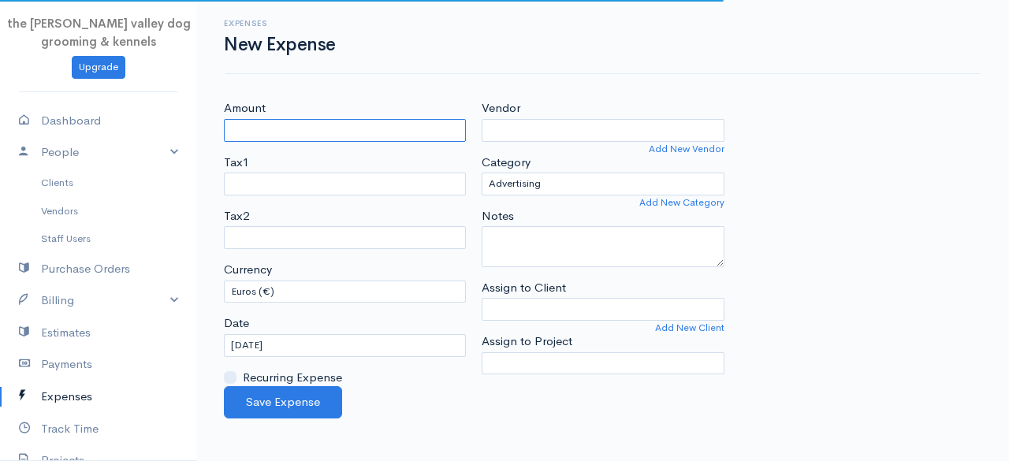
click at [299, 128] on input "Amount" at bounding box center [345, 130] width 242 height 23
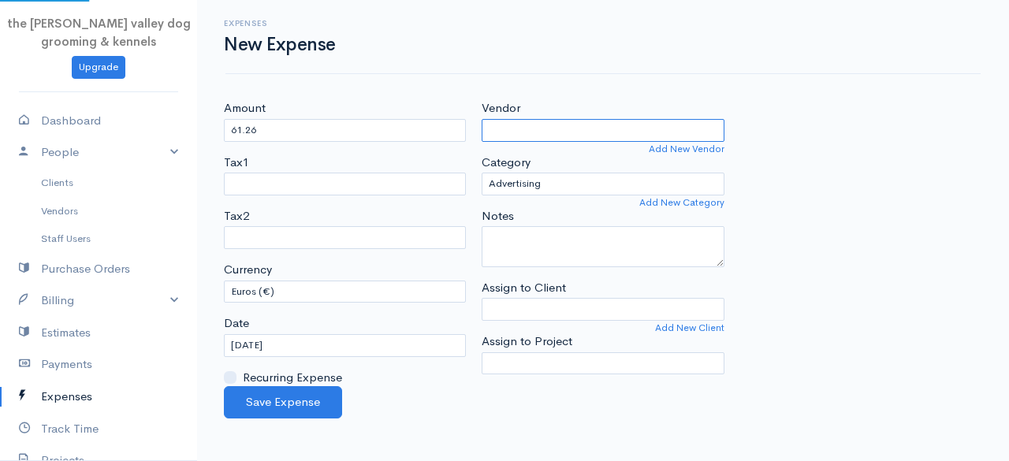
click at [550, 133] on input "Vendor" at bounding box center [603, 130] width 242 height 23
click at [567, 179] on body "the [PERSON_NAME] valley dog grooming & kennels Upgrade Dashboard People Client…" at bounding box center [504, 230] width 1009 height 461
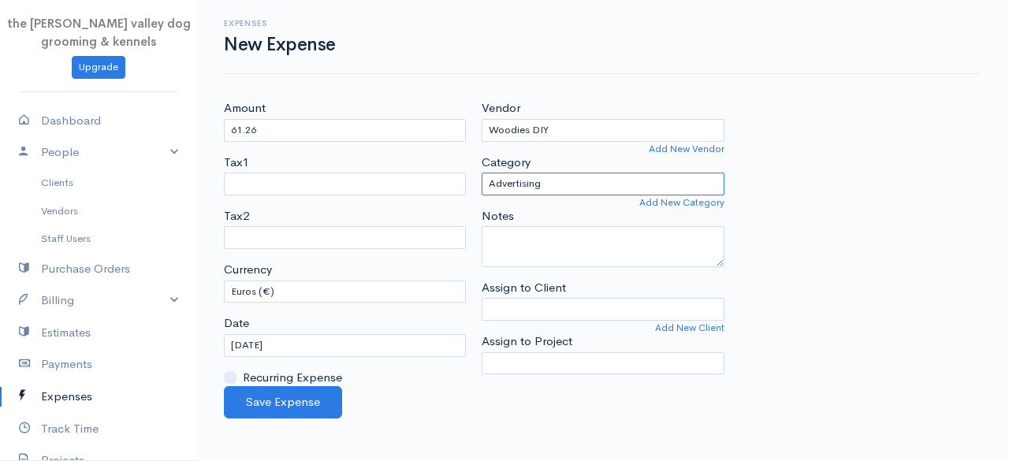
click at [543, 179] on select "Advertising Car & Truck Expenses Contractors Decorations Education Education an…" at bounding box center [603, 184] width 242 height 23
click at [482, 173] on select "Advertising Car & Truck Expenses Contractors Decorations Education Education an…" at bounding box center [603, 184] width 242 height 23
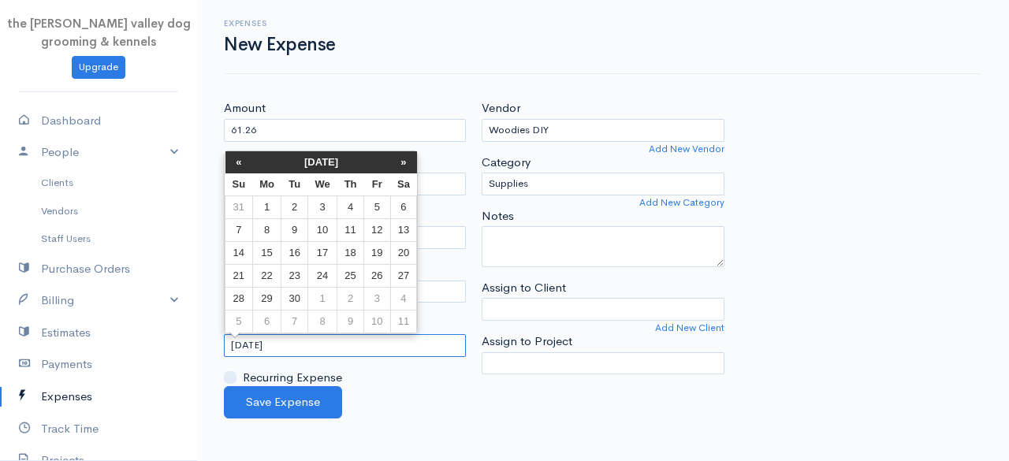
click at [336, 343] on input "[DATE]" at bounding box center [345, 345] width 242 height 23
click at [342, 159] on th "[DATE]" at bounding box center [321, 162] width 138 height 22
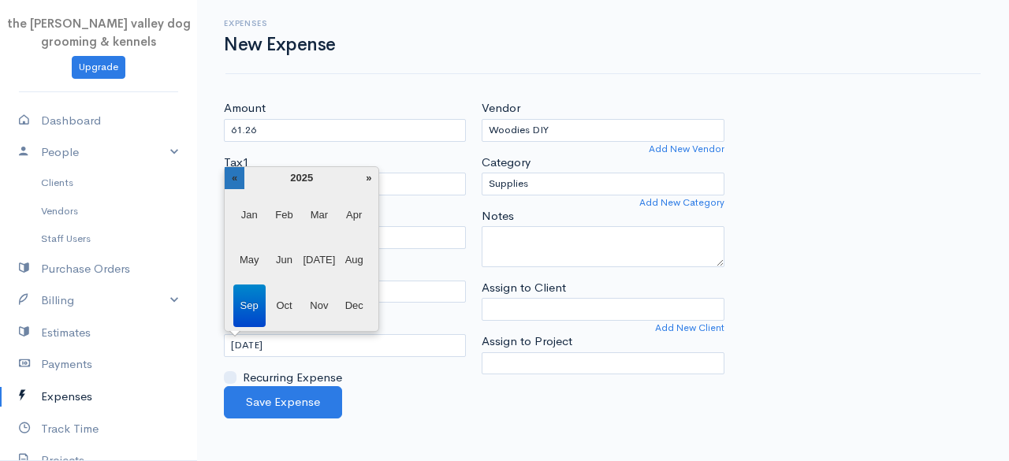
click at [238, 169] on th "«" at bounding box center [235, 178] width 20 height 22
click at [288, 296] on span "Oct" at bounding box center [284, 306] width 32 height 43
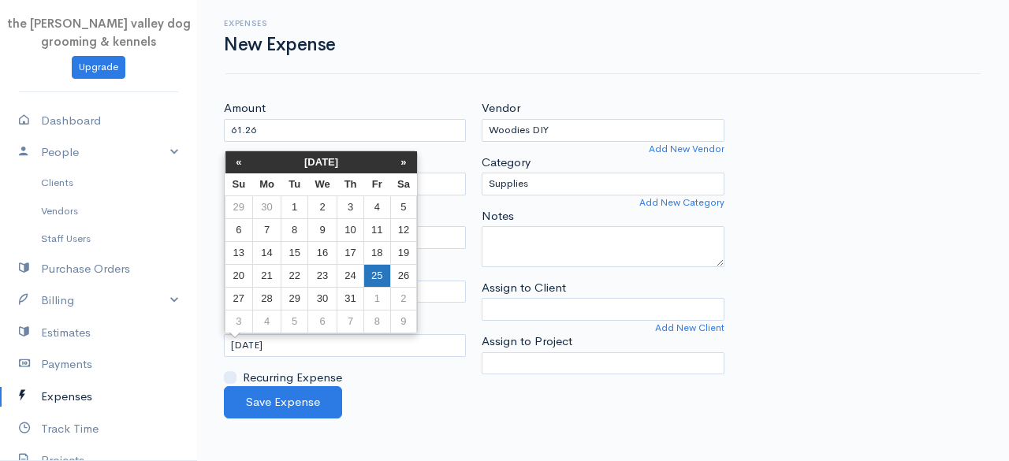
click at [377, 277] on td "25" at bounding box center [377, 275] width 26 height 23
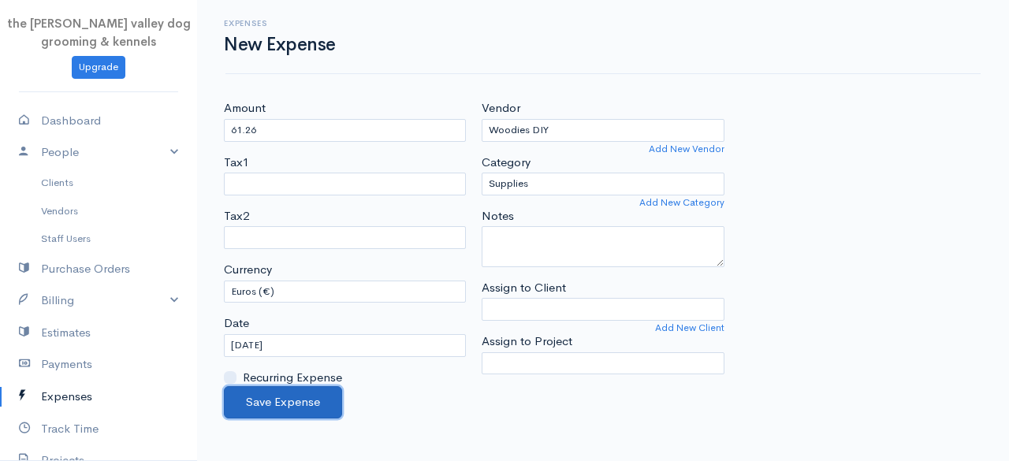
click at [273, 400] on button "Save Expense" at bounding box center [283, 402] width 118 height 32
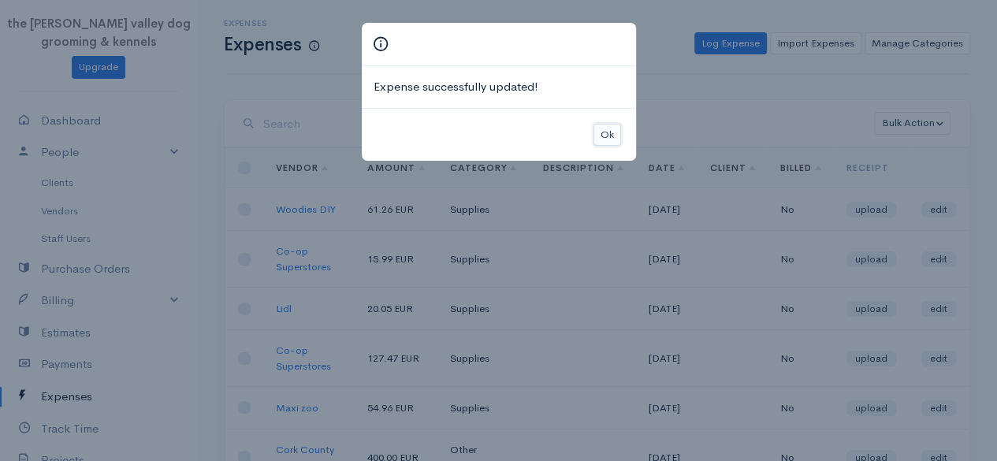
click at [613, 130] on button "Ok" at bounding box center [607, 135] width 28 height 23
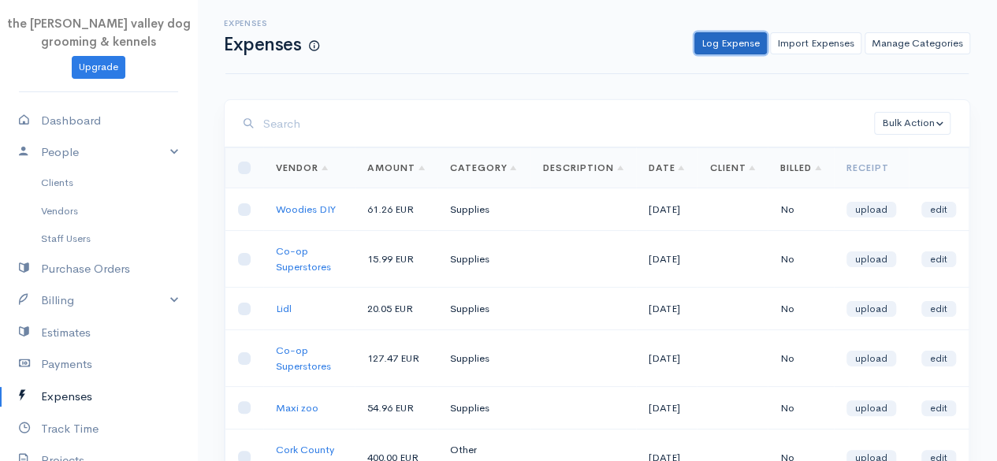
click at [730, 43] on link "Log Expense" at bounding box center [730, 43] width 73 height 23
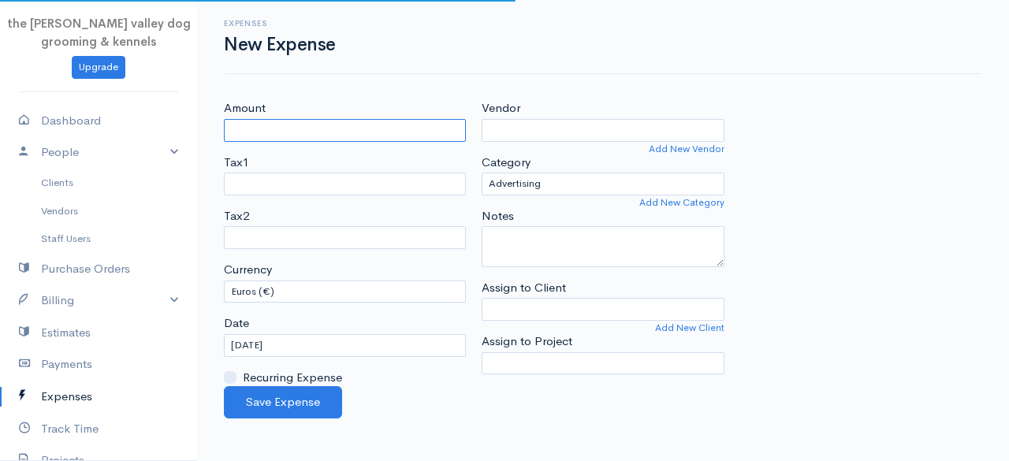
click at [307, 122] on input "Amount" at bounding box center [345, 130] width 242 height 23
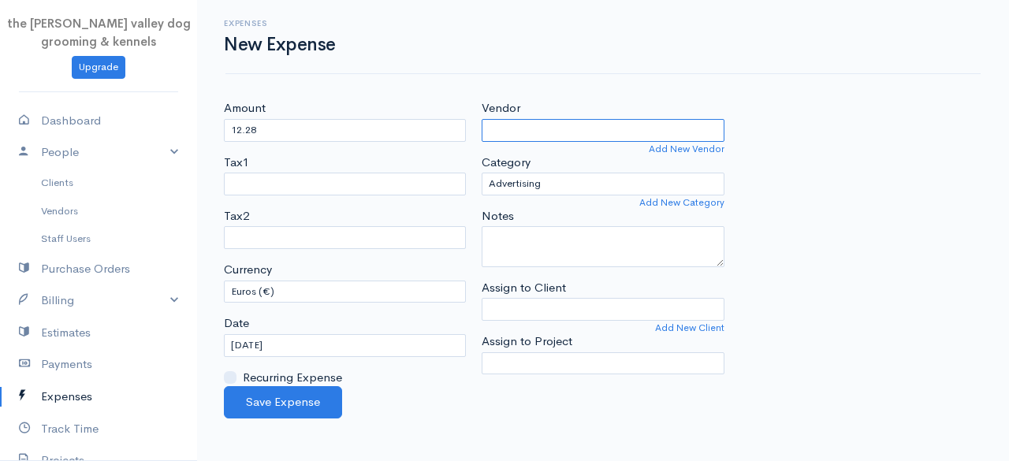
click at [511, 133] on input "Vendor" at bounding box center [603, 130] width 242 height 23
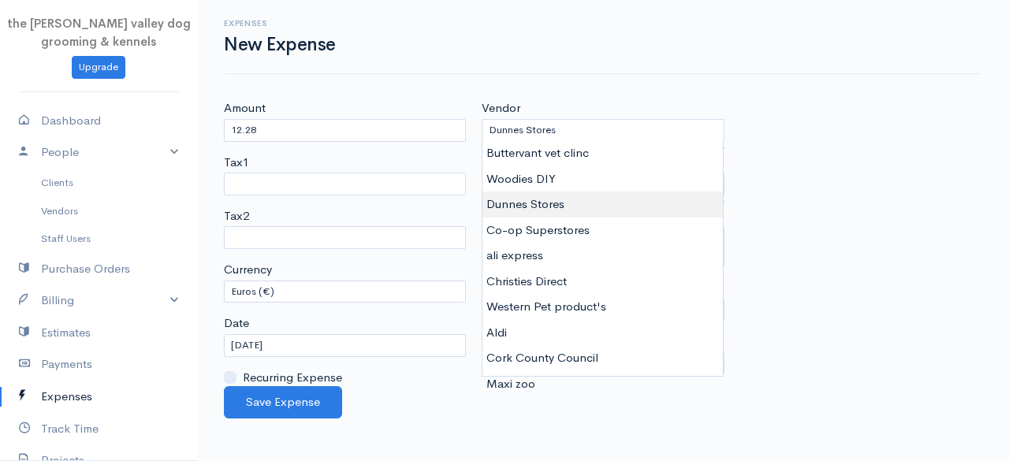
click at [510, 205] on body "the [PERSON_NAME] valley dog grooming & kennels Upgrade Dashboard People Client…" at bounding box center [504, 230] width 1009 height 461
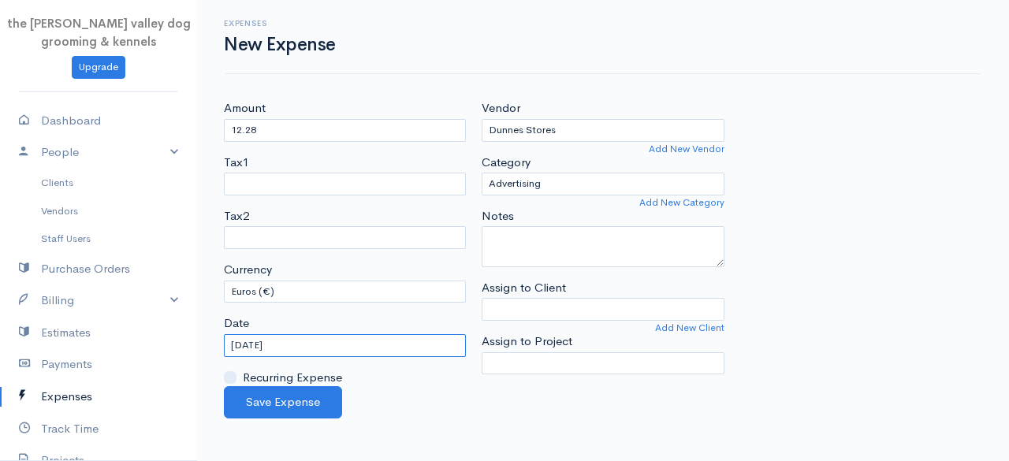
click at [312, 348] on input "[DATE]" at bounding box center [345, 345] width 242 height 23
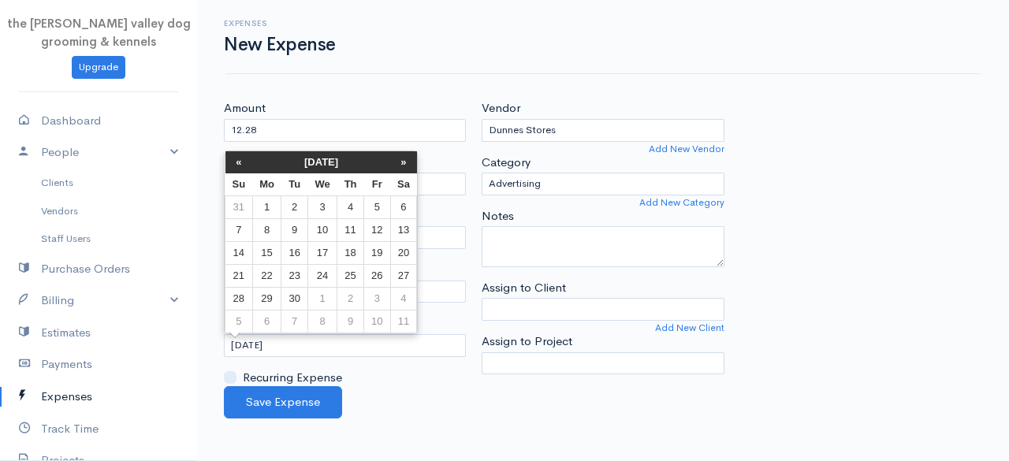
click at [324, 158] on th "[DATE]" at bounding box center [321, 162] width 138 height 22
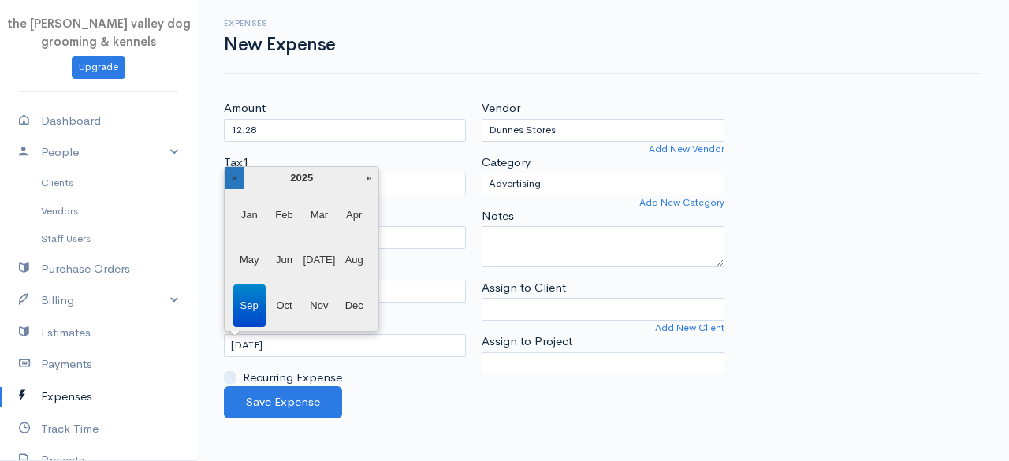
click at [232, 183] on th "«" at bounding box center [235, 178] width 20 height 22
click at [277, 309] on span "Oct" at bounding box center [284, 306] width 32 height 43
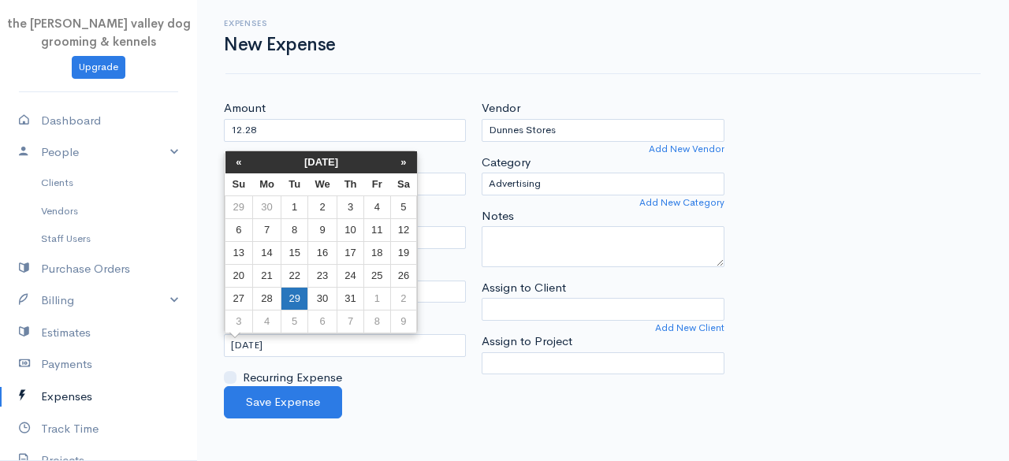
click at [293, 305] on td "29" at bounding box center [294, 298] width 26 height 23
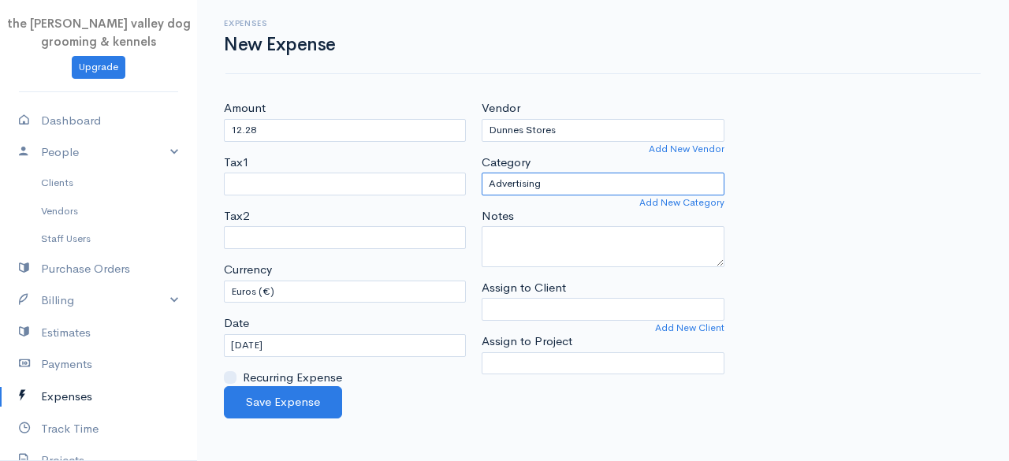
click at [559, 181] on select "Advertising Car & Truck Expenses Contractors Decorations Education Education an…" at bounding box center [603, 184] width 242 height 23
click at [482, 173] on select "Advertising Car & Truck Expenses Contractors Decorations Education Education an…" at bounding box center [603, 184] width 242 height 23
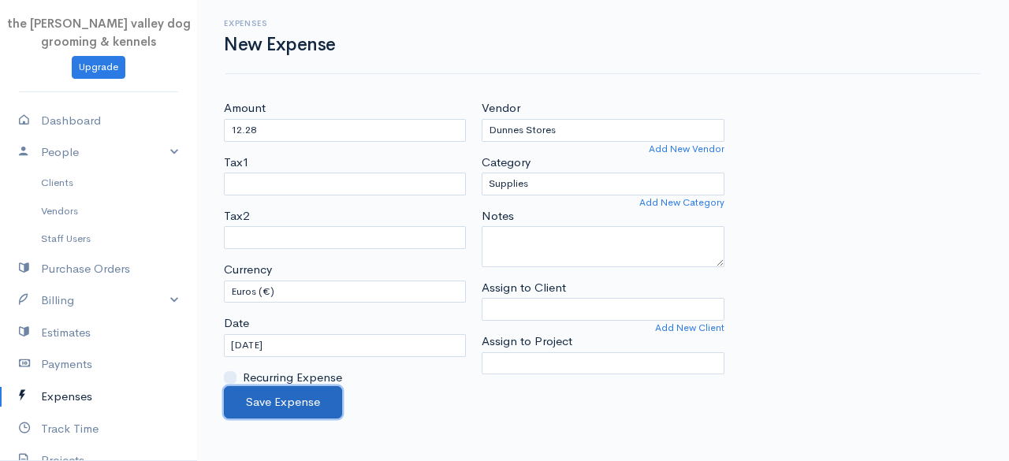
click at [304, 393] on button "Save Expense" at bounding box center [283, 402] width 118 height 32
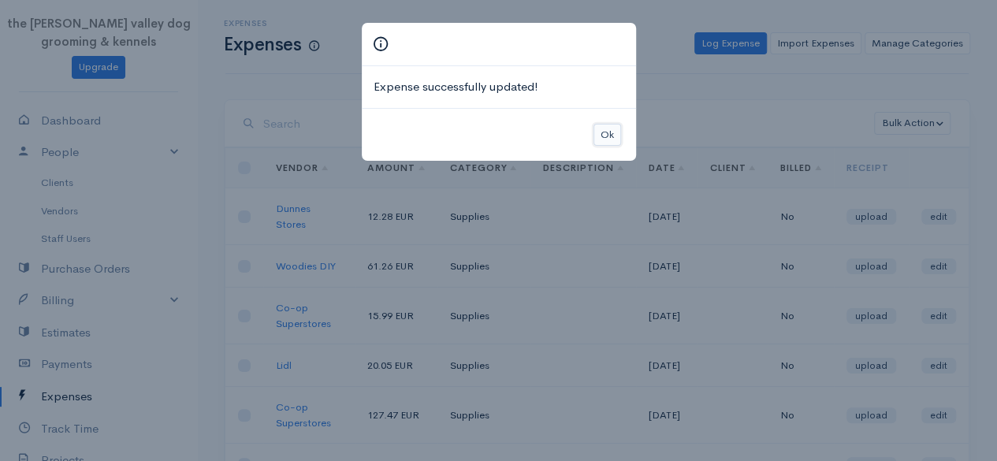
click at [610, 136] on button "Ok" at bounding box center [607, 135] width 28 height 23
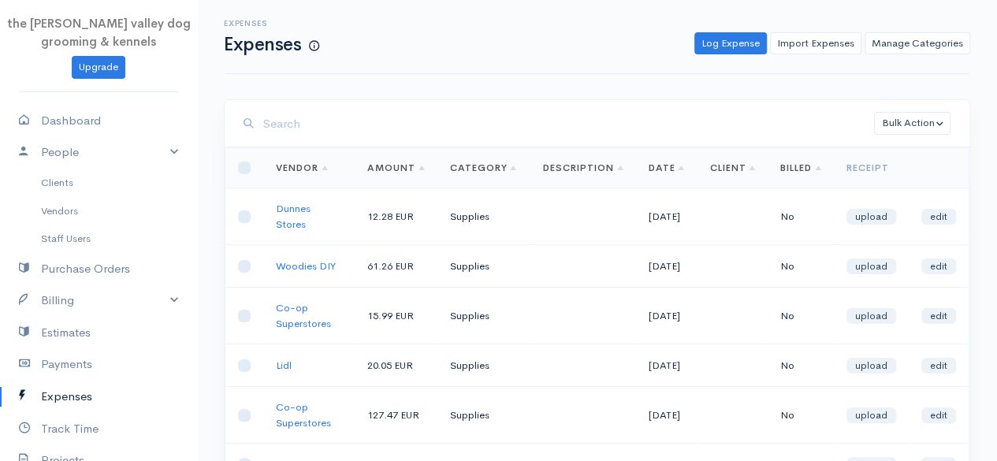
scroll to position [404, 0]
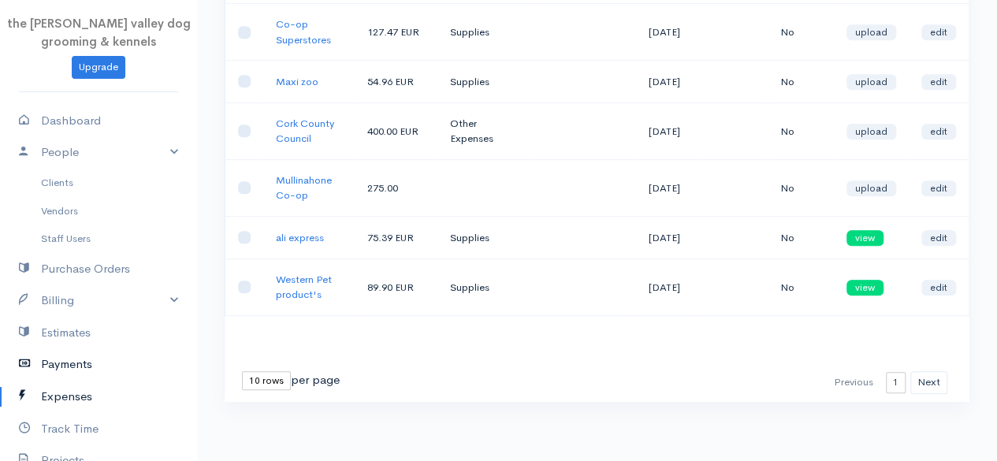
click at [51, 363] on link "Payments" at bounding box center [98, 364] width 197 height 32
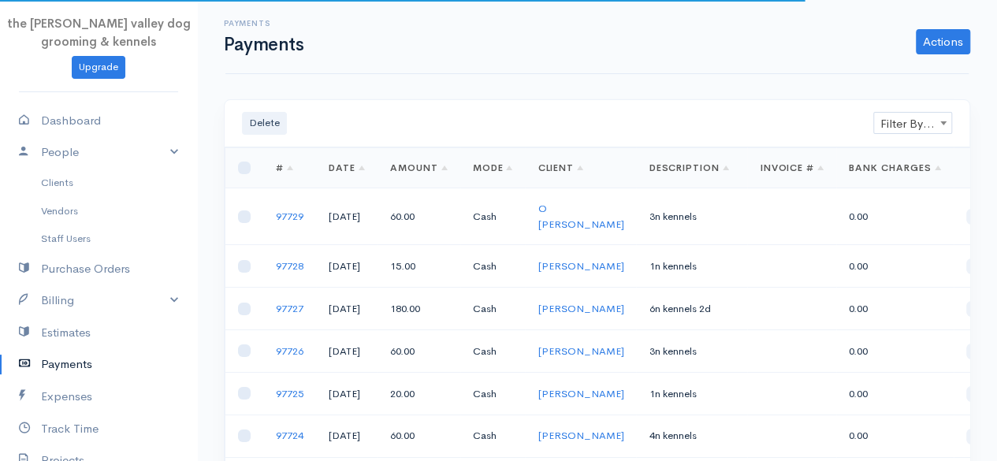
scroll to position [229, 0]
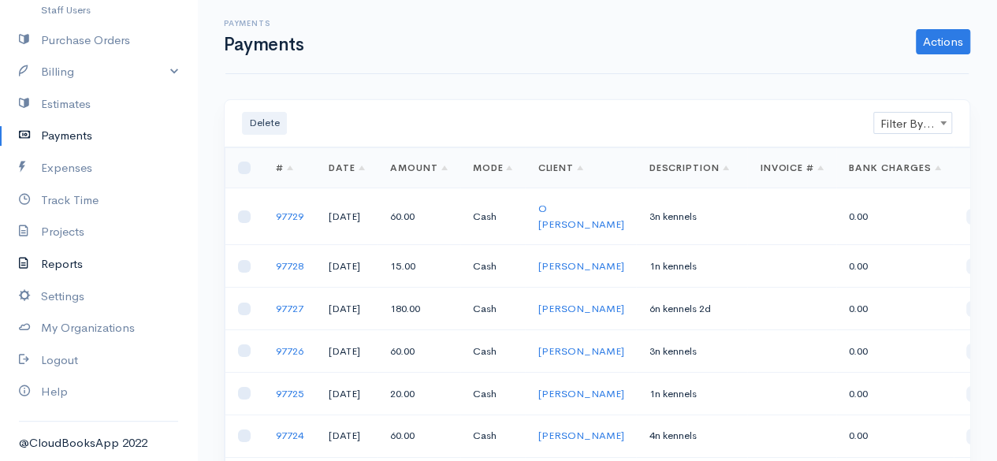
click at [42, 264] on link "Reports" at bounding box center [98, 264] width 197 height 32
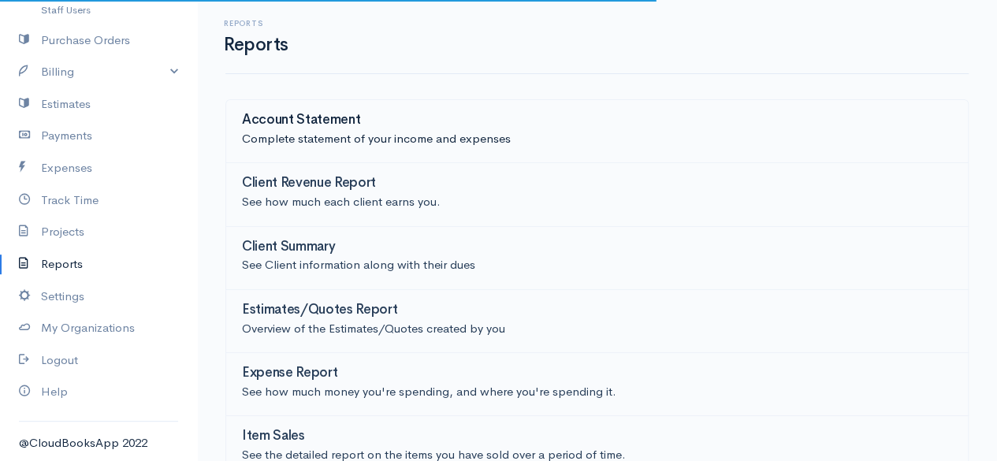
click at [369, 131] on p "Complete statement of your income and expenses" at bounding box center [597, 139] width 710 height 18
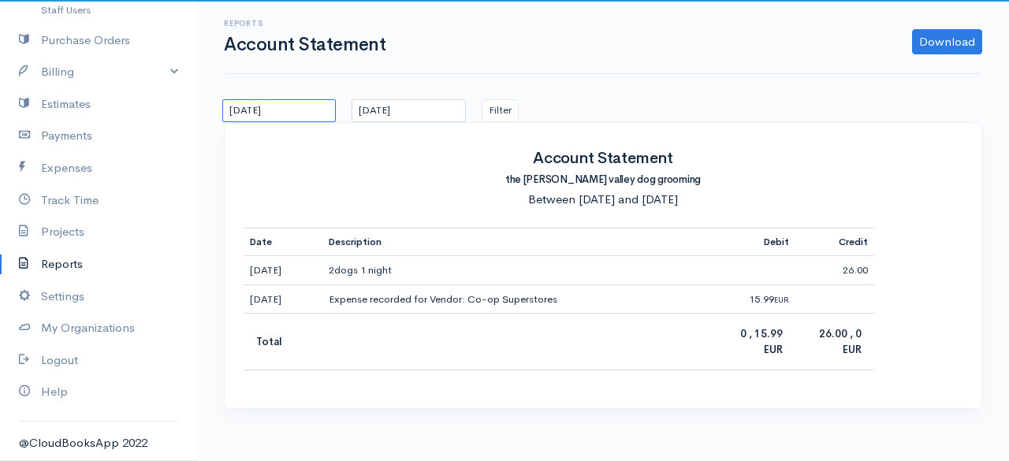
click at [304, 111] on input "[DATE]" at bounding box center [278, 110] width 113 height 23
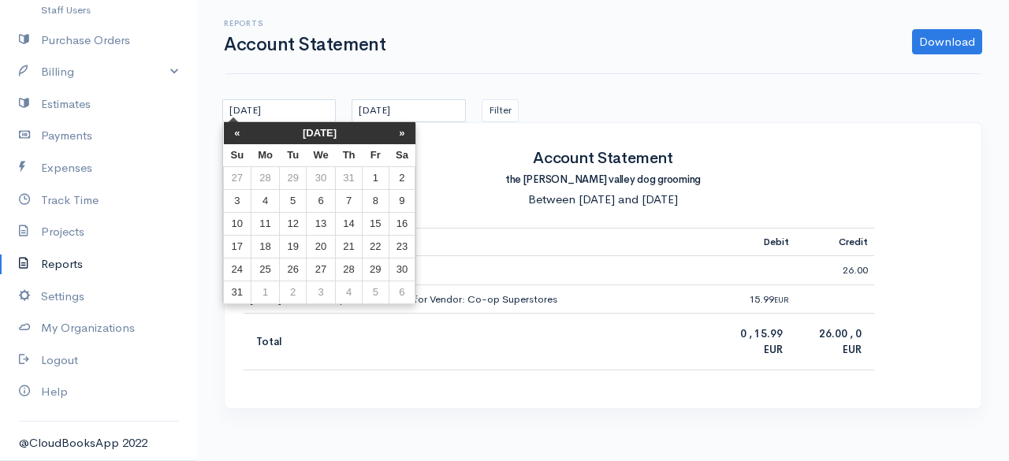
click at [307, 128] on th "[DATE]" at bounding box center [320, 133] width 138 height 22
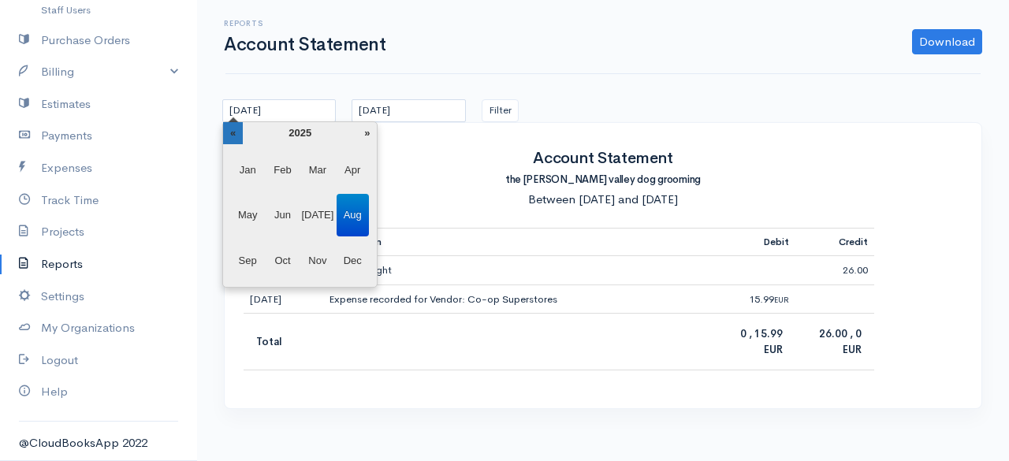
click at [241, 128] on th "«" at bounding box center [233, 133] width 20 height 22
click at [254, 163] on span "Jan" at bounding box center [248, 170] width 32 height 43
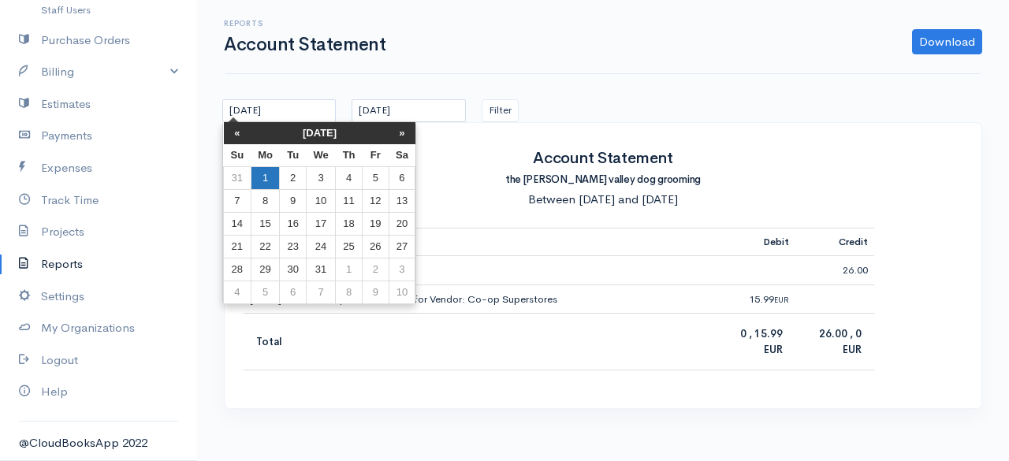
click at [265, 177] on td "1" at bounding box center [265, 177] width 29 height 23
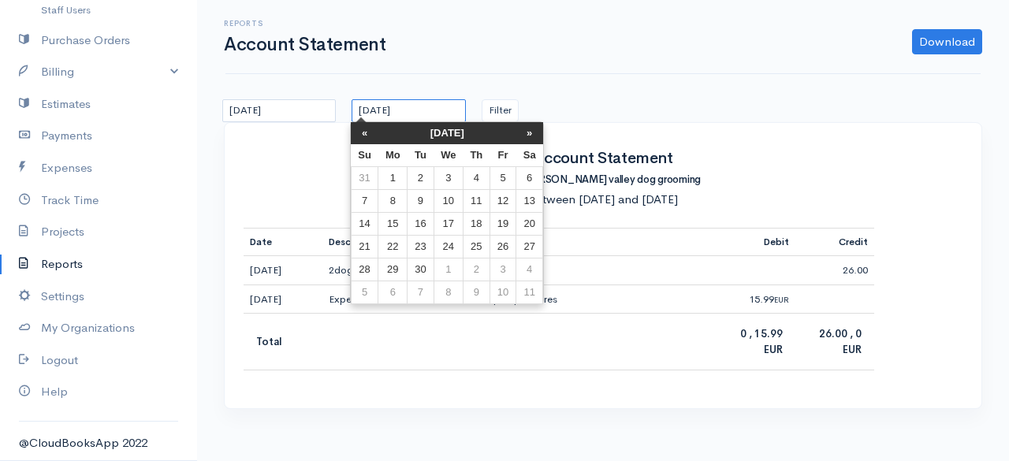
click at [392, 112] on input "[DATE]" at bounding box center [408, 110] width 113 height 23
click at [407, 135] on th "[DATE]" at bounding box center [447, 133] width 138 height 22
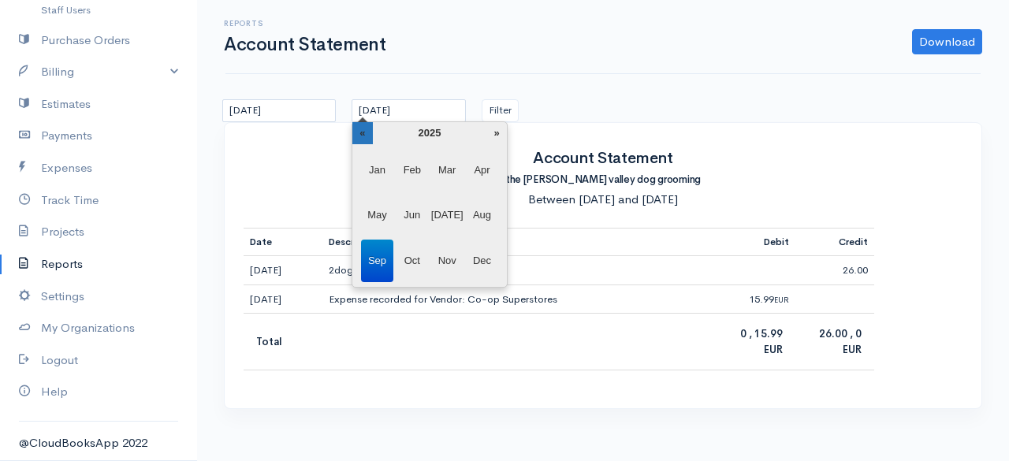
click at [366, 128] on th "«" at bounding box center [362, 133] width 20 height 22
click at [471, 263] on span "Dec" at bounding box center [482, 261] width 32 height 43
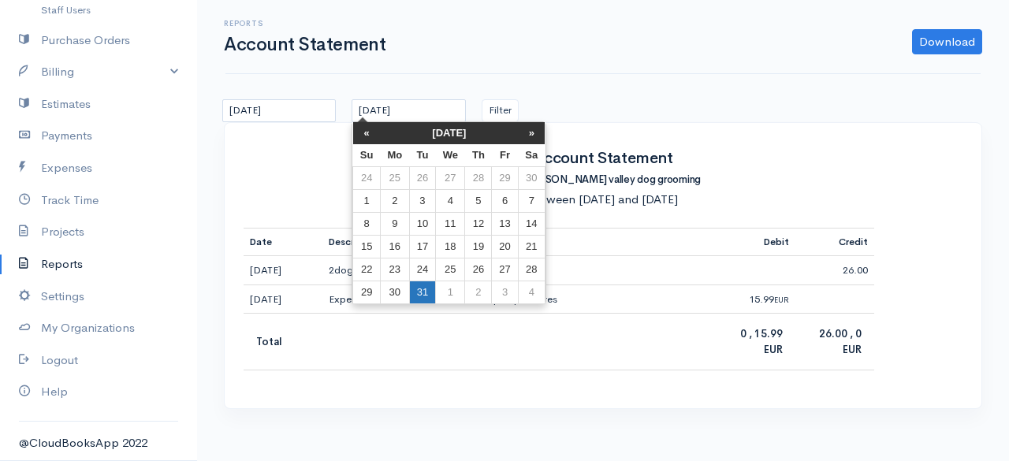
click at [422, 288] on td "31" at bounding box center [422, 292] width 26 height 23
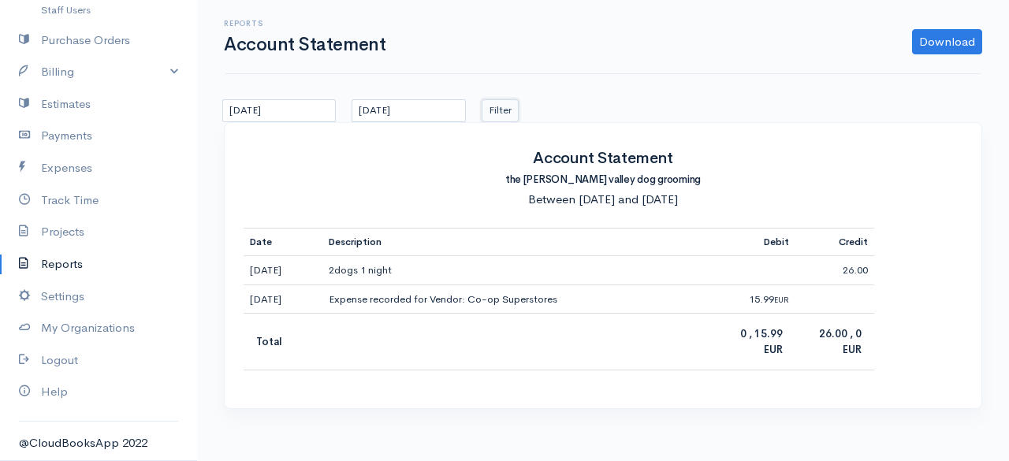
click at [498, 109] on button "Filter" at bounding box center [500, 110] width 37 height 23
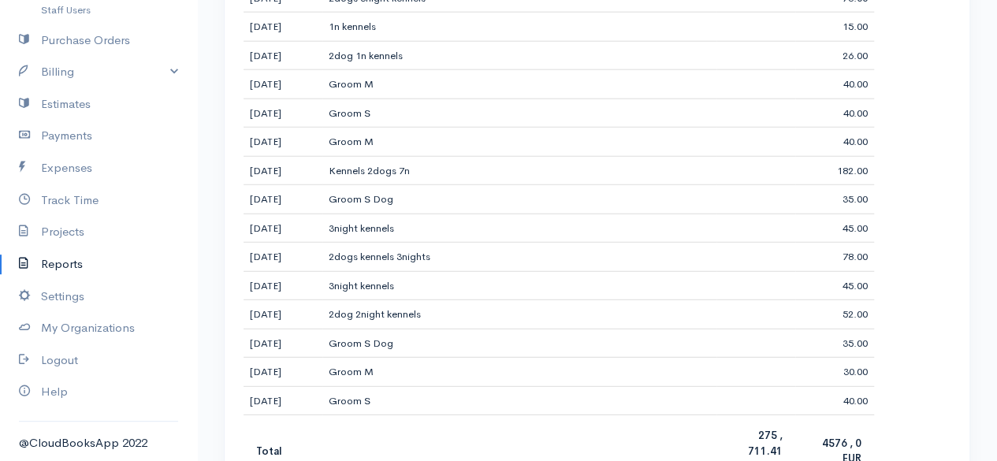
scroll to position [2089, 0]
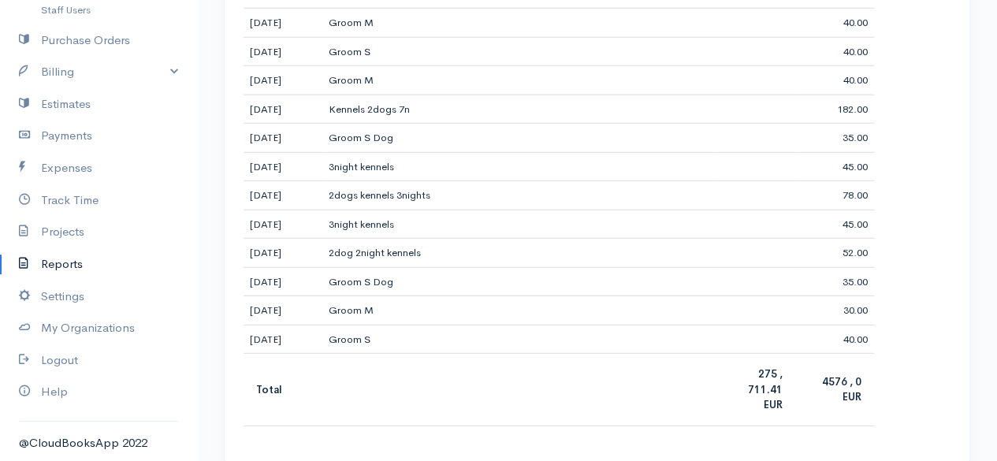
click at [773, 373] on b "275 , 711.41 EUR" at bounding box center [765, 389] width 35 height 44
drag, startPoint x: 995, startPoint y: 403, endPoint x: 991, endPoint y: 378, distance: 25.4
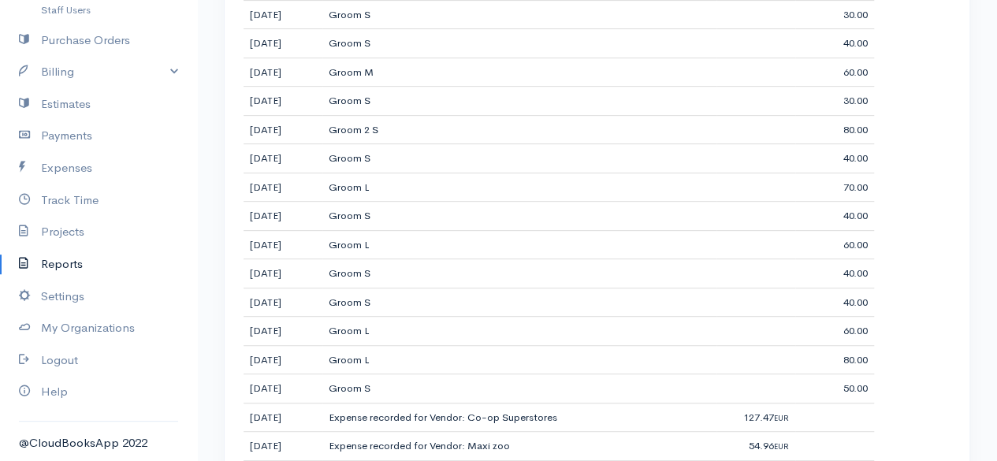
scroll to position [52, 0]
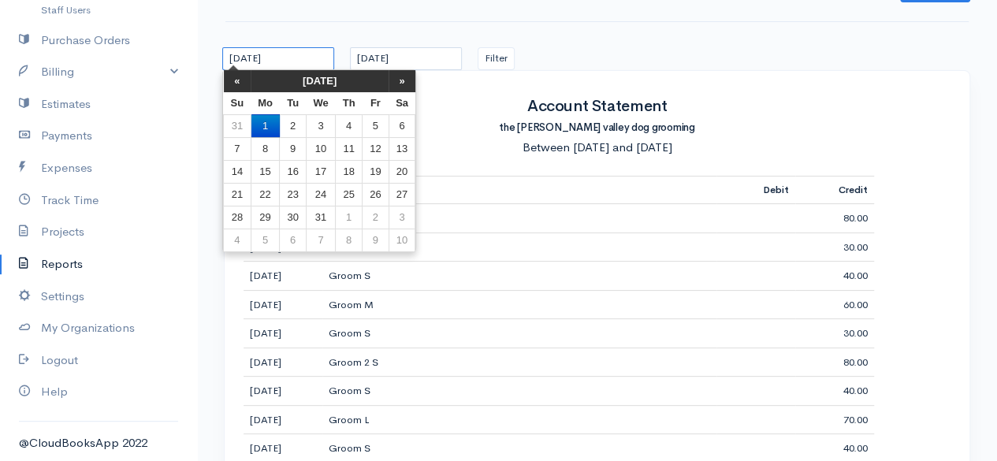
click at [329, 56] on input "[DATE]" at bounding box center [278, 58] width 112 height 23
click at [401, 84] on th "»" at bounding box center [402, 81] width 27 height 22
click at [347, 76] on th "[DATE]" at bounding box center [320, 81] width 138 height 22
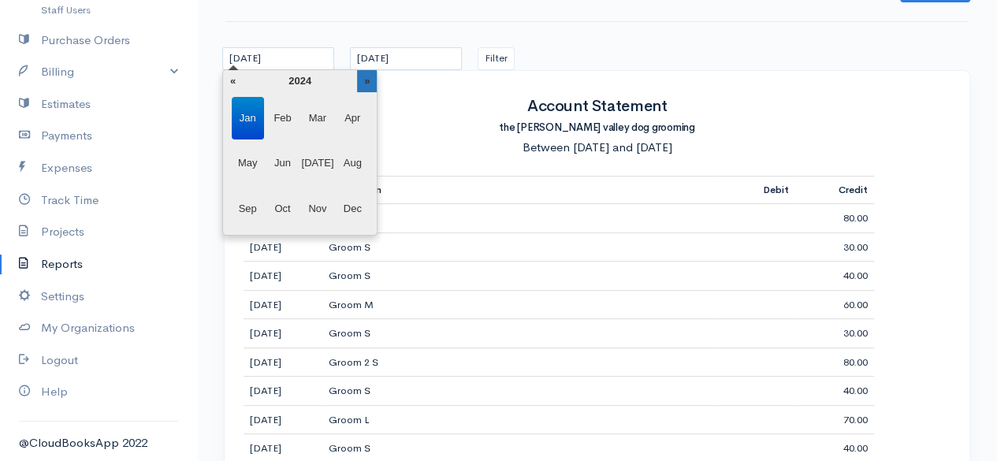
click at [369, 80] on th "»" at bounding box center [367, 81] width 20 height 22
click at [241, 123] on span "Jan" at bounding box center [248, 118] width 32 height 43
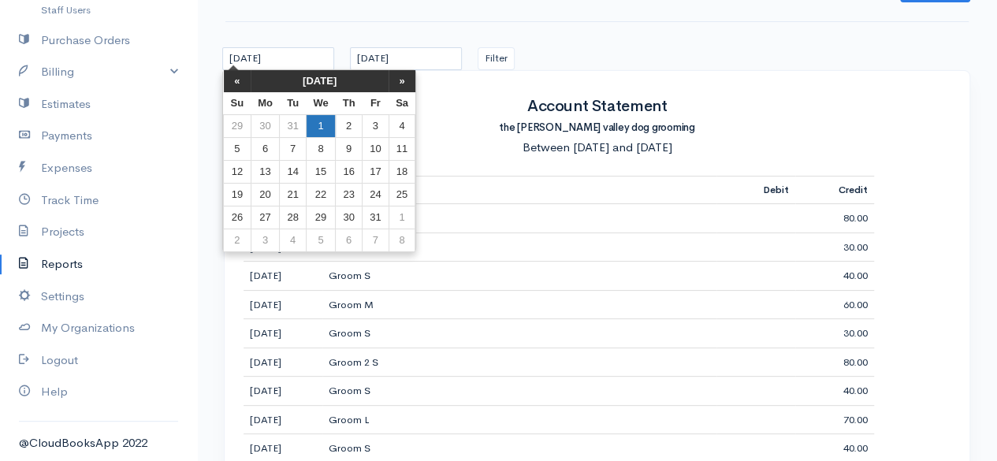
click at [328, 121] on td "1" at bounding box center [320, 125] width 29 height 23
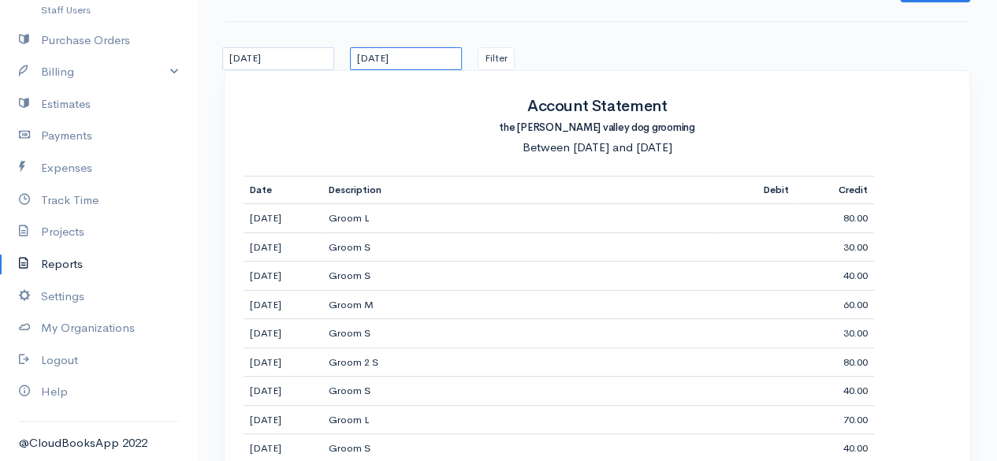
click at [418, 62] on input "[DATE]" at bounding box center [406, 58] width 112 height 23
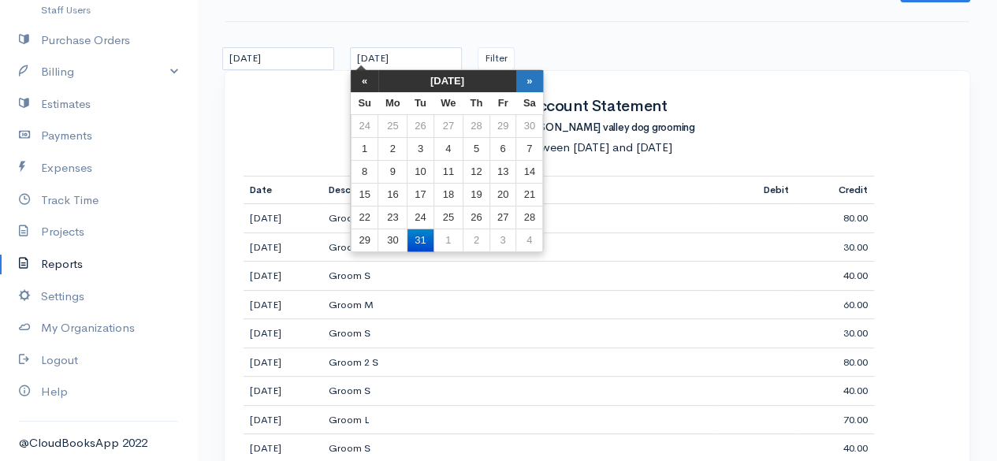
click at [520, 80] on th "»" at bounding box center [529, 81] width 27 height 22
click at [481, 79] on th "[DATE]" at bounding box center [447, 81] width 138 height 22
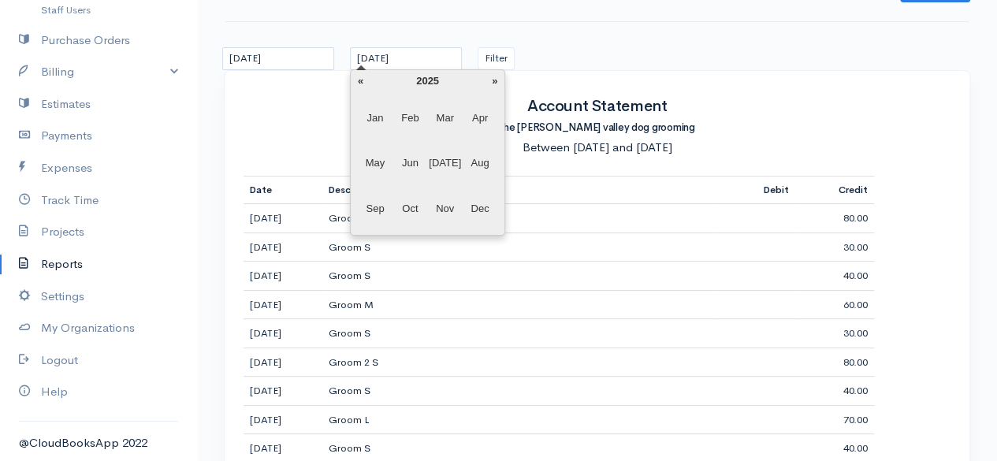
click at [486, 207] on span "Dec" at bounding box center [480, 209] width 32 height 43
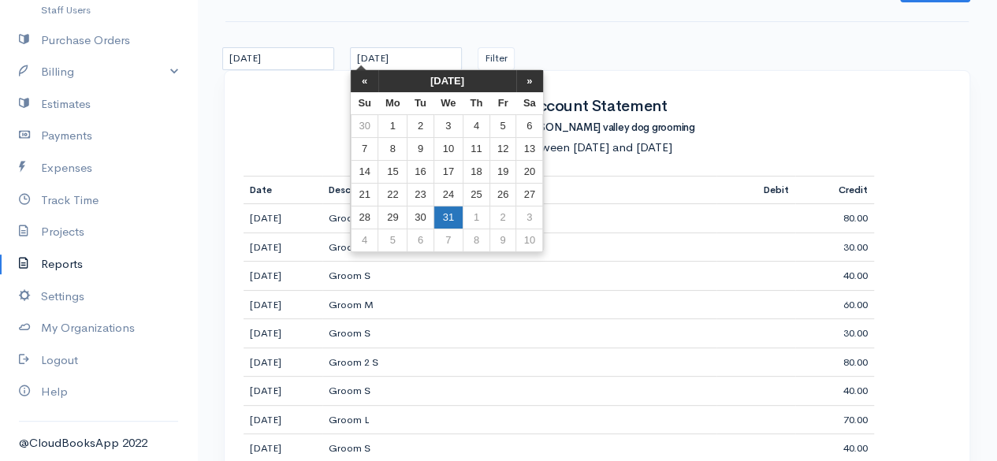
click at [444, 218] on td "31" at bounding box center [447, 217] width 29 height 23
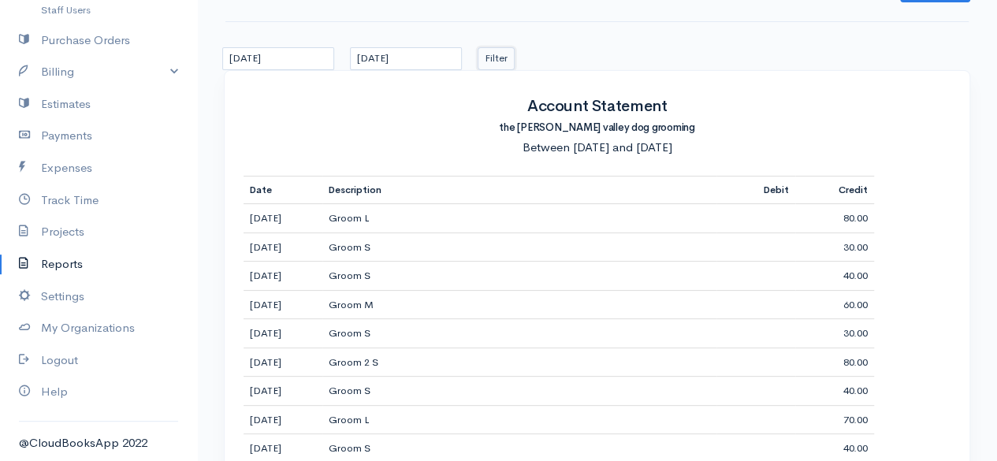
click at [498, 57] on button "Filter" at bounding box center [496, 58] width 37 height 23
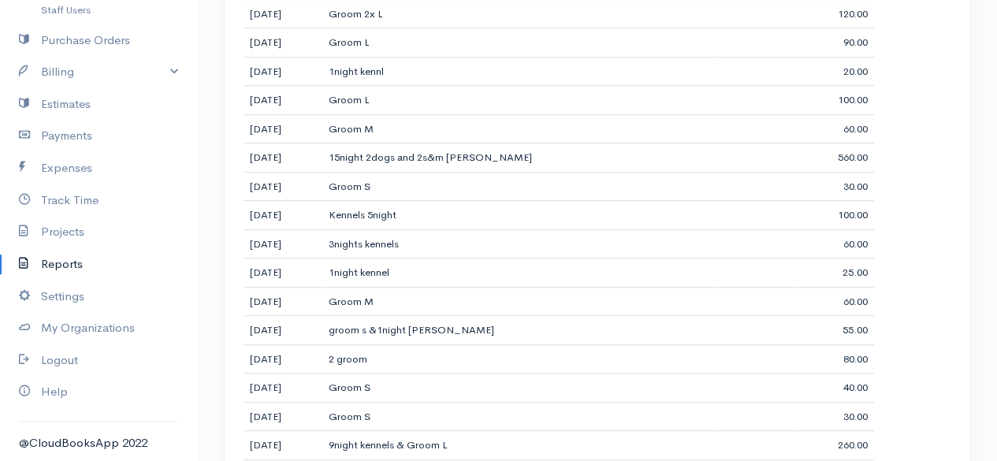
scroll to position [0, 0]
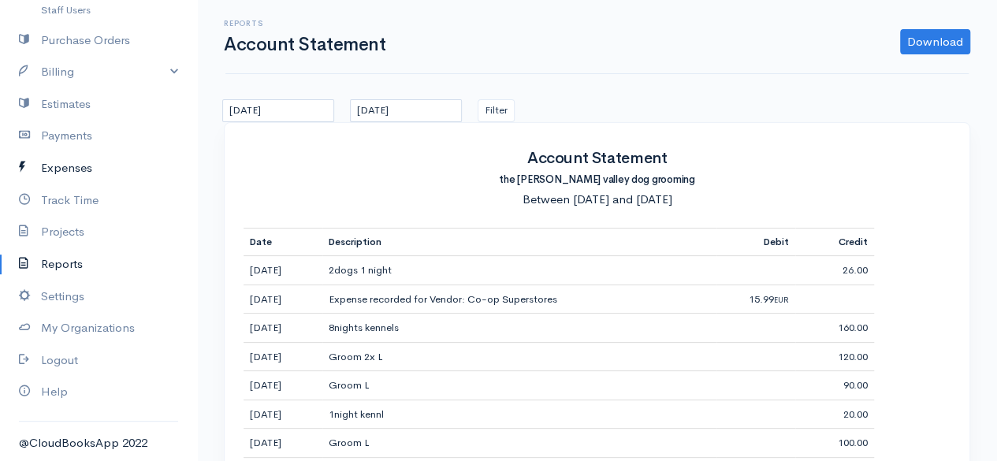
click at [73, 165] on link "Expenses" at bounding box center [98, 168] width 197 height 32
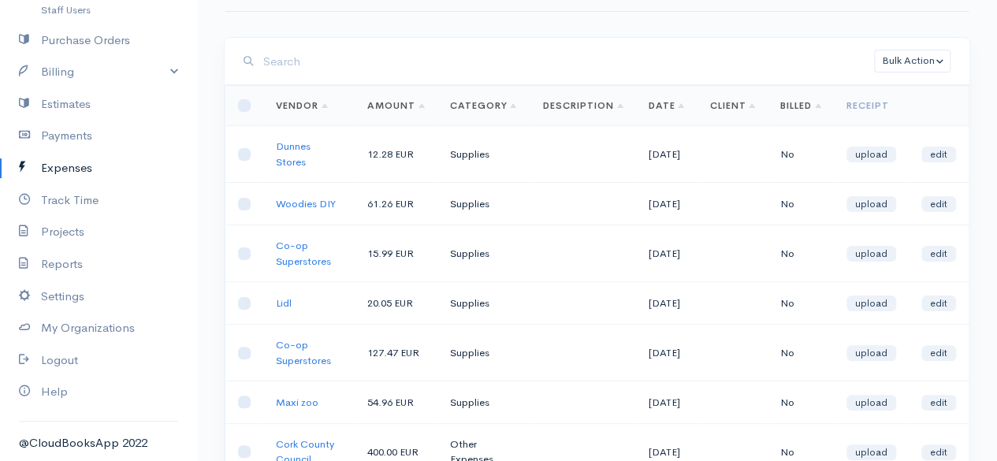
scroll to position [54, 0]
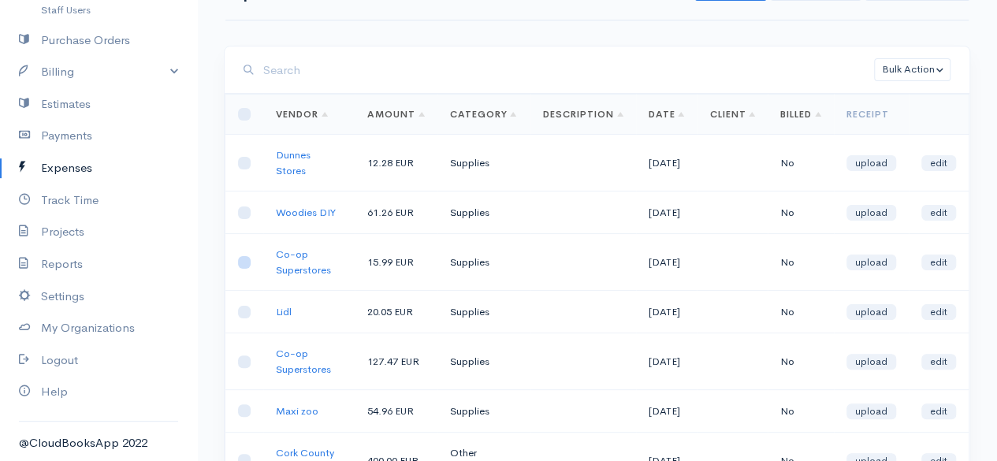
click at [244, 269] on input "checkbox" at bounding box center [244, 262] width 13 height 13
click at [933, 270] on link "edit" at bounding box center [938, 263] width 35 height 16
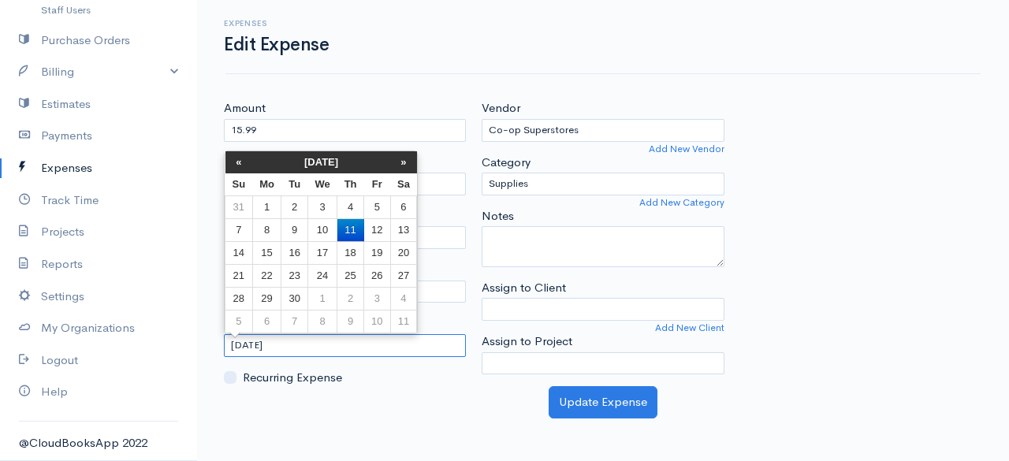
click at [345, 348] on input "[DATE]" at bounding box center [345, 345] width 242 height 23
click at [344, 165] on th "[DATE]" at bounding box center [321, 162] width 138 height 22
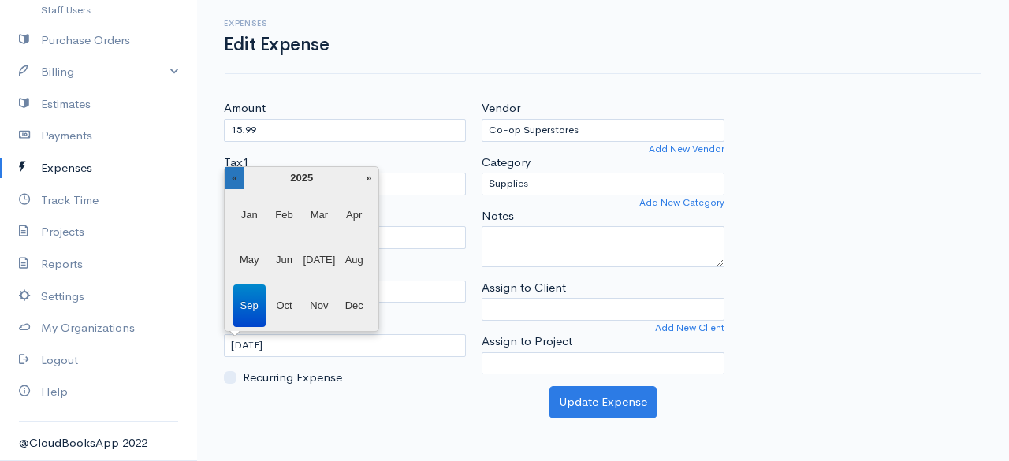
click at [237, 171] on th "«" at bounding box center [235, 178] width 20 height 22
click at [281, 307] on span "Oct" at bounding box center [284, 306] width 32 height 43
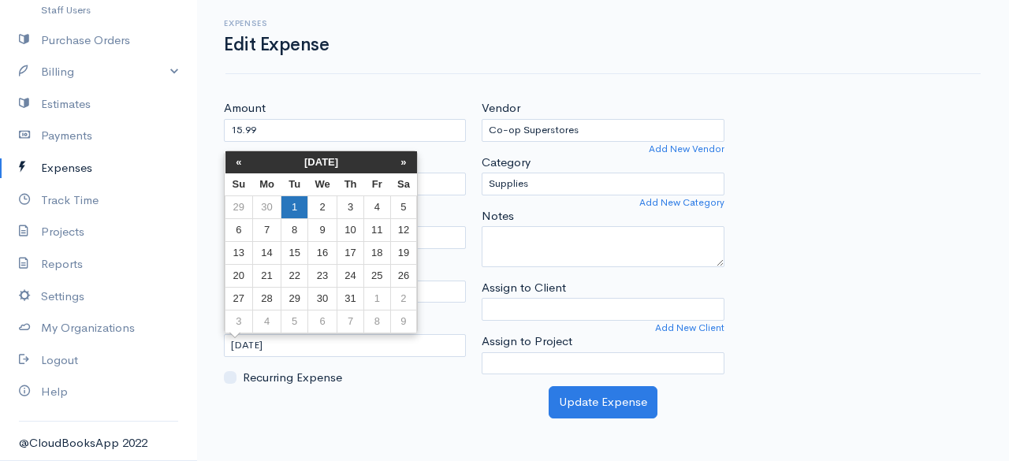
click at [298, 204] on td "1" at bounding box center [294, 206] width 26 height 23
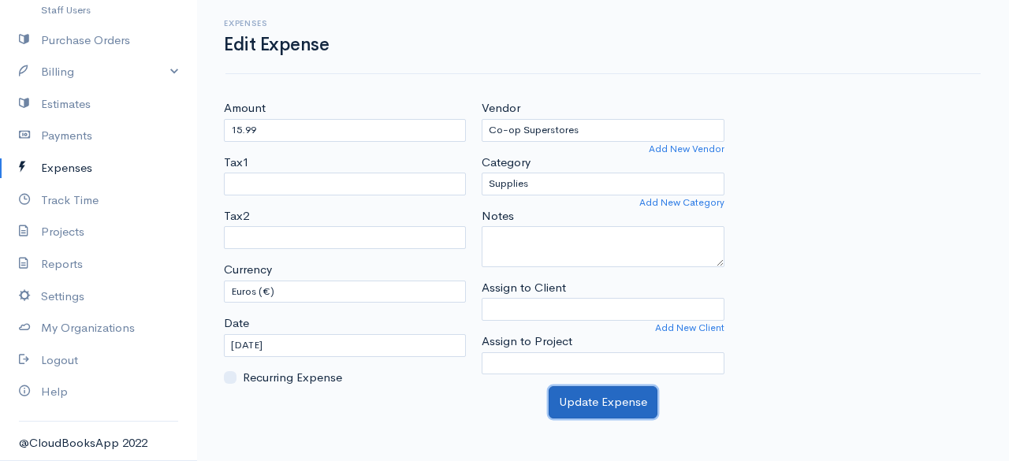
click at [586, 400] on button "Update Expense" at bounding box center [603, 402] width 109 height 32
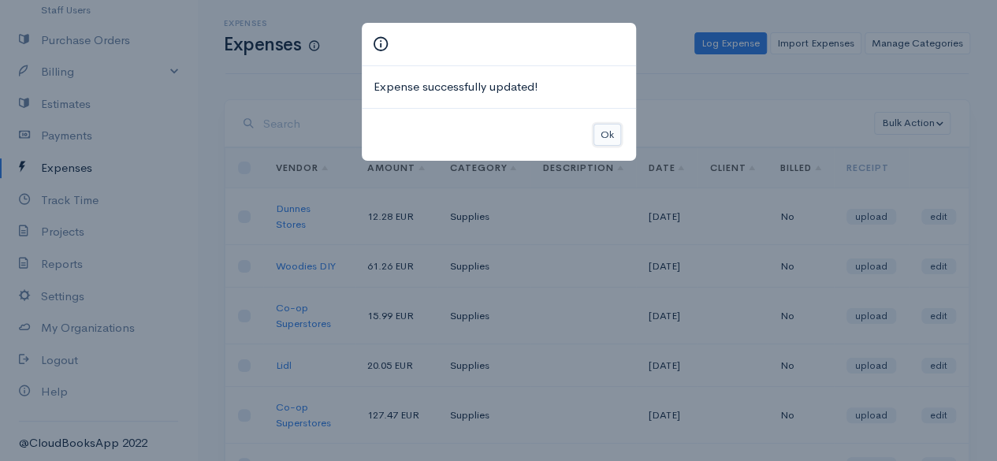
click at [607, 128] on button "Ok" at bounding box center [607, 135] width 28 height 23
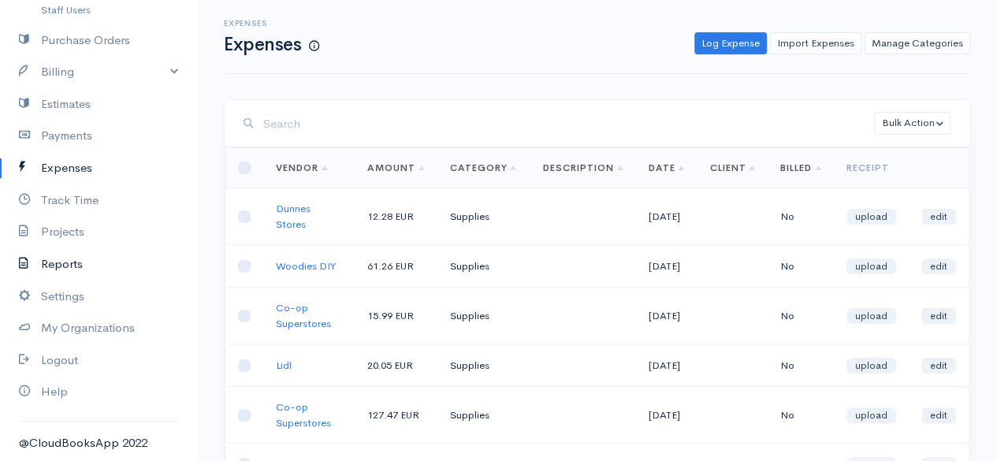
click at [67, 258] on link "Reports" at bounding box center [98, 264] width 197 height 32
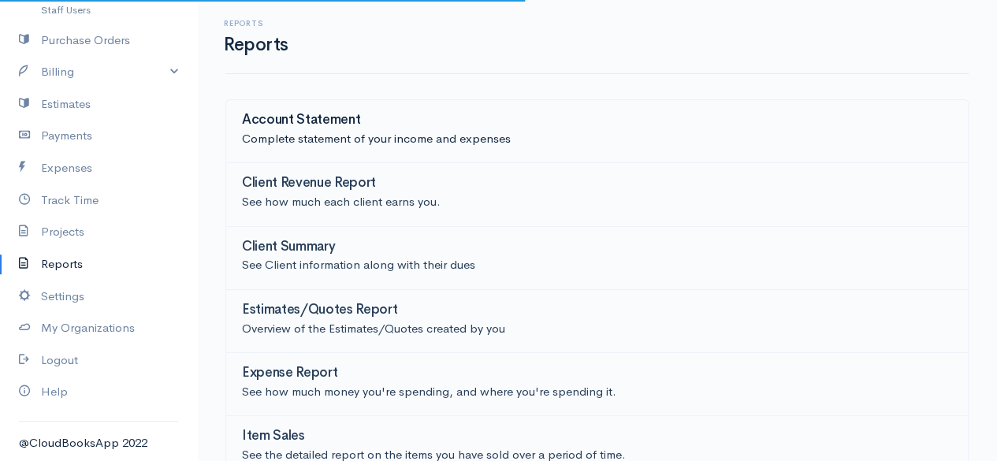
click at [380, 135] on p "Complete statement of your income and expenses" at bounding box center [597, 139] width 710 height 18
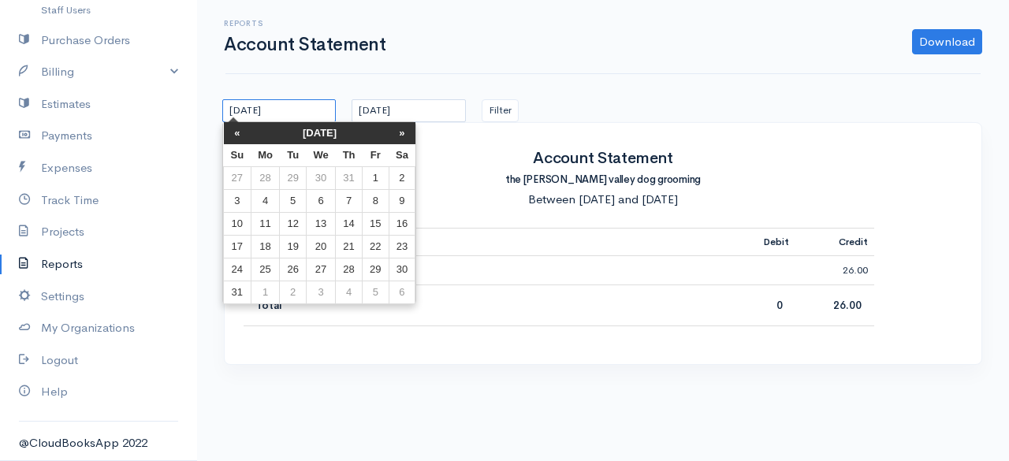
click at [281, 107] on input "[DATE]" at bounding box center [278, 110] width 113 height 23
click at [285, 132] on th "[DATE]" at bounding box center [320, 133] width 138 height 22
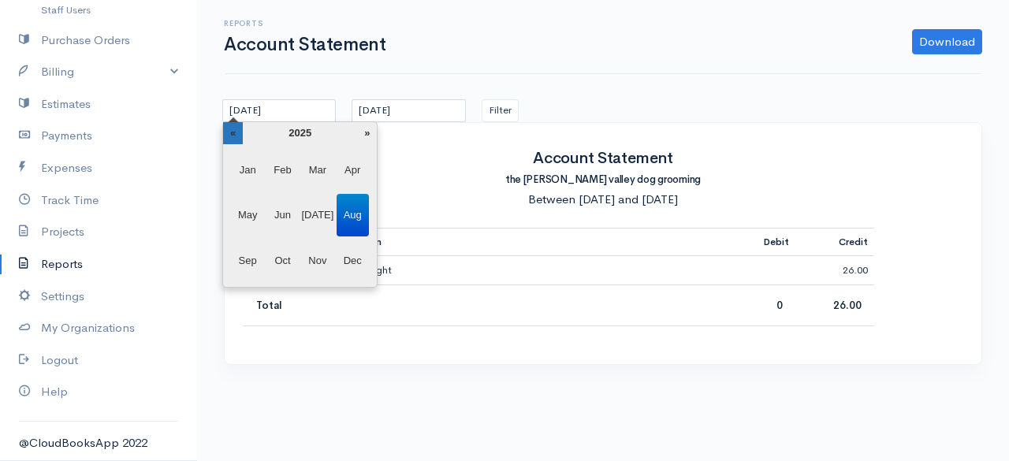
click at [231, 136] on th "«" at bounding box center [233, 133] width 20 height 22
click at [246, 167] on span "Jan" at bounding box center [248, 170] width 32 height 43
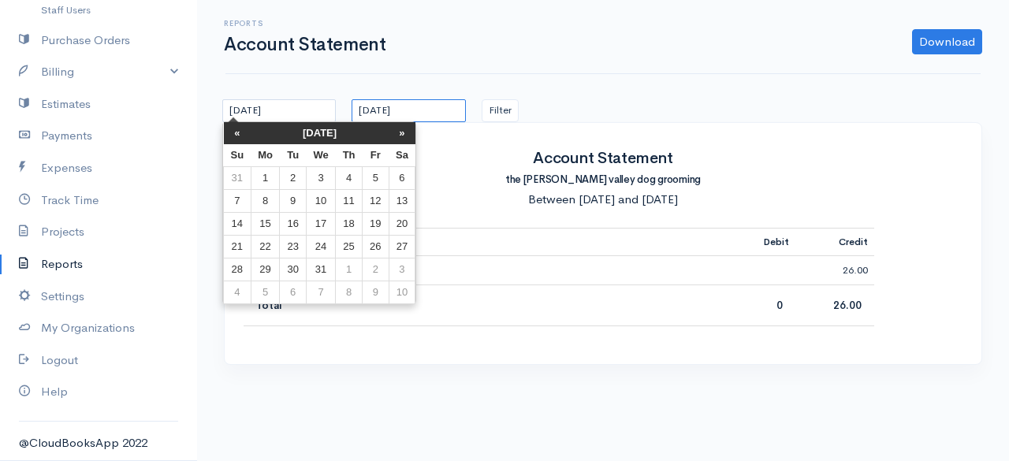
click at [413, 114] on input "[DATE]" at bounding box center [408, 110] width 113 height 23
click at [279, 103] on input "[DATE]" at bounding box center [278, 110] width 113 height 23
click at [235, 135] on th "«" at bounding box center [238, 133] width 28 height 22
click at [405, 132] on th "»" at bounding box center [402, 133] width 27 height 22
click at [265, 185] on td "1" at bounding box center [265, 177] width 29 height 23
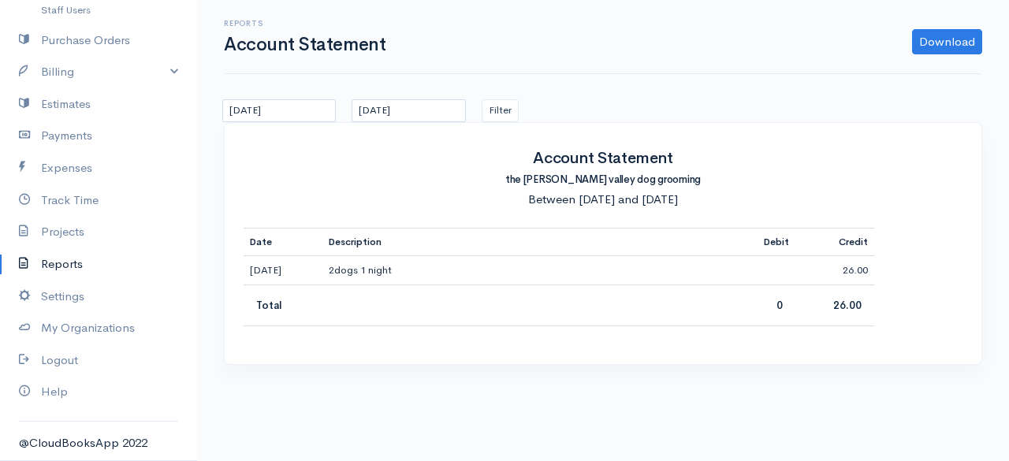
click at [452, 122] on div "Account Statement the [PERSON_NAME] valley dog grooming Between [DATE] and [DAT…" at bounding box center [603, 243] width 758 height 243
click at [437, 117] on input "[DATE]" at bounding box center [408, 110] width 113 height 23
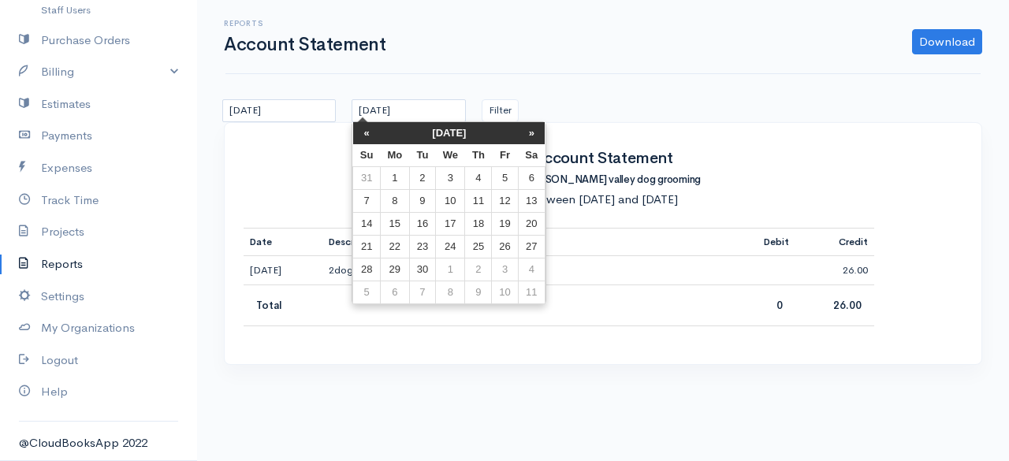
click at [444, 132] on th "[DATE]" at bounding box center [449, 133] width 138 height 22
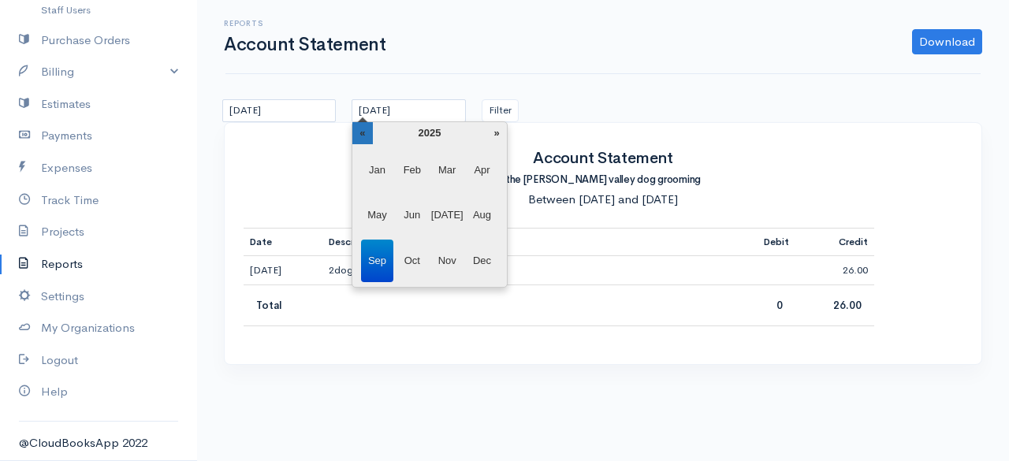
click at [365, 128] on th "«" at bounding box center [362, 133] width 20 height 22
click at [479, 263] on span "Dec" at bounding box center [482, 261] width 32 height 43
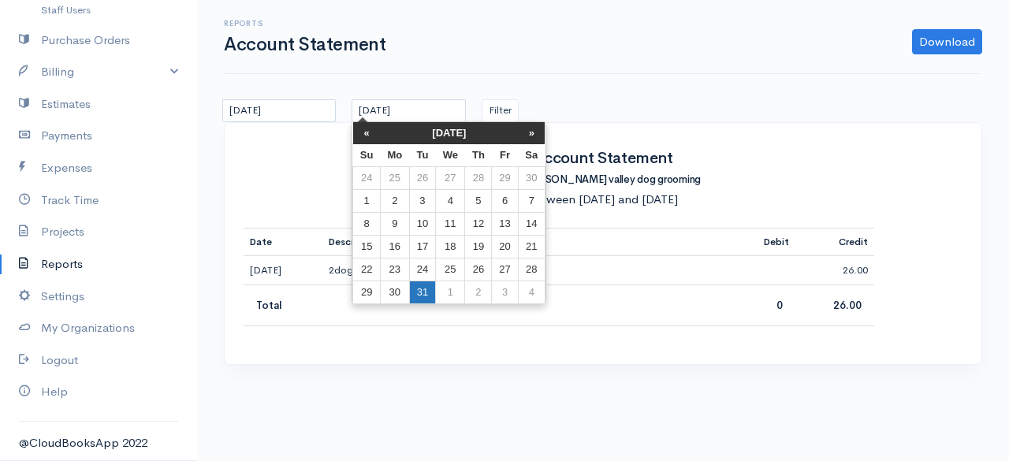
click at [418, 289] on td "31" at bounding box center [422, 292] width 26 height 23
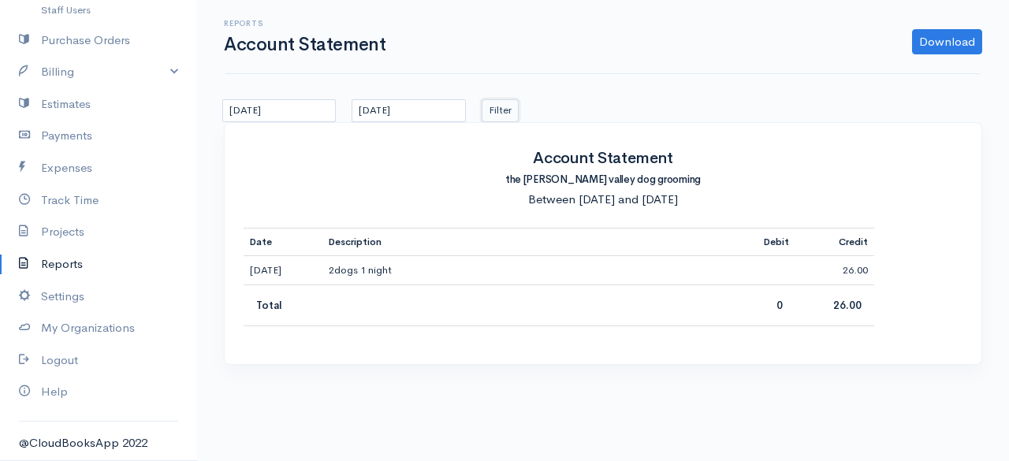
click at [506, 105] on button "Filter" at bounding box center [500, 110] width 37 height 23
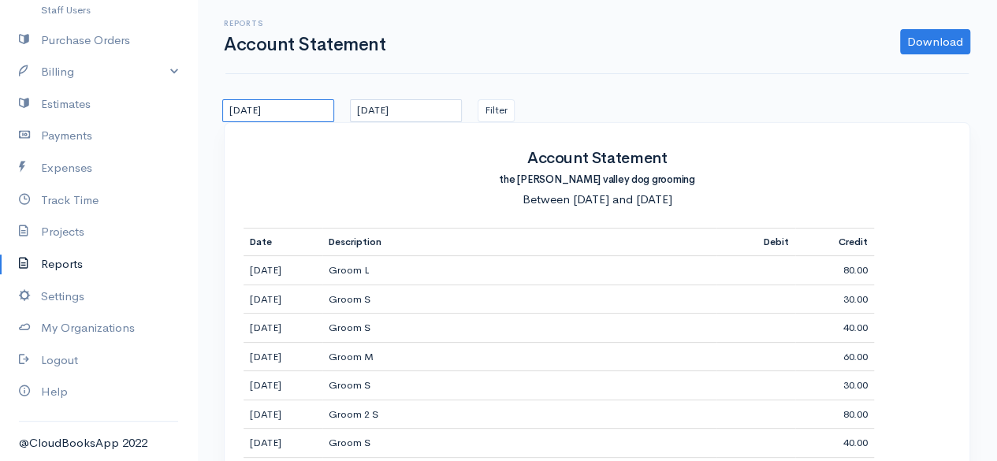
click at [303, 106] on input "[DATE]" at bounding box center [278, 110] width 112 height 23
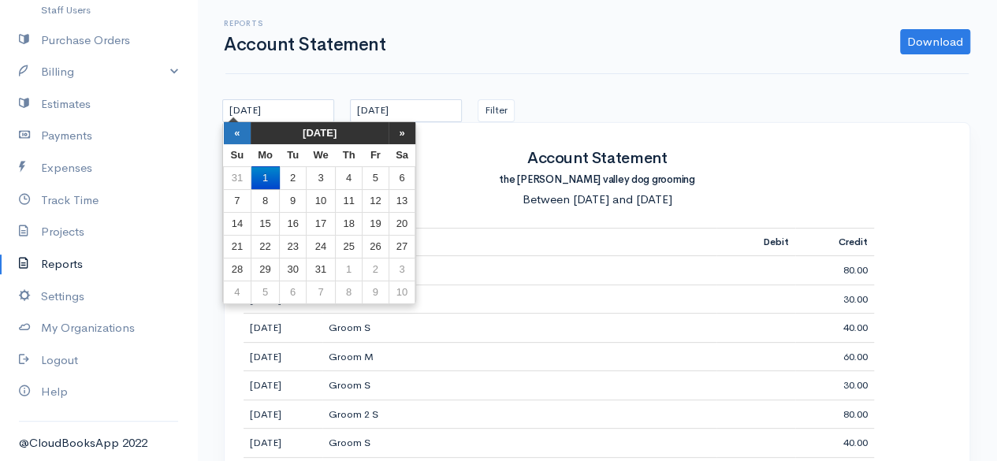
click at [233, 136] on th "«" at bounding box center [238, 133] width 28 height 22
click at [311, 128] on th "[DATE]" at bounding box center [320, 133] width 138 height 22
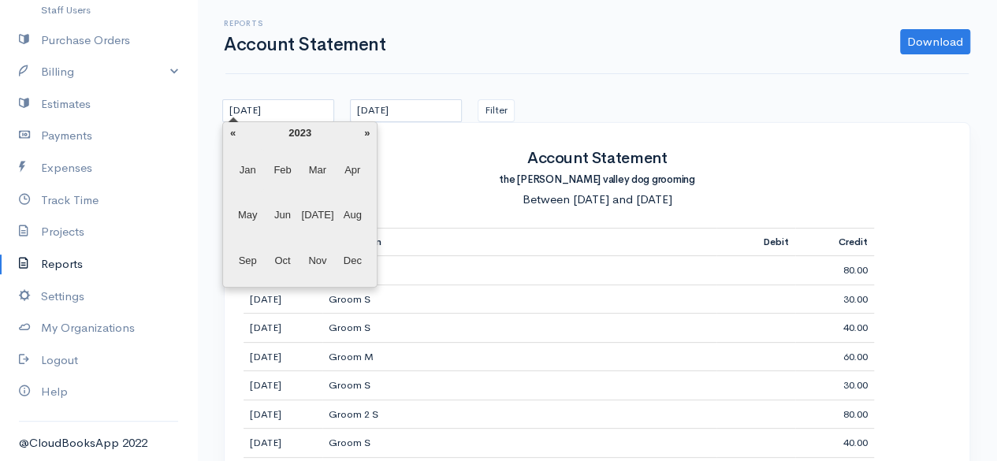
click at [249, 177] on span "Jan" at bounding box center [248, 170] width 32 height 43
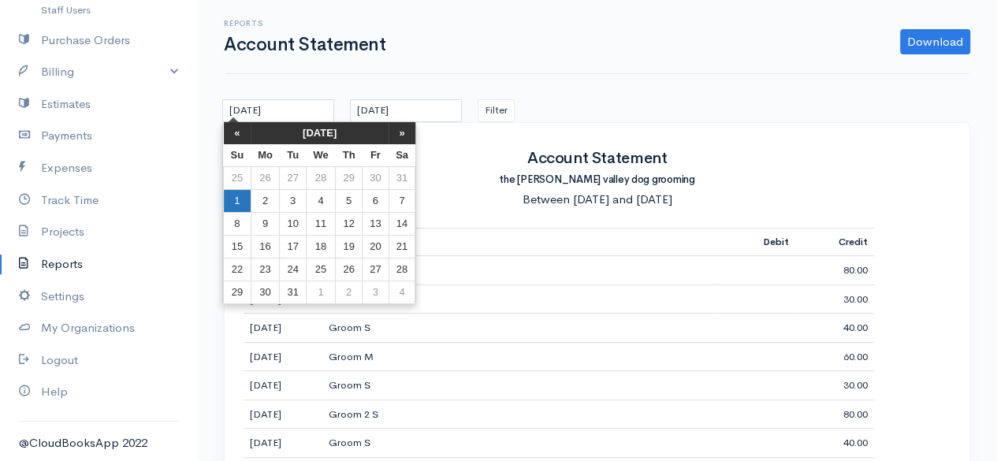
click at [241, 204] on td "1" at bounding box center [238, 200] width 28 height 23
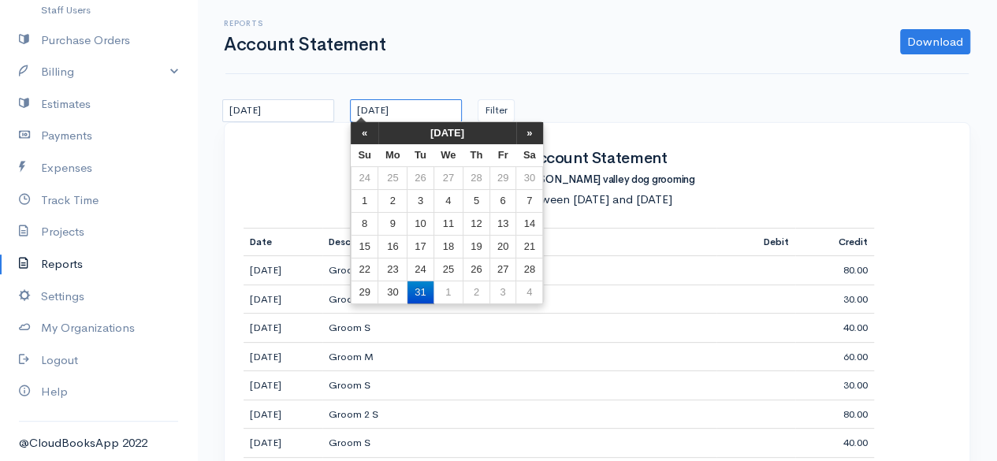
click at [415, 108] on input "[DATE]" at bounding box center [406, 110] width 112 height 23
click at [424, 132] on th "[DATE]" at bounding box center [447, 133] width 138 height 22
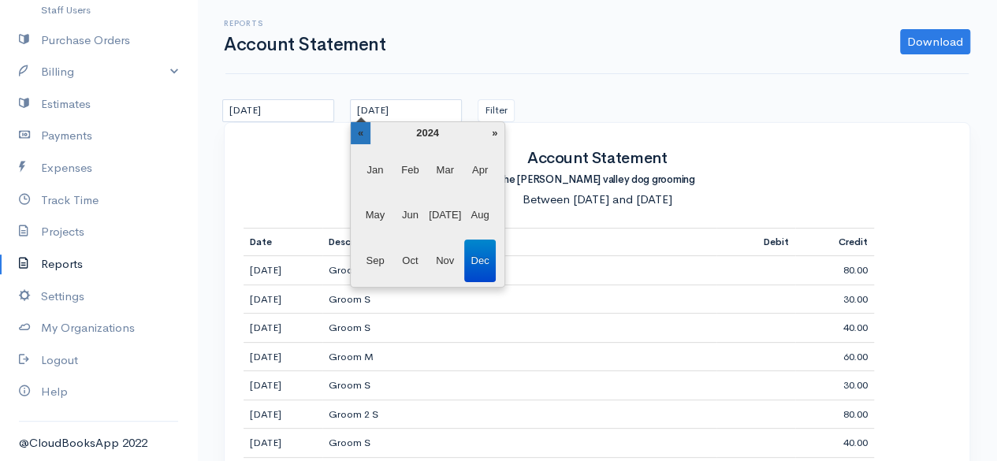
click at [359, 138] on th "«" at bounding box center [361, 133] width 20 height 22
click at [482, 253] on span "Dec" at bounding box center [480, 261] width 32 height 43
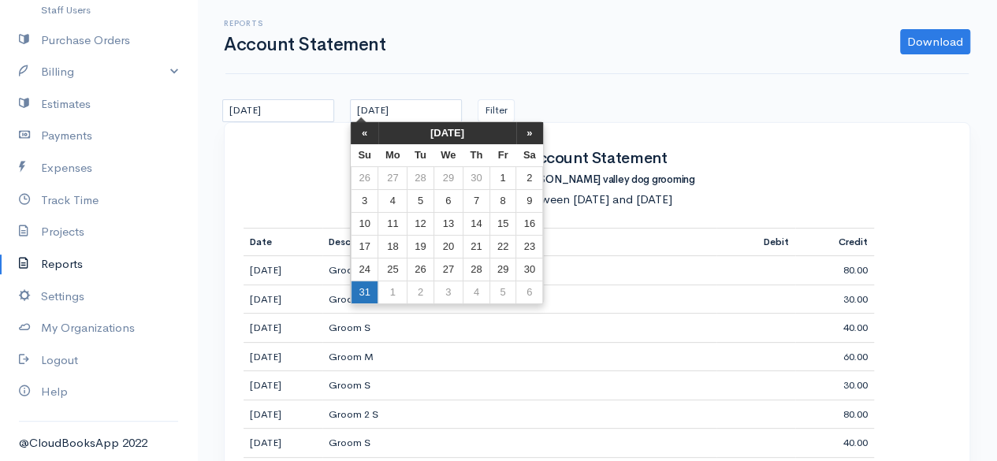
click at [370, 284] on td "31" at bounding box center [365, 292] width 28 height 23
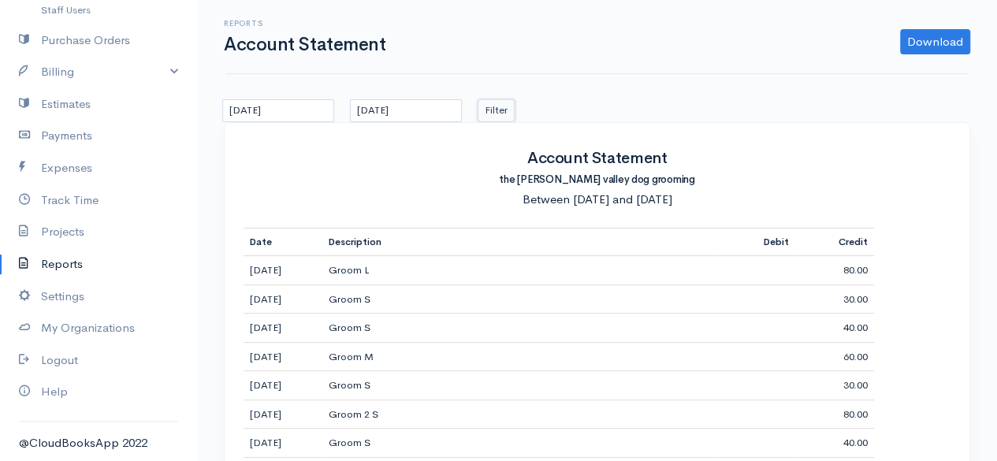
click at [502, 106] on button "Filter" at bounding box center [496, 110] width 37 height 23
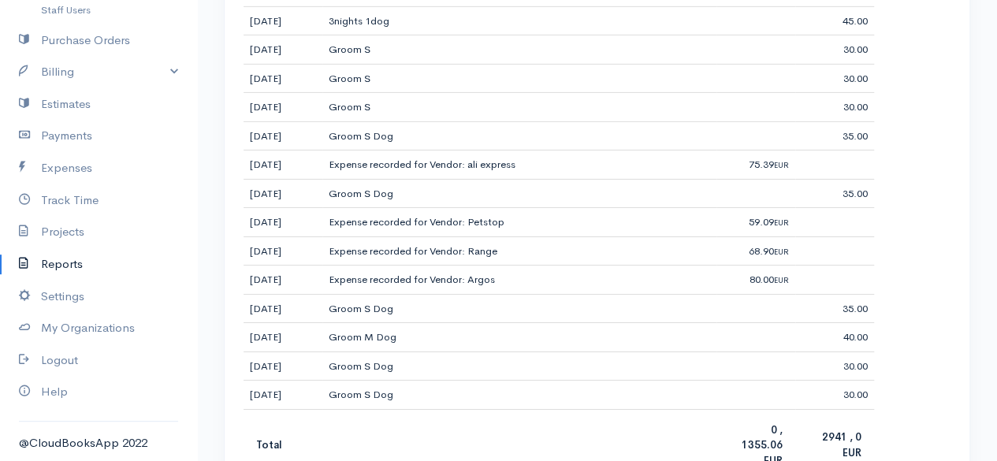
scroll to position [2630, 0]
